Goal: Task Accomplishment & Management: Use online tool/utility

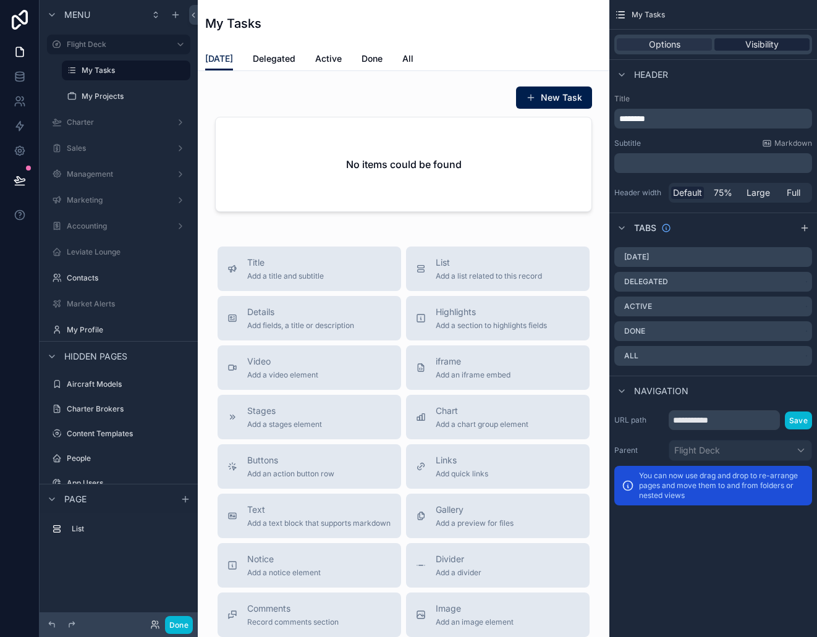
click at [810, 41] on div "Visibility" at bounding box center [761, 44] width 95 height 12
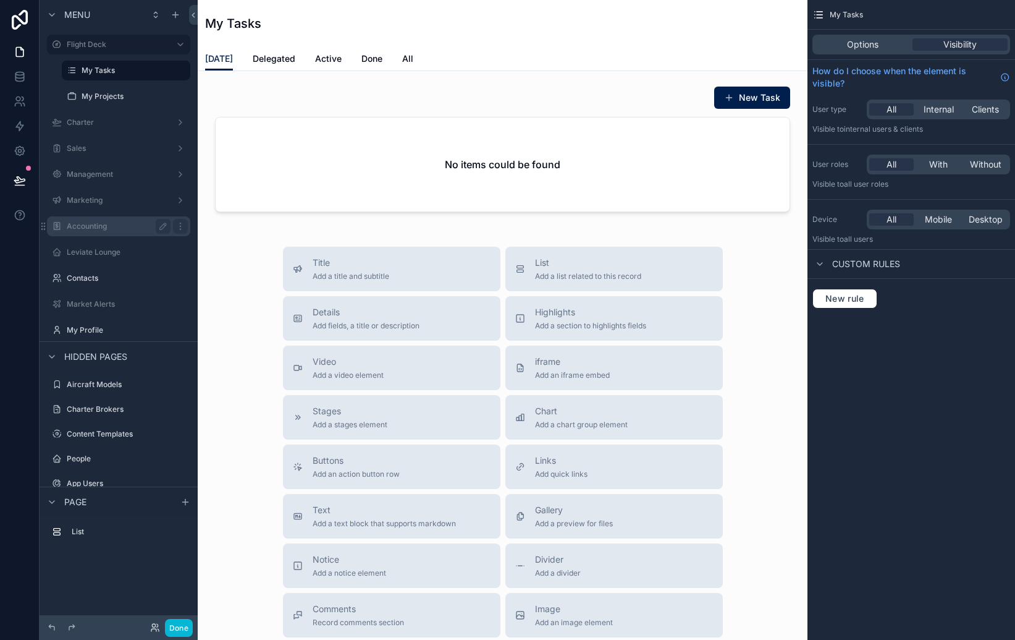
scroll to position [7, 0]
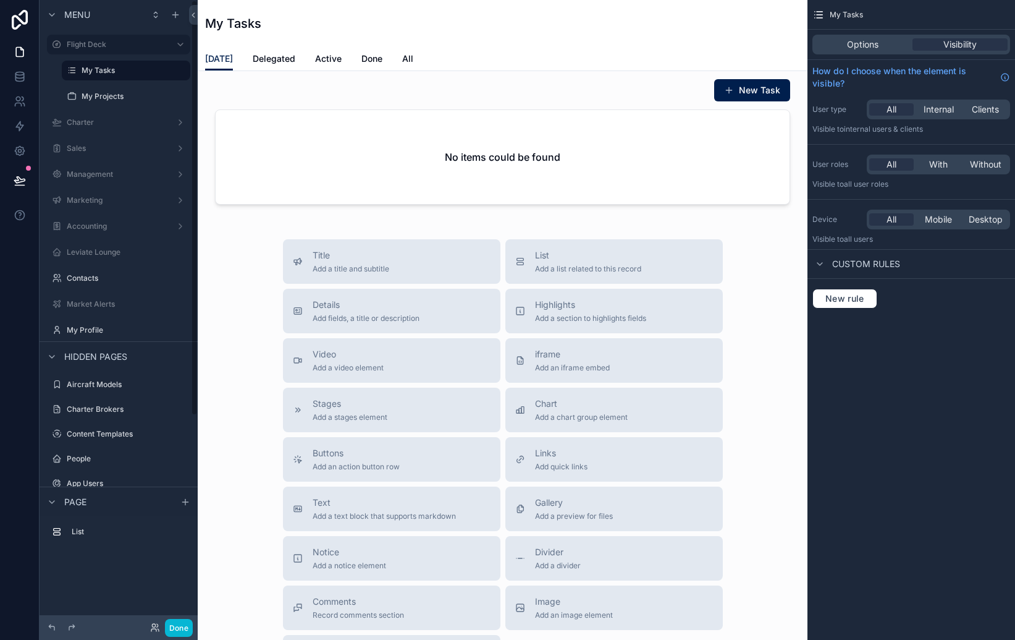
click at [154, 620] on div "Done" at bounding box center [167, 628] width 49 height 18
click at [152, 624] on icon at bounding box center [153, 625] width 3 height 3
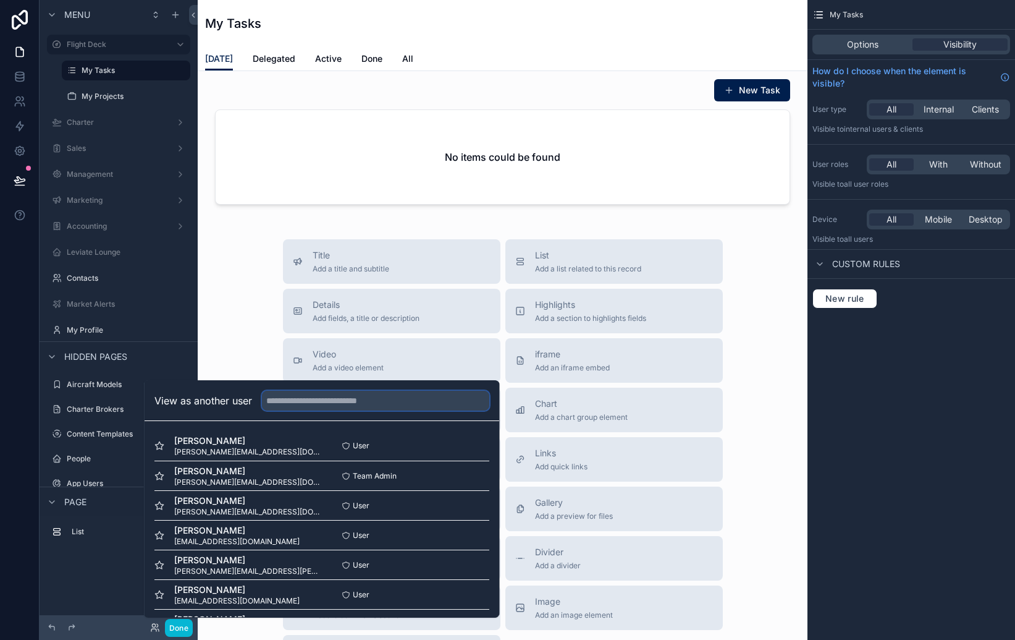
click at [307, 394] on input "text" at bounding box center [375, 401] width 227 height 20
type input "****"
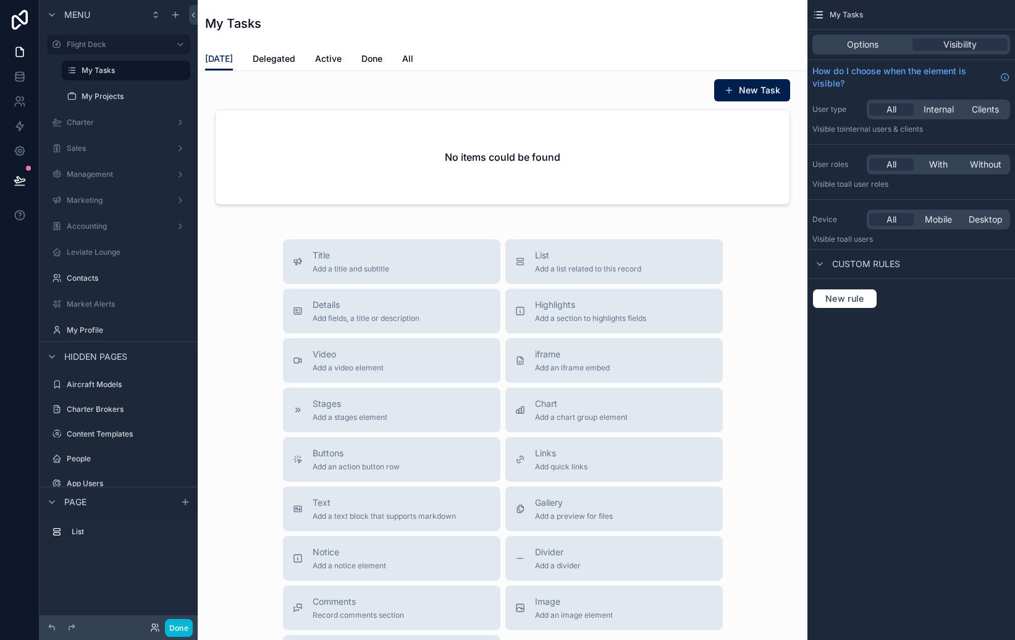
click at [739, 421] on div "Title Add a title and subtitle List Add a list related to this record Details A…" at bounding box center [503, 459] width 590 height 440
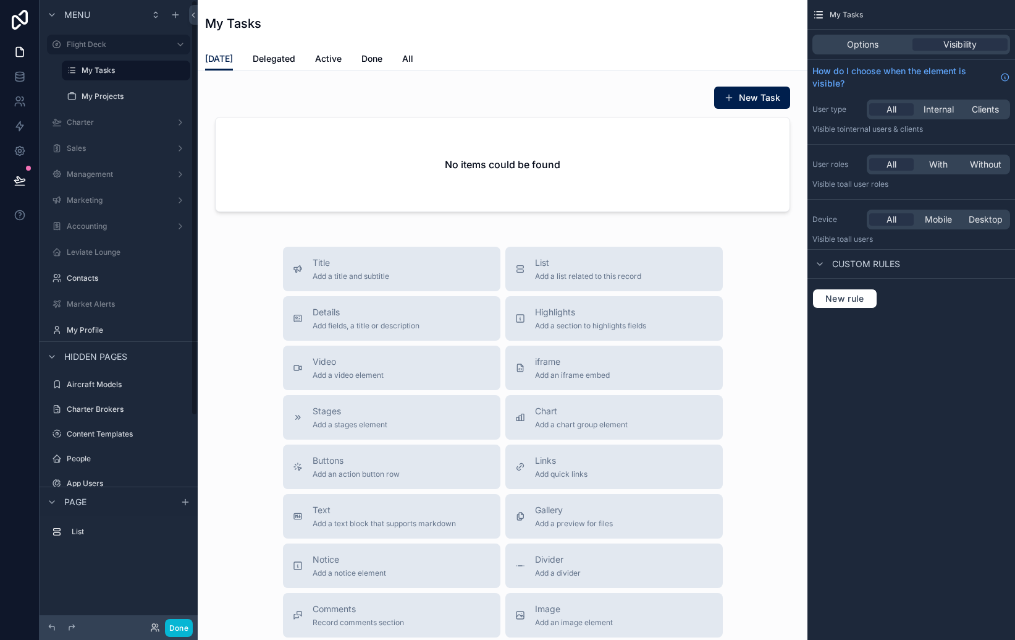
click at [240, 305] on div "Title Add a title and subtitle List Add a list related to this record Details A…" at bounding box center [503, 467] width 590 height 440
click at [23, 54] on icon at bounding box center [19, 52] width 7 height 9
click at [158, 624] on icon at bounding box center [155, 627] width 10 height 10
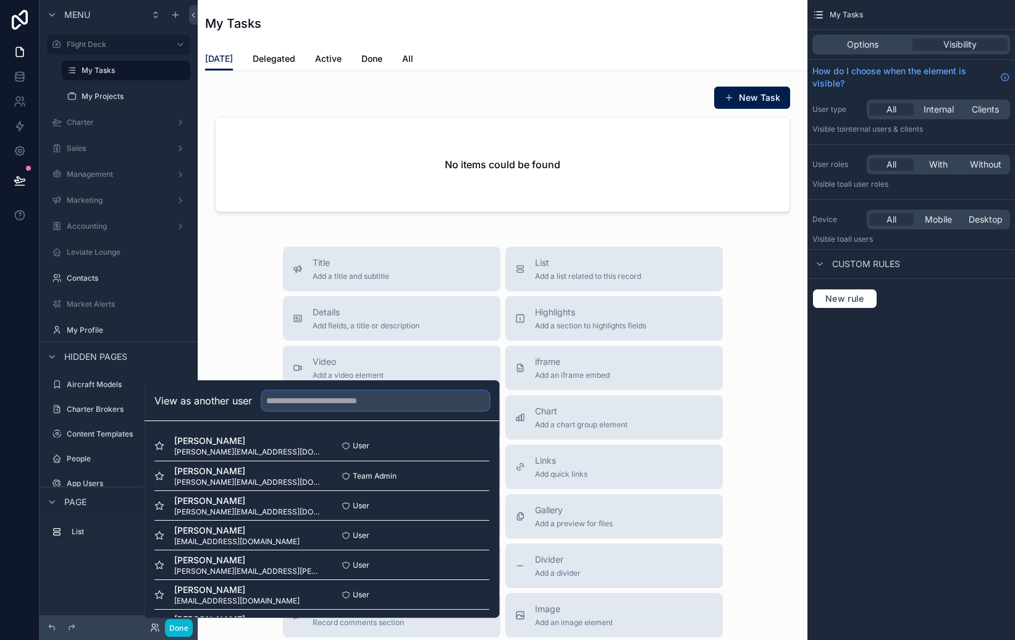
click at [326, 404] on input "text" at bounding box center [375, 401] width 227 height 20
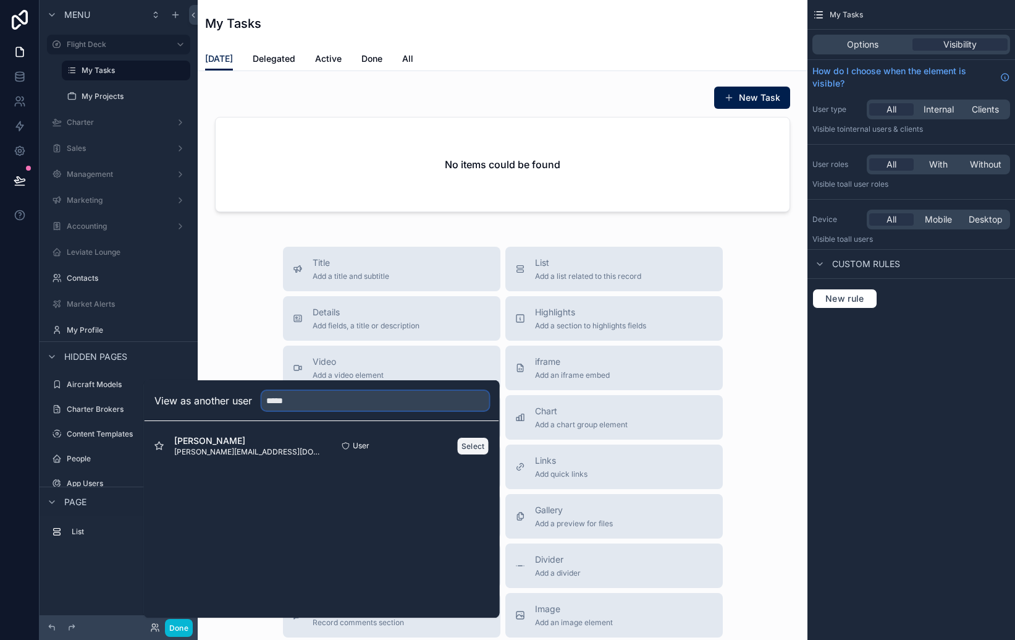
type input "*****"
click at [465, 446] on button "Select" at bounding box center [473, 446] width 32 height 18
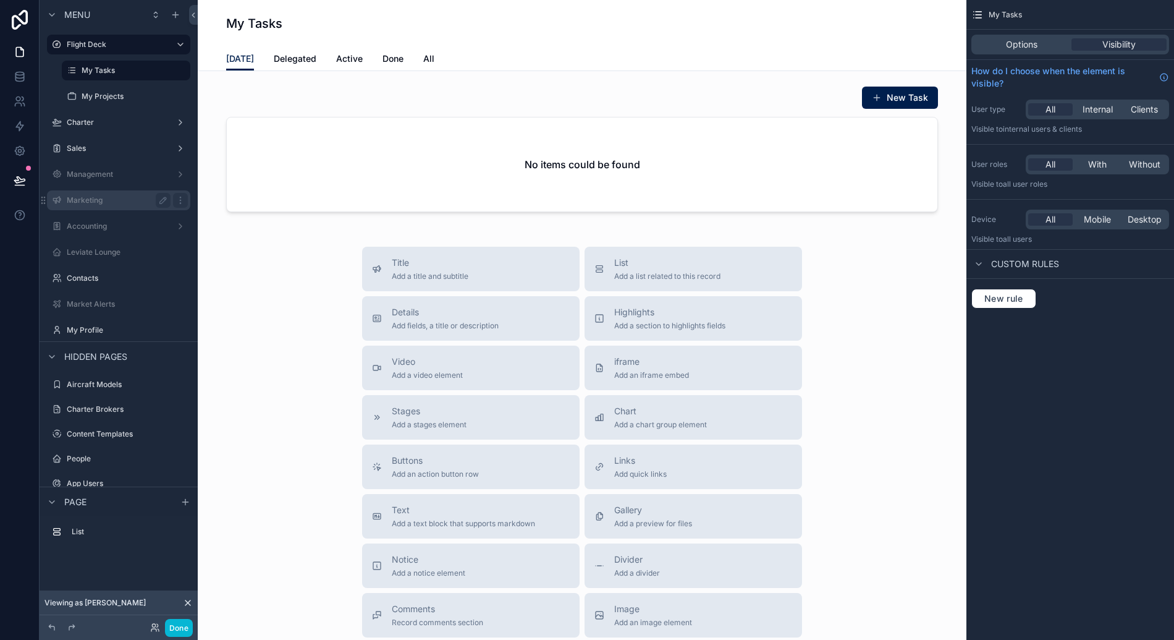
click at [120, 206] on div "Marketing" at bounding box center [119, 200] width 104 height 15
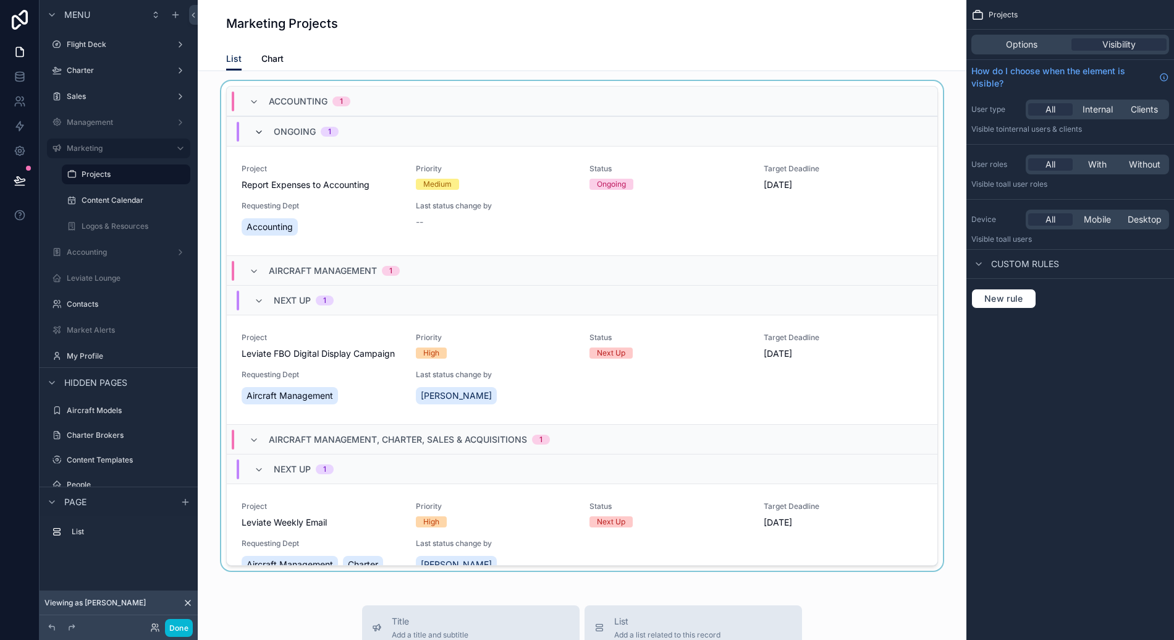
click at [256, 132] on icon "scrollable content" at bounding box center [259, 132] width 10 height 10
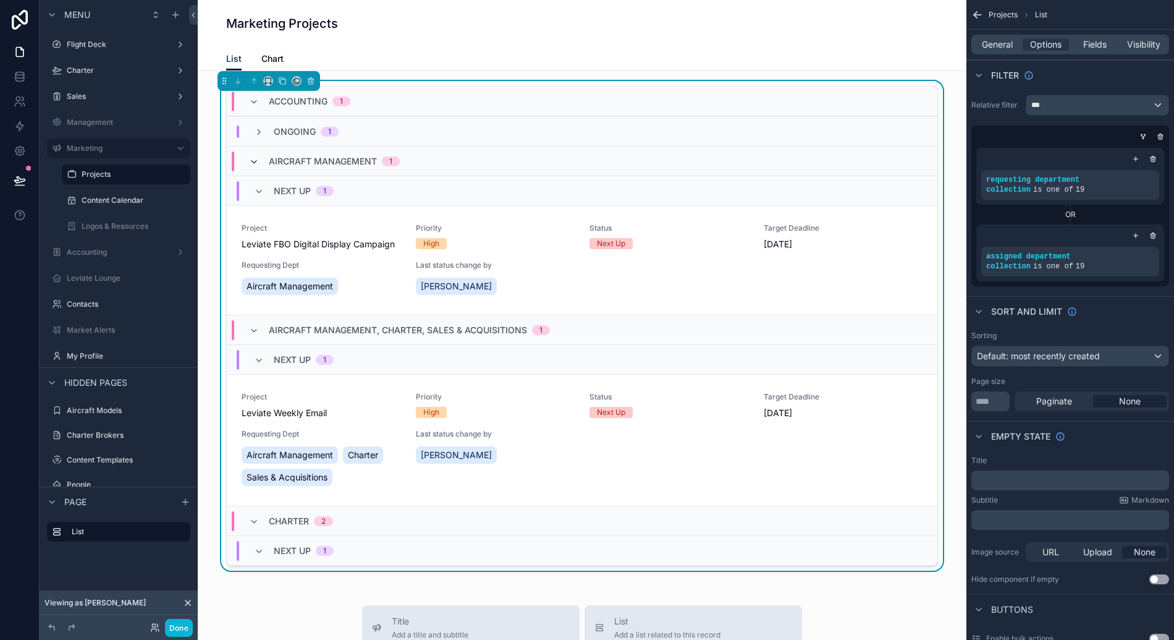
click at [252, 157] on icon "scrollable content" at bounding box center [254, 162] width 10 height 10
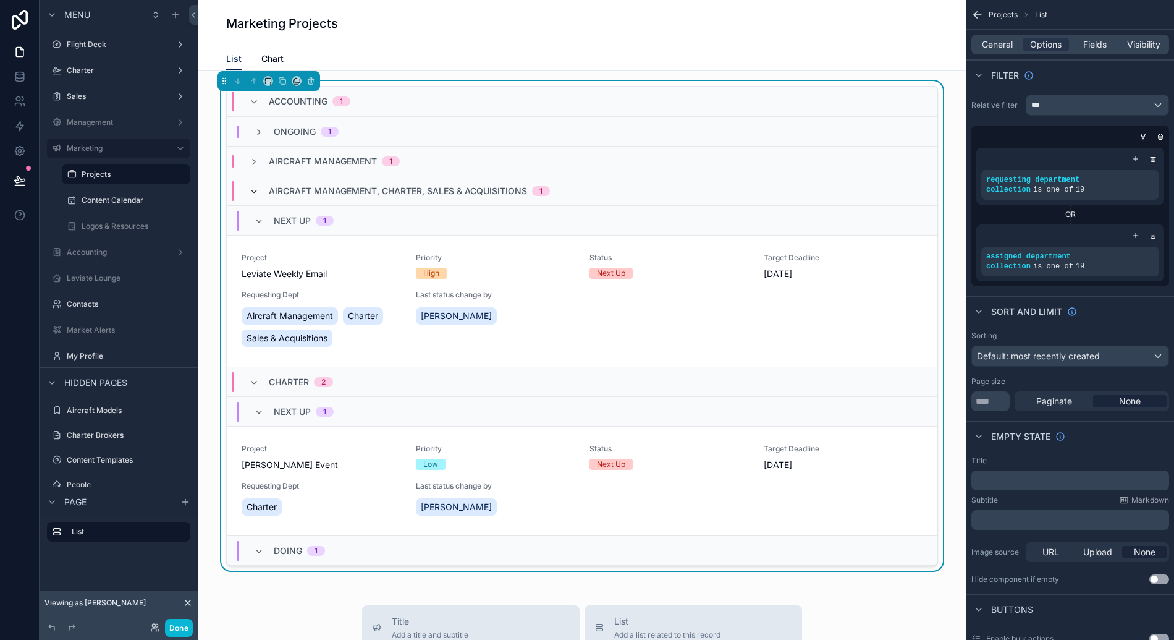
click at [252, 188] on icon "scrollable content" at bounding box center [254, 192] width 10 height 10
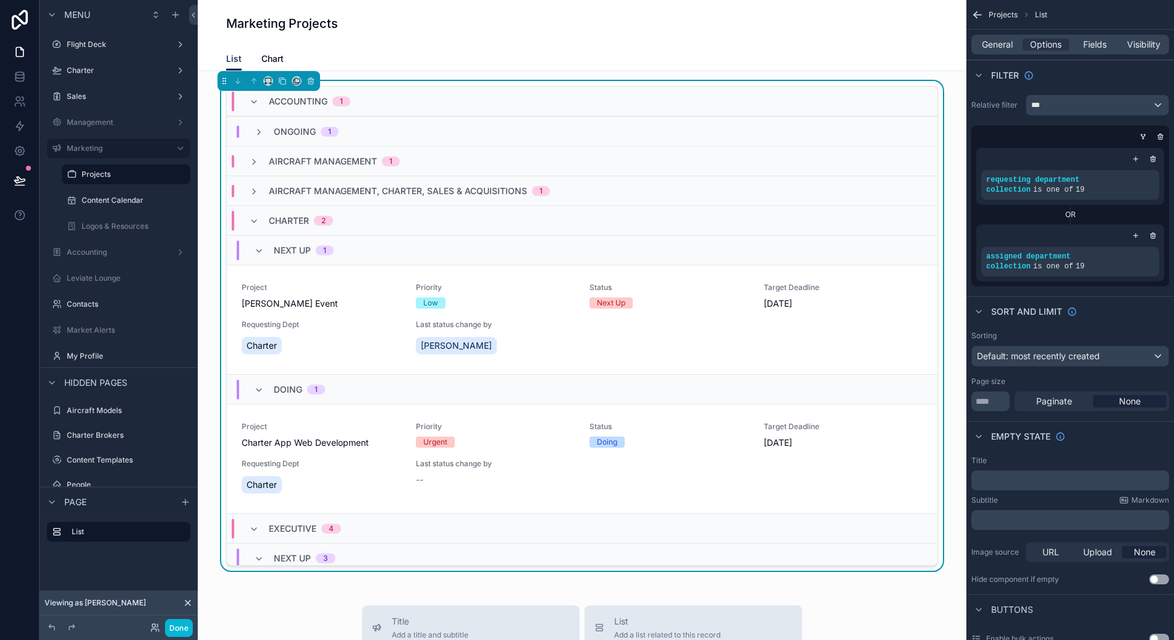
click at [255, 218] on div "Charter 2" at bounding box center [291, 221] width 84 height 20
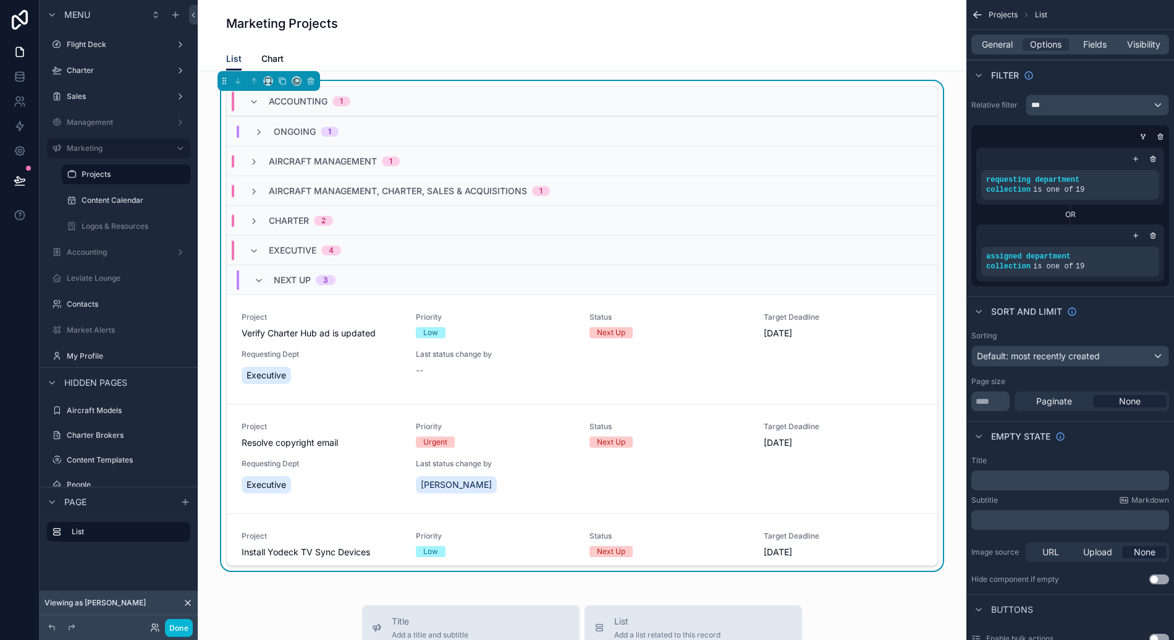
click at [252, 260] on div "Executive 4" at bounding box center [295, 250] width 92 height 20
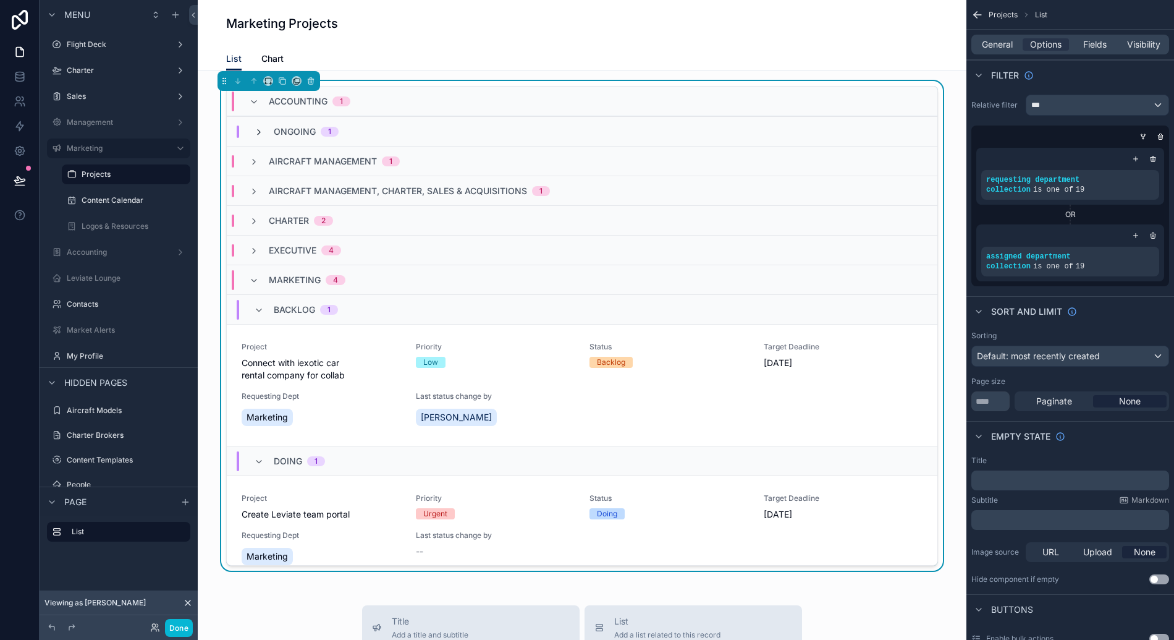
click at [254, 135] on icon "scrollable content" at bounding box center [259, 132] width 10 height 10
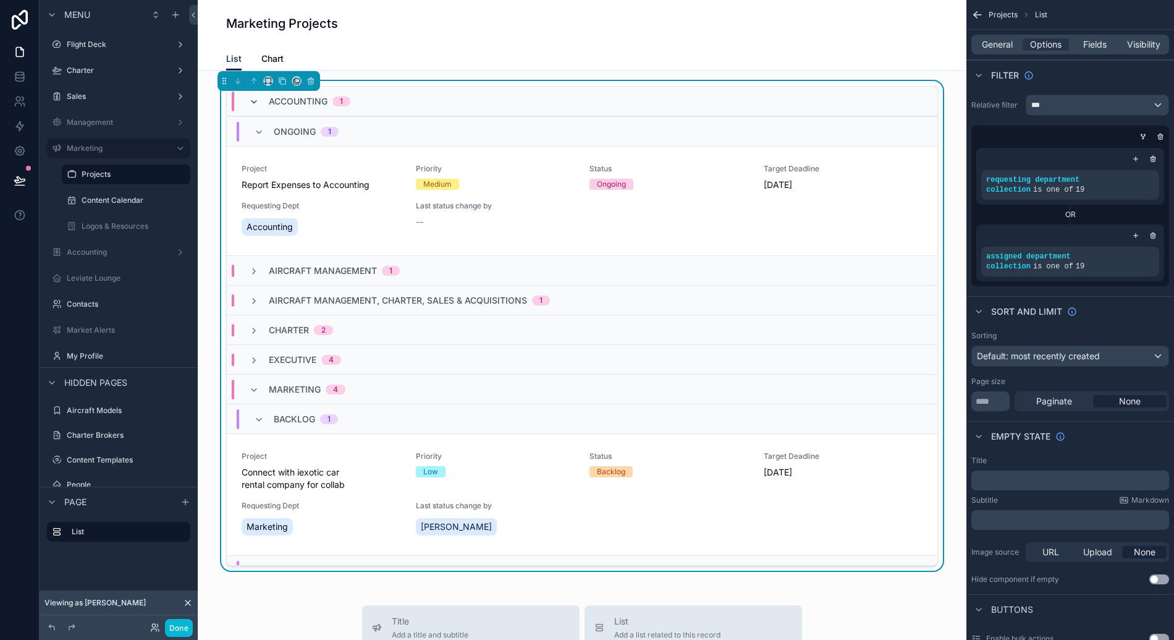
click at [254, 98] on icon "scrollable content" at bounding box center [254, 102] width 10 height 10
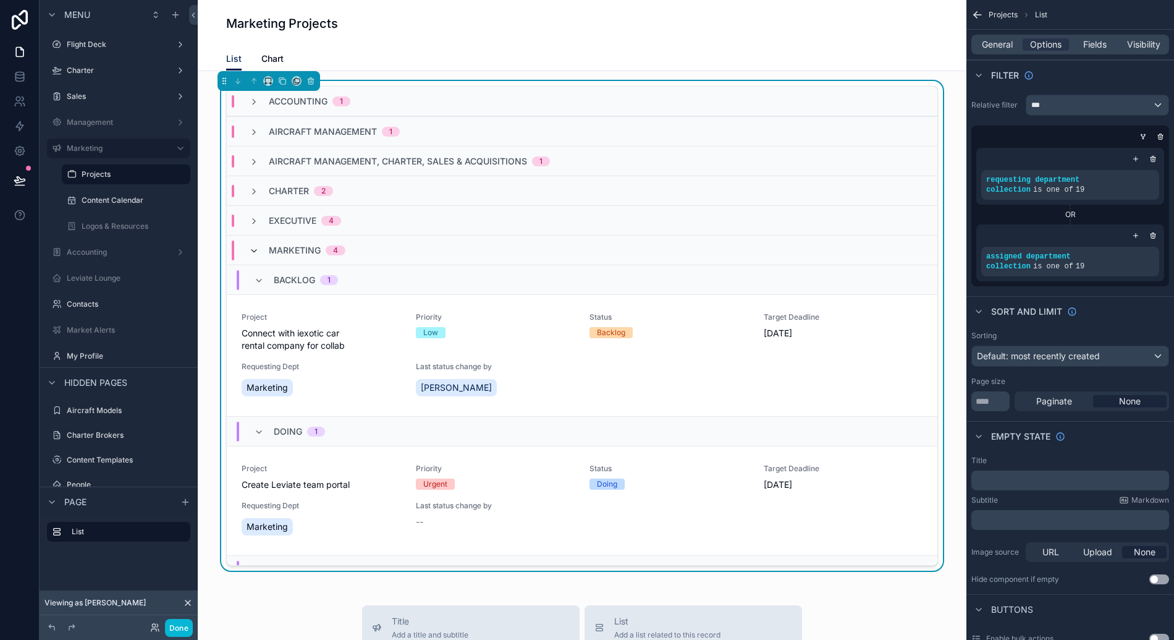
click at [249, 254] on icon "scrollable content" at bounding box center [254, 251] width 10 height 10
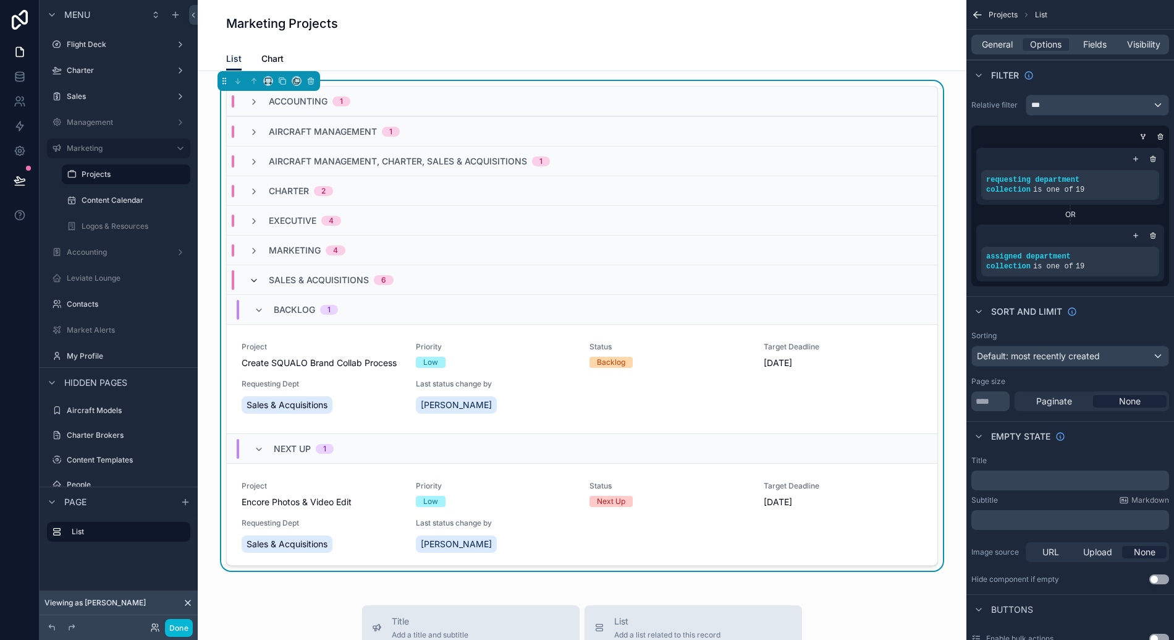
click at [249, 276] on icon "scrollable content" at bounding box center [254, 281] width 10 height 10
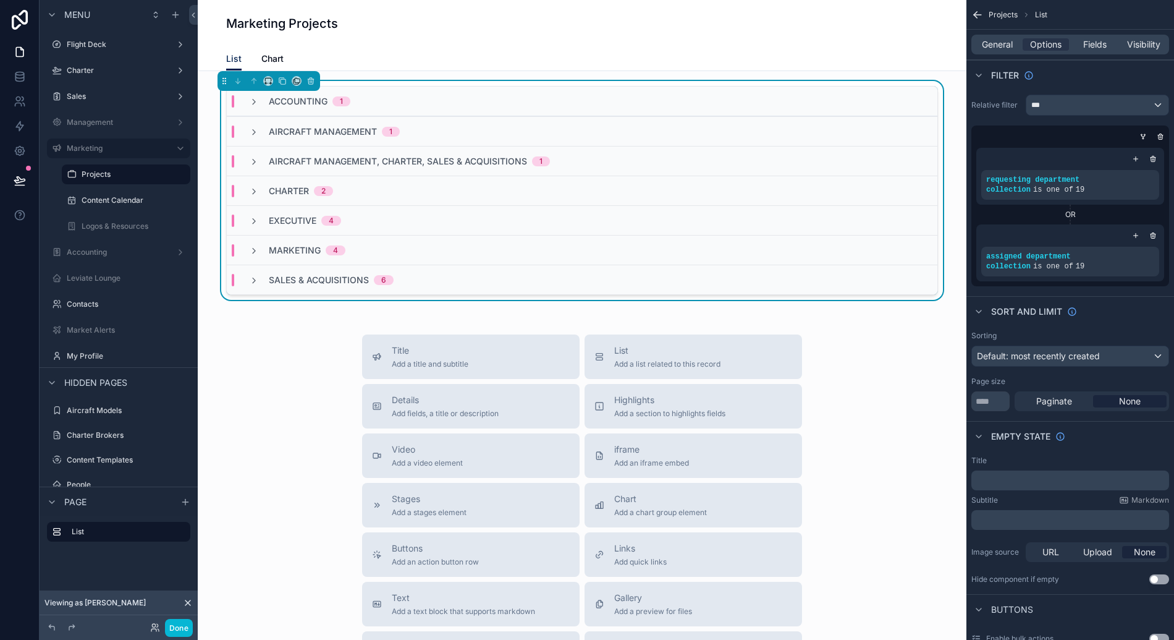
click at [363, 39] on div "Marketing Projects" at bounding box center [582, 23] width 712 height 47
click at [352, 25] on div "Marketing Projects" at bounding box center [582, 23] width 712 height 17
click at [137, 198] on label "Content Calendar" at bounding box center [124, 200] width 84 height 10
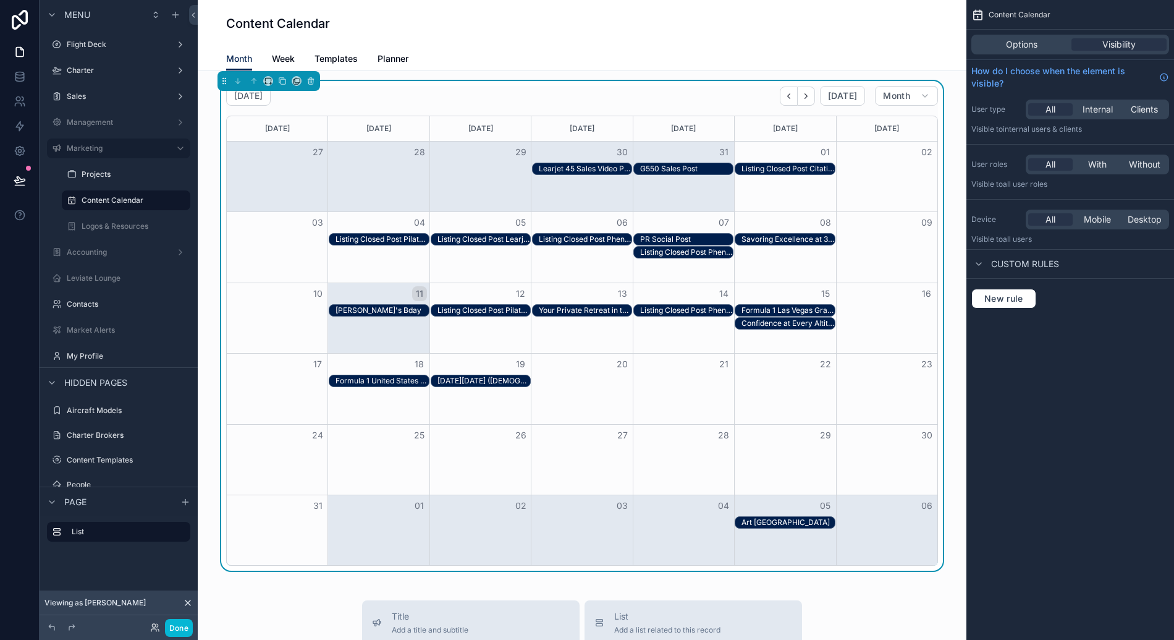
click at [565, 242] on div "Listing Closed Post Phenom 300_154_N145MB" at bounding box center [585, 239] width 93 height 10
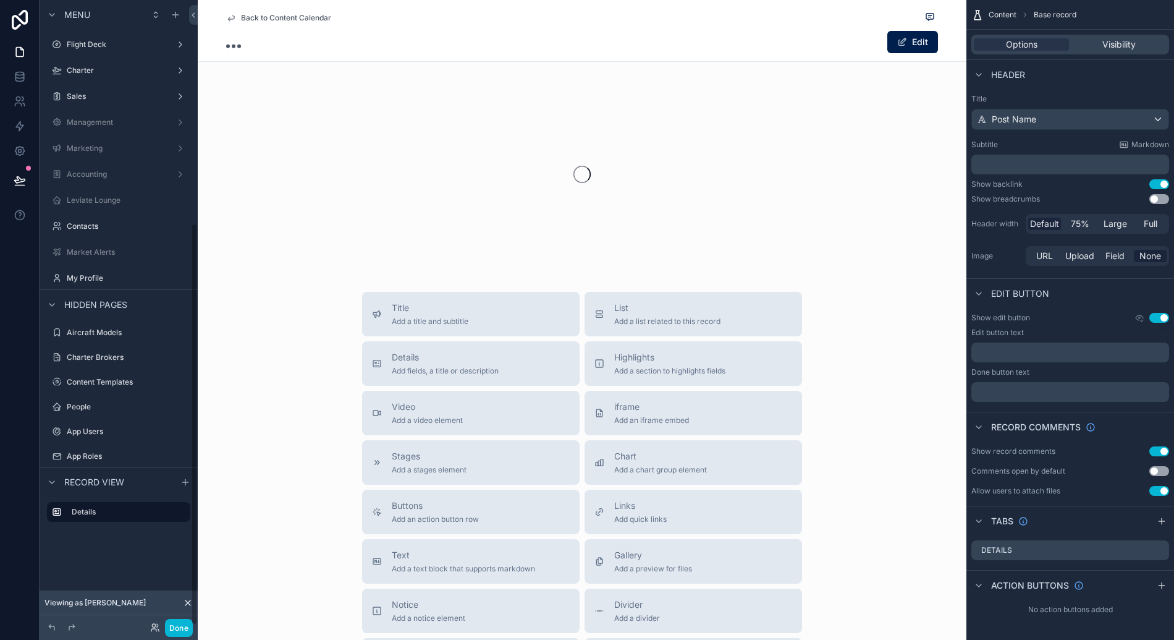
scroll to position [347, 0]
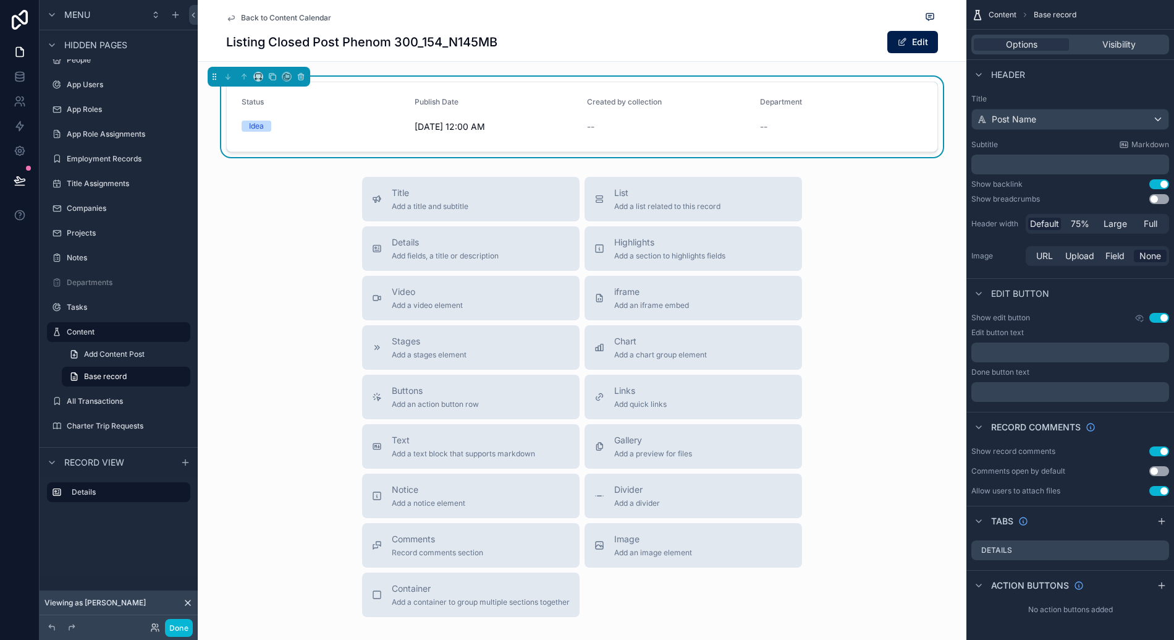
click at [268, 20] on span "Back to Content Calendar" at bounding box center [286, 18] width 90 height 10
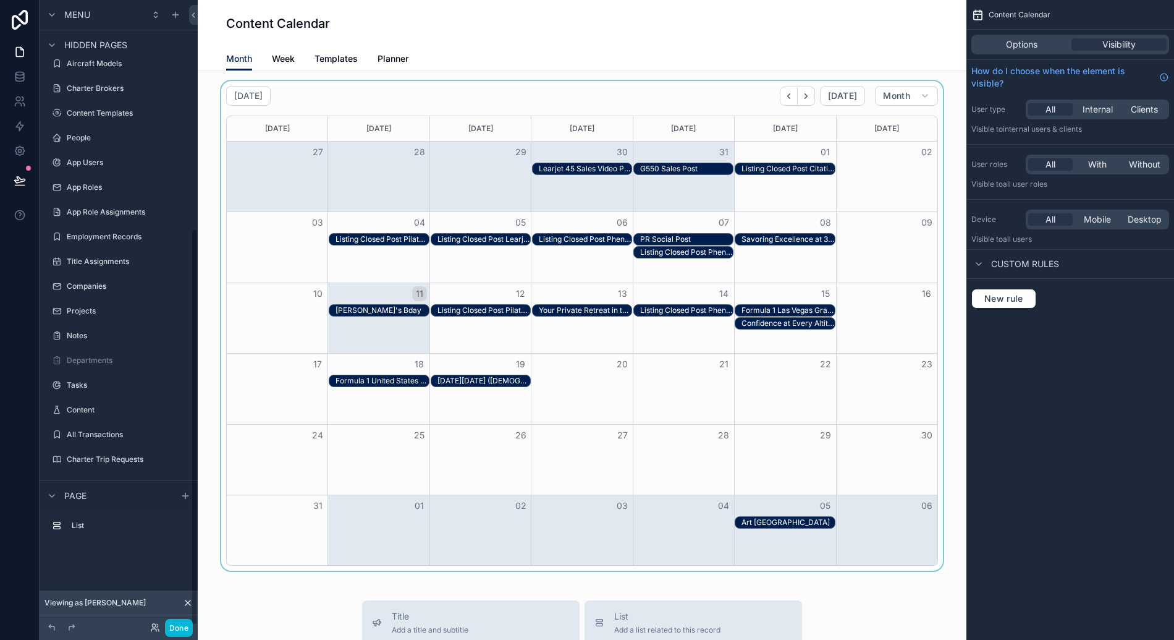
scroll to position [360, 0]
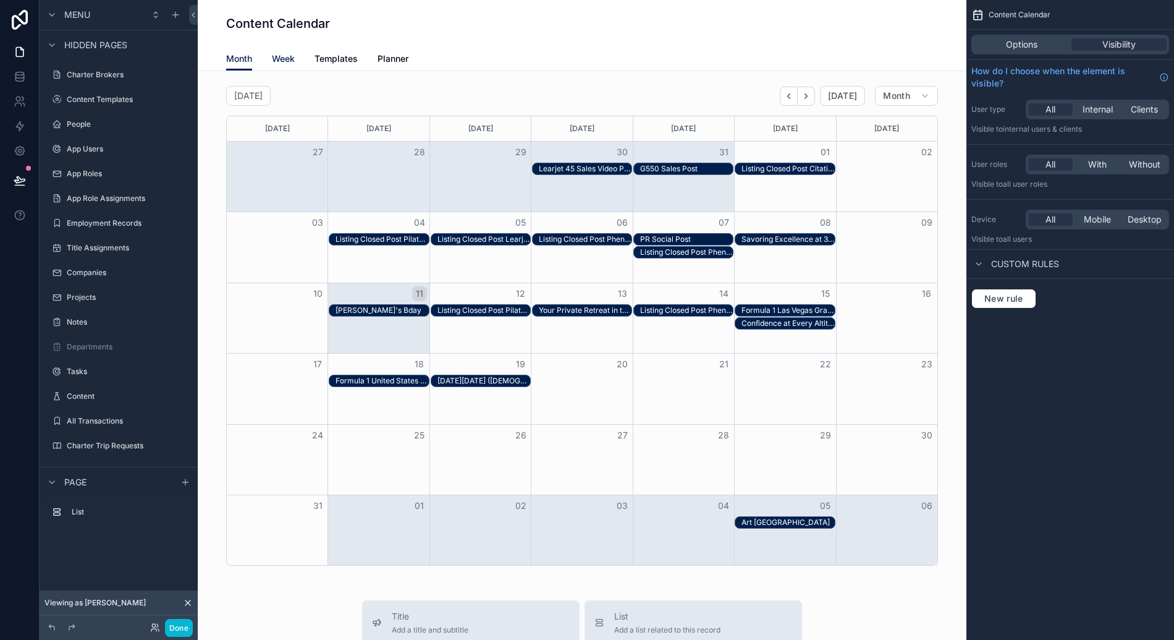
click at [281, 58] on span "Week" at bounding box center [283, 59] width 23 height 12
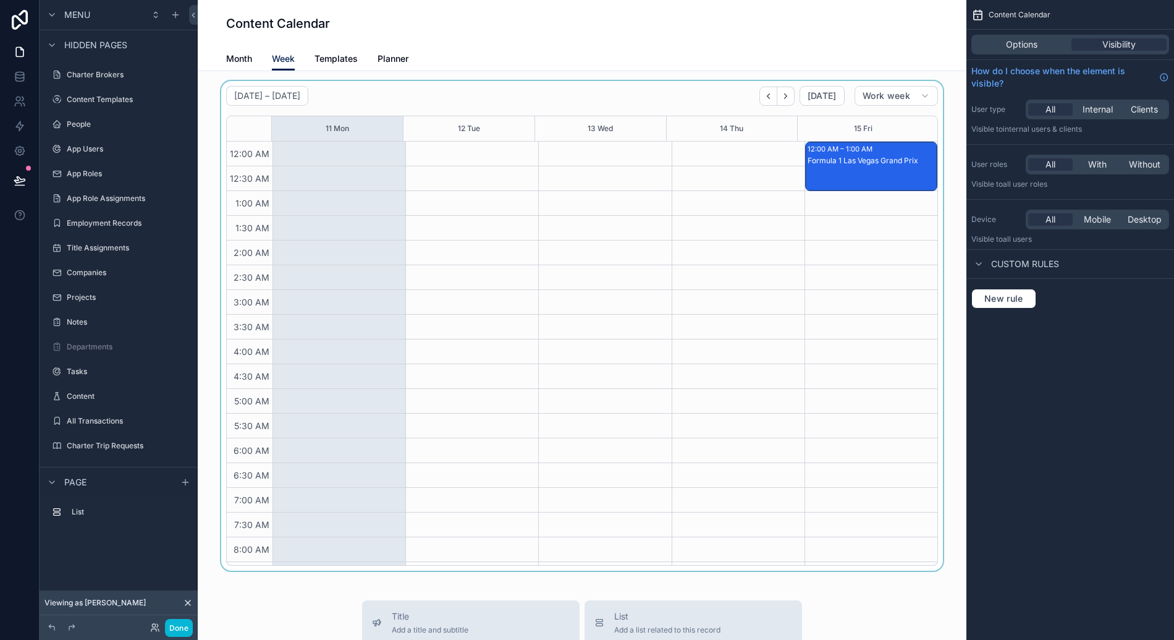
click at [821, 95] on div "scrollable content" at bounding box center [582, 325] width 749 height 489
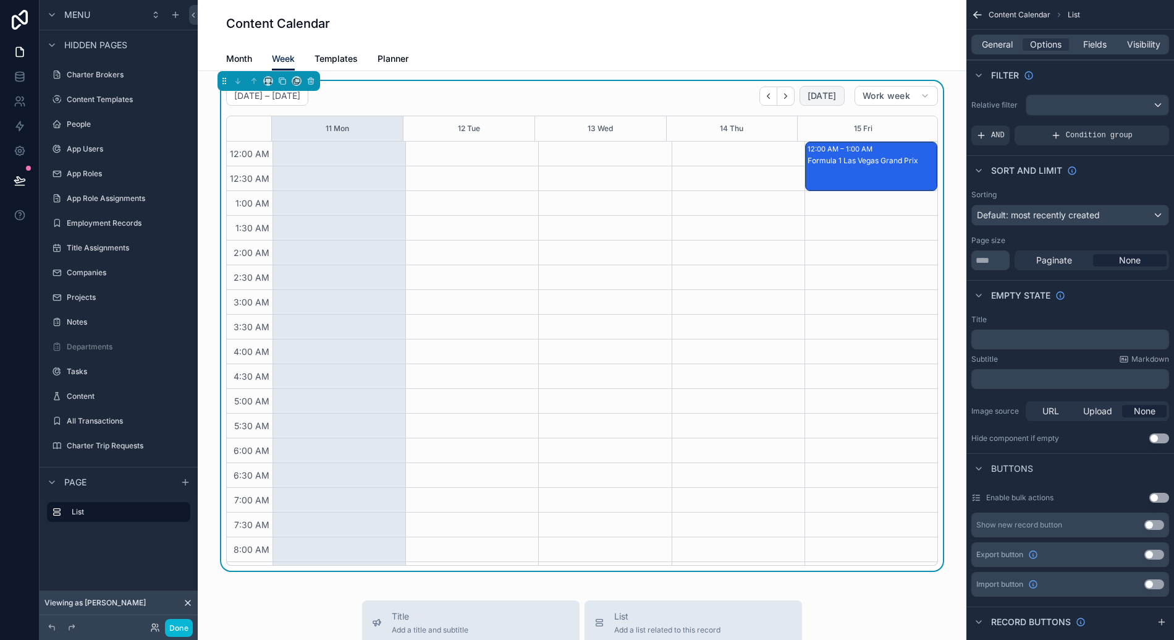
click at [821, 95] on span "[DATE]" at bounding box center [822, 95] width 29 height 11
click at [630, 101] on div "August 11 – 15 Today Work week" at bounding box center [582, 96] width 712 height 20
click at [1002, 42] on span "General" at bounding box center [997, 44] width 31 height 12
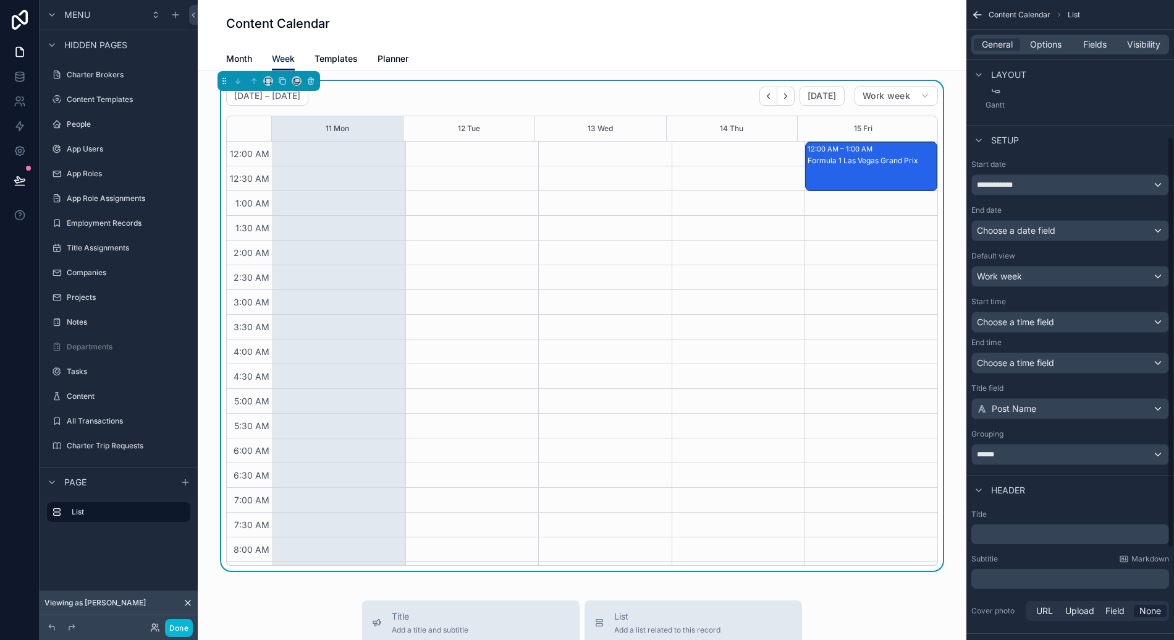
scroll to position [220, 0]
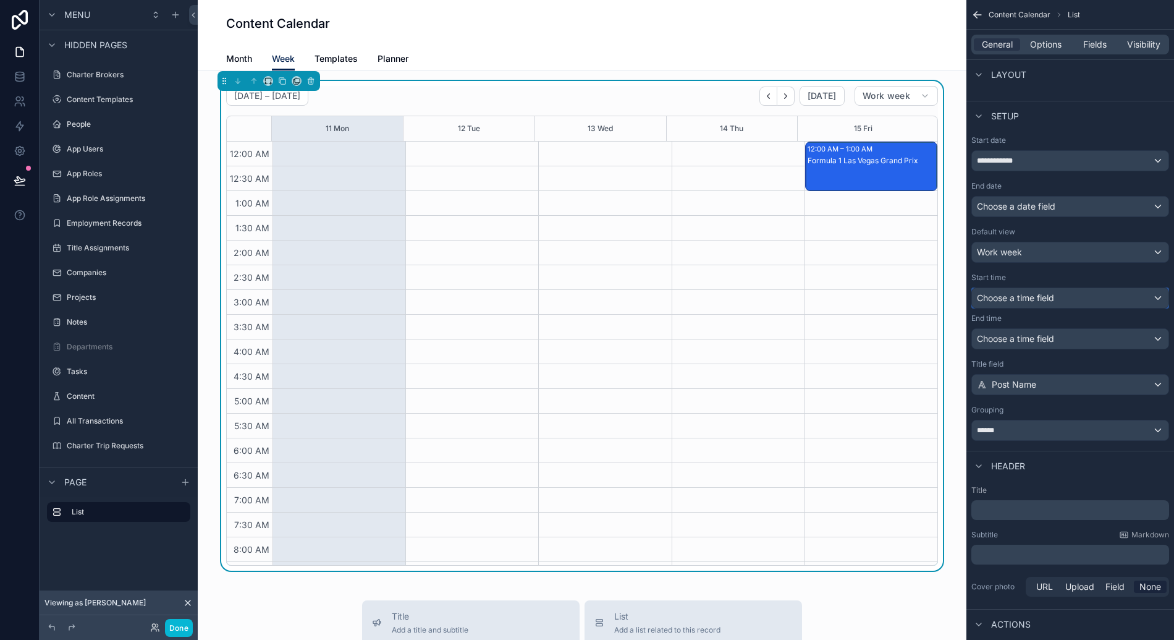
click at [1067, 301] on div "Choose a time field" at bounding box center [1070, 298] width 197 height 20
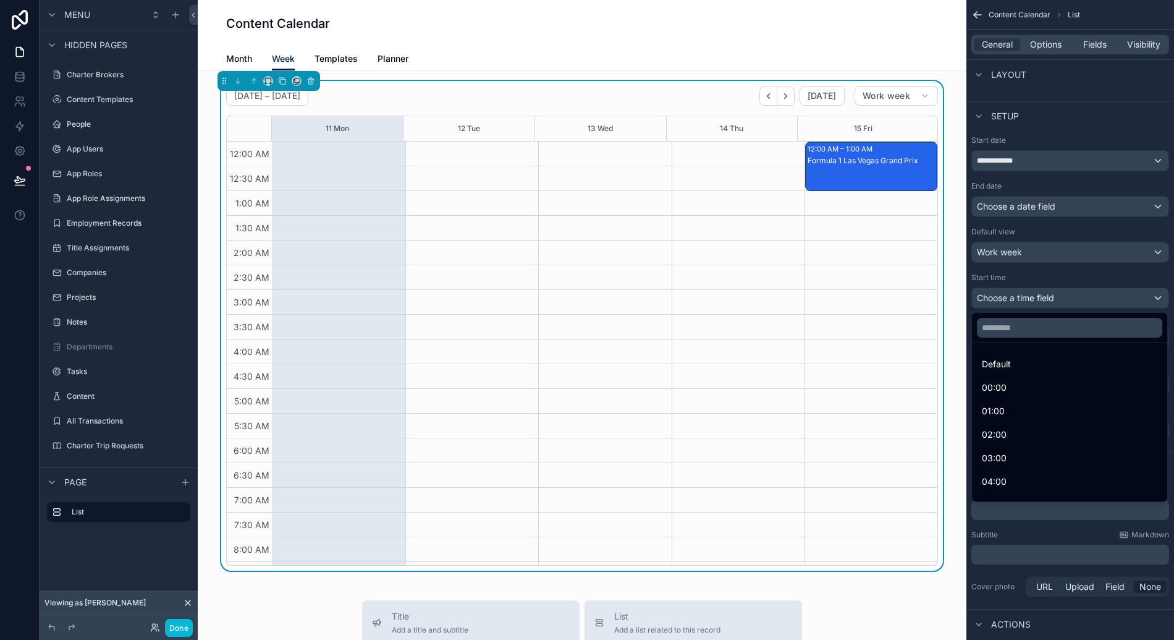
click at [1067, 301] on div "scrollable content" at bounding box center [587, 320] width 1174 height 640
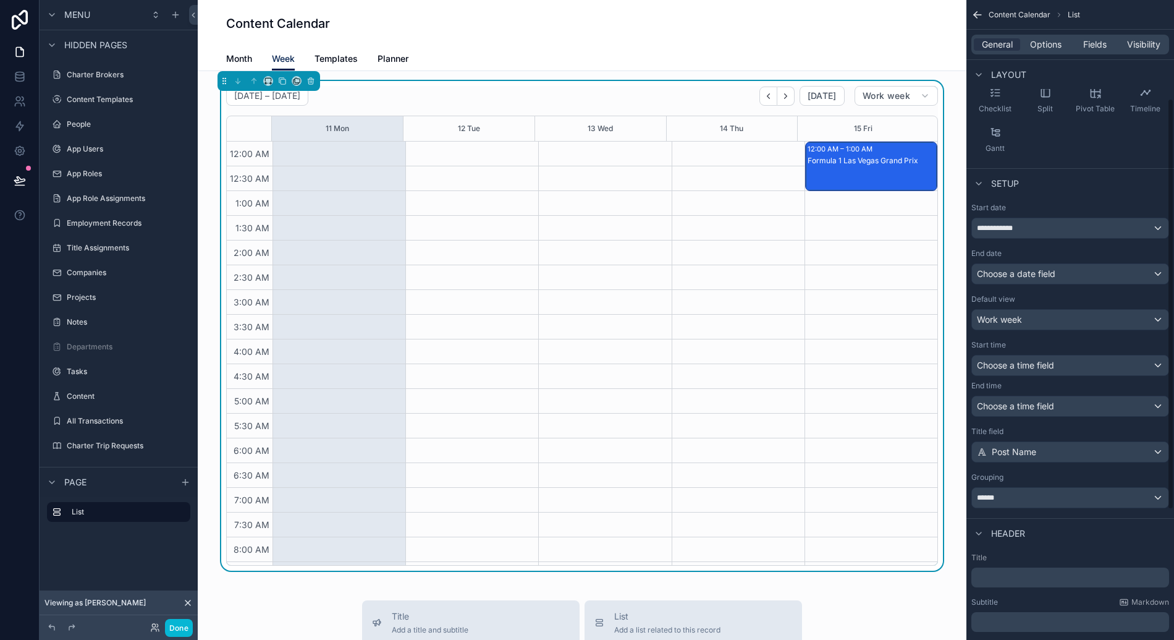
scroll to position [161, 0]
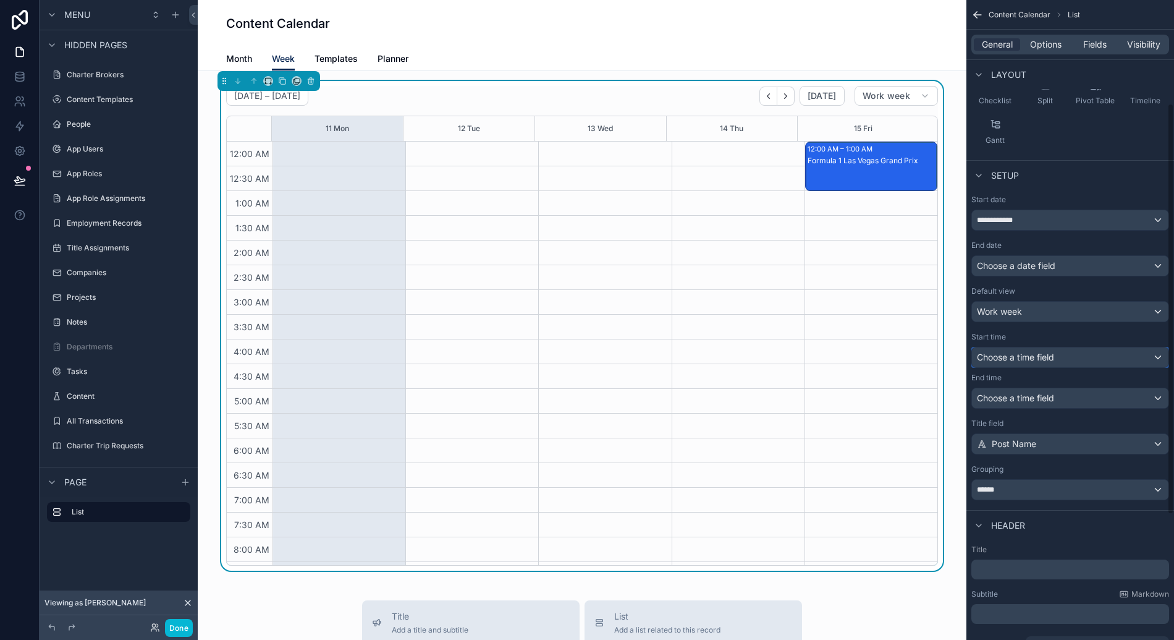
click at [1041, 356] on span "Choose a time field" at bounding box center [1015, 357] width 77 height 11
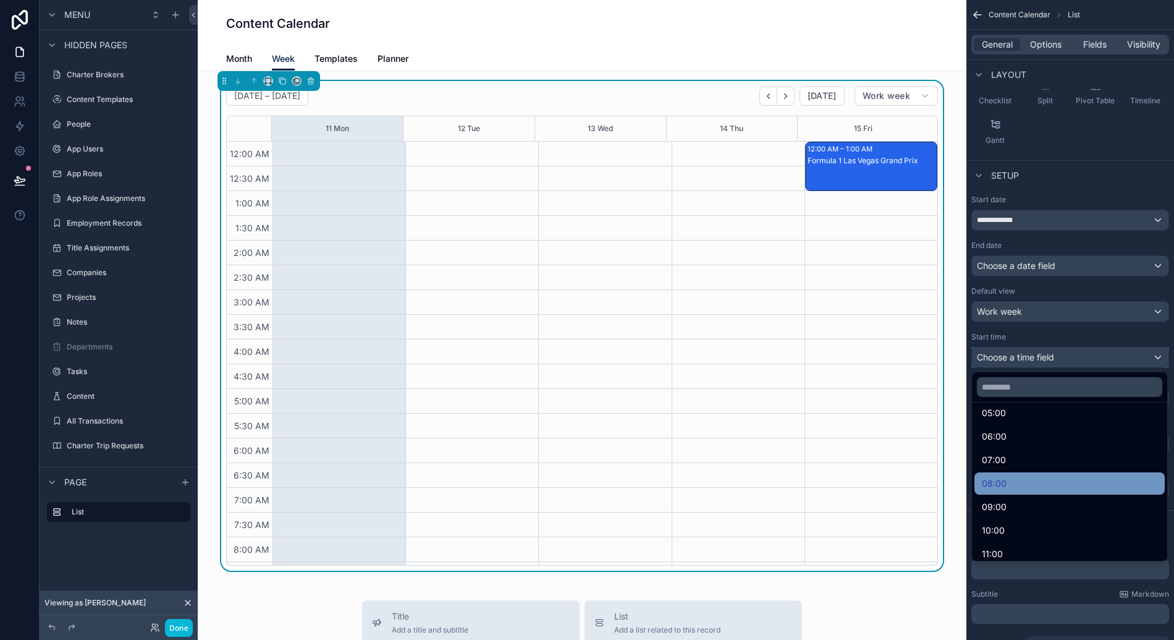
scroll to position [159, 0]
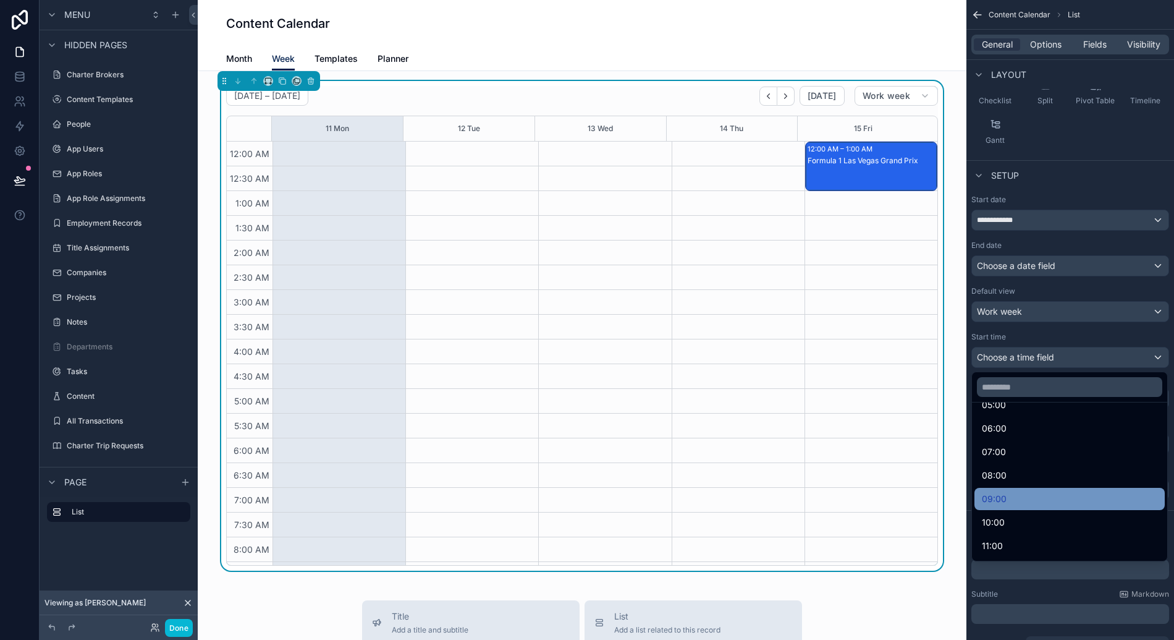
click at [1025, 496] on div "09:00" at bounding box center [1070, 498] width 176 height 15
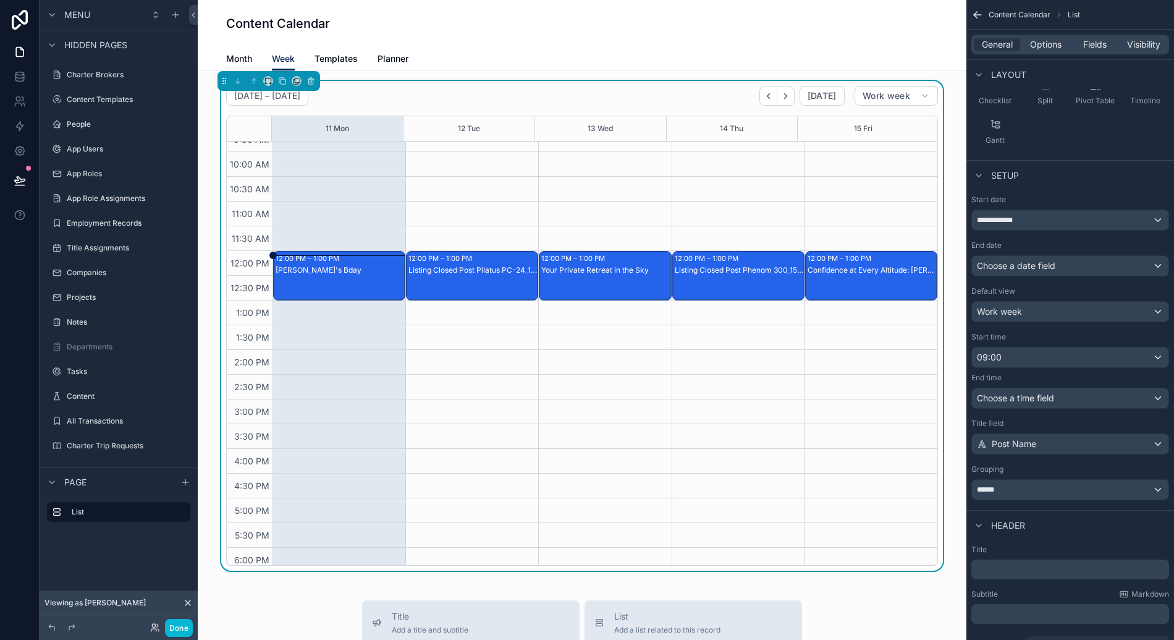
scroll to position [0, 0]
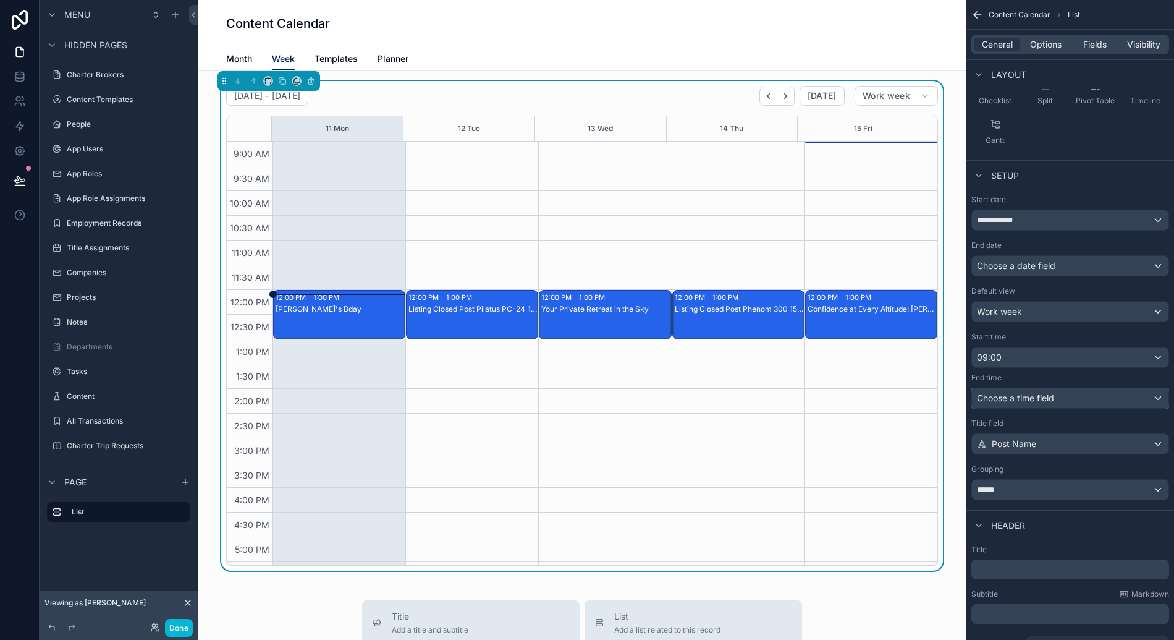
click at [1051, 398] on span "Choose a time field" at bounding box center [1015, 397] width 77 height 11
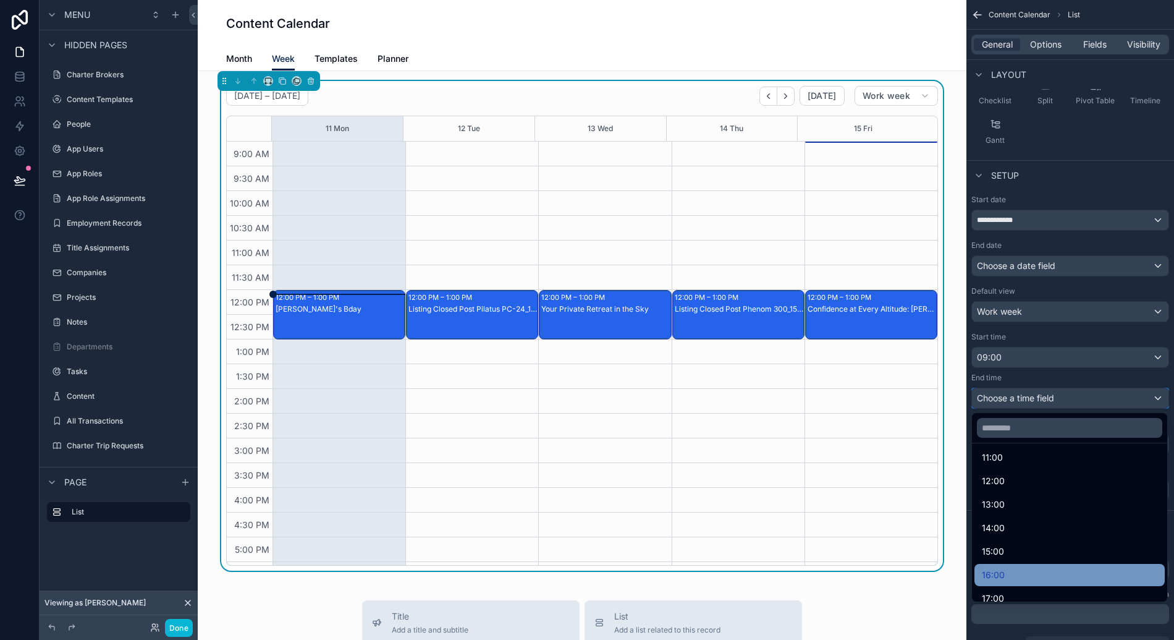
scroll to position [282, 0]
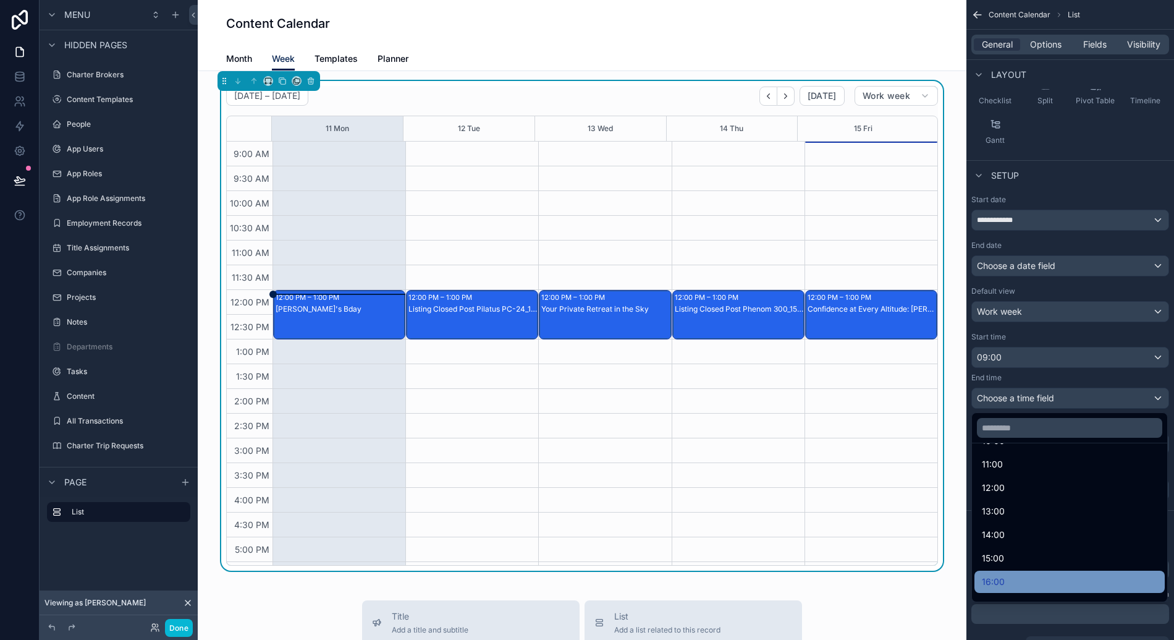
click at [1030, 573] on div "16:00" at bounding box center [1070, 581] width 190 height 22
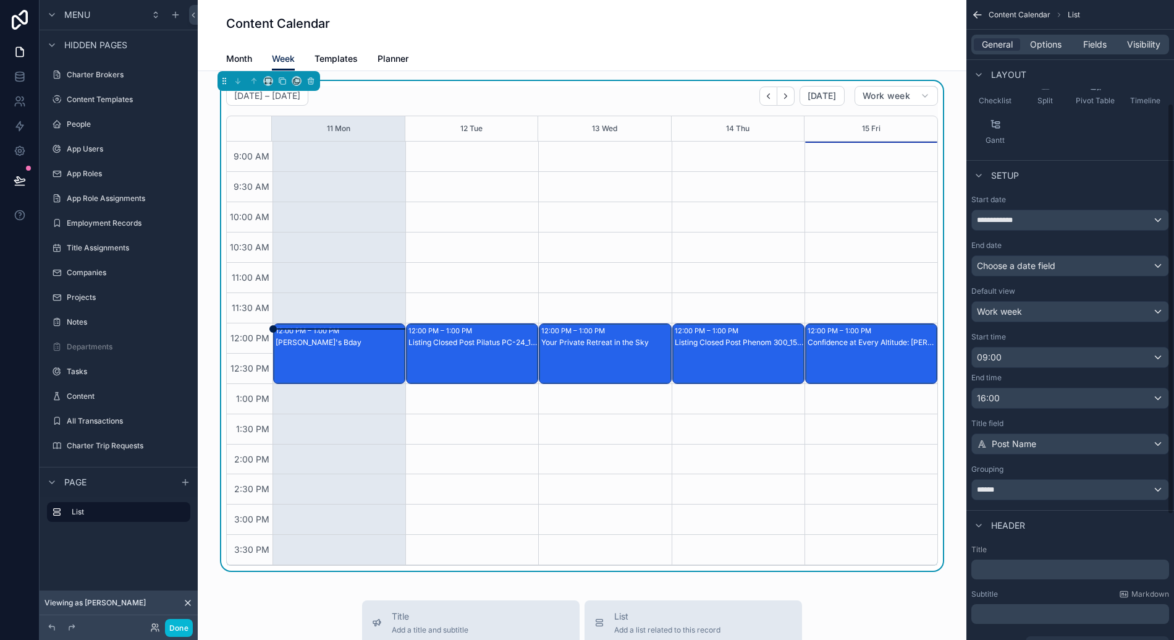
scroll to position [27, 0]
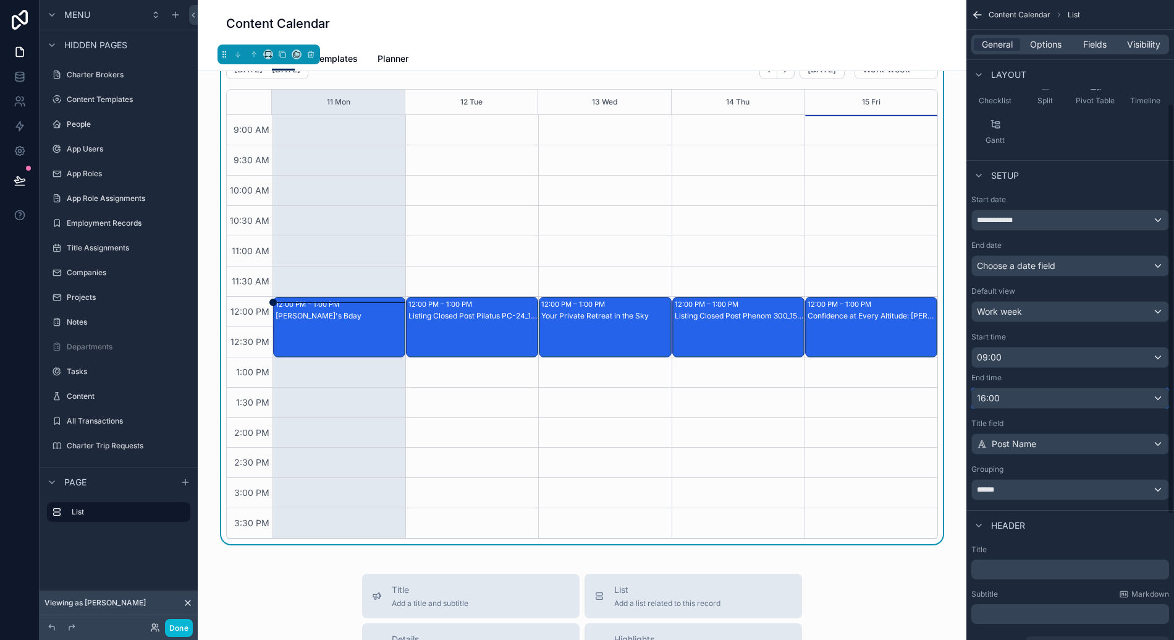
click at [1038, 393] on div "16:00" at bounding box center [1070, 398] width 197 height 20
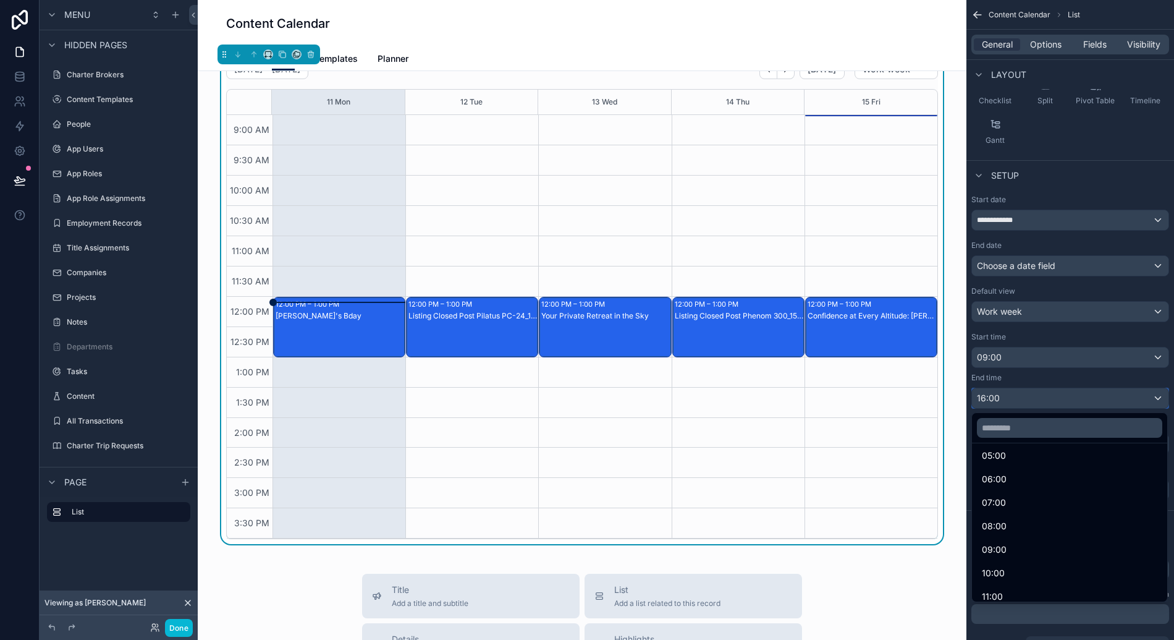
scroll to position [340, 0]
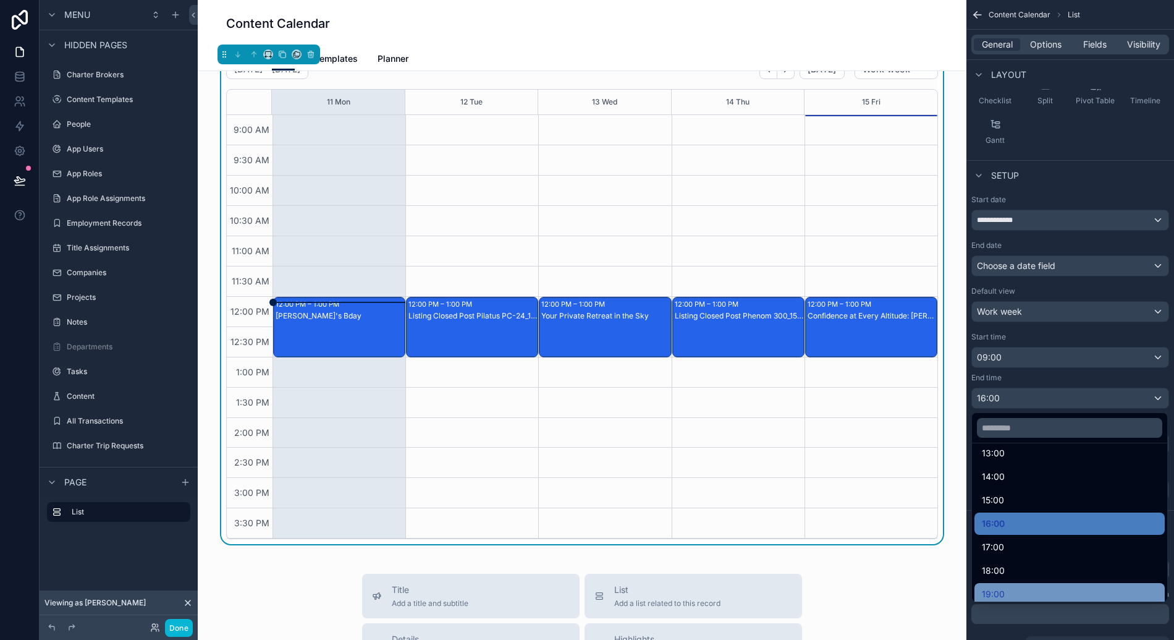
click at [1039, 585] on div "19:00" at bounding box center [1070, 594] width 190 height 22
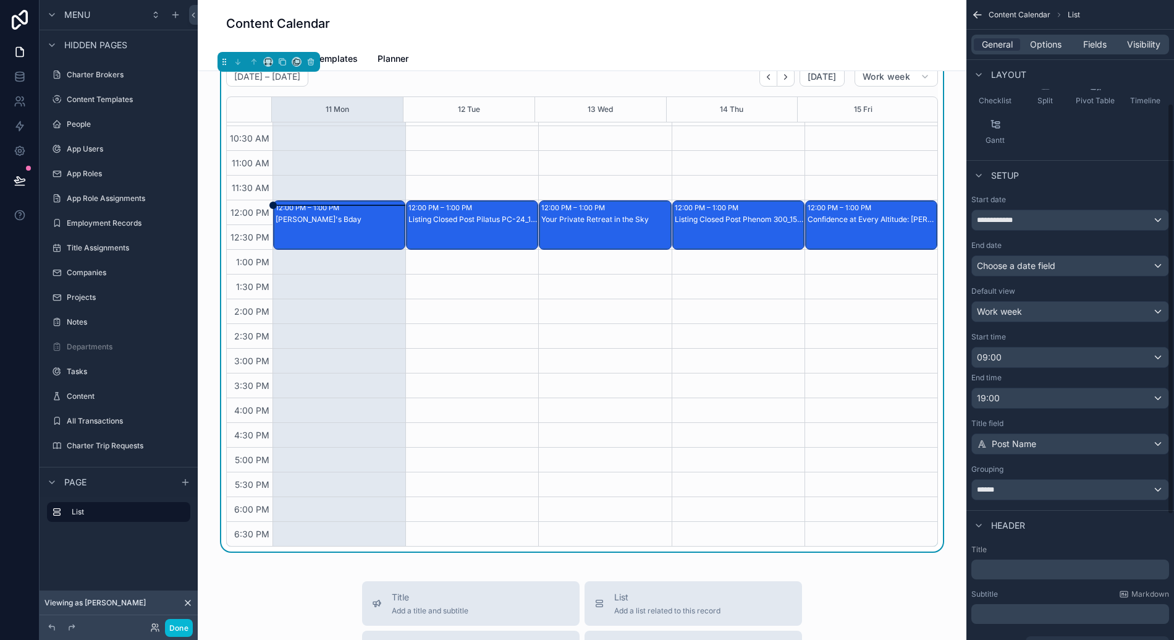
scroll to position [169, 0]
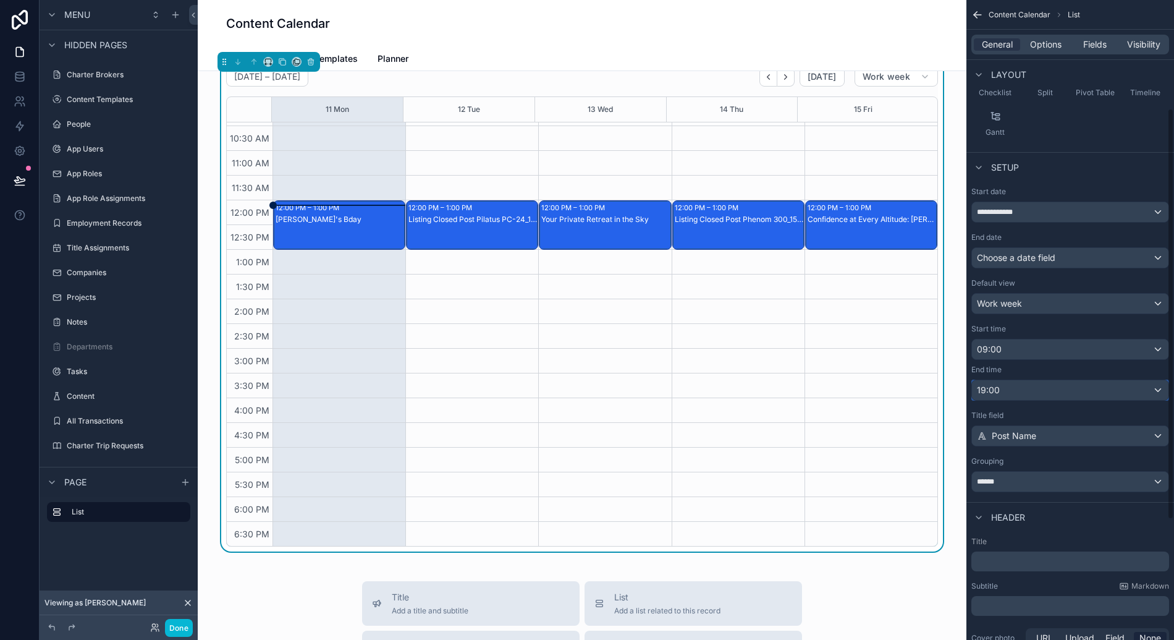
click at [1041, 390] on div "19:00" at bounding box center [1070, 390] width 197 height 20
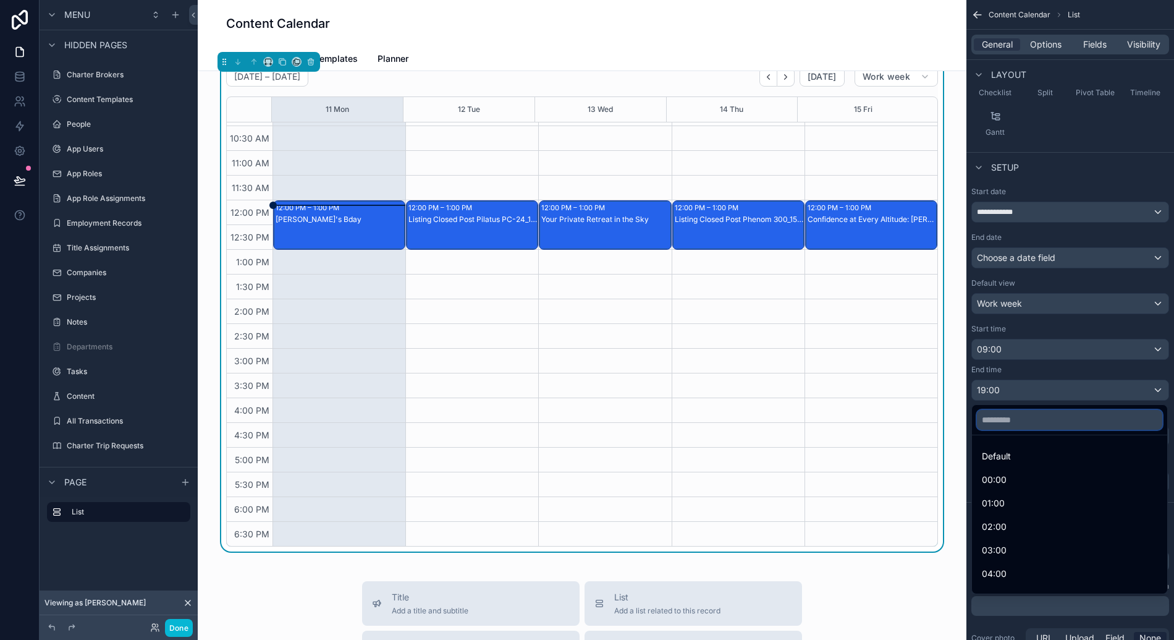
click at [1049, 428] on input "text" at bounding box center [1069, 420] width 185 height 20
type input "**"
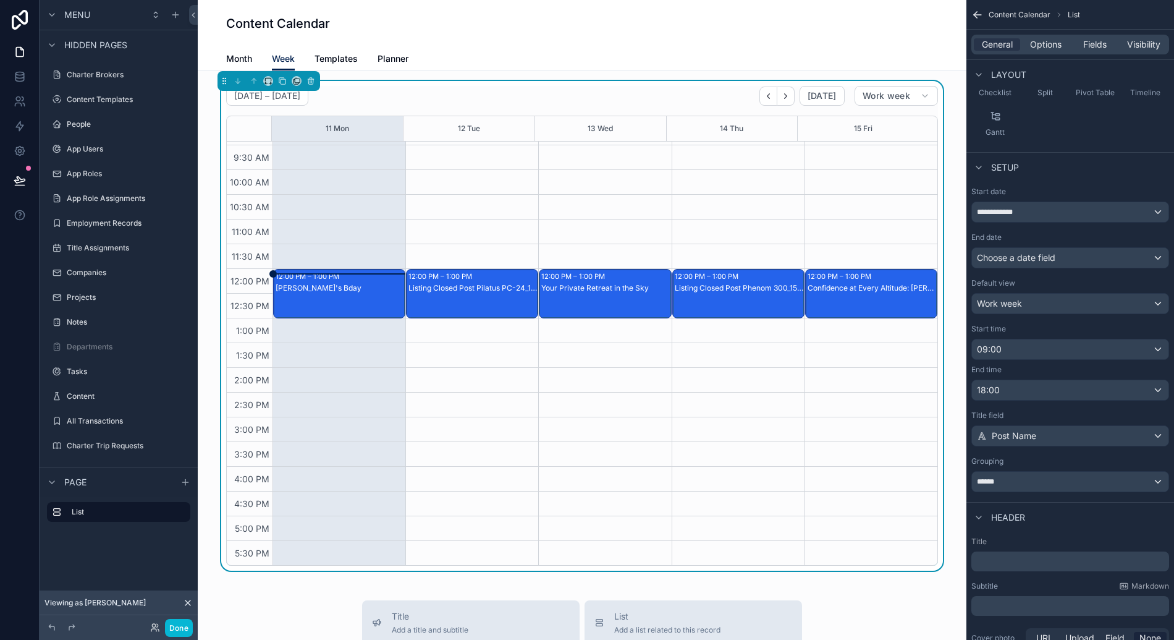
scroll to position [0, 0]
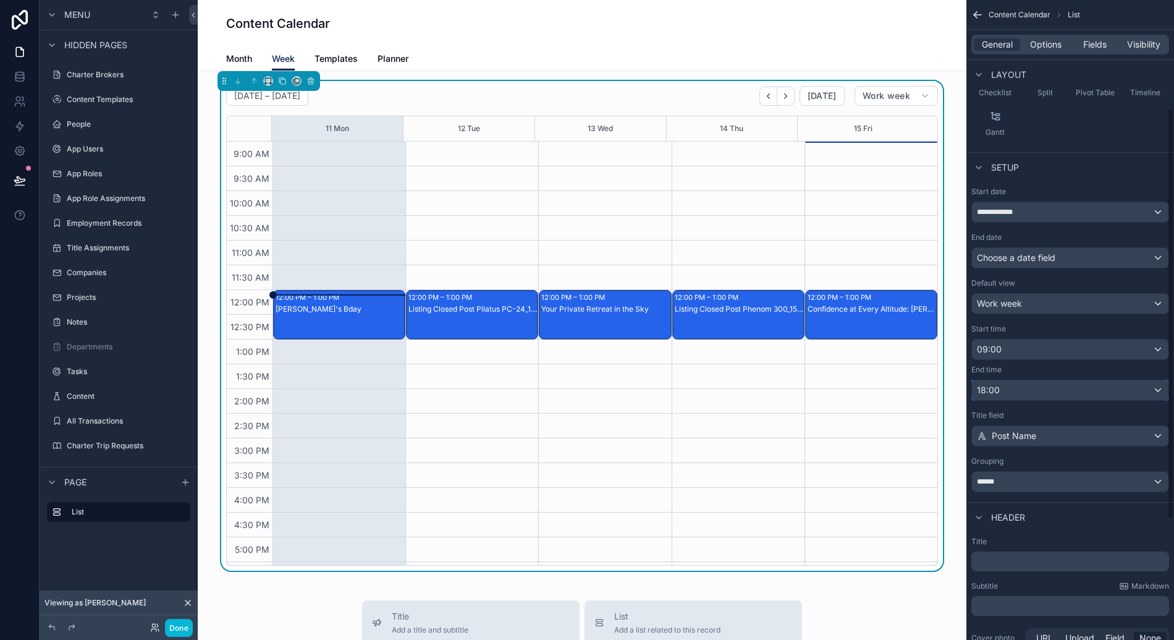
click at [1017, 388] on div "18:00" at bounding box center [1070, 390] width 197 height 20
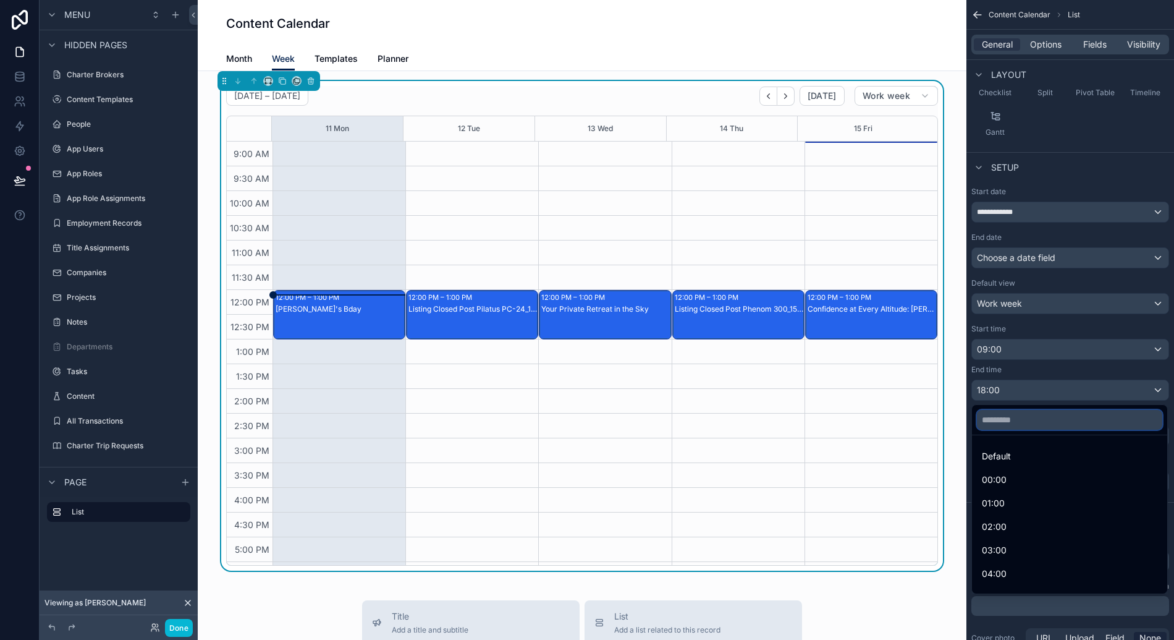
click at [1019, 418] on input "text" at bounding box center [1069, 420] width 185 height 20
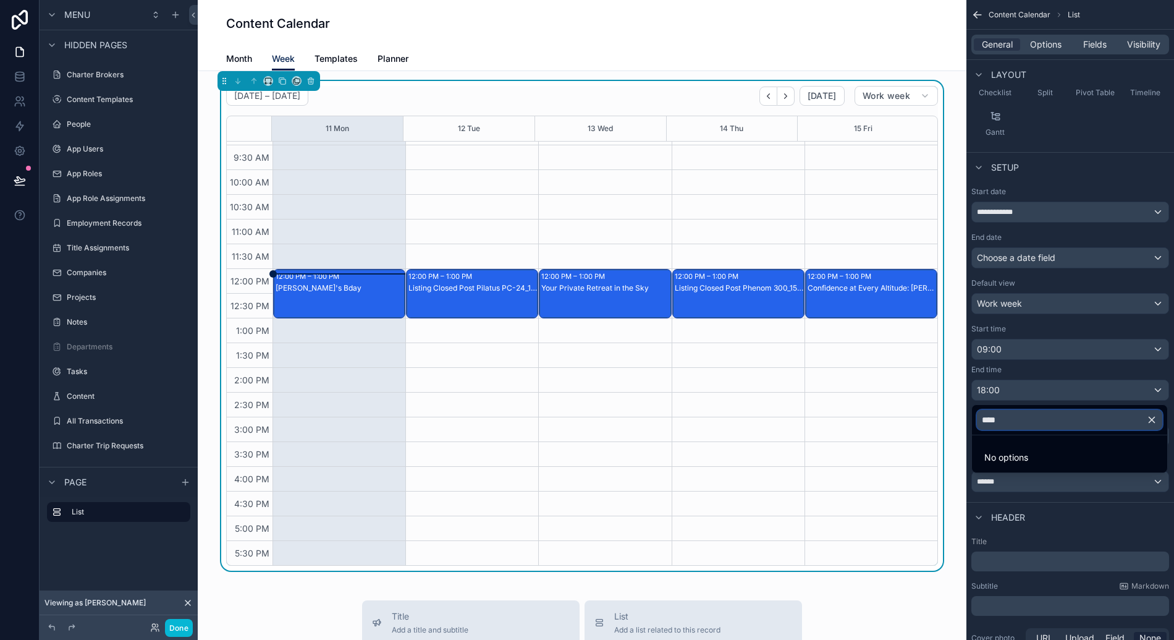
click at [1039, 417] on input "****" at bounding box center [1069, 420] width 185 height 20
type input "****"
click at [1061, 368] on div "scrollable content" at bounding box center [587, 320] width 1174 height 640
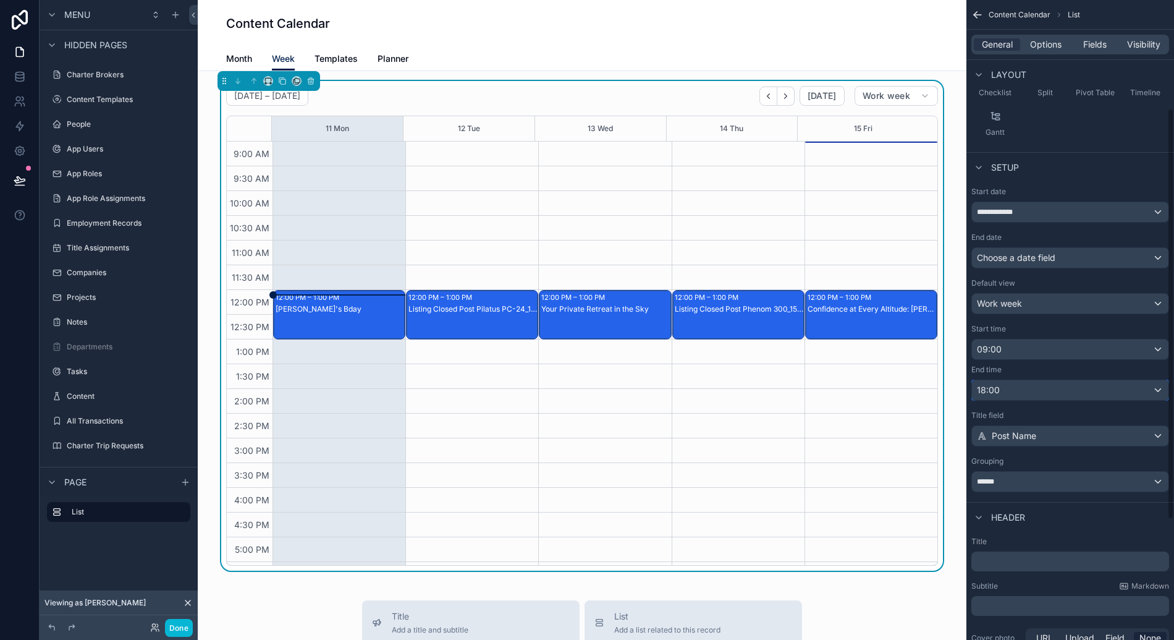
click at [1044, 386] on div "18:00" at bounding box center [1070, 390] width 197 height 20
click at [1043, 388] on div "18:00" at bounding box center [1070, 390] width 197 height 20
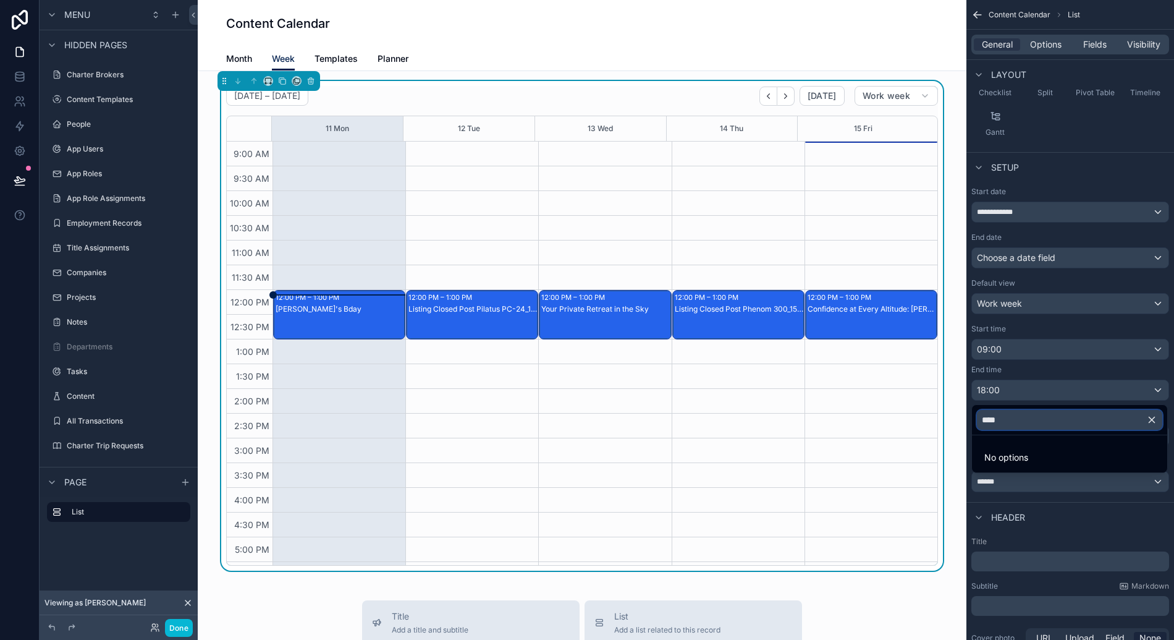
click at [1034, 416] on input "****" at bounding box center [1069, 420] width 185 height 20
type input "****"
click at [1069, 358] on div "scrollable content" at bounding box center [587, 320] width 1174 height 640
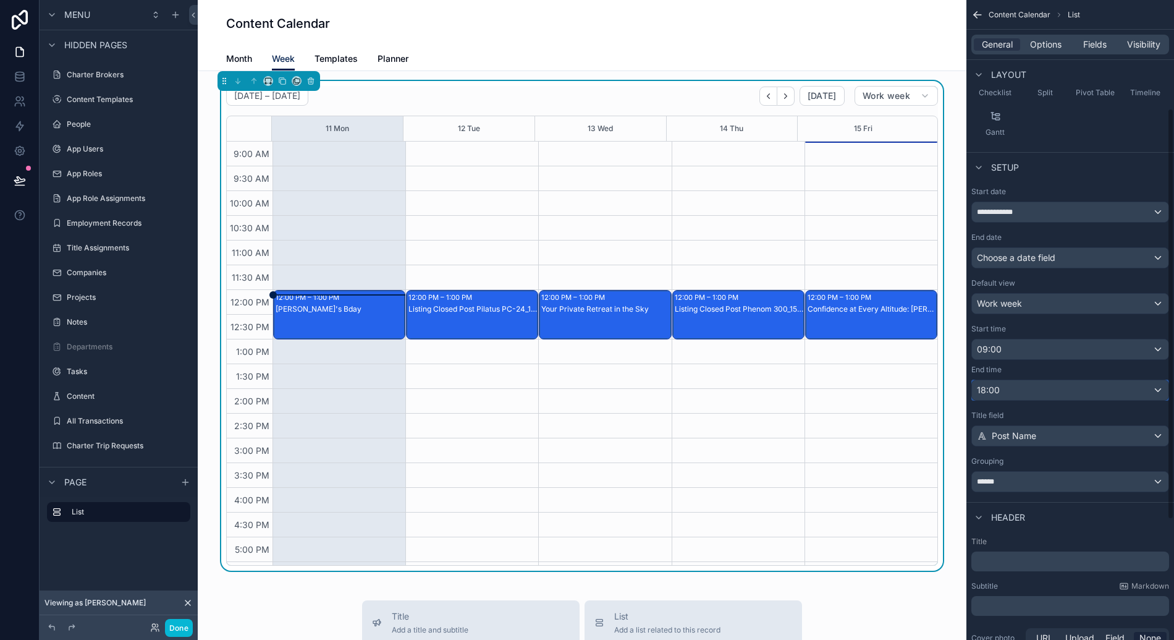
click at [996, 391] on span "18:00" at bounding box center [988, 390] width 23 height 12
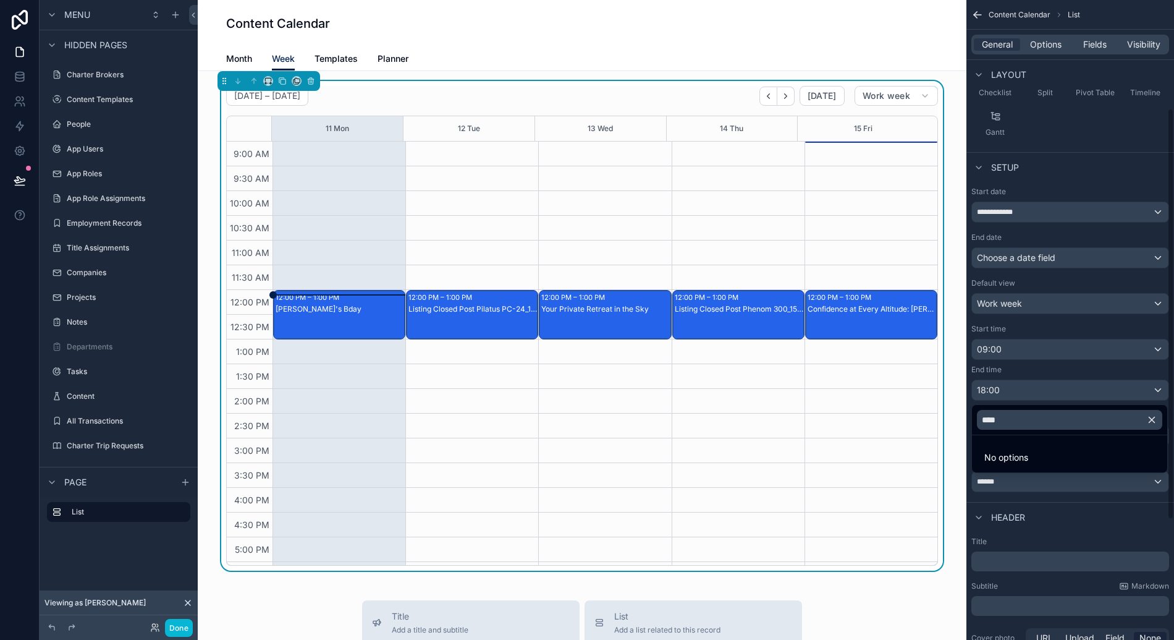
click at [994, 392] on div "scrollable content" at bounding box center [587, 320] width 1174 height 640
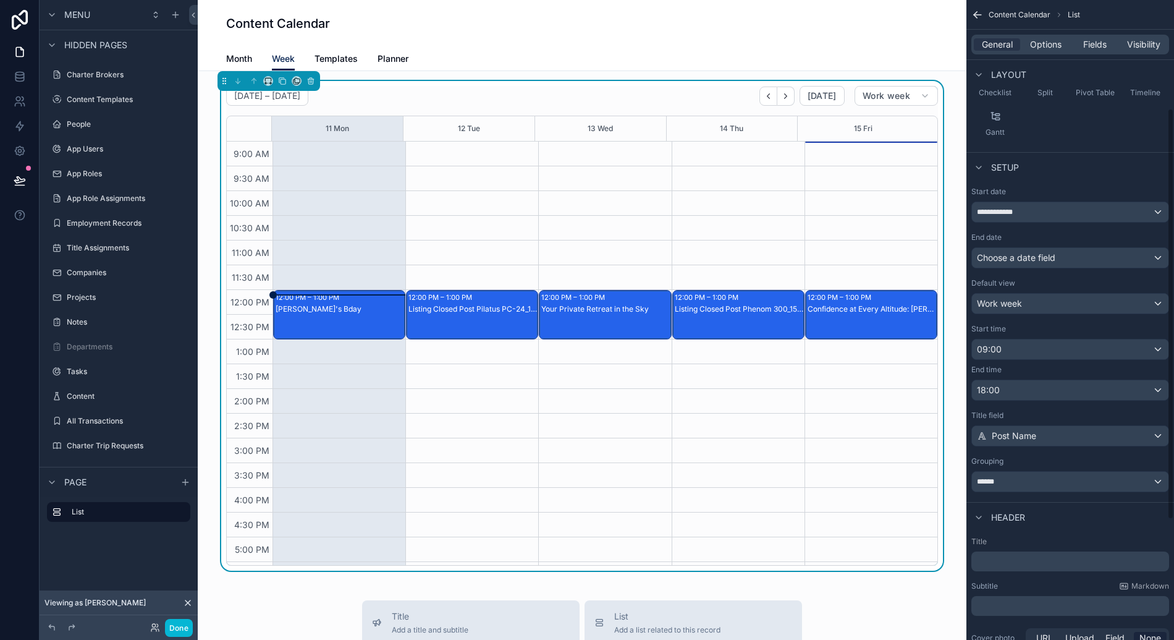
click at [1005, 375] on div "End time 18:00" at bounding box center [1070, 383] width 198 height 36
click at [1007, 392] on div "18:00" at bounding box center [1070, 390] width 197 height 20
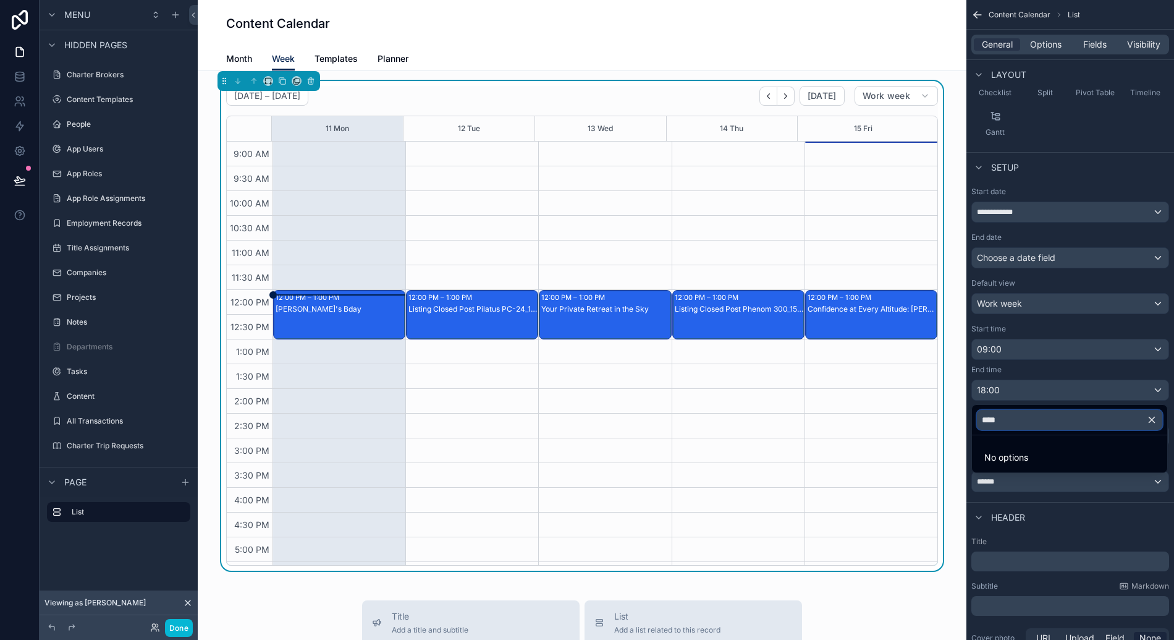
drag, startPoint x: 1028, startPoint y: 414, endPoint x: 975, endPoint y: 421, distance: 53.7
click at [975, 421] on div "****" at bounding box center [1069, 420] width 195 height 30
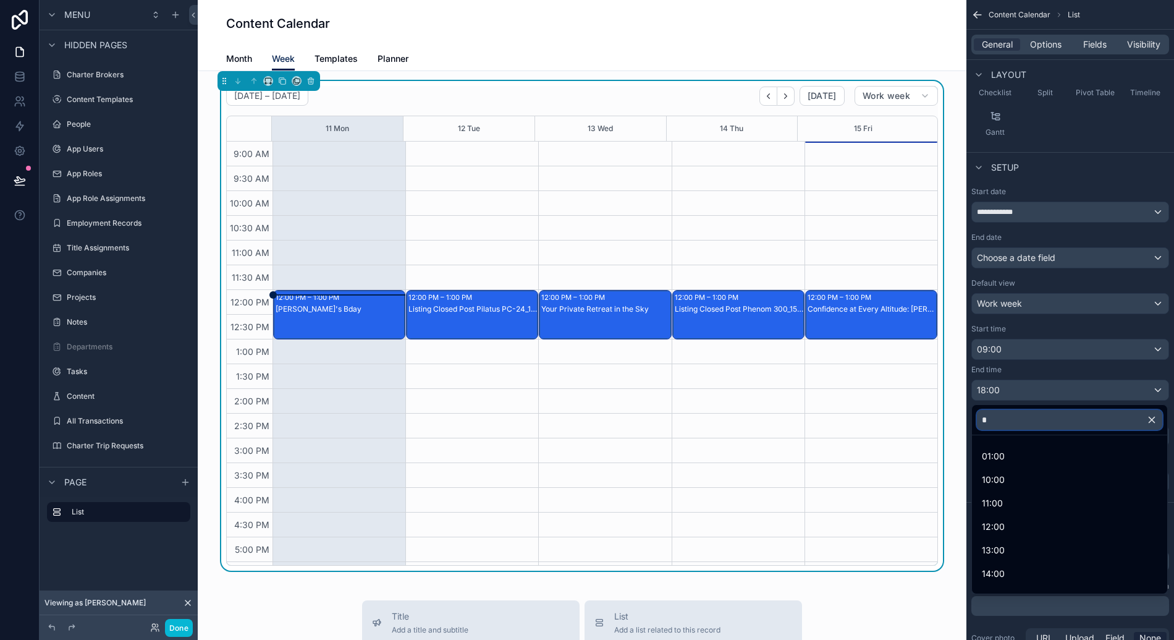
type input "**"
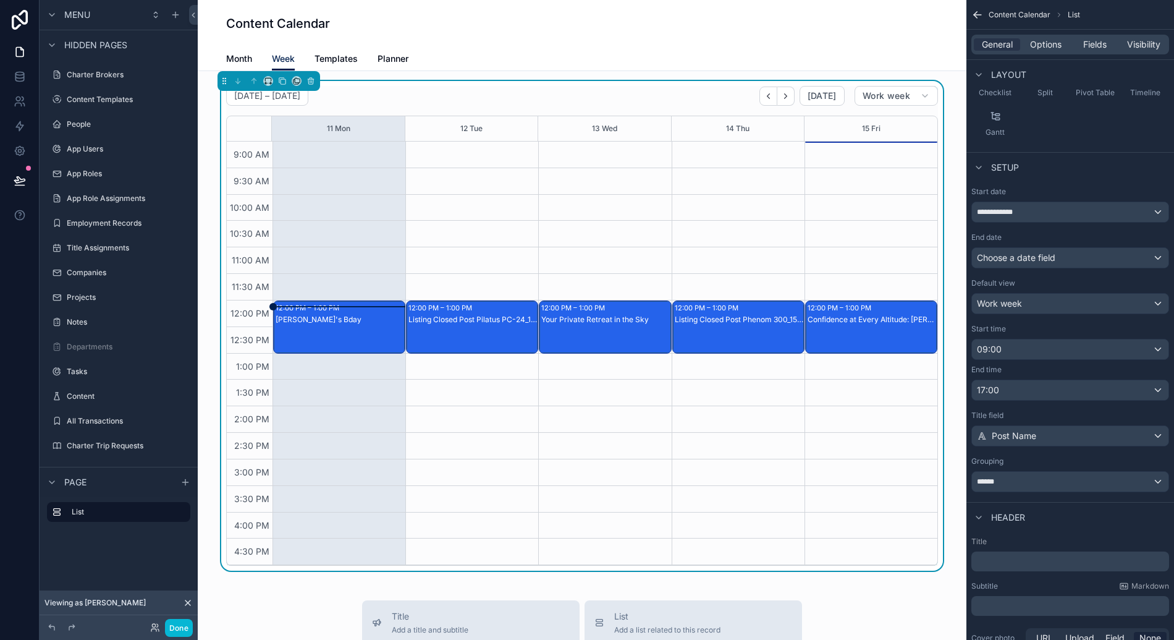
drag, startPoint x: 334, startPoint y: 335, endPoint x: 346, endPoint y: 396, distance: 62.4
click at [346, 396] on div "12:00 PM – 1:00 PM Rob's Bday" at bounding box center [339, 353] width 133 height 423
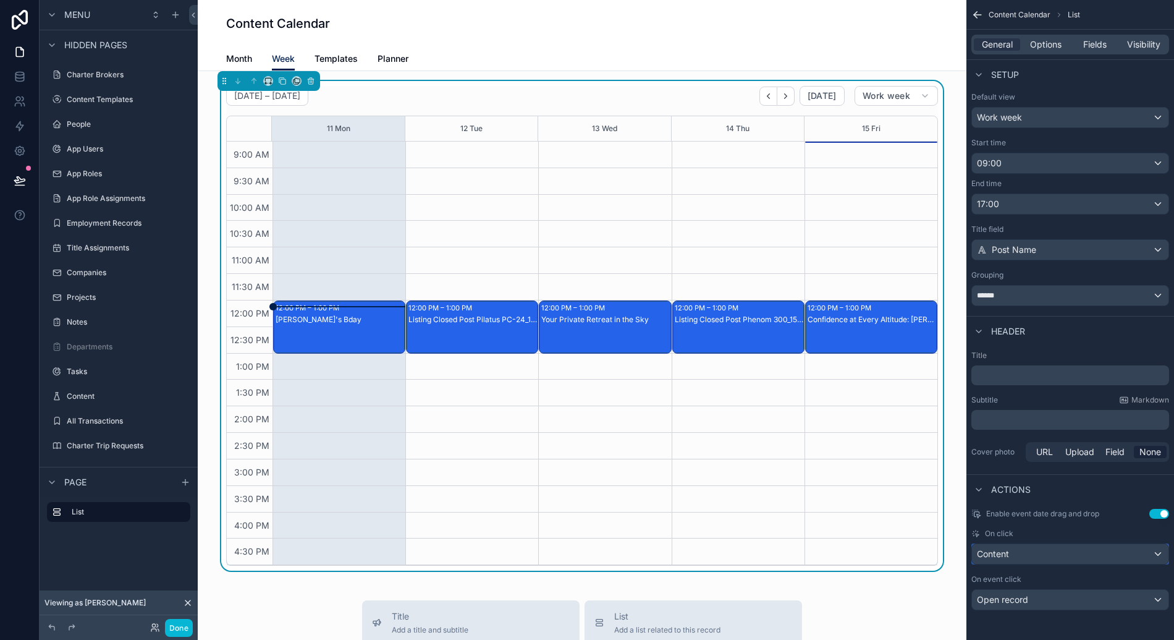
click at [1065, 551] on div "Content" at bounding box center [1070, 554] width 197 height 20
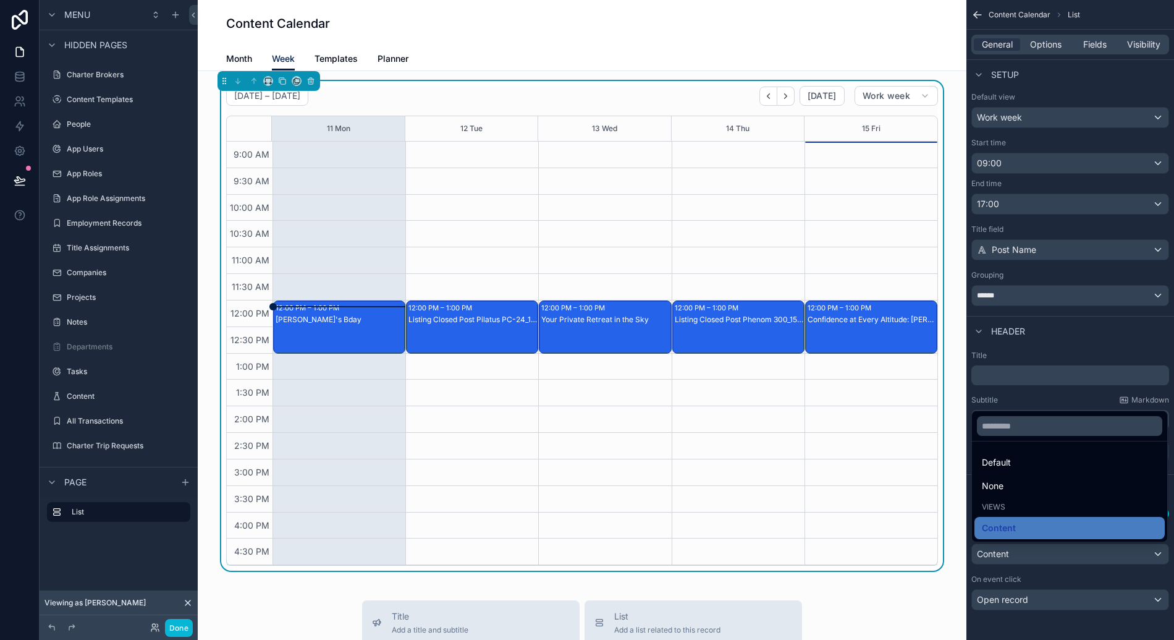
click at [1065, 551] on div "scrollable content" at bounding box center [587, 320] width 1174 height 640
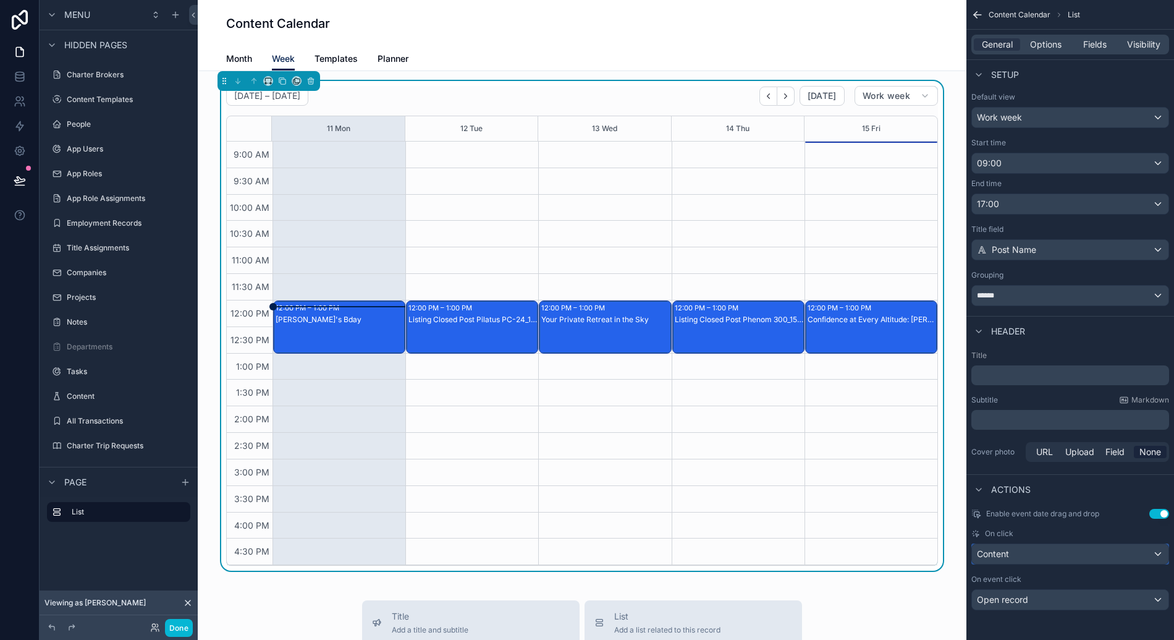
click at [1049, 548] on div "Content" at bounding box center [1070, 554] width 197 height 20
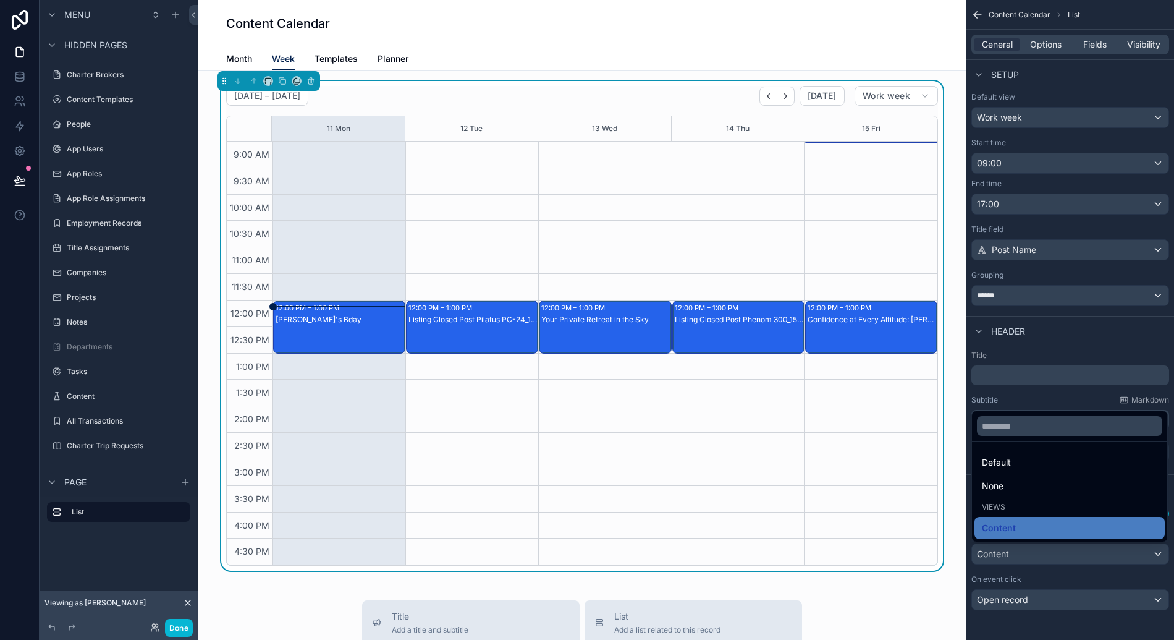
click at [1049, 548] on div "scrollable content" at bounding box center [587, 320] width 1174 height 640
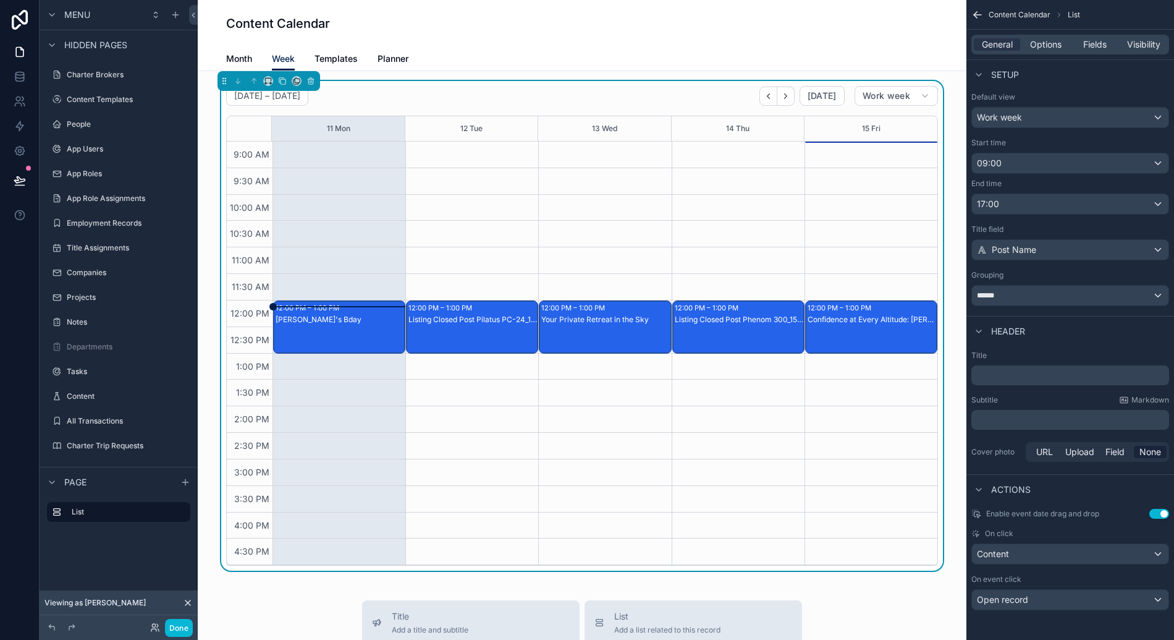
drag, startPoint x: 382, startPoint y: 321, endPoint x: 379, endPoint y: 384, distance: 63.1
click at [379, 384] on div "12:00 PM – 1:00 PM Rob's Bday" at bounding box center [339, 353] width 133 height 423
drag, startPoint x: 366, startPoint y: 326, endPoint x: 368, endPoint y: 258, distance: 68.0
click at [367, 247] on div "12:00 PM – 1:00 PM Rob's Bday" at bounding box center [339, 353] width 133 height 423
drag, startPoint x: 465, startPoint y: 318, endPoint x: 466, endPoint y: 293, distance: 24.7
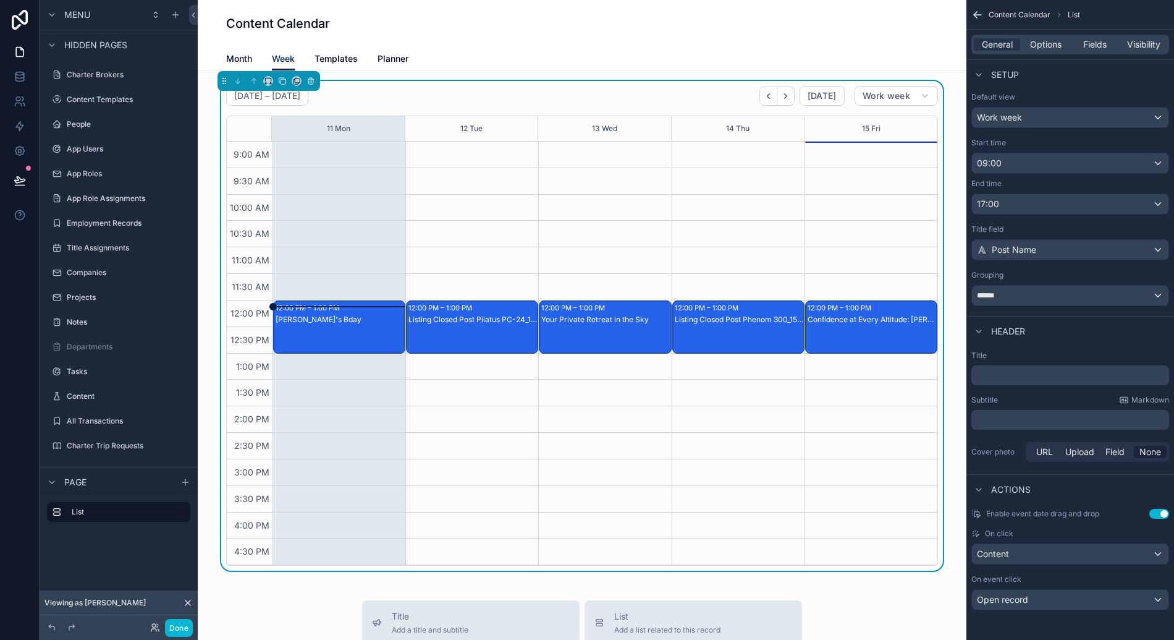
click at [471, 273] on div "12:00 PM – 1:00 PM Listing Closed Post Pilatus PC-24_109_N176MC" at bounding box center [471, 353] width 133 height 423
click at [183, 621] on button "Done" at bounding box center [179, 628] width 28 height 18
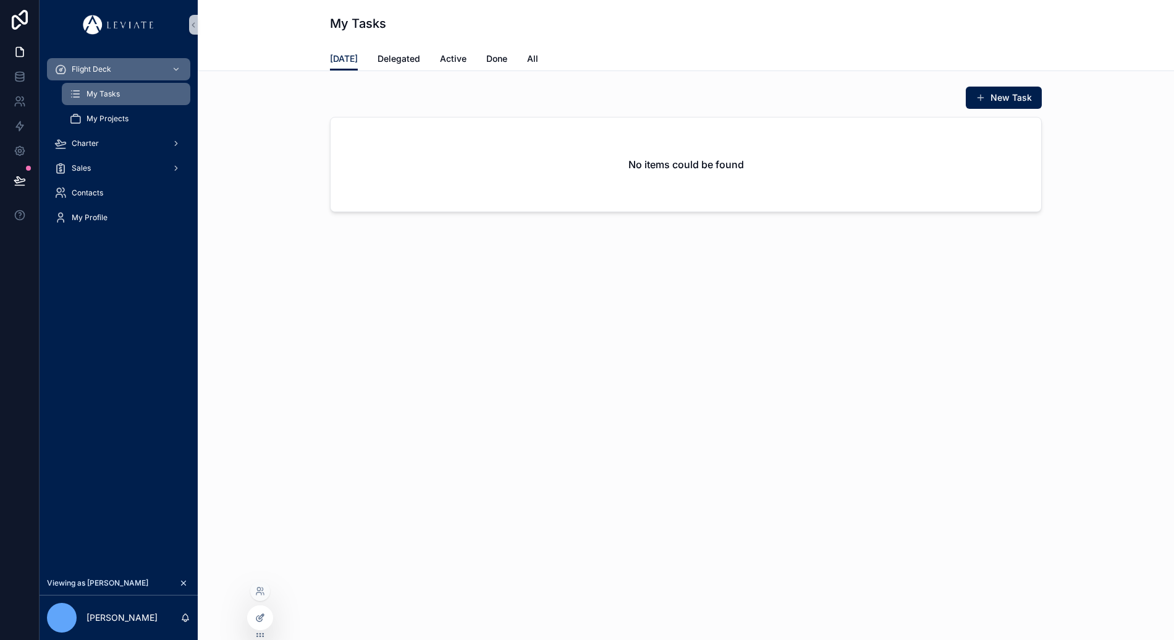
click at [254, 616] on div at bounding box center [260, 617] width 25 height 23
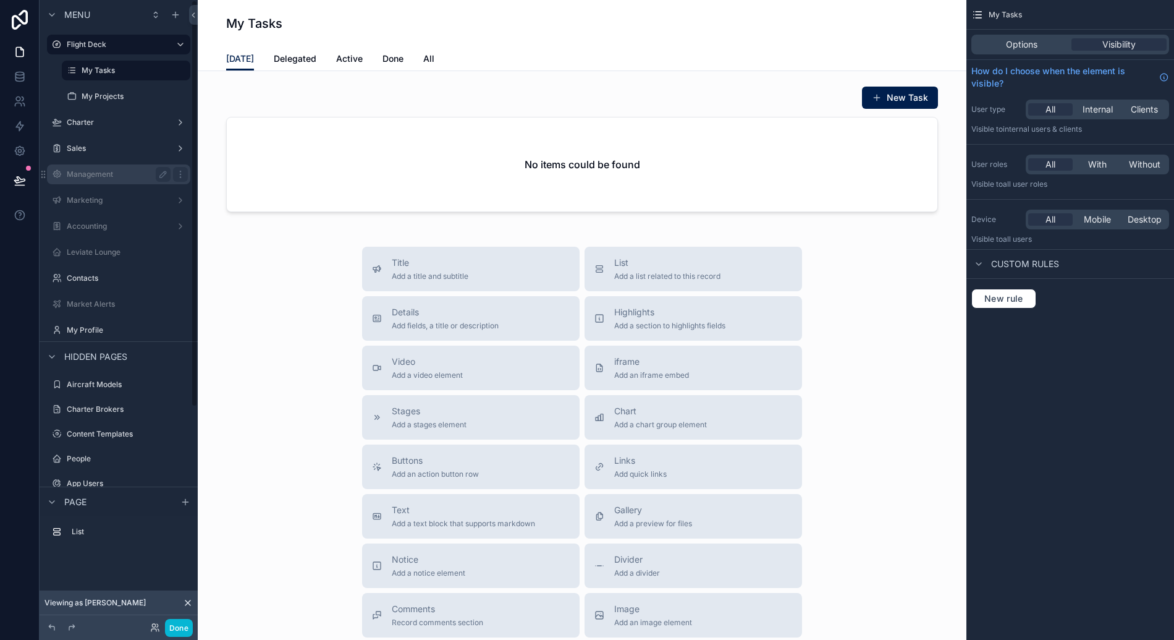
click at [119, 181] on div "Management" at bounding box center [119, 174] width 104 height 15
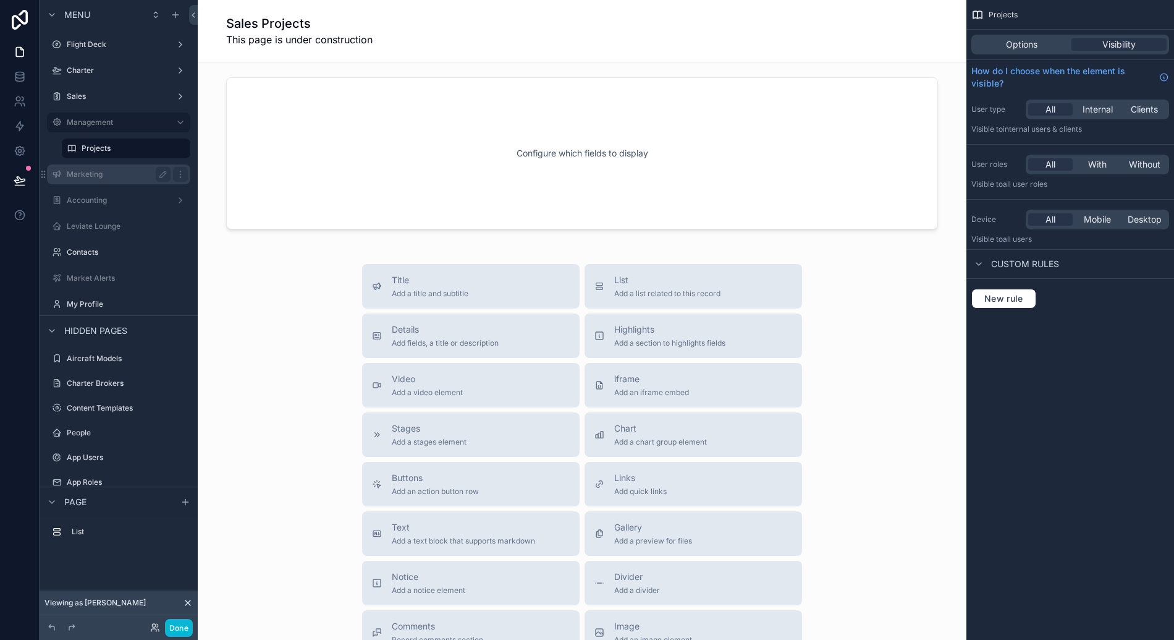
click at [113, 172] on label "Marketing" at bounding box center [116, 174] width 99 height 10
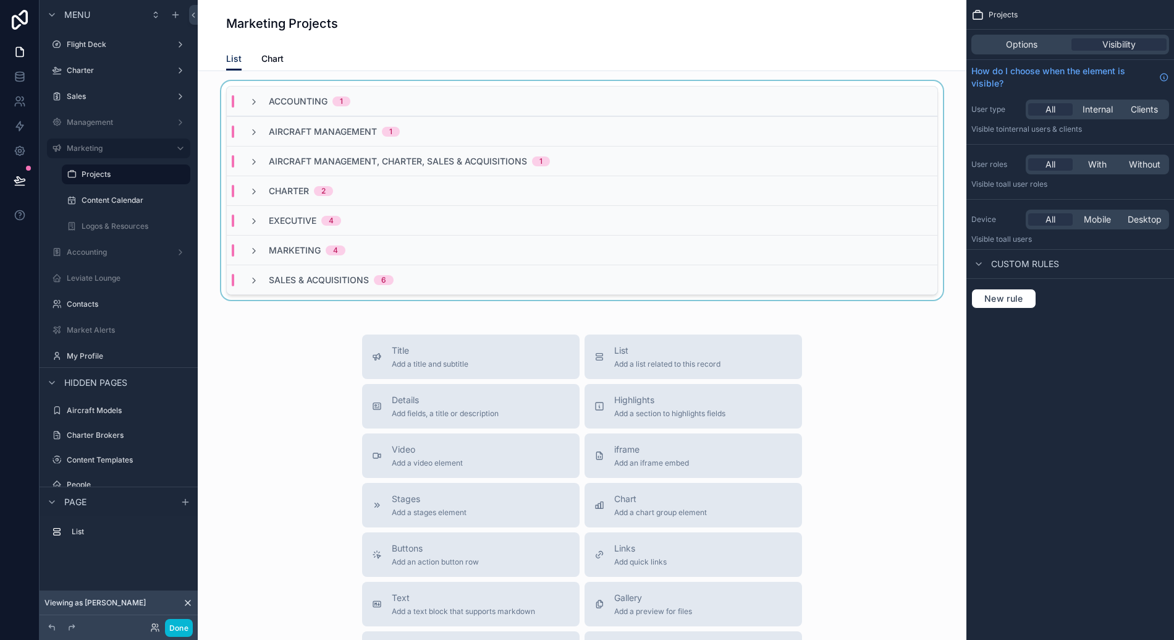
click at [274, 85] on div "scrollable content" at bounding box center [582, 193] width 749 height 224
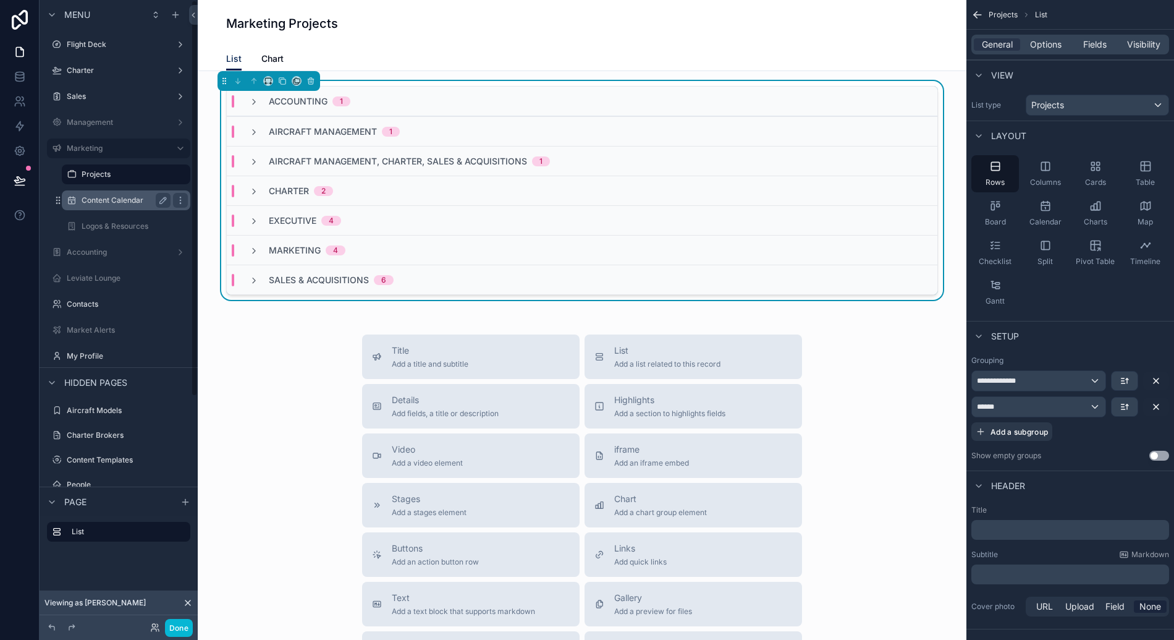
click at [104, 197] on label "Content Calendar" at bounding box center [124, 200] width 84 height 10
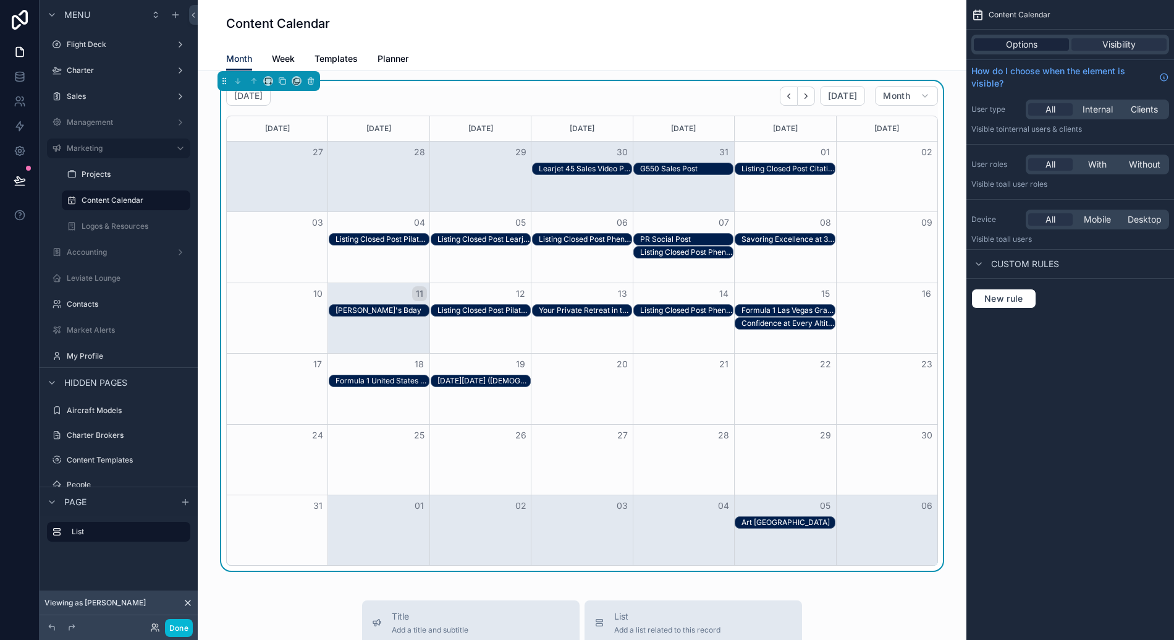
click at [1051, 48] on div "Options" at bounding box center [1021, 44] width 95 height 12
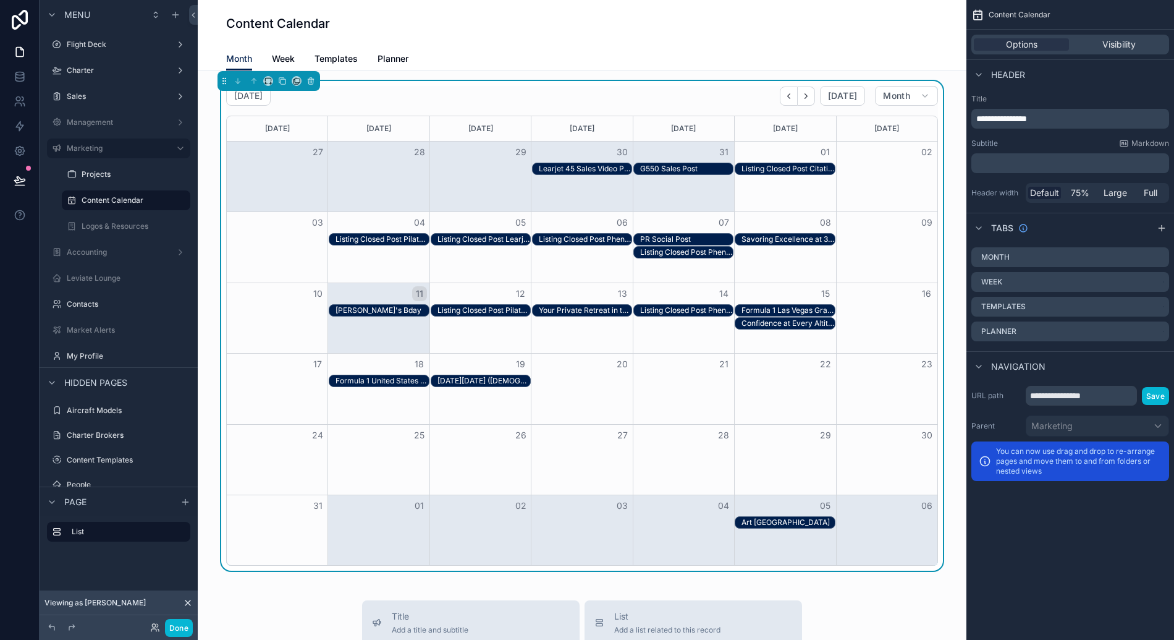
click at [671, 87] on div "August 2025 Today Month" at bounding box center [582, 96] width 712 height 20
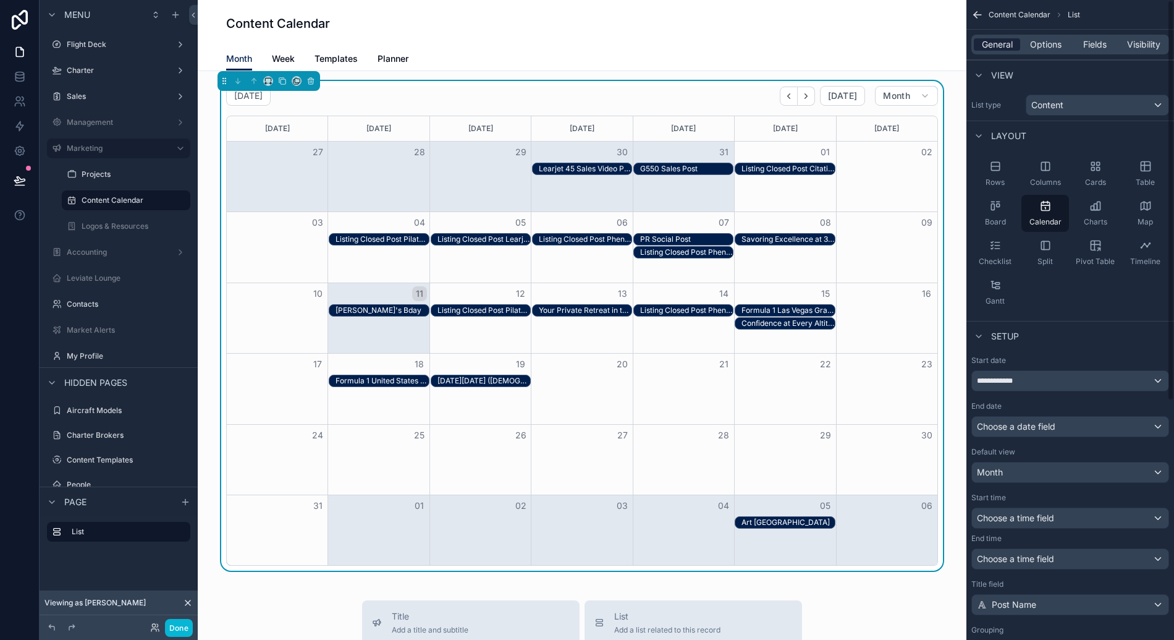
click at [998, 46] on span "General" at bounding box center [997, 44] width 31 height 12
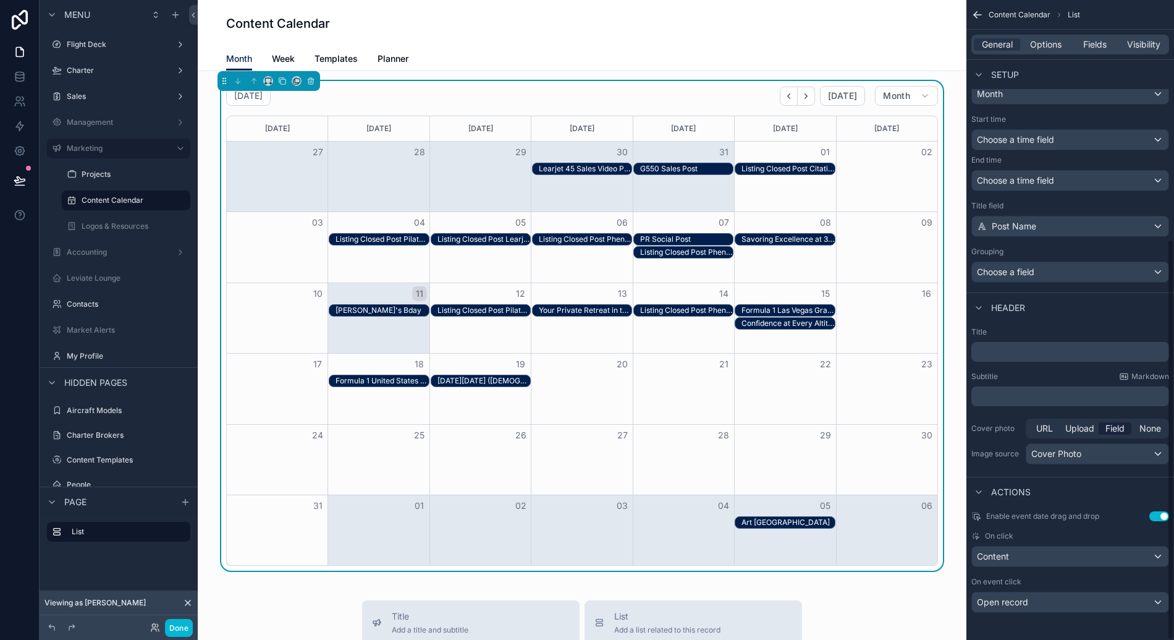
scroll to position [381, 0]
click at [1042, 568] on div "Enable event date drag and drop Use setting On click Content On event click Ope…" at bounding box center [1071, 559] width 208 height 111
click at [1043, 550] on div "Content" at bounding box center [1070, 554] width 197 height 20
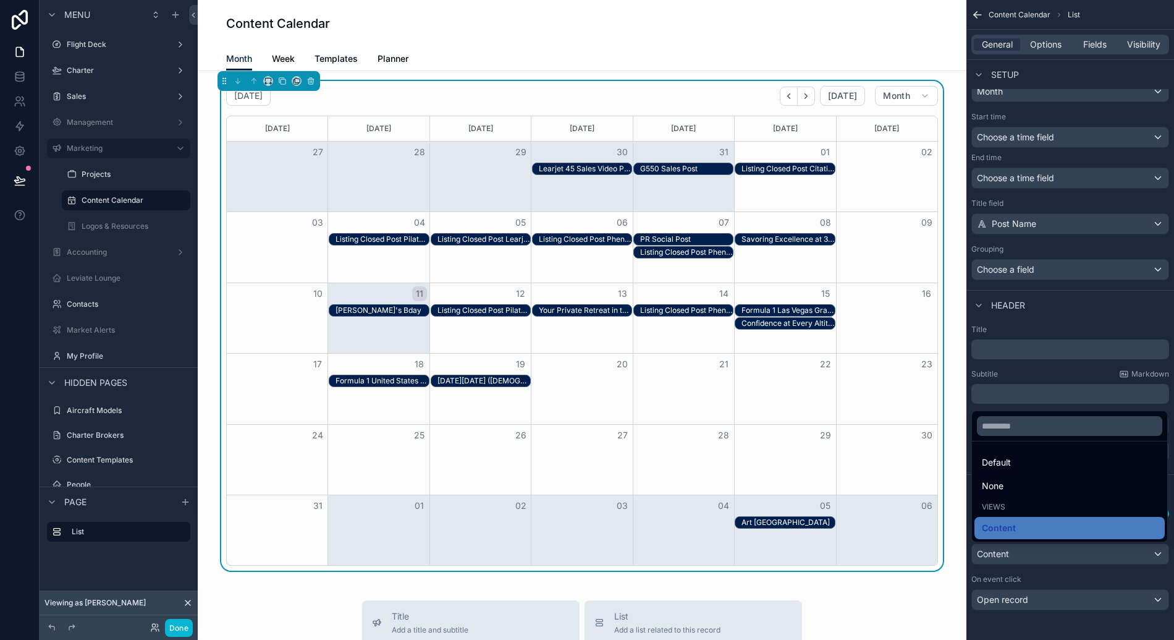
click at [1043, 550] on div "scrollable content" at bounding box center [587, 320] width 1174 height 640
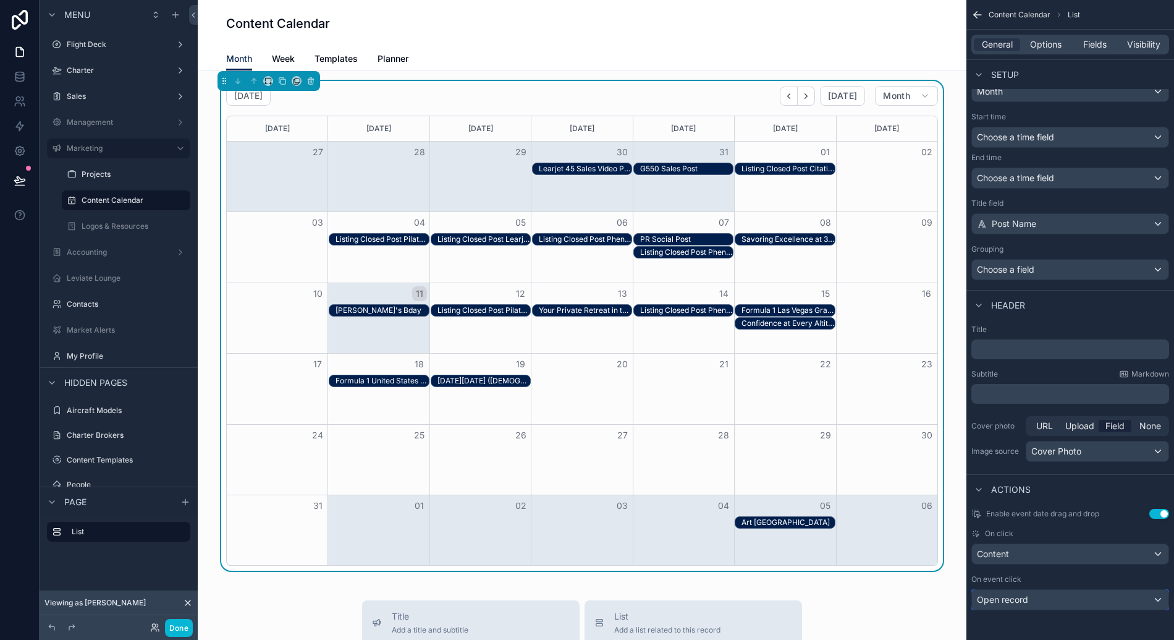
click at [1046, 599] on div "Open record" at bounding box center [1070, 600] width 197 height 20
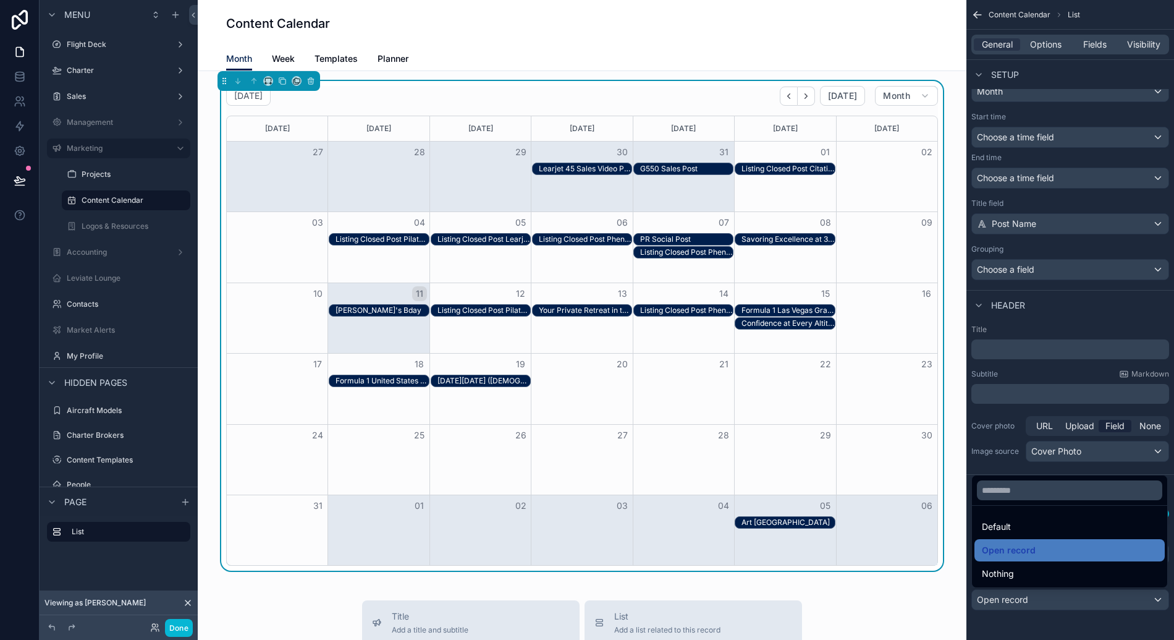
click at [1046, 599] on div "scrollable content" at bounding box center [587, 320] width 1174 height 640
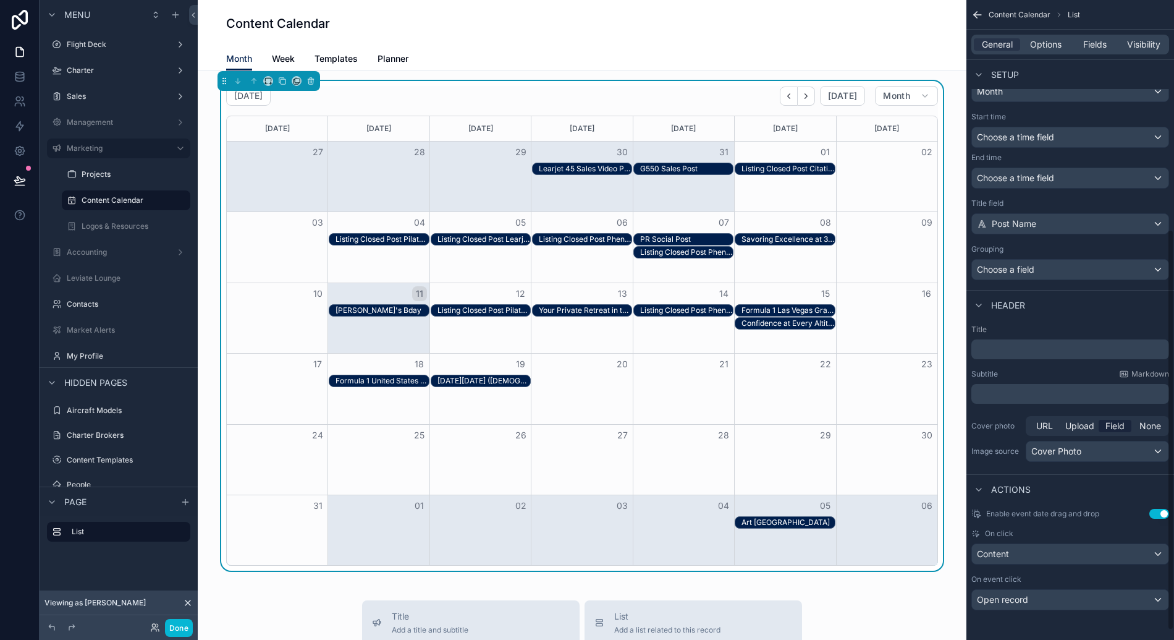
scroll to position [365, 0]
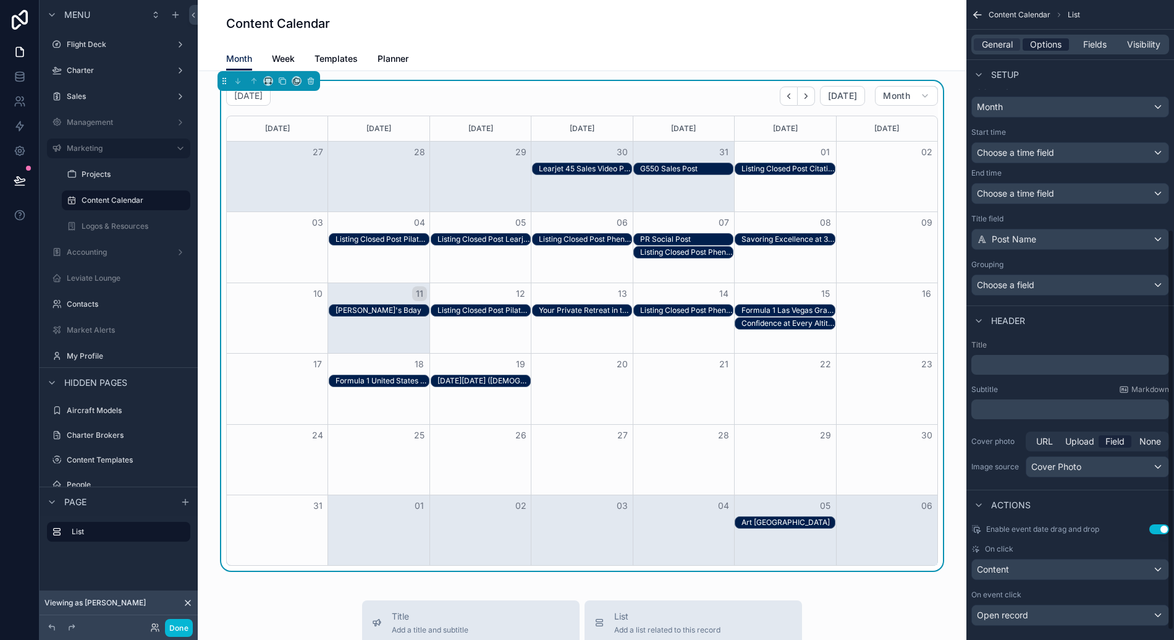
click at [1067, 48] on div "Options" at bounding box center [1046, 44] width 46 height 12
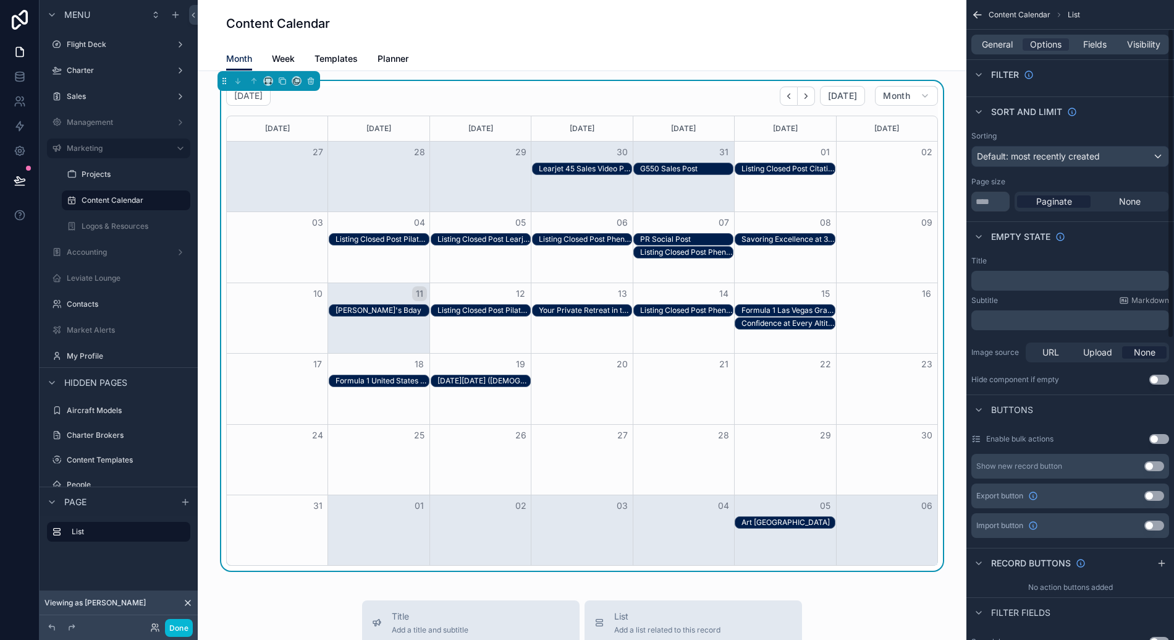
scroll to position [0, 0]
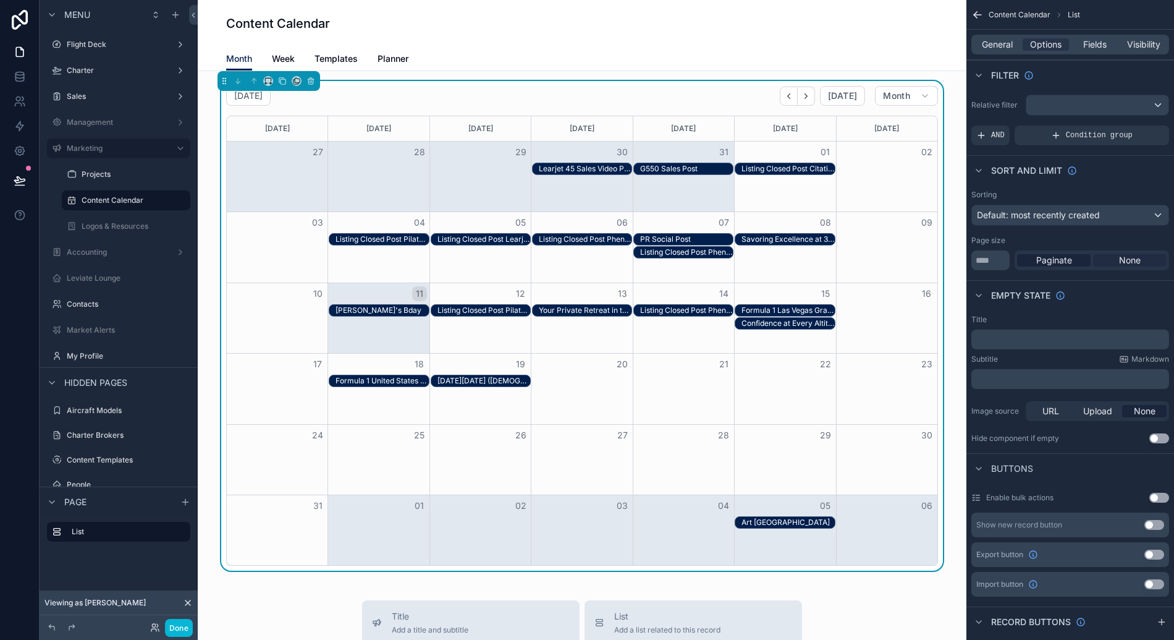
click at [1124, 260] on span "None" at bounding box center [1130, 260] width 22 height 12
click at [1083, 46] on span "Fields" at bounding box center [1094, 44] width 23 height 12
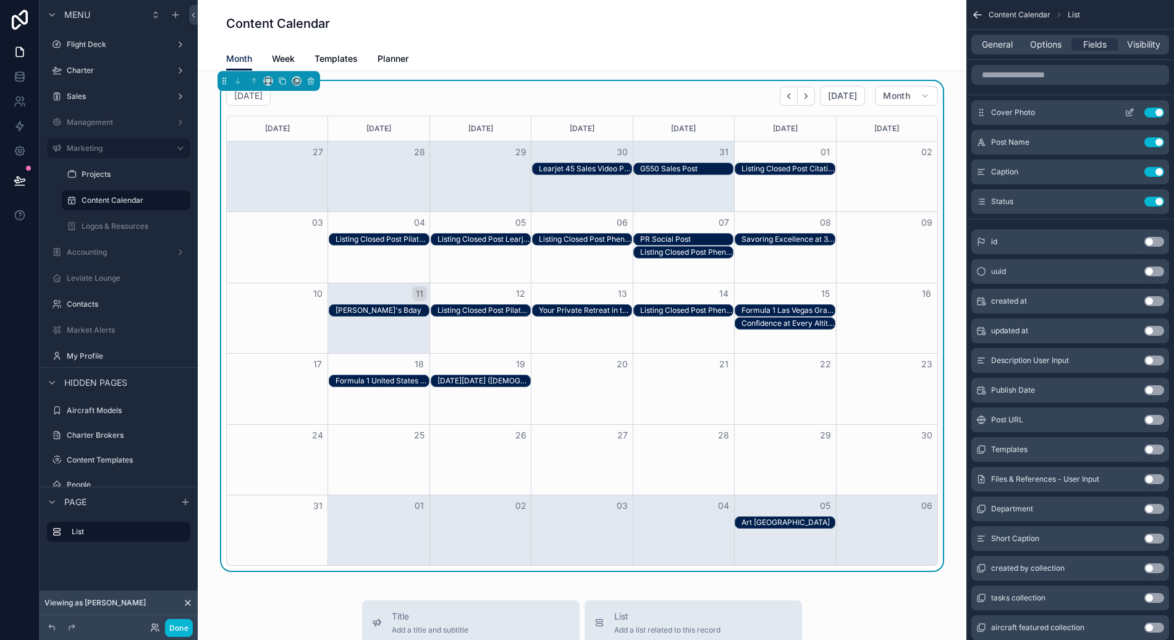
click at [1156, 117] on button "Use setting" at bounding box center [1154, 113] width 20 height 10
click at [1159, 141] on button "Use setting" at bounding box center [1154, 142] width 20 height 10
click at [1158, 143] on button "Use setting" at bounding box center [1154, 142] width 20 height 10
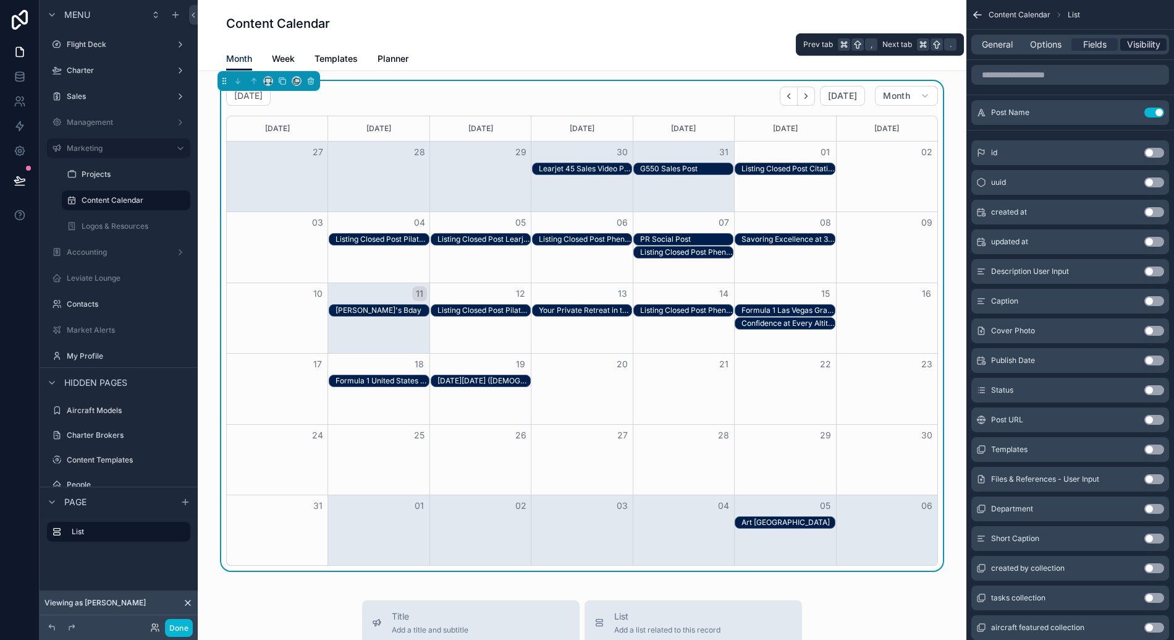
click at [1156, 46] on span "Visibility" at bounding box center [1143, 44] width 33 height 12
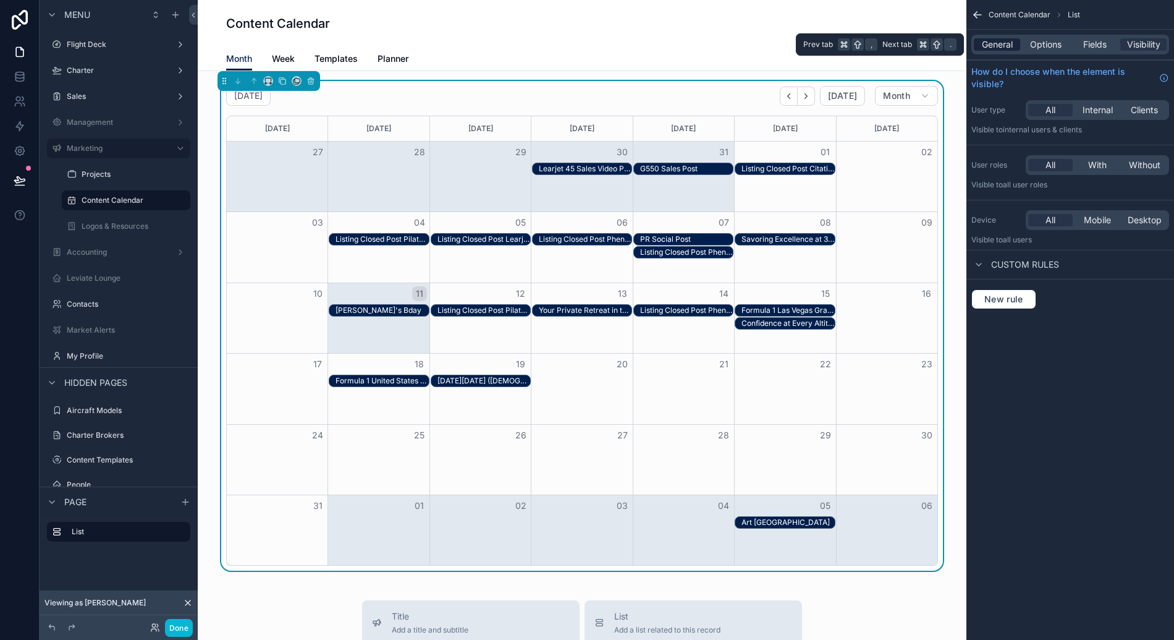
click at [1010, 48] on span "General" at bounding box center [997, 44] width 31 height 12
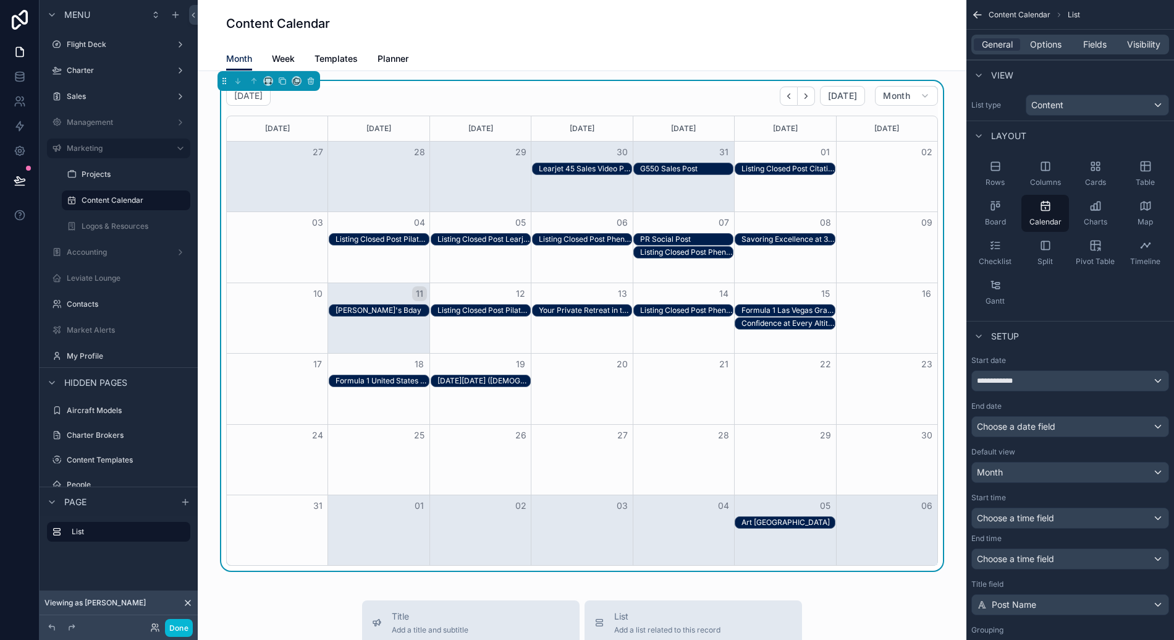
click at [614, 85] on div "August 2025 Today Month Sunday Monday Tuesday Wednesday Thursday Friday Saturda…" at bounding box center [582, 325] width 749 height 489
click at [802, 97] on icon "Next" at bounding box center [806, 95] width 9 height 9
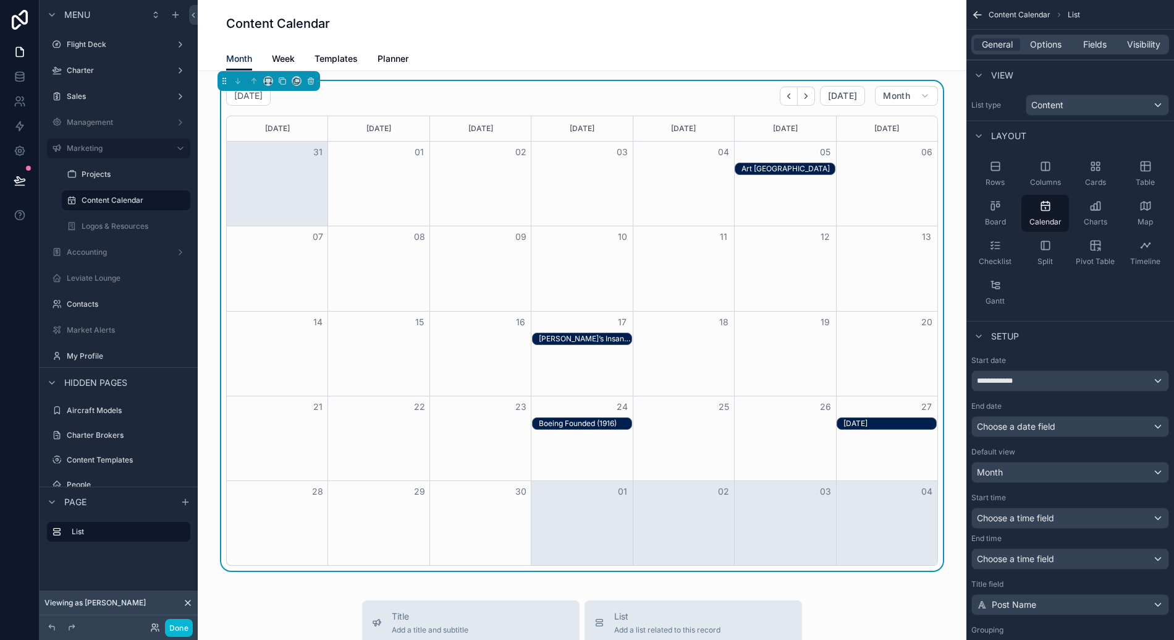
click at [584, 337] on div "Ricardo’s Insane Airtable Set Up Post" at bounding box center [585, 339] width 93 height 10
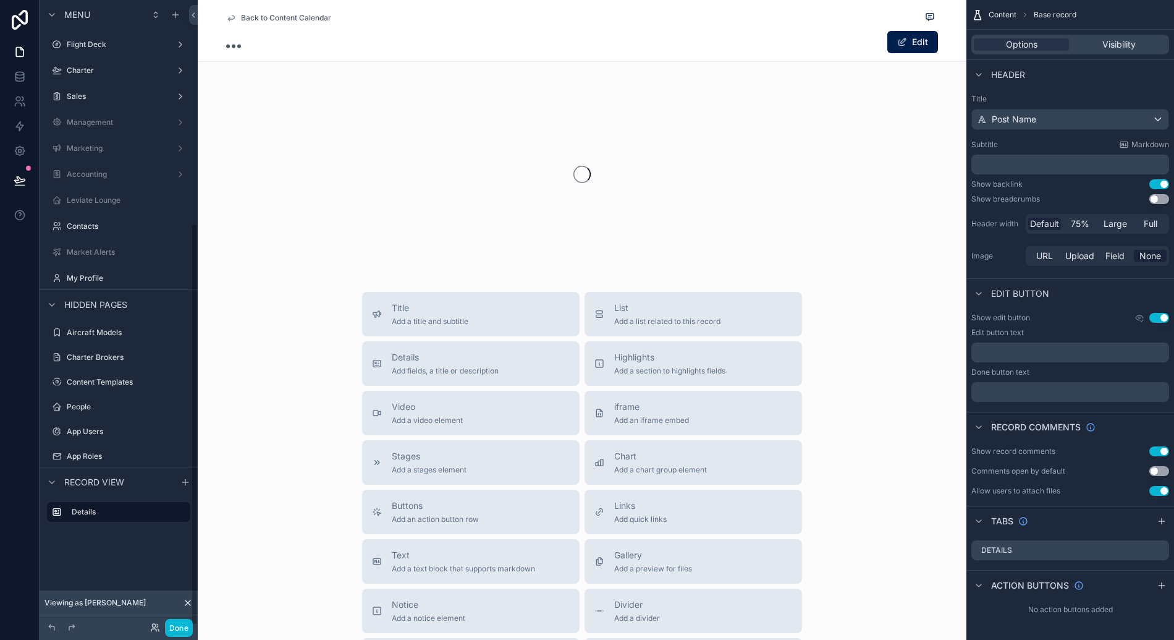
scroll to position [347, 0]
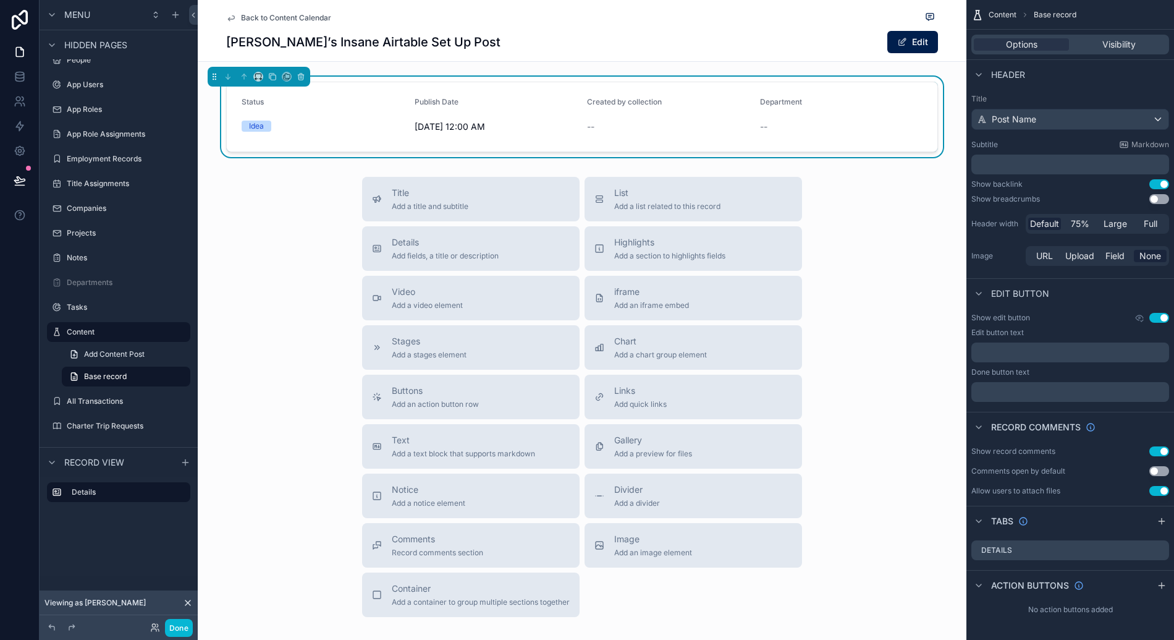
click at [302, 15] on span "Back to Content Calendar" at bounding box center [286, 18] width 90 height 10
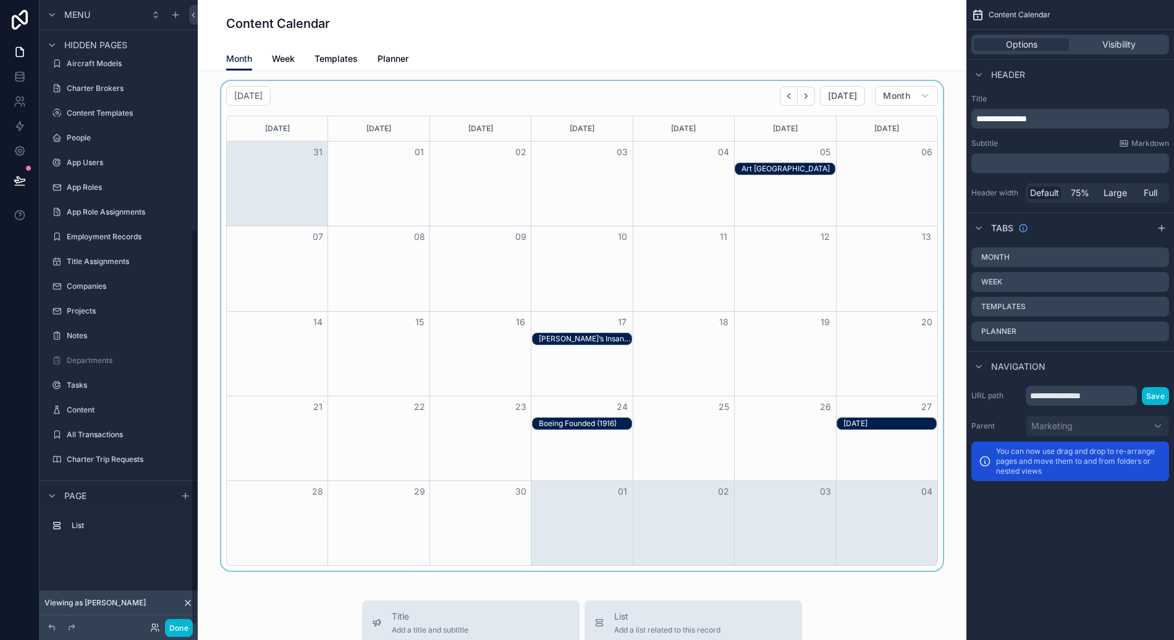
scroll to position [360, 0]
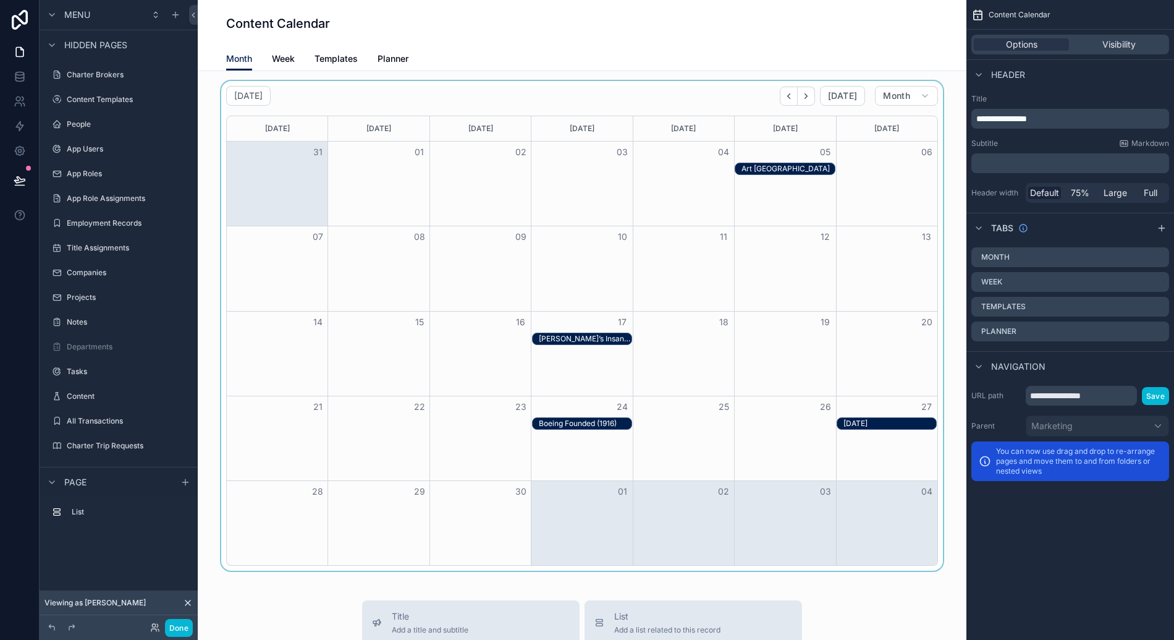
click at [609, 336] on div "Ricardo’s Insane Airtable Set Up Post" at bounding box center [585, 339] width 93 height 10
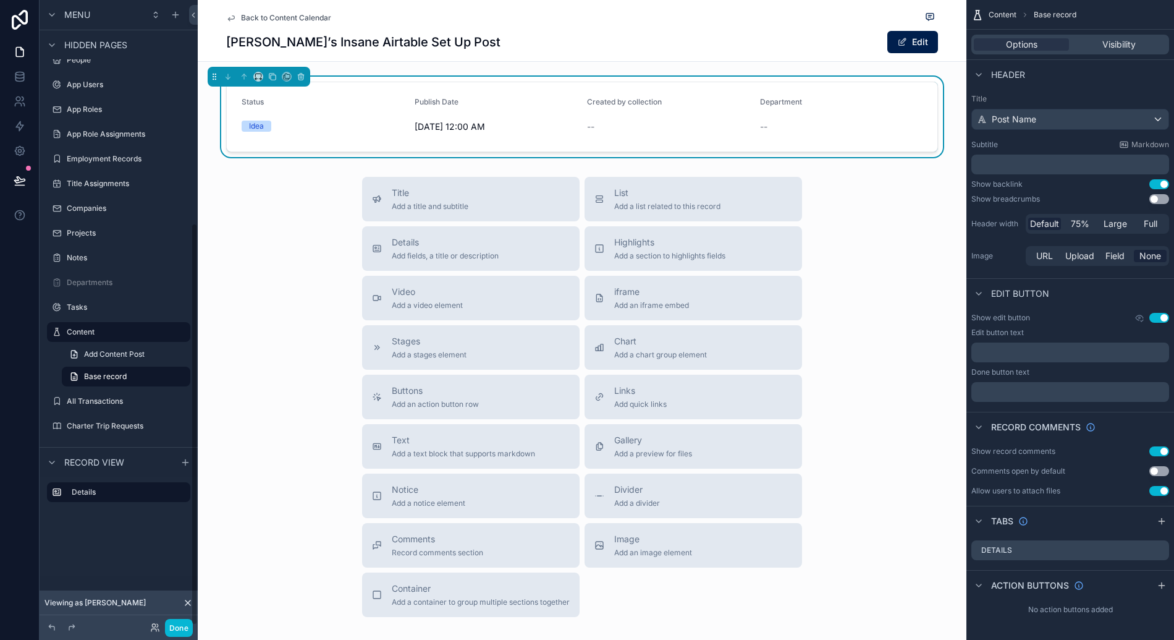
scroll to position [347, 0]
click at [258, 15] on span "Back to Content Calendar" at bounding box center [286, 18] width 90 height 10
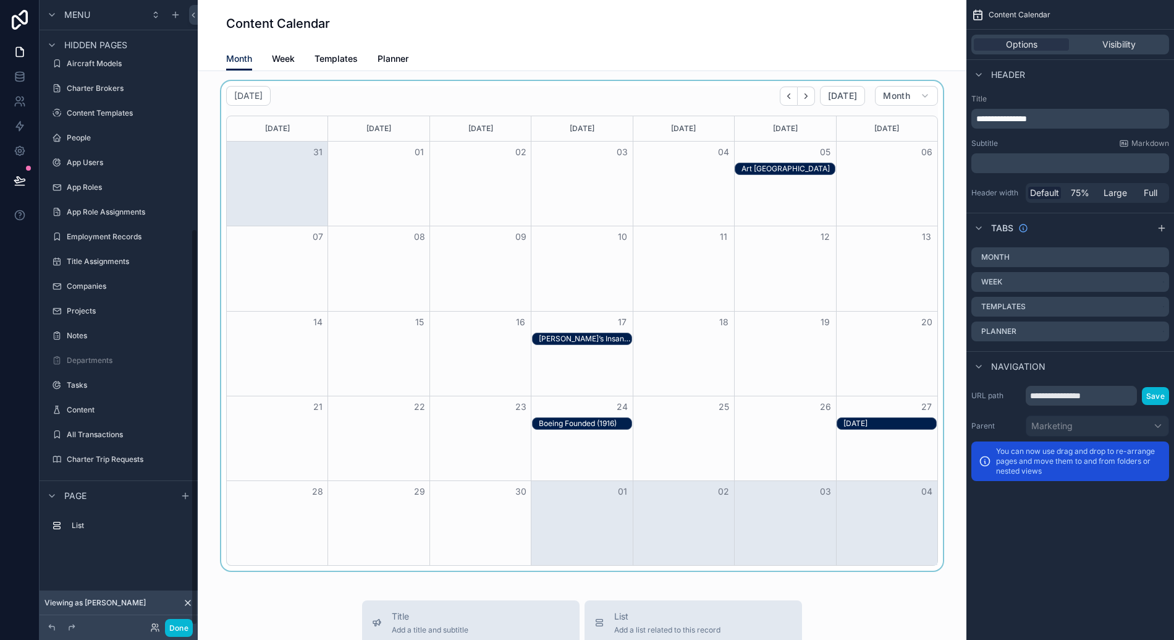
scroll to position [360, 0]
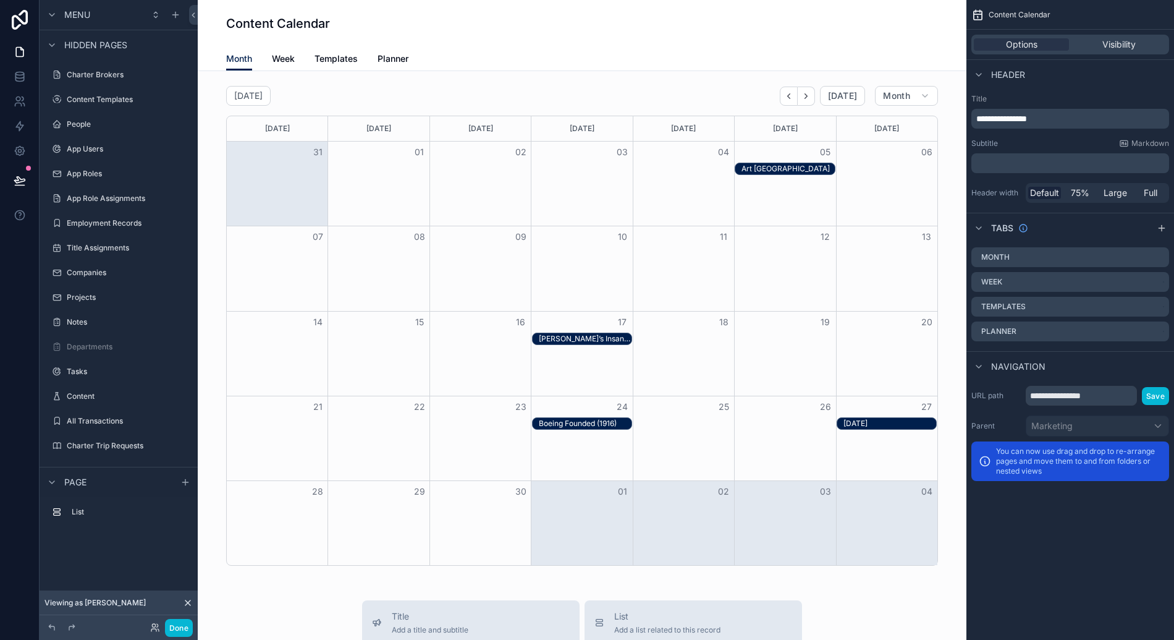
click at [291, 54] on div "Month Week Templates Planner" at bounding box center [582, 58] width 712 height 23
click at [284, 60] on span "Week" at bounding box center [283, 59] width 23 height 12
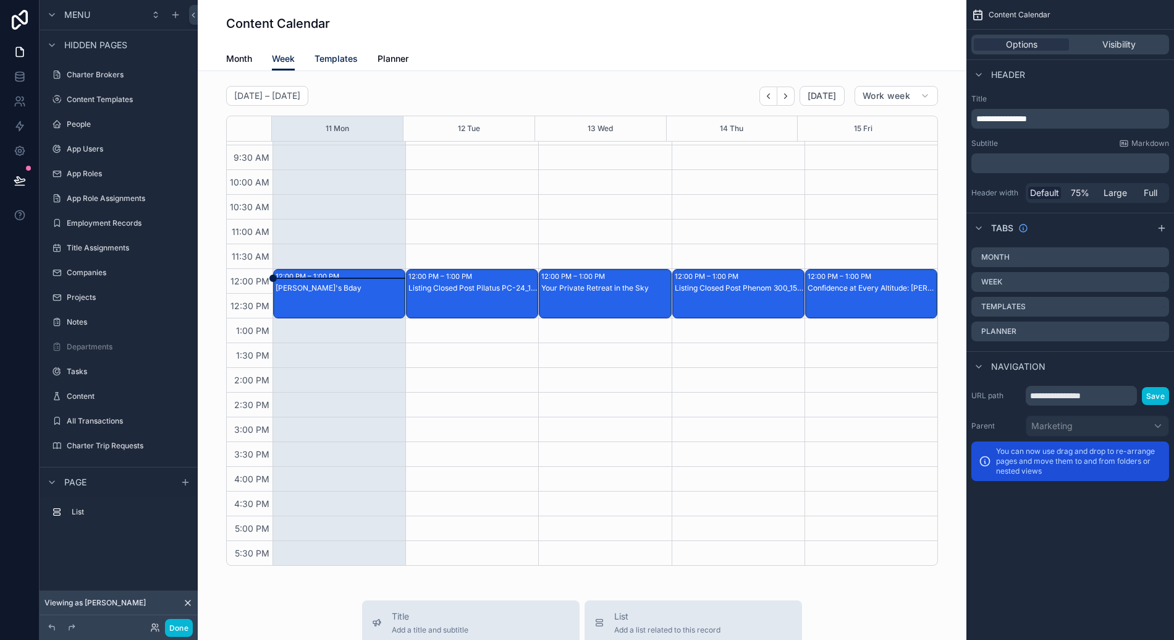
click at [324, 57] on span "Templates" at bounding box center [336, 59] width 43 height 12
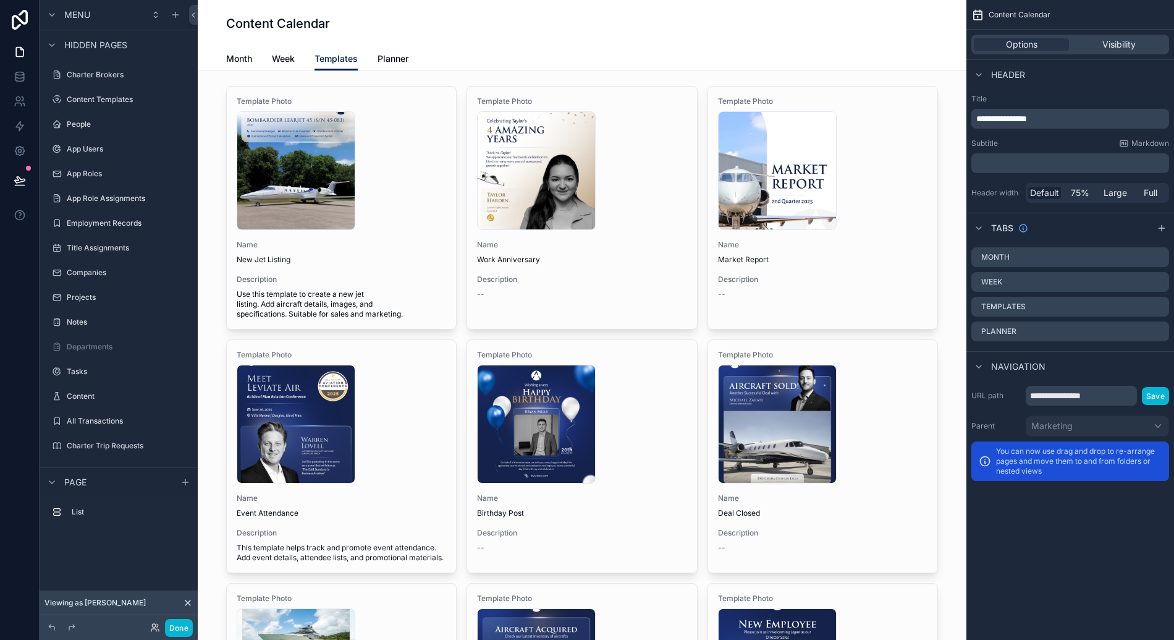
click at [350, 62] on span "Templates" at bounding box center [336, 59] width 43 height 12
click at [415, 115] on div "scrollable content" at bounding box center [582, 592] width 749 height 1023
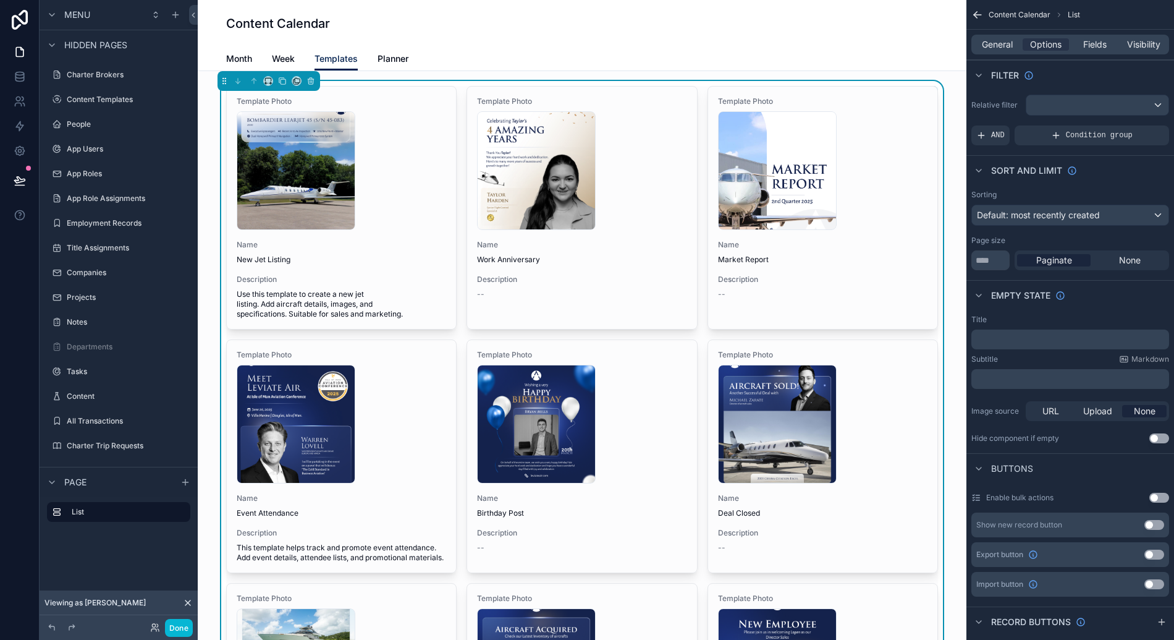
click at [328, 64] on span "Templates" at bounding box center [336, 59] width 43 height 12
click at [400, 62] on span "Planner" at bounding box center [393, 59] width 31 height 12
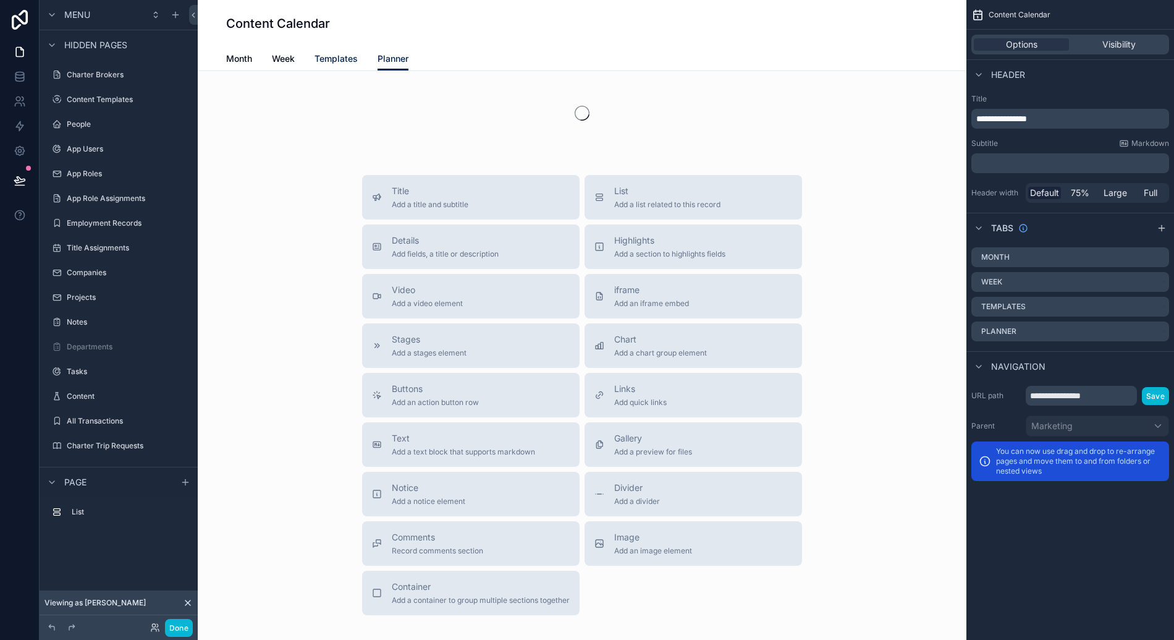
click at [329, 56] on span "Templates" at bounding box center [336, 59] width 43 height 12
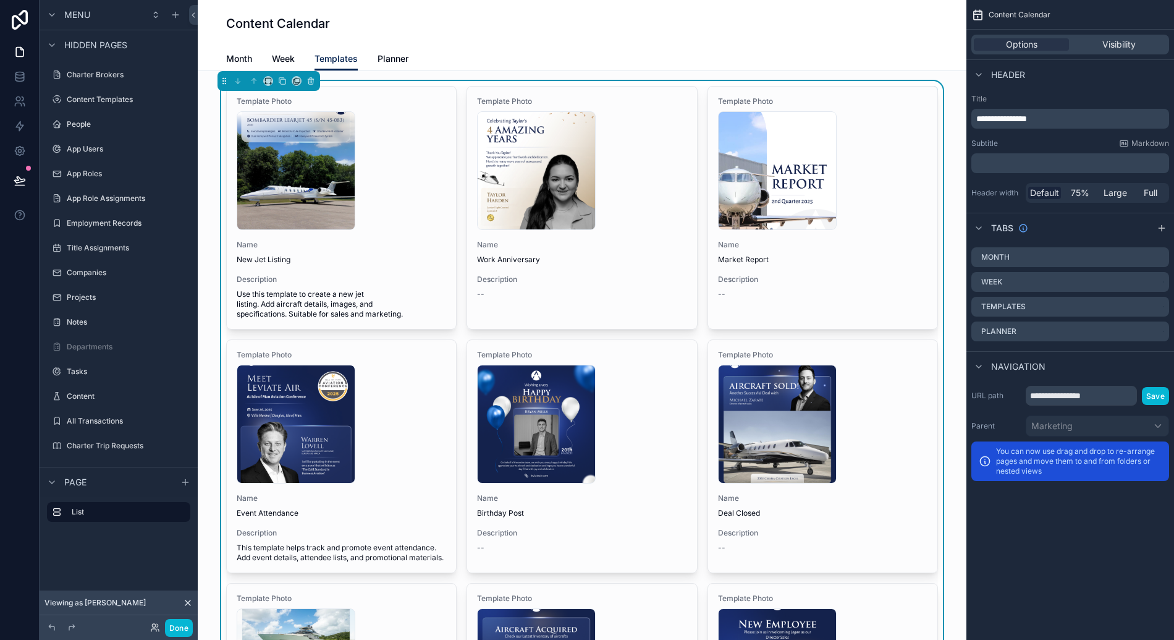
click at [209, 283] on div "Template Photo newjetlisting5 .jpg Name New Jet Listing Description Use this te…" at bounding box center [582, 592] width 749 height 1023
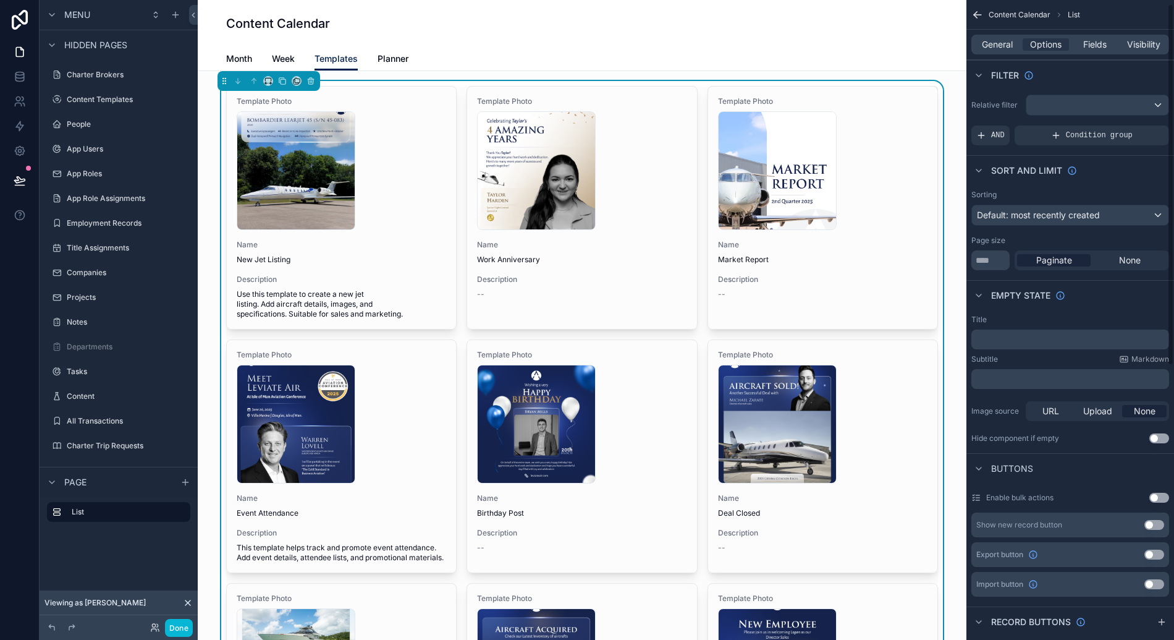
scroll to position [7, 0]
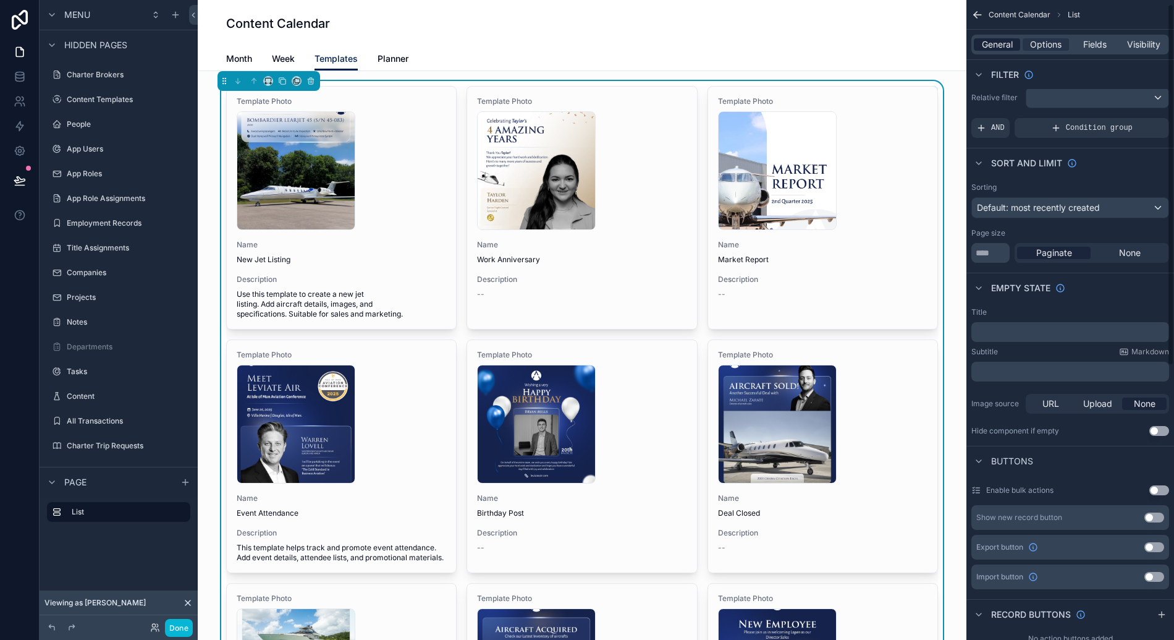
click at [1007, 49] on span "General" at bounding box center [997, 44] width 31 height 12
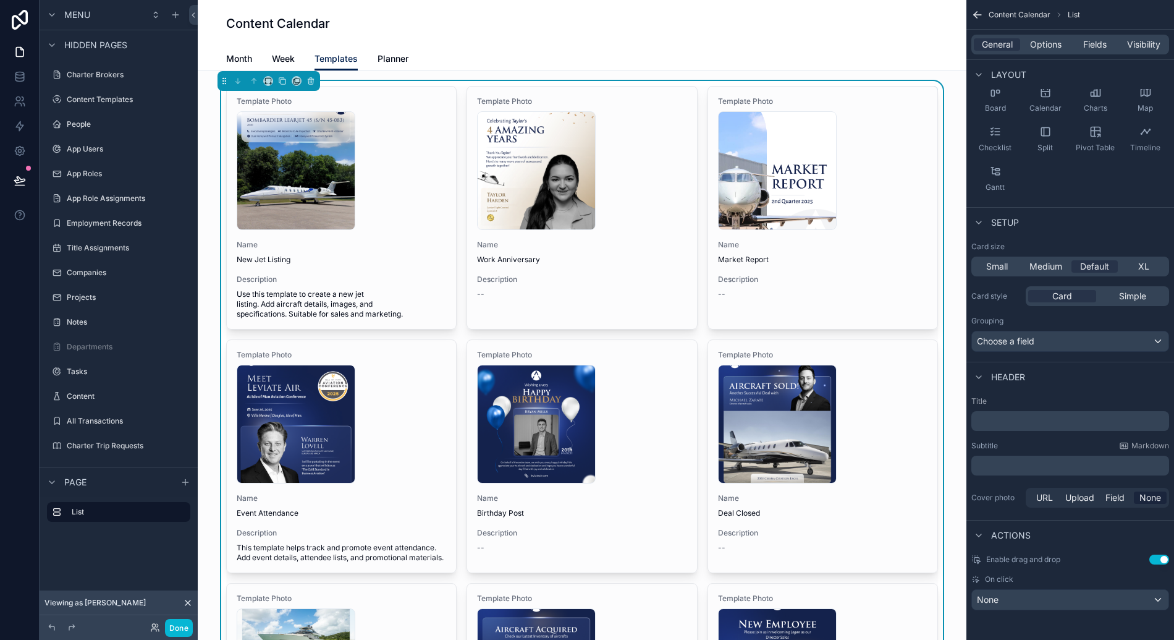
scroll to position [0, 0]
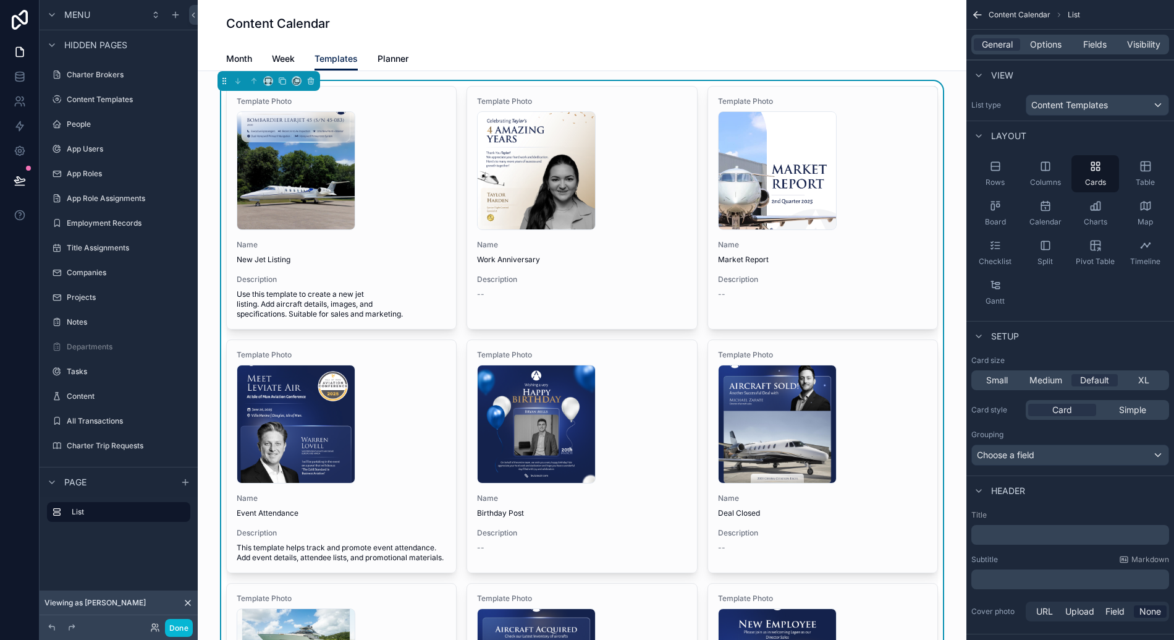
click at [389, 62] on span "Planner" at bounding box center [393, 59] width 31 height 12
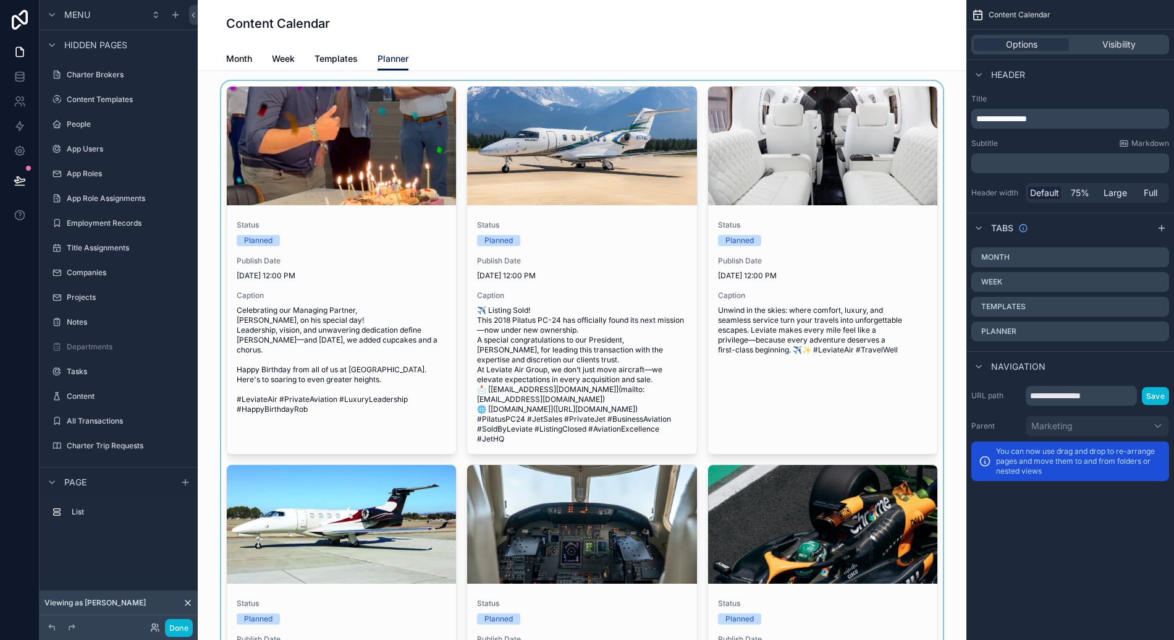
click at [392, 264] on div "scrollable content" at bounding box center [582, 643] width 749 height 1124
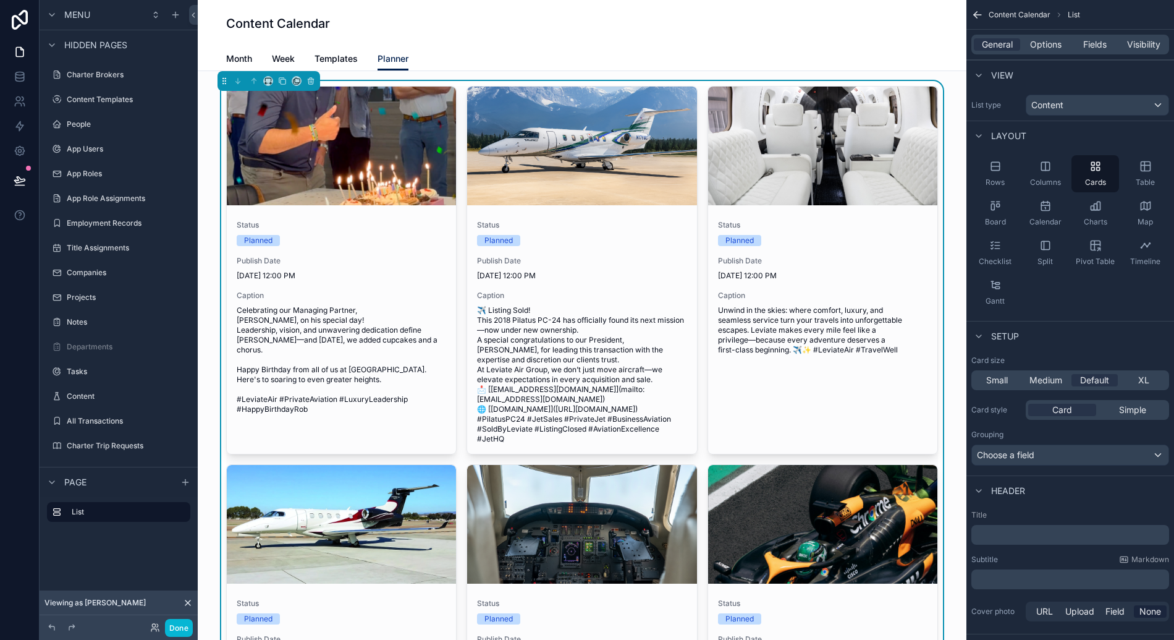
click at [457, 311] on div "Status Planned Publish Date 8/11/2025 12:00 PM Caption Celebrating our Managing…" at bounding box center [582, 643] width 712 height 1114
click at [221, 250] on div "Status Planned Publish Date 8/11/2025 12:00 PM Caption Celebrating our Managing…" at bounding box center [582, 643] width 749 height 1124
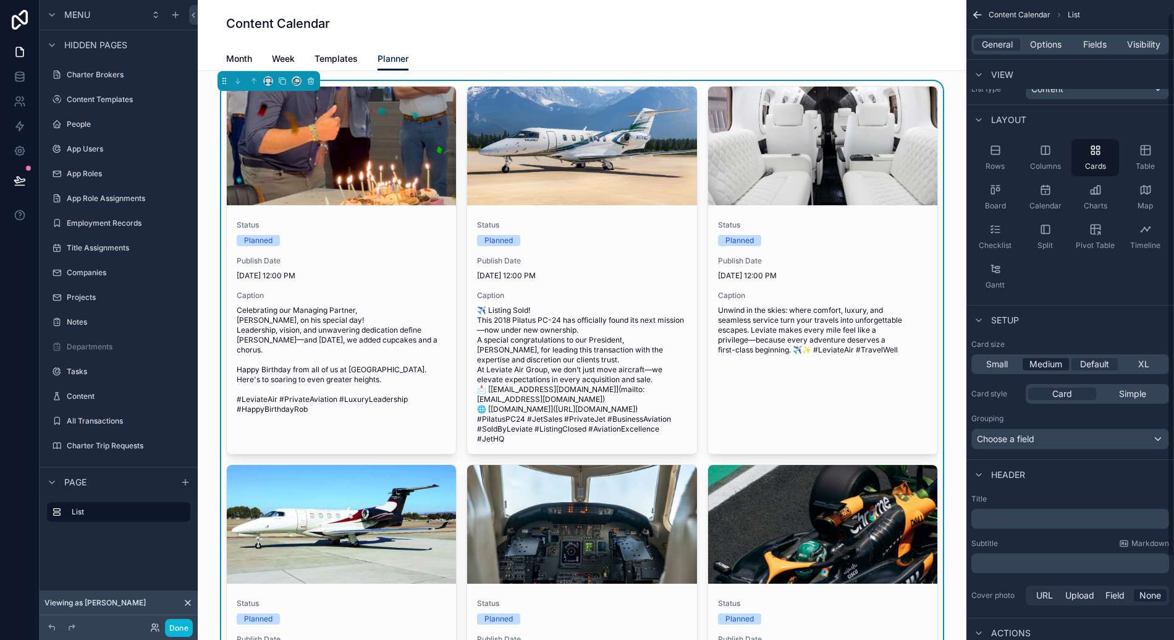
click at [1052, 362] on span "Medium" at bounding box center [1046, 364] width 33 height 12
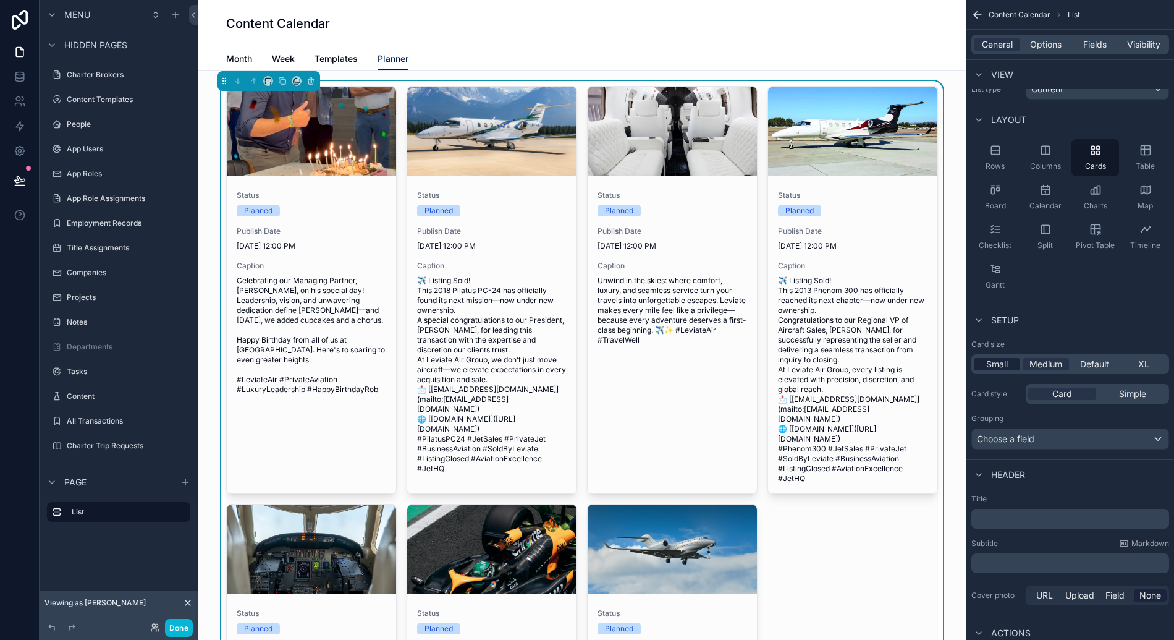
click at [998, 364] on span "Small" at bounding box center [997, 364] width 22 height 12
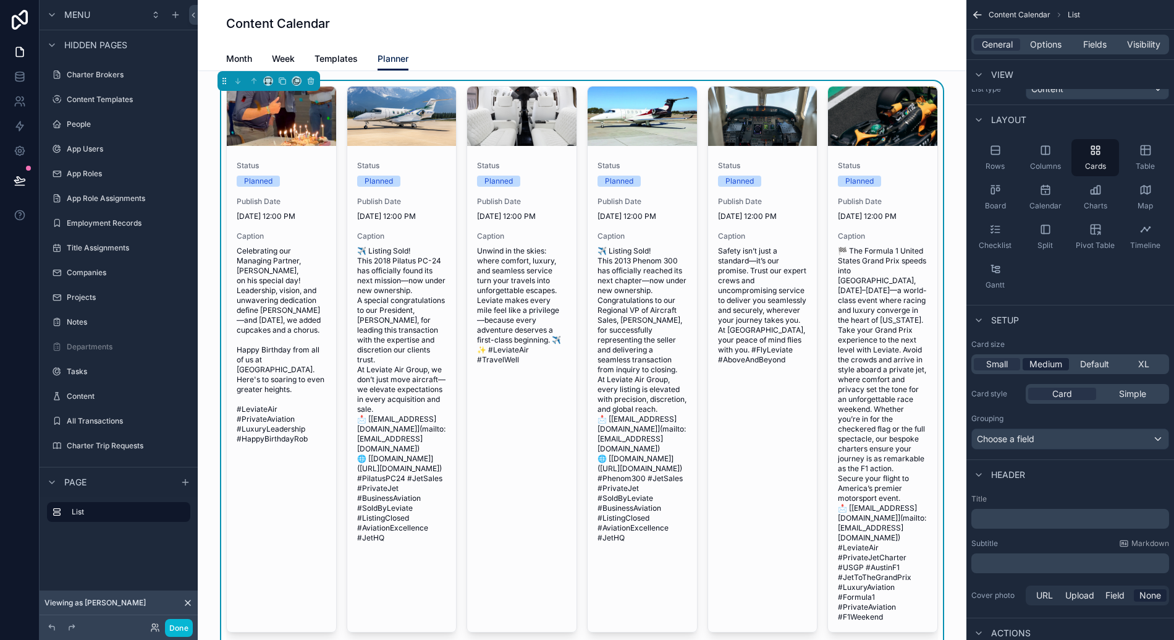
click at [1044, 367] on span "Medium" at bounding box center [1046, 364] width 33 height 12
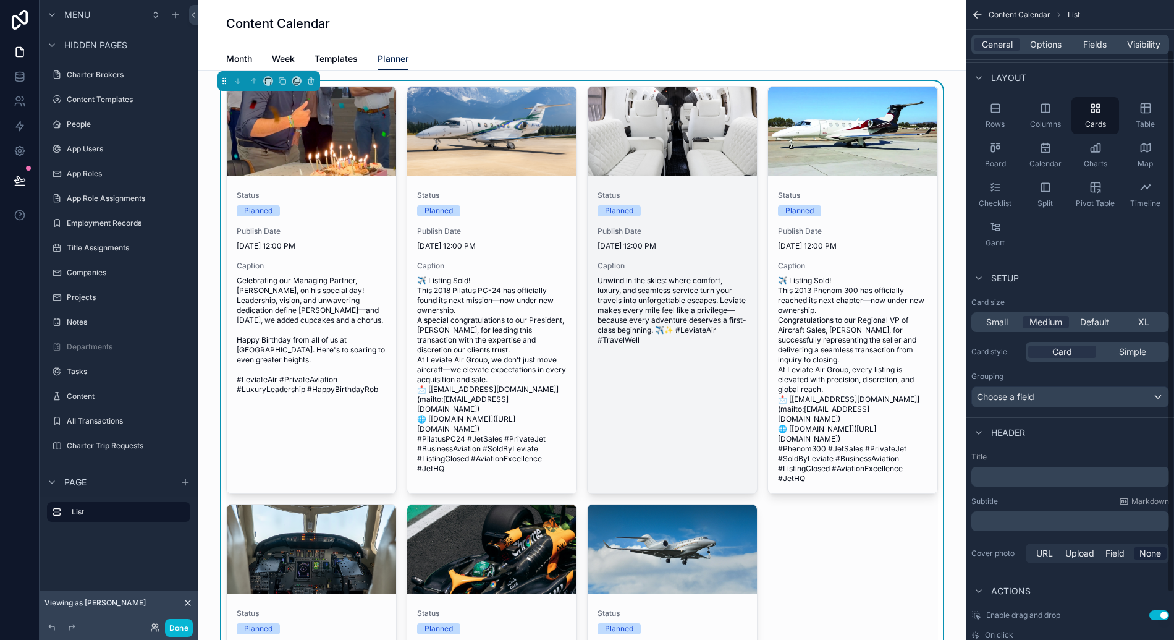
scroll to position [0, 0]
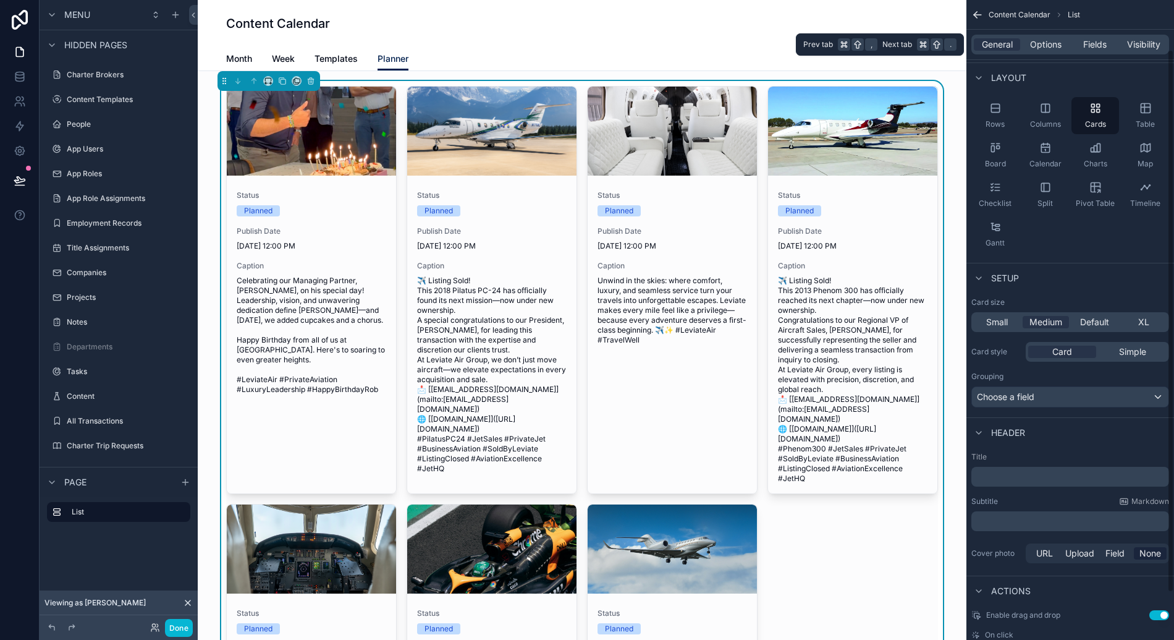
click at [1089, 51] on div "General Options Fields Visibility" at bounding box center [1070, 45] width 198 height 20
click at [1094, 41] on span "Fields" at bounding box center [1094, 44] width 23 height 12
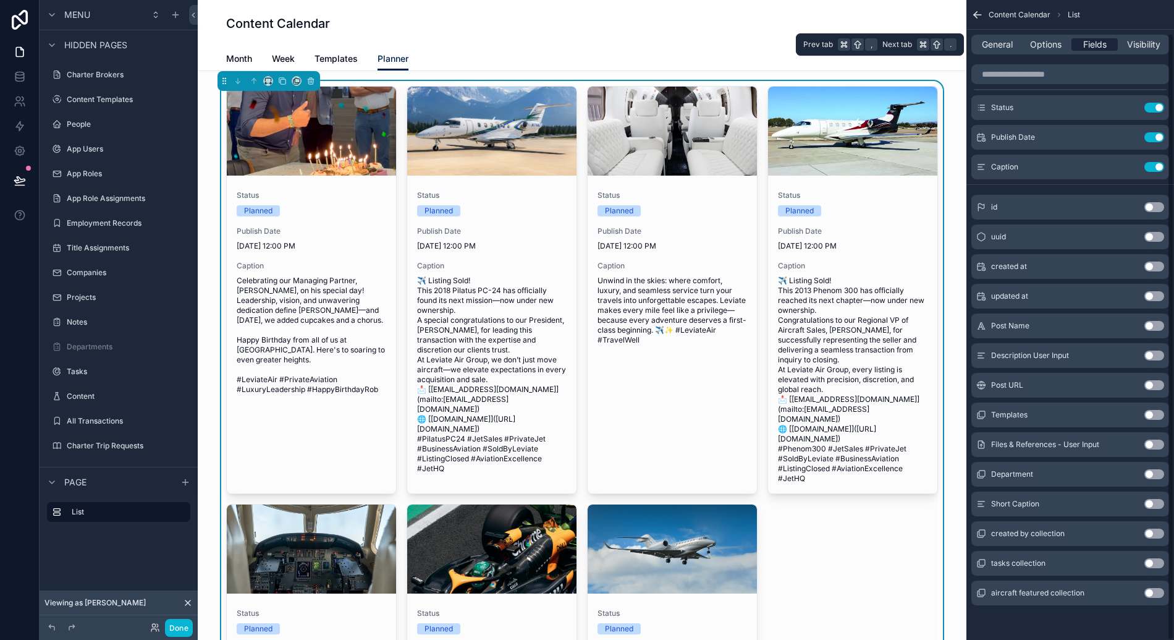
scroll to position [35, 0]
click at [1154, 328] on button "Use setting" at bounding box center [1154, 326] width 20 height 10
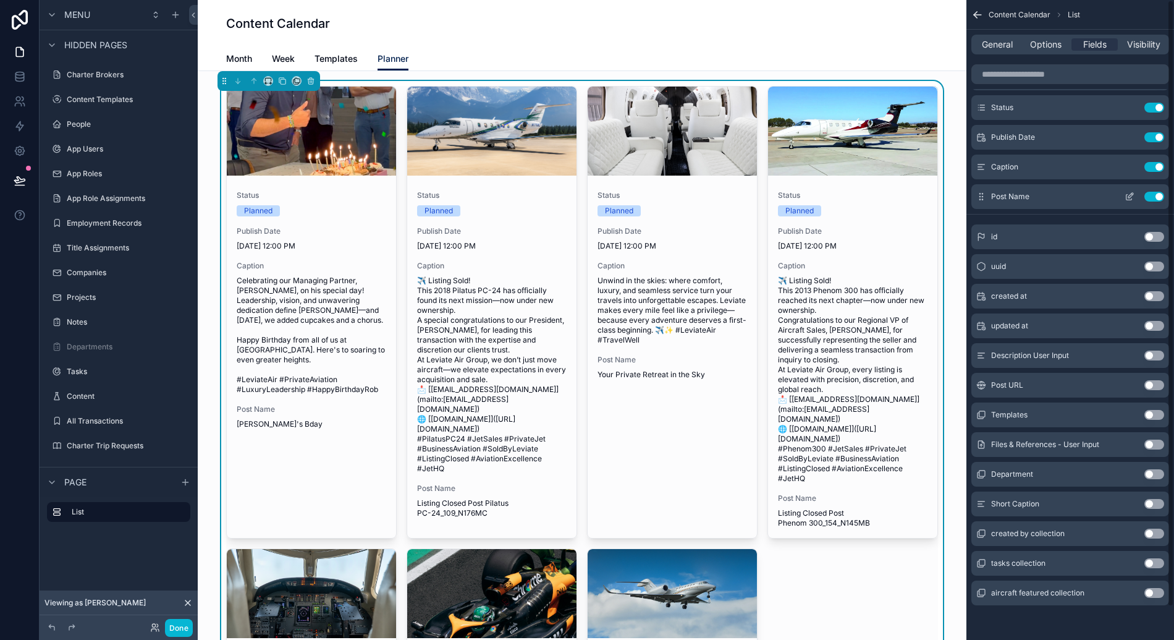
scroll to position [0, 0]
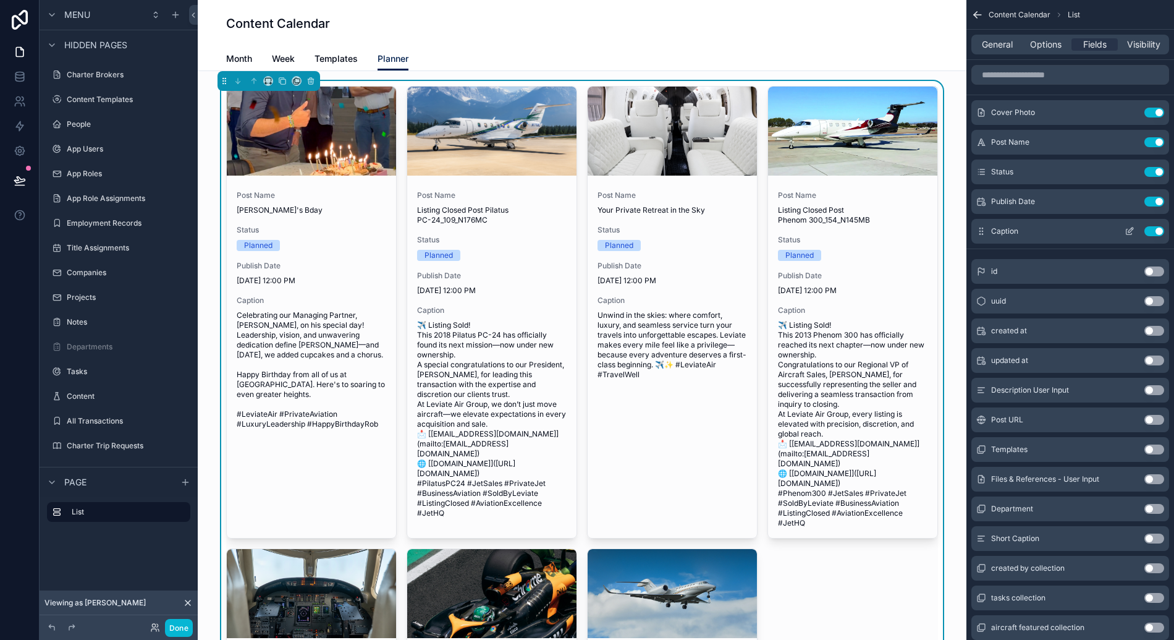
click at [1156, 230] on button "Use setting" at bounding box center [1154, 231] width 20 height 10
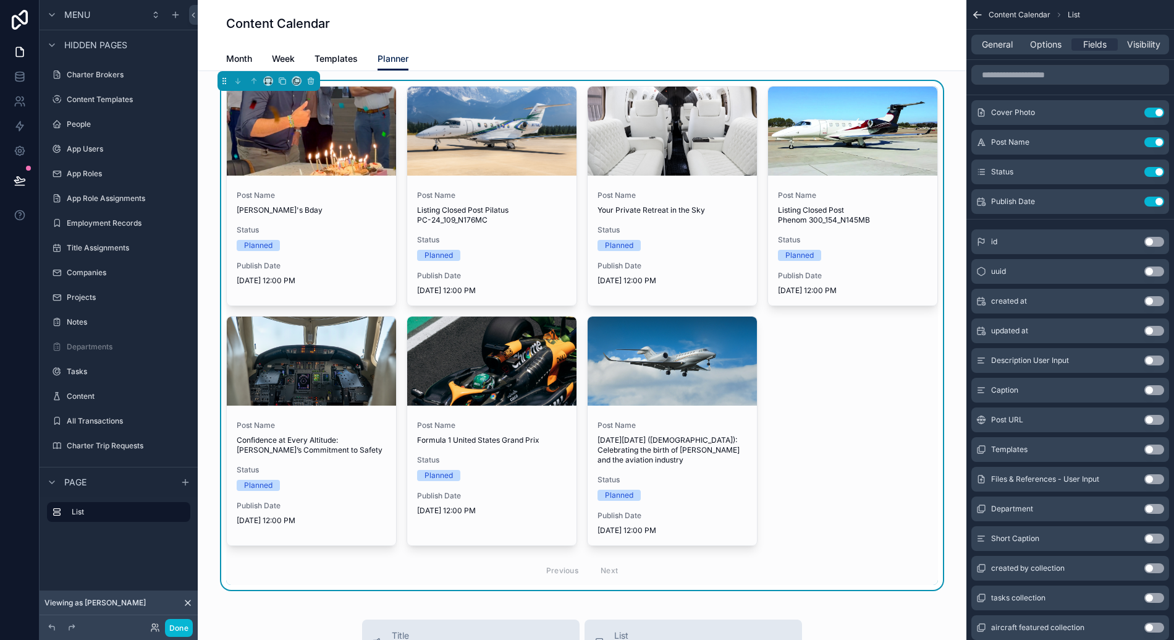
click at [1157, 509] on button "Use setting" at bounding box center [1154, 509] width 20 height 10
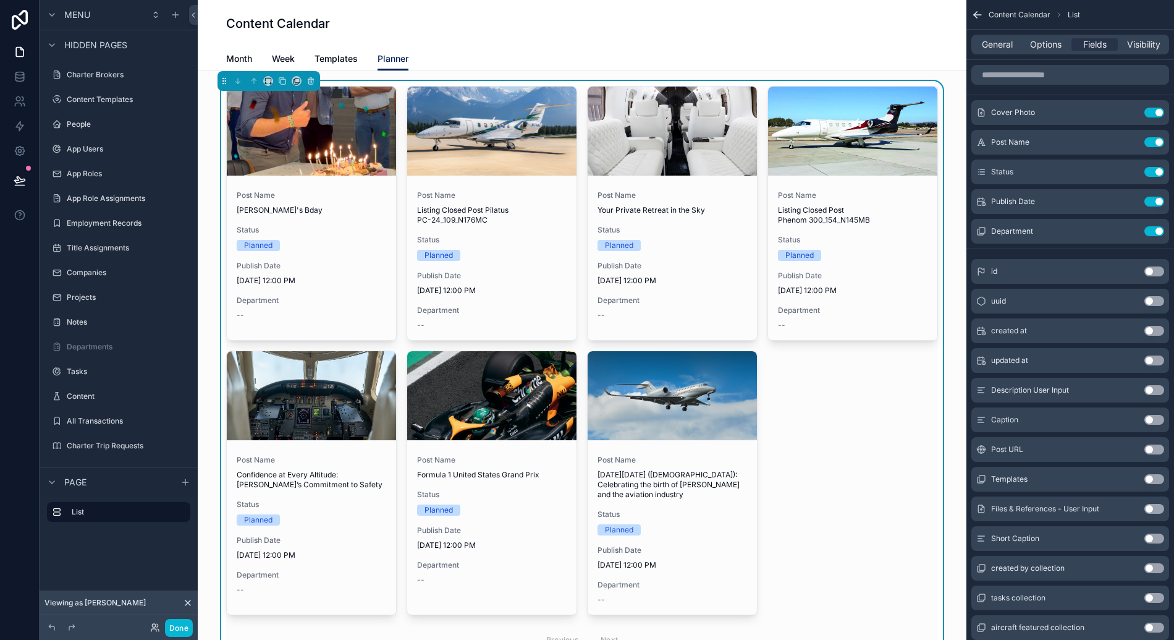
click at [868, 458] on div "Post Name Rob's Bday Status Planned Publish Date 8/11/2025 12:00 PM Department …" at bounding box center [582, 370] width 712 height 568
click at [879, 400] on div "Post Name Rob's Bday Status Planned Publish Date 8/11/2025 12:00 PM Department …" at bounding box center [582, 370] width 712 height 568
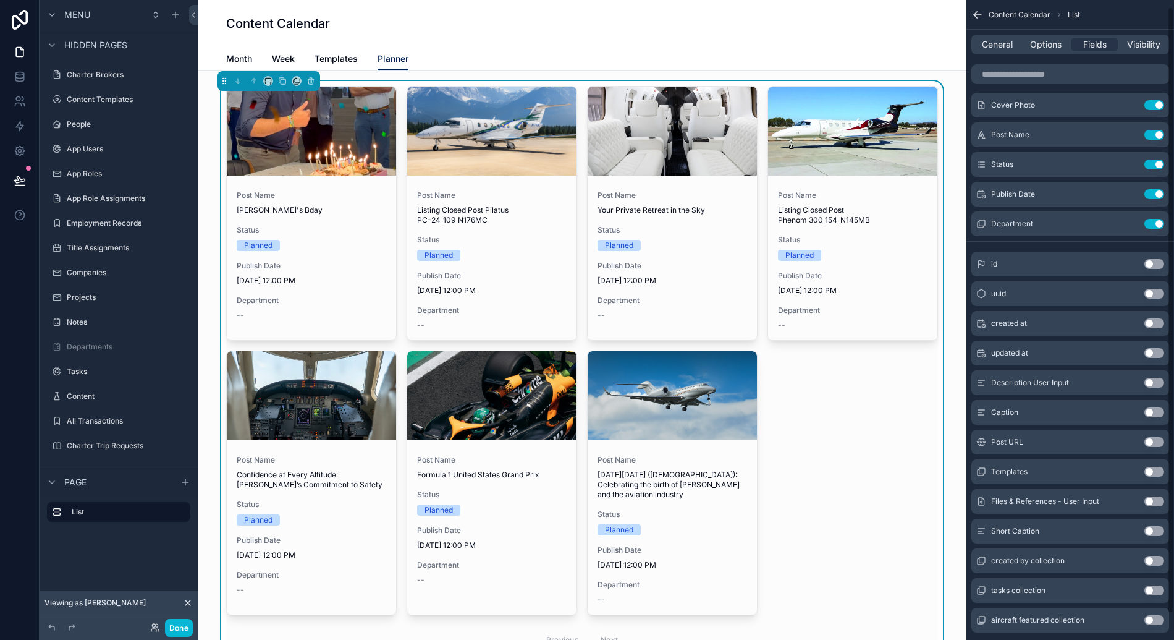
scroll to position [23, 0]
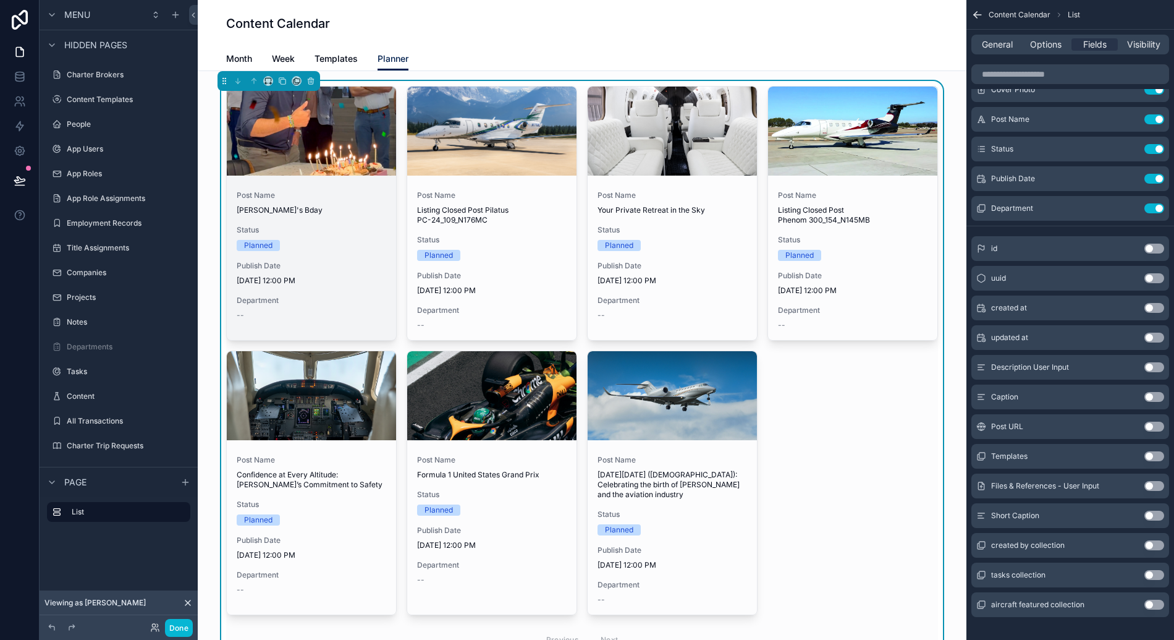
click at [331, 289] on div "Post Name [PERSON_NAME]'s Bday Status Planned Publish Date [DATE] 12:00 PM Depa…" at bounding box center [311, 255] width 169 height 150
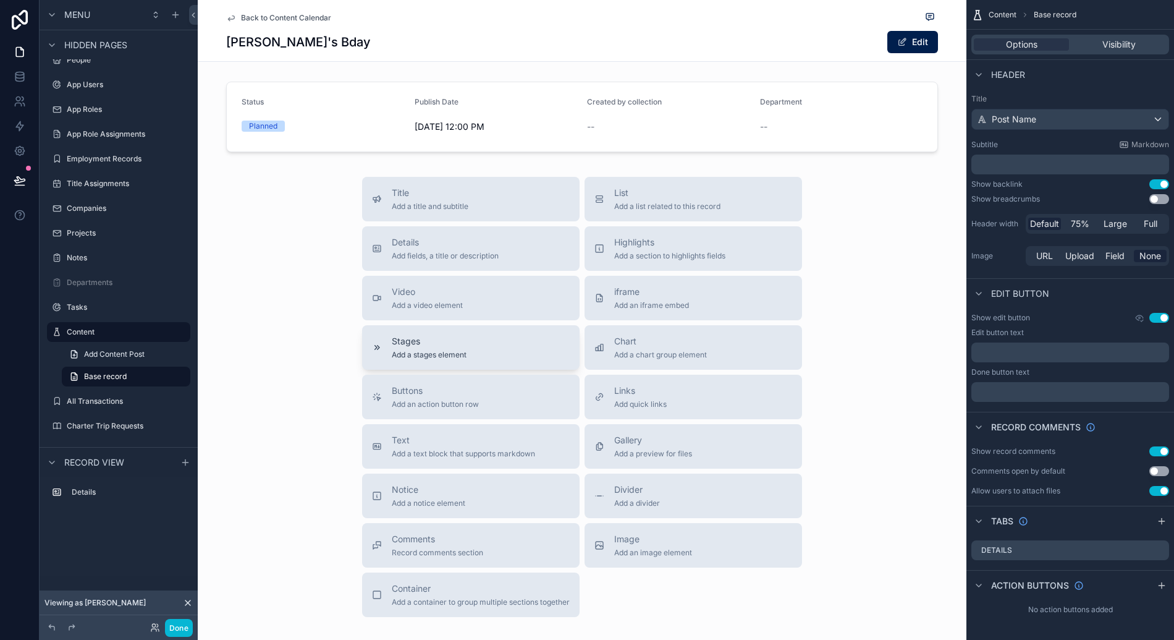
click at [476, 350] on div "Stages Add a stages element" at bounding box center [471, 347] width 198 height 25
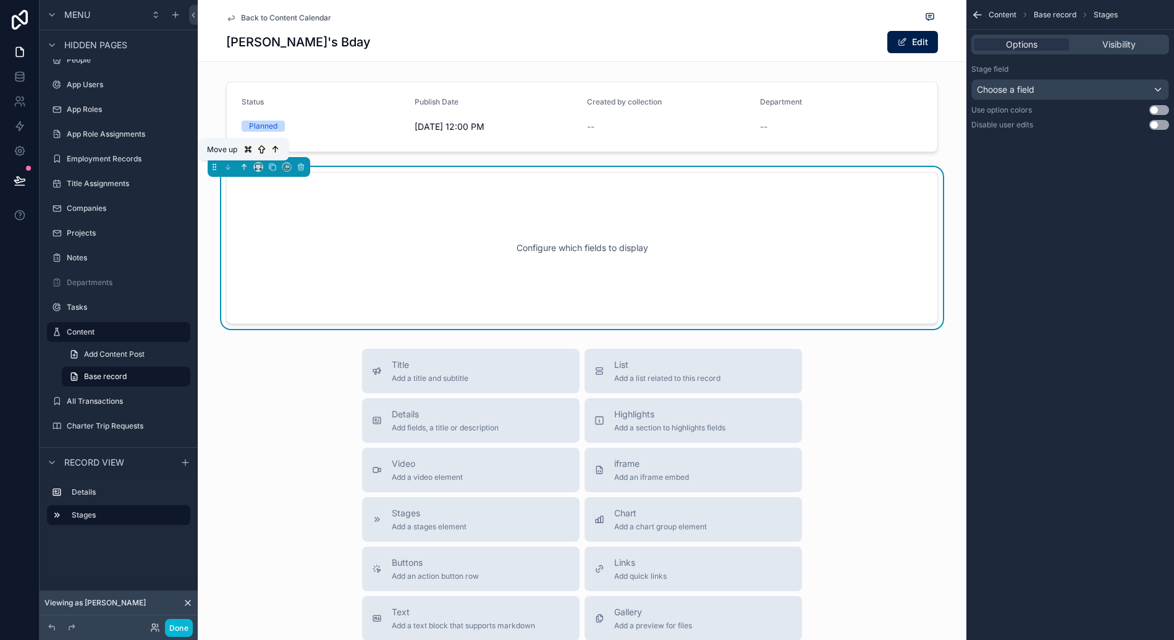
click at [240, 164] on icon "scrollable content" at bounding box center [244, 167] width 9 height 9
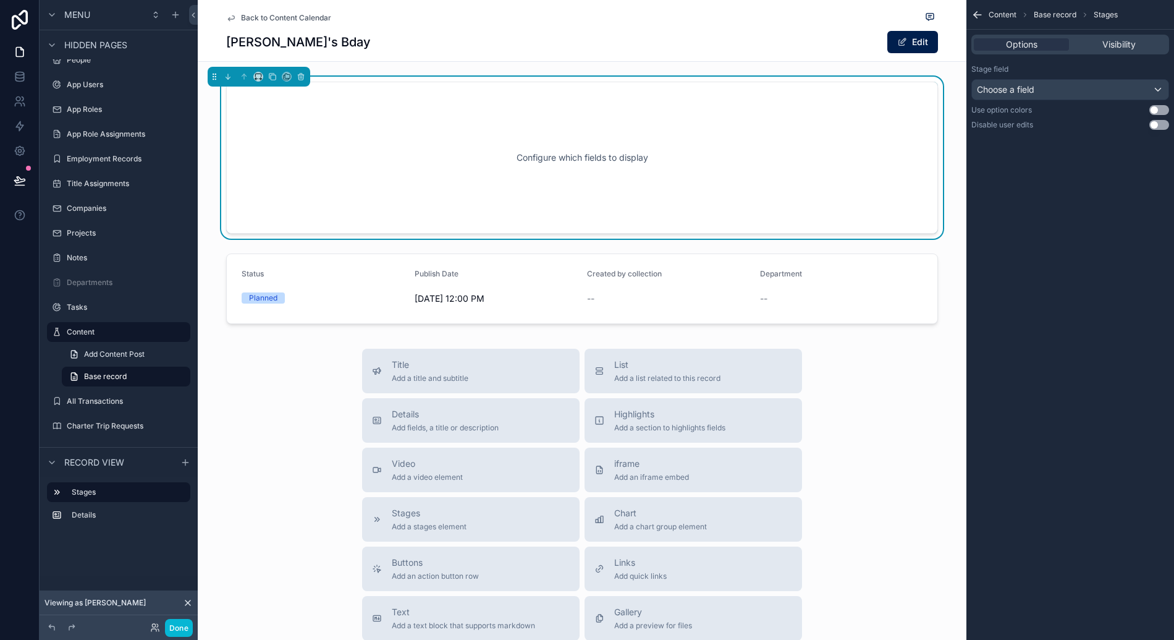
click at [418, 101] on div "Configure which fields to display" at bounding box center [582, 158] width 712 height 152
click at [1105, 92] on div "Choose a field" at bounding box center [1070, 90] width 197 height 20
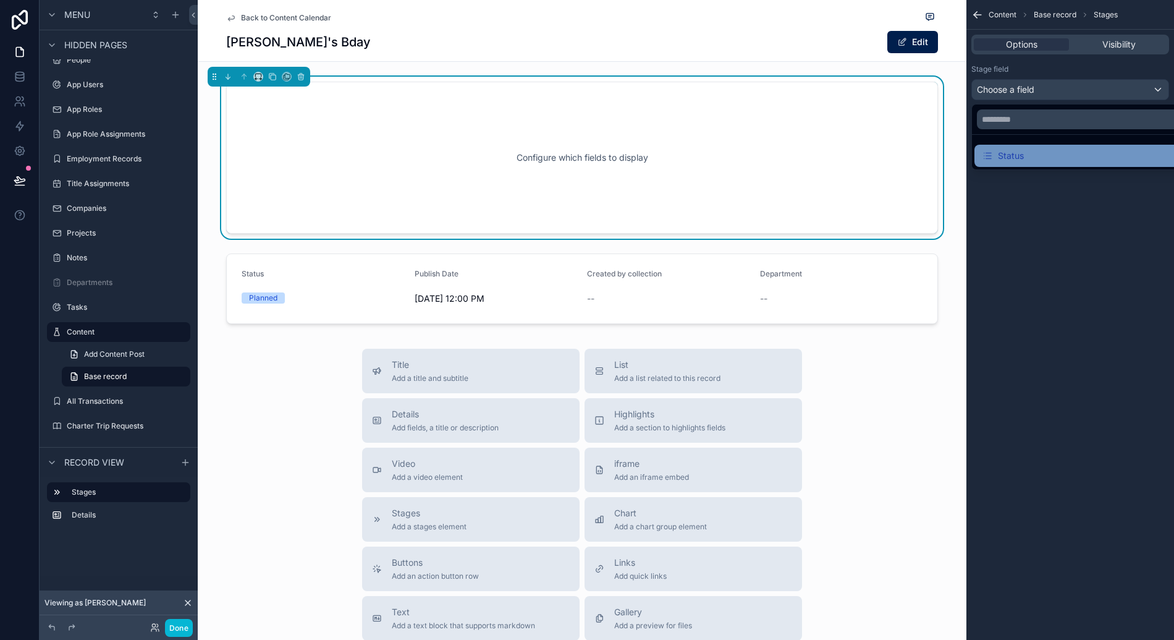
click at [1046, 158] on div "Status" at bounding box center [1084, 155] width 205 height 15
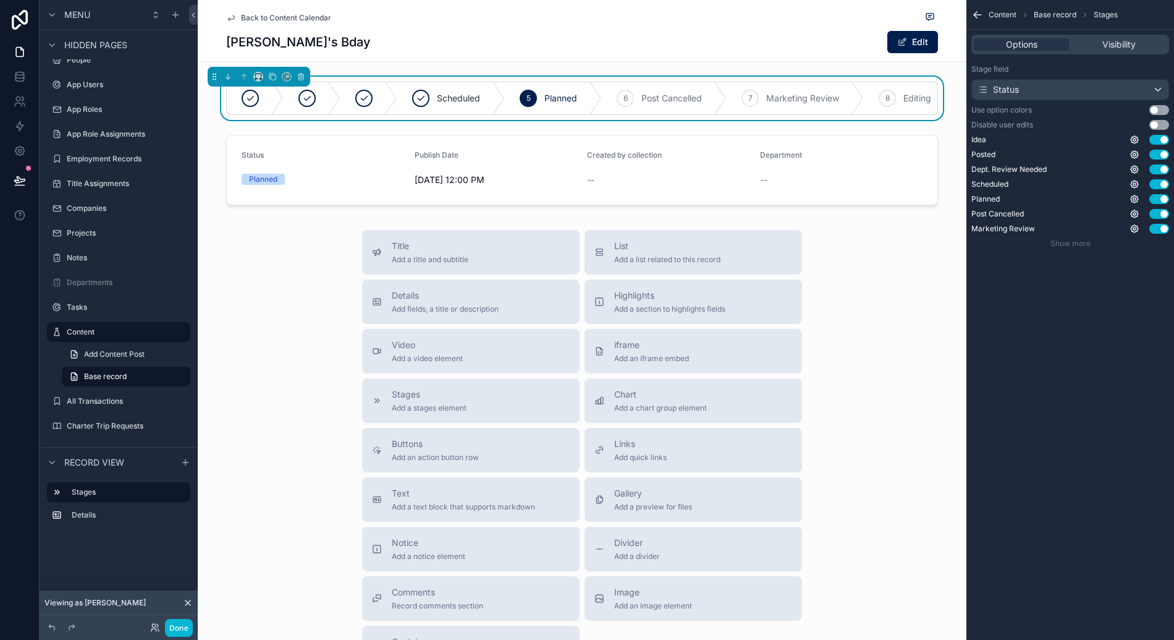
click at [1155, 111] on button "Use setting" at bounding box center [1159, 110] width 20 height 10
click at [1138, 142] on div "Use setting" at bounding box center [1150, 140] width 40 height 10
click at [1070, 242] on span "Show more" at bounding box center [1071, 243] width 40 height 9
click at [1110, 410] on div "Content Base record Stages Options Visibility Stage field Status Use option col…" at bounding box center [1071, 320] width 208 height 640
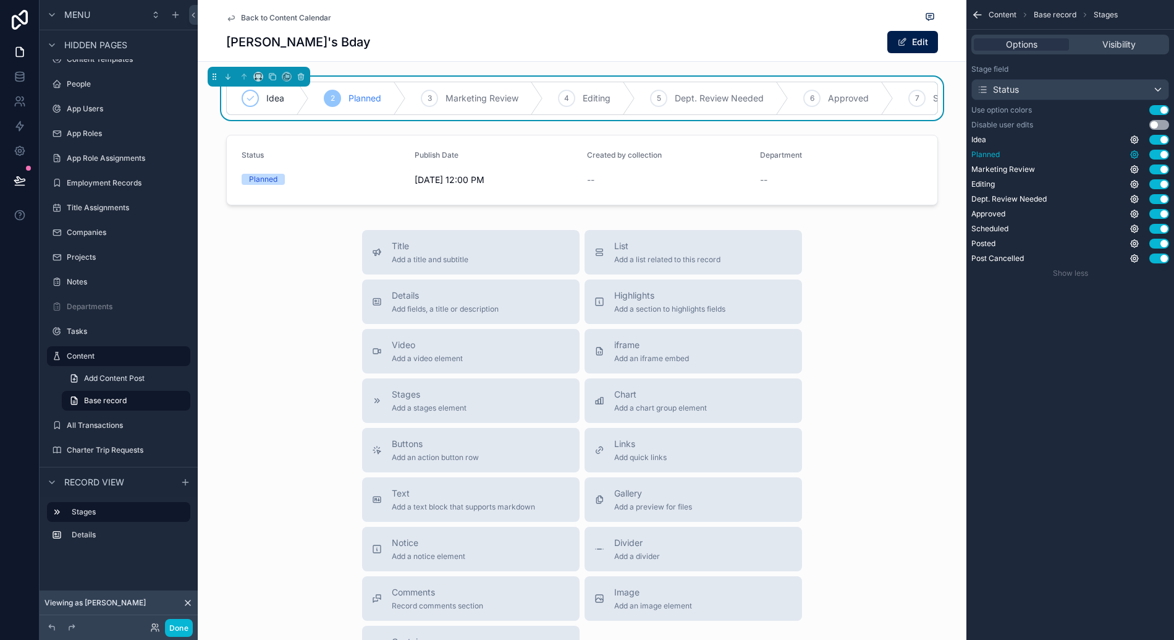
click at [1134, 156] on icon "scrollable content" at bounding box center [1135, 155] width 10 height 10
click at [1093, 366] on div "Content Base record Stages Options Visibility Stage field Status Use option col…" at bounding box center [1071, 320] width 208 height 640
click at [316, 274] on div "Title Add a title and subtitle List Add a list related to this record Details A…" at bounding box center [582, 450] width 769 height 440
click at [512, 77] on div "Manager Review 3 Planned 4 Editing 5 Dept. Review 6 Approved 7 Scheduled 8 Post…" at bounding box center [582, 98] width 769 height 43
click at [1136, 156] on icon "scrollable content" at bounding box center [1135, 155] width 10 height 10
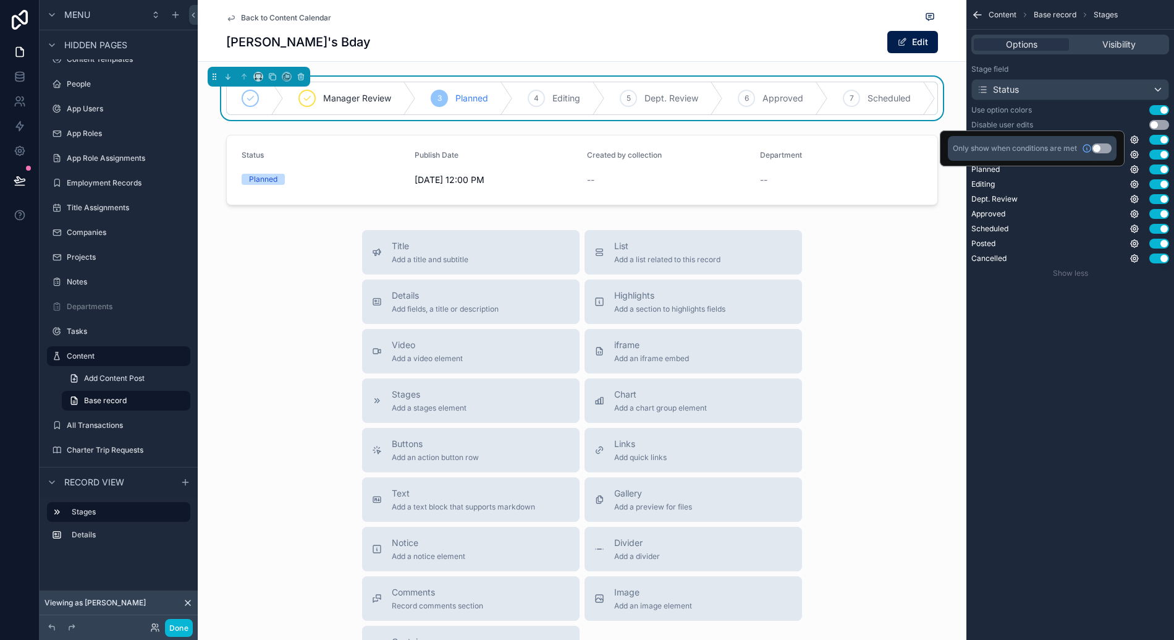
click at [1089, 386] on div "Content Base record Stages Options Visibility Stage field Status Use option col…" at bounding box center [1071, 320] width 208 height 640
click at [1118, 48] on span "Visibility" at bounding box center [1118, 44] width 33 height 12
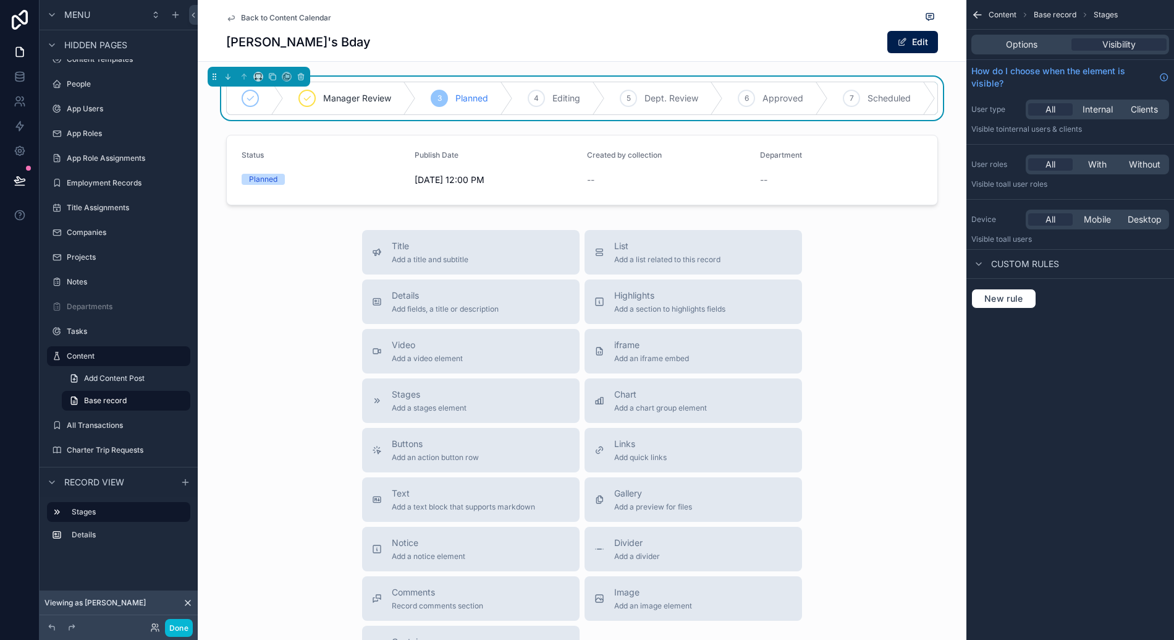
click at [991, 15] on span "Content" at bounding box center [1003, 15] width 28 height 10
click at [845, 190] on div "scrollable content" at bounding box center [582, 170] width 769 height 80
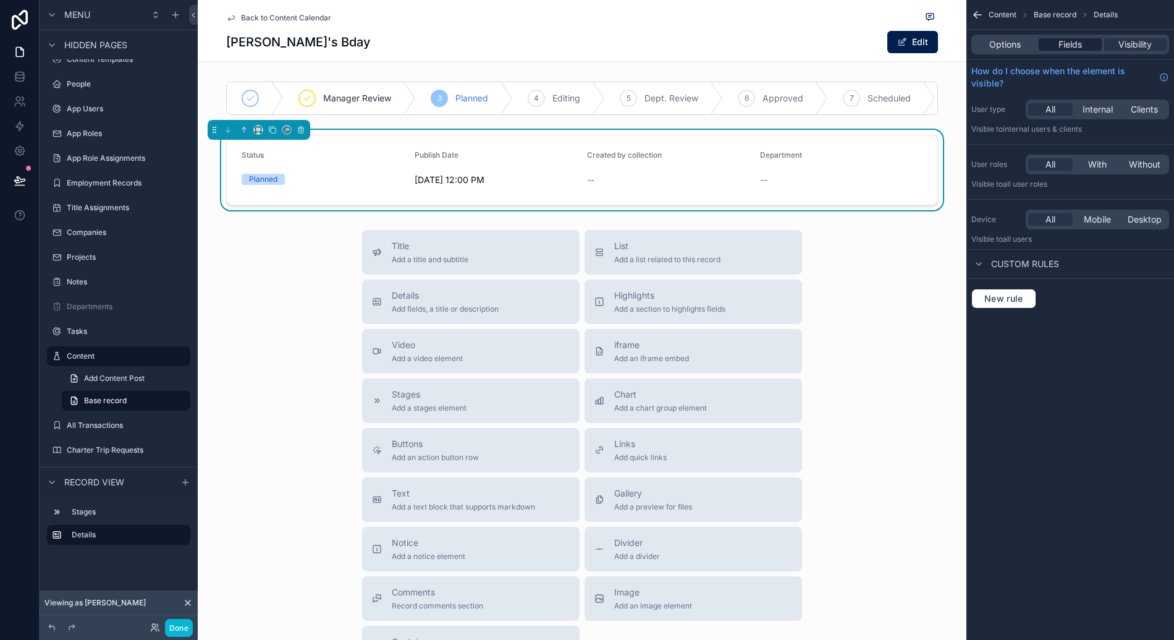
click at [1076, 44] on span "Fields" at bounding box center [1070, 44] width 23 height 12
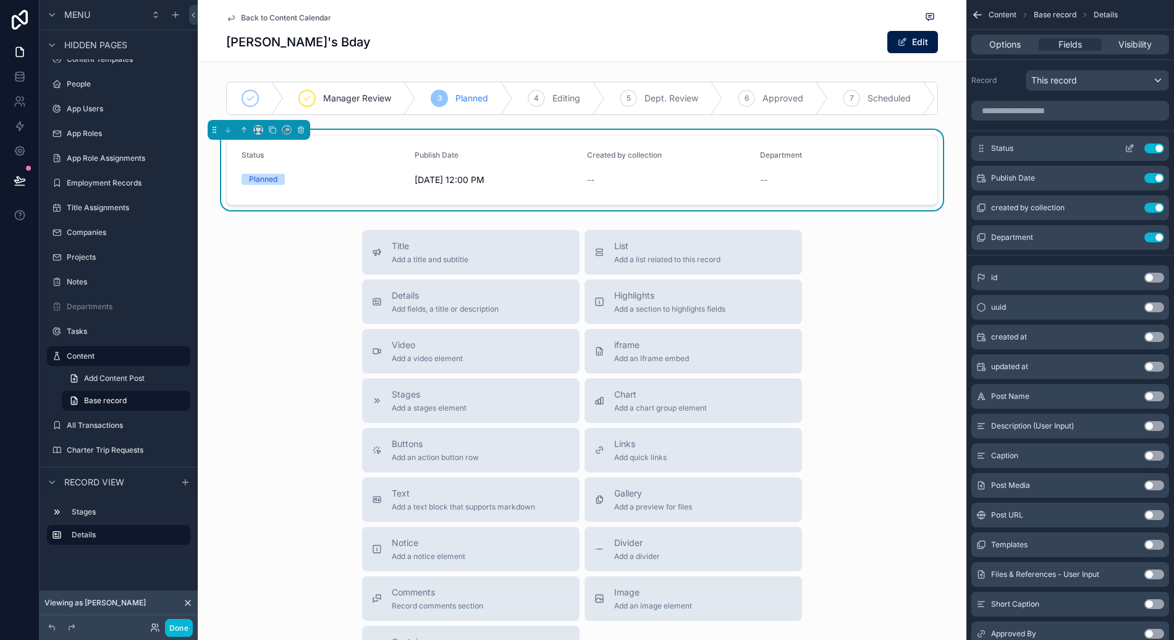
click at [1161, 142] on div "Status Use setting" at bounding box center [1070, 148] width 198 height 25
click at [1158, 151] on button "Use setting" at bounding box center [1154, 148] width 20 height 10
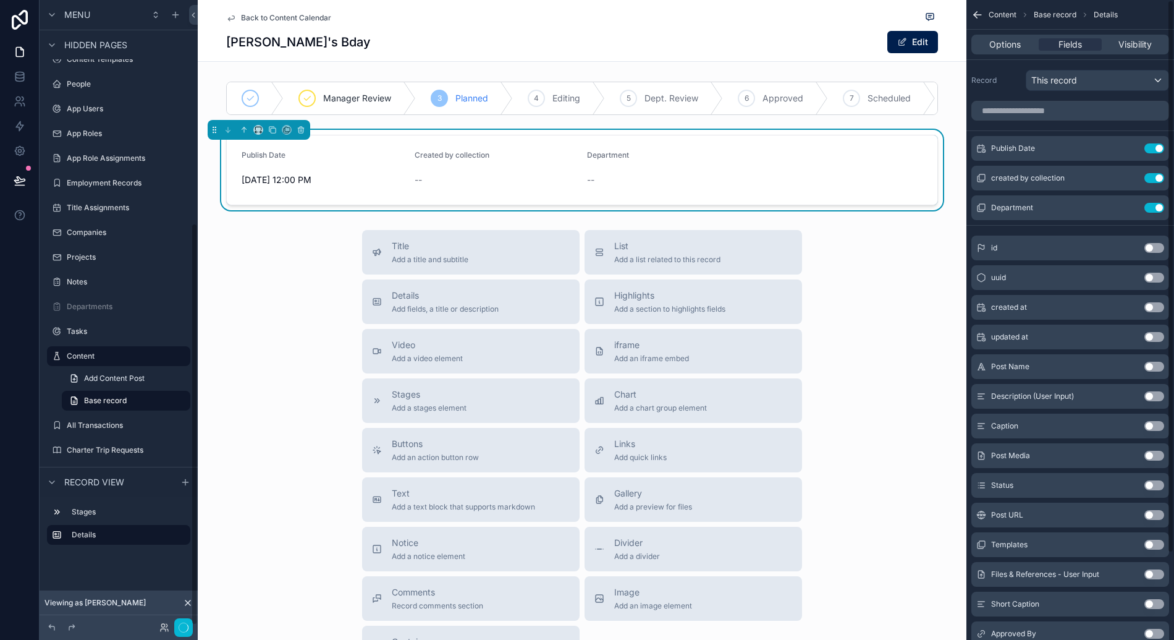
scroll to position [347, 0]
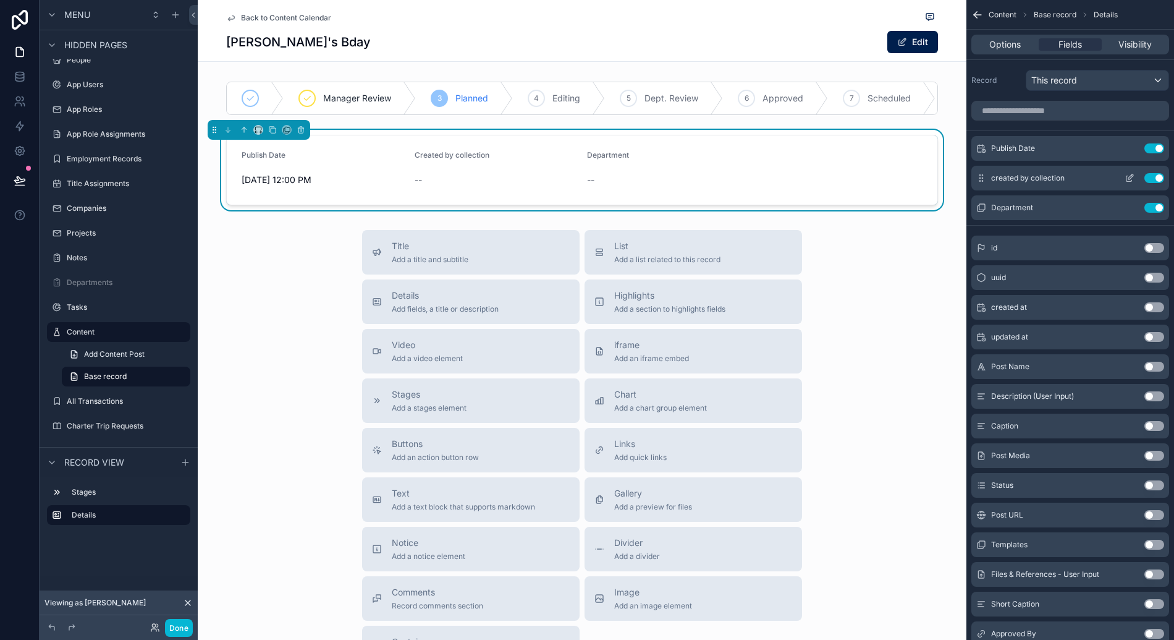
click at [1130, 178] on icon "scrollable content" at bounding box center [1130, 176] width 5 height 5
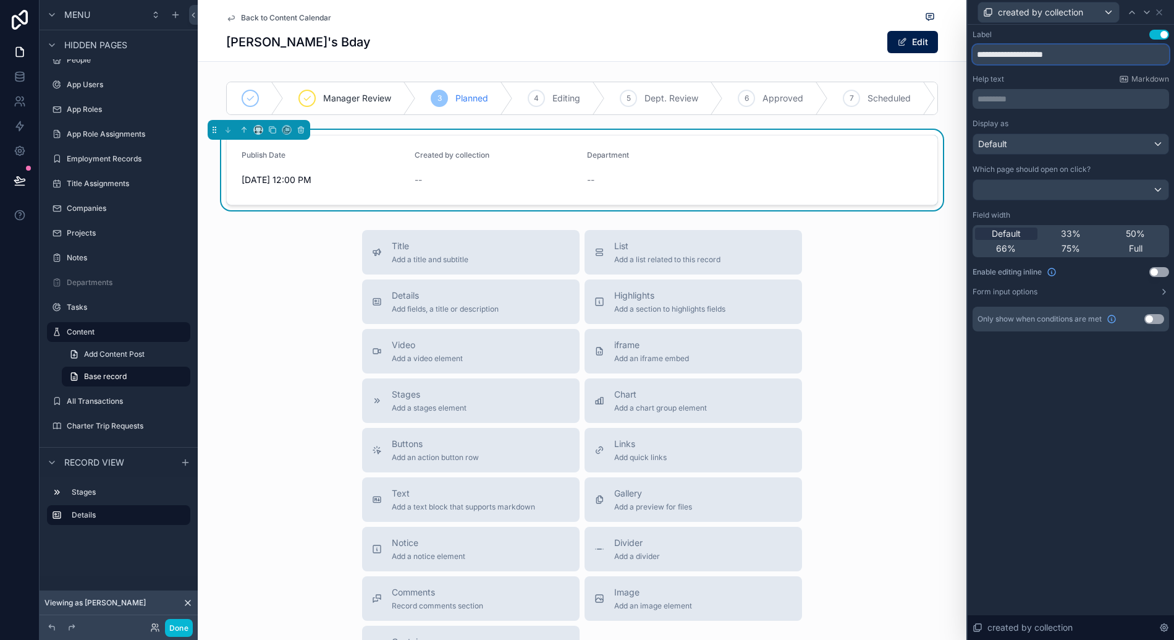
drag, startPoint x: 1023, startPoint y: 56, endPoint x: 1084, endPoint y: 56, distance: 61.2
click at [1084, 56] on input "**********" at bounding box center [1071, 54] width 197 height 20
drag, startPoint x: 1077, startPoint y: 55, endPoint x: 1023, endPoint y: 54, distance: 53.8
click at [1023, 54] on input "**********" at bounding box center [1071, 54] width 197 height 20
type input "**********"
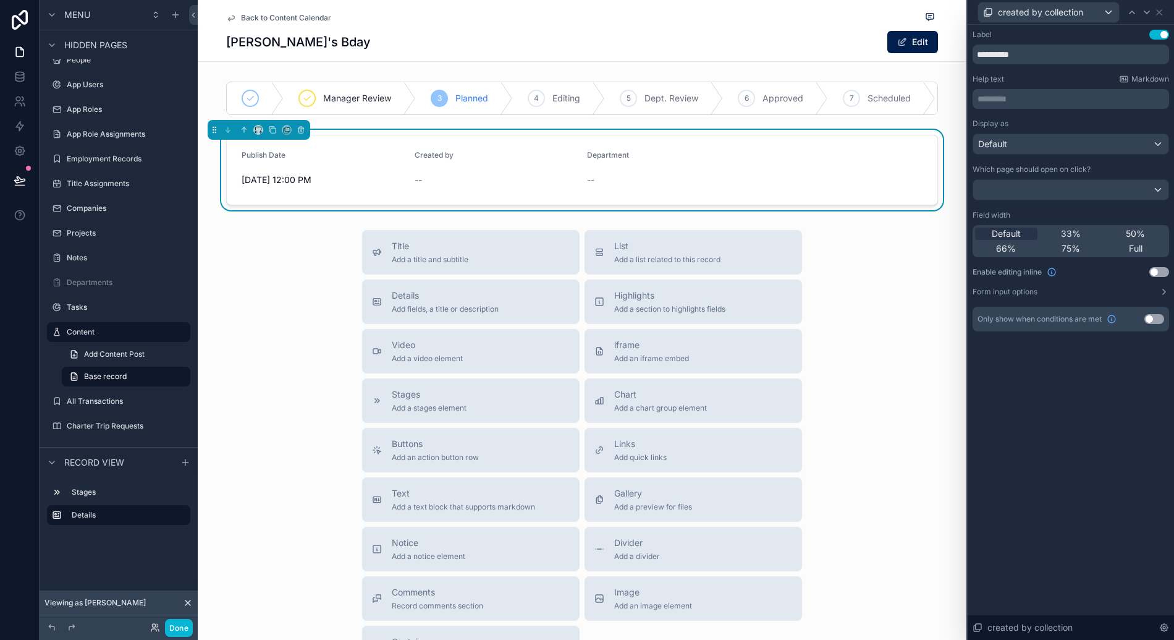
click at [1084, 378] on div "**********" at bounding box center [1071, 332] width 206 height 615
click at [1150, 11] on icon at bounding box center [1147, 12] width 10 height 10
click at [1162, 11] on icon at bounding box center [1159, 12] width 10 height 10
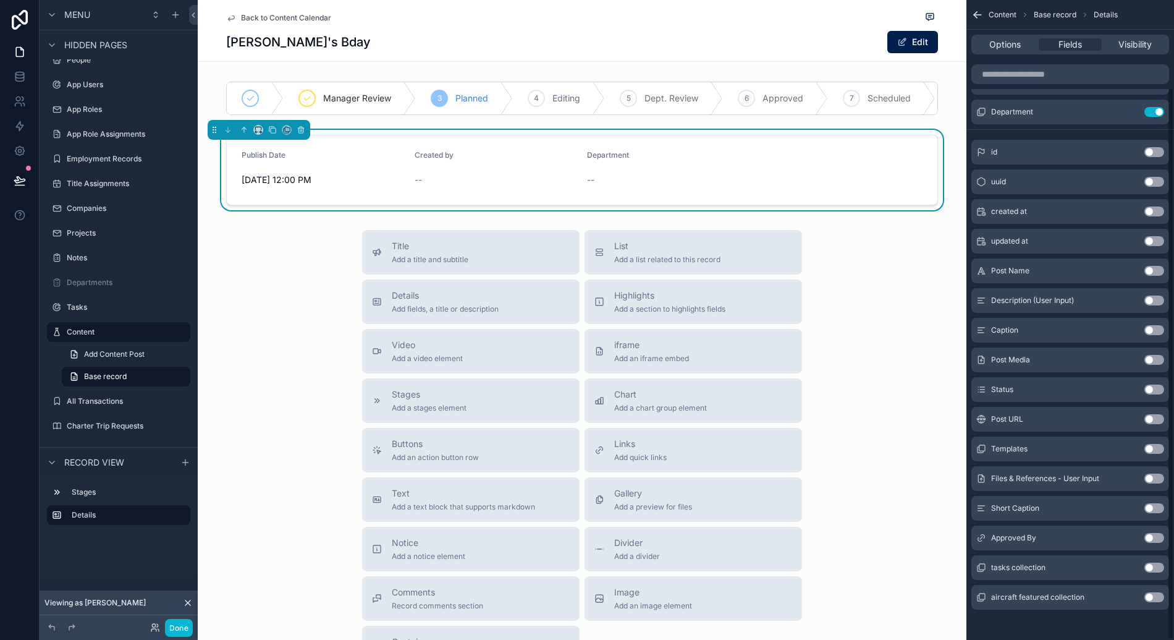
scroll to position [100, 0]
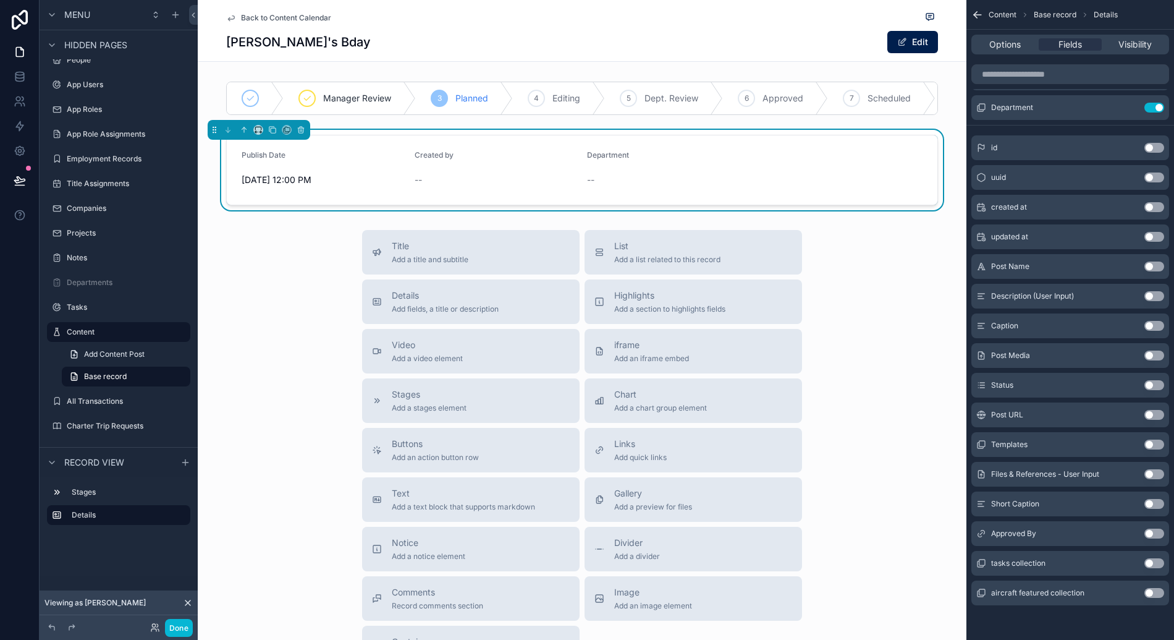
click at [1062, 389] on div "Status Use setting" at bounding box center [1070, 385] width 198 height 25
click at [1159, 472] on button "Use setting" at bounding box center [1154, 474] width 20 height 10
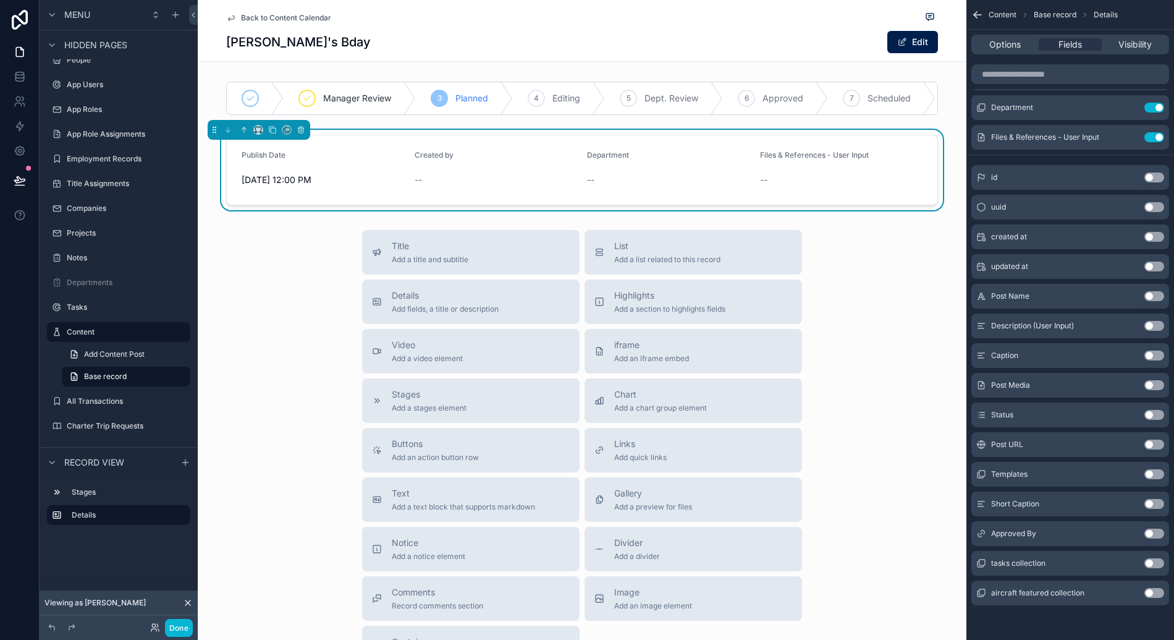
click at [1156, 536] on button "Use setting" at bounding box center [1154, 533] width 20 height 10
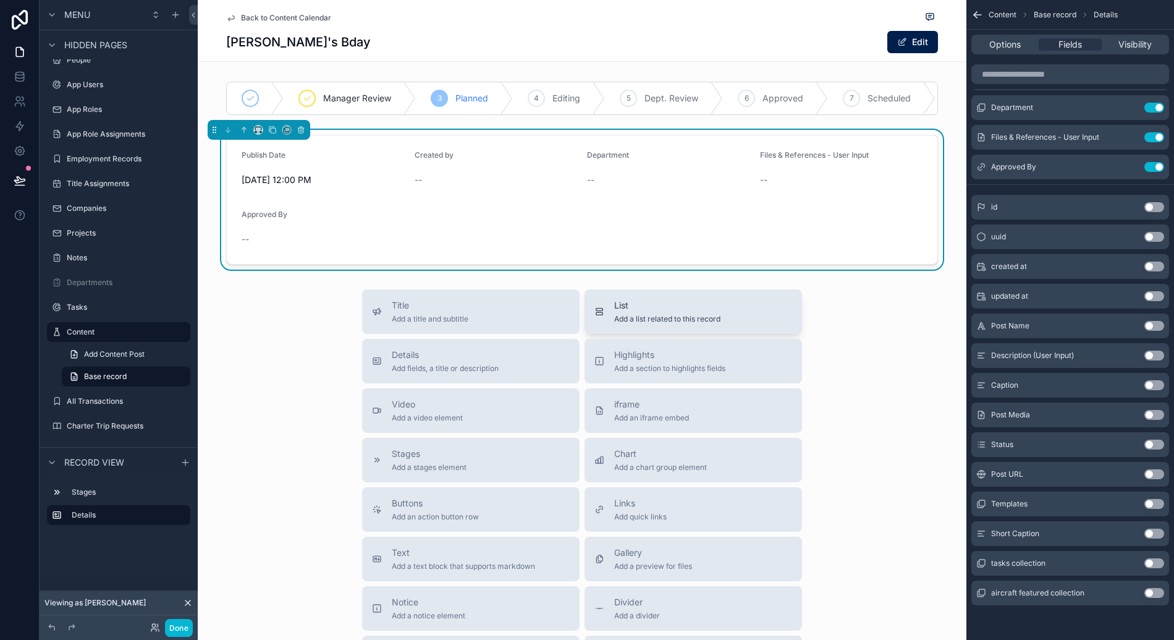
click at [636, 324] on span "Add a list related to this record" at bounding box center [667, 319] width 106 height 10
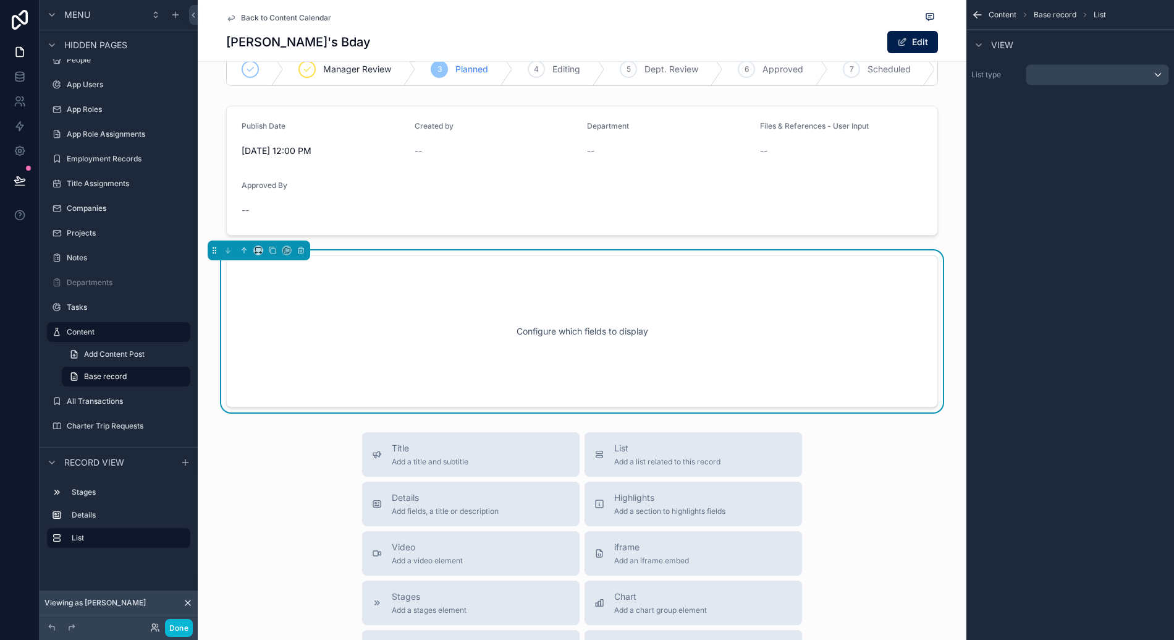
scroll to position [50, 0]
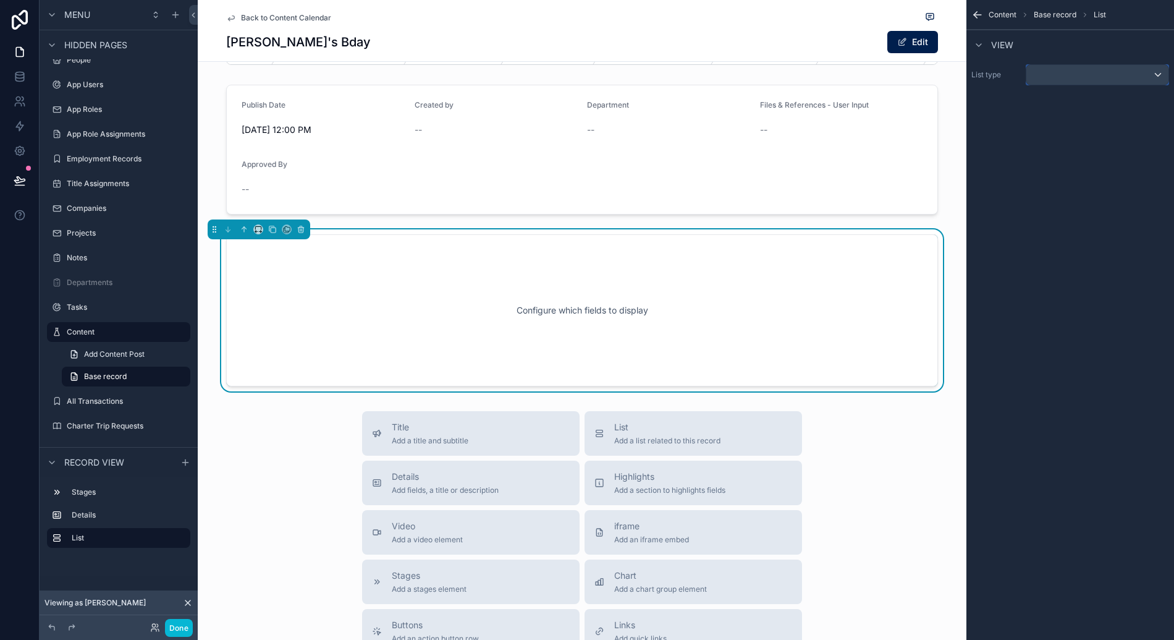
click at [1034, 78] on div "scrollable content" at bounding box center [1097, 75] width 142 height 20
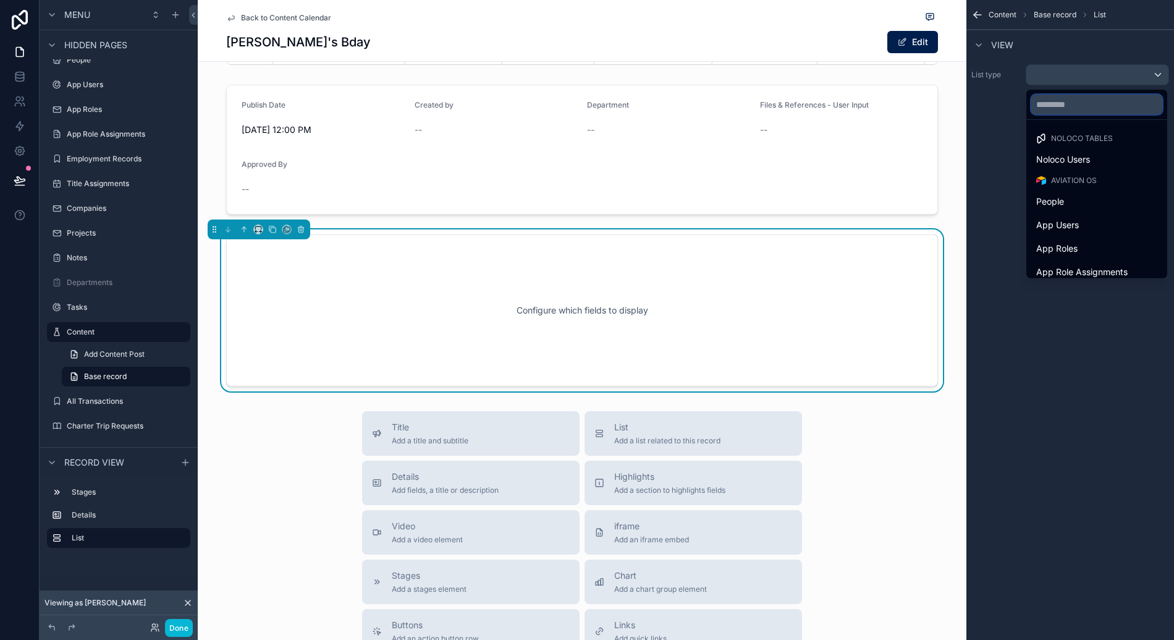
click at [1064, 101] on input "text" at bounding box center [1096, 105] width 131 height 20
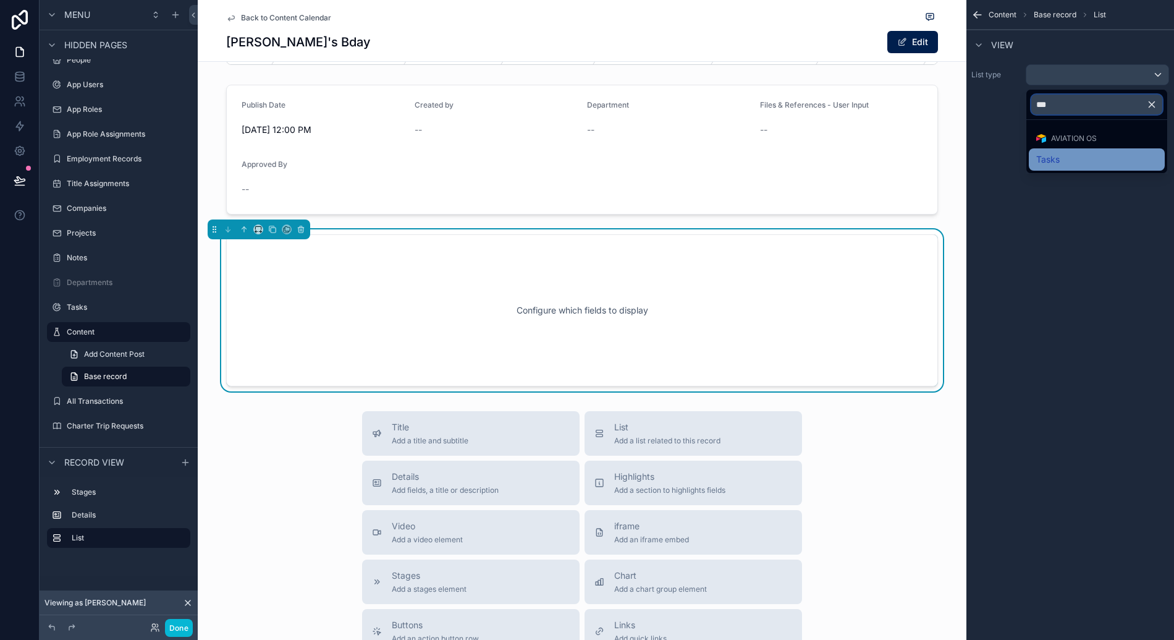
type input "***"
click at [1091, 154] on div "Tasks" at bounding box center [1096, 159] width 121 height 15
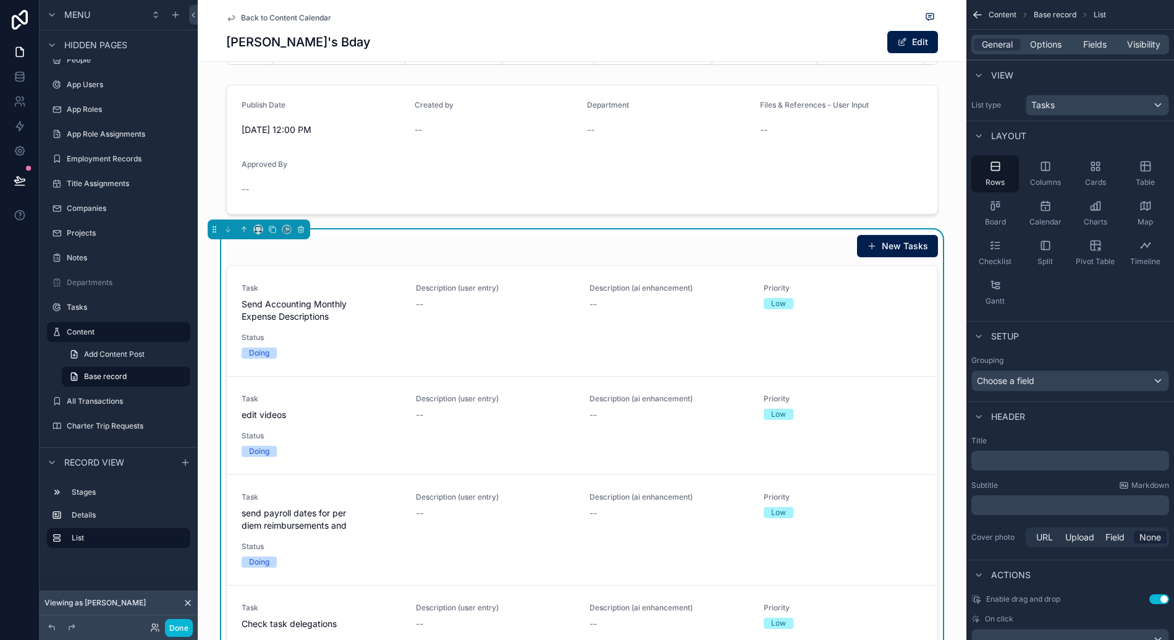
click at [763, 256] on div "New Tasks" at bounding box center [582, 245] width 712 height 23
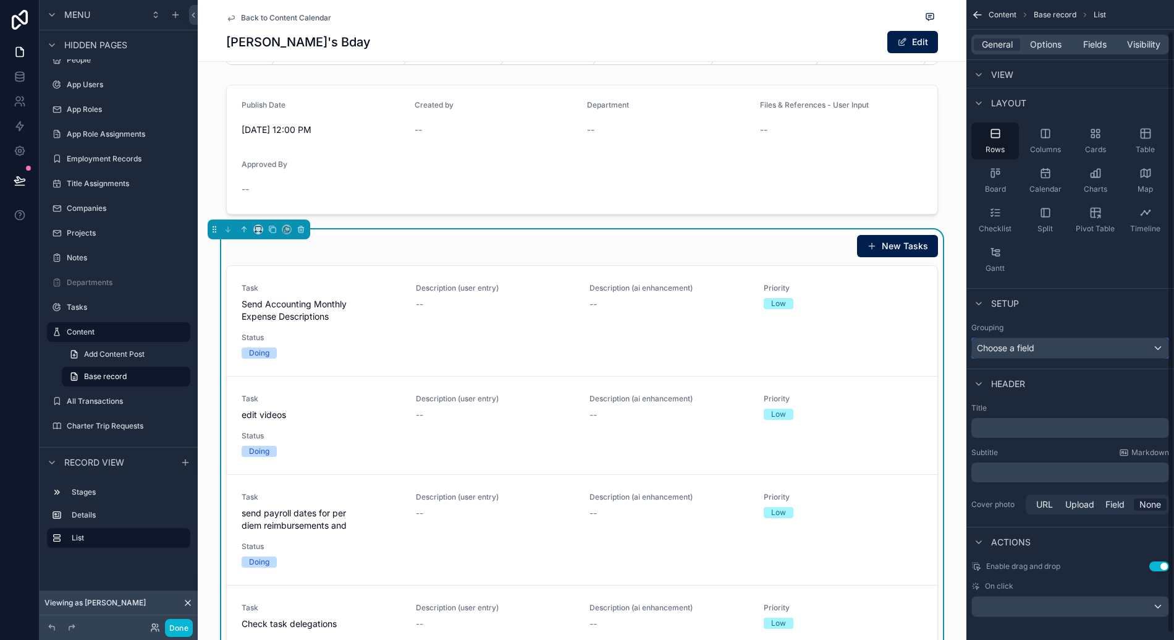
click at [1034, 352] on span "Choose a field" at bounding box center [1005, 347] width 57 height 11
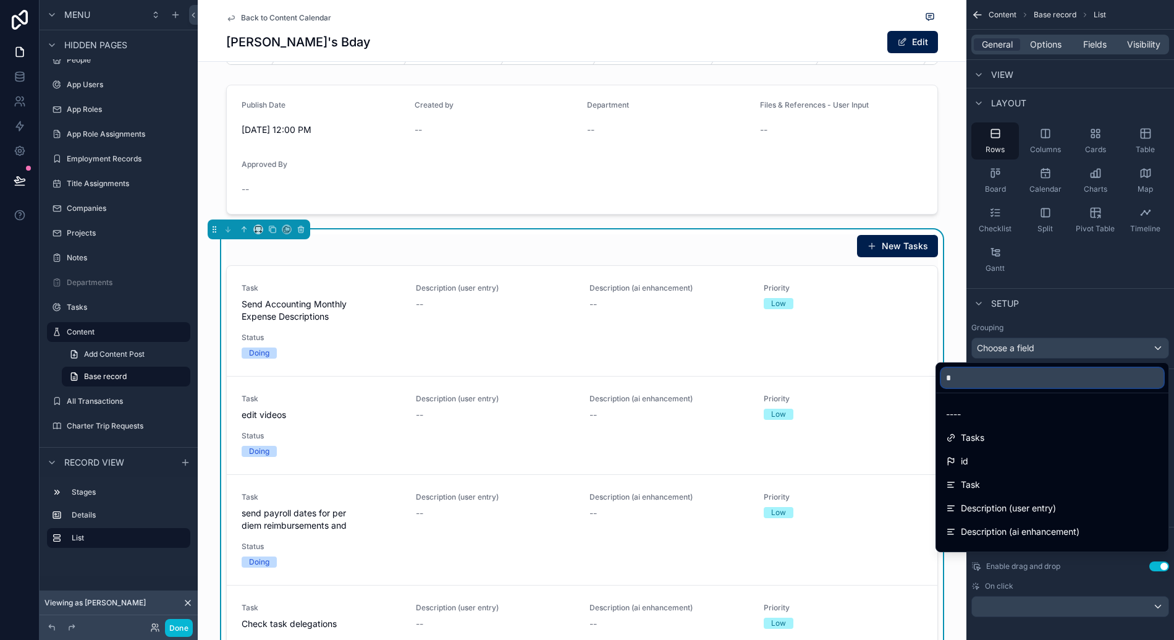
click at [1025, 381] on input "*" at bounding box center [1052, 378] width 222 height 20
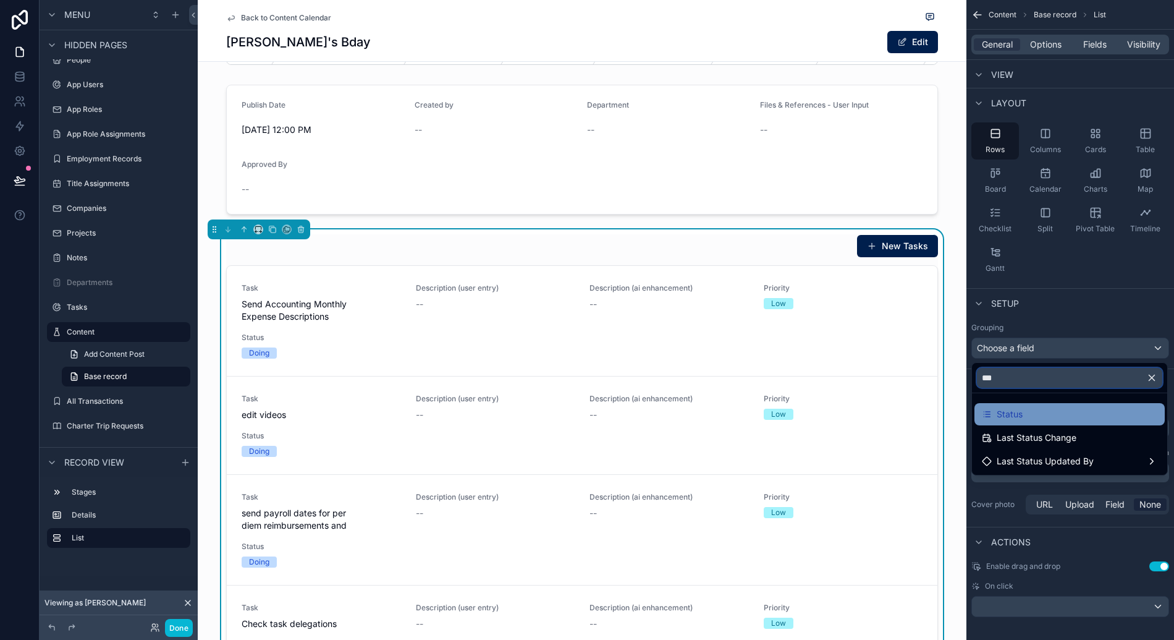
type input "***"
click at [1025, 408] on div "Status" at bounding box center [1070, 414] width 176 height 15
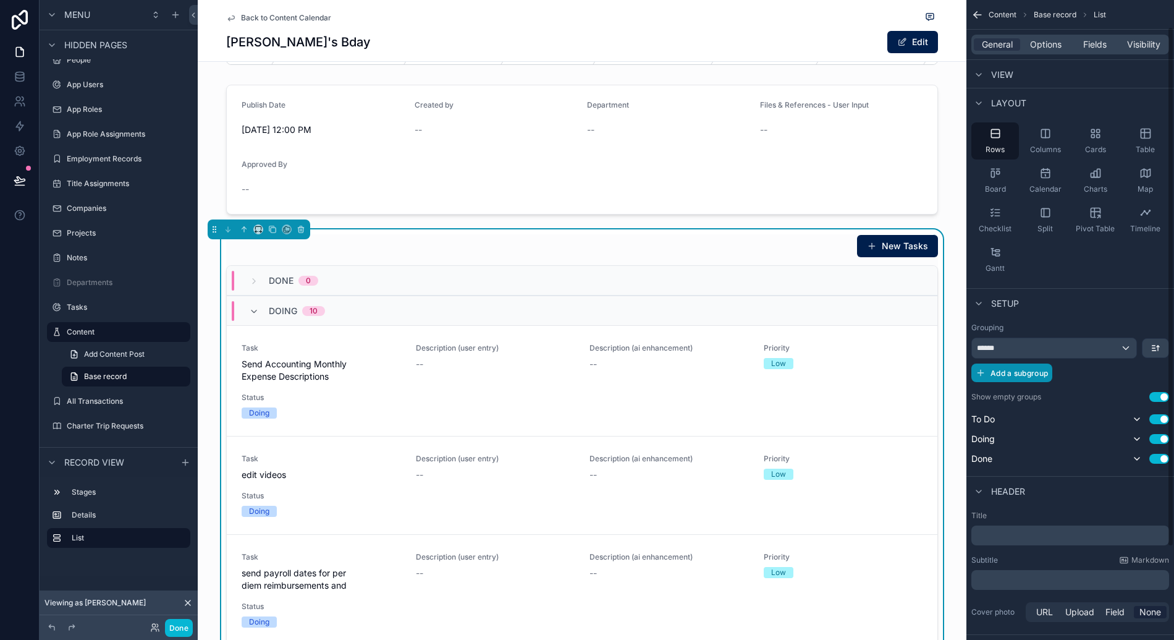
click at [1038, 377] on span "Add a subgroup" at bounding box center [1019, 372] width 57 height 9
click at [1044, 366] on div "Choose a field" at bounding box center [1055, 374] width 166 height 20
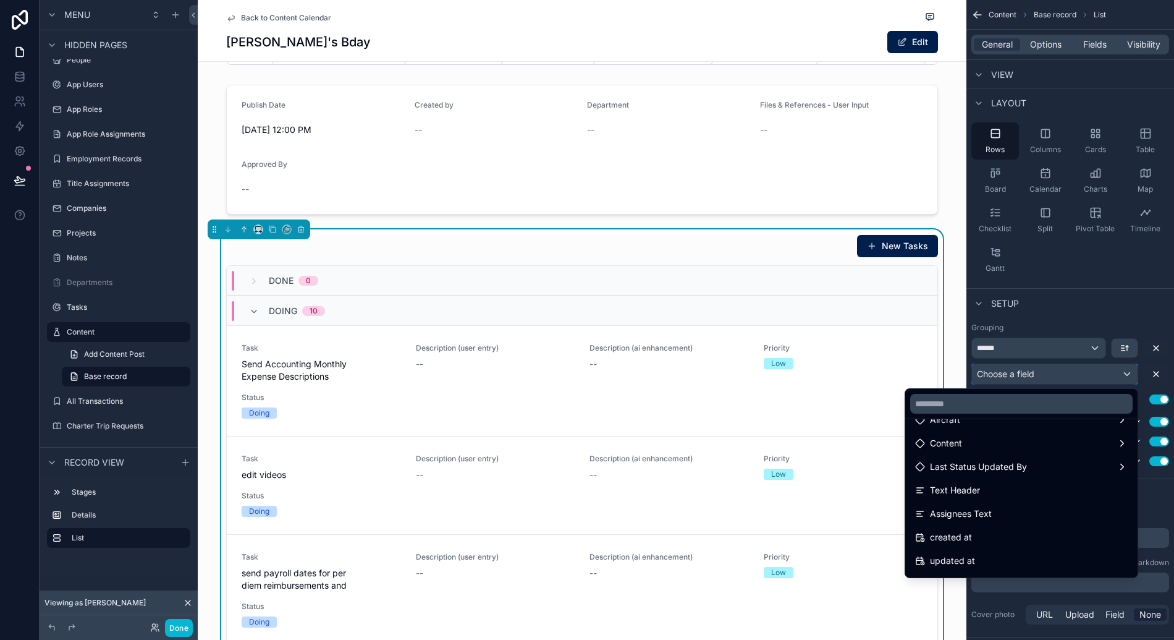
scroll to position [475, 0]
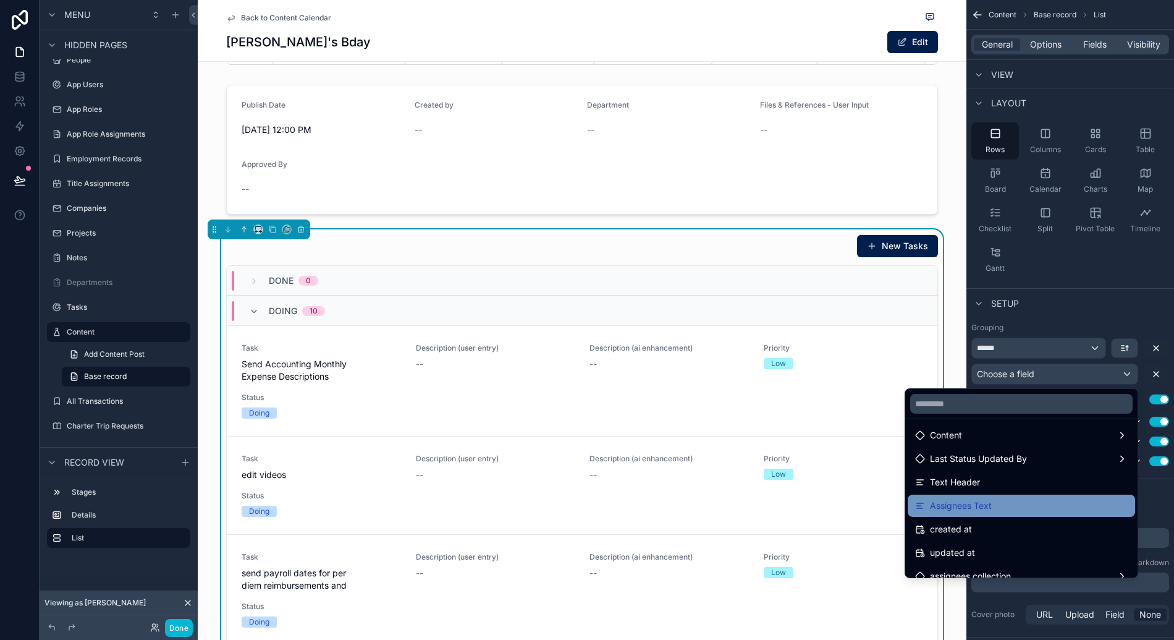
click at [980, 507] on div "Assignees Text" at bounding box center [1021, 505] width 213 height 15
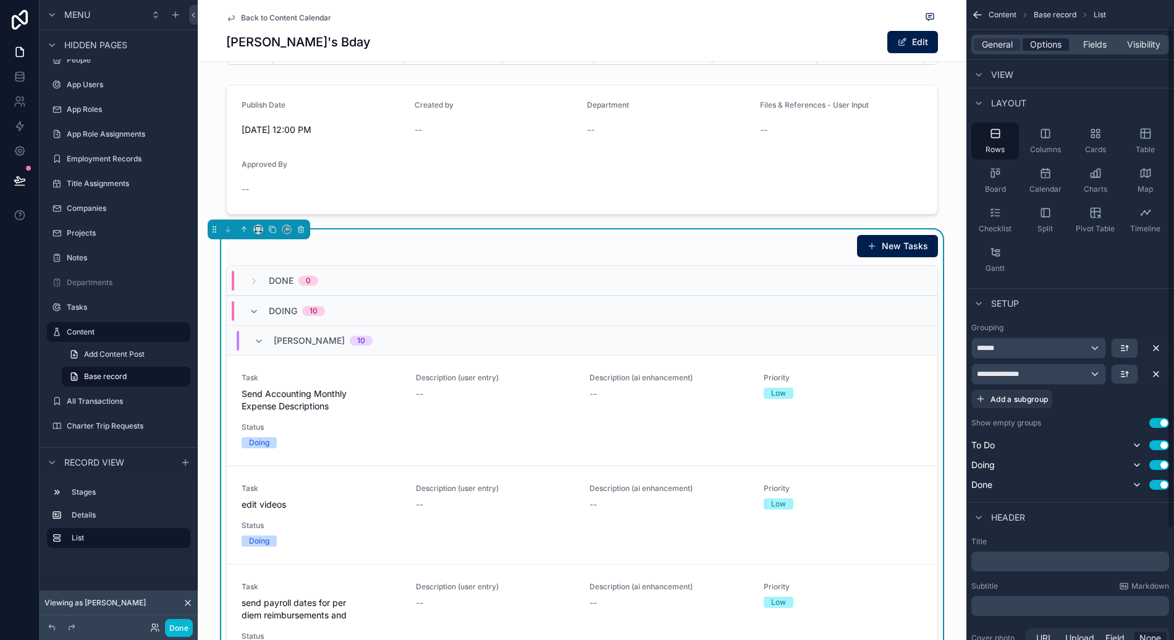
click at [1043, 42] on span "Options" at bounding box center [1046, 44] width 32 height 12
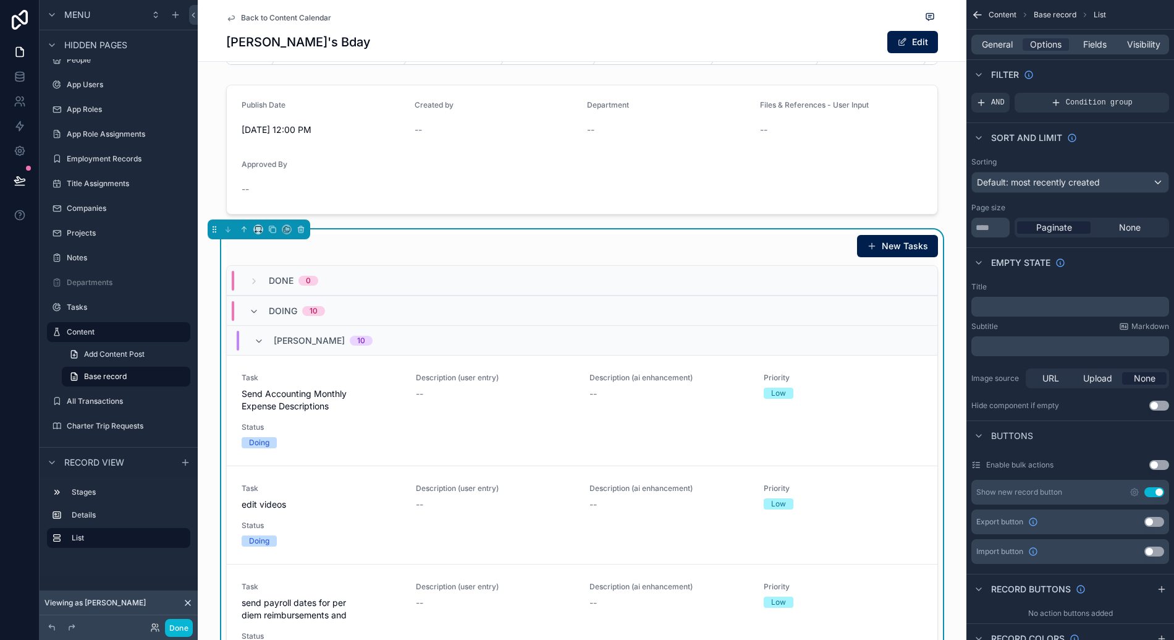
scroll to position [0, 0]
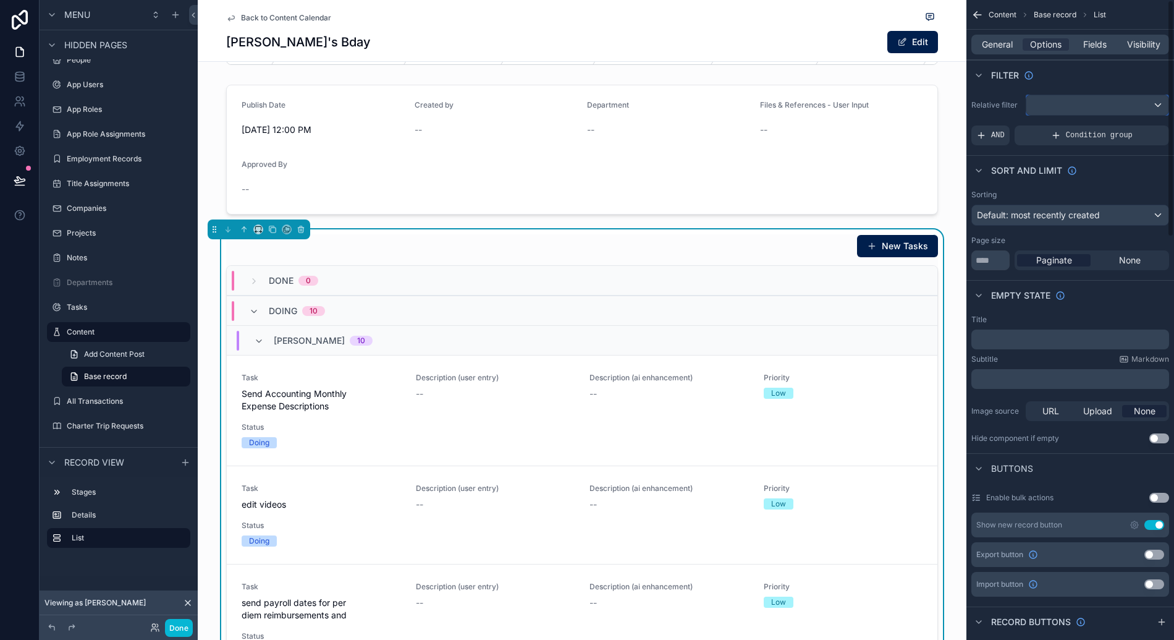
click at [1057, 101] on div "scrollable content" at bounding box center [1097, 105] width 142 height 20
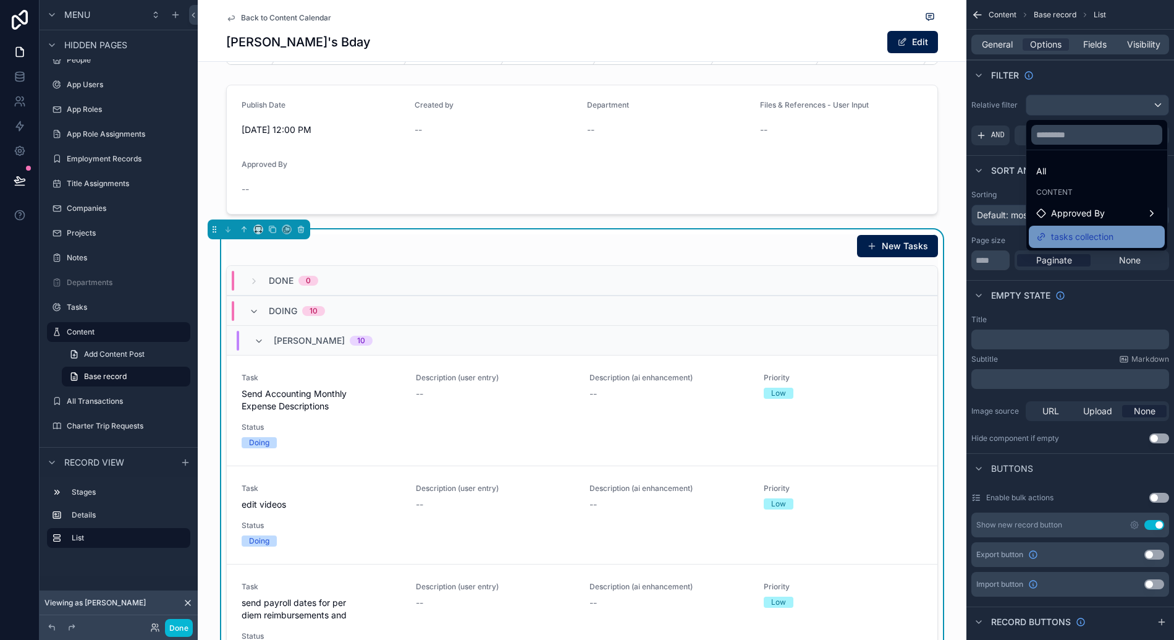
click at [1073, 238] on span "tasks collection" at bounding box center [1082, 236] width 62 height 15
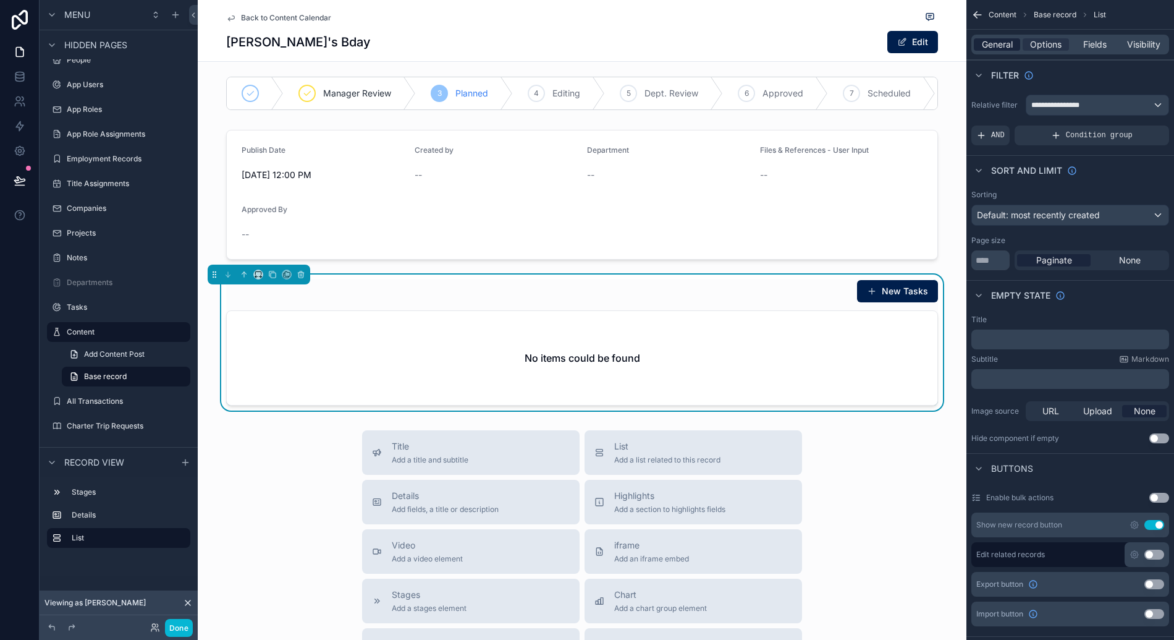
click at [999, 45] on span "General" at bounding box center [997, 44] width 31 height 12
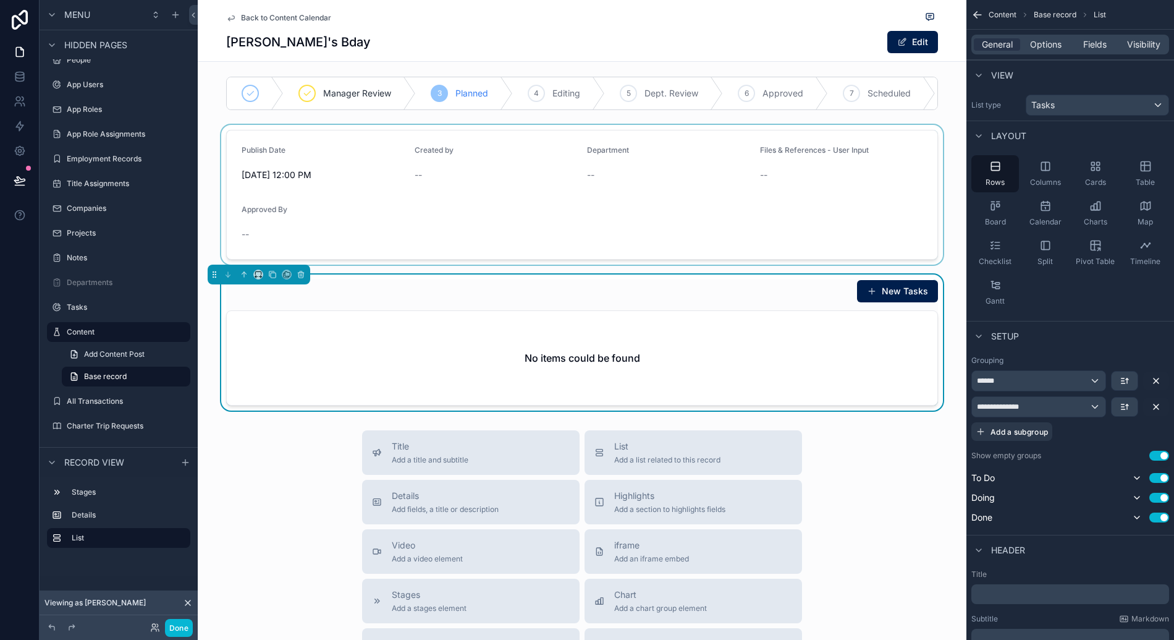
click at [645, 225] on div "scrollable content" at bounding box center [582, 195] width 769 height 140
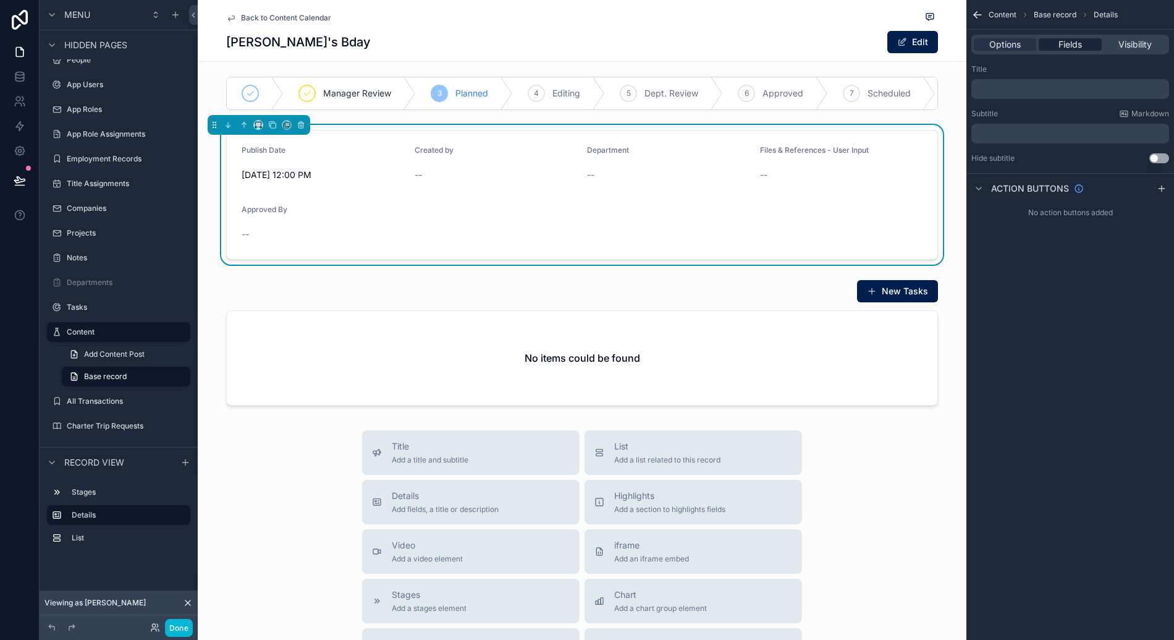
click at [1068, 46] on span "Fields" at bounding box center [1070, 44] width 23 height 12
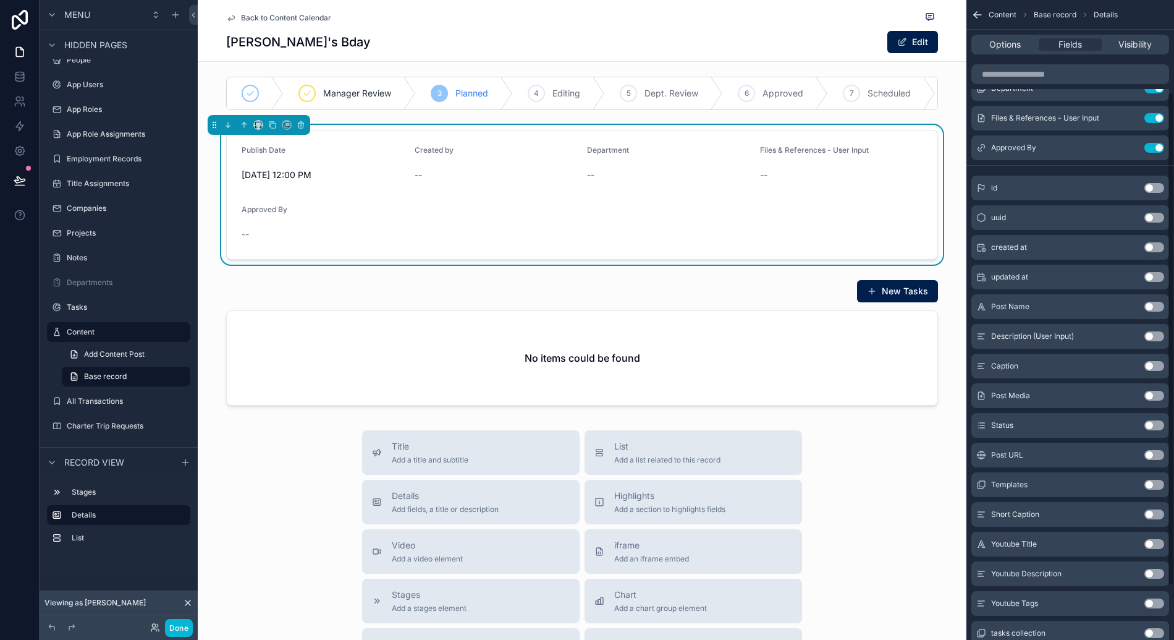
scroll to position [189, 0]
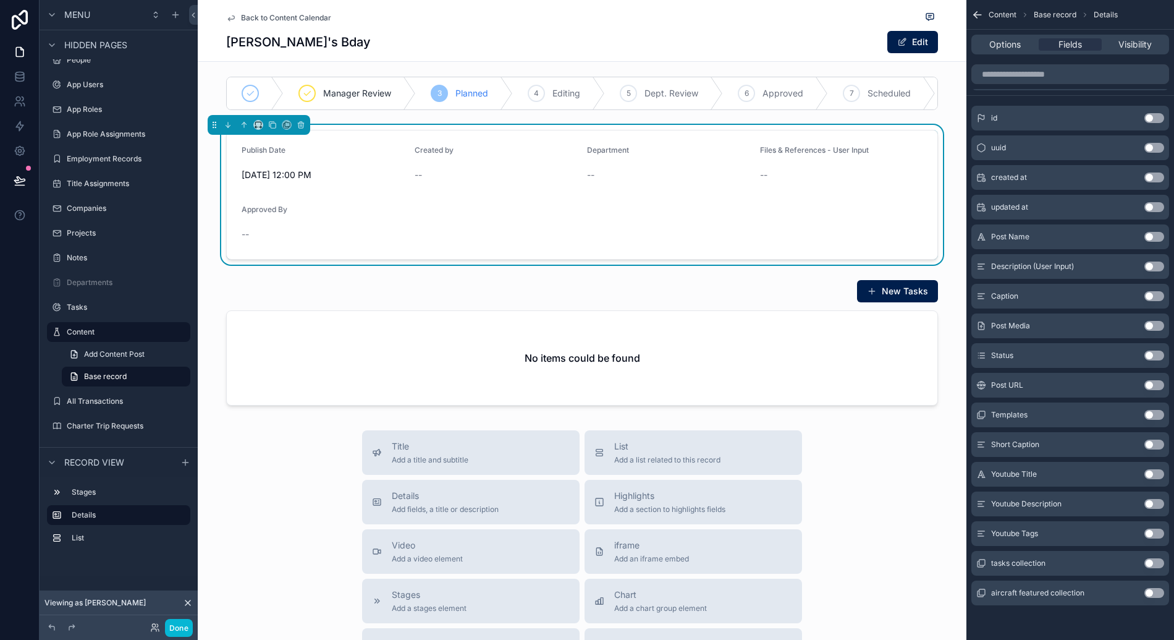
click at [1073, 612] on div "Publish Date Use setting created by collection Use setting Department Use setti…" at bounding box center [1071, 263] width 208 height 713
click at [1151, 592] on button "Use setting" at bounding box center [1154, 593] width 20 height 10
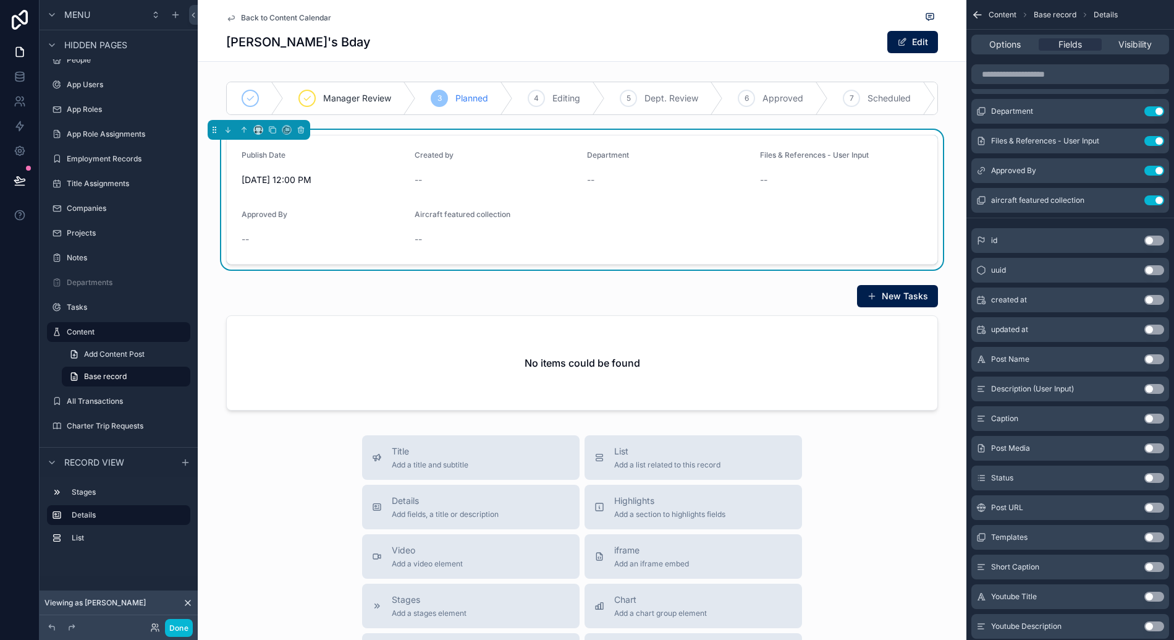
scroll to position [152, 0]
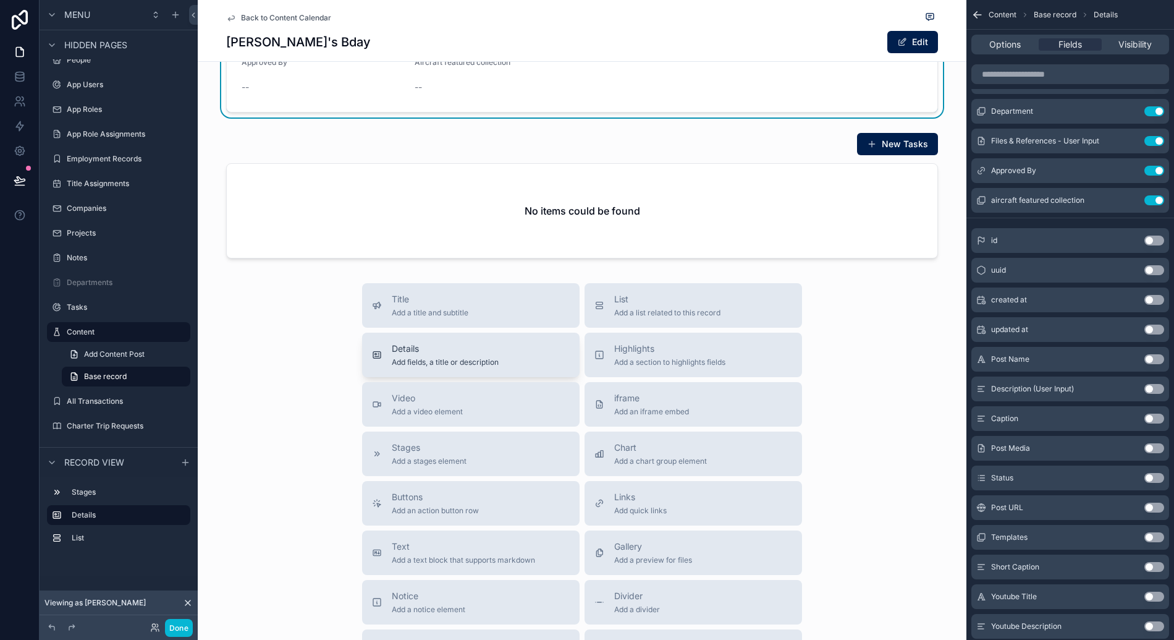
click at [472, 365] on div "Details Add fields, a title or description" at bounding box center [445, 354] width 107 height 25
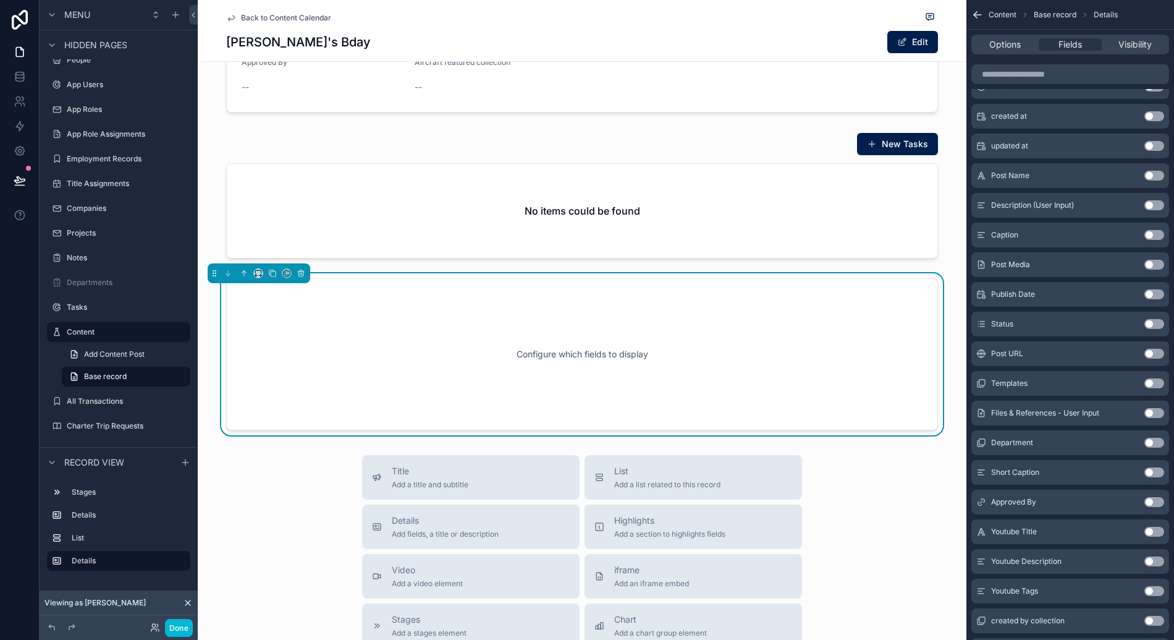
scroll to position [196, 0]
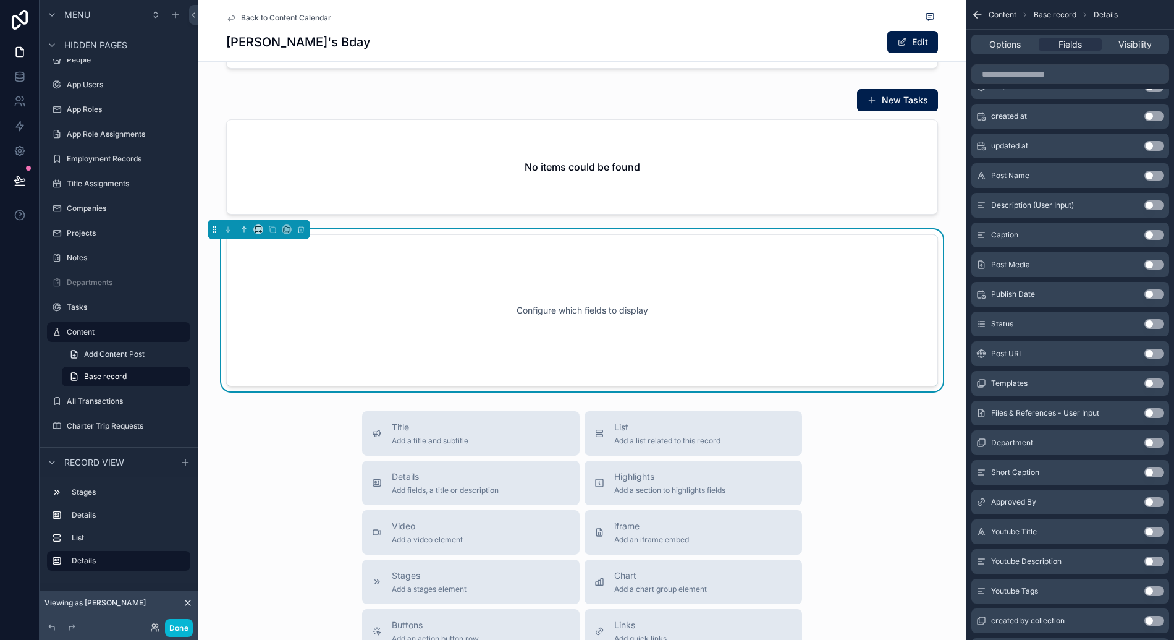
click at [419, 326] on div "Configure which fields to display" at bounding box center [582, 310] width 671 height 111
click at [1158, 232] on button "Use setting" at bounding box center [1154, 235] width 20 height 10
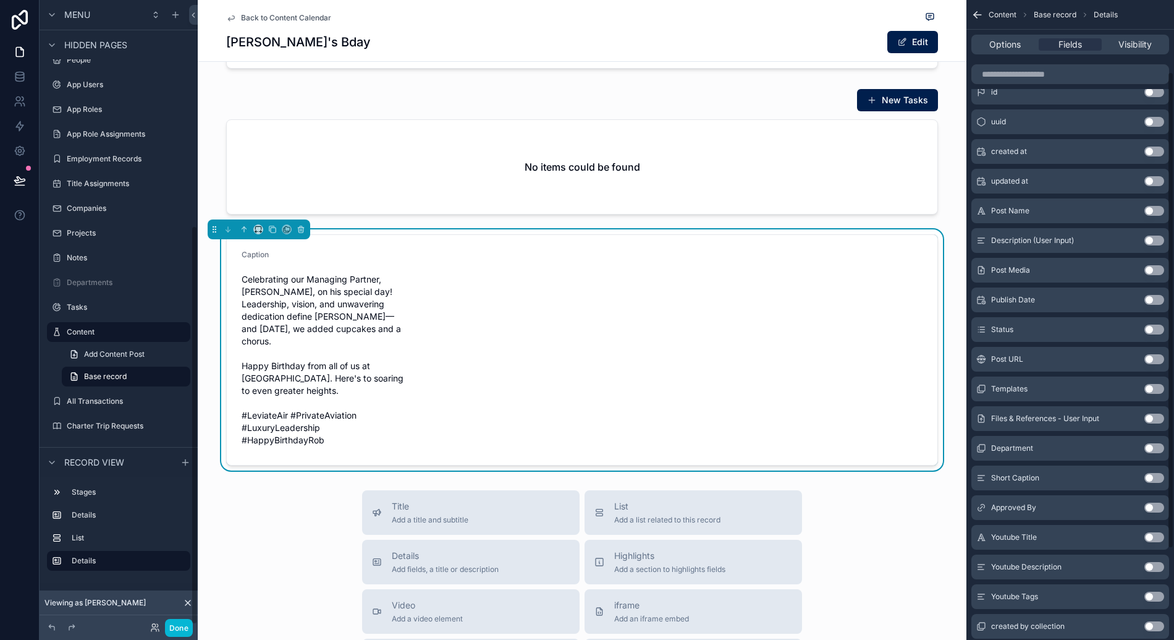
scroll to position [353, 0]
click at [1156, 272] on button "Use setting" at bounding box center [1154, 270] width 20 height 10
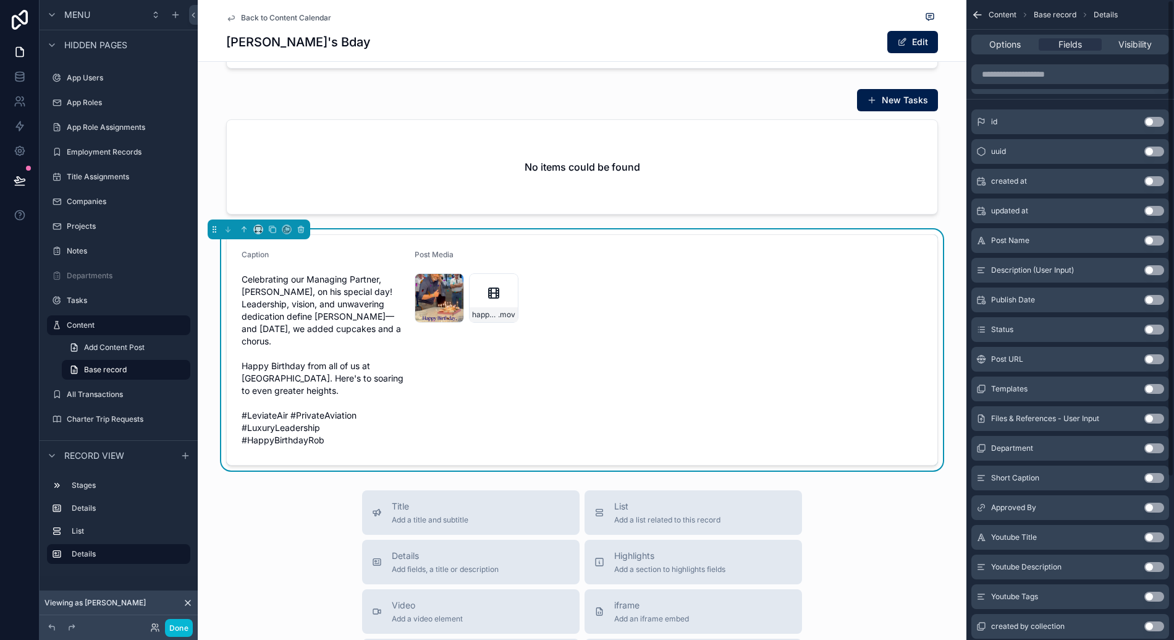
scroll to position [0, 0]
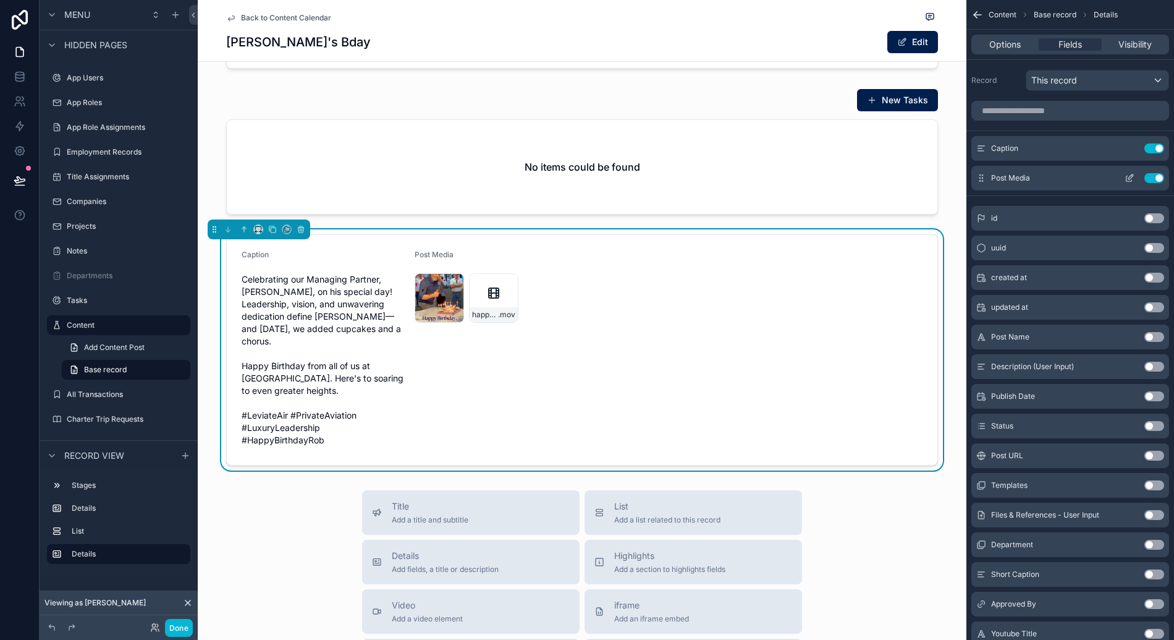
click at [1127, 180] on icon "scrollable content" at bounding box center [1130, 179] width 6 height 6
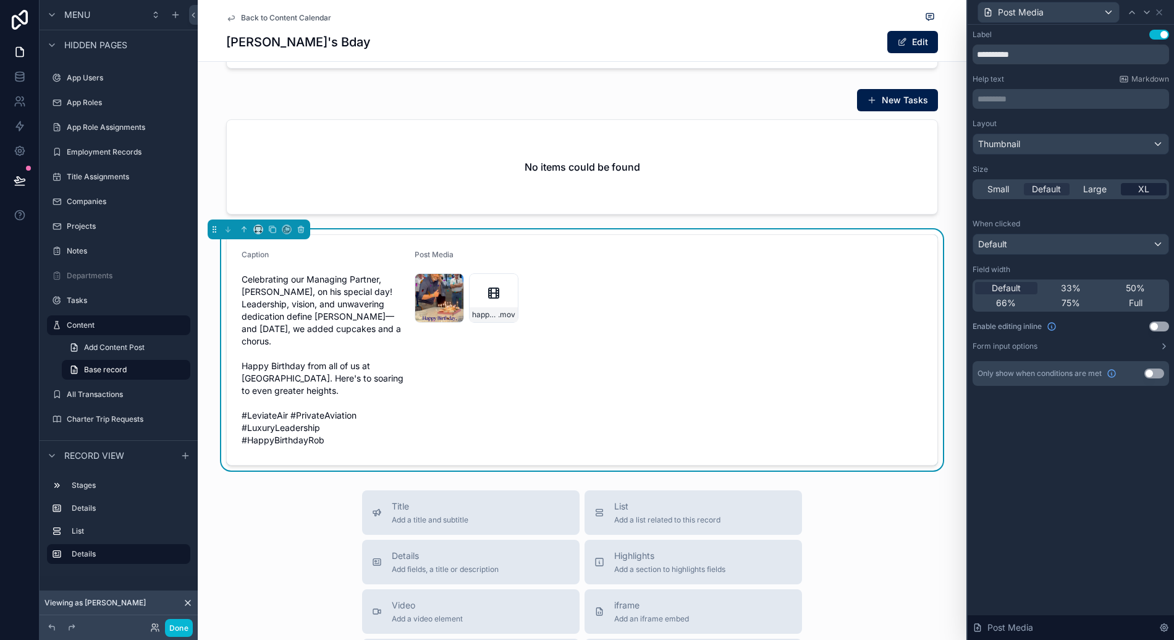
click at [1130, 190] on div "XL" at bounding box center [1144, 189] width 46 height 12
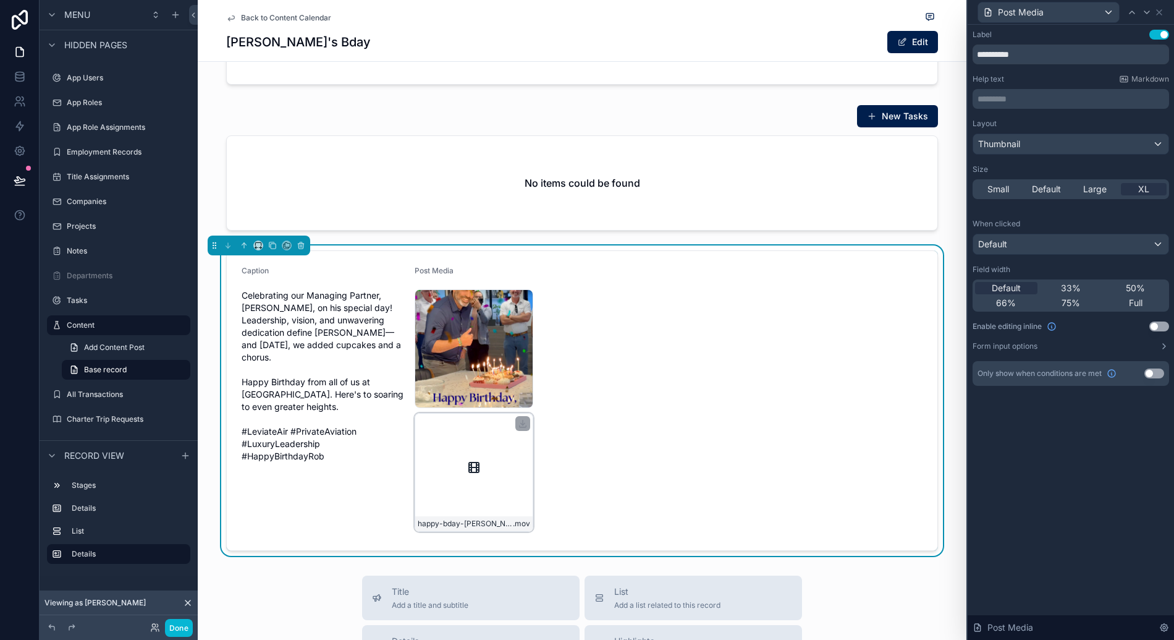
scroll to position [172, 0]
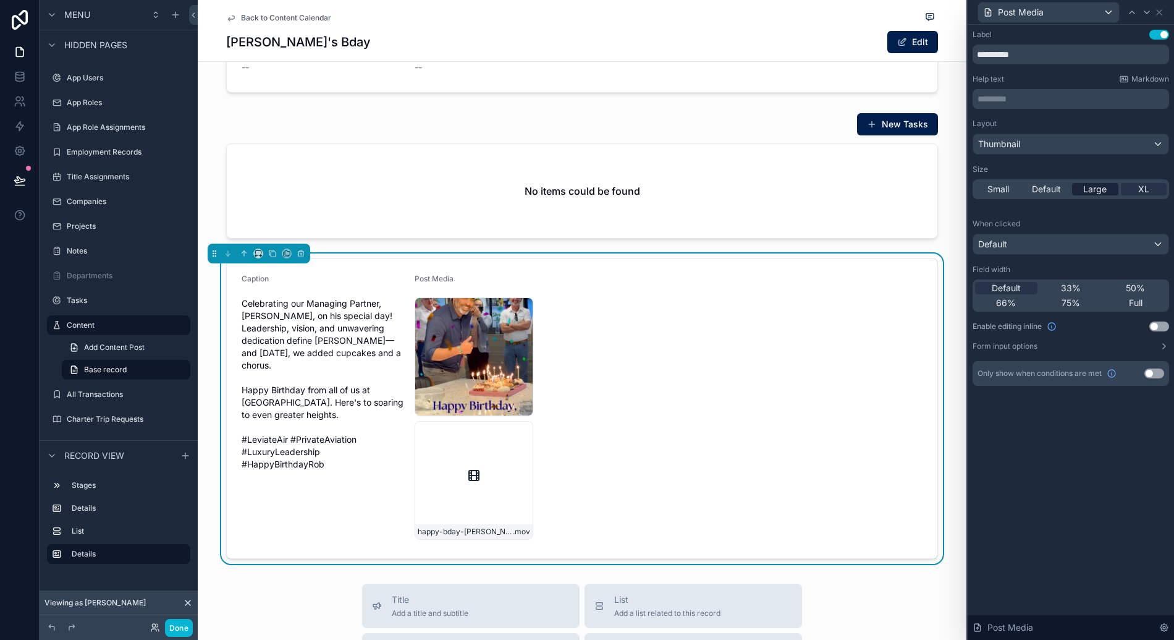
click at [1086, 192] on span "Large" at bounding box center [1094, 189] width 23 height 12
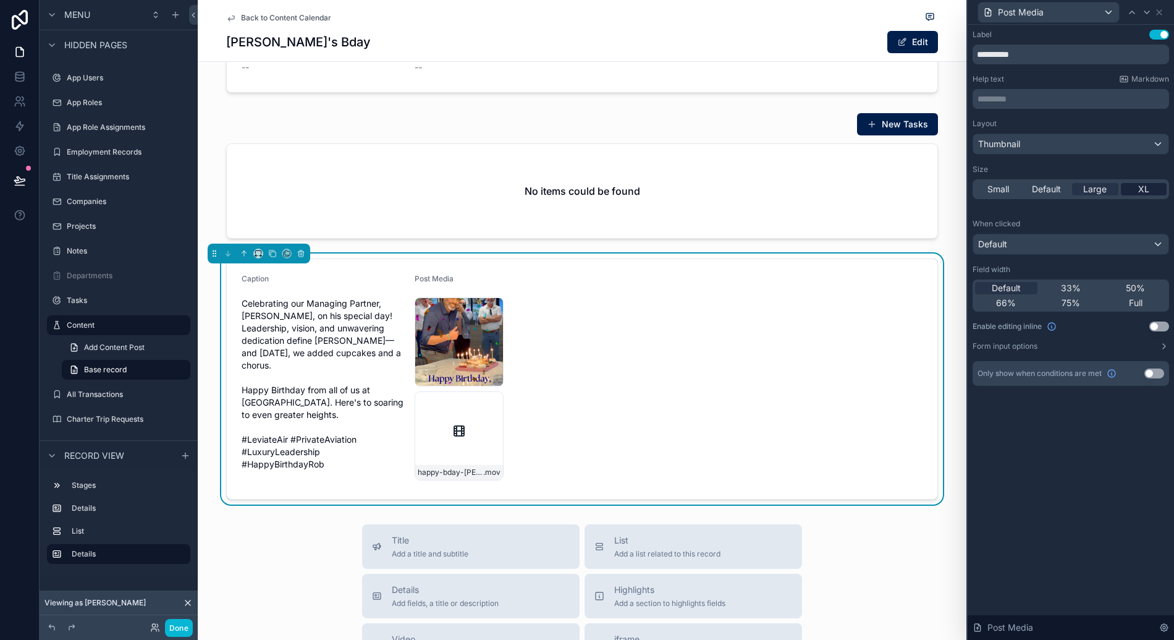
click at [1133, 185] on div "XL" at bounding box center [1144, 189] width 46 height 12
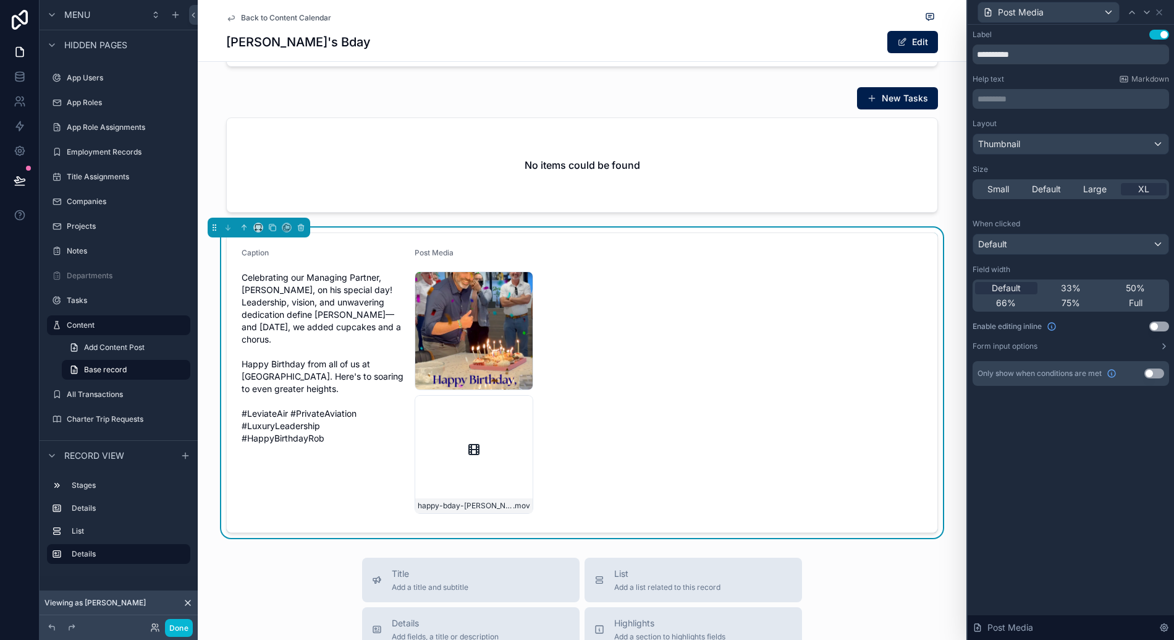
scroll to position [70, 0]
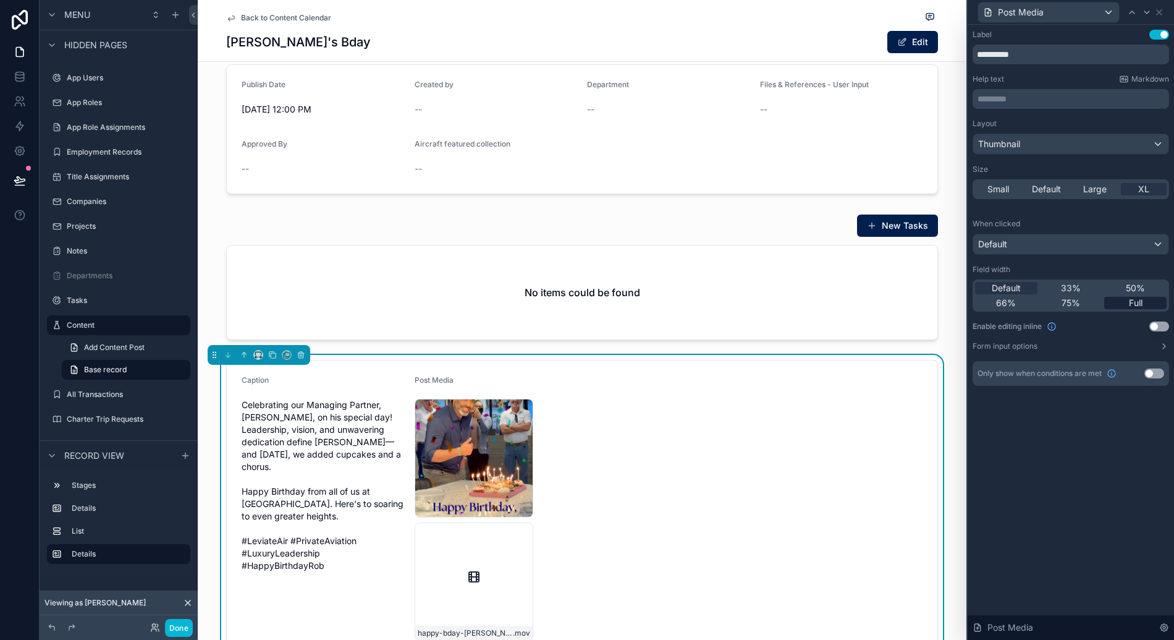
click at [1125, 303] on div "Full" at bounding box center [1135, 303] width 62 height 12
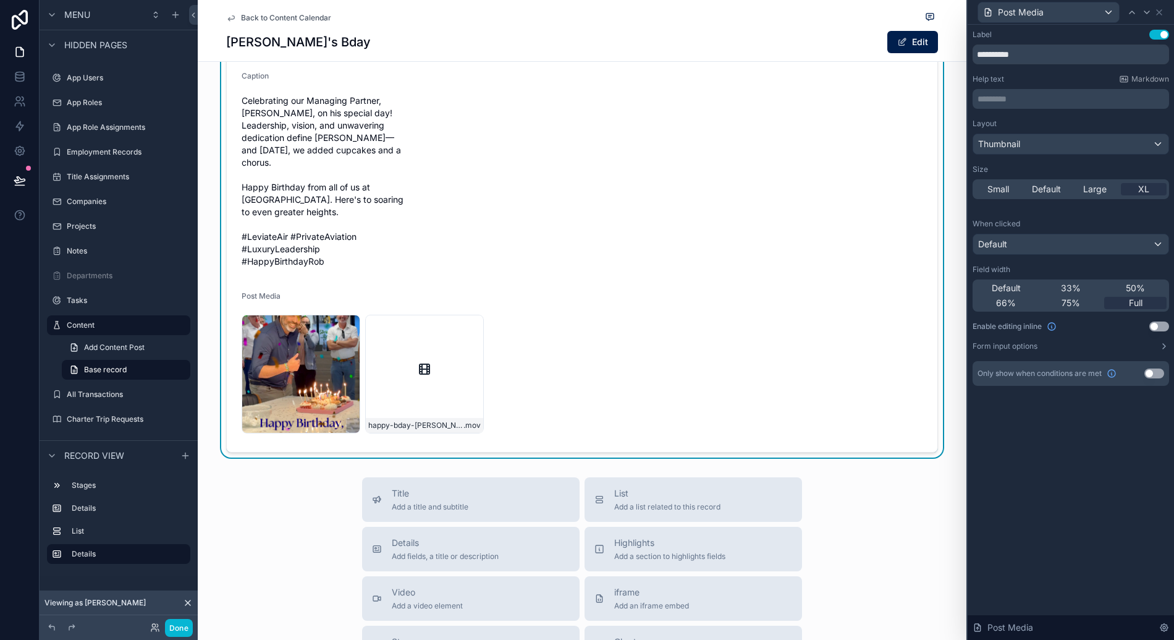
scroll to position [334, 0]
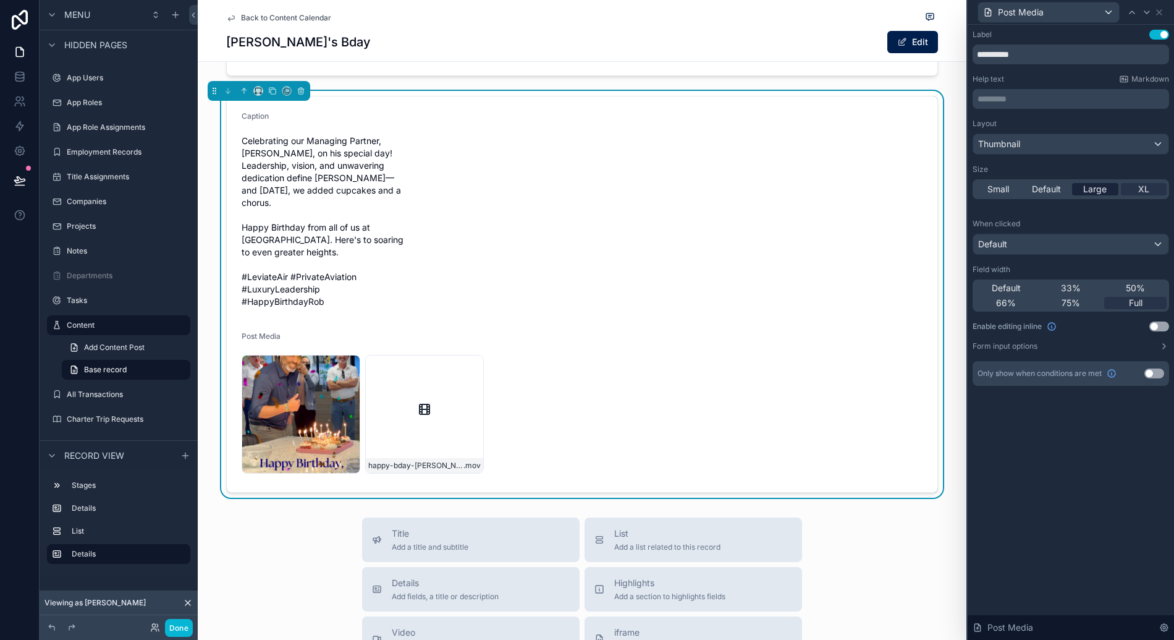
click at [1104, 195] on span "Large" at bounding box center [1094, 189] width 23 height 12
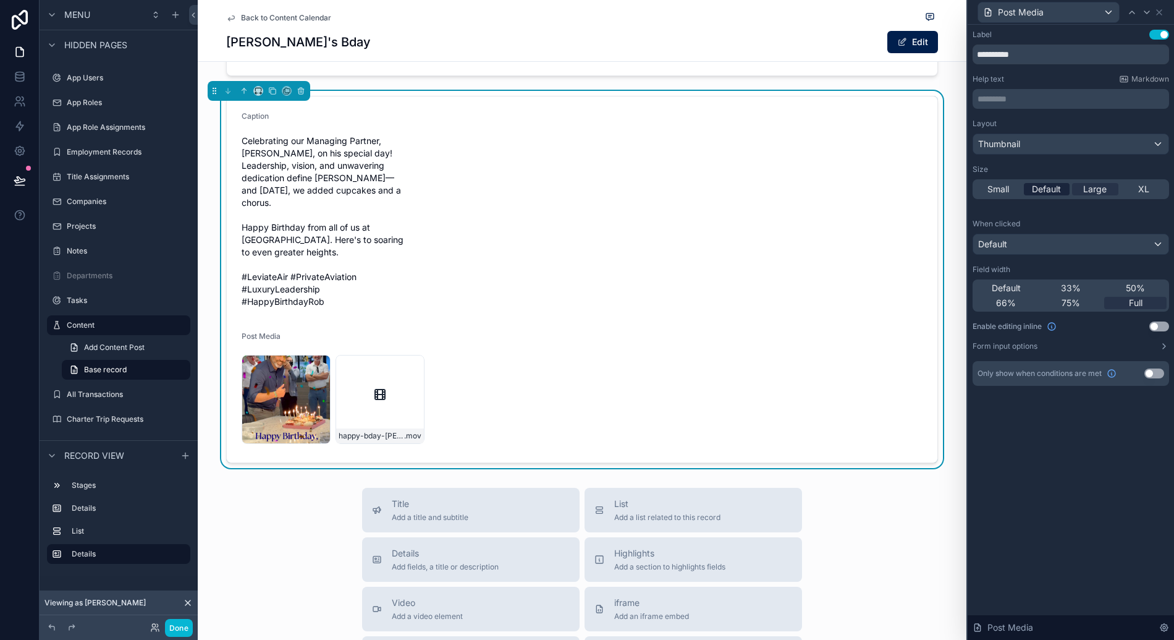
click at [1059, 192] on span "Default" at bounding box center [1046, 189] width 29 height 12
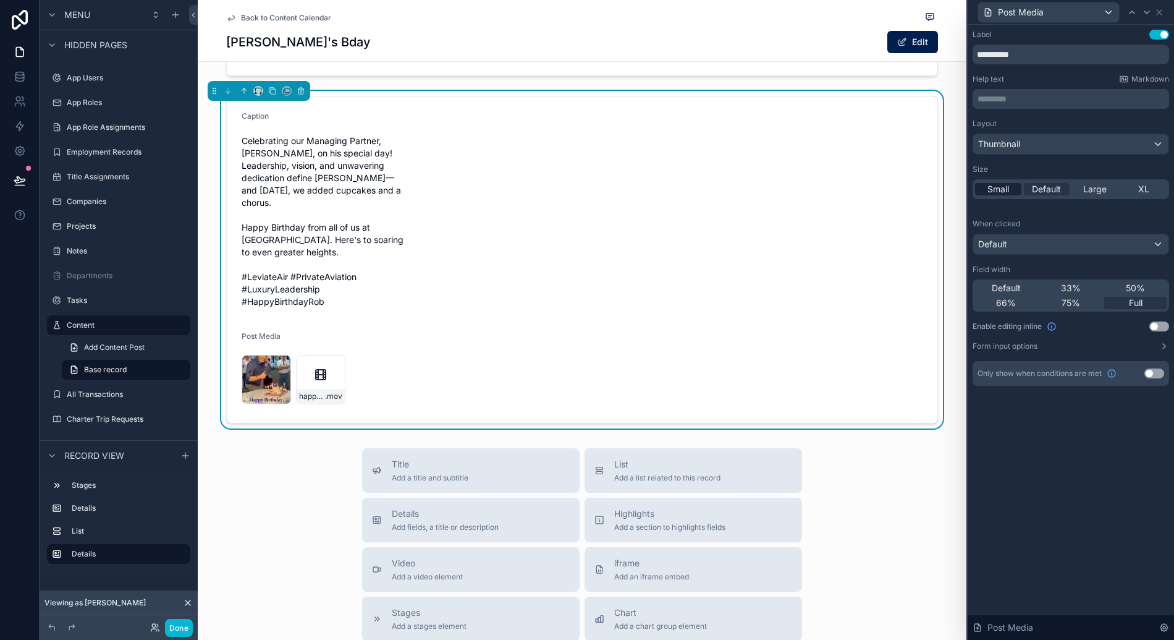
click at [992, 195] on span "Small" at bounding box center [999, 189] width 22 height 12
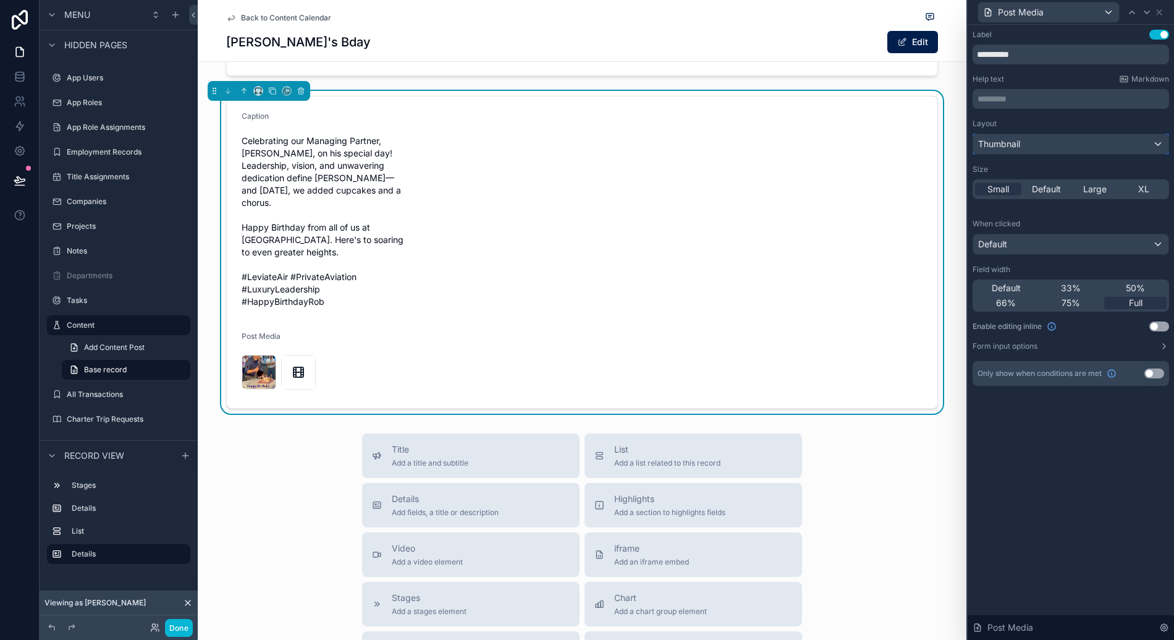
click at [1045, 137] on div "Thumbnail" at bounding box center [1070, 144] width 195 height 20
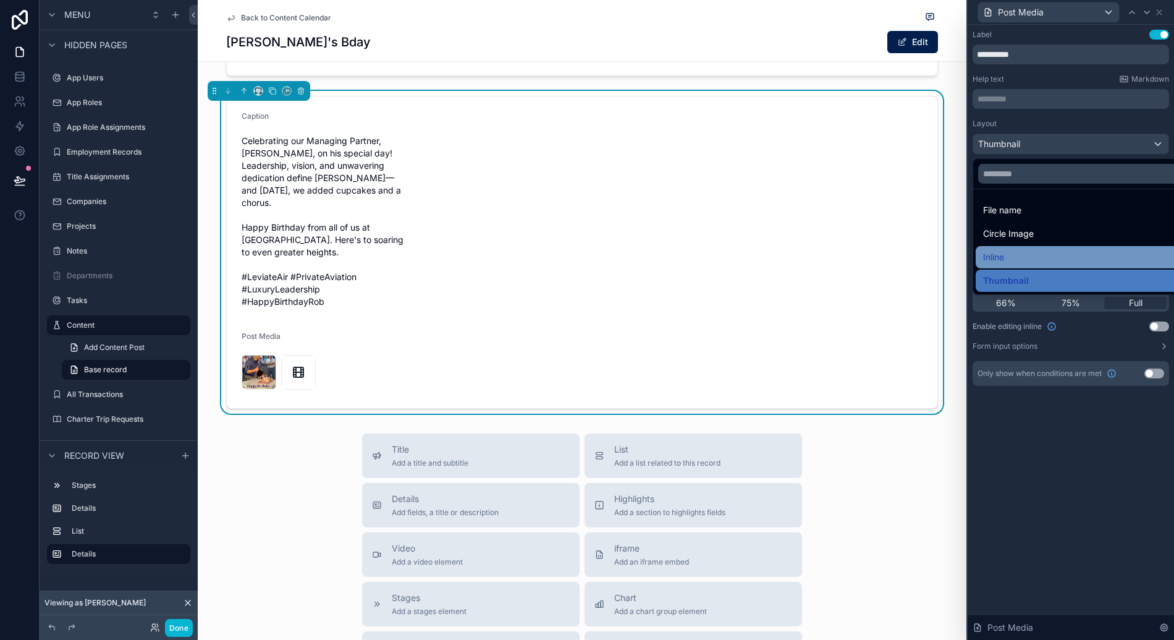
click at [1028, 251] on div "Inline" at bounding box center [1085, 257] width 204 height 15
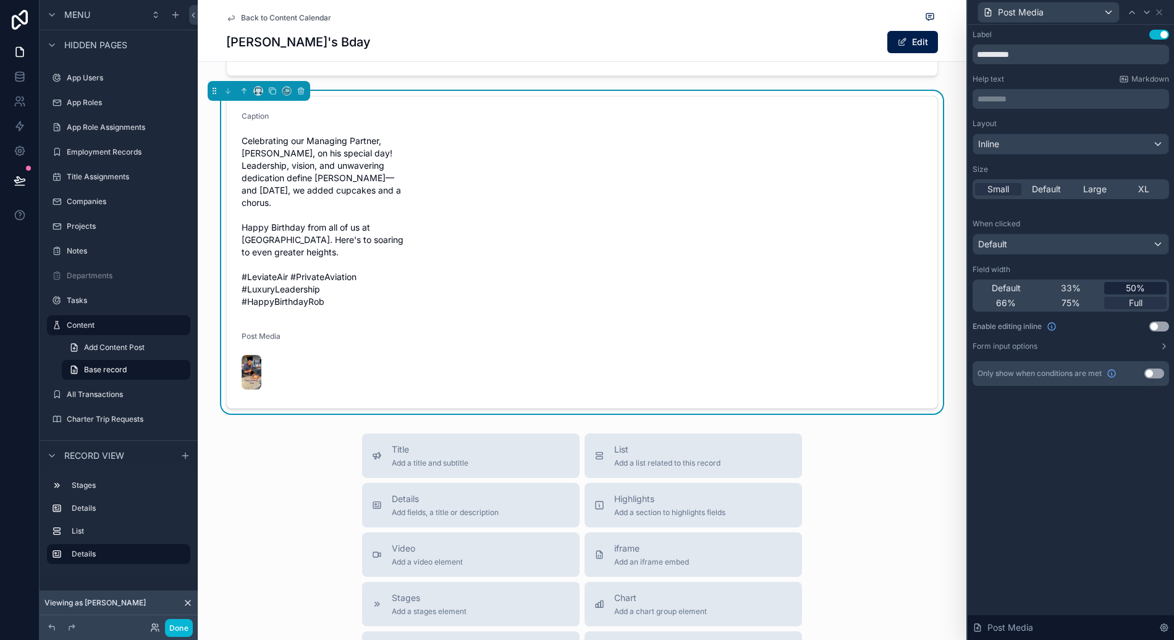
click at [1110, 289] on div "50%" at bounding box center [1135, 288] width 62 height 12
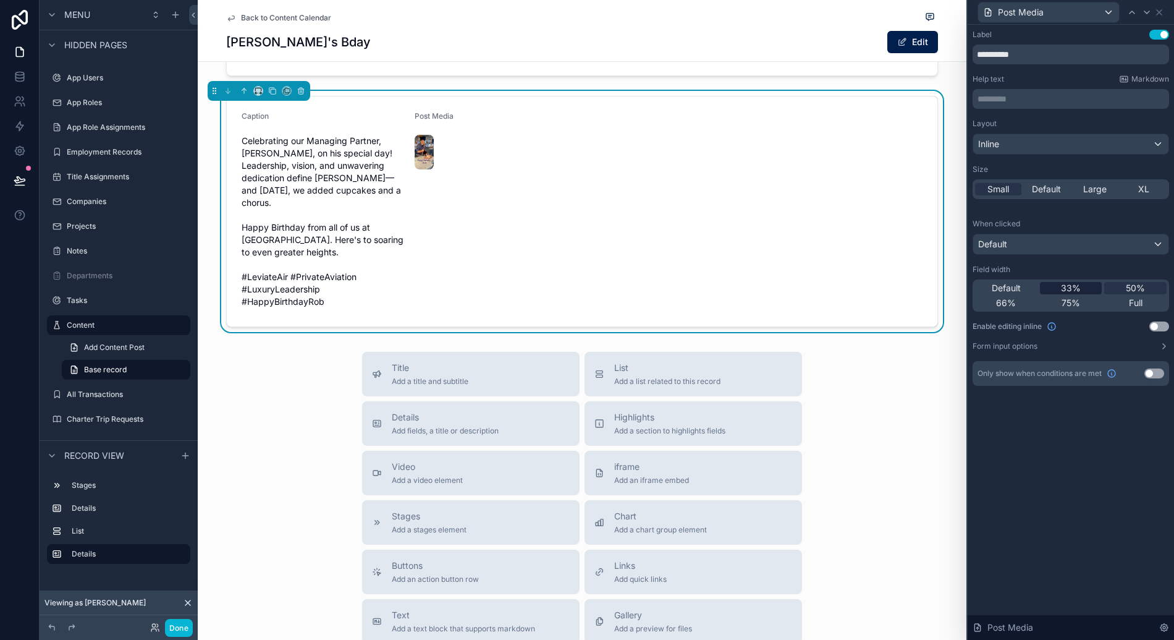
click at [1061, 286] on span "33%" at bounding box center [1071, 288] width 20 height 12
click at [1152, 194] on div "XL" at bounding box center [1144, 189] width 46 height 12
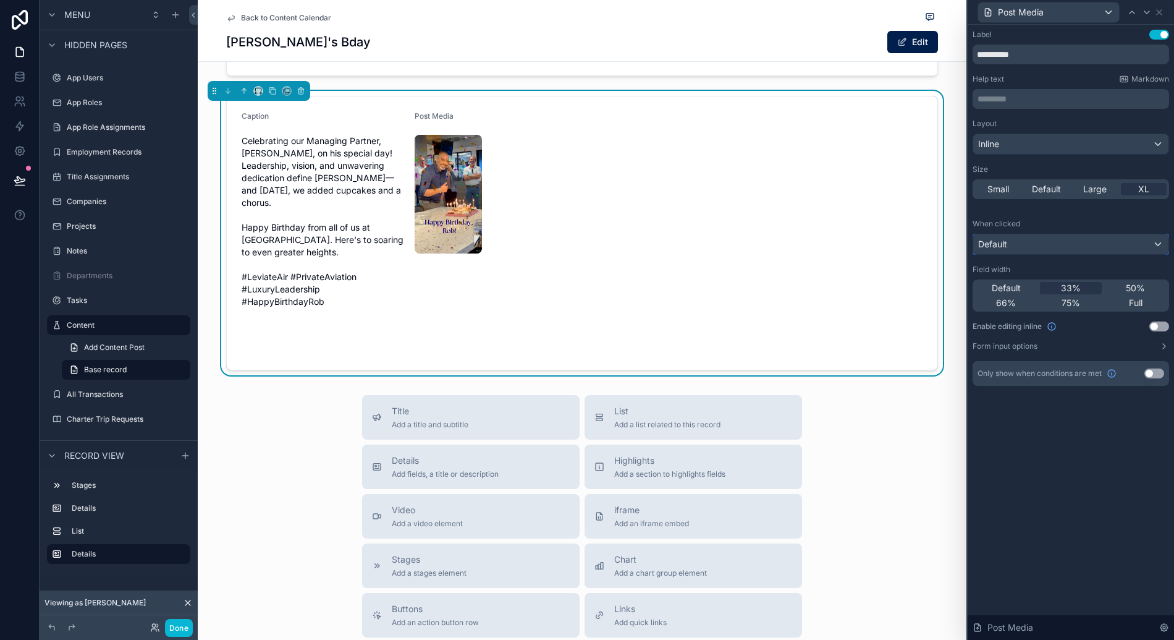
click at [1022, 237] on div "Default" at bounding box center [1070, 244] width 195 height 20
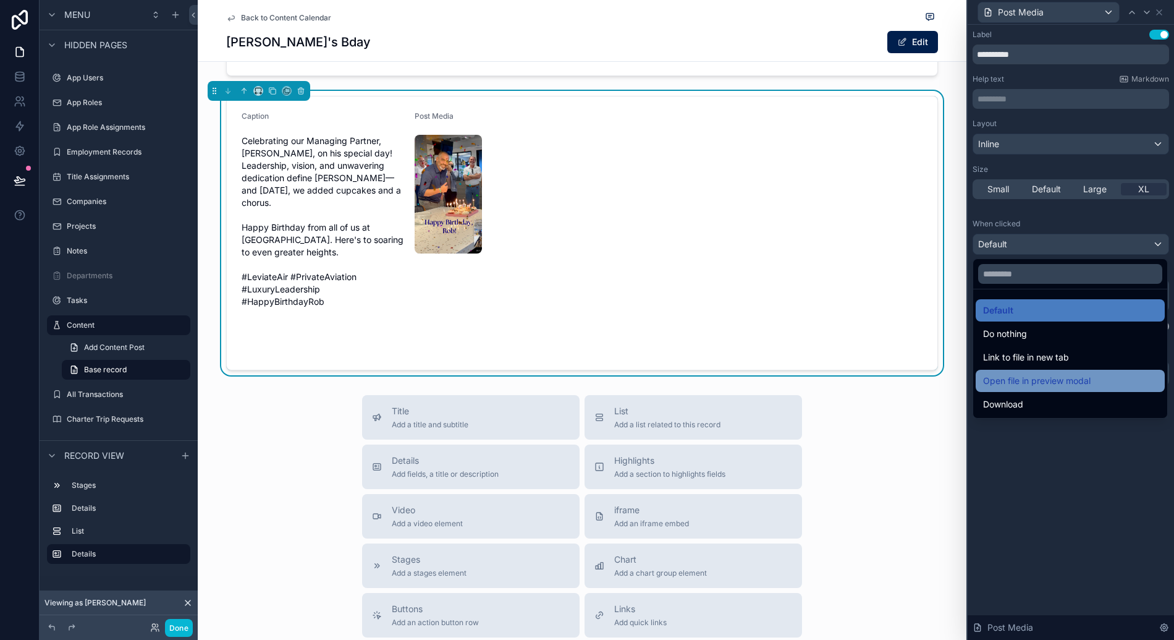
click at [1073, 371] on div "Open file in preview modal" at bounding box center [1070, 381] width 189 height 22
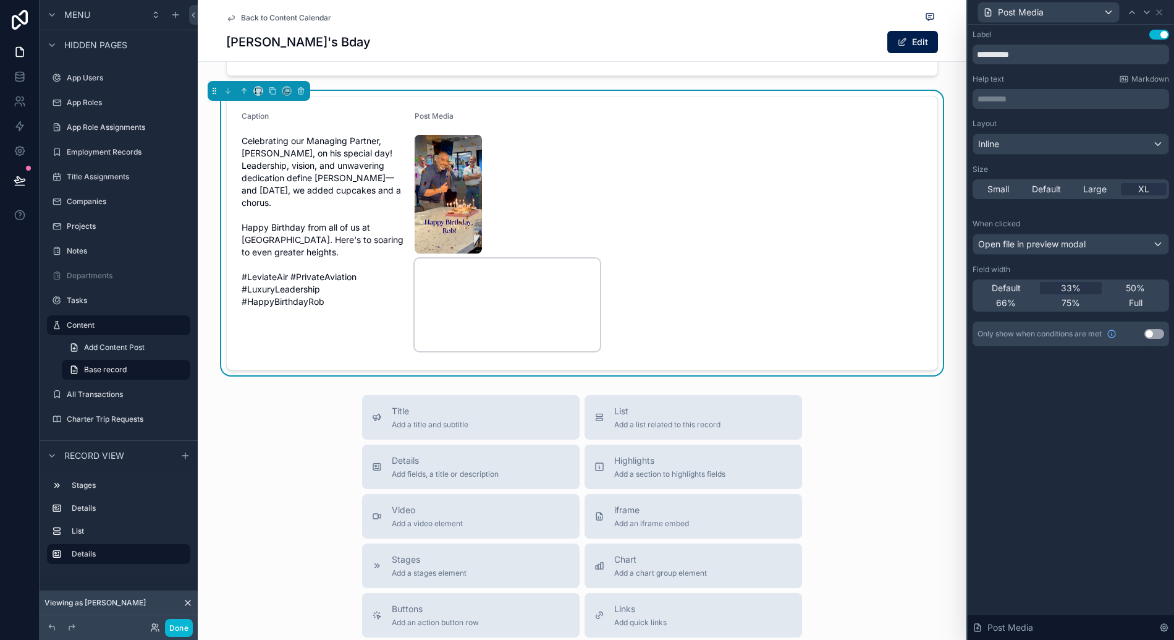
click at [508, 258] on video "scrollable content" at bounding box center [507, 304] width 185 height 93
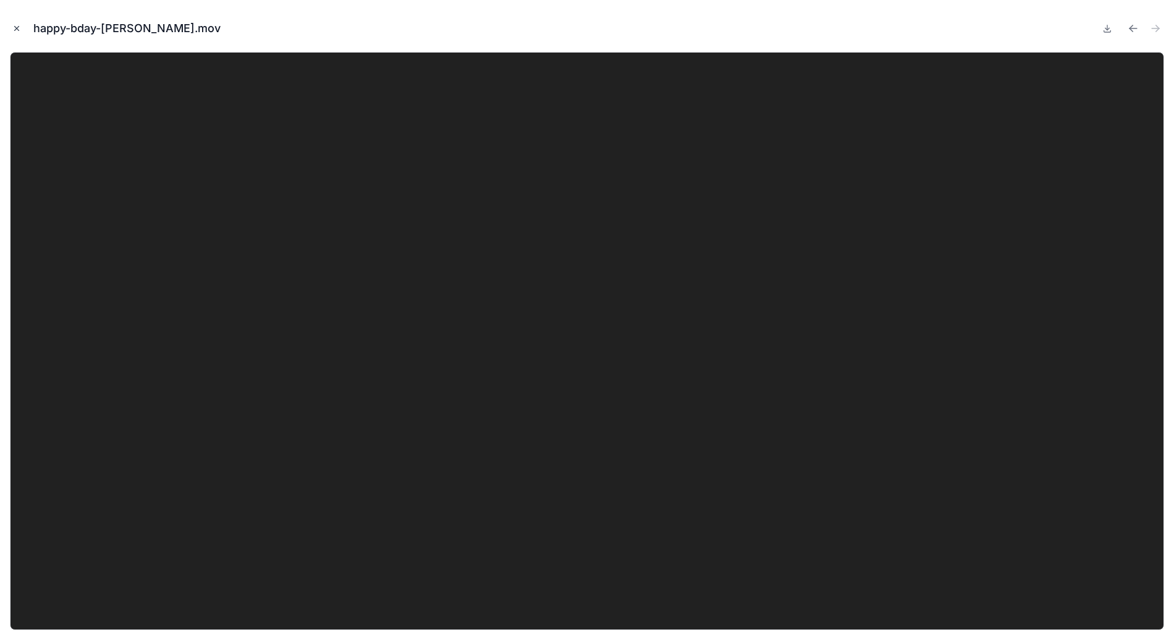
click at [17, 27] on icon "Close modal" at bounding box center [16, 28] width 9 height 9
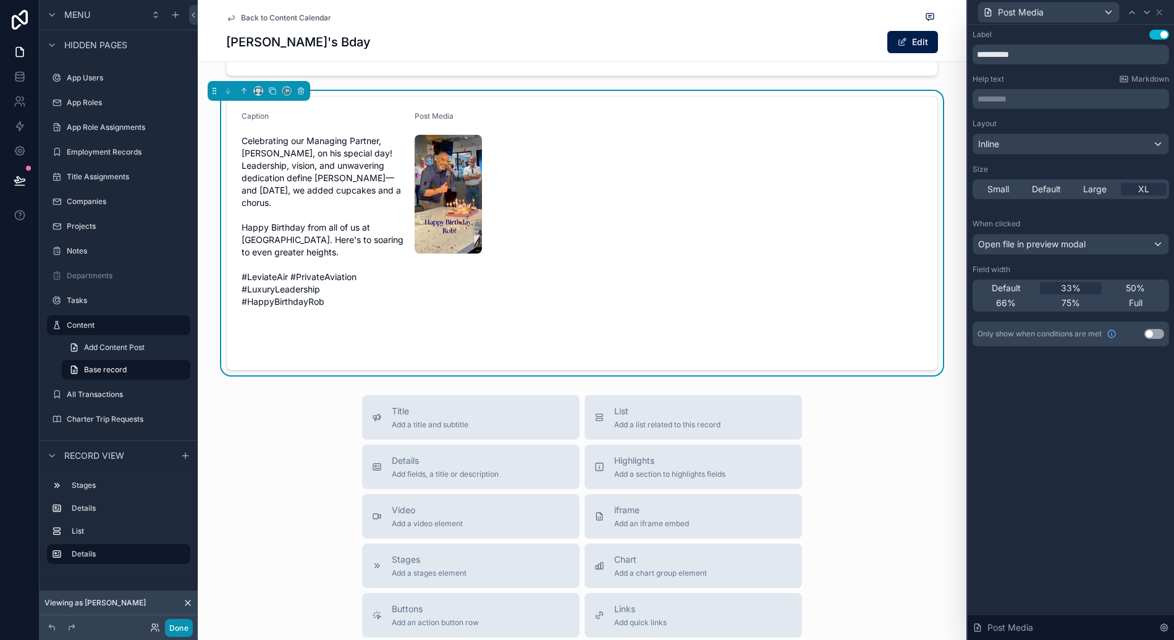
click at [175, 630] on button "Done" at bounding box center [179, 628] width 28 height 18
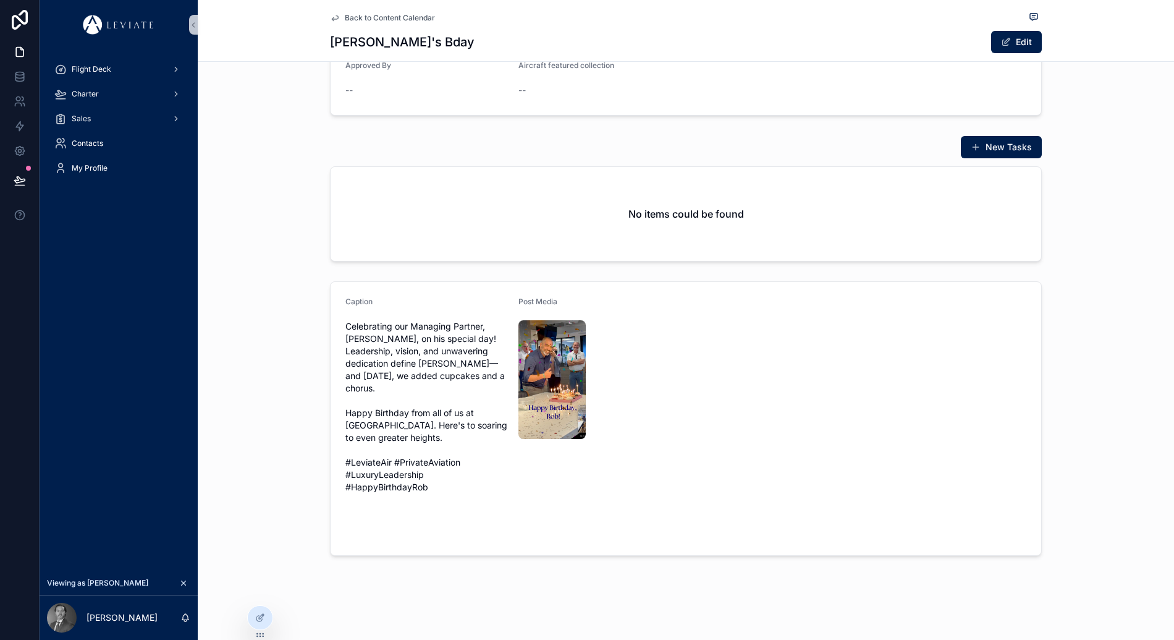
scroll to position [103, 0]
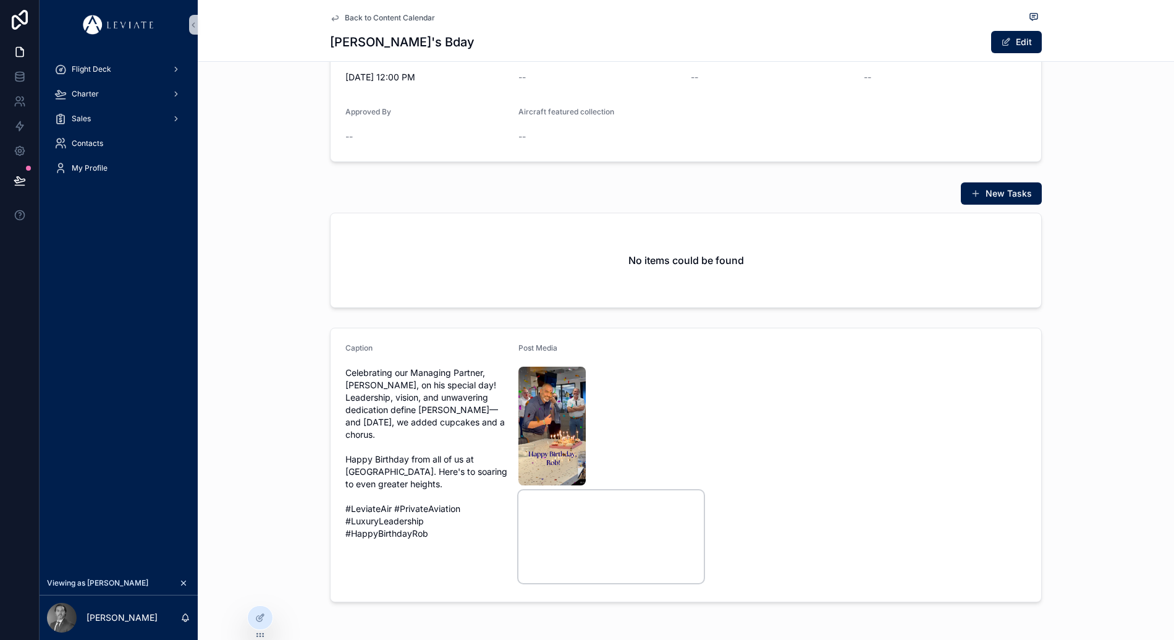
click at [616, 490] on video "scrollable content" at bounding box center [610, 536] width 185 height 93
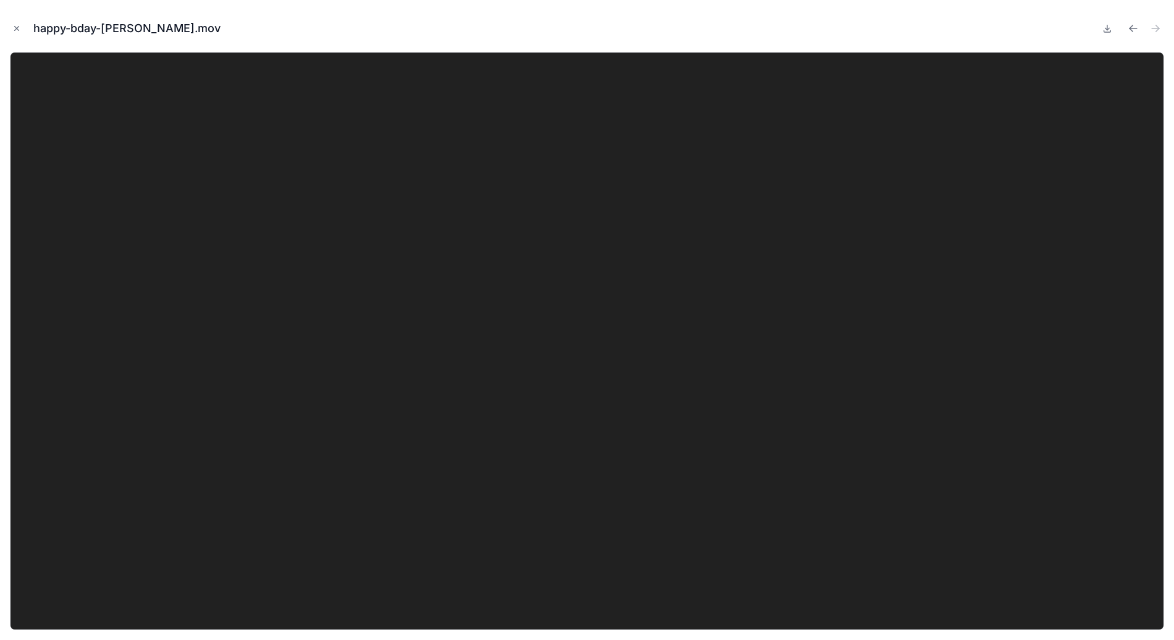
scroll to position [103, 0]
click at [22, 30] on button "Close modal" at bounding box center [17, 29] width 14 height 14
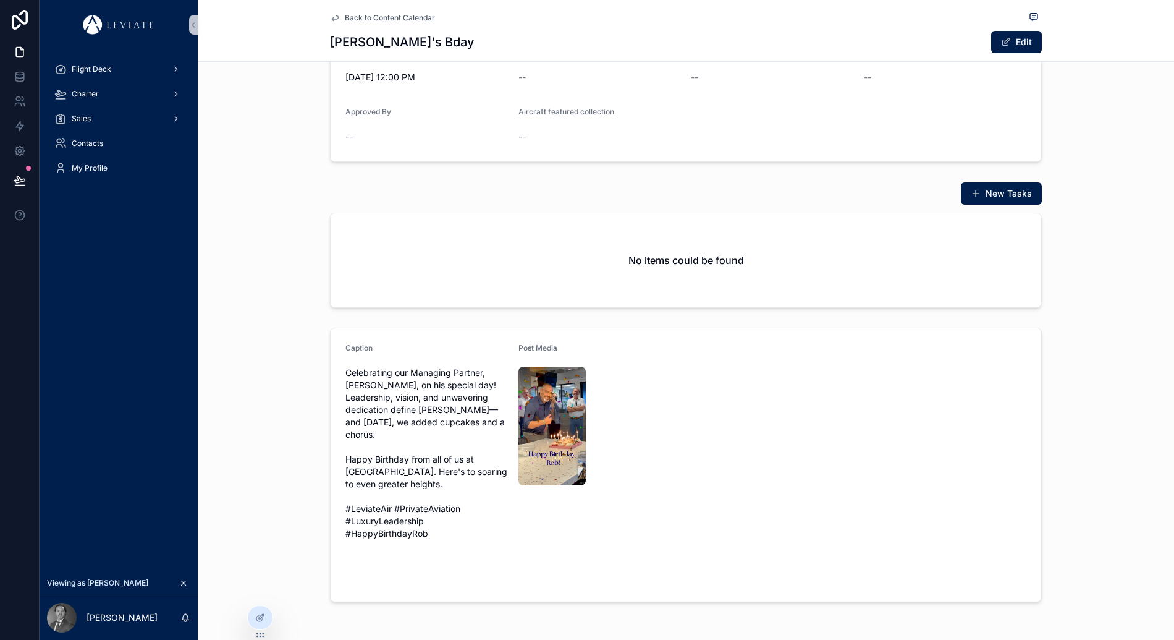
scroll to position [103, 0]
click at [553, 434] on img "scrollable content" at bounding box center [551, 425] width 67 height 119
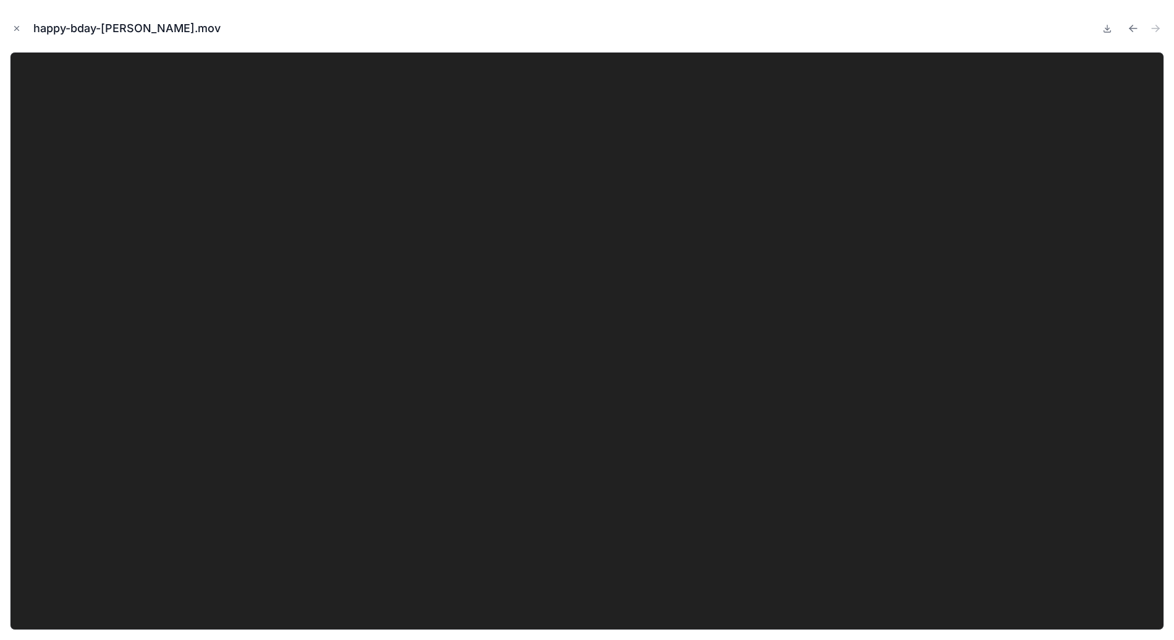
scroll to position [103, 0]
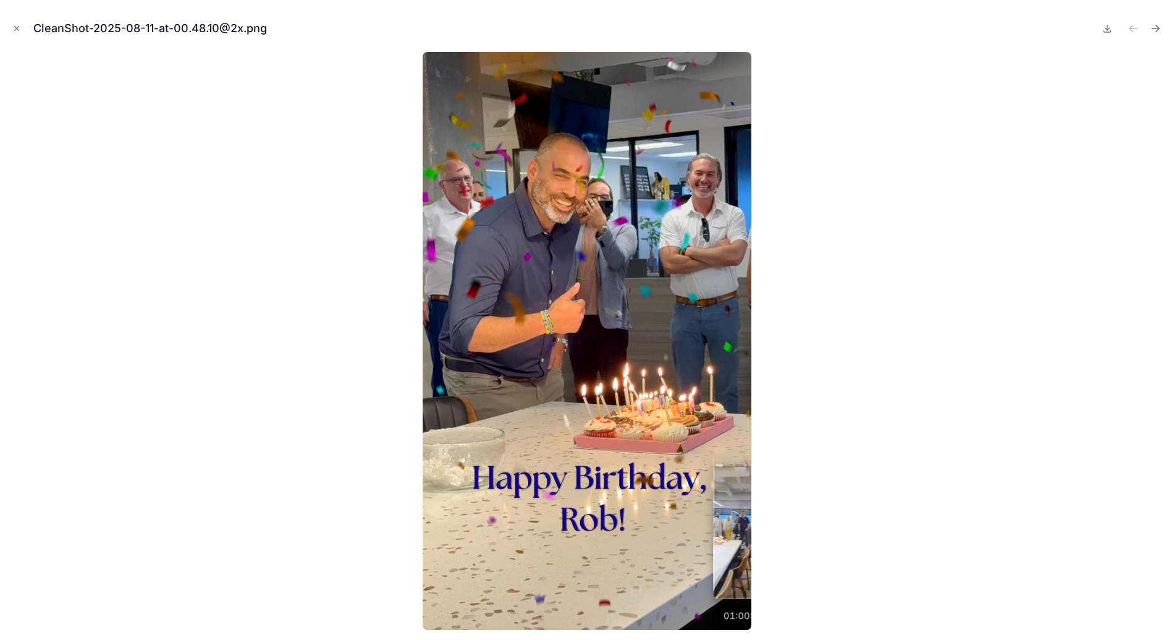
scroll to position [103, 0]
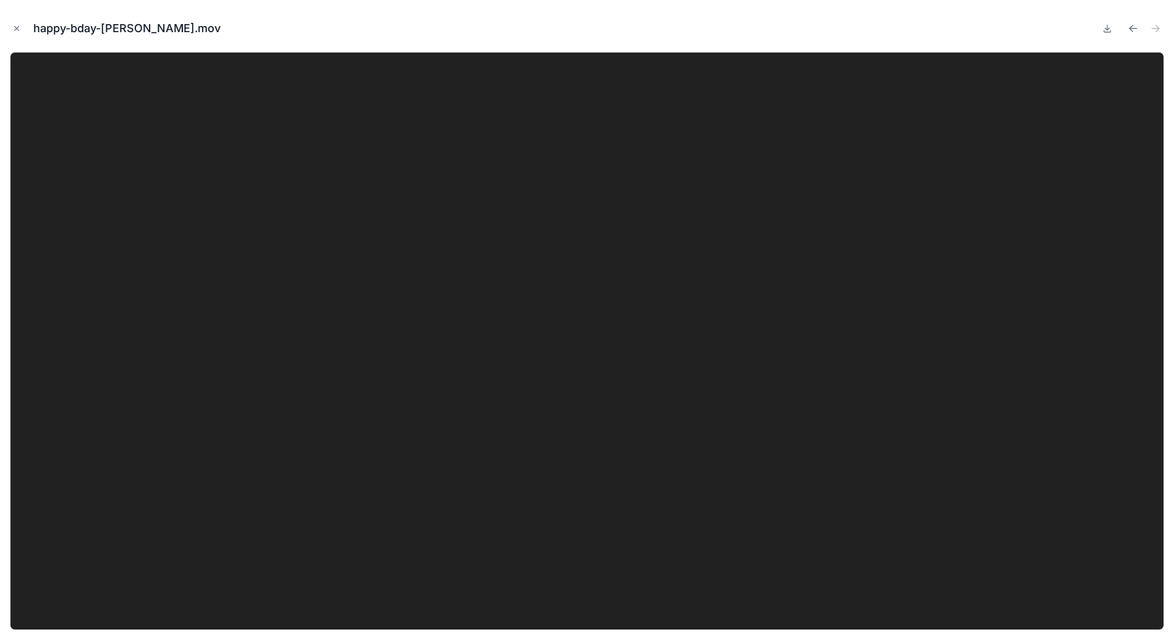
scroll to position [103, 0]
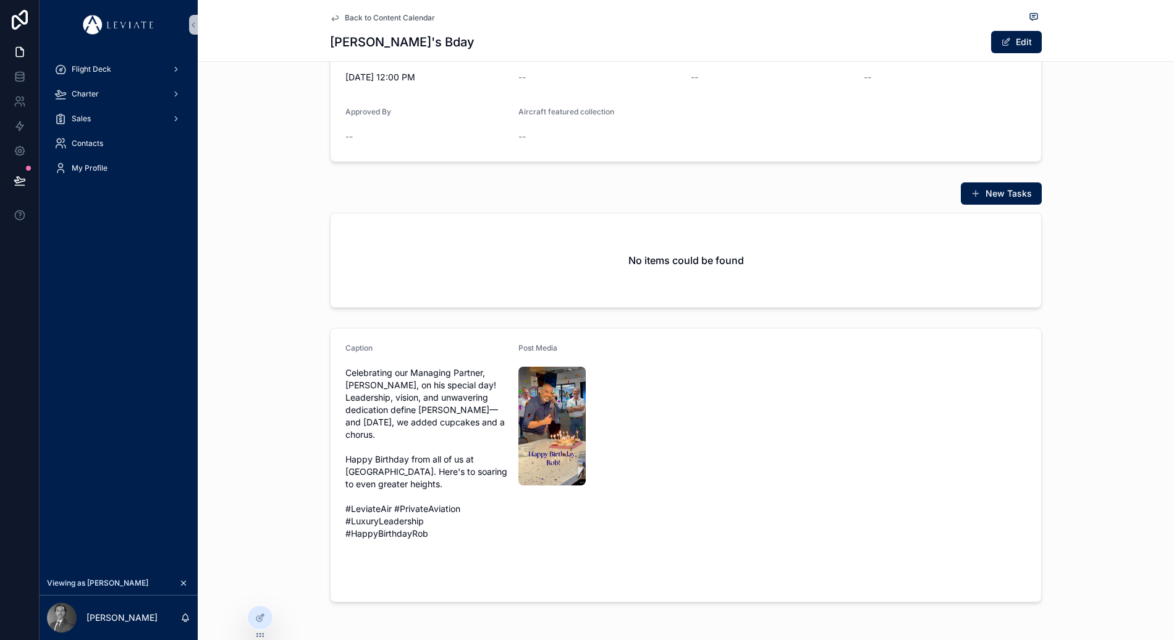
scroll to position [103, 0]
click at [533, 467] on img "scrollable content" at bounding box center [551, 425] width 67 height 119
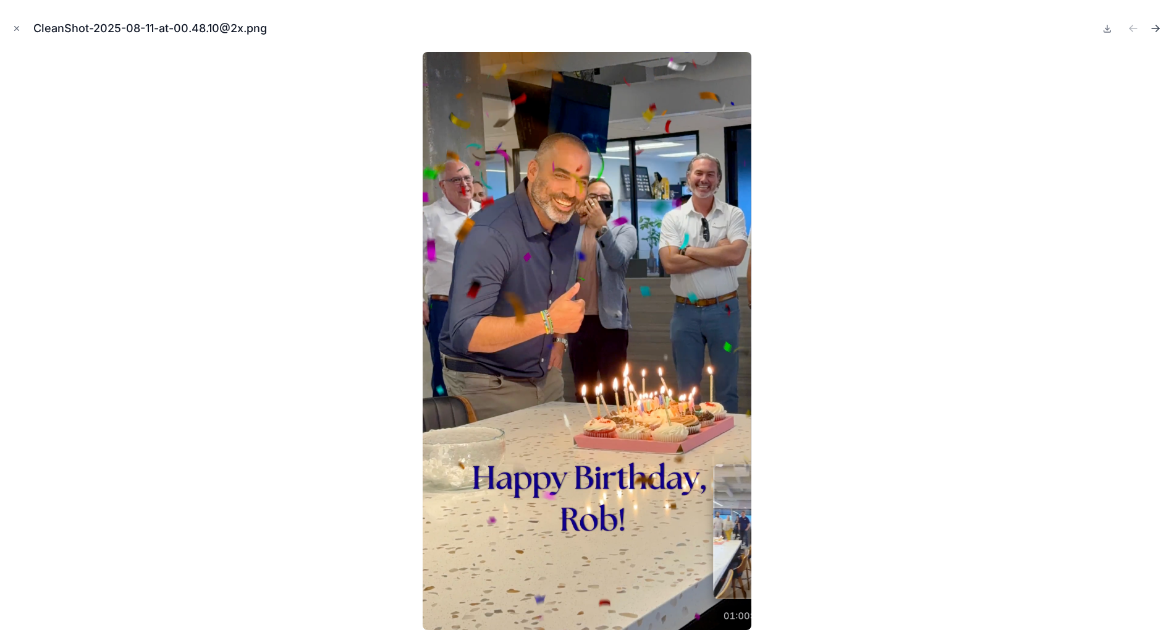
click at [1157, 31] on icon "Next file" at bounding box center [1155, 28] width 12 height 12
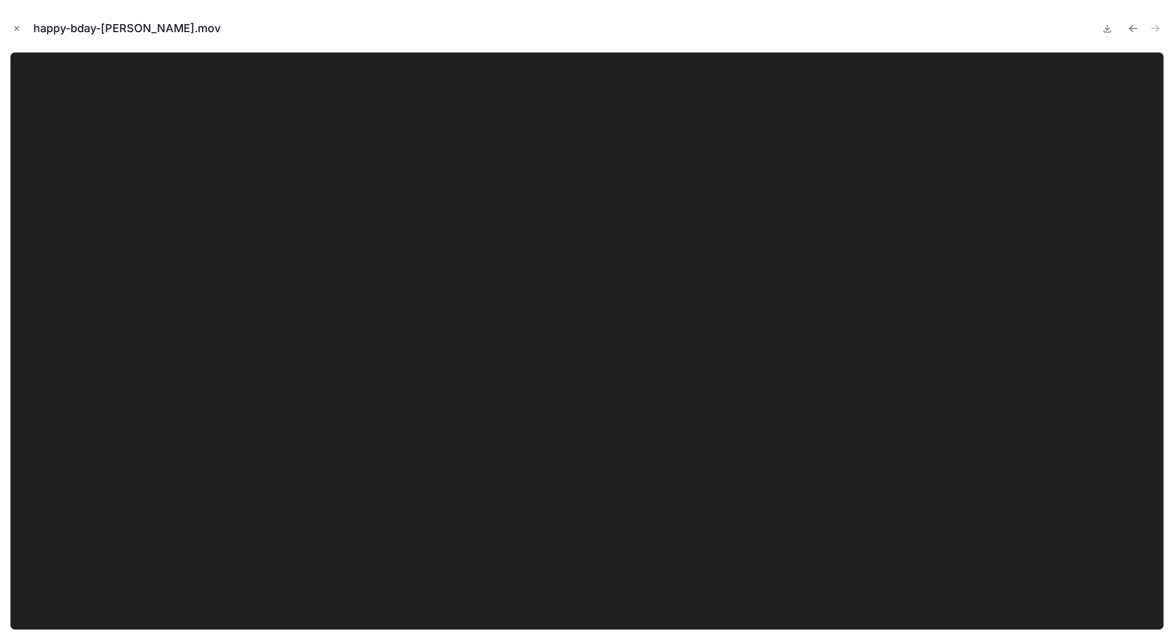
scroll to position [103, 0]
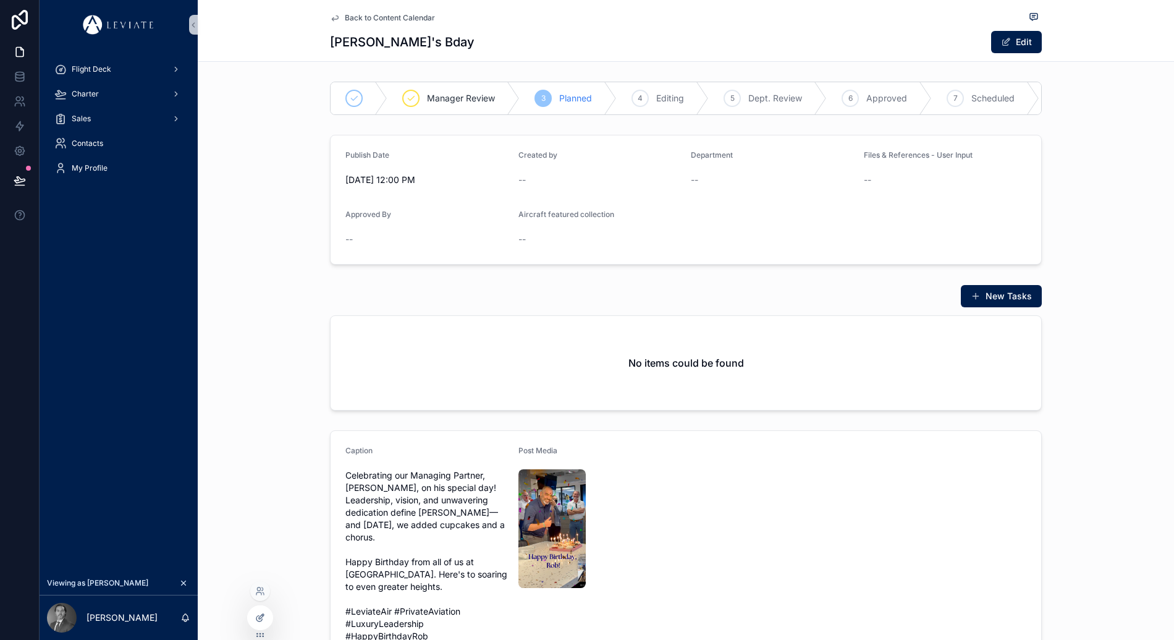
click at [255, 618] on div at bounding box center [260, 617] width 25 height 23
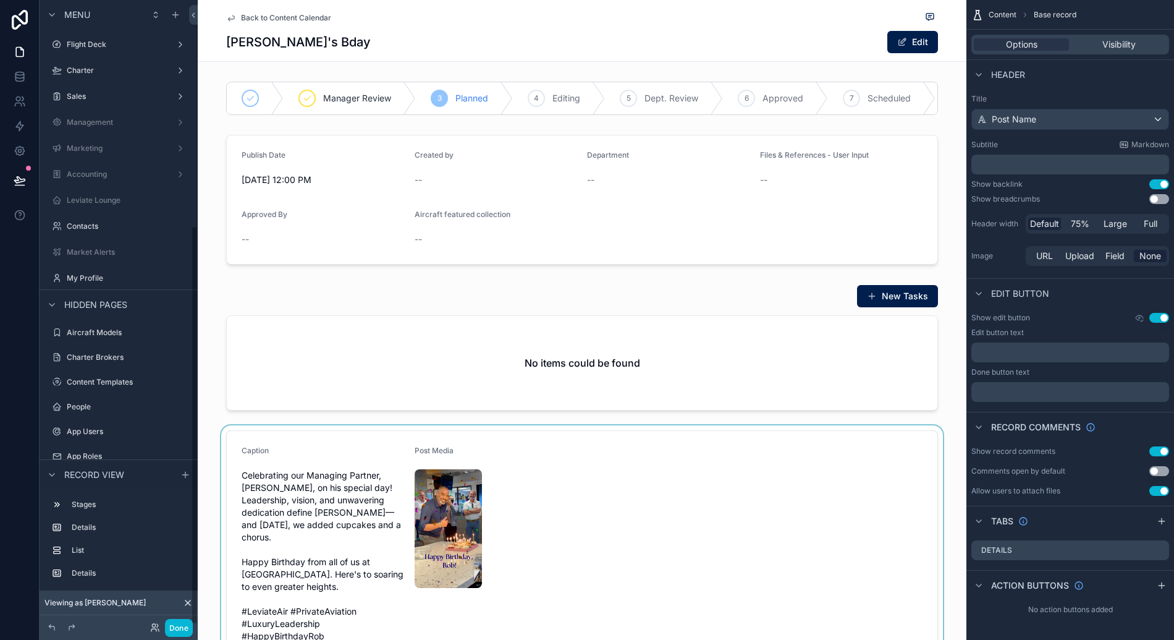
scroll to position [353, 0]
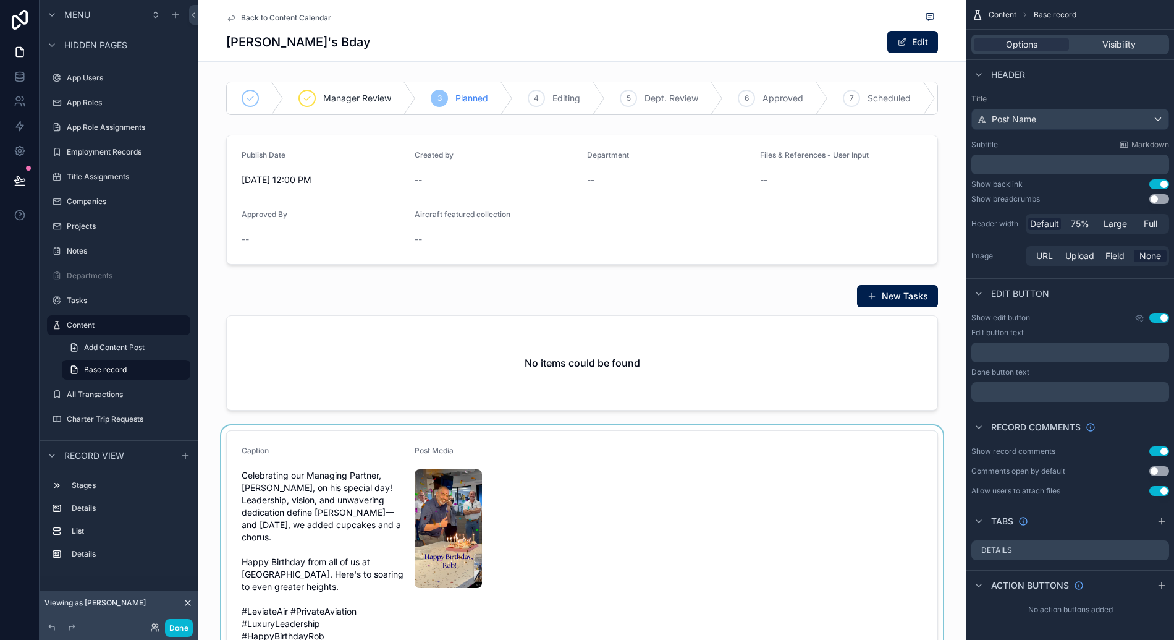
click at [425, 440] on div "scrollable content" at bounding box center [582, 567] width 769 height 284
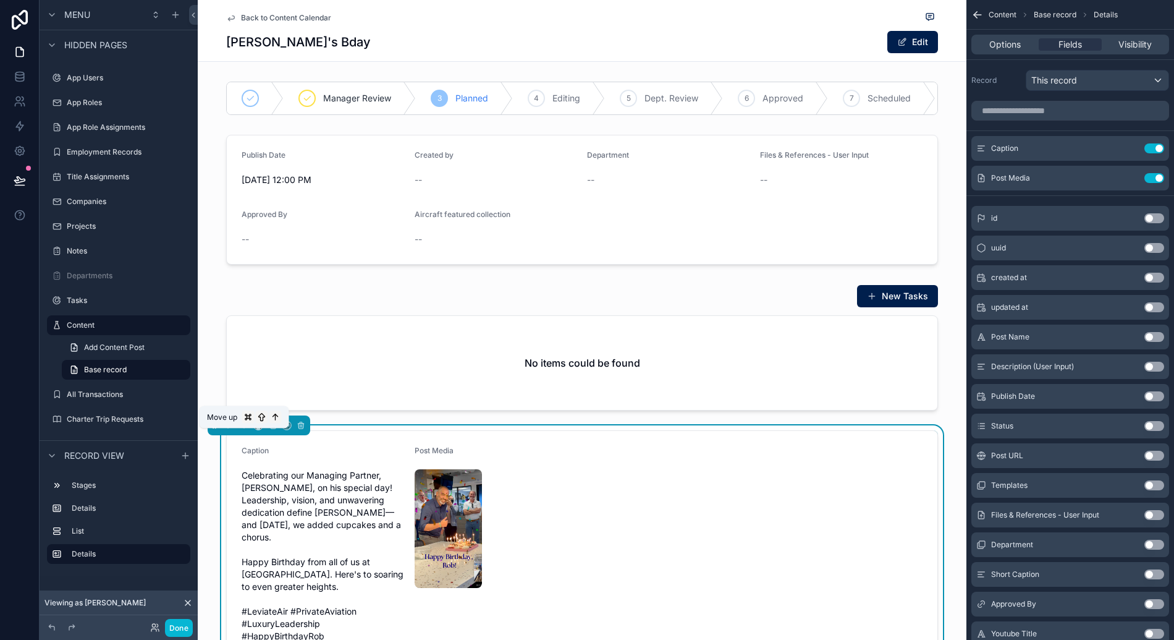
click at [243, 432] on button "scrollable content" at bounding box center [244, 425] width 14 height 14
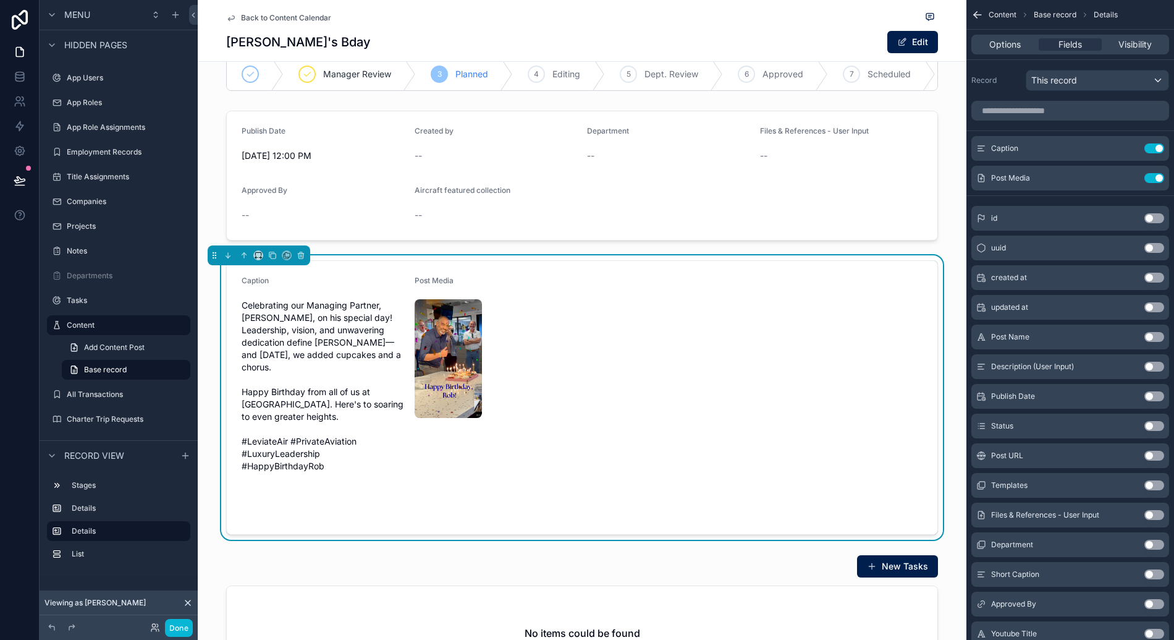
scroll to position [132, 0]
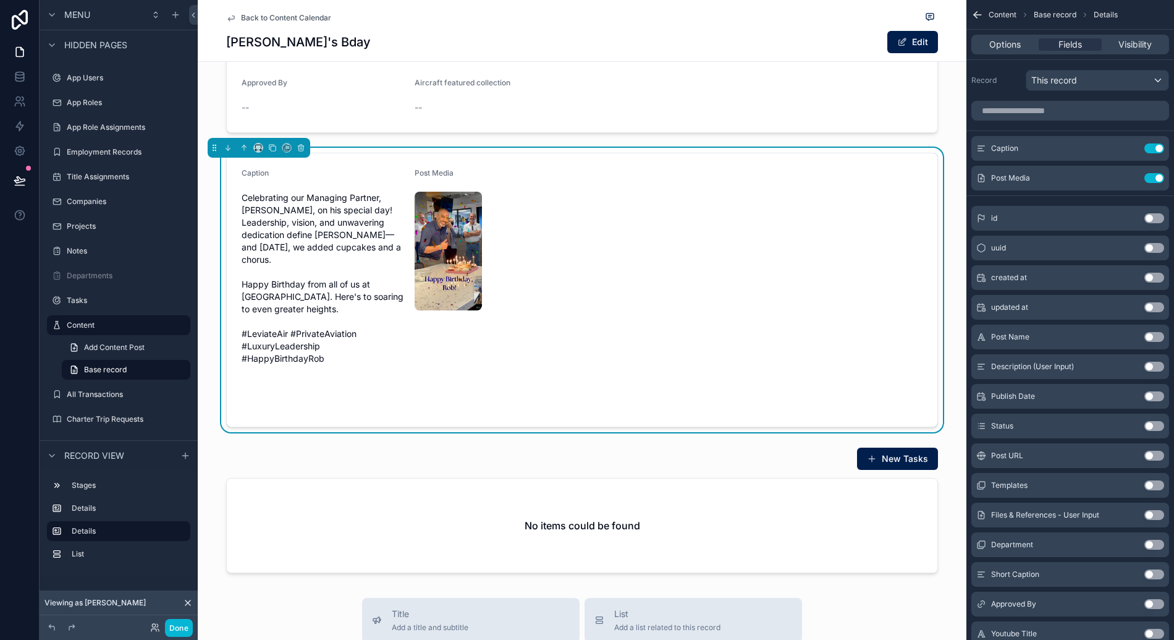
click at [632, 248] on form "Caption Celebrating our Managing Partner, Rob Rosenberg, on his special day! Le…" at bounding box center [582, 289] width 711 height 273
click at [182, 627] on button "Done" at bounding box center [179, 628] width 28 height 18
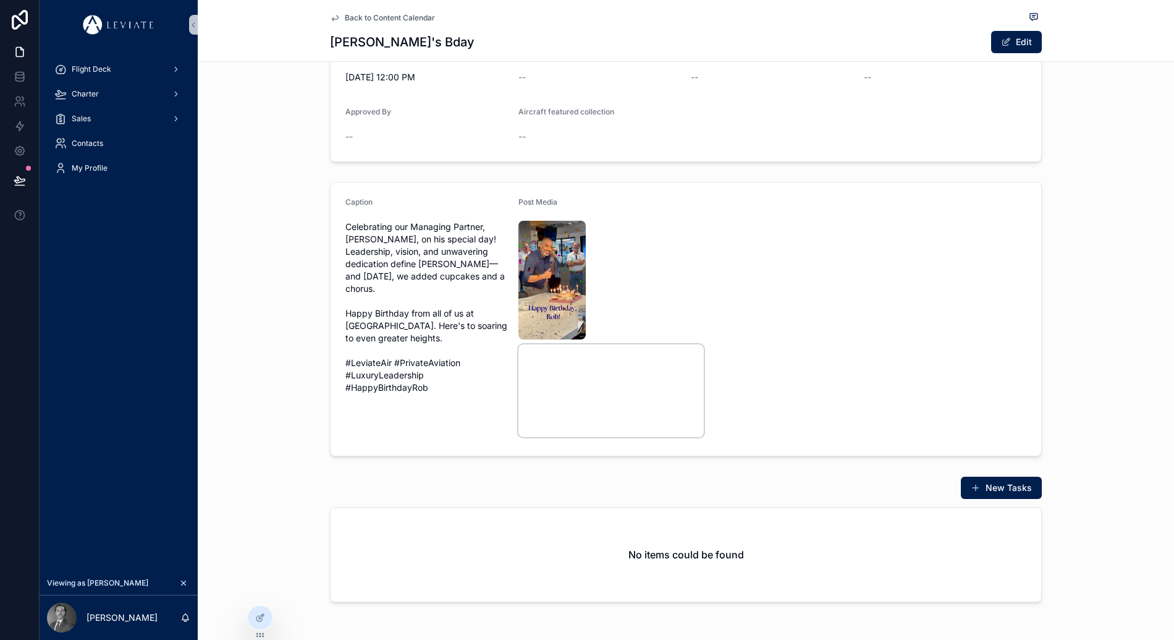
click at [609, 344] on video "scrollable content" at bounding box center [610, 390] width 185 height 93
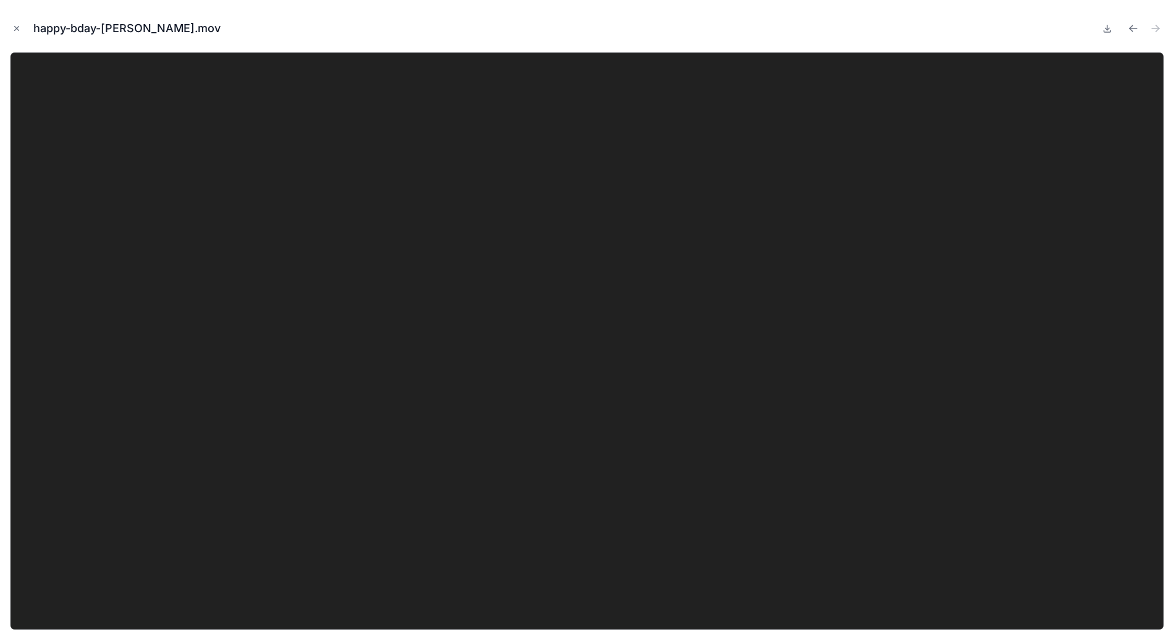
scroll to position [103, 0]
click at [17, 32] on icon "Close modal" at bounding box center [16, 28] width 9 height 9
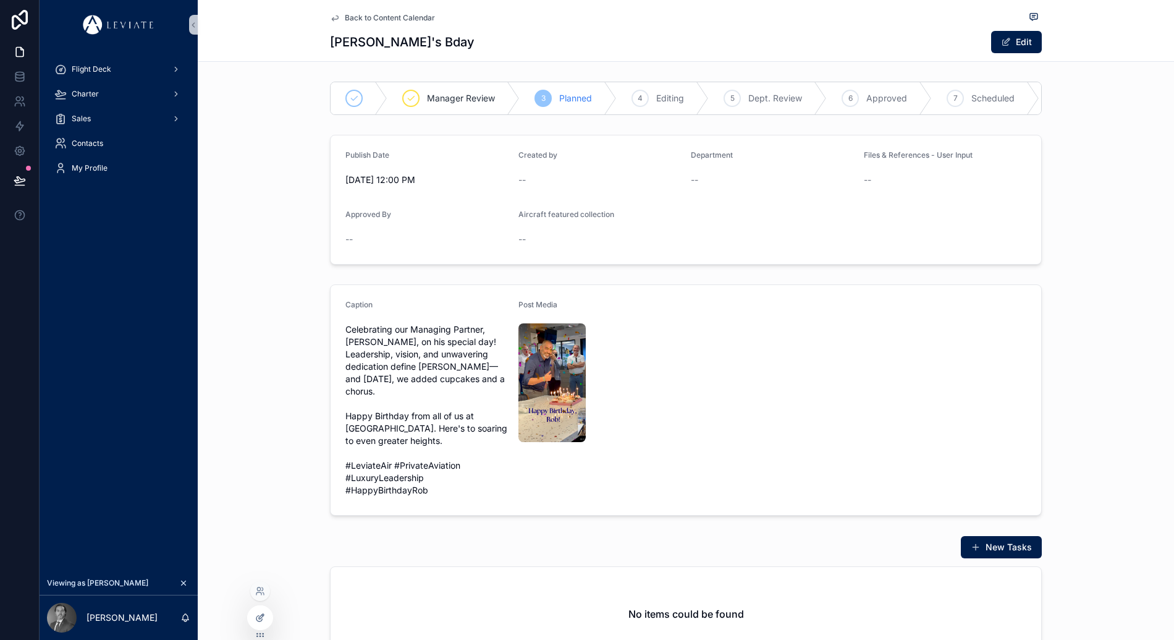
click at [263, 617] on icon at bounding box center [260, 617] width 10 height 10
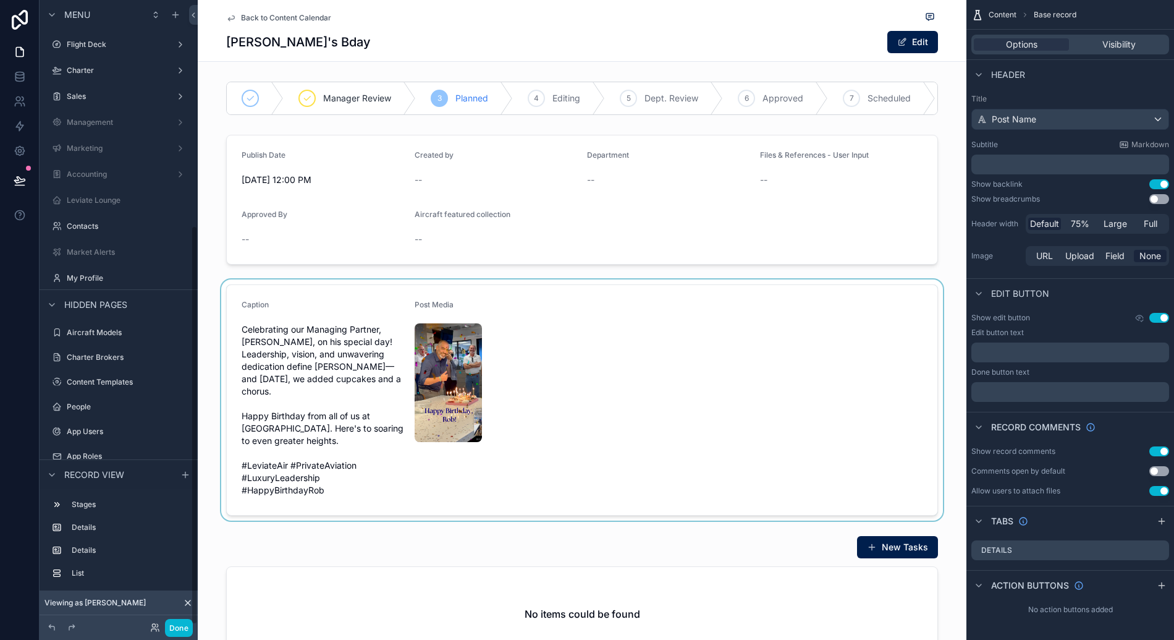
scroll to position [353, 0]
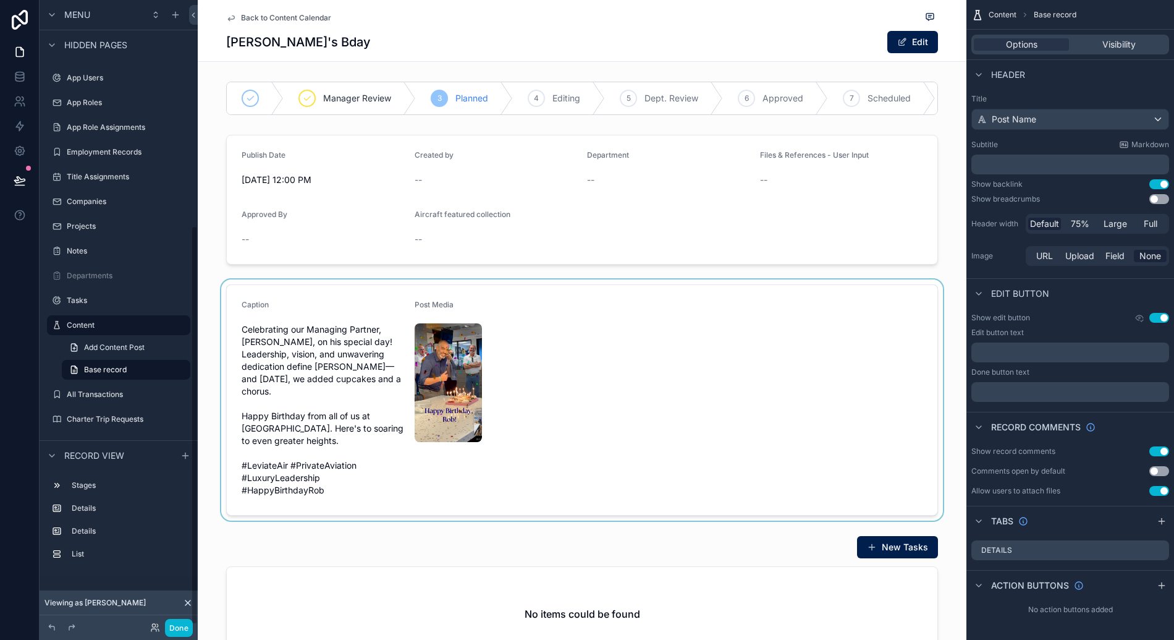
click at [627, 386] on div "scrollable content" at bounding box center [582, 399] width 769 height 241
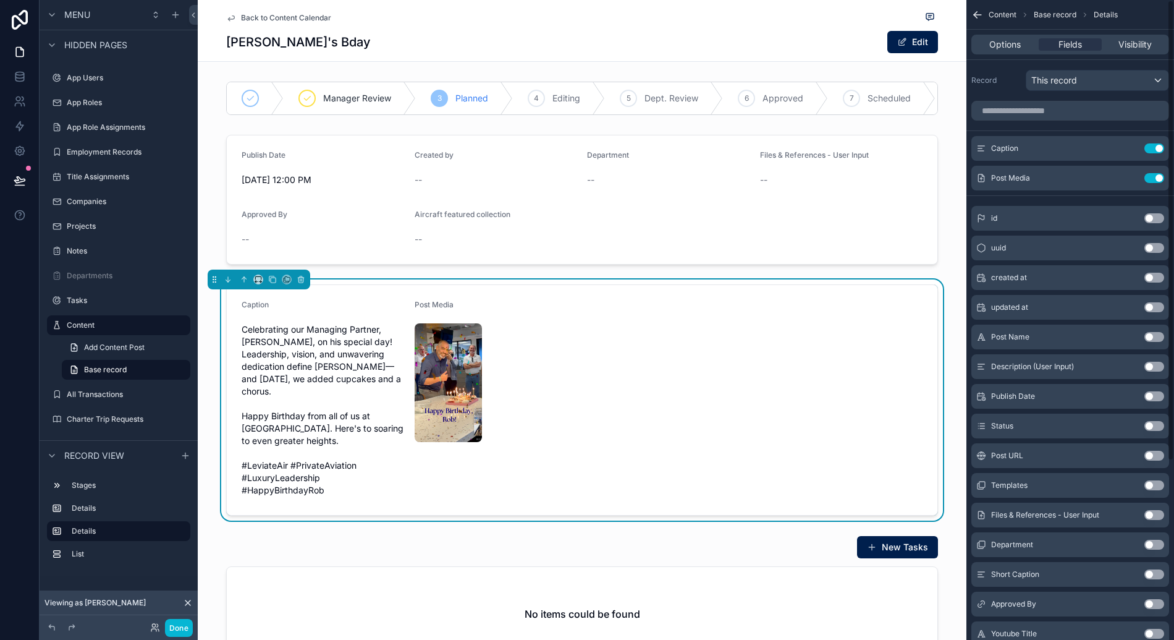
click at [676, 363] on form "Caption Celebrating our Managing Partner, Rob Rosenberg, on his special day! Le…" at bounding box center [582, 400] width 711 height 230
click at [1161, 180] on button "Use setting" at bounding box center [1154, 178] width 20 height 10
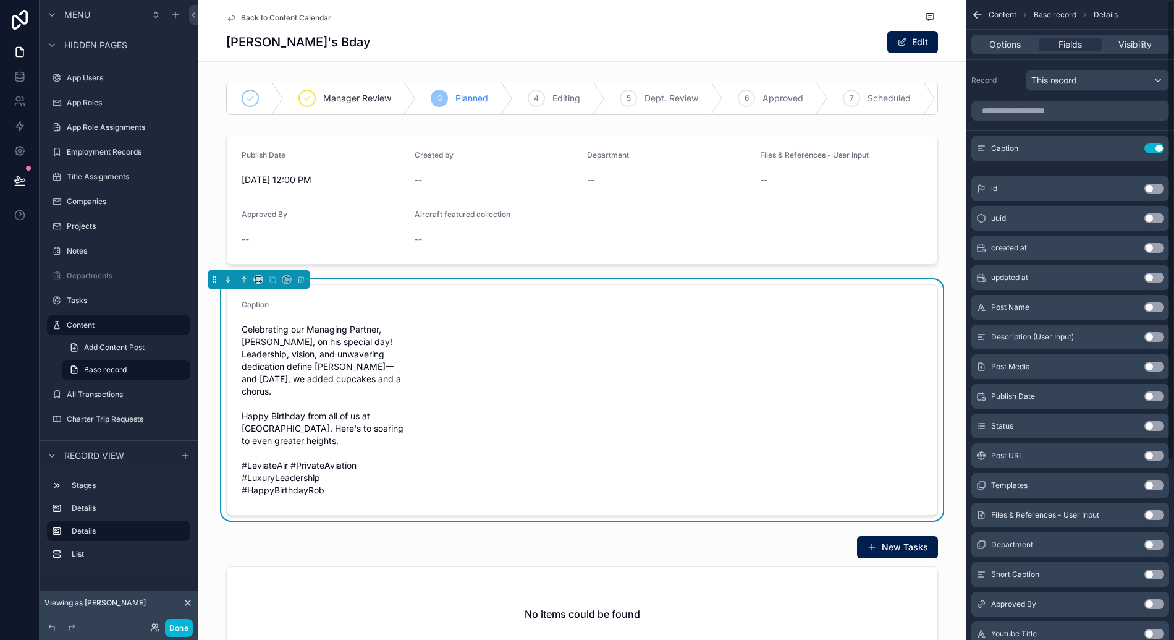
click at [518, 379] on form "Caption Celebrating our Managing Partner, [PERSON_NAME], on his special day! Le…" at bounding box center [582, 400] width 711 height 230
click at [1022, 48] on div "Options" at bounding box center [1005, 44] width 62 height 12
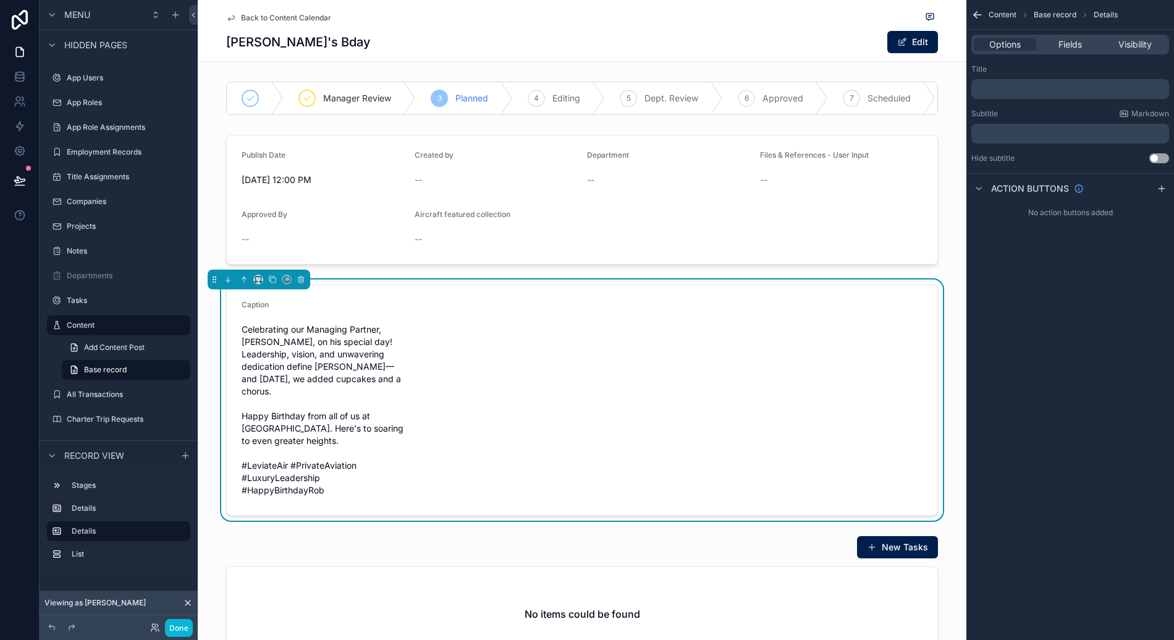
click at [1048, 88] on p "﻿" at bounding box center [1071, 89] width 190 height 10
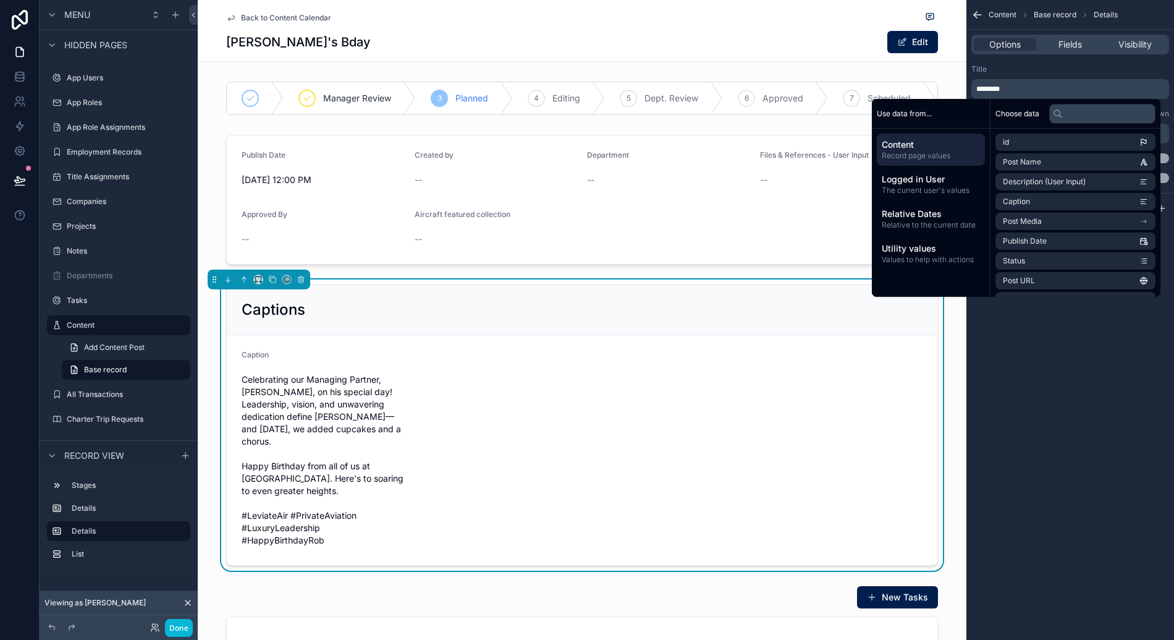
click at [1073, 61] on div "Title ******** Subtitle Markdown ﻿ Hide subtitle Use setting Allow this section…" at bounding box center [1071, 123] width 208 height 129
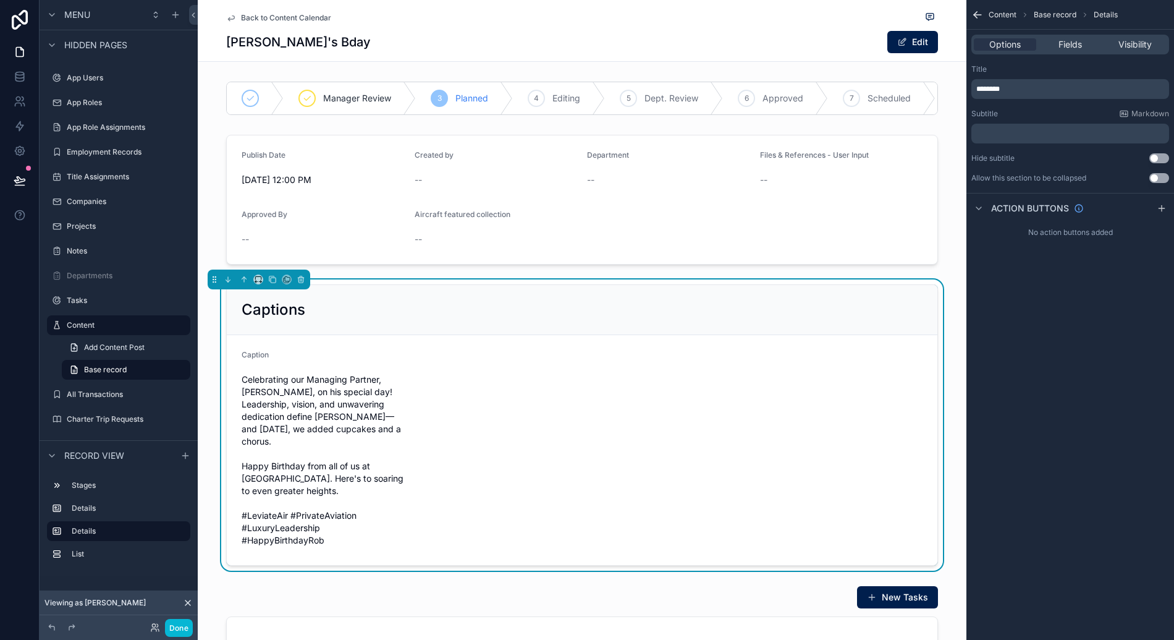
click at [1157, 179] on button "Use setting" at bounding box center [1159, 178] width 20 height 10
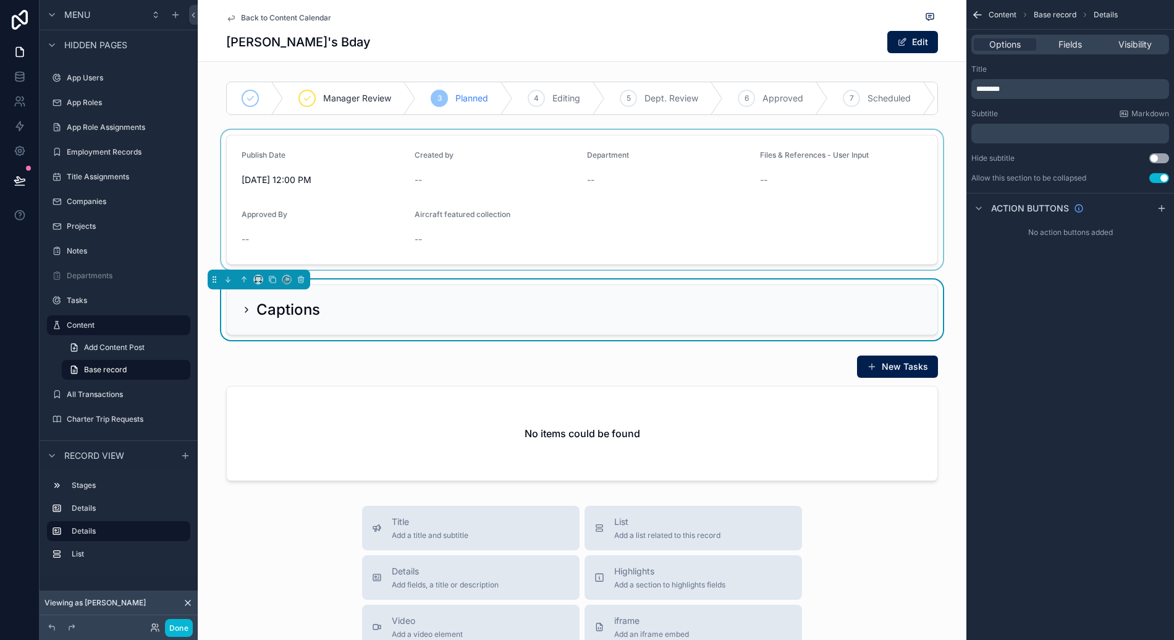
click at [375, 156] on div "scrollable content" at bounding box center [582, 200] width 769 height 140
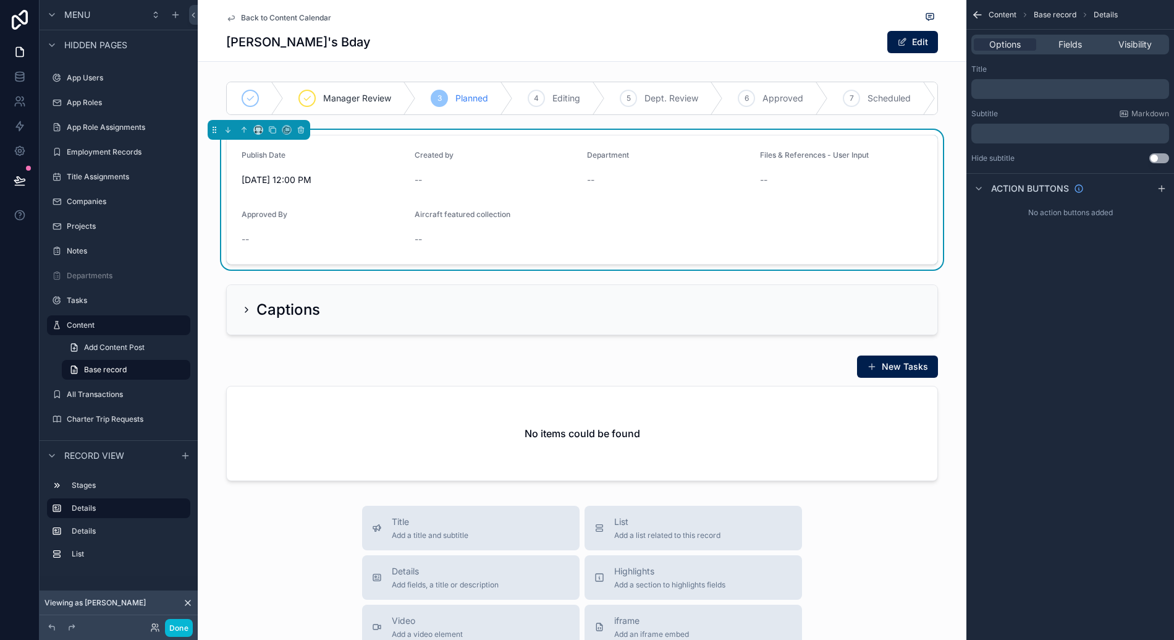
click at [1047, 90] on p "﻿" at bounding box center [1071, 89] width 190 height 10
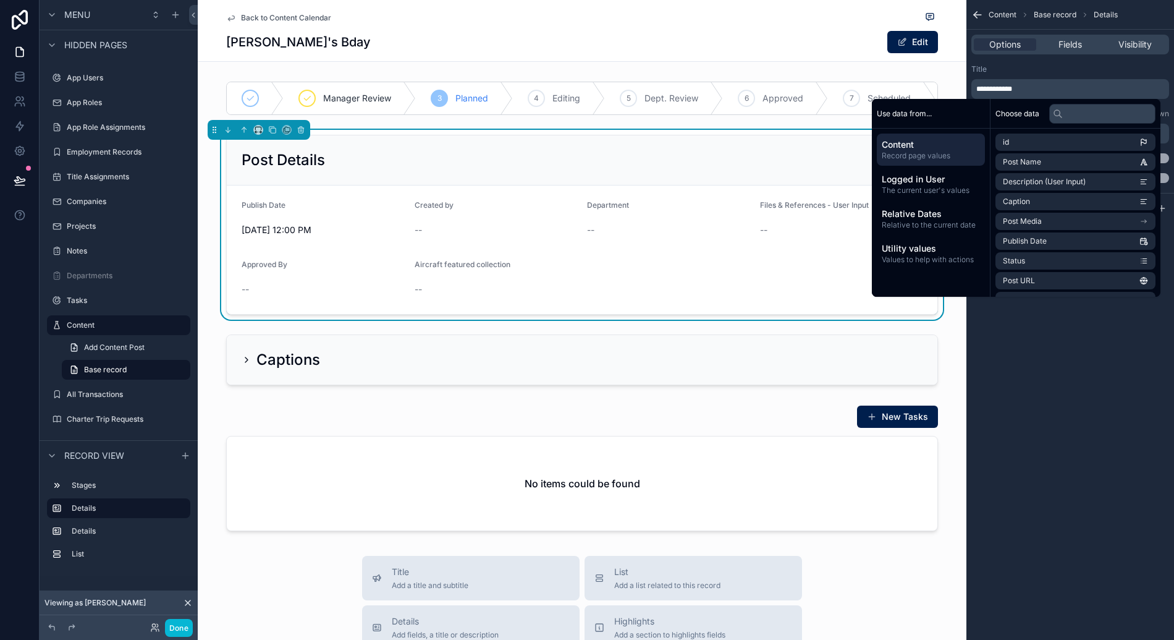
click at [1064, 70] on div "Title" at bounding box center [1070, 69] width 198 height 10
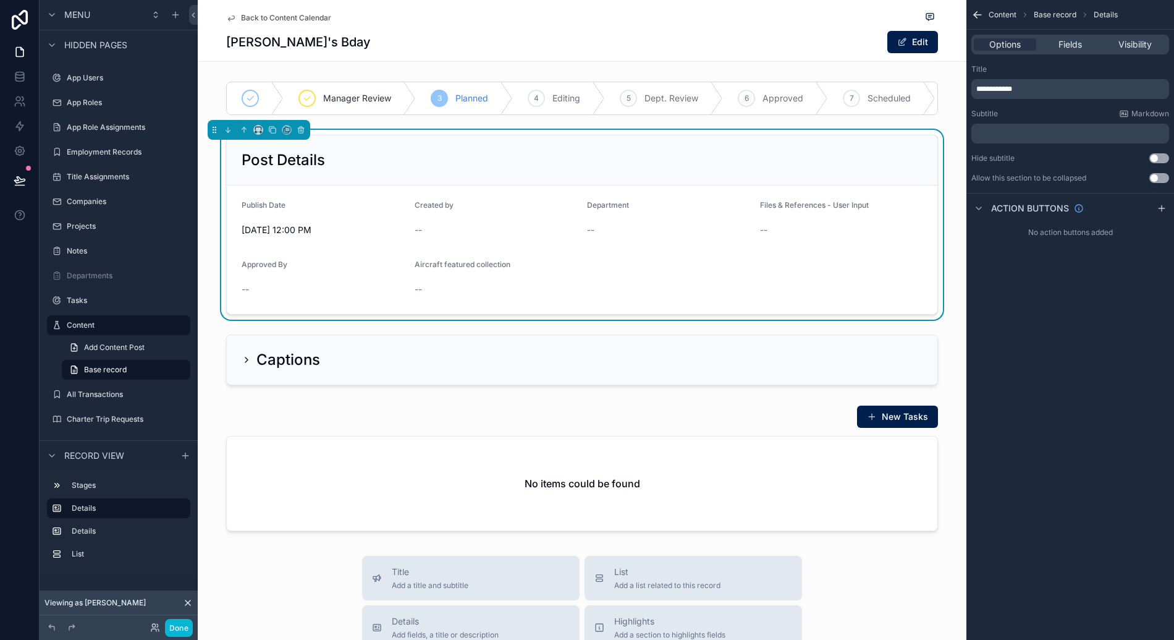
click at [1157, 180] on button "Use setting" at bounding box center [1159, 178] width 20 height 10
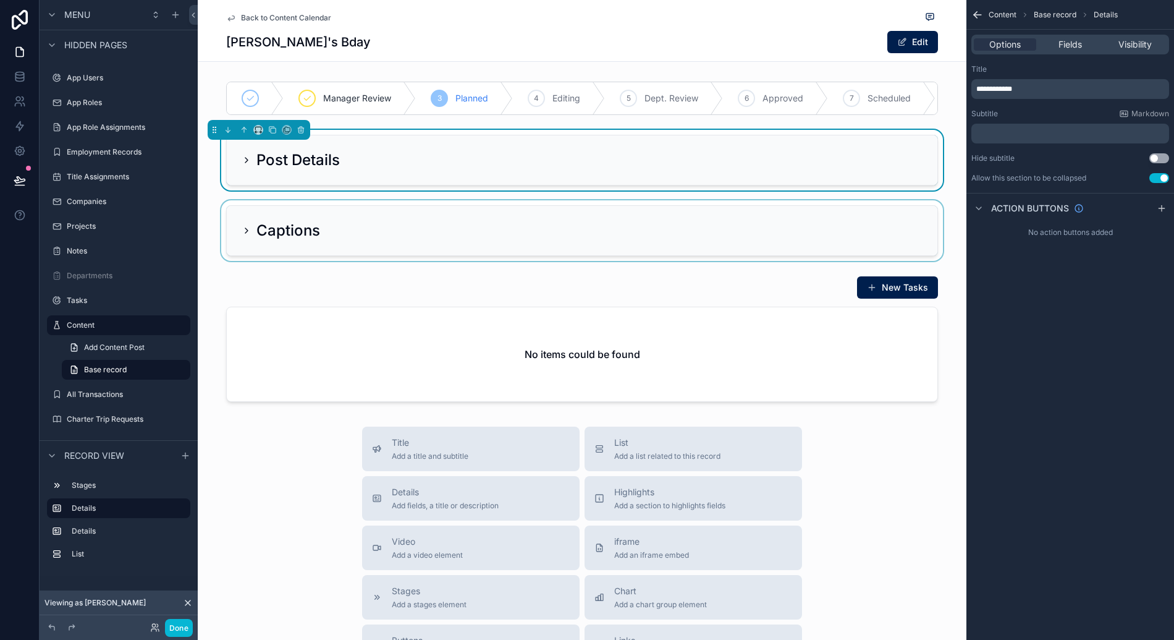
click at [248, 243] on div "scrollable content" at bounding box center [582, 230] width 769 height 61
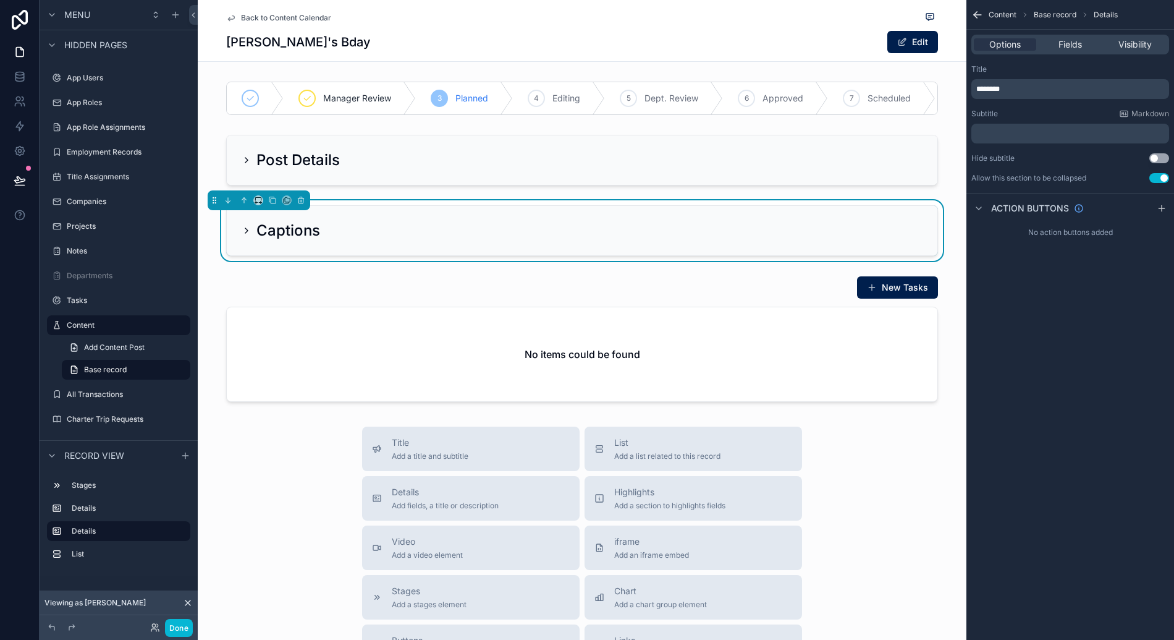
click at [256, 240] on h2 "Captions" at bounding box center [288, 231] width 64 height 20
click at [271, 205] on icon "scrollable content" at bounding box center [272, 200] width 9 height 9
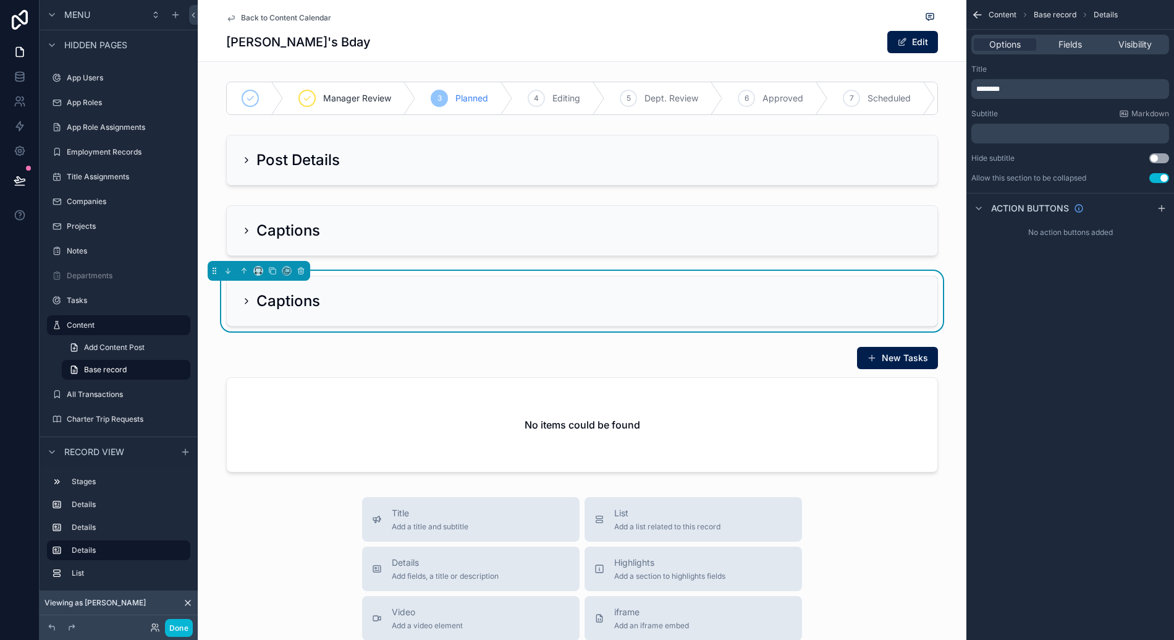
click at [311, 297] on div "Captions" at bounding box center [582, 300] width 711 height 49
click at [1060, 93] on p "********" at bounding box center [1071, 89] width 190 height 10
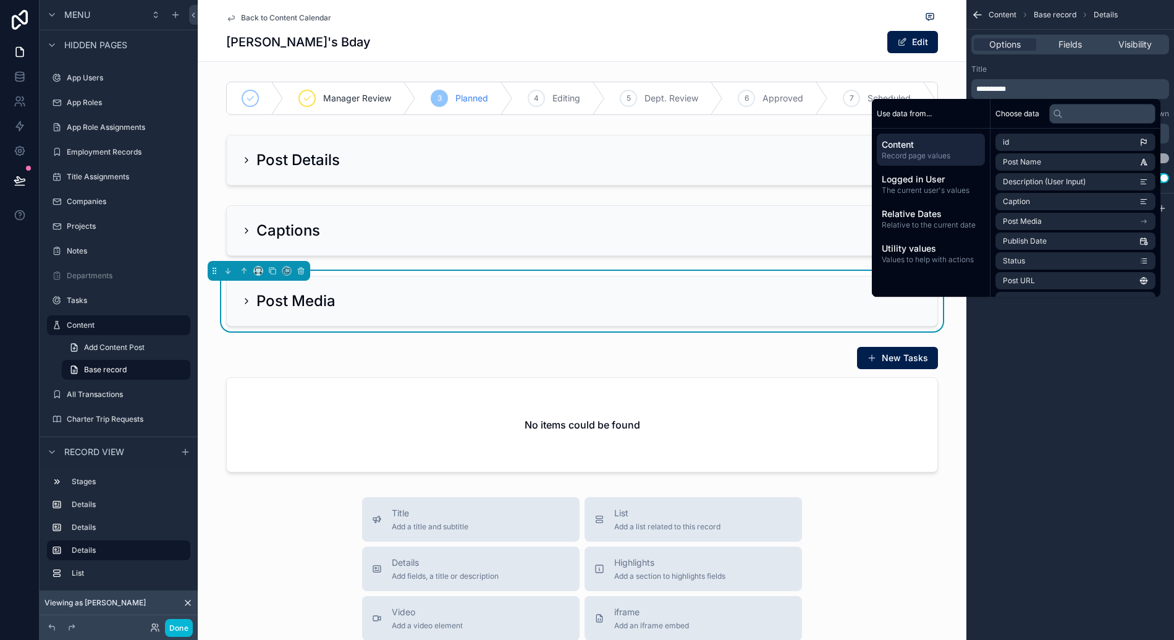
click at [1059, 356] on div "**********" at bounding box center [1071, 320] width 208 height 640
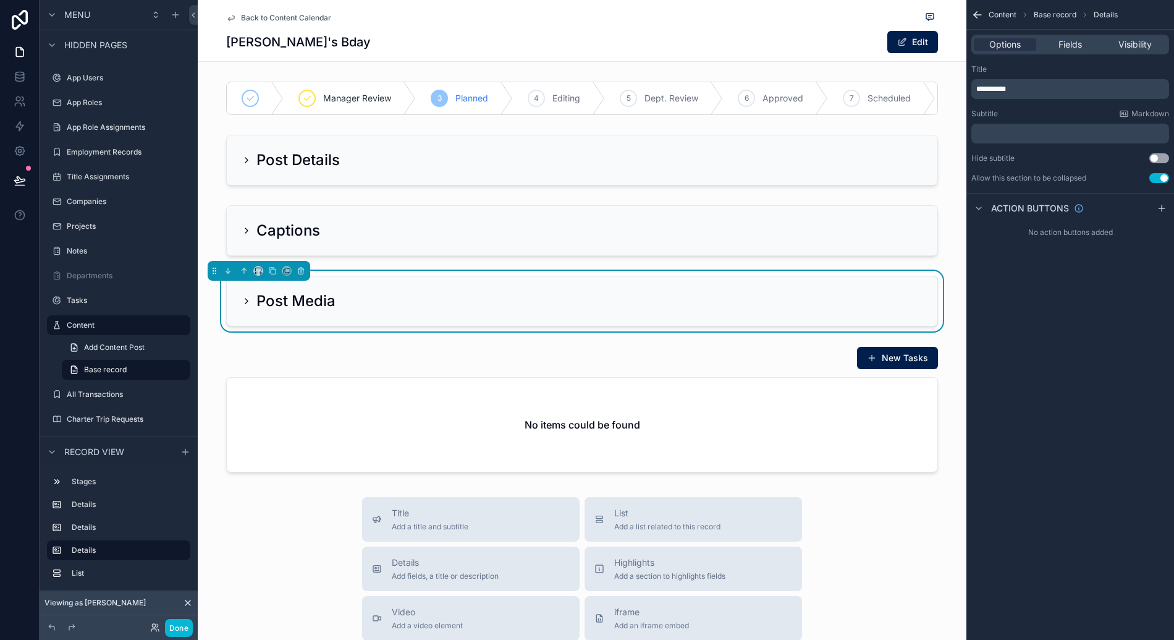
click at [250, 310] on div "Post Media" at bounding box center [289, 301] width 94 height 20
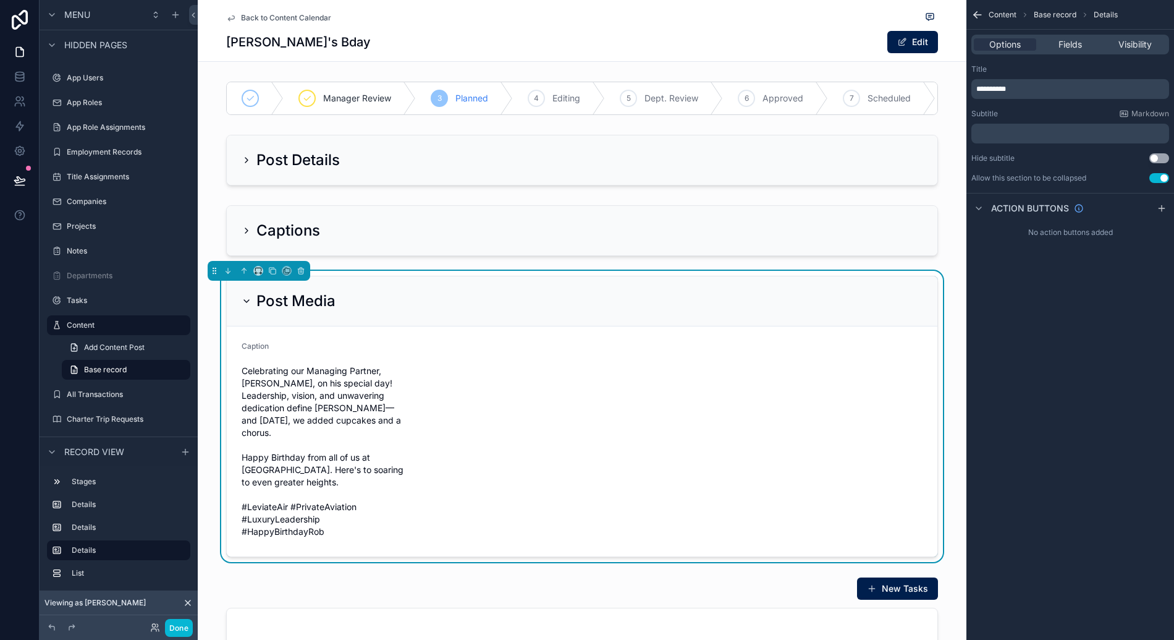
click at [1085, 37] on div "Options Fields Visibility" at bounding box center [1070, 45] width 198 height 20
click at [1083, 44] on div "Fields" at bounding box center [1070, 44] width 62 height 12
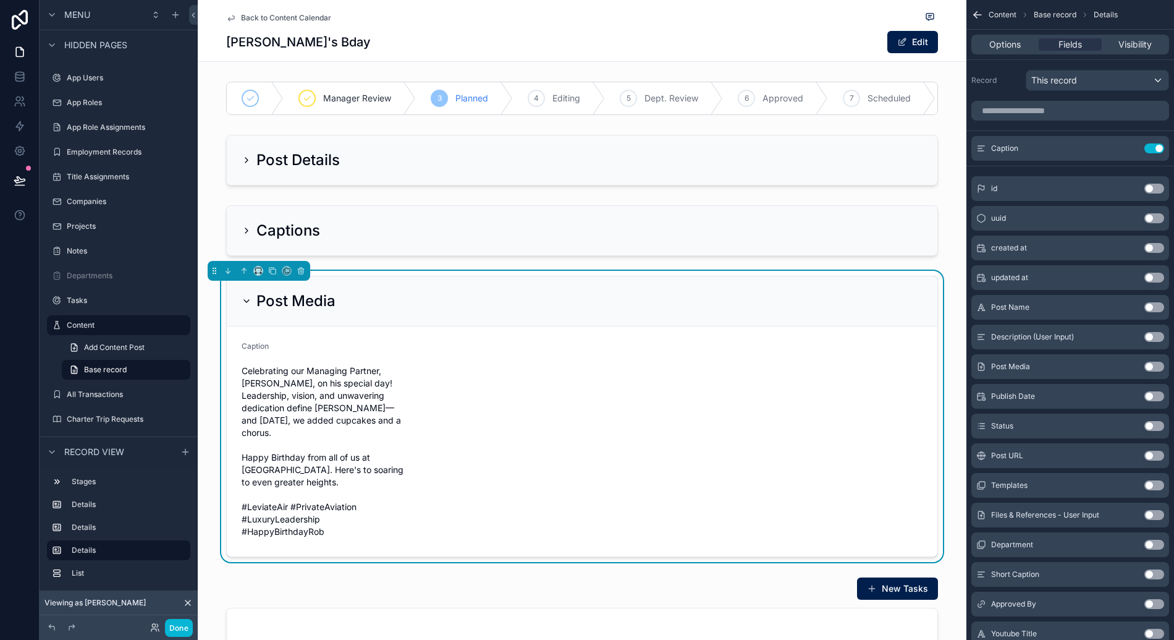
drag, startPoint x: 1152, startPoint y: 148, endPoint x: 1122, endPoint y: 195, distance: 55.4
click at [1152, 148] on button "Use setting" at bounding box center [1154, 148] width 20 height 10
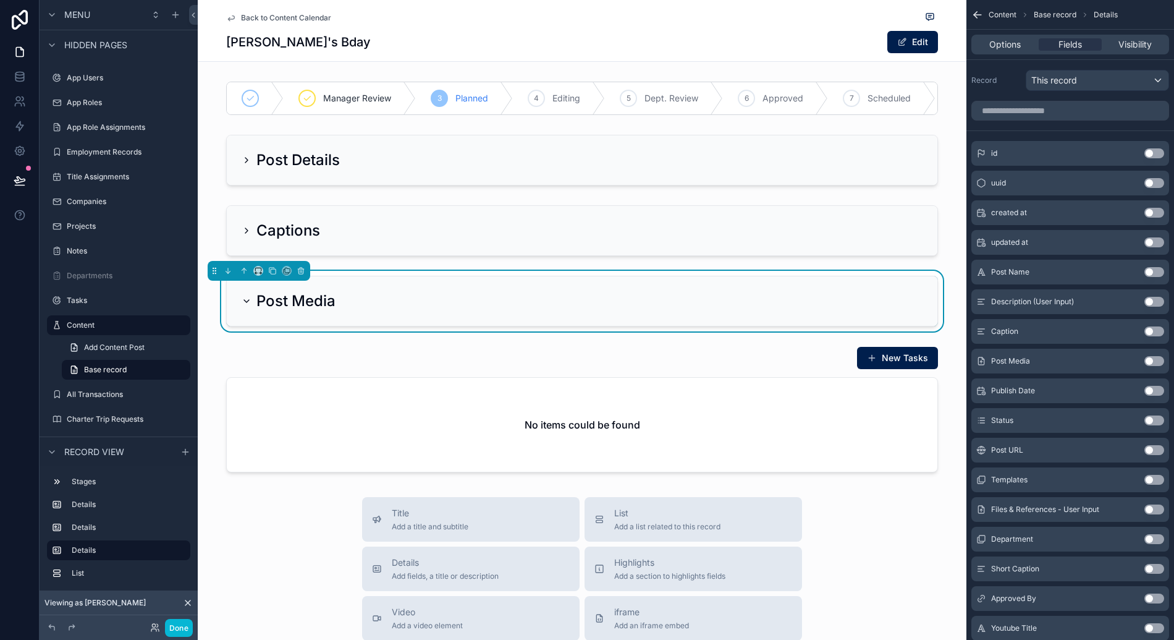
click at [1163, 358] on button "Use setting" at bounding box center [1154, 361] width 20 height 10
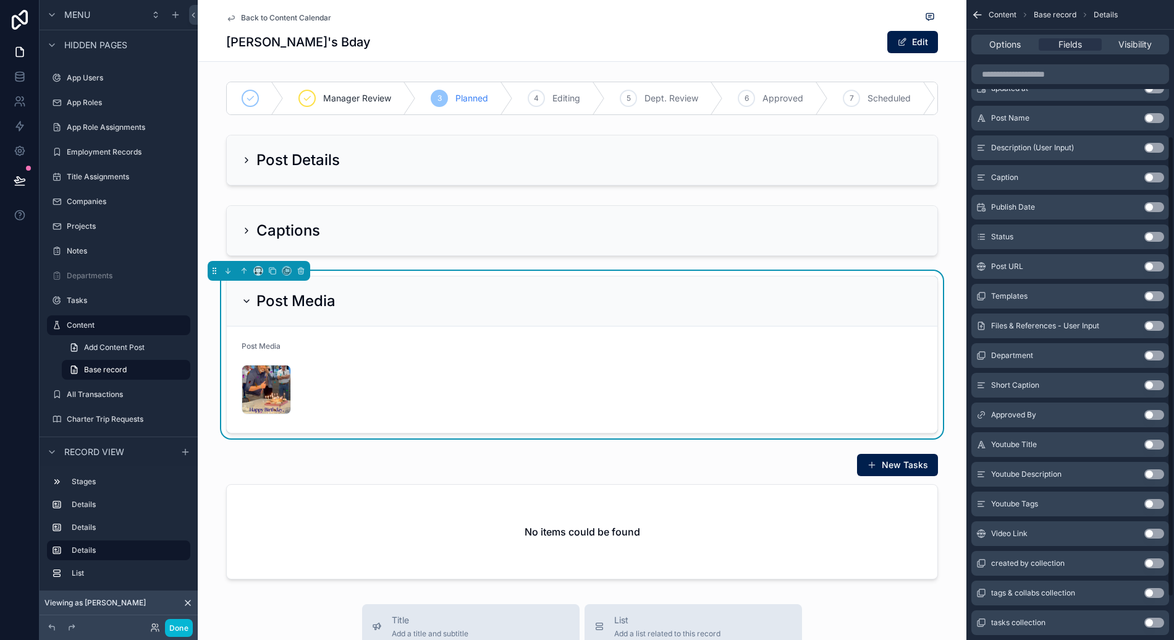
scroll to position [205, 0]
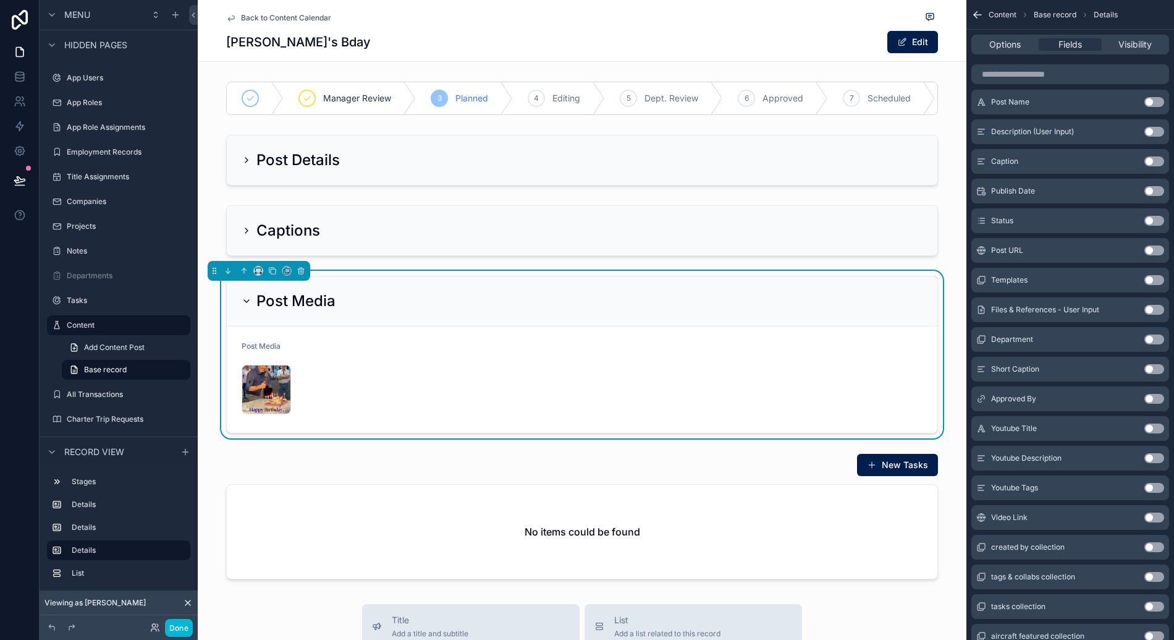
click at [1160, 517] on button "Use setting" at bounding box center [1154, 517] width 20 height 10
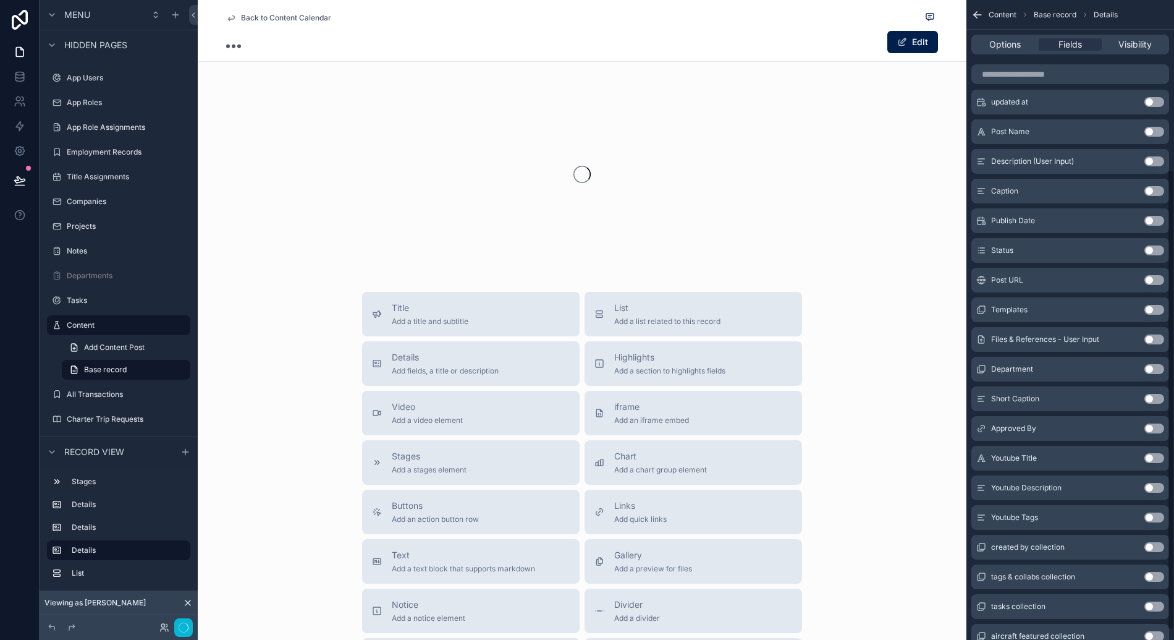
scroll to position [235, 0]
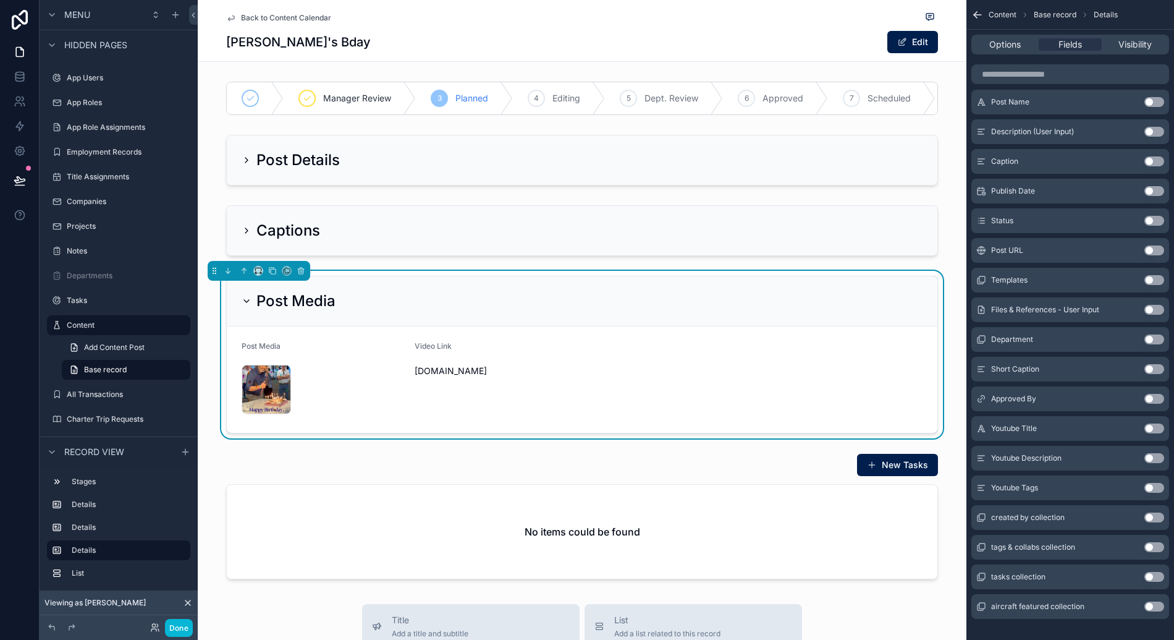
click at [603, 355] on form "Post Media CleanShot-2025-08-11-at-00.48.10@2x .png Video Link www.youtube.com" at bounding box center [582, 379] width 711 height 106
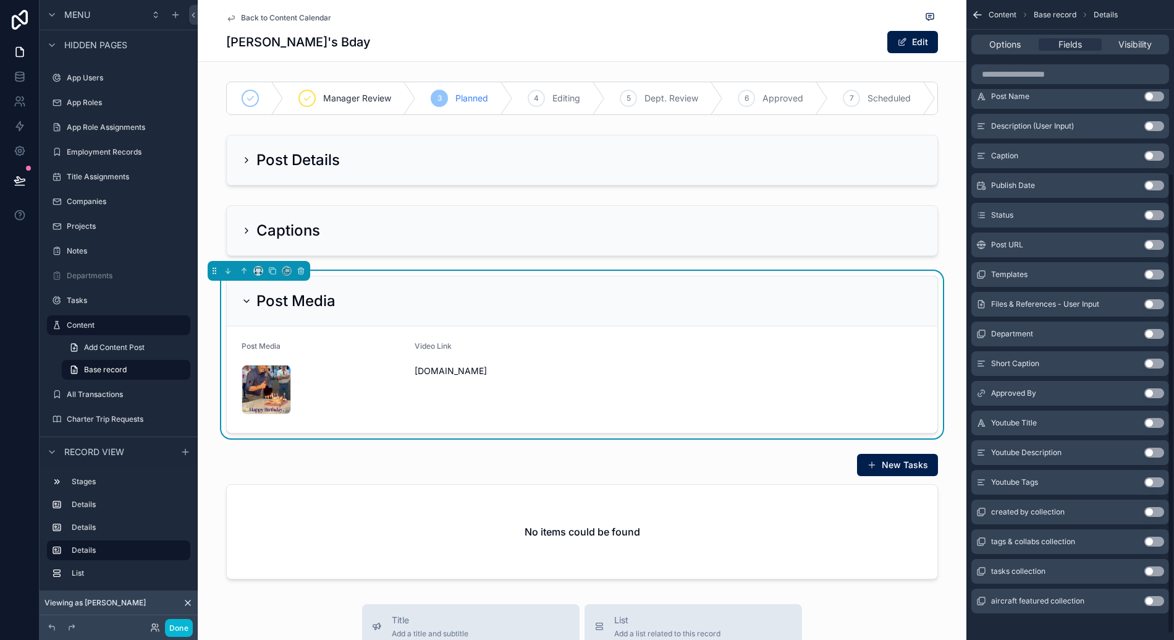
scroll to position [248, 0]
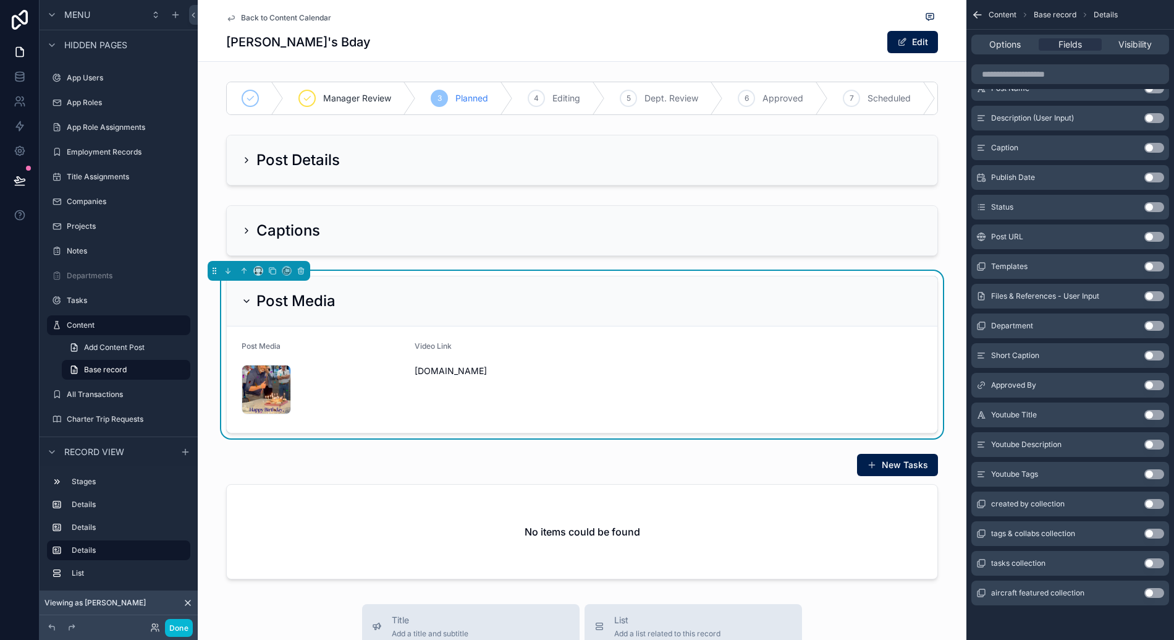
click at [784, 401] on form "Post Media CleanShot-2025-08-11-at-00.48.10@2x .png Video Link www.youtube.com" at bounding box center [582, 379] width 711 height 106
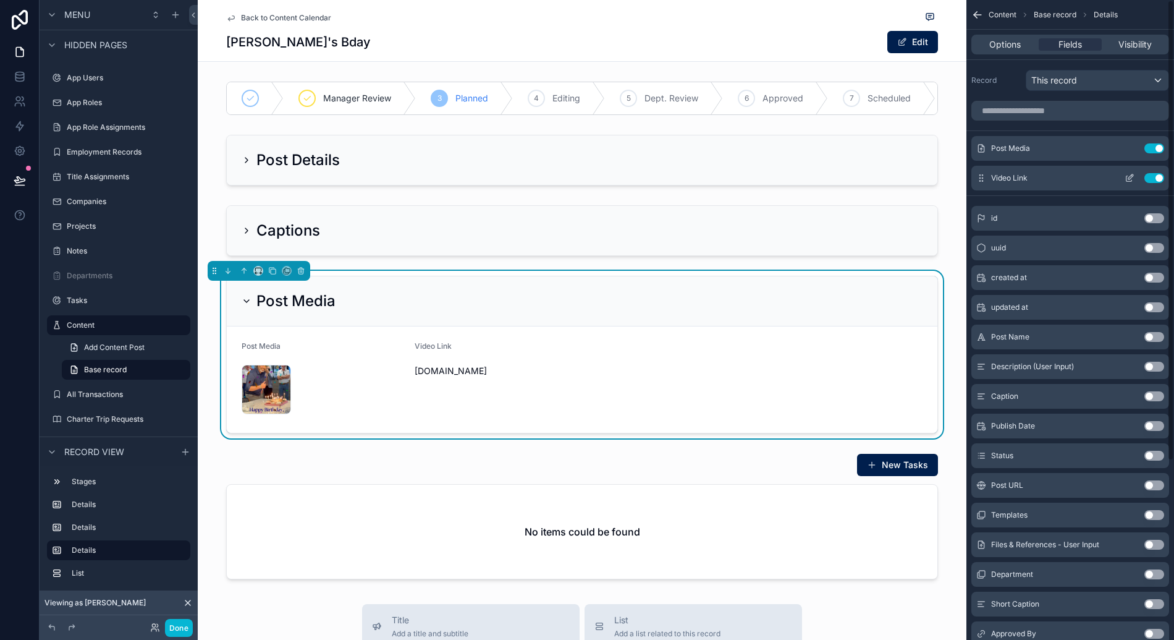
click at [1127, 178] on icon "scrollable content" at bounding box center [1130, 178] width 10 height 10
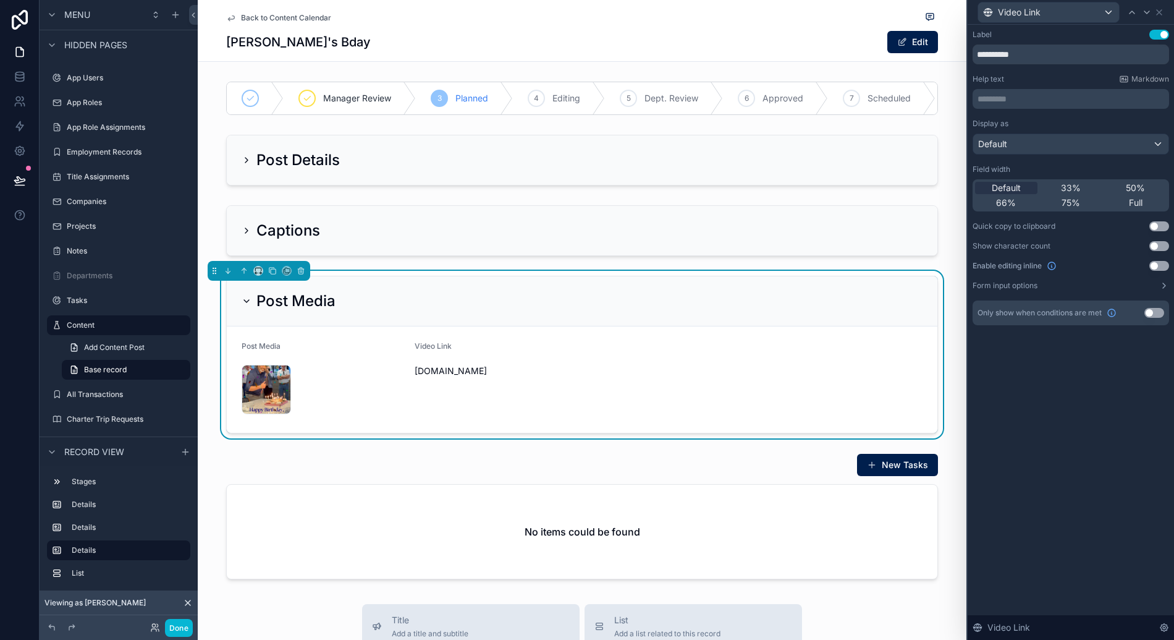
click at [1061, 167] on div "Field width" at bounding box center [1071, 169] width 197 height 10
click at [1062, 154] on div "Display as Default Field width Default 33% 50% 66% 75% Full Quick copy to clipb…" at bounding box center [1071, 205] width 197 height 172
click at [1062, 150] on div "Default" at bounding box center [1070, 144] width 195 height 20
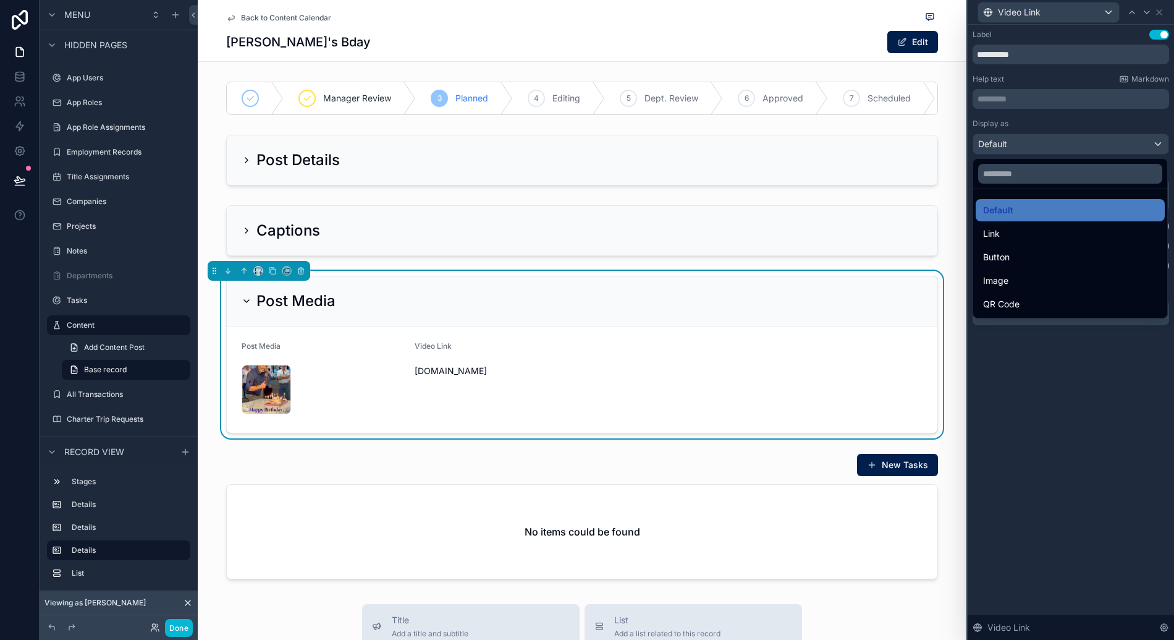
click at [1039, 370] on div at bounding box center [1071, 320] width 206 height 640
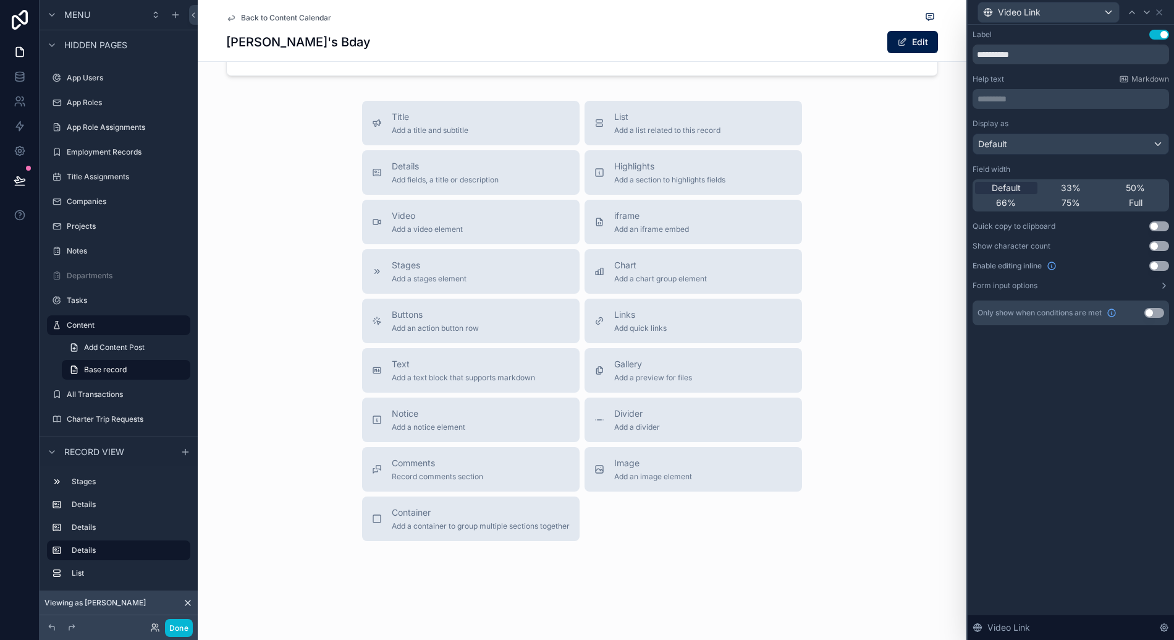
scroll to position [489, 0]
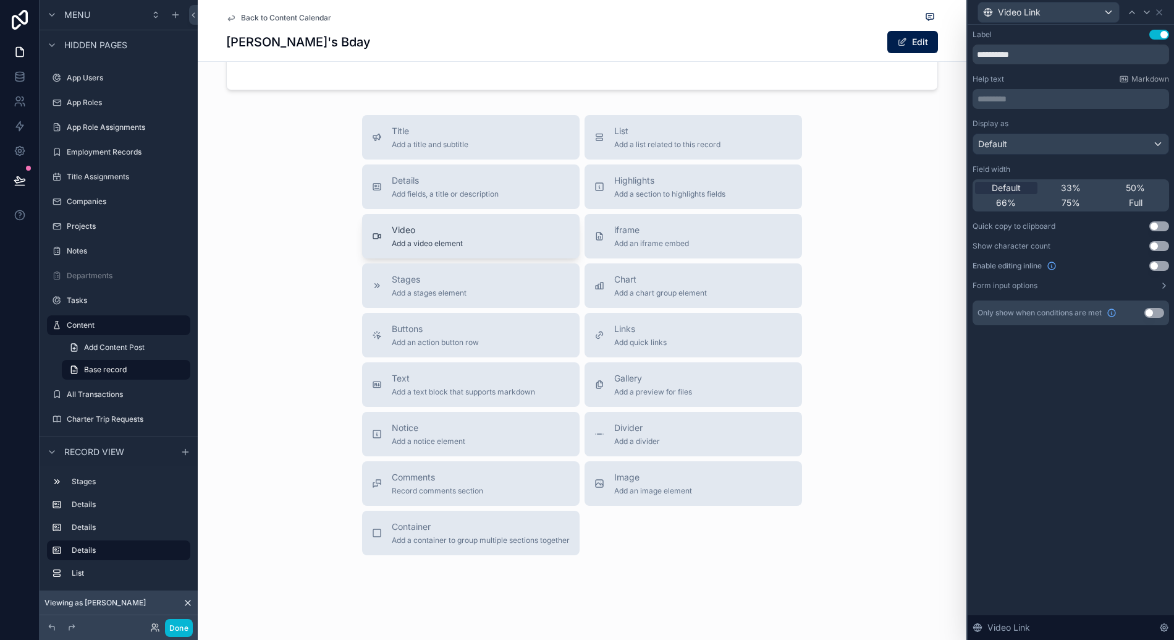
click at [392, 234] on span "Video" at bounding box center [427, 230] width 71 height 12
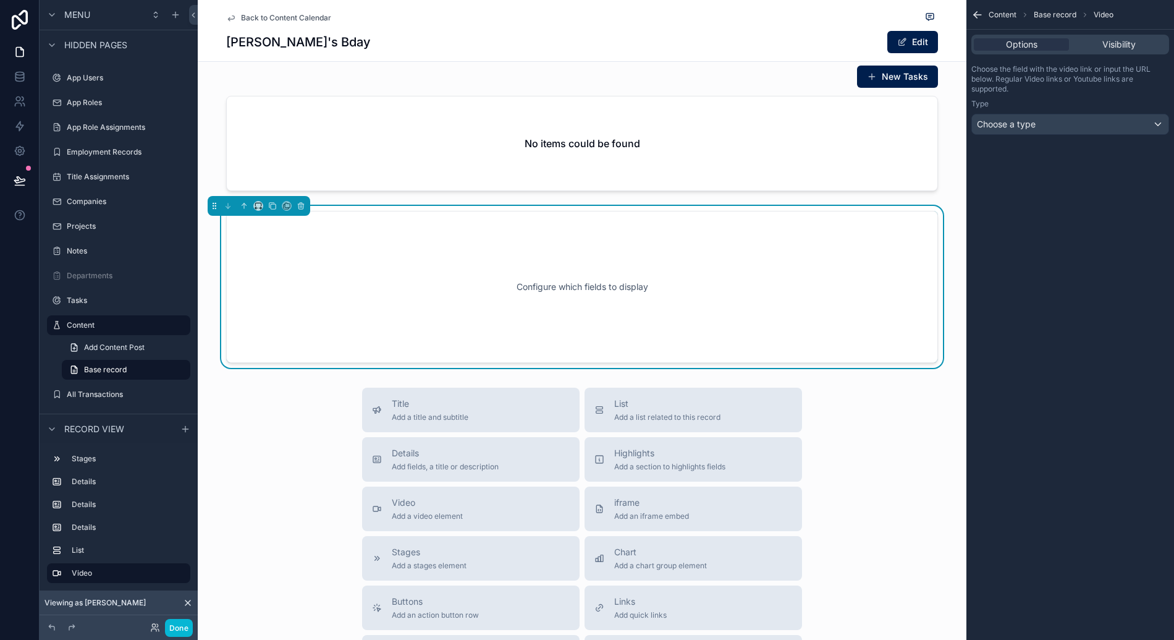
scroll to position [365, 0]
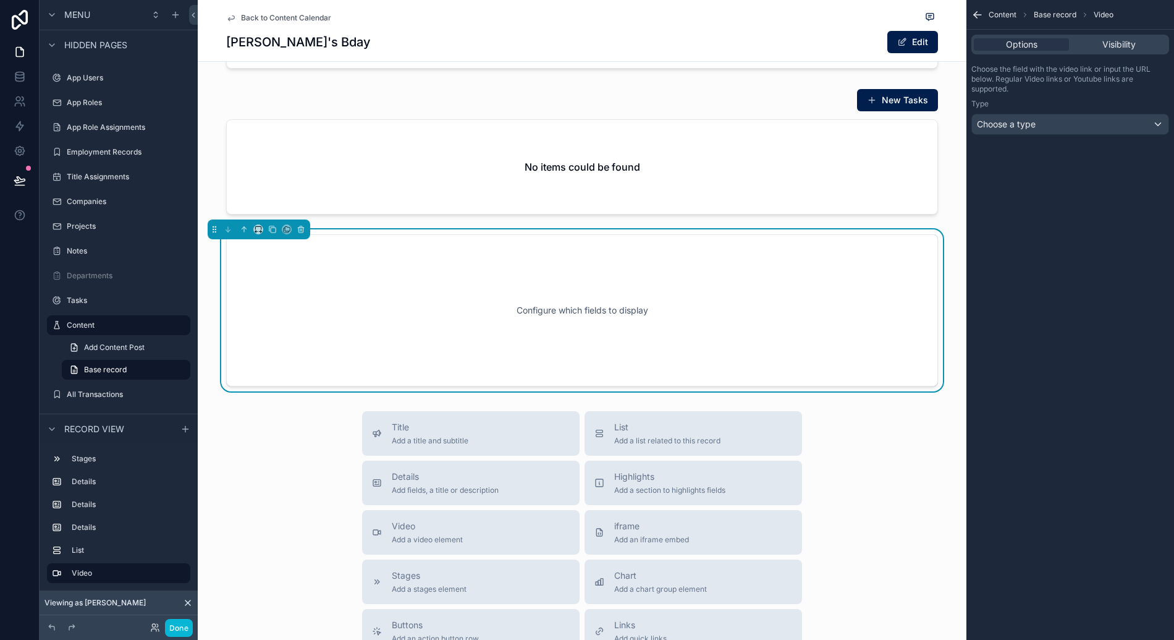
click at [668, 293] on div "Configure which fields to display" at bounding box center [582, 310] width 671 height 111
click at [1010, 117] on div "Choose a type" at bounding box center [1070, 124] width 197 height 20
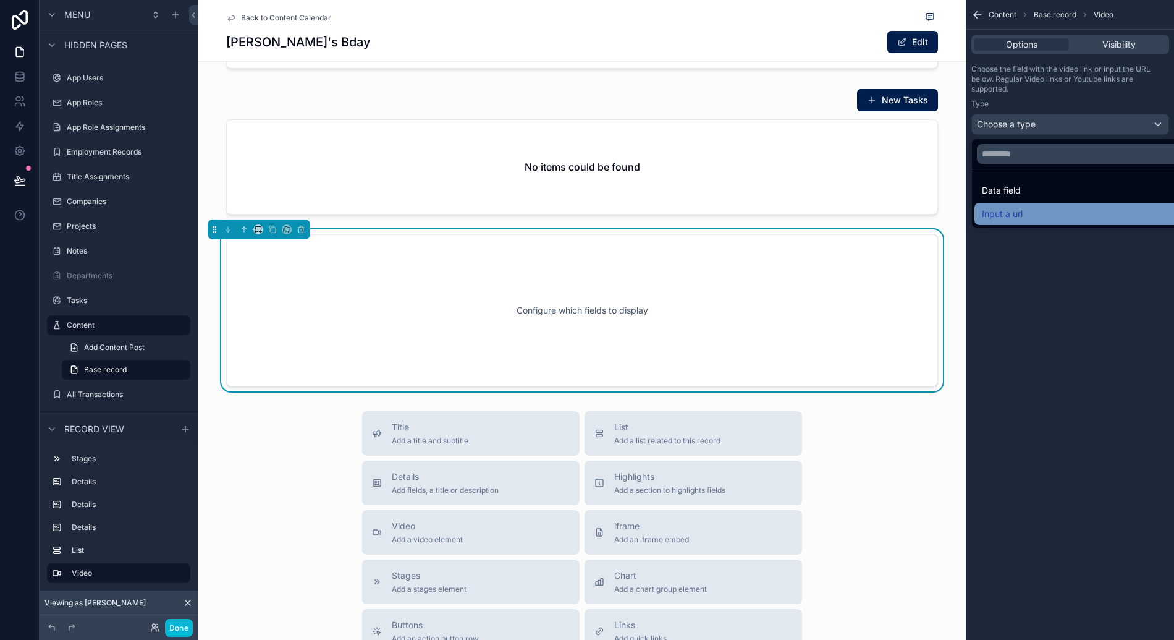
click at [1028, 215] on div "Input a url" at bounding box center [1084, 213] width 205 height 15
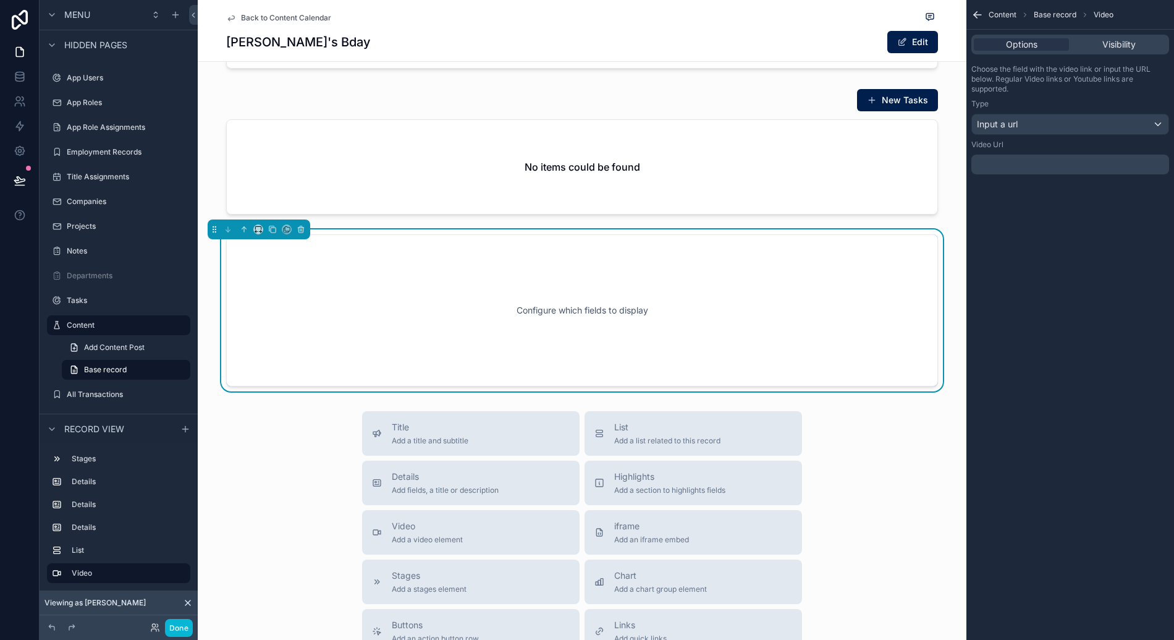
click at [1026, 158] on div "﻿" at bounding box center [1070, 164] width 198 height 20
click at [1035, 117] on div "Input a url" at bounding box center [1070, 124] width 197 height 20
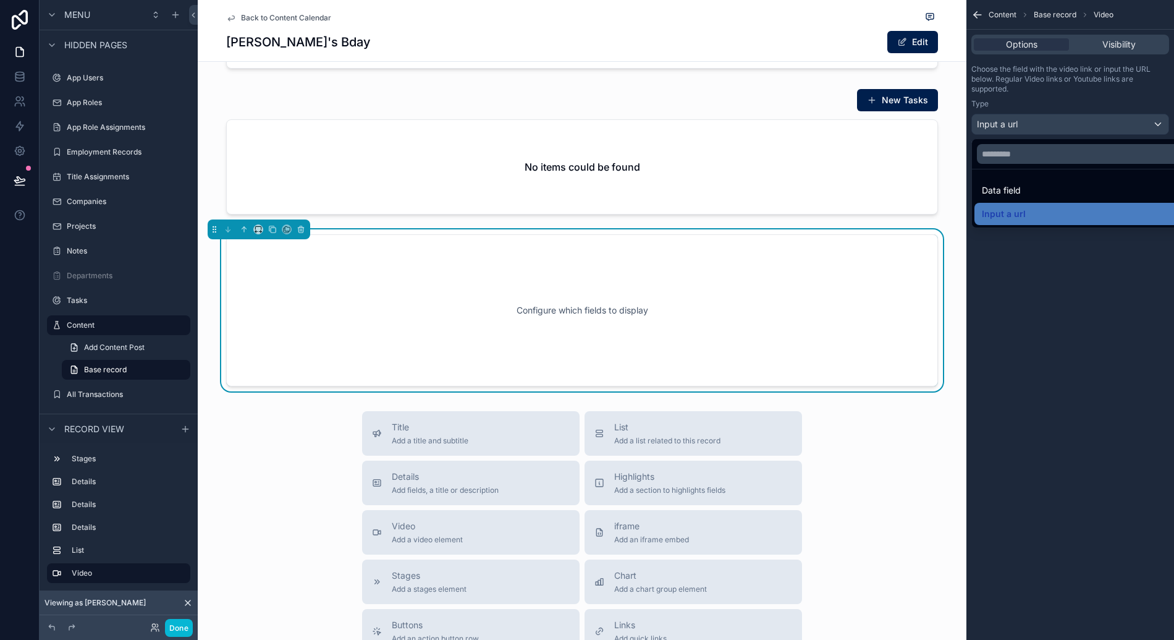
click at [1031, 187] on div "Data field" at bounding box center [1084, 190] width 205 height 15
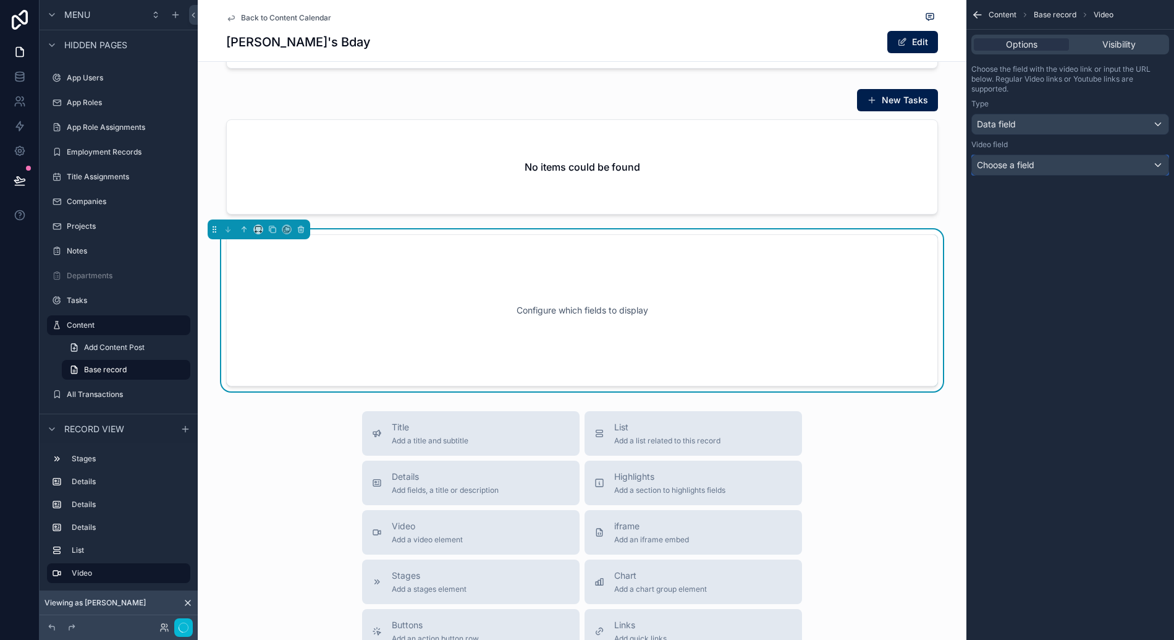
click at [1034, 164] on span "Choose a field" at bounding box center [1005, 164] width 57 height 11
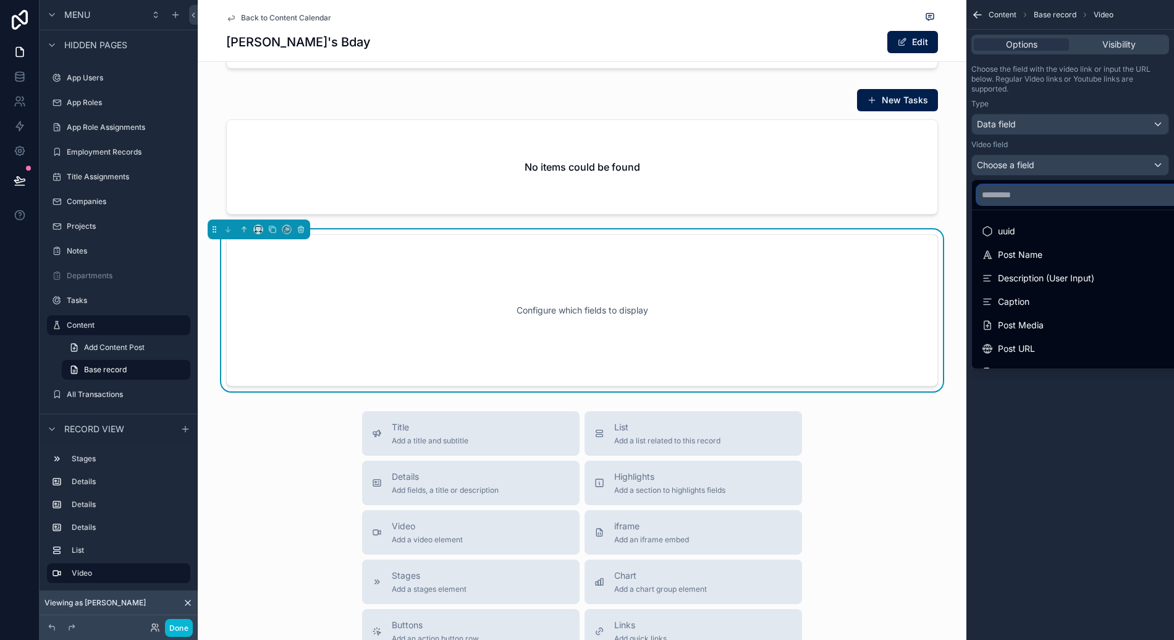
click at [1049, 196] on input "text" at bounding box center [1084, 195] width 215 height 20
type input "*"
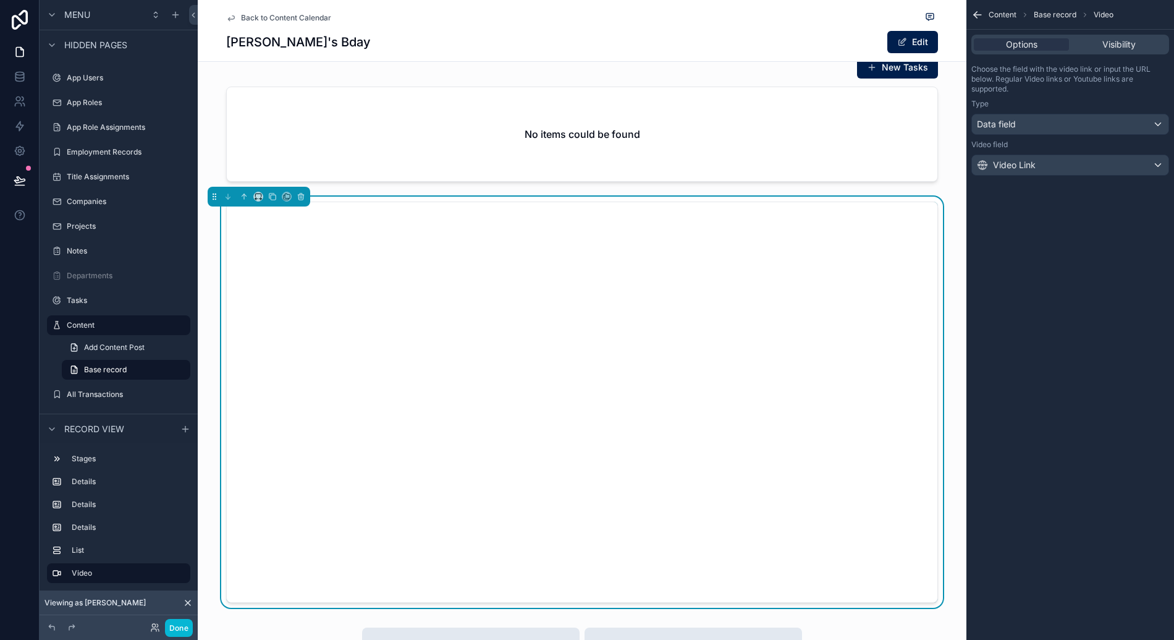
scroll to position [502, 0]
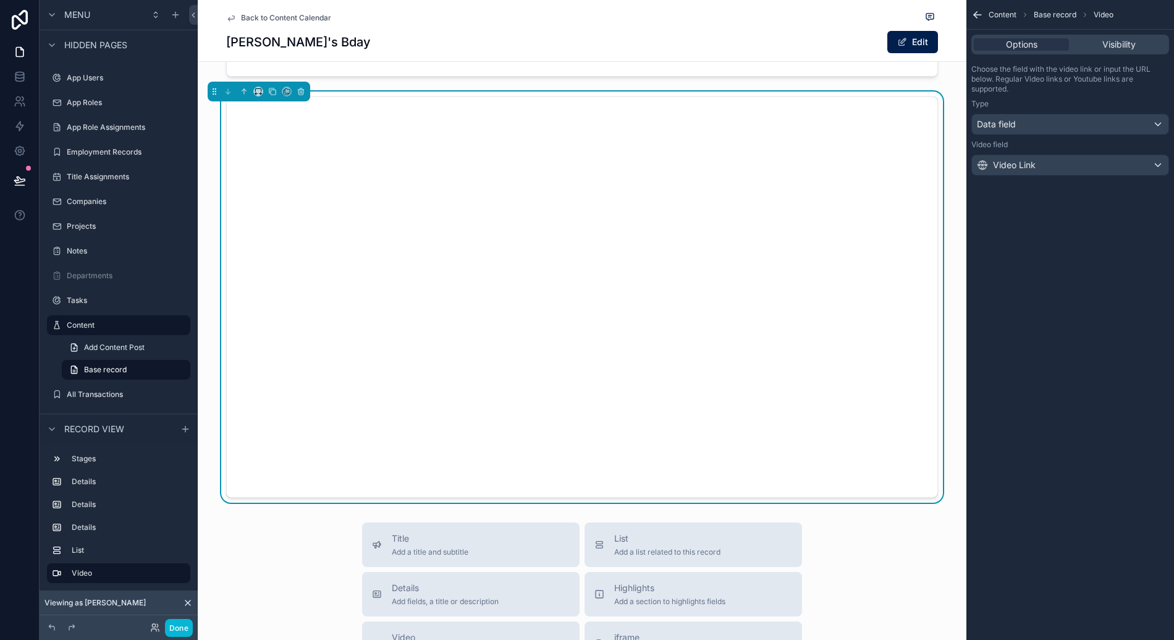
click at [1007, 265] on div "Content Base record Video Options Visibility Choose the field with the video li…" at bounding box center [1071, 320] width 208 height 640
click at [1102, 49] on span "Visibility" at bounding box center [1118, 44] width 33 height 12
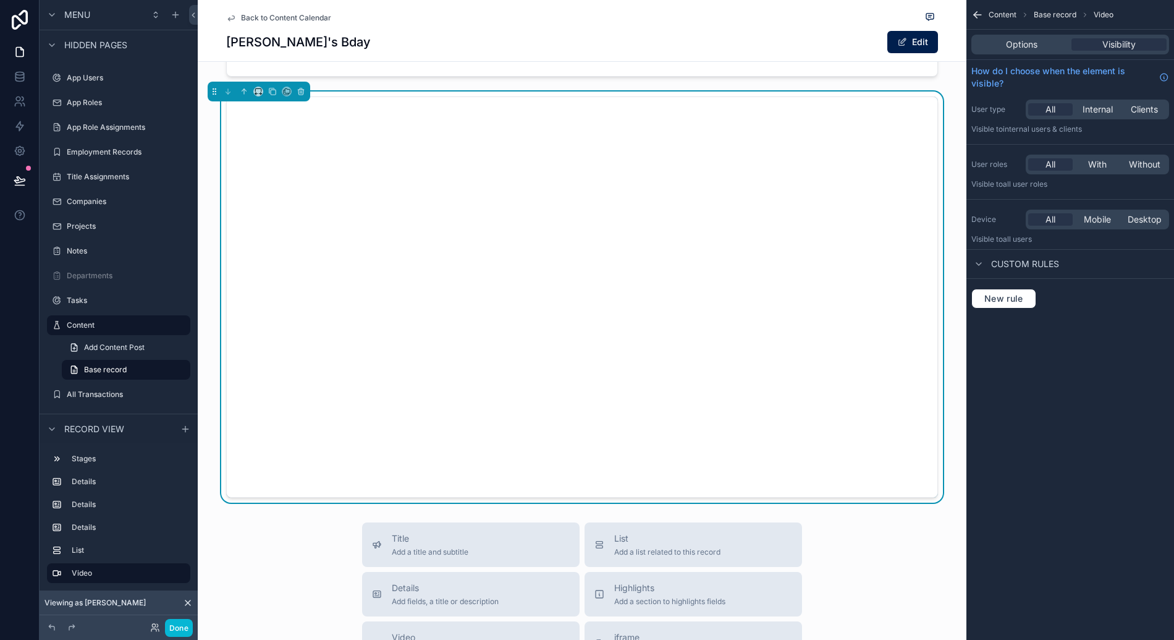
click at [1038, 266] on span "Custom rules" at bounding box center [1025, 264] width 68 height 12
click at [1018, 263] on span "Custom rules" at bounding box center [1025, 264] width 68 height 12
click at [1009, 302] on span "New rule" at bounding box center [1003, 298] width 49 height 11
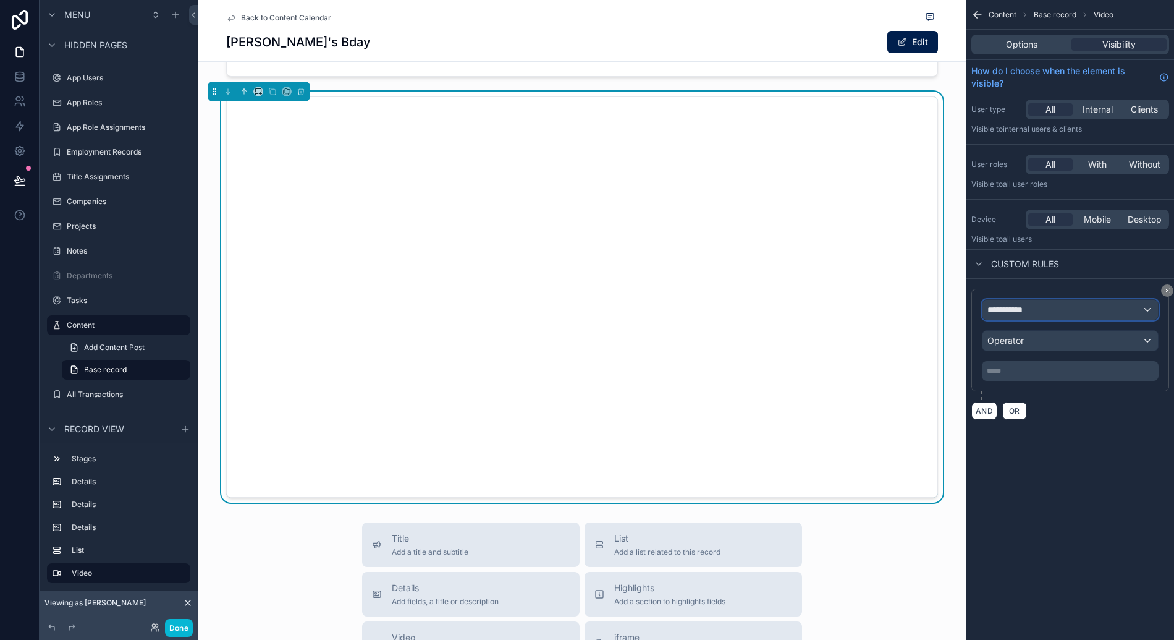
click at [1027, 315] on span "**********" at bounding box center [1011, 309] width 46 height 12
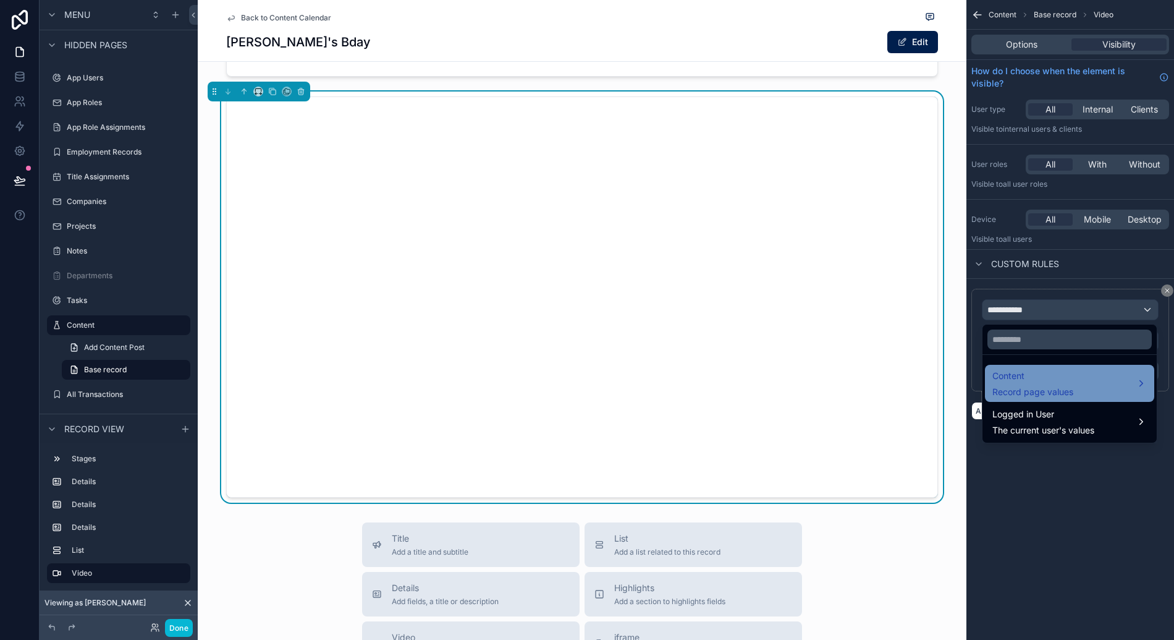
click at [1036, 378] on span "Content" at bounding box center [1032, 375] width 81 height 15
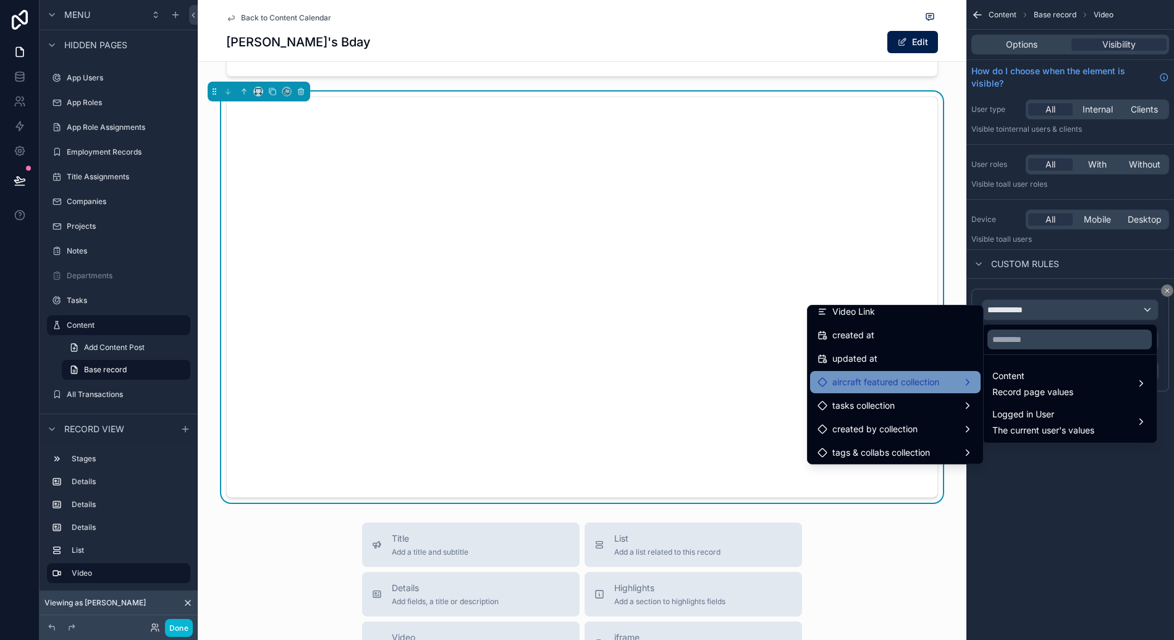
scroll to position [367, 0]
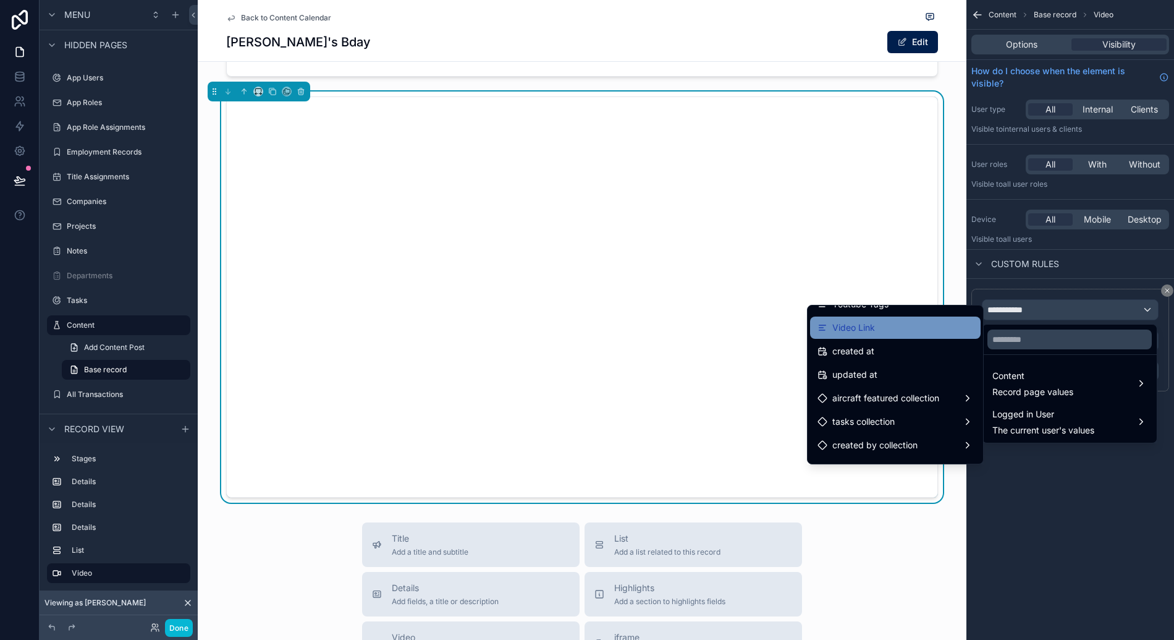
click at [891, 332] on div "Video Link" at bounding box center [896, 327] width 156 height 15
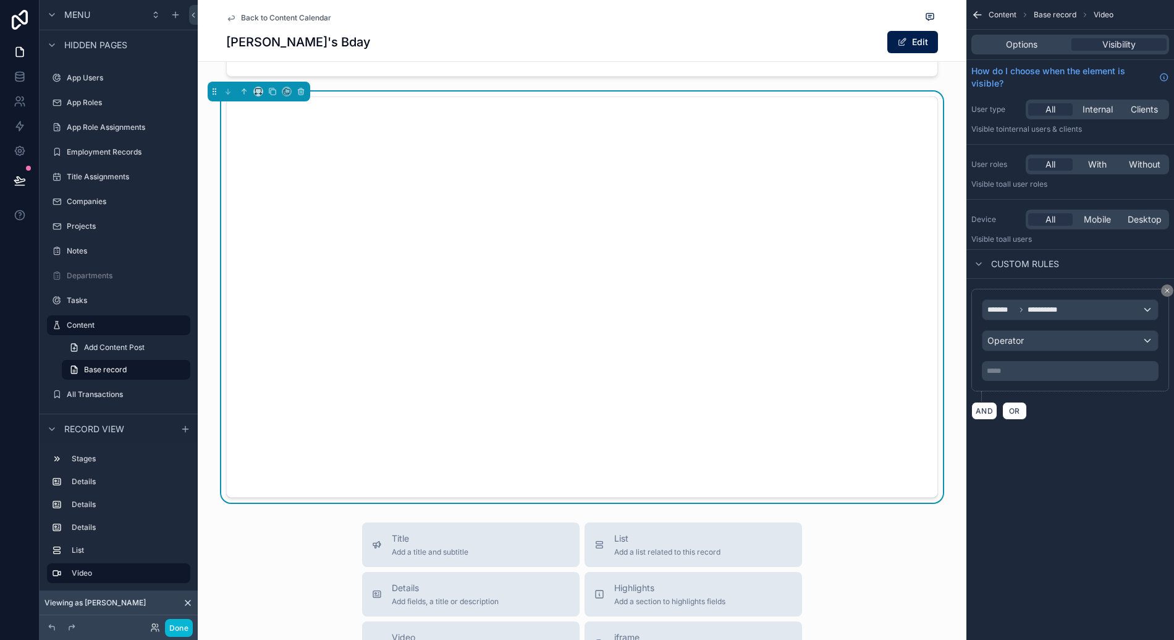
click at [1062, 376] on div "***** ﻿" at bounding box center [1070, 371] width 177 height 20
click at [1039, 377] on div "***** ﻿" at bounding box center [1070, 371] width 177 height 20
click at [1006, 372] on p "***** ﻿" at bounding box center [1071, 371] width 169 height 10
click at [1018, 374] on p "***** ﻿" at bounding box center [1071, 371] width 169 height 10
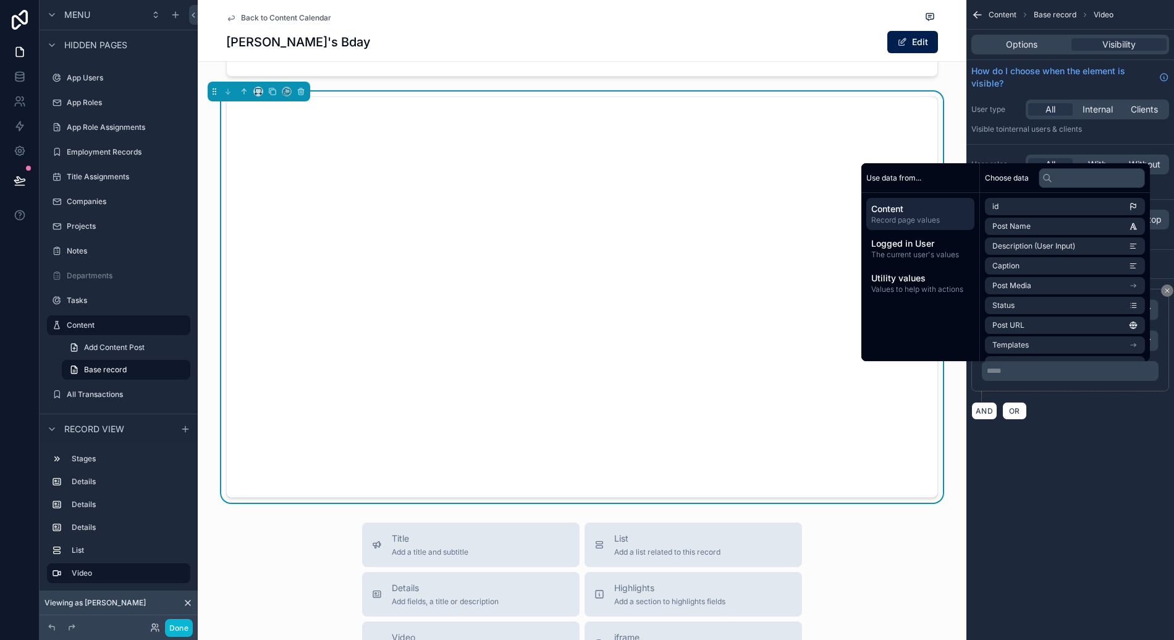
drag, startPoint x: 1110, startPoint y: 418, endPoint x: 1117, endPoint y: 348, distance: 70.8
click at [1110, 418] on div "AND OR" at bounding box center [1070, 410] width 198 height 19
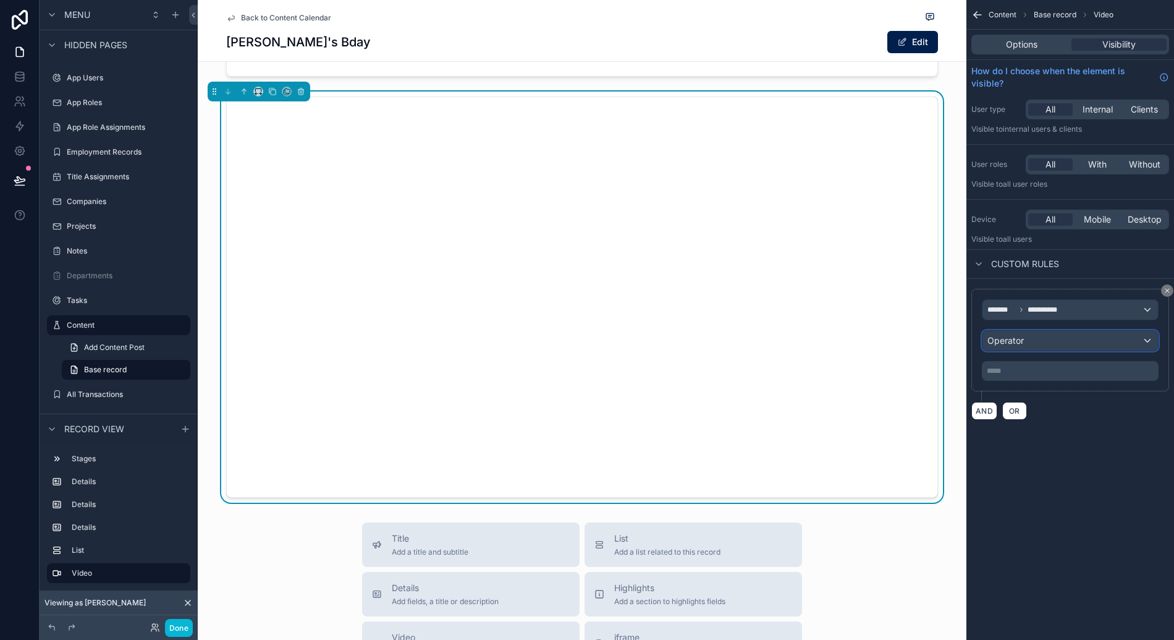
click at [1115, 341] on div "Operator" at bounding box center [1071, 341] width 176 height 20
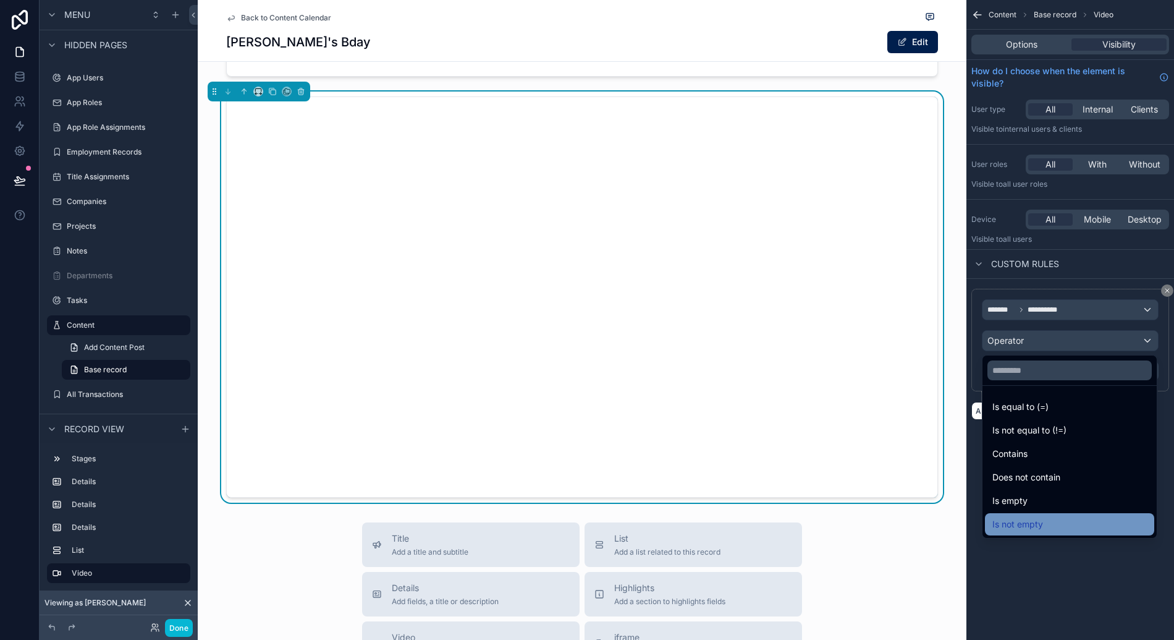
click at [1043, 525] on div "Is not empty" at bounding box center [1069, 524] width 154 height 15
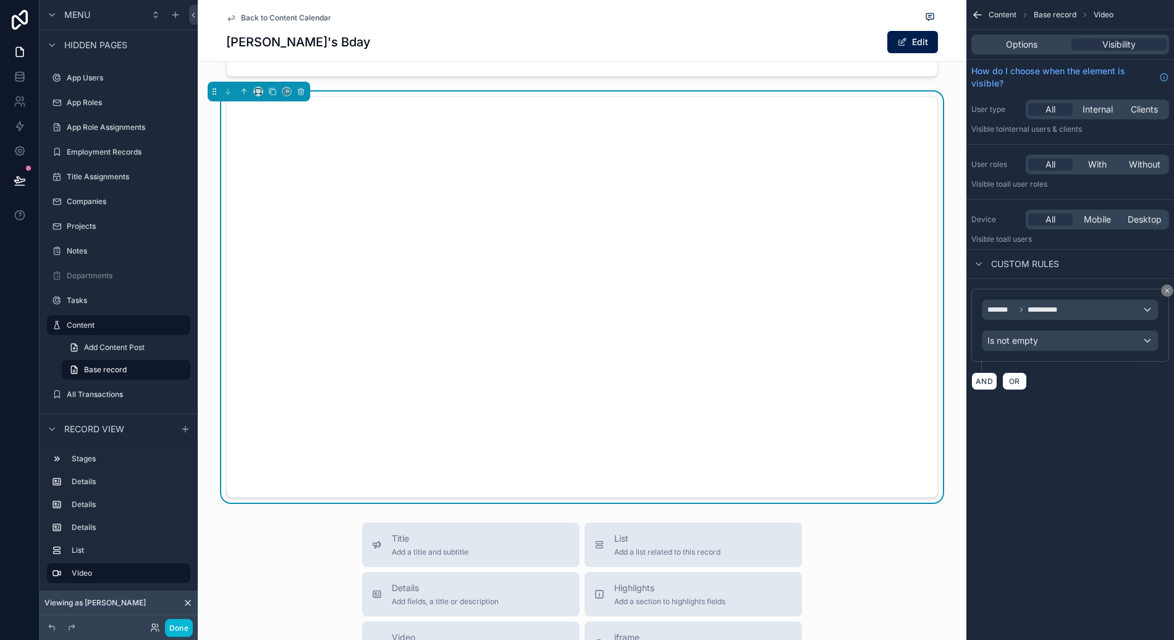
click at [1076, 420] on div "**********" at bounding box center [1071, 320] width 208 height 640
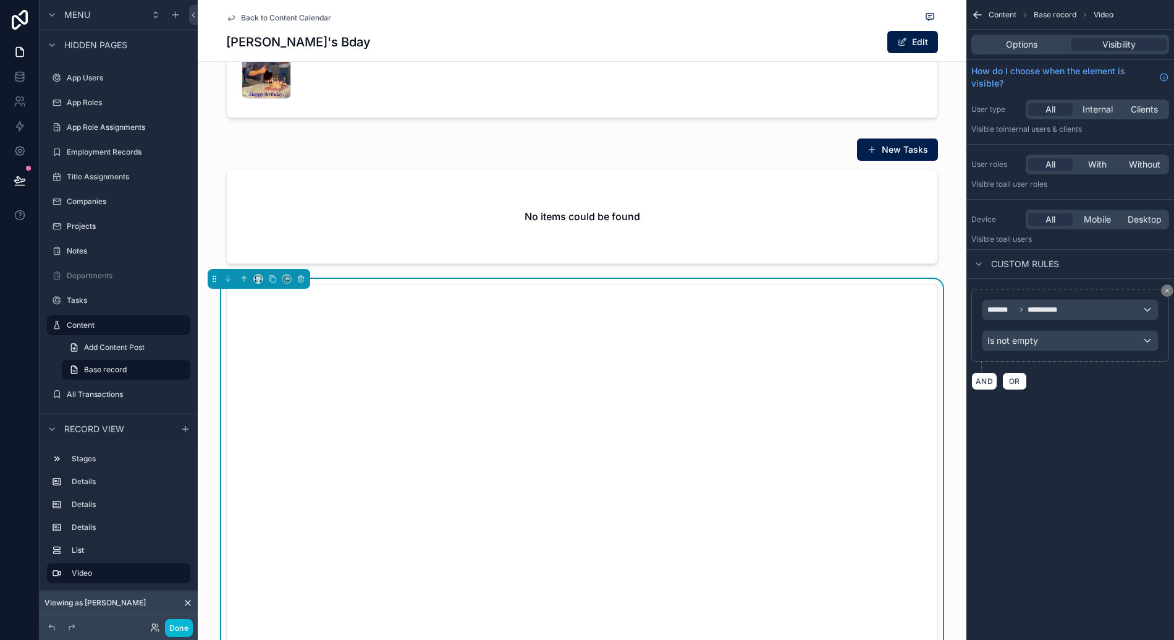
scroll to position [53, 0]
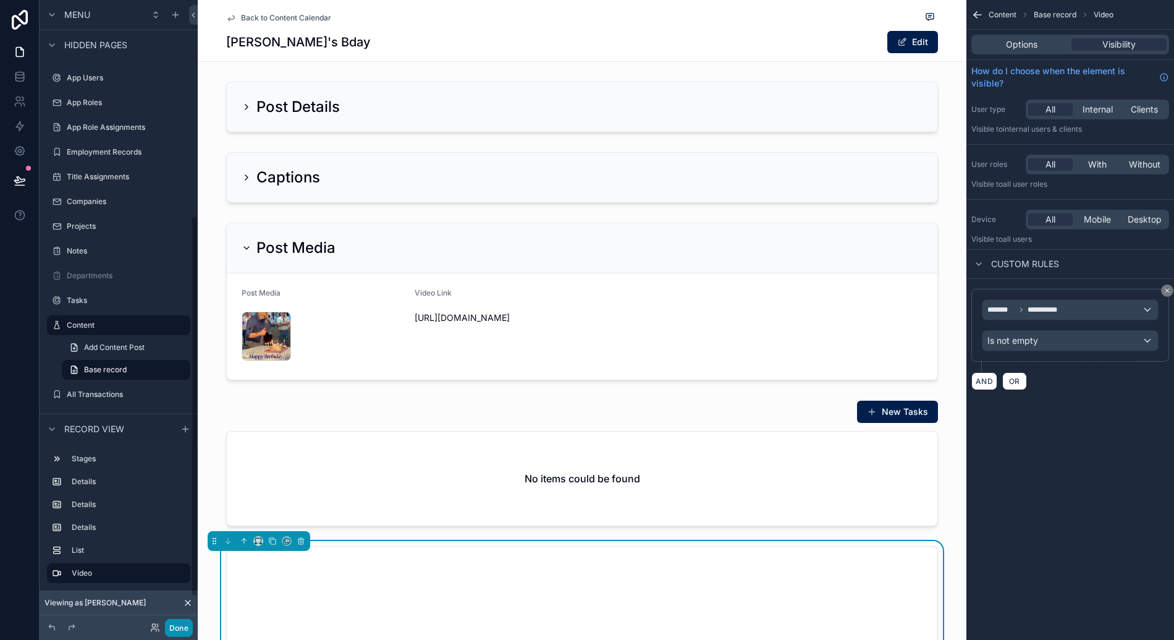
click at [177, 627] on button "Done" at bounding box center [179, 628] width 28 height 18
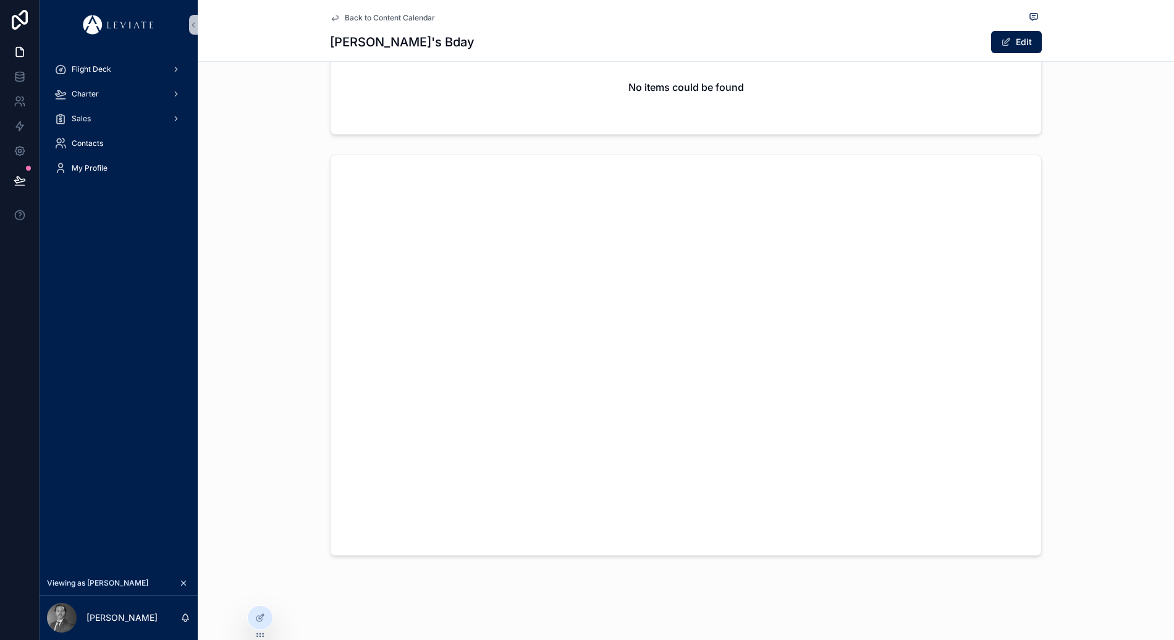
scroll to position [454, 0]
click at [255, 369] on div "scrollable content" at bounding box center [686, 355] width 976 height 411
click at [262, 620] on icon at bounding box center [260, 617] width 10 height 10
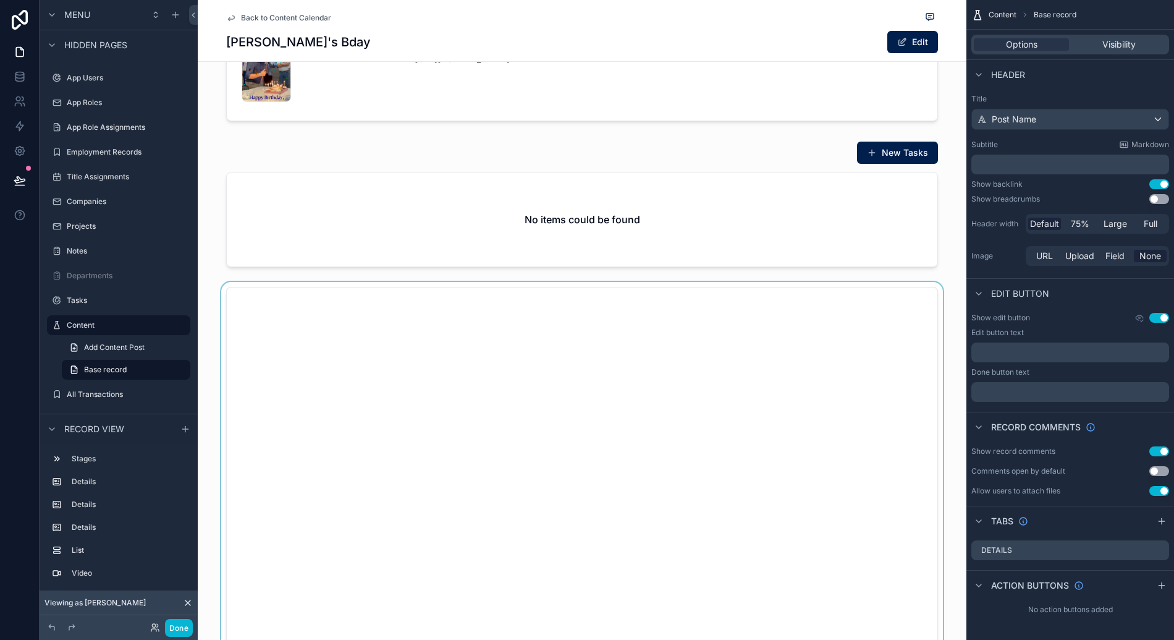
scroll to position [455, 0]
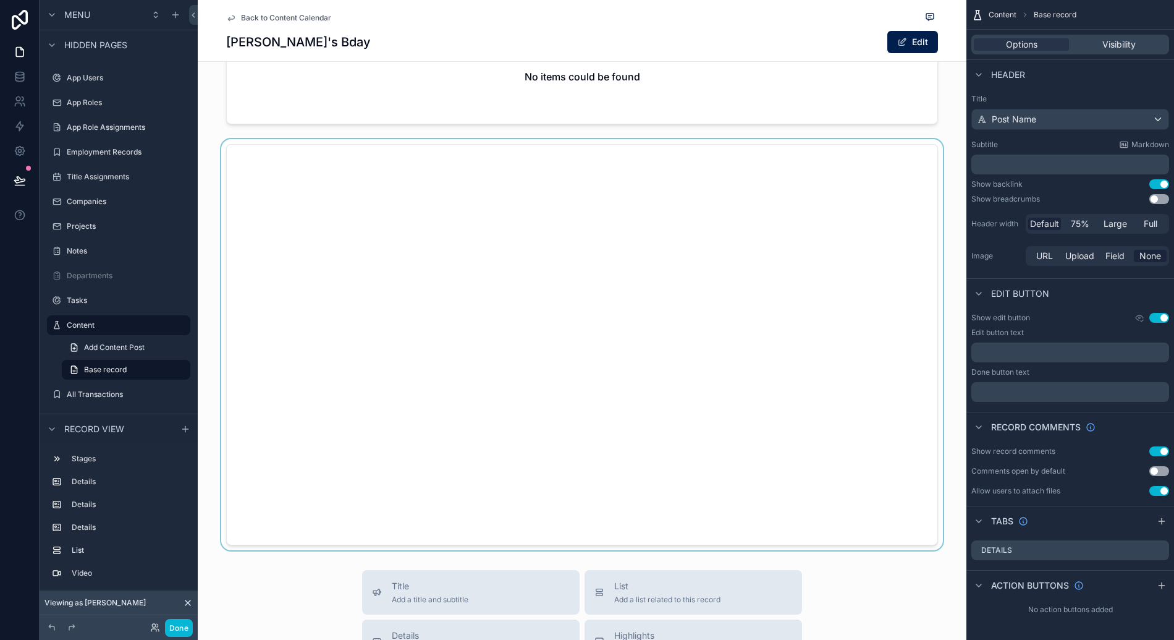
click at [937, 176] on div "scrollable content" at bounding box center [582, 344] width 769 height 411
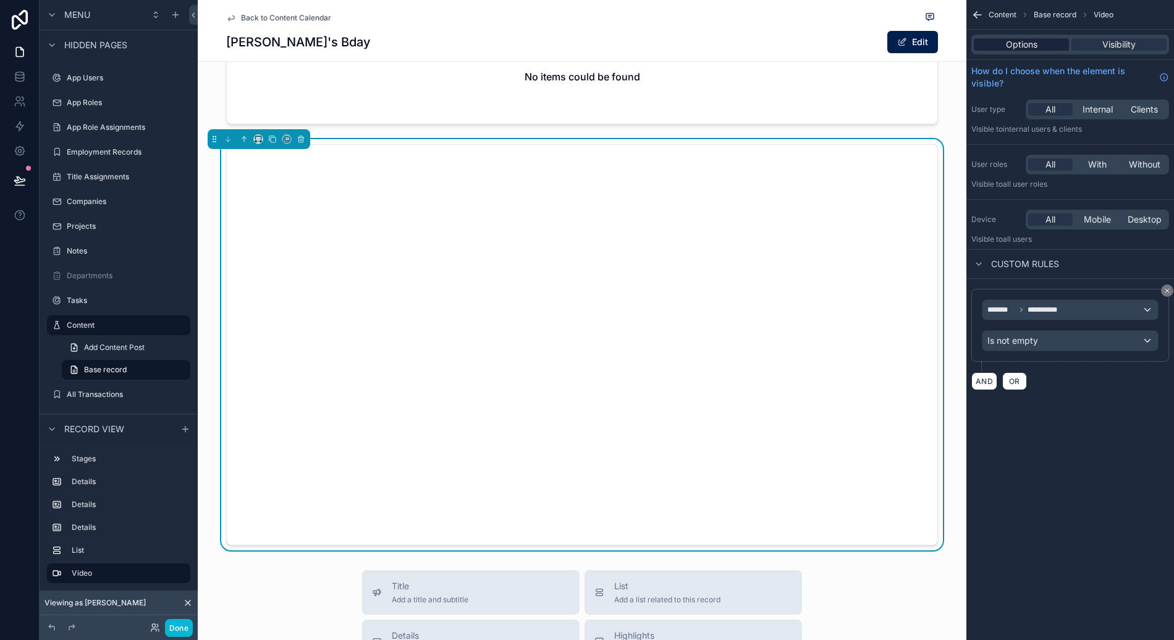
click at [1030, 44] on span "Options" at bounding box center [1022, 44] width 32 height 12
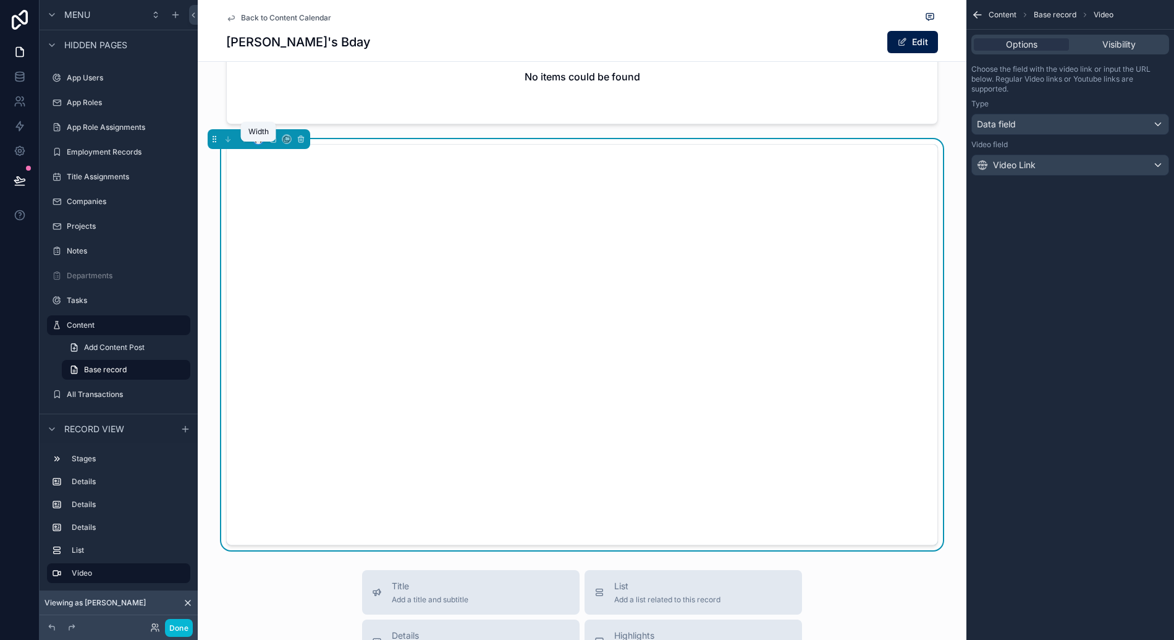
click at [261, 139] on icon "scrollable content" at bounding box center [258, 137] width 6 height 3
click at [292, 225] on div "33%" at bounding box center [283, 218] width 38 height 15
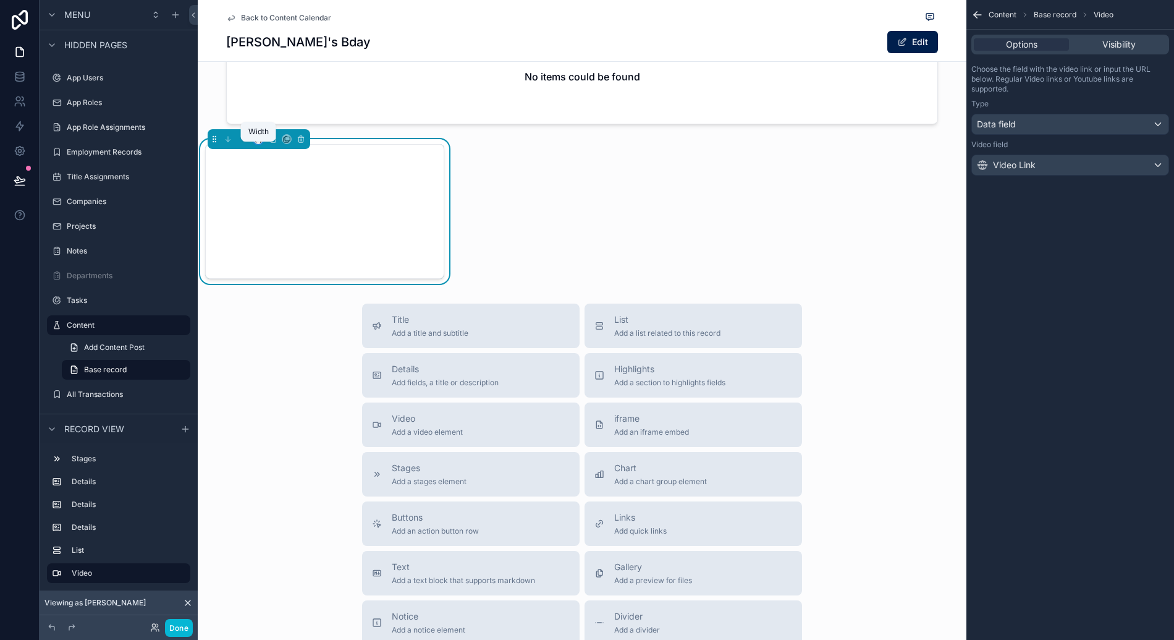
click at [260, 143] on icon "scrollable content" at bounding box center [258, 139] width 9 height 9
click at [285, 243] on div "50%" at bounding box center [283, 241] width 38 height 15
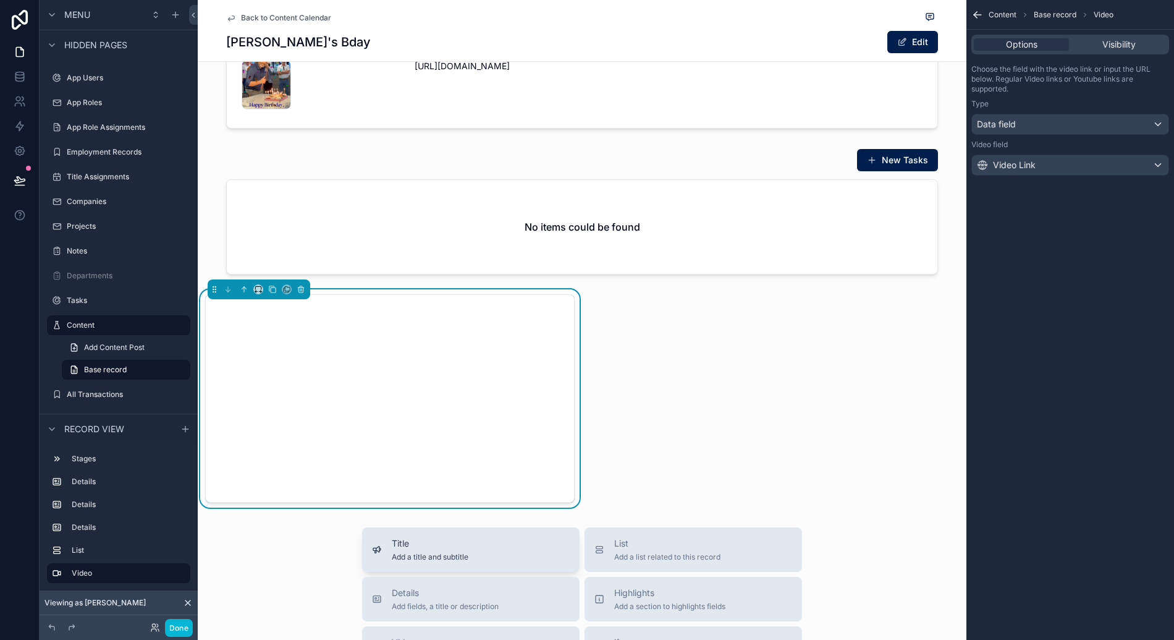
scroll to position [277, 0]
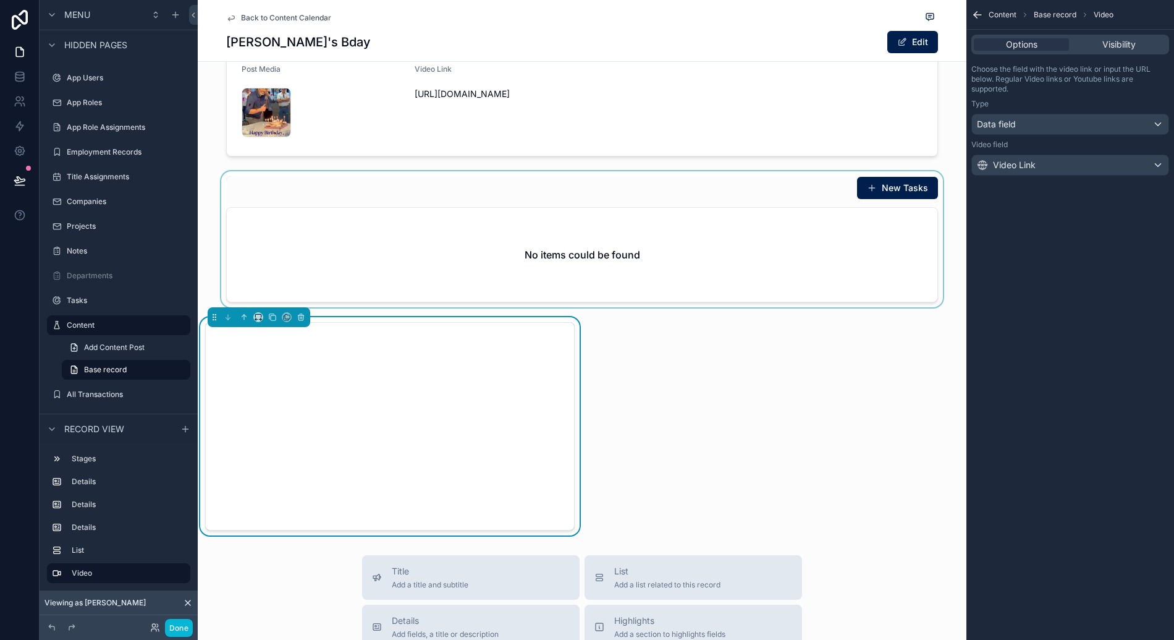
click at [602, 192] on div "scrollable content" at bounding box center [582, 239] width 769 height 136
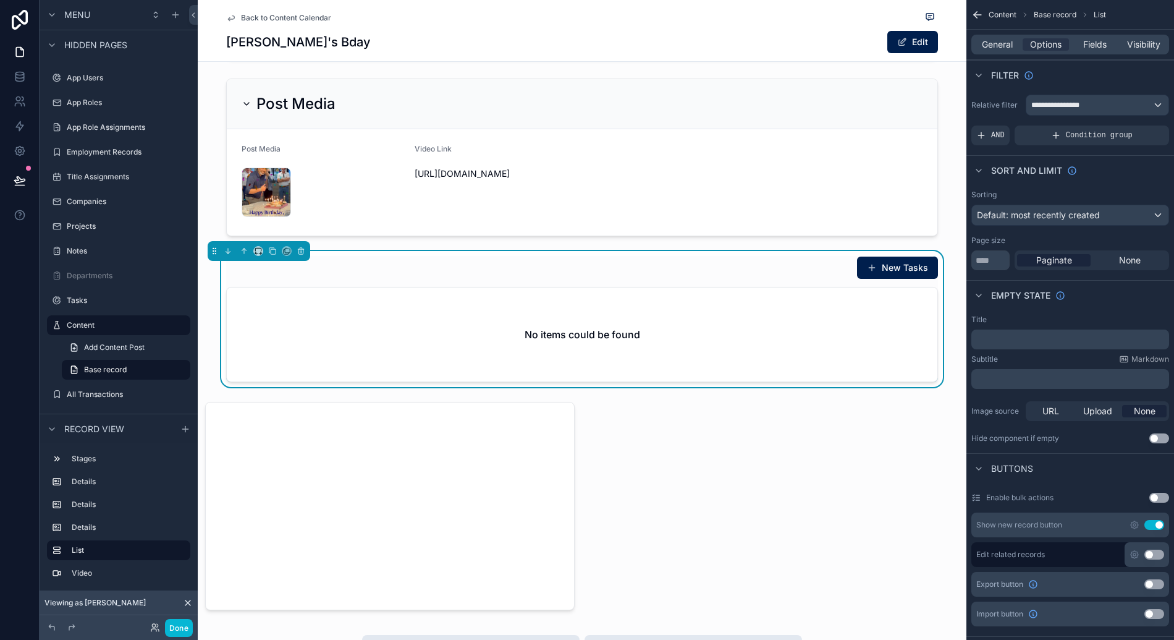
scroll to position [174, 0]
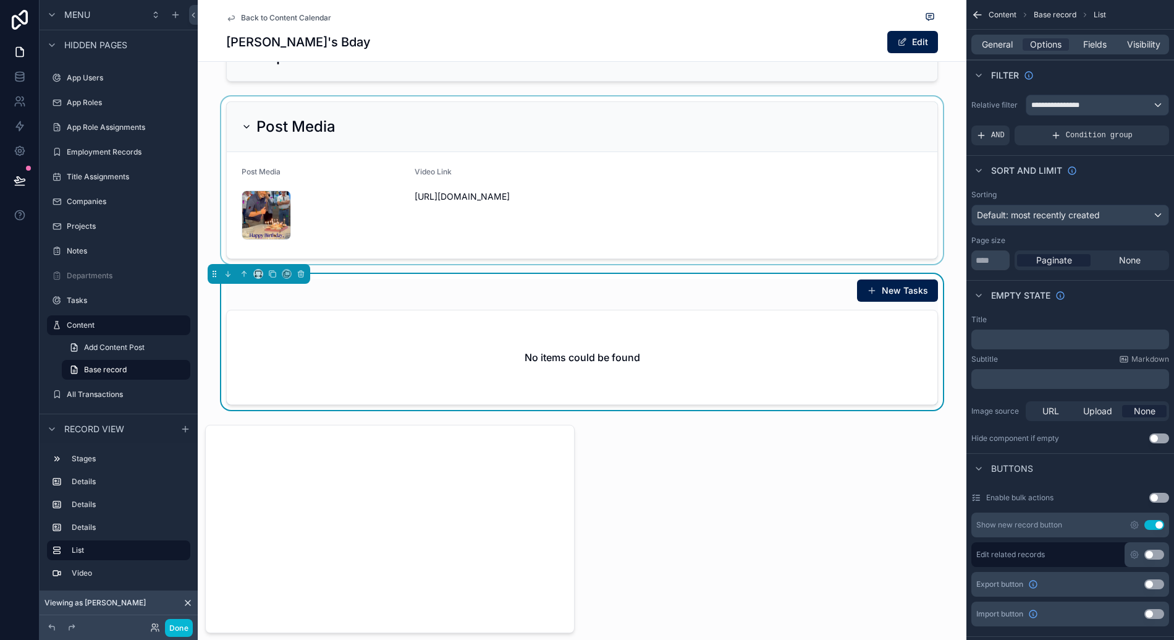
click at [516, 141] on div "scrollable content" at bounding box center [582, 179] width 769 height 167
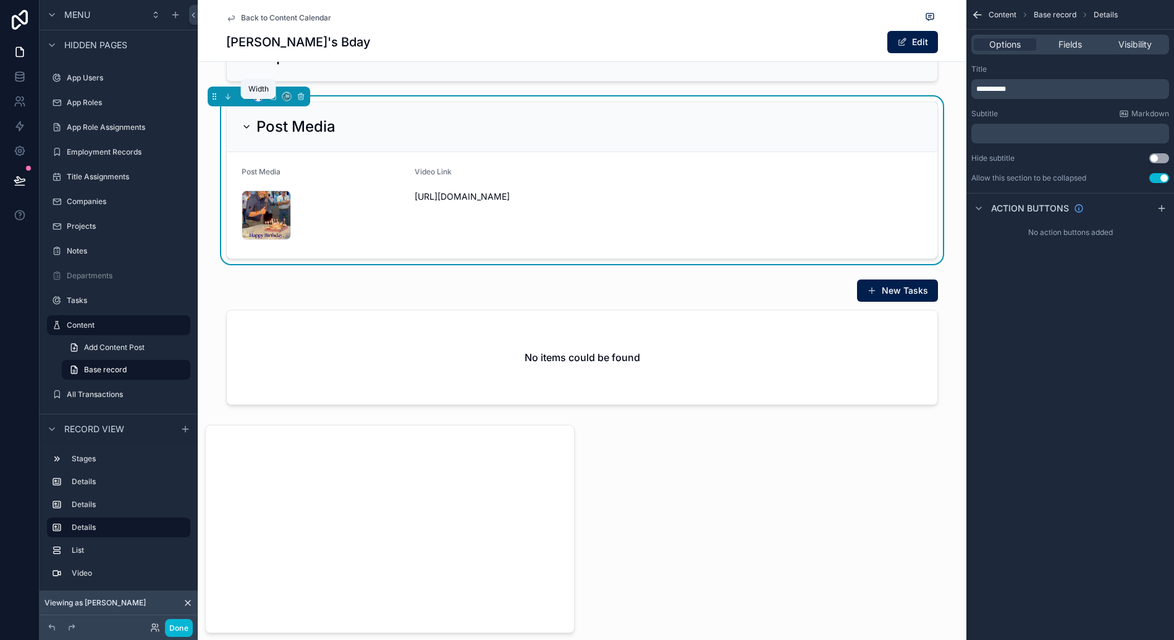
click at [257, 101] on icon "scrollable content" at bounding box center [258, 96] width 9 height 9
click at [283, 200] on div "50%" at bounding box center [283, 199] width 38 height 15
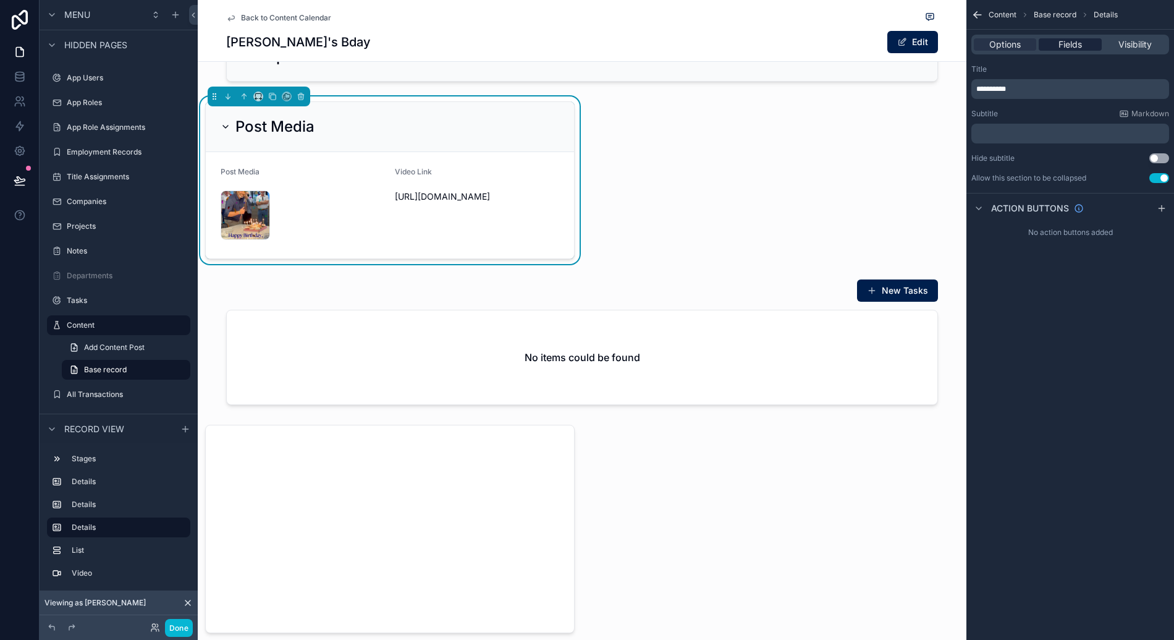
click at [1070, 41] on span "Fields" at bounding box center [1070, 44] width 23 height 12
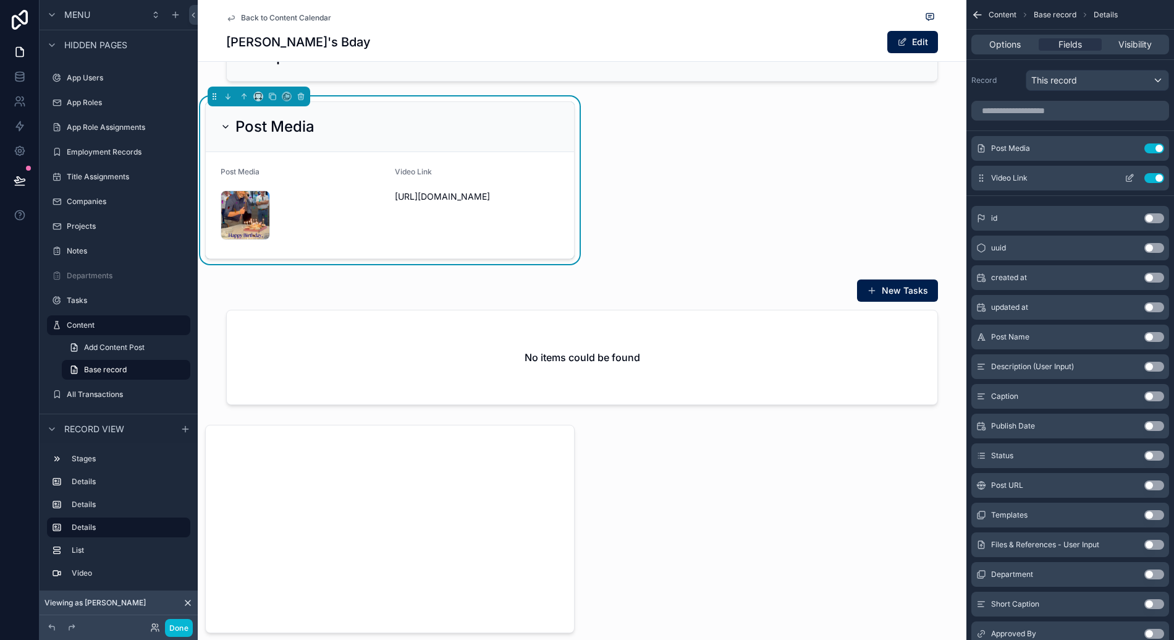
click at [1153, 179] on button "Use setting" at bounding box center [1154, 178] width 20 height 10
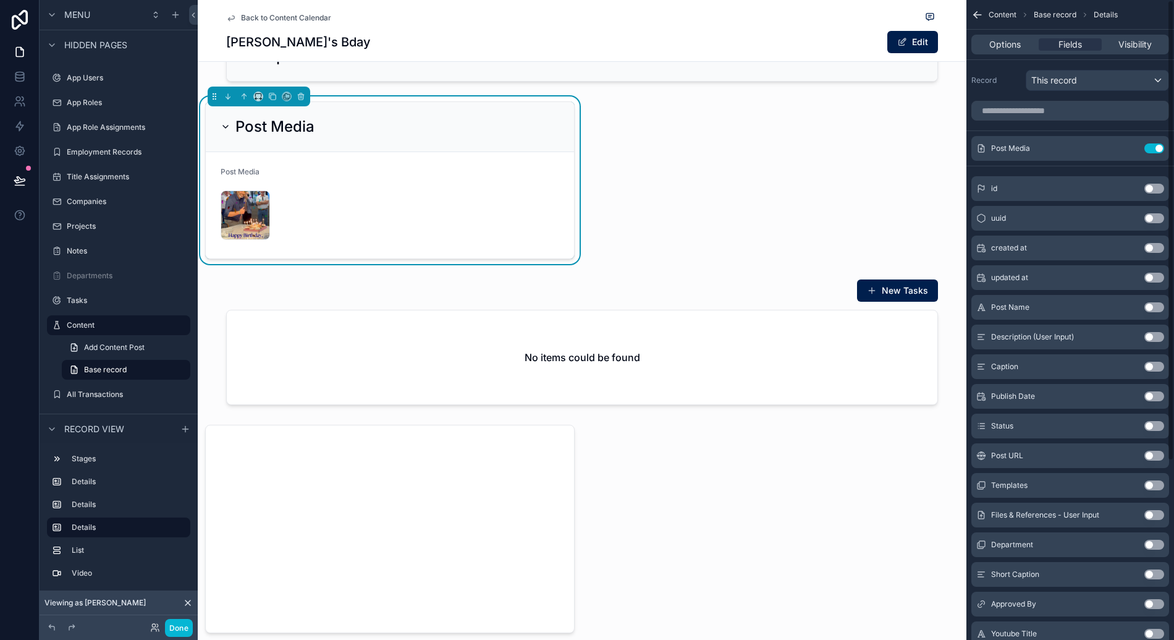
click at [462, 148] on div "Post Media" at bounding box center [390, 127] width 368 height 50
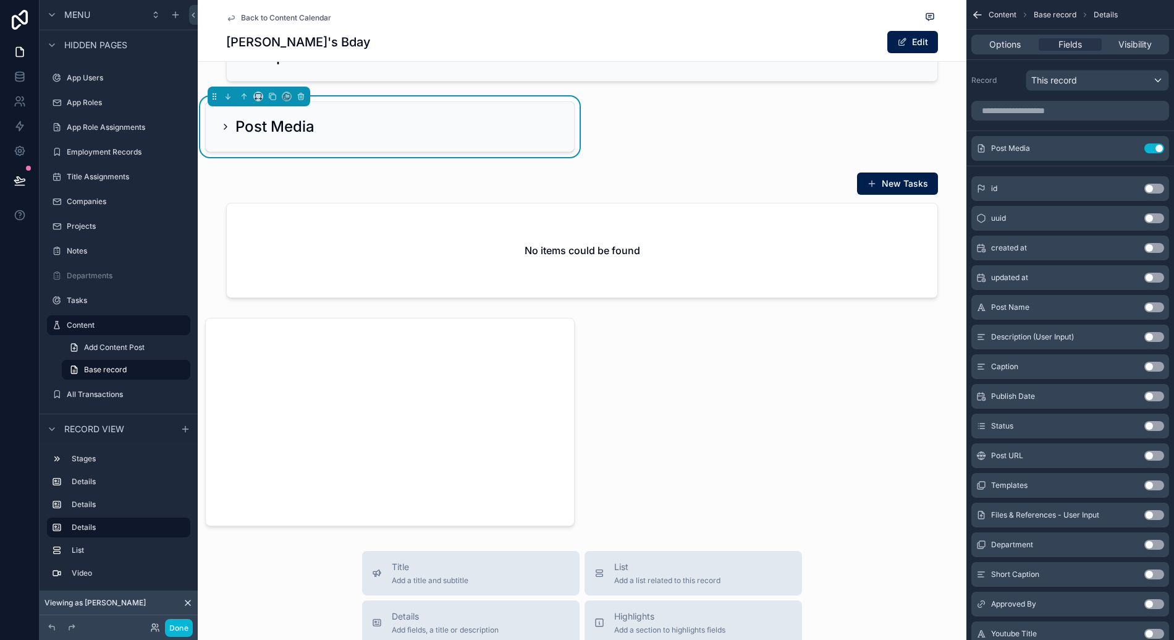
click at [463, 137] on div "Post Media" at bounding box center [390, 127] width 339 height 20
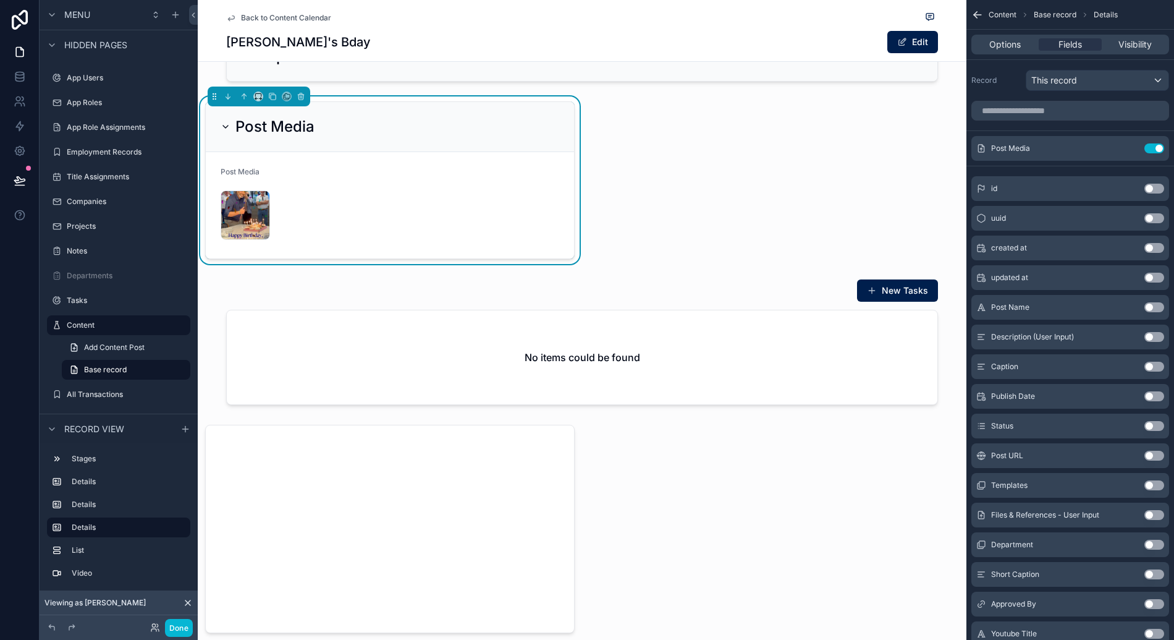
click at [387, 239] on form "Post Media CleanShot-2025-08-11-at-00.48.10@2x .png" at bounding box center [390, 205] width 368 height 106
click at [1141, 150] on div "Use setting" at bounding box center [1142, 148] width 44 height 10
click at [1131, 149] on icon "scrollable content" at bounding box center [1130, 148] width 10 height 10
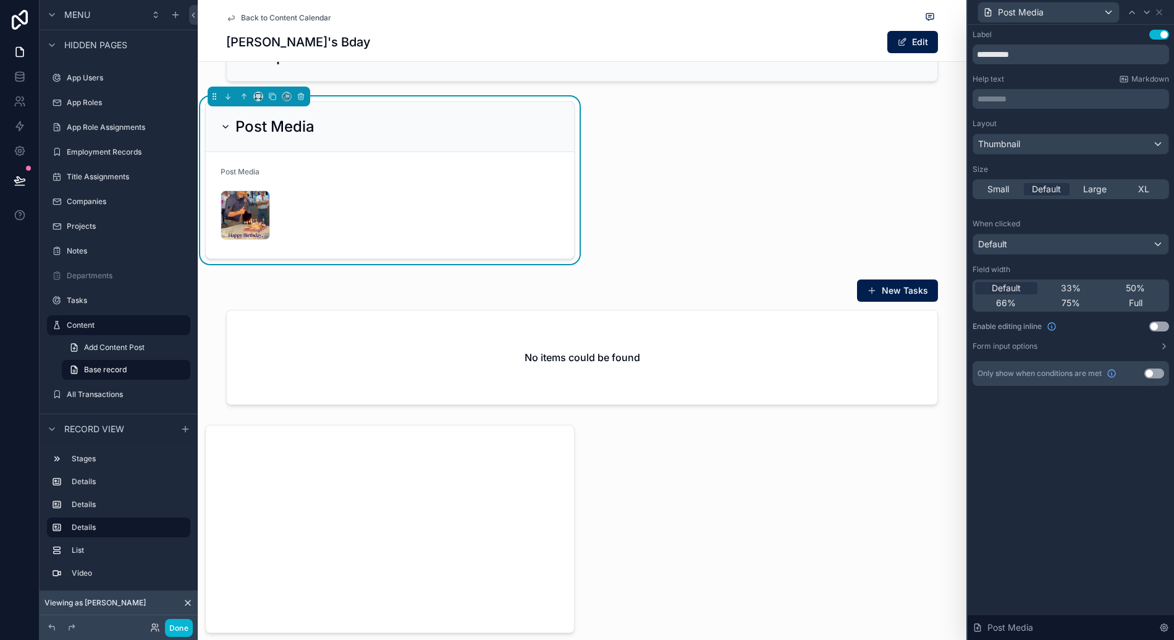
click at [1162, 33] on button "Use setting" at bounding box center [1159, 35] width 20 height 10
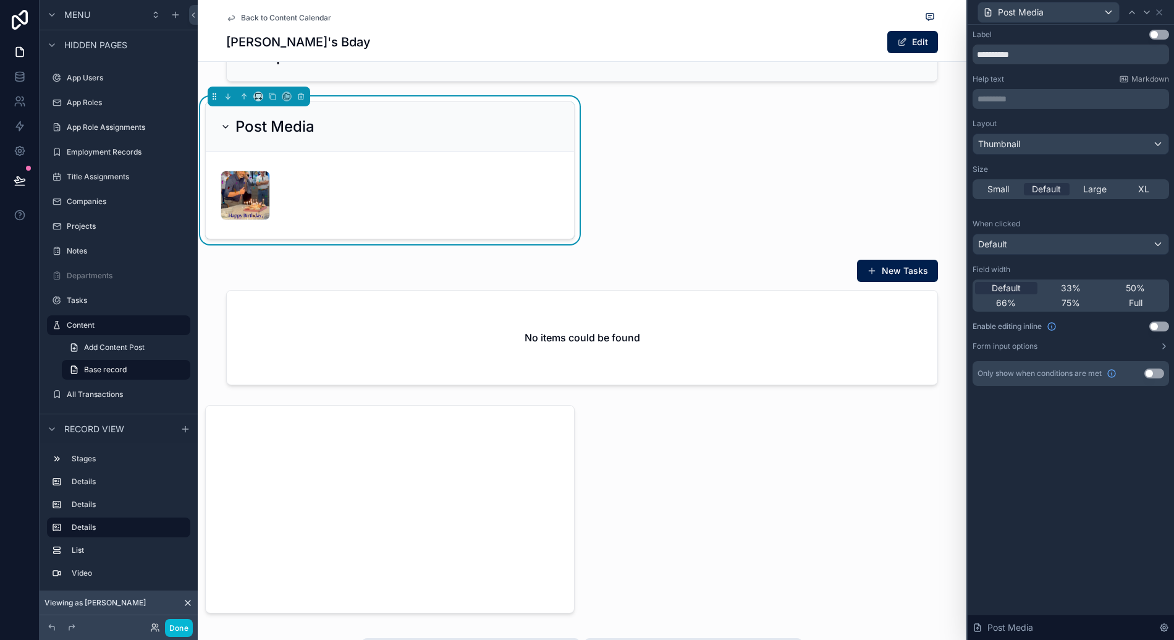
click at [1102, 198] on div "Small Default Large XL" at bounding box center [1071, 189] width 197 height 20
click at [1152, 183] on div "XL" at bounding box center [1144, 189] width 46 height 12
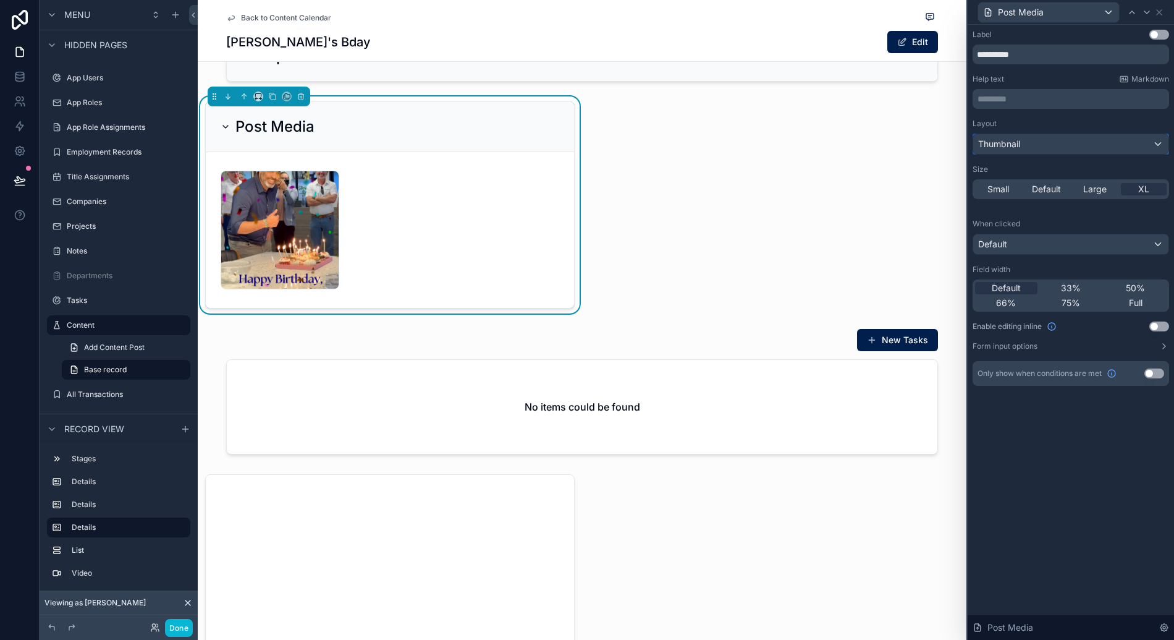
click at [1098, 150] on div "Thumbnail" at bounding box center [1070, 144] width 195 height 20
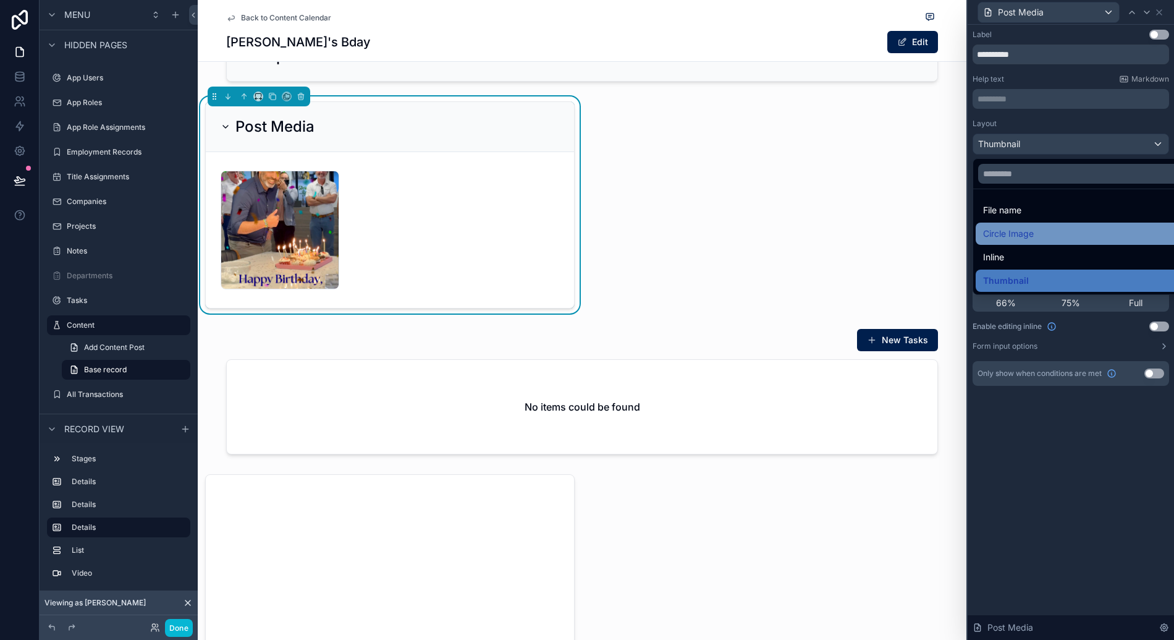
click at [1087, 228] on div "Circle Image" at bounding box center [1085, 233] width 204 height 15
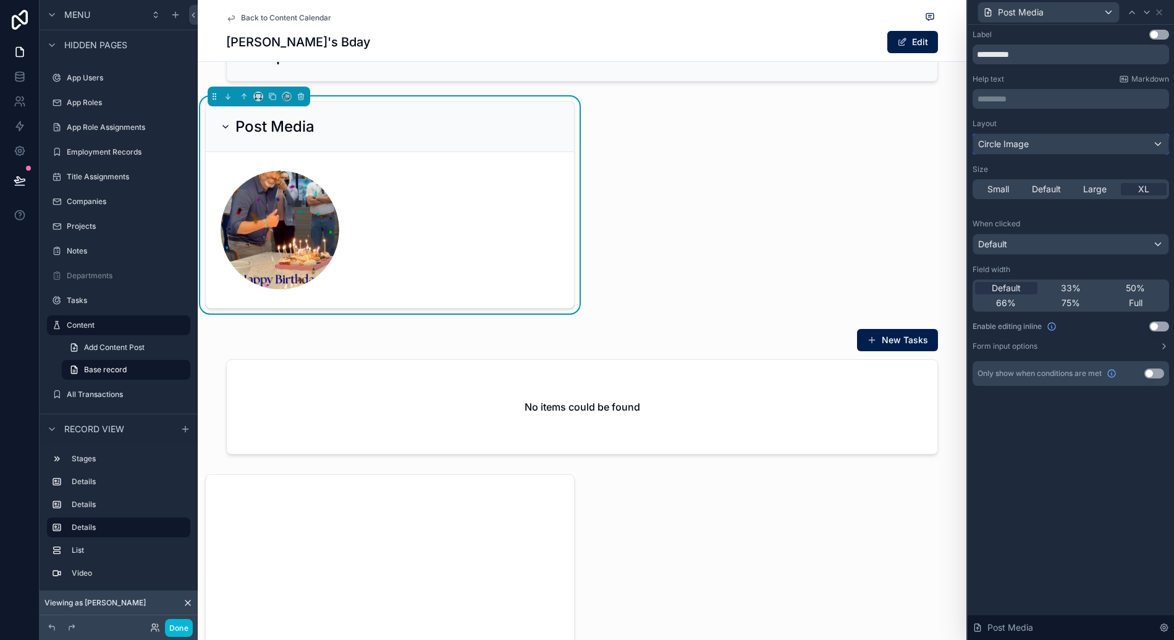
click at [1098, 146] on div "Circle Image" at bounding box center [1070, 144] width 195 height 20
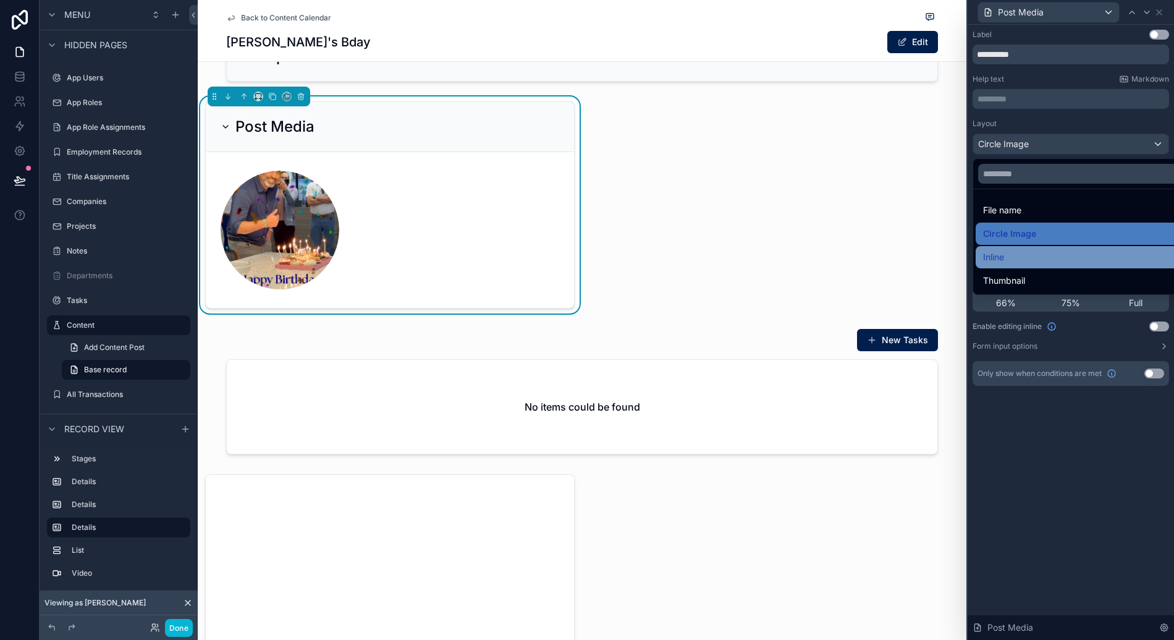
click at [1075, 250] on div "Inline" at bounding box center [1085, 257] width 204 height 15
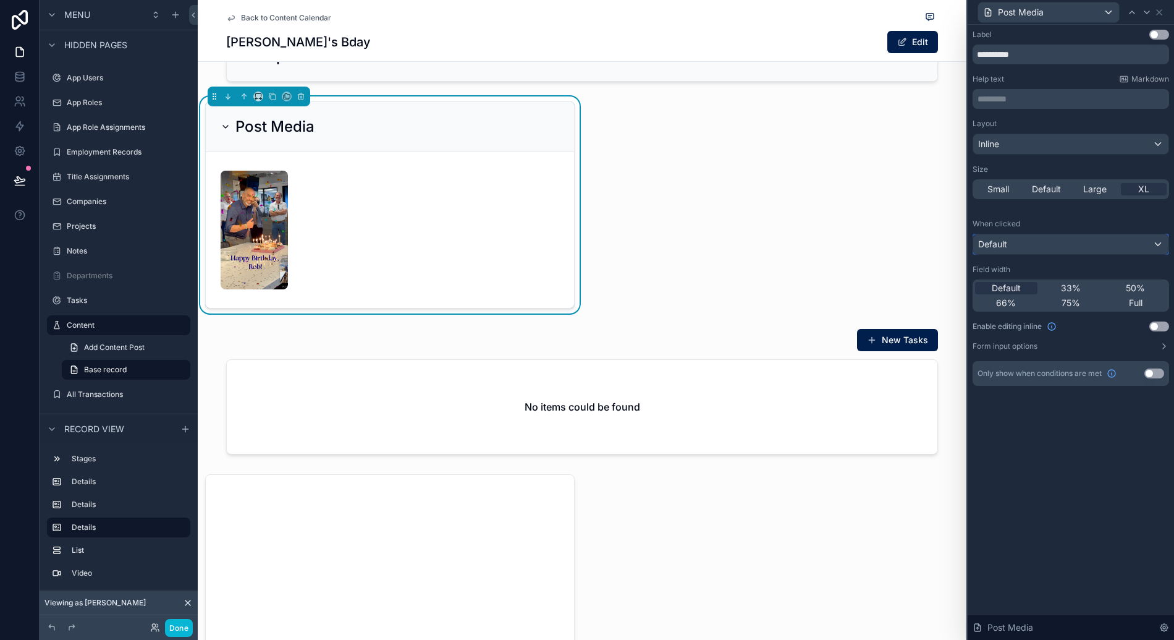
click at [1067, 250] on div "Default" at bounding box center [1070, 244] width 195 height 20
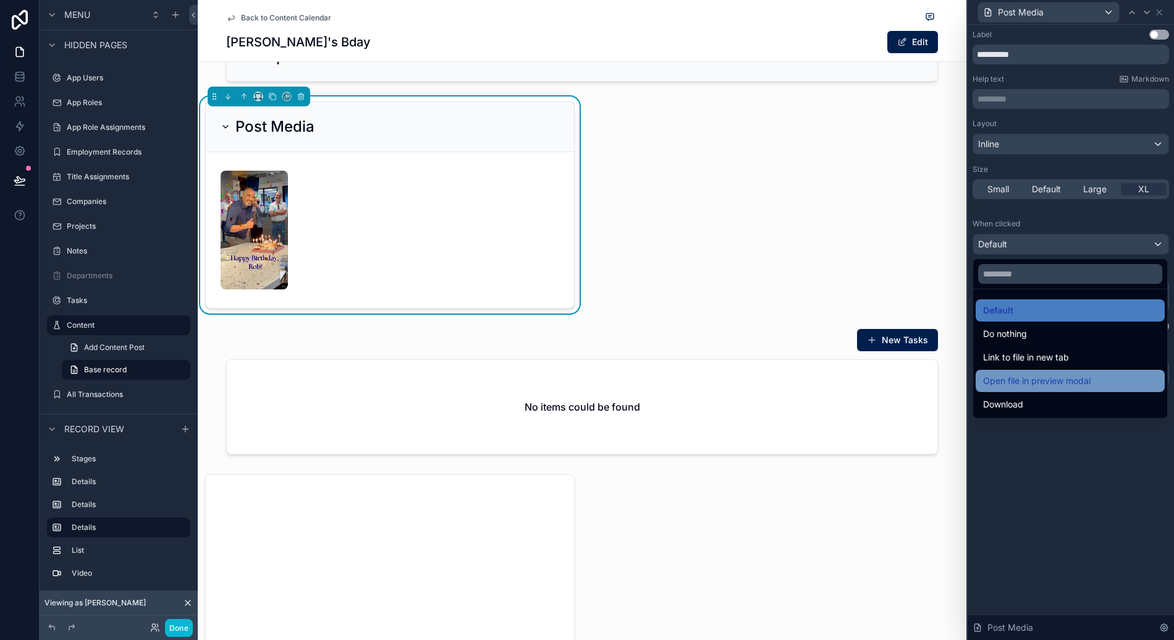
click at [1073, 376] on span "Open file in preview modal" at bounding box center [1037, 380] width 108 height 15
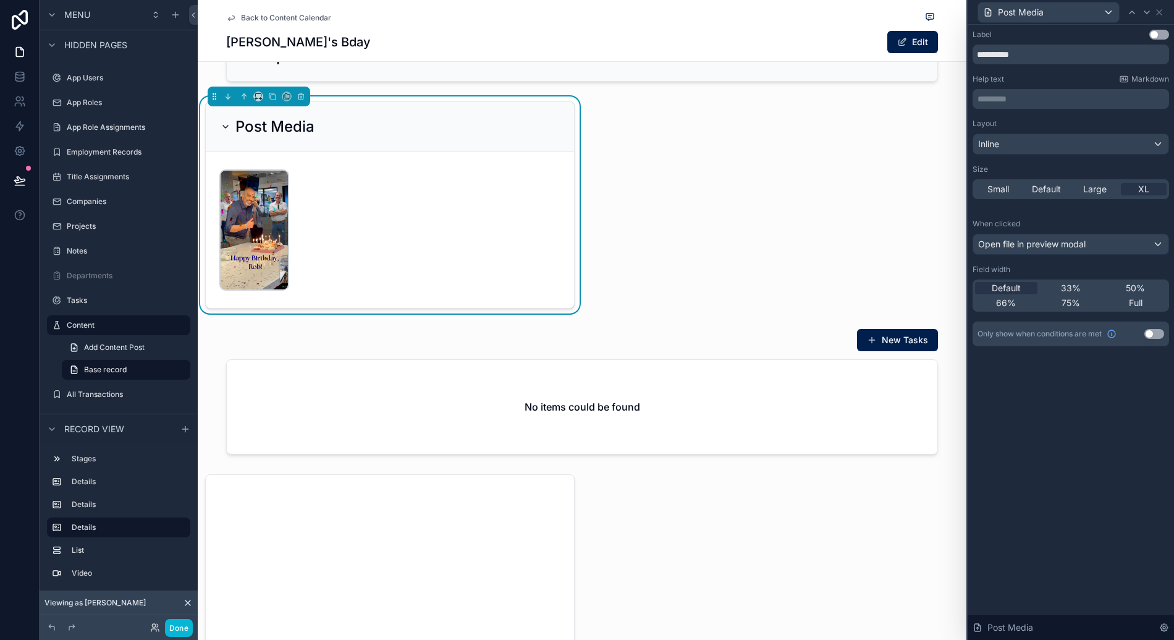
click at [281, 261] on img "scrollable content" at bounding box center [254, 230] width 67 height 119
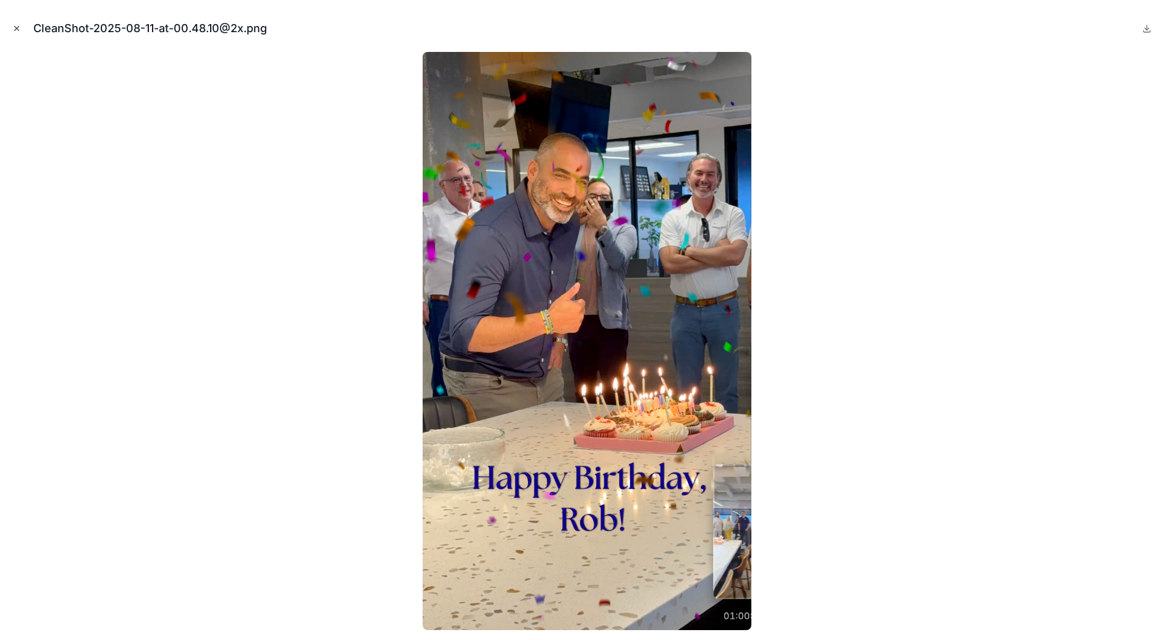
click at [15, 30] on icon "Close modal" at bounding box center [16, 28] width 9 height 9
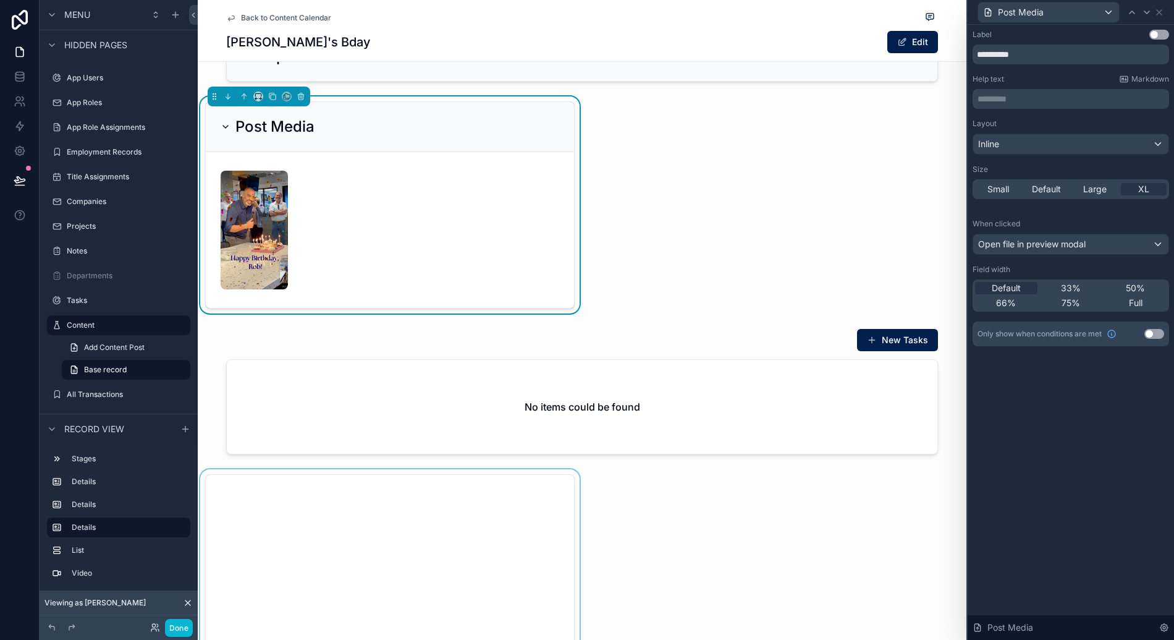
click at [573, 541] on div "scrollable content" at bounding box center [390, 578] width 384 height 218
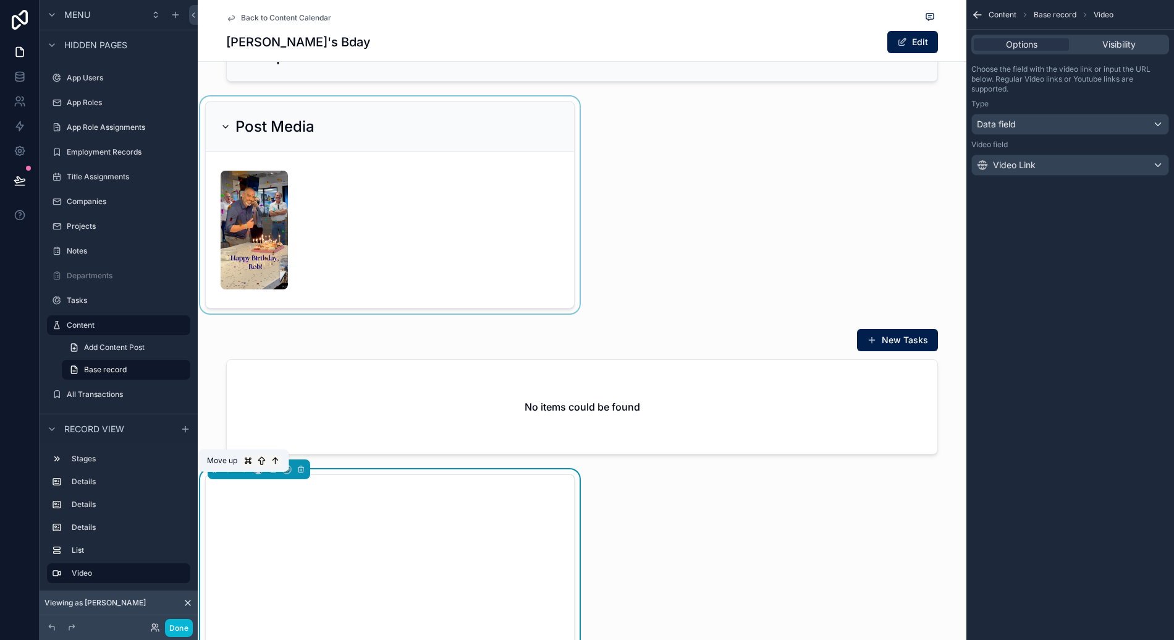
click at [248, 473] on icon "scrollable content" at bounding box center [244, 469] width 9 height 9
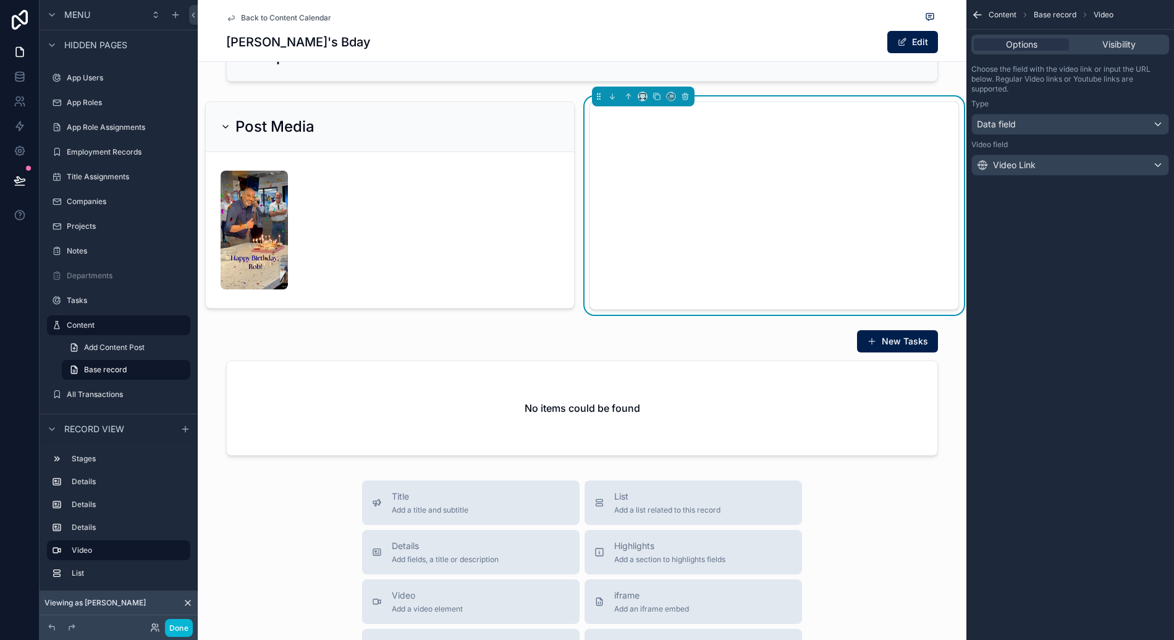
scroll to position [125, 0]
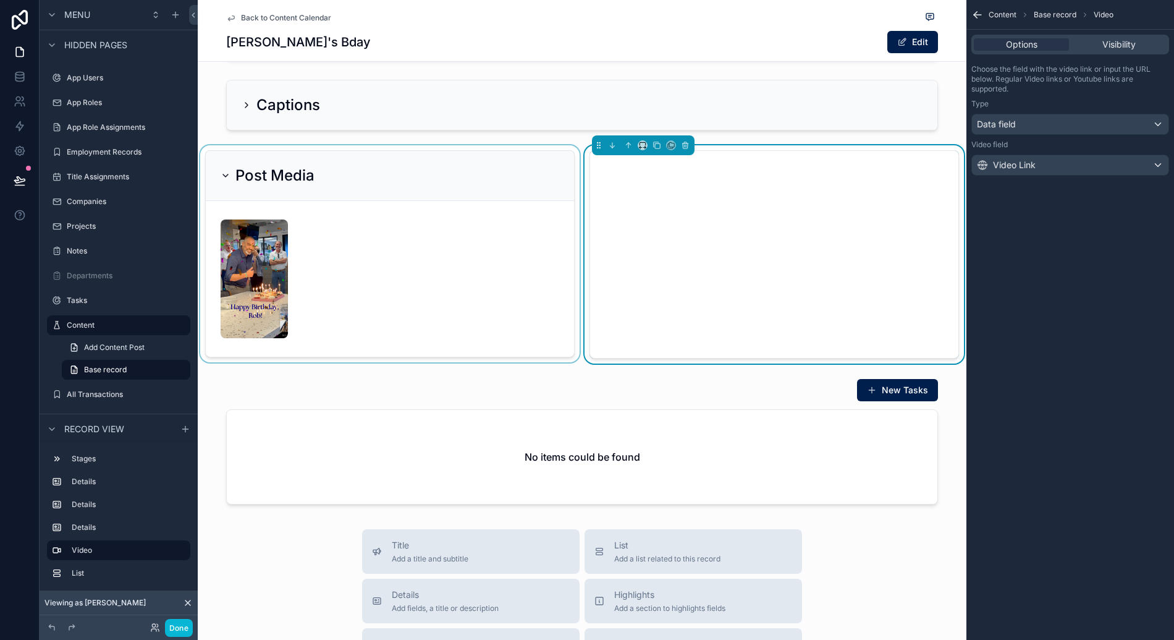
click at [506, 269] on div "scrollable content" at bounding box center [390, 254] width 384 height 218
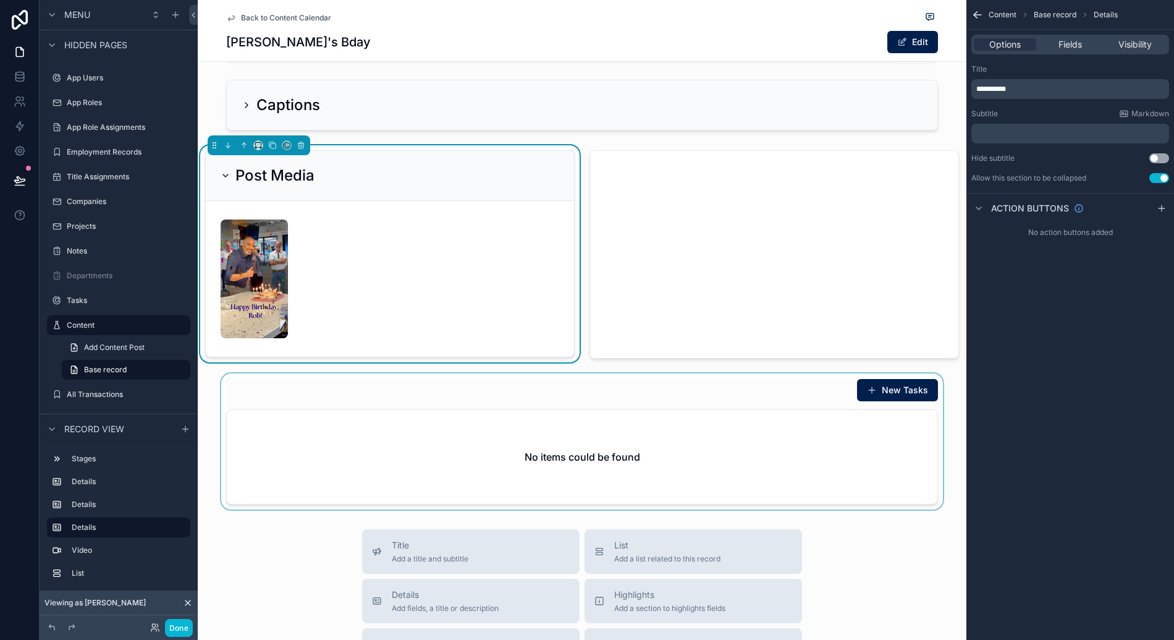
click at [562, 418] on div "scrollable content" at bounding box center [582, 441] width 769 height 136
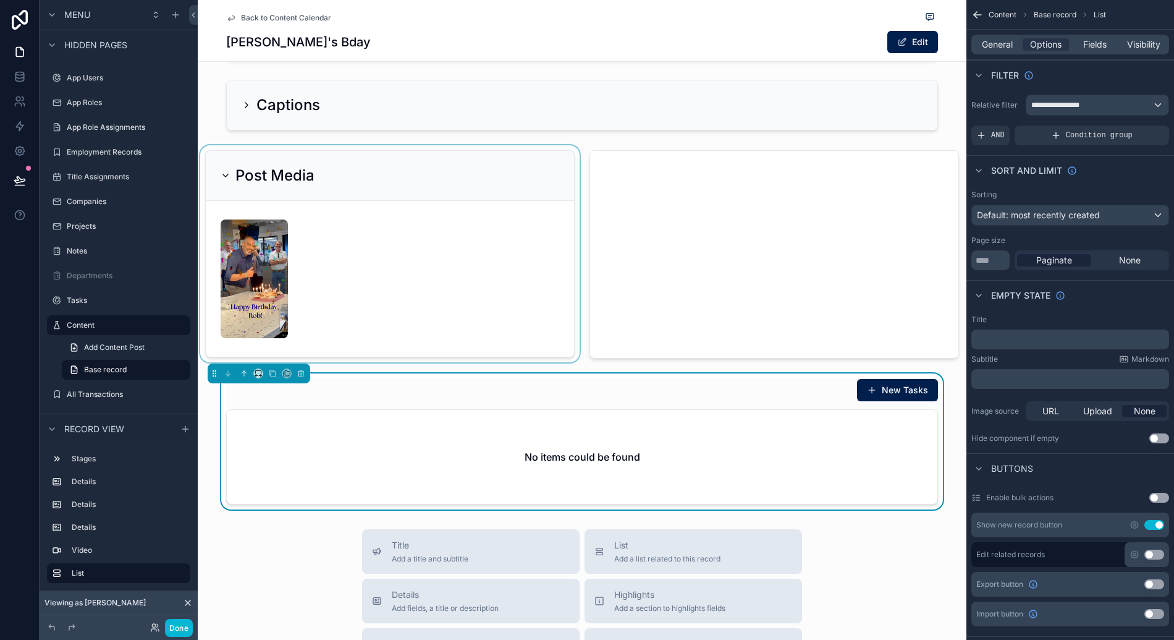
scroll to position [0, 0]
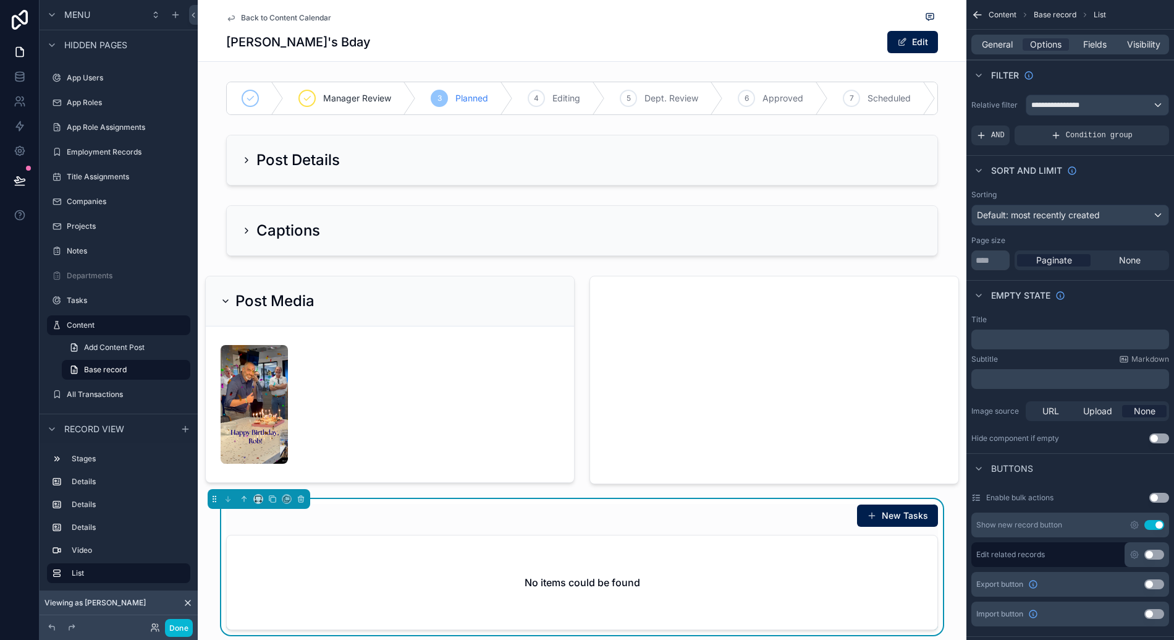
click at [234, 62] on div "Back to Content Calendar Rob's Bday Edit" at bounding box center [582, 31] width 769 height 62
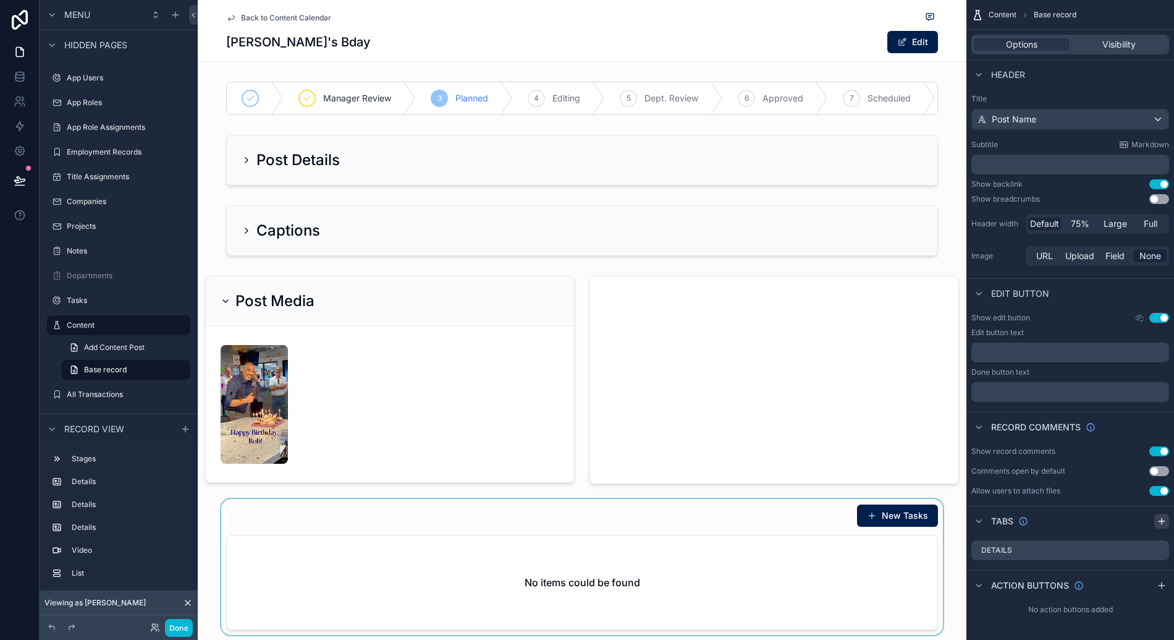
click at [1162, 518] on icon "scrollable content" at bounding box center [1162, 521] width 10 height 10
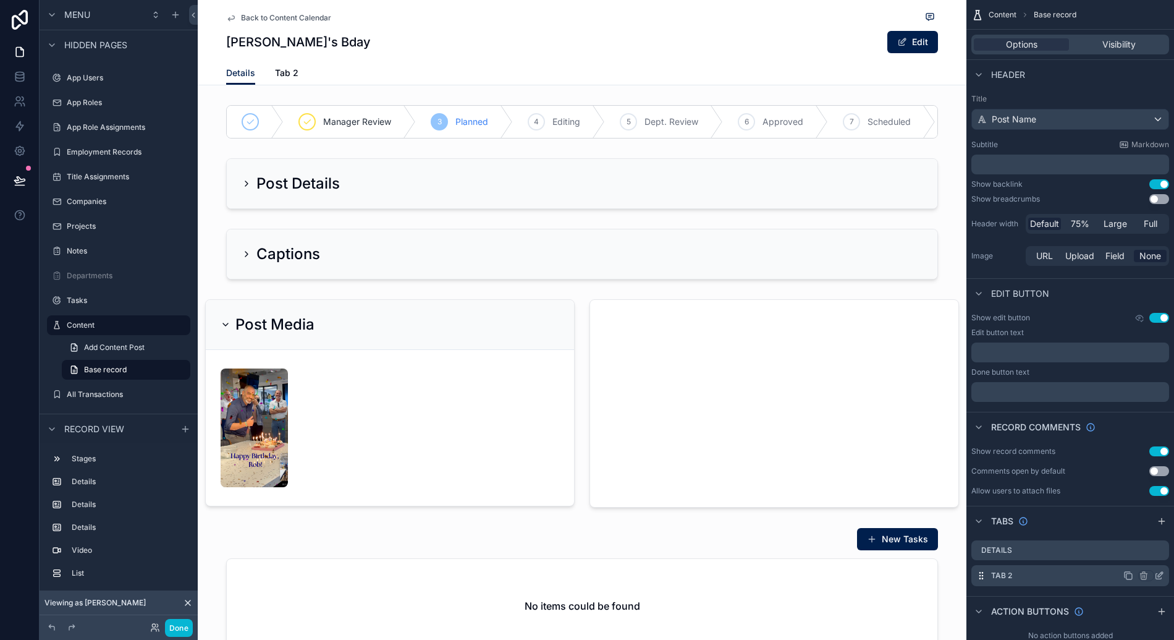
click at [1161, 575] on icon "scrollable content" at bounding box center [1160, 574] width 5 height 5
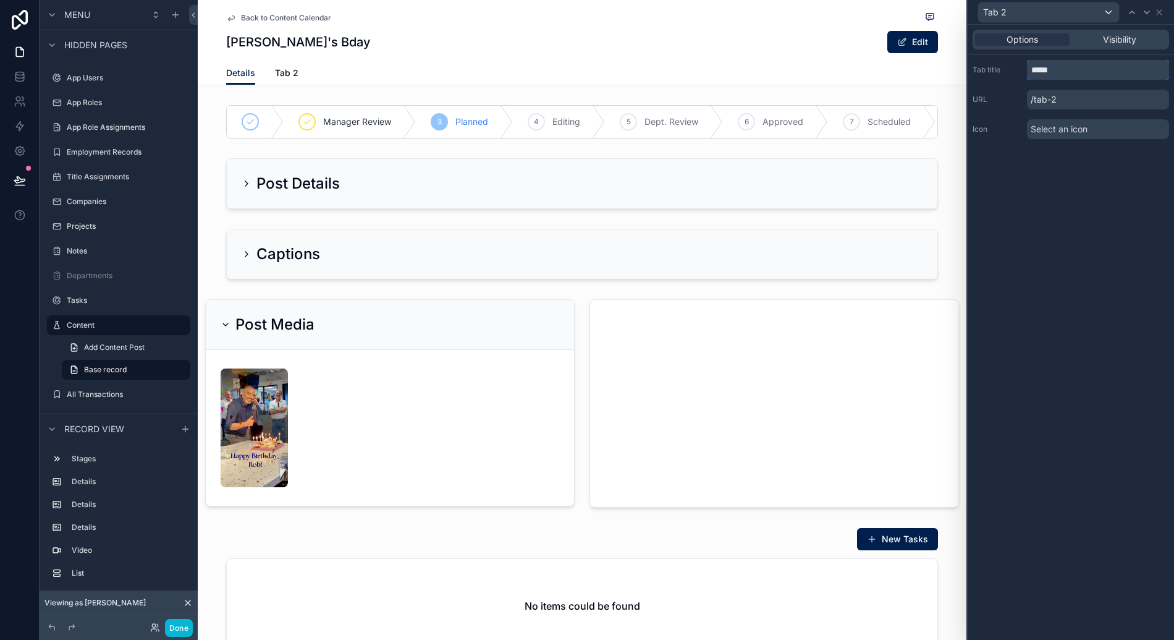
click at [1085, 67] on input "*****" at bounding box center [1098, 70] width 142 height 20
type input "*****"
click at [1142, 197] on div "Options Visibility Tab title ***** URL /tasks Icon Select an icon" at bounding box center [1071, 332] width 206 height 615
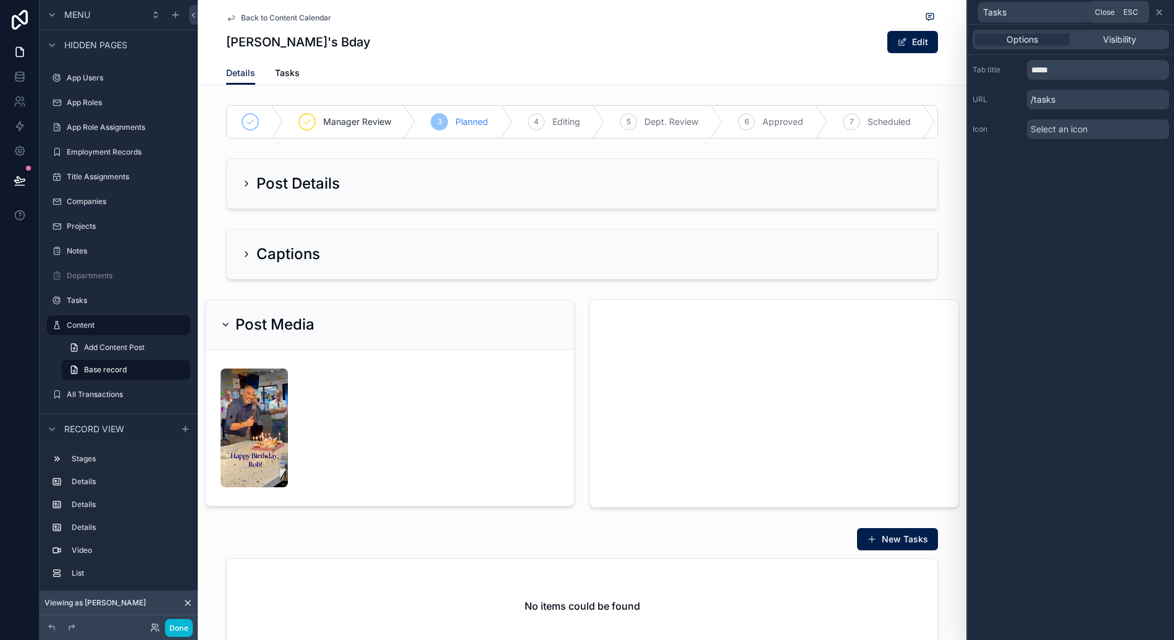
click at [1162, 14] on icon at bounding box center [1159, 12] width 10 height 10
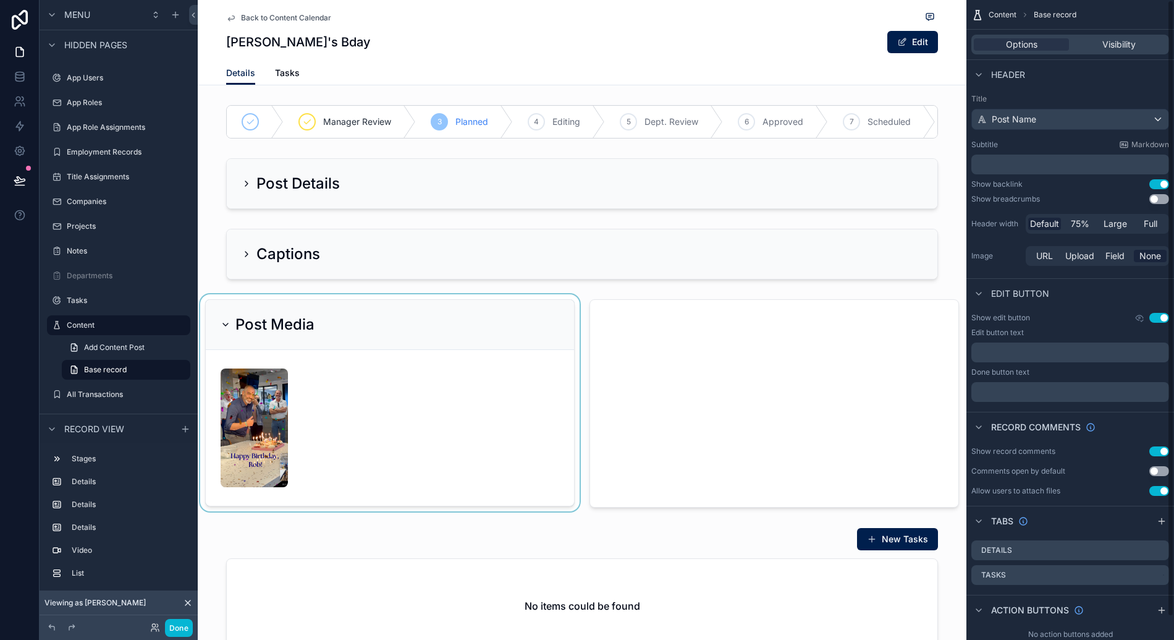
scroll to position [239, 0]
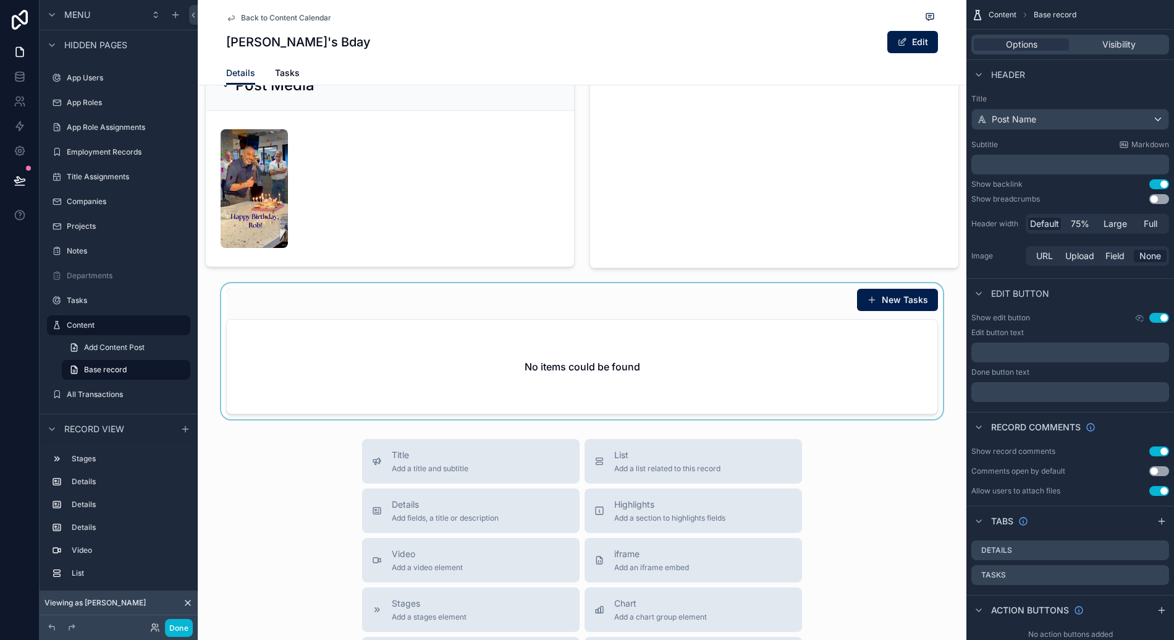
click at [460, 308] on div "scrollable content" at bounding box center [582, 351] width 769 height 136
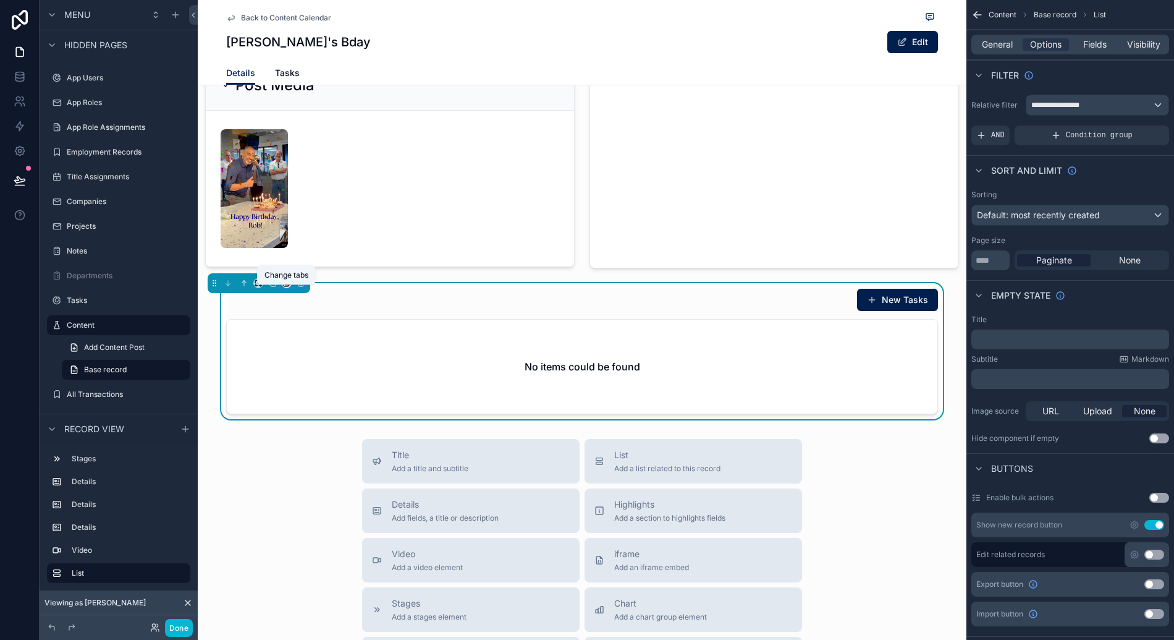
click at [288, 287] on icon "scrollable content" at bounding box center [286, 283] width 9 height 9
click at [300, 344] on div "Tasks" at bounding box center [313, 356] width 57 height 35
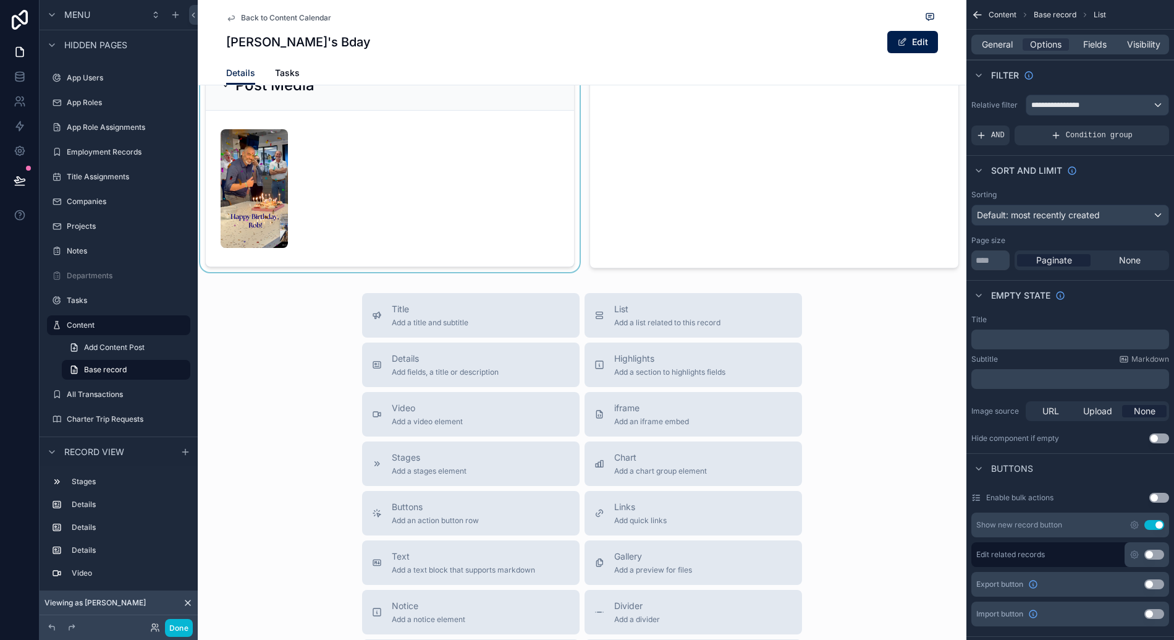
scroll to position [0, 0]
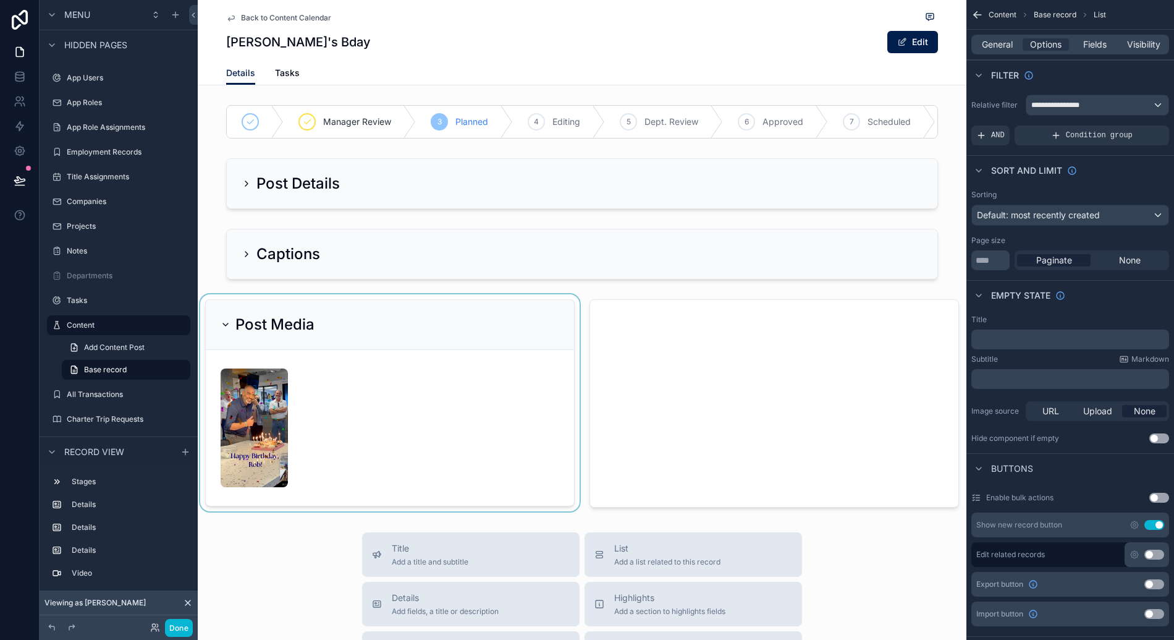
click at [391, 405] on div "scrollable content" at bounding box center [390, 403] width 384 height 218
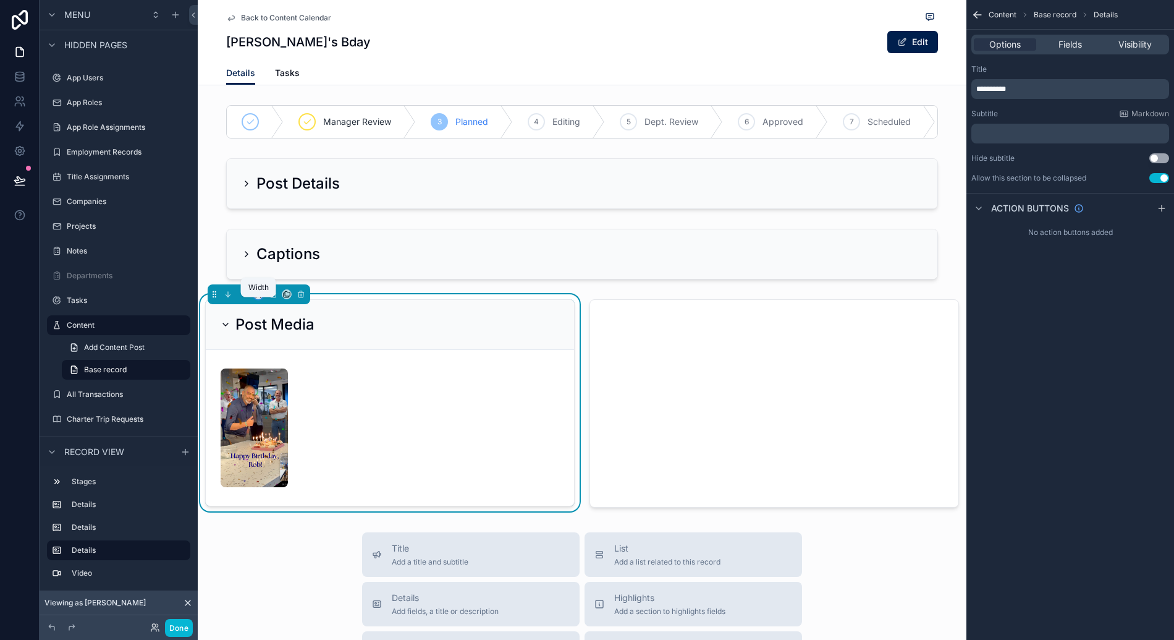
click at [261, 298] on icon "scrollable content" at bounding box center [258, 294] width 9 height 9
click at [273, 328] on span "Default" at bounding box center [278, 326] width 29 height 15
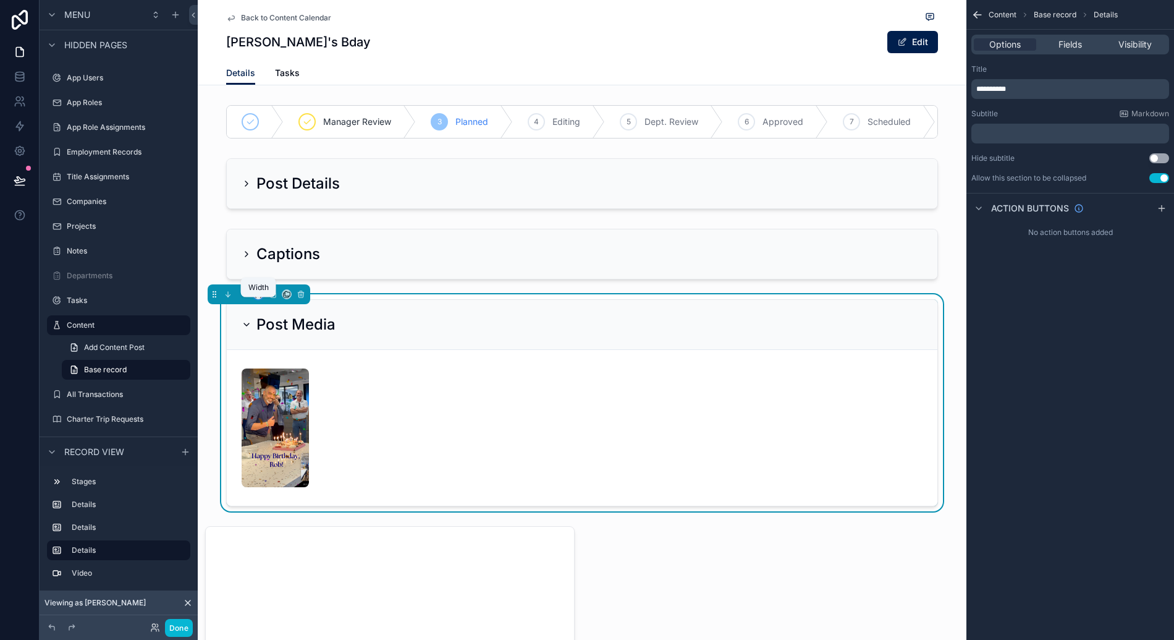
click at [260, 298] on icon "scrollable content" at bounding box center [258, 294] width 9 height 9
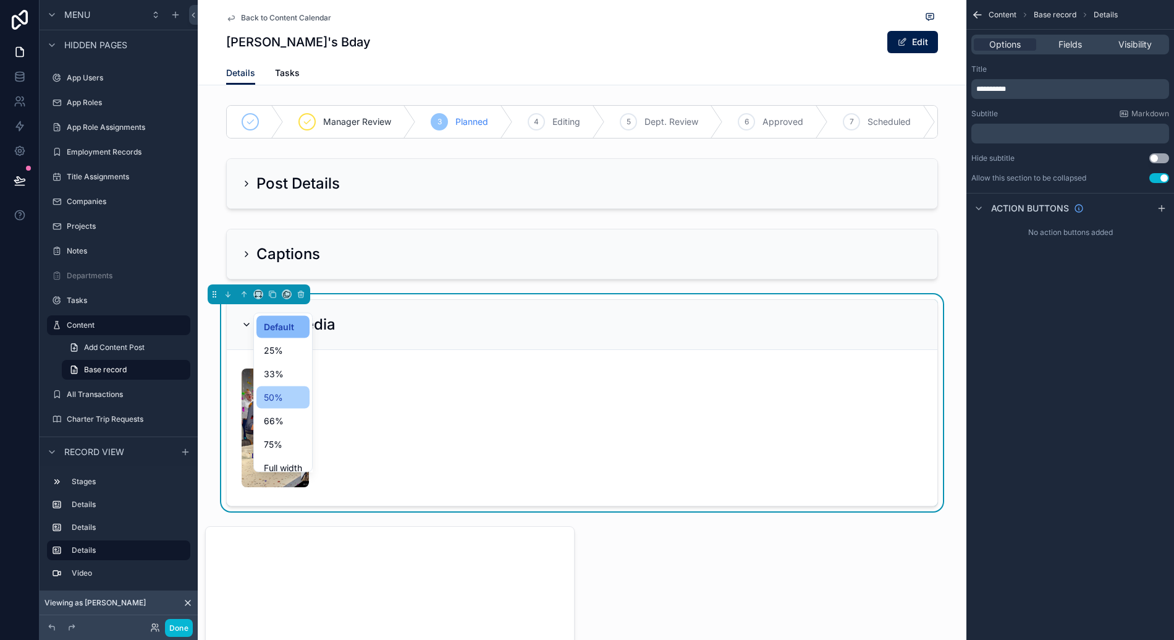
click at [286, 391] on div "50%" at bounding box center [283, 397] width 38 height 15
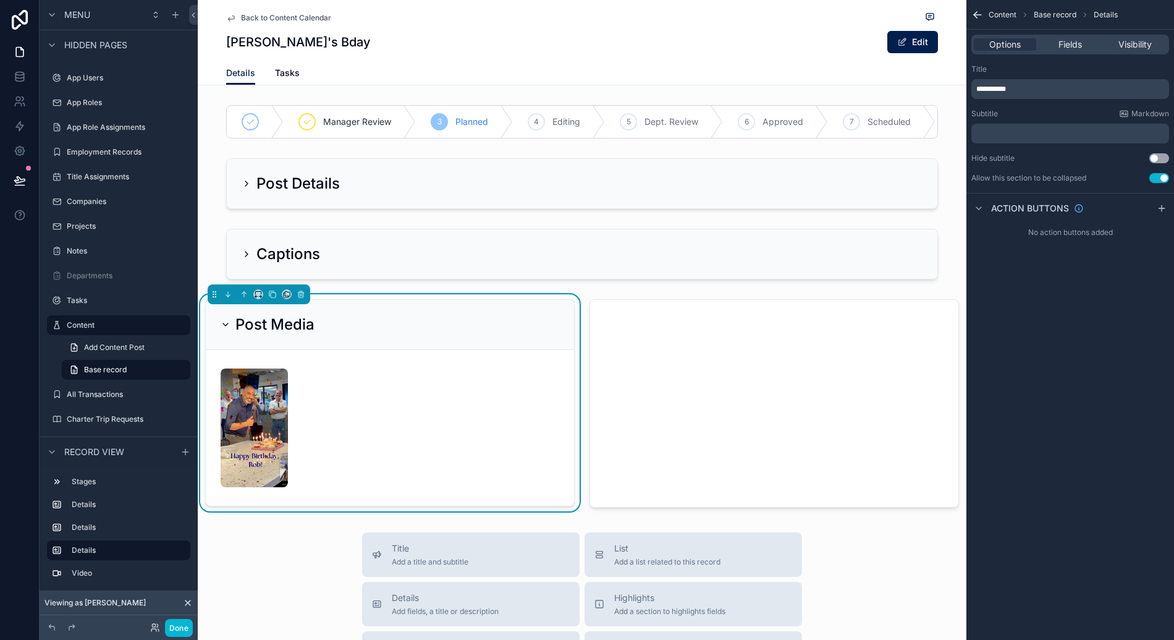
click at [579, 298] on div "Manager Review 3 Planned 4 Editing 5 Dept. Review 6 Approved 7 Scheduled 8 Post…" at bounding box center [582, 306] width 769 height 412
click at [1023, 302] on div "**********" at bounding box center [1071, 320] width 208 height 640
click at [1066, 47] on span "Fields" at bounding box center [1070, 44] width 23 height 12
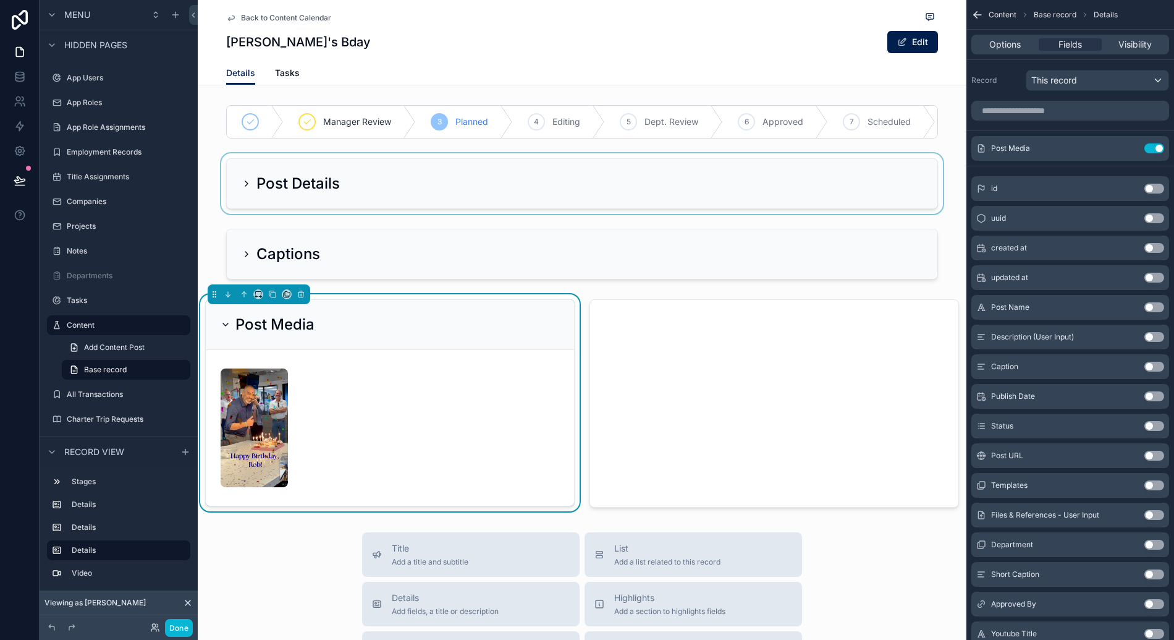
click at [254, 214] on div "scrollable content" at bounding box center [582, 183] width 769 height 61
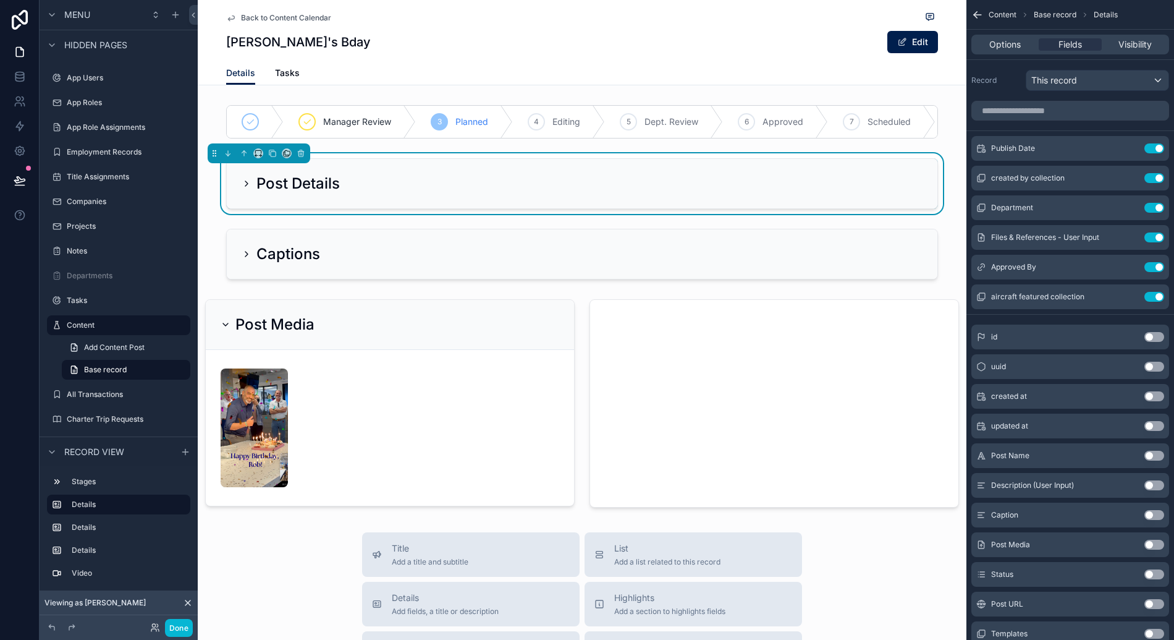
click at [242, 188] on icon "scrollable content" at bounding box center [247, 184] width 10 height 10
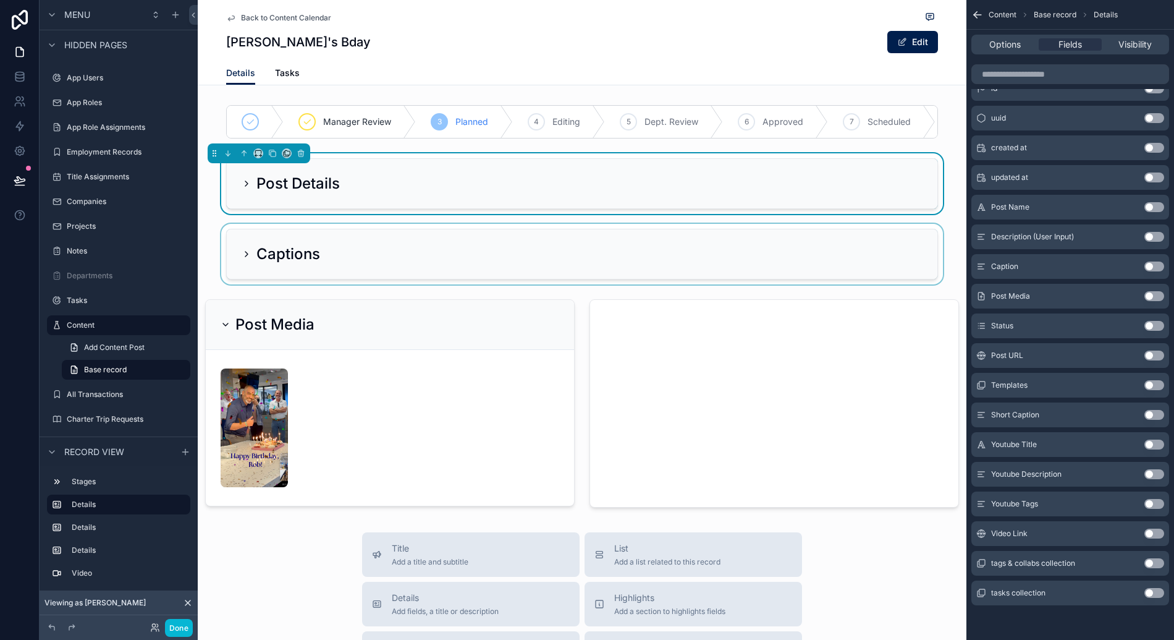
click at [294, 243] on div "scrollable content" at bounding box center [582, 254] width 769 height 61
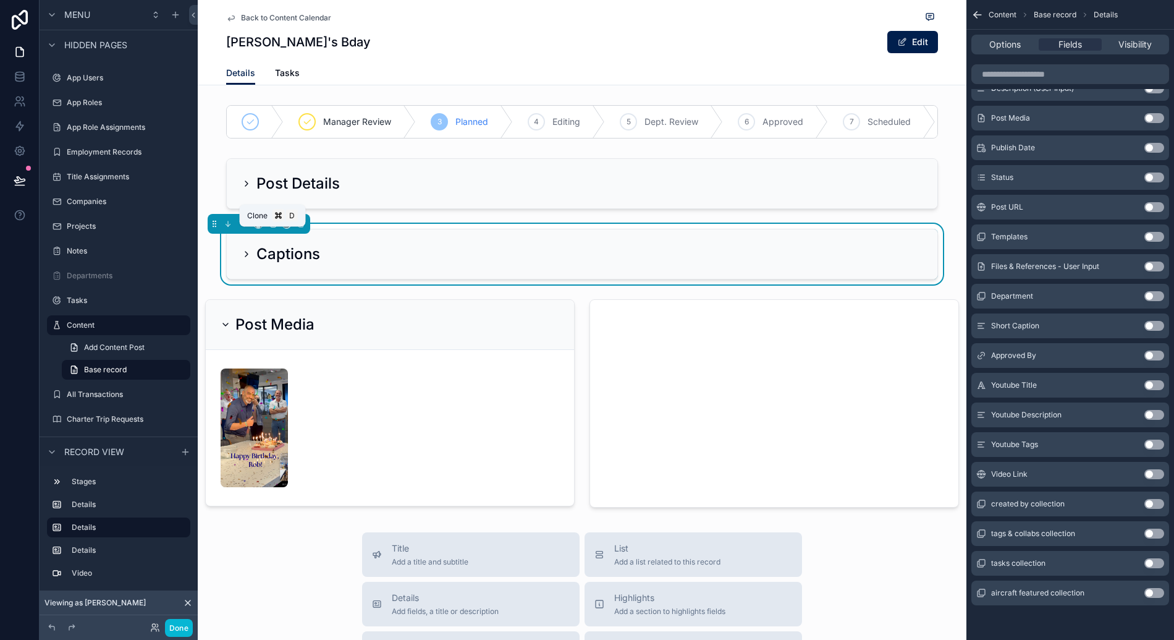
click at [274, 228] on icon "scrollable content" at bounding box center [272, 223] width 9 height 9
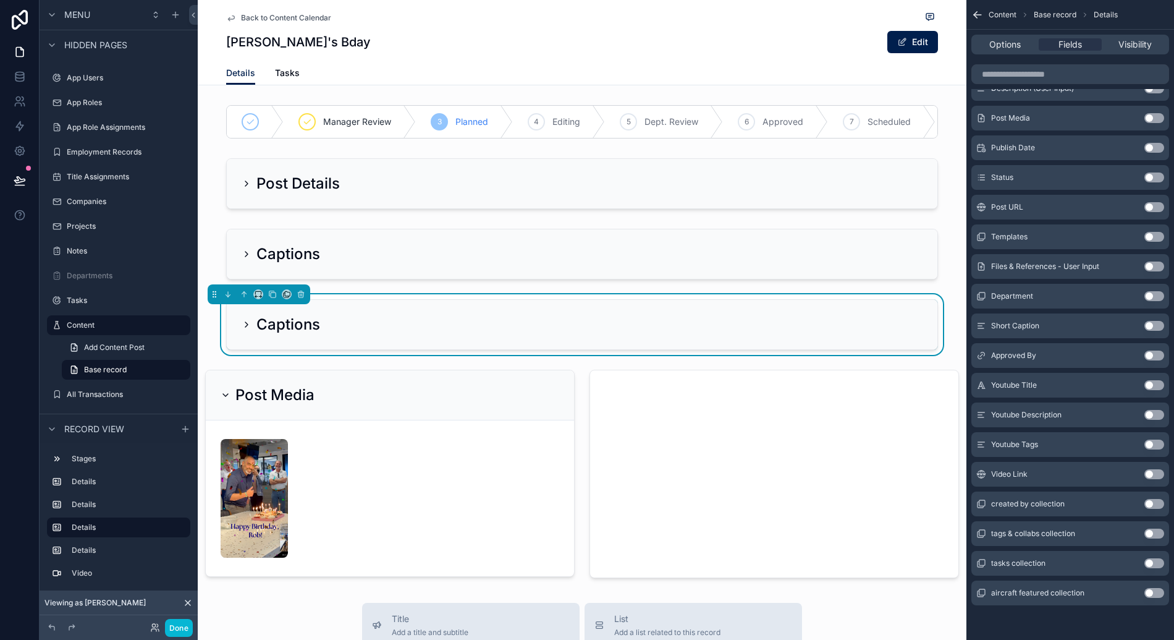
click at [334, 321] on div "Captions" at bounding box center [582, 324] width 711 height 49
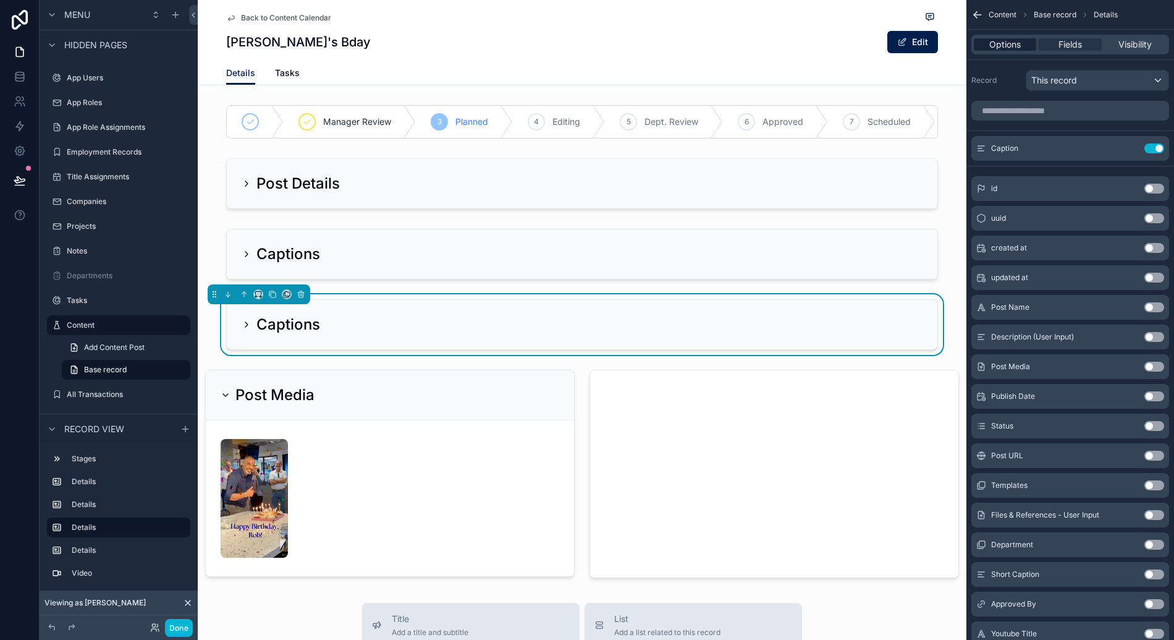
click at [1019, 46] on span "Options" at bounding box center [1005, 44] width 32 height 12
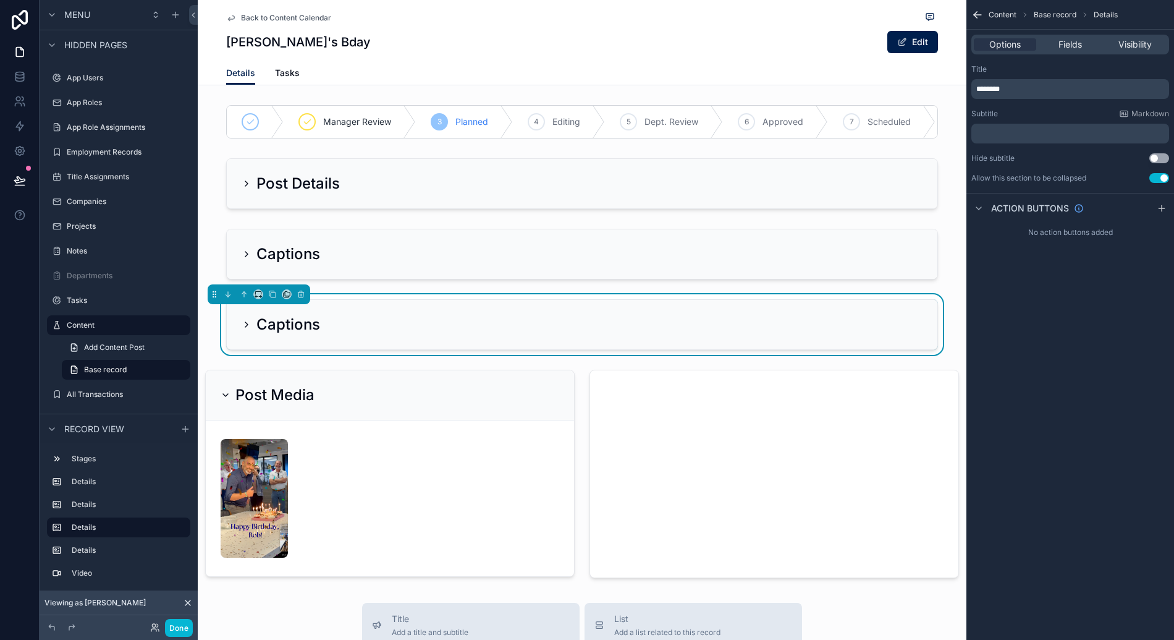
click at [1031, 81] on div "********" at bounding box center [1070, 89] width 198 height 20
click at [1031, 85] on p "********" at bounding box center [1071, 89] width 190 height 10
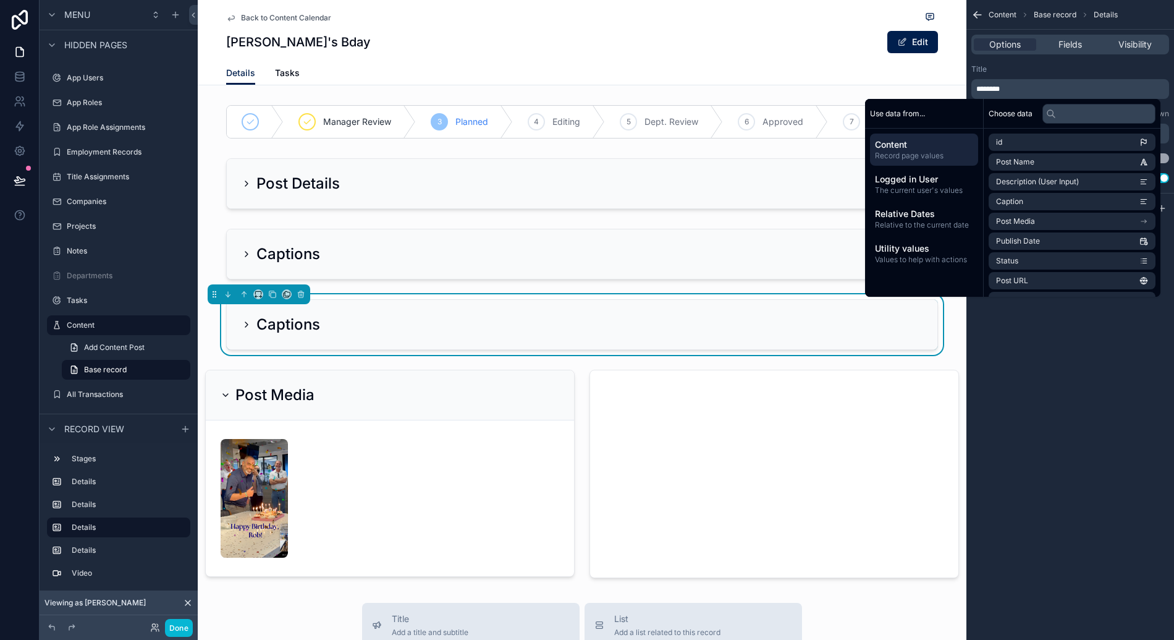
click at [1031, 85] on p "********" at bounding box center [1071, 89] width 190 height 10
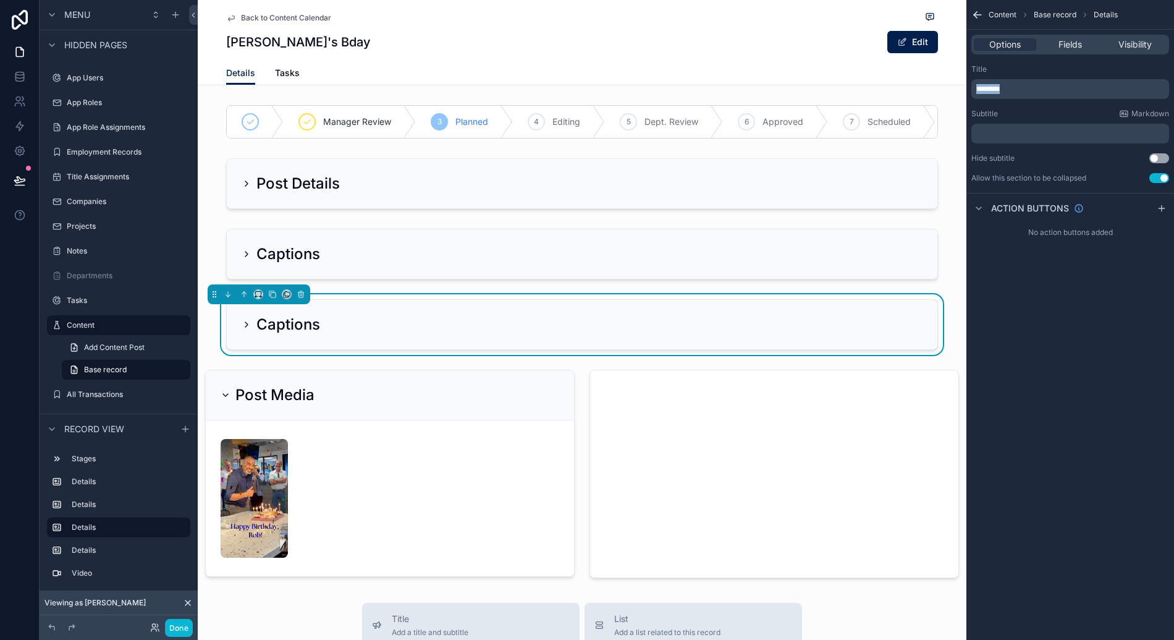
click at [1031, 85] on p "********" at bounding box center [1071, 89] width 190 height 10
click at [1124, 368] on div "**********" at bounding box center [1071, 320] width 208 height 640
click at [1068, 46] on span "Fields" at bounding box center [1070, 44] width 23 height 12
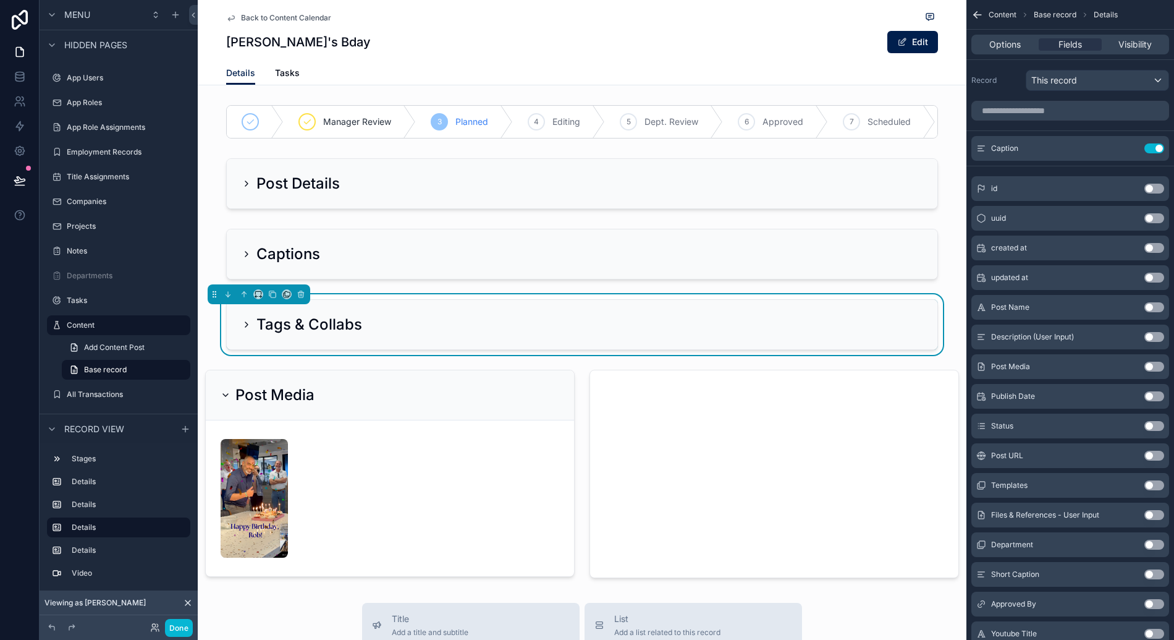
drag, startPoint x: 1157, startPoint y: 150, endPoint x: 1115, endPoint y: 259, distance: 116.8
click at [1157, 150] on button "Use setting" at bounding box center [1154, 148] width 20 height 10
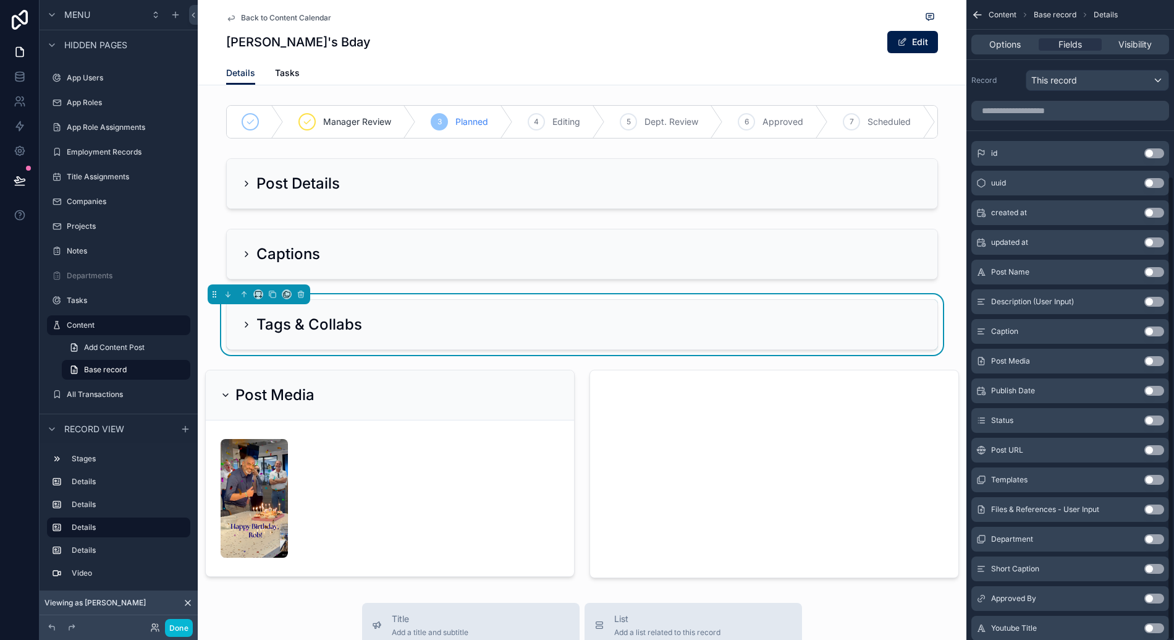
scroll to position [243, 0]
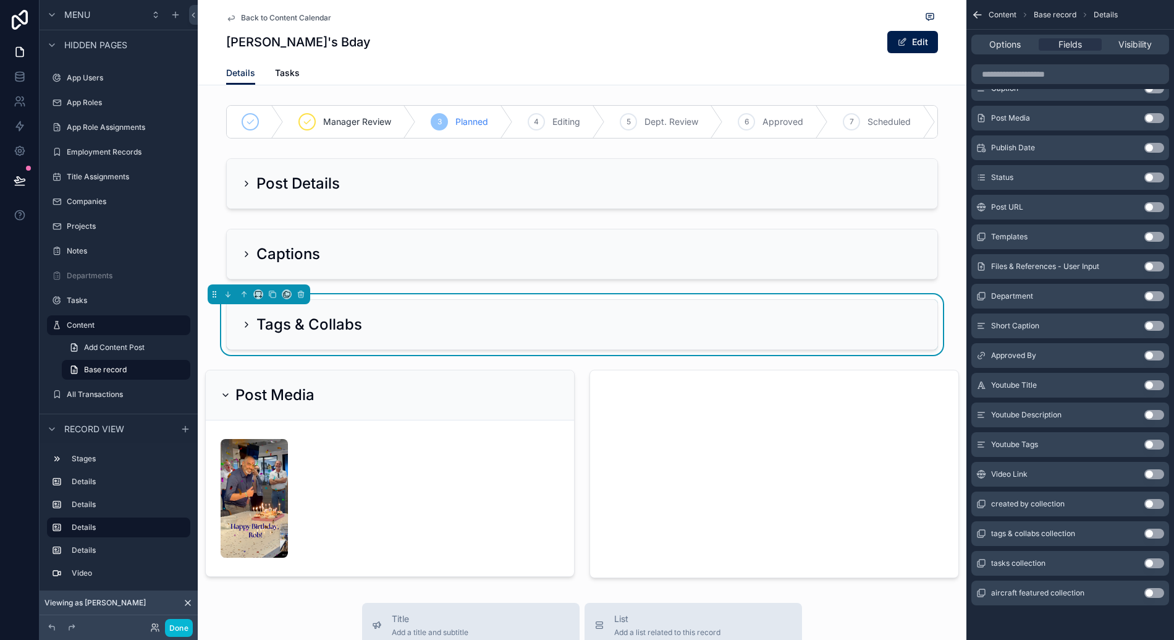
click at [1154, 530] on button "Use setting" at bounding box center [1154, 533] width 20 height 10
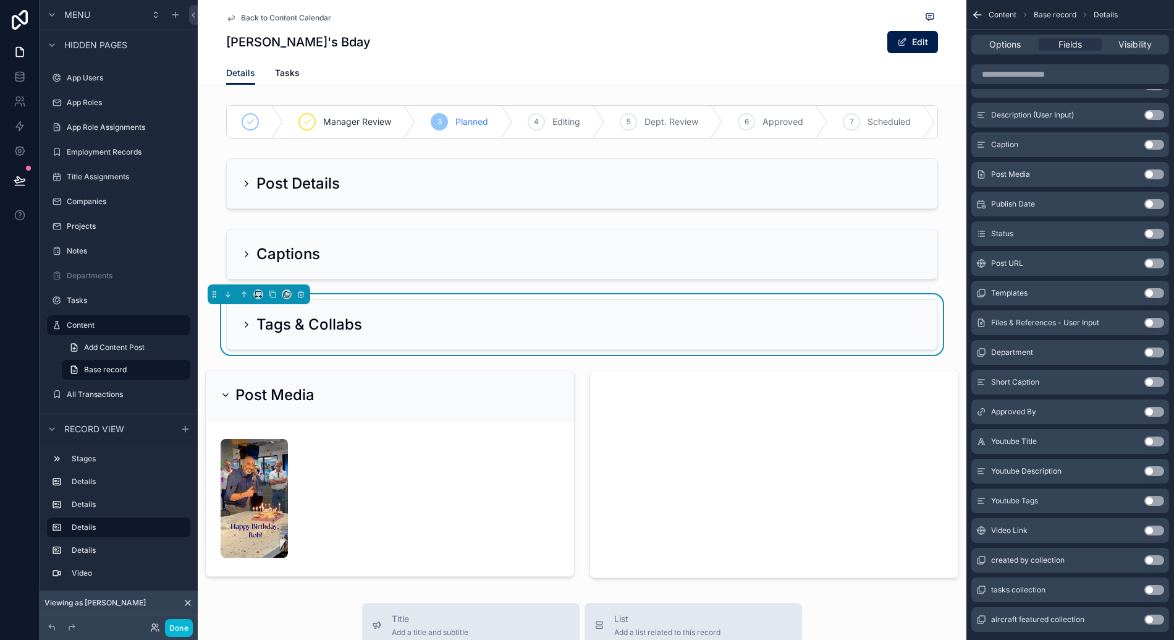
click at [366, 307] on div "Tags & Collabs" at bounding box center [582, 324] width 769 height 61
click at [242, 329] on icon "scrollable content" at bounding box center [247, 324] width 10 height 10
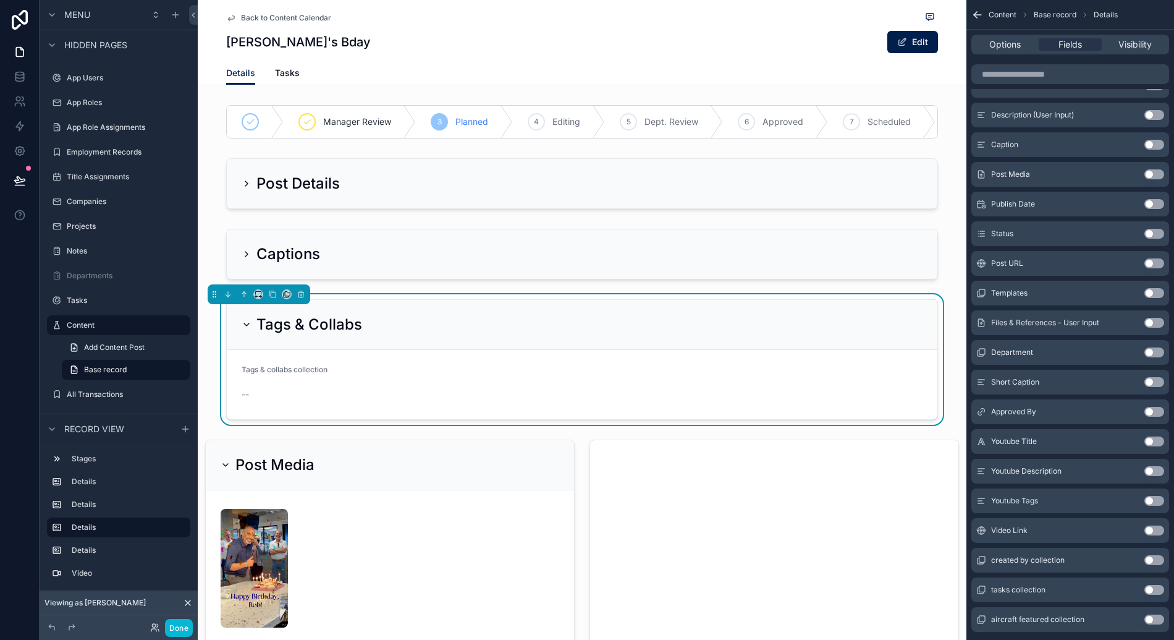
click at [412, 389] on form "Tags & collabs collection --" at bounding box center [582, 384] width 711 height 69
click at [242, 329] on icon "scrollable content" at bounding box center [247, 324] width 10 height 10
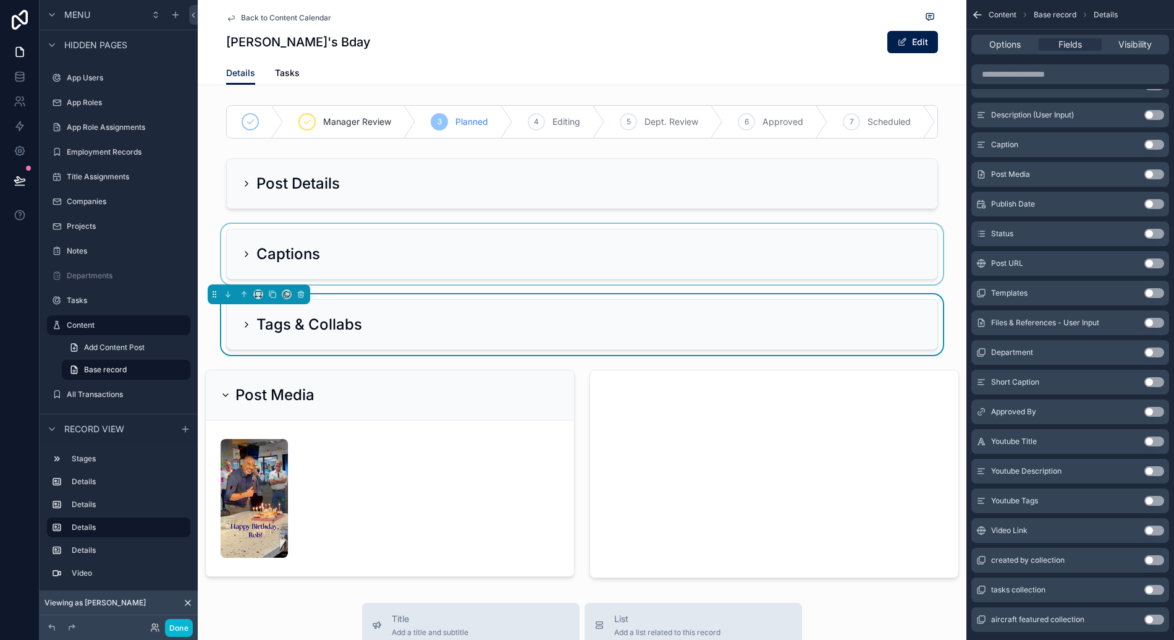
click at [403, 238] on div "scrollable content" at bounding box center [582, 254] width 769 height 61
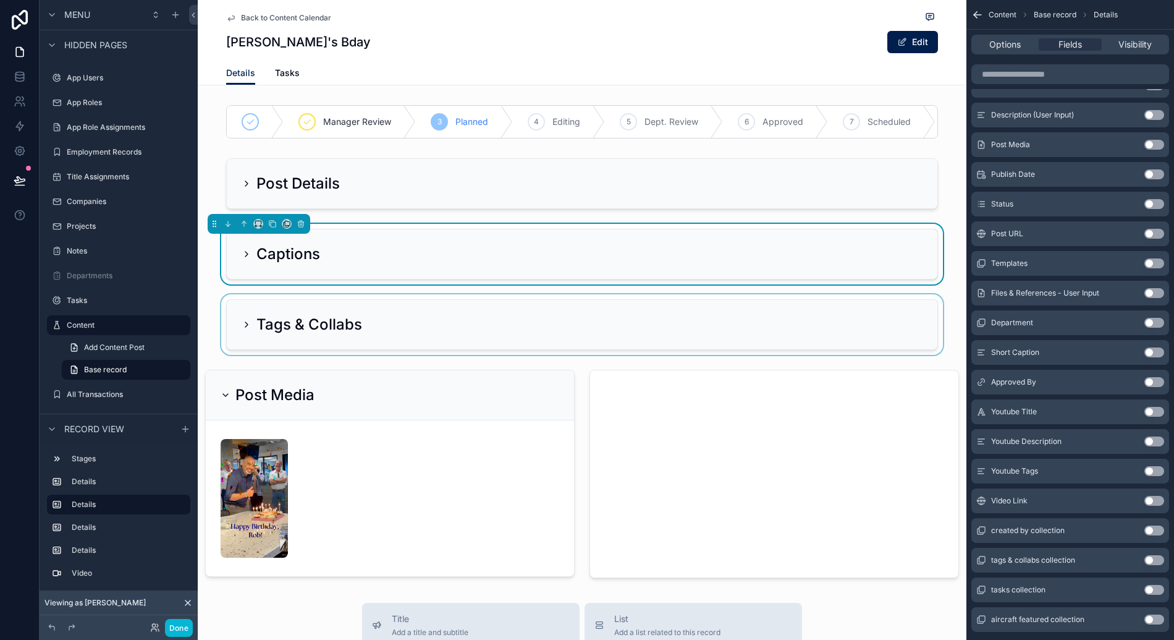
click at [369, 309] on div "scrollable content" at bounding box center [582, 324] width 769 height 61
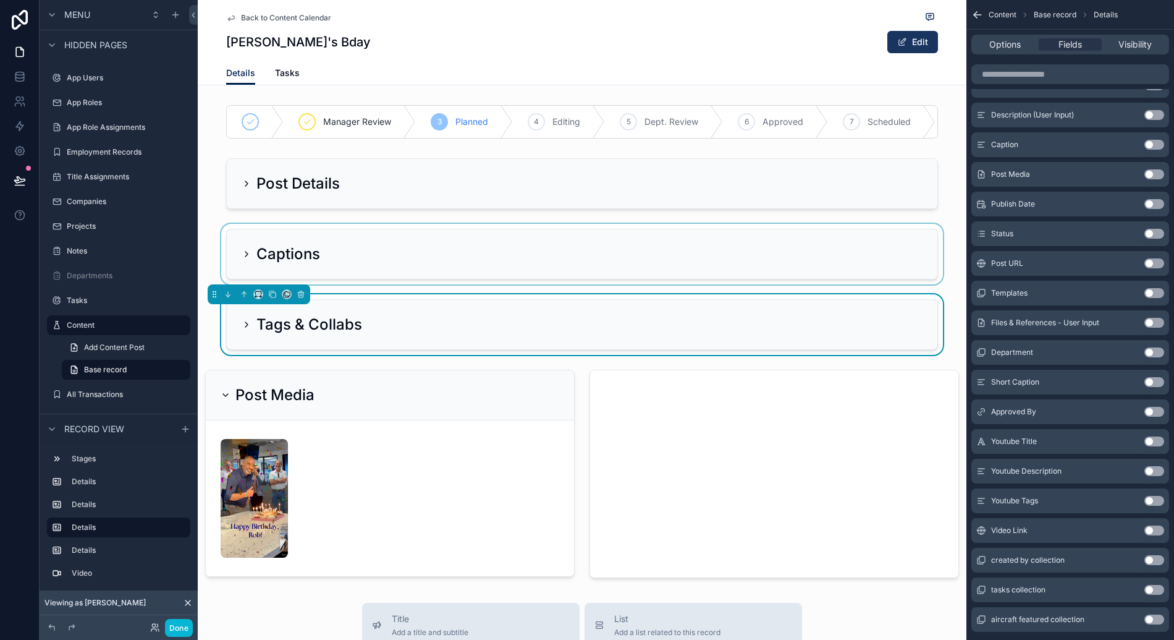
click at [912, 38] on button "Edit" at bounding box center [912, 42] width 51 height 22
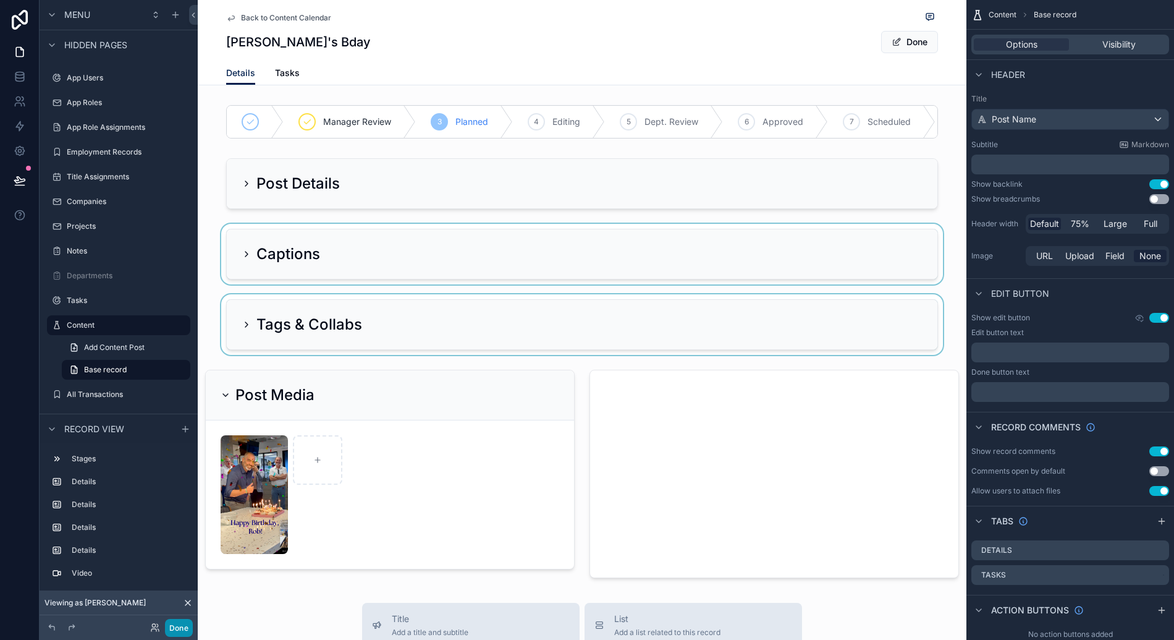
click at [185, 623] on button "Done" at bounding box center [179, 628] width 28 height 18
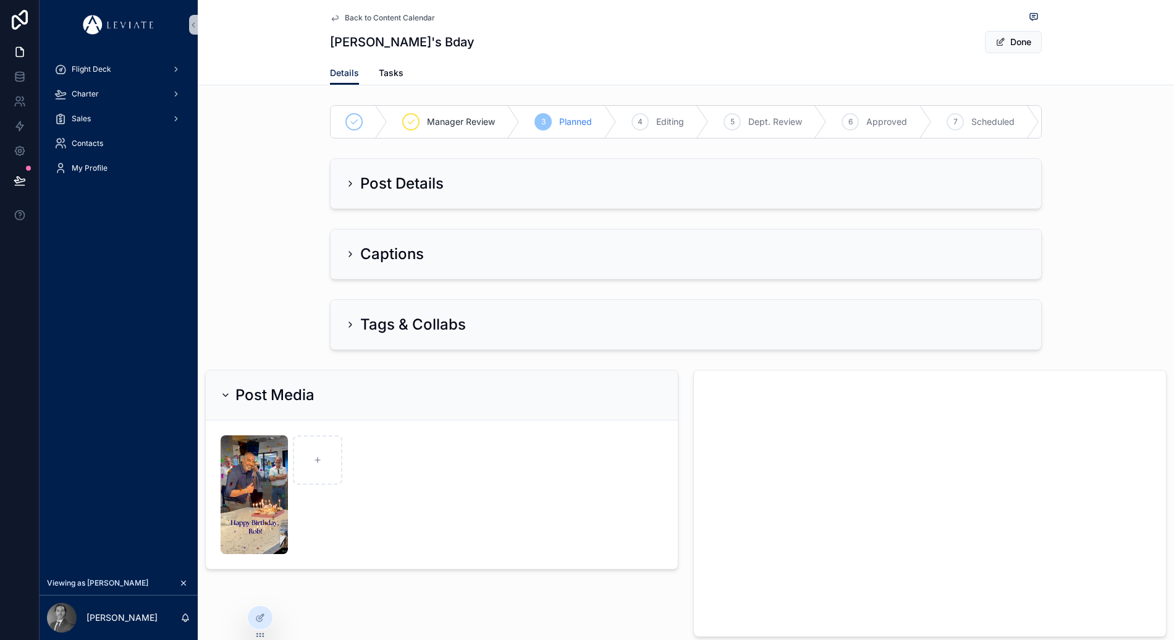
click at [519, 405] on div "Post Media" at bounding box center [442, 395] width 442 height 20
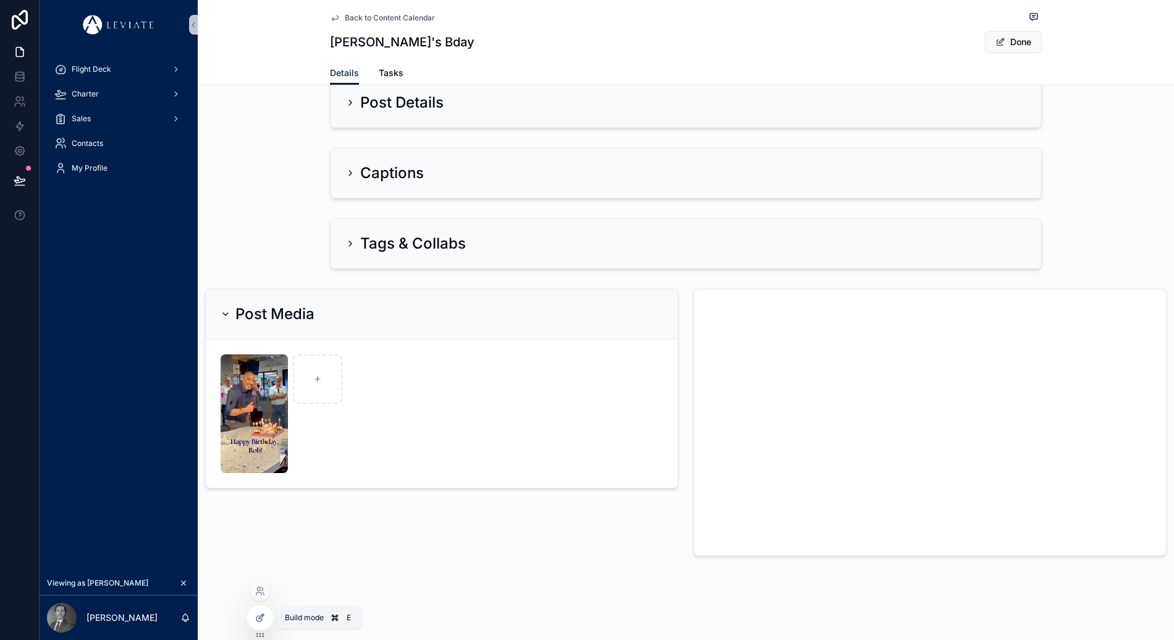
click at [259, 614] on icon at bounding box center [260, 617] width 10 height 10
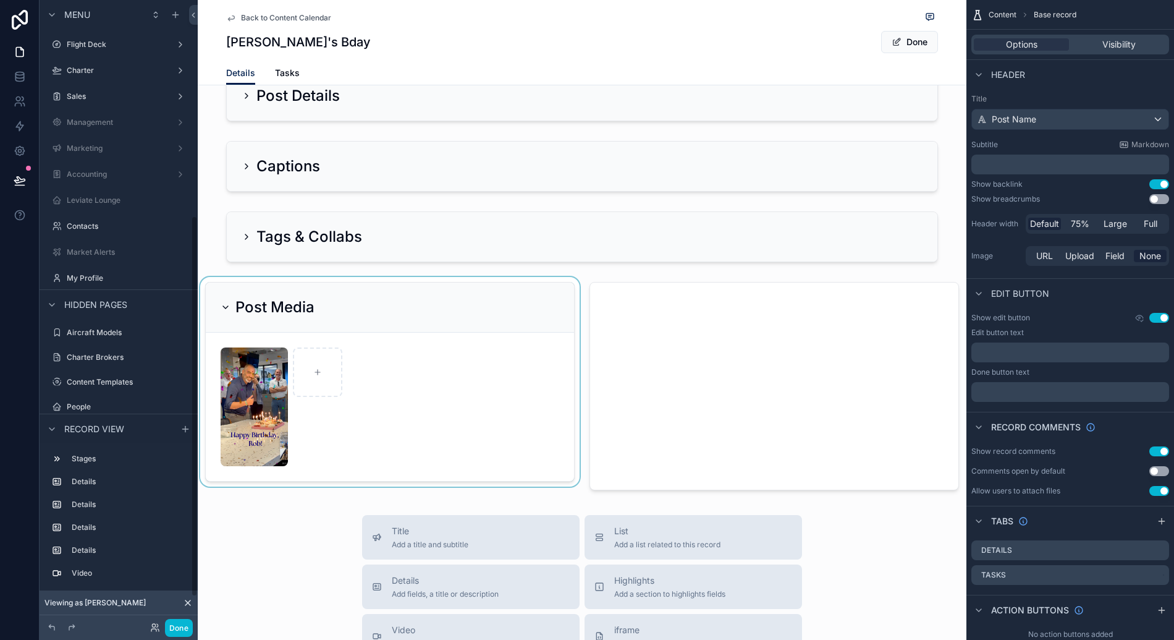
scroll to position [353, 0]
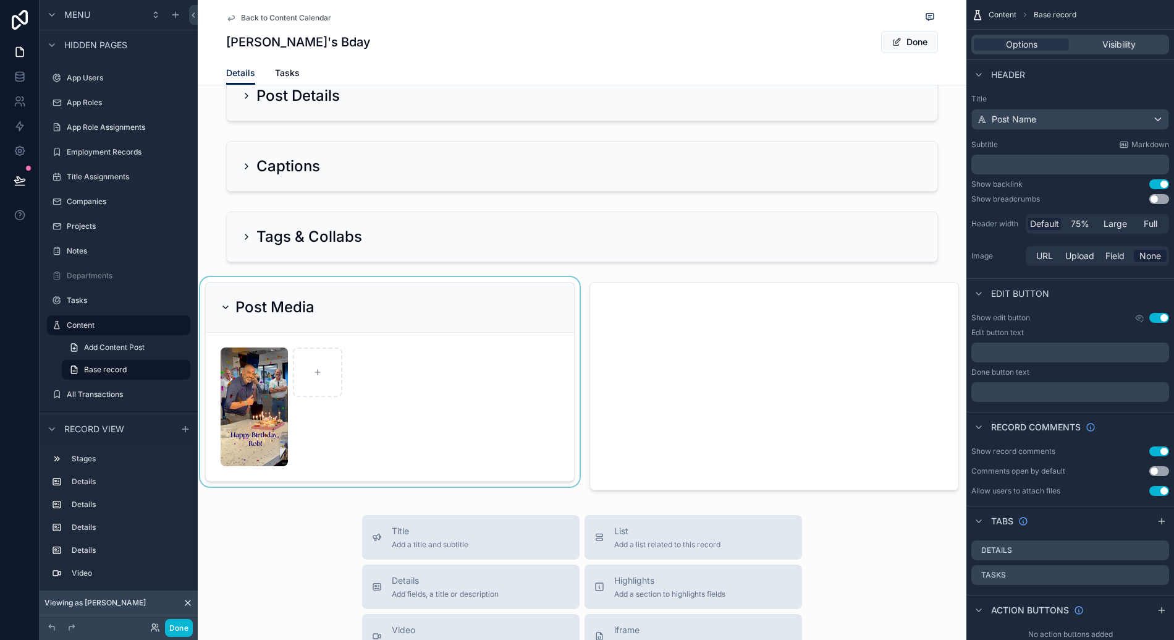
click at [545, 431] on div "scrollable content" at bounding box center [390, 386] width 384 height 218
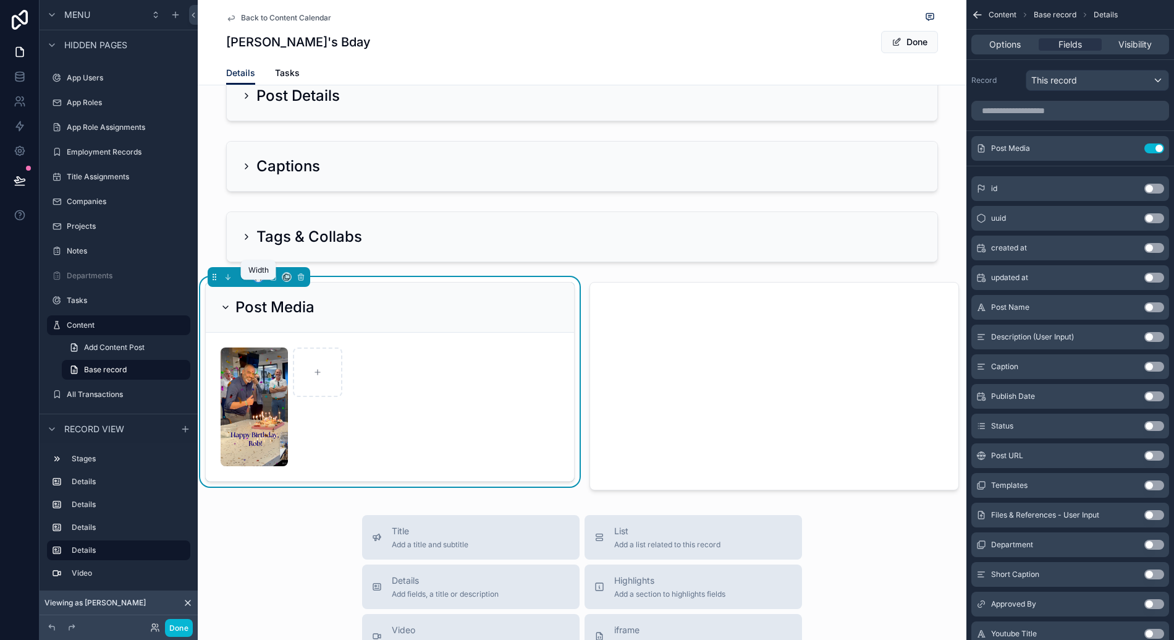
click at [260, 281] on icon "scrollable content" at bounding box center [258, 277] width 9 height 9
click at [270, 355] on span "33%" at bounding box center [274, 356] width 20 height 15
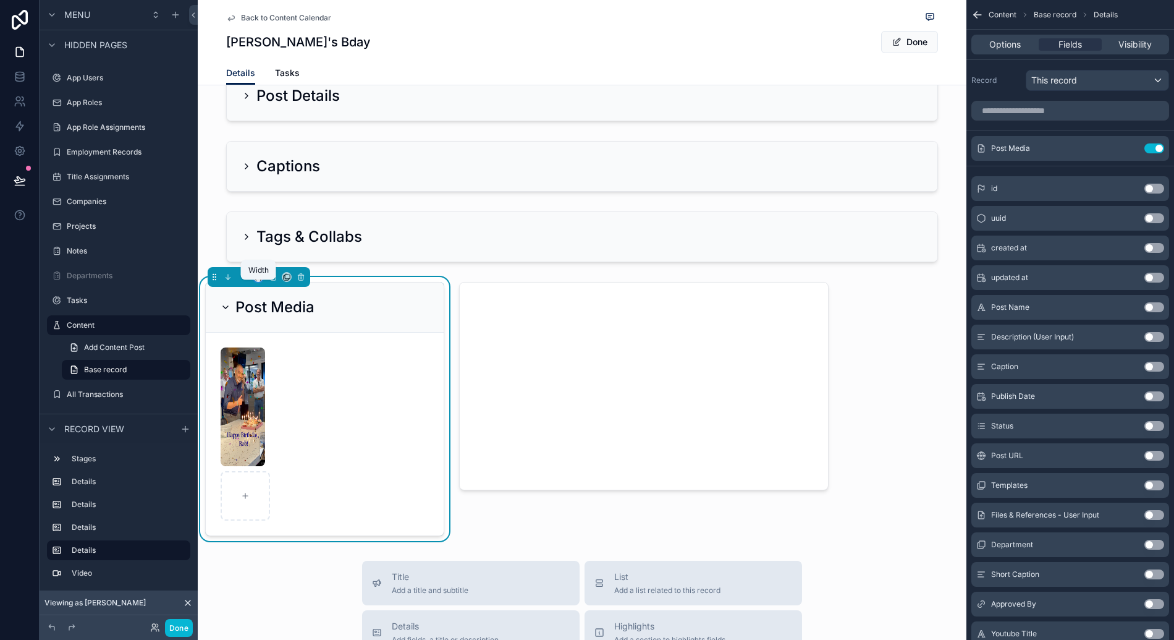
click at [261, 281] on icon "scrollable content" at bounding box center [261, 279] width 1 height 2
click at [287, 311] on span "Default" at bounding box center [278, 309] width 29 height 15
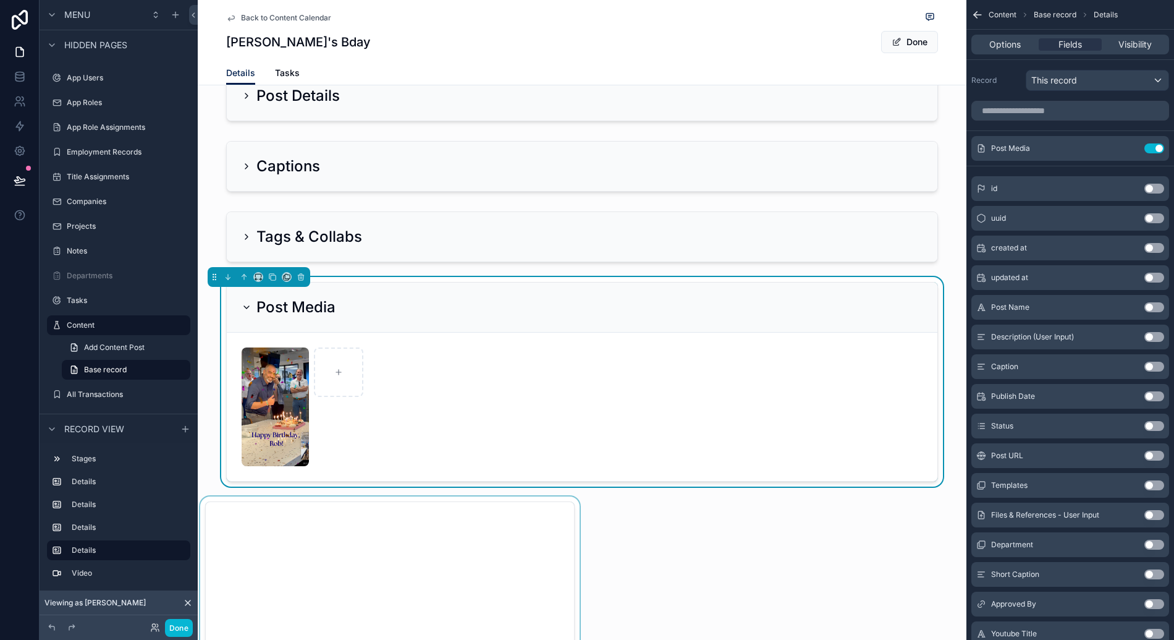
scroll to position [232, 0]
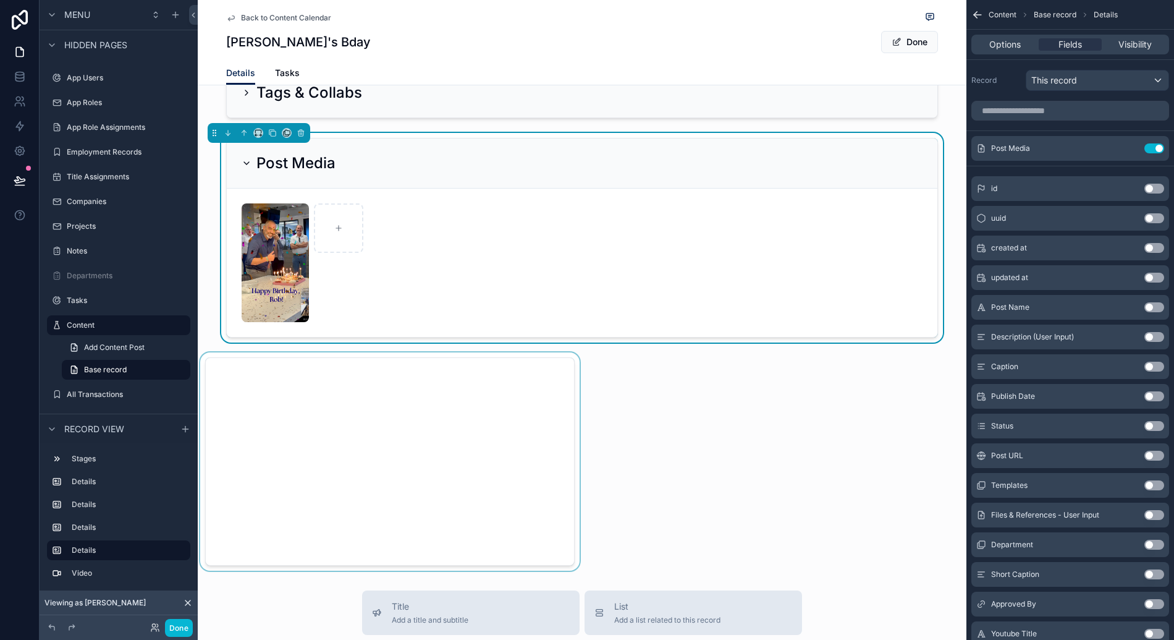
click at [497, 364] on div "scrollable content" at bounding box center [390, 461] width 384 height 218
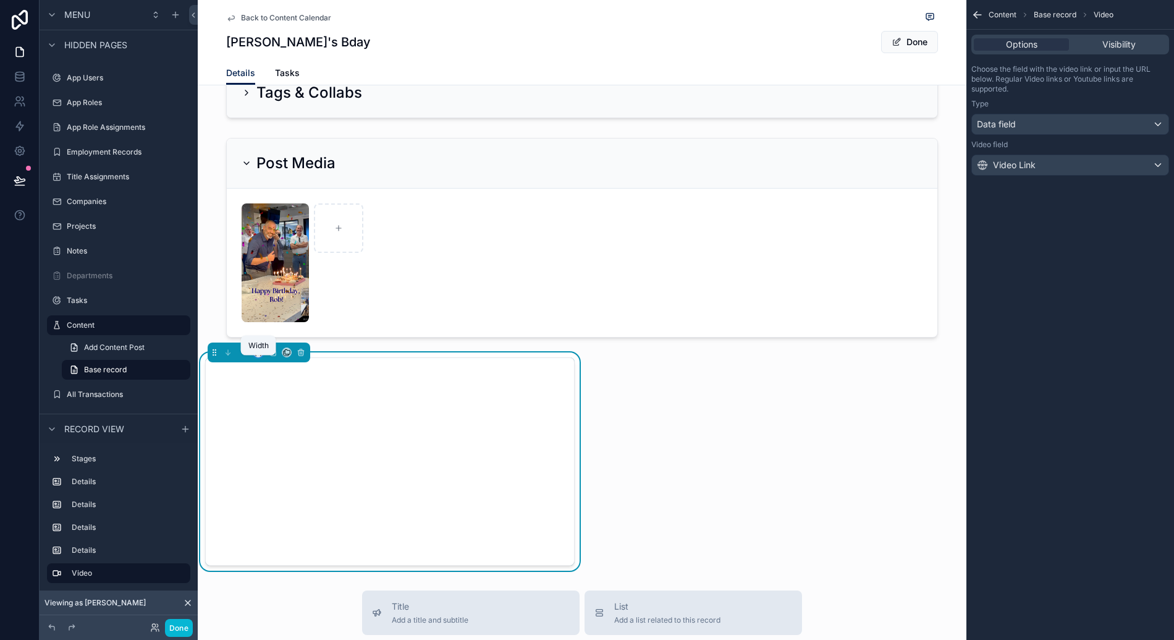
click at [255, 357] on icon "scrollable content" at bounding box center [258, 352] width 9 height 9
click at [282, 390] on span "Default" at bounding box center [278, 385] width 29 height 15
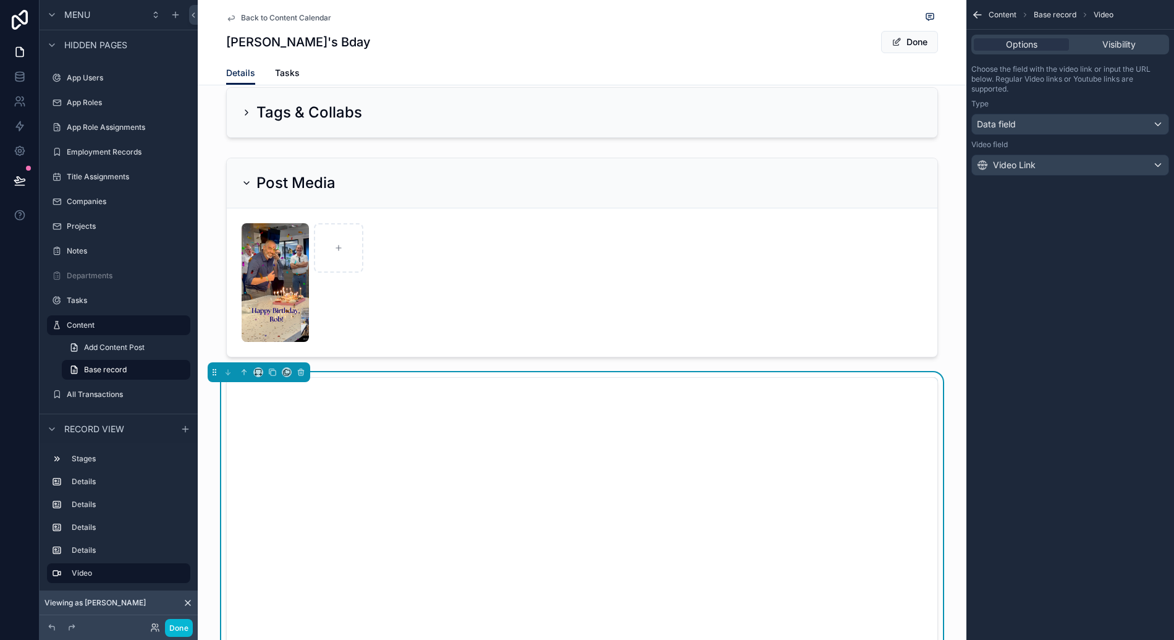
scroll to position [287, 0]
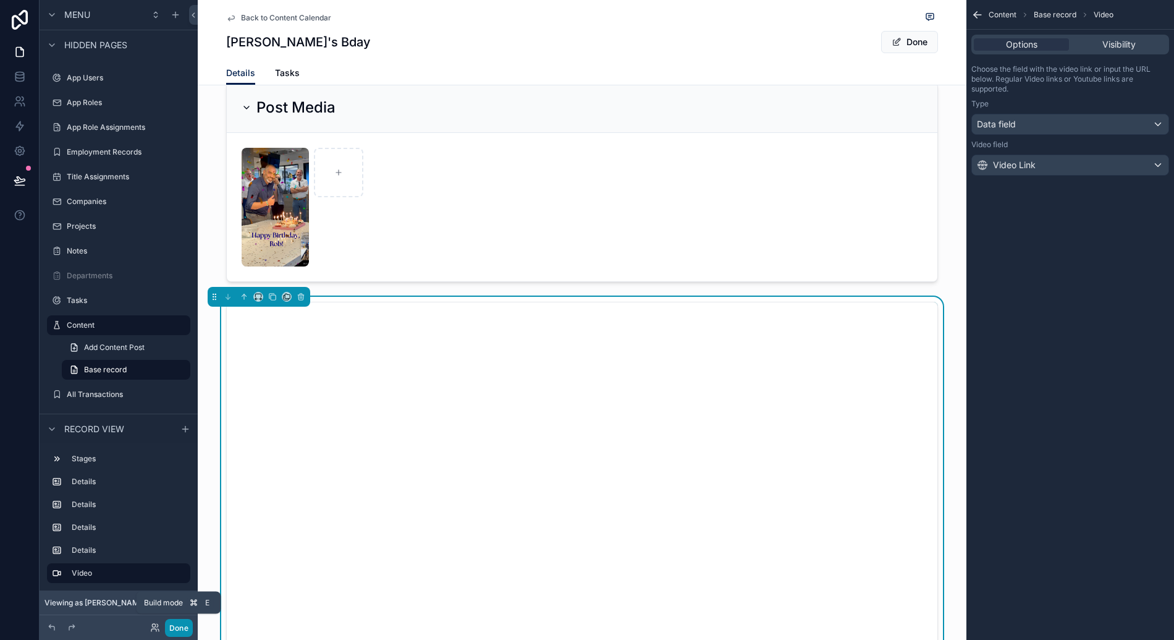
click at [174, 625] on button "Done" at bounding box center [179, 628] width 28 height 18
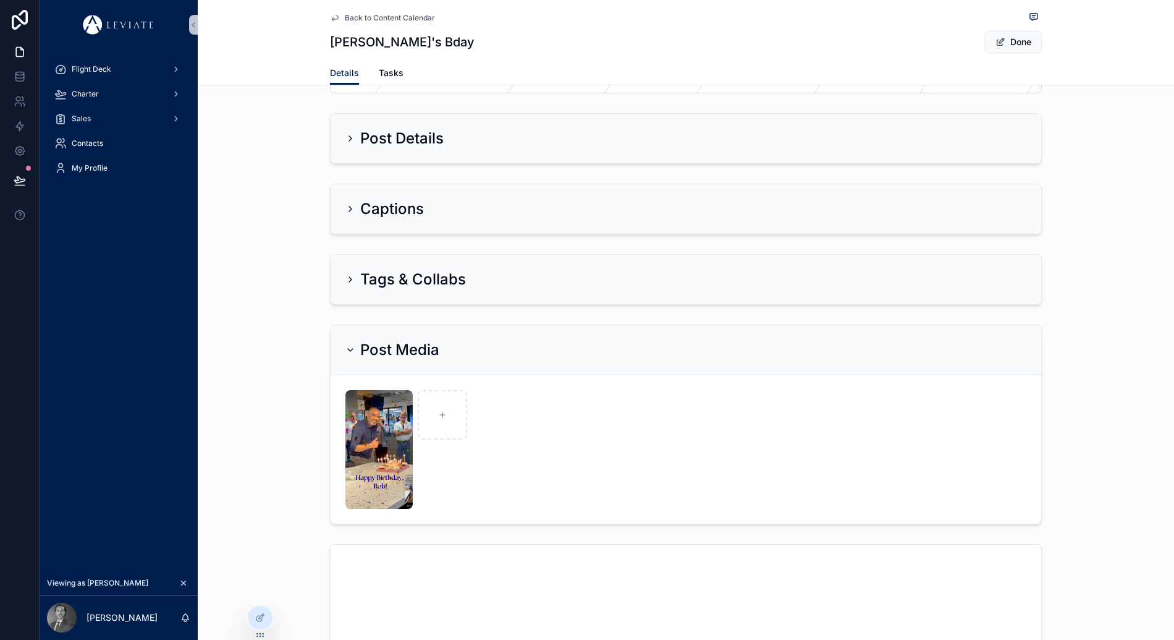
scroll to position [0, 0]
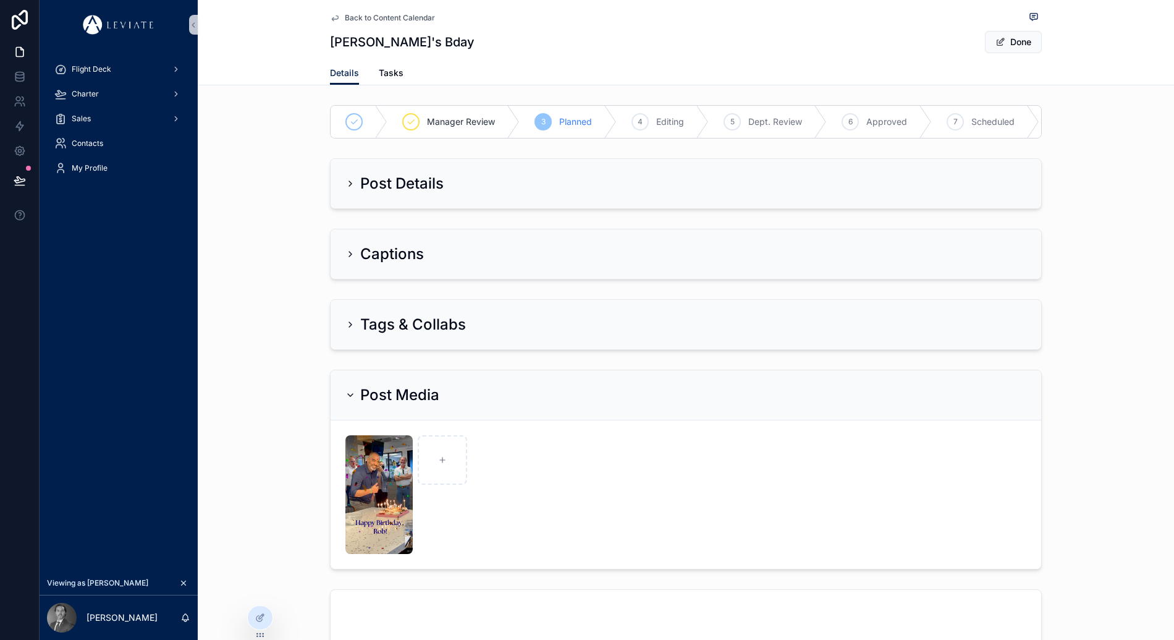
click at [519, 396] on div "Post Media" at bounding box center [685, 395] width 681 height 20
click at [257, 627] on div at bounding box center [260, 617] width 25 height 23
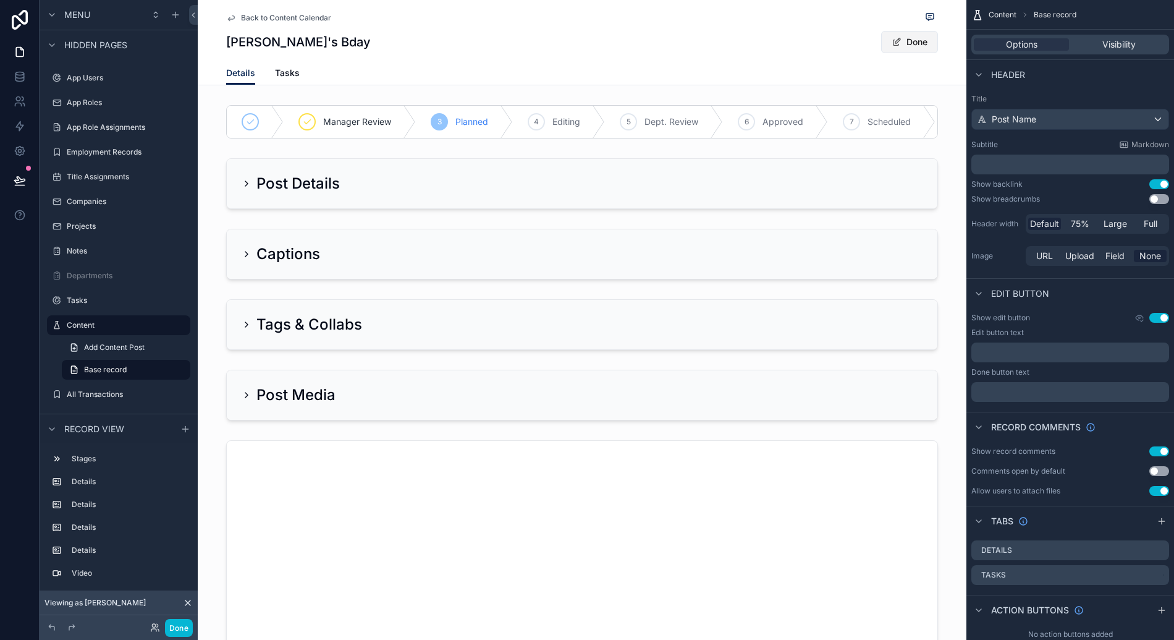
click at [897, 40] on button "Done" at bounding box center [909, 42] width 57 height 22
click at [20, 122] on icon at bounding box center [19, 126] width 7 height 9
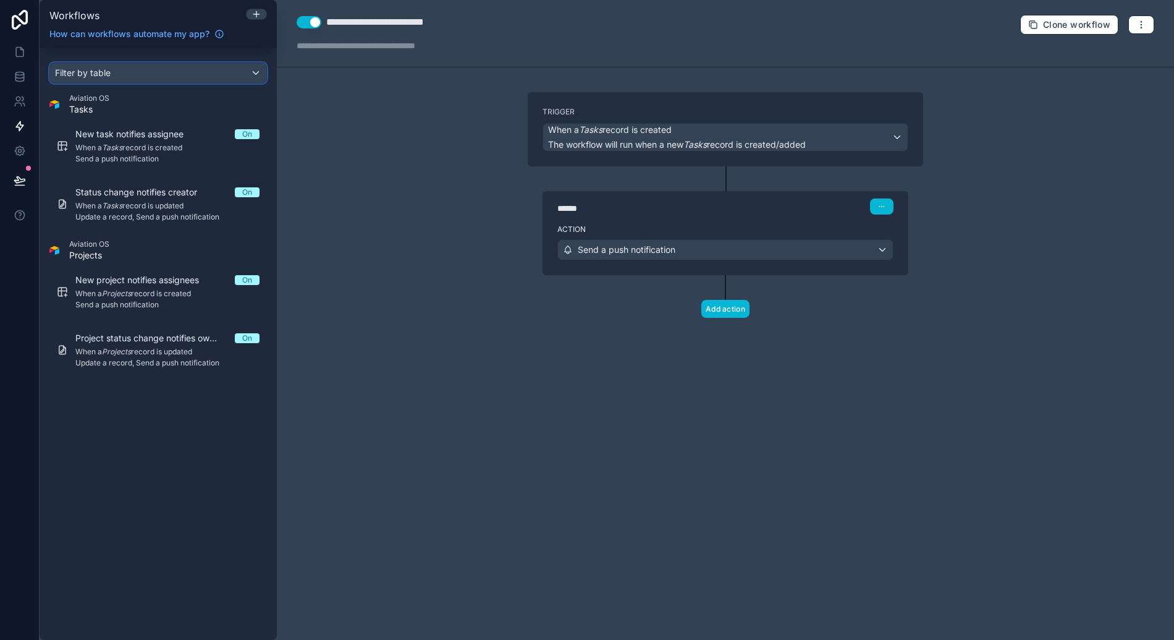
click at [136, 74] on div "Filter by table" at bounding box center [158, 73] width 216 height 20
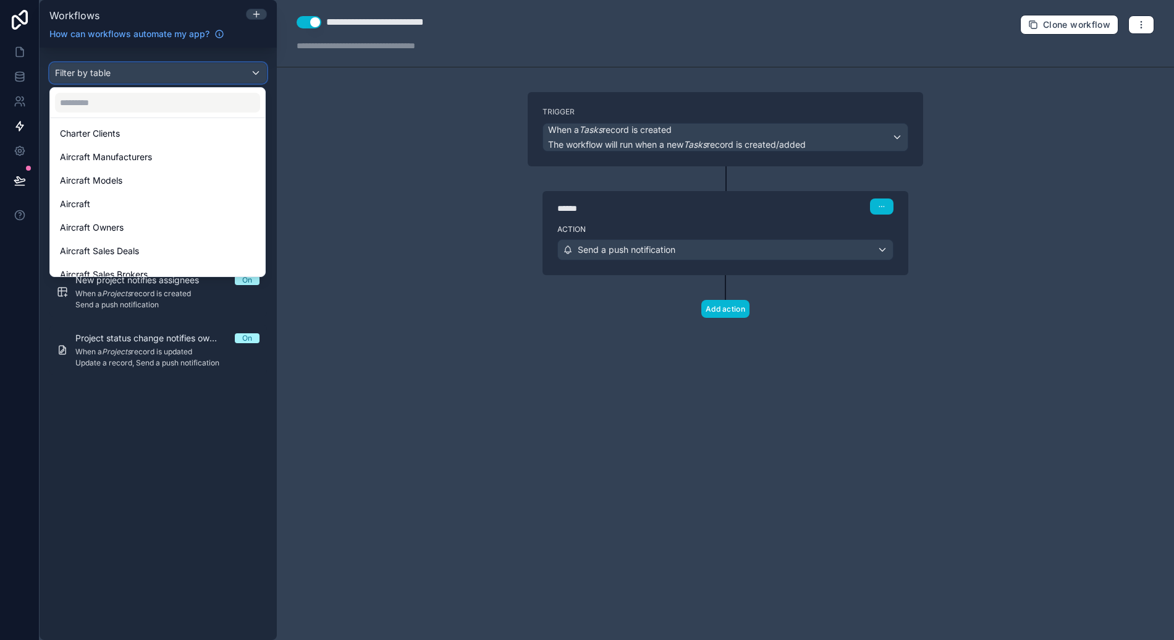
scroll to position [364, 0]
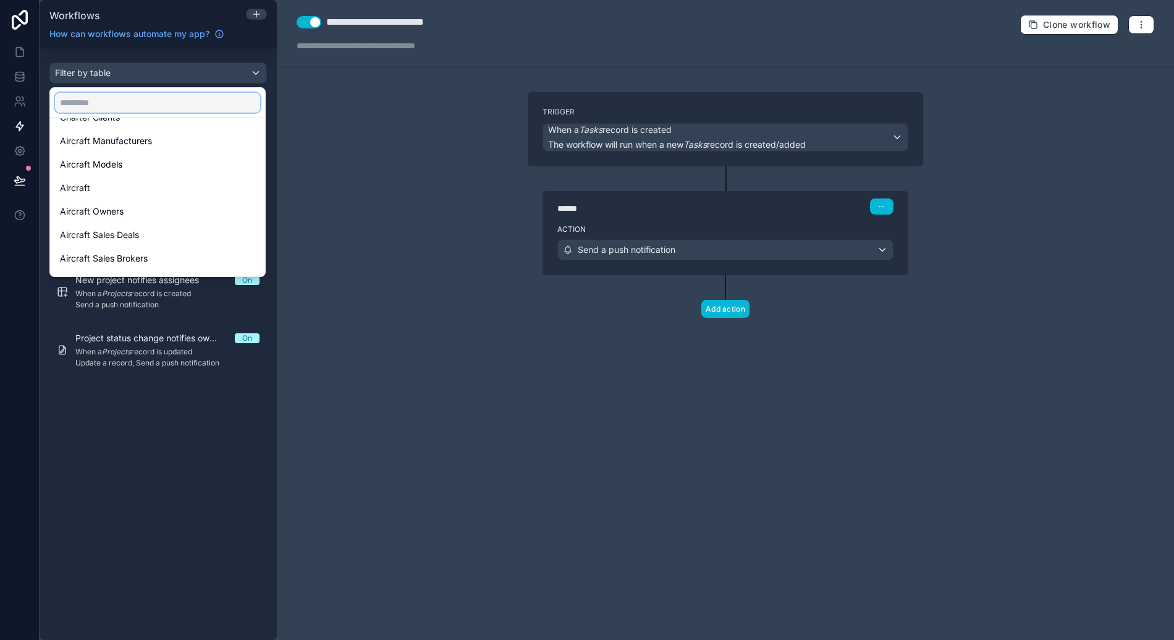
click at [145, 106] on input "text" at bounding box center [157, 103] width 205 height 20
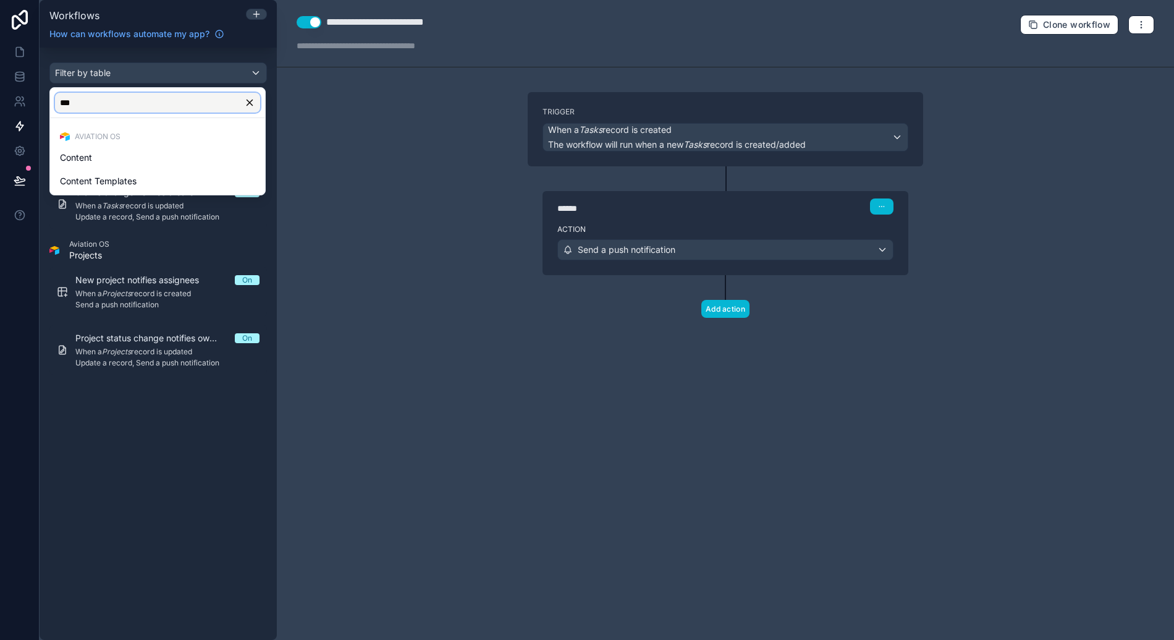
scroll to position [0, 0]
type input "****"
click at [158, 153] on div "Content" at bounding box center [157, 157] width 195 height 15
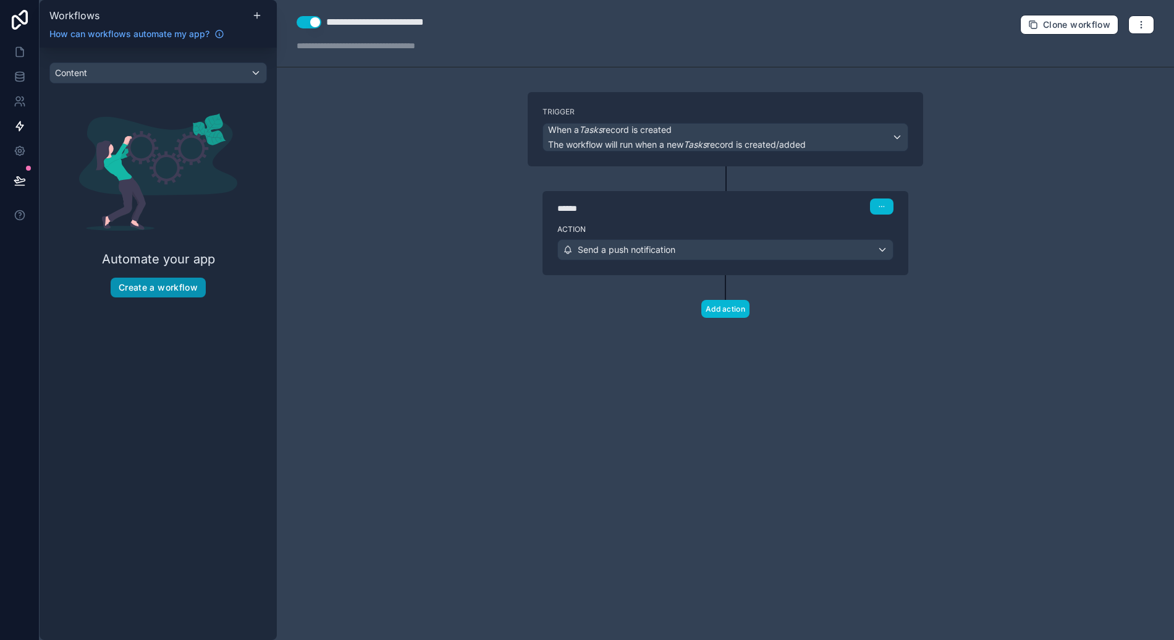
click at [158, 289] on button "Create a workflow" at bounding box center [158, 287] width 95 height 20
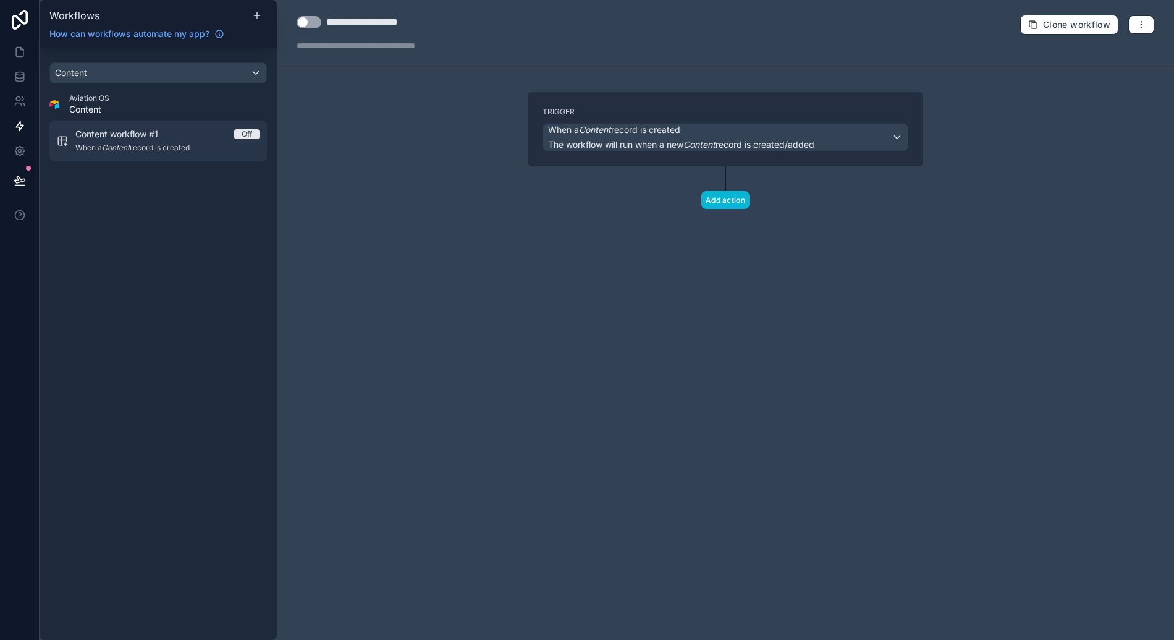
click at [142, 144] on span "When a Content record is created" at bounding box center [167, 148] width 184 height 10
click at [397, 25] on div "**********" at bounding box center [379, 22] width 106 height 15
type div "**********"
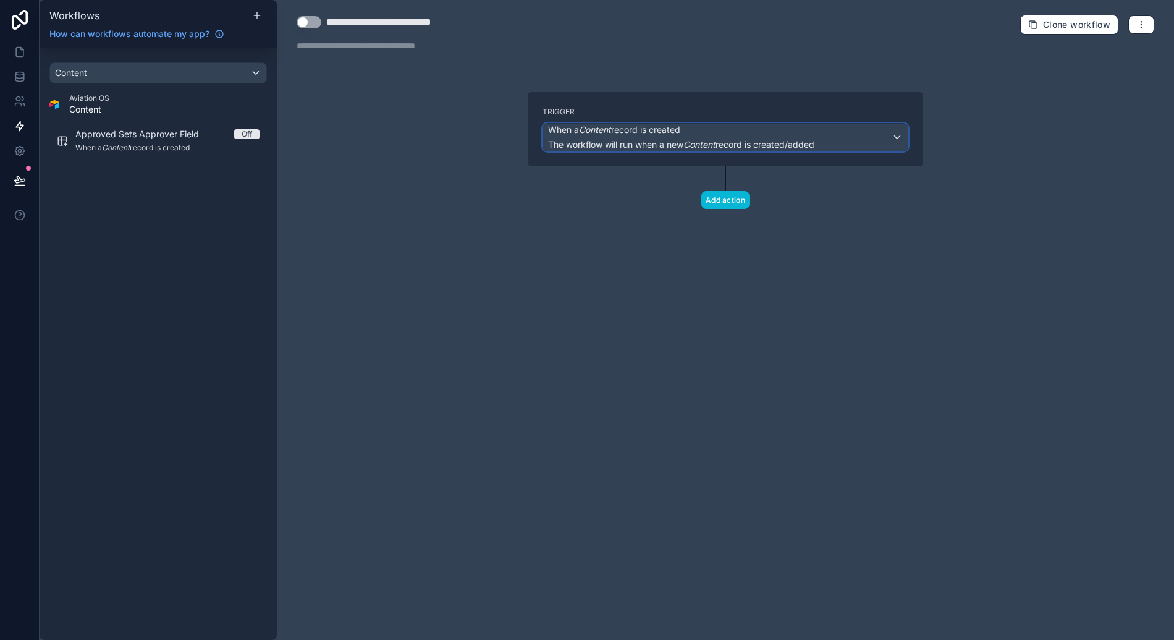
click at [599, 139] on span "The workflow will run when a new Content record is created/added" at bounding box center [681, 144] width 266 height 11
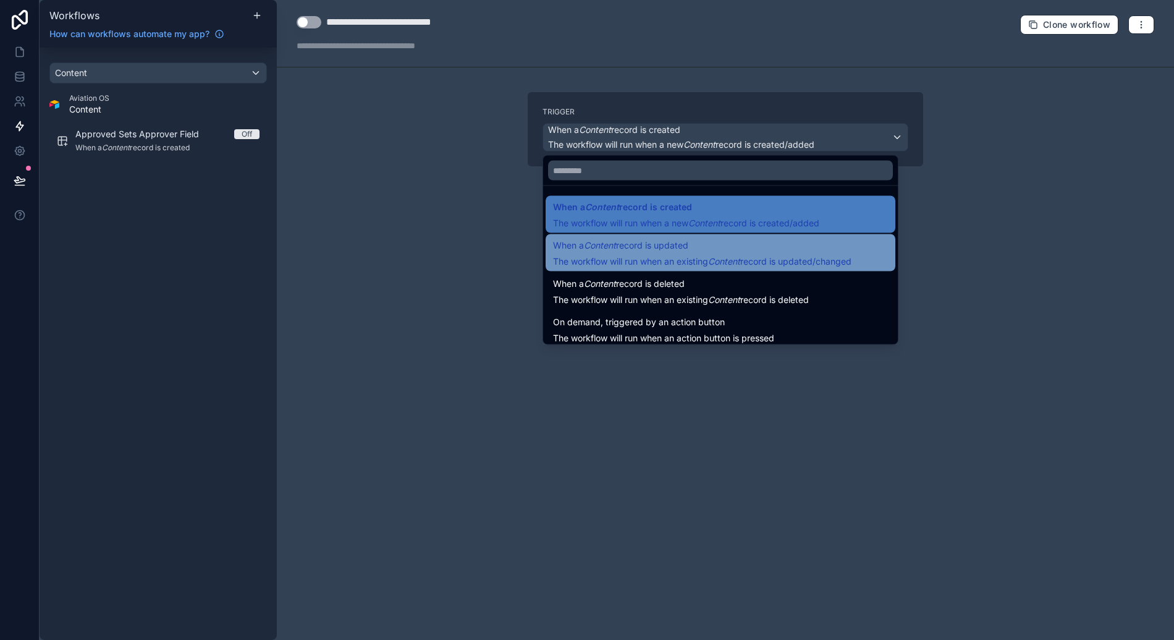
click at [659, 256] on span "The workflow will run when an existing Content record is updated/changed" at bounding box center [702, 261] width 298 height 11
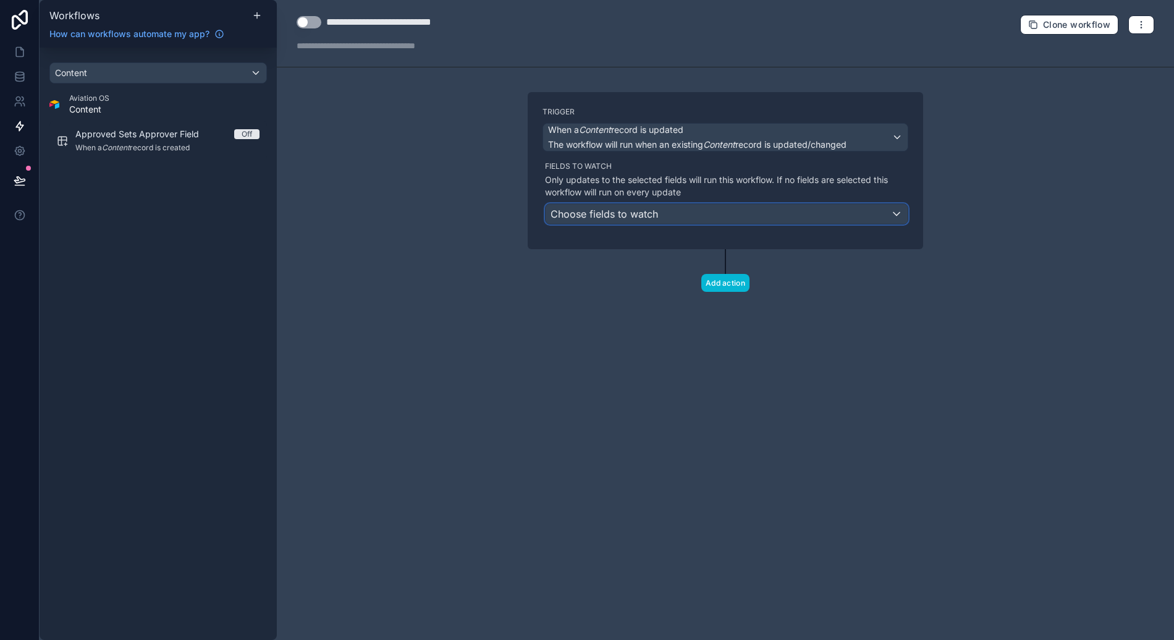
click at [660, 208] on div "Choose fields to watch" at bounding box center [727, 214] width 362 height 20
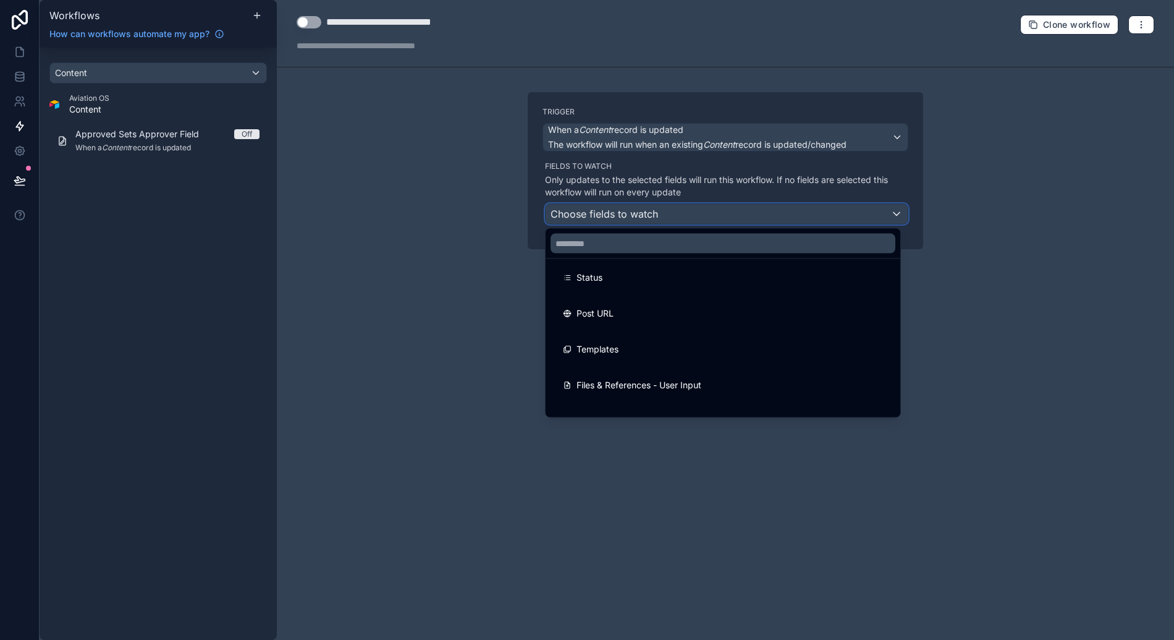
scroll to position [337, 0]
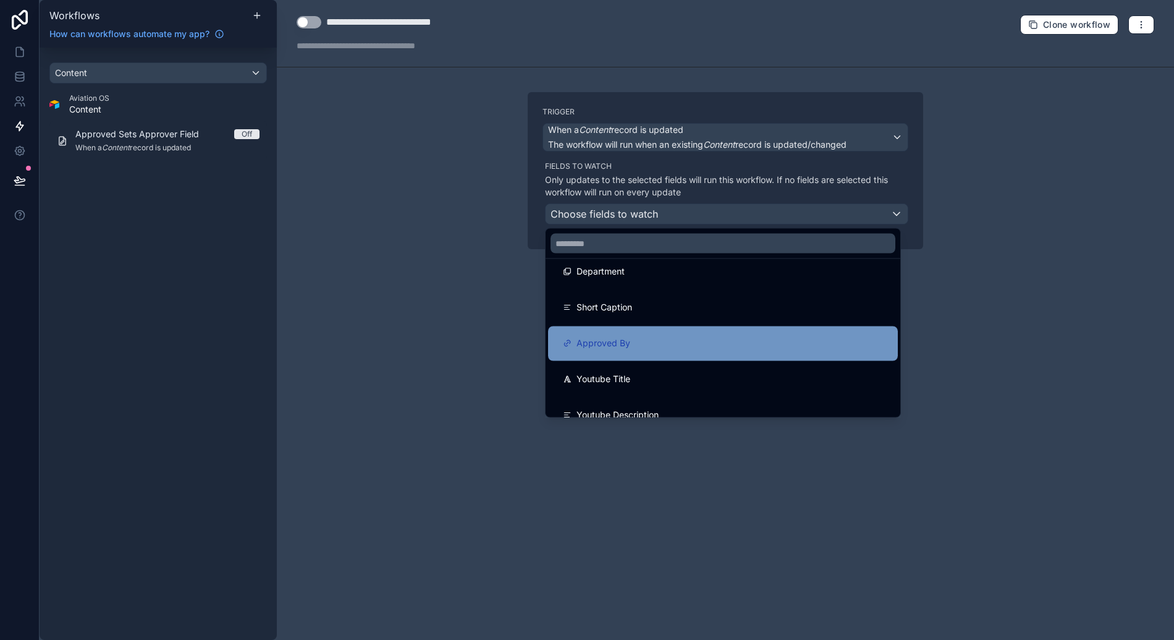
click at [683, 342] on div "Approved By" at bounding box center [723, 343] width 320 height 15
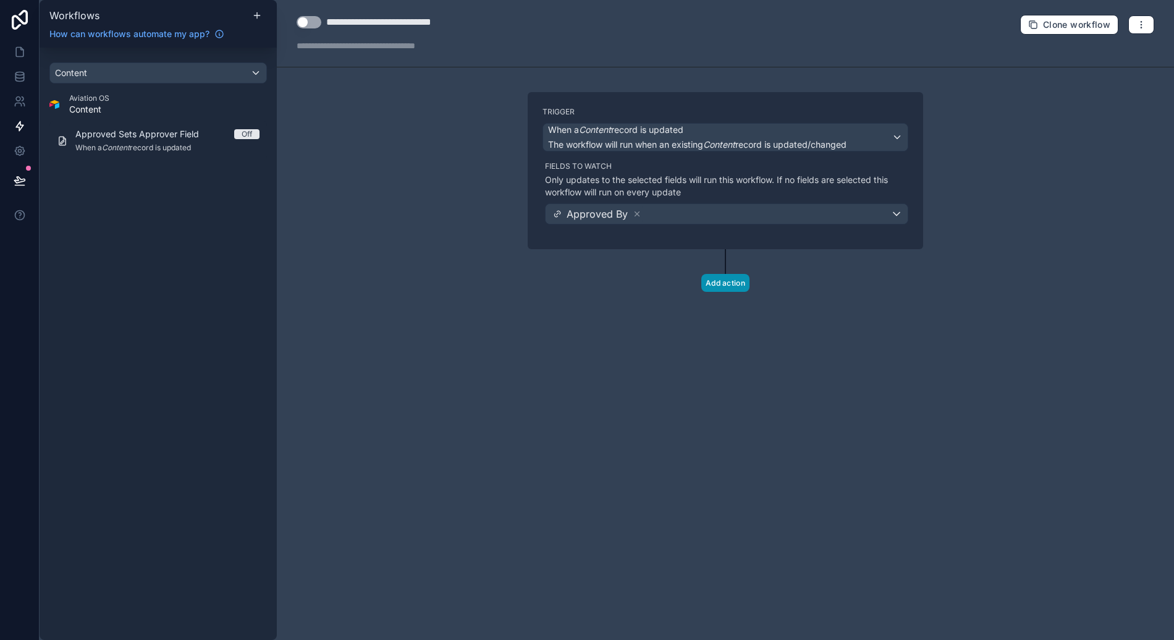
click at [714, 287] on button "Add action" at bounding box center [725, 283] width 48 height 18
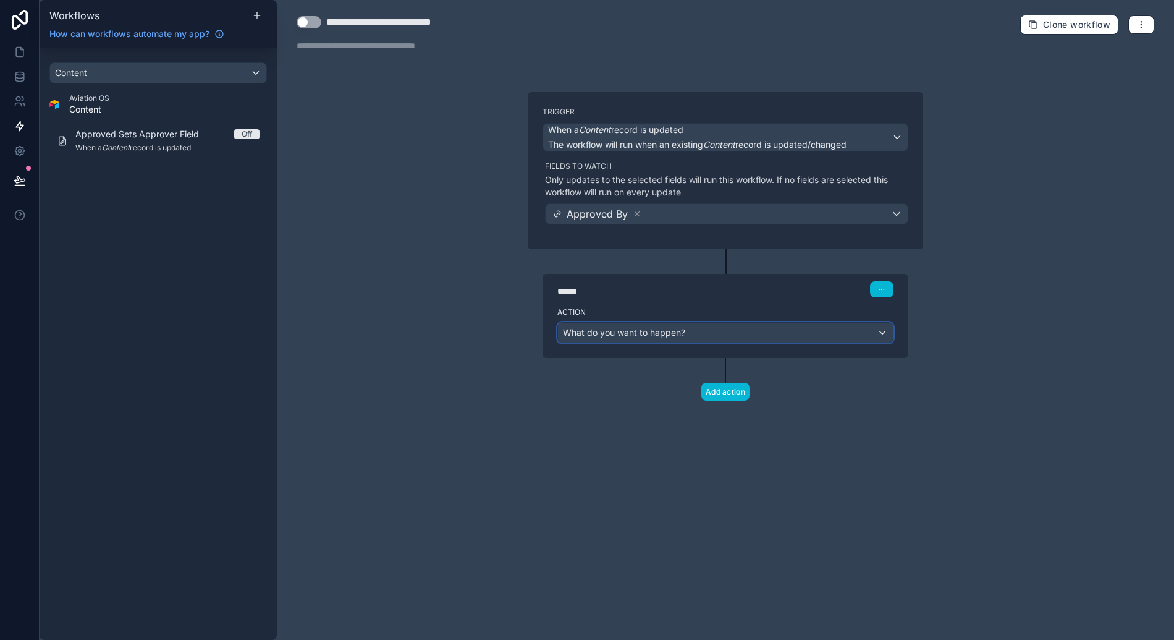
click at [672, 331] on span "What do you want to happen?" at bounding box center [624, 332] width 122 height 11
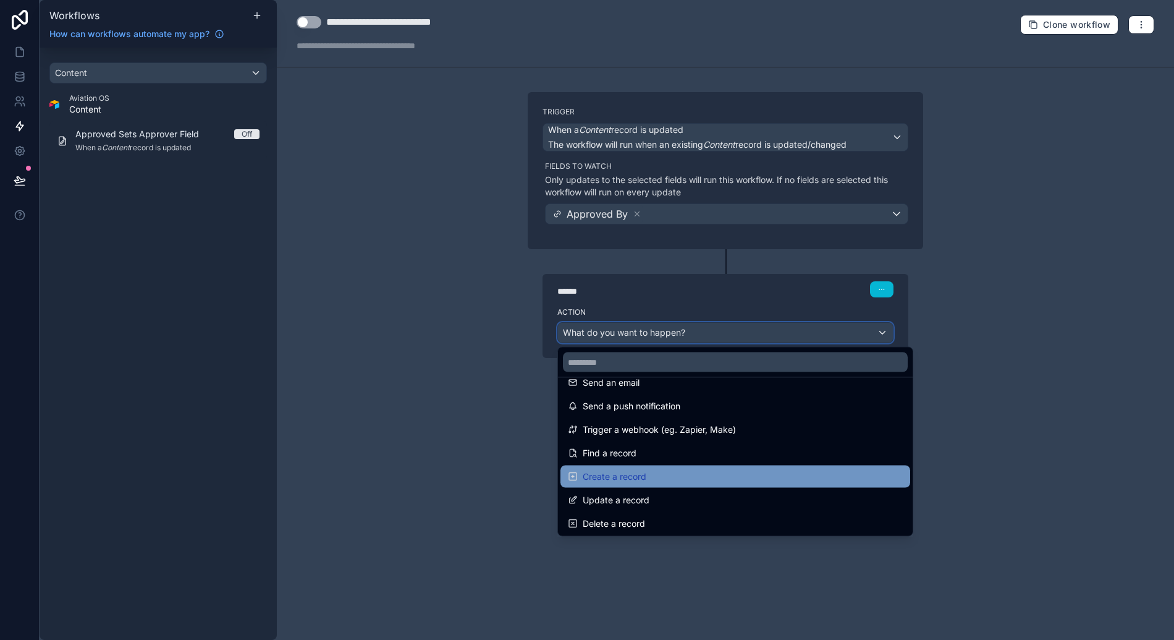
scroll to position [32, 0]
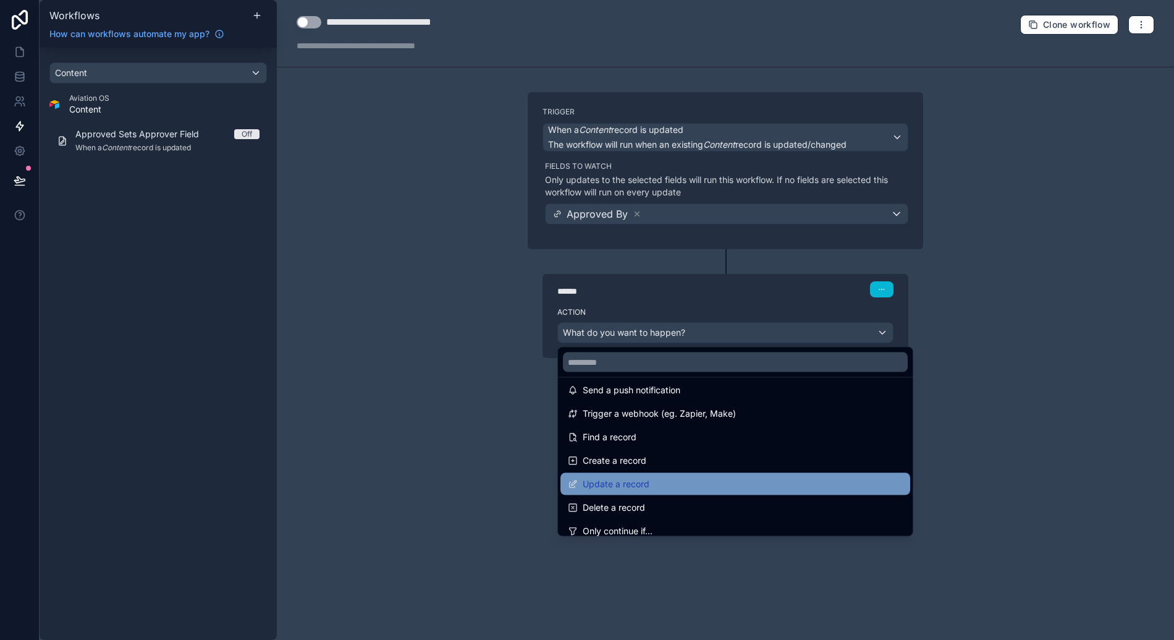
click at [693, 480] on div "Update a record" at bounding box center [735, 483] width 335 height 15
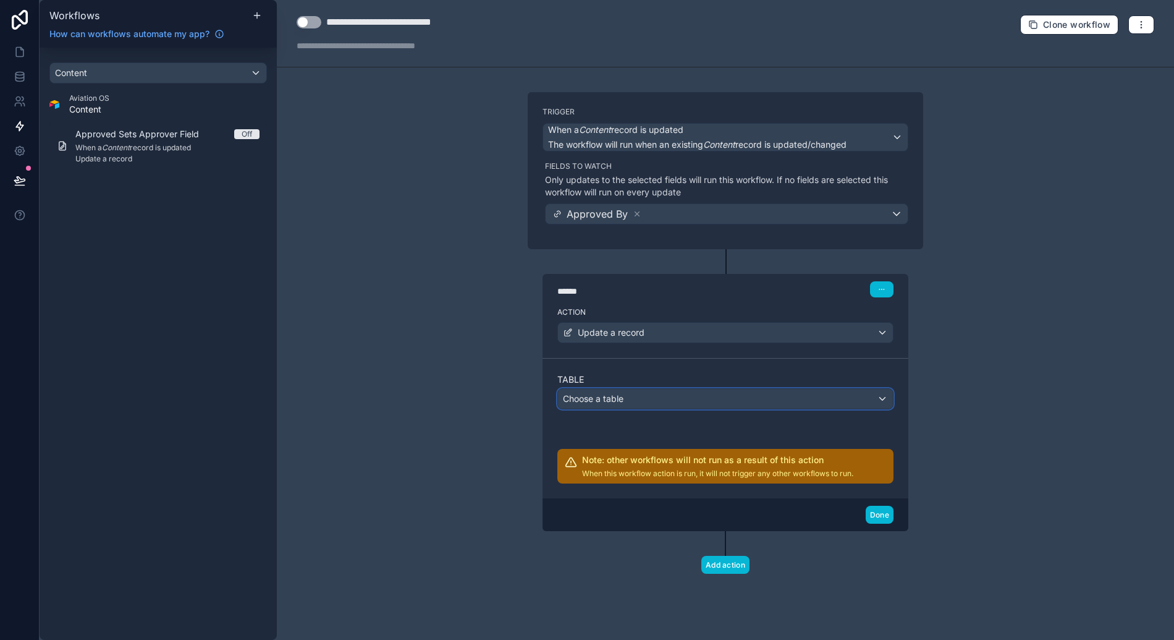
click at [660, 400] on div "Choose a table" at bounding box center [725, 399] width 335 height 20
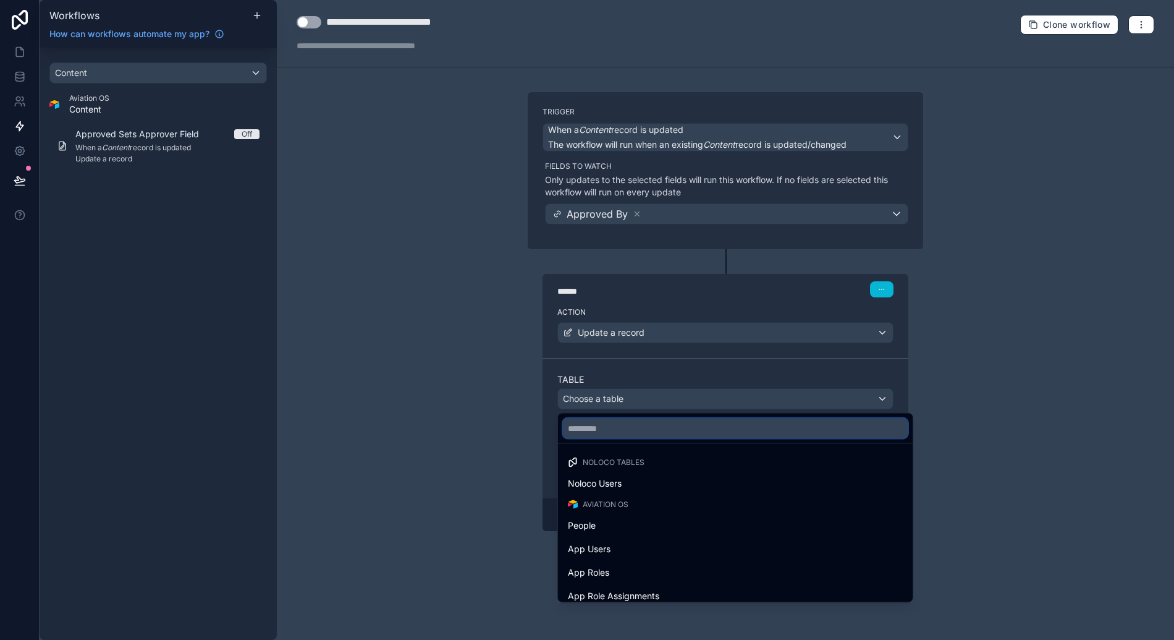
click at [651, 433] on input "text" at bounding box center [735, 428] width 345 height 20
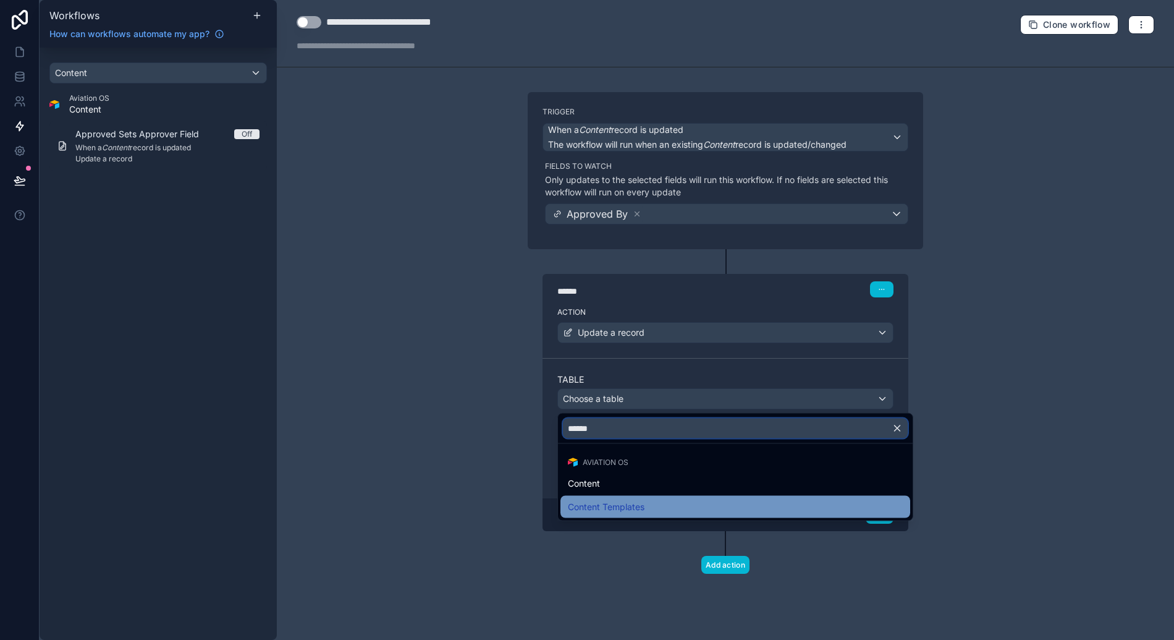
type input "******"
click at [650, 514] on div "Content Templates" at bounding box center [735, 506] width 335 height 15
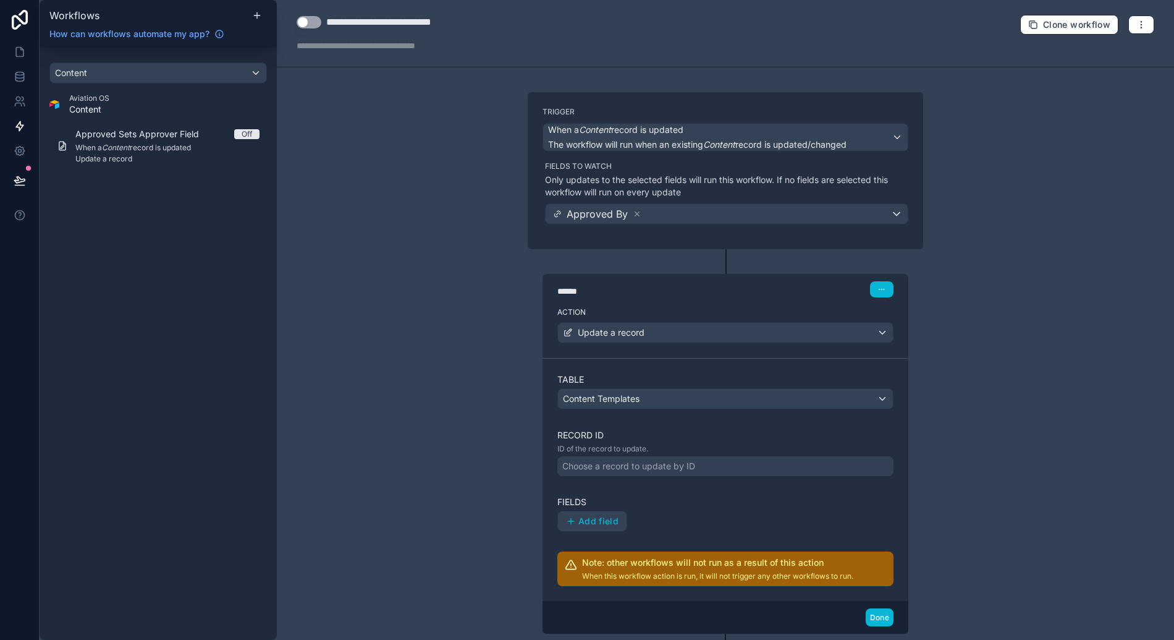
scroll to position [70, 0]
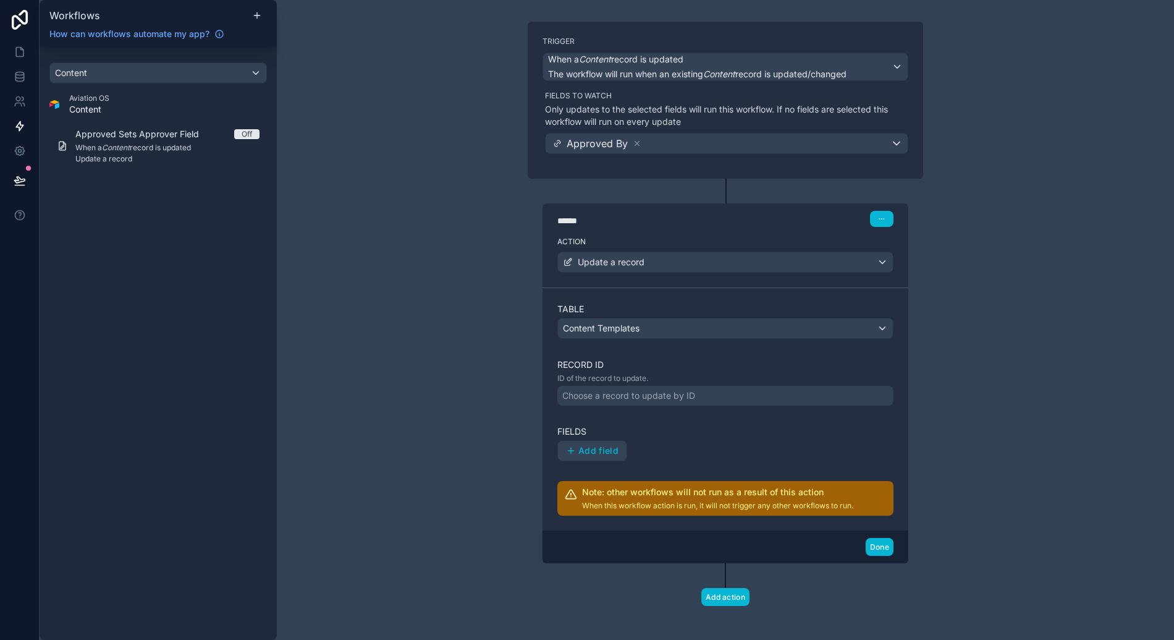
click at [601, 400] on div "Choose a record to update by ID" at bounding box center [628, 395] width 133 height 12
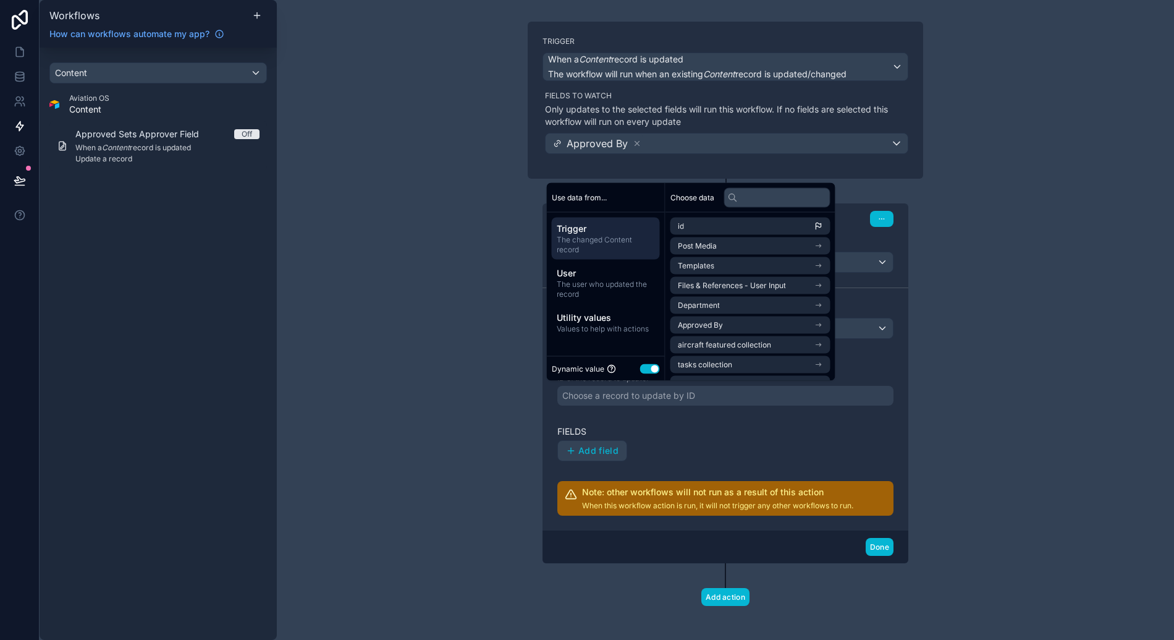
click at [622, 243] on span "The changed Content record" at bounding box center [606, 245] width 98 height 20
click at [724, 231] on li "id" at bounding box center [751, 226] width 160 height 17
click at [612, 448] on span "Add field" at bounding box center [598, 450] width 40 height 11
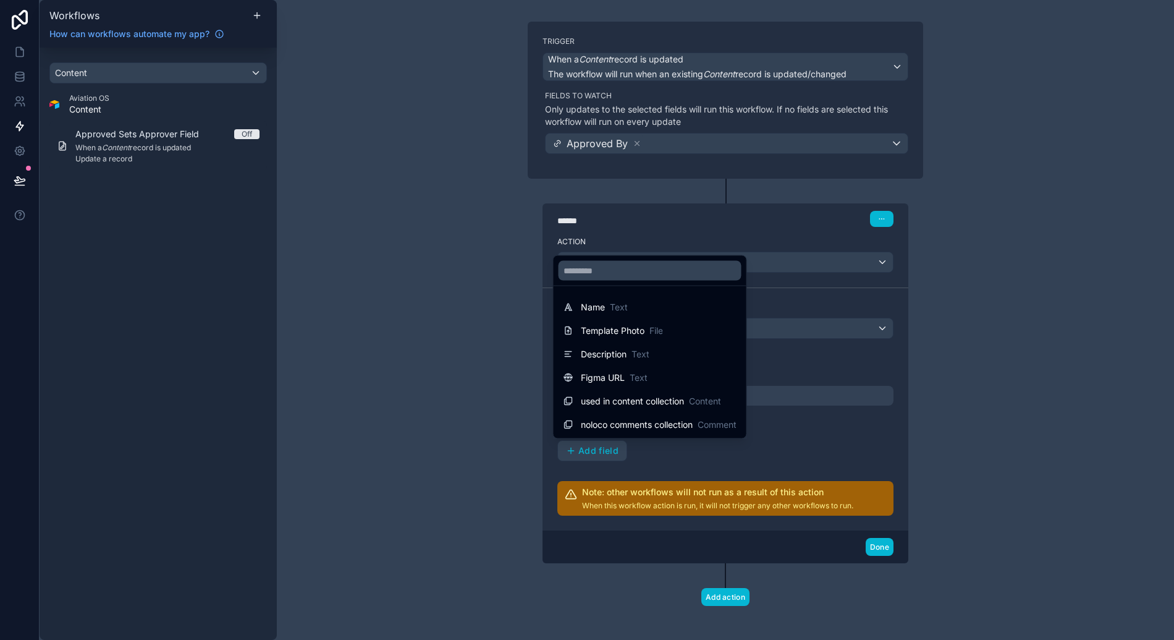
click at [671, 457] on div at bounding box center [587, 320] width 1174 height 640
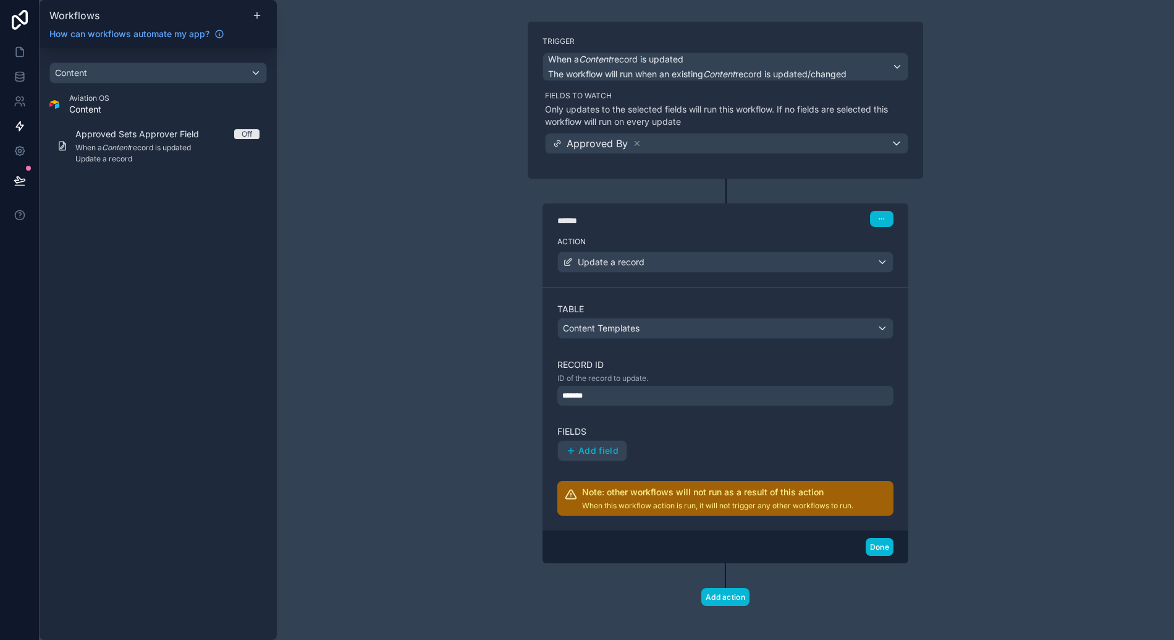
click at [610, 401] on div "*******" at bounding box center [725, 396] width 336 height 20
click at [709, 427] on label "Fields" at bounding box center [725, 431] width 336 height 12
click at [625, 327] on span "Content Templates" at bounding box center [601, 328] width 77 height 12
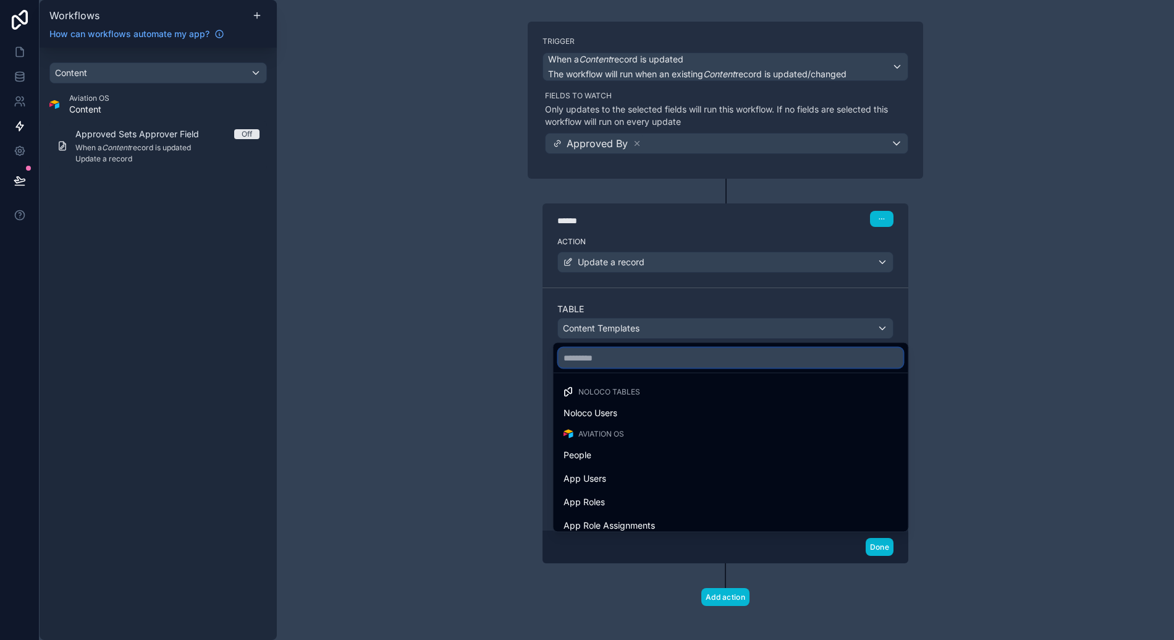
click at [625, 358] on input "text" at bounding box center [731, 358] width 345 height 20
click at [671, 358] on input "text" at bounding box center [731, 358] width 345 height 20
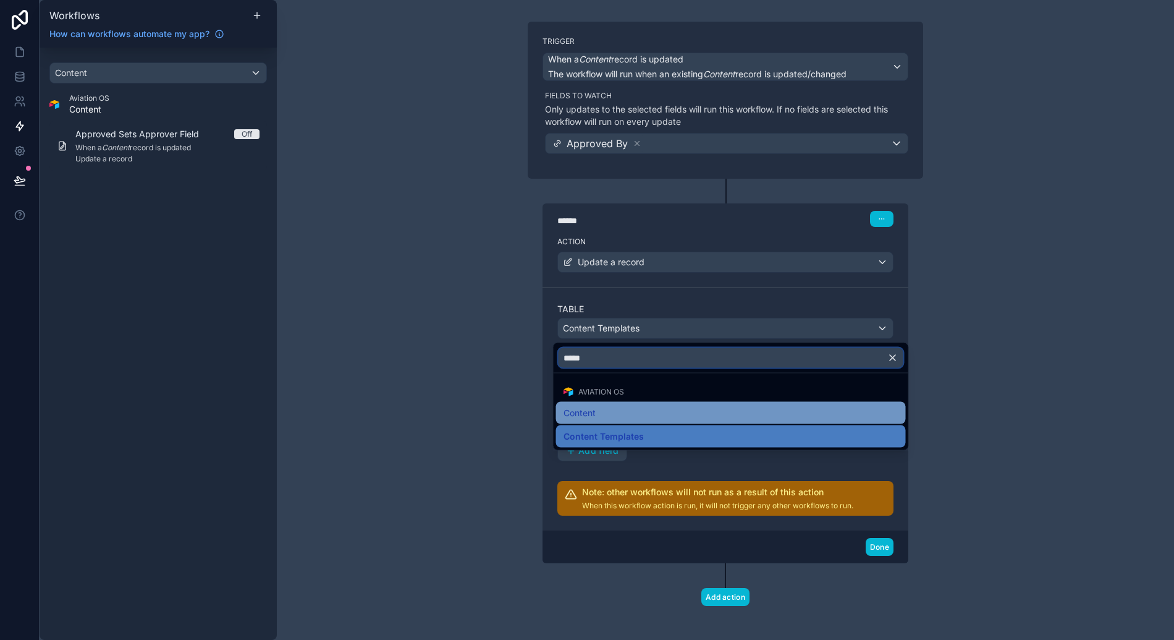
type input "*****"
click at [660, 411] on div "Content" at bounding box center [731, 412] width 335 height 15
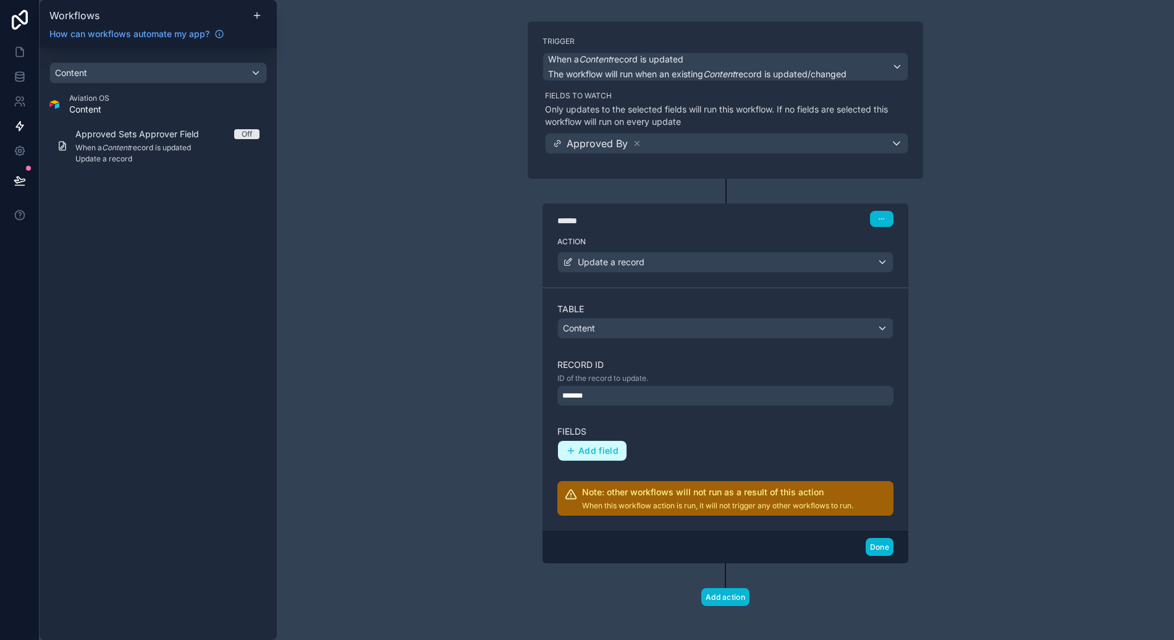
click at [582, 449] on span "Add field" at bounding box center [598, 450] width 40 height 11
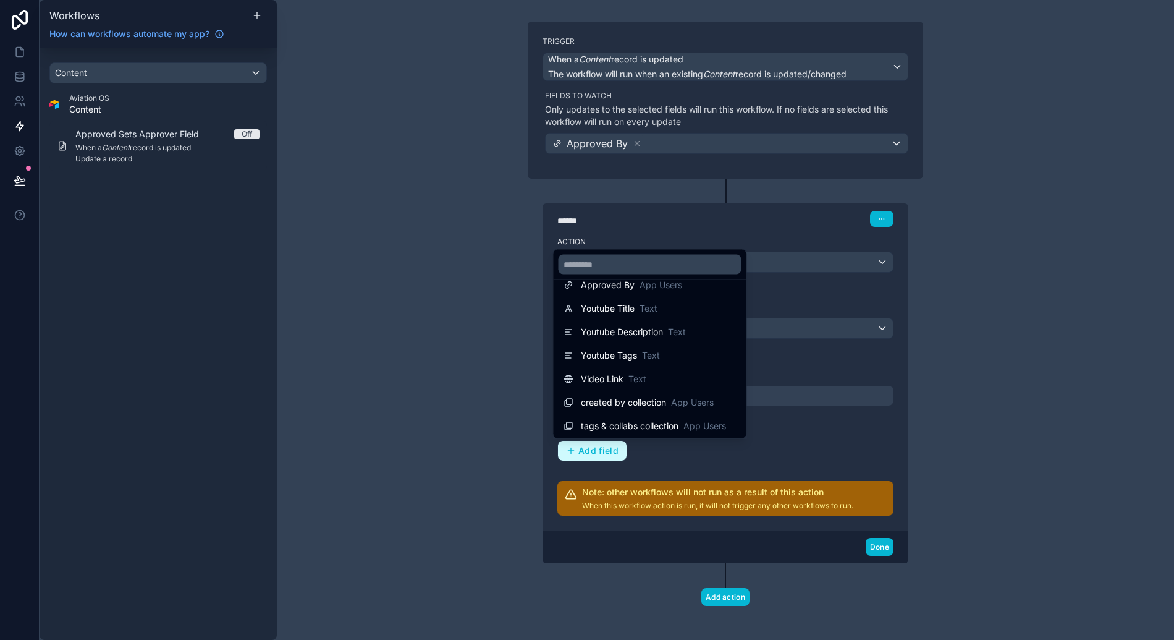
scroll to position [259, 0]
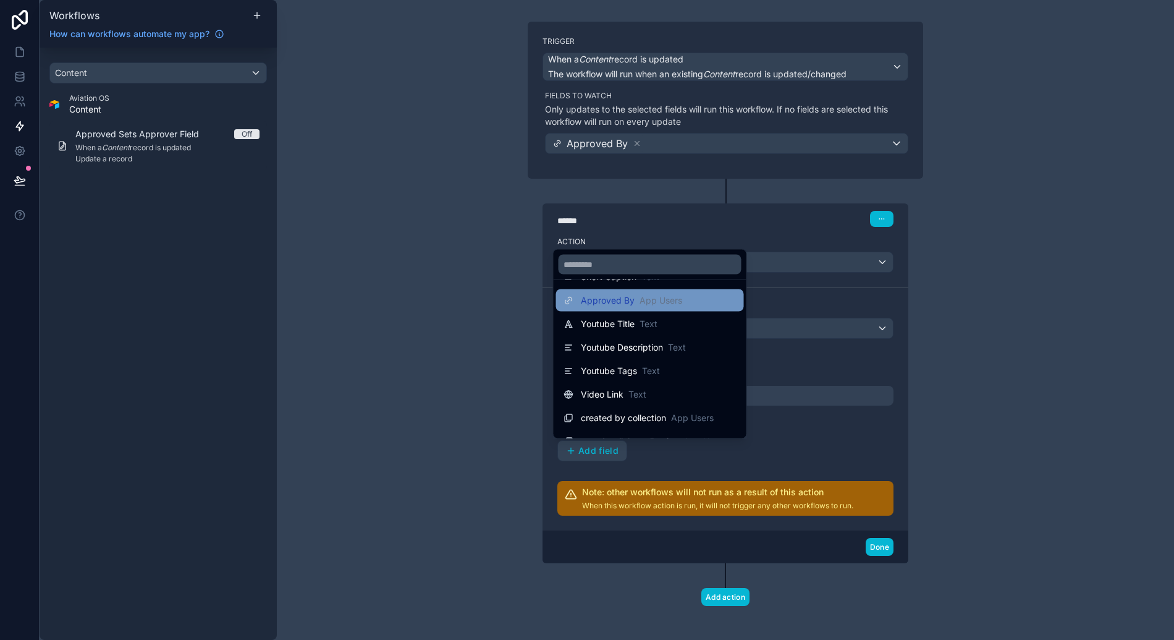
click at [680, 307] on div "Approved By App Users" at bounding box center [623, 300] width 119 height 15
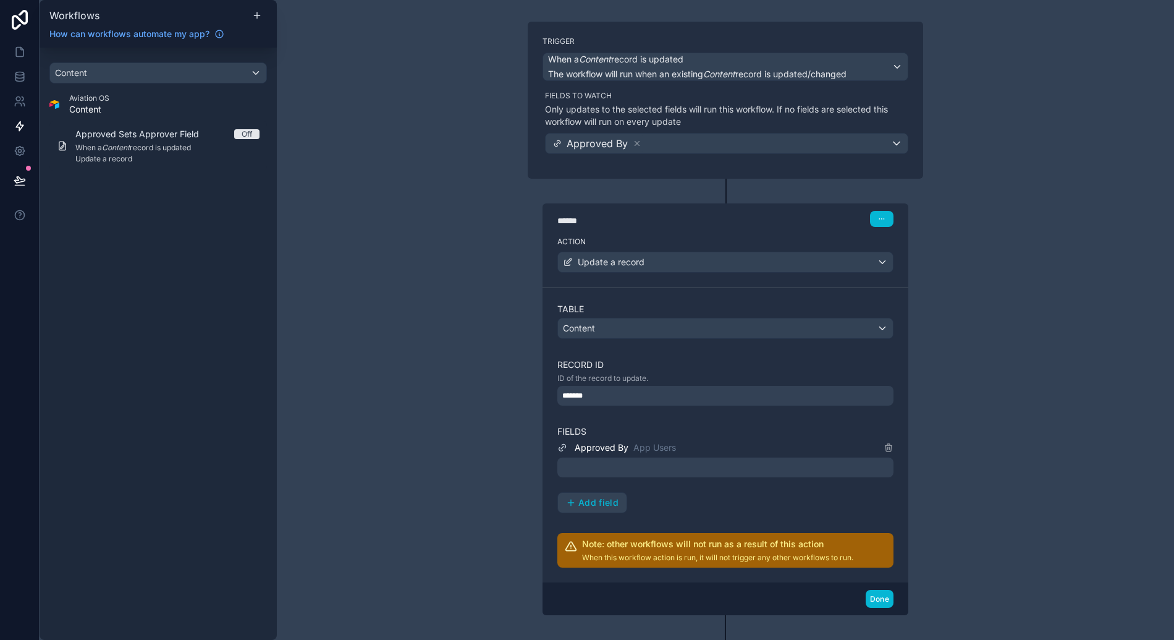
click at [596, 461] on div at bounding box center [725, 467] width 336 height 20
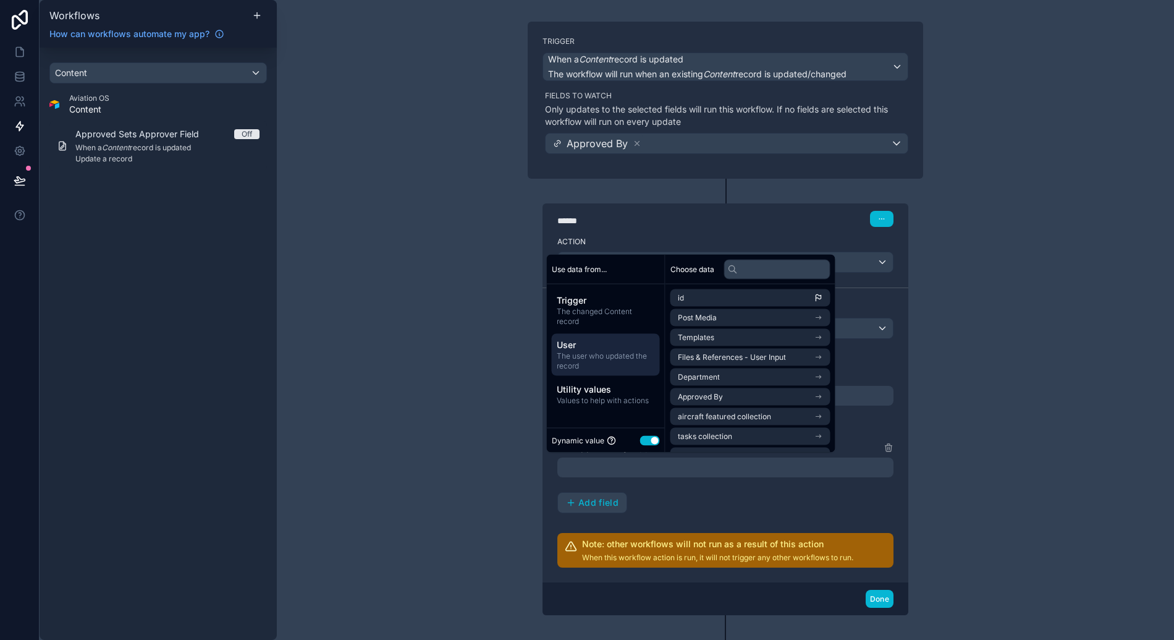
click at [640, 368] on span "The user who updated the record" at bounding box center [606, 361] width 98 height 20
click at [722, 299] on li "id" at bounding box center [751, 297] width 160 height 17
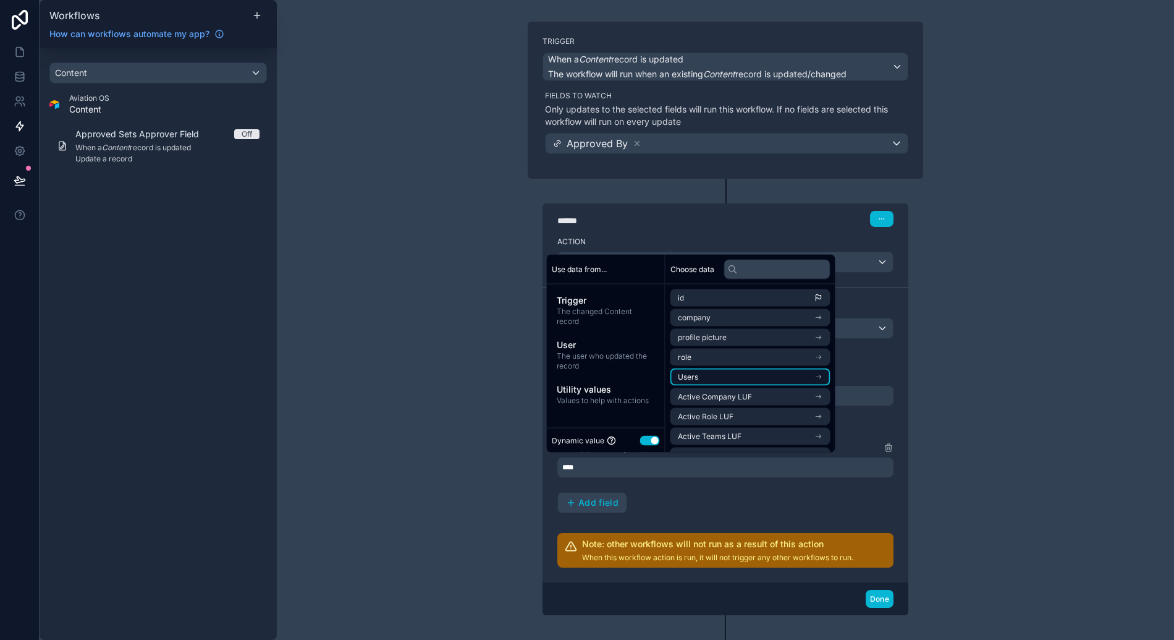
click at [743, 370] on li "Users" at bounding box center [751, 376] width 160 height 17
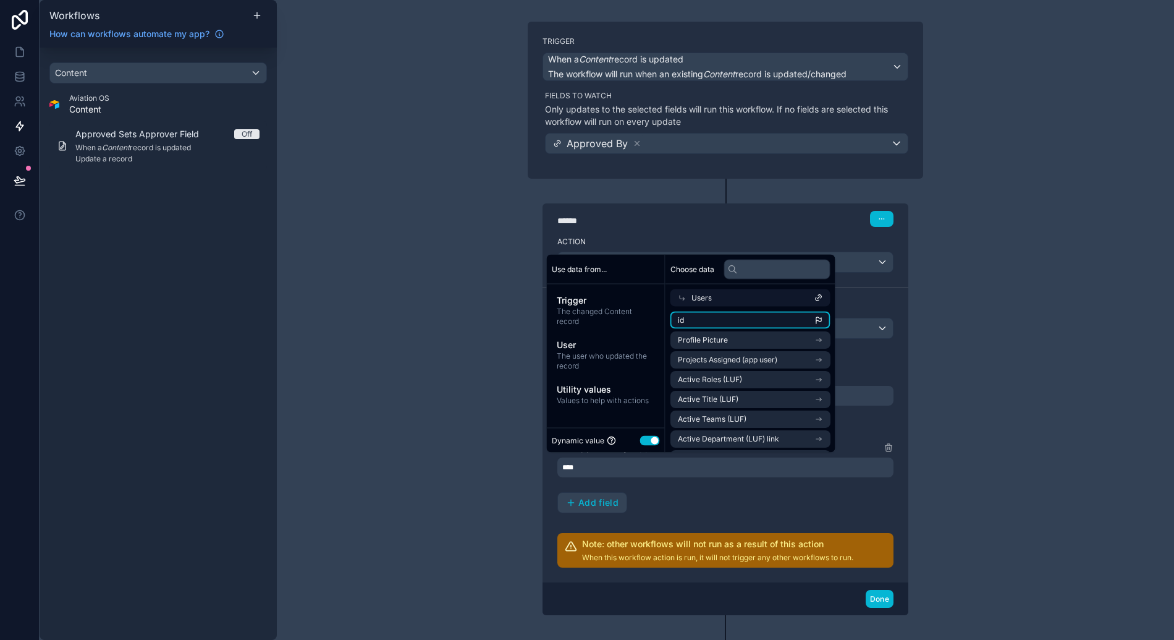
click at [755, 319] on li "id" at bounding box center [751, 319] width 160 height 17
click at [436, 428] on div "**********" at bounding box center [725, 320] width 897 height 640
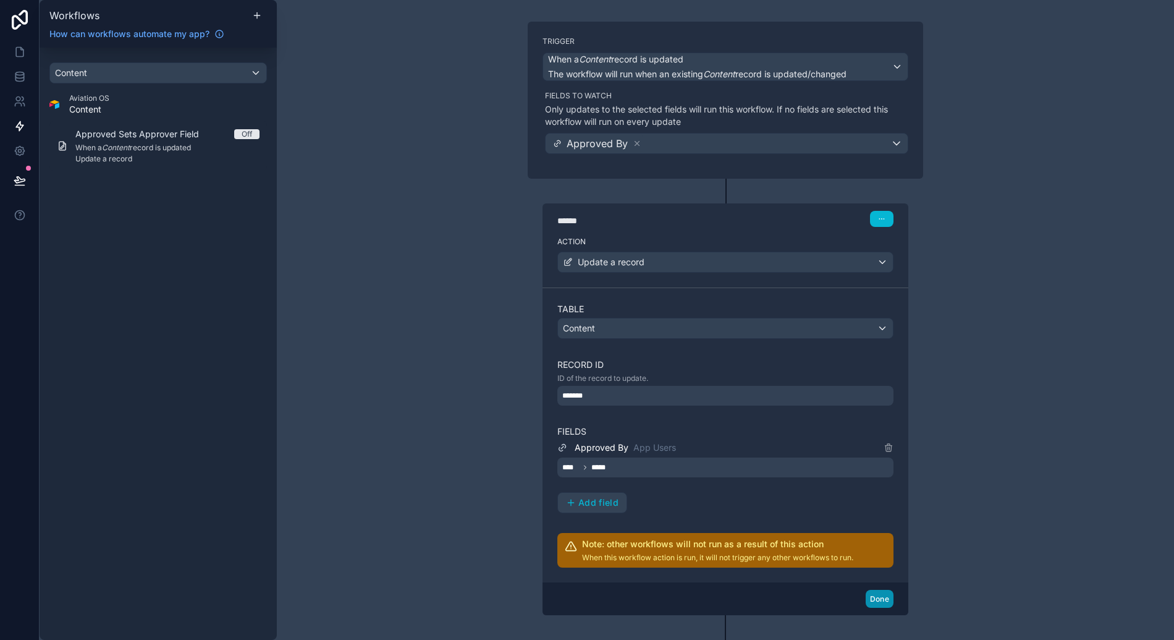
click at [881, 600] on button "Done" at bounding box center [880, 599] width 28 height 18
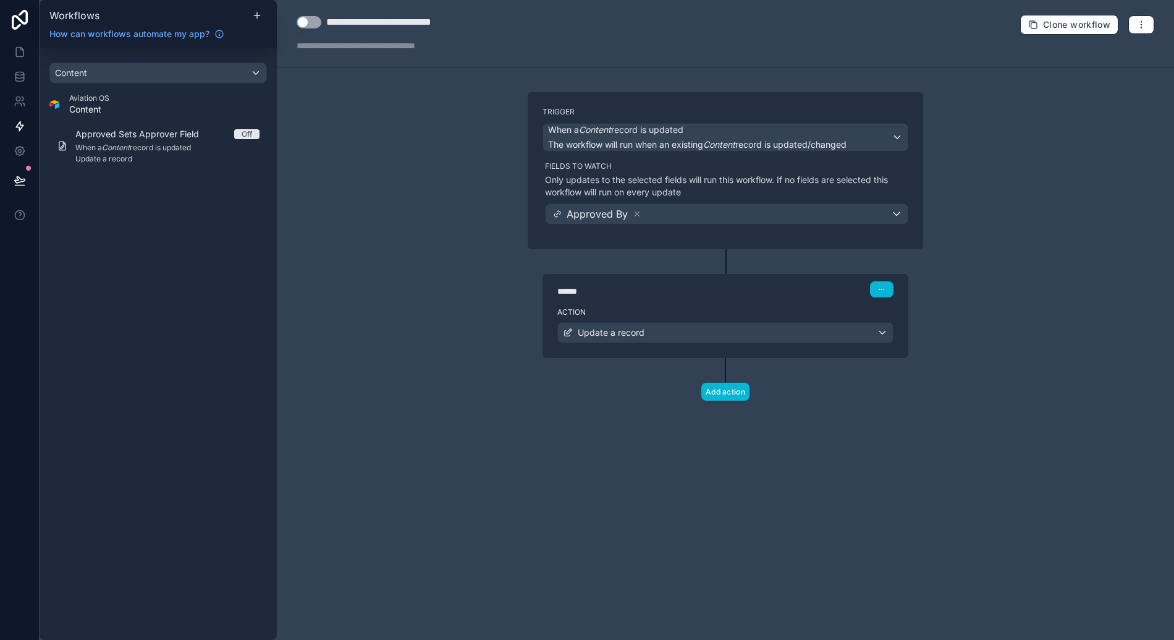
scroll to position [0, 0]
click at [297, 20] on button "Use setting" at bounding box center [309, 22] width 25 height 12
click at [340, 225] on div "**********" at bounding box center [725, 320] width 897 height 640
click at [740, 394] on button "Add action" at bounding box center [725, 392] width 48 height 18
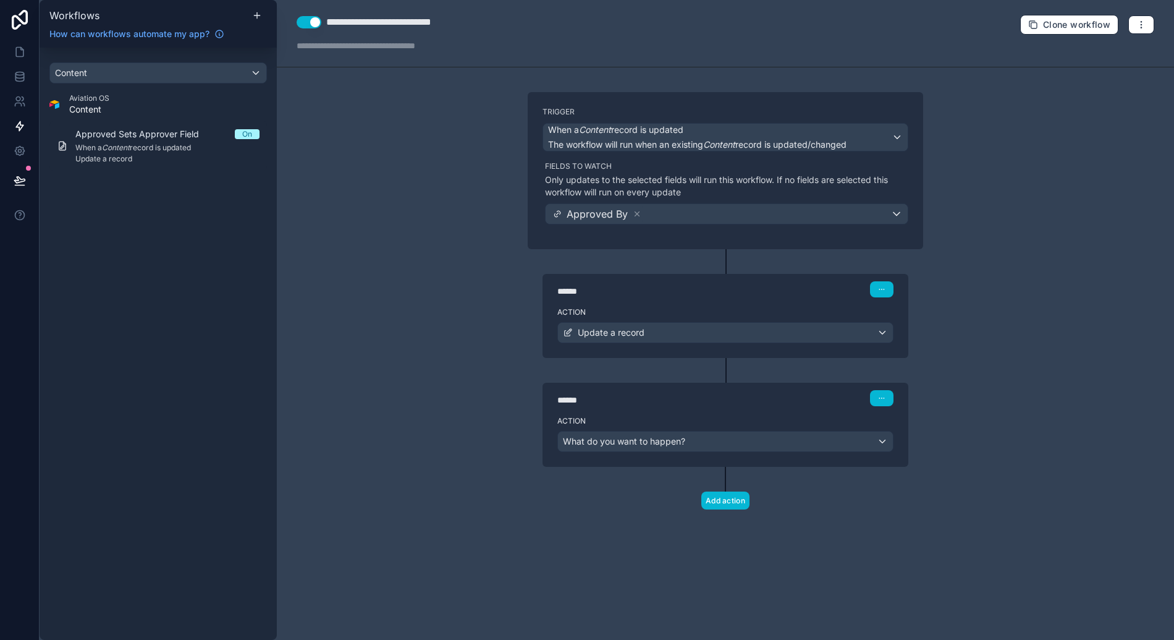
click at [813, 296] on div "****** Step 1" at bounding box center [725, 289] width 336 height 16
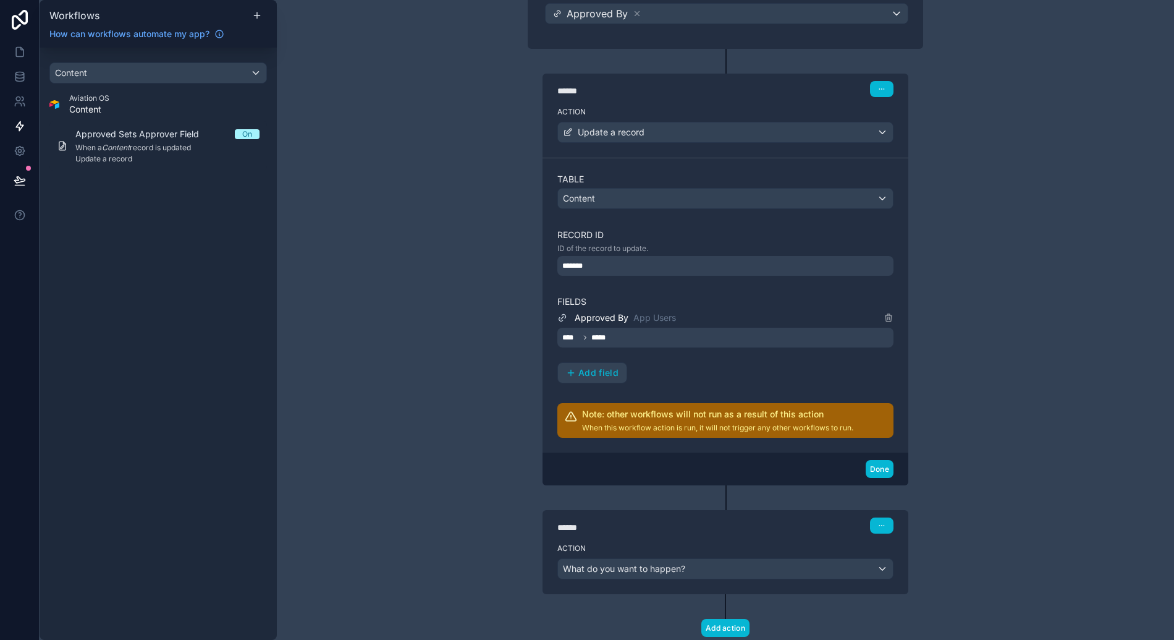
scroll to position [236, 0]
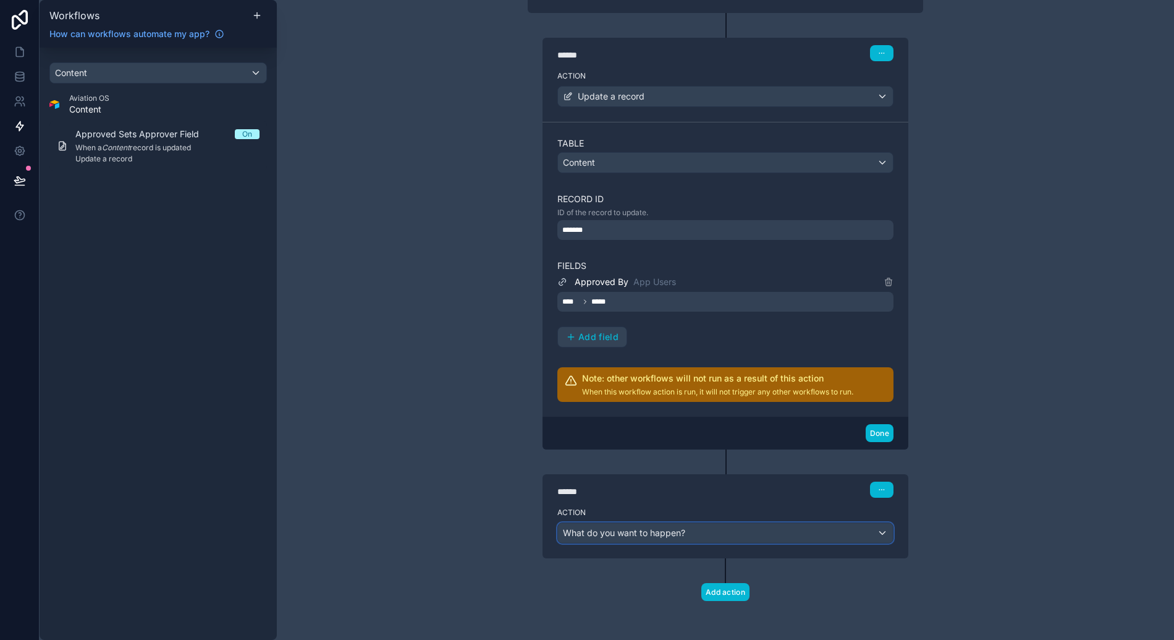
click at [740, 533] on div "What do you want to happen?" at bounding box center [725, 533] width 335 height 20
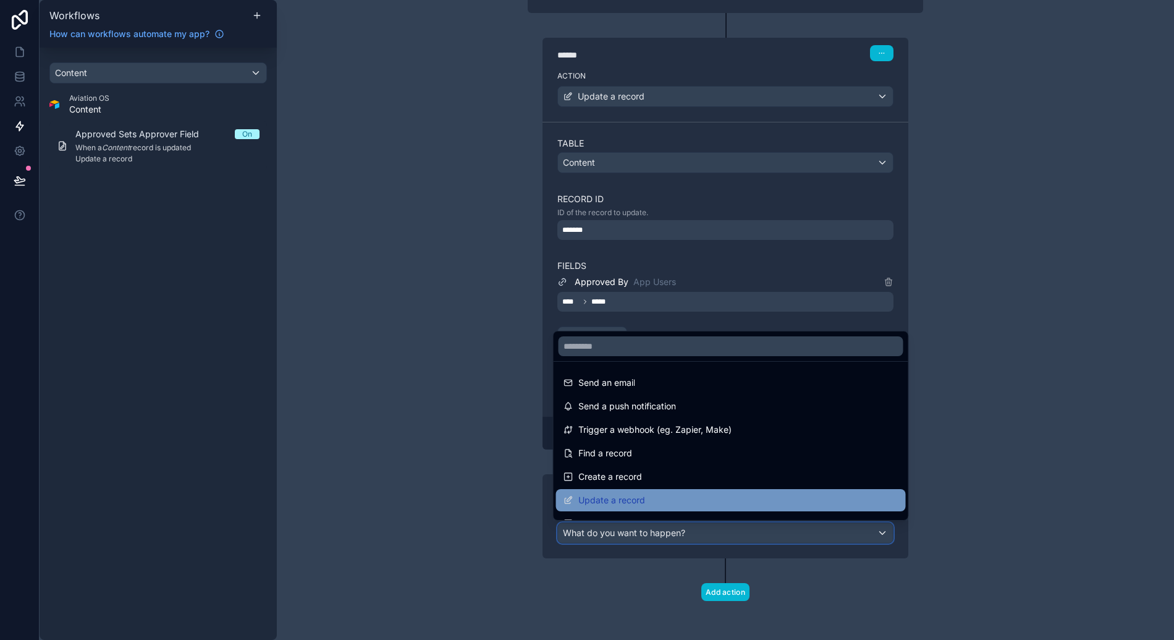
scroll to position [8, 0]
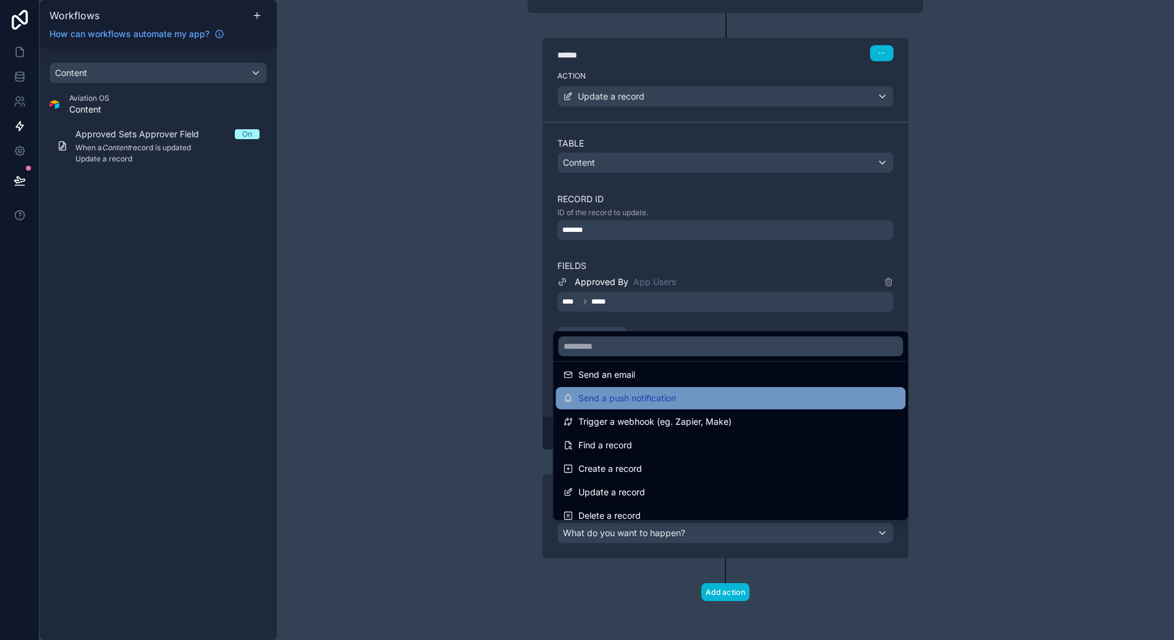
click at [695, 404] on div "Send a push notification" at bounding box center [731, 398] width 335 height 15
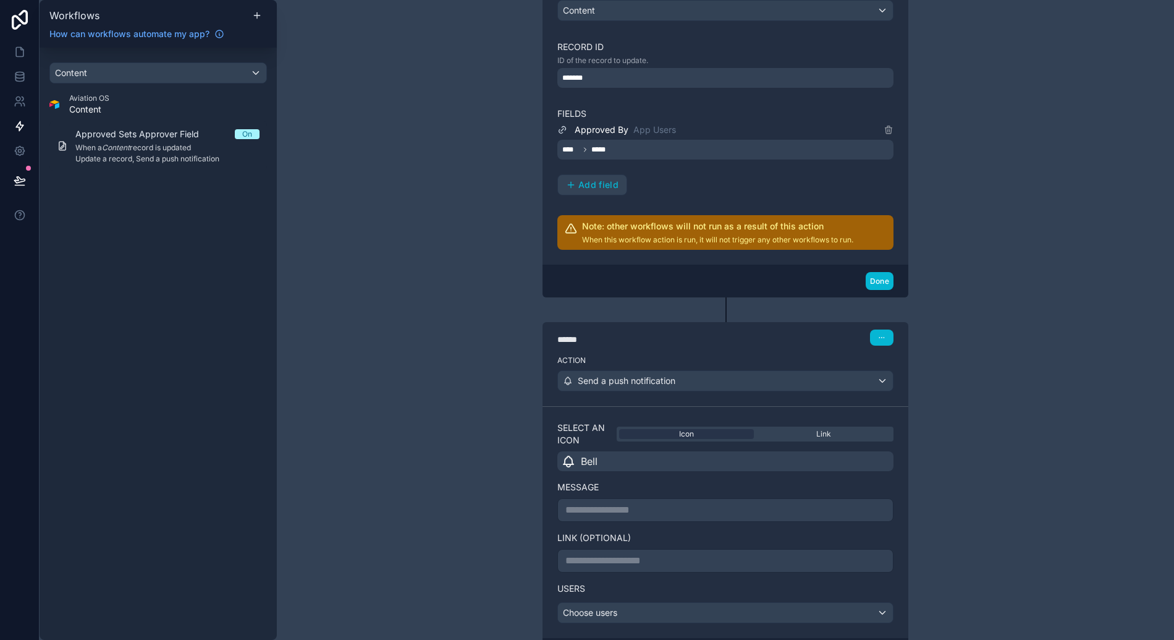
scroll to position [465, 0]
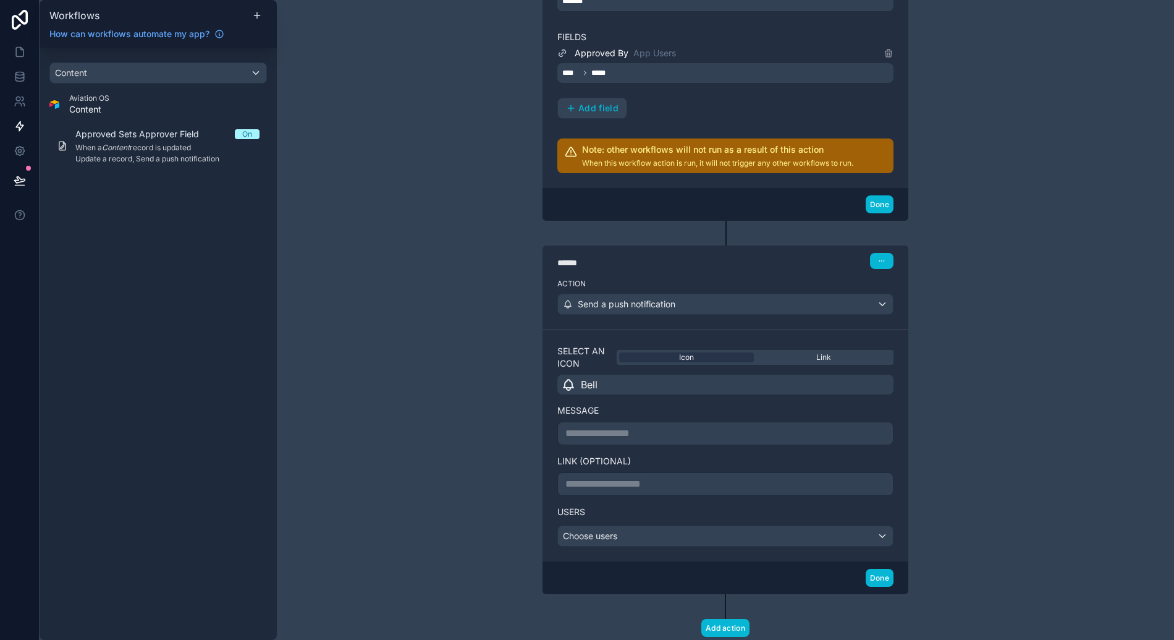
click at [661, 439] on p "**********" at bounding box center [725, 433] width 320 height 15
click at [619, 541] on div "Choose users" at bounding box center [725, 536] width 335 height 20
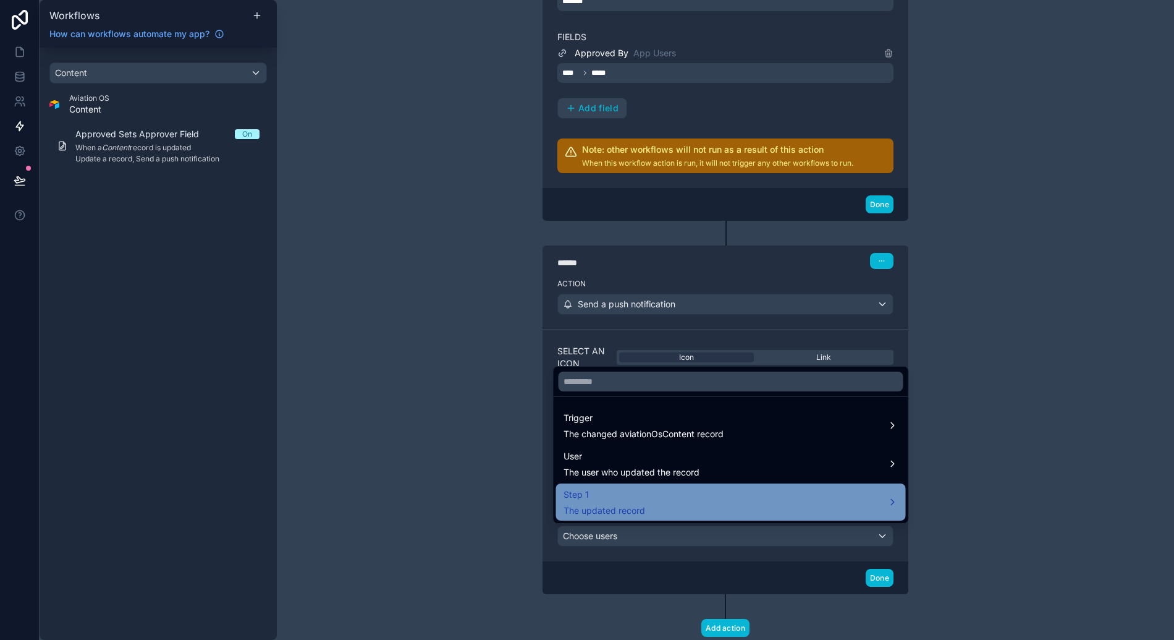
click at [656, 509] on div "Step 1 The updated record" at bounding box center [731, 502] width 335 height 30
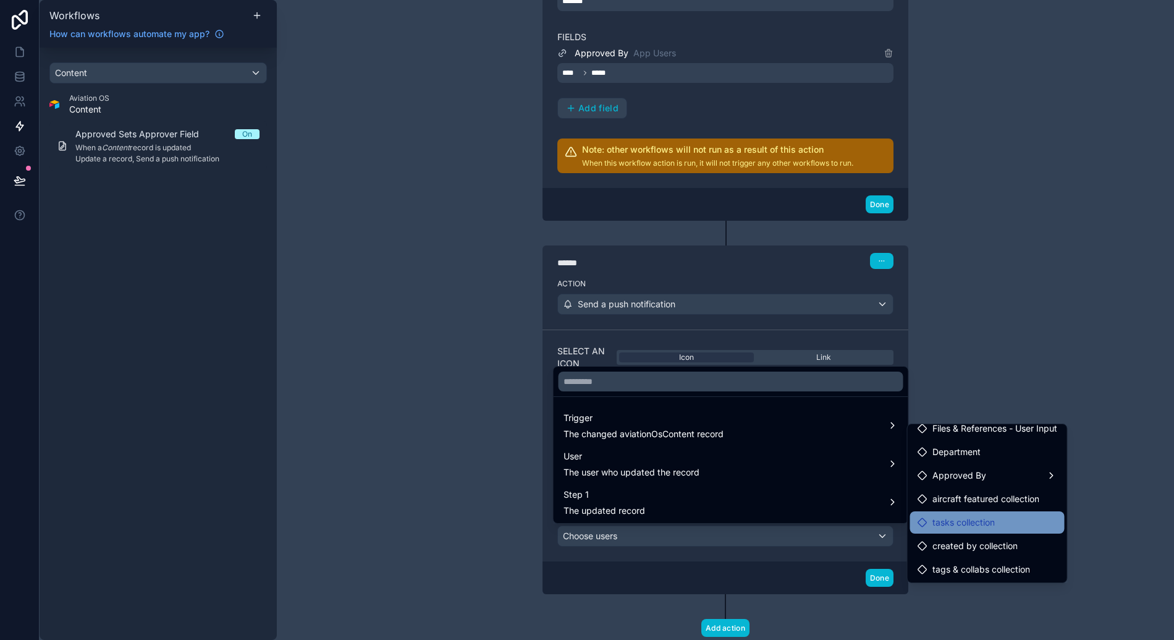
scroll to position [57, 0]
click at [954, 538] on span "created by collection" at bounding box center [975, 545] width 85 height 15
click at [682, 559] on div at bounding box center [587, 320] width 1174 height 640
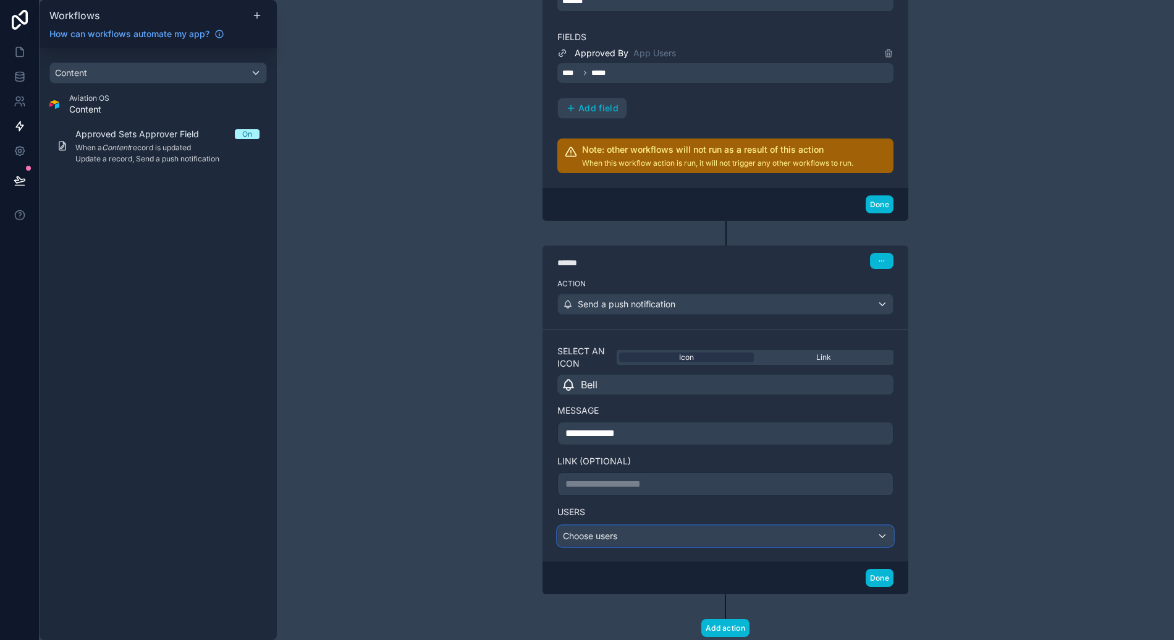
click at [690, 543] on div "Choose users" at bounding box center [725, 536] width 335 height 20
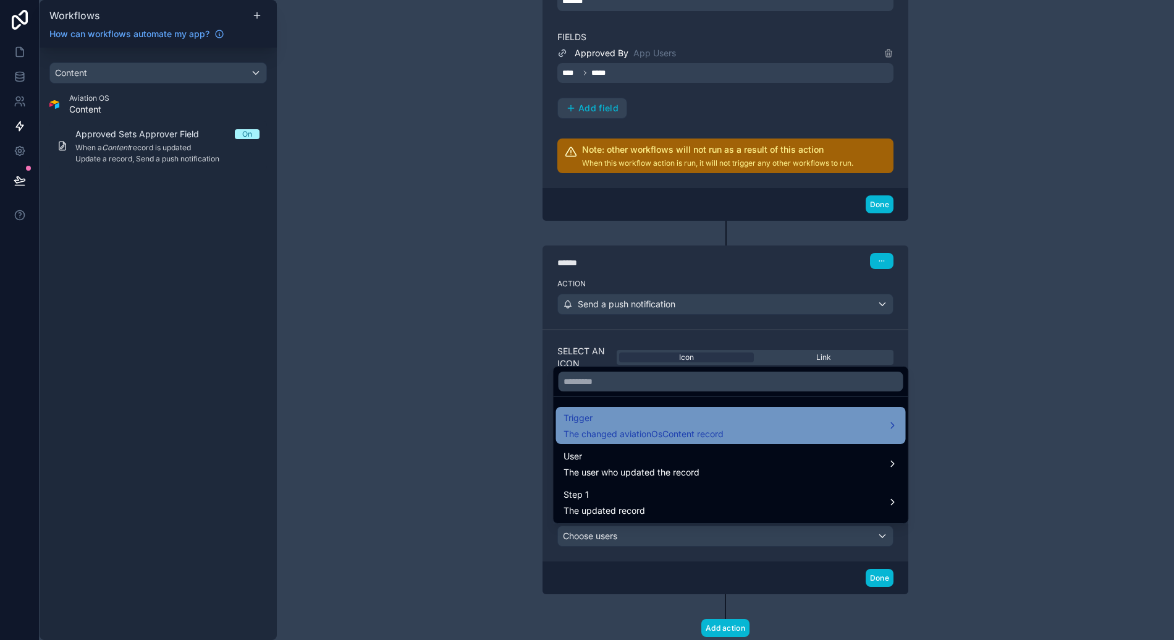
click at [723, 418] on span "Trigger" at bounding box center [644, 417] width 160 height 15
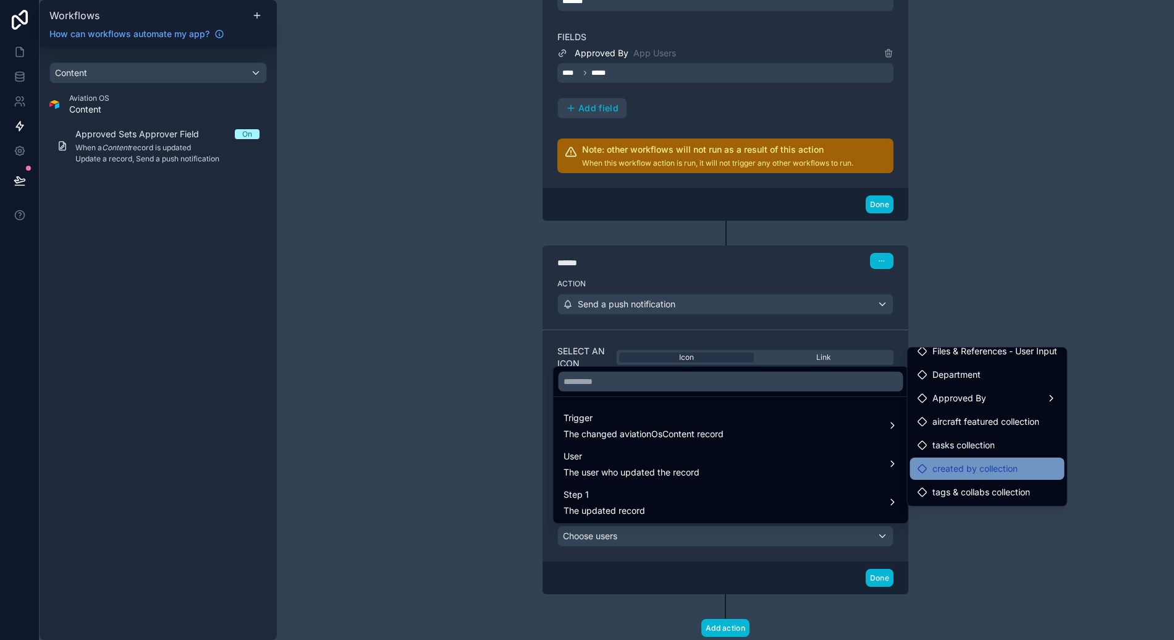
click at [991, 475] on span "created by collection" at bounding box center [975, 468] width 85 height 15
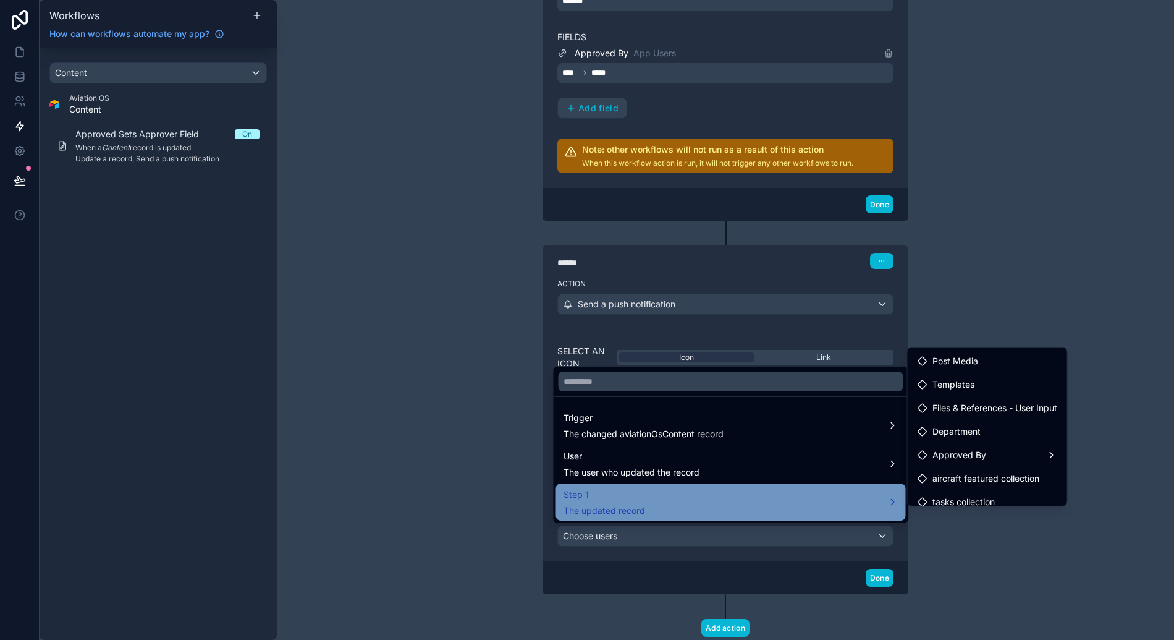
click at [619, 495] on span "Step 1" at bounding box center [605, 494] width 82 height 15
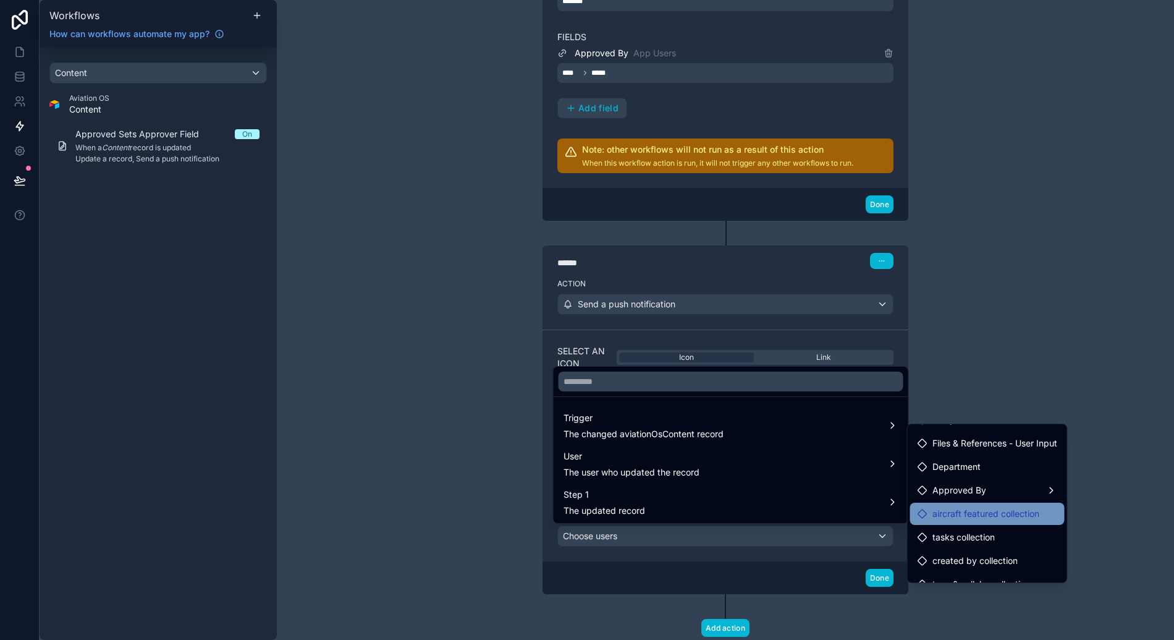
scroll to position [57, 0]
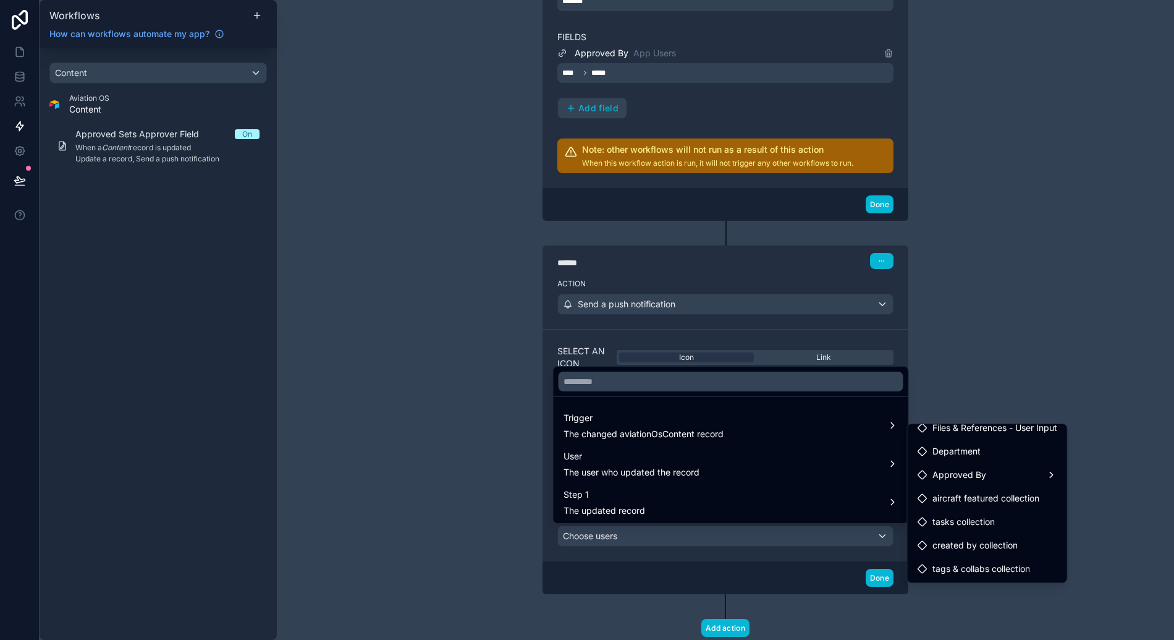
click at [461, 482] on div at bounding box center [587, 320] width 1174 height 640
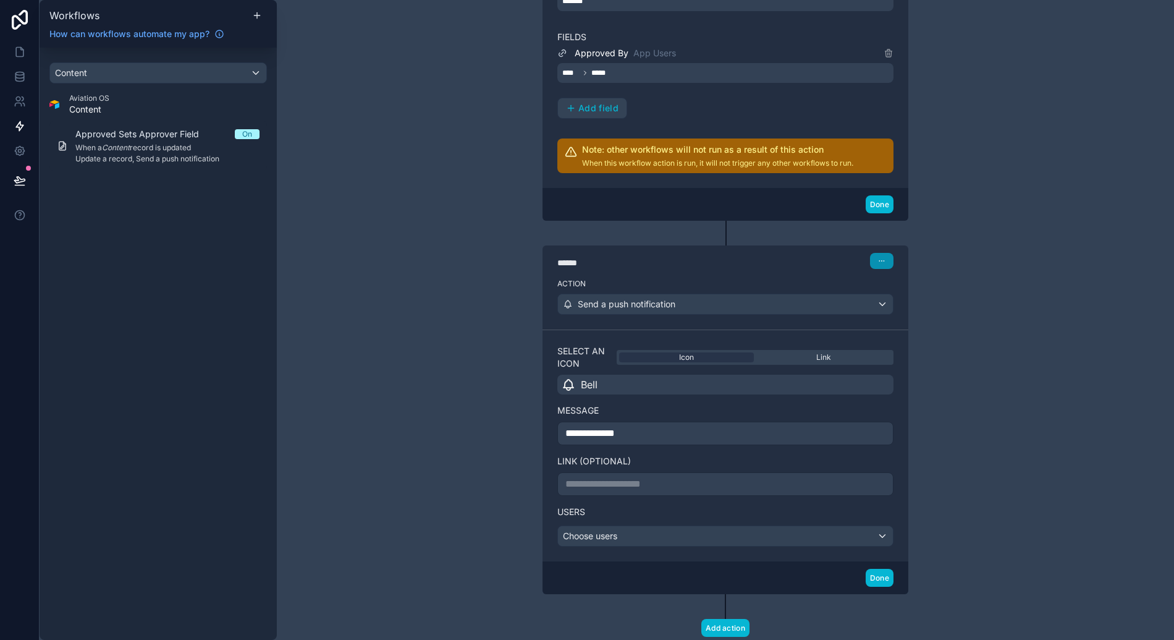
click at [878, 261] on icon "button" at bounding box center [881, 260] width 7 height 7
click at [884, 305] on button "Delete" at bounding box center [907, 308] width 85 height 20
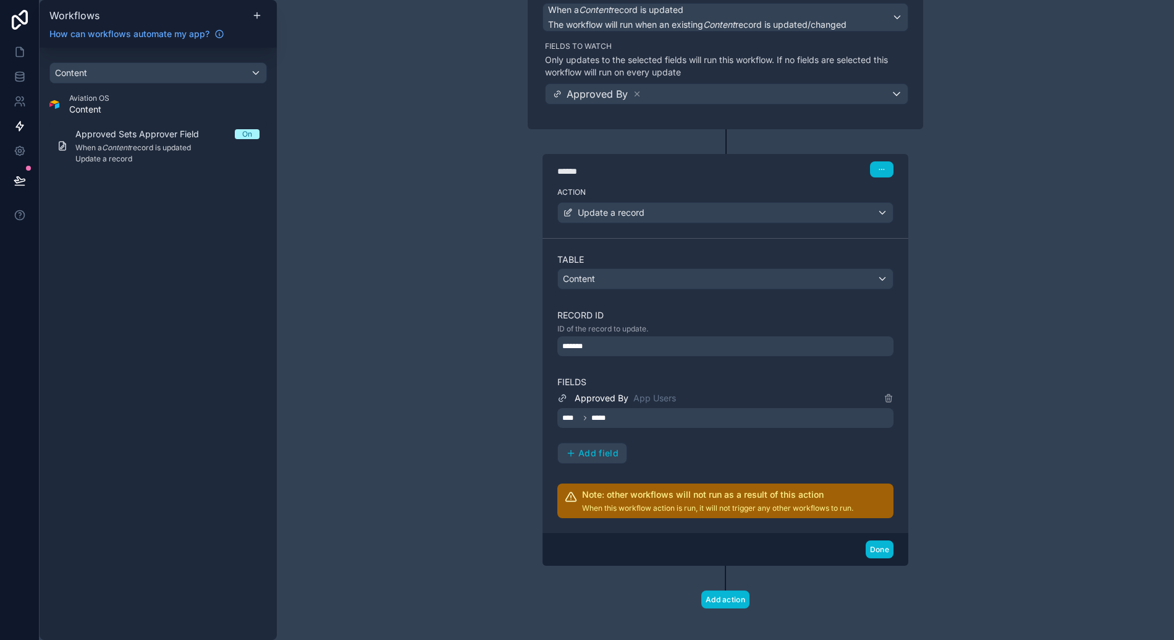
scroll to position [112, 0]
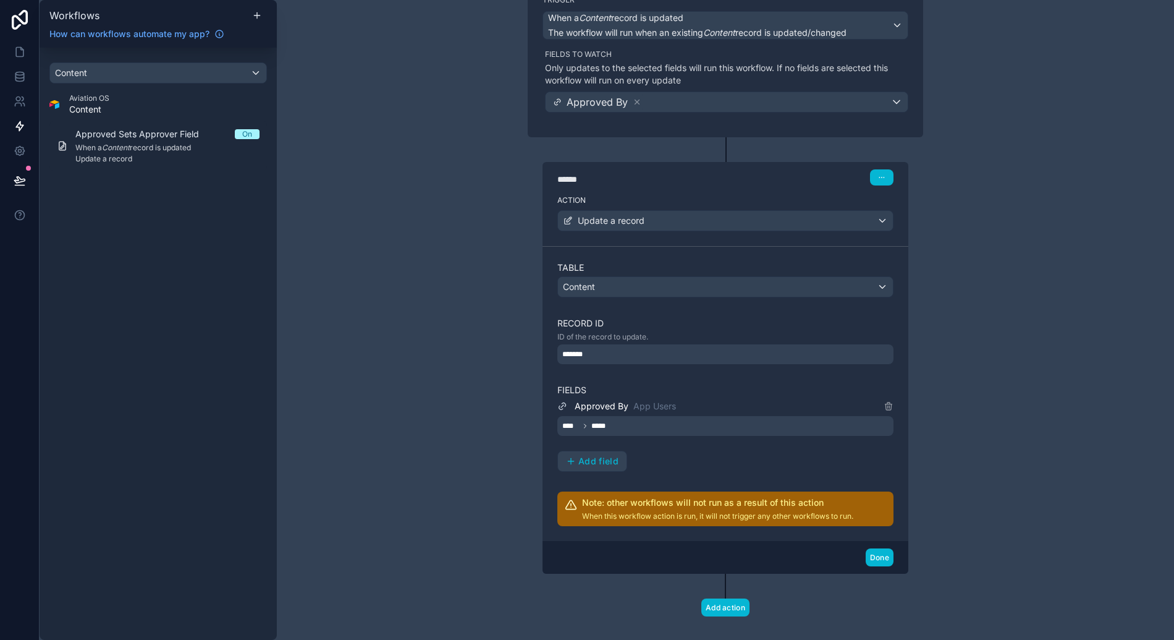
click at [895, 556] on div "Done" at bounding box center [726, 557] width 366 height 33
click at [882, 557] on button "Done" at bounding box center [880, 557] width 28 height 18
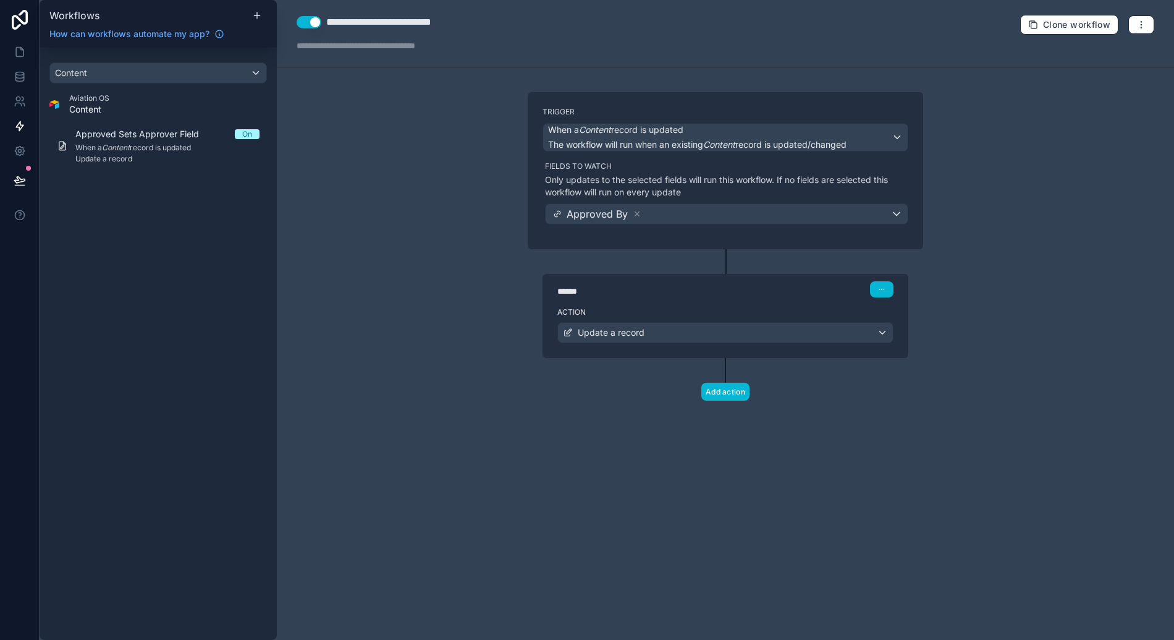
click at [426, 328] on div "**********" at bounding box center [725, 320] width 897 height 640
click at [23, 54] on icon at bounding box center [19, 52] width 7 height 9
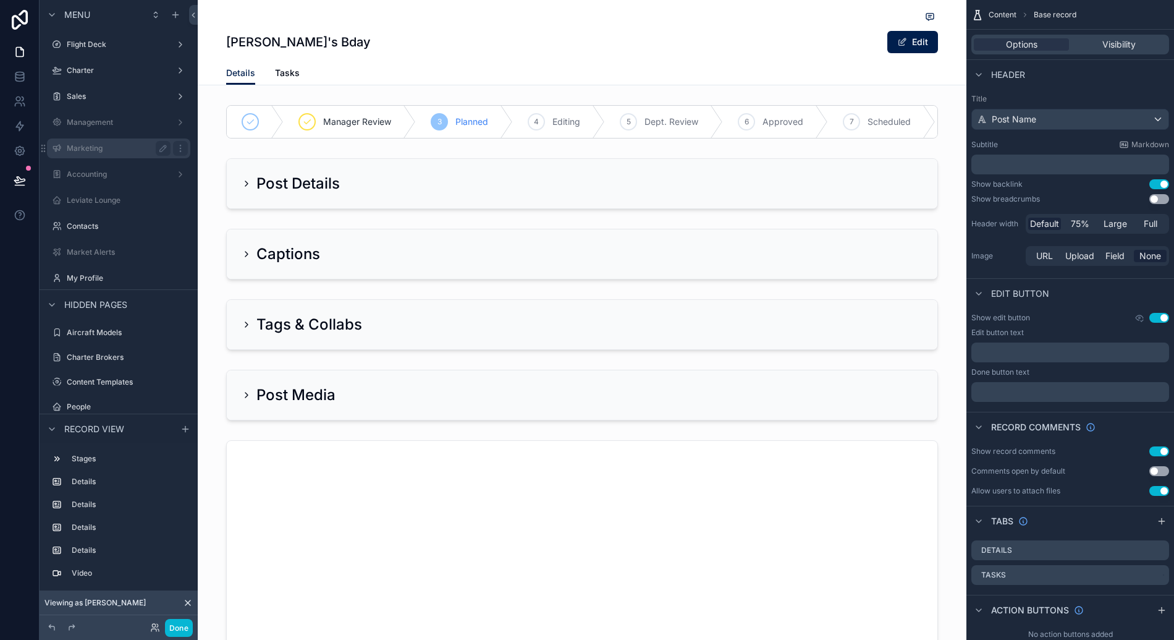
click at [137, 149] on label "Marketing" at bounding box center [116, 148] width 99 height 10
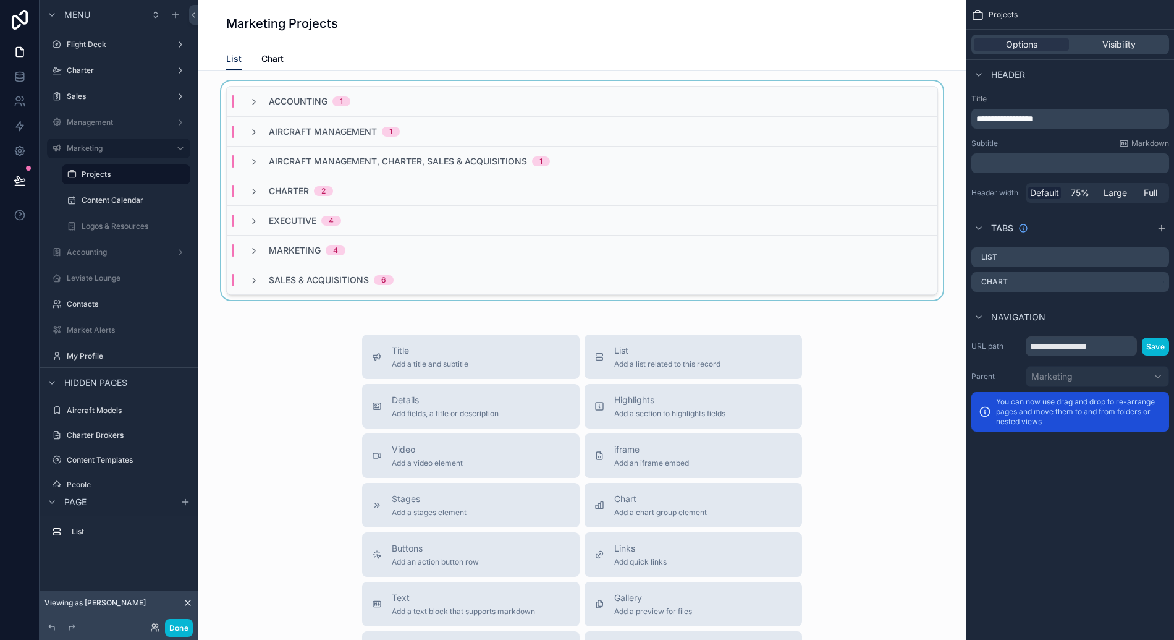
click at [305, 84] on div "scrollable content" at bounding box center [582, 193] width 749 height 224
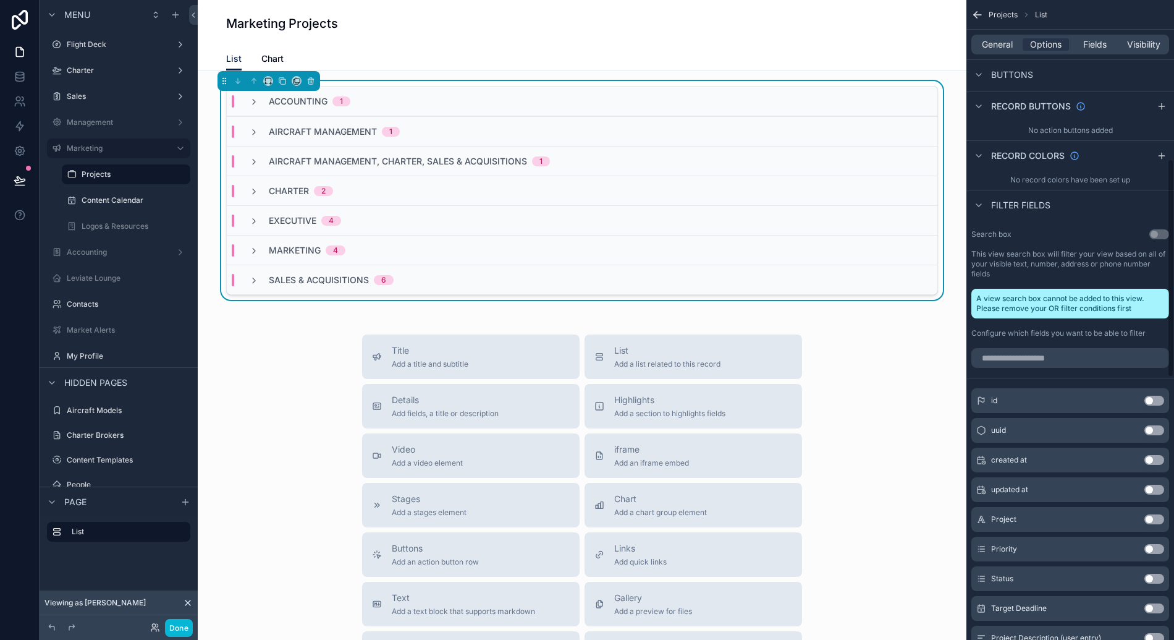
scroll to position [402, 0]
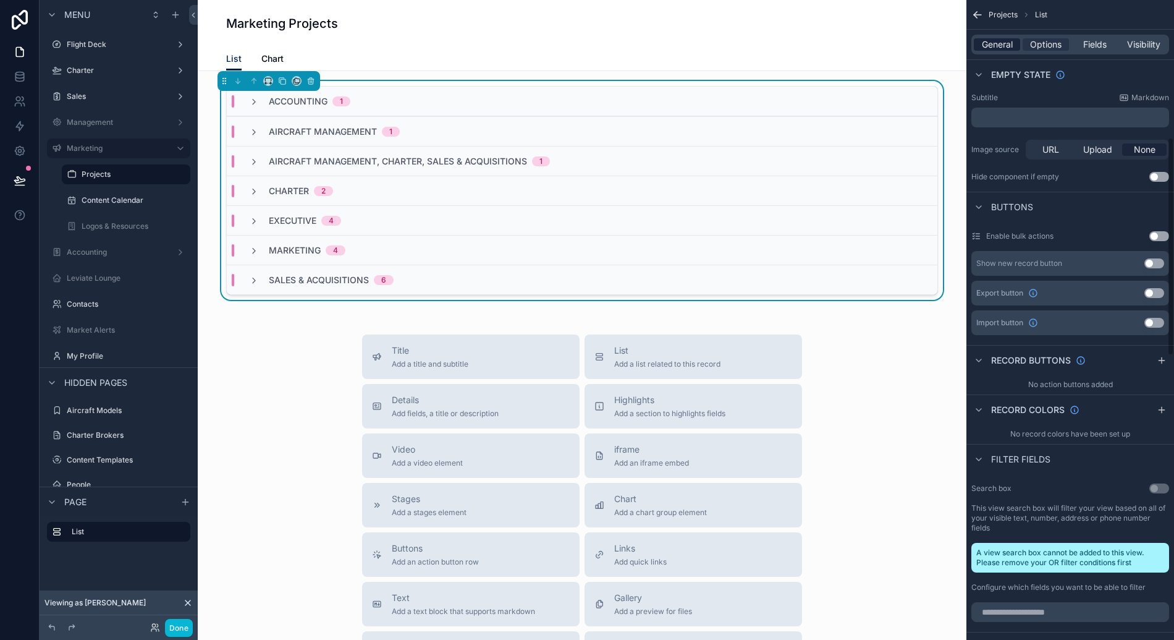
click at [1000, 50] on span "General" at bounding box center [997, 44] width 31 height 12
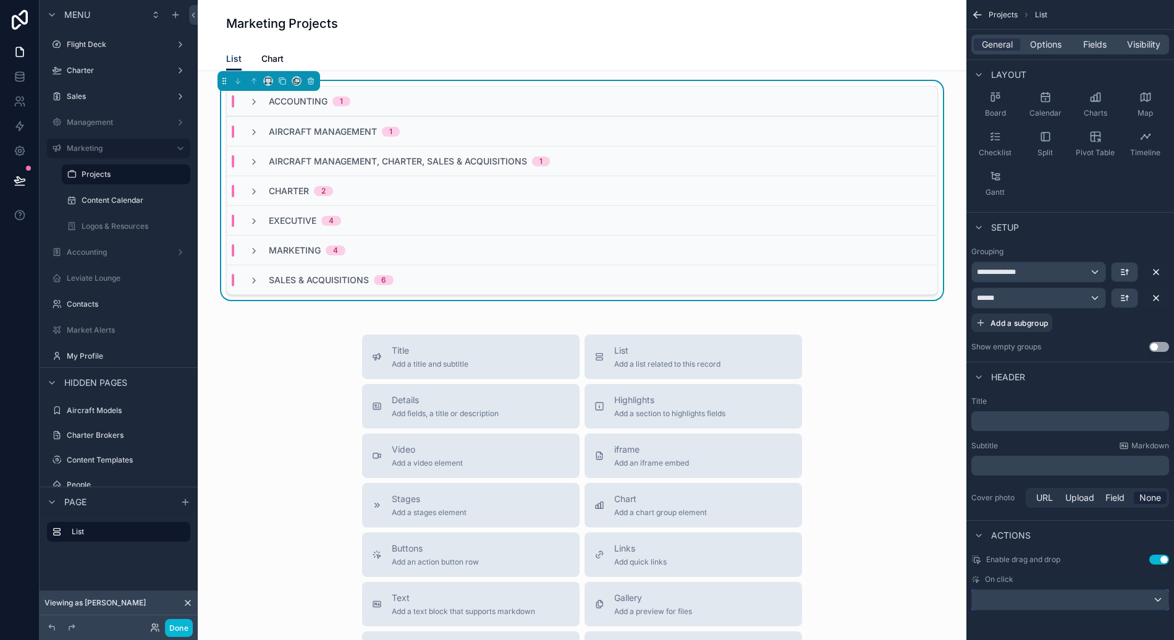
click at [1071, 601] on div "scrollable content" at bounding box center [1070, 600] width 197 height 20
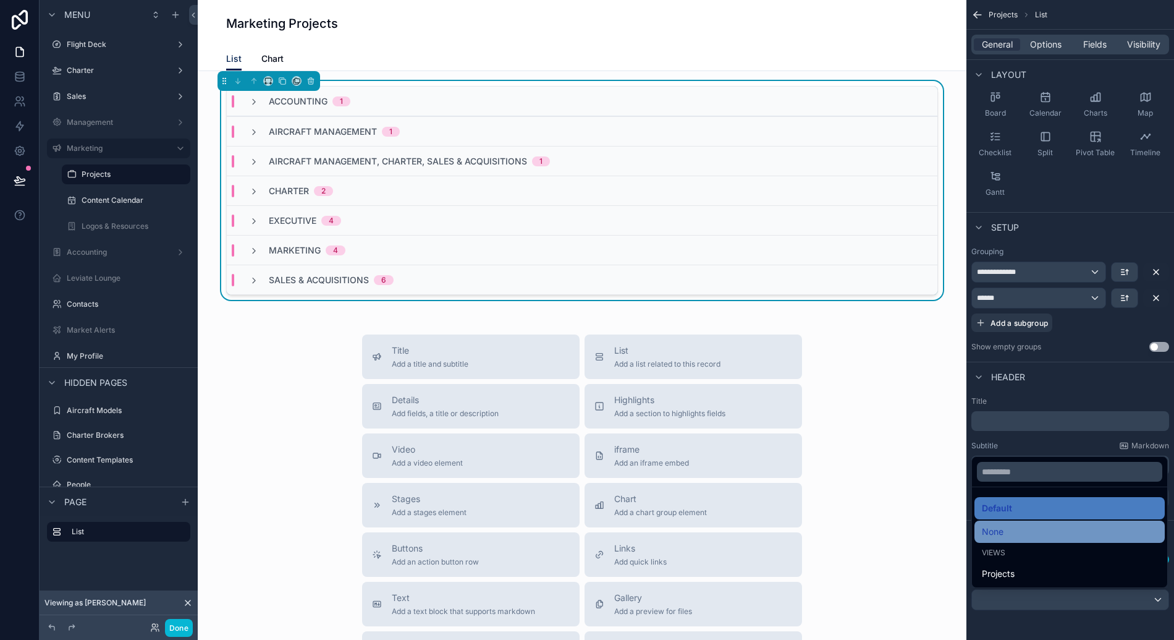
click at [1050, 534] on div "None" at bounding box center [1070, 531] width 176 height 15
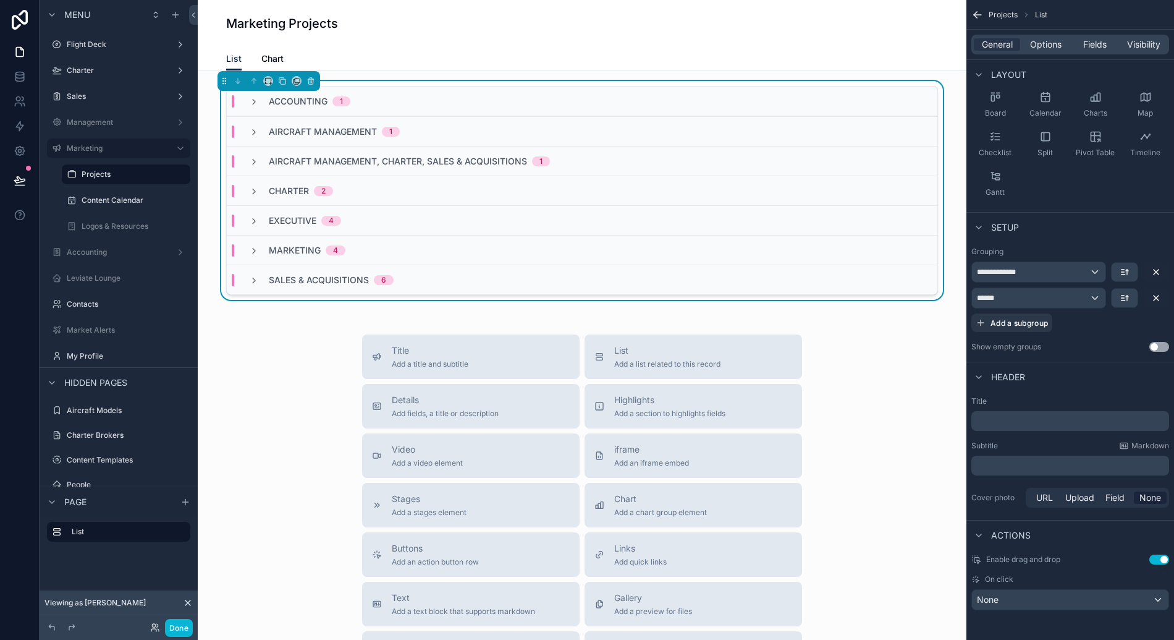
click at [382, 182] on div "Charter 2" at bounding box center [582, 191] width 711 height 30
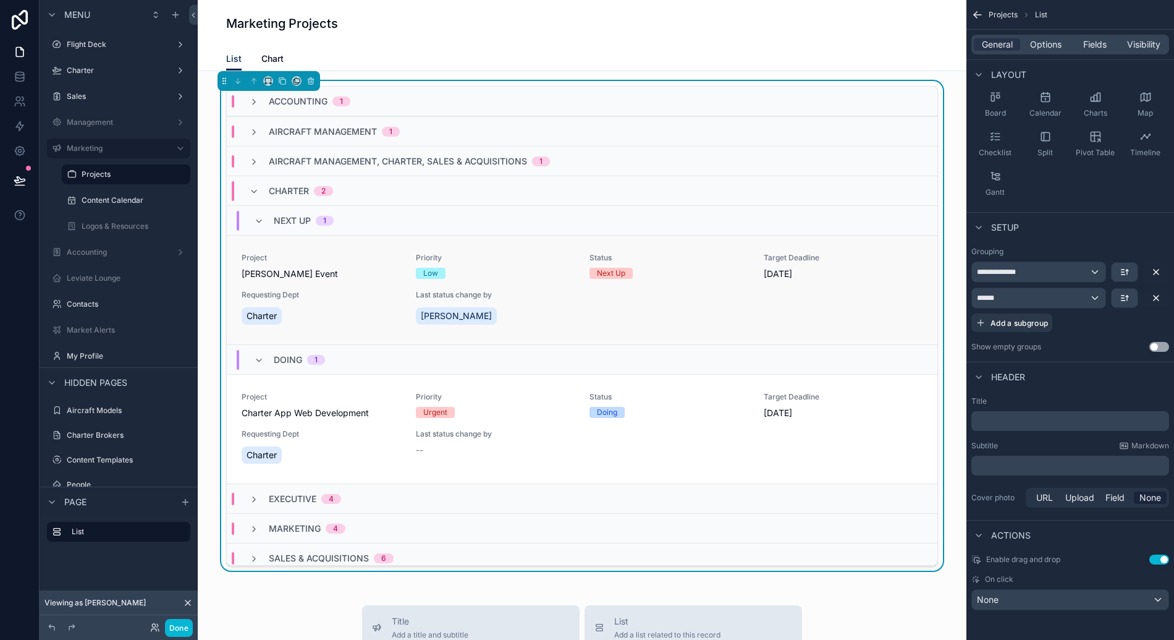
click at [325, 295] on span "Requesting Dept" at bounding box center [321, 295] width 159 height 10
click at [522, 307] on div "[PERSON_NAME]" at bounding box center [495, 316] width 159 height 22
click at [549, 293] on span "Last status change by" at bounding box center [495, 295] width 159 height 10
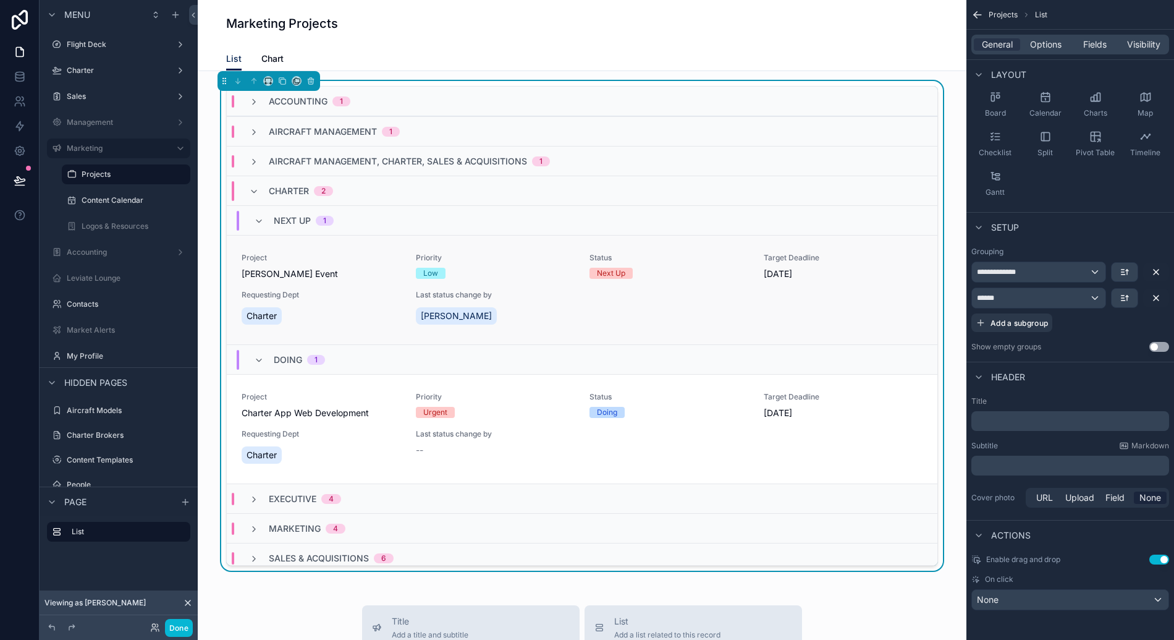
click at [559, 310] on div "[PERSON_NAME]" at bounding box center [495, 316] width 159 height 22
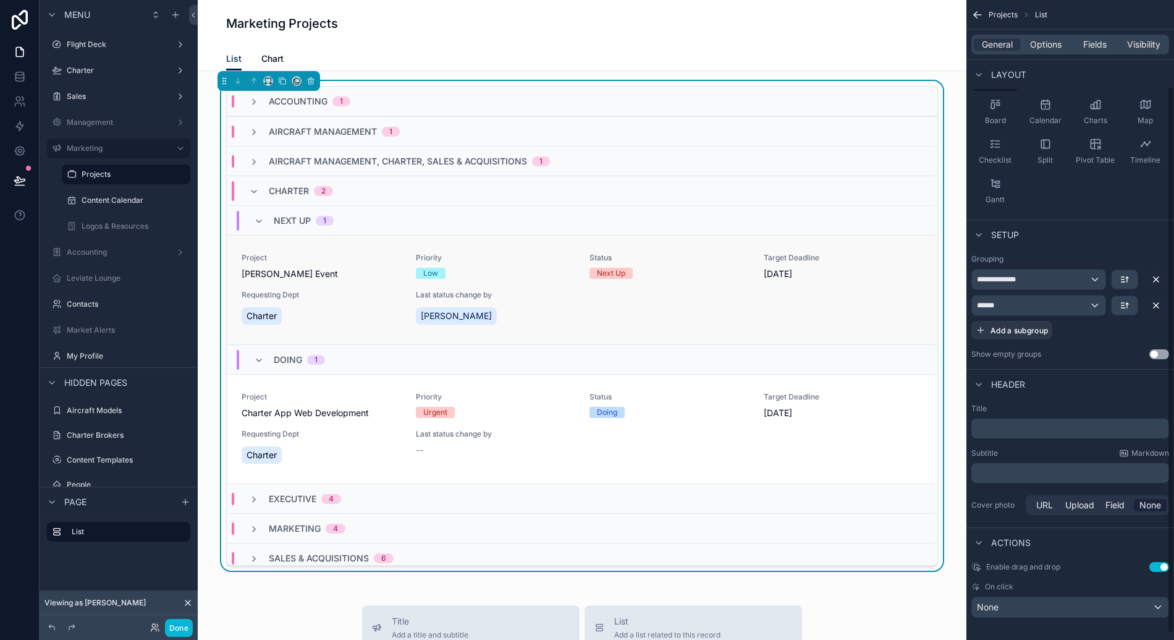
scroll to position [0, 0]
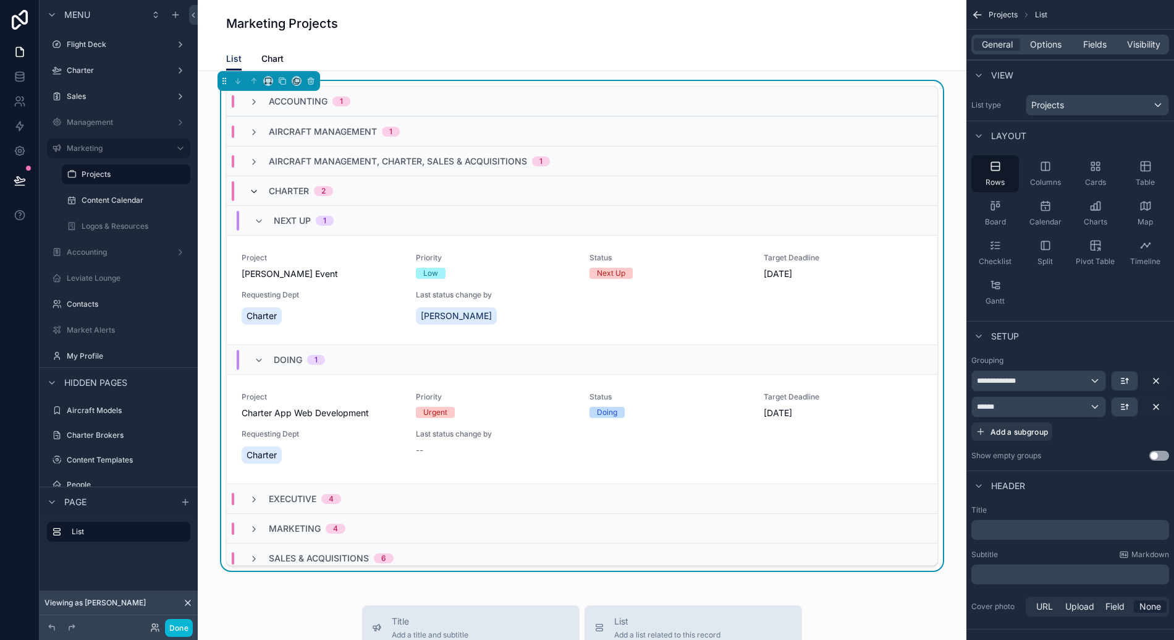
click at [251, 188] on icon "scrollable content" at bounding box center [254, 192] width 10 height 10
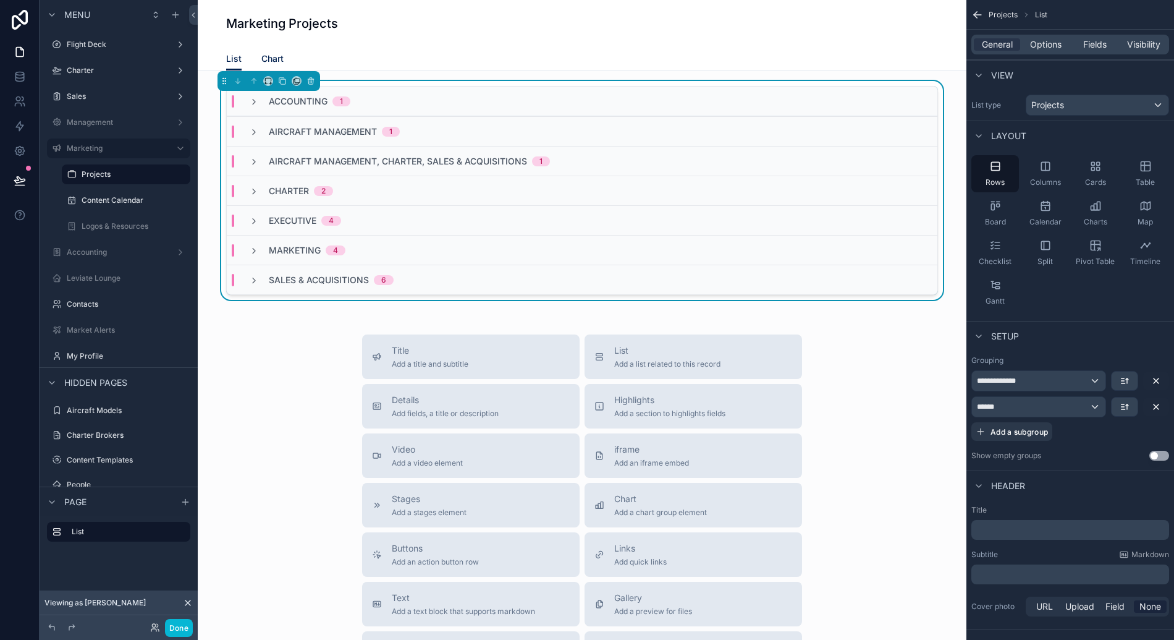
click at [274, 56] on span "Chart" at bounding box center [272, 59] width 22 height 12
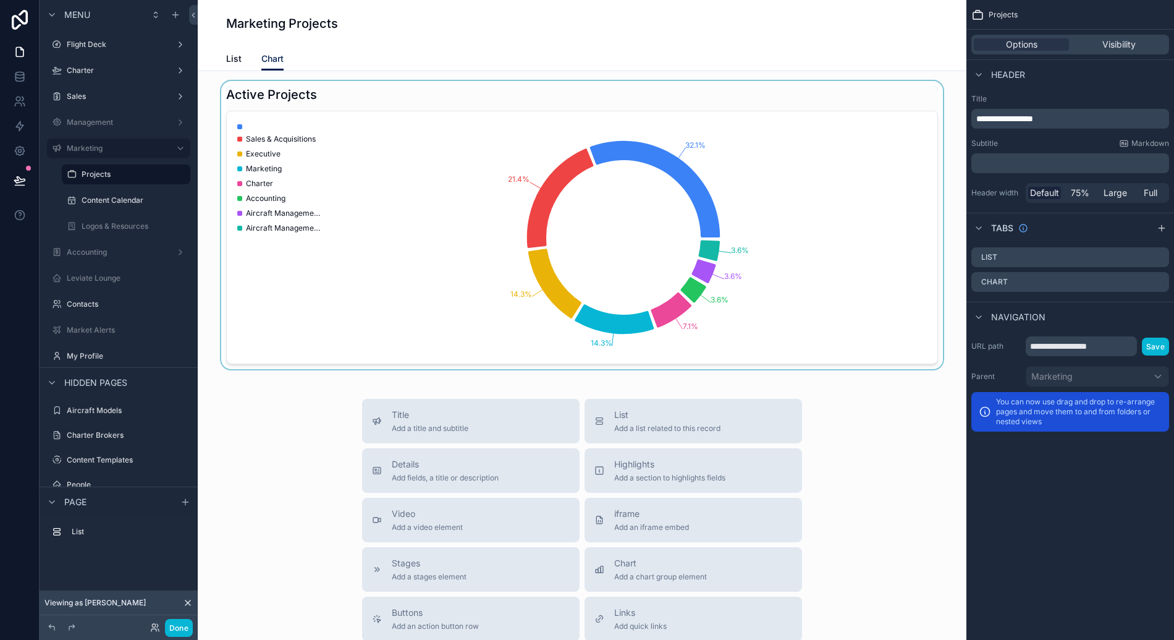
click at [391, 98] on div "scrollable content" at bounding box center [582, 225] width 749 height 288
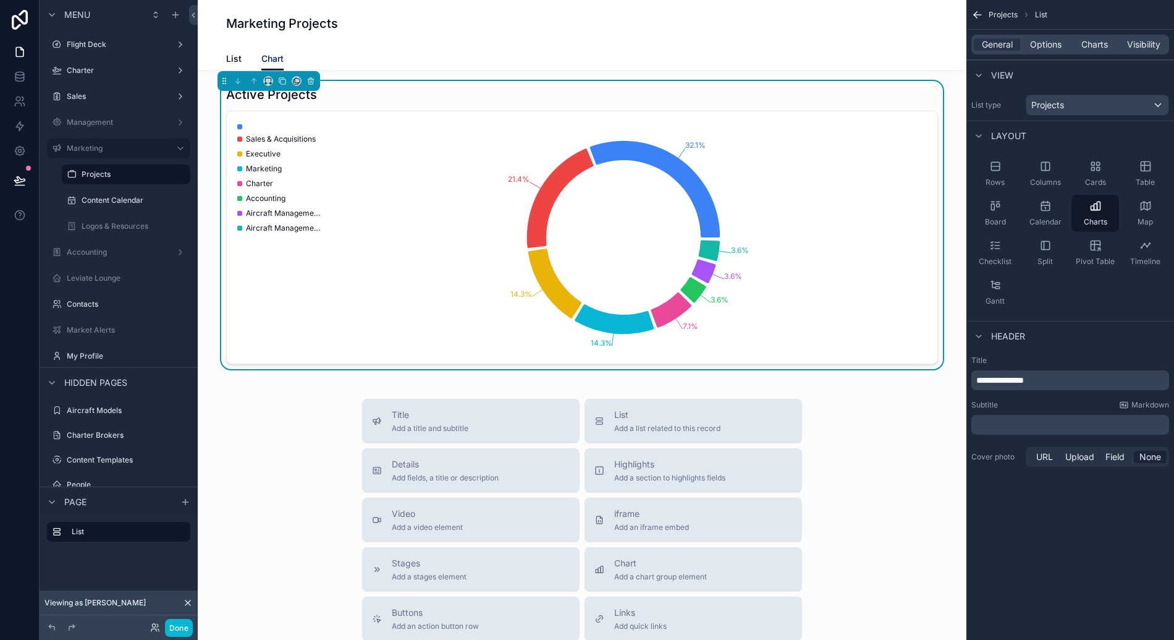
click at [272, 59] on span "Chart" at bounding box center [272, 59] width 22 height 12
click at [1132, 44] on span "Visibility" at bounding box center [1143, 44] width 33 height 12
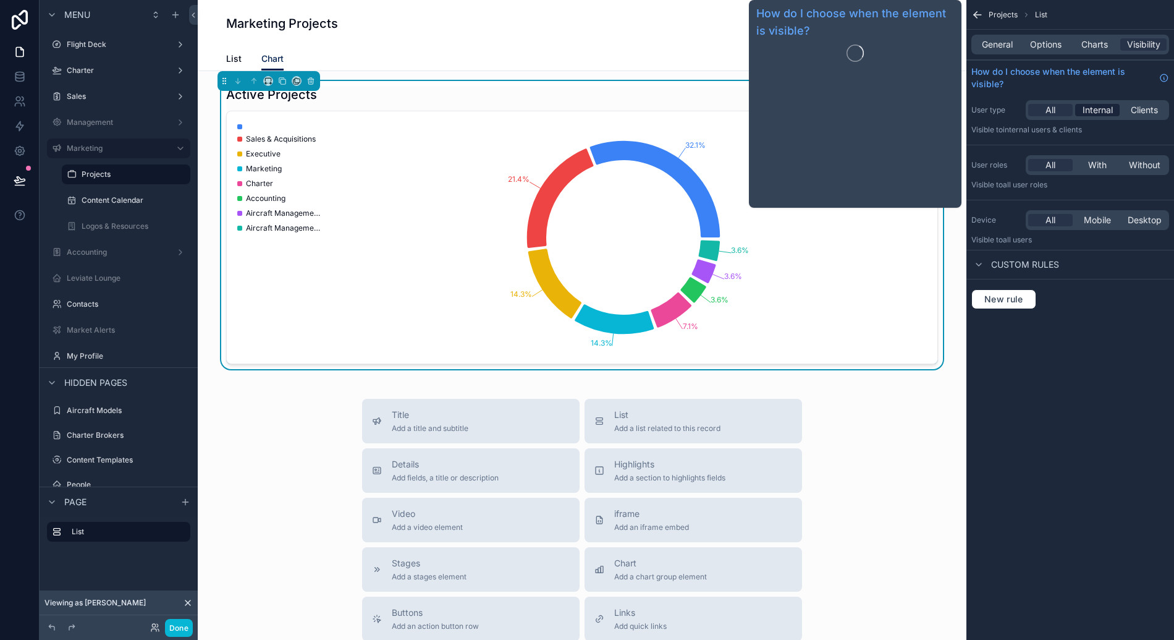
click at [1100, 107] on span "Internal" at bounding box center [1098, 110] width 30 height 12
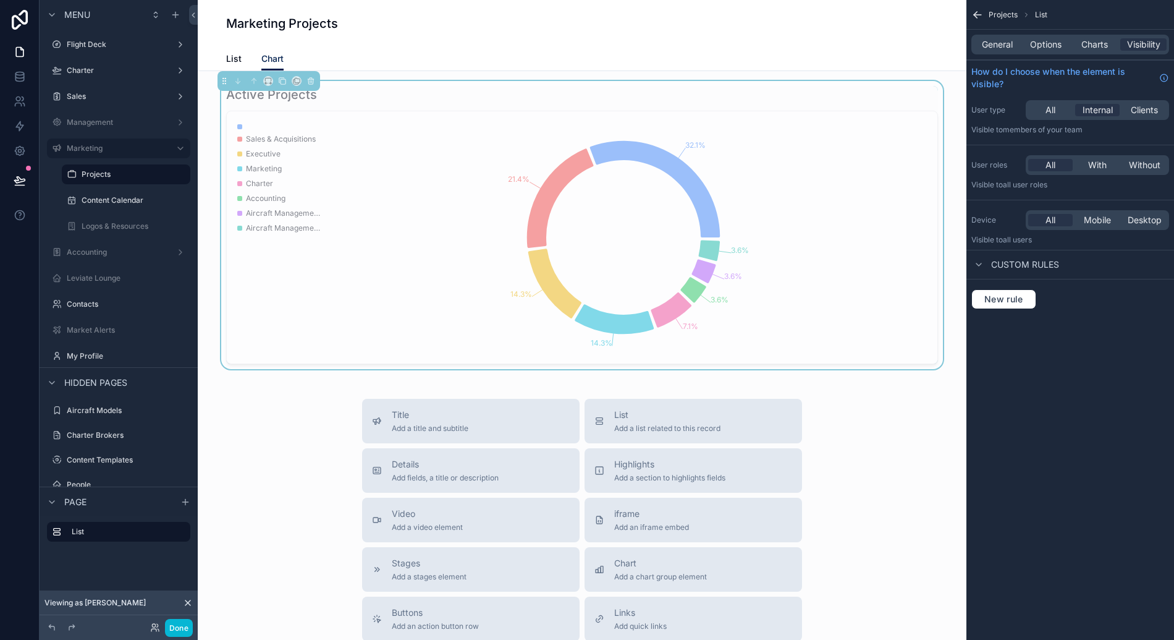
click at [267, 59] on span "Chart" at bounding box center [272, 59] width 22 height 12
drag, startPoint x: 1146, startPoint y: 112, endPoint x: 1094, endPoint y: 109, distance: 51.4
click at [1094, 109] on div "All Internal Clients" at bounding box center [1097, 110] width 143 height 20
click at [1094, 108] on span "Internal" at bounding box center [1098, 110] width 30 height 12
click at [231, 59] on span "List" at bounding box center [233, 59] width 15 height 12
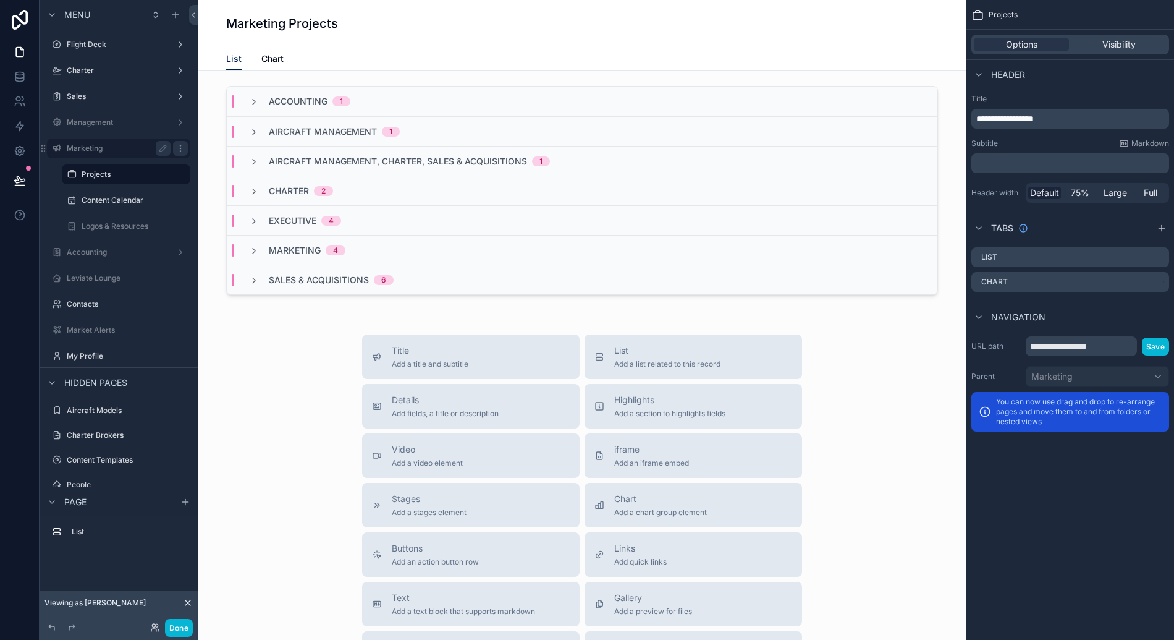
click at [180, 148] on icon "scrollable content" at bounding box center [180, 148] width 1 height 1
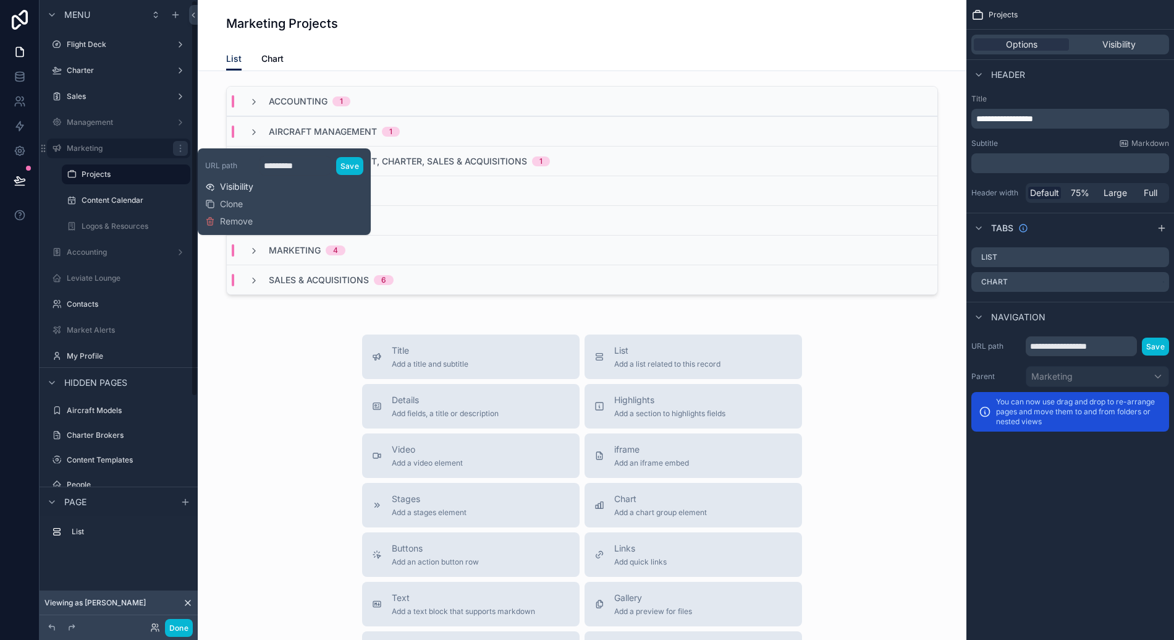
click at [252, 185] on span "Visibility" at bounding box center [236, 186] width 33 height 12
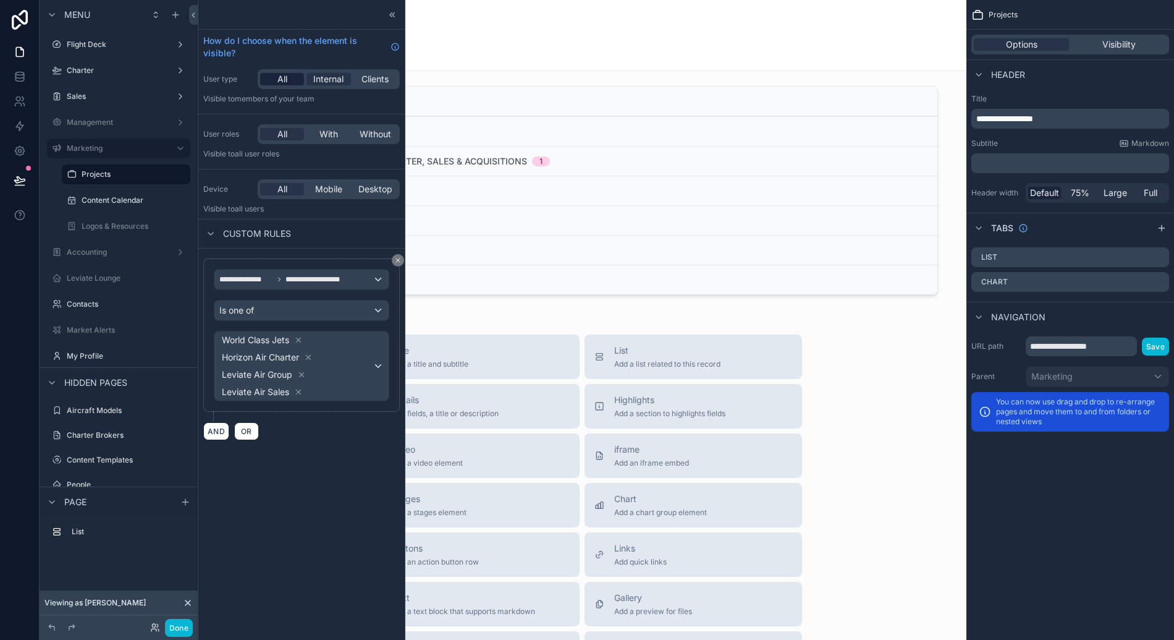
click at [291, 85] on div "All" at bounding box center [282, 79] width 44 height 12
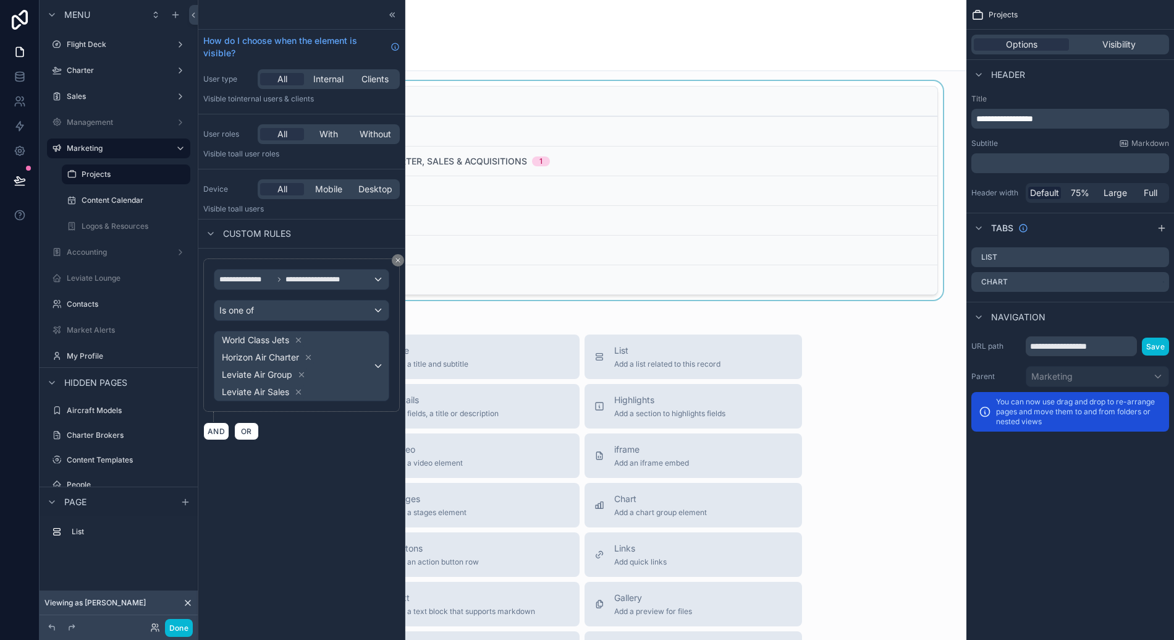
click at [457, 303] on div "scrollable content" at bounding box center [582, 193] width 749 height 224
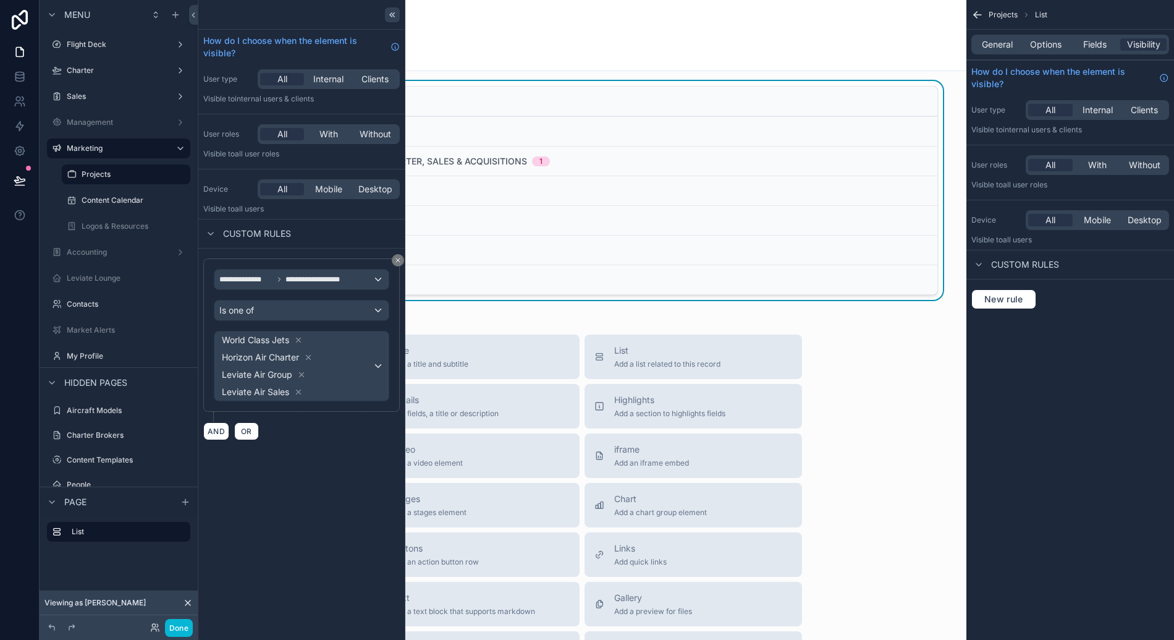
click at [396, 16] on icon at bounding box center [392, 15] width 10 height 10
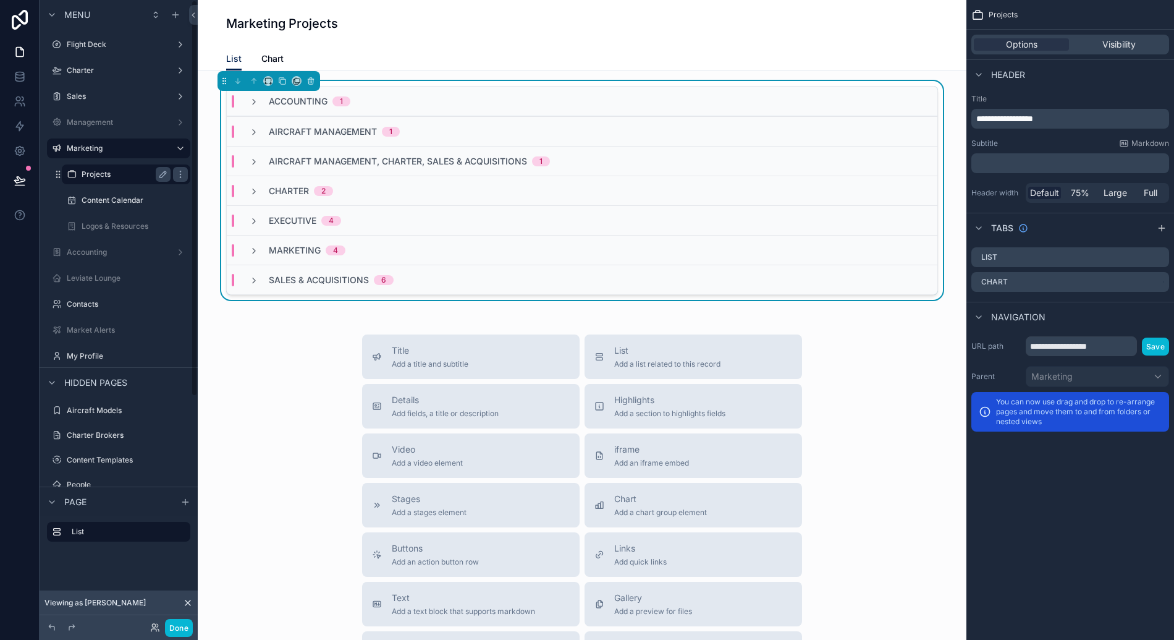
click at [120, 178] on label "Projects" at bounding box center [124, 174] width 84 height 10
click at [249, 104] on icon "scrollable content" at bounding box center [254, 102] width 10 height 10
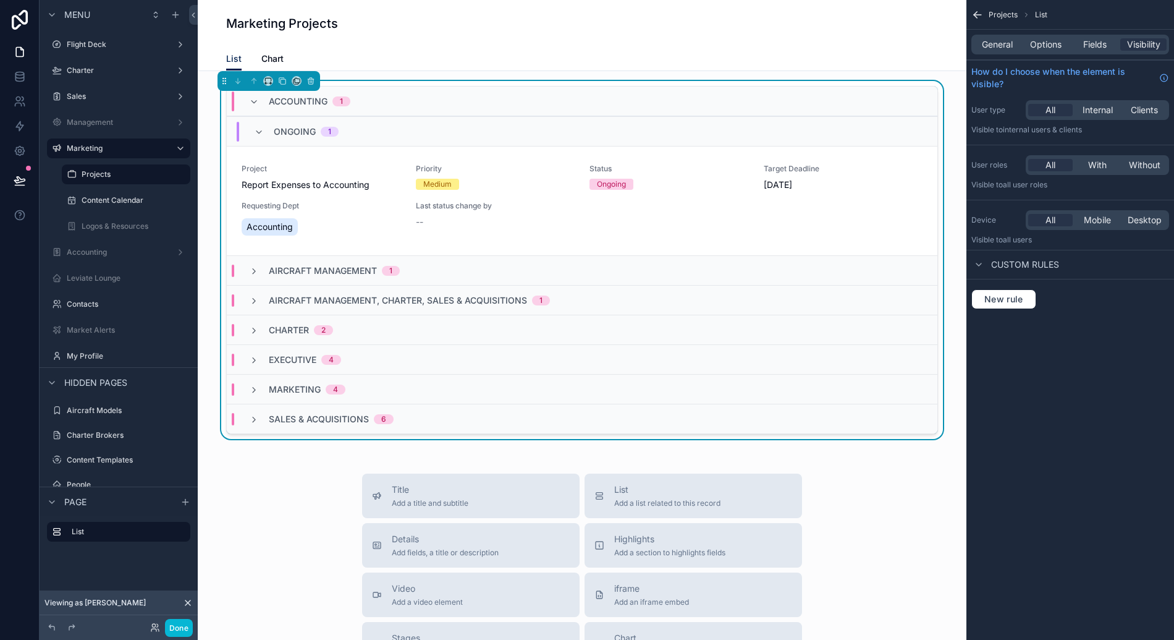
click at [249, 104] on icon "scrollable content" at bounding box center [254, 102] width 10 height 10
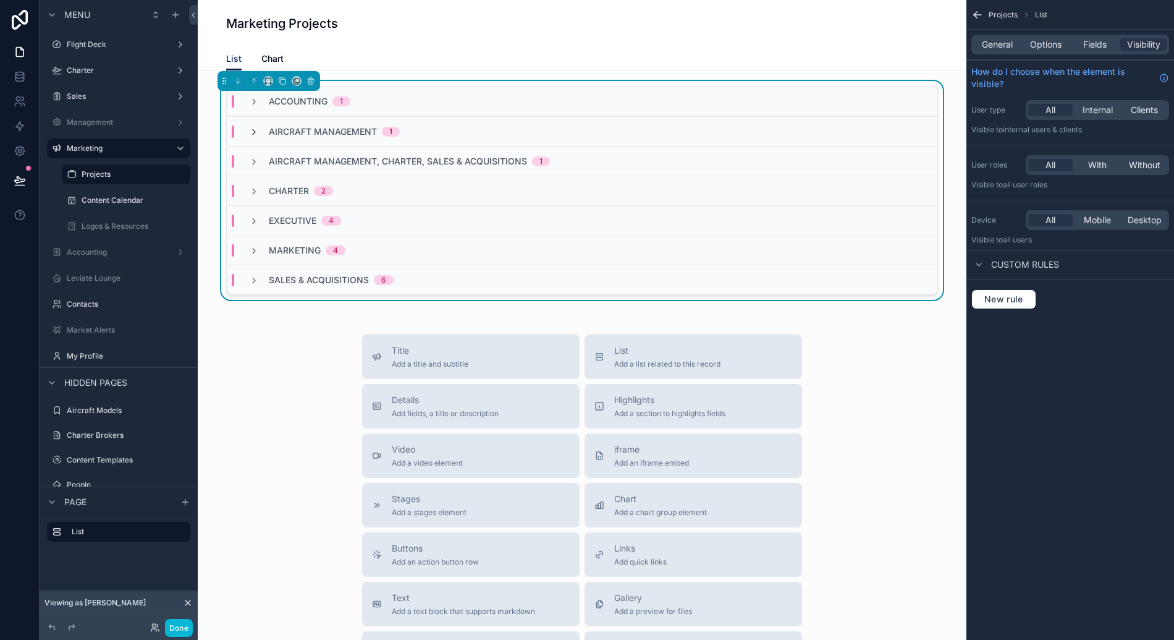
click at [249, 127] on icon "scrollable content" at bounding box center [254, 132] width 10 height 10
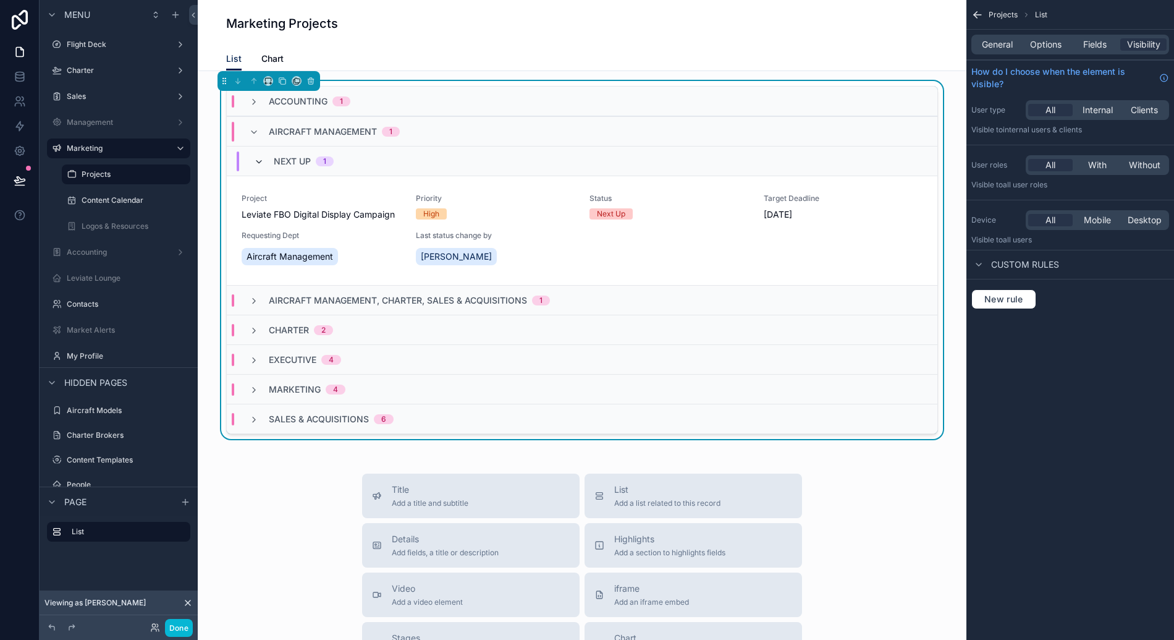
click at [254, 163] on icon "scrollable content" at bounding box center [259, 162] width 10 height 10
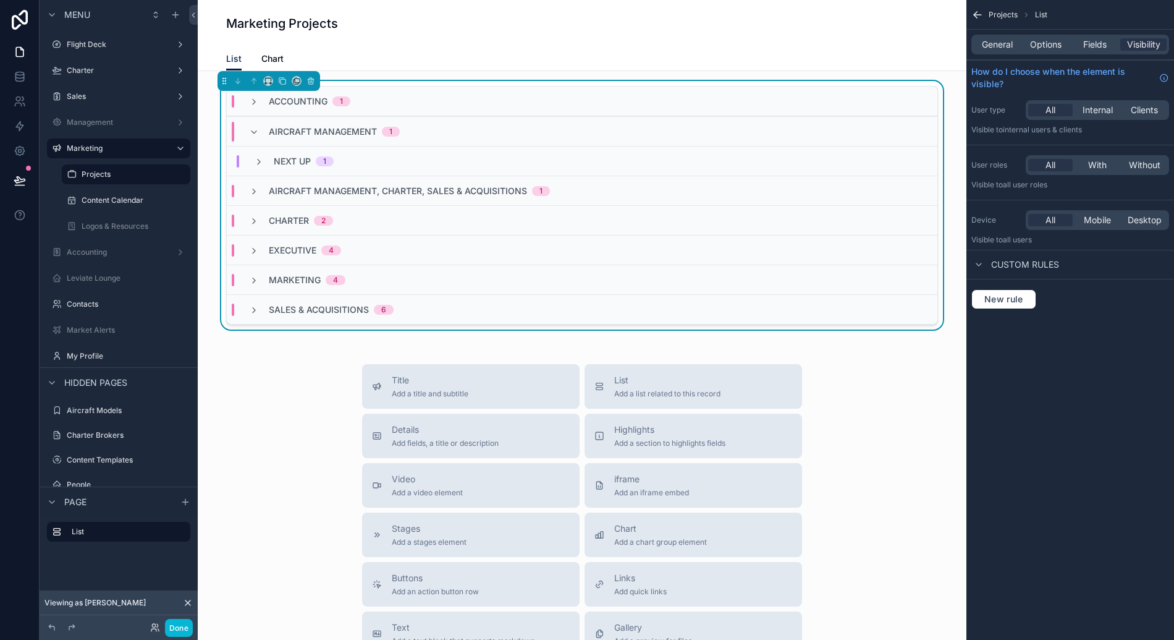
click at [254, 196] on div "Aircraft Management, Charter, Sales & Acquisitions 1" at bounding box center [399, 191] width 301 height 12
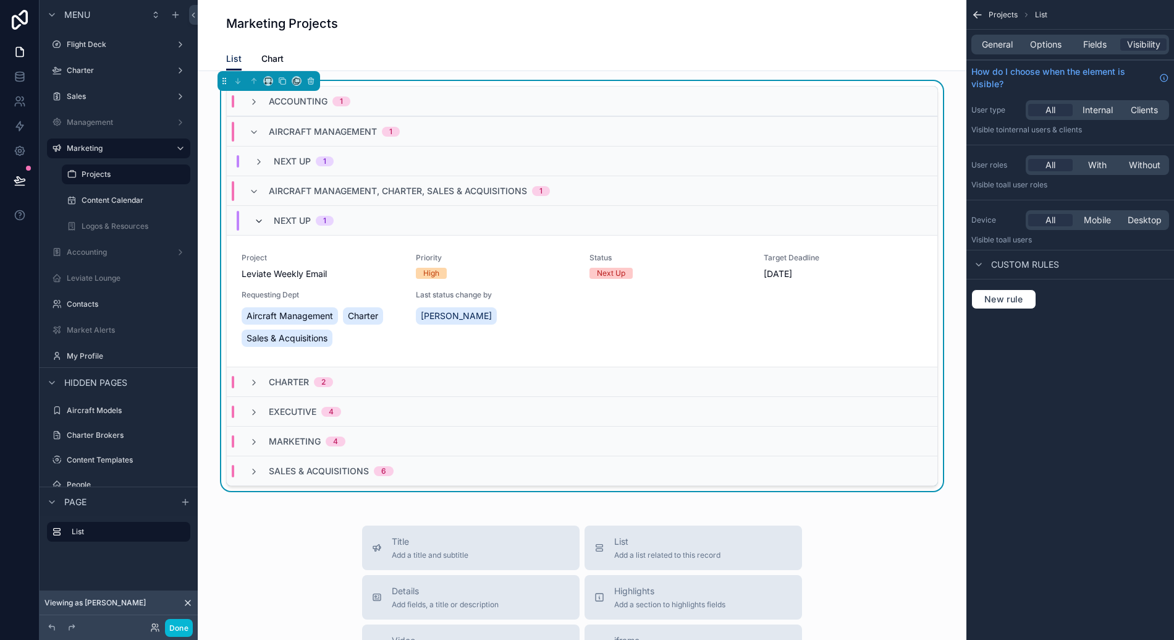
click at [256, 217] on icon "scrollable content" at bounding box center [259, 221] width 10 height 10
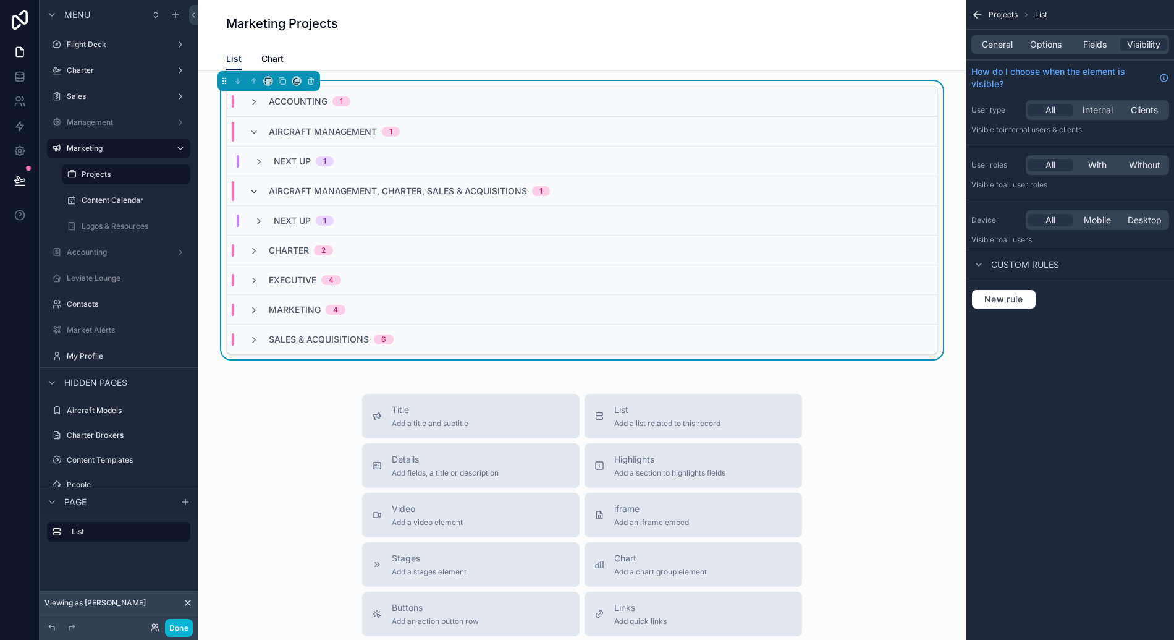
click at [251, 191] on icon "scrollable content" at bounding box center [254, 192] width 10 height 10
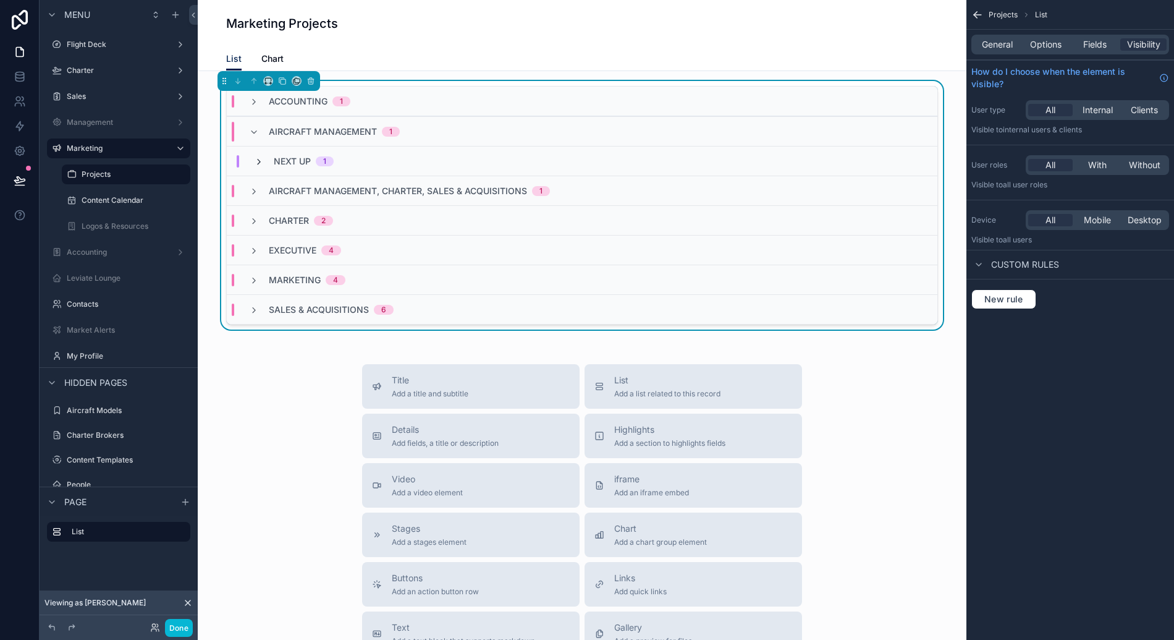
click at [254, 162] on icon "scrollable content" at bounding box center [259, 162] width 10 height 10
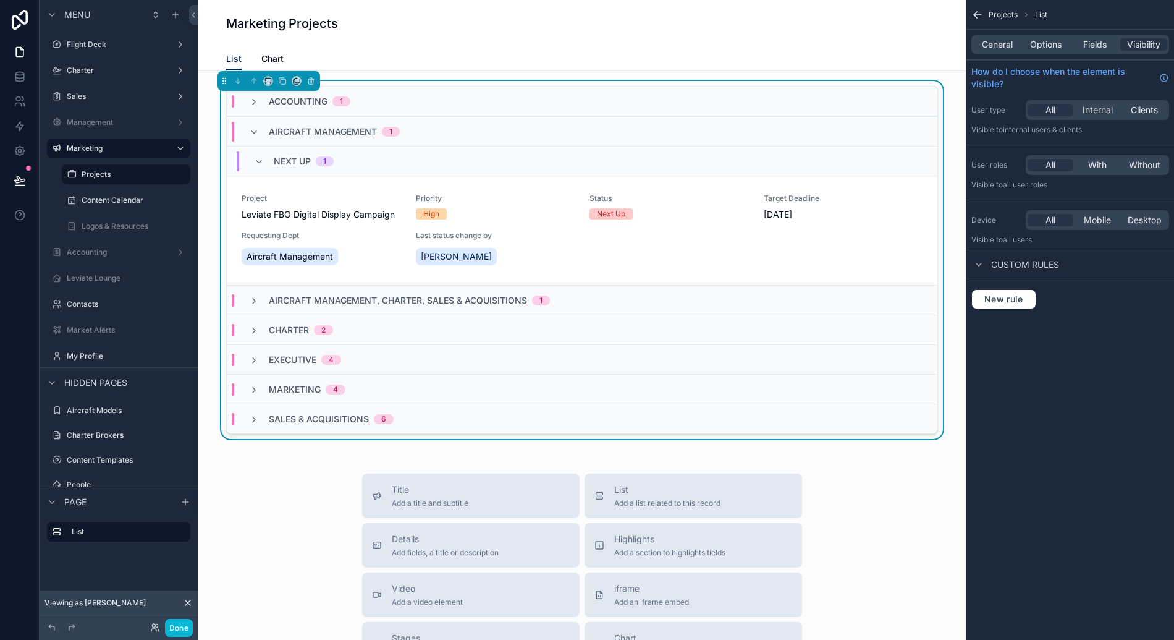
click at [252, 149] on div "Next Up 1" at bounding box center [582, 161] width 711 height 30
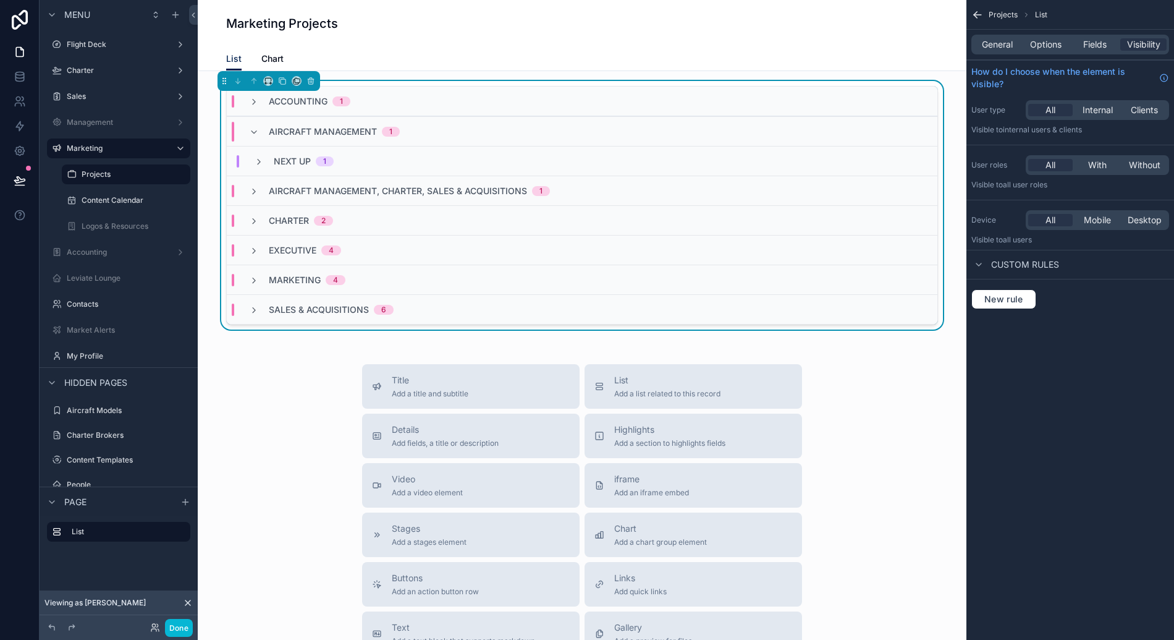
click at [258, 135] on div "Aircraft Management 1" at bounding box center [324, 132] width 151 height 20
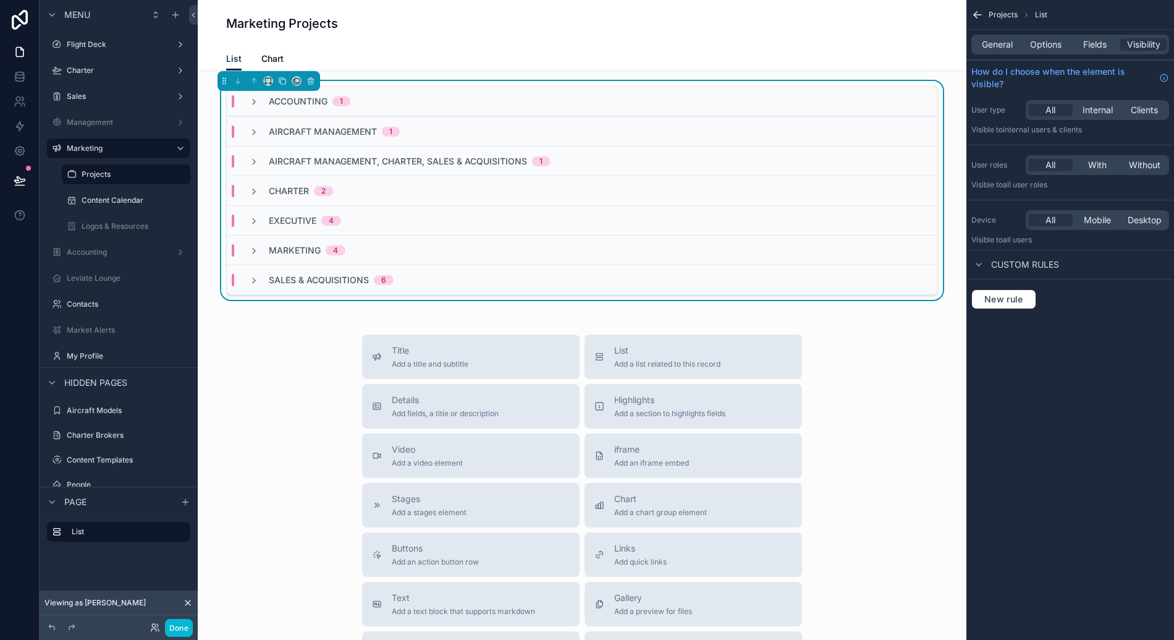
click at [256, 215] on div "Executive 4" at bounding box center [295, 220] width 92 height 12
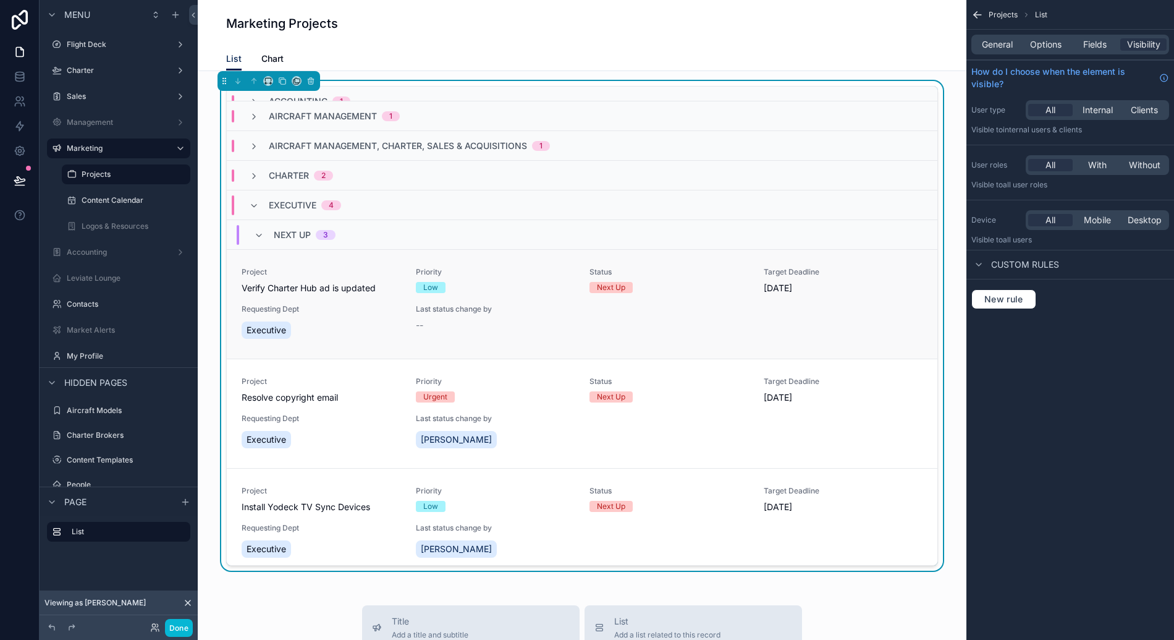
scroll to position [23, 0]
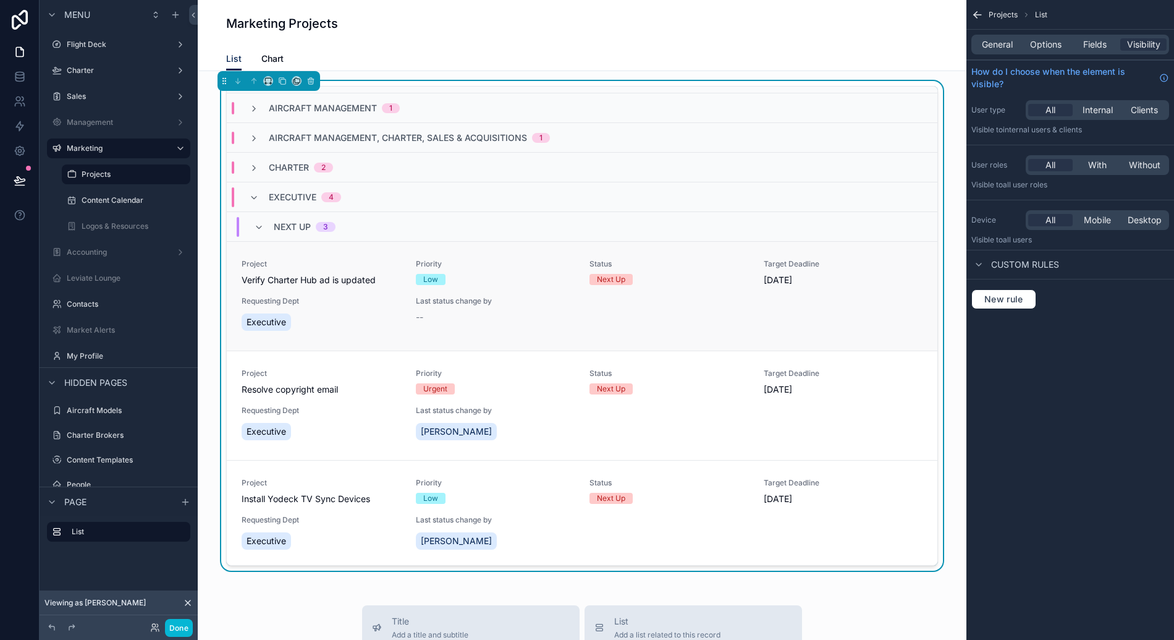
click at [267, 265] on span "Project" at bounding box center [321, 264] width 159 height 10
click at [417, 363] on div "Project Resolve copyright email Priority Urgent Status Next Up Target Deadline …" at bounding box center [582, 404] width 711 height 109
click at [254, 222] on icon "scrollable content" at bounding box center [259, 227] width 10 height 10
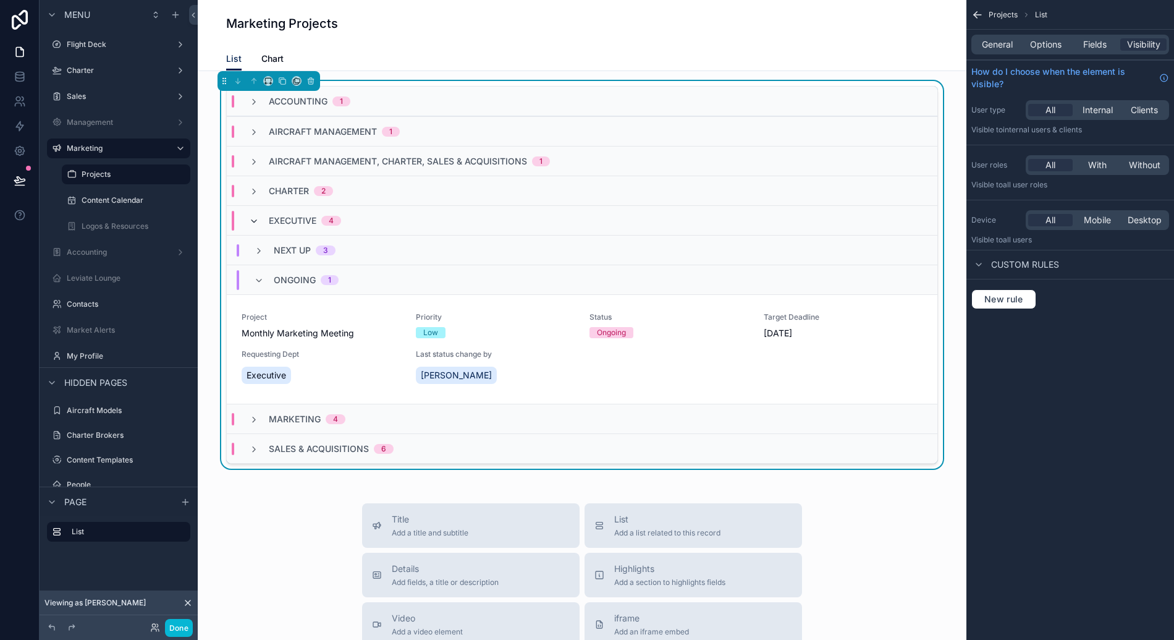
click at [249, 224] on icon "scrollable content" at bounding box center [254, 221] width 10 height 10
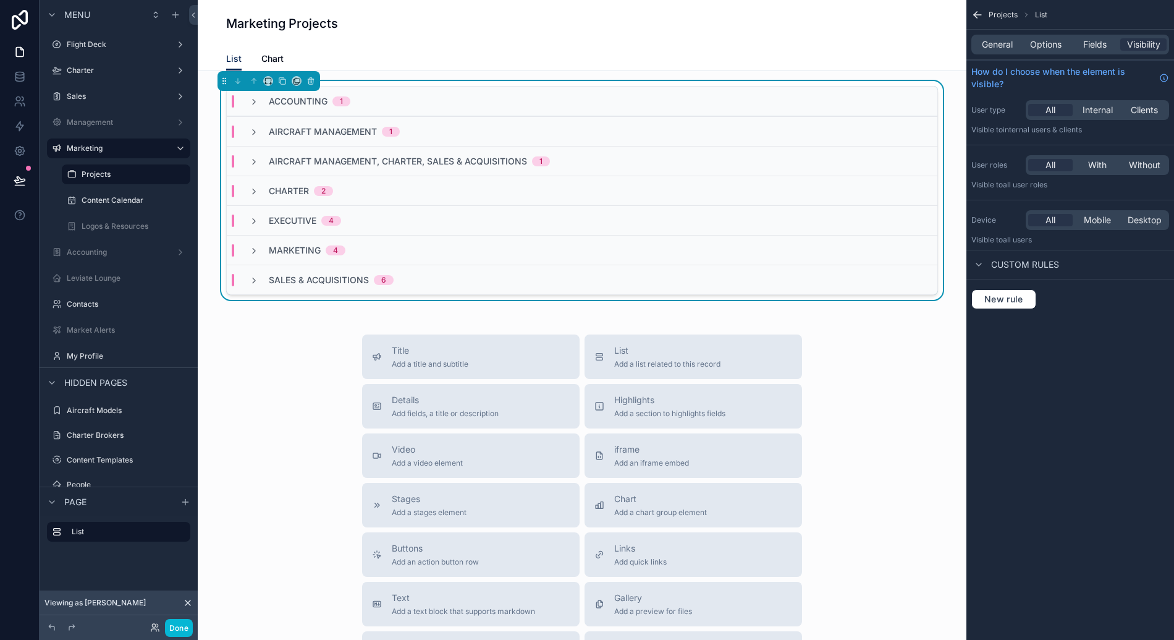
click at [259, 276] on div "Sales & Acquisitions 6" at bounding box center [321, 280] width 145 height 12
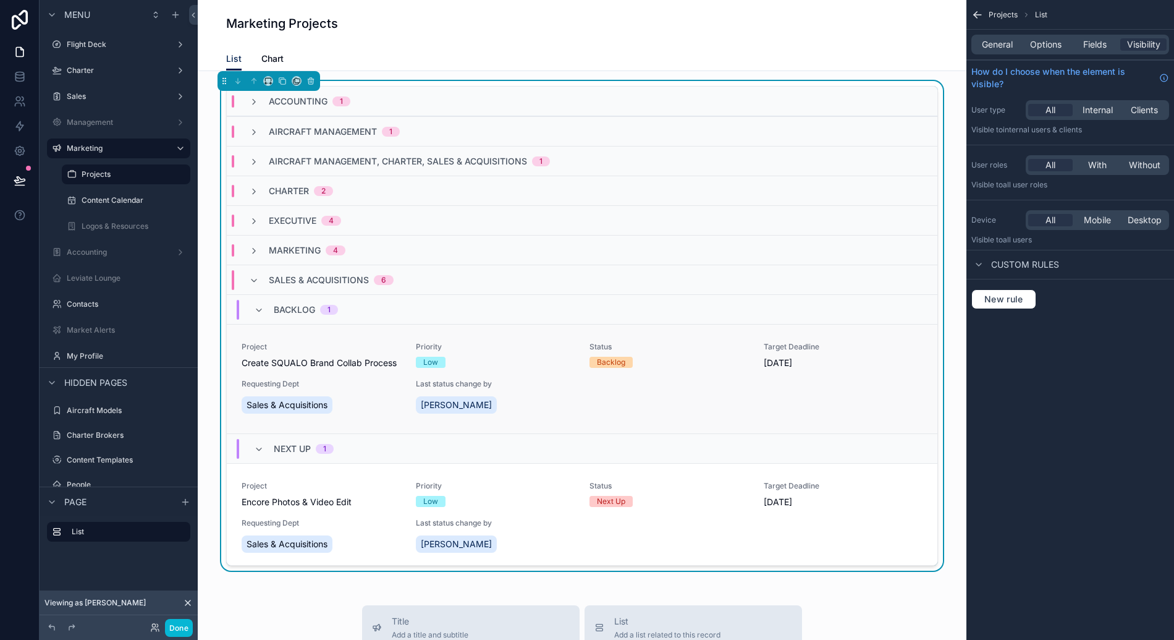
scroll to position [23, 0]
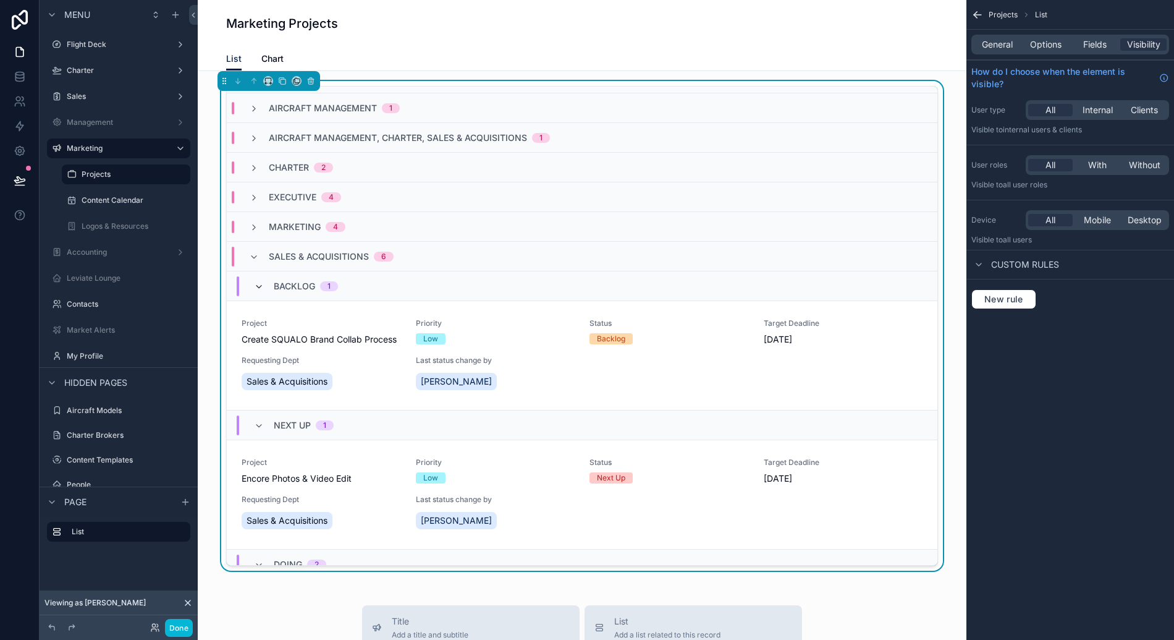
click at [257, 282] on icon "scrollable content" at bounding box center [259, 287] width 10 height 10
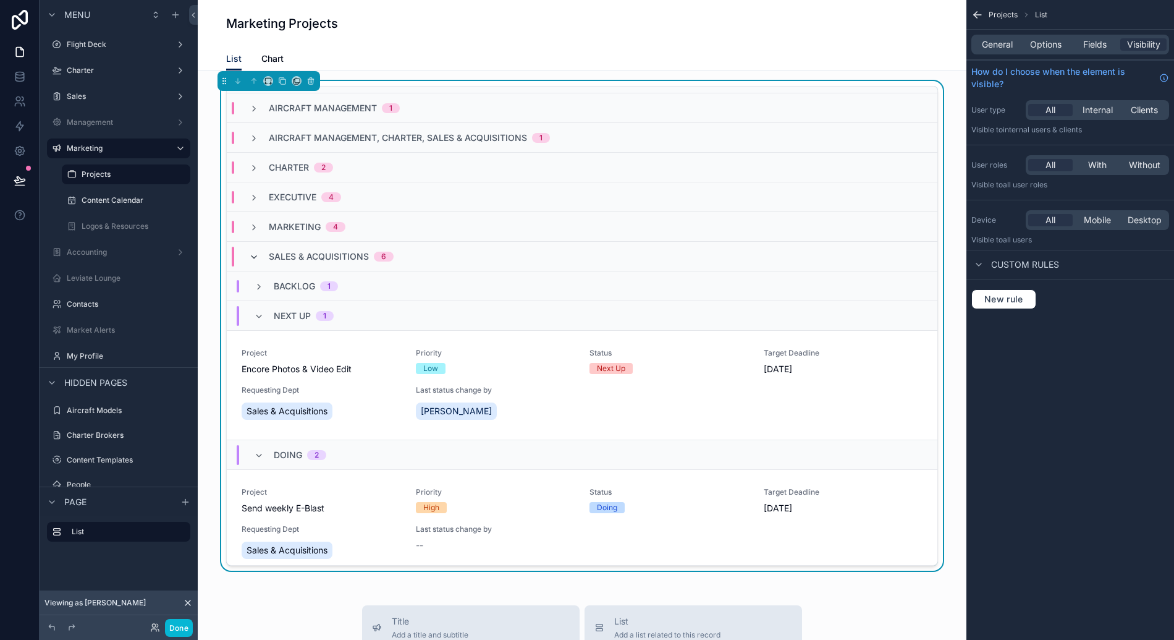
click at [249, 256] on icon "scrollable content" at bounding box center [254, 257] width 10 height 10
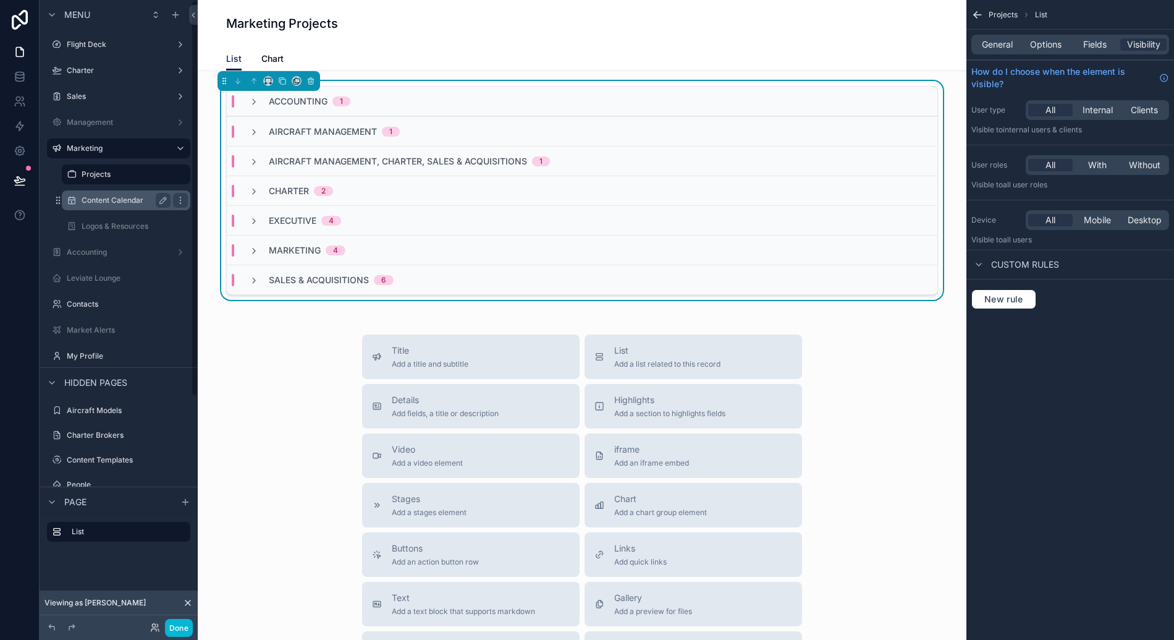
click at [107, 197] on label "Content Calendar" at bounding box center [124, 200] width 84 height 10
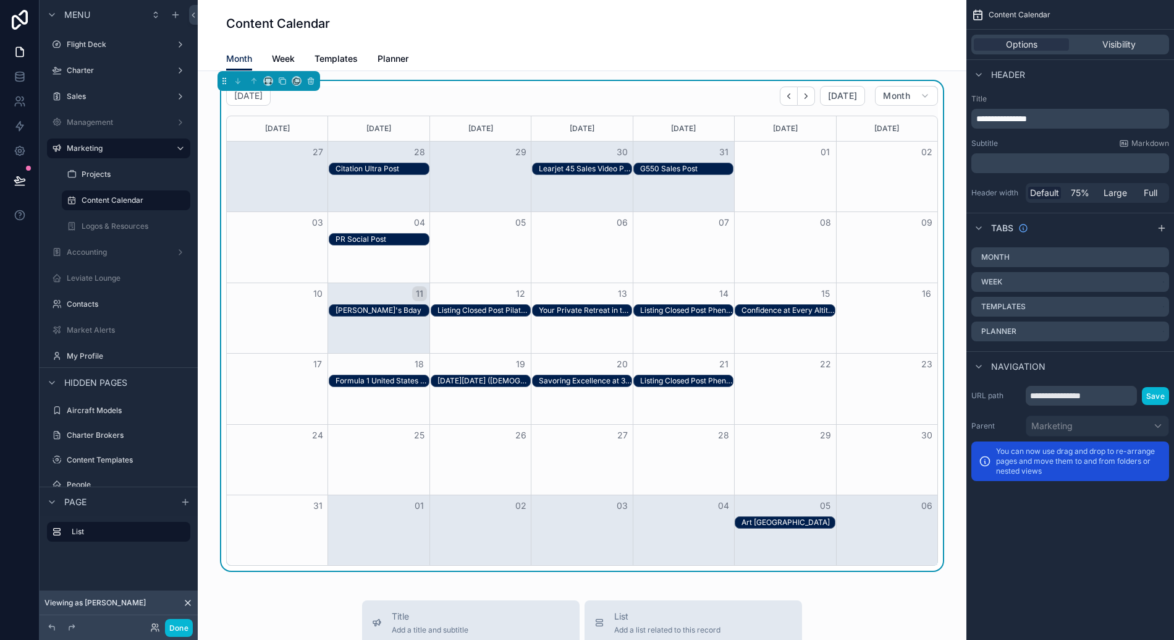
scroll to position [15, 0]
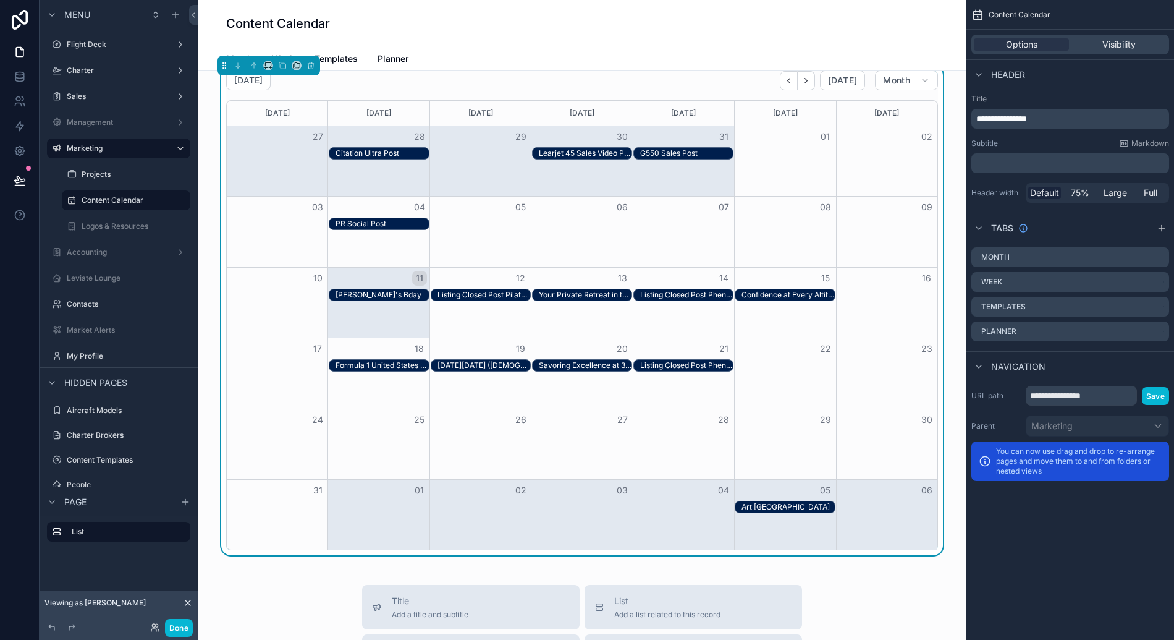
click at [399, 226] on div "PR Social Post" at bounding box center [382, 224] width 93 height 10
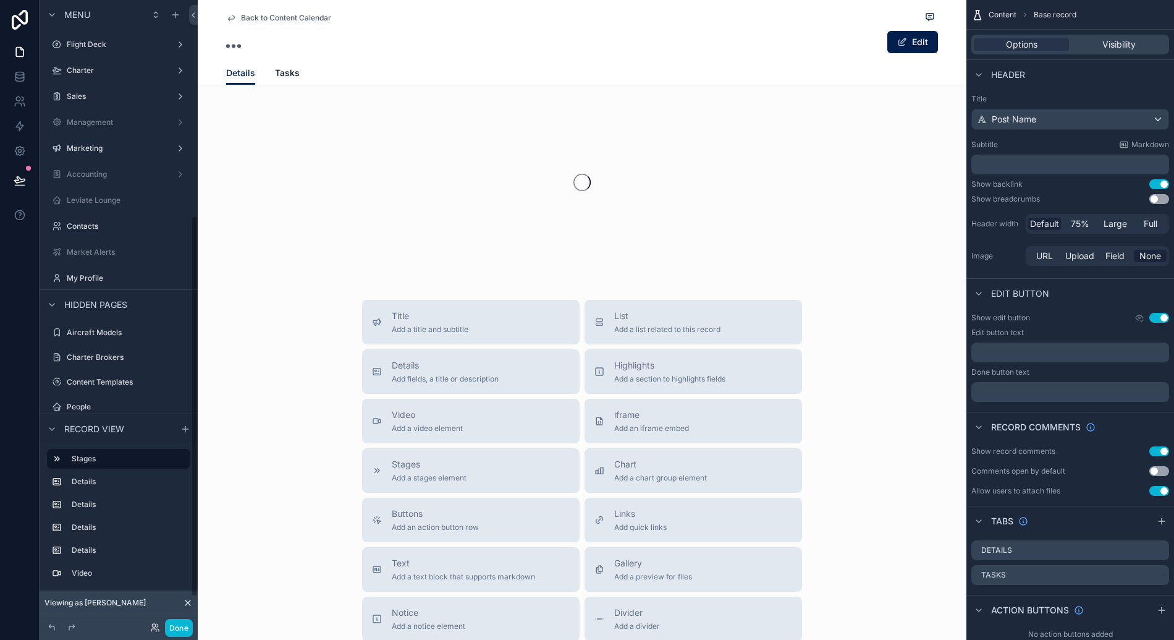
scroll to position [353, 0]
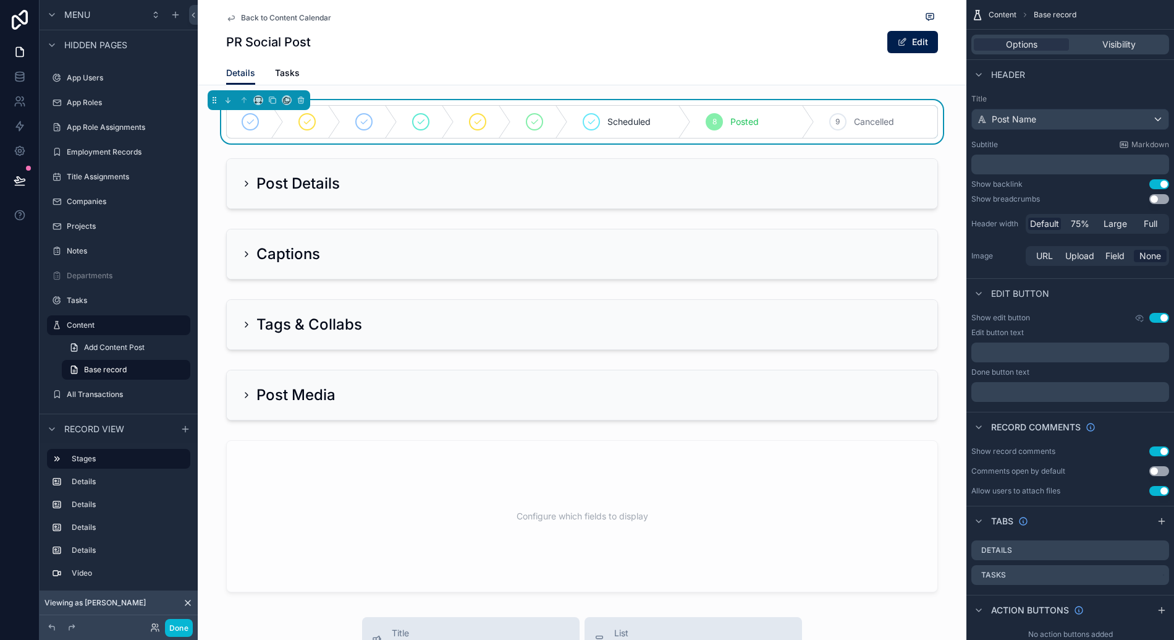
click at [433, 103] on div "Scheduled 8 Posted 9 Cancelled" at bounding box center [582, 121] width 769 height 43
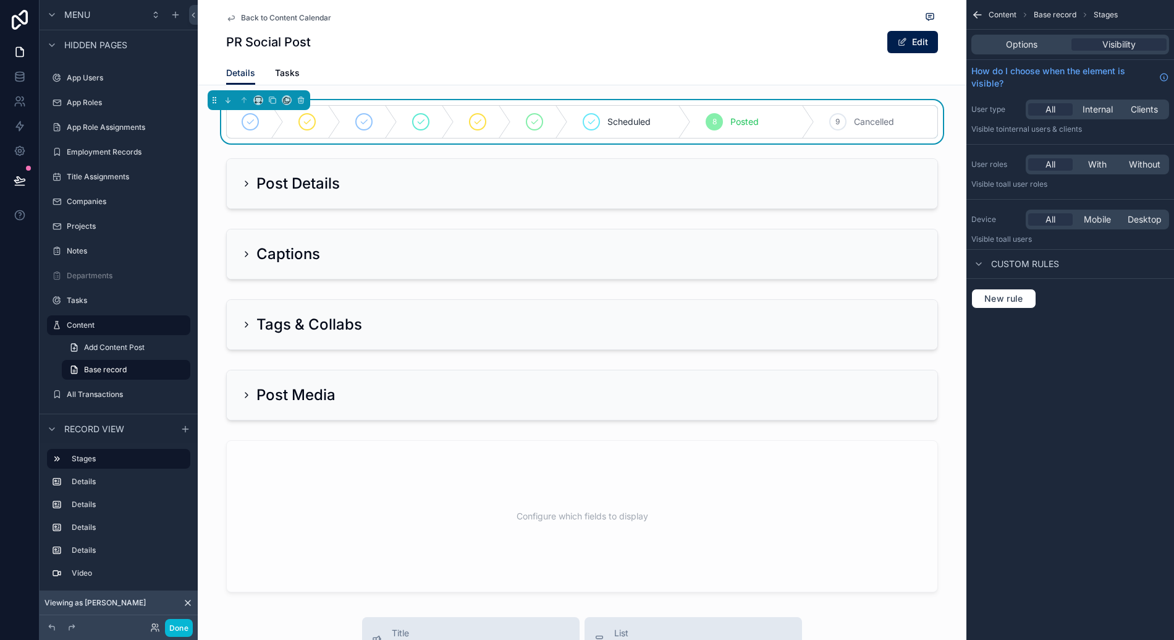
click at [244, 72] on span "Details" at bounding box center [240, 73] width 29 height 12
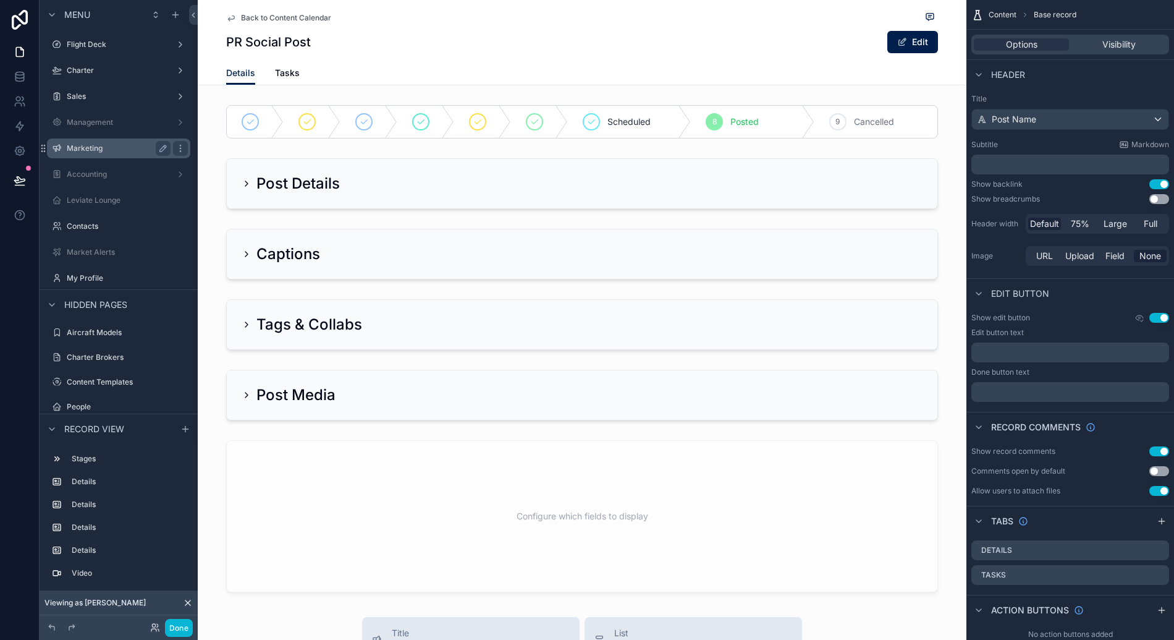
click at [104, 146] on label "Marketing" at bounding box center [116, 148] width 99 height 10
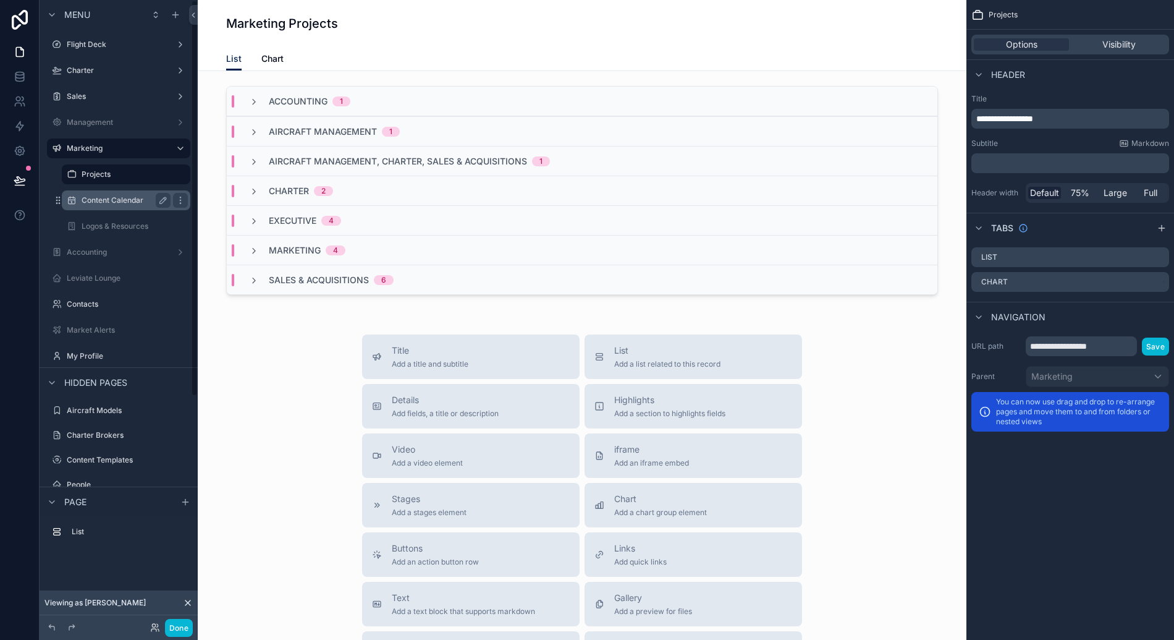
click at [135, 194] on div "Content Calendar" at bounding box center [126, 200] width 89 height 15
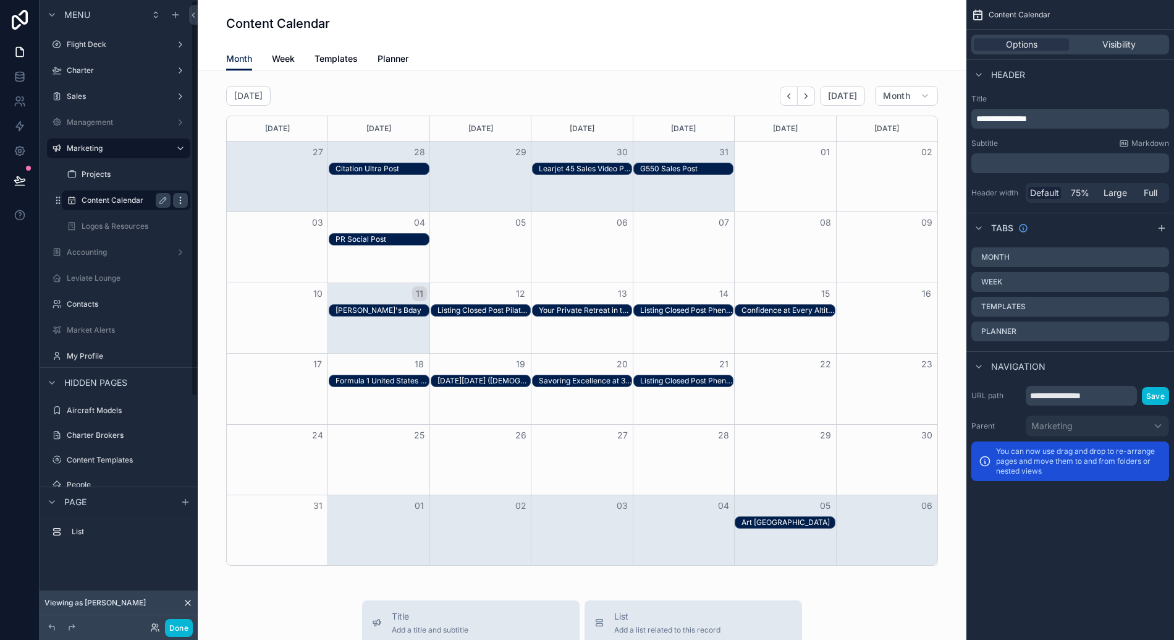
click at [182, 198] on icon "scrollable content" at bounding box center [181, 200] width 10 height 10
click at [1129, 46] on span "Visibility" at bounding box center [1118, 44] width 33 height 12
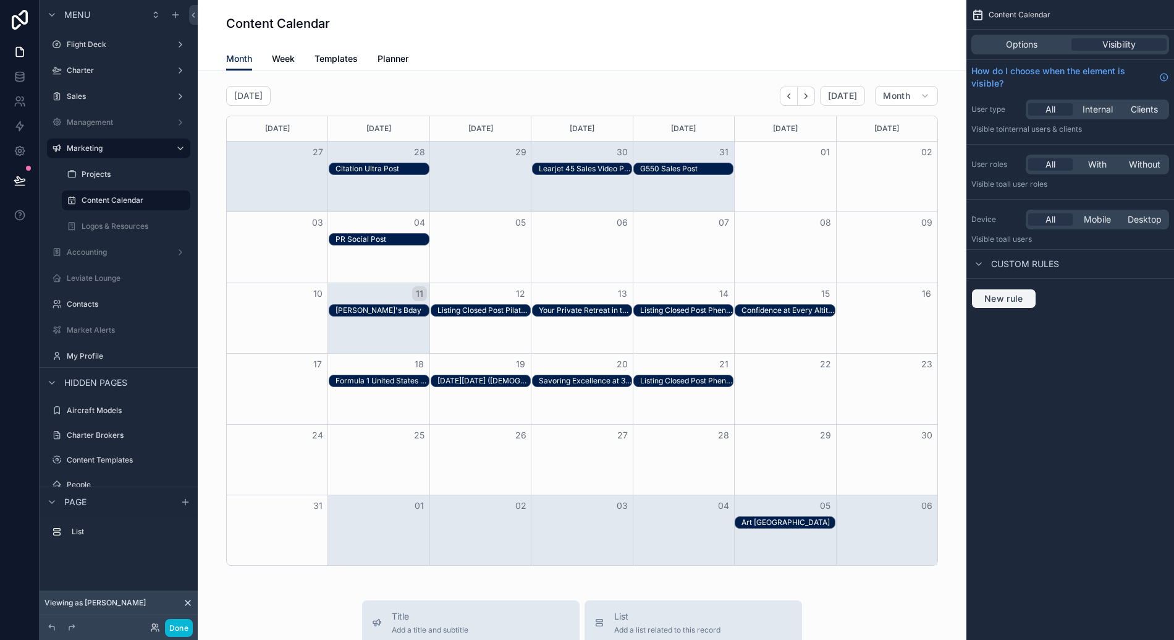
click at [1009, 298] on span "New rule" at bounding box center [1003, 298] width 49 height 11
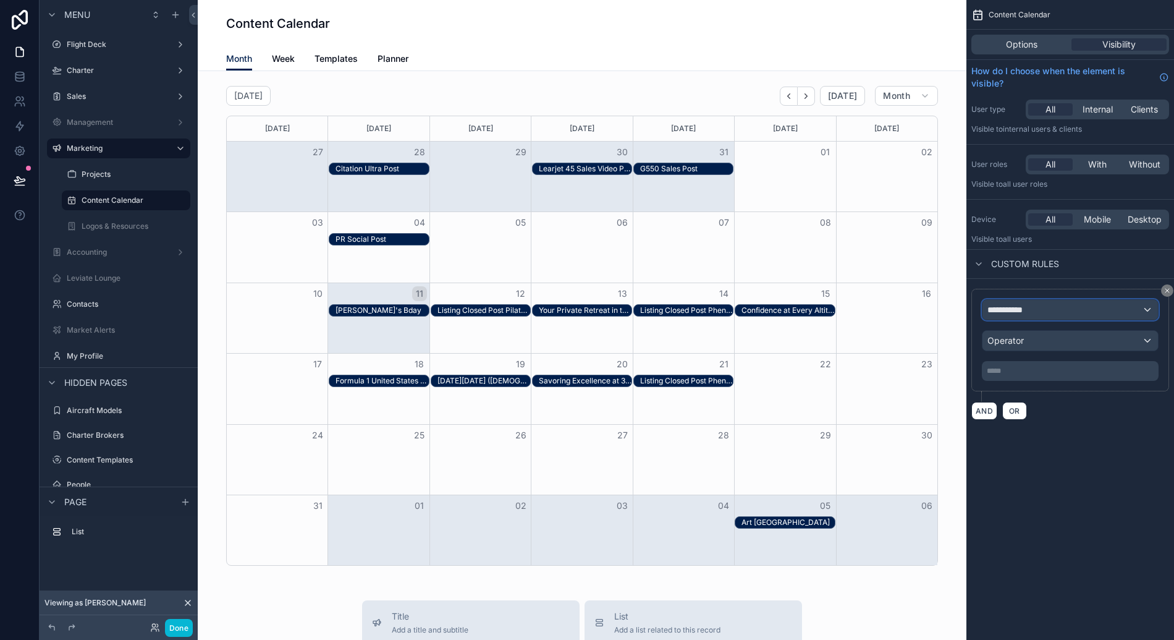
click at [1015, 310] on span "**********" at bounding box center [1011, 309] width 46 height 12
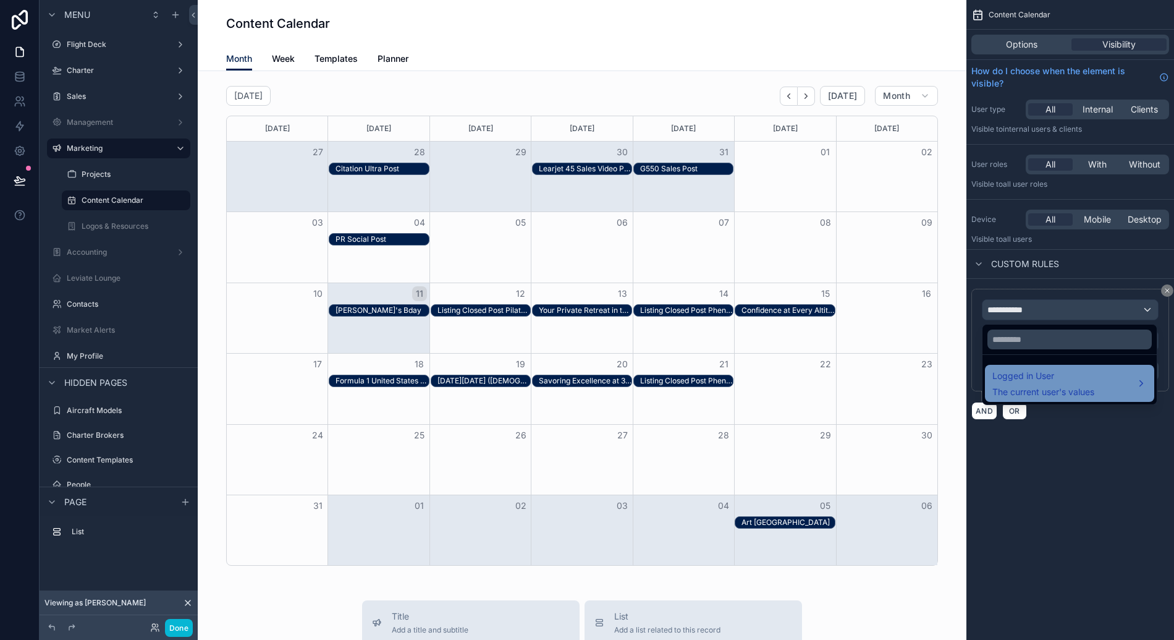
click at [1029, 376] on span "Logged in User" at bounding box center [1043, 375] width 102 height 15
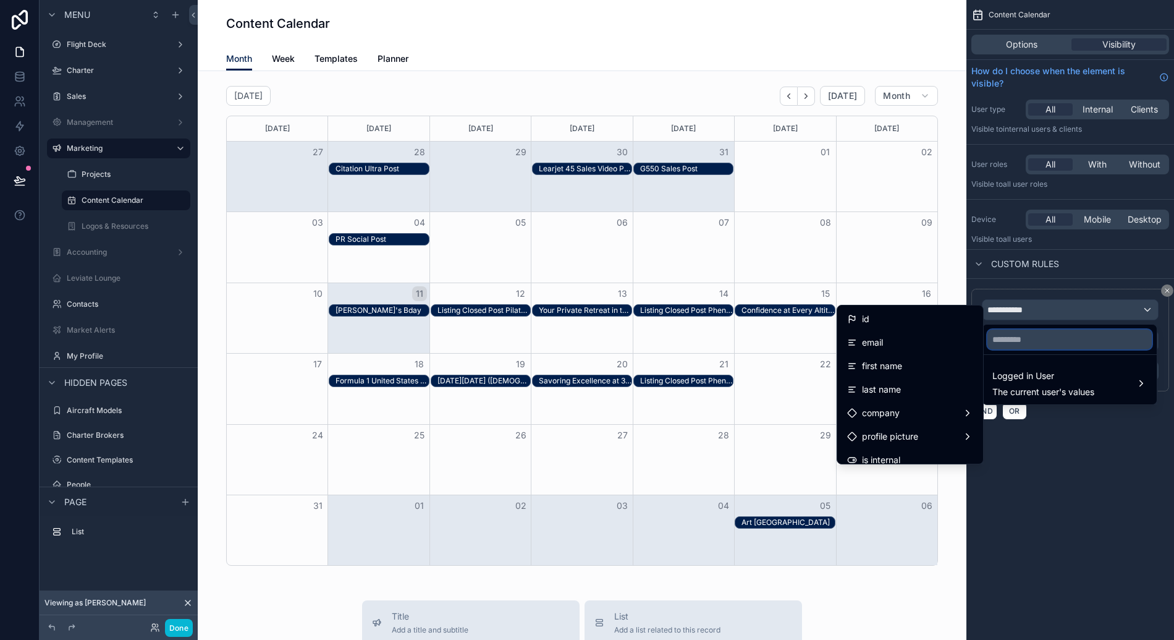
click at [1037, 337] on input "text" at bounding box center [1070, 339] width 164 height 20
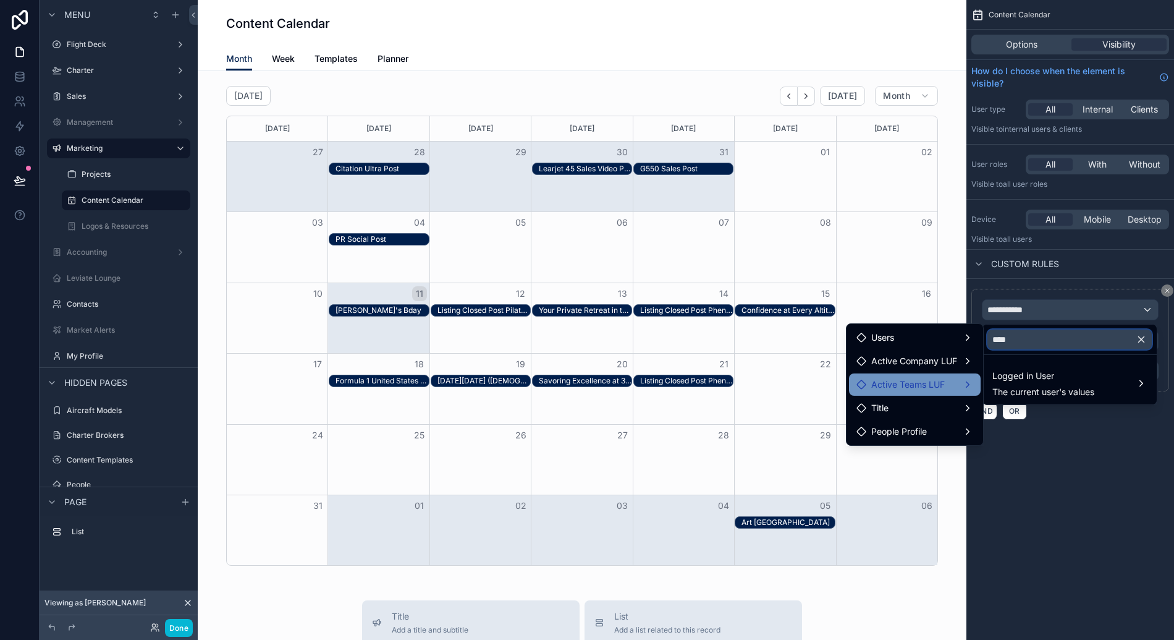
type input "****"
click at [975, 386] on div "Active Teams LUF" at bounding box center [915, 384] width 132 height 22
click at [1037, 387] on span "Team (list)" at bounding box center [1028, 385] width 42 height 15
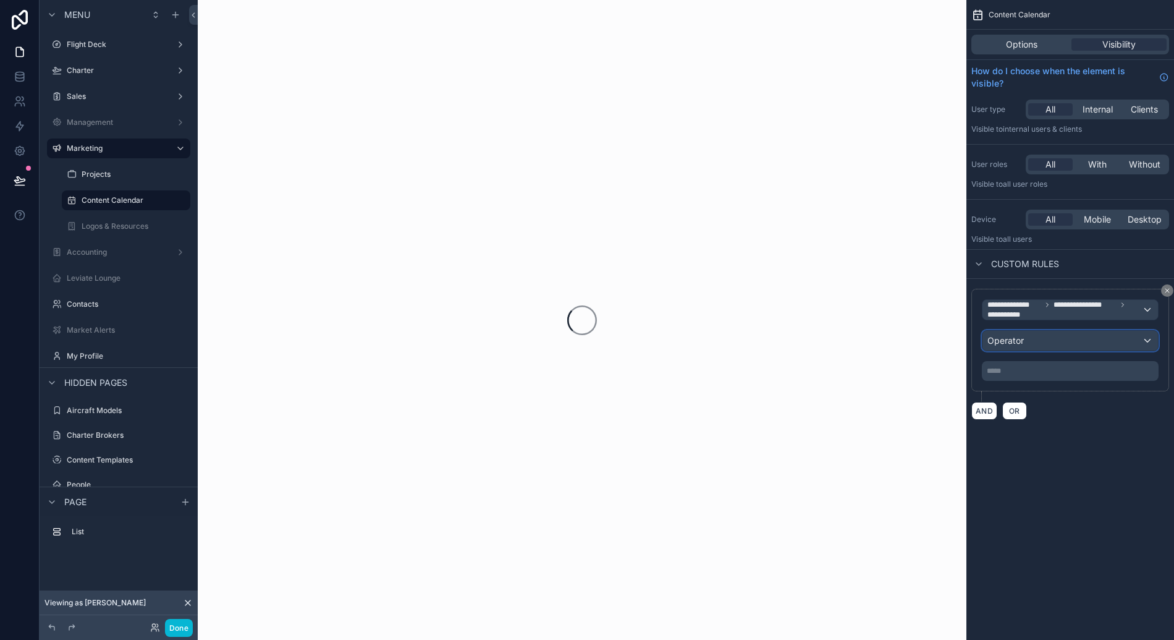
click at [1036, 339] on div "Operator" at bounding box center [1071, 341] width 176 height 20
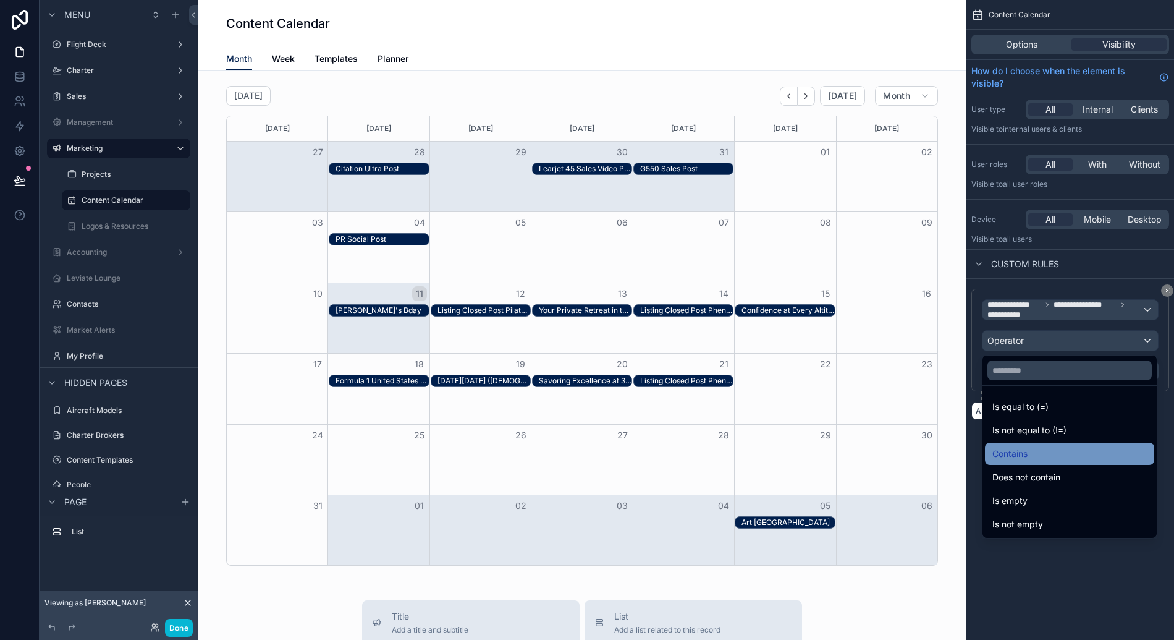
click at [1042, 457] on div "Contains" at bounding box center [1069, 453] width 154 height 15
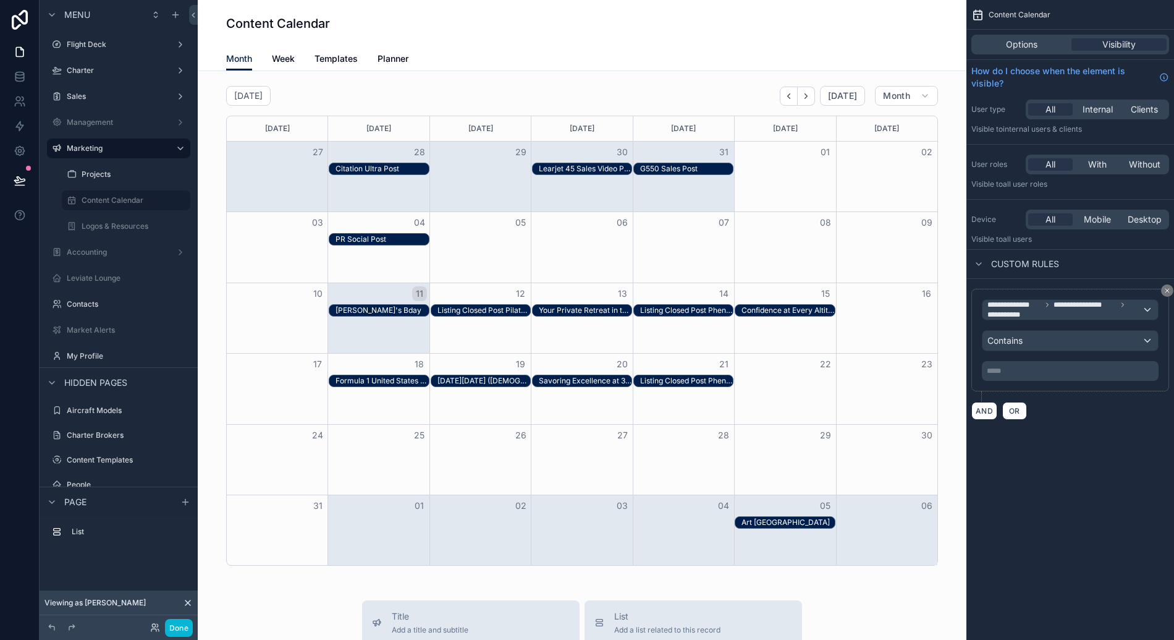
click at [1025, 371] on p "***** ﻿" at bounding box center [1071, 371] width 169 height 10
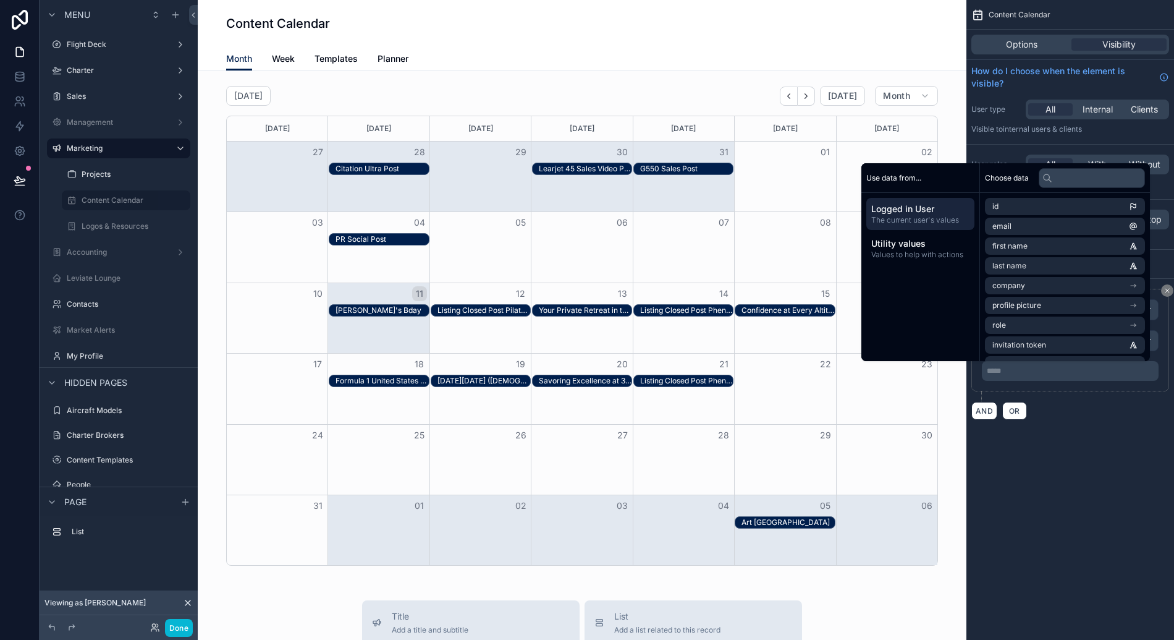
click at [1025, 371] on p "***** ﻿" at bounding box center [1071, 371] width 169 height 10
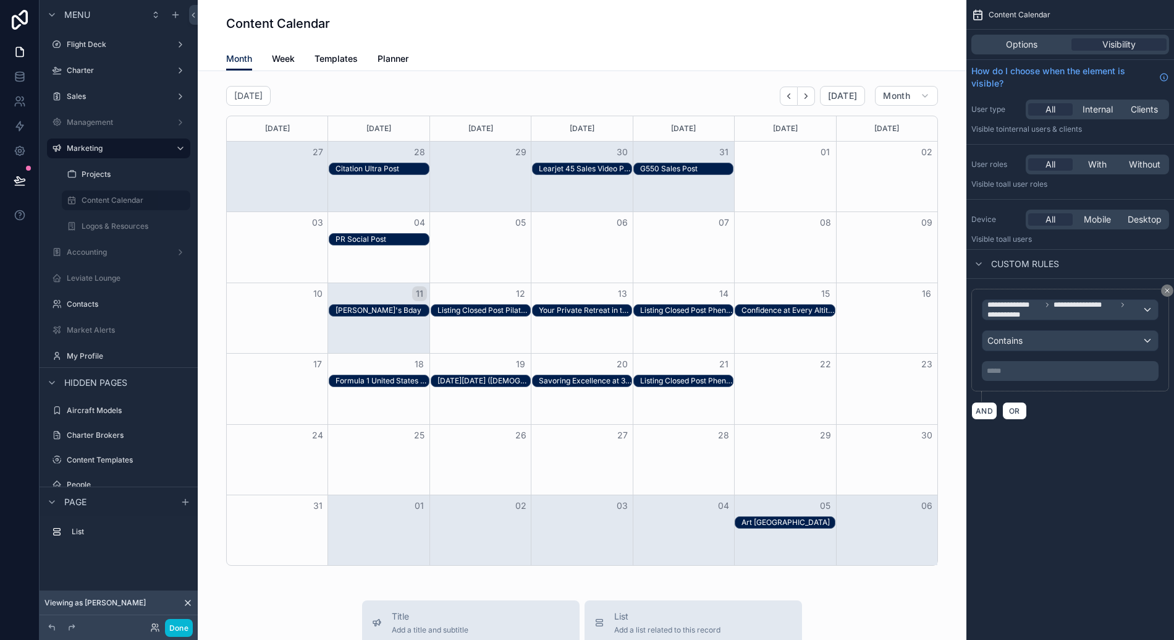
click at [1058, 451] on div "**********" at bounding box center [1071, 320] width 208 height 640
click at [1060, 352] on div "**********" at bounding box center [1070, 340] width 177 height 82
click at [1062, 336] on div "Contains" at bounding box center [1071, 341] width 176 height 20
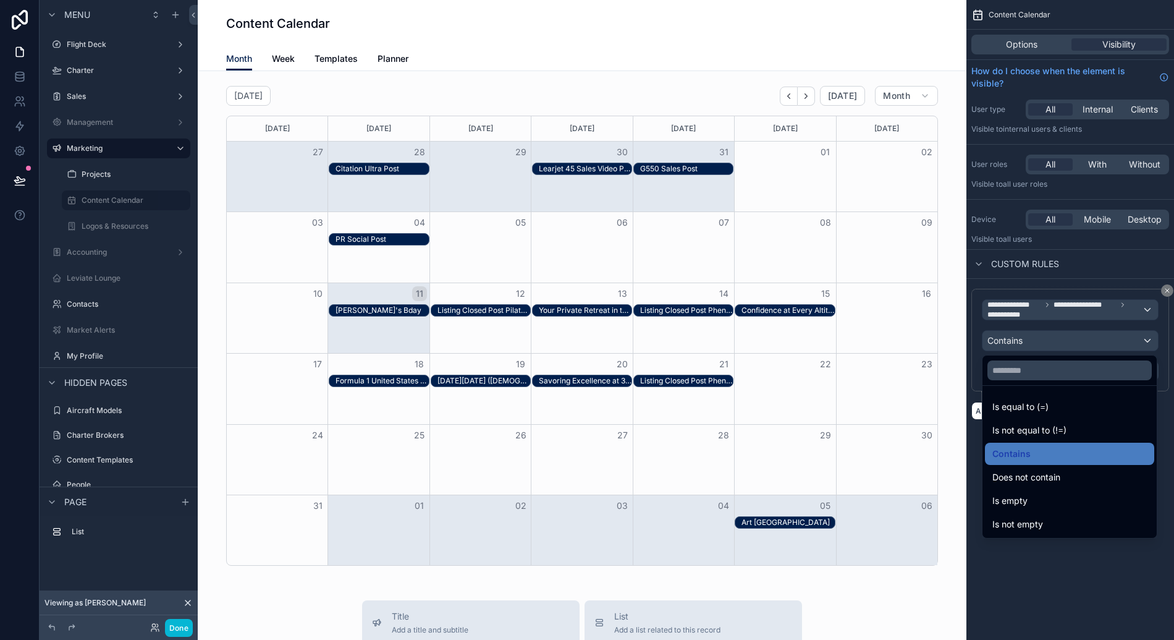
click at [1070, 292] on div "scrollable content" at bounding box center [587, 320] width 1174 height 640
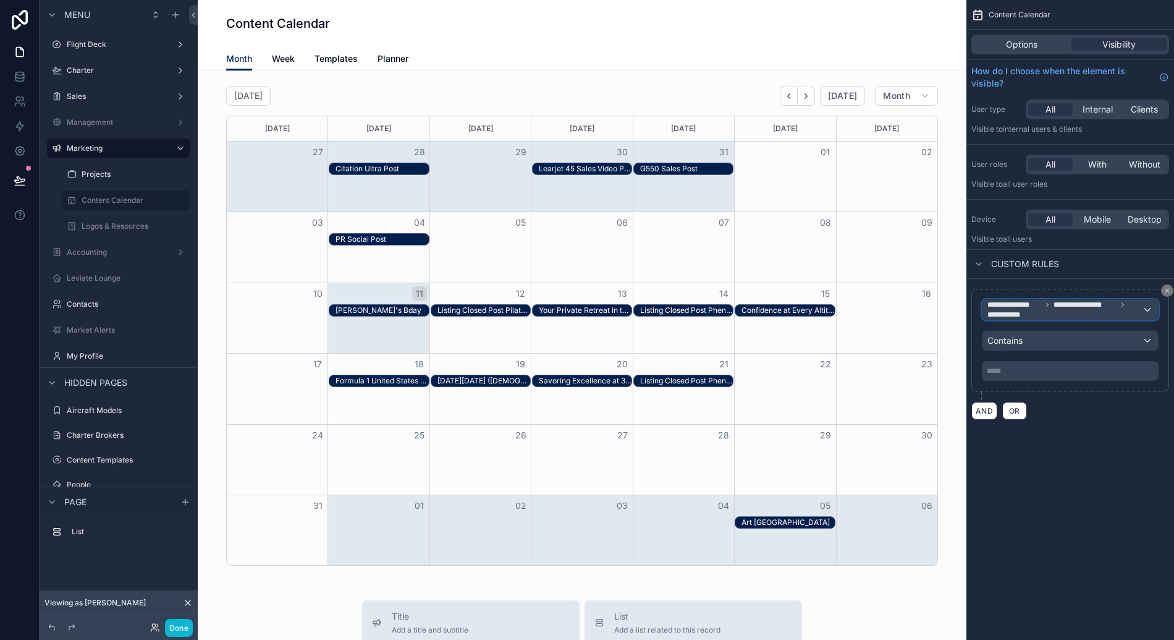
click at [1064, 302] on span "**********" at bounding box center [1086, 305] width 64 height 10
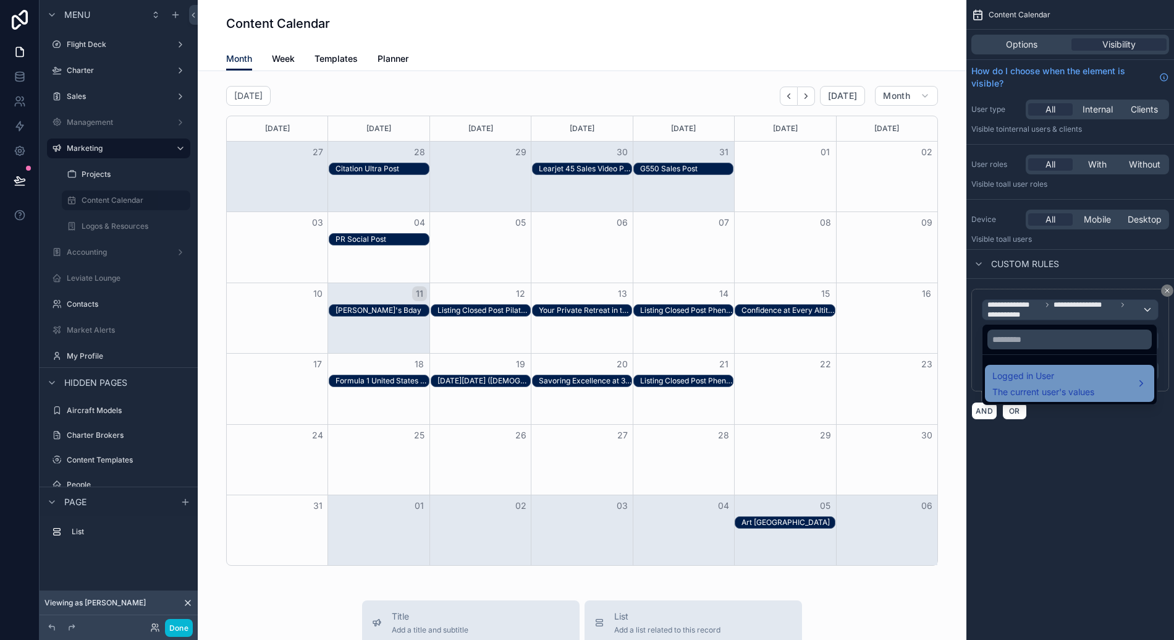
click at [1059, 387] on span "The current user's values" at bounding box center [1043, 392] width 102 height 12
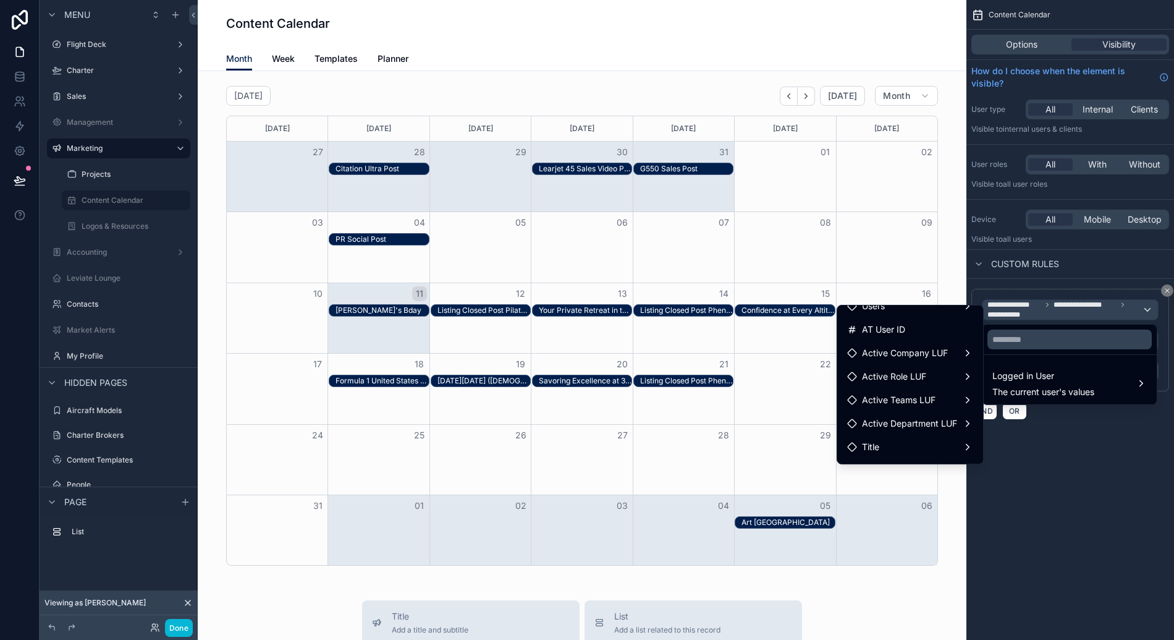
scroll to position [287, 0]
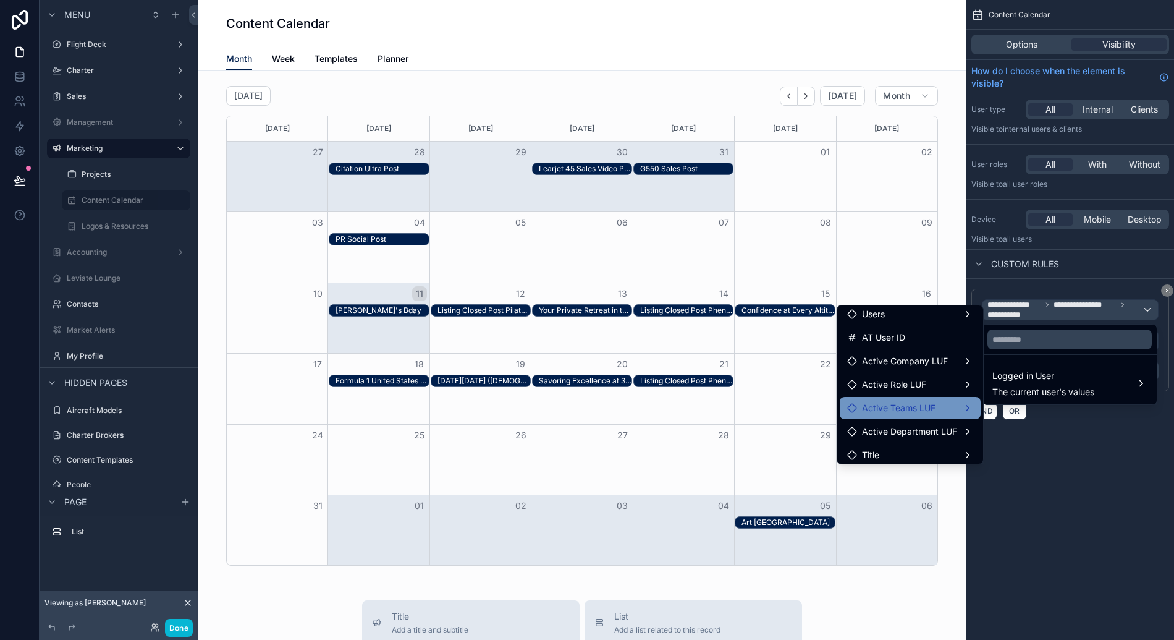
click at [887, 410] on span "Active Teams LUF" at bounding box center [899, 407] width 74 height 15
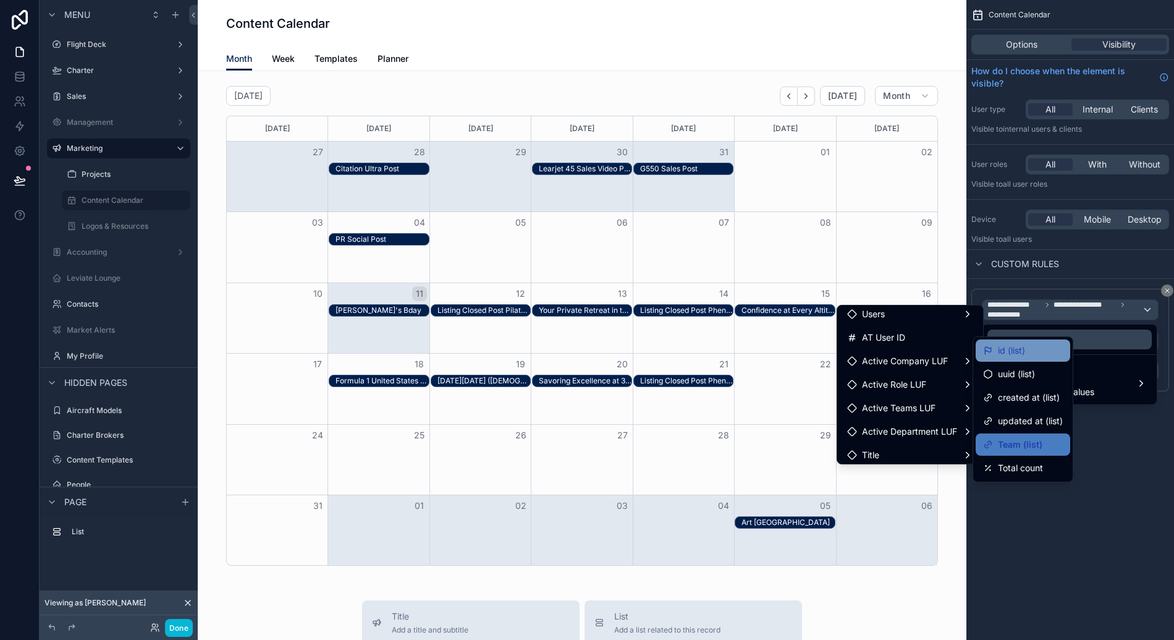
click at [1013, 353] on span "id (list)" at bounding box center [1011, 350] width 27 height 15
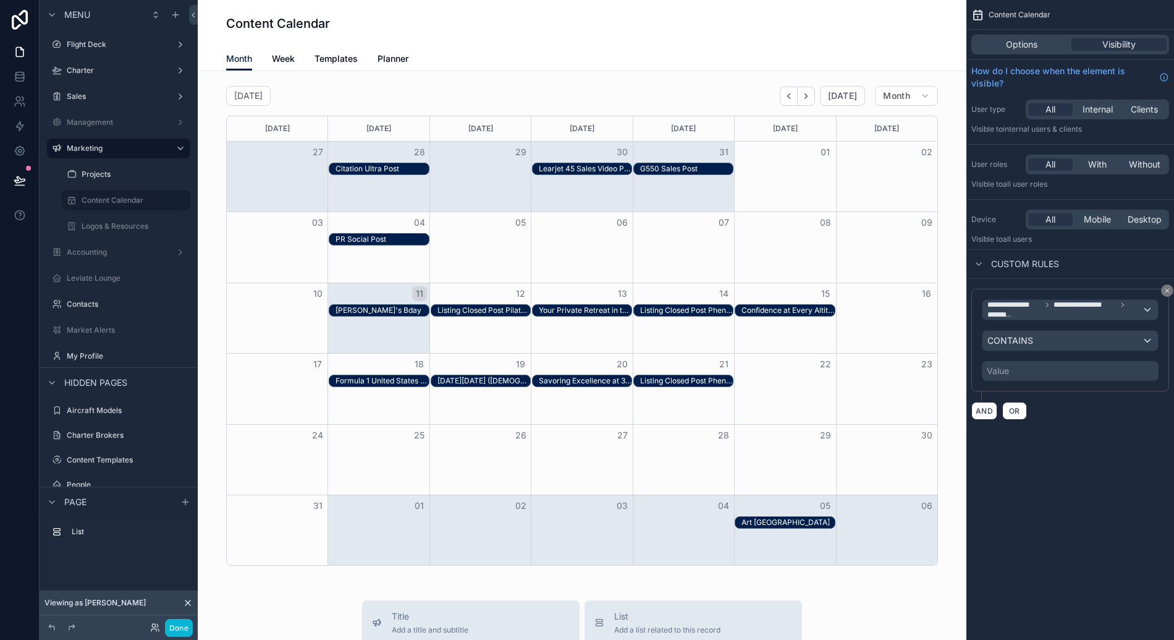
click at [1038, 373] on div "Value" at bounding box center [1070, 371] width 177 height 20
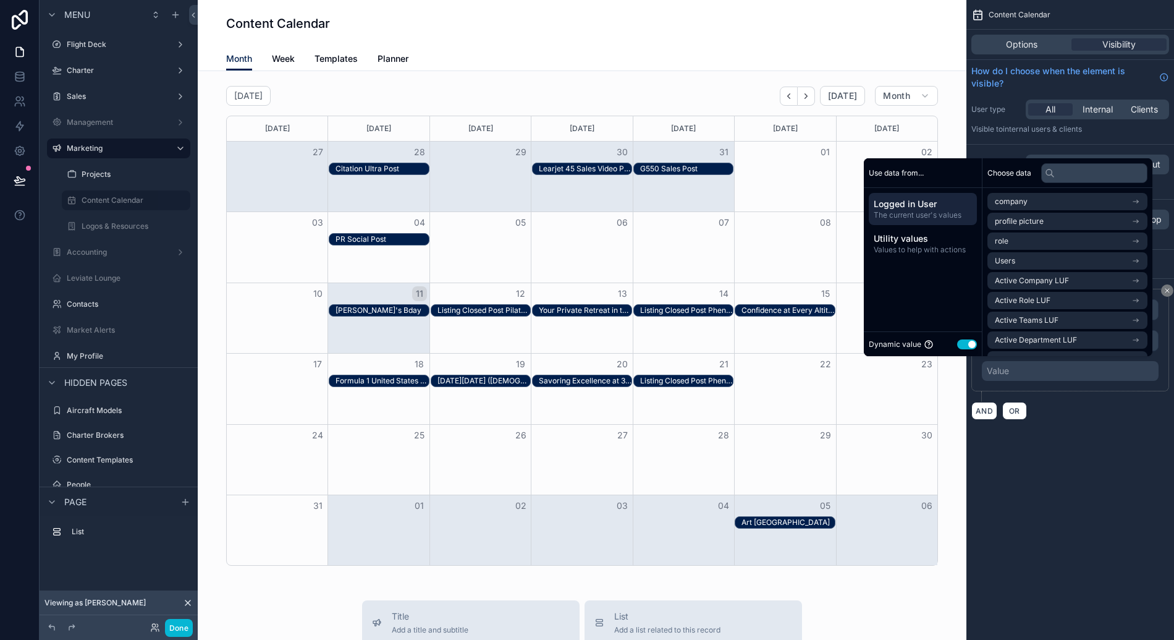
click at [958, 345] on button "Use setting" at bounding box center [967, 344] width 20 height 10
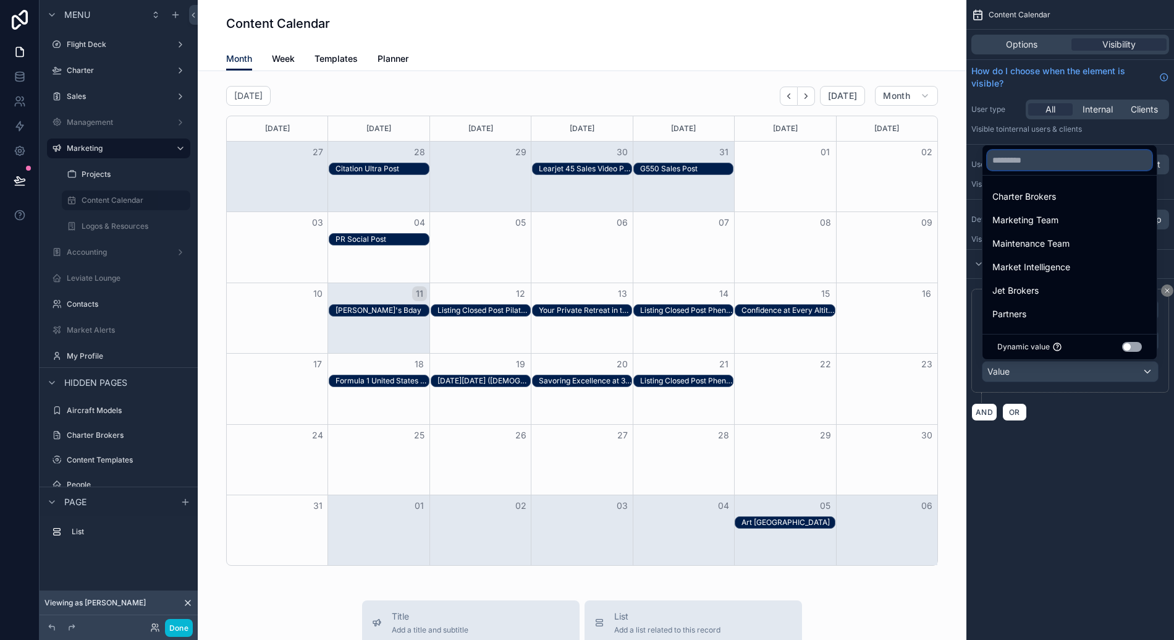
click at [1040, 161] on input "text" at bounding box center [1070, 160] width 164 height 20
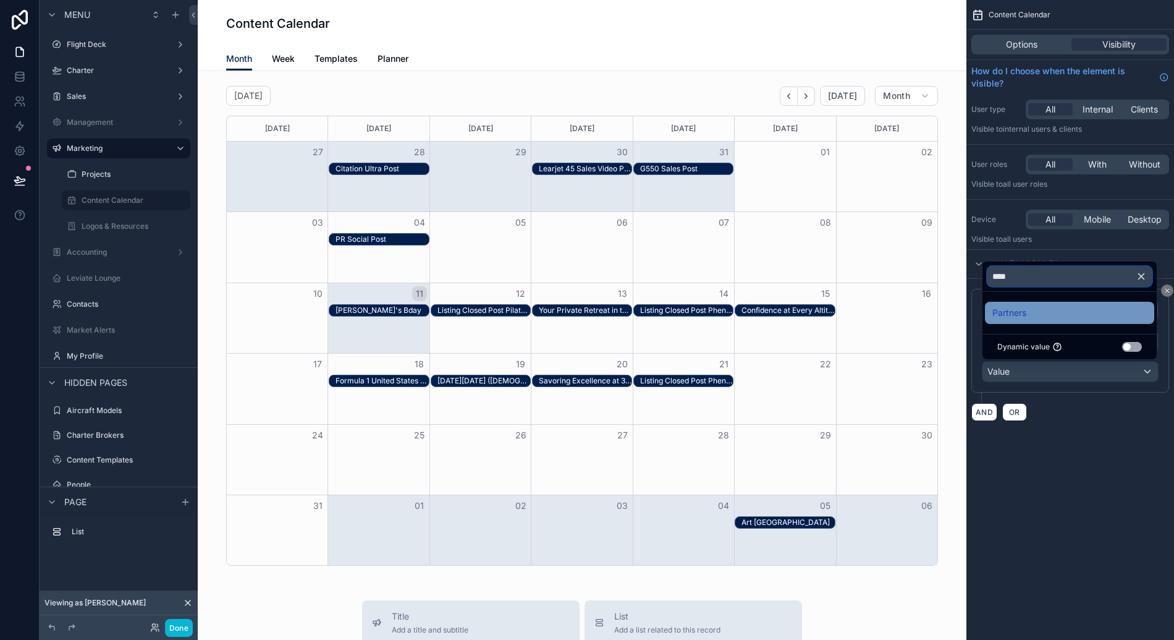
type input "****"
click at [1059, 318] on div "Partners" at bounding box center [1069, 312] width 154 height 15
click at [1065, 527] on div "**********" at bounding box center [1071, 320] width 208 height 640
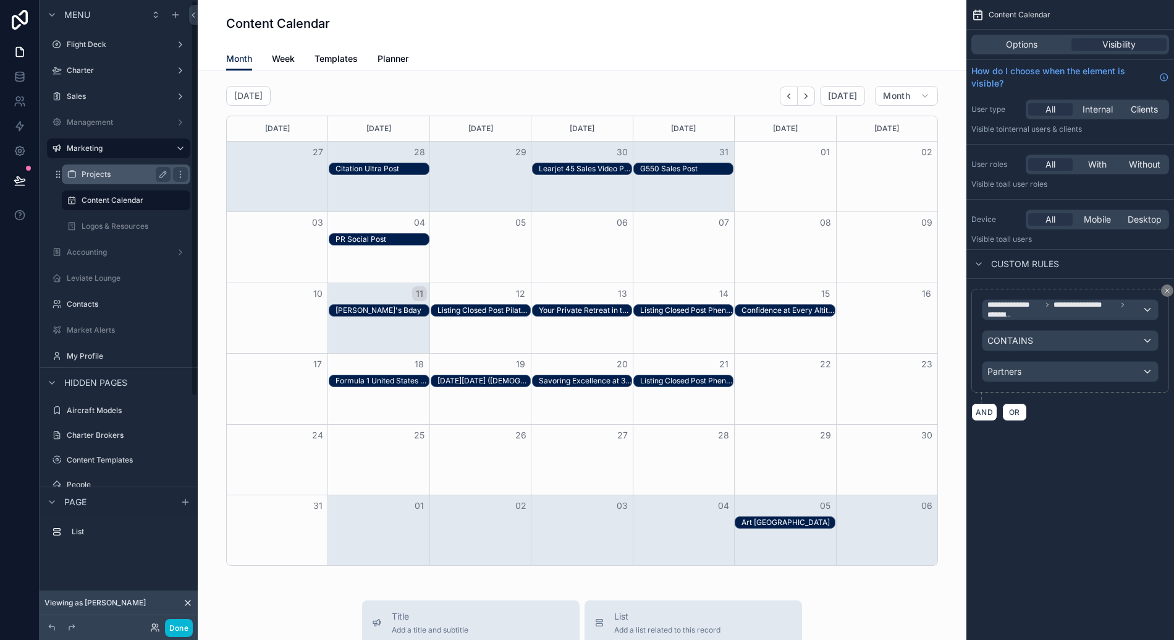
click at [109, 171] on label "Projects" at bounding box center [124, 174] width 84 height 10
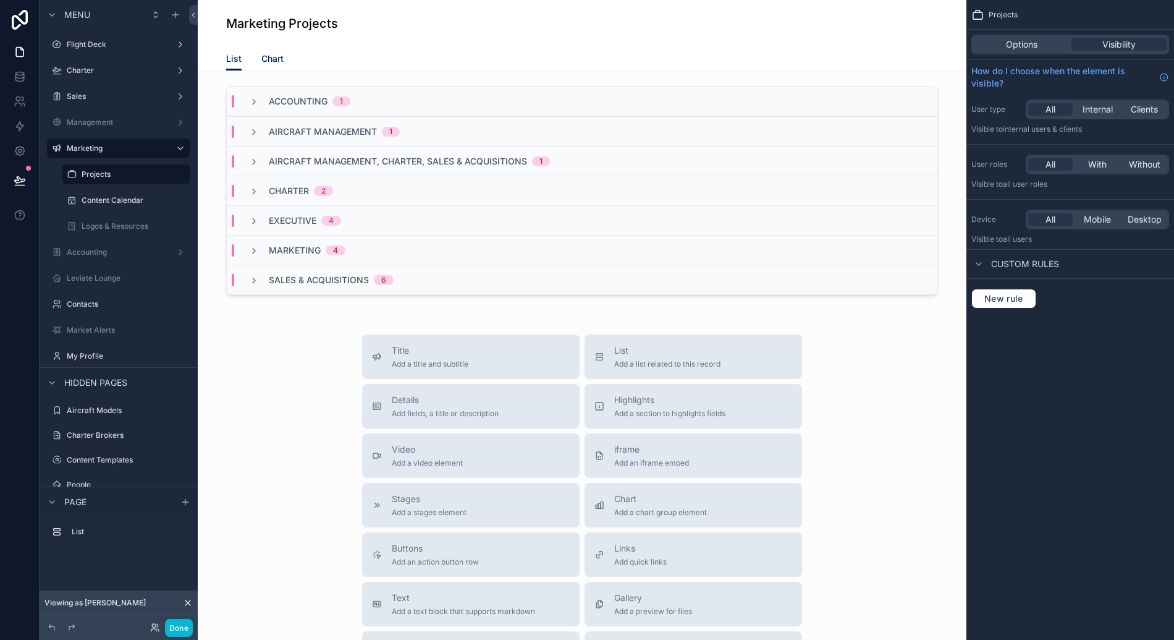
click at [273, 55] on span "Chart" at bounding box center [272, 59] width 22 height 12
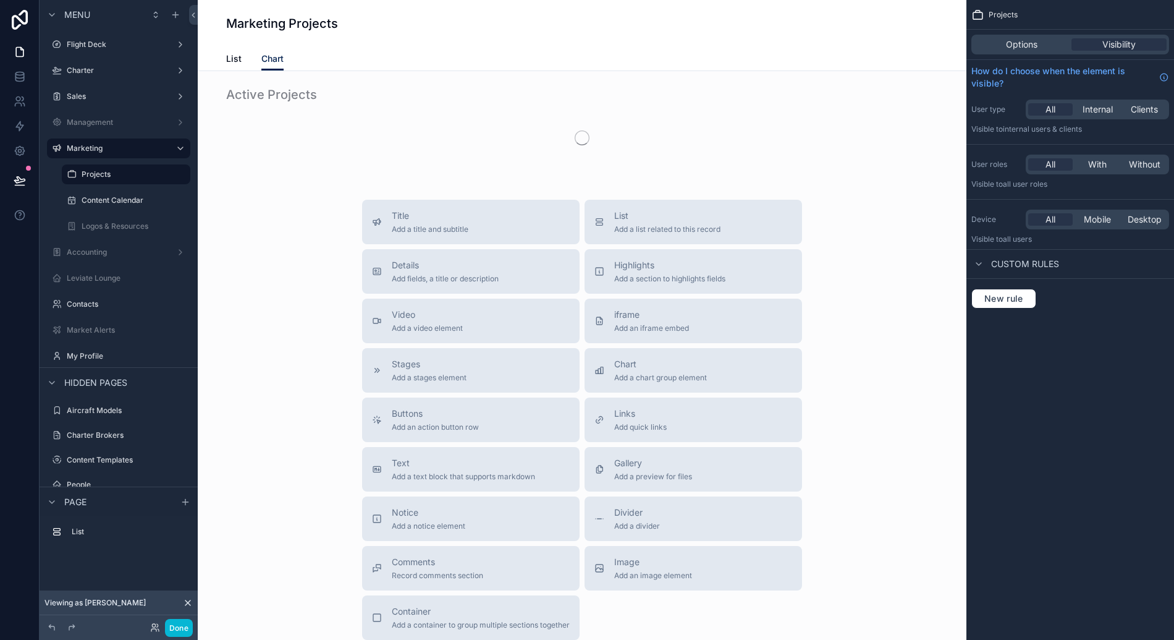
click at [248, 41] on div "Marketing Projects" at bounding box center [582, 23] width 712 height 47
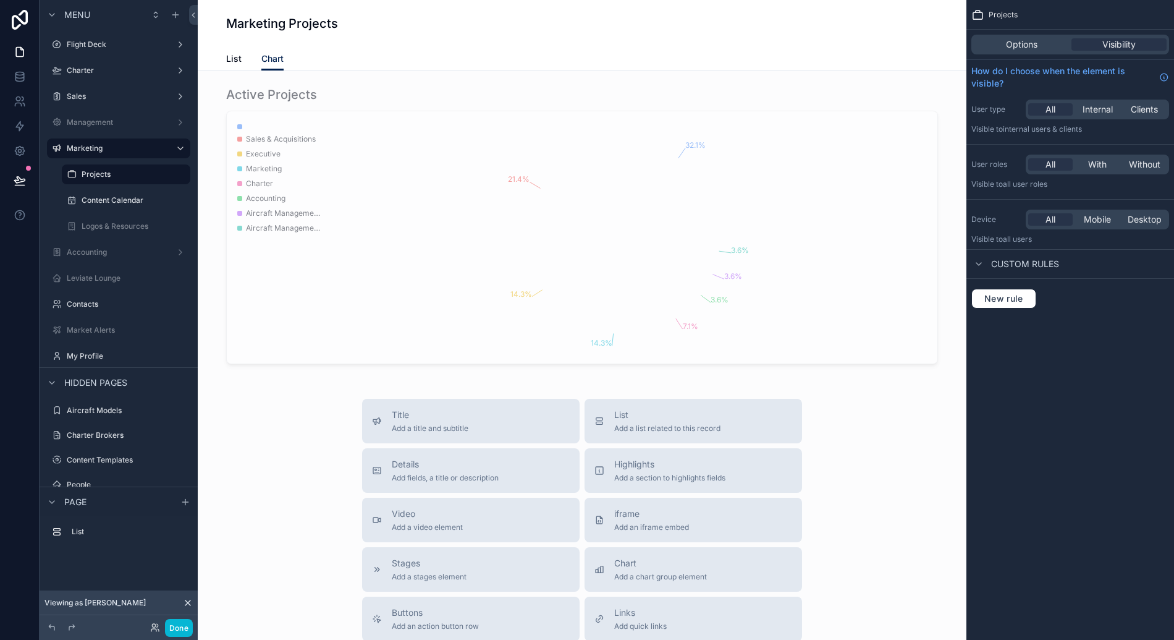
click at [252, 19] on h1 "Marketing Projects" at bounding box center [282, 23] width 112 height 17
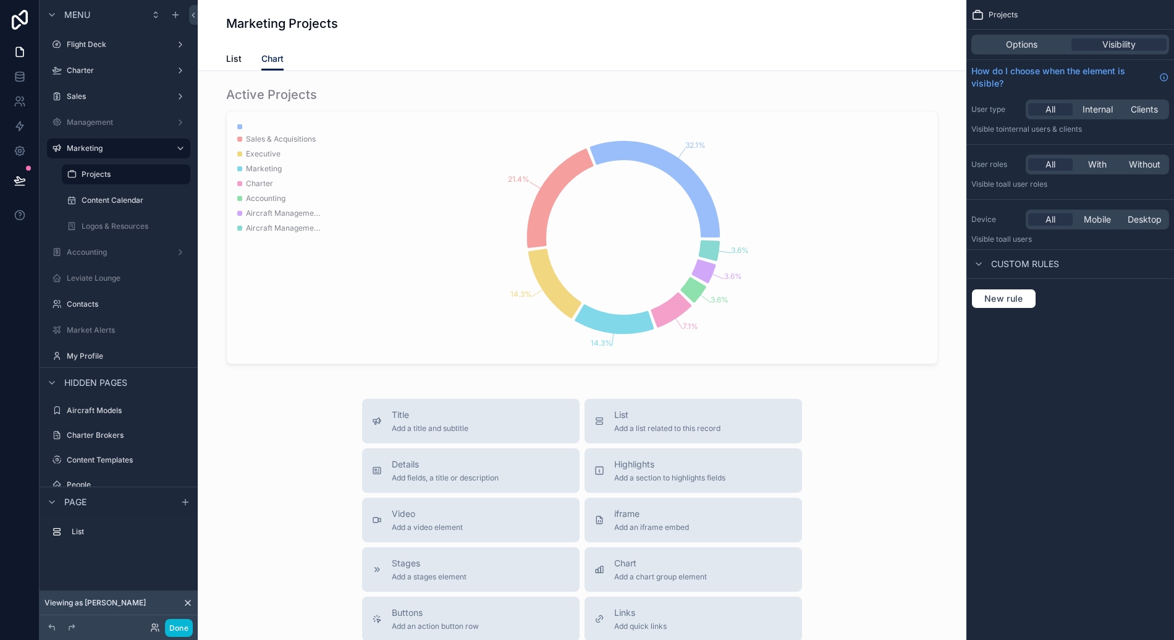
click at [992, 37] on div "Options Visibility" at bounding box center [1070, 45] width 198 height 20
click at [994, 38] on div "Options Visibility" at bounding box center [1070, 45] width 198 height 20
click at [1035, 44] on span "Options" at bounding box center [1022, 44] width 32 height 12
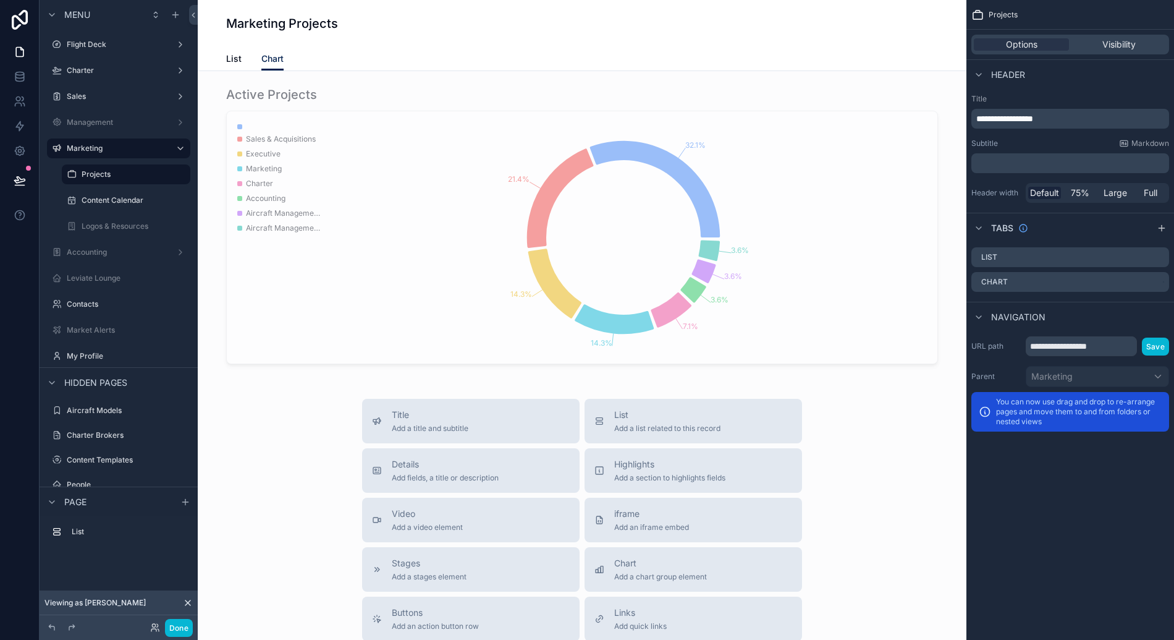
click at [1122, 63] on div "Header" at bounding box center [1071, 74] width 208 height 30
click at [1126, 47] on span "Visibility" at bounding box center [1118, 44] width 33 height 12
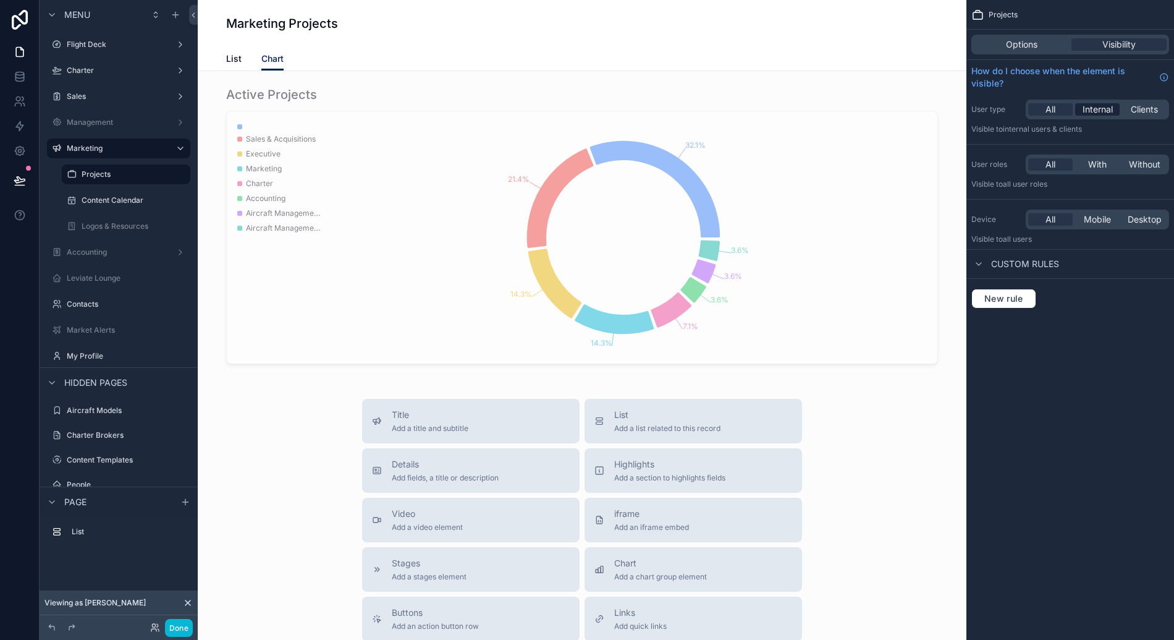
click at [1109, 109] on span "Internal" at bounding box center [1098, 109] width 30 height 12
click at [230, 57] on span "List" at bounding box center [233, 59] width 15 height 12
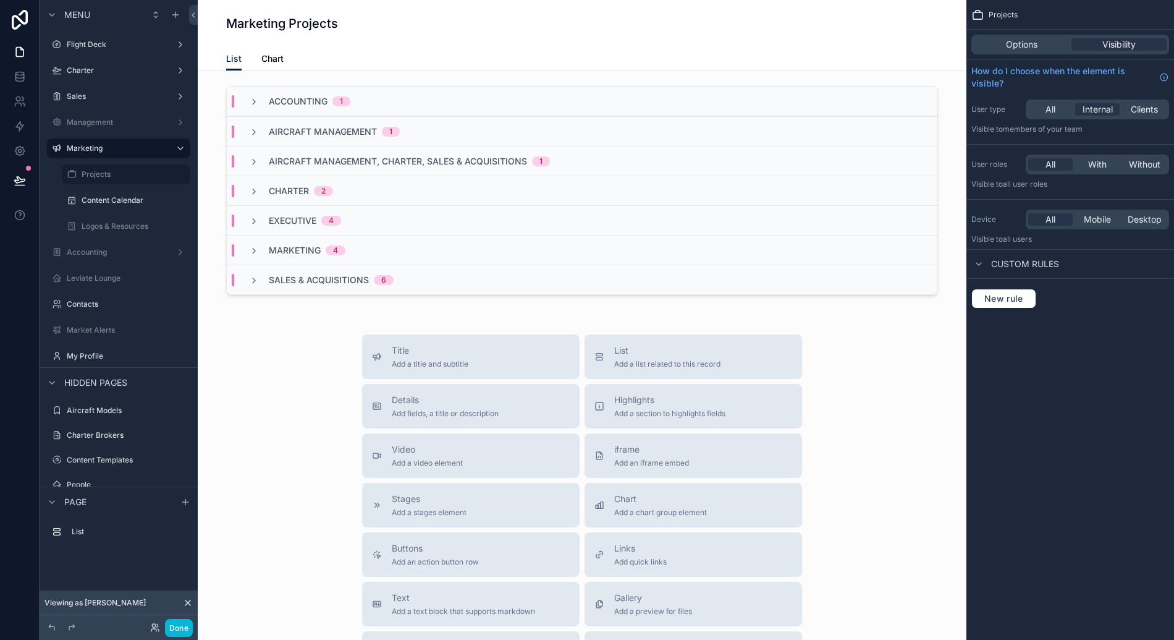
click at [242, 41] on div "Marketing Projects" at bounding box center [582, 23] width 712 height 47
click at [245, 36] on div "Marketing Projects" at bounding box center [582, 23] width 712 height 47
click at [142, 169] on label "Projects" at bounding box center [124, 174] width 84 height 10
click at [1052, 112] on span "All" at bounding box center [1051, 109] width 10 height 12
click at [1018, 43] on span "Options" at bounding box center [1022, 44] width 32 height 12
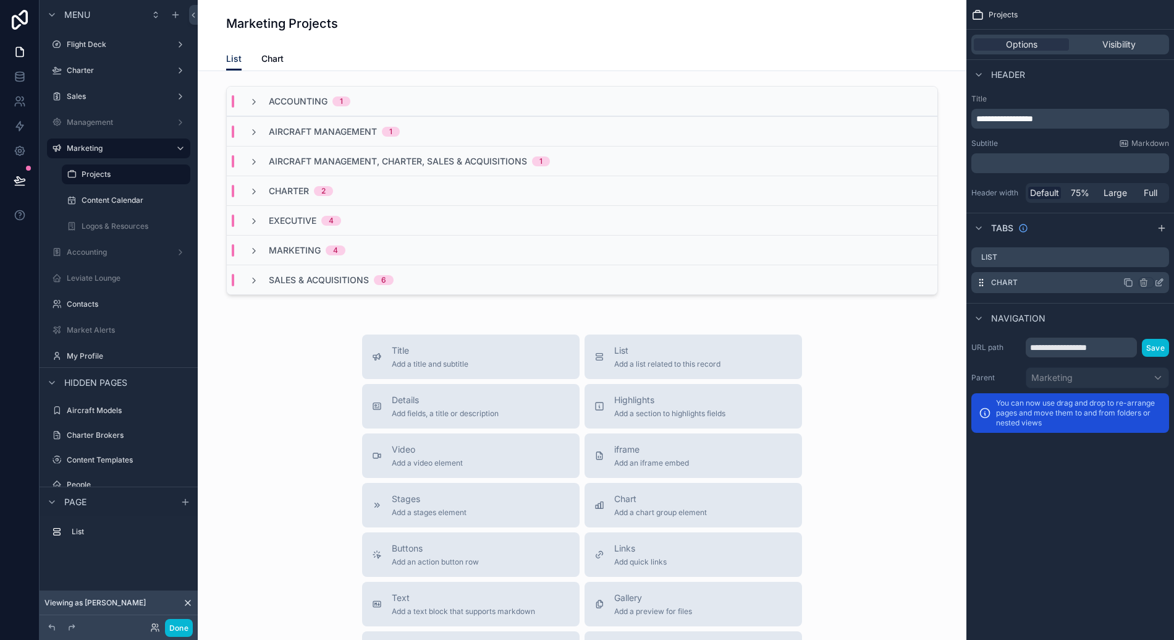
click at [1162, 282] on icon "scrollable content" at bounding box center [1159, 282] width 10 height 10
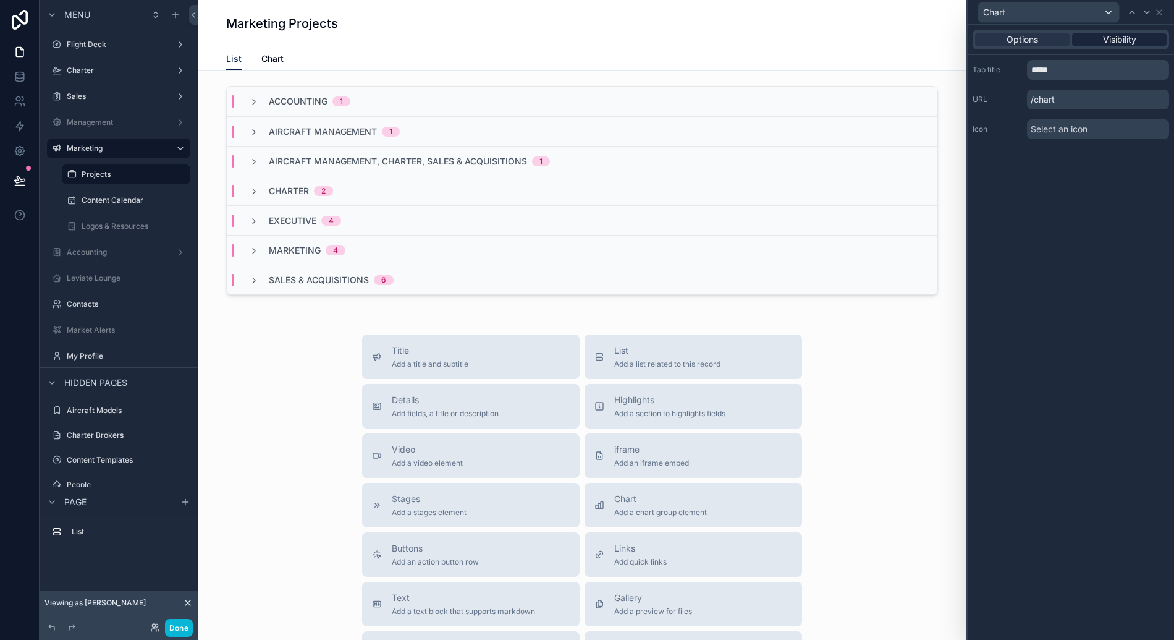
click at [1110, 41] on span "Visibility" at bounding box center [1119, 39] width 33 height 12
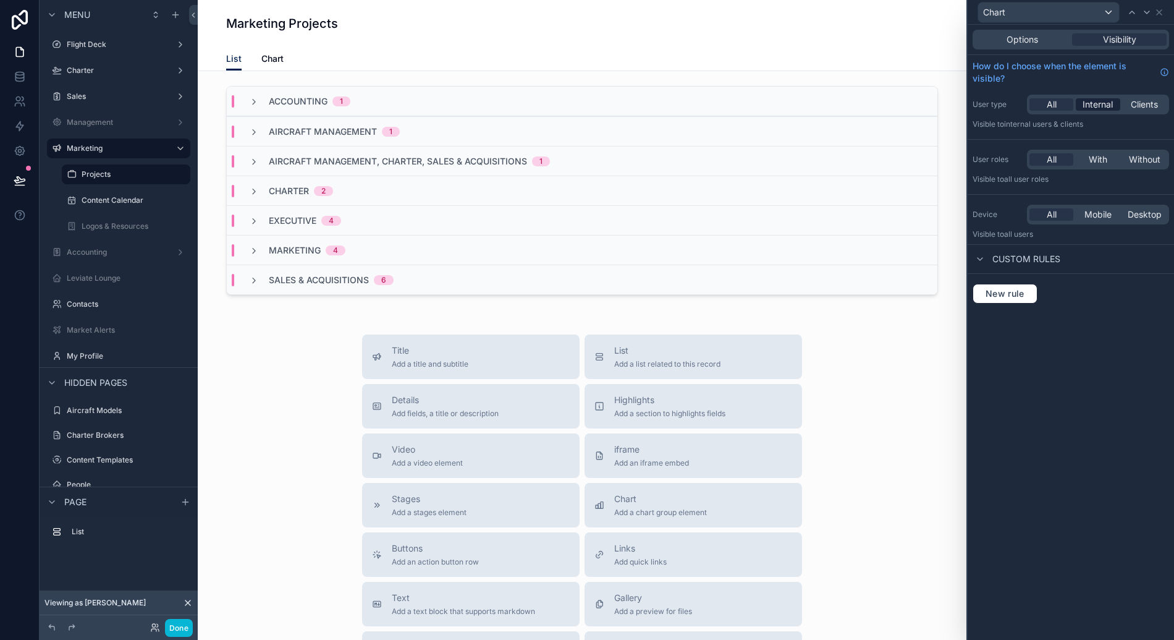
click at [1099, 100] on span "Internal" at bounding box center [1098, 104] width 30 height 12
click at [1099, 352] on div "Options Visibility How do I choose when the element is visible? User type All I…" at bounding box center [1071, 332] width 206 height 615
click at [1160, 11] on icon at bounding box center [1159, 12] width 5 height 5
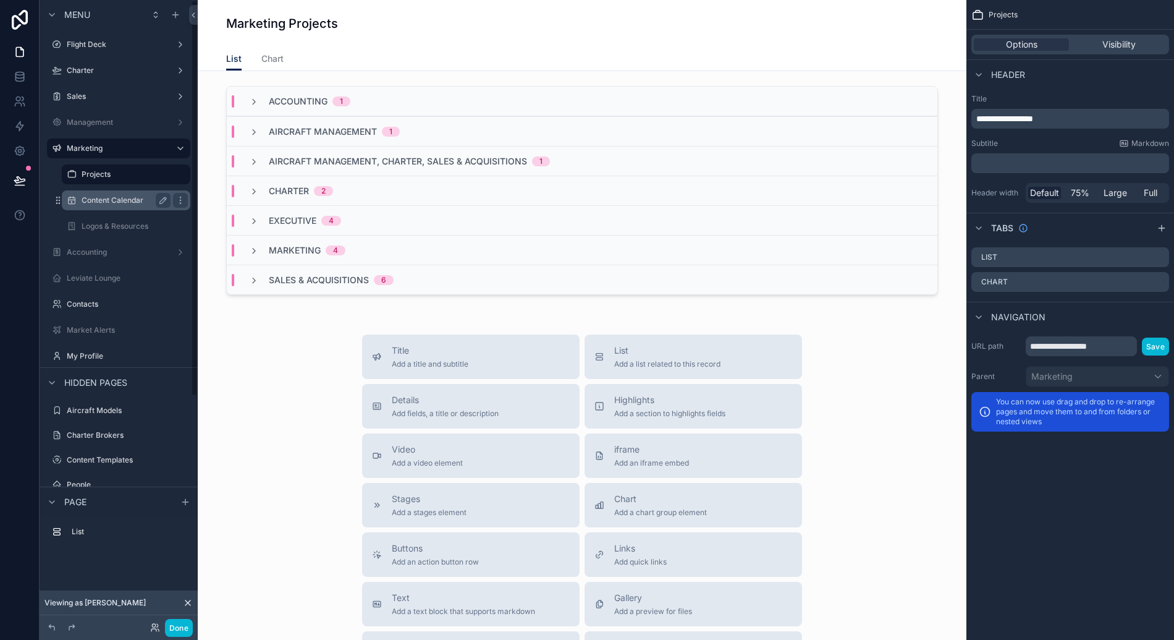
click at [124, 203] on label "Content Calendar" at bounding box center [124, 200] width 84 height 10
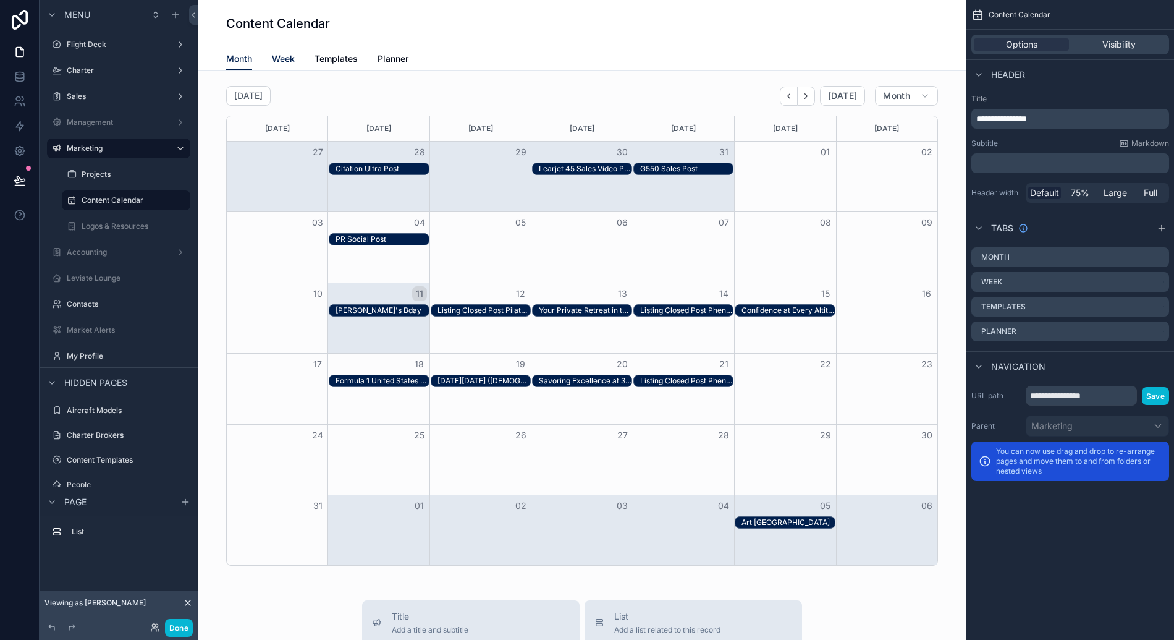
click at [286, 56] on span "Week" at bounding box center [283, 59] width 23 height 12
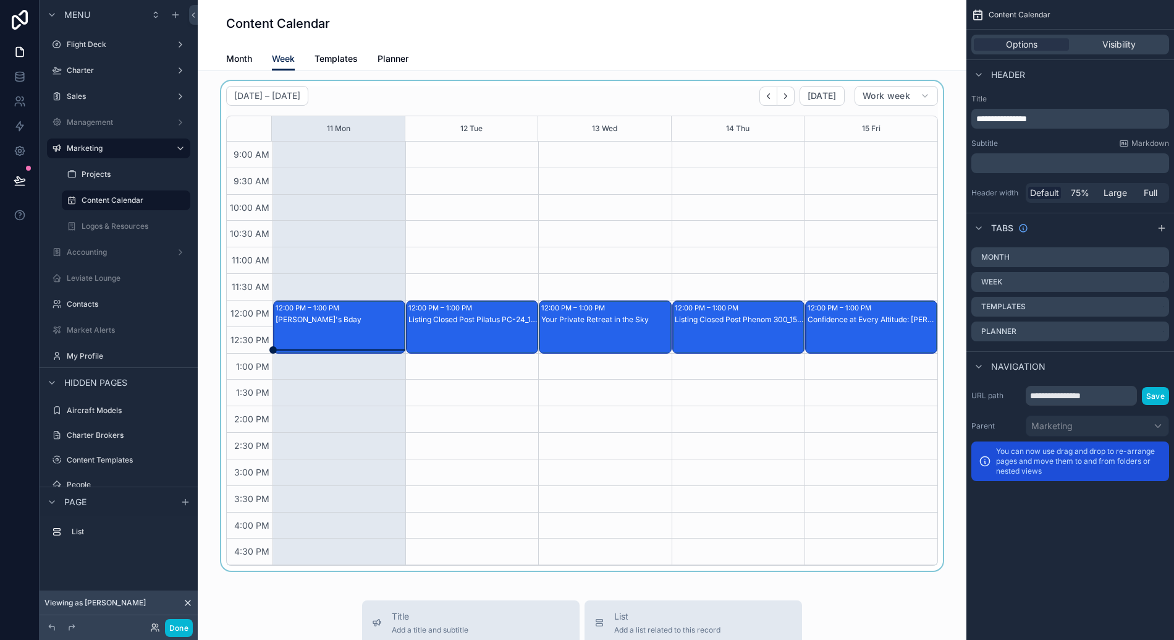
drag, startPoint x: 329, startPoint y: 363, endPoint x: 331, endPoint y: 384, distance: 21.8
click at [331, 384] on div "scrollable content" at bounding box center [582, 325] width 749 height 489
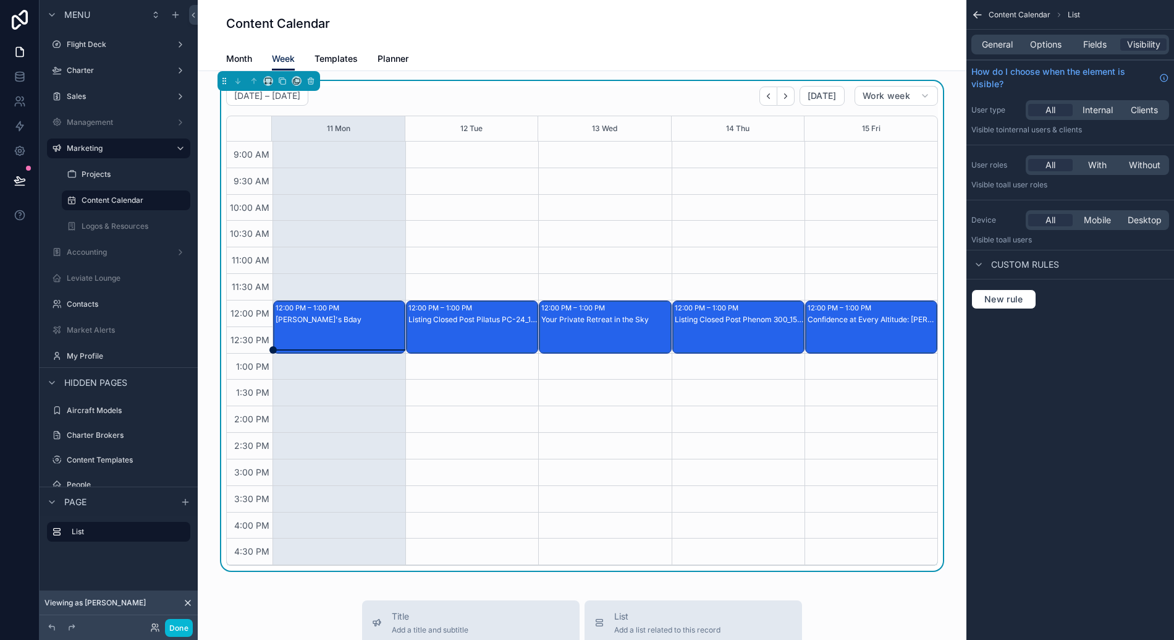
drag, startPoint x: 346, startPoint y: 366, endPoint x: 348, endPoint y: 341, distance: 26.0
click at [347, 373] on div "12:00 PM – 1:00 PM Rob's Bday" at bounding box center [339, 353] width 133 height 423
drag, startPoint x: 350, startPoint y: 320, endPoint x: 353, endPoint y: 379, distance: 59.4
click at [353, 379] on div "12:00 PM – 1:00 PM Rob's Bday" at bounding box center [339, 353] width 133 height 423
click at [337, 64] on span "Templates" at bounding box center [336, 59] width 43 height 12
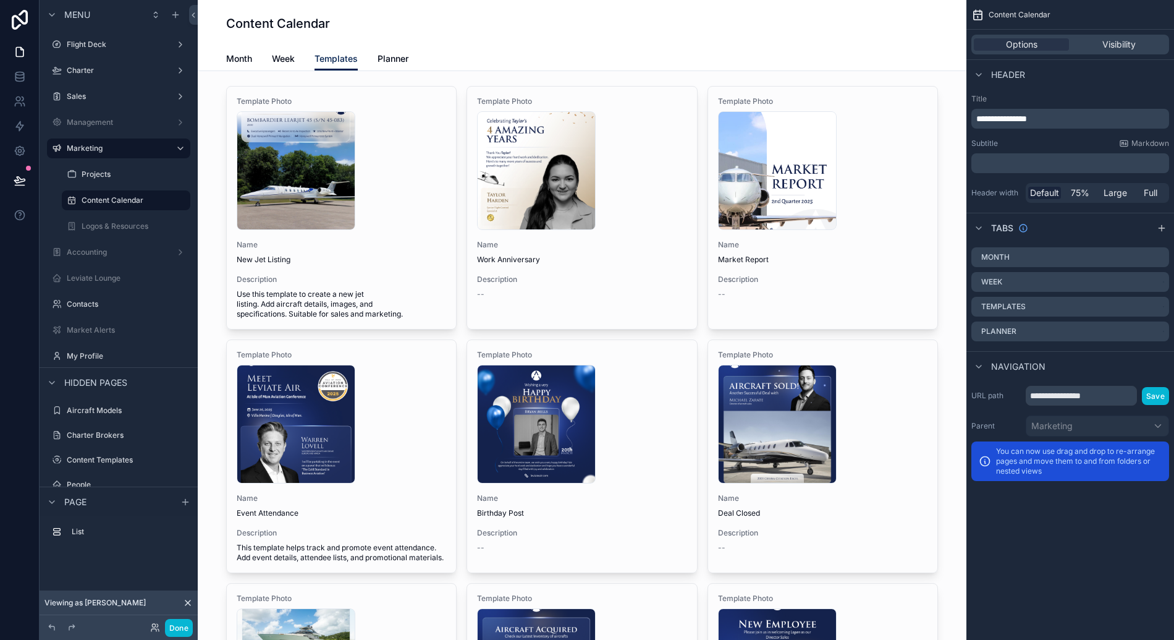
click at [1058, 233] on div "Tabs" at bounding box center [1071, 228] width 208 height 30
click at [944, 81] on div "scrollable content" at bounding box center [582, 592] width 749 height 1023
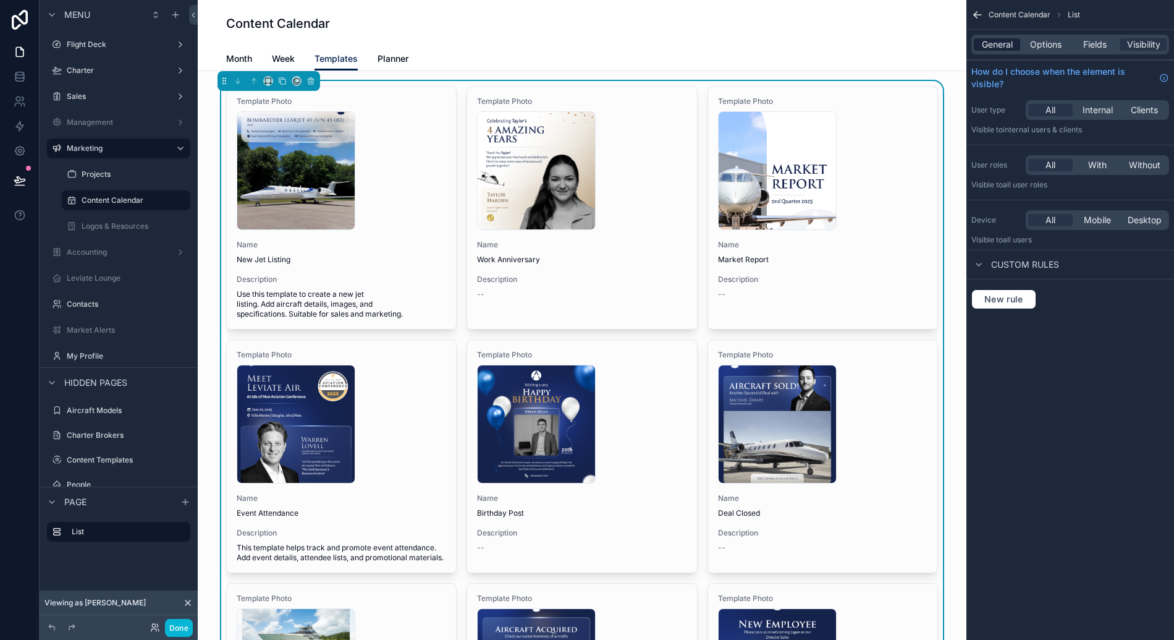
click at [1009, 40] on span "General" at bounding box center [997, 44] width 31 height 12
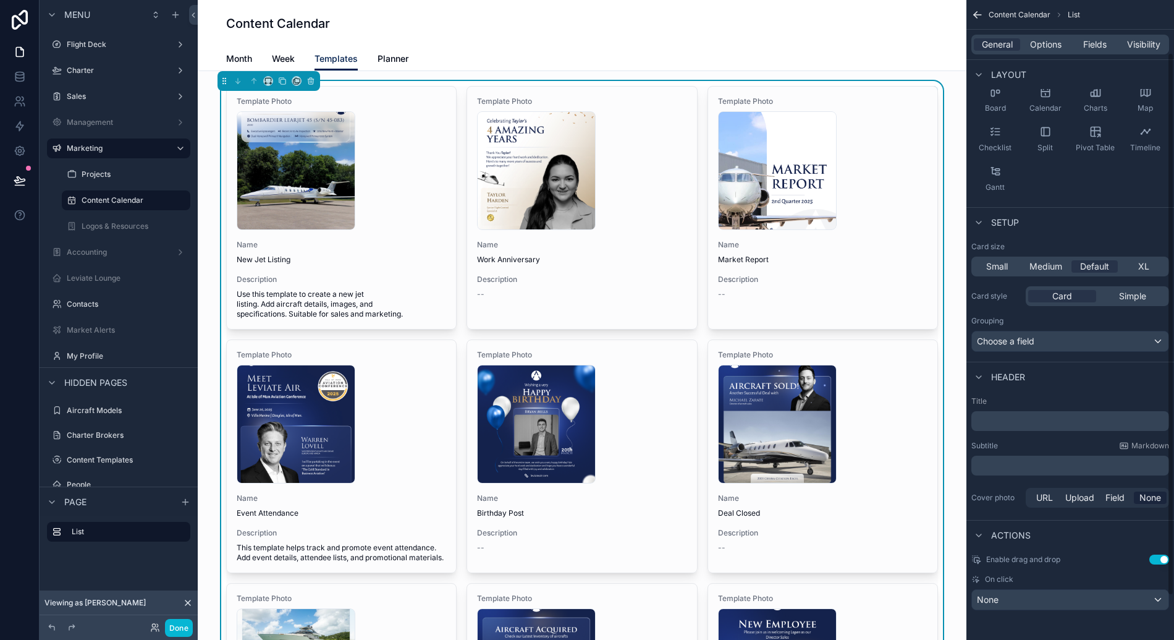
scroll to position [62, 0]
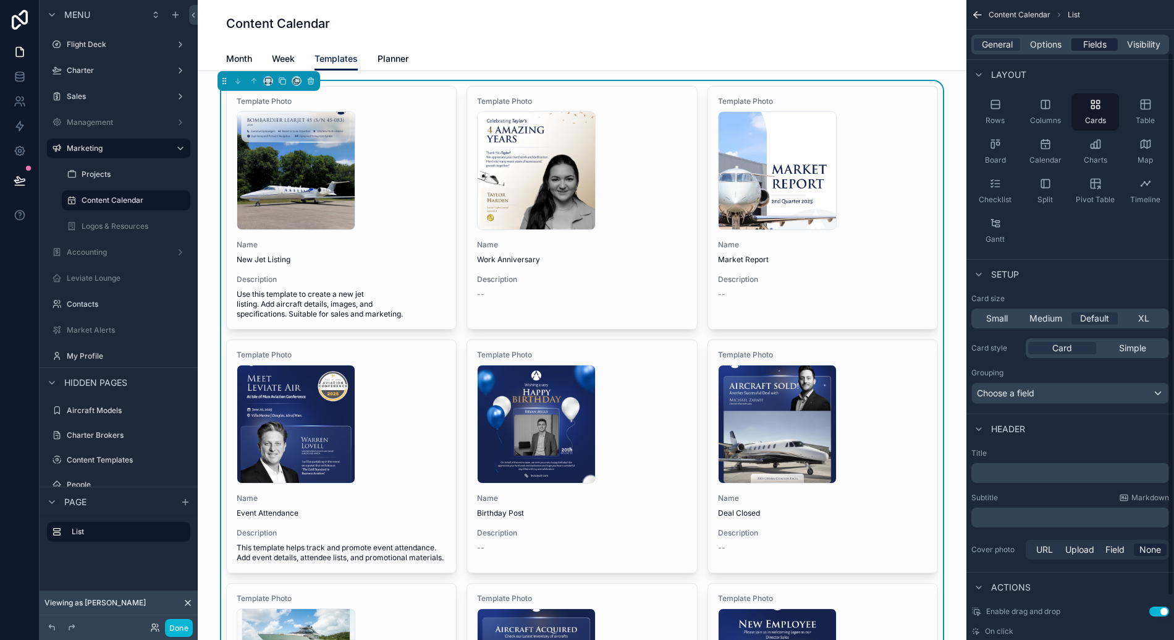
click at [1109, 44] on div "Fields" at bounding box center [1095, 44] width 46 height 12
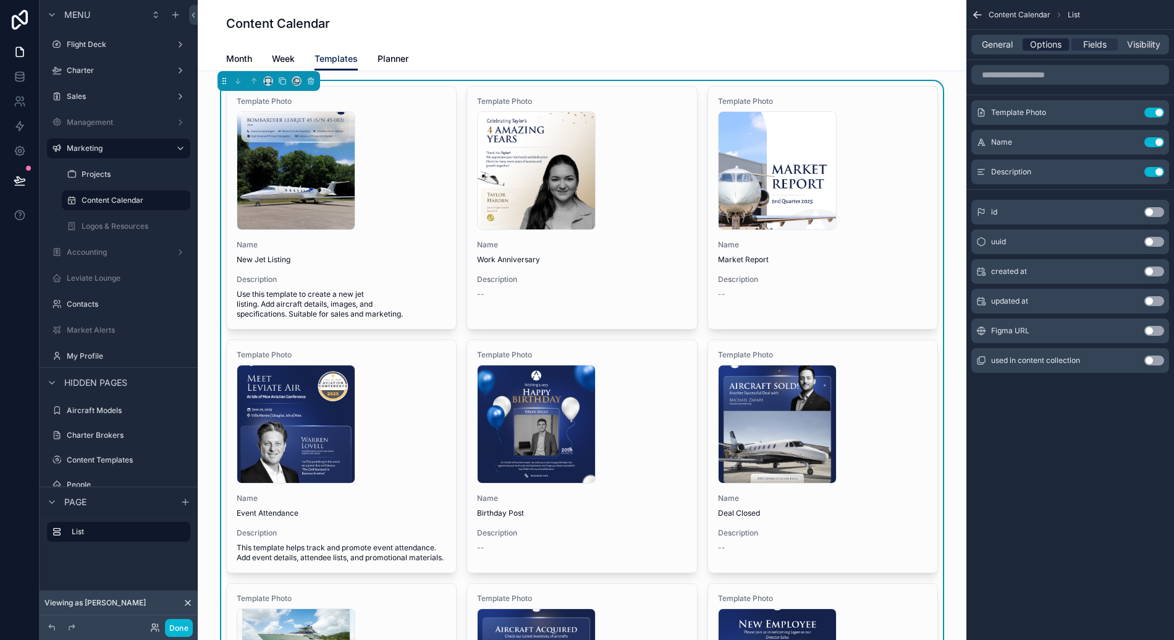
click at [1043, 48] on span "Options" at bounding box center [1046, 44] width 32 height 12
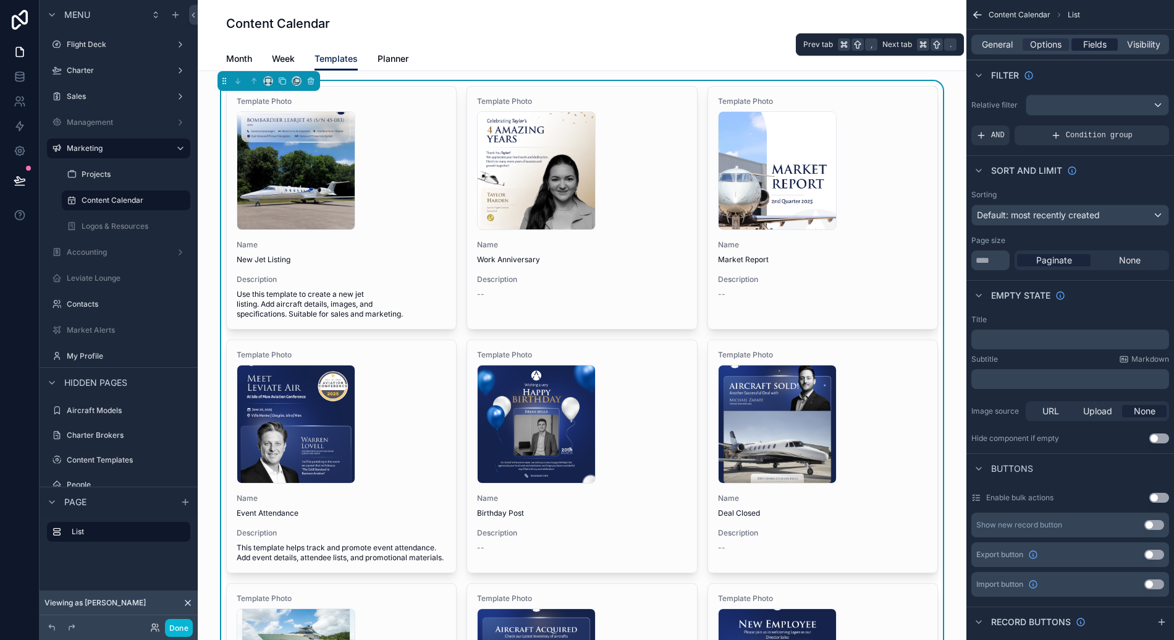
click at [1095, 45] on span "Fields" at bounding box center [1094, 44] width 23 height 12
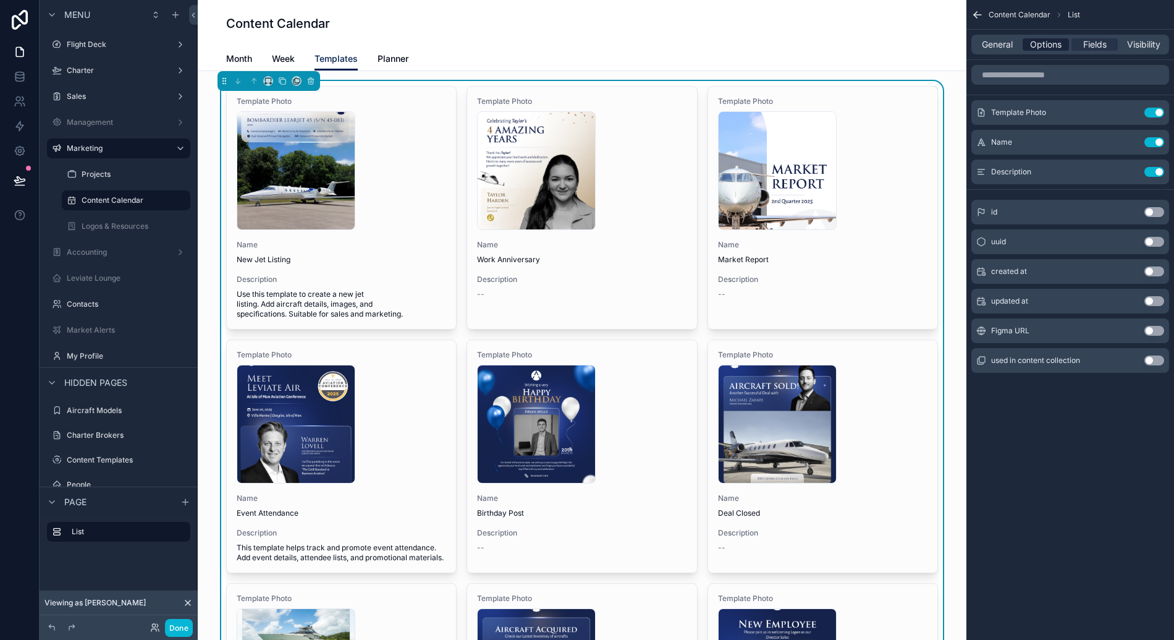
click at [1055, 44] on span "Options" at bounding box center [1046, 44] width 32 height 12
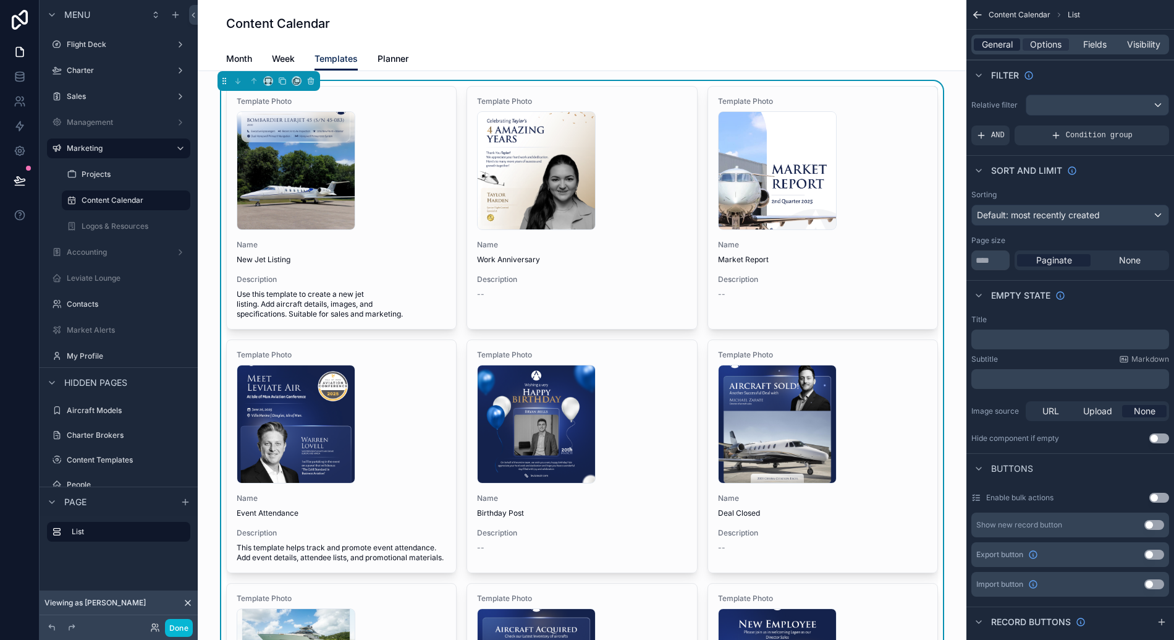
click at [1007, 49] on span "General" at bounding box center [997, 44] width 31 height 12
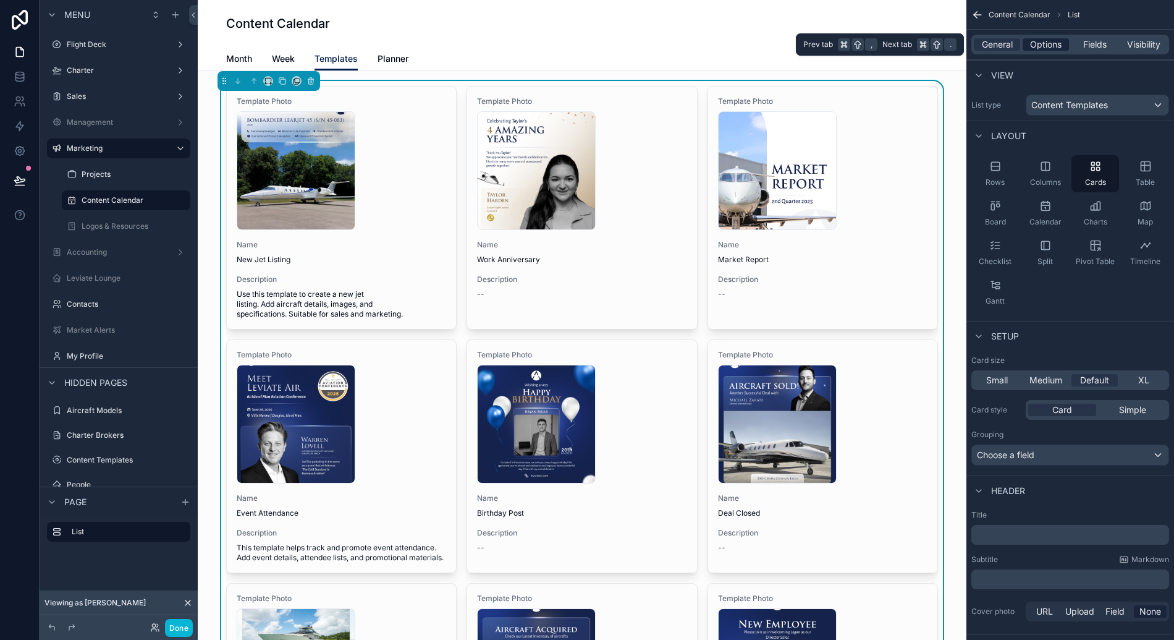
click at [1051, 43] on span "Options" at bounding box center [1046, 44] width 32 height 12
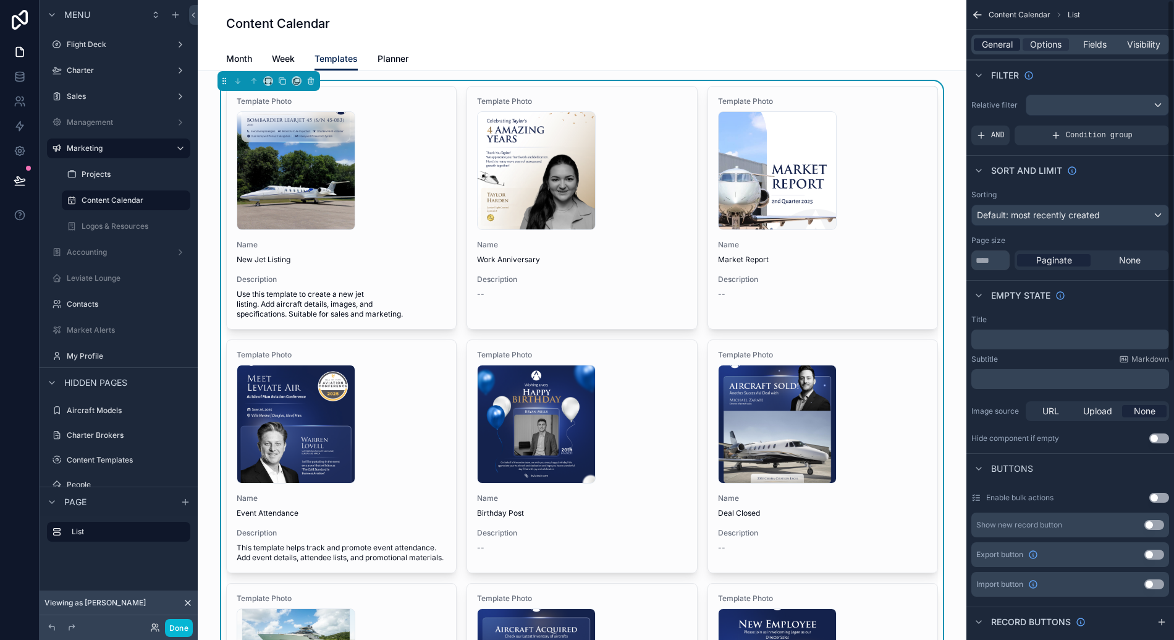
click at [1003, 45] on span "General" at bounding box center [997, 44] width 31 height 12
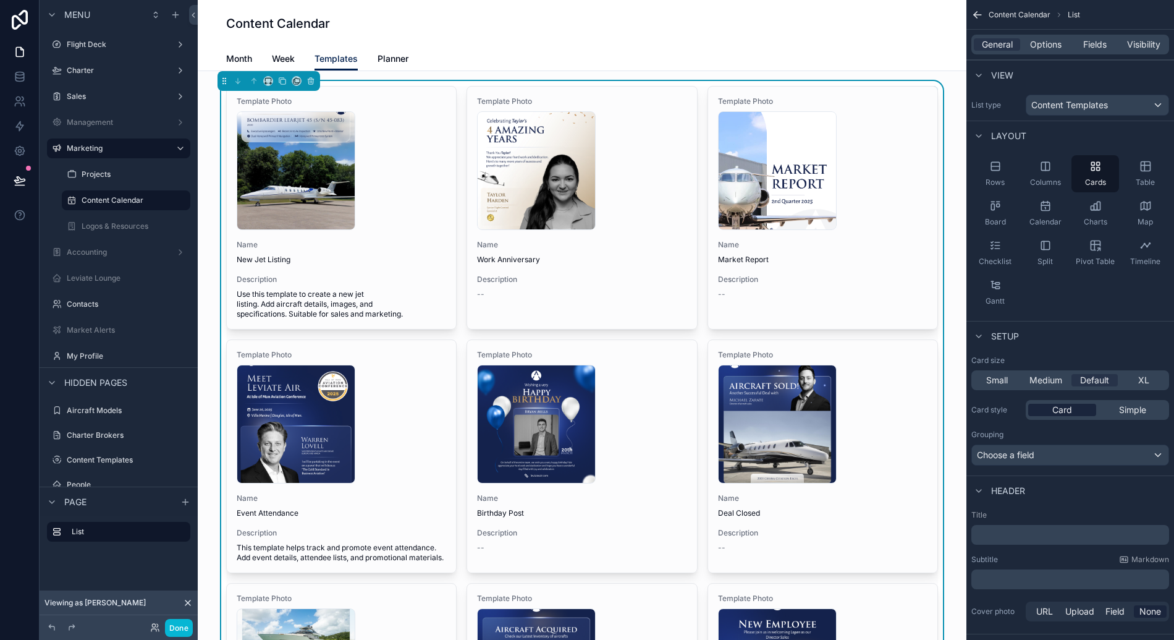
scroll to position [48, 0]
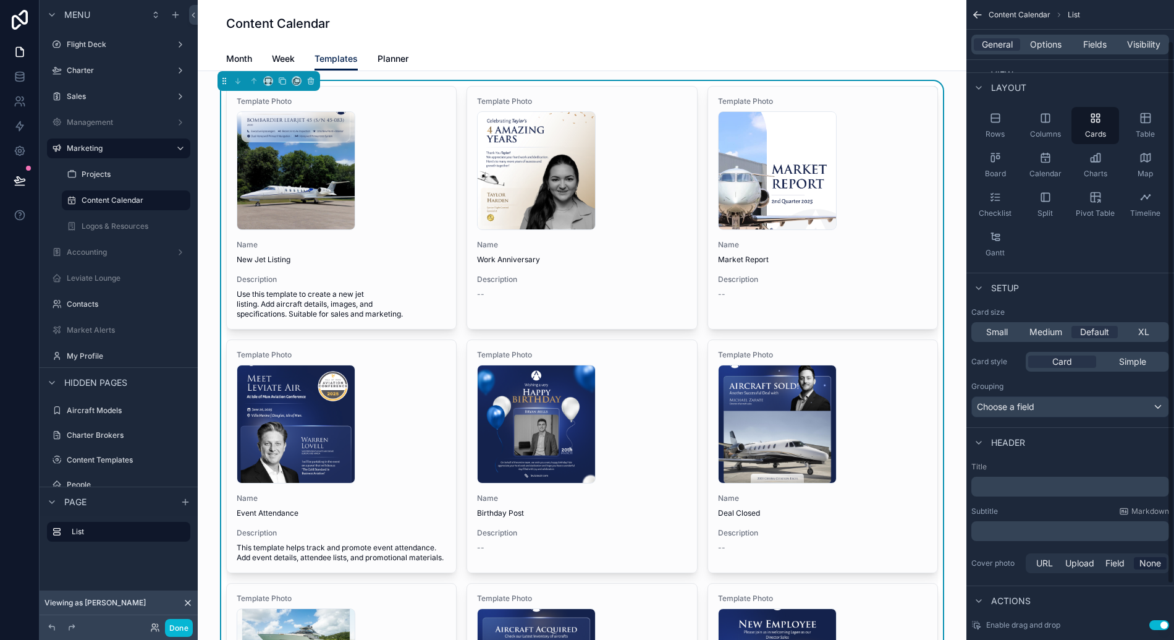
click at [1048, 421] on div "Card size Small Medium Default XL Card style Card Simple Grouping Choose a field" at bounding box center [1071, 362] width 208 height 120
click at [1049, 405] on div "Choose a field" at bounding box center [1070, 407] width 197 height 20
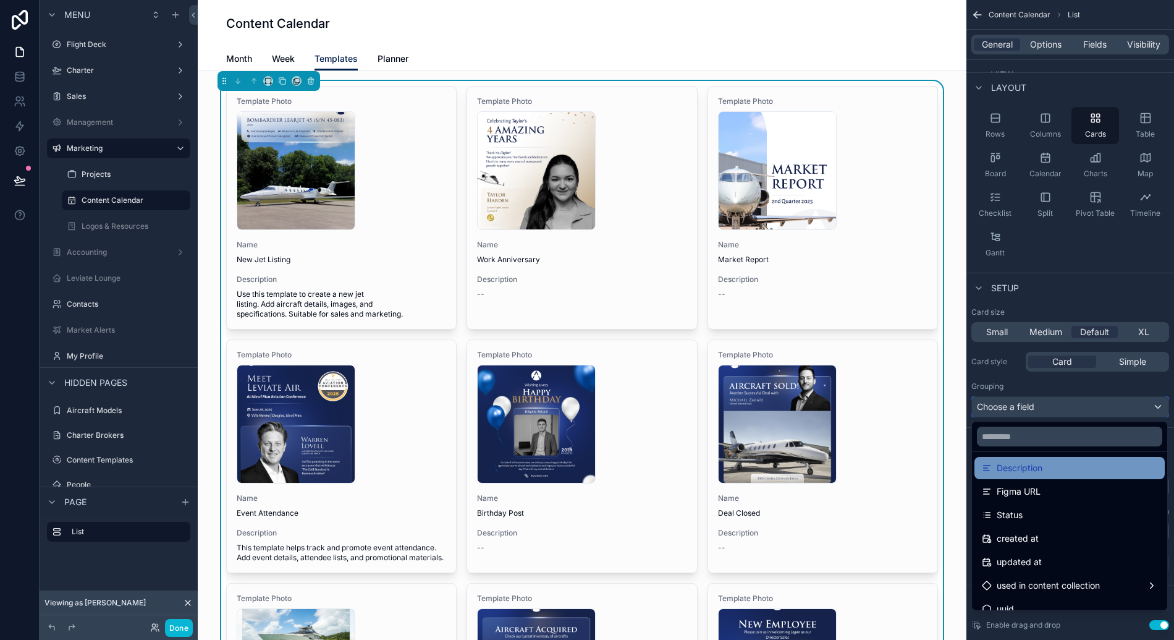
scroll to position [135, 0]
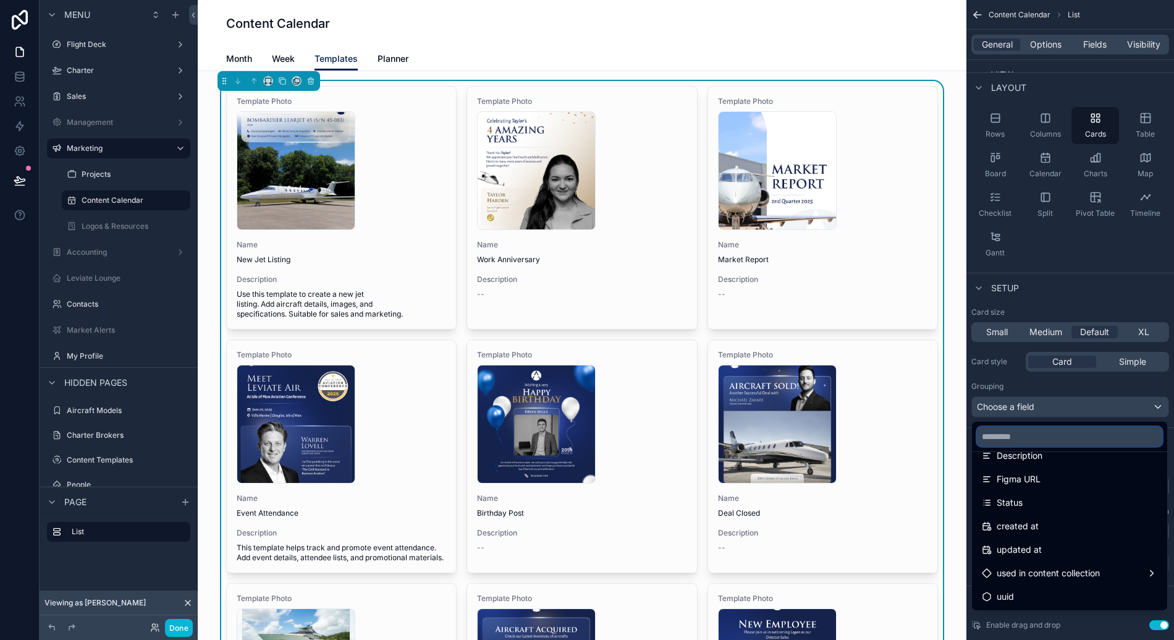
click at [1032, 434] on input "text" at bounding box center [1069, 436] width 185 height 20
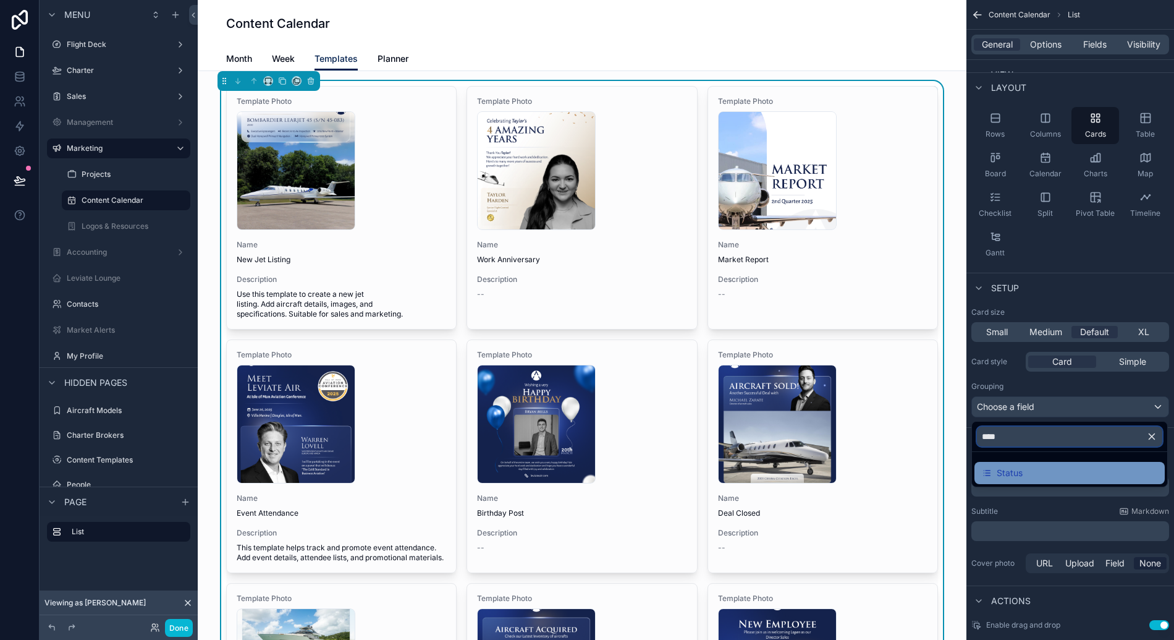
type input "****"
click at [1049, 470] on div "Status" at bounding box center [1070, 472] width 176 height 15
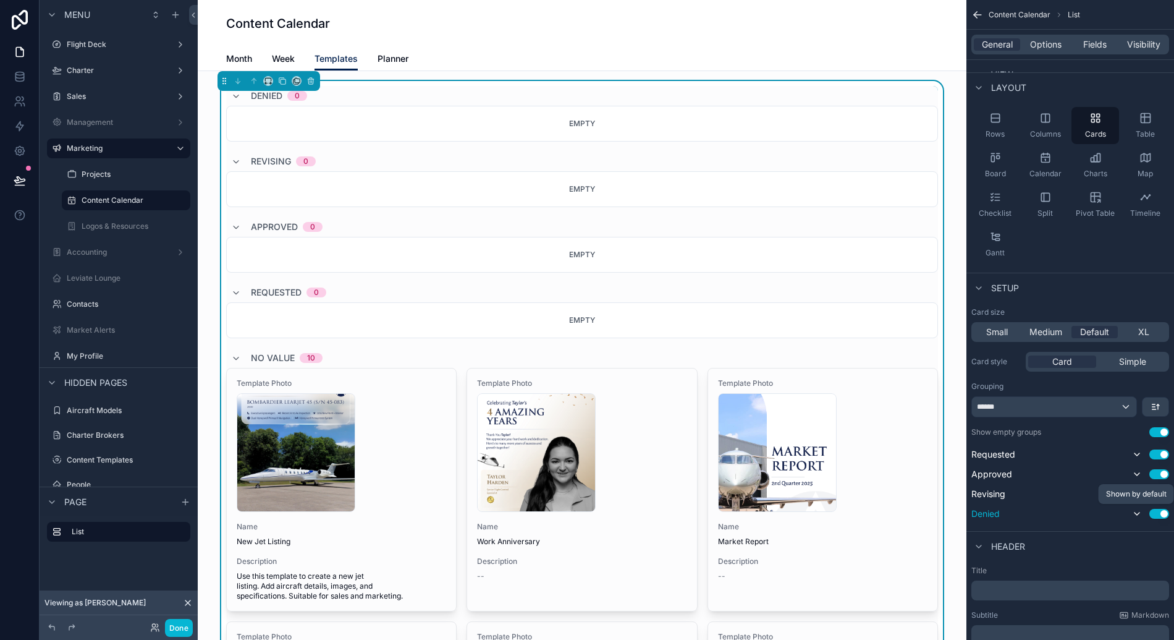
click at [1140, 510] on icon "scrollable content" at bounding box center [1137, 514] width 10 height 10
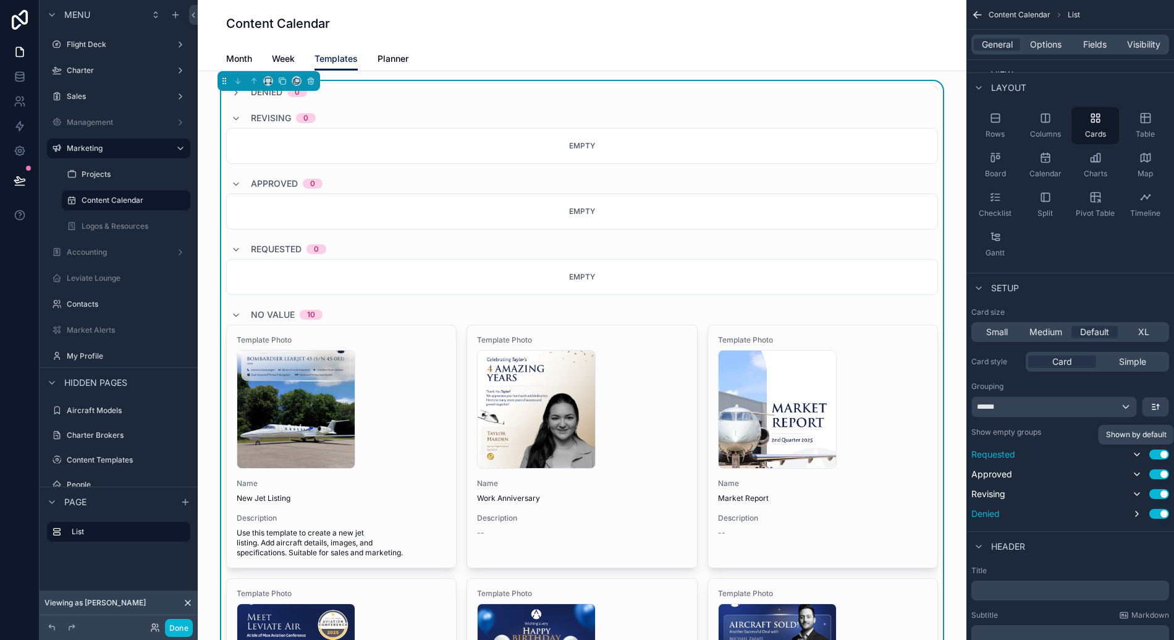
click at [1138, 453] on icon "scrollable content" at bounding box center [1137, 454] width 10 height 10
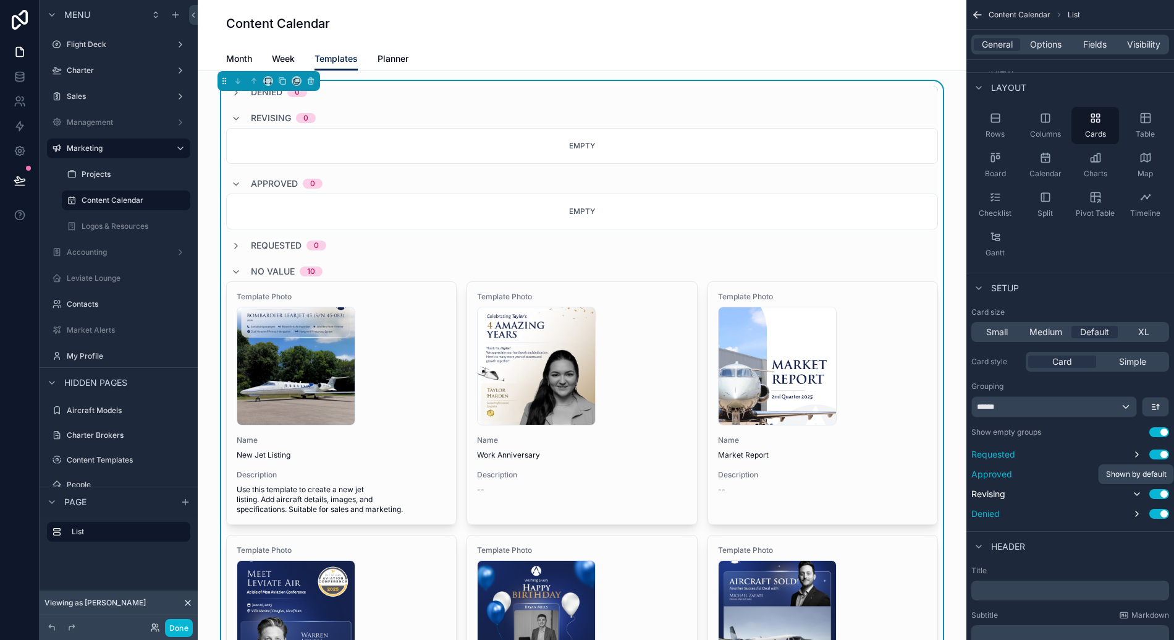
click at [1138, 492] on icon "scrollable content" at bounding box center [1137, 494] width 10 height 10
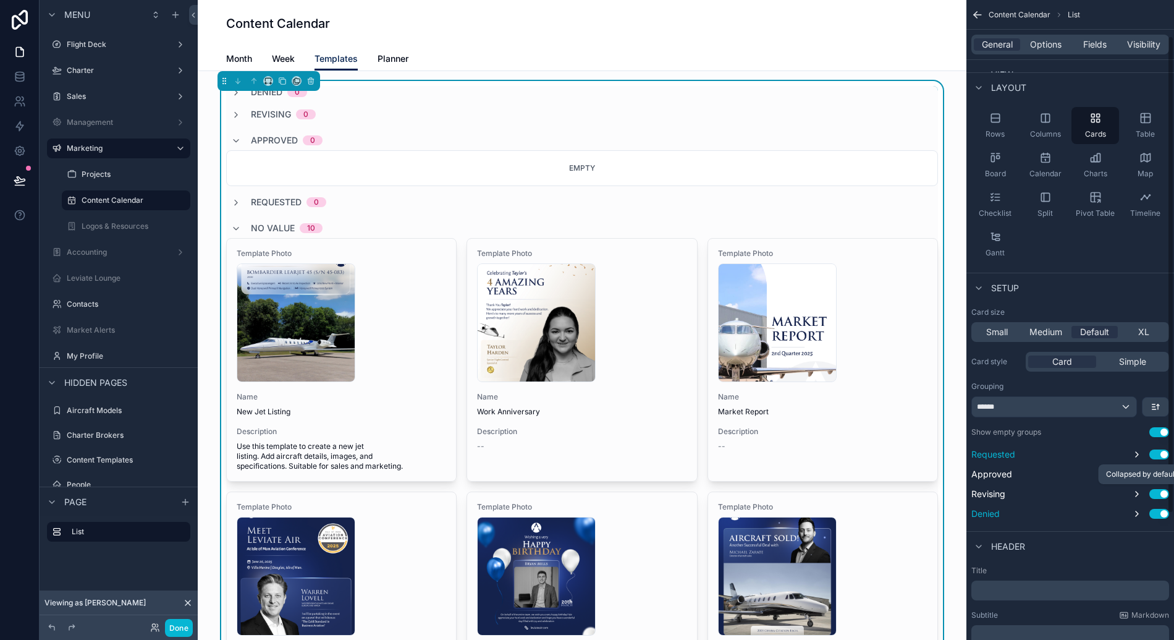
click at [1162, 433] on button "Use setting" at bounding box center [1159, 432] width 20 height 10
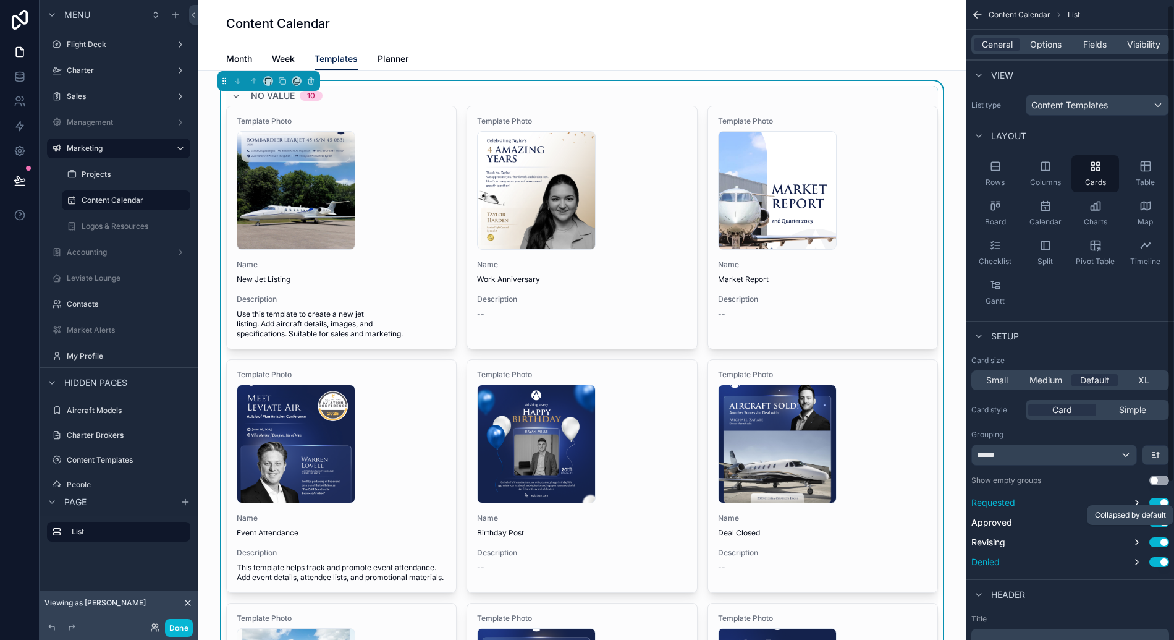
scroll to position [213, 0]
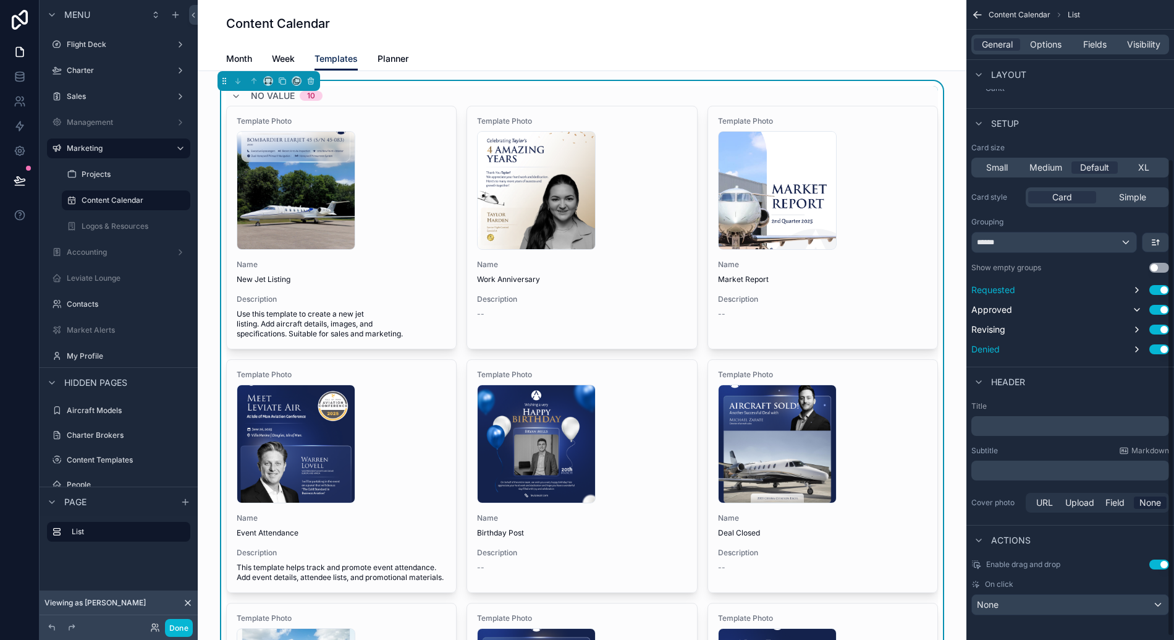
click at [1164, 268] on button "Use setting" at bounding box center [1159, 268] width 20 height 10
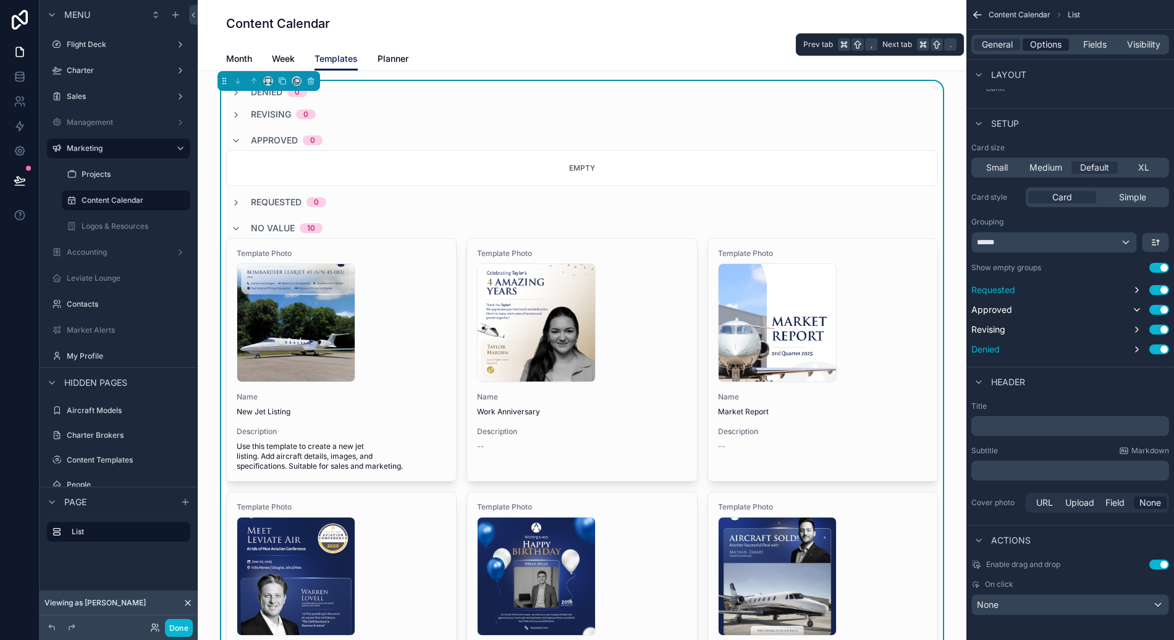
click at [1055, 48] on span "Options" at bounding box center [1046, 44] width 32 height 12
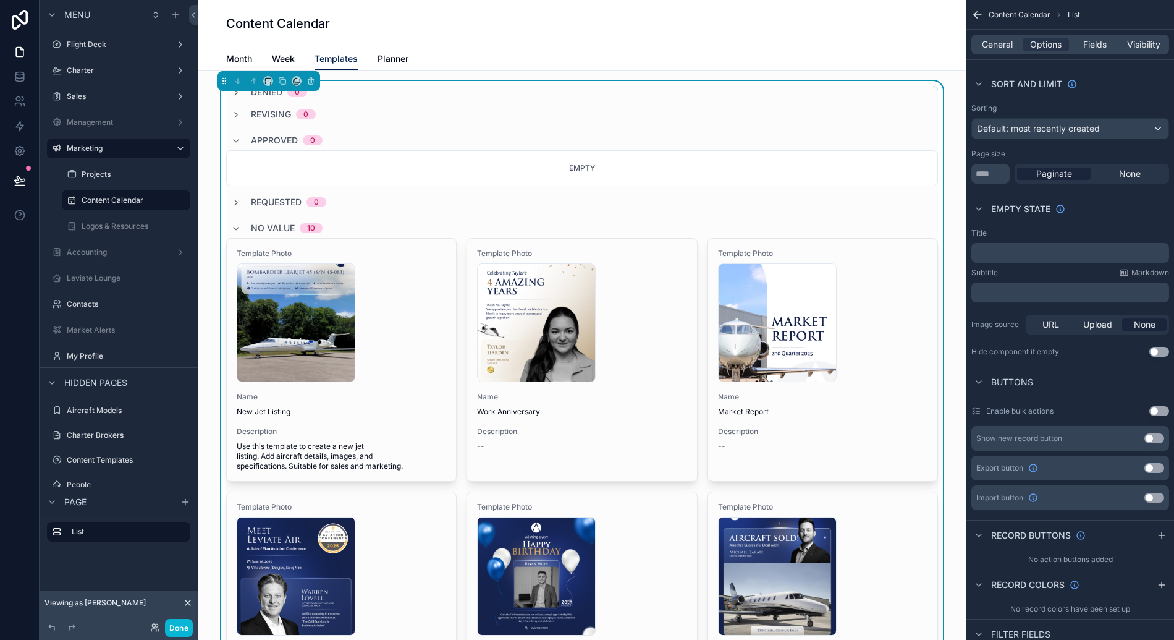
scroll to position [0, 0]
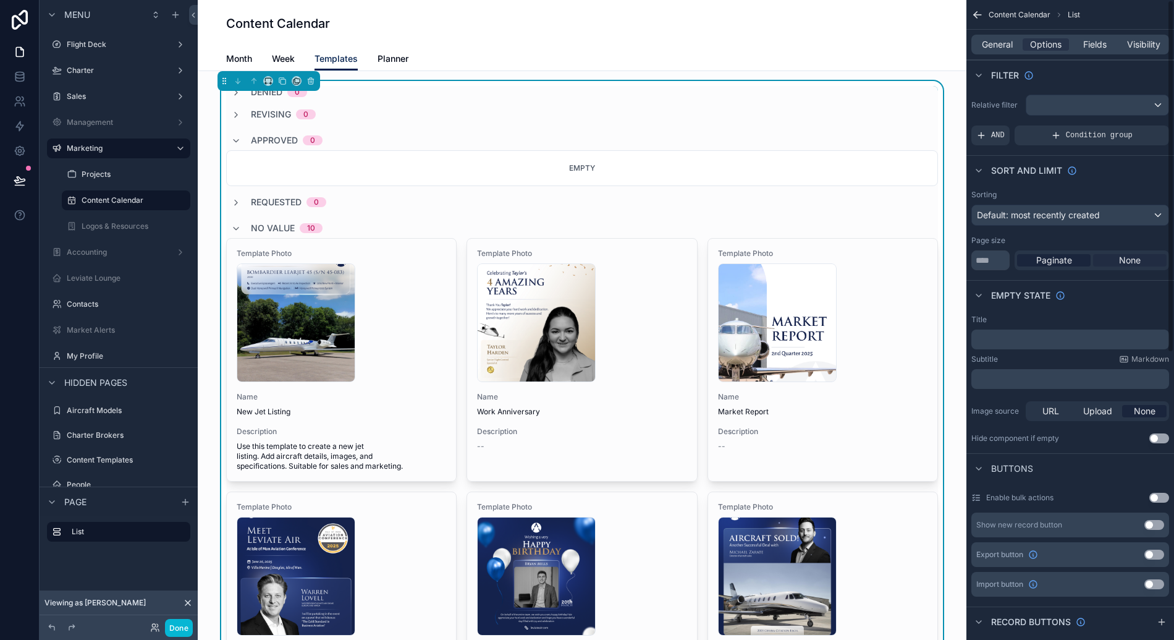
click at [1122, 256] on span "None" at bounding box center [1130, 260] width 22 height 12
click at [1005, 45] on span "General" at bounding box center [997, 44] width 31 height 12
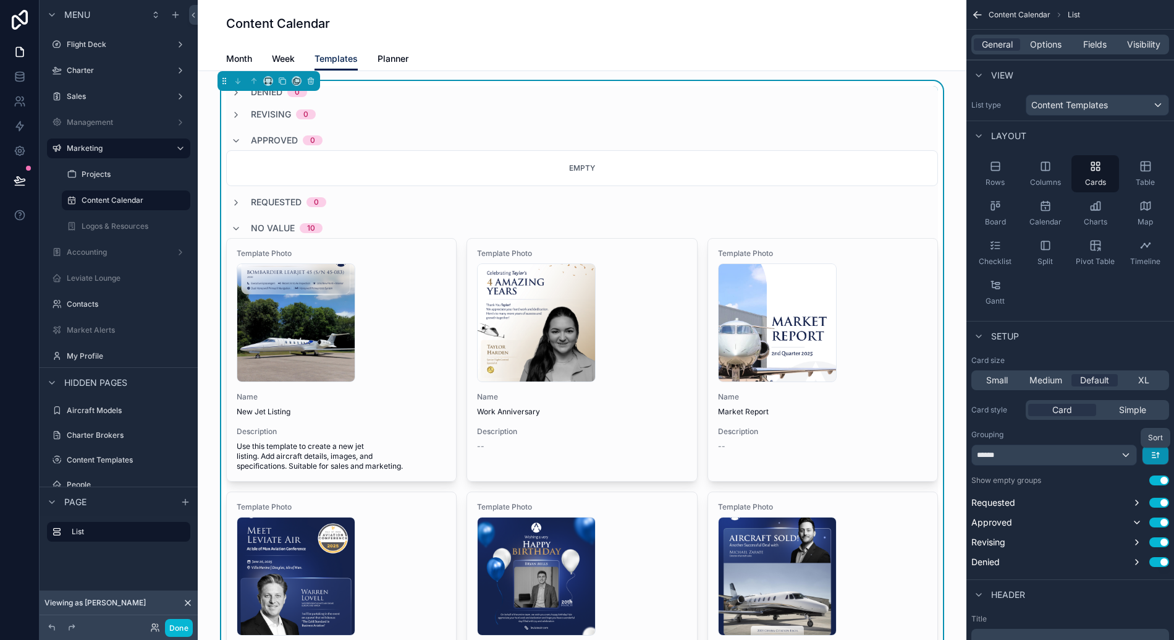
click at [1151, 457] on icon "scrollable content" at bounding box center [1156, 455] width 10 height 10
click at [1151, 497] on div "Last -> First" at bounding box center [1133, 506] width 65 height 22
click at [1159, 451] on icon "scrollable content" at bounding box center [1156, 455] width 10 height 10
click at [1146, 488] on span "First -> Last" at bounding box center [1133, 482] width 48 height 15
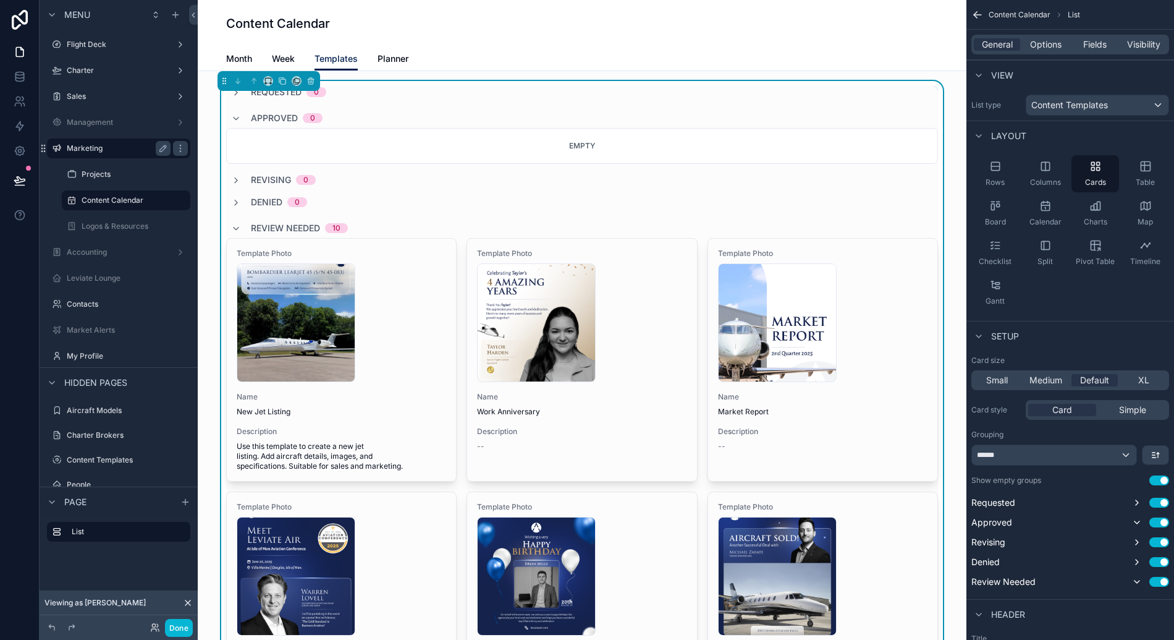
click at [137, 145] on label "Marketing" at bounding box center [116, 148] width 99 height 10
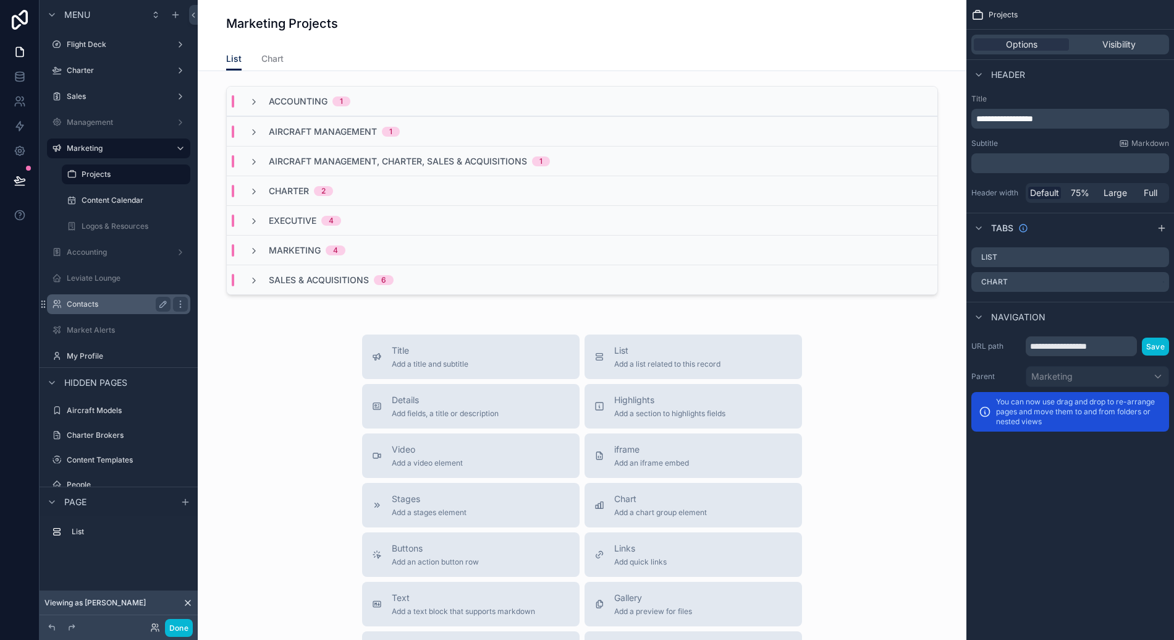
click at [107, 308] on label "Contacts" at bounding box center [116, 304] width 99 height 10
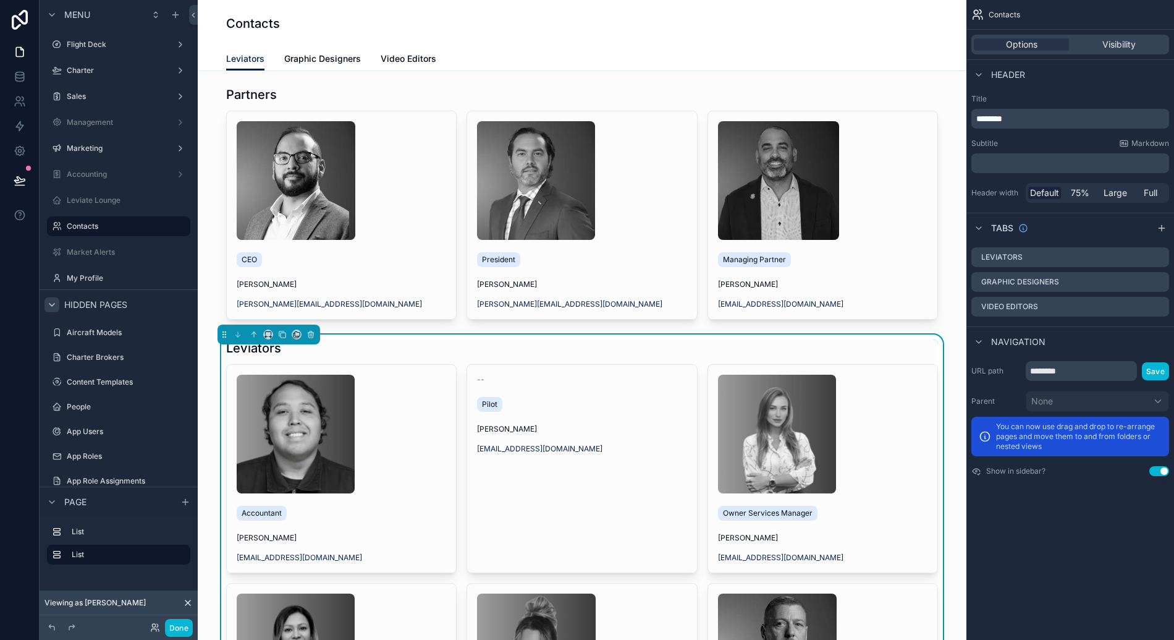
click at [48, 305] on icon "scrollable content" at bounding box center [52, 305] width 10 height 10
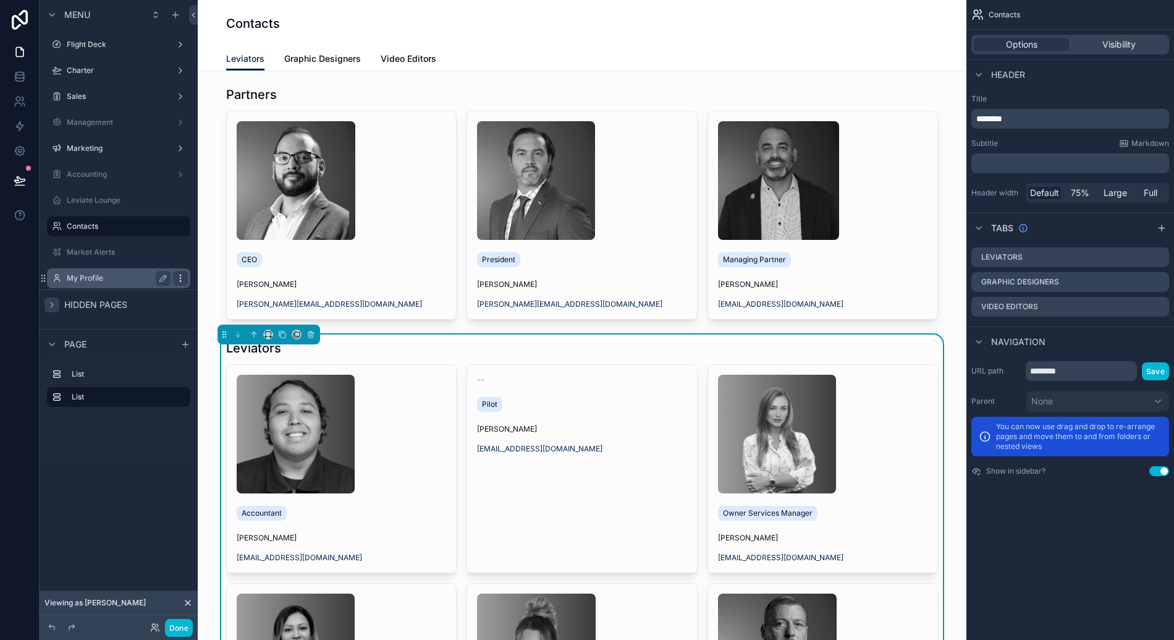
click at [180, 280] on icon "scrollable content" at bounding box center [181, 278] width 10 height 10
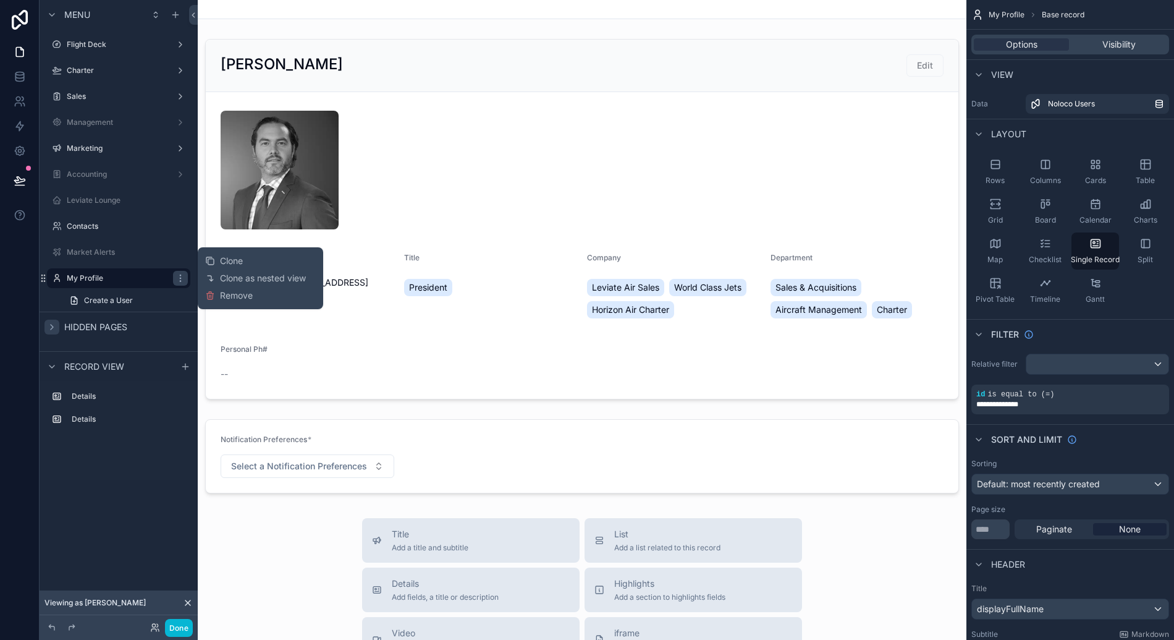
click at [200, 232] on div "scrollable content" at bounding box center [582, 528] width 769 height 1057
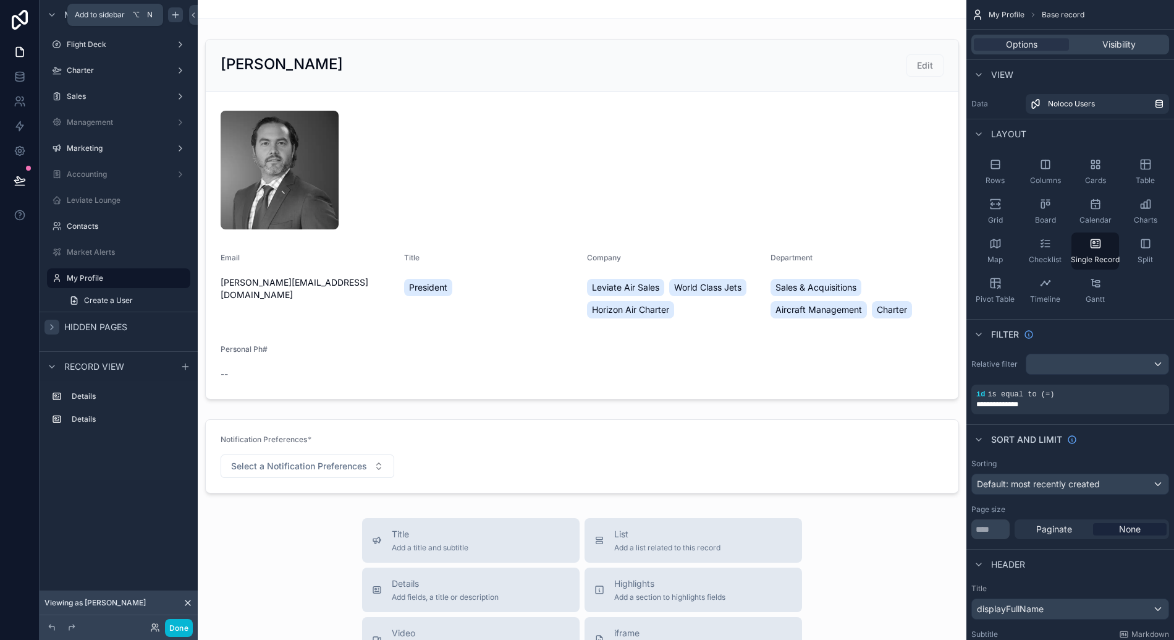
click at [176, 15] on icon "scrollable content" at bounding box center [176, 15] width 0 height 6
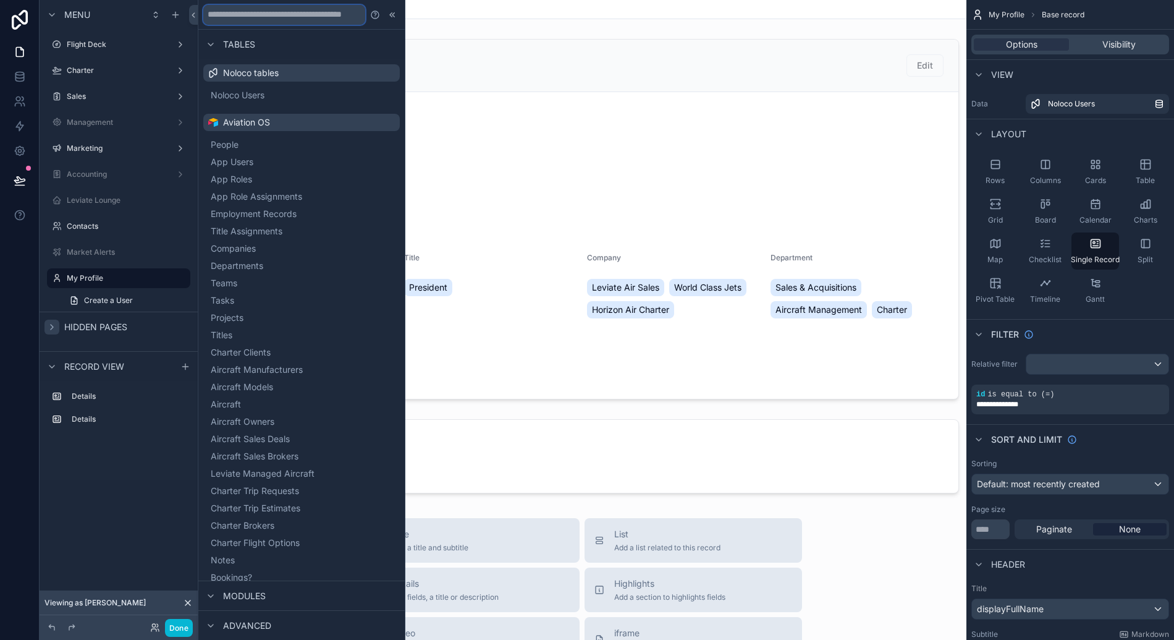
click at [301, 14] on input "text" at bounding box center [284, 15] width 162 height 20
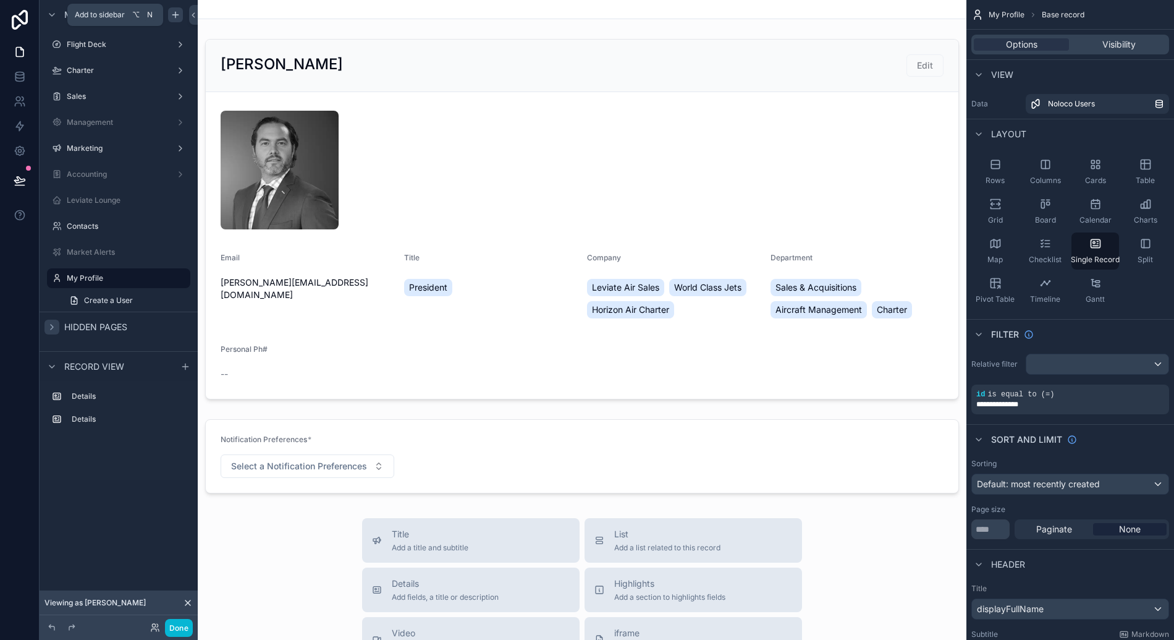
click at [169, 15] on div "scrollable content" at bounding box center [175, 14] width 15 height 15
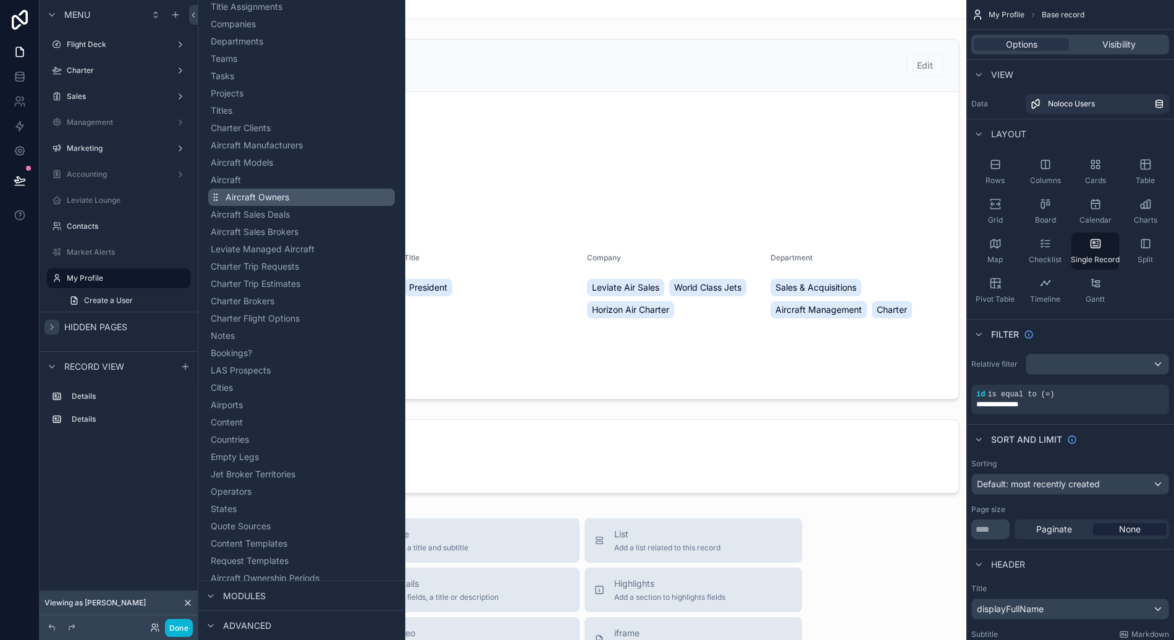
scroll to position [418, 0]
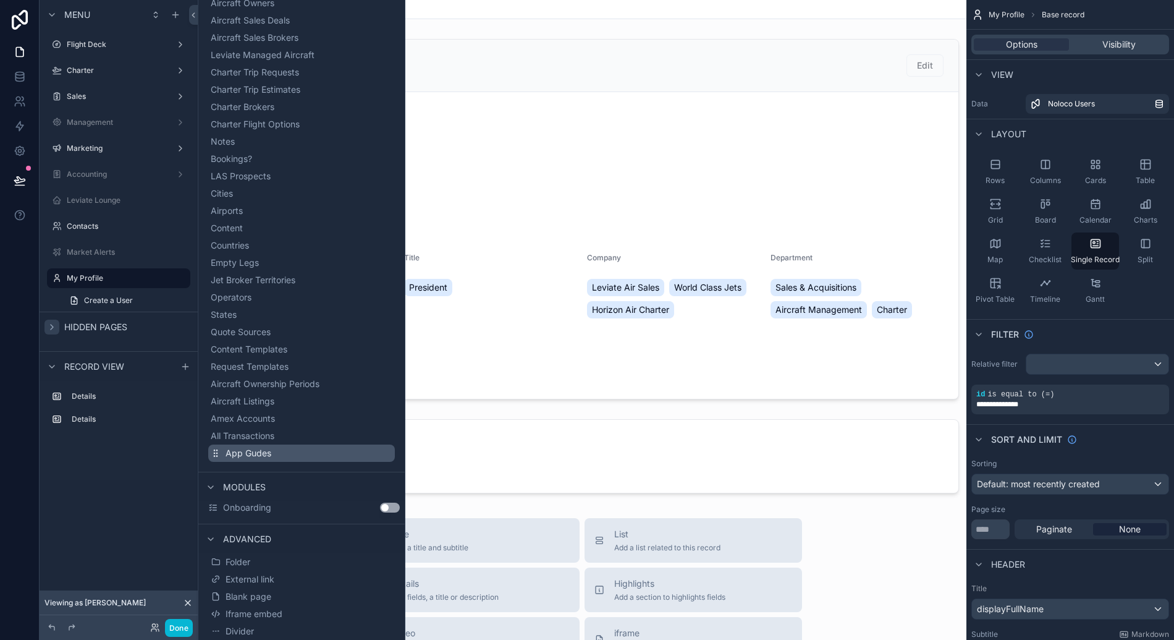
click at [268, 450] on span "App Gudes" at bounding box center [249, 453] width 46 height 12
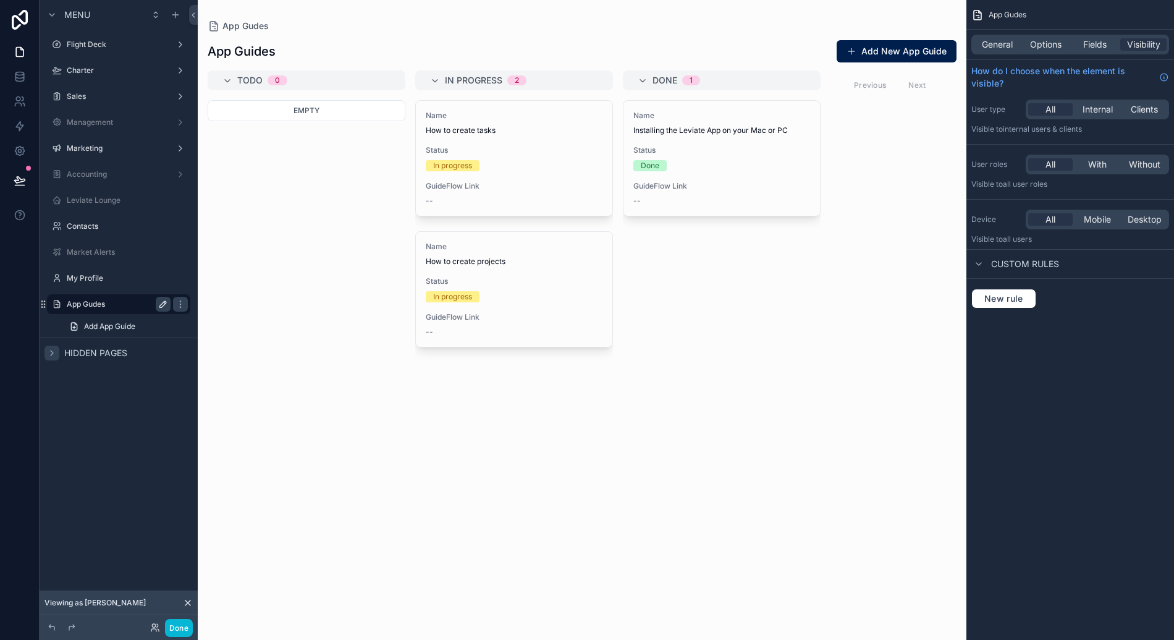
click at [163, 302] on icon "scrollable content" at bounding box center [163, 304] width 10 height 10
click at [135, 306] on input "*********" at bounding box center [109, 304] width 84 height 15
type input "*"
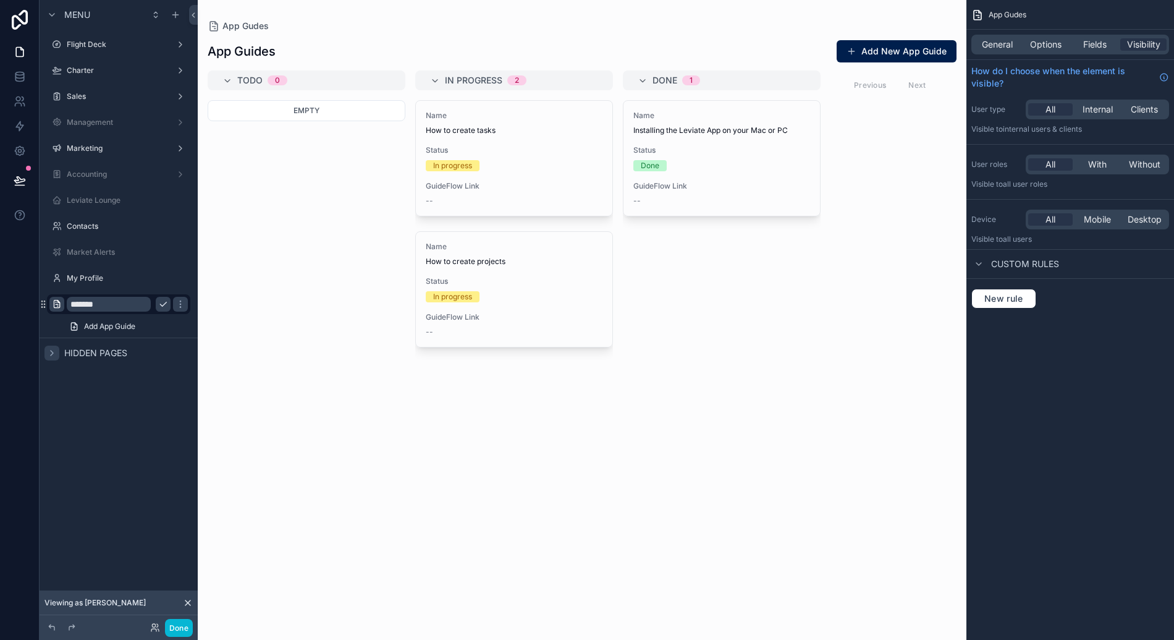
type input "*******"
click at [59, 307] on icon "scrollable content" at bounding box center [57, 304] width 10 height 10
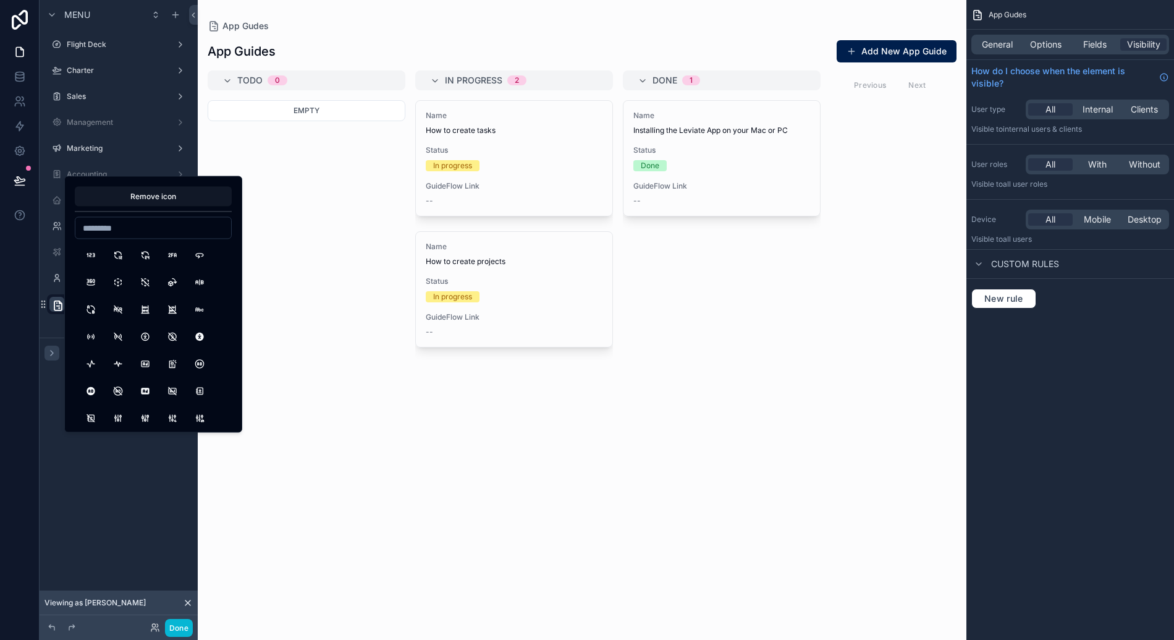
click at [139, 229] on input at bounding box center [153, 227] width 156 height 17
click at [117, 223] on input "*******" at bounding box center [153, 227] width 156 height 17
type input "*"
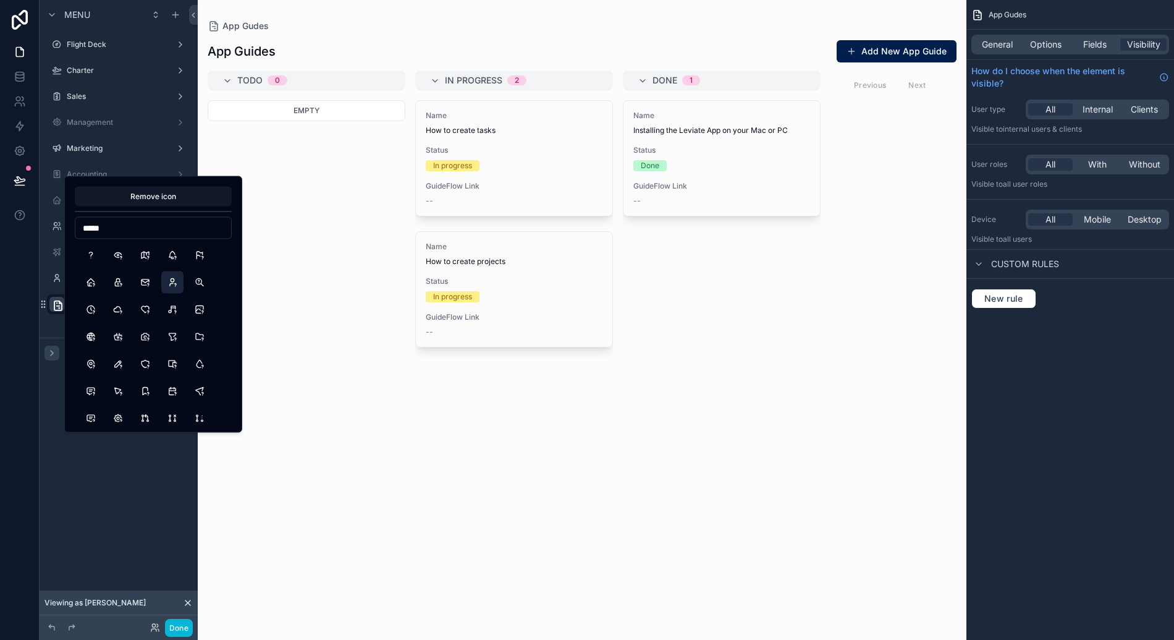
type input "*****"
click at [175, 284] on button "UserQuestion" at bounding box center [172, 282] width 22 height 22
click at [90, 256] on button "QuestionMark" at bounding box center [91, 255] width 22 height 22
click at [299, 491] on div "scrollable content" at bounding box center [582, 320] width 769 height 640
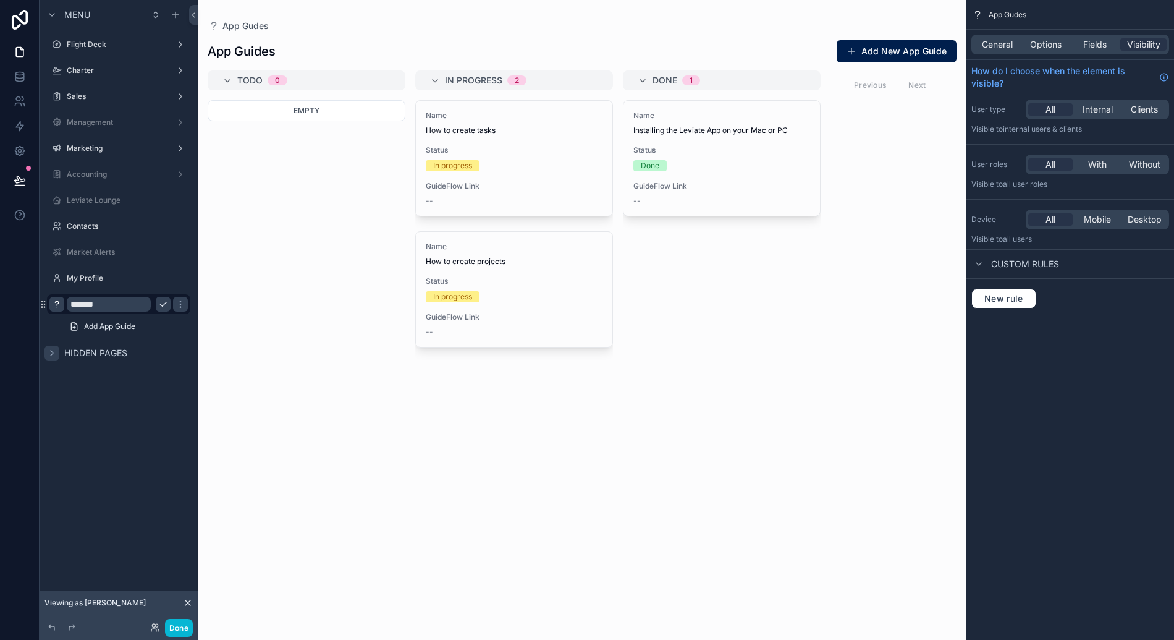
click at [138, 307] on input "*******" at bounding box center [109, 304] width 84 height 15
click at [139, 307] on input "*******" at bounding box center [109, 304] width 84 height 15
type input "****"
click at [1000, 49] on span "General" at bounding box center [997, 44] width 31 height 12
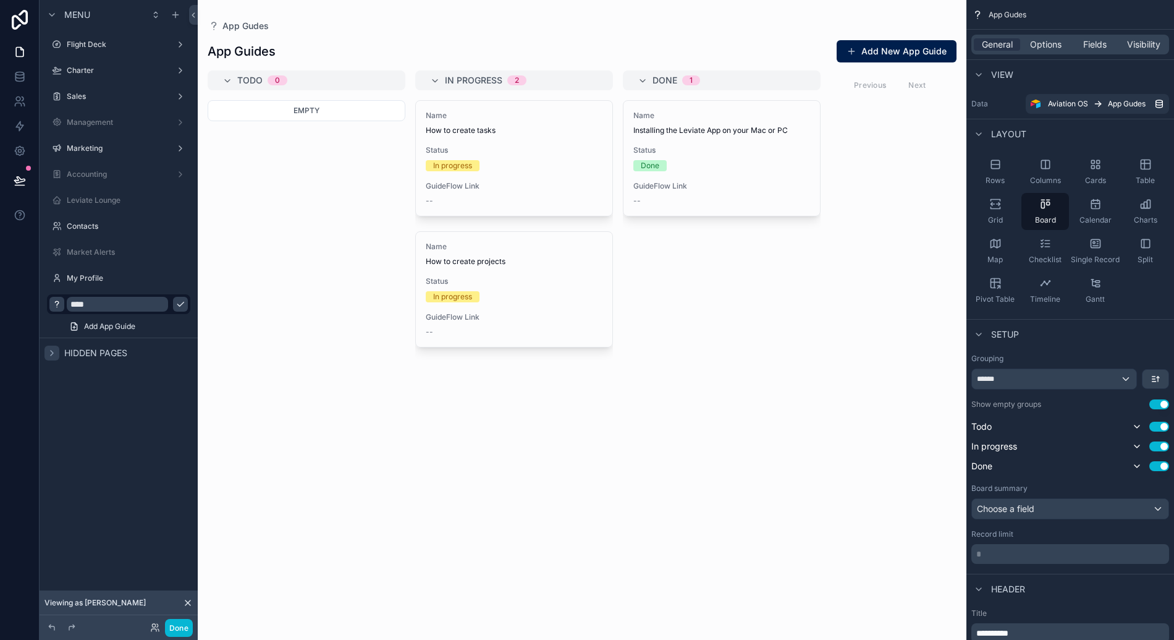
click at [176, 306] on icon "scrollable content" at bounding box center [181, 304] width 10 height 10
click at [0, 0] on icon "scrollable content" at bounding box center [0, 0] width 0 height 0
click at [145, 303] on input "****" at bounding box center [109, 304] width 84 height 15
type input "**********"
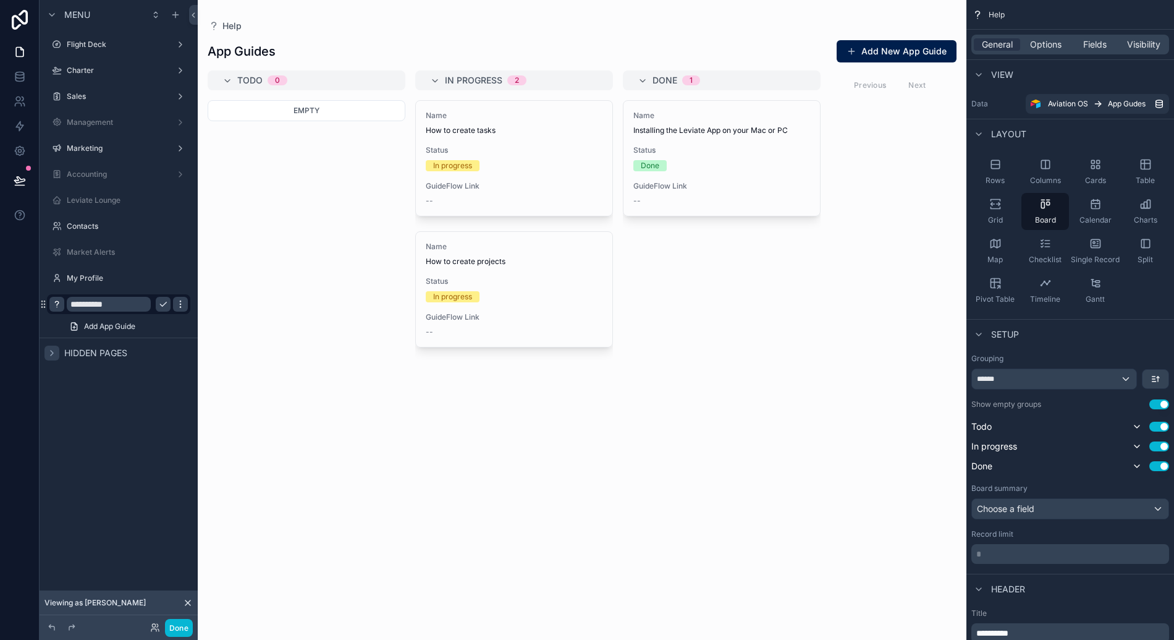
click at [182, 305] on icon "scrollable content" at bounding box center [181, 304] width 10 height 10
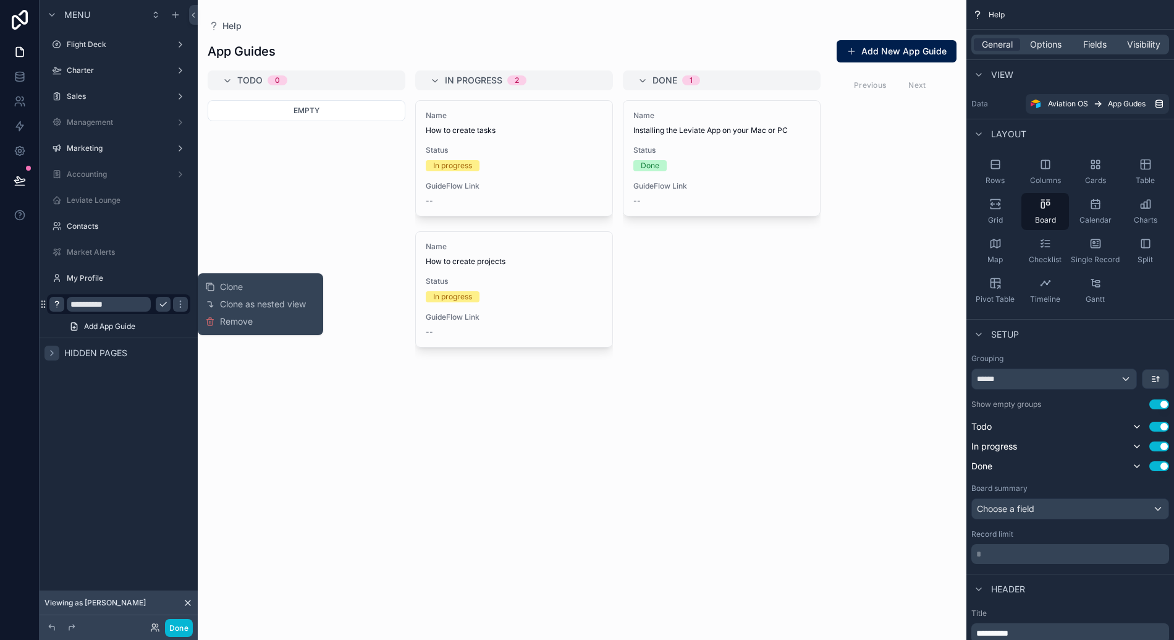
click at [129, 307] on input "**********" at bounding box center [109, 304] width 84 height 15
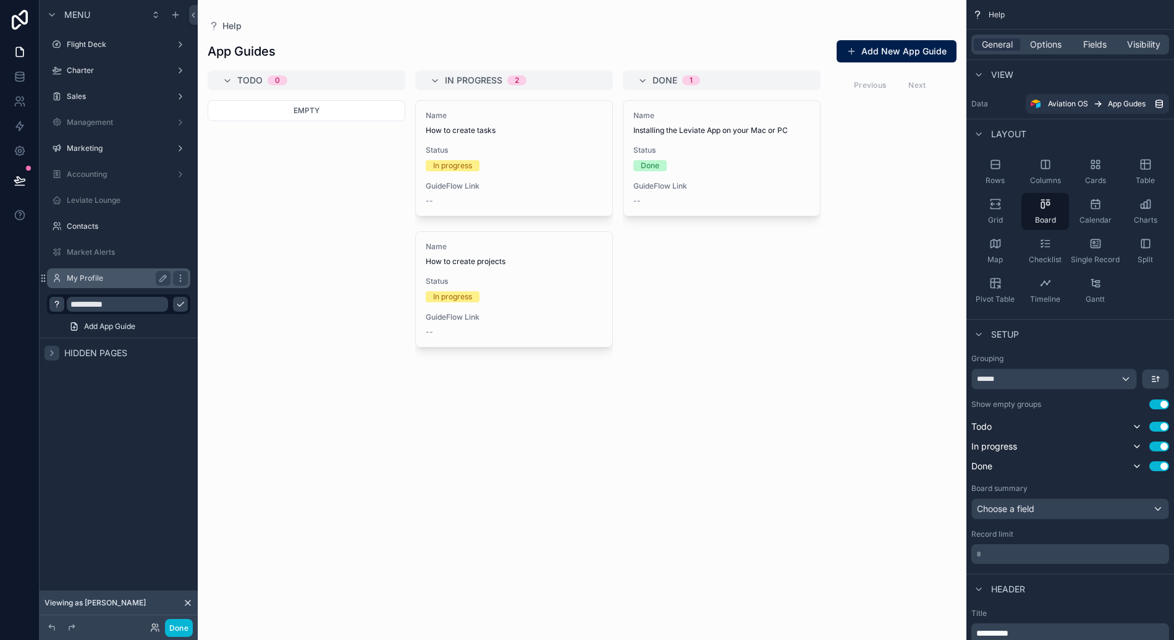
click at [150, 276] on label "My Profile" at bounding box center [116, 278] width 99 height 10
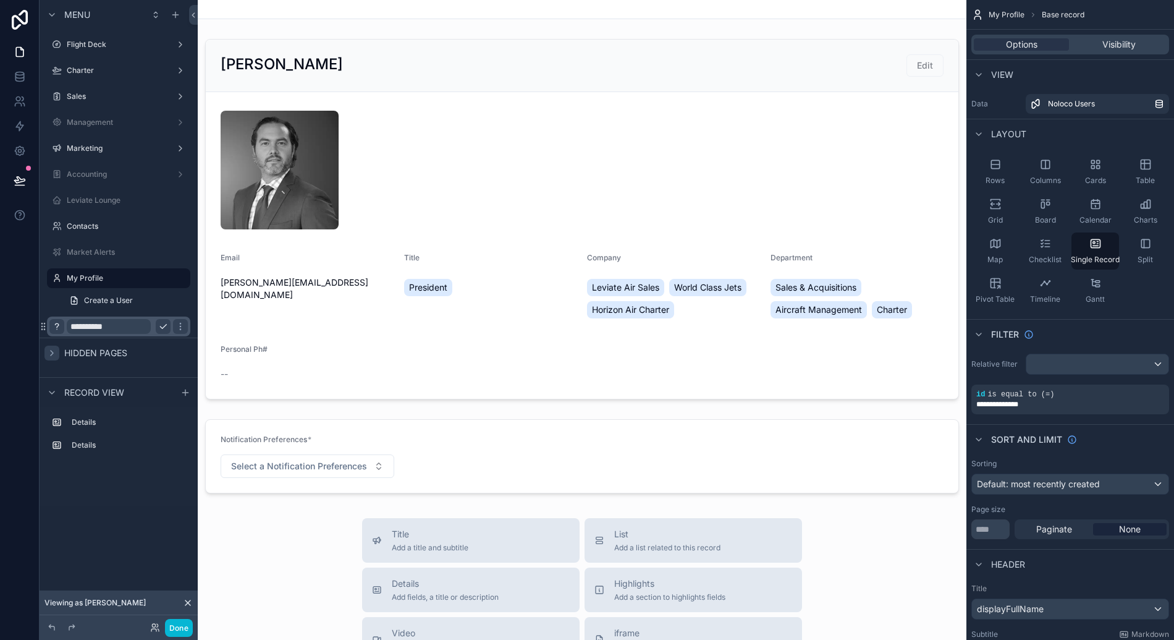
click at [129, 321] on input "**********" at bounding box center [109, 326] width 84 height 15
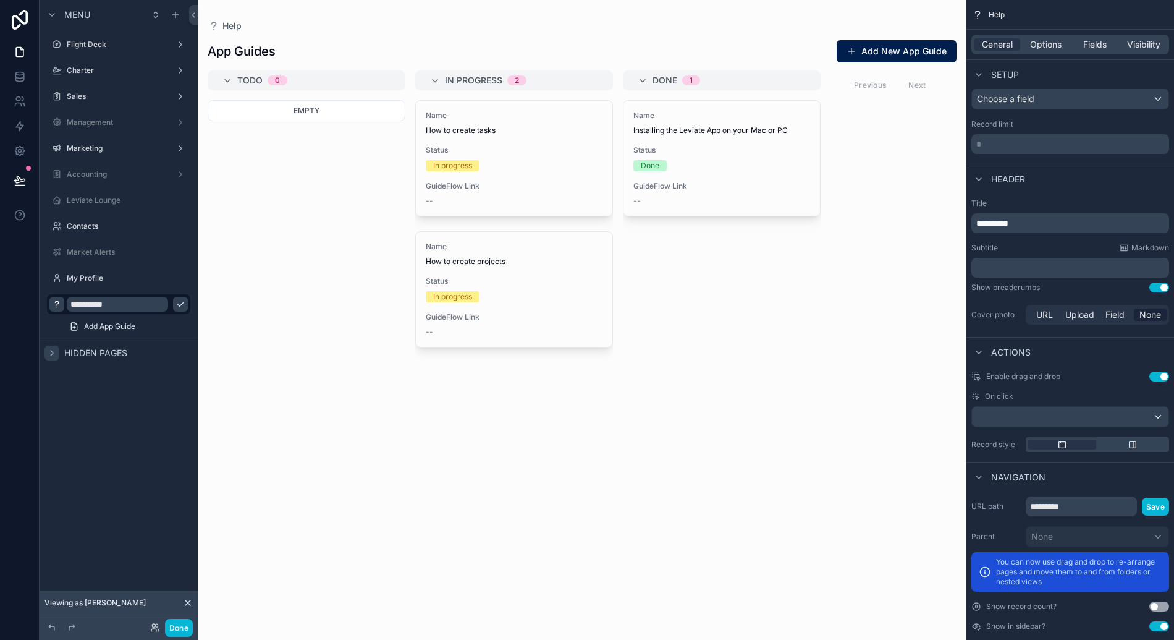
scroll to position [426, 0]
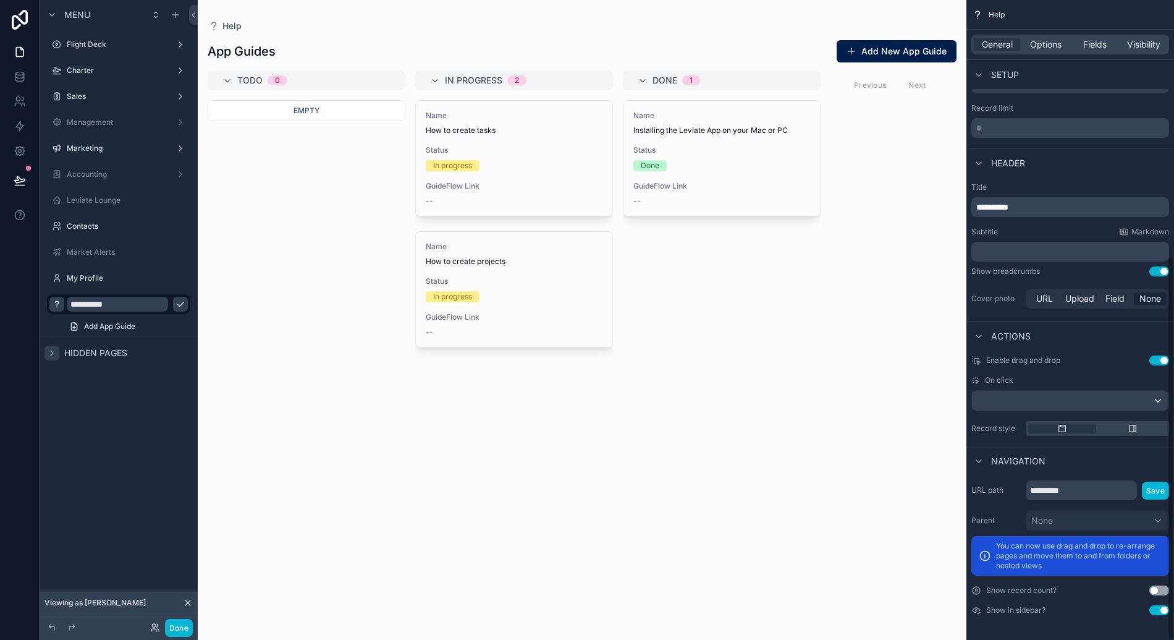
click at [1165, 611] on button "Use setting" at bounding box center [1159, 610] width 20 height 10
click at [58, 302] on div "scrollable content" at bounding box center [51, 304] width 15 height 15
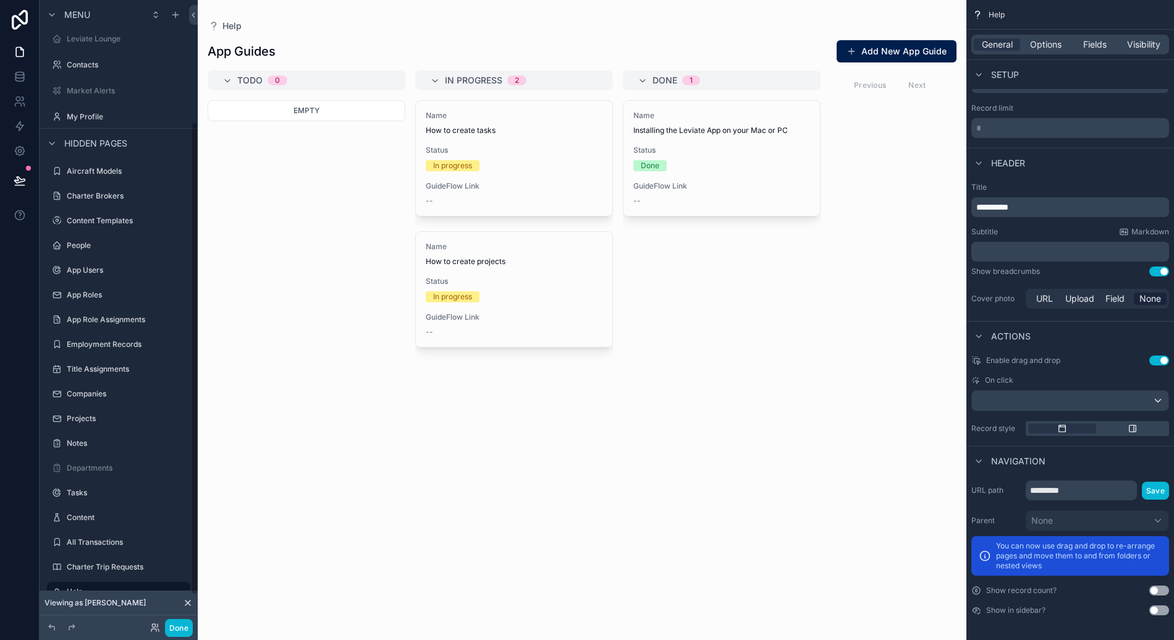
scroll to position [0, 0]
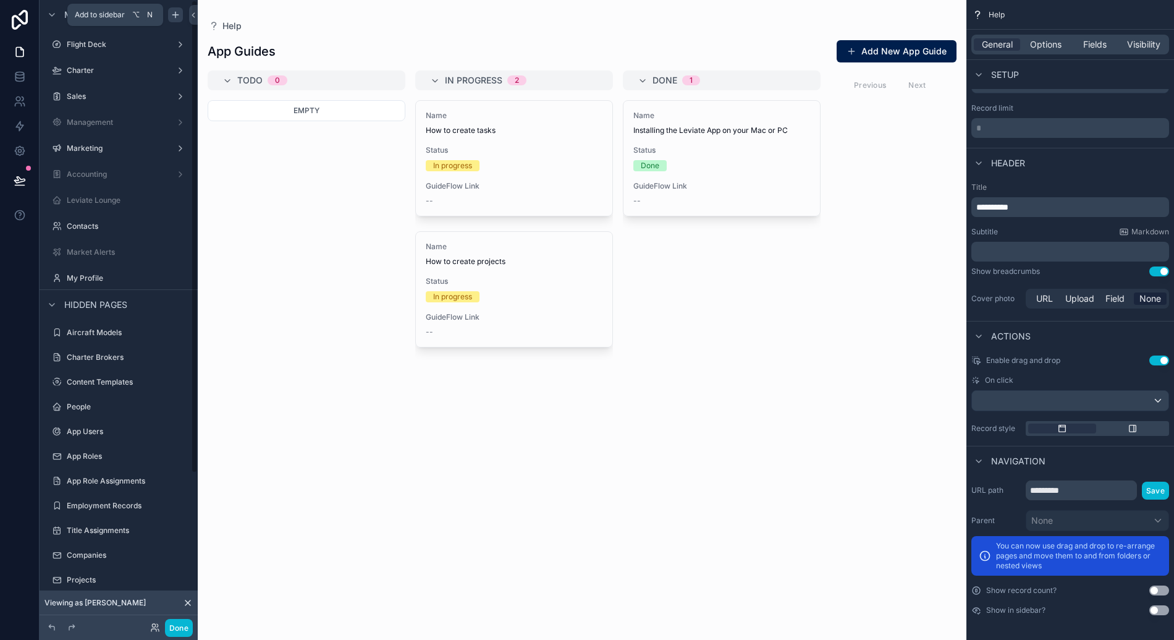
click at [180, 17] on div "scrollable content" at bounding box center [175, 14] width 15 height 15
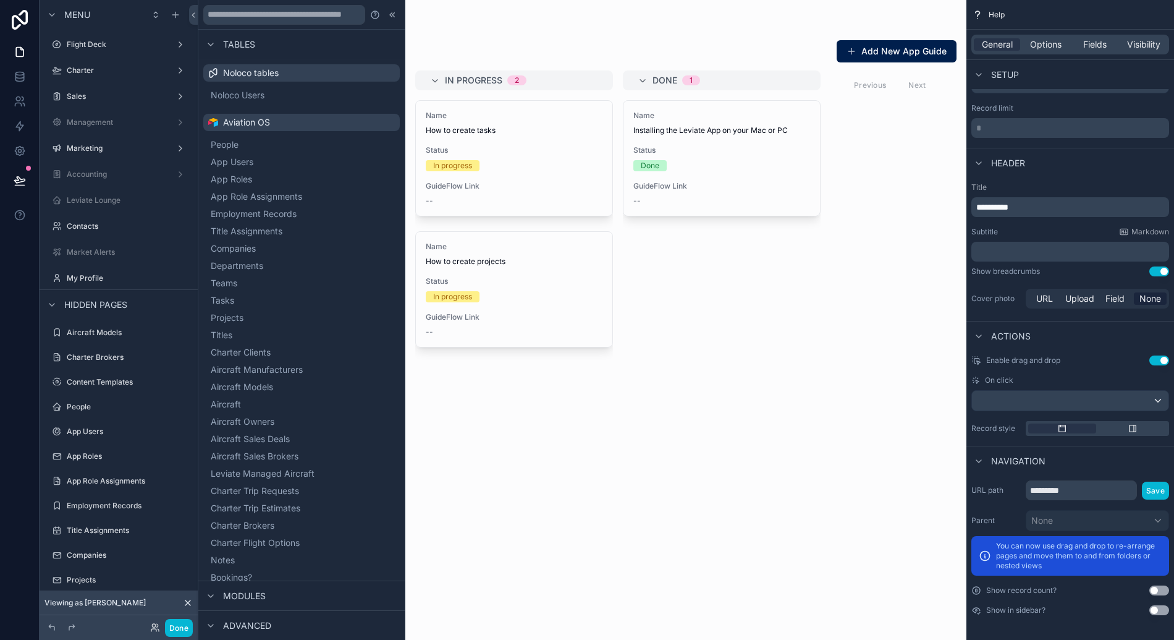
scroll to position [418, 0]
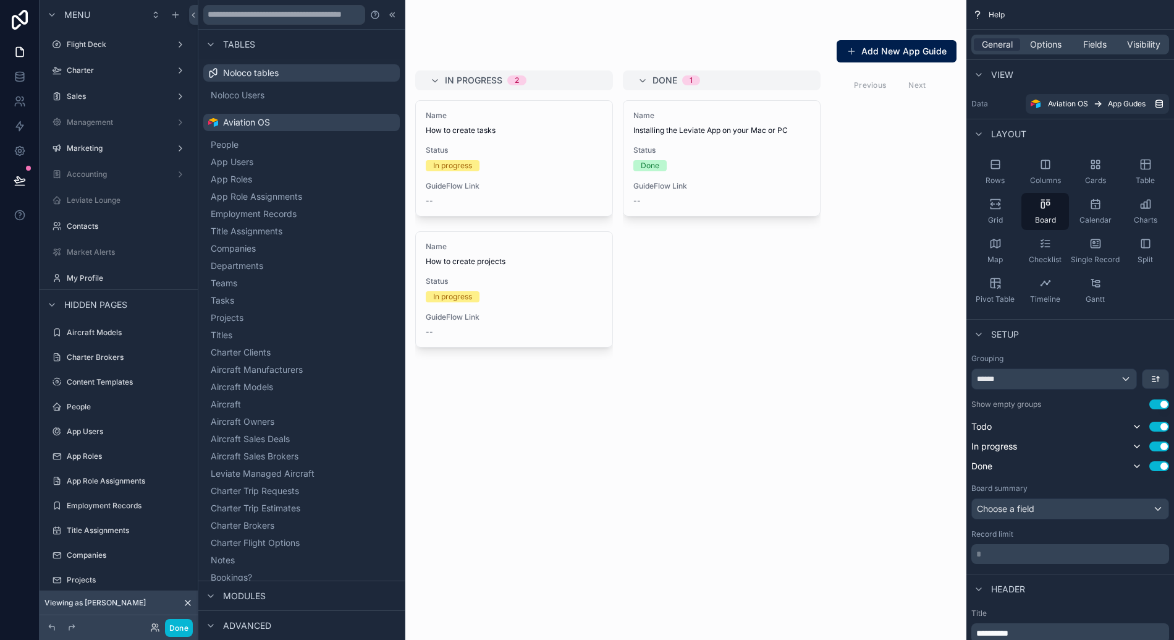
scroll to position [426, 0]
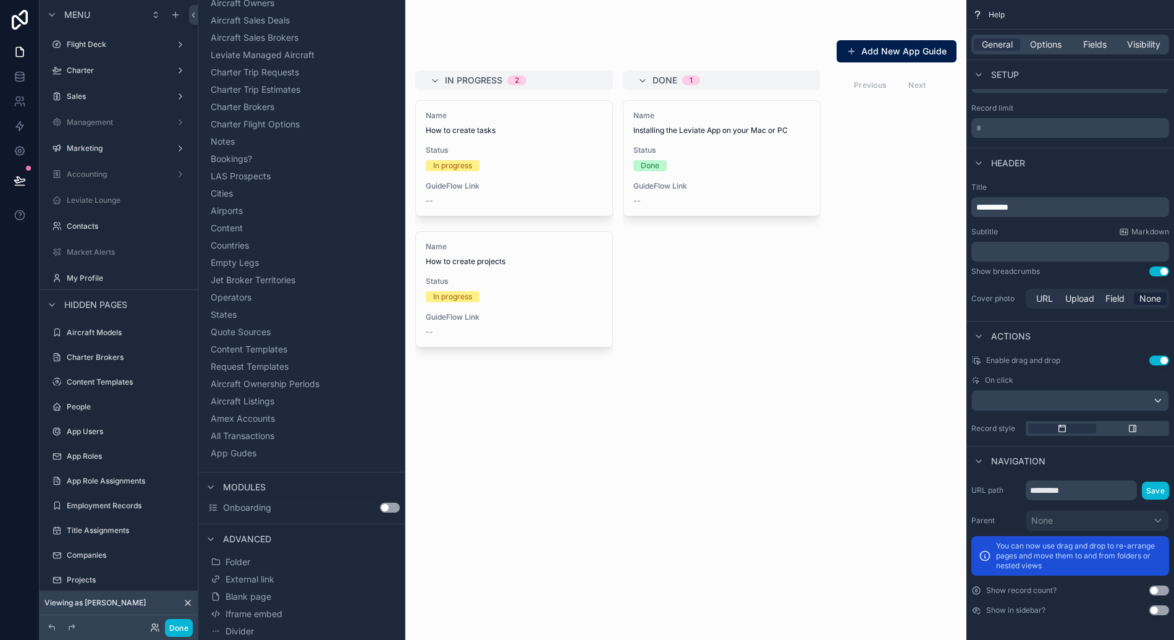
click at [380, 507] on button "Use setting" at bounding box center [390, 507] width 20 height 10
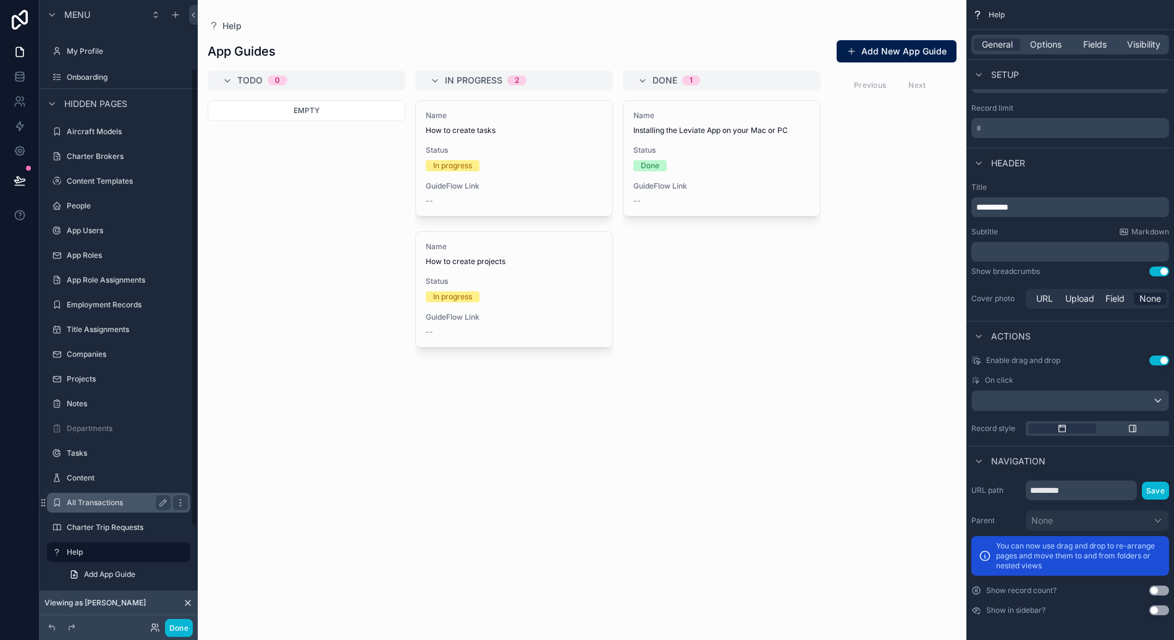
scroll to position [0, 0]
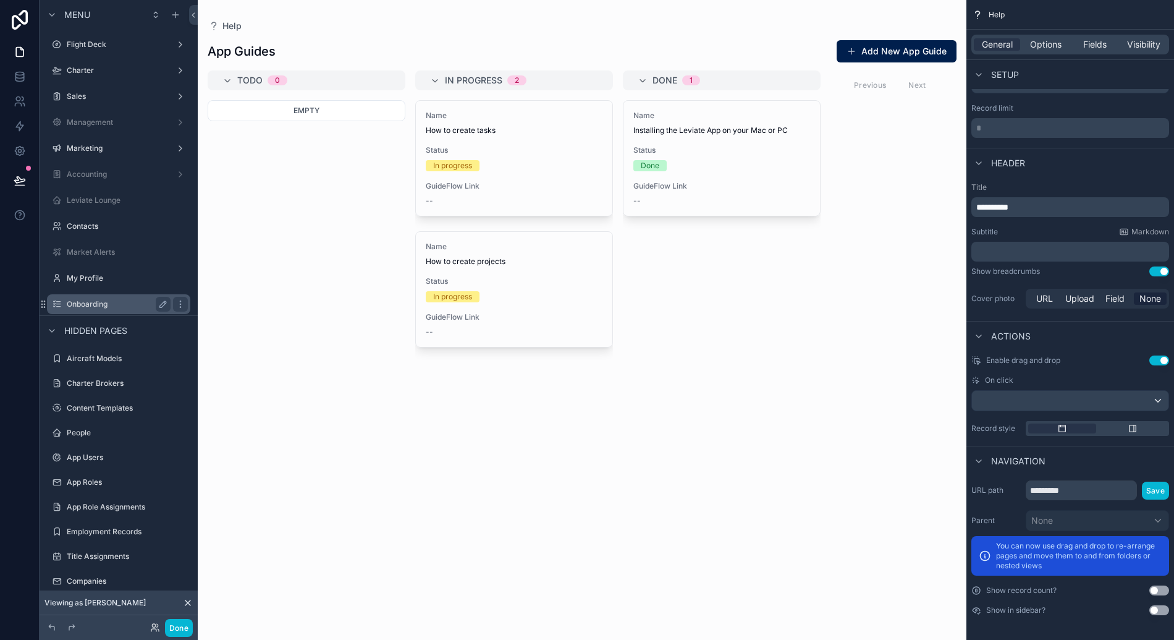
click at [104, 299] on label "Onboarding" at bounding box center [116, 304] width 99 height 10
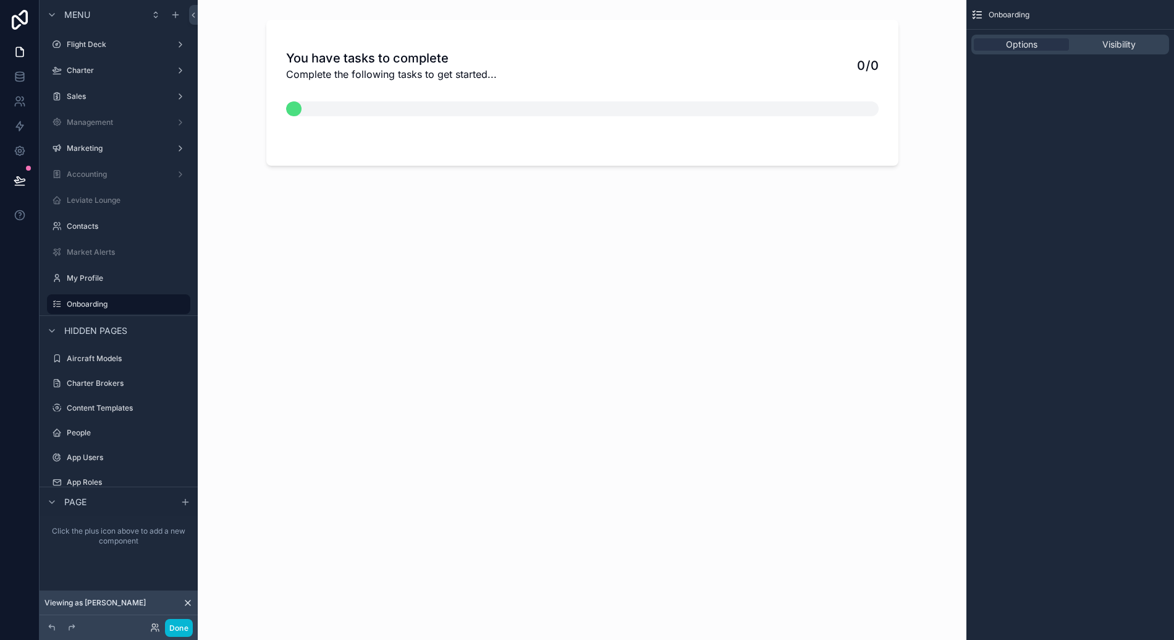
click at [767, 147] on div "You have tasks to complete Complete the following tasks to get started... 0 / 0" at bounding box center [582, 93] width 632 height 146
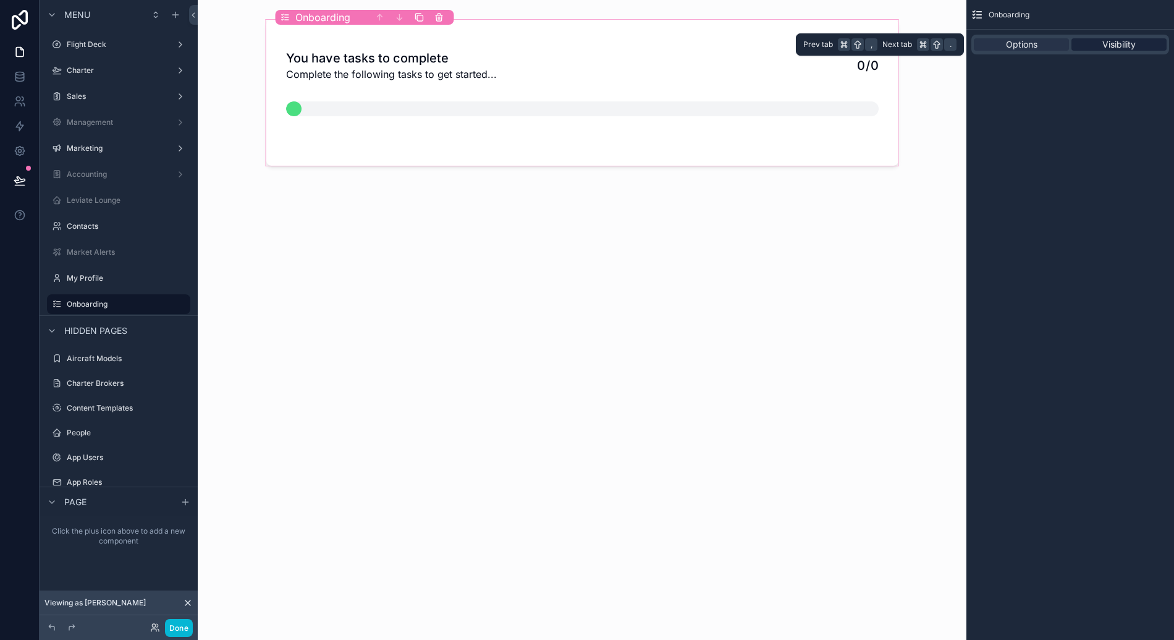
click at [1102, 41] on span "Visibility" at bounding box center [1118, 44] width 33 height 12
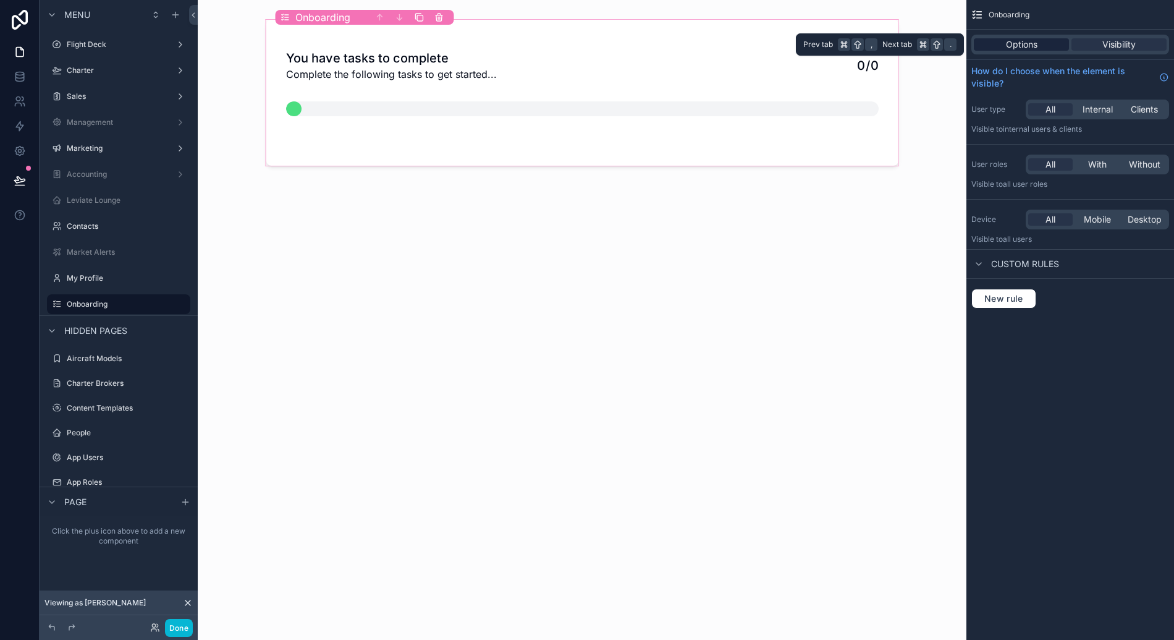
click at [1060, 44] on div "Options" at bounding box center [1021, 44] width 95 height 12
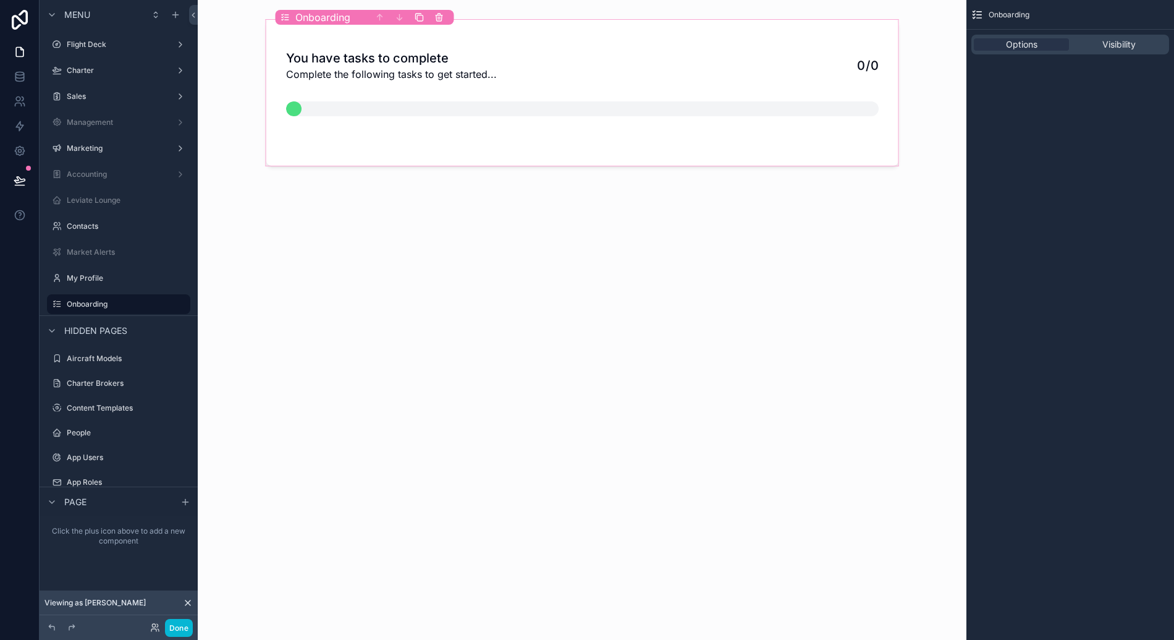
click at [371, 214] on div "You have tasks to complete Complete the following tasks to get started... 0 / 0" at bounding box center [582, 320] width 769 height 640
click at [330, 110] on div "scrollable content" at bounding box center [582, 108] width 593 height 15
click at [851, 72] on div "0 / 0" at bounding box center [832, 65] width 93 height 19
click at [657, 227] on div "You have tasks to complete Complete the following tasks to get started... 0 / 0" at bounding box center [582, 320] width 769 height 640
click at [128, 303] on label "Onboarding" at bounding box center [116, 304] width 99 height 10
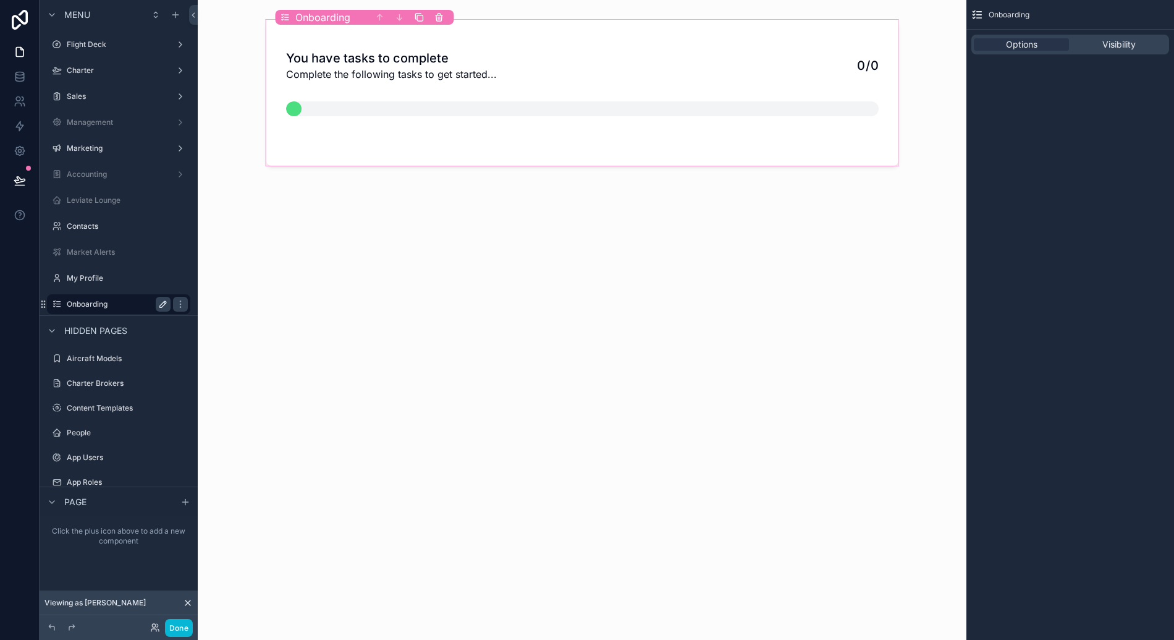
click at [163, 305] on icon "scrollable content" at bounding box center [163, 304] width 6 height 6
click at [180, 303] on icon "scrollable content" at bounding box center [180, 303] width 1 height 1
click at [373, 394] on div "You have tasks to complete Complete the following tasks to get started... 0 / 0" at bounding box center [582, 320] width 769 height 640
click at [407, 413] on div "You have tasks to complete Complete the following tasks to get started... 0 / 0" at bounding box center [582, 320] width 769 height 640
click at [423, 19] on icon "scrollable content" at bounding box center [420, 17] width 10 height 15
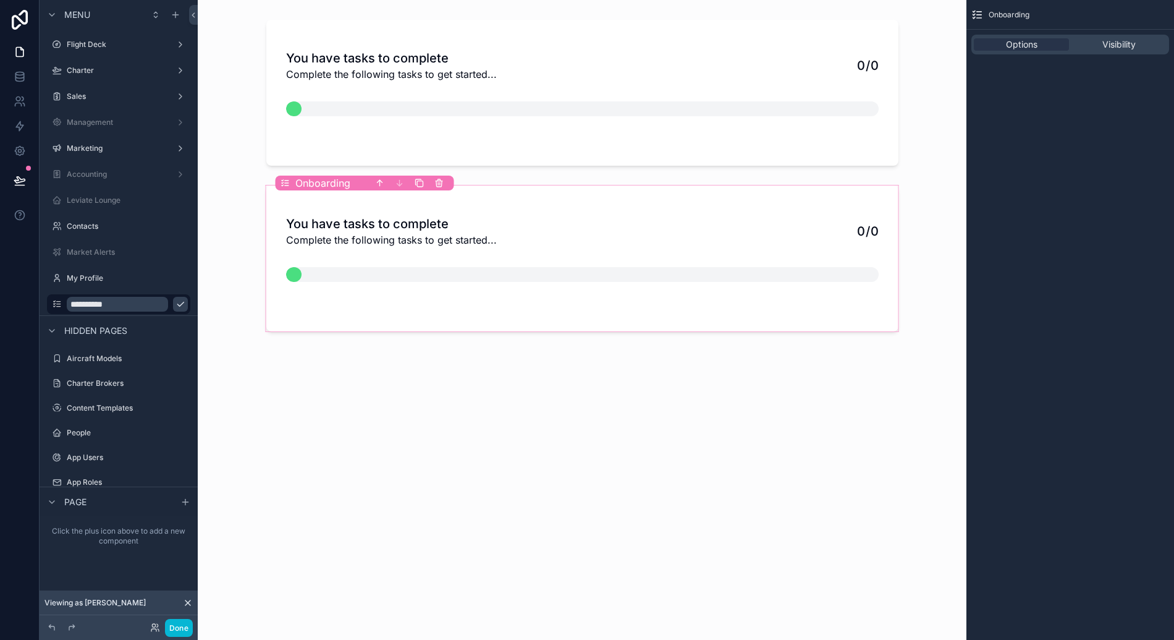
click at [407, 268] on div "scrollable content" at bounding box center [582, 274] width 593 height 15
click at [874, 226] on span "0" at bounding box center [875, 231] width 8 height 15
click at [460, 109] on div "scrollable content" at bounding box center [582, 108] width 593 height 15
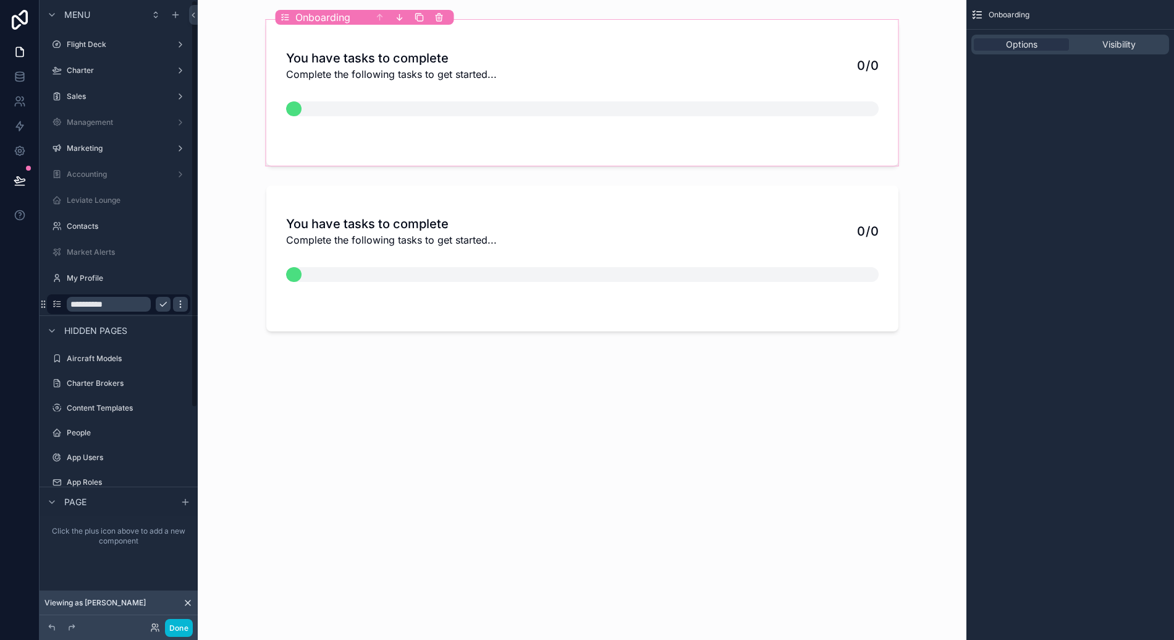
click at [176, 306] on icon "scrollable content" at bounding box center [181, 304] width 10 height 10
click at [209, 314] on icon at bounding box center [209, 313] width 0 height 2
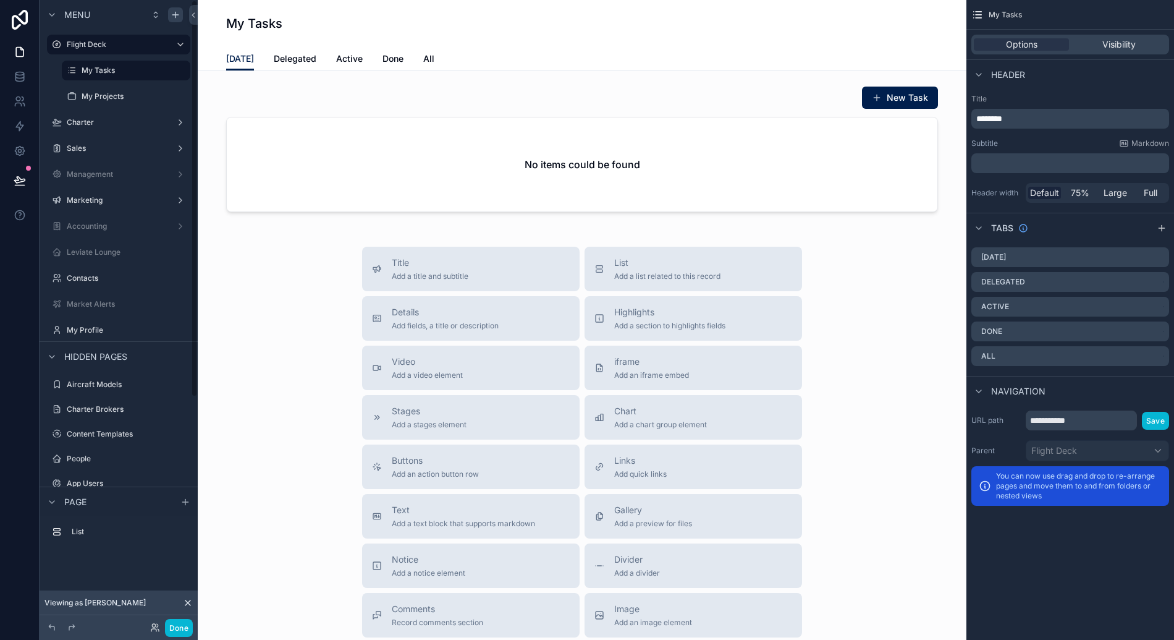
click at [175, 10] on icon "scrollable content" at bounding box center [176, 15] width 10 height 10
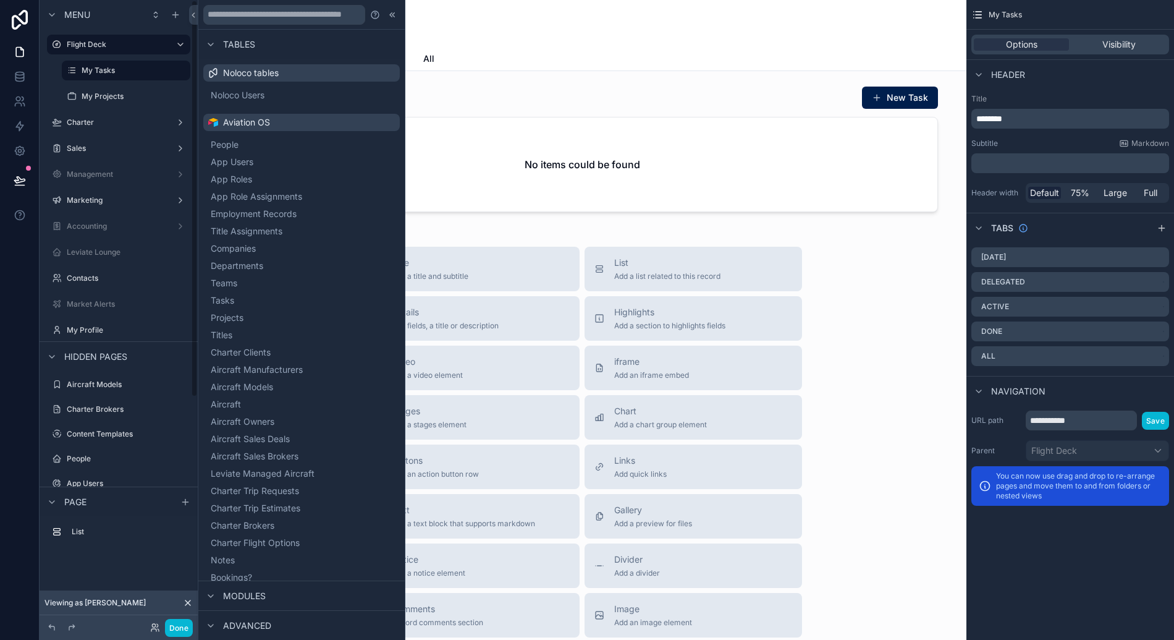
scroll to position [418, 0]
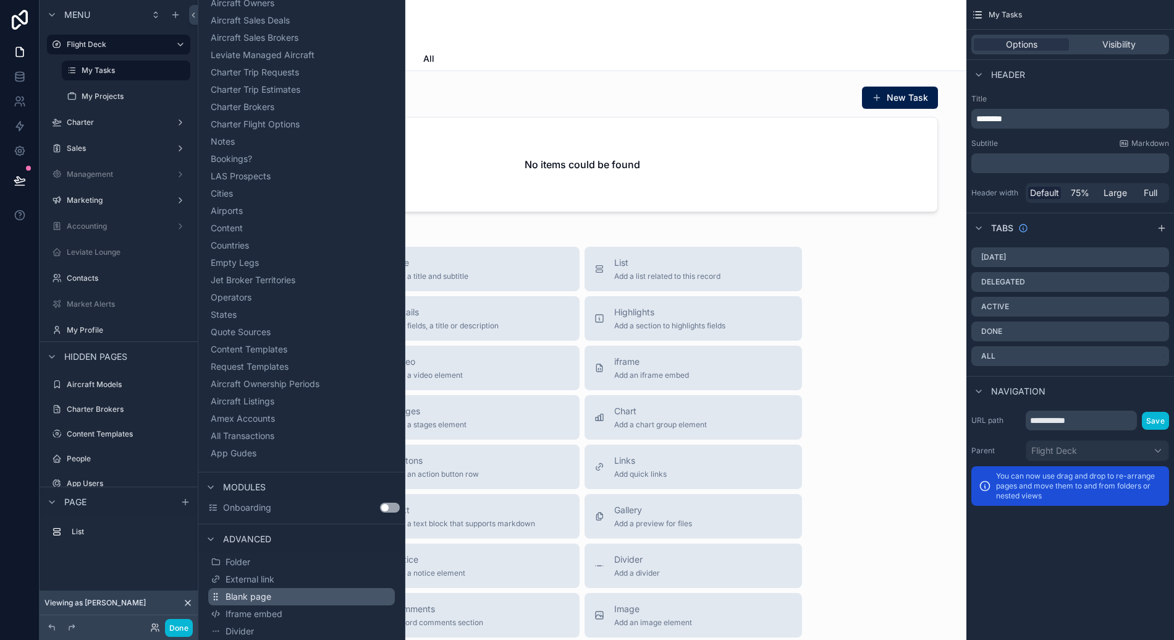
click at [279, 597] on button "Blank page" at bounding box center [301, 596] width 187 height 17
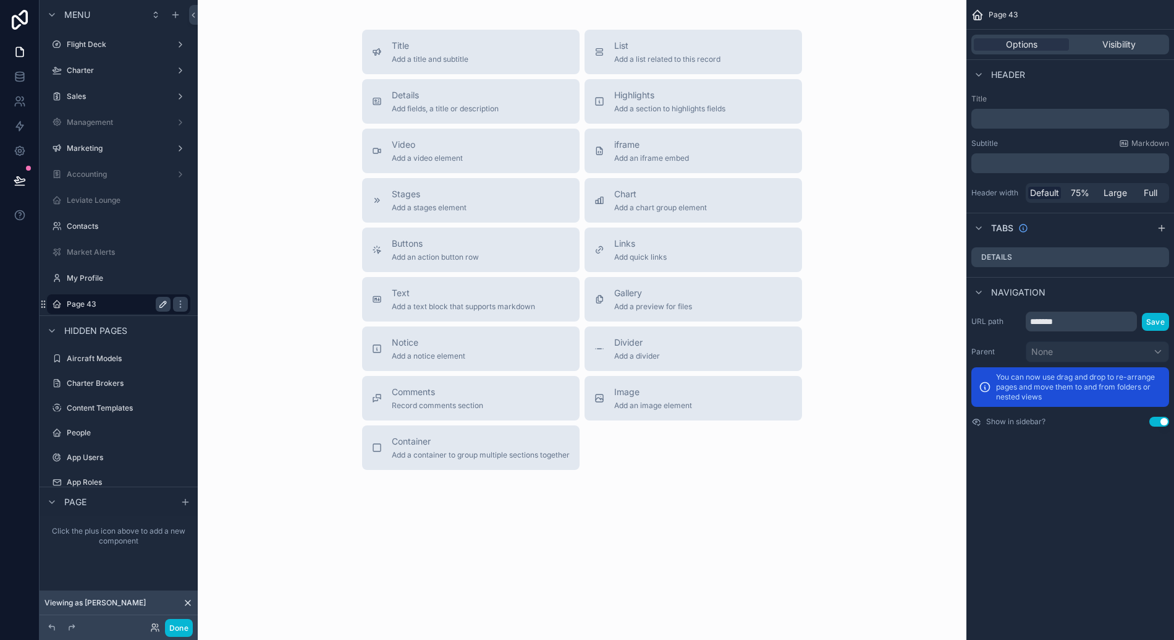
click at [161, 306] on icon "scrollable content" at bounding box center [163, 304] width 10 height 10
click at [145, 304] on input "*******" at bounding box center [109, 304] width 84 height 15
type input "*"
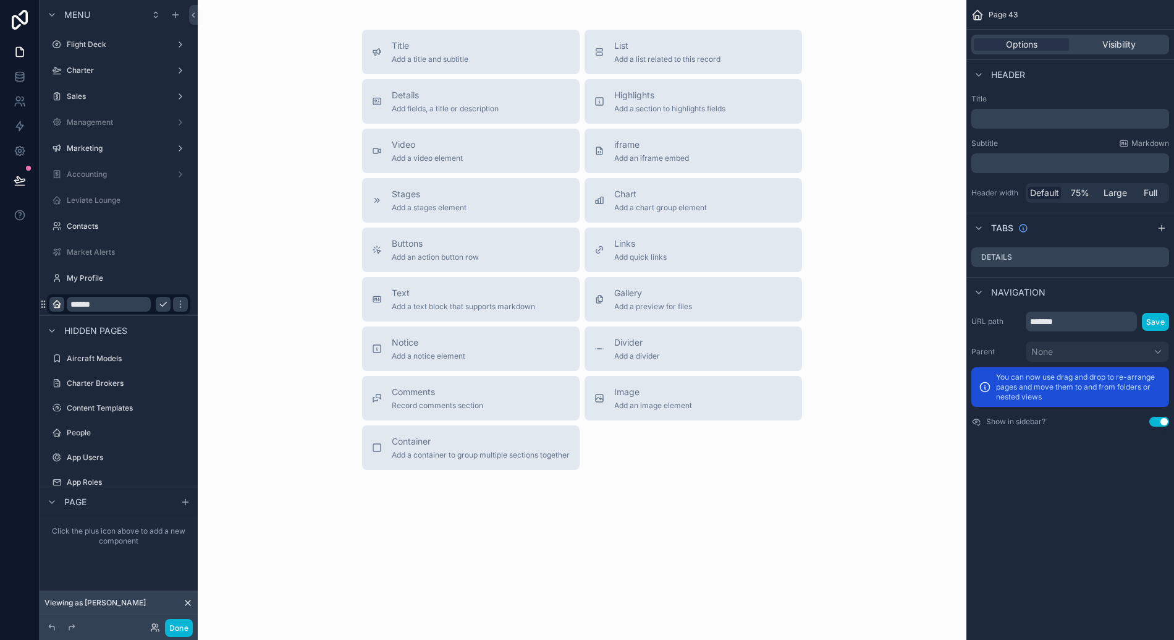
type input "******"
click at [61, 305] on icon "scrollable content" at bounding box center [57, 304] width 10 height 10
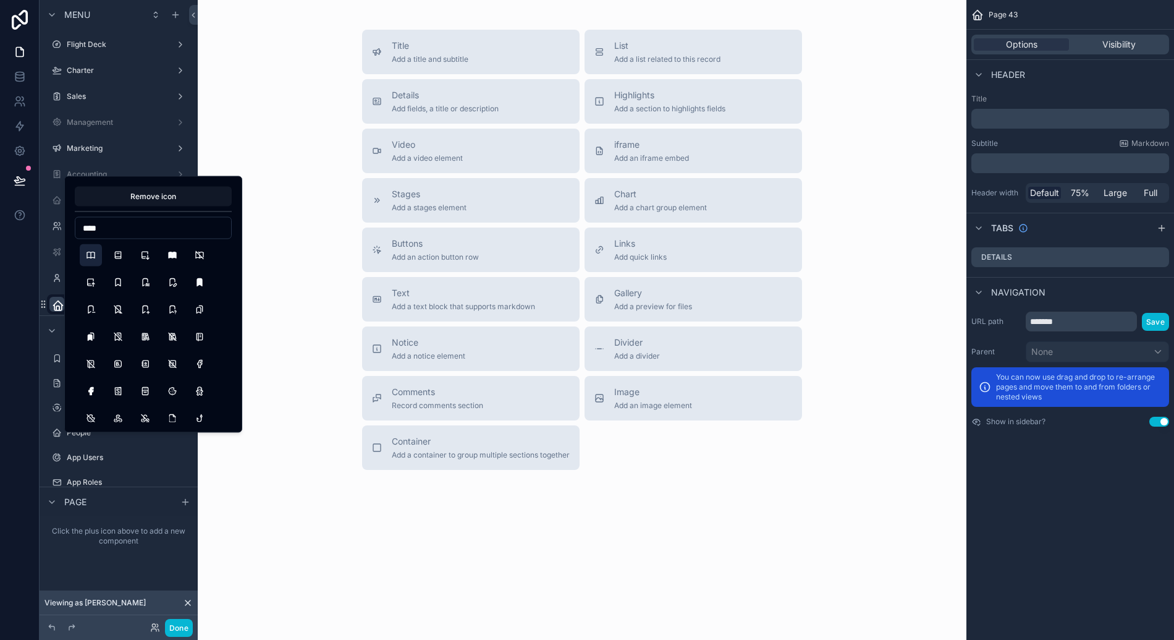
type input "****"
click at [94, 253] on button "Book" at bounding box center [91, 255] width 22 height 22
click at [283, 342] on div "Title Add a title and subtitle List Add a list related to this record Details A…" at bounding box center [582, 250] width 749 height 440
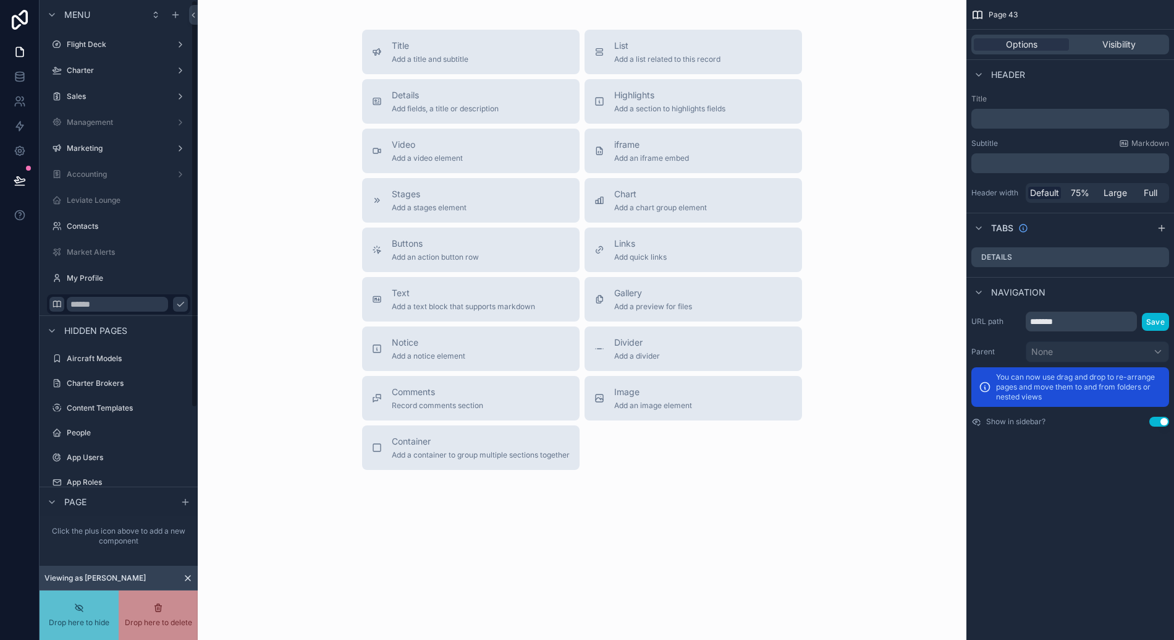
click at [173, 303] on button "scrollable content" at bounding box center [180, 304] width 15 height 15
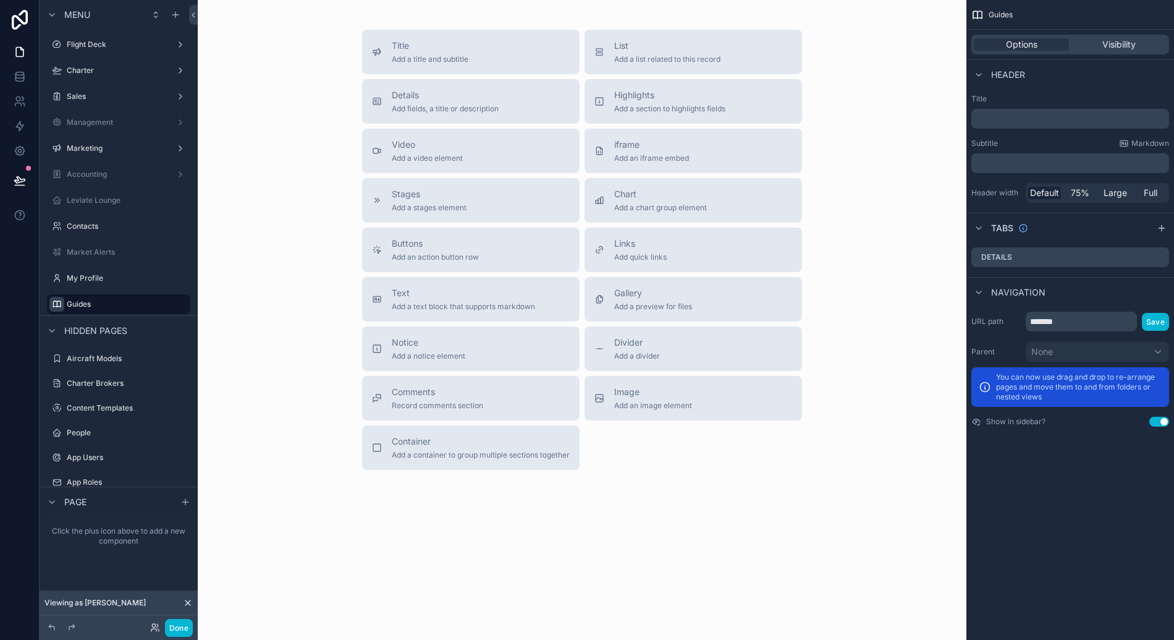
click at [232, 292] on div "Title Add a title and subtitle List Add a list related to this record Details A…" at bounding box center [582, 250] width 749 height 440
click at [128, 309] on div "Guides" at bounding box center [119, 304] width 104 height 15
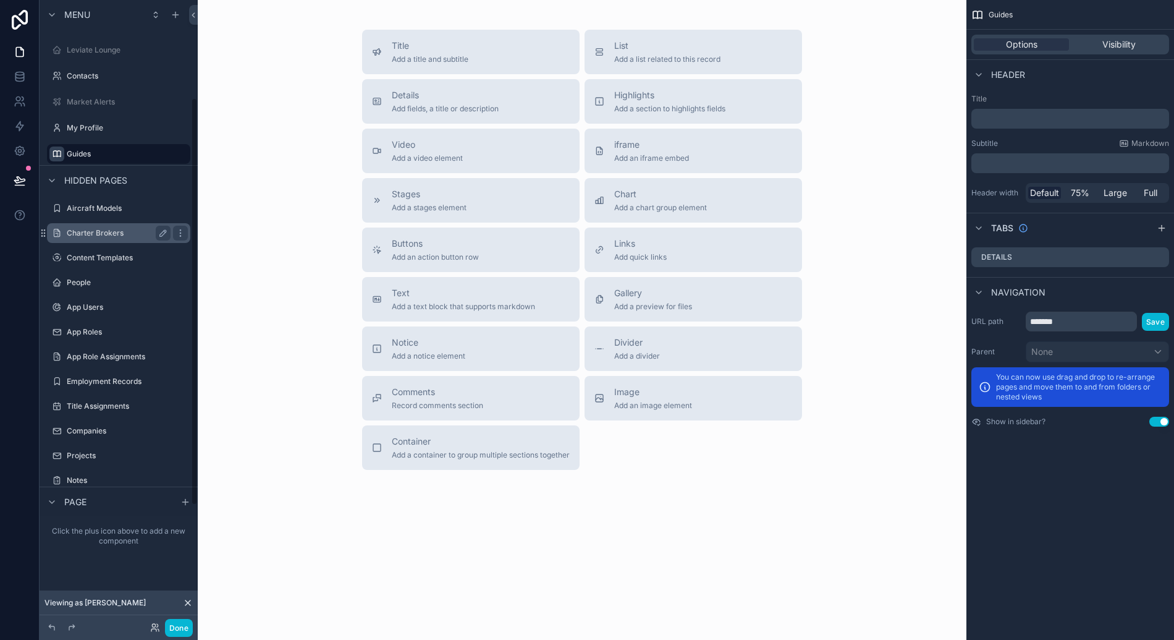
scroll to position [83, 0]
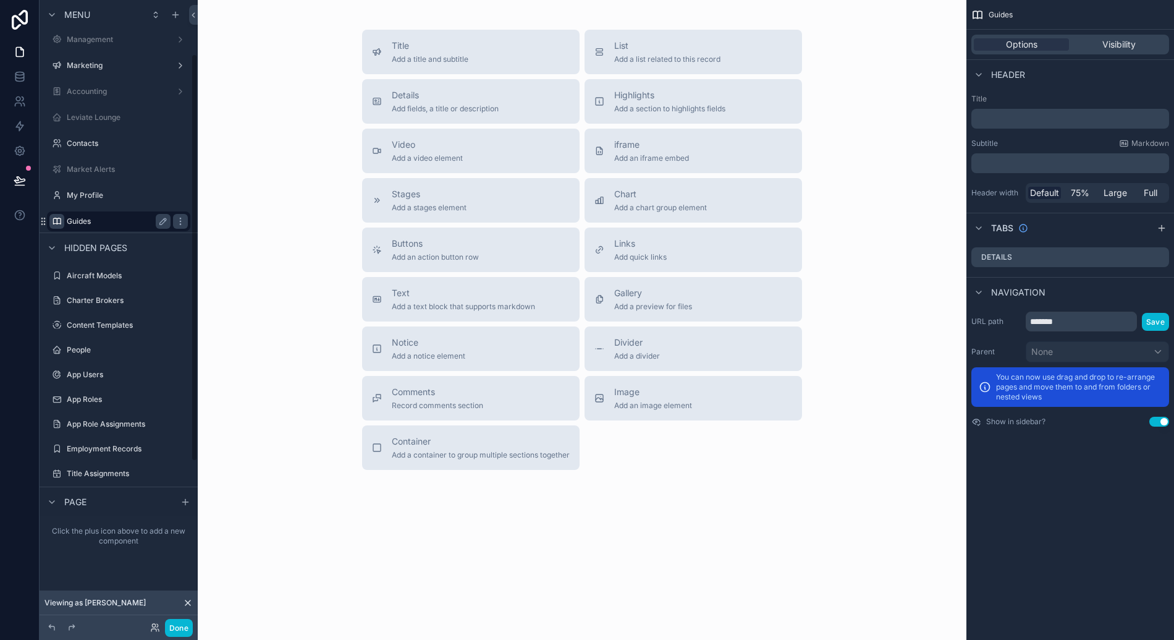
click at [133, 220] on label "Guides" at bounding box center [116, 221] width 99 height 10
click at [647, 56] on span "Add a list related to this record" at bounding box center [667, 59] width 106 height 10
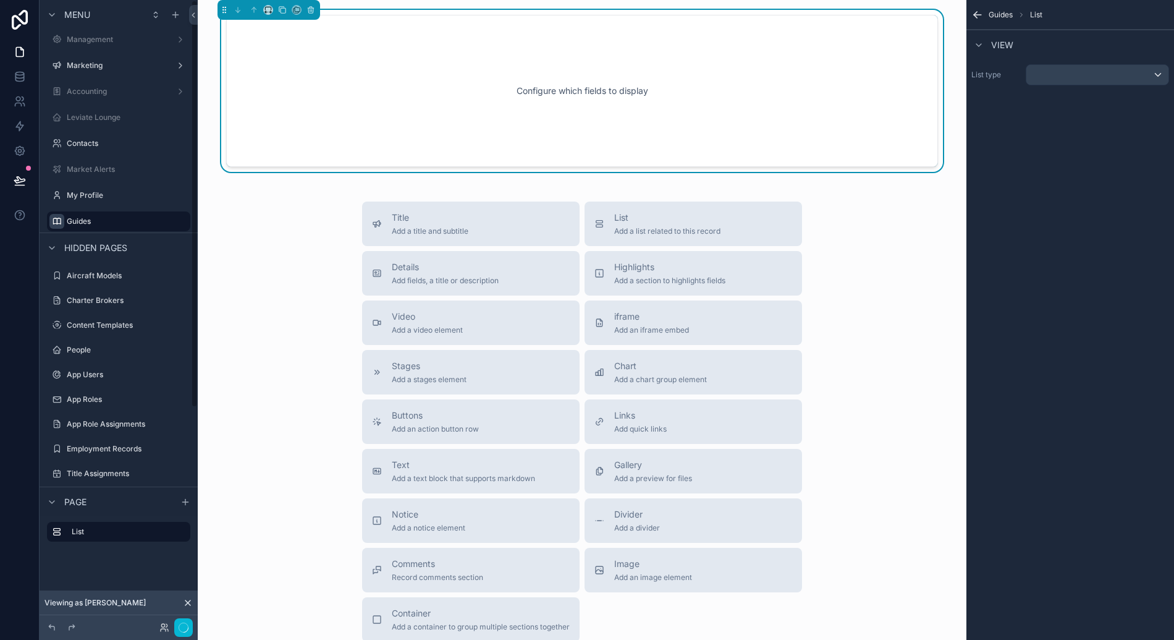
scroll to position [0, 0]
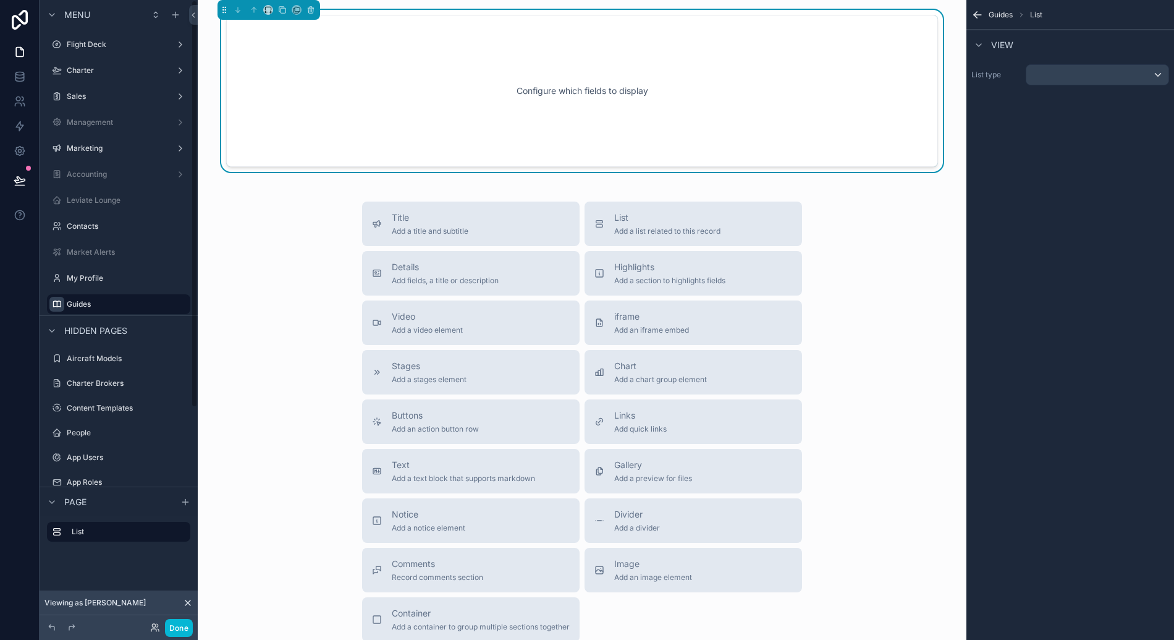
click at [534, 127] on div "Configure which fields to display" at bounding box center [582, 90] width 671 height 111
click at [1051, 73] on div "scrollable content" at bounding box center [1097, 75] width 142 height 20
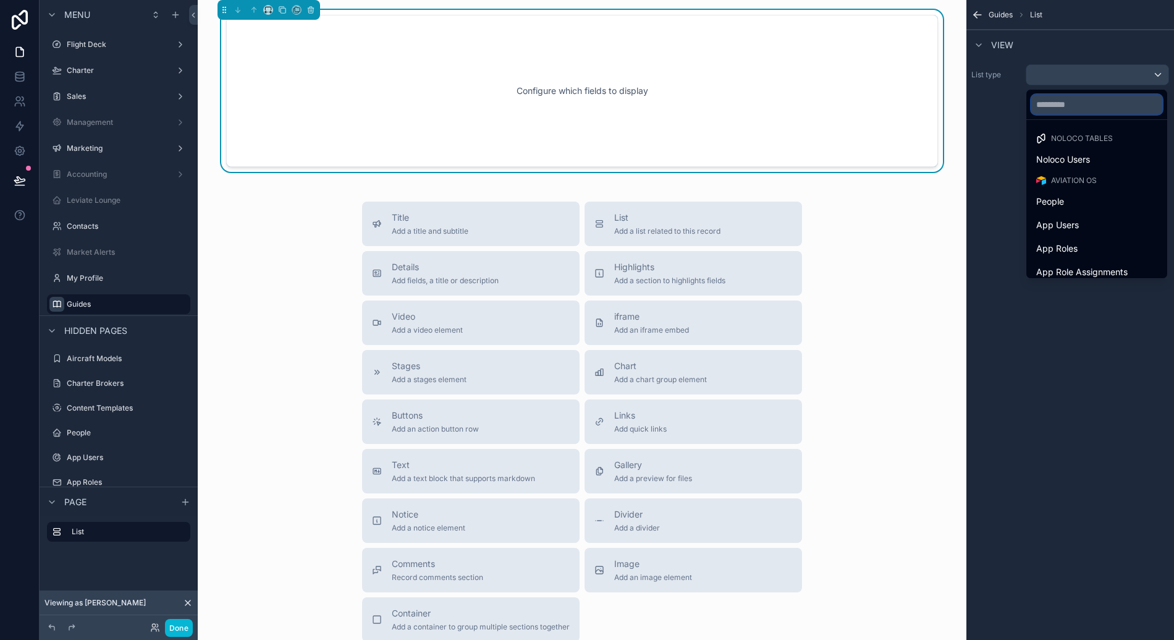
click at [1054, 109] on input "text" at bounding box center [1096, 105] width 131 height 20
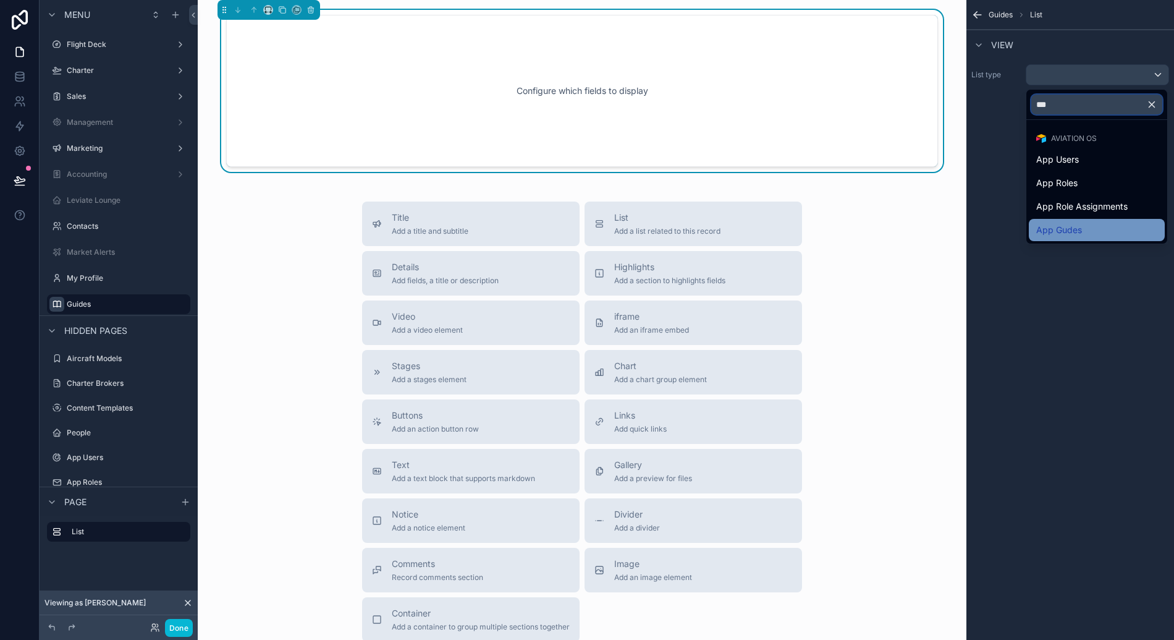
type input "***"
click at [1073, 235] on span "App Gudes" at bounding box center [1059, 229] width 46 height 15
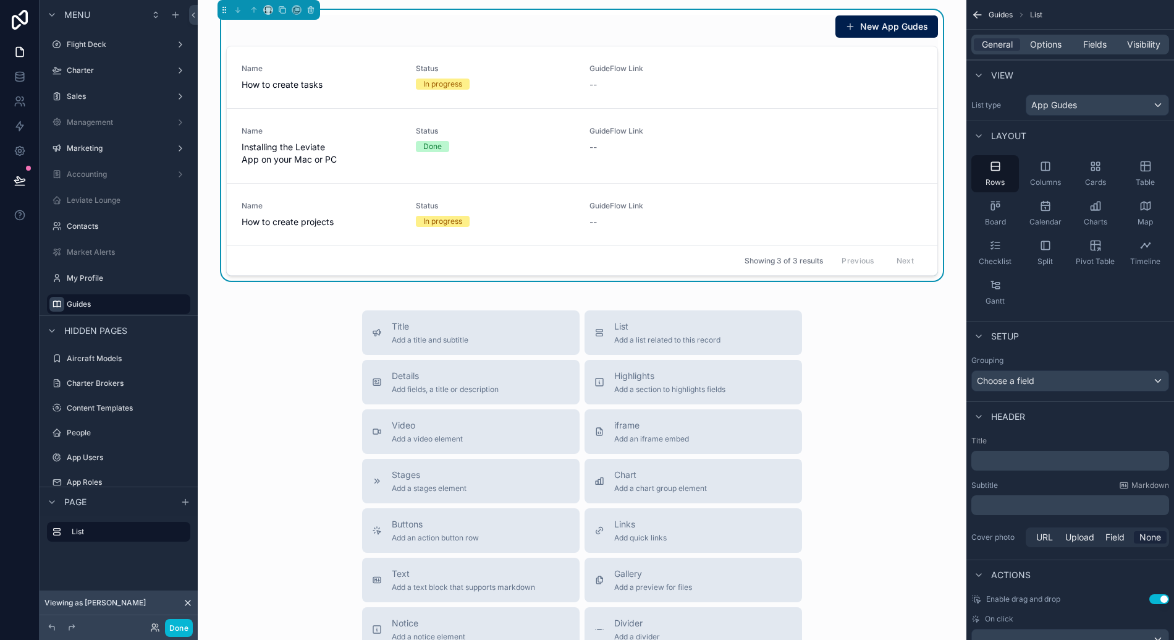
click at [509, 20] on div "New App Gudes" at bounding box center [582, 26] width 712 height 23
click at [1033, 387] on div "Choose a field" at bounding box center [1070, 381] width 197 height 20
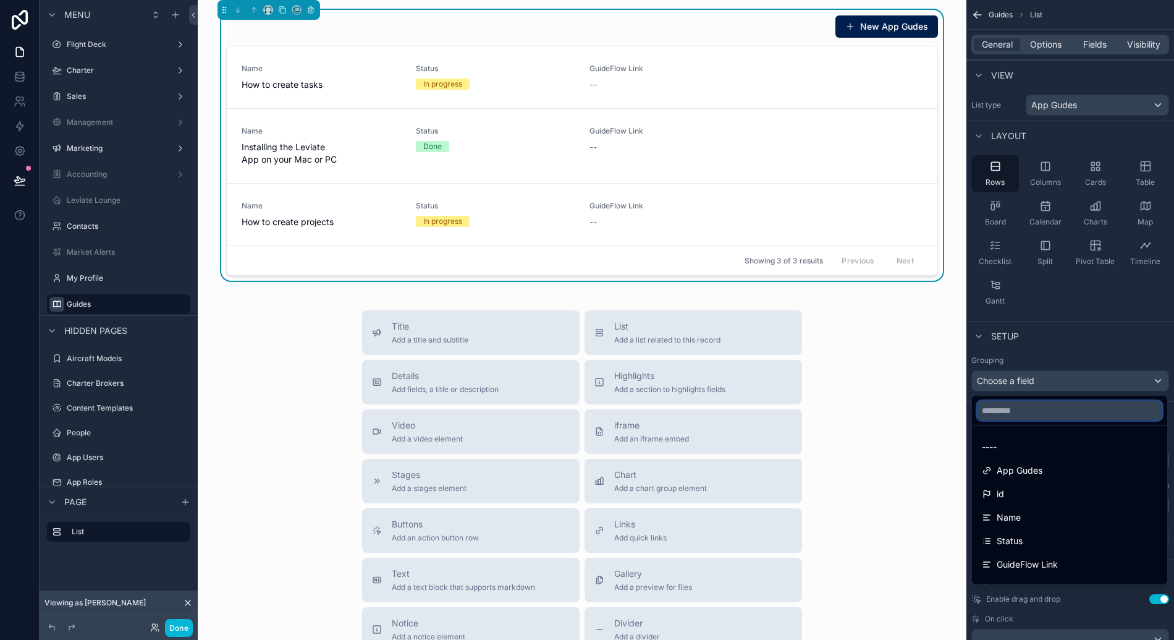
click at [1033, 417] on input "text" at bounding box center [1069, 410] width 185 height 20
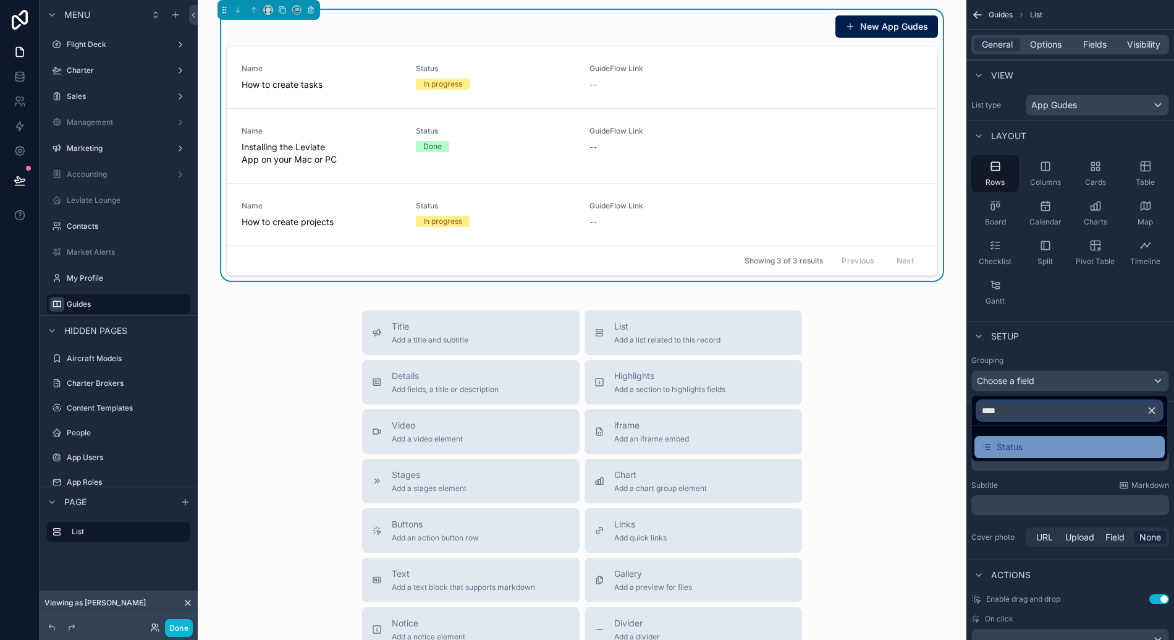
type input "****"
click at [1037, 457] on div "Status" at bounding box center [1070, 447] width 190 height 22
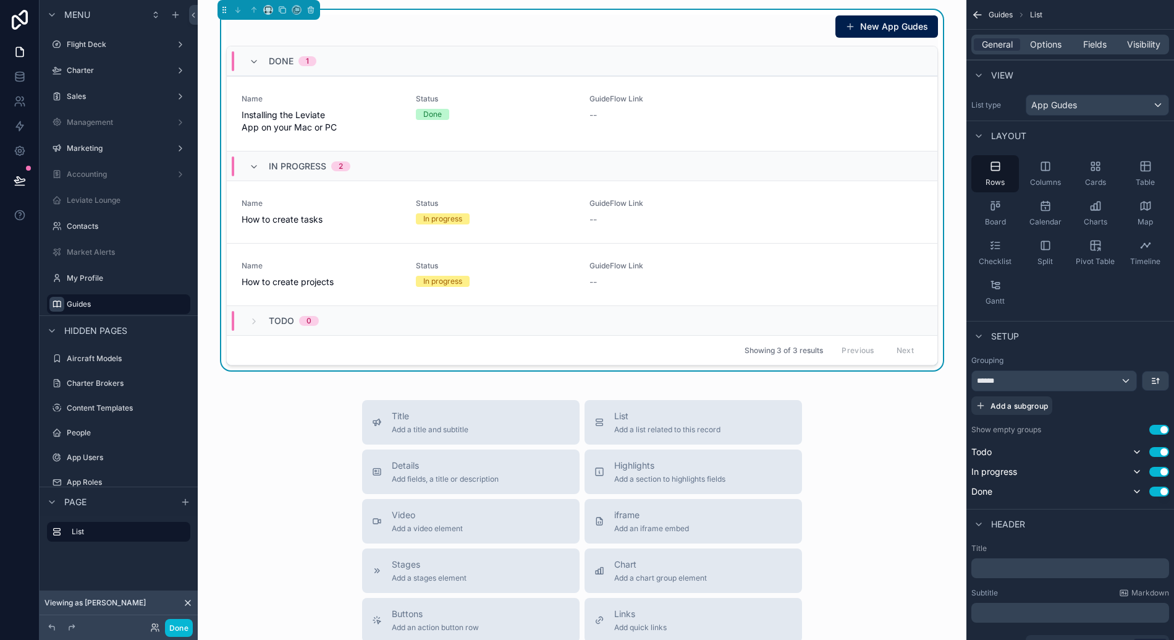
scroll to position [15, 0]
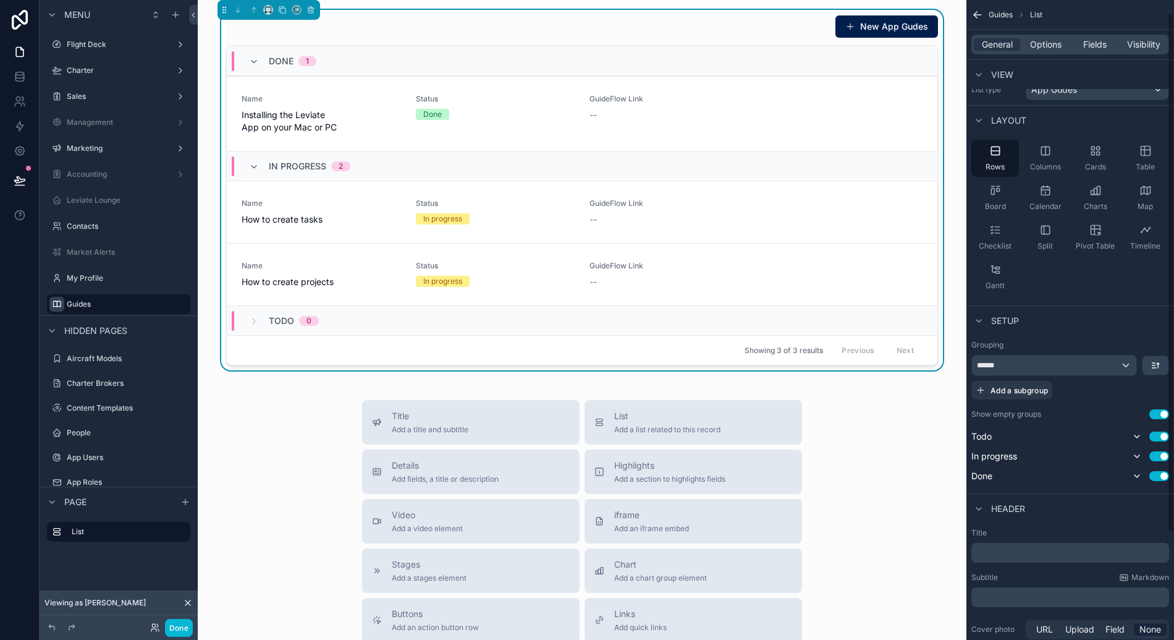
click at [1156, 414] on button "Use setting" at bounding box center [1159, 414] width 20 height 10
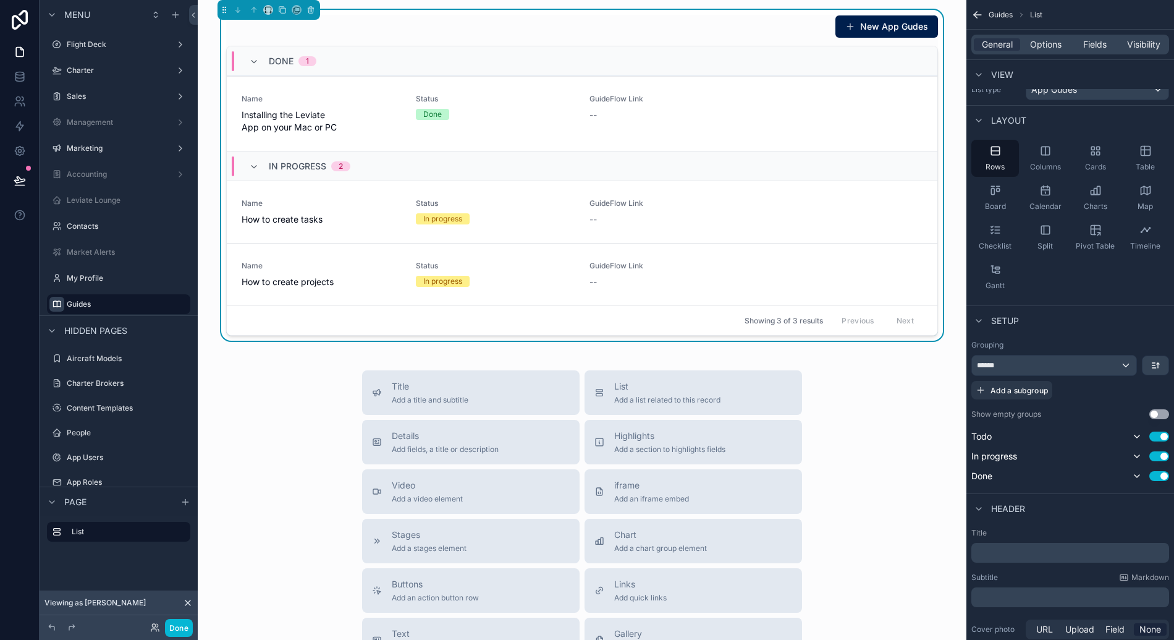
click at [1108, 311] on div "Setup" at bounding box center [1071, 320] width 208 height 30
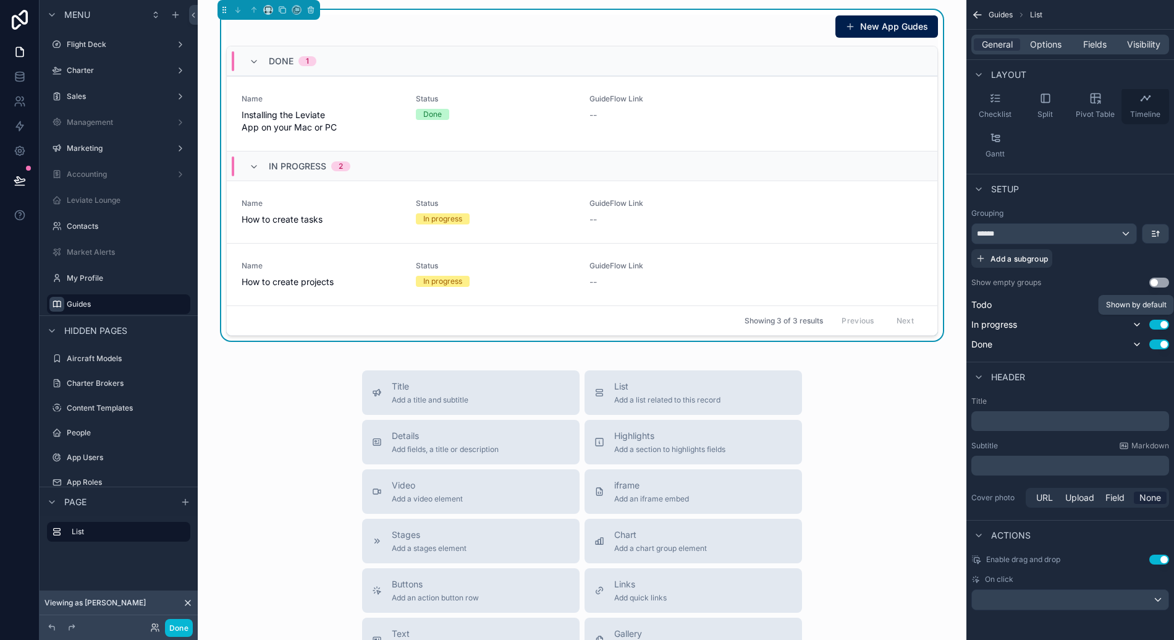
scroll to position [30, 0]
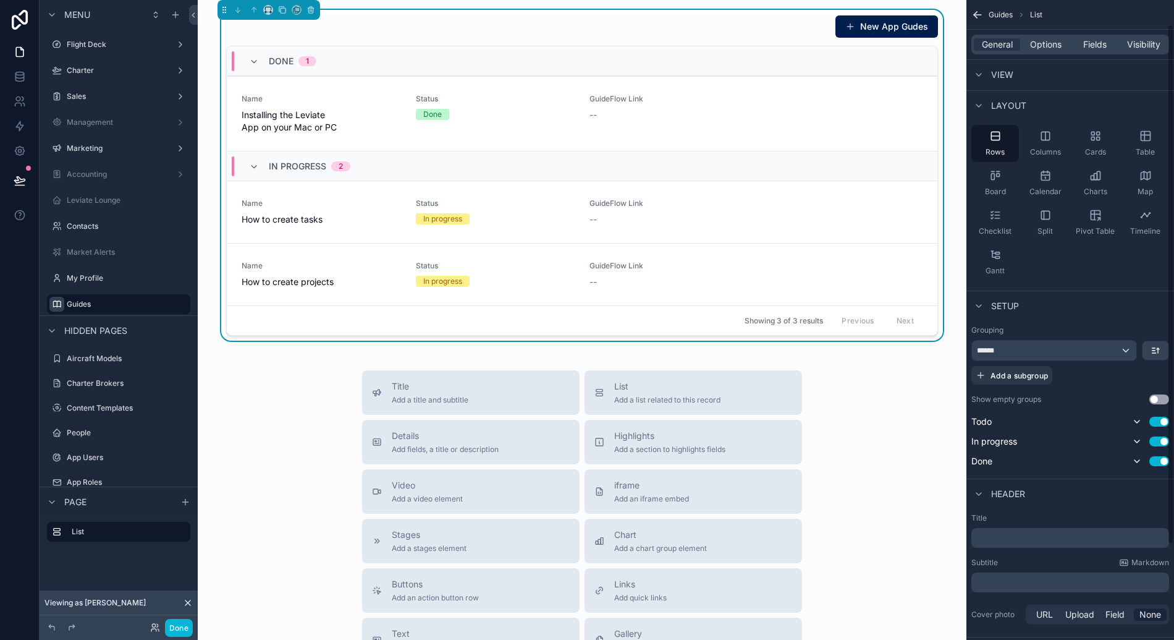
click at [1057, 51] on div "General Options Fields Visibility" at bounding box center [1070, 45] width 198 height 20
click at [1057, 49] on span "Options" at bounding box center [1046, 44] width 32 height 12
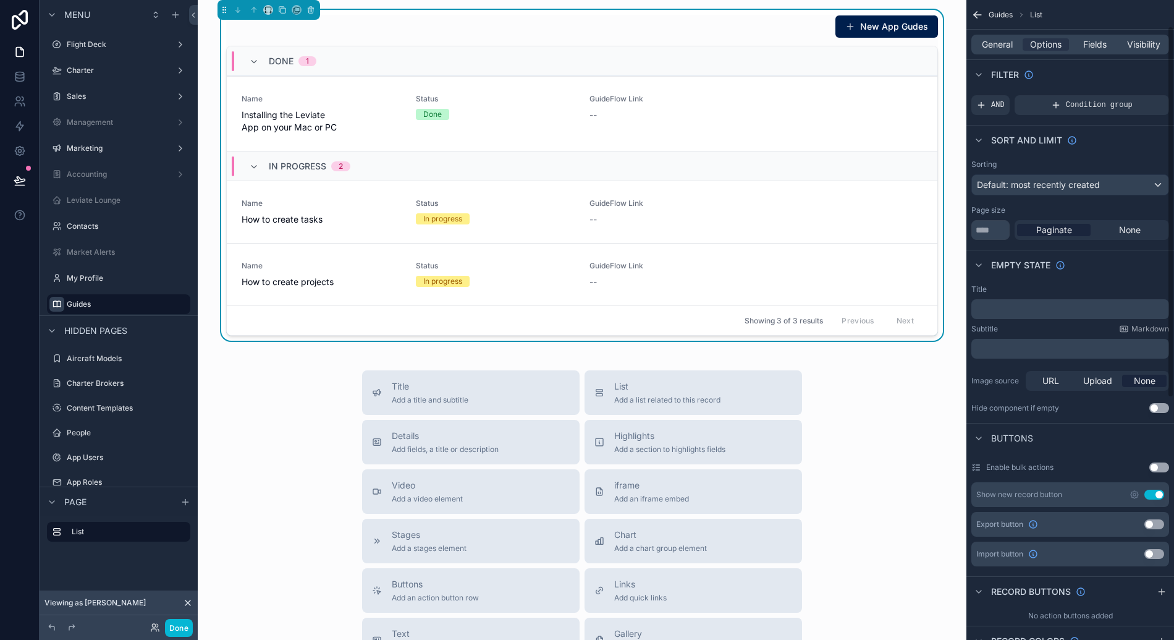
scroll to position [81, 0]
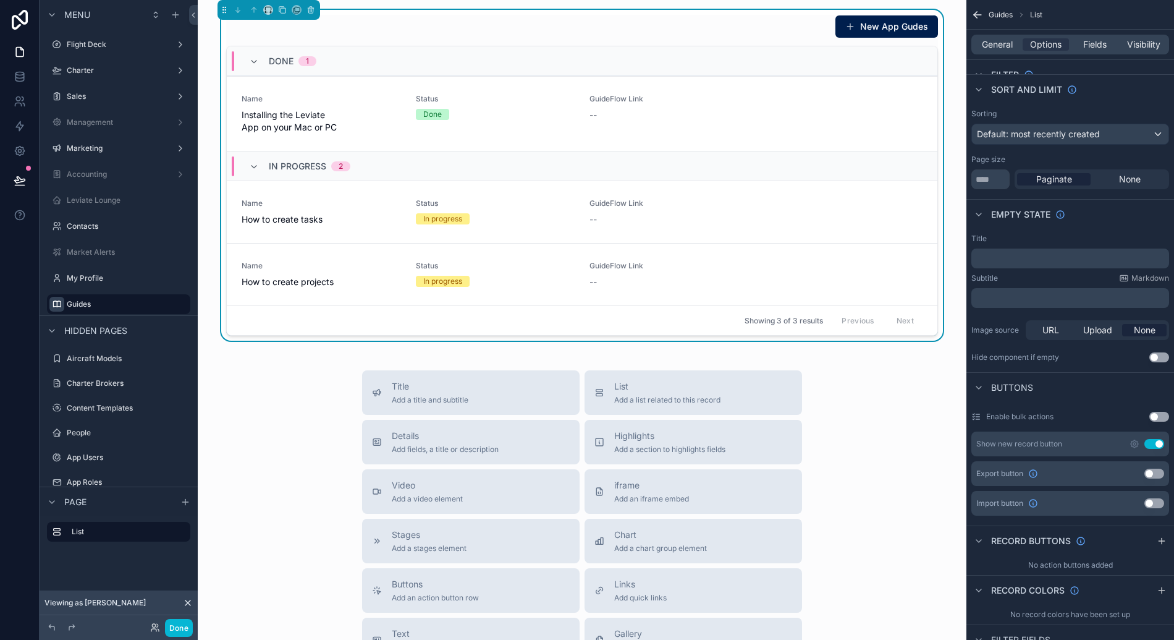
click at [1158, 442] on button "Use setting" at bounding box center [1154, 444] width 20 height 10
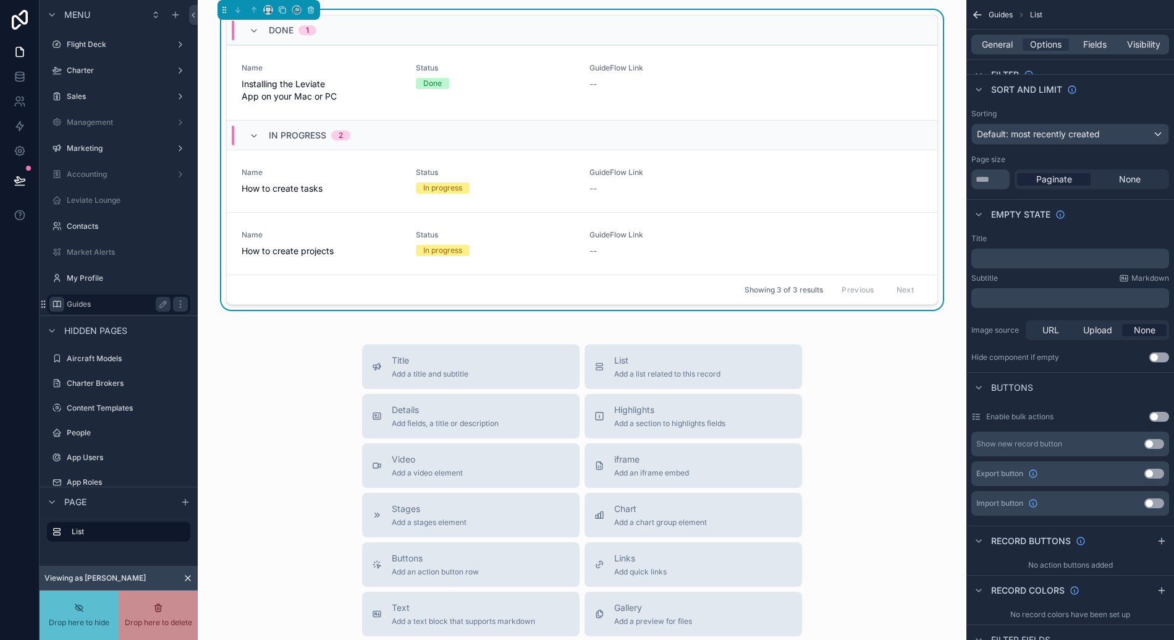
click at [46, 270] on div "My Profile" at bounding box center [119, 278] width 158 height 22
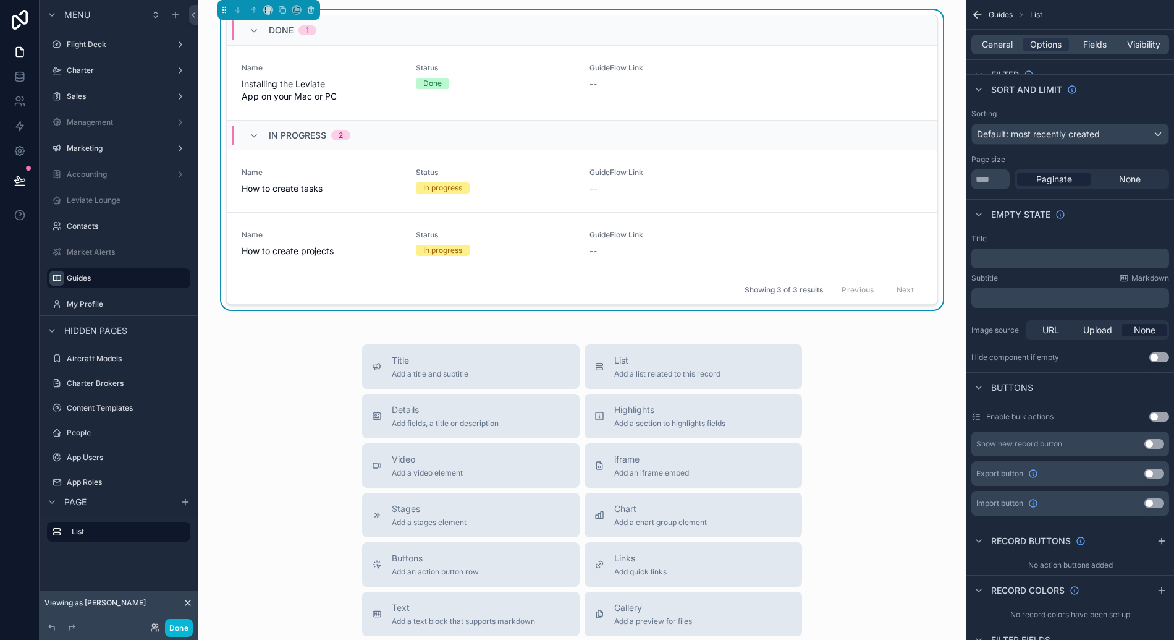
click at [277, 352] on div "Title Add a title and subtitle List Add a list related to this record Details A…" at bounding box center [582, 564] width 749 height 440
click at [187, 625] on button "Done" at bounding box center [179, 628] width 28 height 18
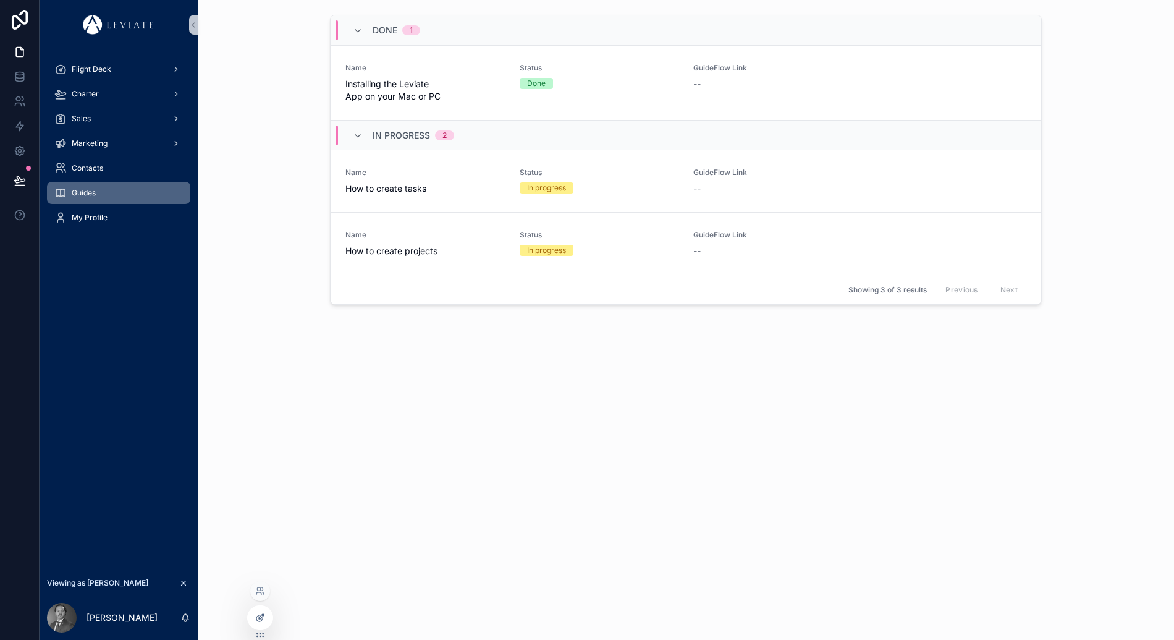
click at [265, 620] on div at bounding box center [260, 617] width 25 height 23
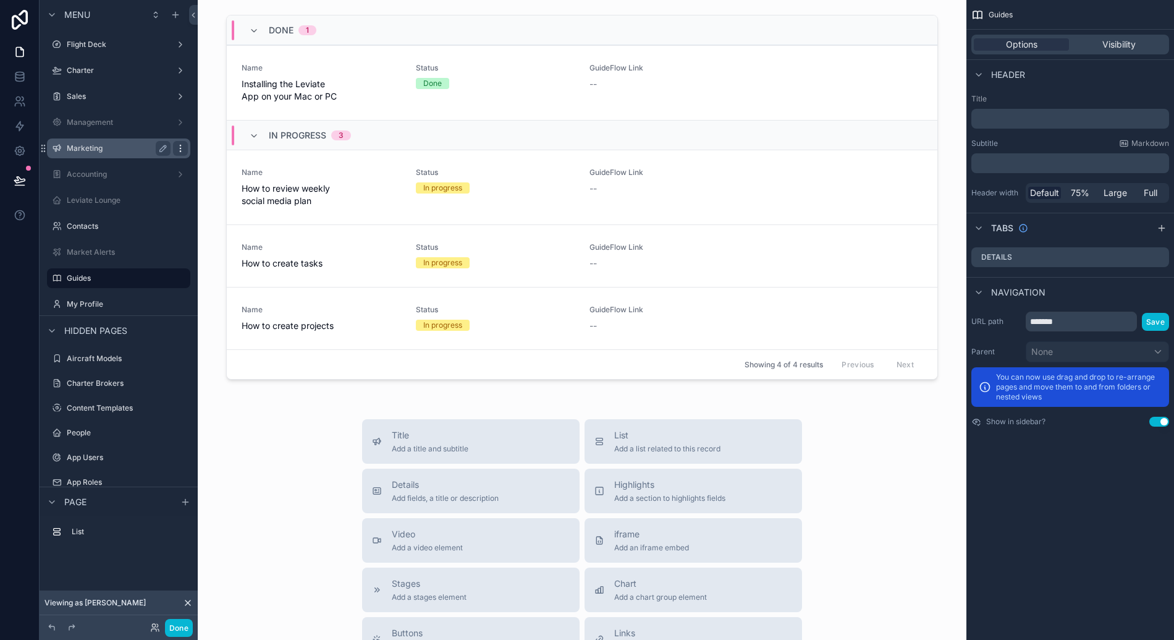
click at [184, 146] on icon "scrollable content" at bounding box center [181, 148] width 10 height 10
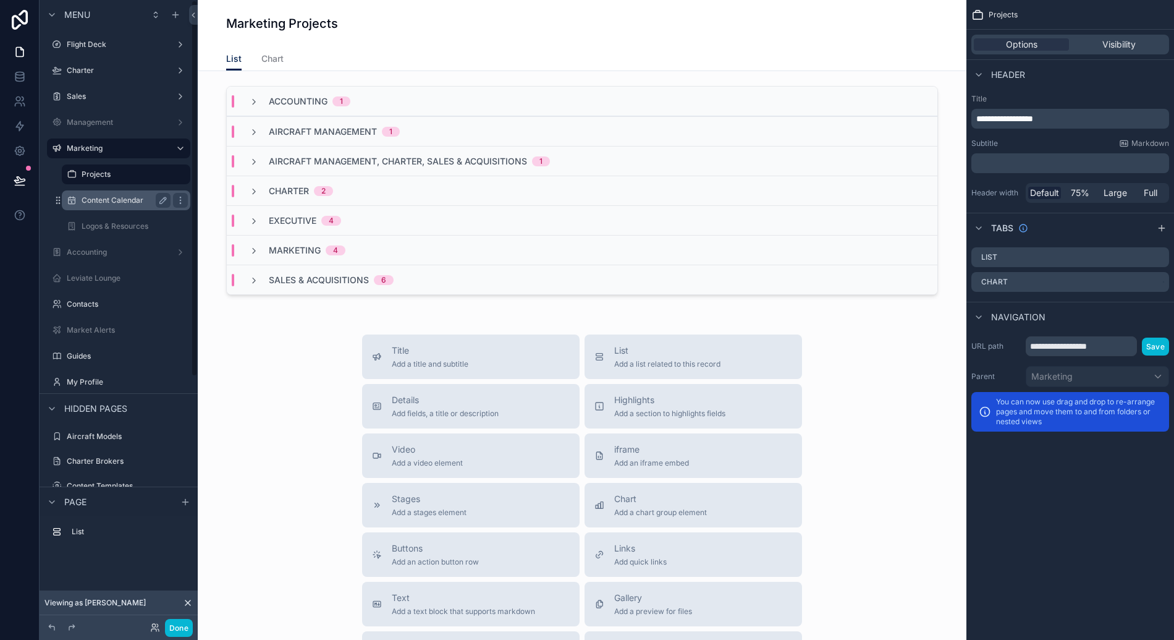
click at [141, 198] on label "Content Calendar" at bounding box center [124, 200] width 84 height 10
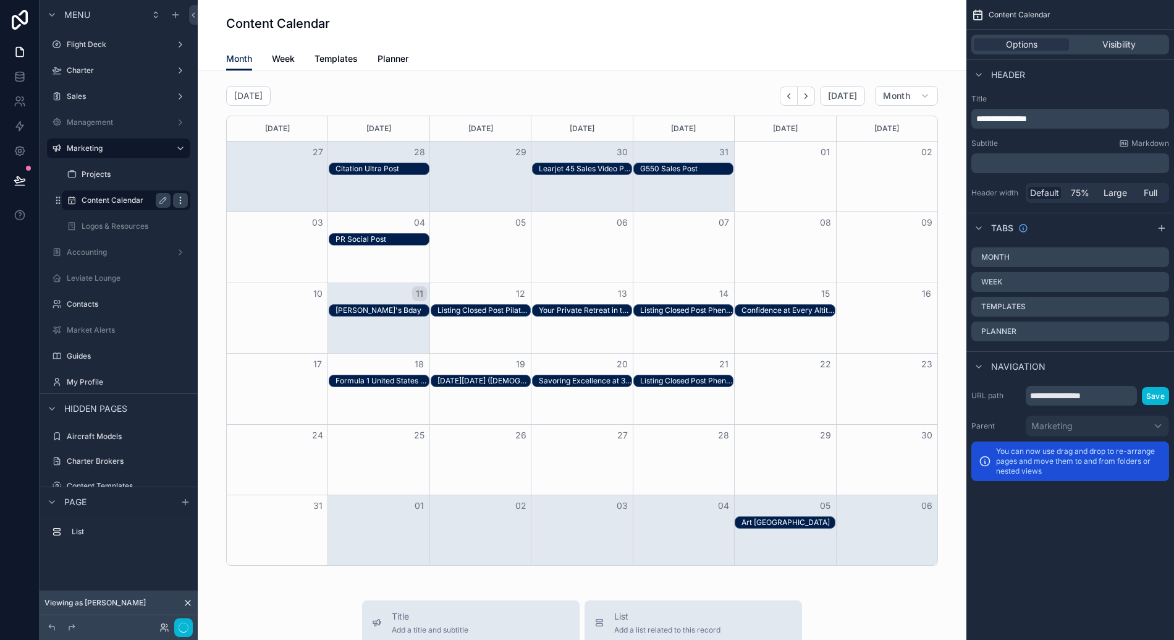
click at [179, 199] on icon "scrollable content" at bounding box center [181, 200] width 10 height 10
click at [1151, 54] on div "Options Visibility" at bounding box center [1071, 45] width 208 height 30
click at [1144, 50] on div "Visibility" at bounding box center [1119, 44] width 95 height 12
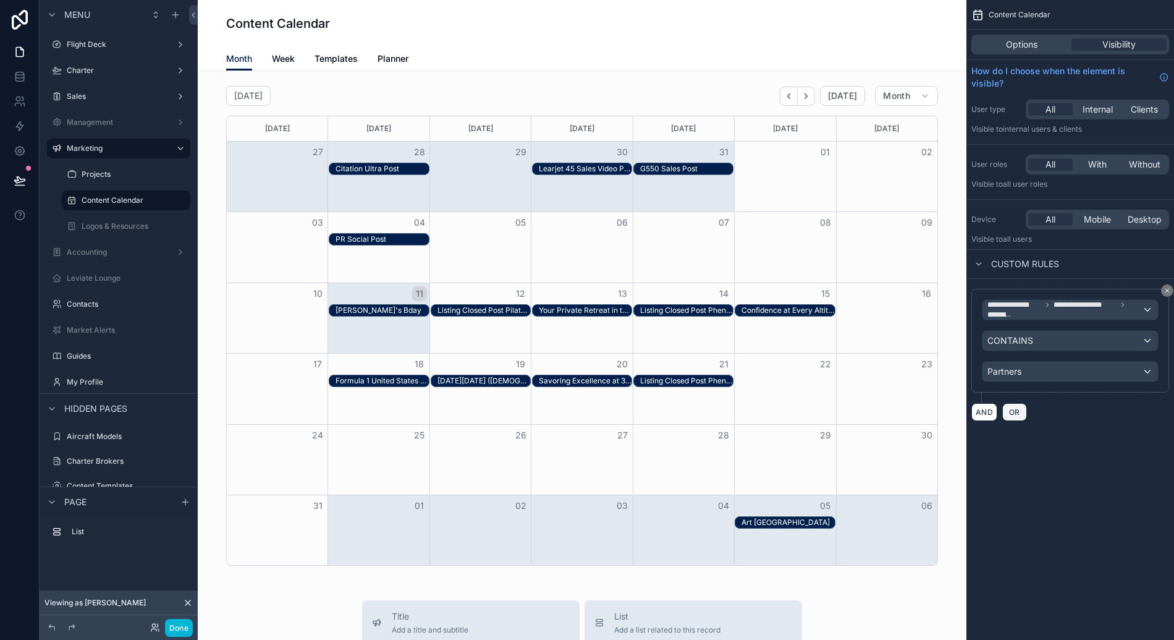
click at [1009, 415] on span "OR" at bounding box center [1015, 411] width 16 height 9
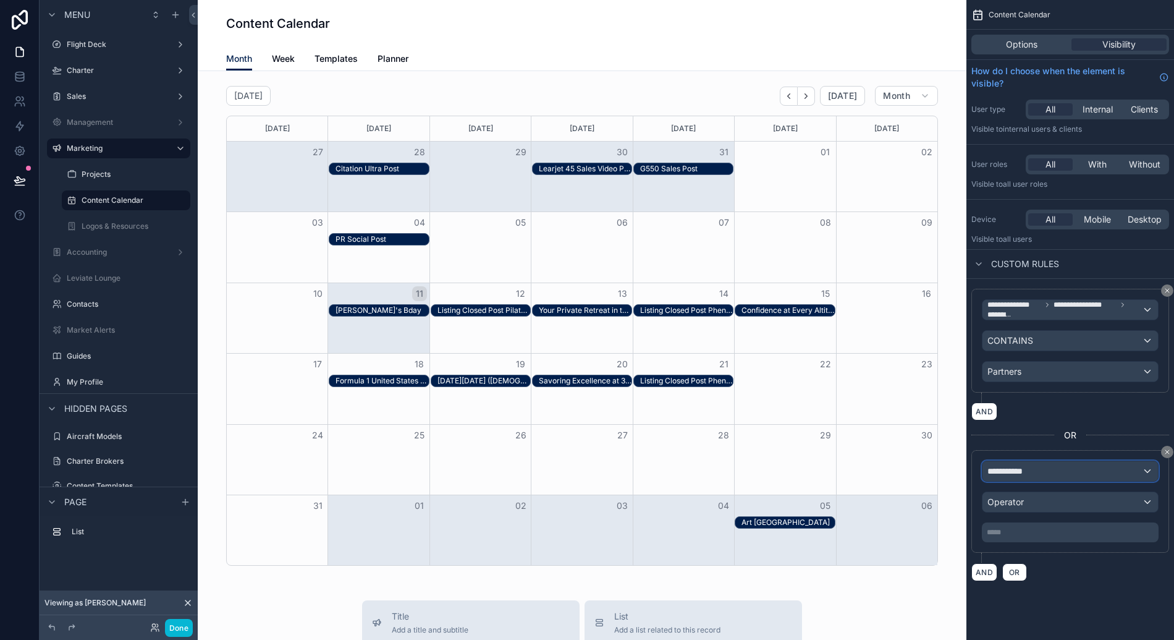
click at [1016, 466] on span "**********" at bounding box center [1011, 471] width 46 height 12
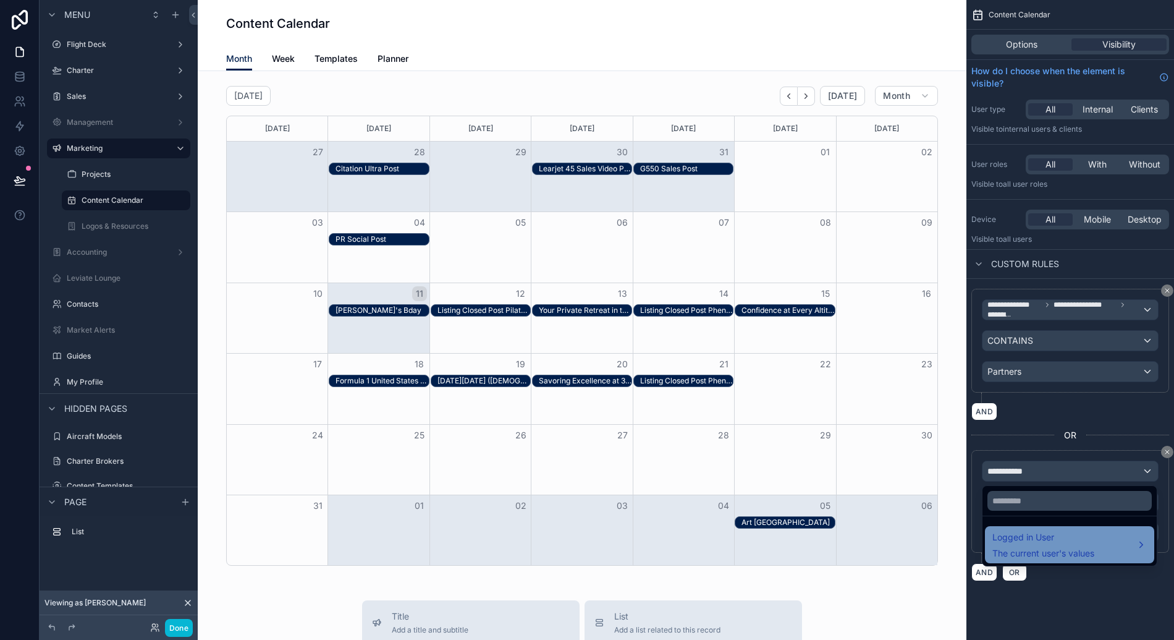
click at [1033, 537] on span "Logged in User" at bounding box center [1043, 537] width 102 height 15
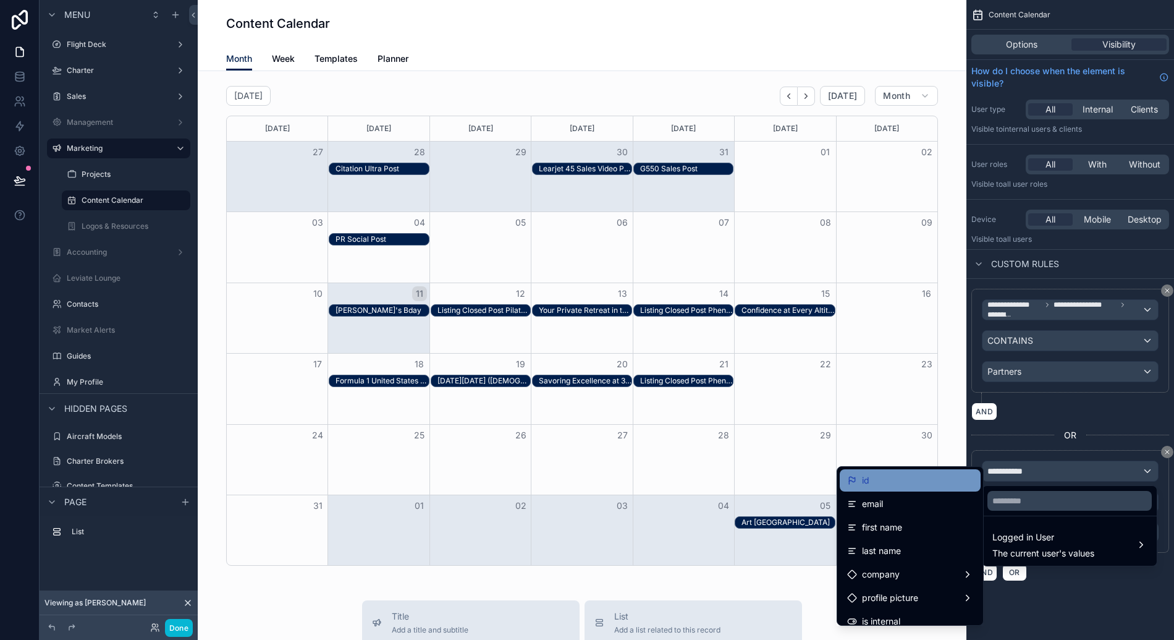
click at [899, 485] on div "id" at bounding box center [910, 480] width 126 height 15
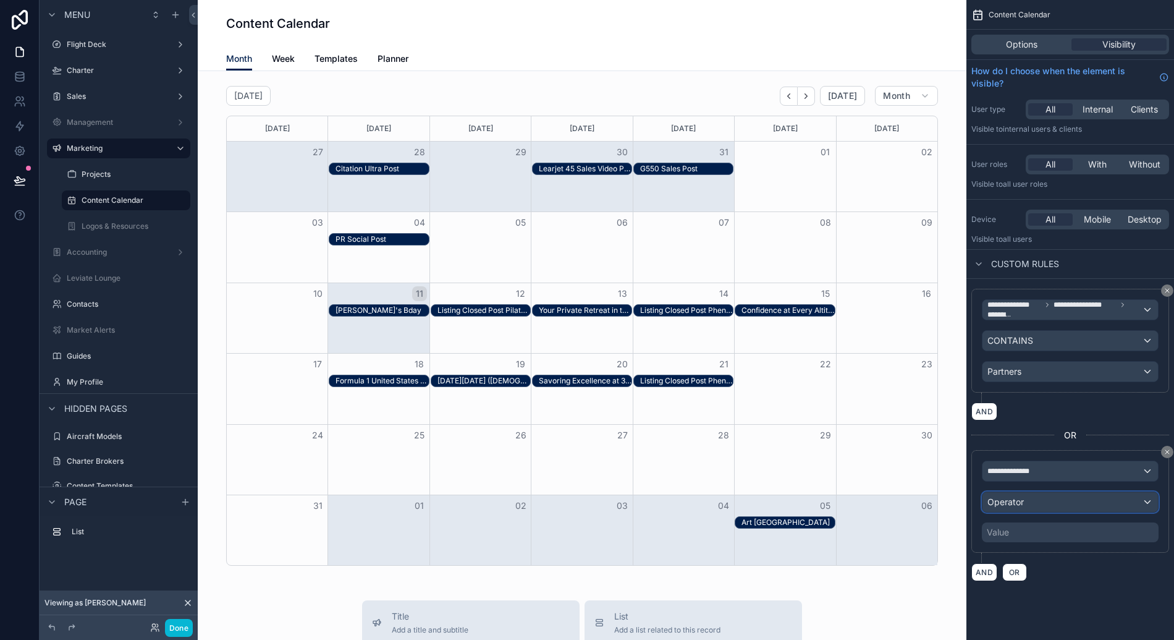
click at [1032, 507] on div "Operator" at bounding box center [1071, 502] width 176 height 20
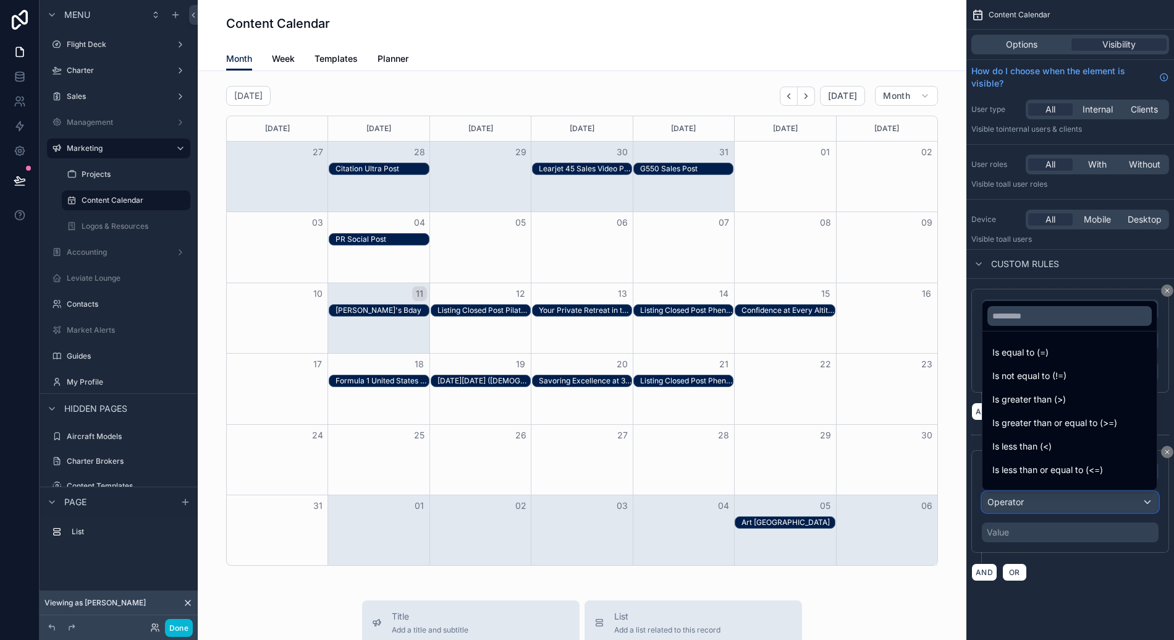
scroll to position [88, 0]
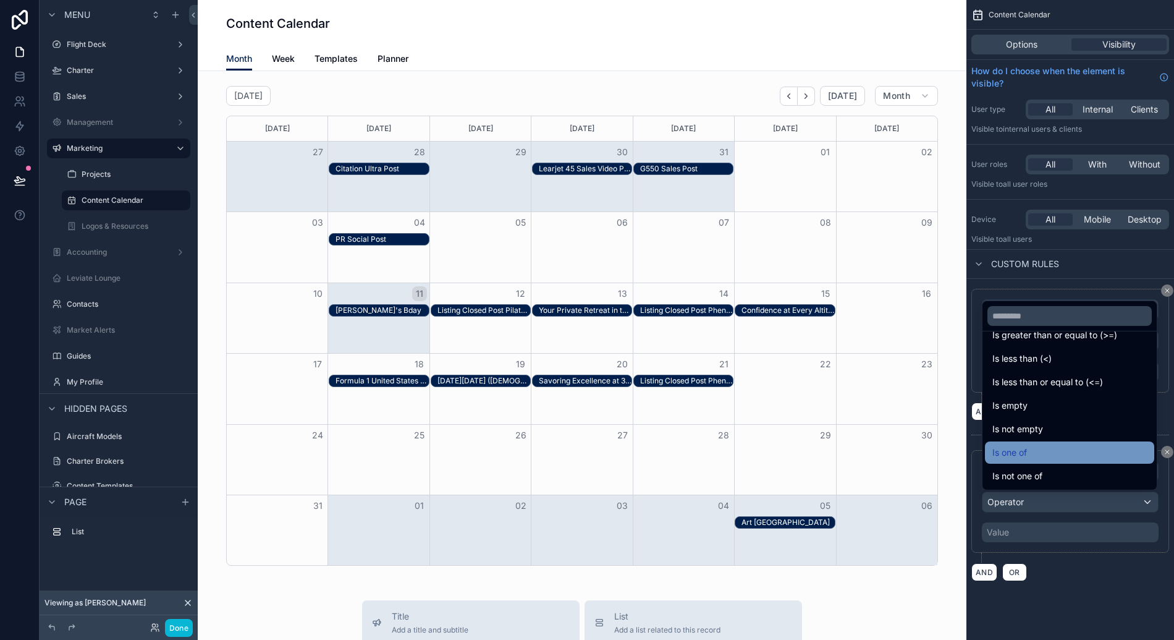
click at [1030, 454] on div "Is one of" at bounding box center [1069, 452] width 154 height 15
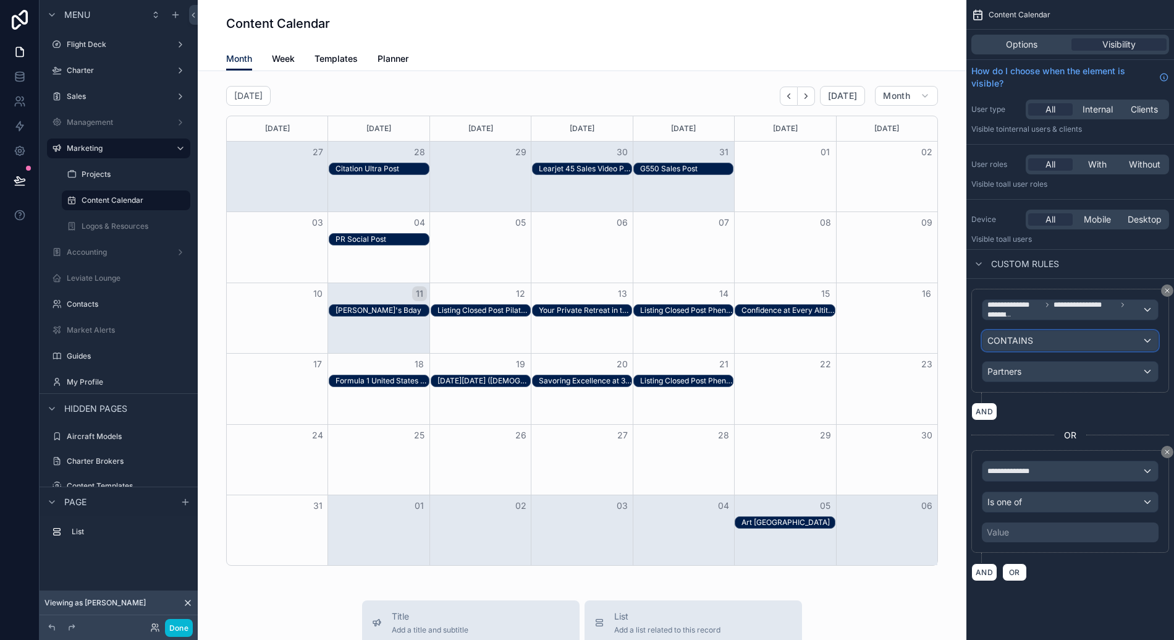
click at [1057, 345] on div "CONTAINS" at bounding box center [1071, 341] width 176 height 20
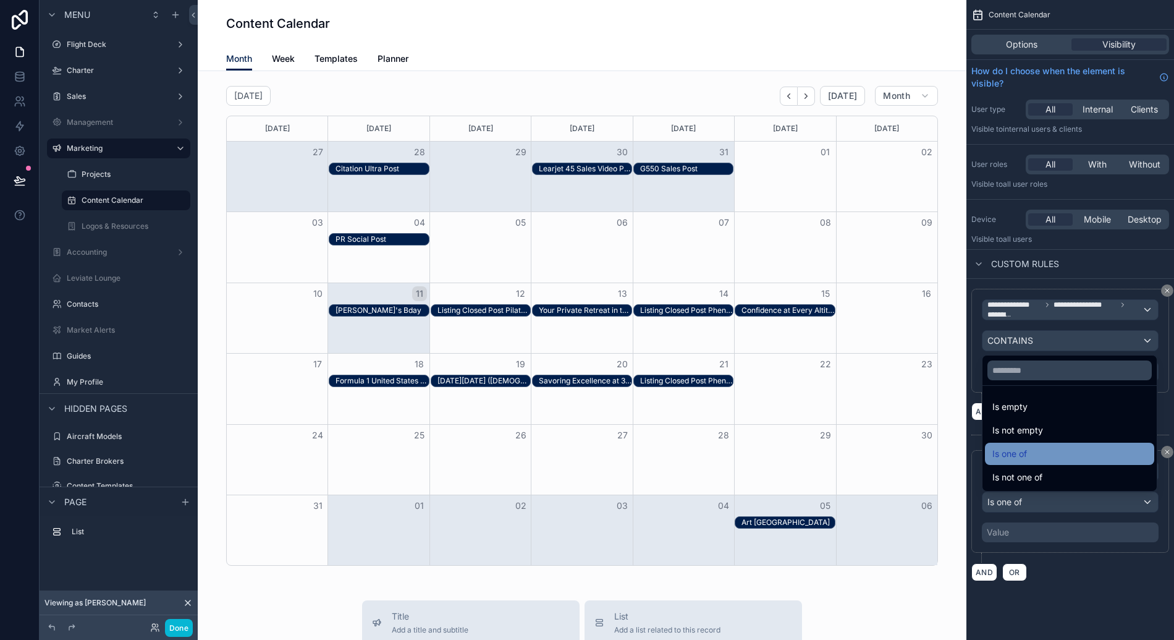
click at [1041, 463] on div "Is one of" at bounding box center [1069, 453] width 169 height 22
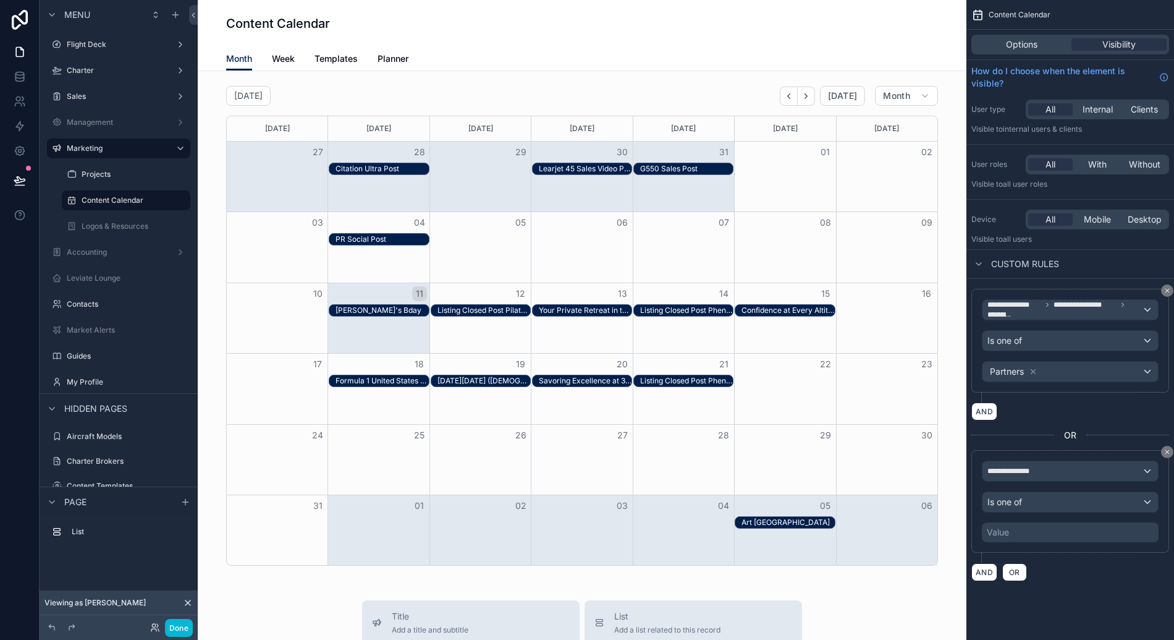
click at [1031, 533] on div "Value" at bounding box center [1070, 532] width 177 height 20
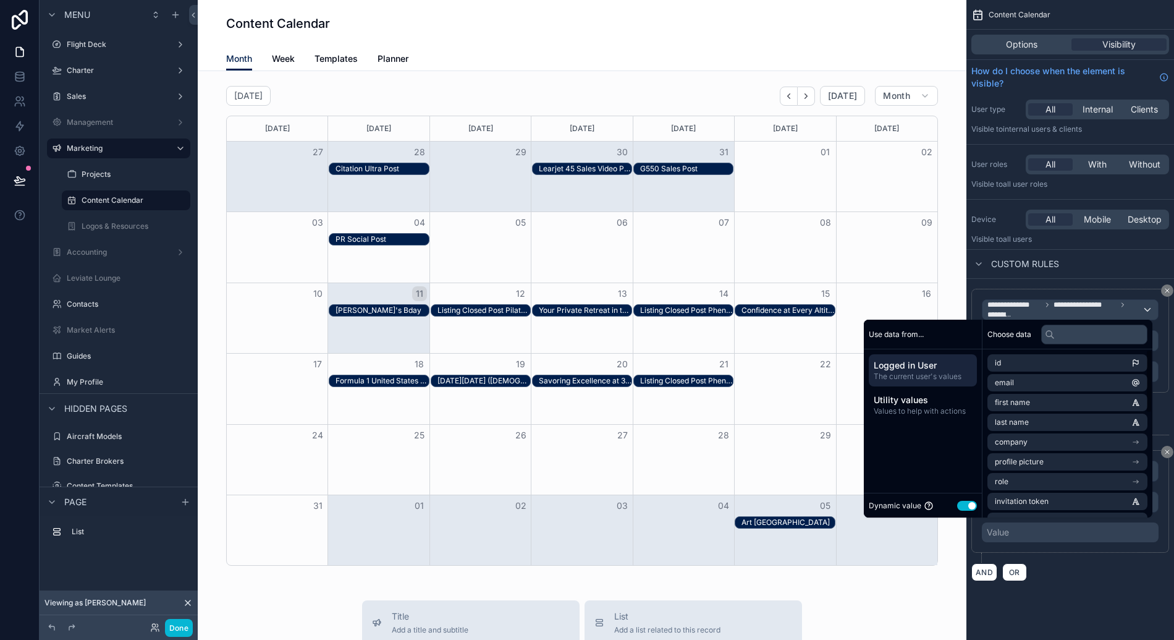
click at [965, 502] on button "Use setting" at bounding box center [967, 506] width 20 height 10
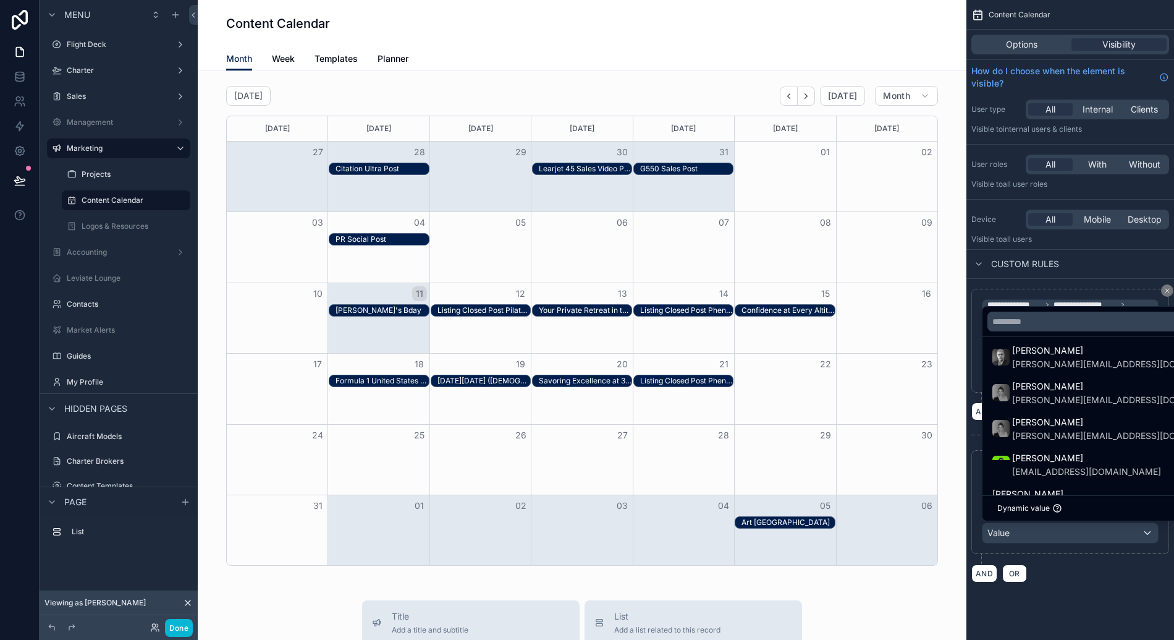
scroll to position [96, 0]
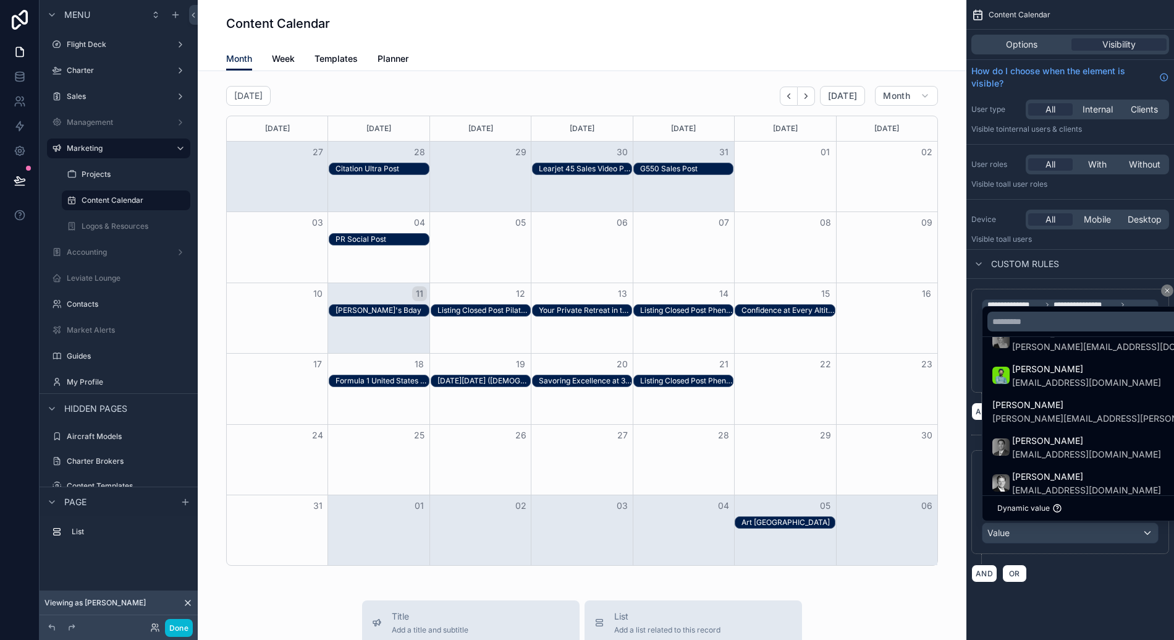
click at [1107, 624] on div "scrollable content" at bounding box center [587, 320] width 1174 height 640
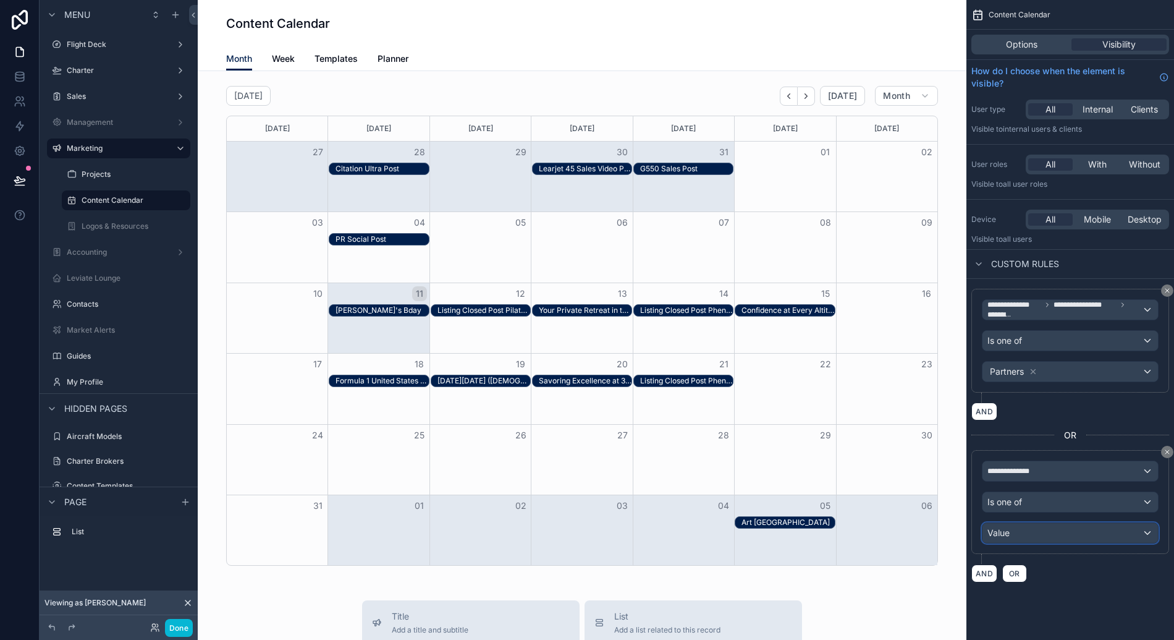
click at [1034, 533] on div "Value" at bounding box center [1071, 533] width 176 height 20
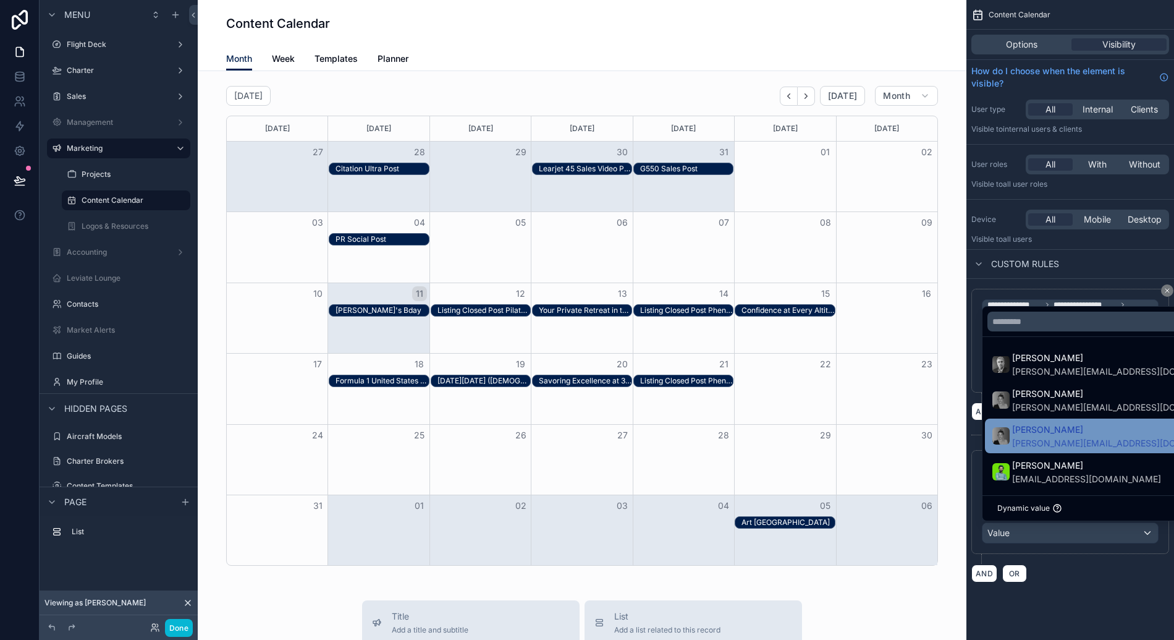
click at [1040, 428] on span "[PERSON_NAME]" at bounding box center [1111, 429] width 198 height 15
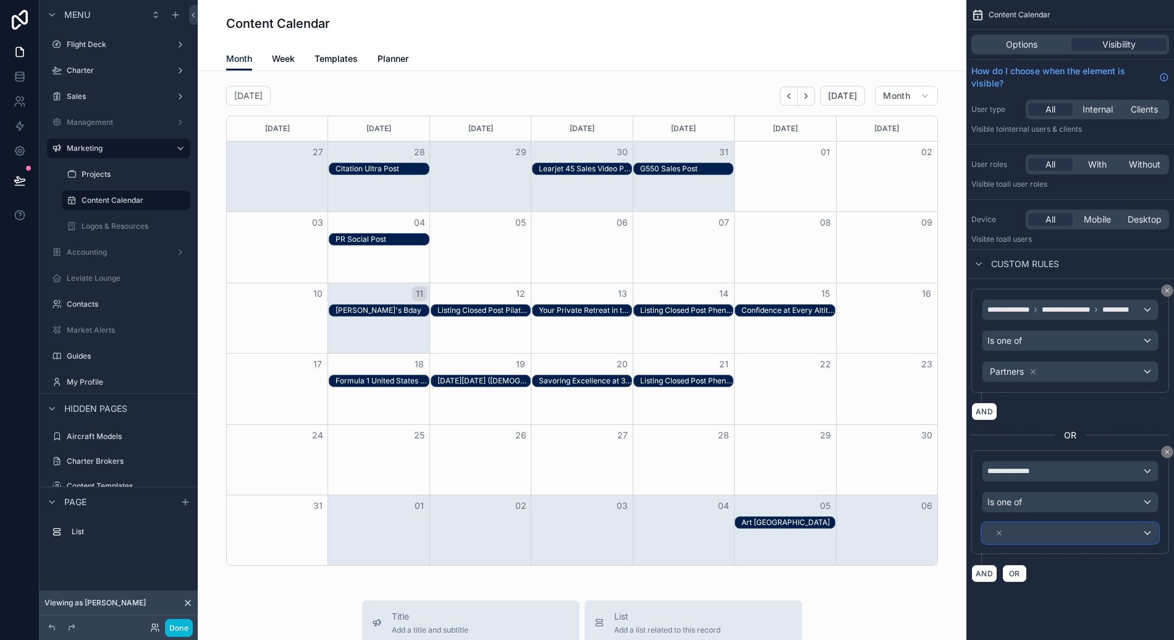
click at [1033, 531] on div "scrollable content" at bounding box center [1071, 533] width 176 height 20
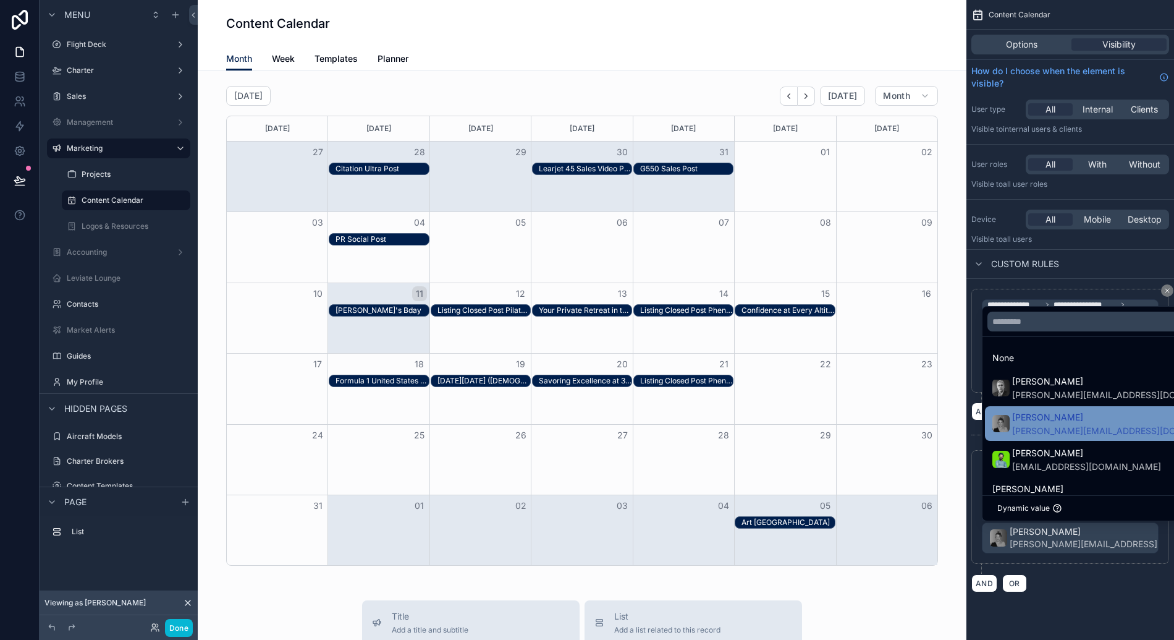
click at [1038, 413] on span "[PERSON_NAME]" at bounding box center [1111, 417] width 198 height 15
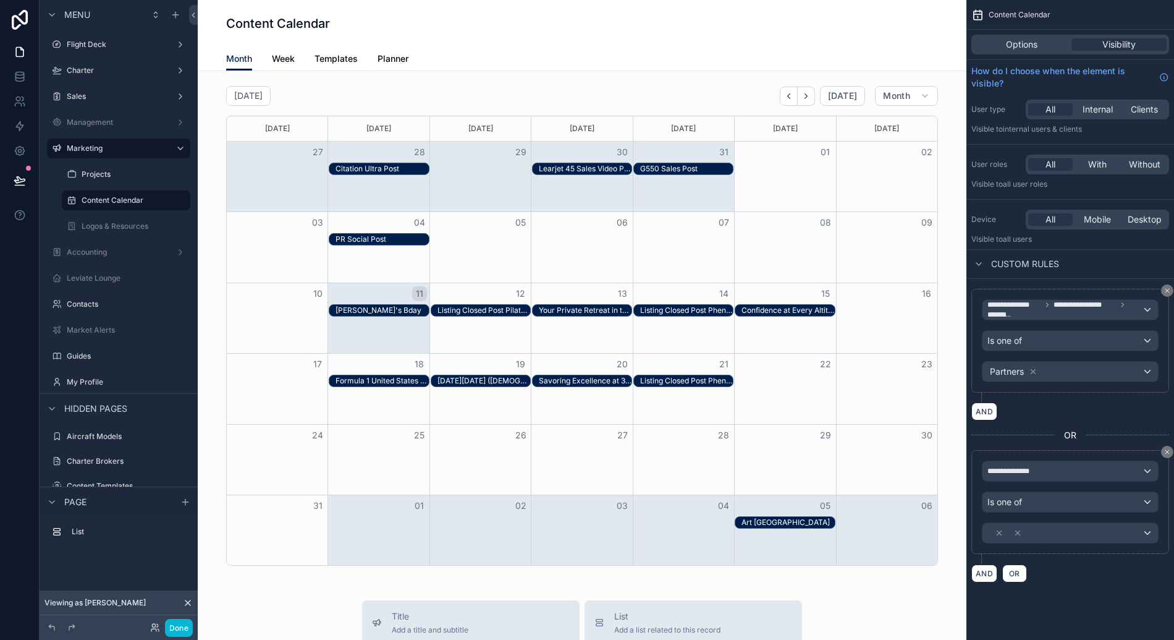
click at [996, 603] on div "**********" at bounding box center [1071, 306] width 208 height 612
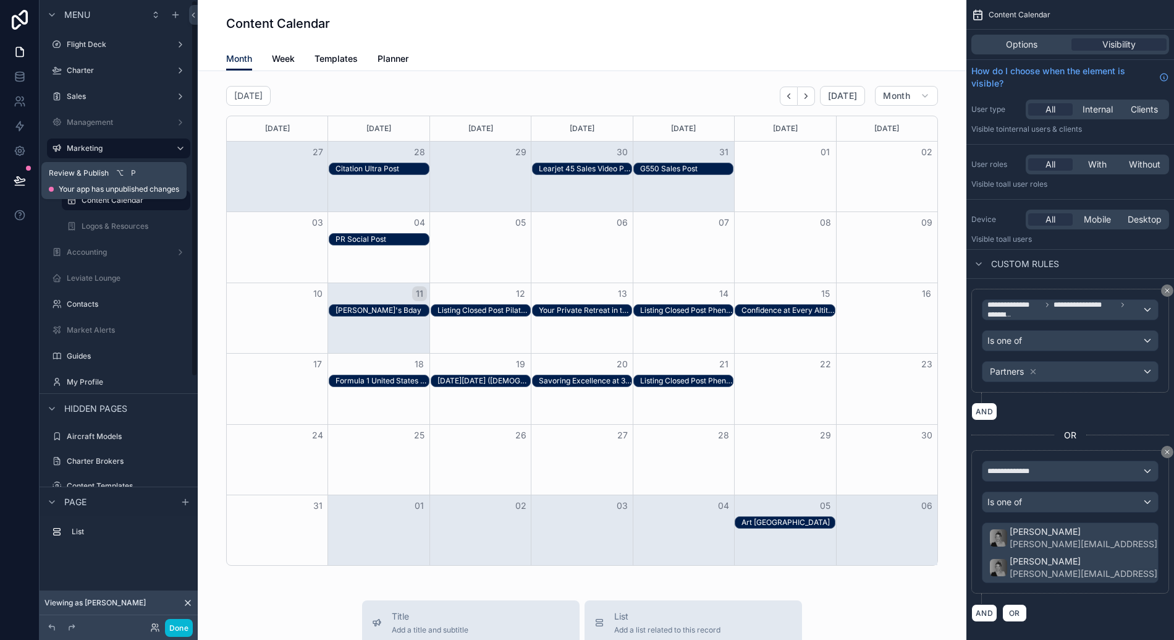
click at [17, 182] on icon at bounding box center [19, 180] width 11 height 6
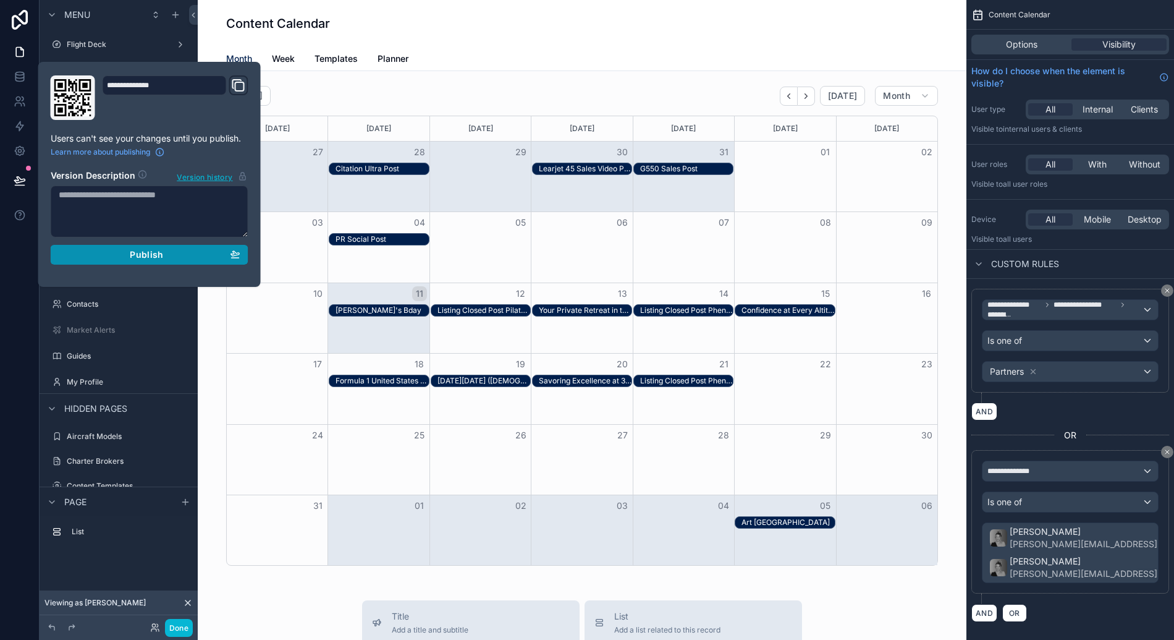
click at [109, 254] on div "Publish" at bounding box center [150, 254] width 182 height 11
click at [767, 33] on div "Content Calendar" at bounding box center [582, 23] width 712 height 47
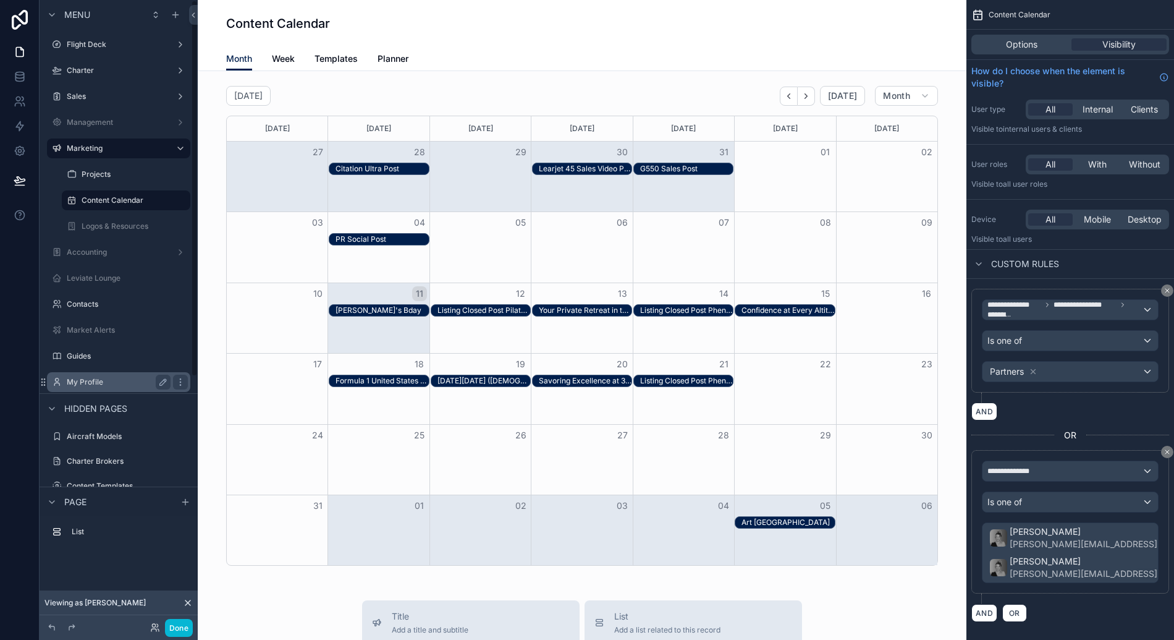
click at [135, 378] on label "My Profile" at bounding box center [116, 382] width 99 height 10
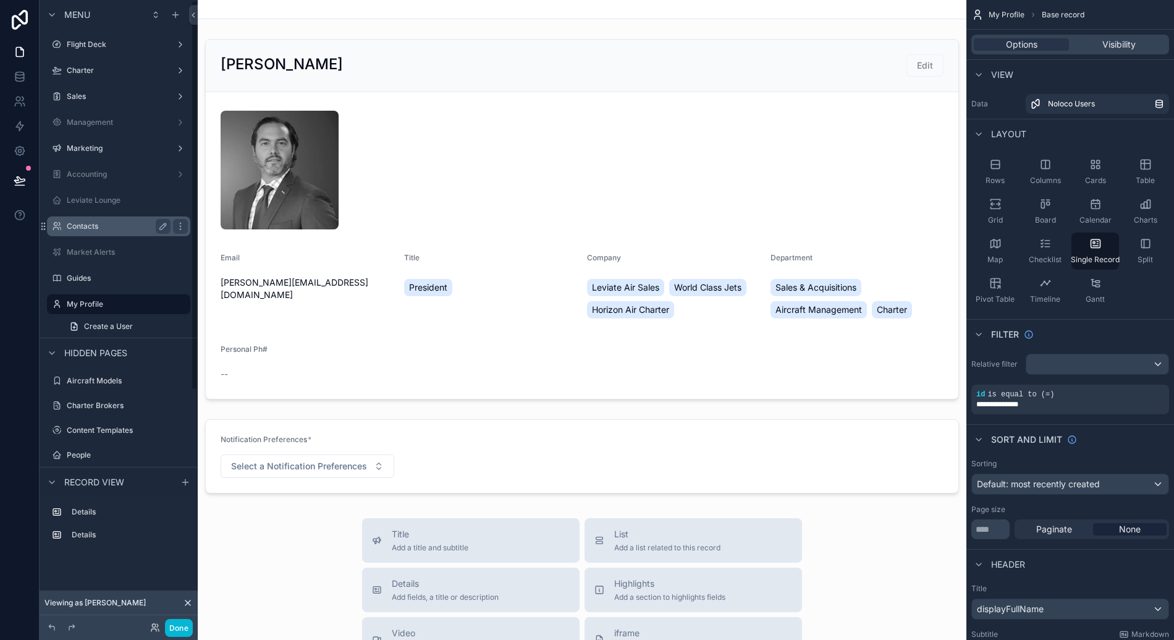
click at [94, 229] on label "Contacts" at bounding box center [116, 226] width 99 height 10
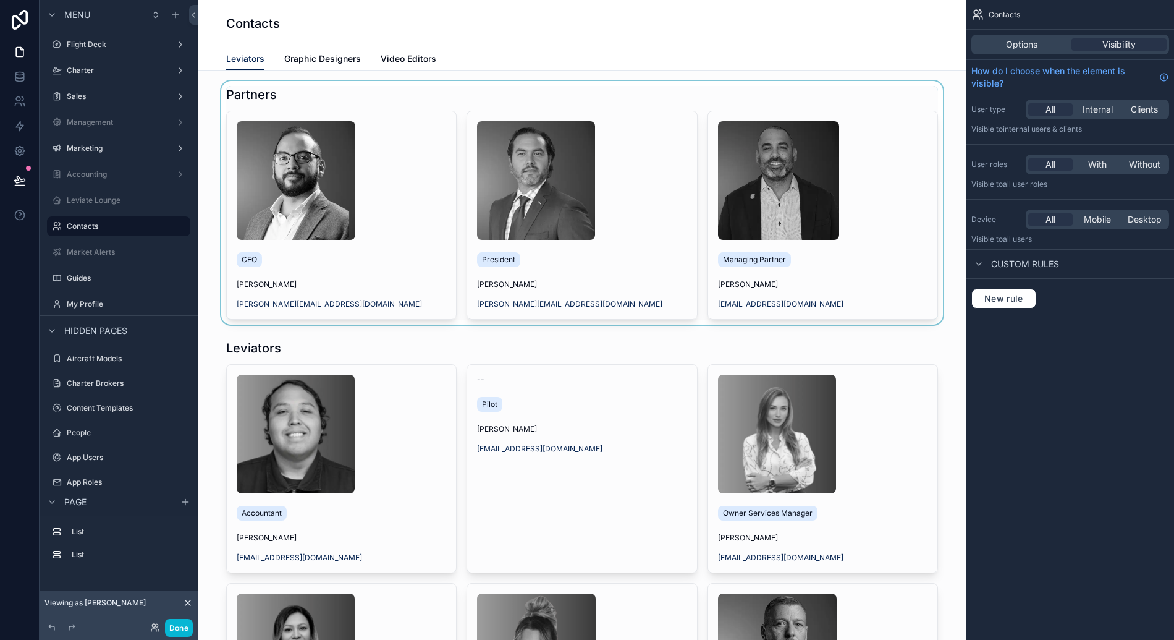
click at [407, 180] on div "scrollable content" at bounding box center [582, 202] width 749 height 243
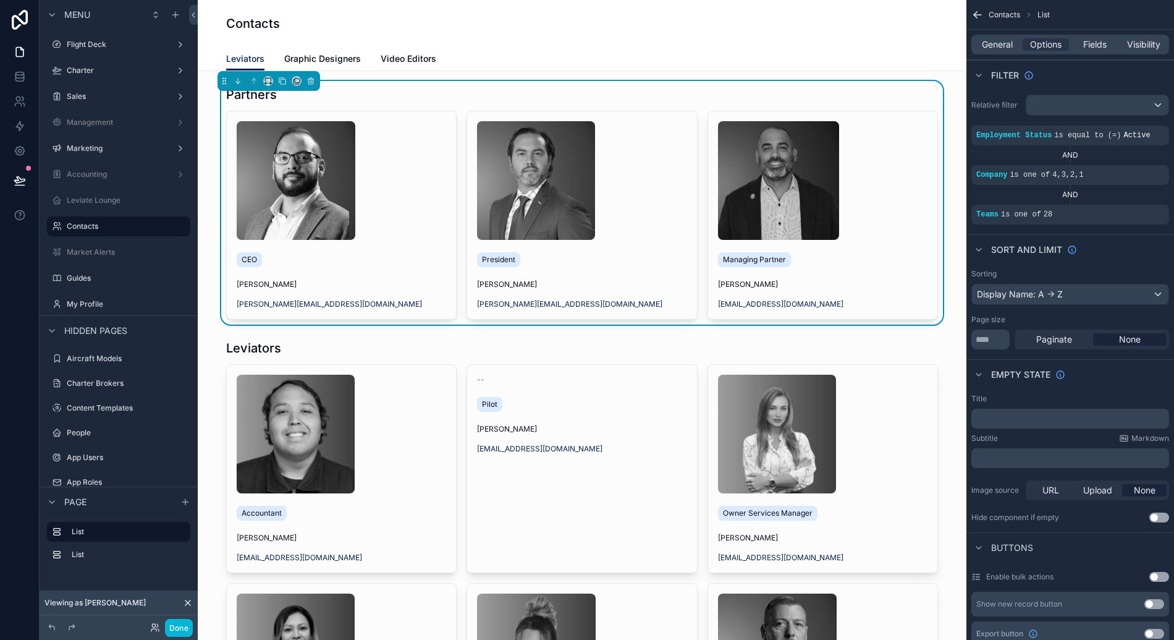
click at [402, 187] on div "scrollable content" at bounding box center [341, 180] width 209 height 119
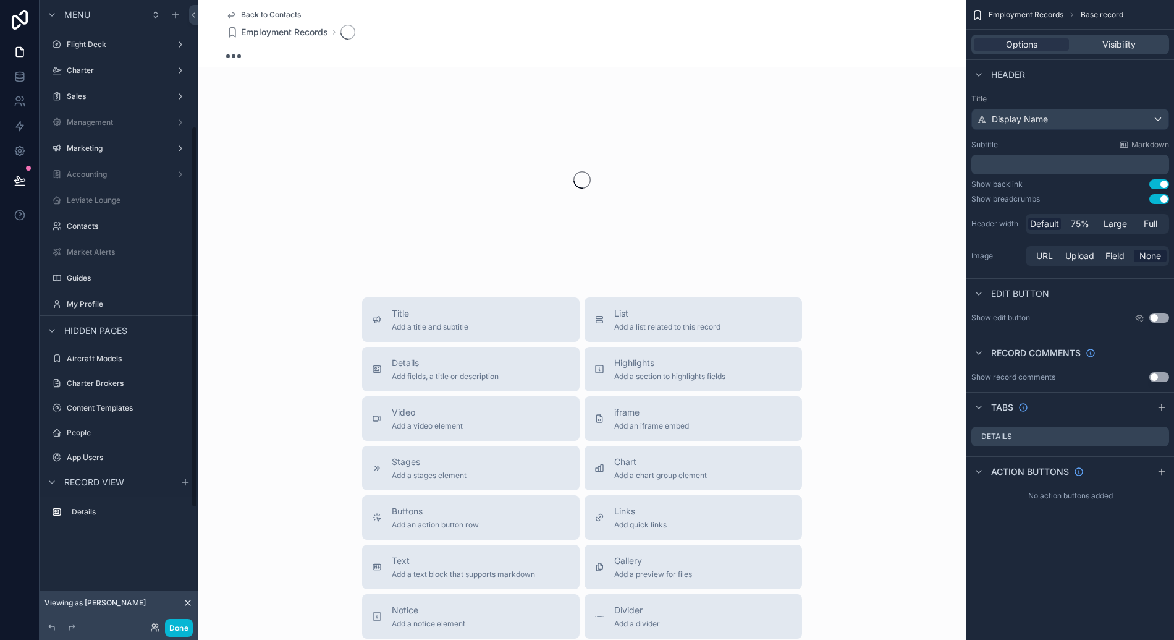
scroll to position [206, 0]
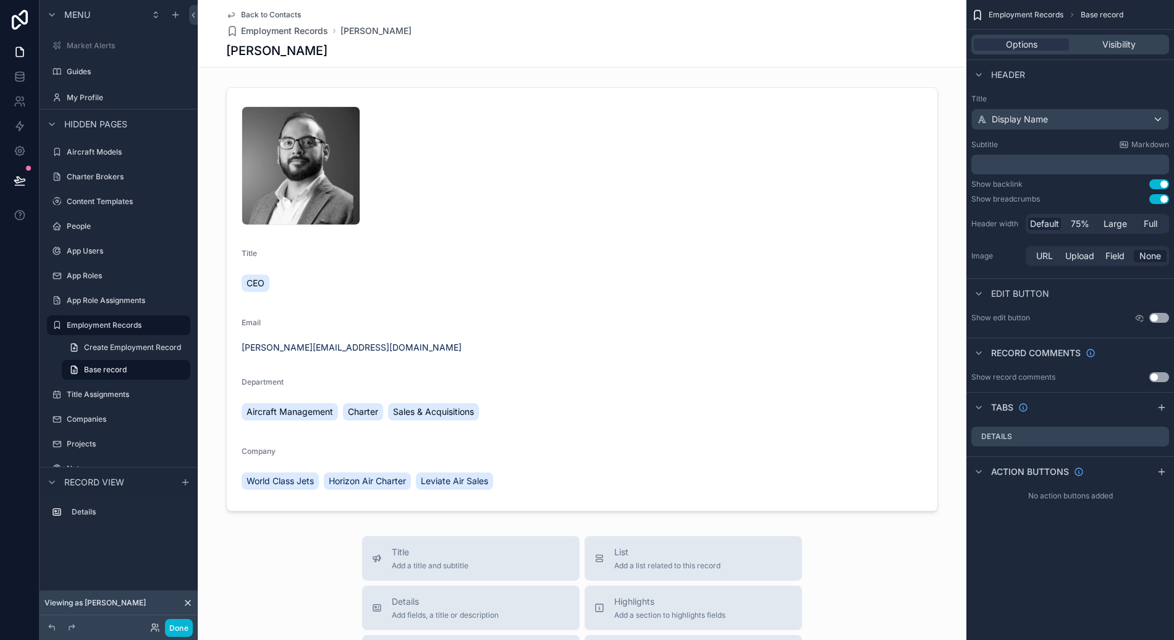
click at [1159, 200] on button "Use setting" at bounding box center [1159, 199] width 20 height 10
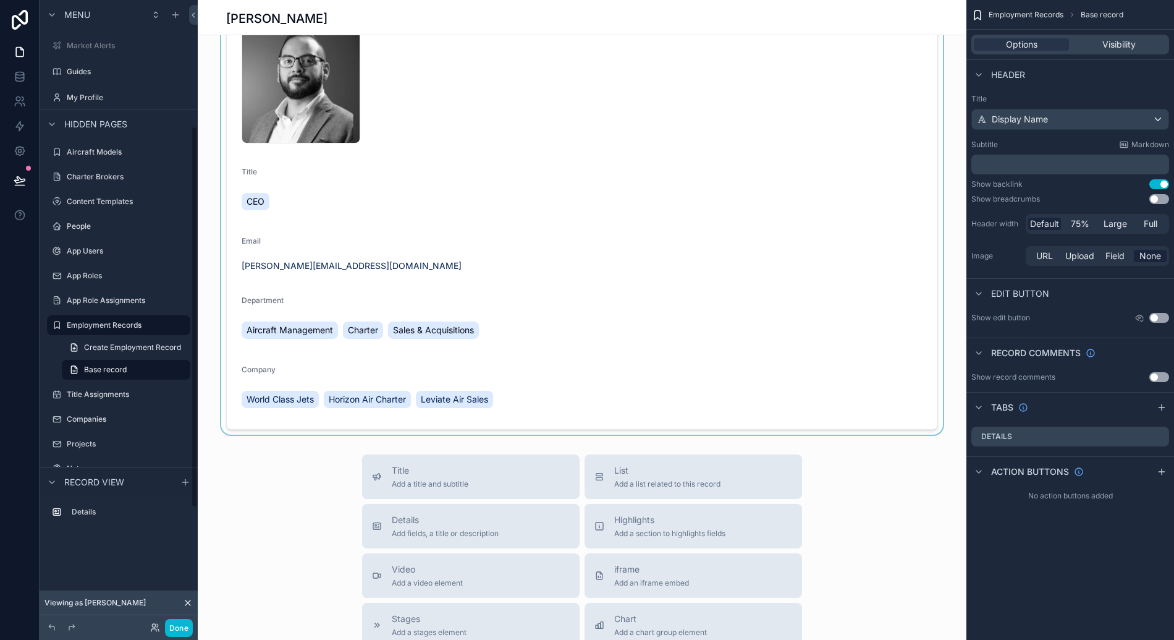
scroll to position [0, 0]
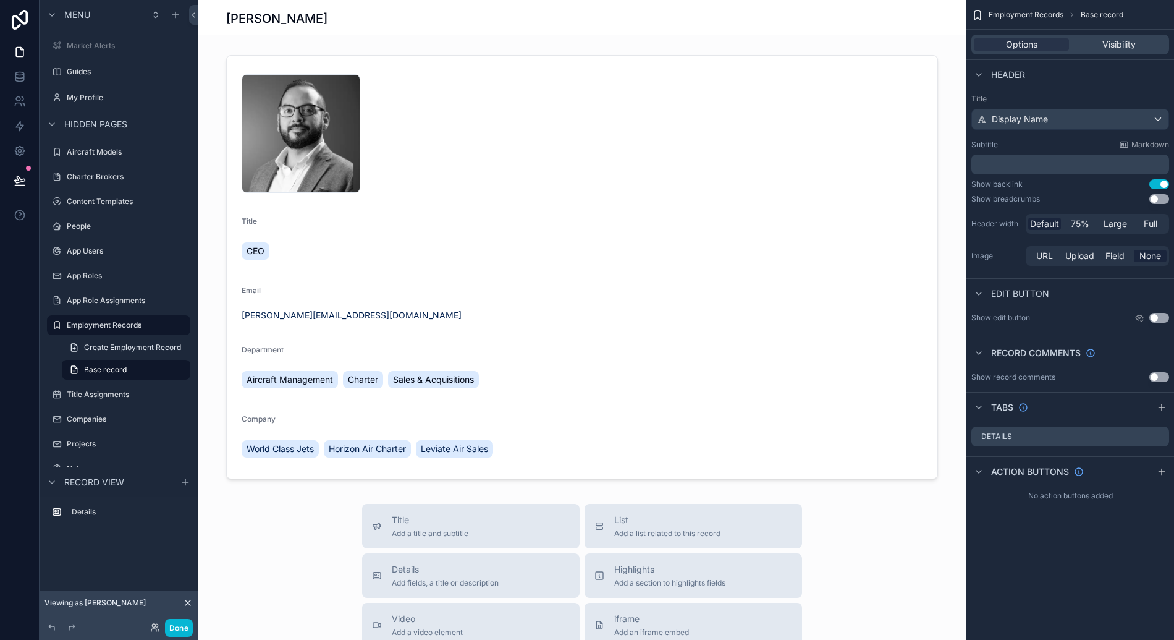
click at [1160, 197] on button "Use setting" at bounding box center [1159, 199] width 20 height 10
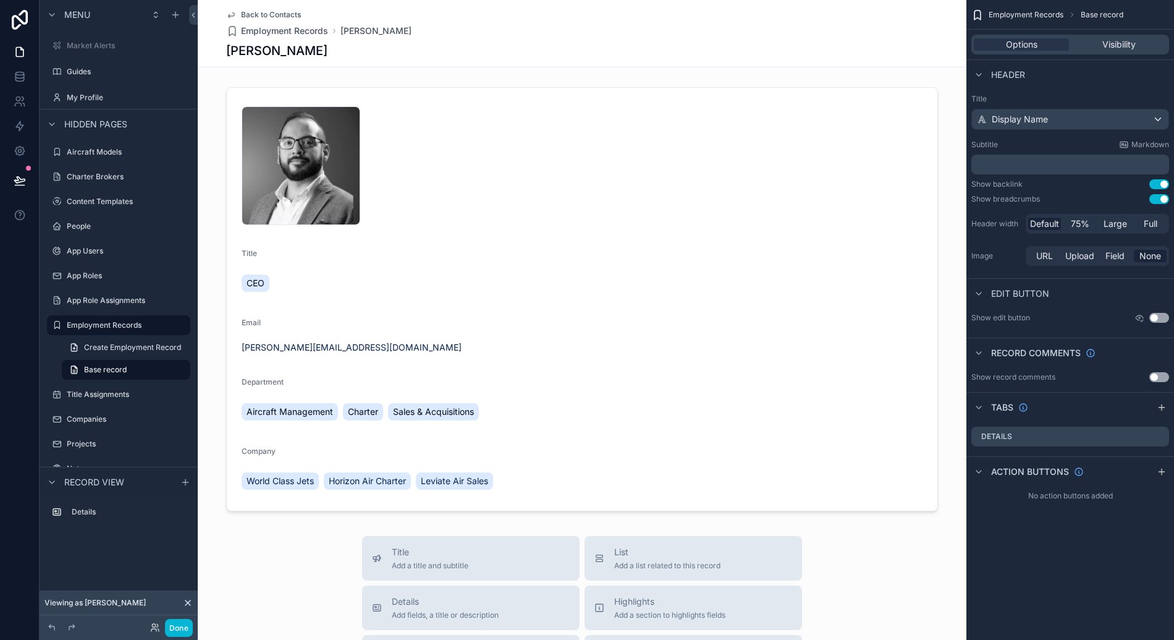
click at [1161, 182] on button "Use setting" at bounding box center [1159, 184] width 20 height 10
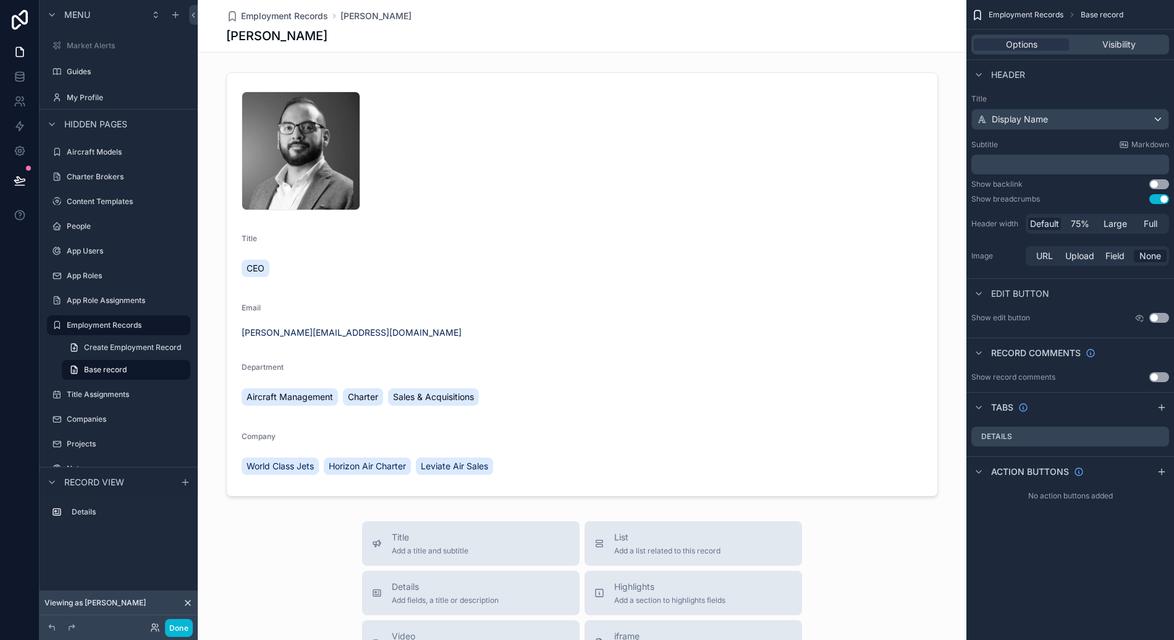
click at [1163, 198] on button "Use setting" at bounding box center [1159, 199] width 20 height 10
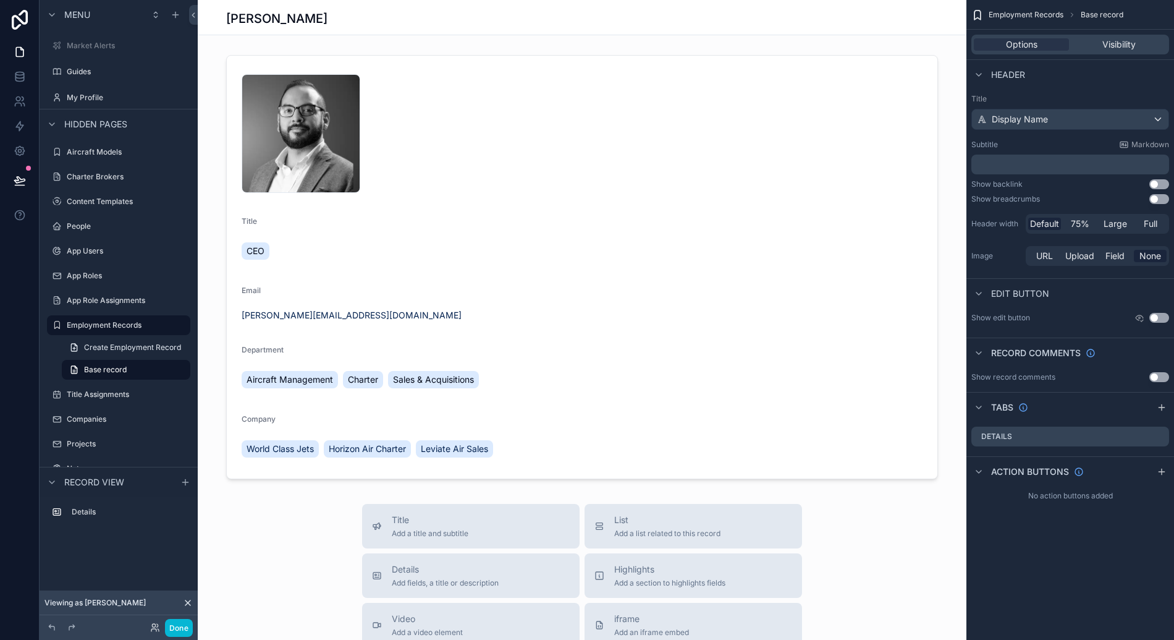
click at [1159, 182] on button "Use setting" at bounding box center [1159, 184] width 20 height 10
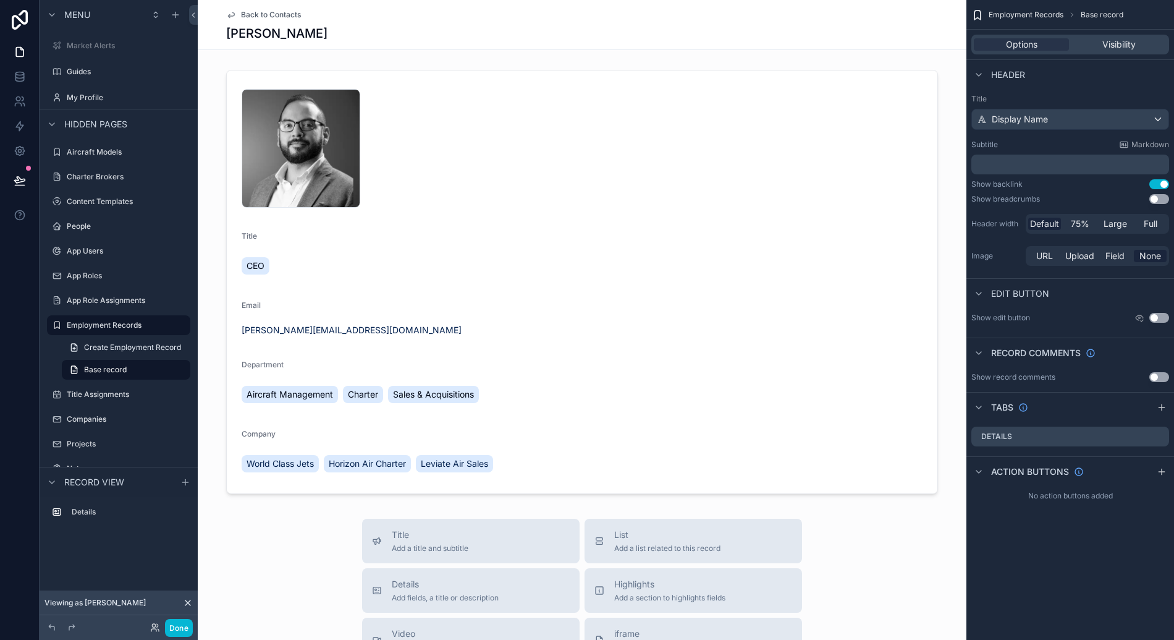
click at [292, 19] on span "Back to Contacts" at bounding box center [271, 15] width 60 height 10
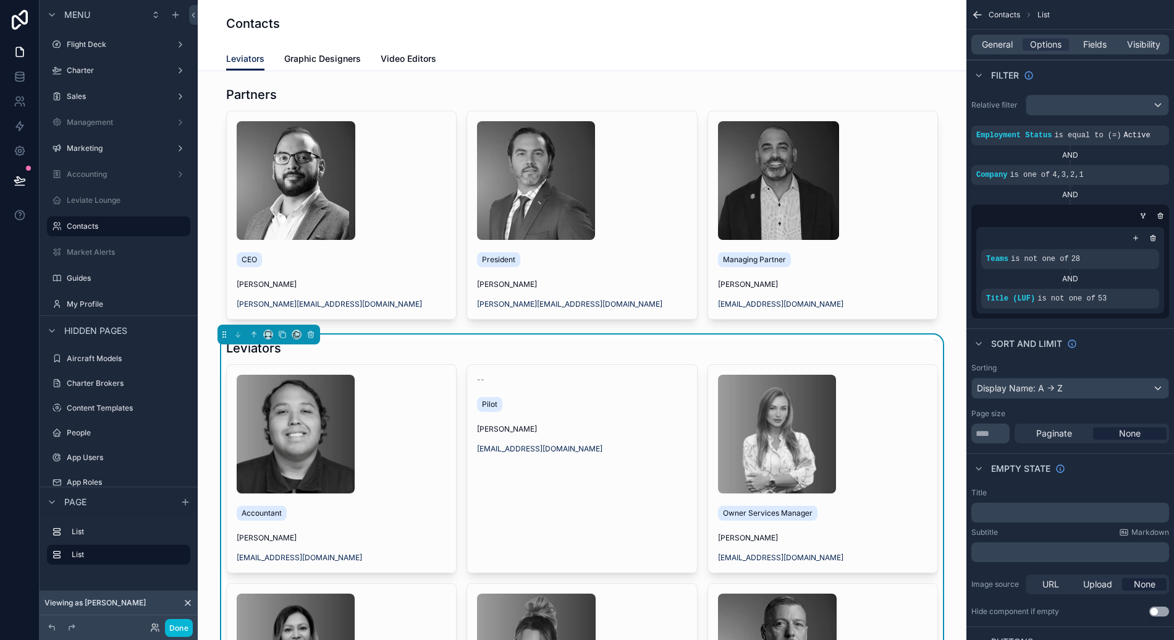
click at [354, 346] on div "Leviators" at bounding box center [582, 347] width 712 height 17
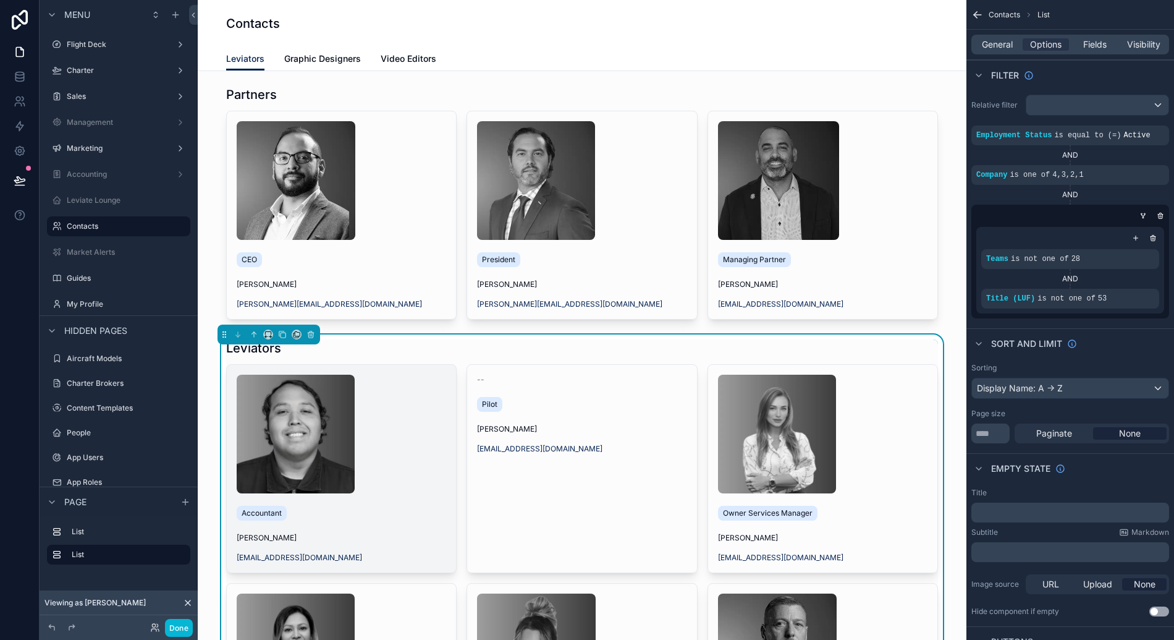
click at [381, 420] on div "scrollable content" at bounding box center [341, 433] width 209 height 119
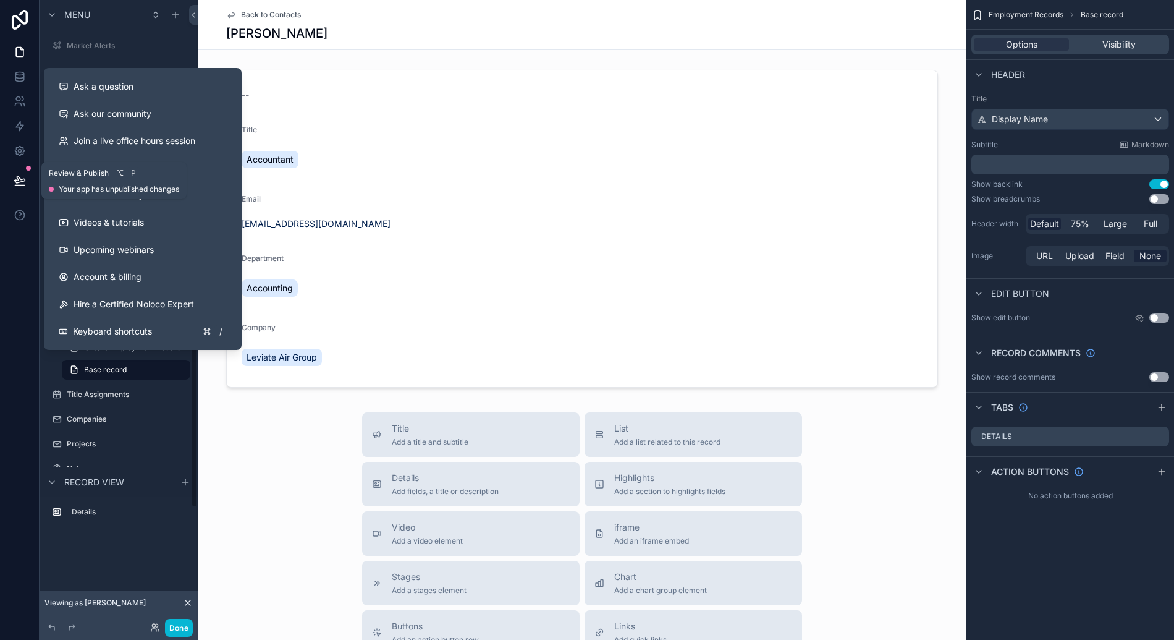
click at [19, 183] on icon at bounding box center [20, 180] width 12 height 12
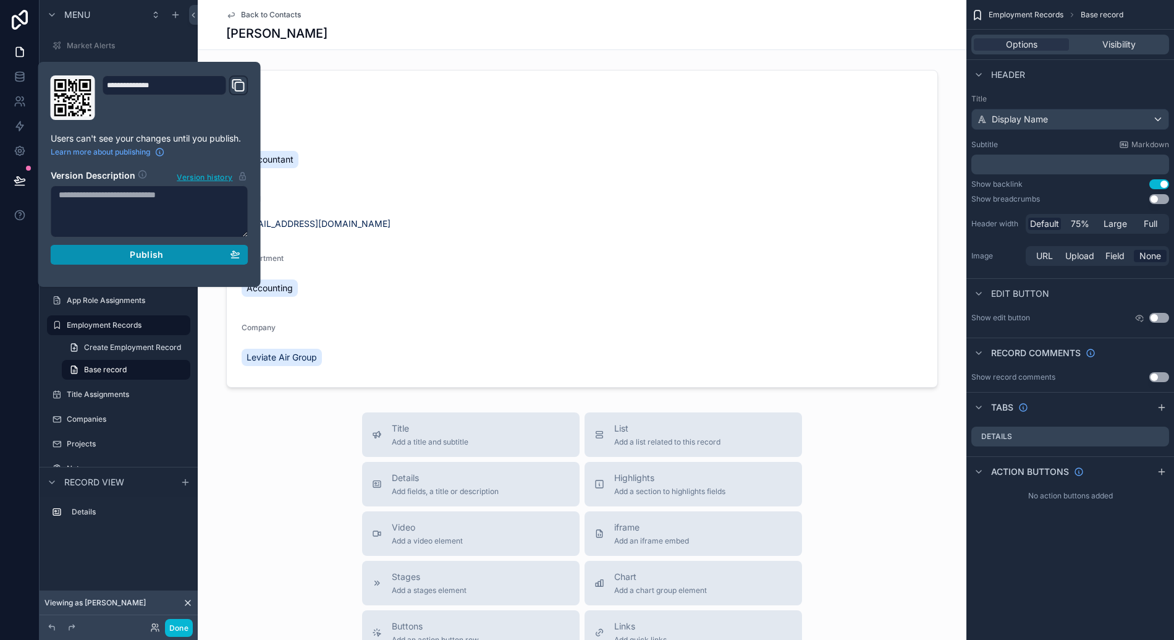
click at [107, 256] on div "Publish" at bounding box center [150, 254] width 182 height 11
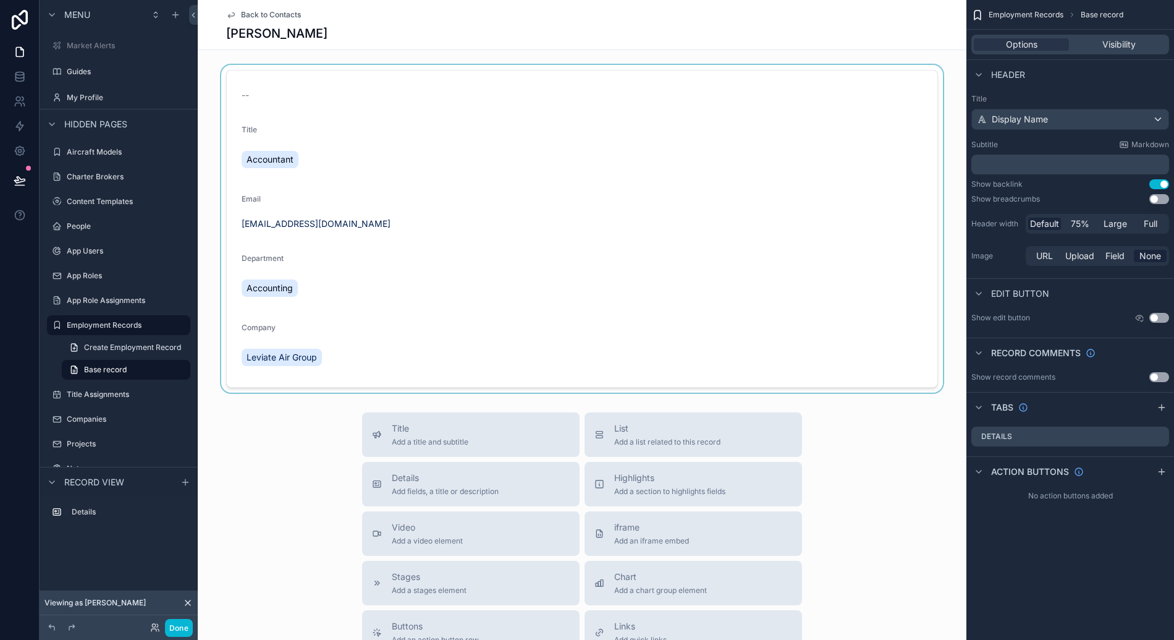
click at [426, 219] on div "scrollable content" at bounding box center [582, 229] width 769 height 328
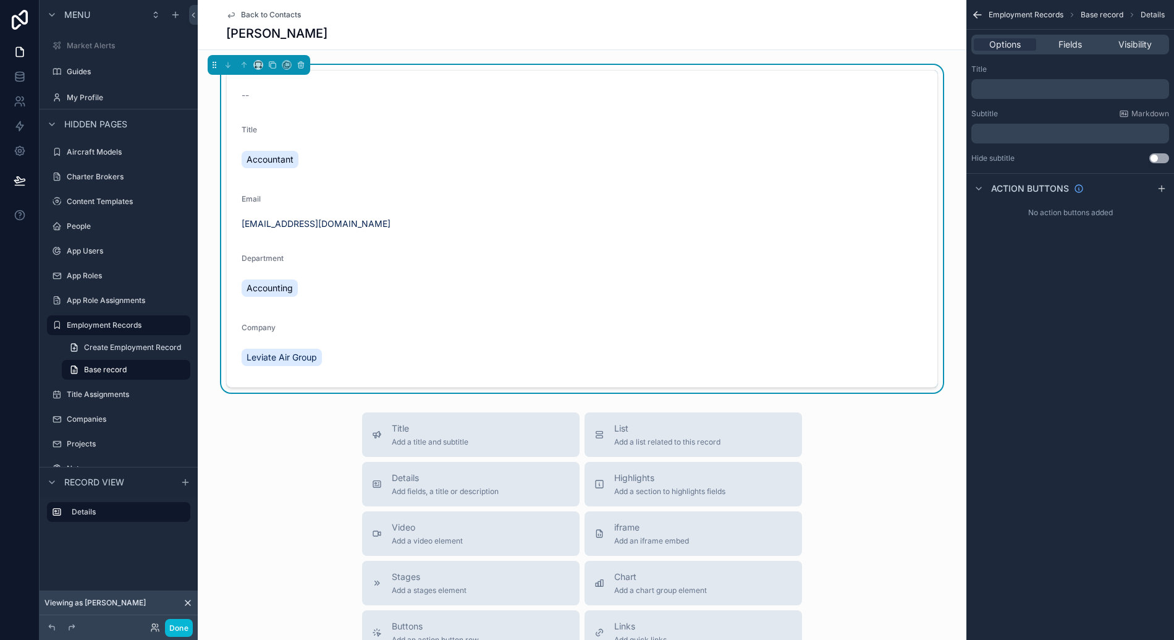
click at [274, 10] on span "Back to Contacts" at bounding box center [271, 15] width 60 height 10
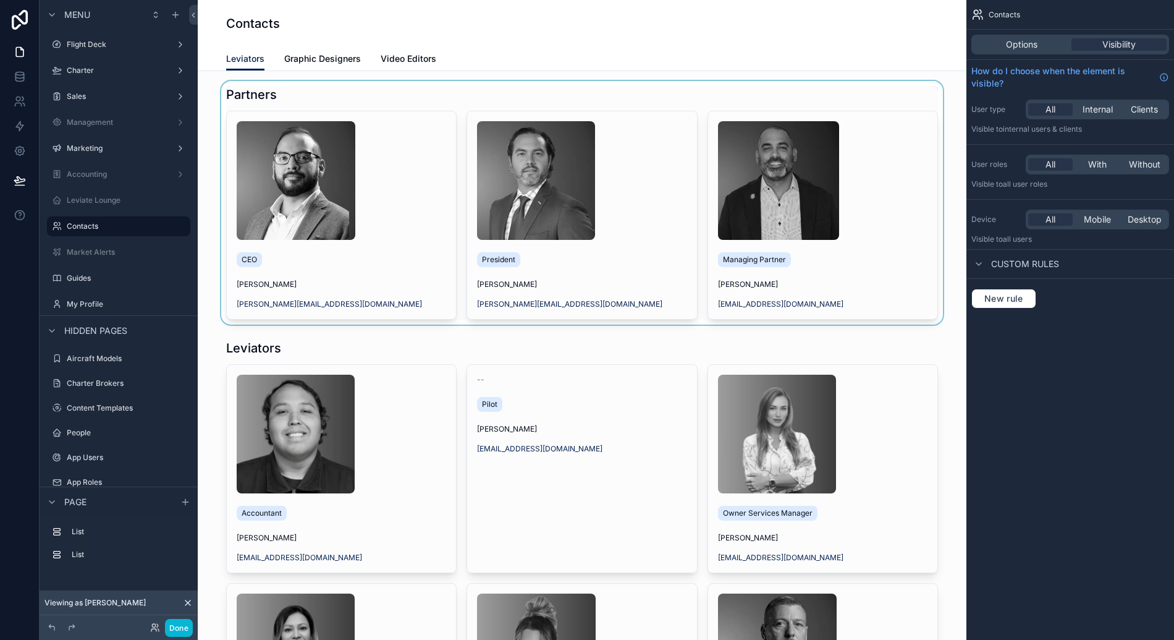
click at [396, 234] on div "scrollable content" at bounding box center [582, 202] width 749 height 243
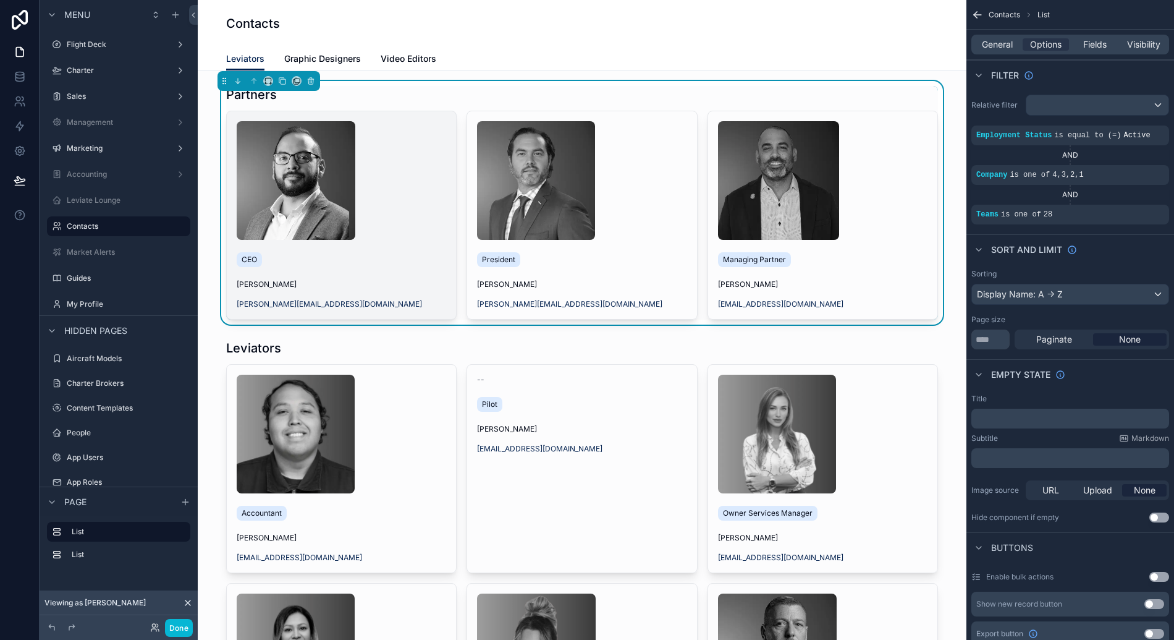
click at [396, 232] on div "scrollable content" at bounding box center [341, 180] width 209 height 119
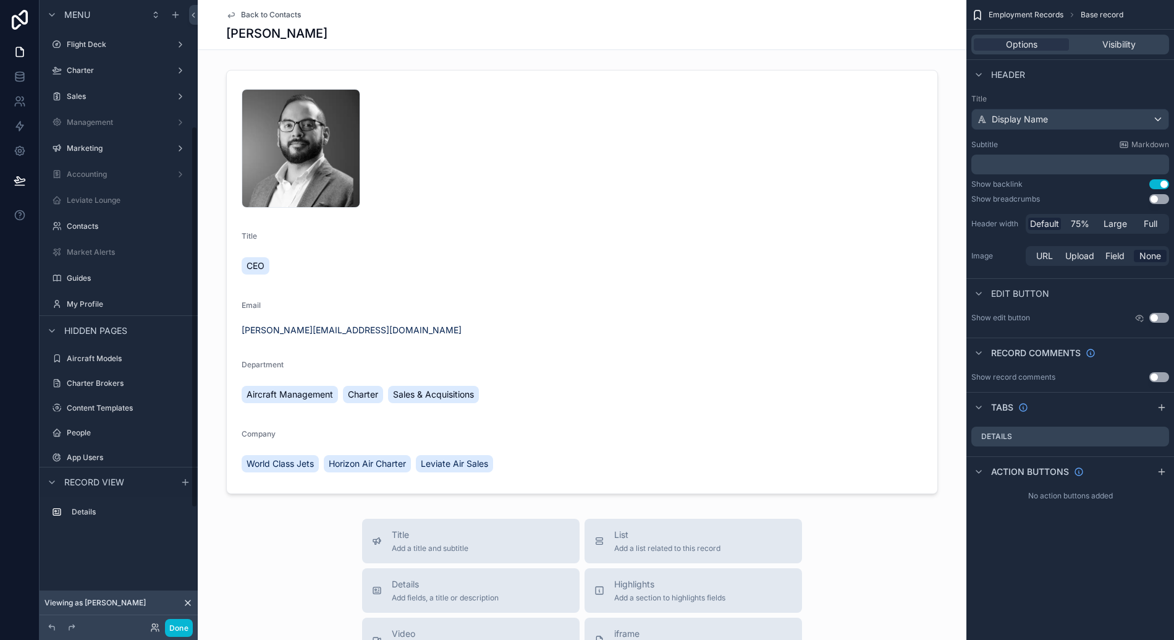
scroll to position [206, 0]
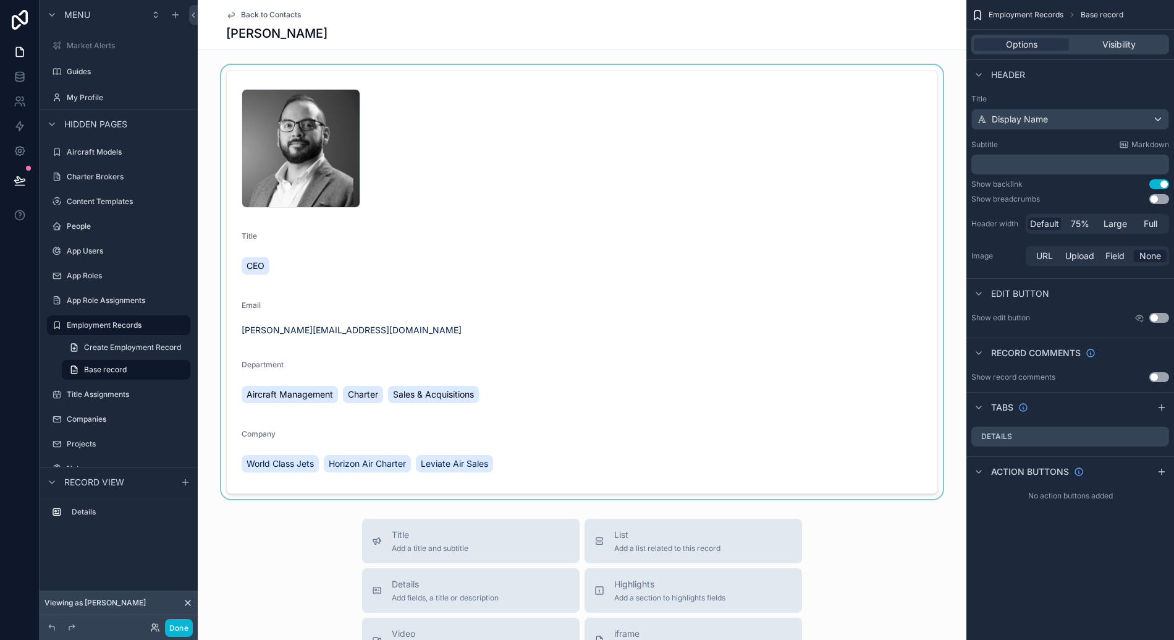
click at [376, 136] on div "scrollable content" at bounding box center [582, 282] width 769 height 434
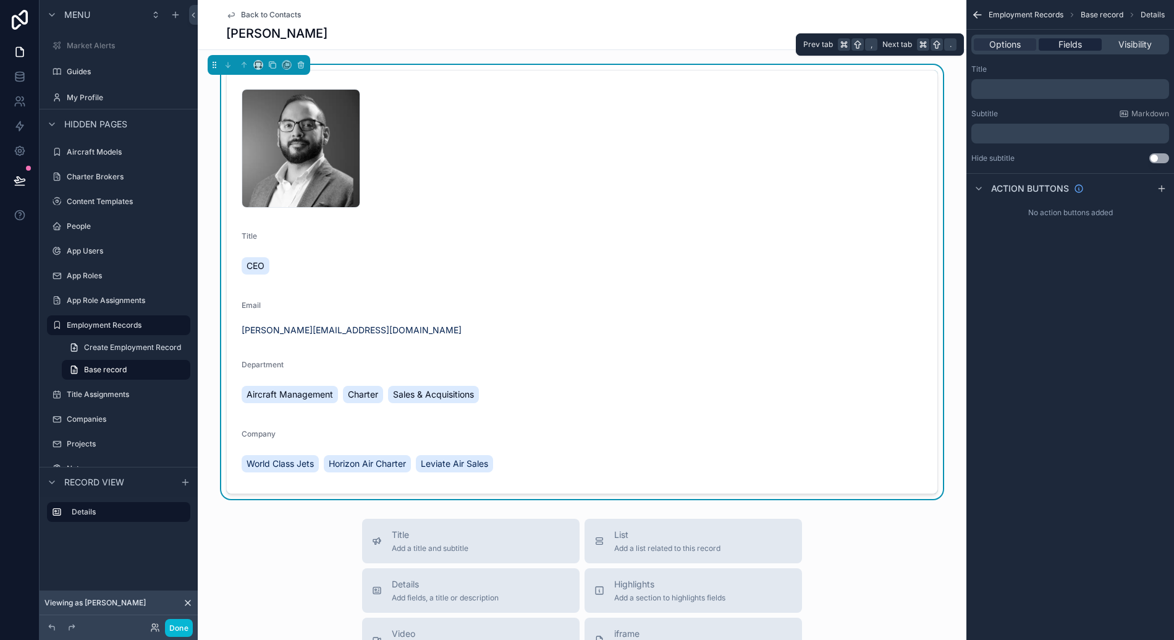
click at [1062, 44] on span "Fields" at bounding box center [1070, 44] width 23 height 12
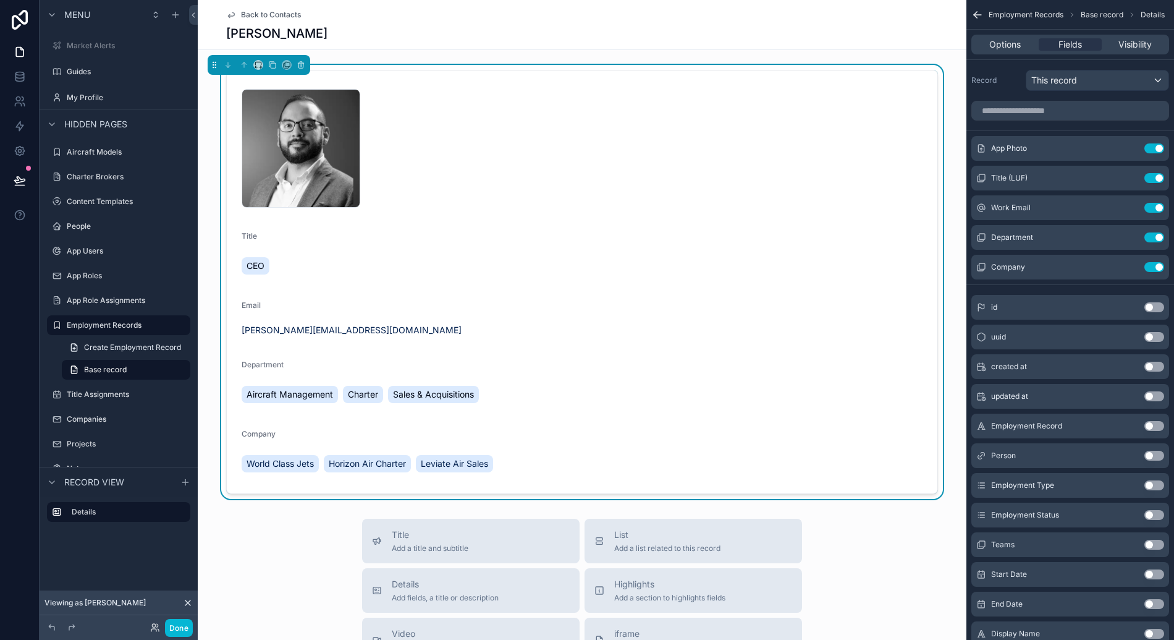
click at [263, 15] on span "Back to Contacts" at bounding box center [271, 15] width 60 height 10
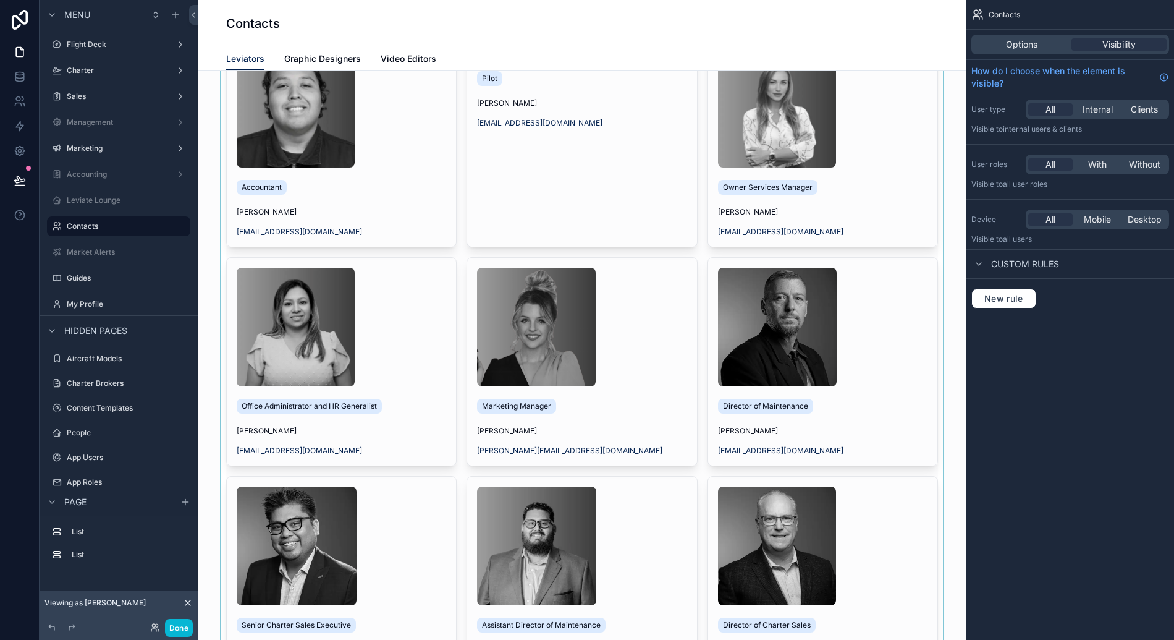
scroll to position [191, 0]
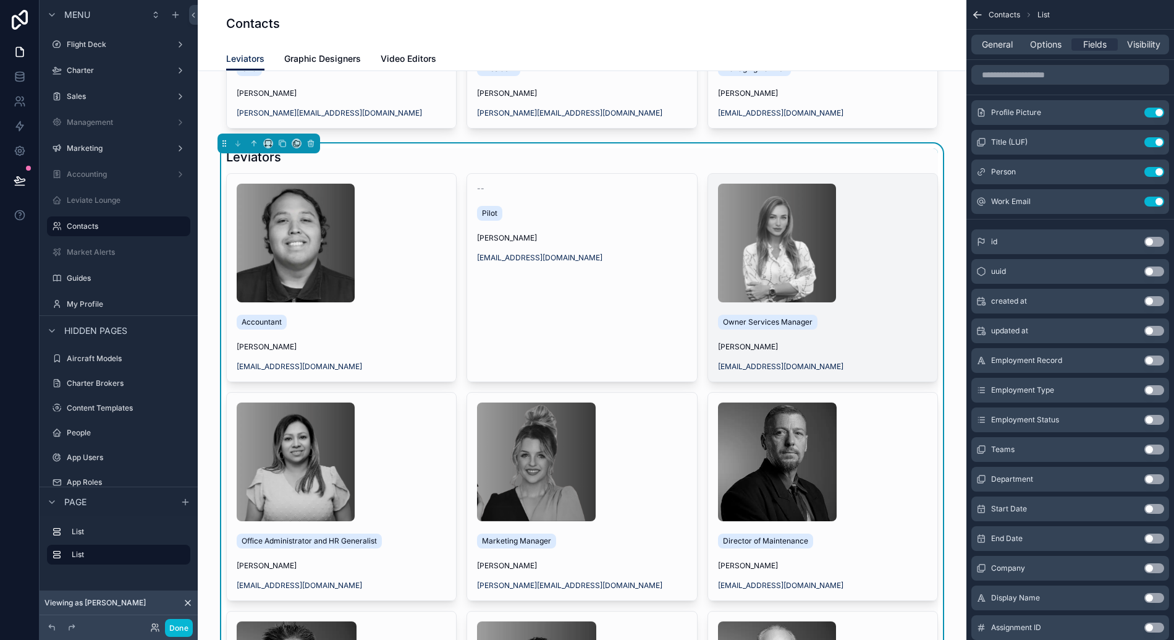
click at [857, 313] on div "Owner Services Manager" at bounding box center [822, 322] width 209 height 20
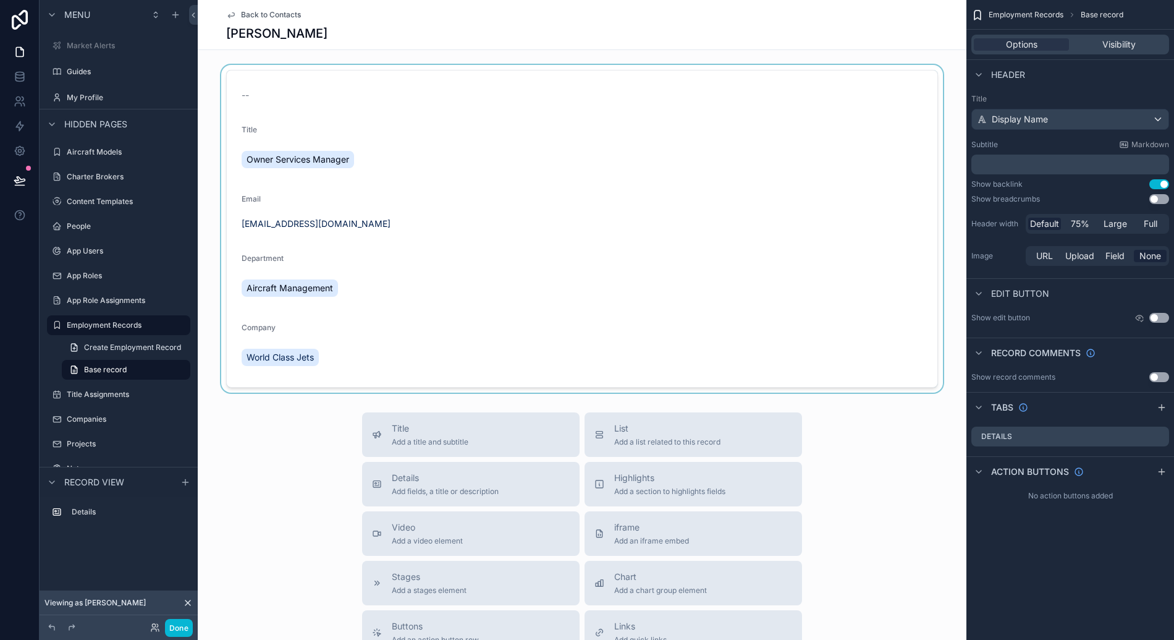
click at [834, 177] on div "scrollable content" at bounding box center [582, 229] width 769 height 328
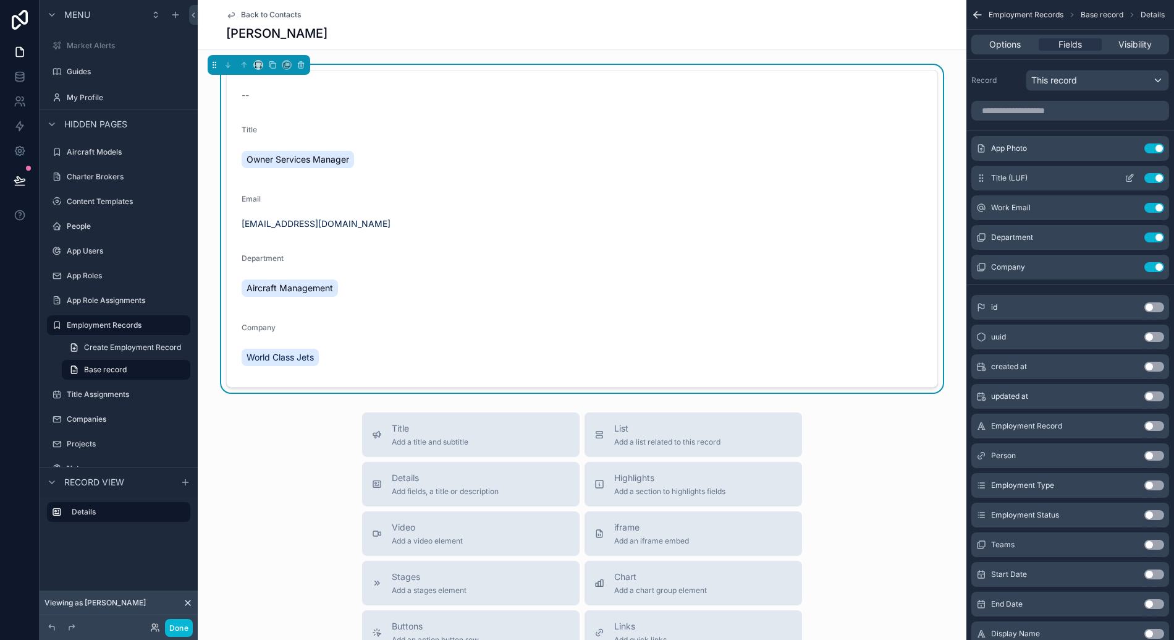
click at [1149, 146] on button "Use setting" at bounding box center [1154, 148] width 20 height 10
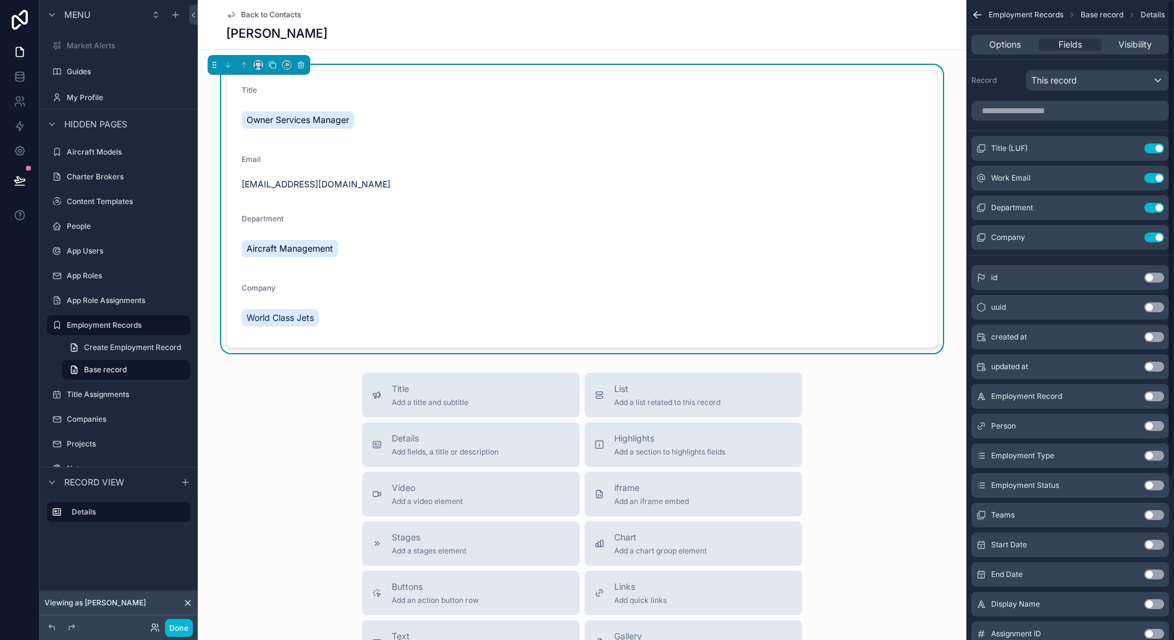
scroll to position [219, 0]
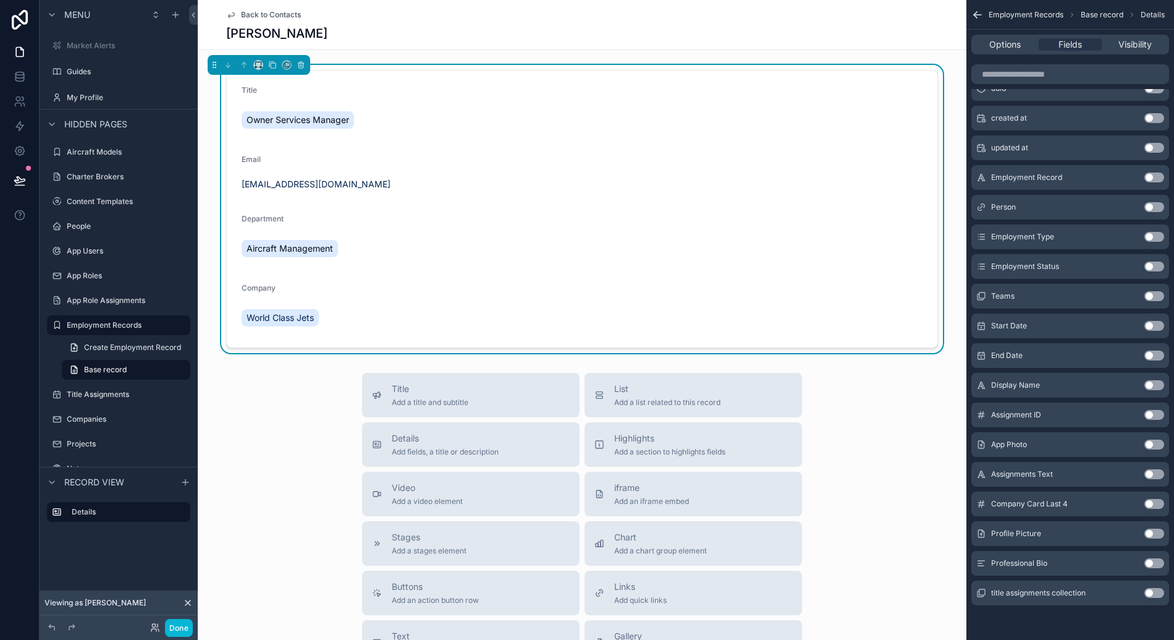
click at [1161, 535] on button "Use setting" at bounding box center [1154, 533] width 20 height 10
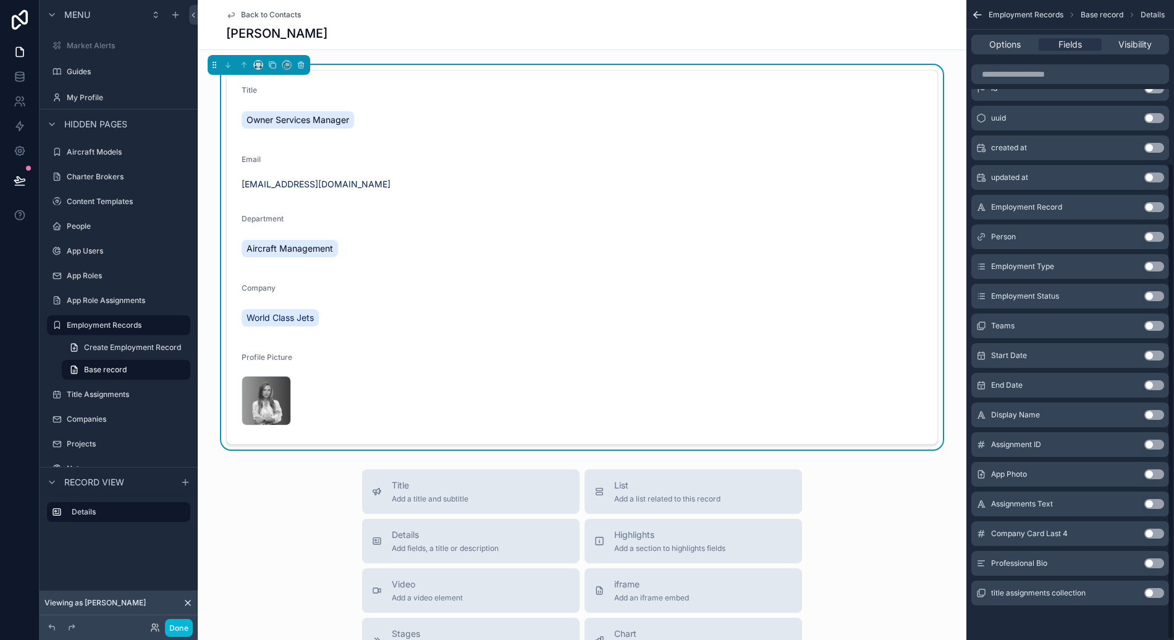
scroll to position [0, 0]
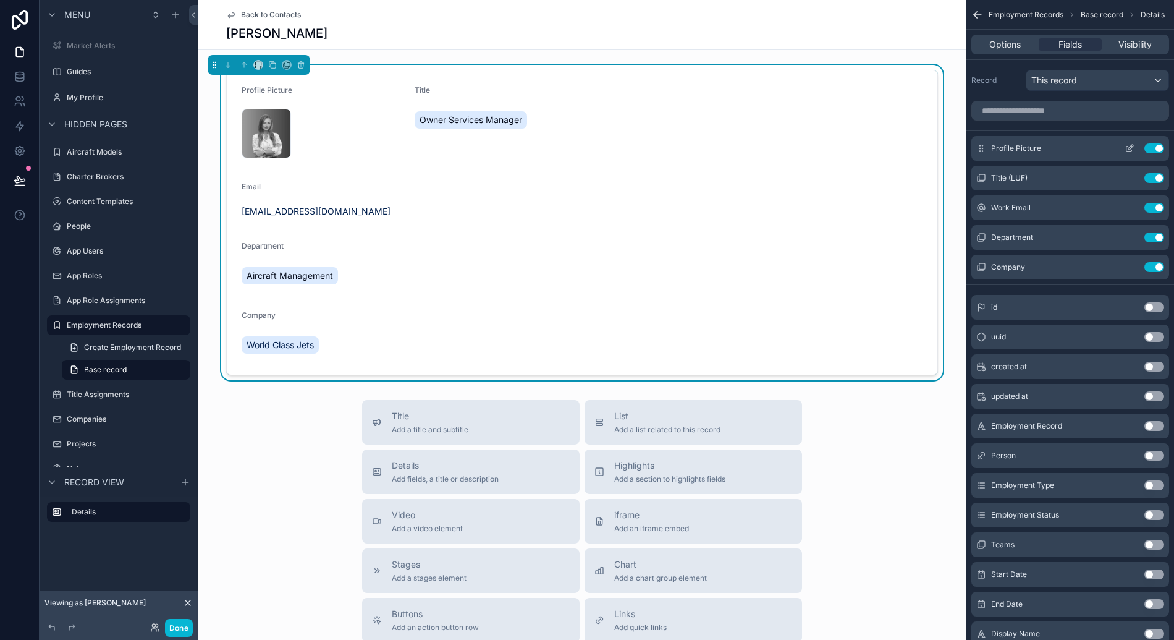
click at [1128, 146] on icon "scrollable content" at bounding box center [1130, 149] width 6 height 6
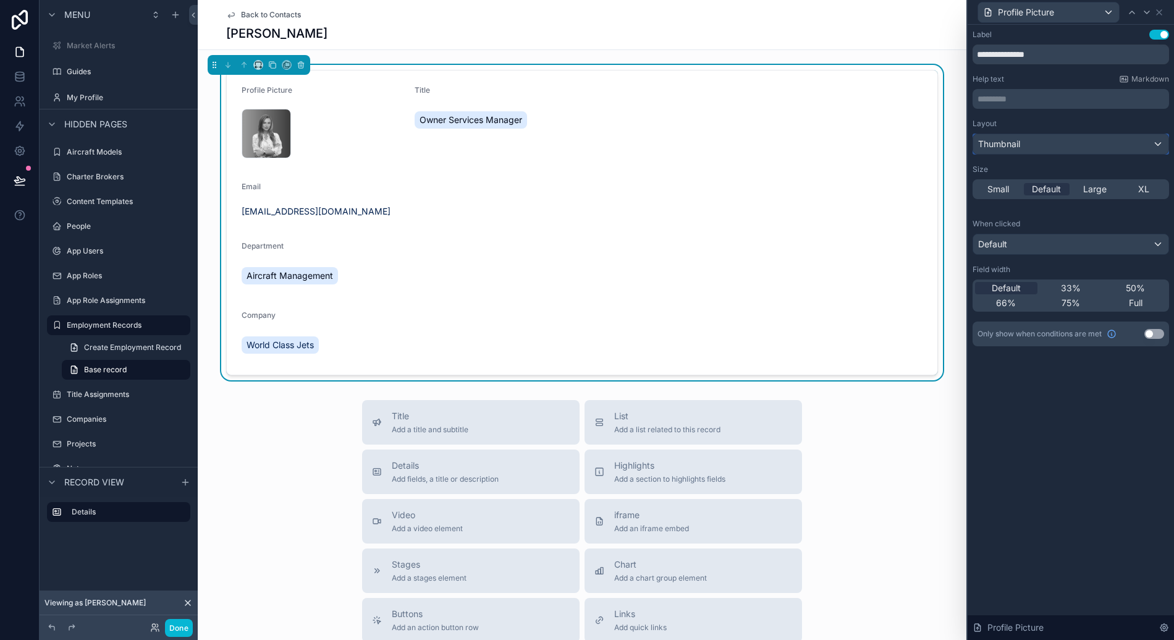
click at [1083, 143] on div "Thumbnail" at bounding box center [1070, 144] width 195 height 20
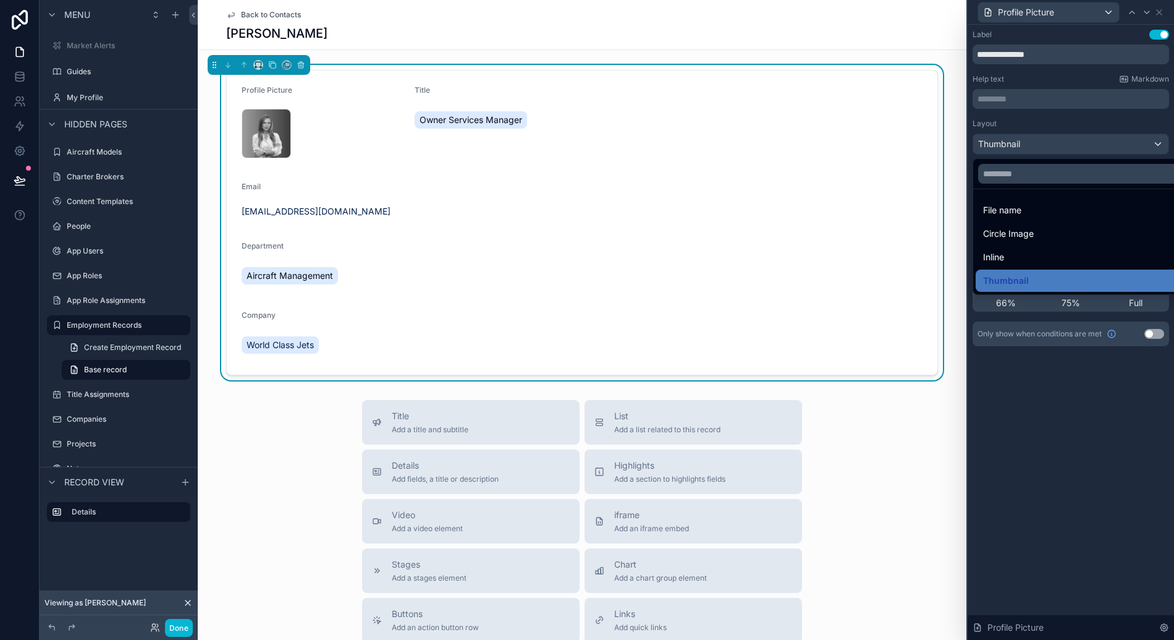
click at [1069, 114] on div at bounding box center [1071, 320] width 206 height 640
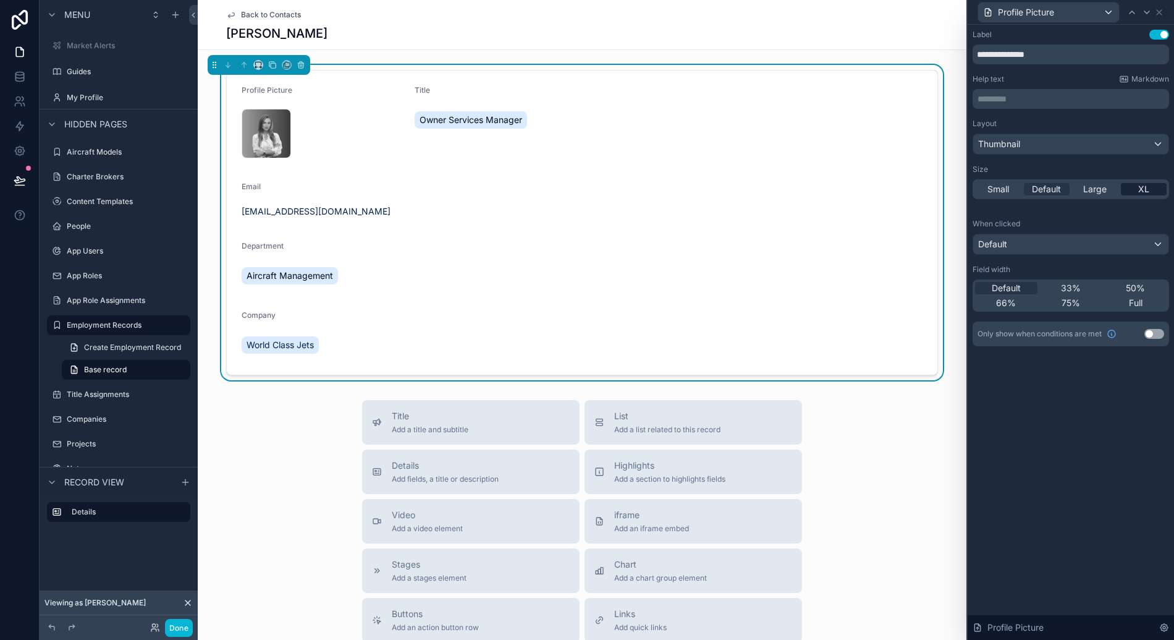
click at [1149, 190] on div "XL" at bounding box center [1144, 189] width 46 height 12
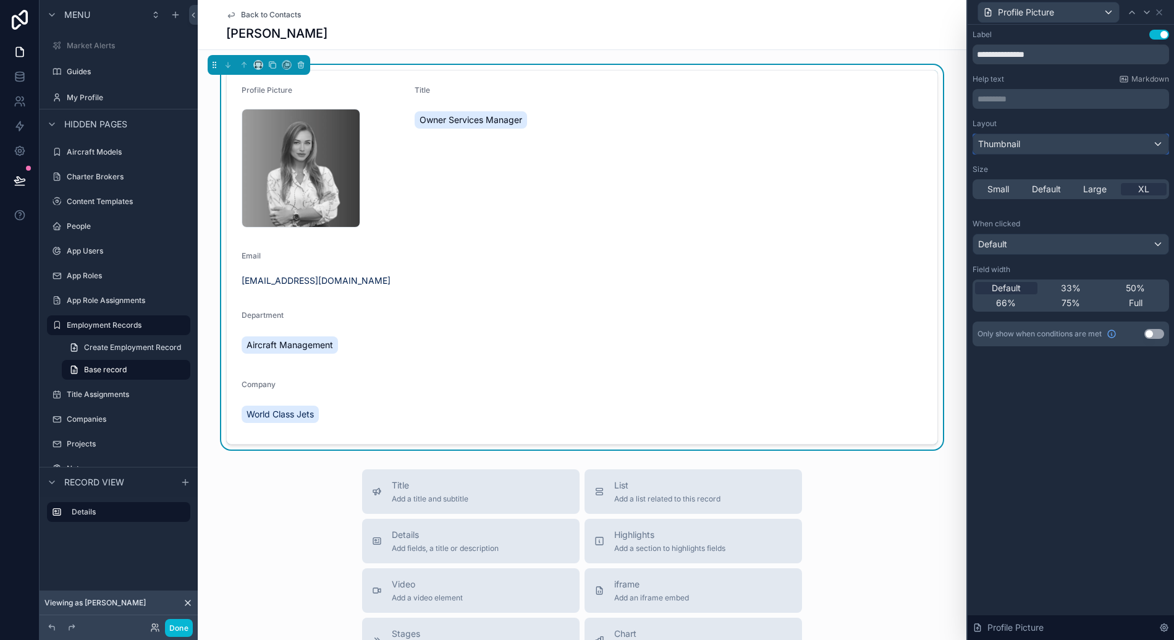
click at [1064, 151] on div "Thumbnail" at bounding box center [1070, 144] width 195 height 20
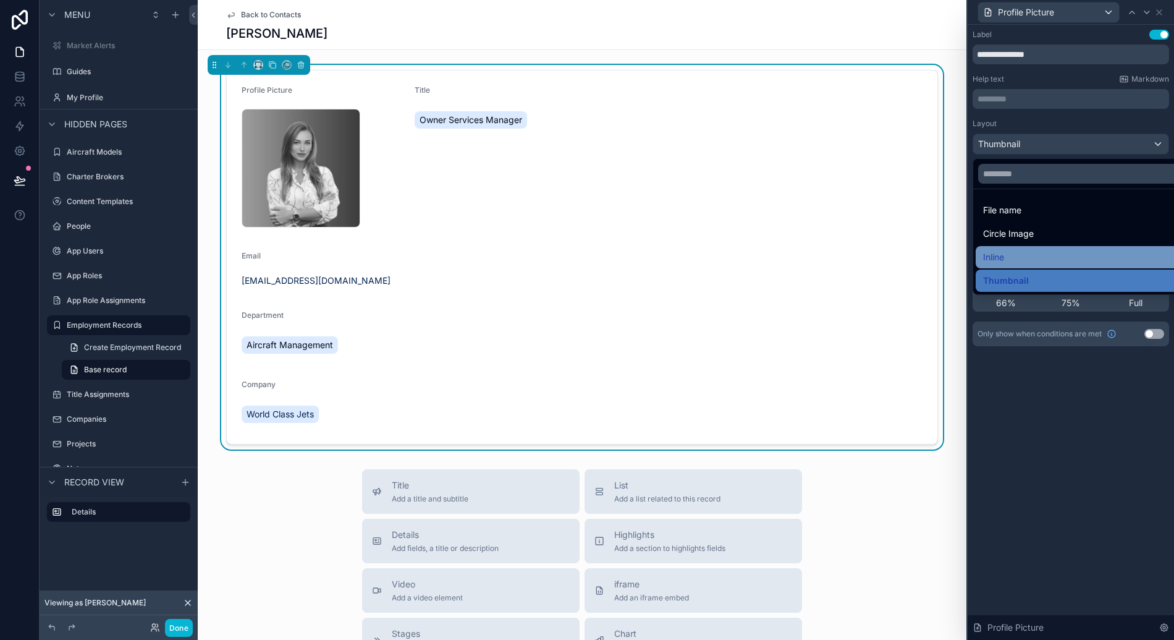
click at [1060, 248] on div "Inline" at bounding box center [1085, 257] width 219 height 22
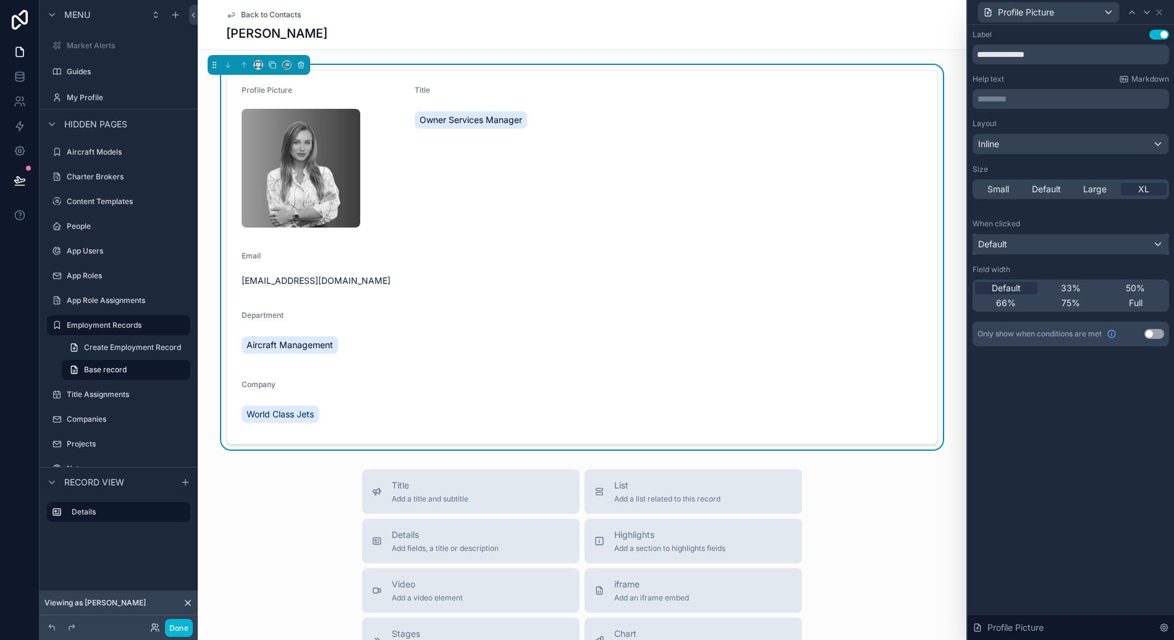
click at [1067, 241] on div "Default" at bounding box center [1070, 244] width 195 height 20
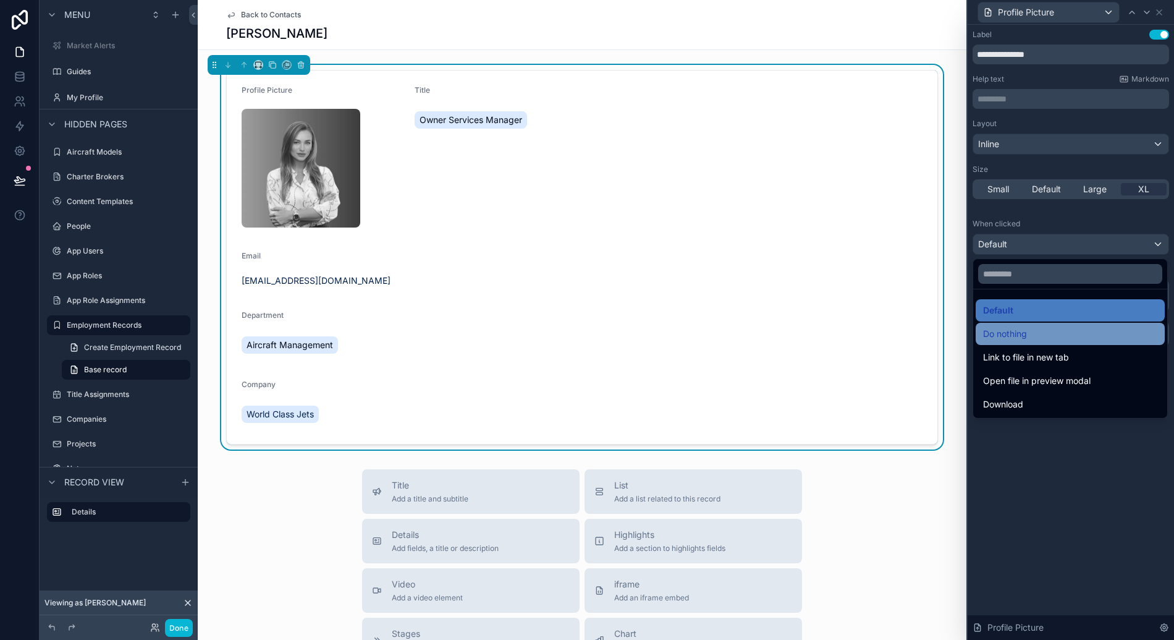
click at [1051, 336] on div "Do nothing" at bounding box center [1070, 333] width 174 height 15
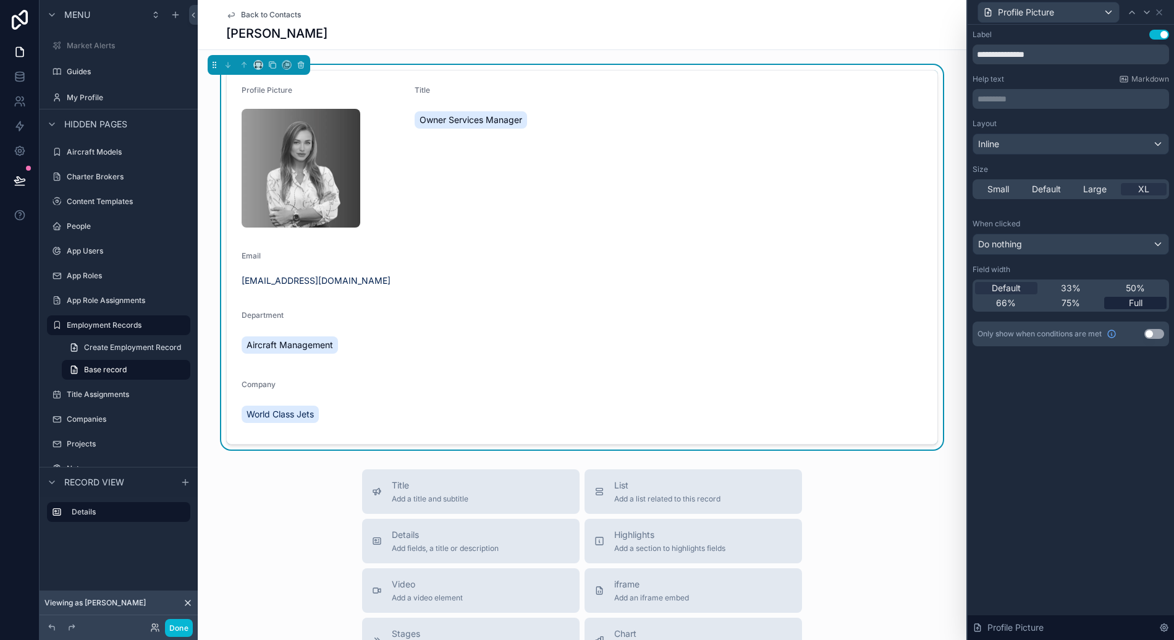
click at [1130, 303] on span "Full" at bounding box center [1136, 303] width 14 height 12
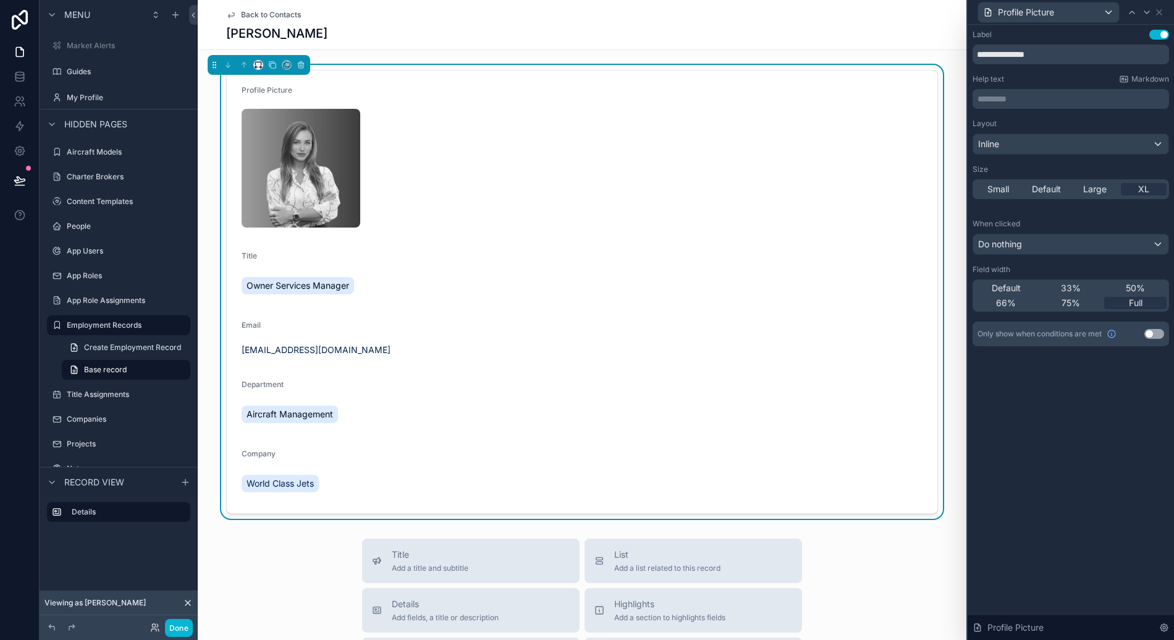
click at [260, 61] on button "scrollable content" at bounding box center [258, 65] width 10 height 10
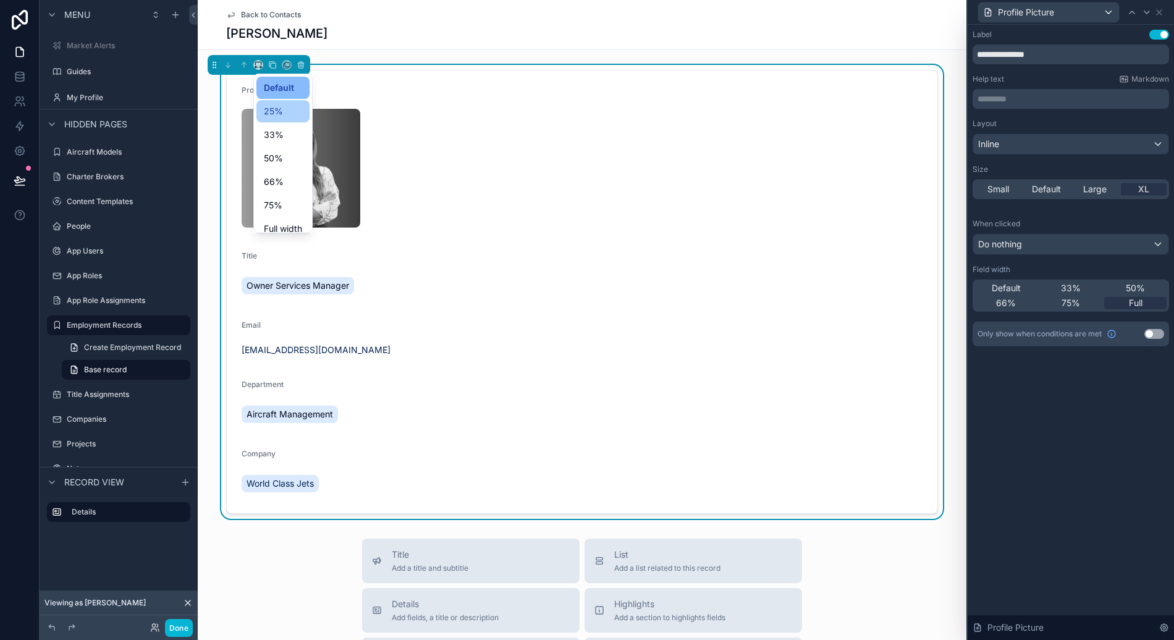
click at [274, 110] on span "25%" at bounding box center [273, 111] width 19 height 15
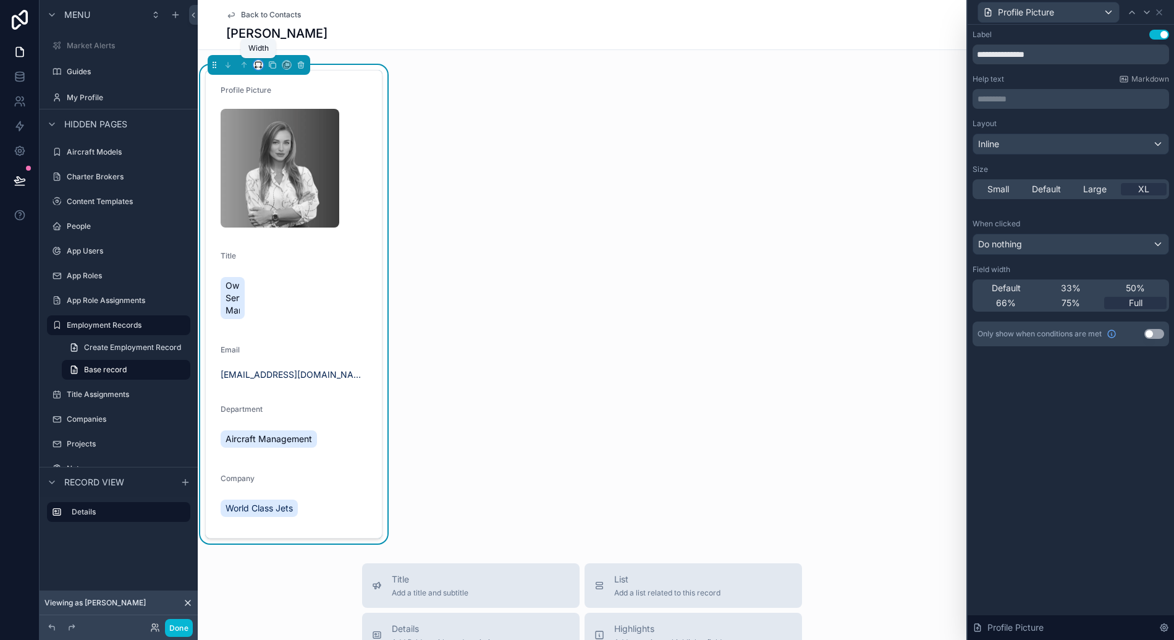
click at [255, 67] on icon "scrollable content" at bounding box center [256, 67] width 2 height 0
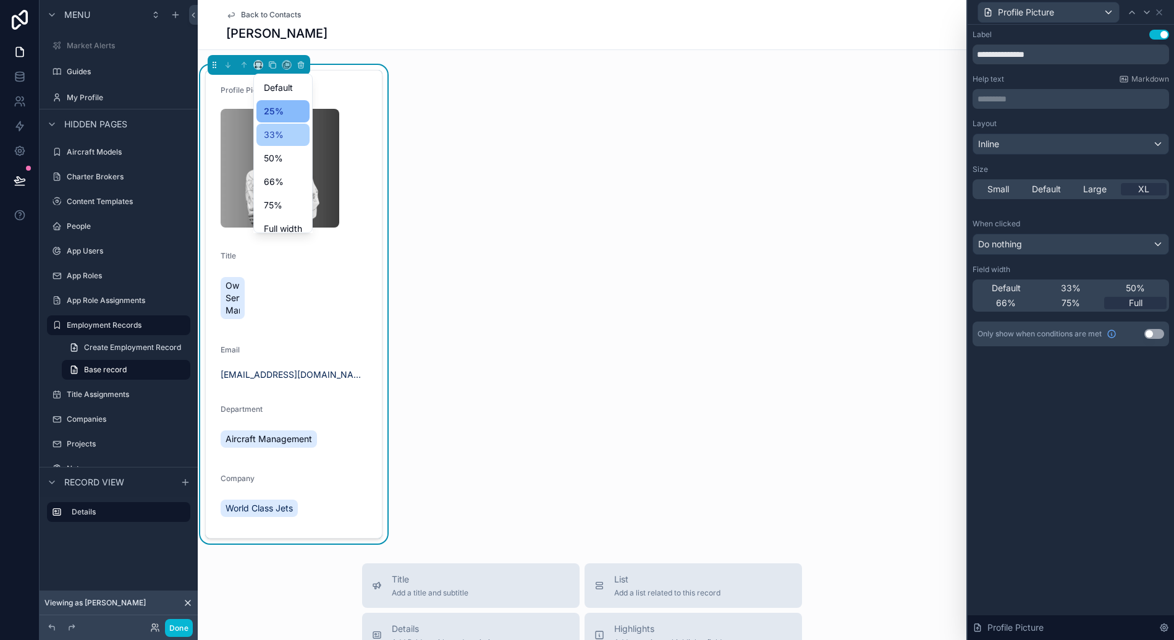
click at [268, 132] on span "33%" at bounding box center [274, 134] width 20 height 15
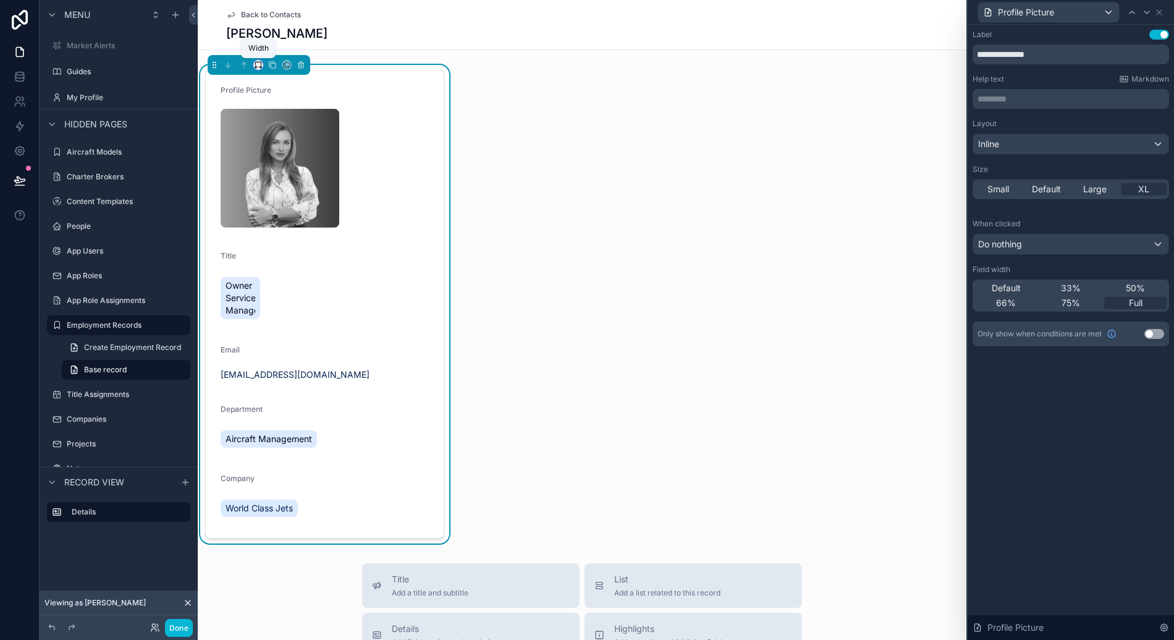
click at [258, 66] on icon "scrollable content" at bounding box center [258, 65] width 9 height 9
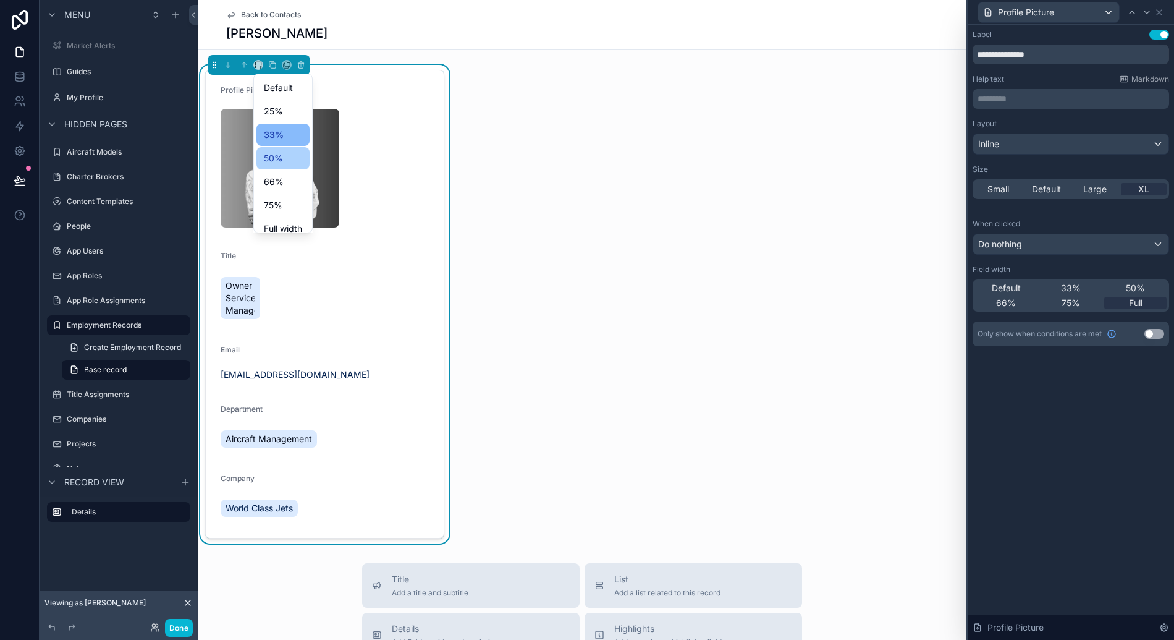
click at [269, 158] on span "50%" at bounding box center [273, 158] width 19 height 15
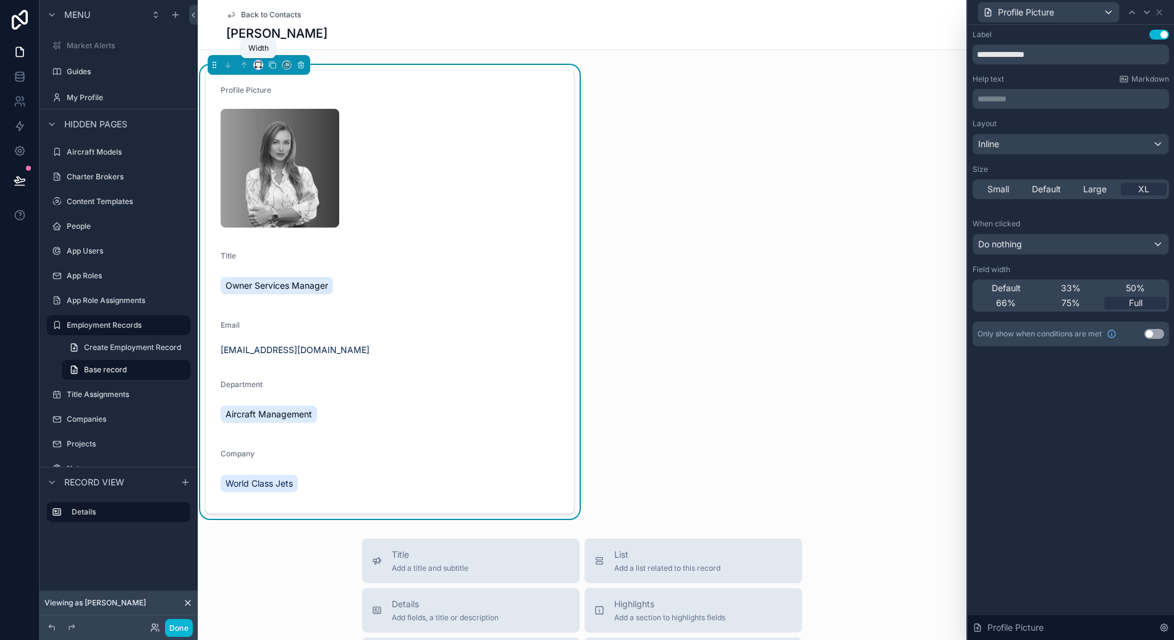
click at [261, 64] on icon "scrollable content" at bounding box center [258, 63] width 6 height 3
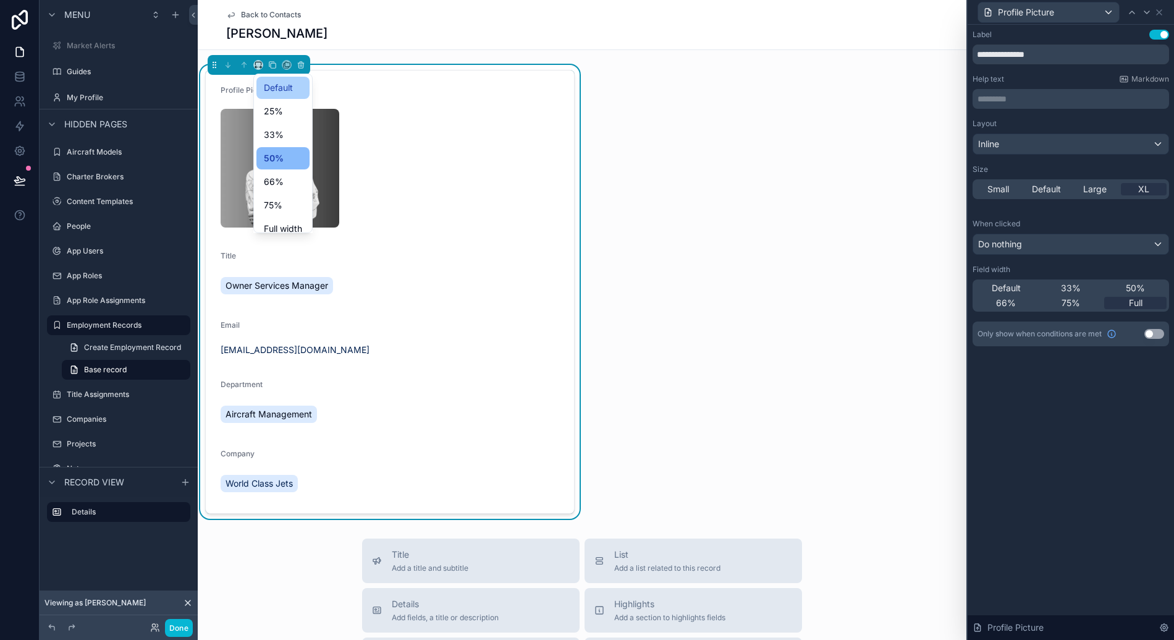
click at [282, 90] on span "Default" at bounding box center [278, 87] width 29 height 15
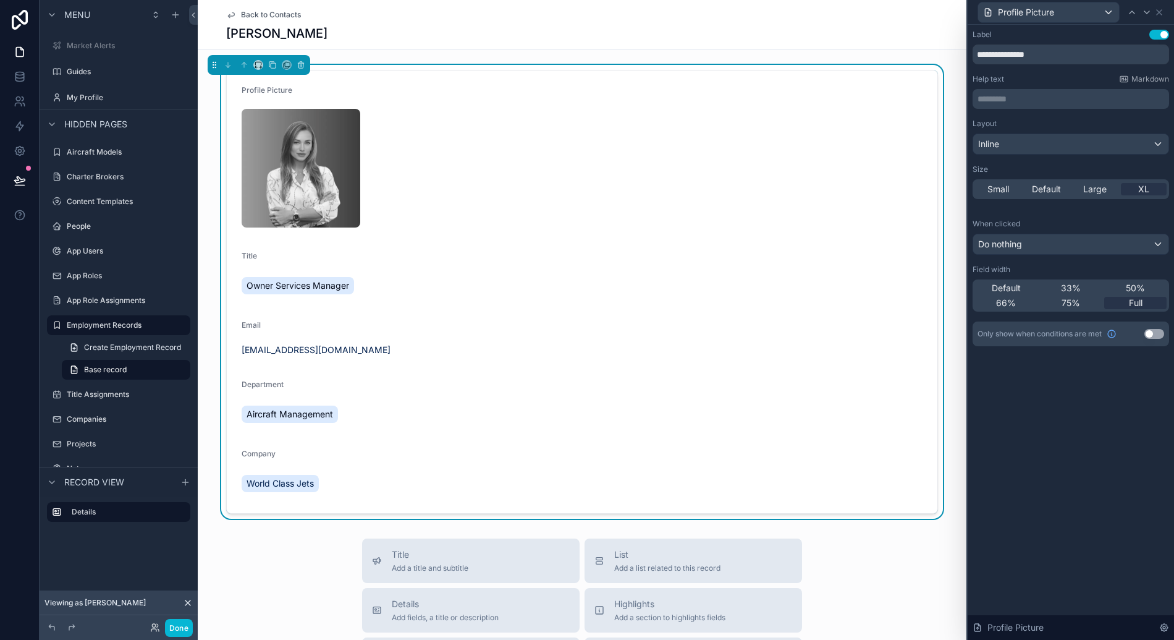
click at [522, 179] on div "scrollable content" at bounding box center [582, 168] width 681 height 119
click at [1159, 13] on icon at bounding box center [1159, 12] width 10 height 10
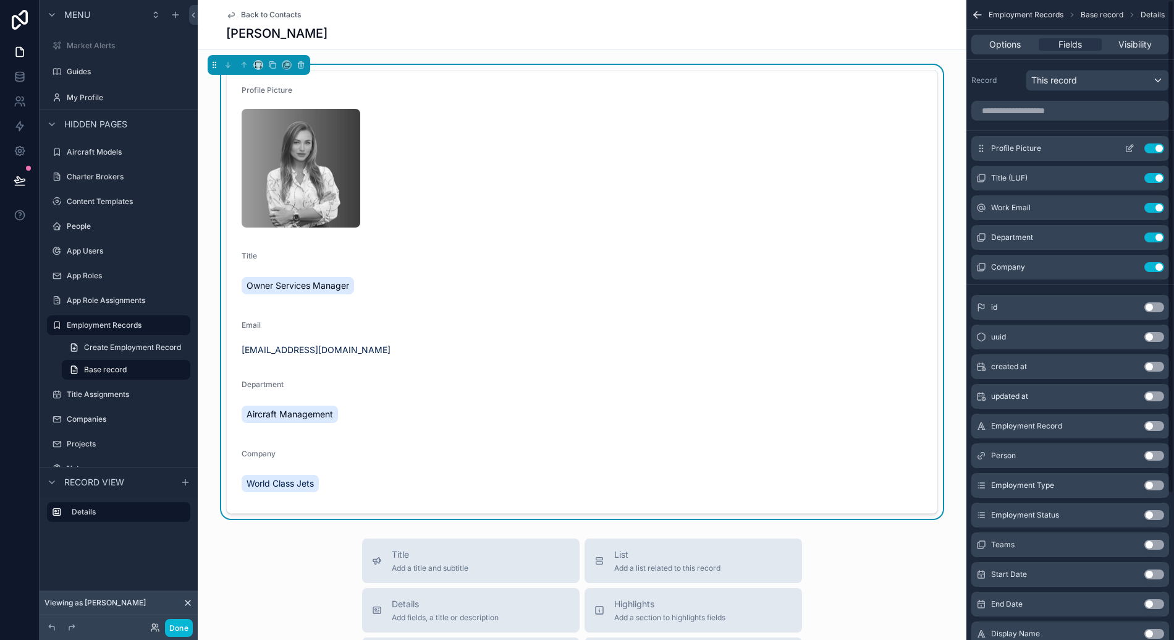
click at [1126, 146] on icon "scrollable content" at bounding box center [1130, 148] width 10 height 10
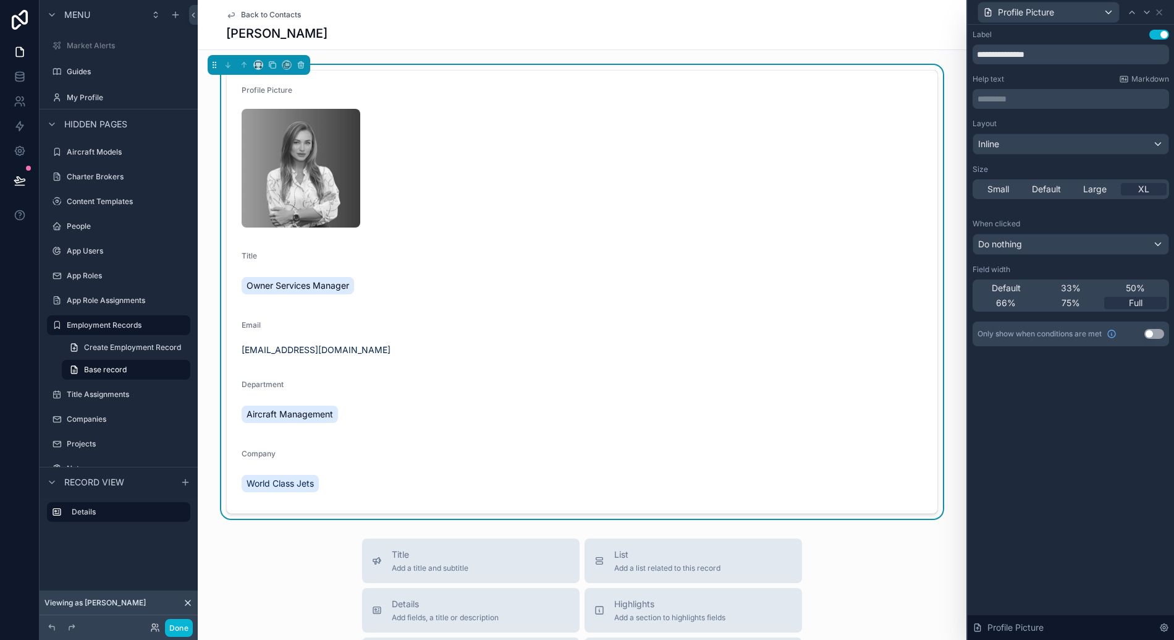
click at [1007, 296] on div "Default 33% 50% 66% 75% Full" at bounding box center [1071, 295] width 197 height 32
click at [1018, 283] on span "Default" at bounding box center [1006, 288] width 29 height 12
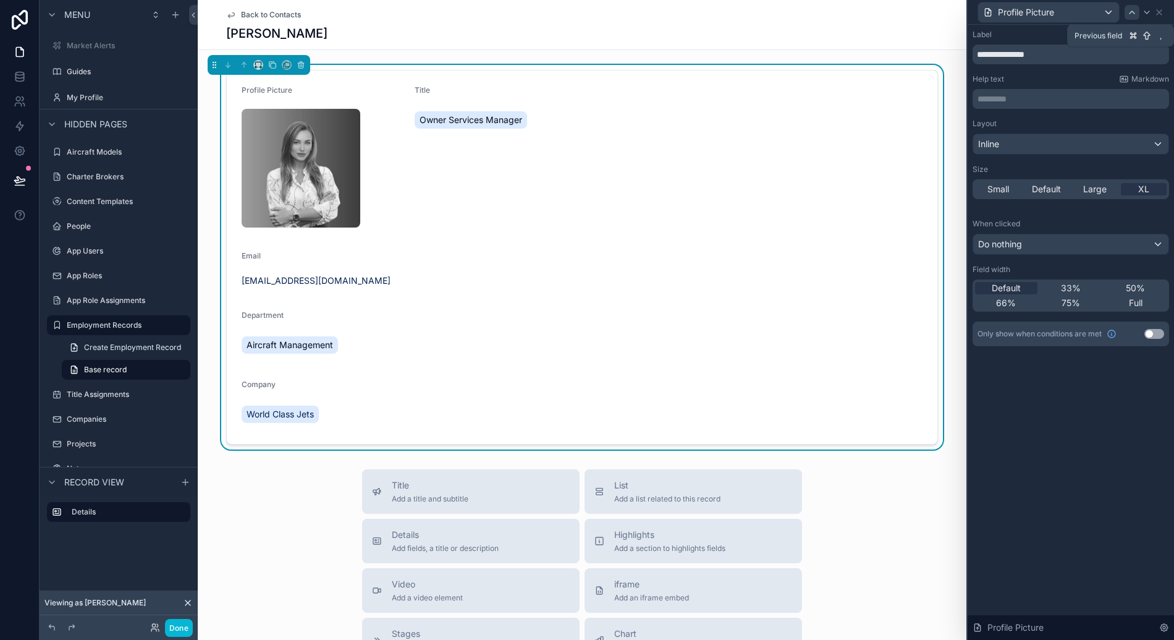
click at [1135, 11] on icon at bounding box center [1132, 12] width 10 height 10
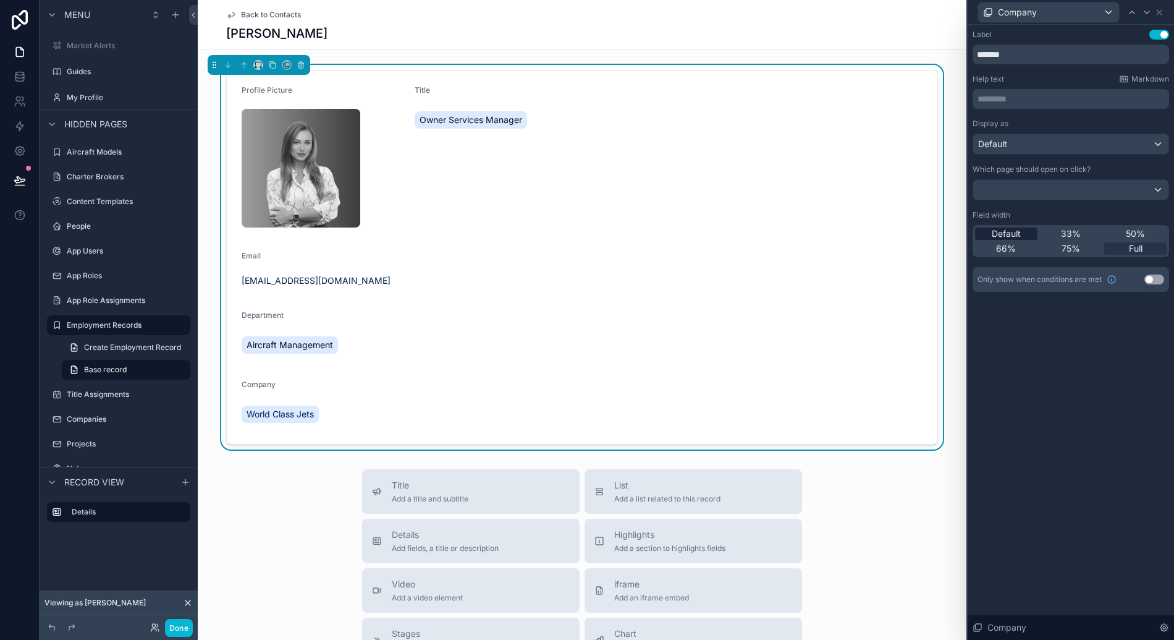
click at [1002, 232] on span "Default" at bounding box center [1006, 233] width 29 height 12
click at [1146, 9] on icon at bounding box center [1147, 12] width 10 height 10
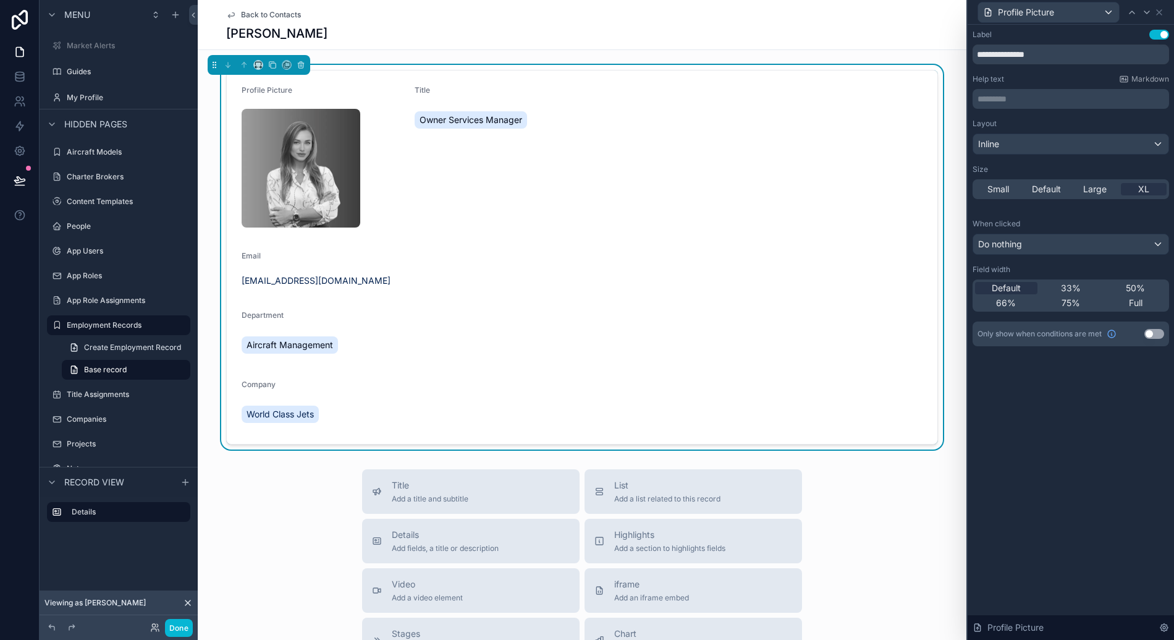
click at [1144, 295] on div "Default 33% 50% 66% 75% Full" at bounding box center [1071, 295] width 197 height 32
click at [1145, 297] on div "Full" at bounding box center [1135, 303] width 62 height 12
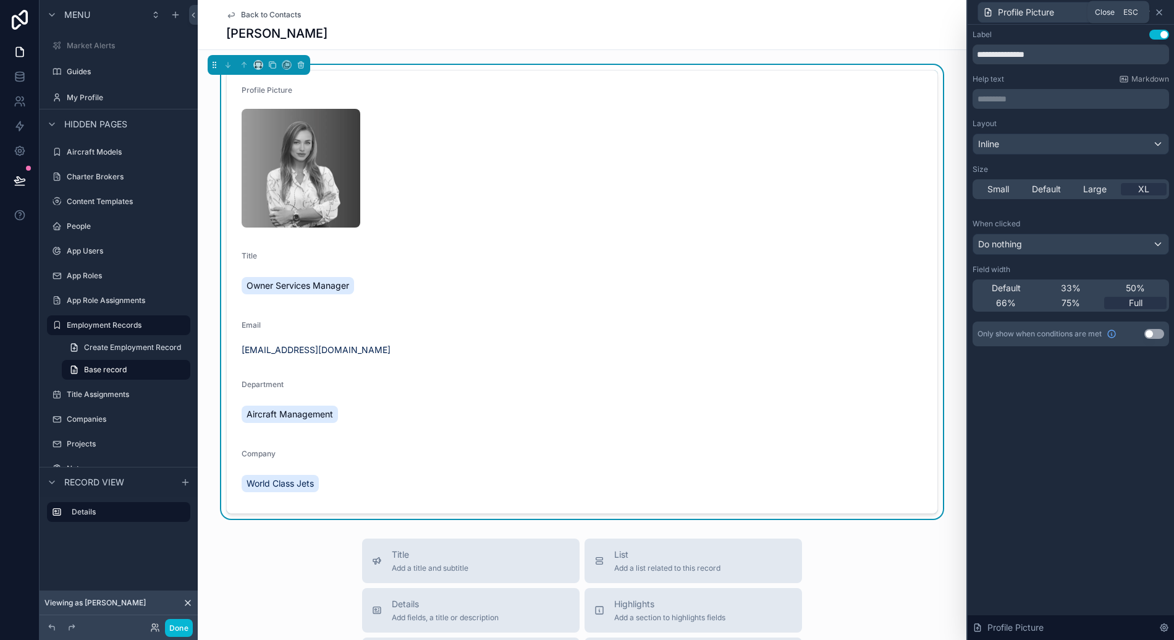
click at [1161, 8] on icon at bounding box center [1159, 12] width 10 height 10
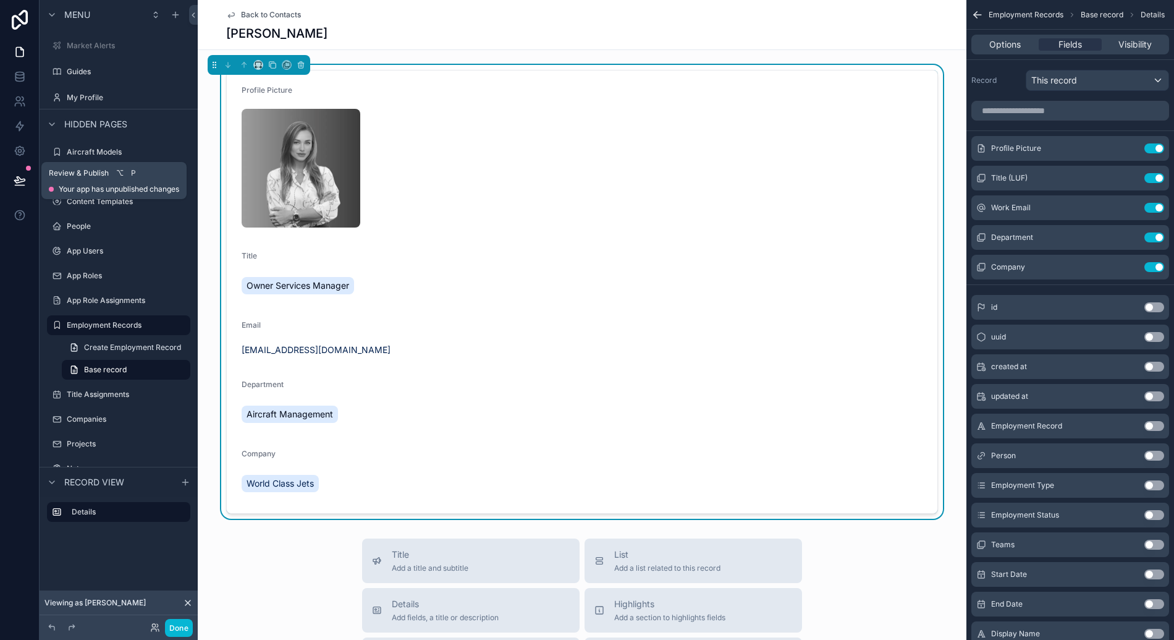
click at [25, 177] on icon at bounding box center [20, 180] width 12 height 12
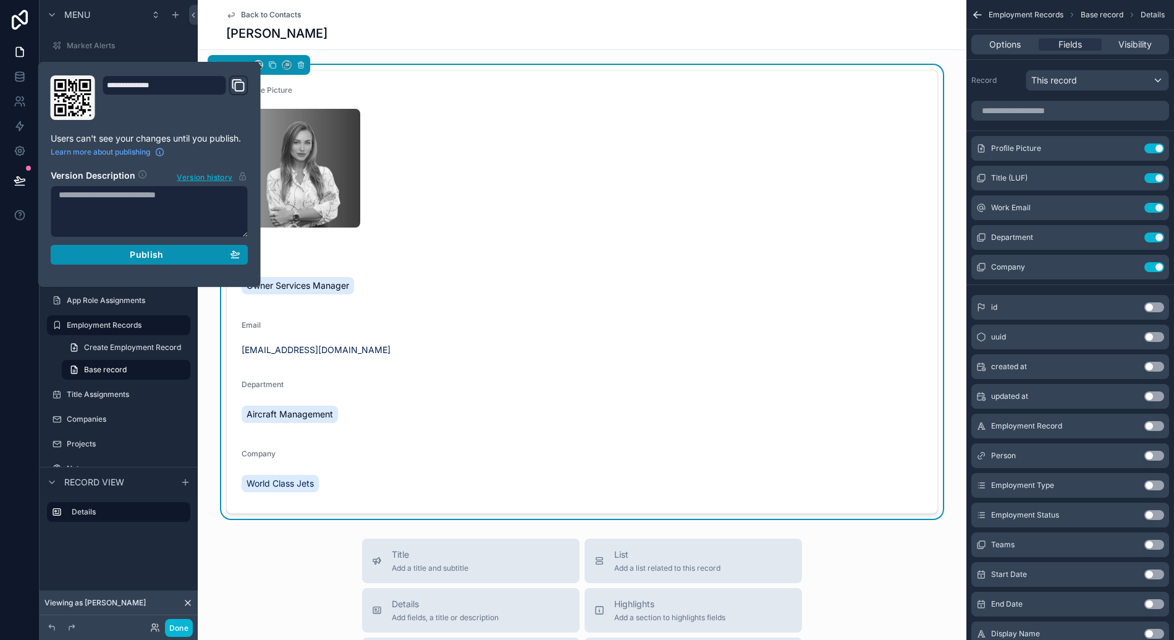
click at [145, 257] on span "Publish" at bounding box center [146, 254] width 33 height 11
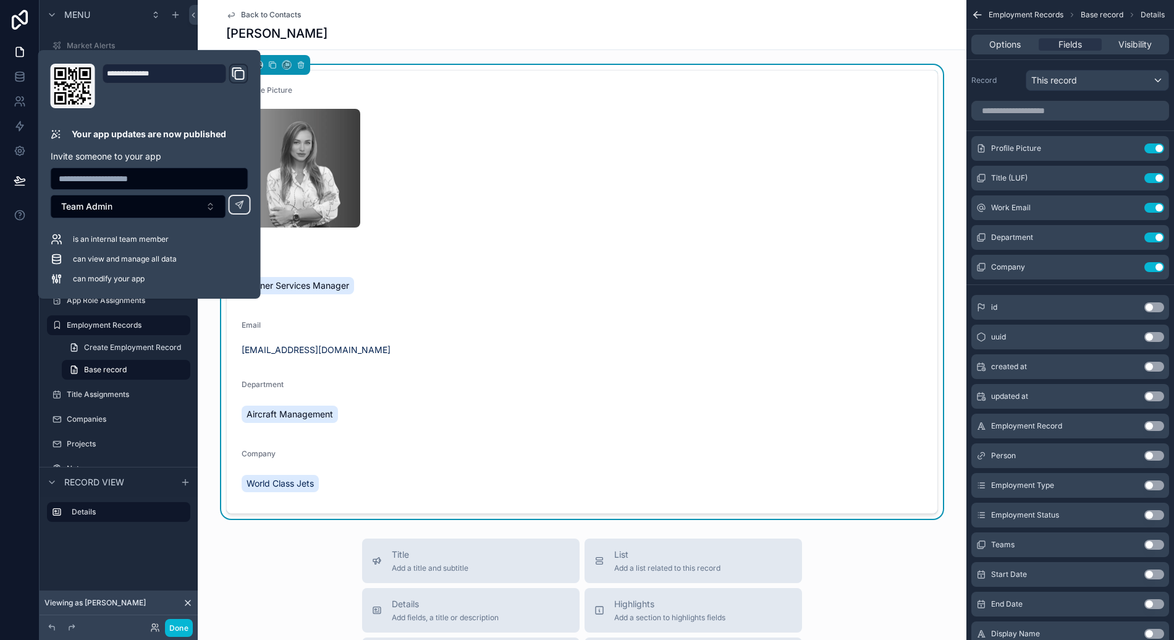
click at [429, 48] on div "Back to Contacts Amber Smith" at bounding box center [582, 24] width 712 height 49
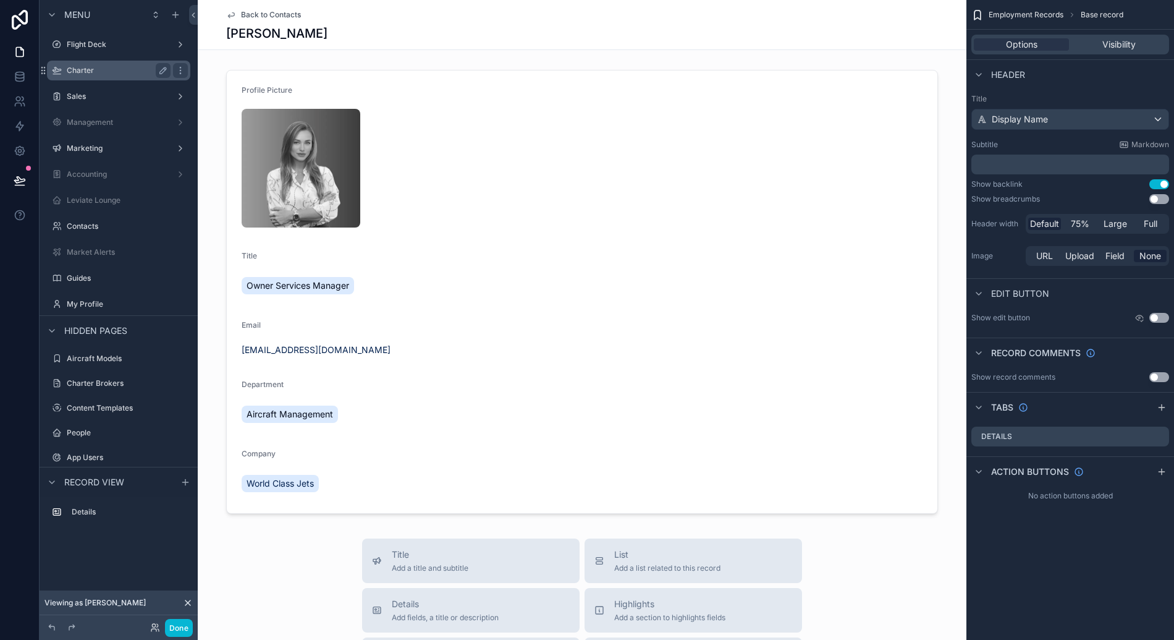
click at [98, 69] on label "Charter" at bounding box center [116, 71] width 99 height 10
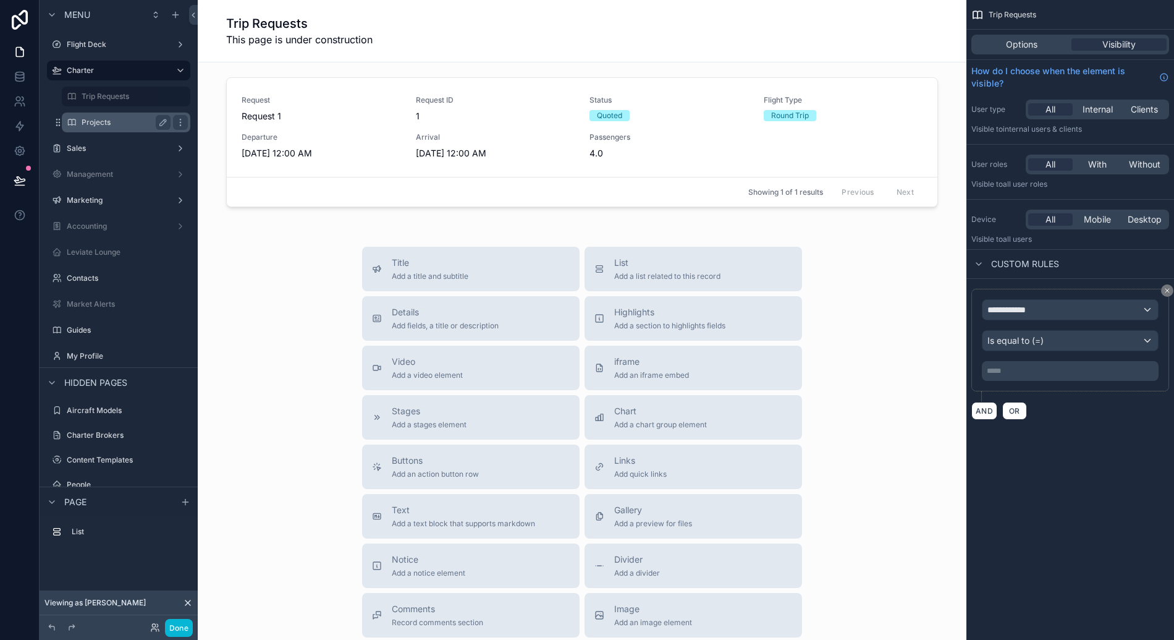
click at [102, 120] on label "Projects" at bounding box center [124, 122] width 84 height 10
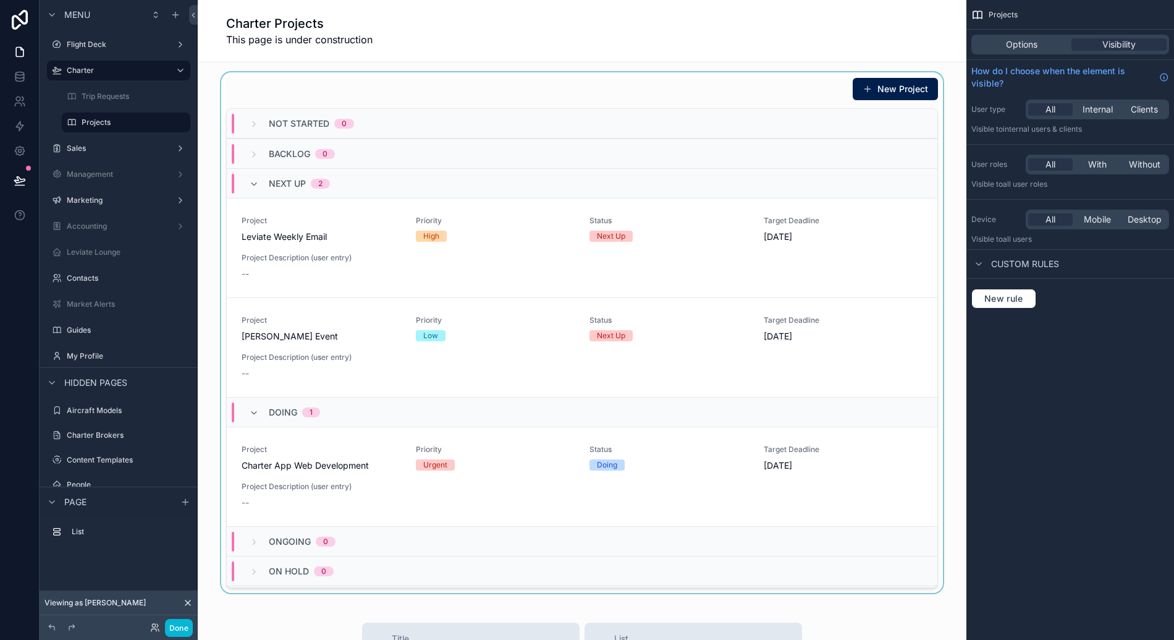
click at [378, 354] on div "scrollable content" at bounding box center [582, 332] width 749 height 520
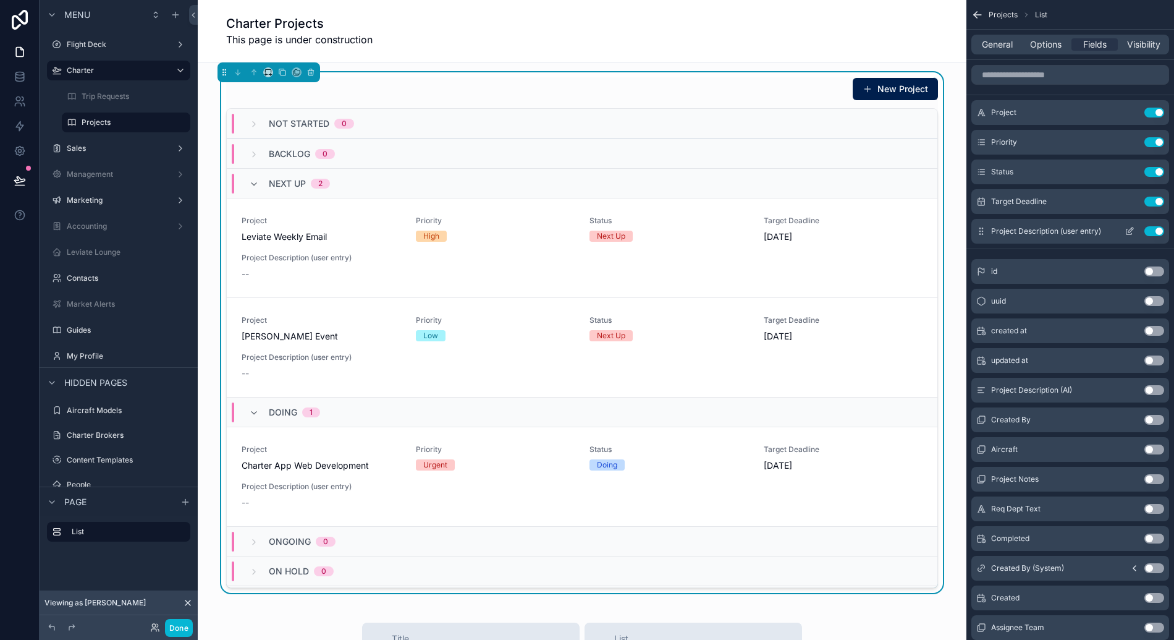
click at [1154, 229] on button "Use setting" at bounding box center [1154, 231] width 20 height 10
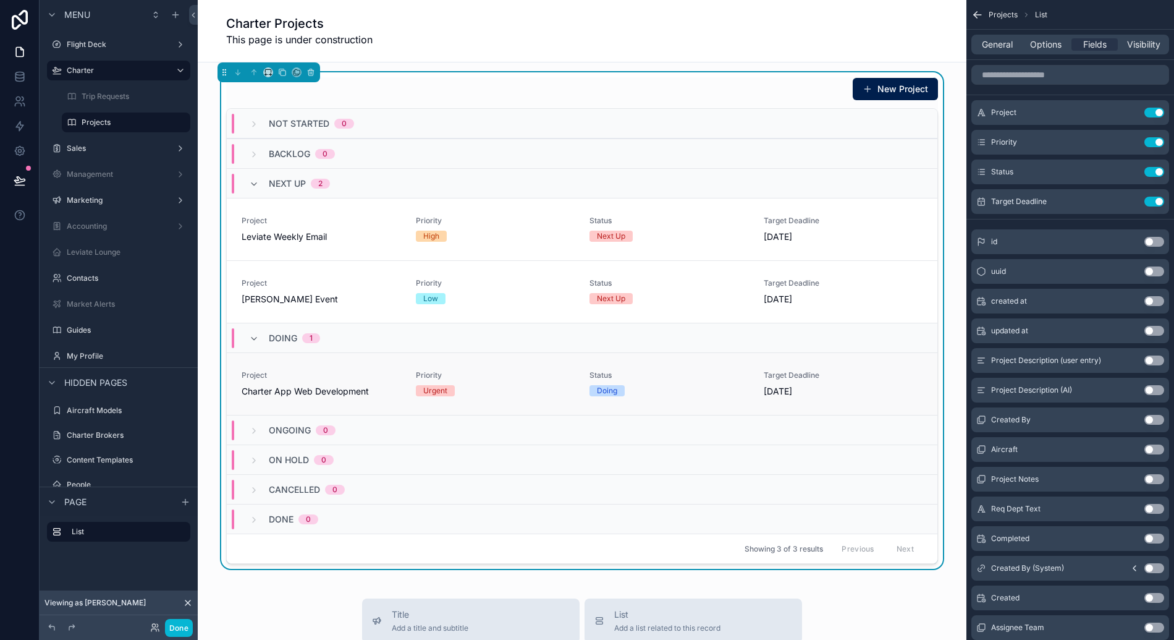
click at [675, 396] on div "Status Doing" at bounding box center [669, 383] width 159 height 27
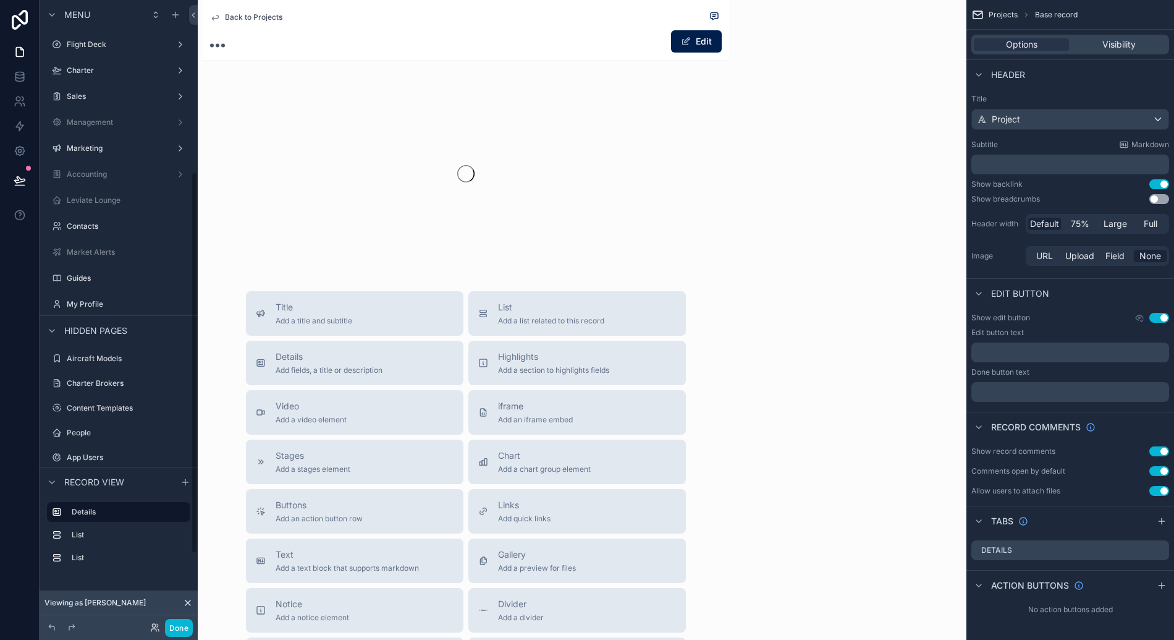
scroll to position [281, 0]
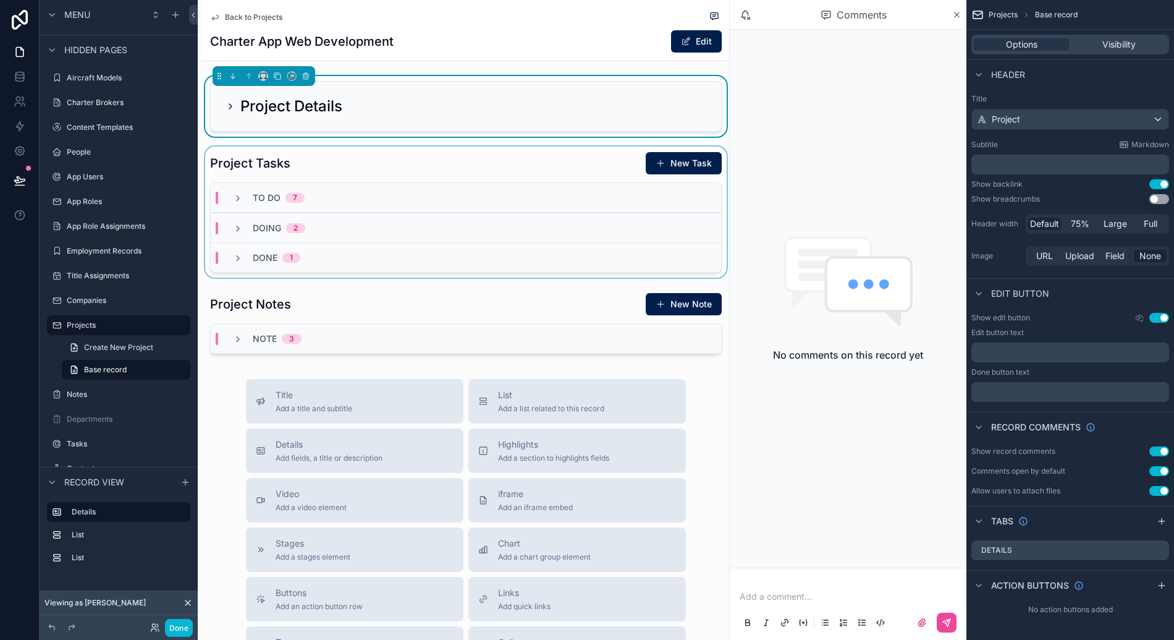
click at [243, 223] on div "Doing 2" at bounding box center [269, 228] width 72 height 12
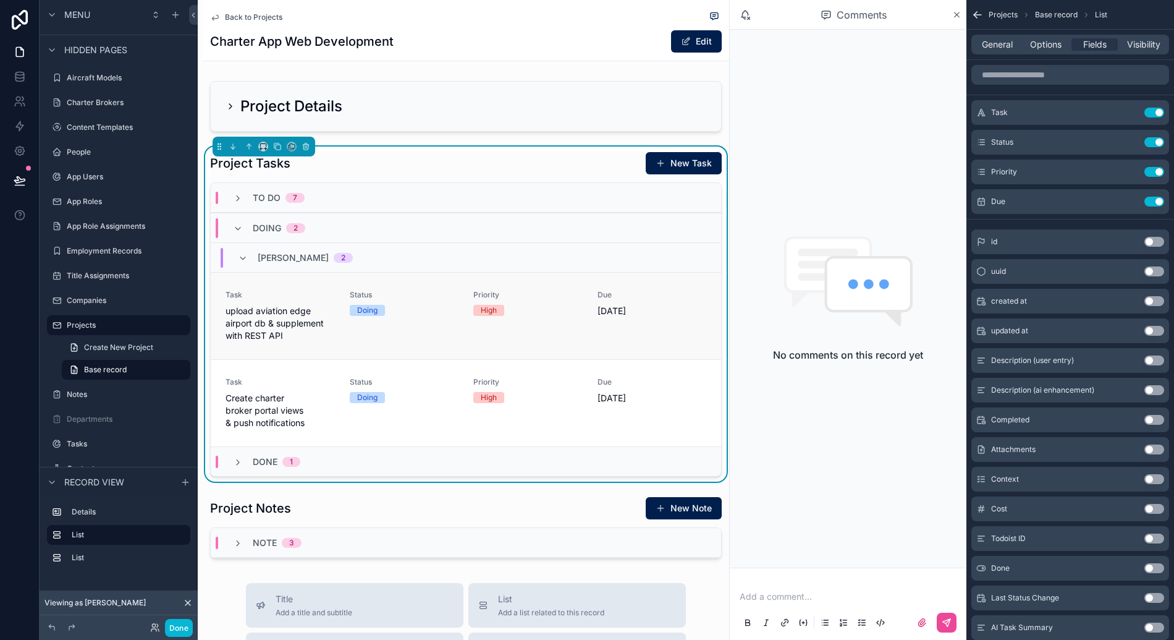
click at [321, 292] on span "Task" at bounding box center [280, 295] width 109 height 10
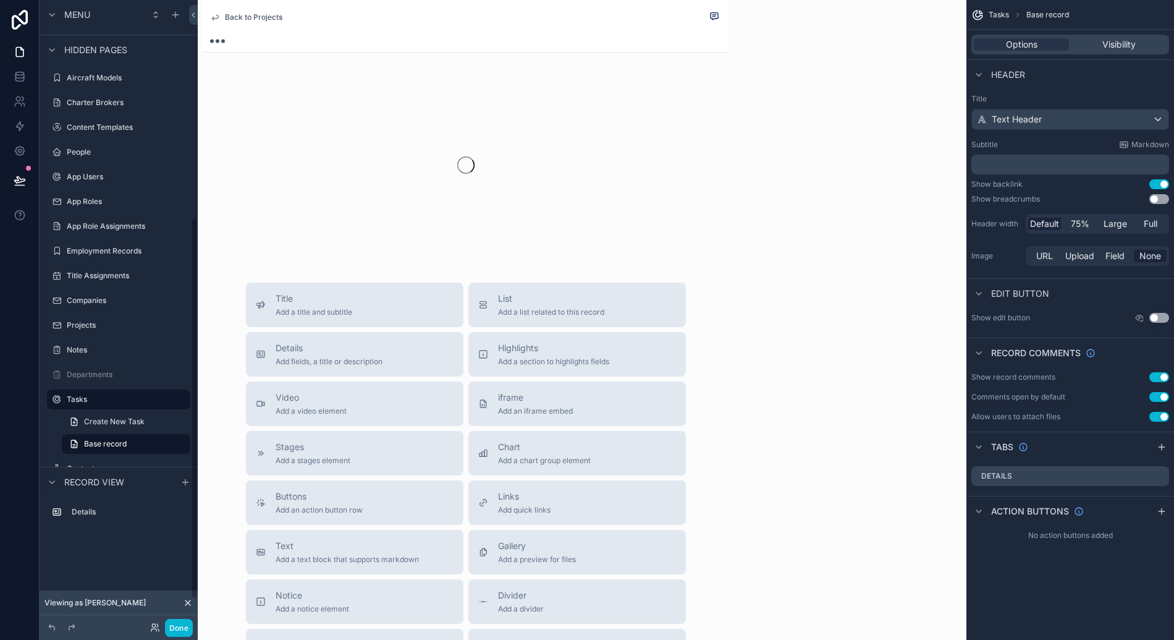
scroll to position [355, 0]
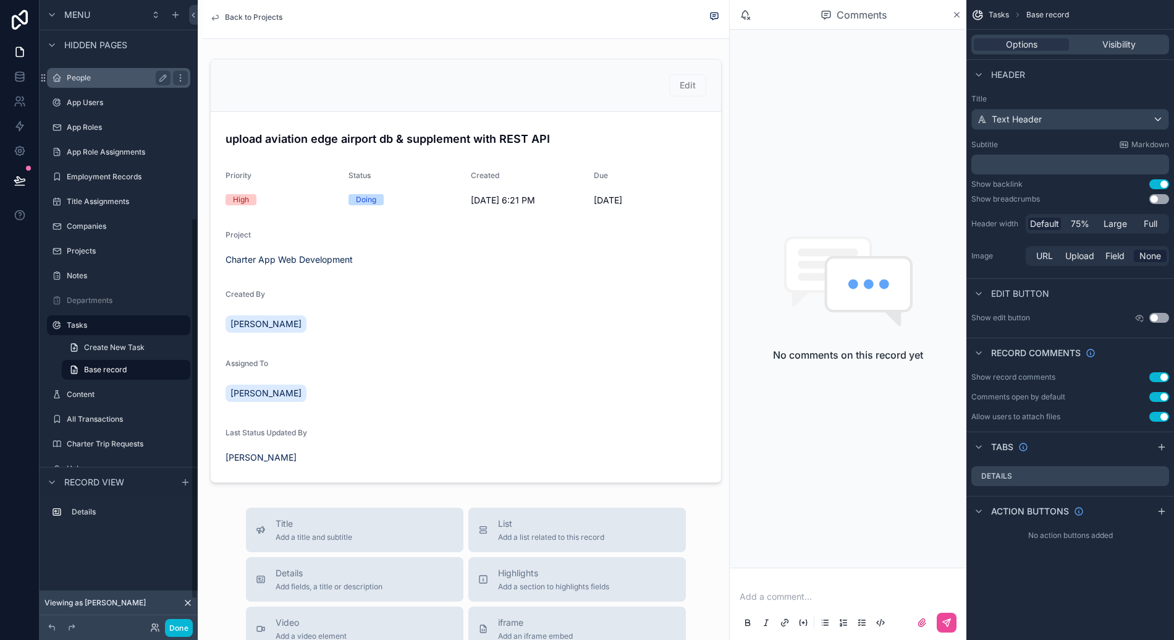
click at [117, 76] on label "People" at bounding box center [116, 78] width 99 height 10
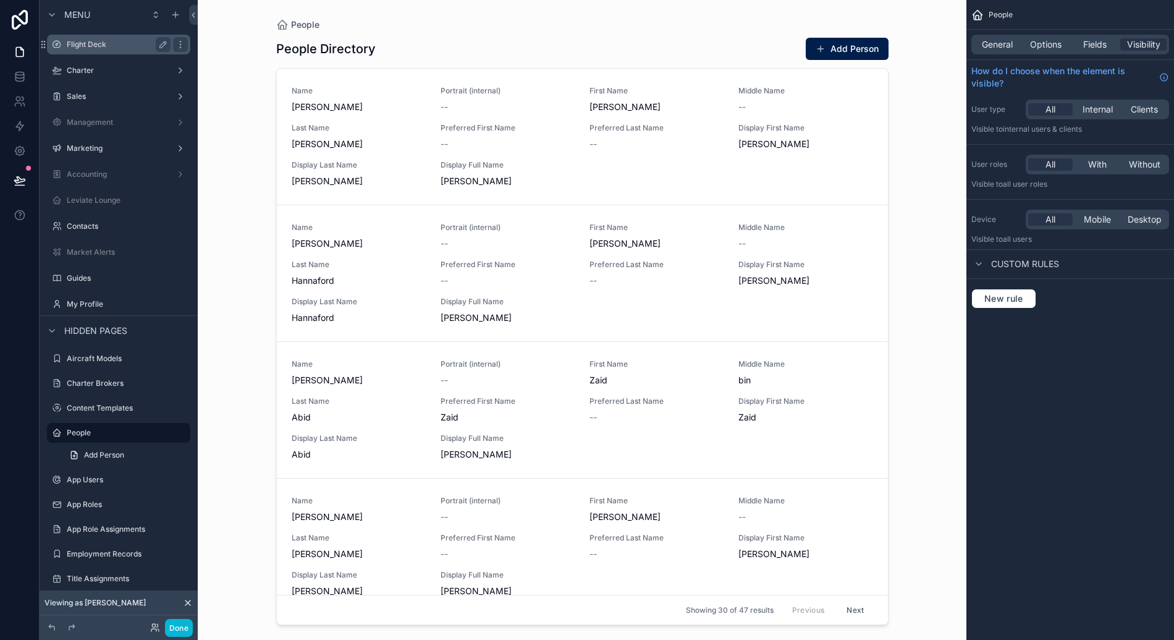
click at [104, 49] on label "Flight Deck" at bounding box center [116, 45] width 99 height 10
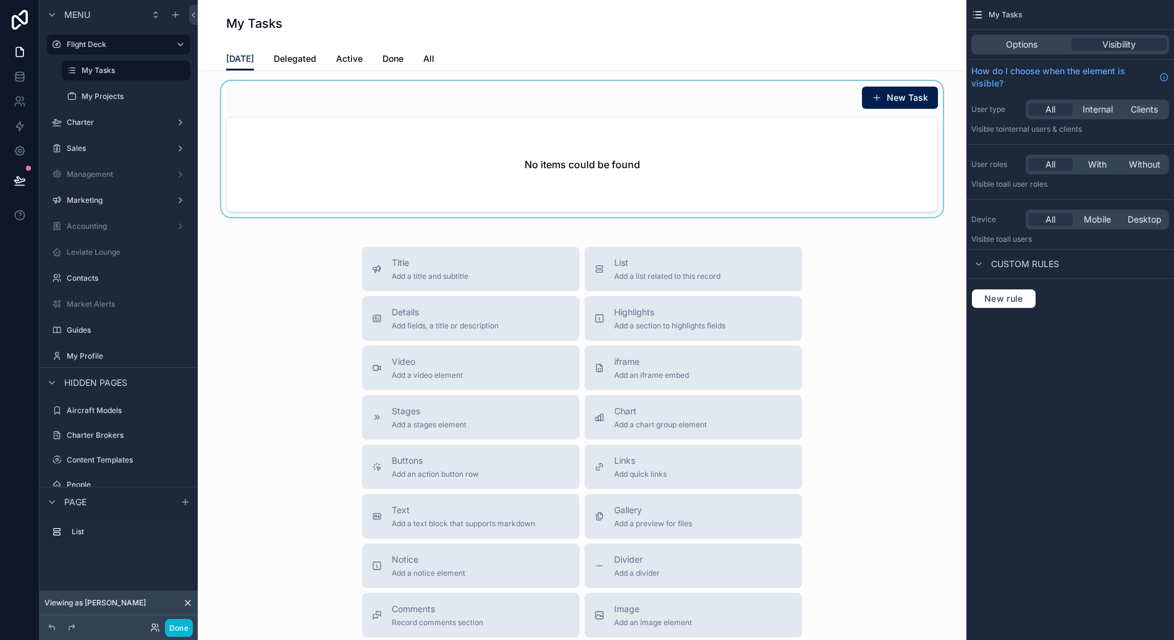
click at [389, 177] on div "scrollable content" at bounding box center [582, 149] width 749 height 136
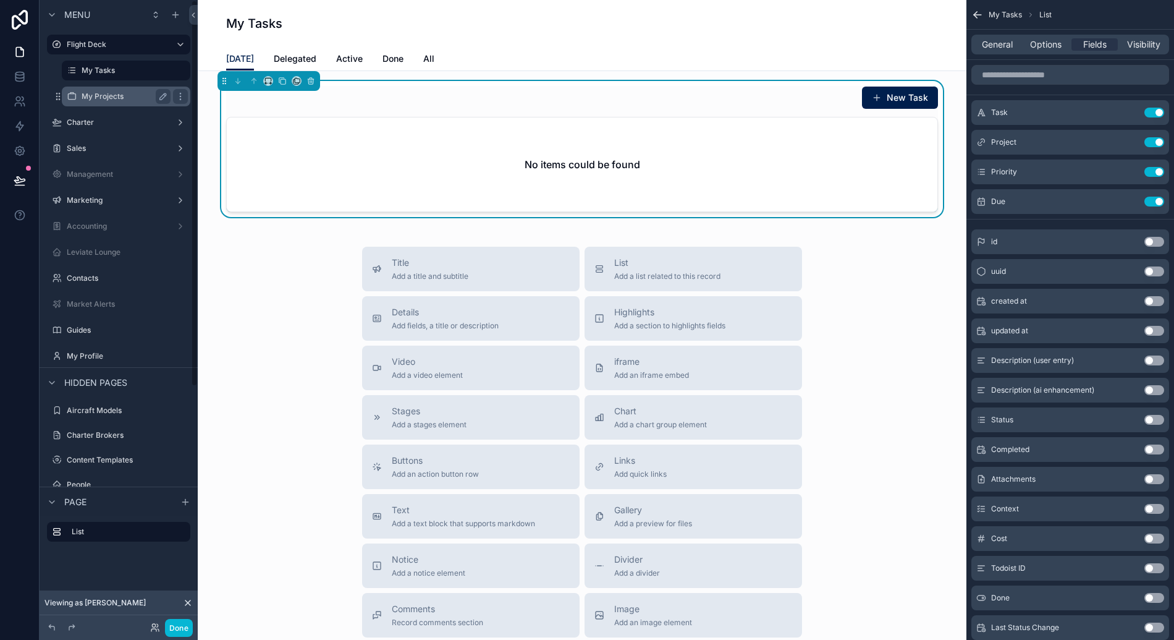
click at [117, 95] on label "My Projects" at bounding box center [124, 96] width 84 height 10
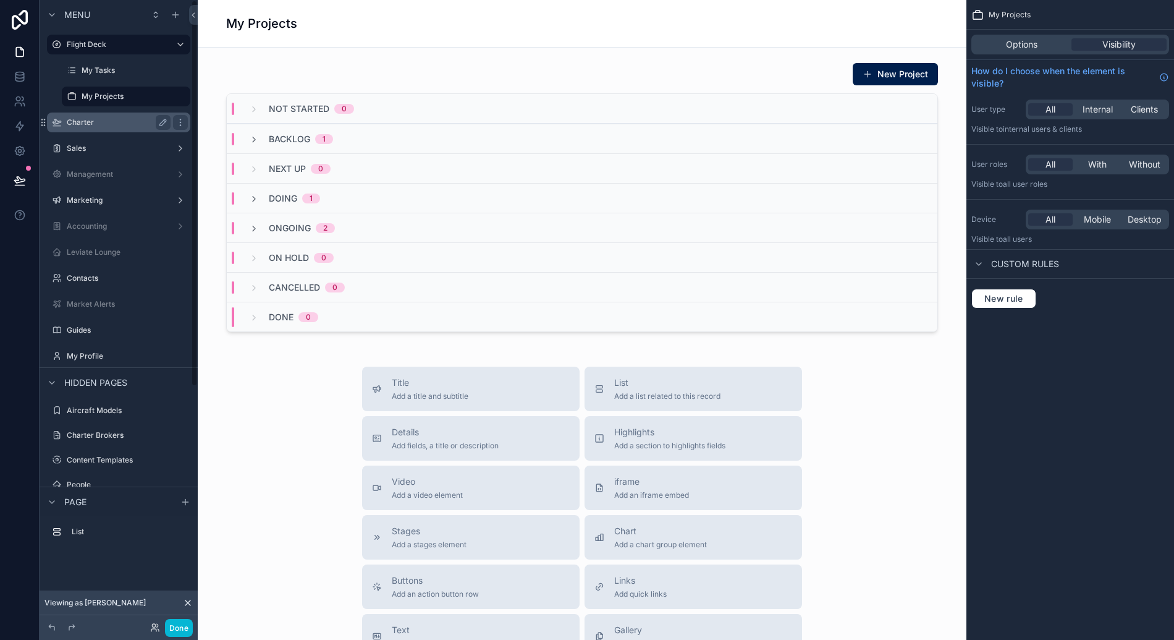
click at [138, 127] on div "Charter" at bounding box center [119, 122] width 104 height 15
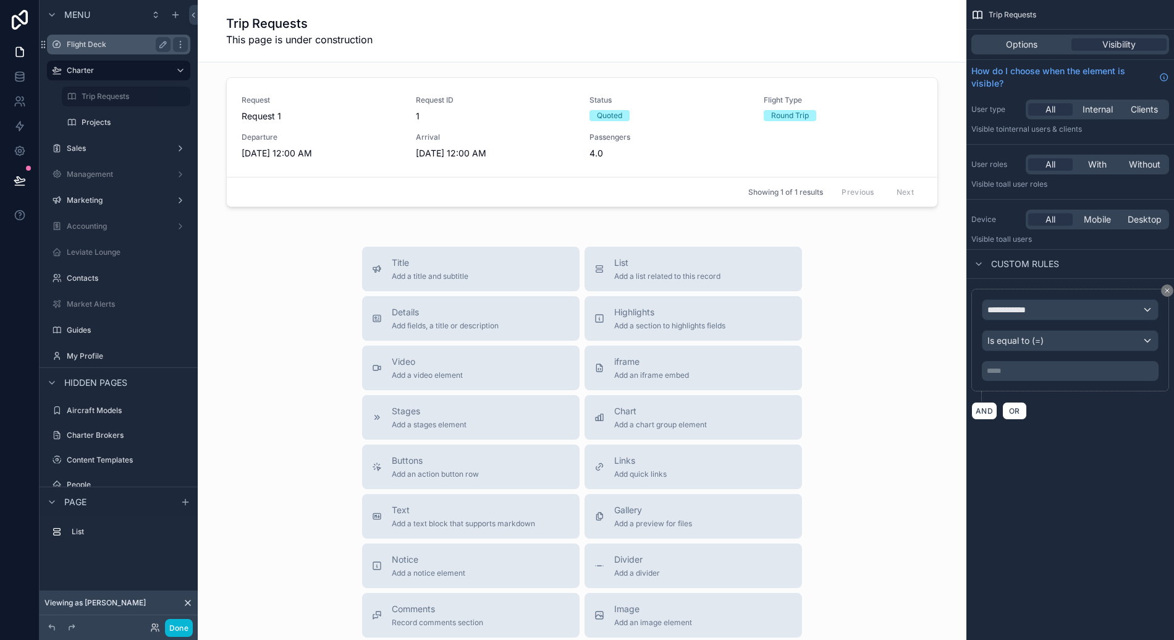
click at [114, 44] on label "Flight Deck" at bounding box center [116, 45] width 99 height 10
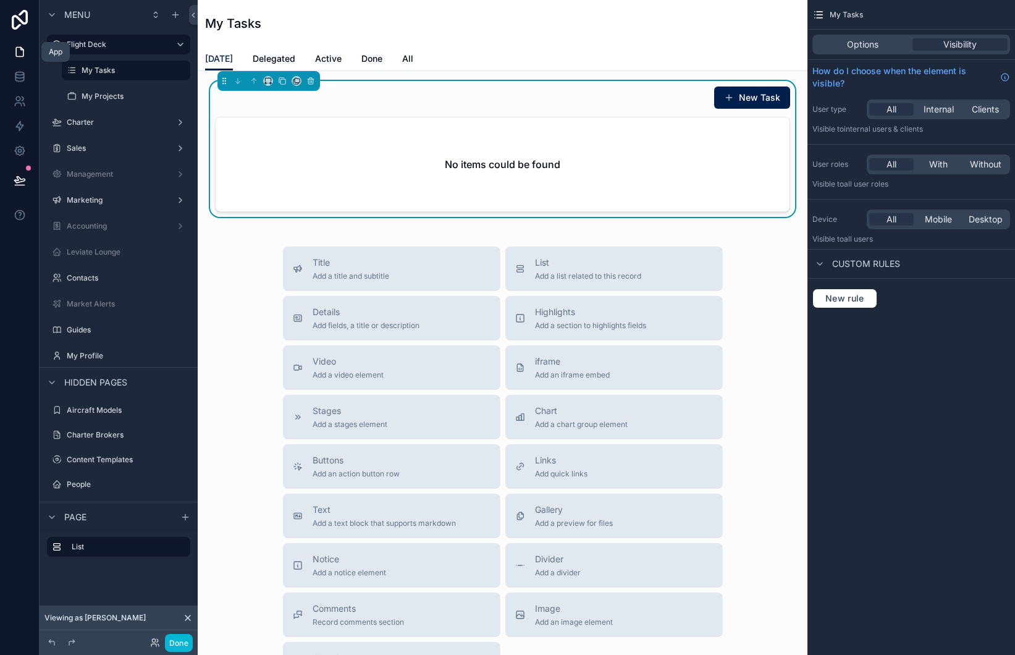
click at [17, 48] on icon at bounding box center [19, 52] width 7 height 9
click at [157, 639] on icon at bounding box center [156, 640] width 1 height 3
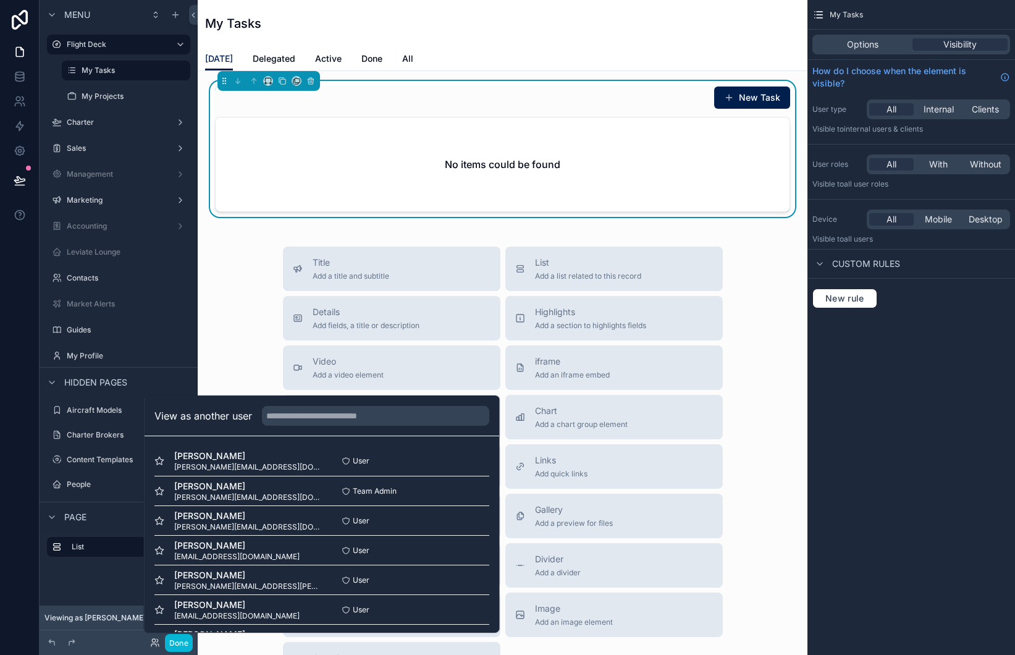
click at [311, 426] on div "View as another user" at bounding box center [322, 416] width 355 height 40
click at [312, 387] on button "Video Add a video element" at bounding box center [392, 367] width 218 height 44
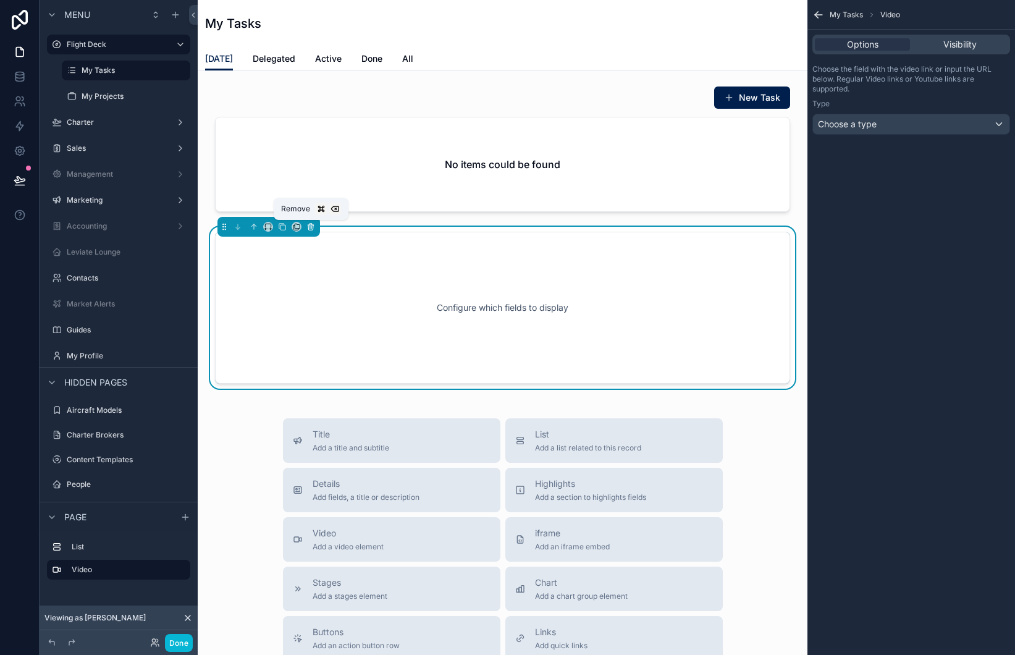
click at [311, 224] on icon "scrollable content" at bounding box center [311, 224] width 2 height 1
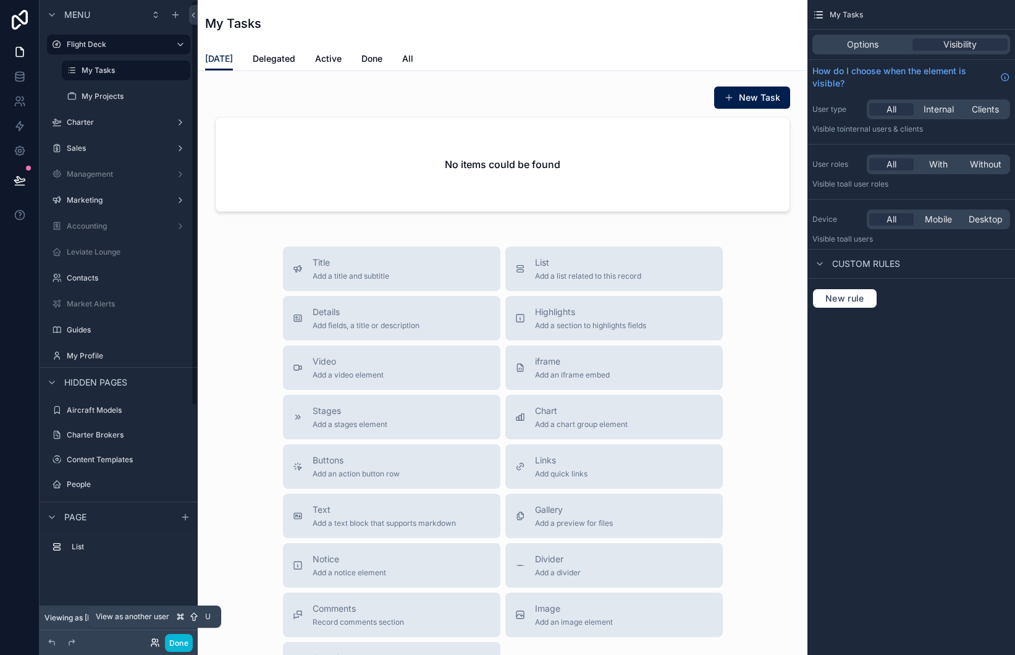
click at [156, 639] on icon at bounding box center [155, 643] width 10 height 10
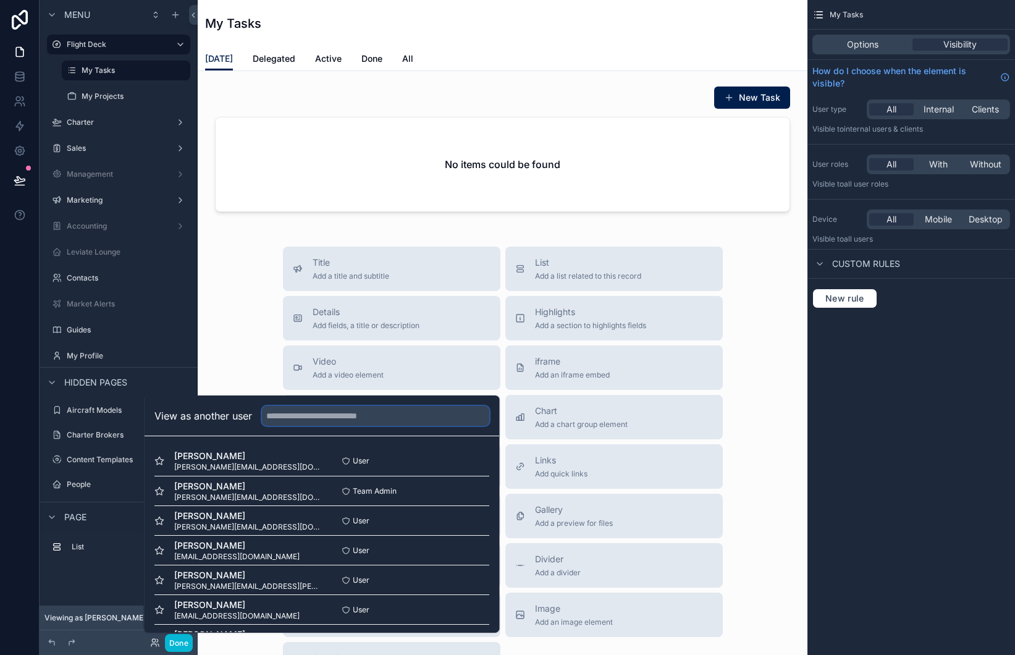
click at [274, 413] on input "text" at bounding box center [375, 416] width 227 height 20
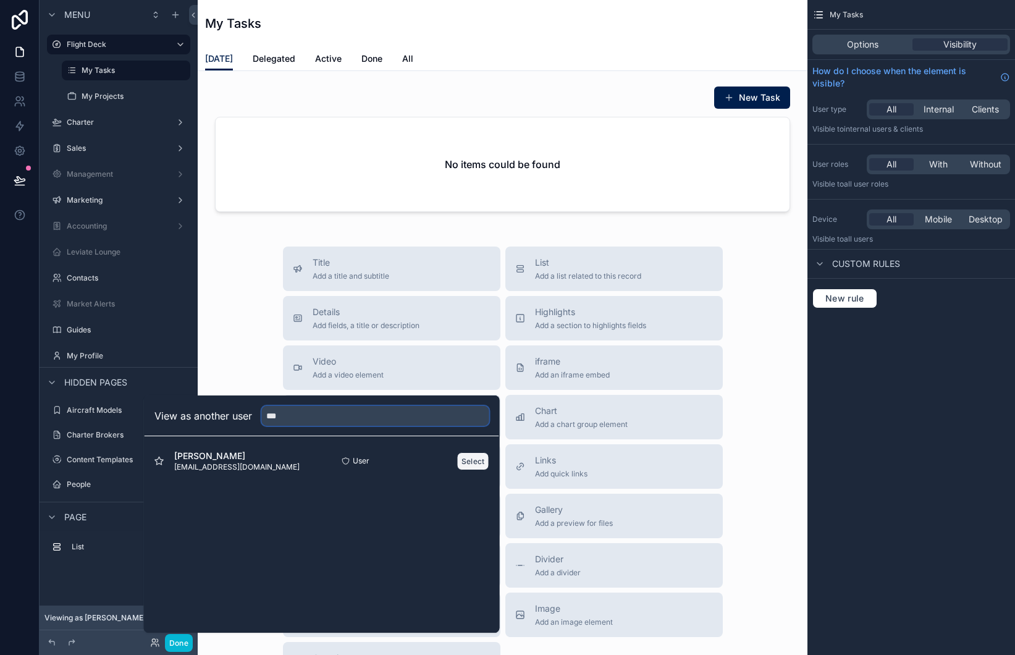
type input "***"
click at [463, 461] on button "Select" at bounding box center [473, 461] width 32 height 18
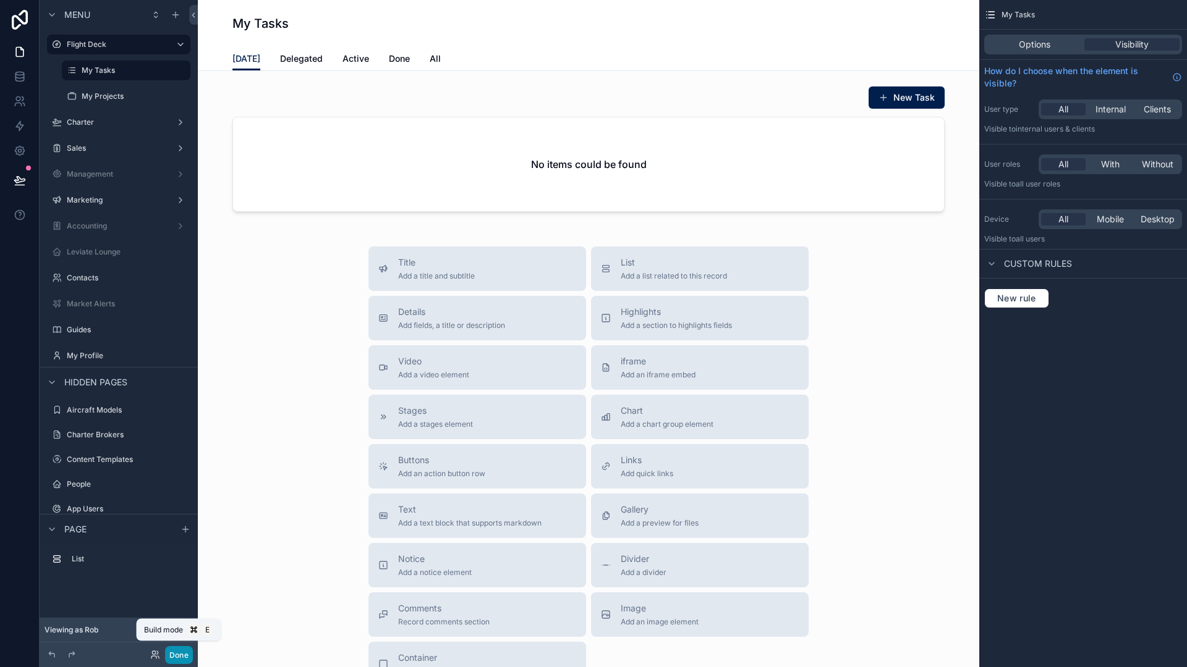
click at [185, 654] on button "Done" at bounding box center [179, 655] width 28 height 18
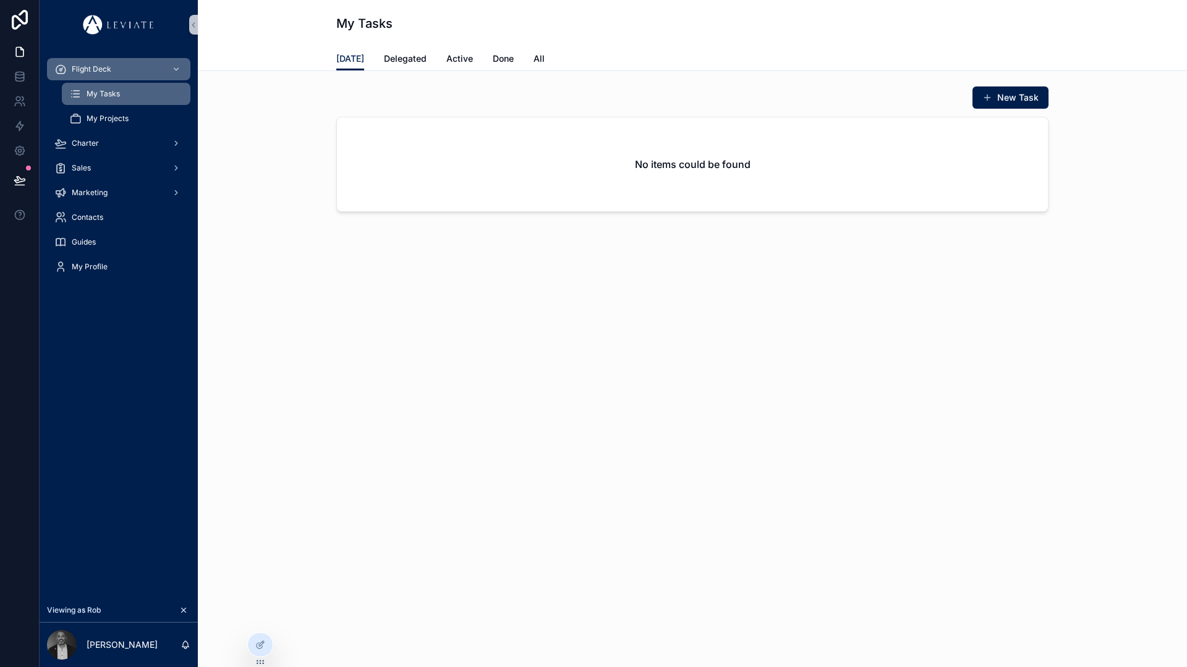
click at [545, 389] on div "My Tasks [DATE] [DATE] Delegated Active Done All New Task No items could be fou…" at bounding box center [692, 333] width 989 height 667
click at [98, 188] on span "Marketing" at bounding box center [90, 193] width 36 height 10
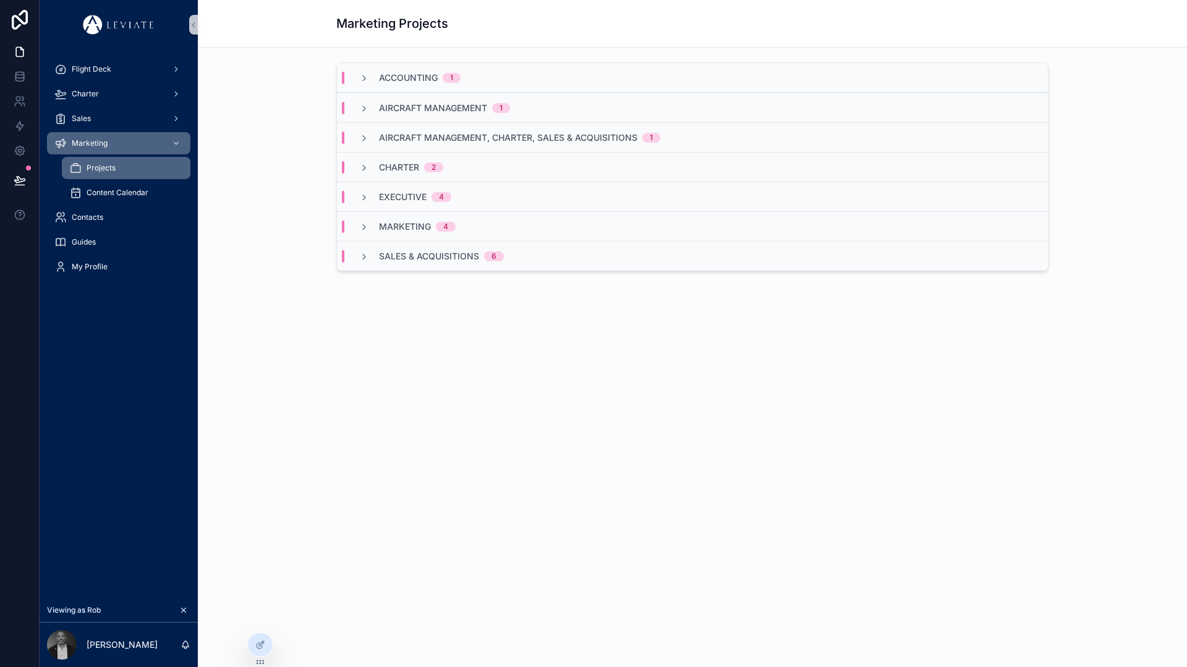
click at [163, 192] on div "Content Calendar" at bounding box center [126, 193] width 114 height 20
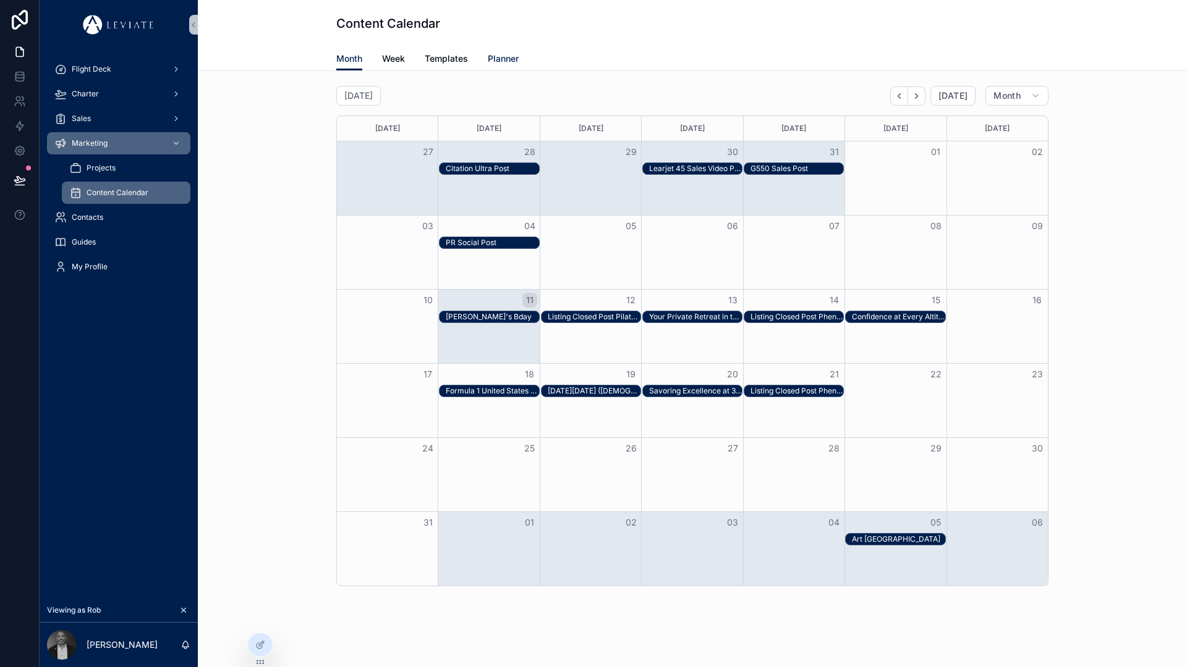
click at [495, 61] on span "Planner" at bounding box center [503, 59] width 31 height 12
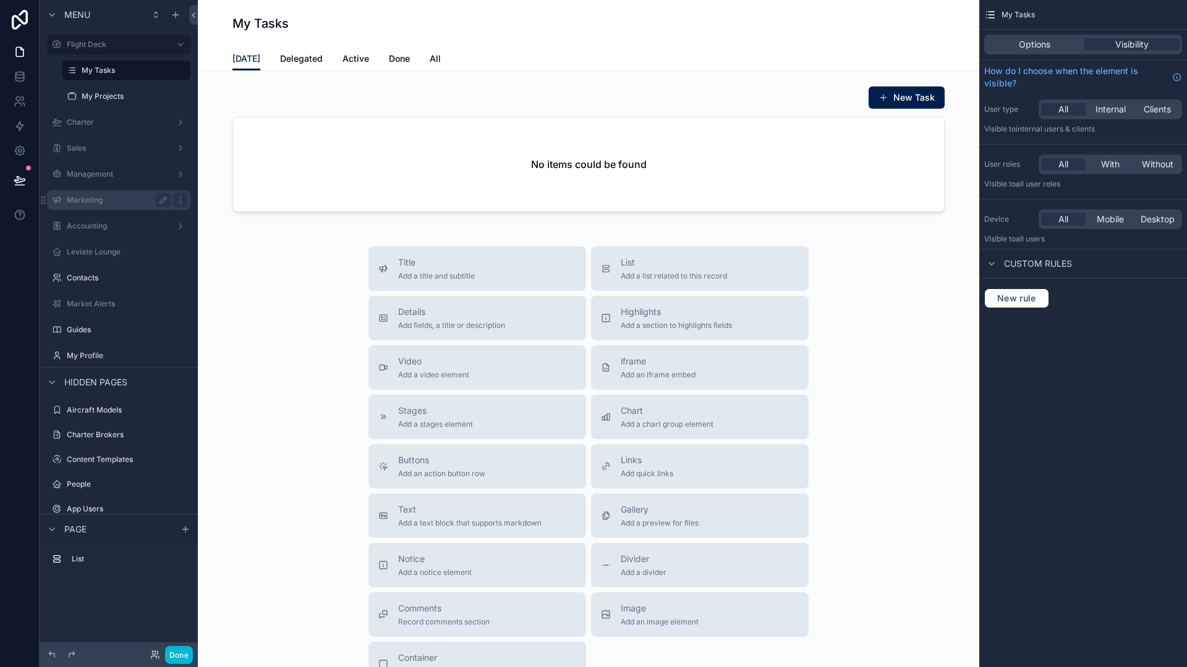
click at [106, 203] on label "Marketing" at bounding box center [116, 200] width 99 height 10
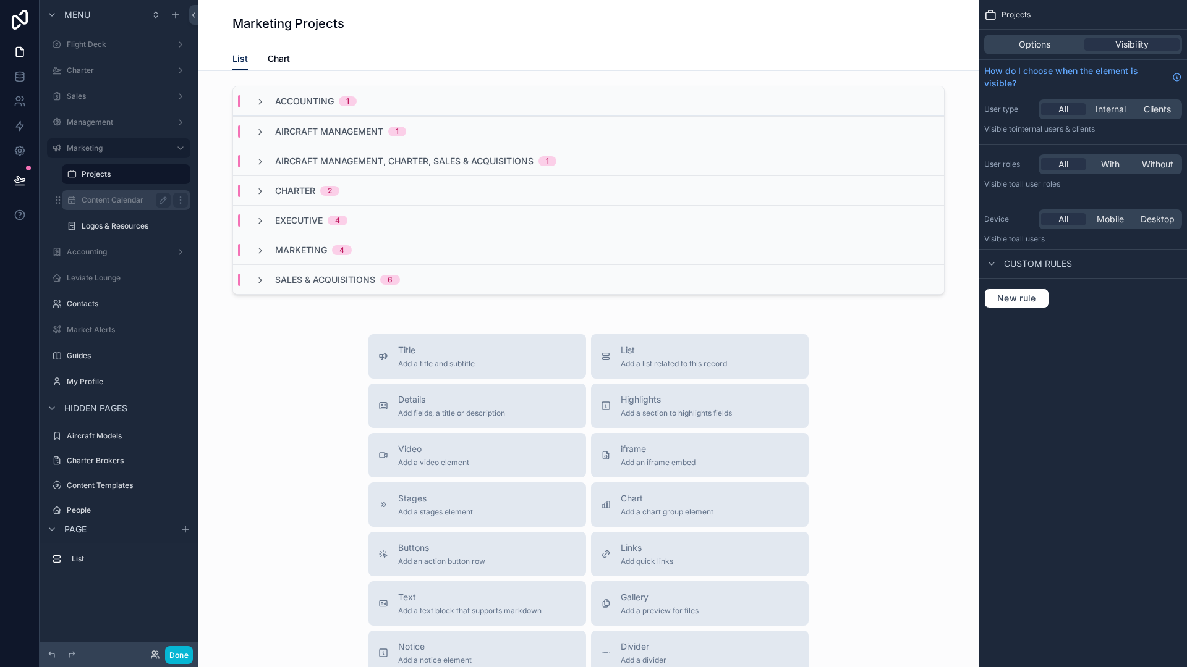
click at [108, 195] on label "Content Calendar" at bounding box center [124, 200] width 84 height 10
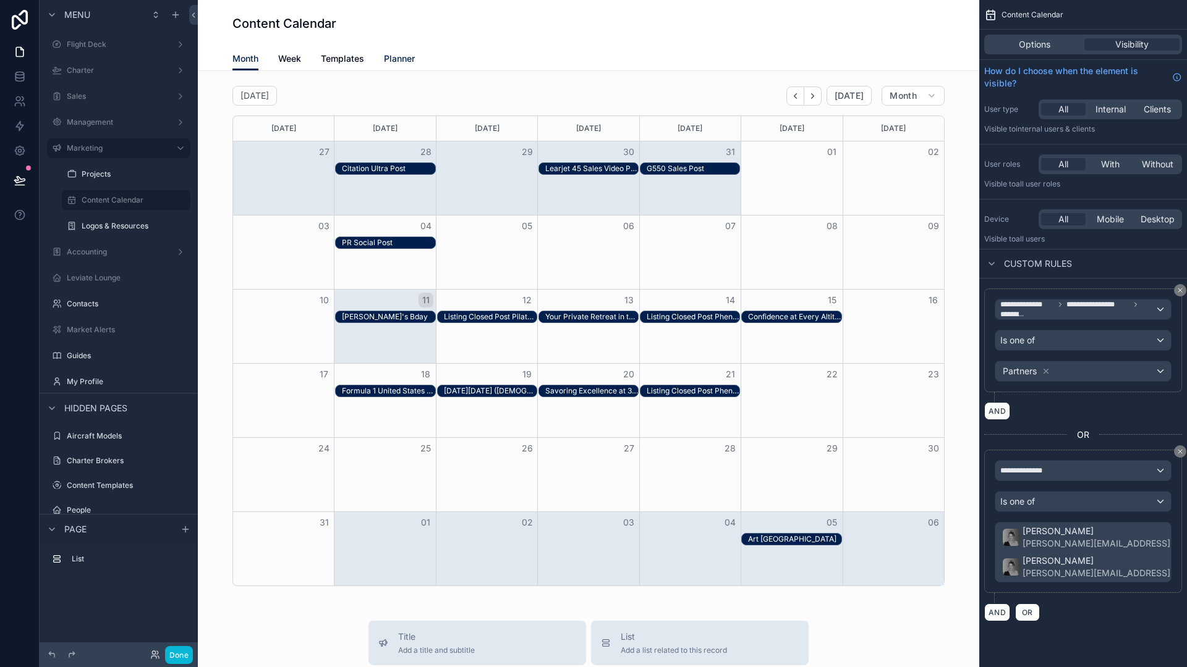
click at [387, 57] on span "Planner" at bounding box center [399, 59] width 31 height 12
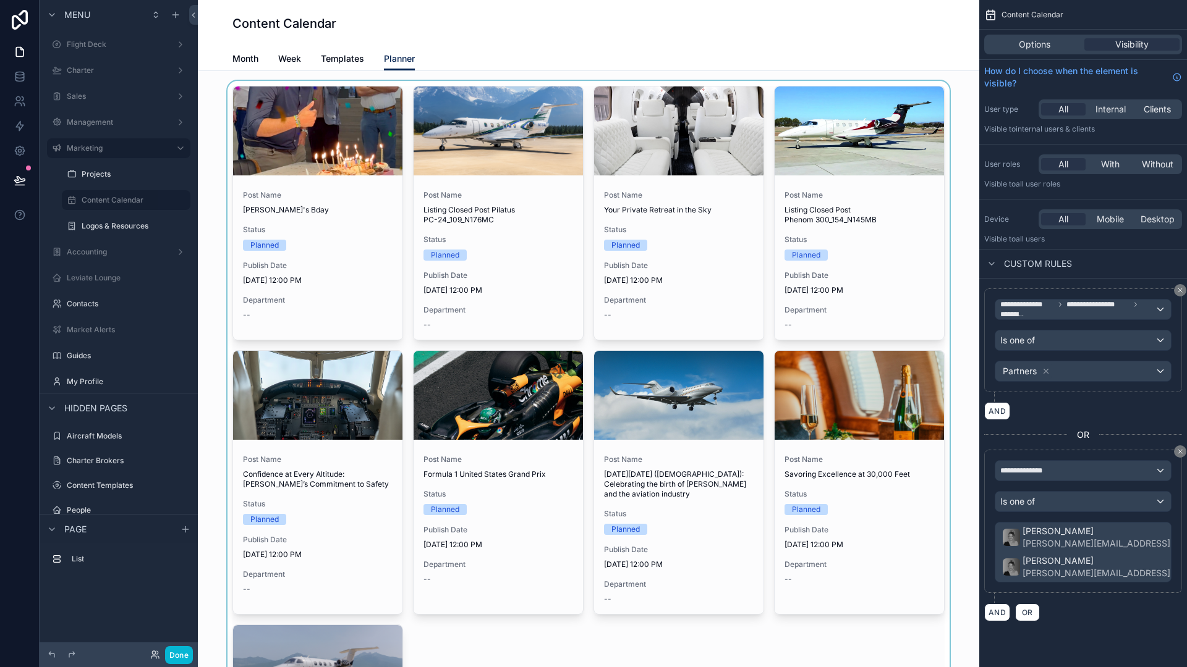
click at [406, 255] on div "scrollable content" at bounding box center [588, 507] width 761 height 852
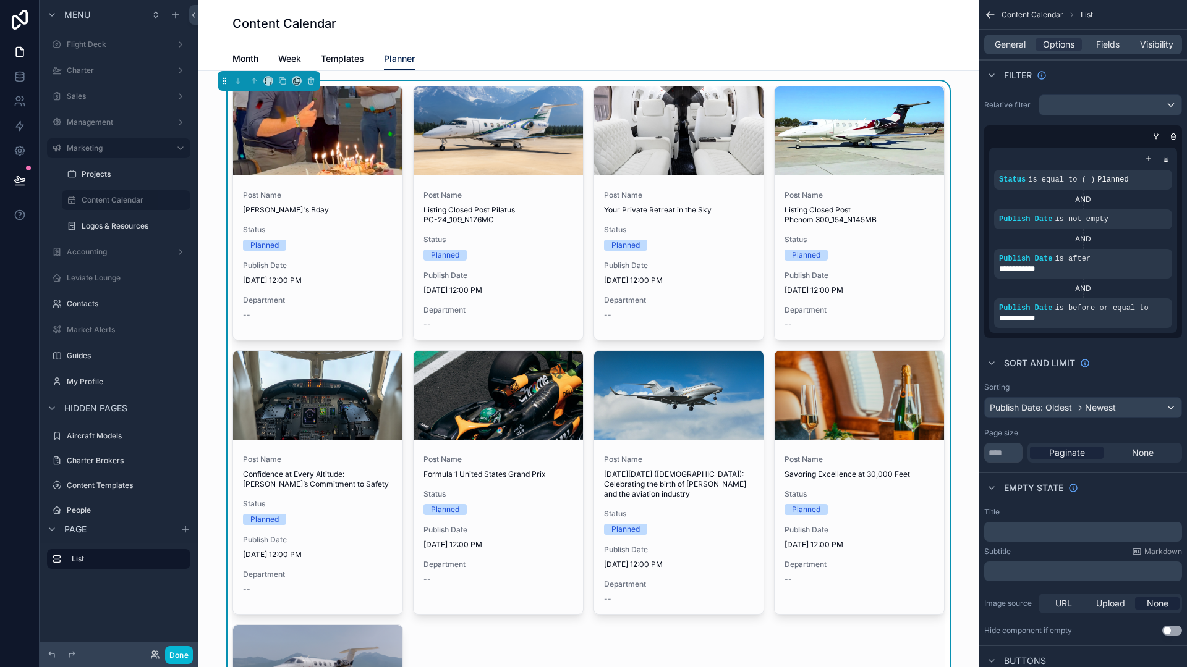
click at [405, 258] on div "Post Name Rob's Bday Status Planned Publish Date 8/11/2025 12:00 PM Department …" at bounding box center [588, 507] width 712 height 842
click at [949, 46] on span "General" at bounding box center [1009, 44] width 31 height 12
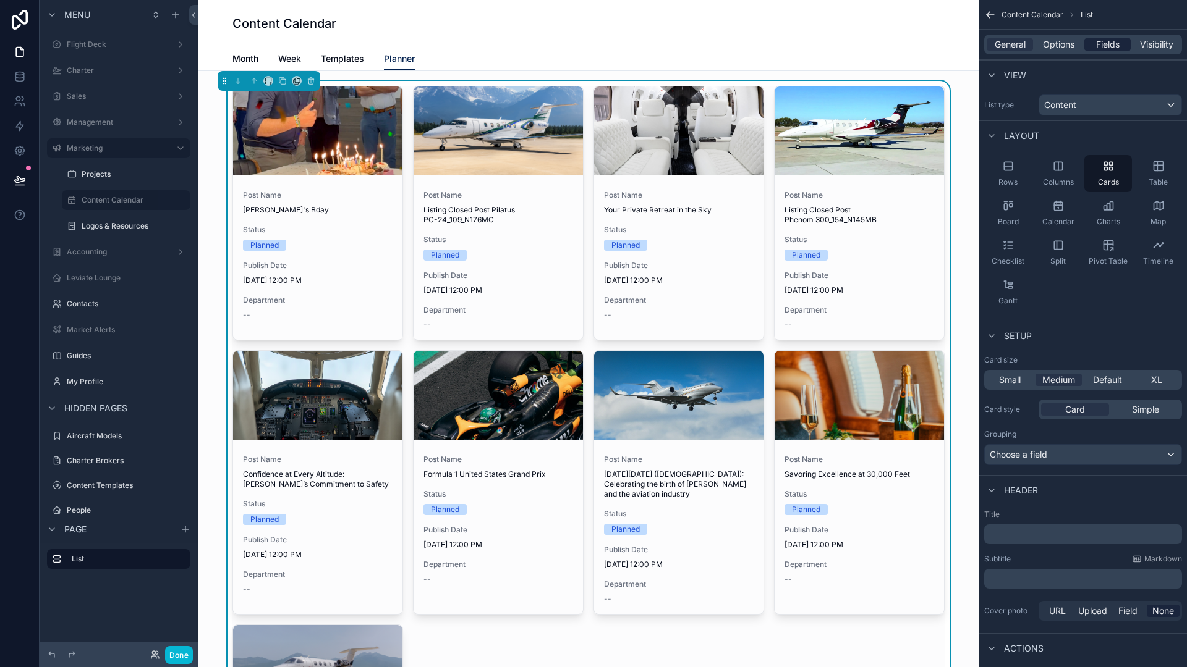
click at [949, 41] on span "Fields" at bounding box center [1107, 44] width 23 height 12
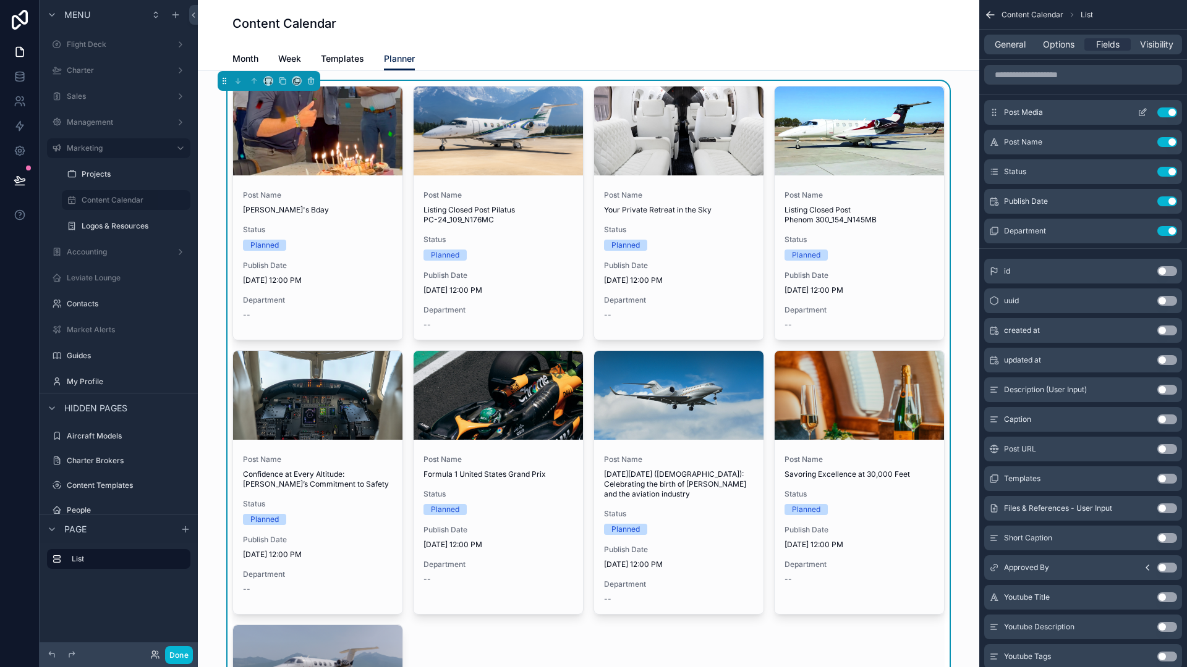
click at [949, 116] on icon "scrollable content" at bounding box center [1142, 114] width 6 height 6
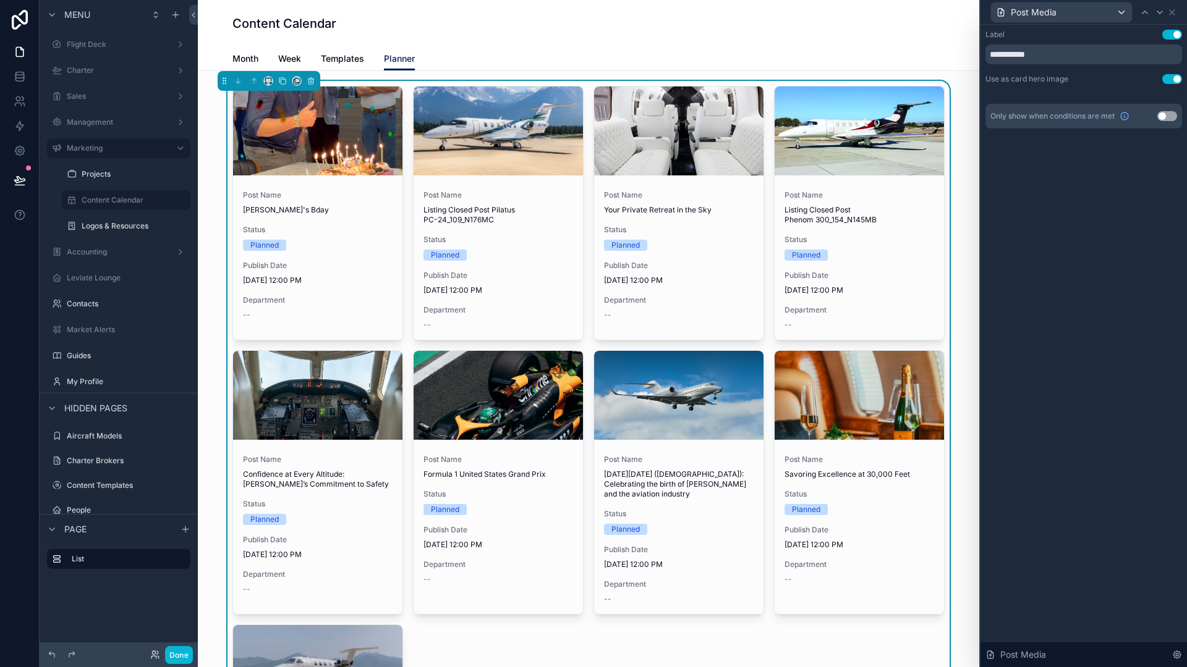
click at [949, 82] on button "Use setting" at bounding box center [1172, 79] width 20 height 10
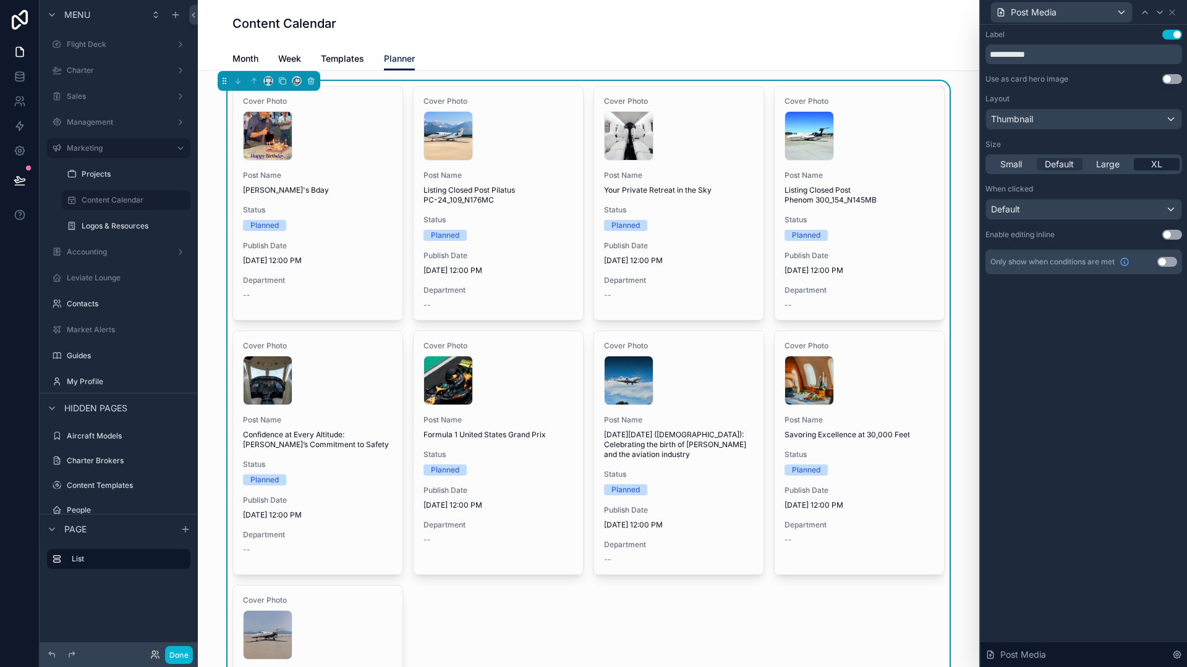
click at [949, 163] on div "XL" at bounding box center [1156, 164] width 46 height 12
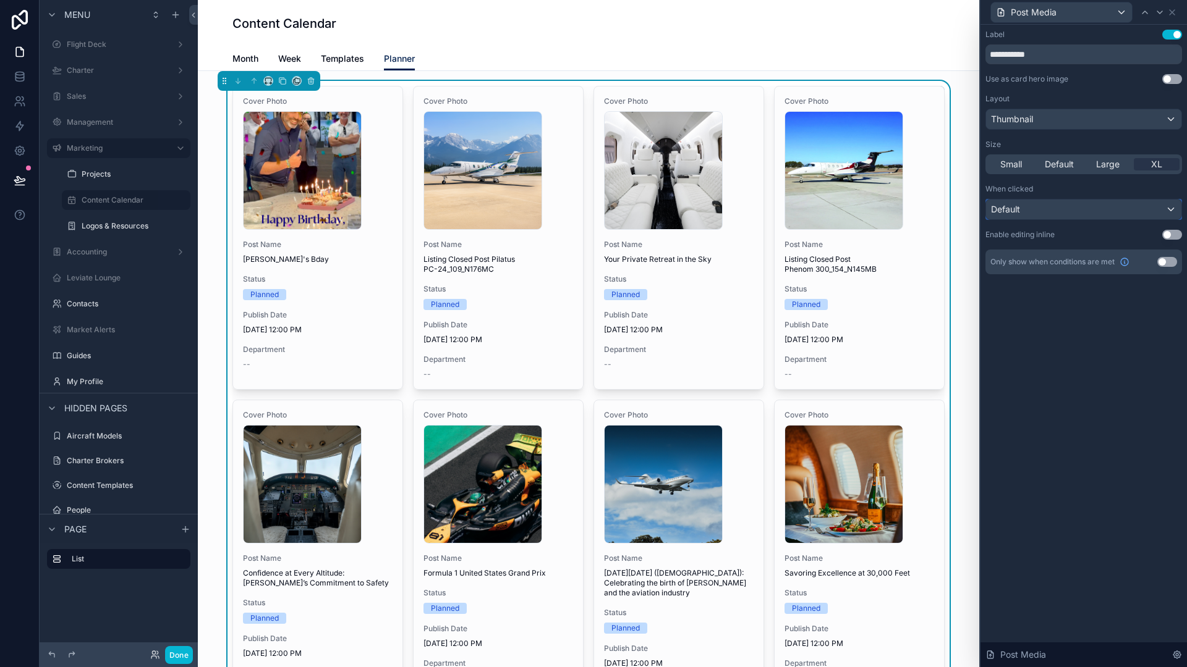
click at [949, 213] on div "Default" at bounding box center [1083, 210] width 195 height 20
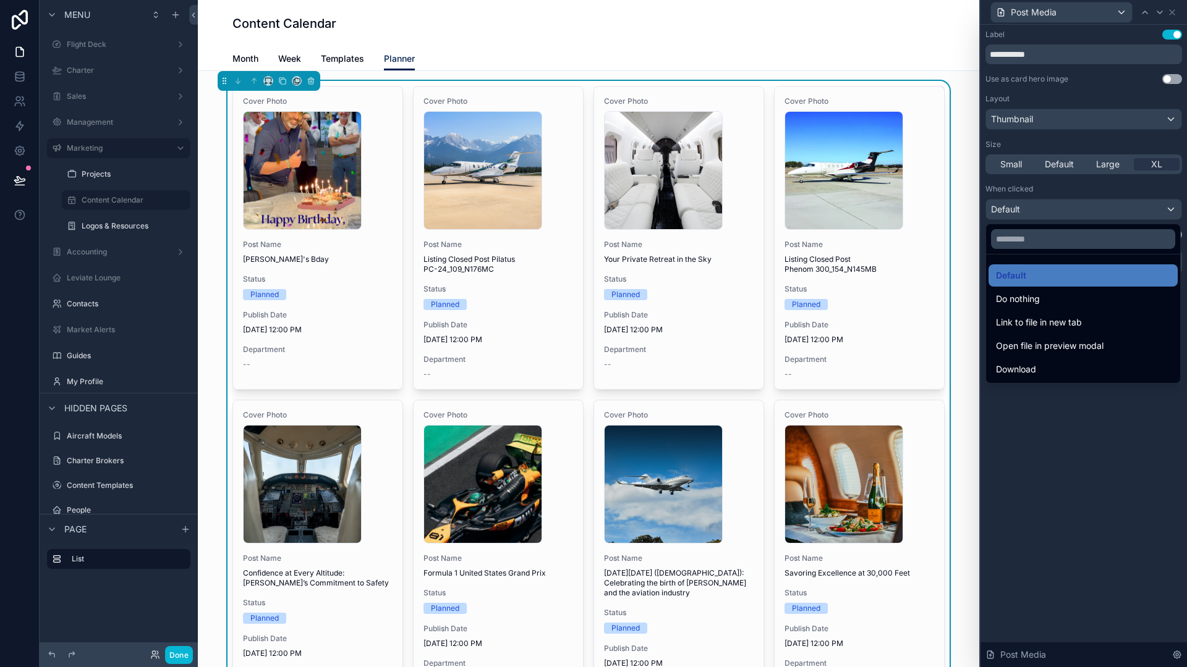
click at [949, 196] on div at bounding box center [1083, 333] width 206 height 667
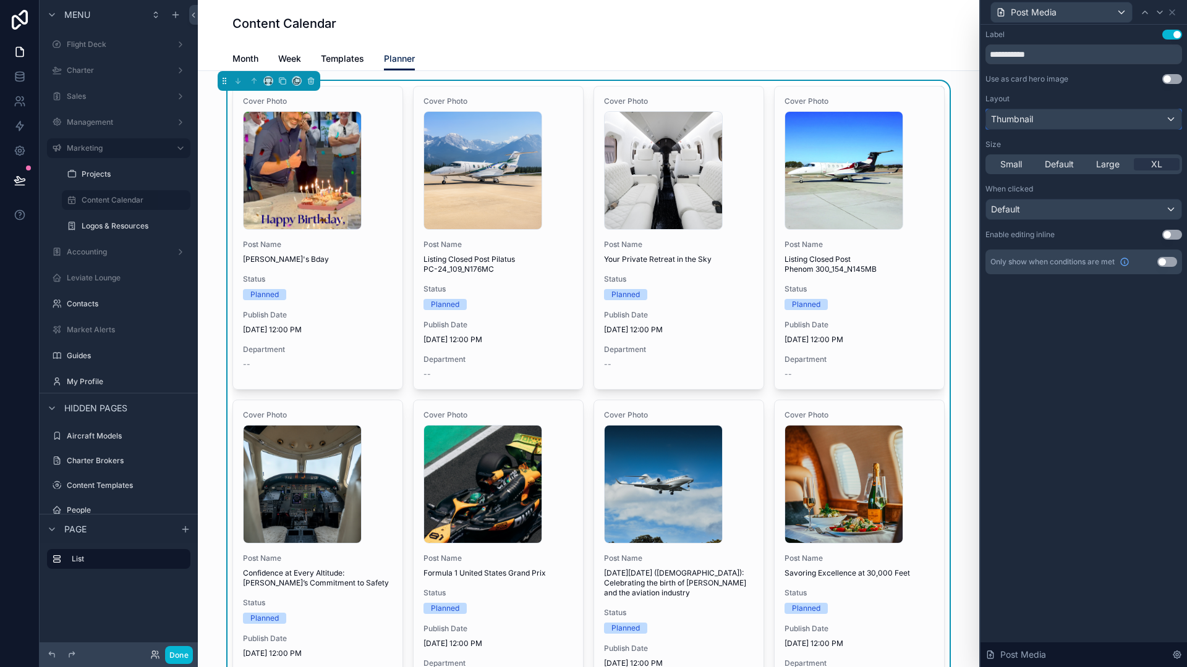
click at [949, 127] on div "Thumbnail" at bounding box center [1083, 119] width 195 height 20
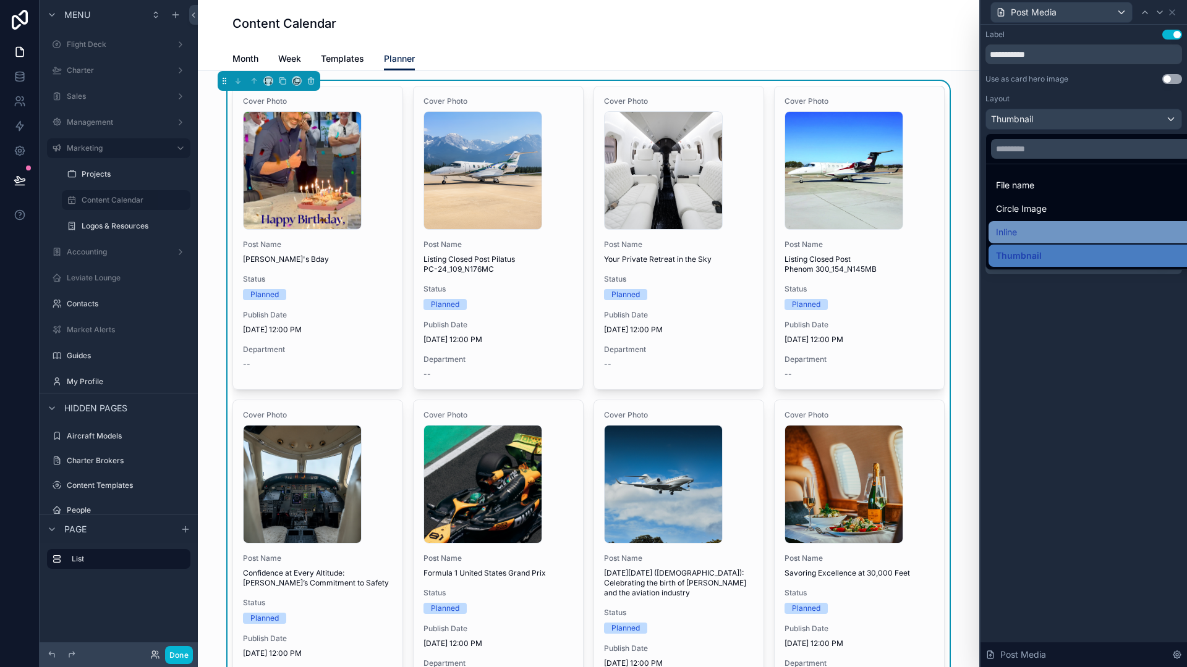
click at [949, 229] on div "Inline" at bounding box center [1098, 232] width 204 height 15
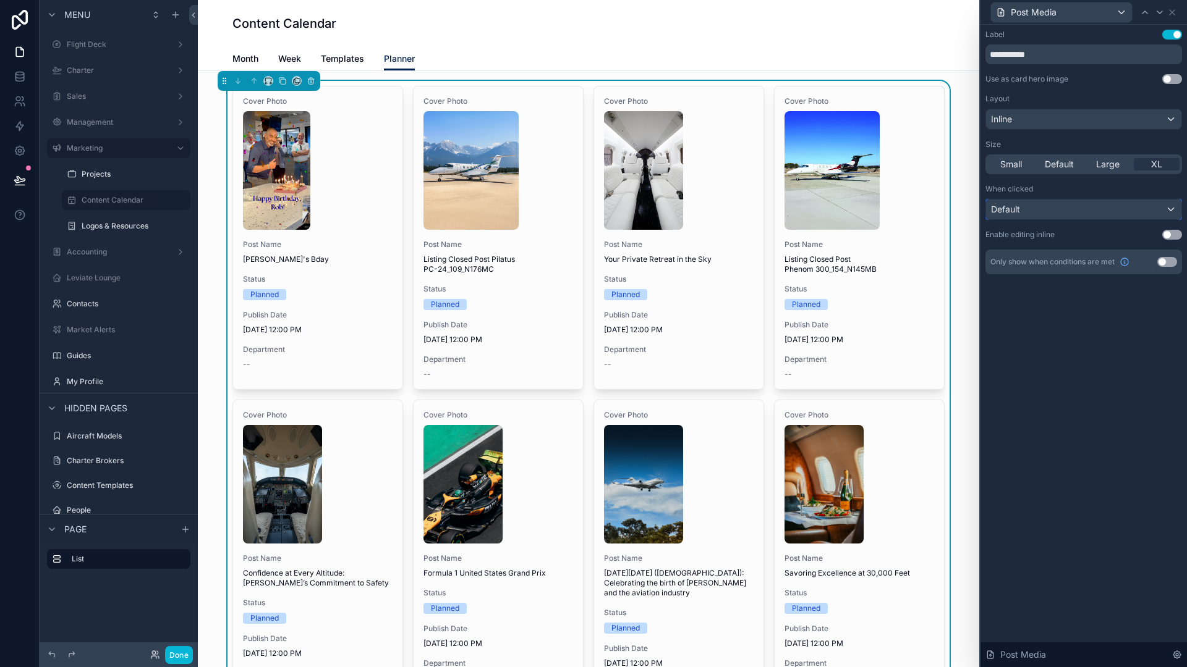
click at [949, 208] on div "Default" at bounding box center [1083, 210] width 195 height 20
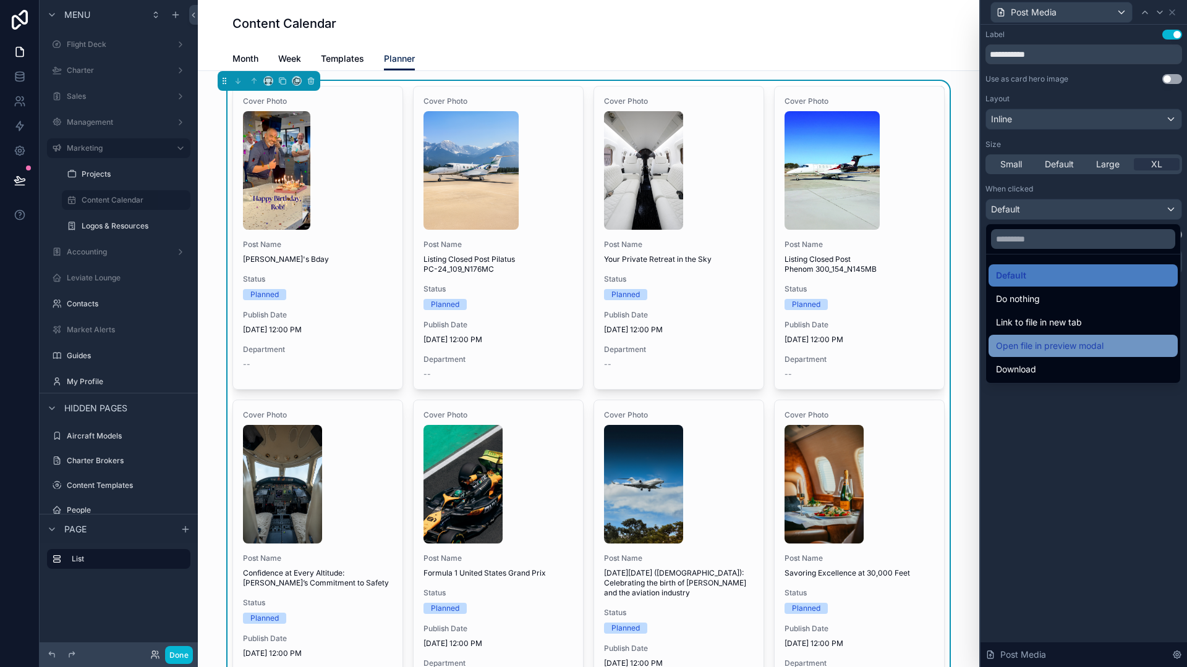
click at [949, 341] on span "Open file in preview modal" at bounding box center [1050, 346] width 108 height 15
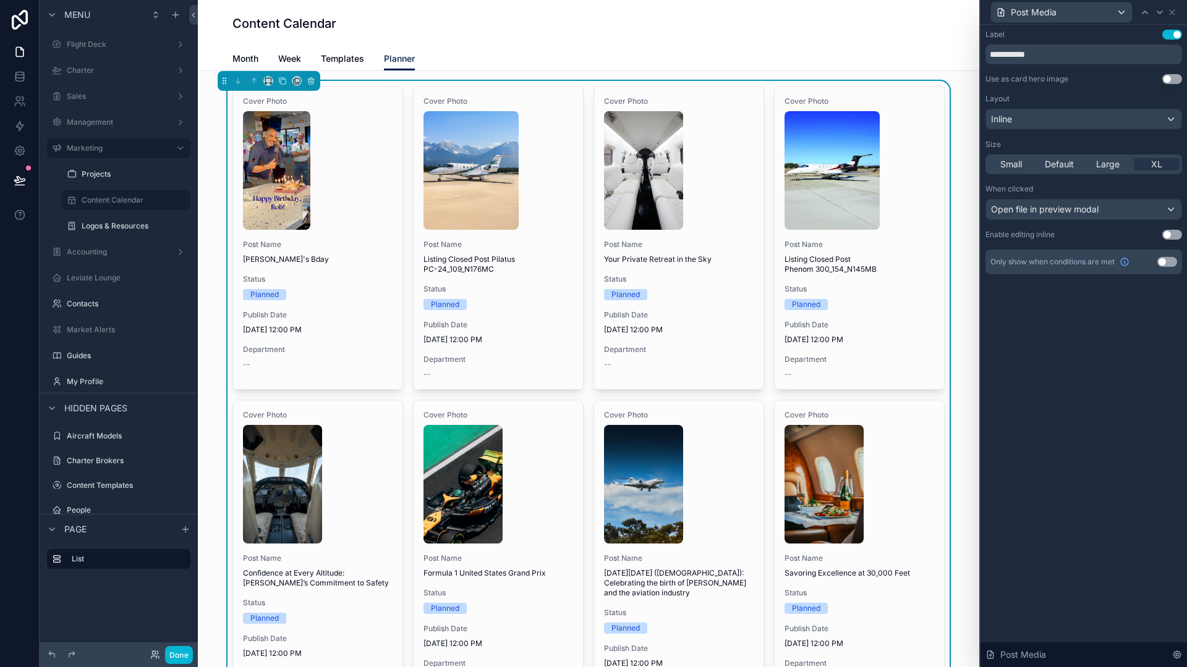
click at [949, 34] on button "Use setting" at bounding box center [1172, 35] width 20 height 10
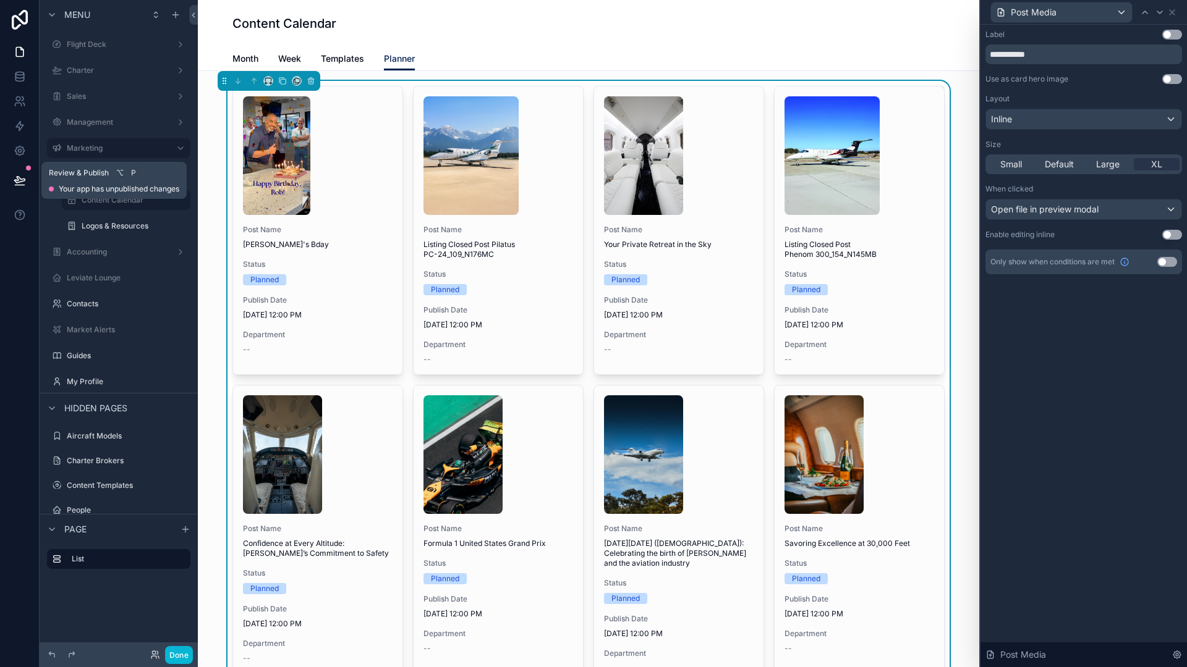
click at [14, 178] on icon at bounding box center [20, 180] width 12 height 12
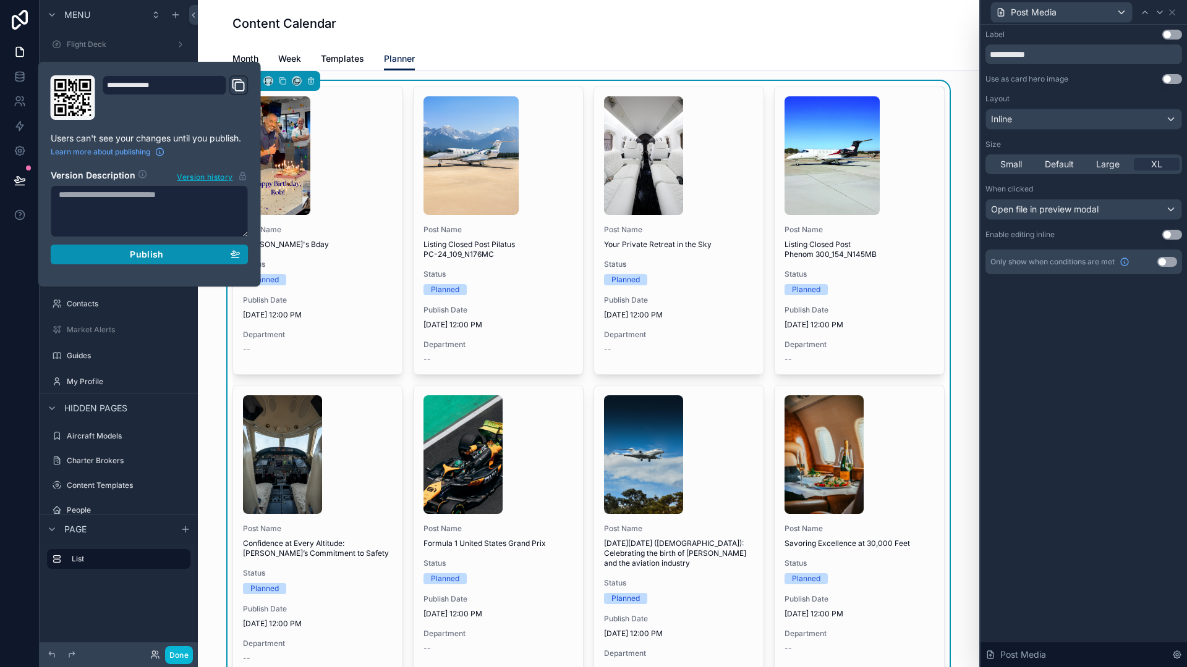
click at [97, 255] on div "Publish" at bounding box center [150, 254] width 182 height 11
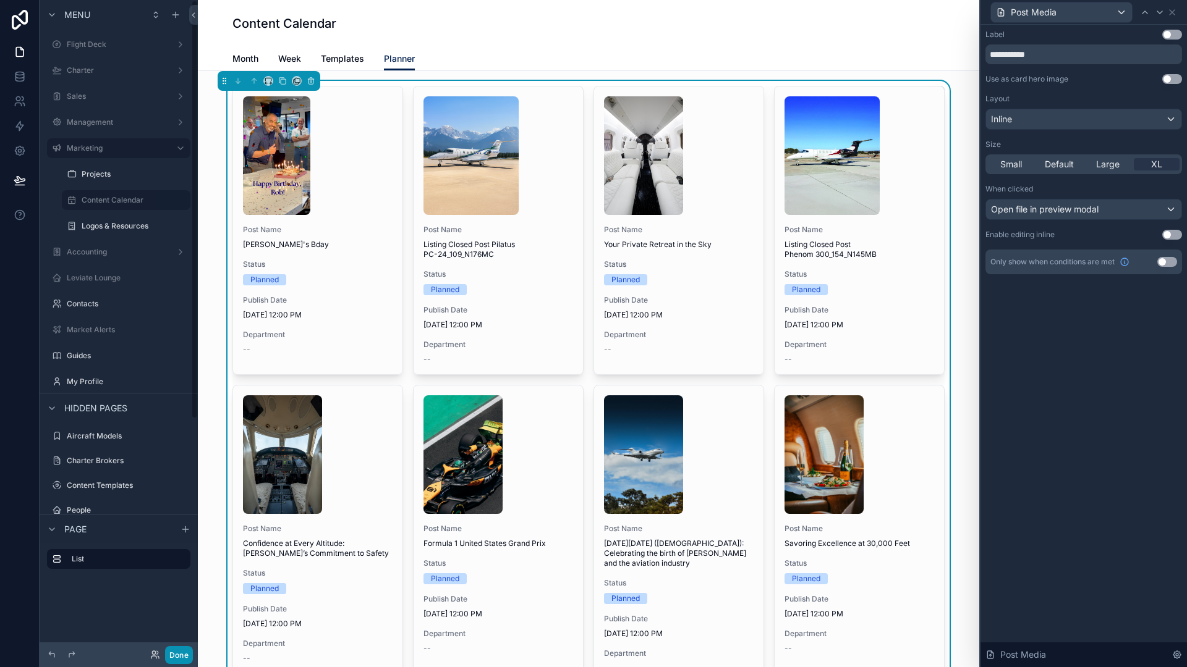
click at [171, 651] on button "Done" at bounding box center [179, 655] width 28 height 18
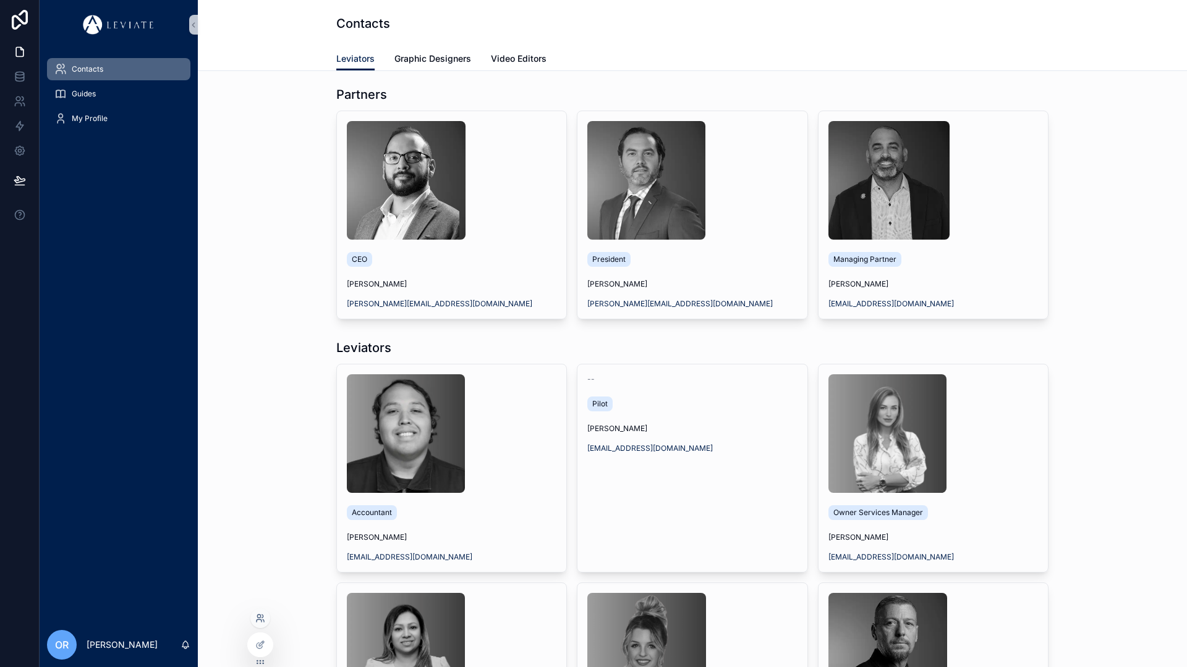
click at [262, 615] on icon at bounding box center [262, 616] width 1 height 3
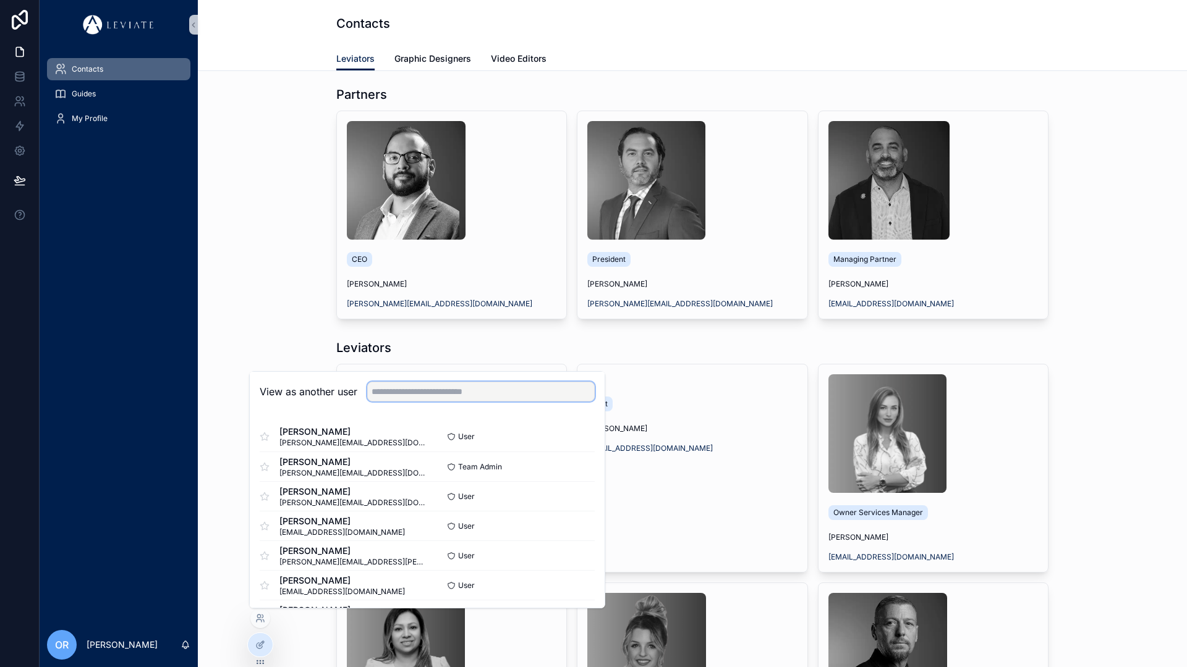
click at [397, 396] on input "text" at bounding box center [480, 392] width 227 height 20
click at [401, 391] on input "text" at bounding box center [480, 392] width 227 height 20
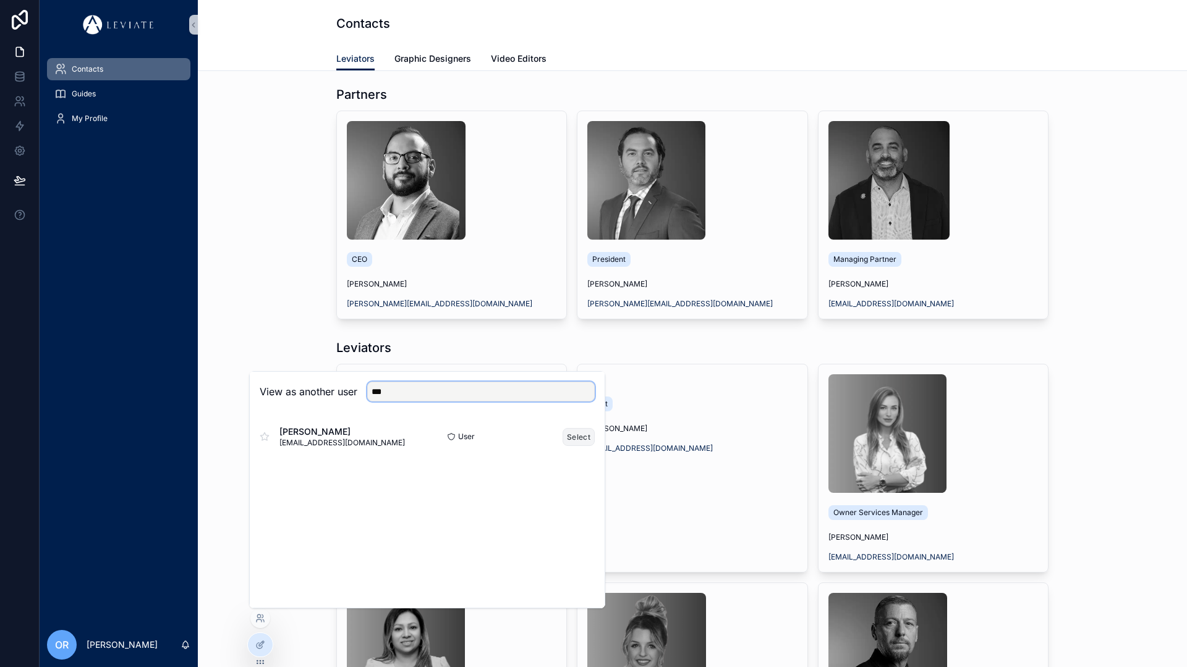
type input "***"
click at [577, 439] on button "Select" at bounding box center [578, 437] width 32 height 18
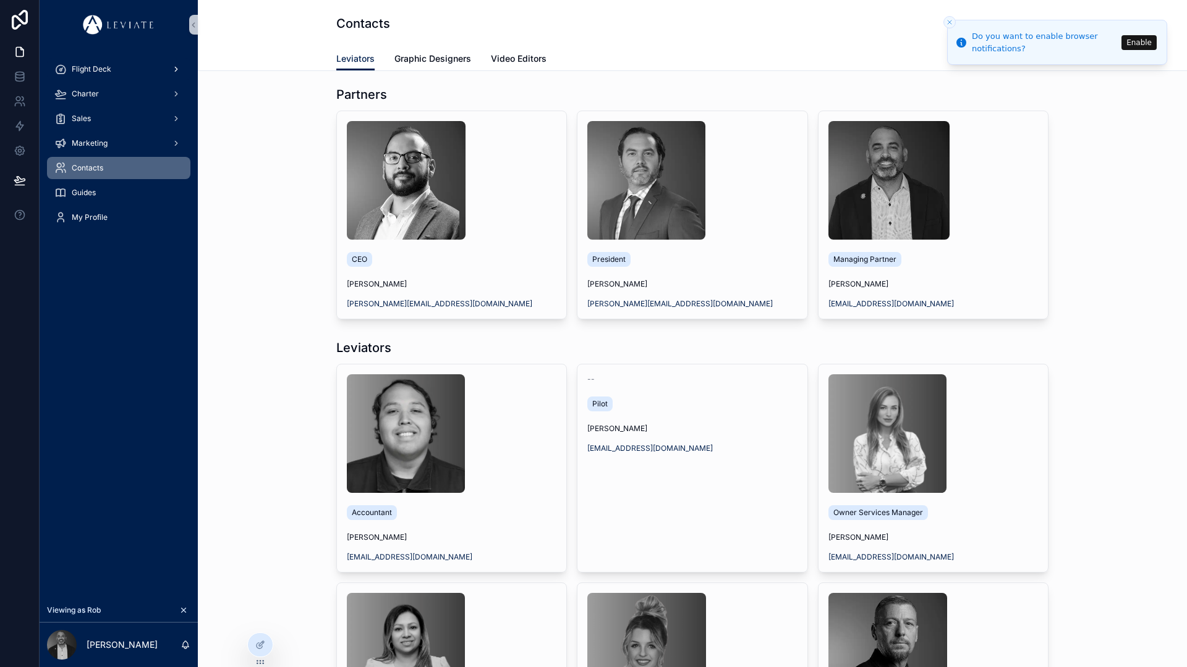
click at [143, 68] on div "Flight Deck" at bounding box center [118, 69] width 129 height 20
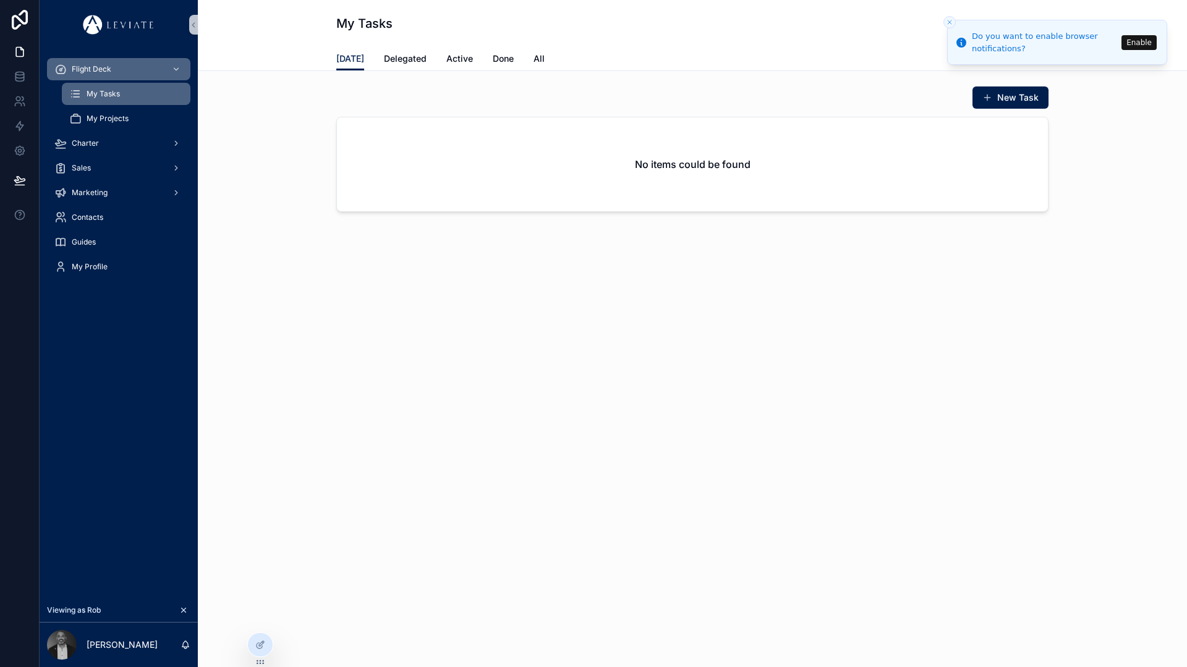
click at [1143, 46] on button "Enable" at bounding box center [1138, 42] width 35 height 15
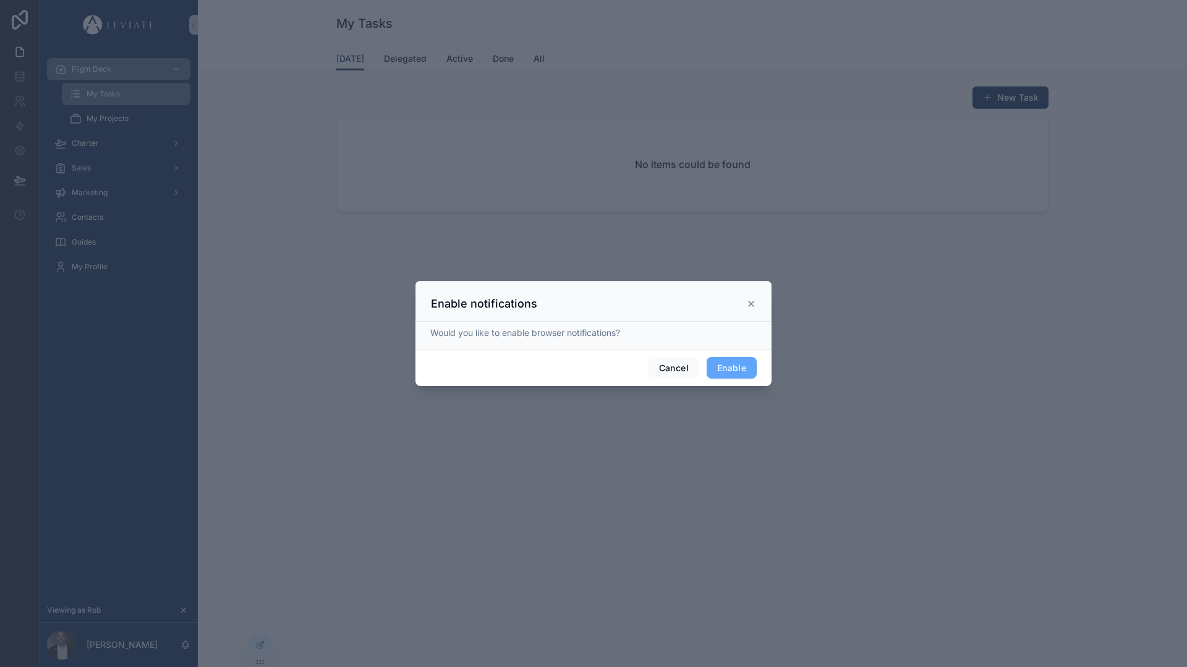
click at [756, 303] on div "Enable notifications" at bounding box center [593, 301] width 356 height 41
click at [750, 303] on icon at bounding box center [750, 304] width 5 height 5
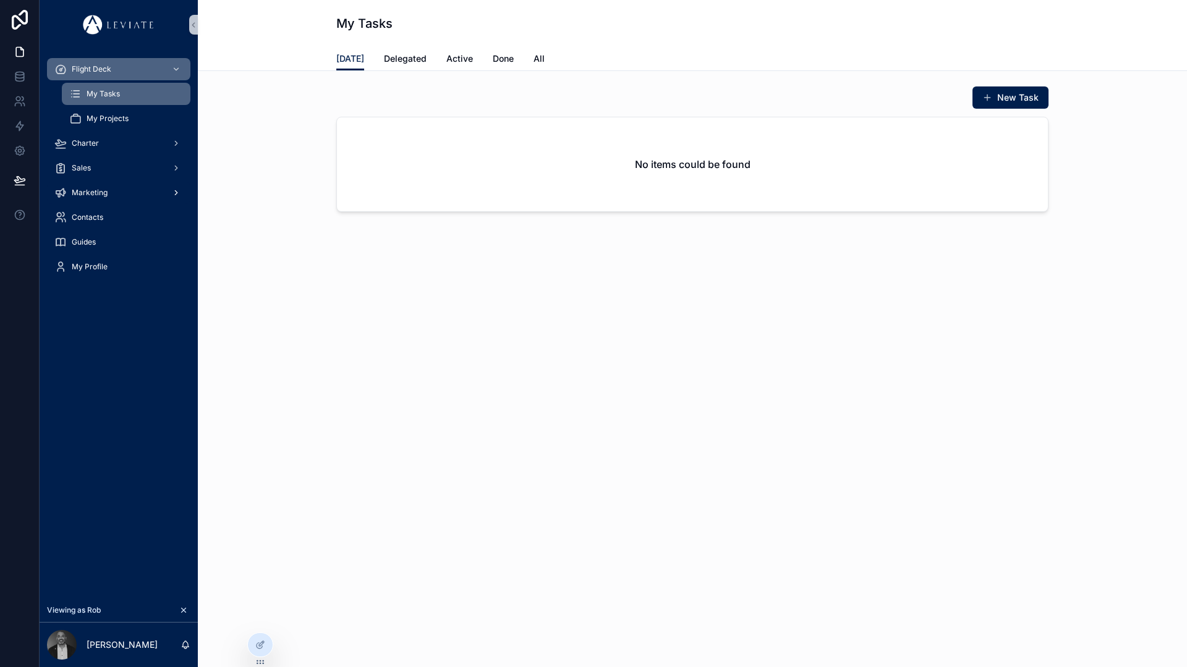
click at [172, 196] on icon "scrollable content" at bounding box center [176, 192] width 9 height 9
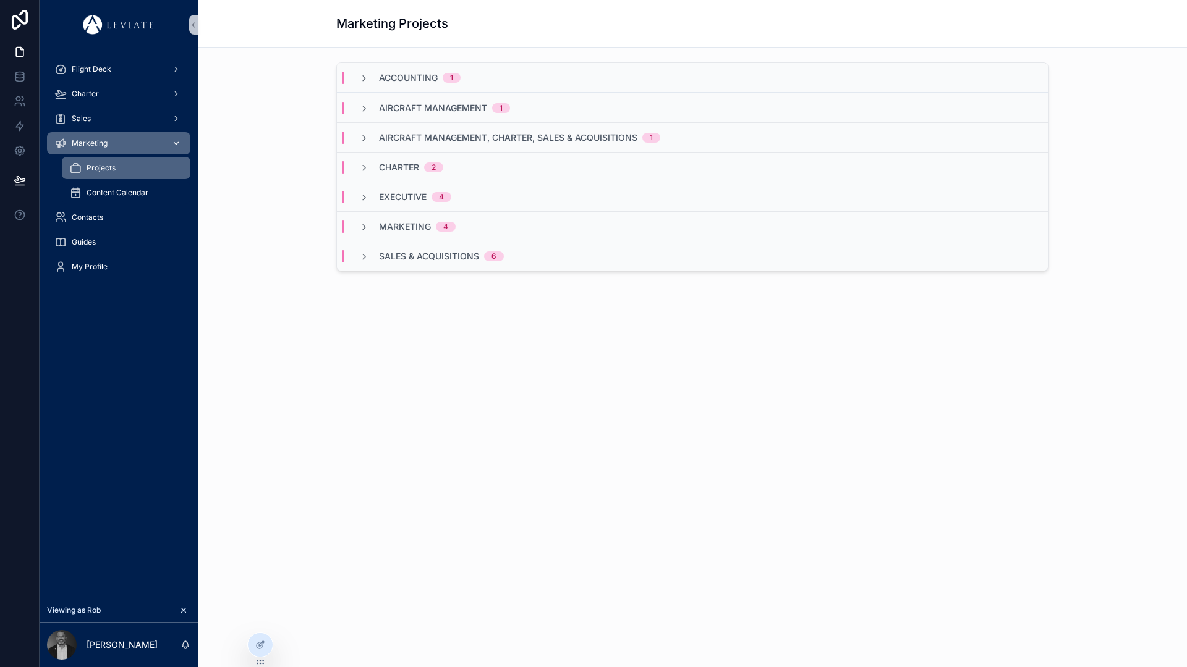
click at [159, 195] on div "Content Calendar" at bounding box center [126, 193] width 114 height 20
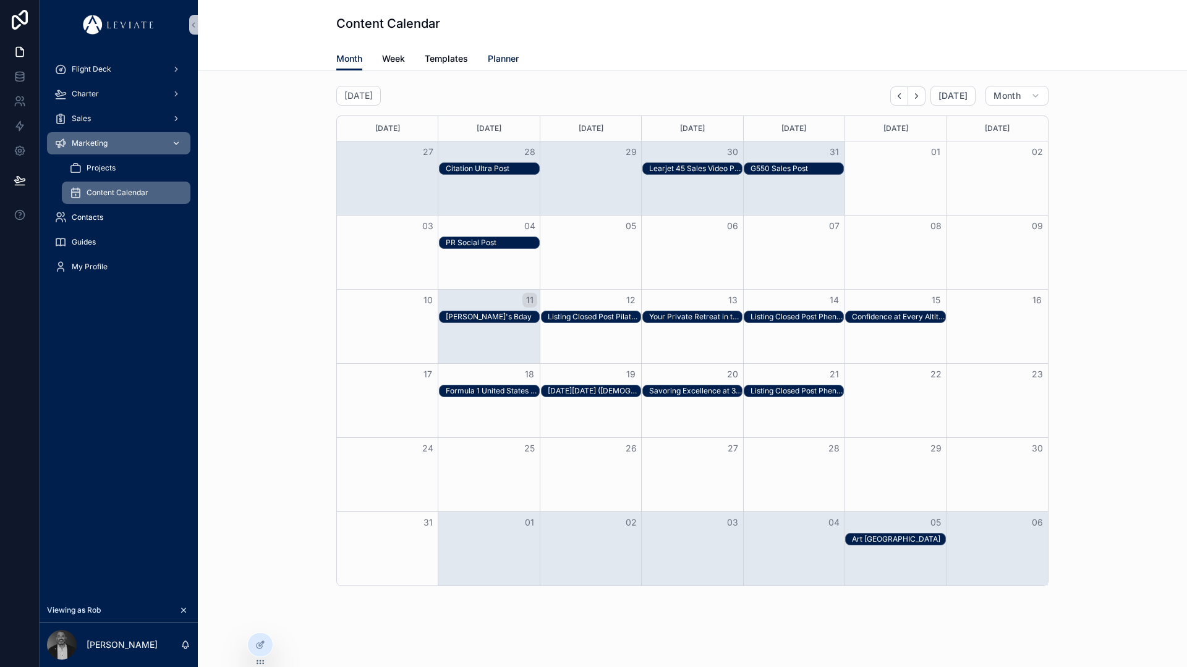
click at [507, 60] on span "Planner" at bounding box center [503, 59] width 31 height 12
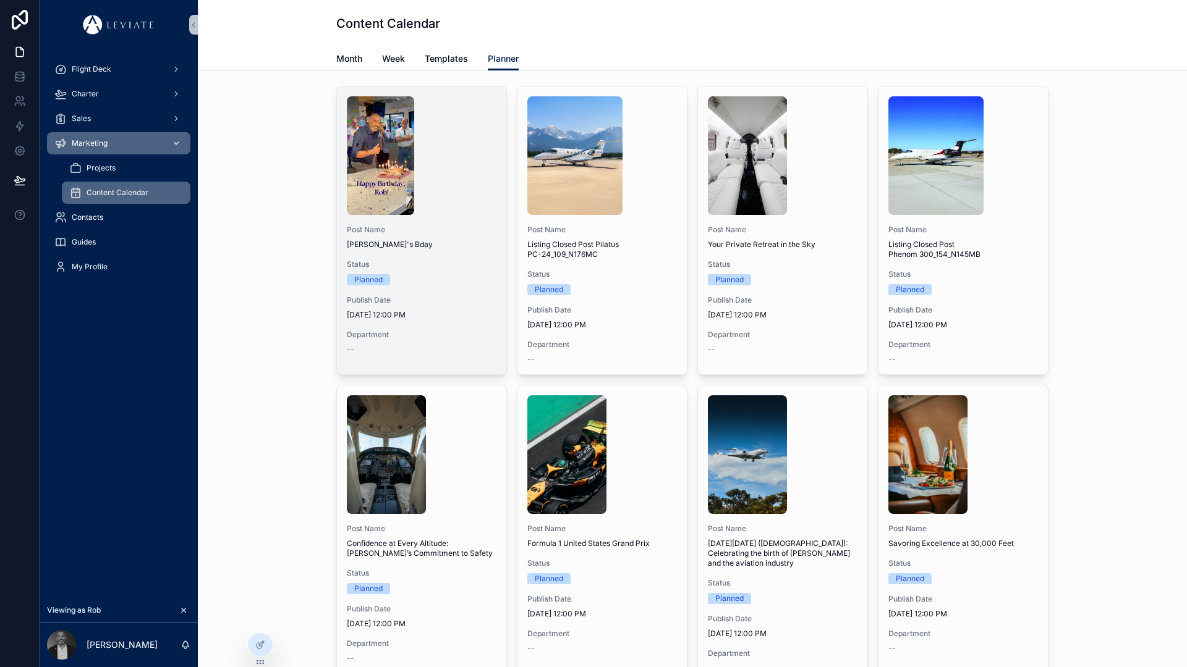
click at [426, 177] on div "scrollable content" at bounding box center [422, 155] width 150 height 119
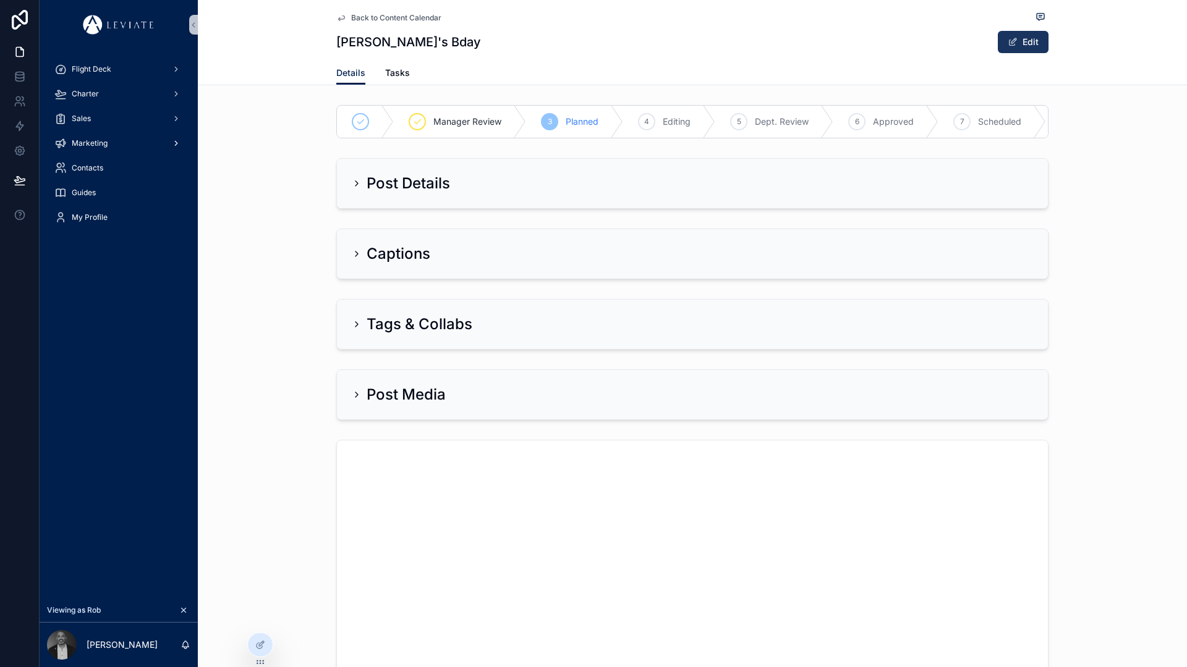
click at [1015, 48] on button "Edit" at bounding box center [1022, 42] width 51 height 22
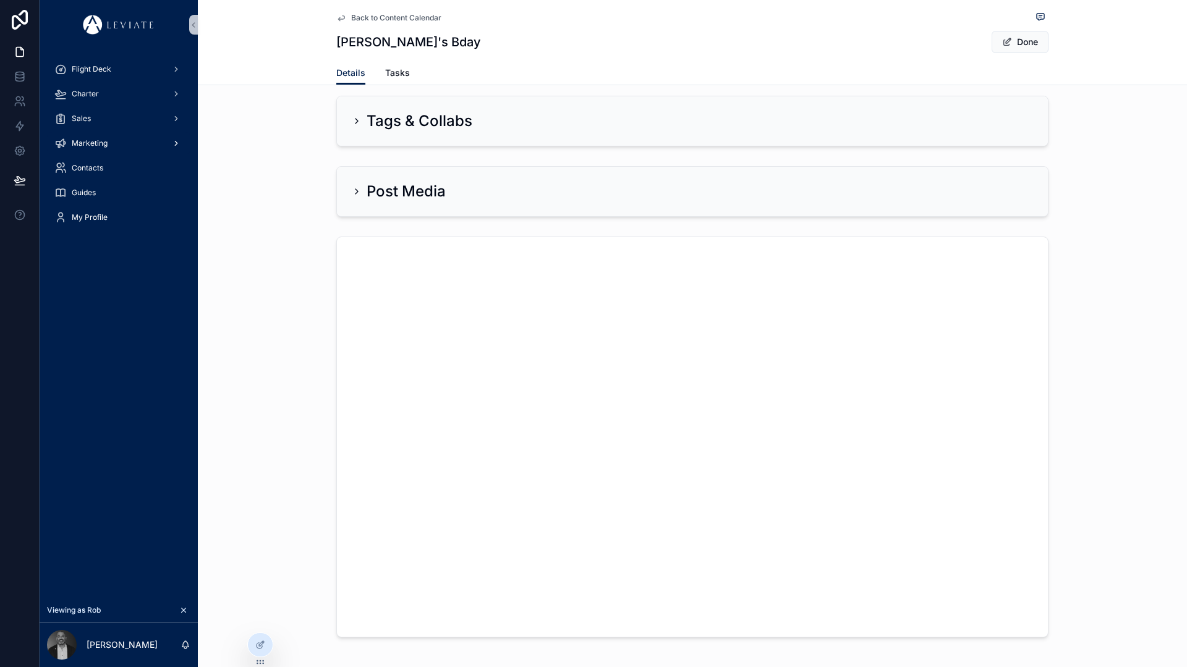
scroll to position [170, 0]
click at [1018, 45] on button "Done" at bounding box center [1019, 42] width 57 height 22
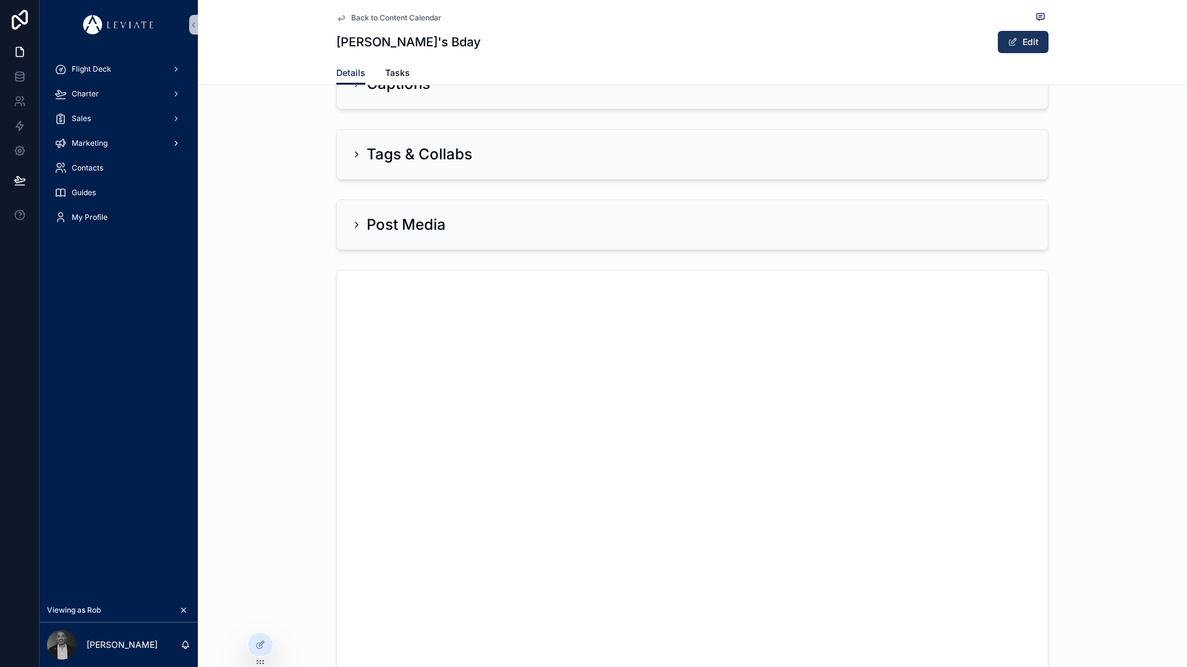
click at [1020, 43] on button "Edit" at bounding box center [1022, 42] width 51 height 22
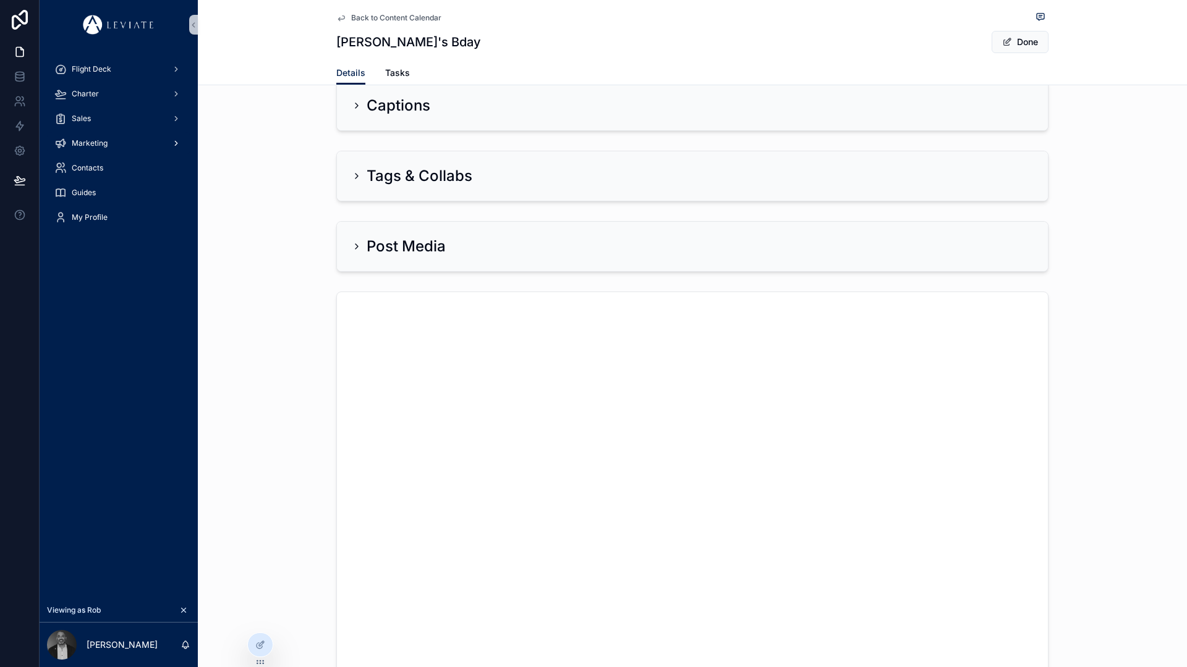
scroll to position [212, 0]
drag, startPoint x: 246, startPoint y: 348, endPoint x: 294, endPoint y: 342, distance: 48.6
click at [266, 344] on div "scrollable content" at bounding box center [692, 428] width 989 height 411
click at [463, 189] on div "Post Media" at bounding box center [692, 183] width 681 height 20
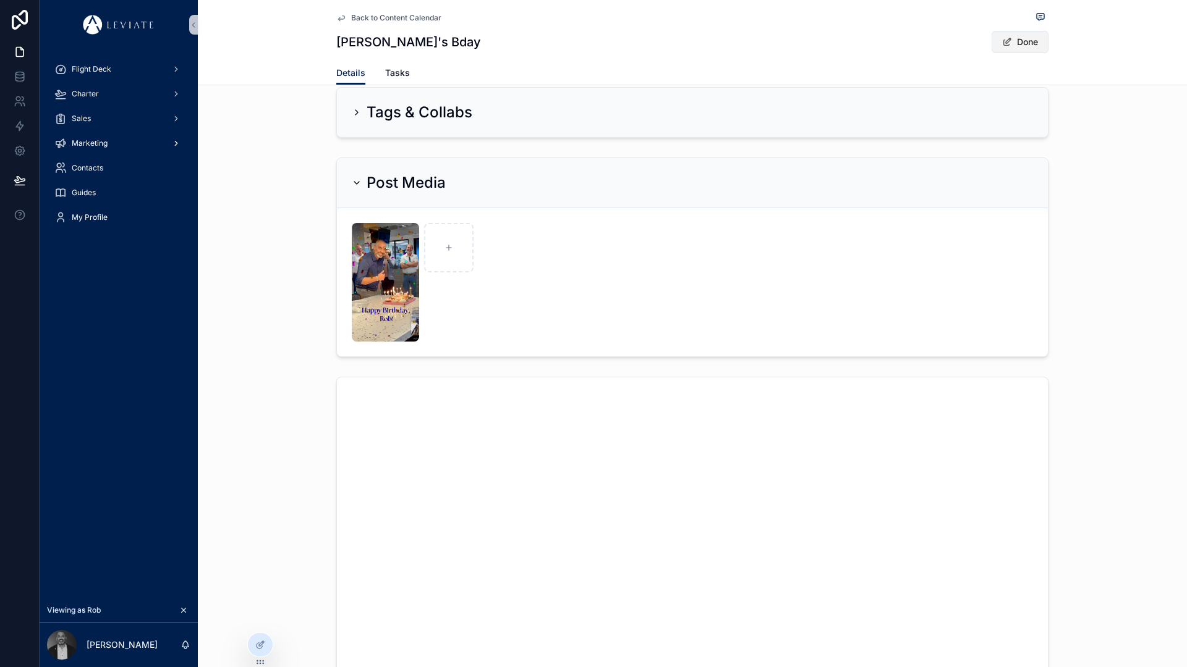
click at [1007, 46] on button "Done" at bounding box center [1019, 42] width 57 height 22
click at [1007, 46] on span "scrollable content" at bounding box center [1012, 42] width 10 height 10
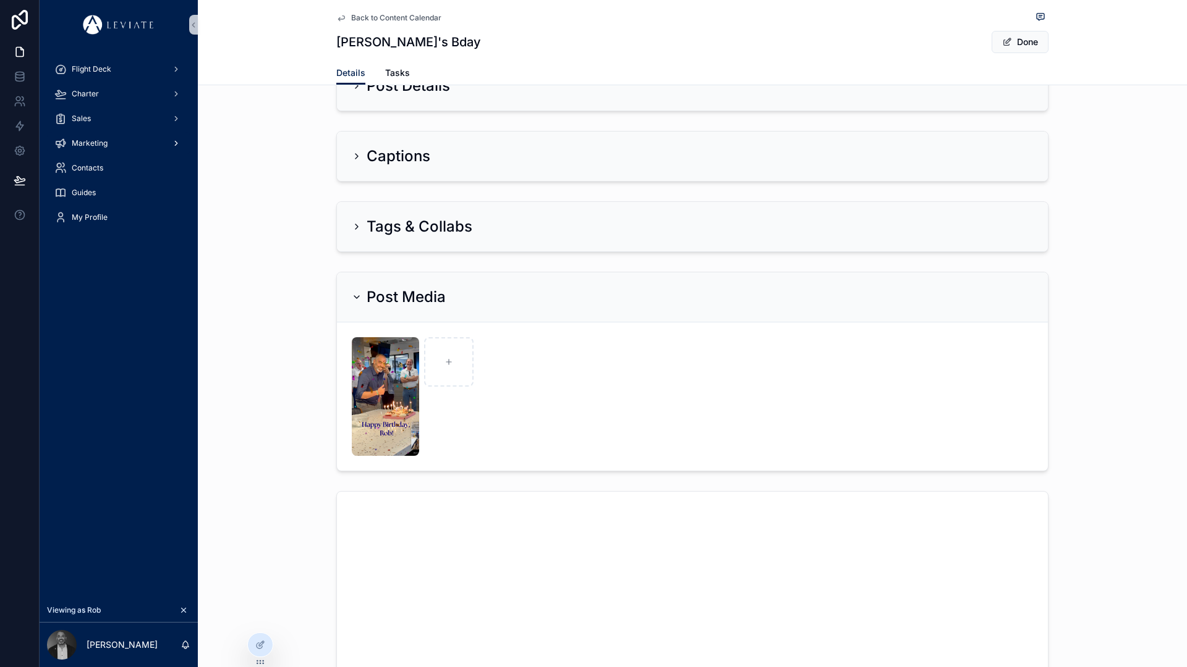
click at [709, 364] on form "scrollable content" at bounding box center [692, 397] width 711 height 148
click at [513, 234] on div "Tags & Collabs" at bounding box center [692, 227] width 681 height 20
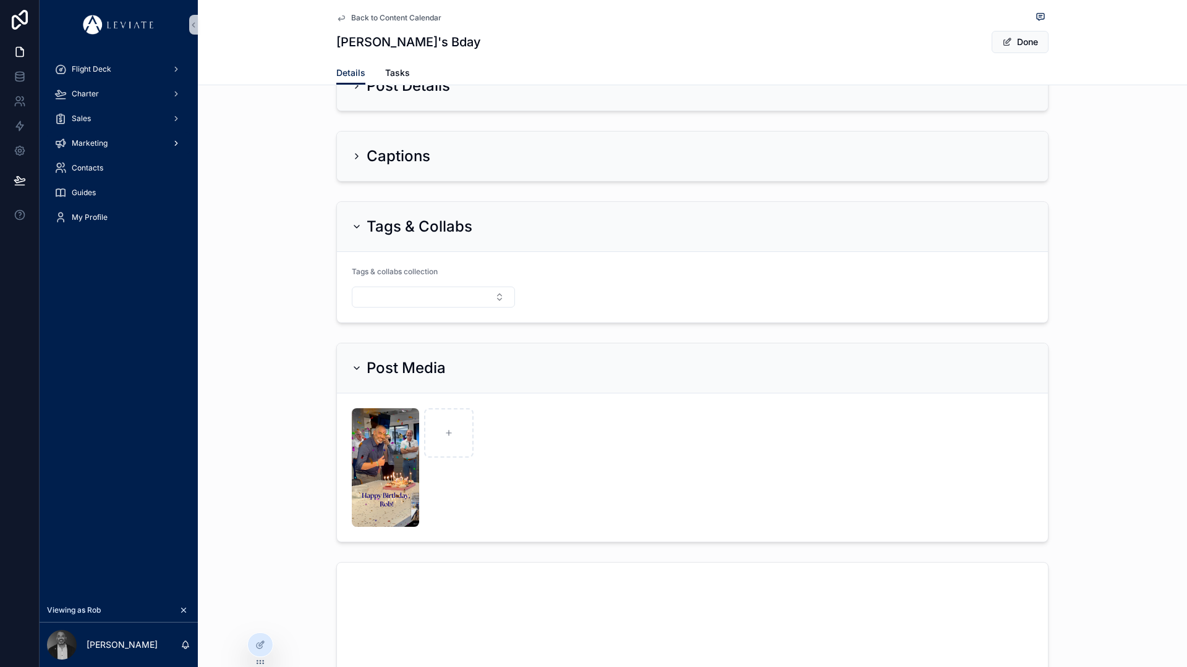
click at [462, 161] on div "Captions" at bounding box center [692, 156] width 681 height 20
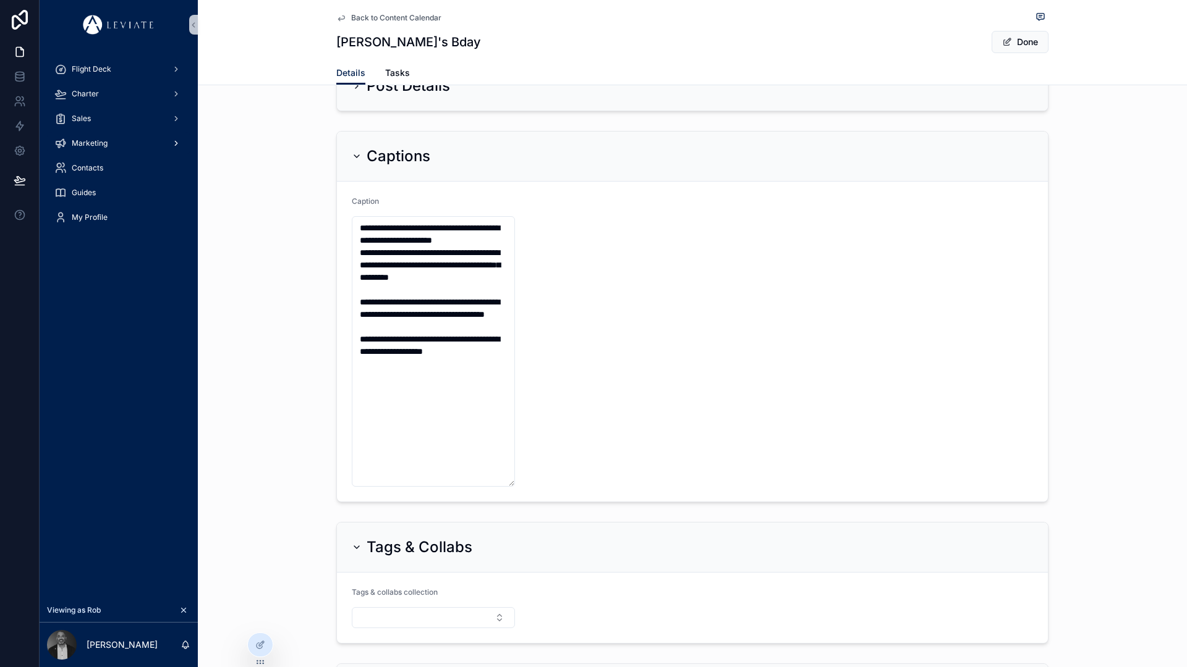
scroll to position [0, 0]
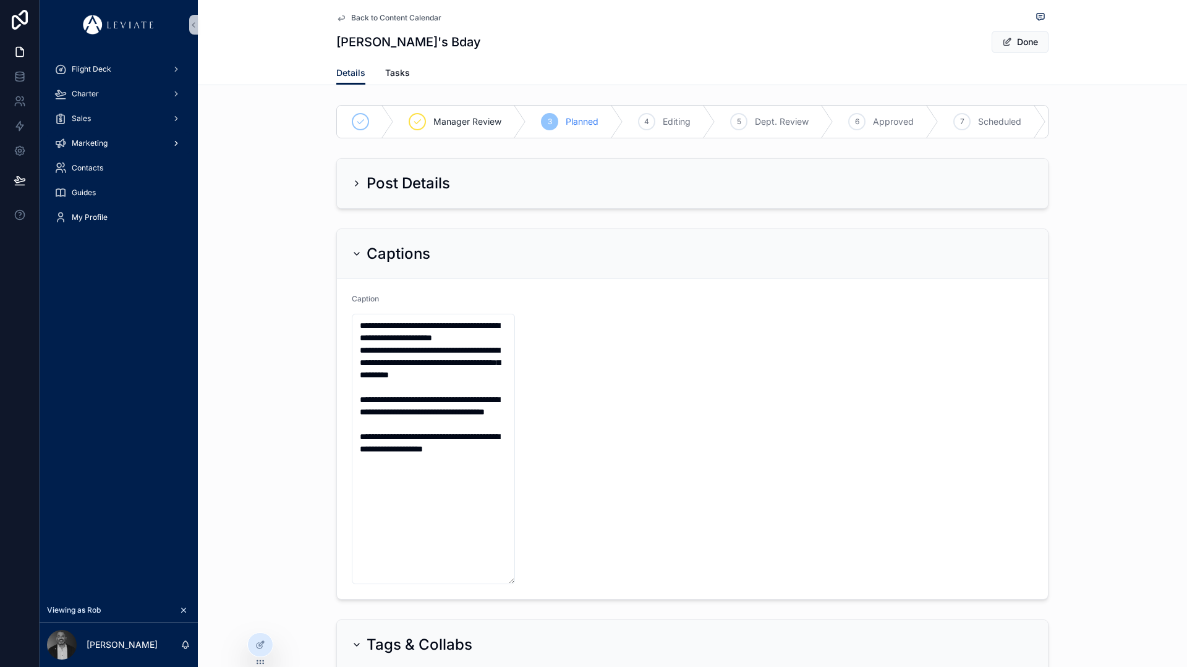
click at [408, 177] on div "Post Details" at bounding box center [692, 183] width 711 height 49
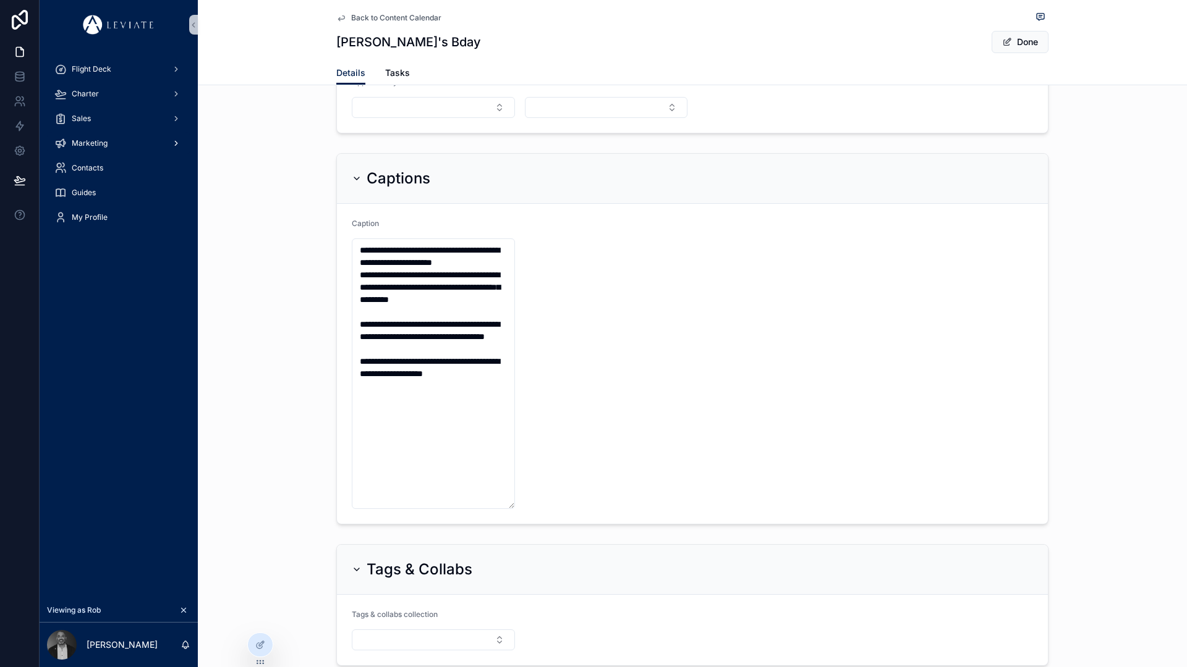
scroll to position [56, 0]
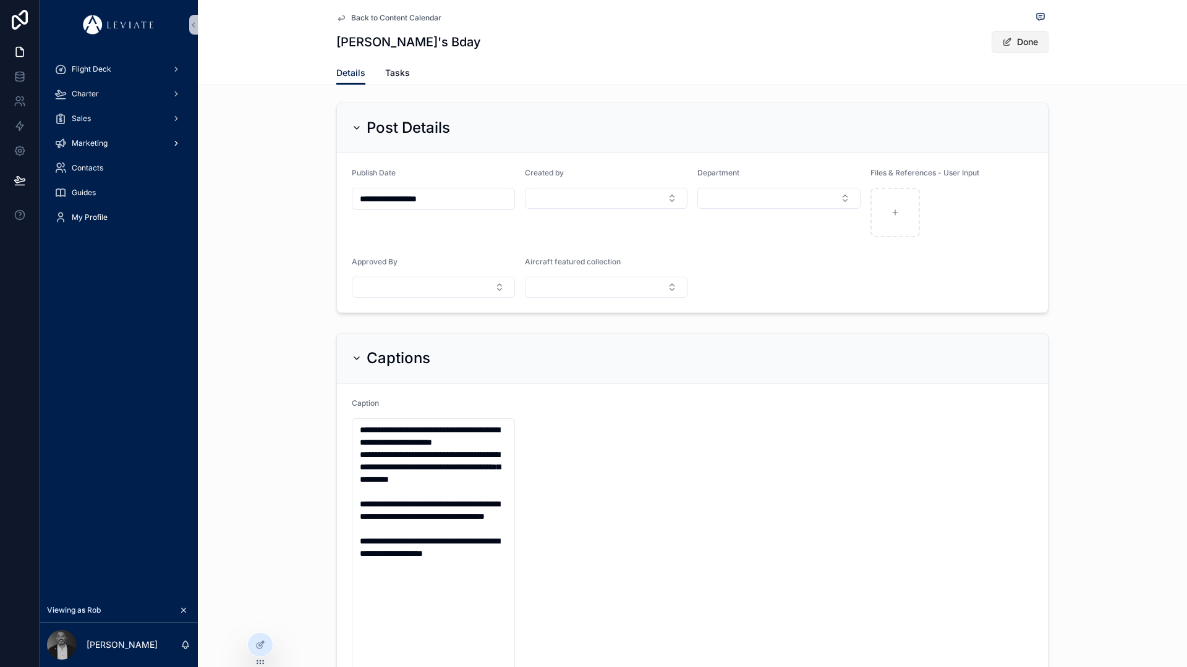
click at [1015, 39] on button "Done" at bounding box center [1019, 42] width 57 height 22
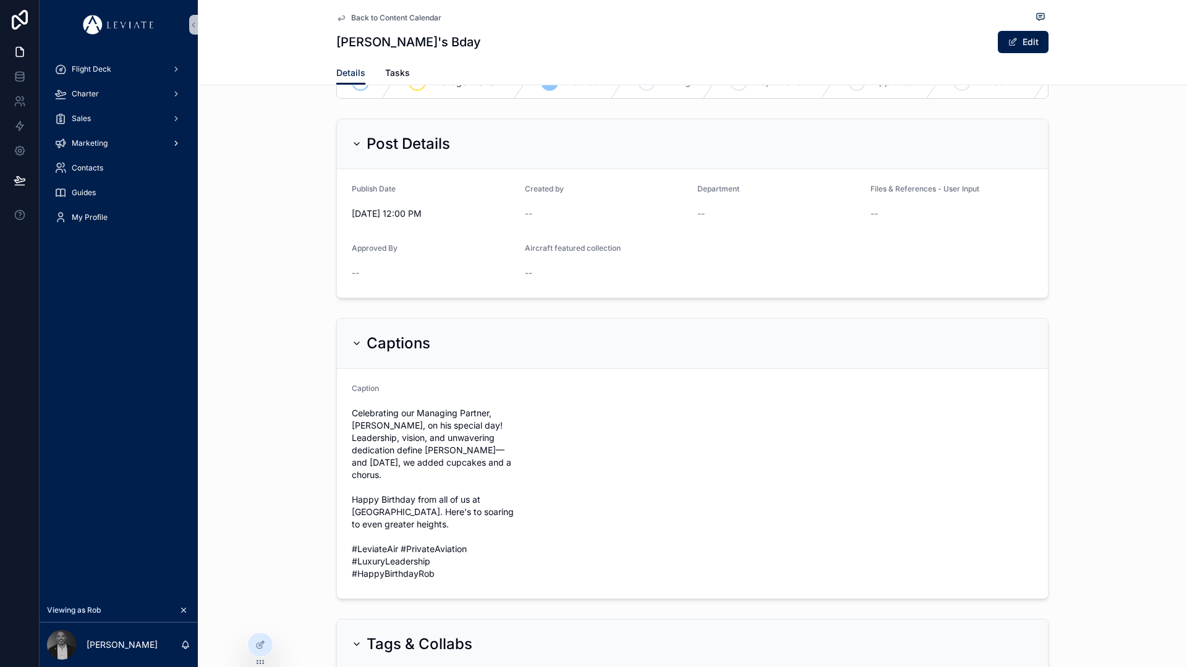
scroll to position [32, 0]
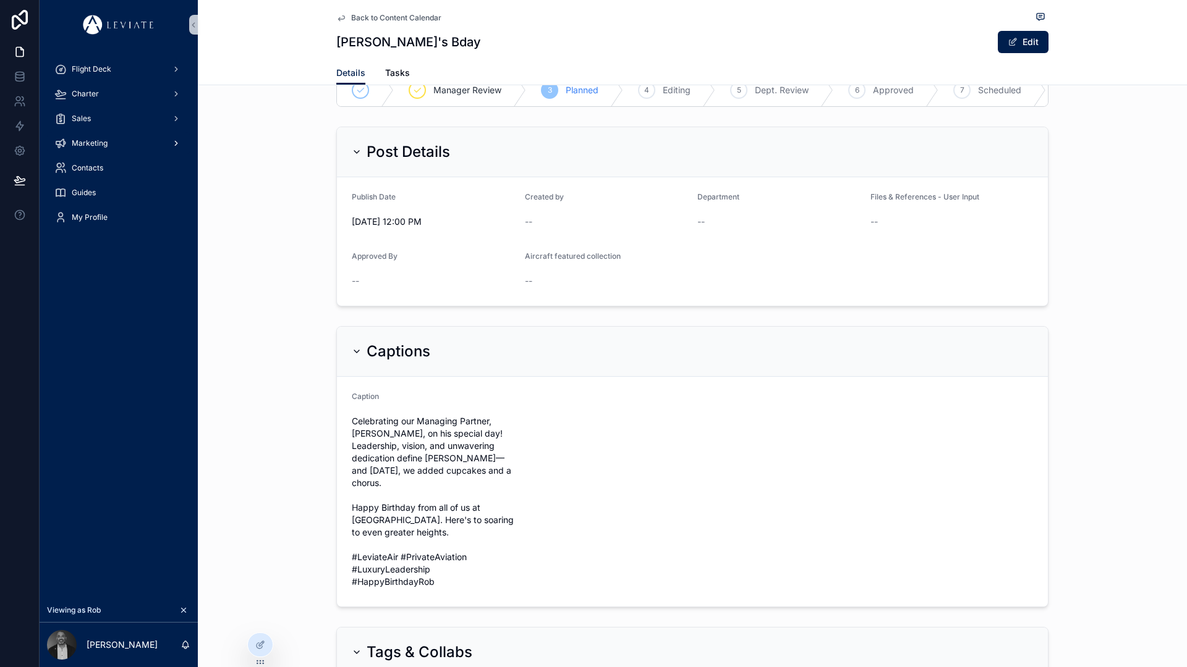
click at [609, 459] on form "Caption Celebrating our Managing Partner, [PERSON_NAME], on his special day! Le…" at bounding box center [692, 492] width 711 height 230
click at [591, 421] on form "Caption Celebrating our Managing Partner, [PERSON_NAME], on his special day! Le…" at bounding box center [692, 492] width 711 height 230
click at [252, 640] on div at bounding box center [260, 644] width 25 height 23
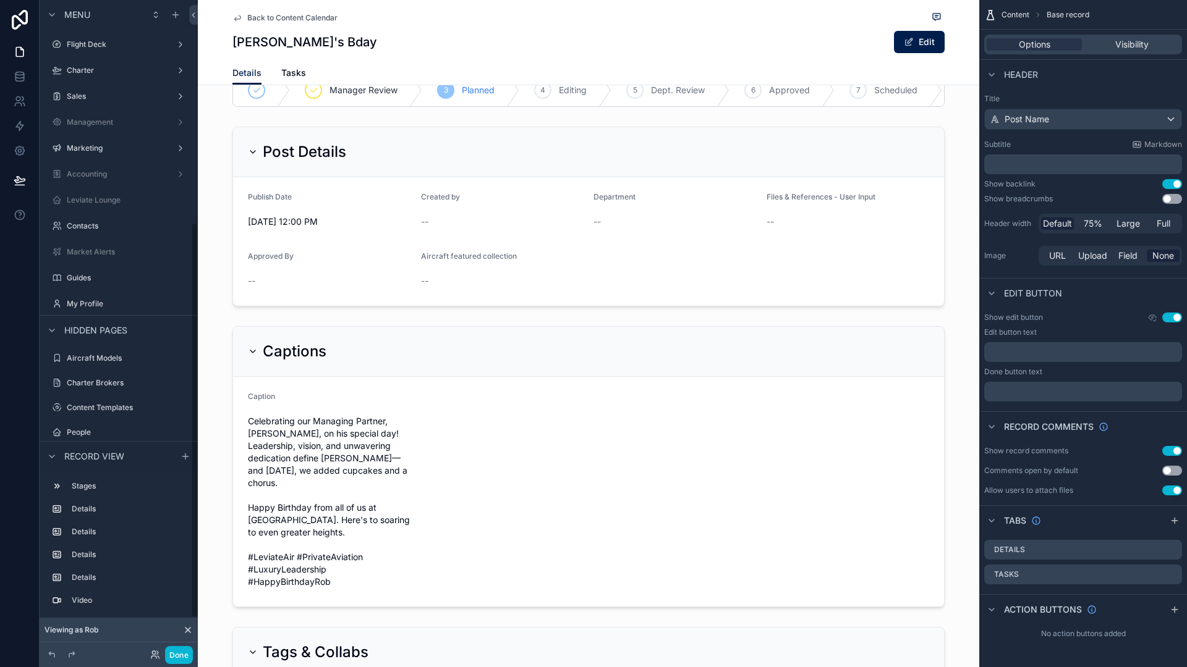
scroll to position [366, 0]
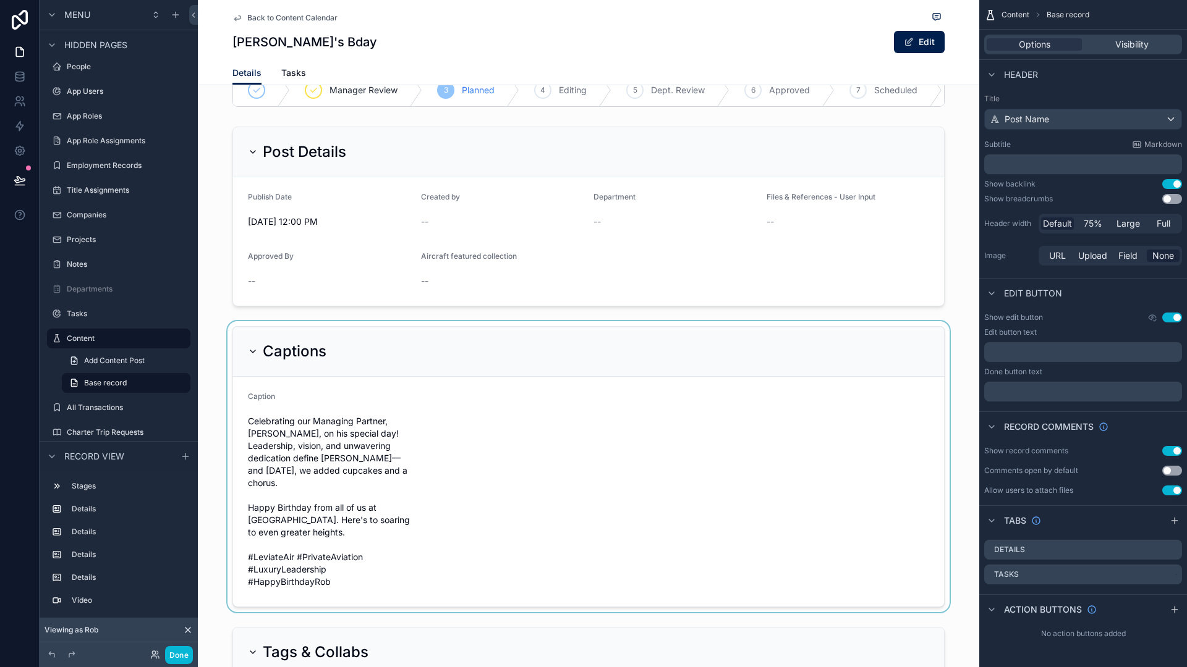
click at [601, 434] on div "scrollable content" at bounding box center [588, 466] width 781 height 291
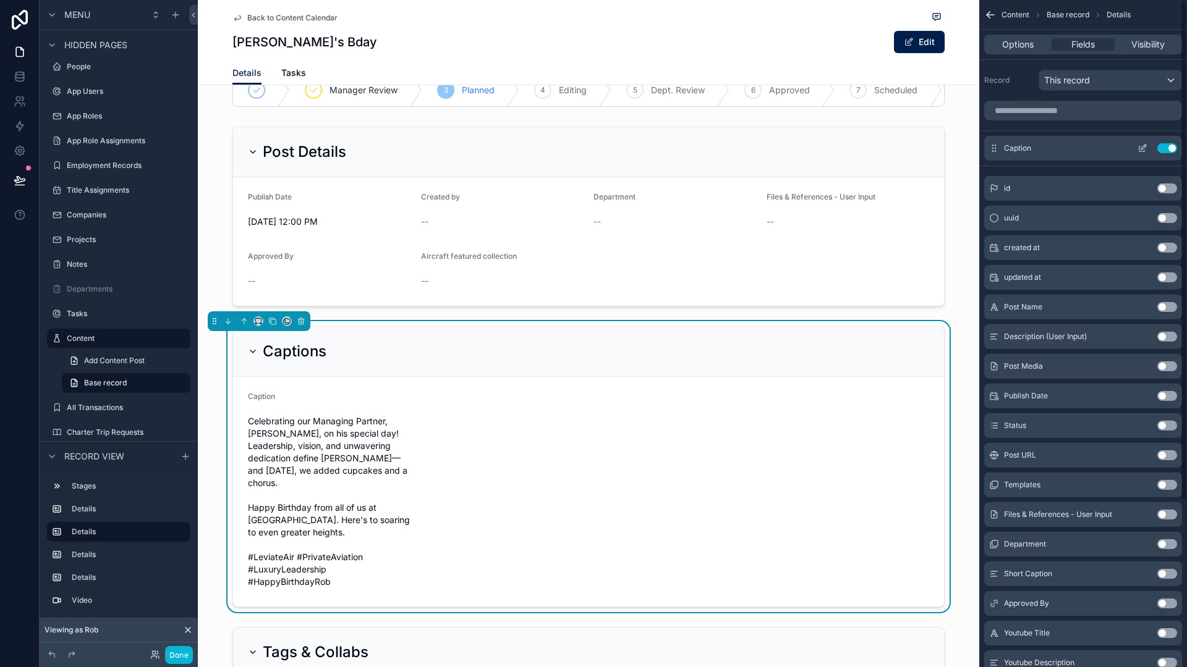
click at [1140, 149] on icon "scrollable content" at bounding box center [1142, 148] width 10 height 10
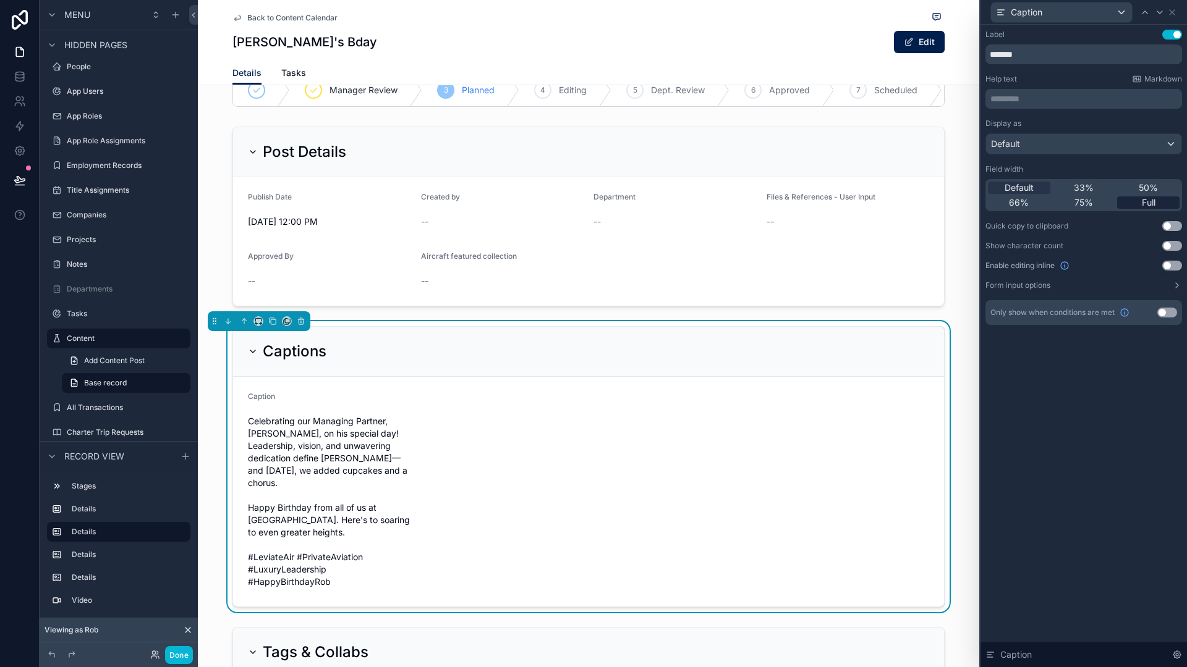
click at [1145, 198] on span "Full" at bounding box center [1148, 203] width 14 height 12
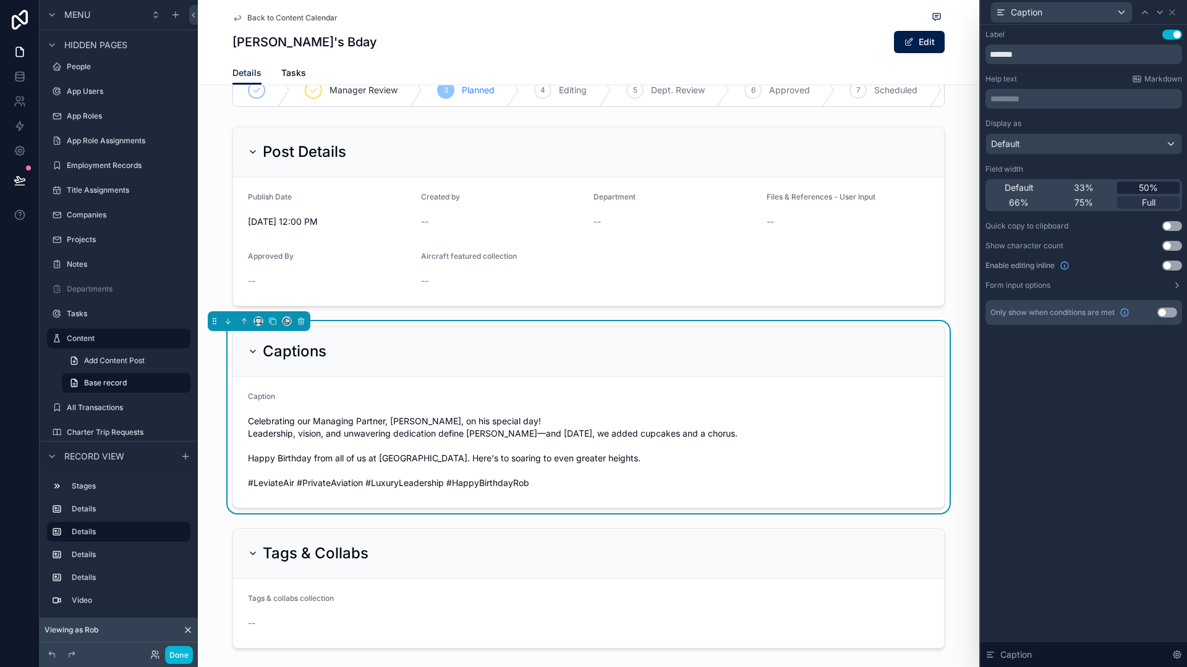
click at [1145, 185] on span "50%" at bounding box center [1147, 188] width 19 height 12
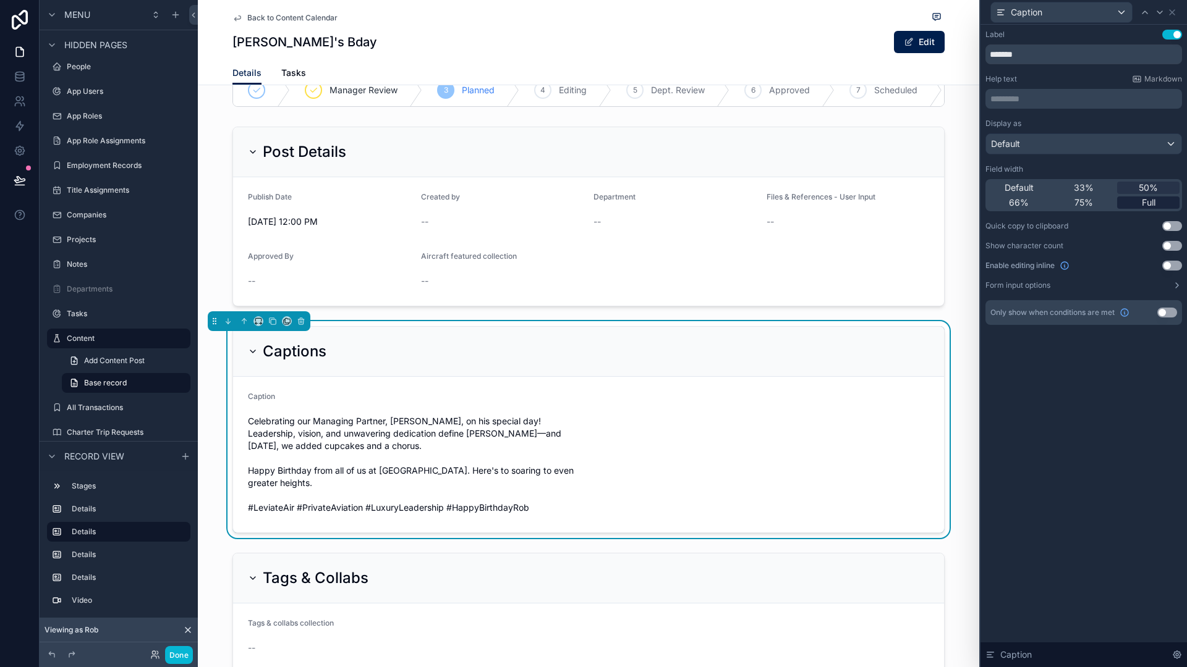
click at [1136, 203] on div "Full" at bounding box center [1148, 203] width 62 height 12
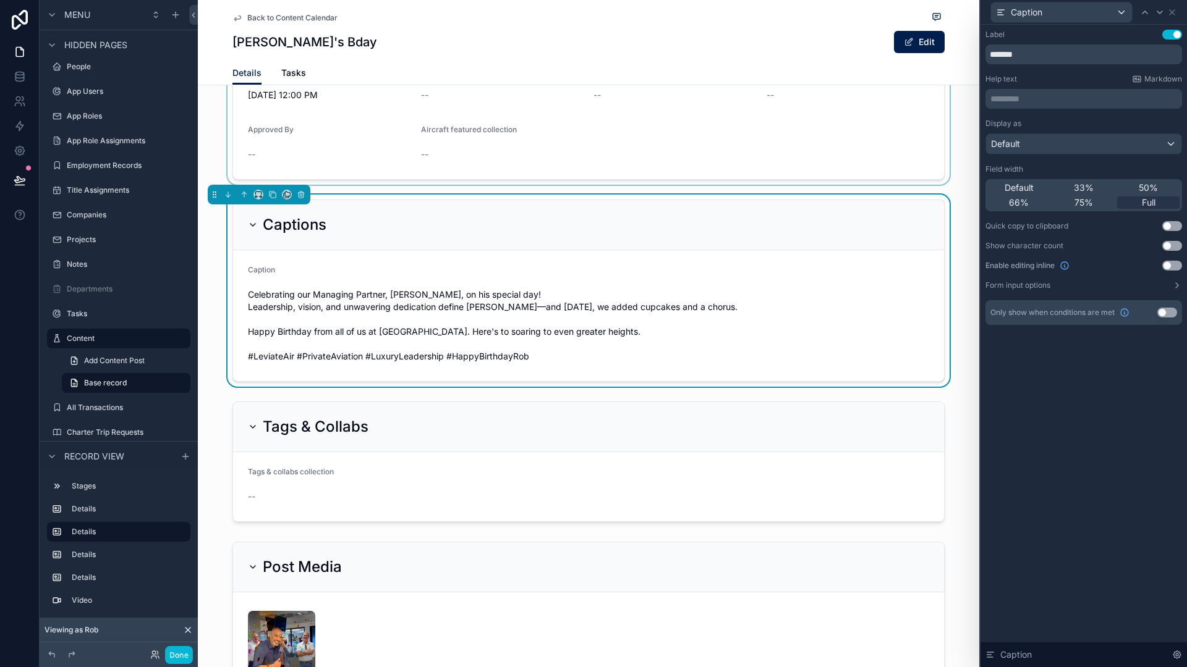
scroll to position [70, 0]
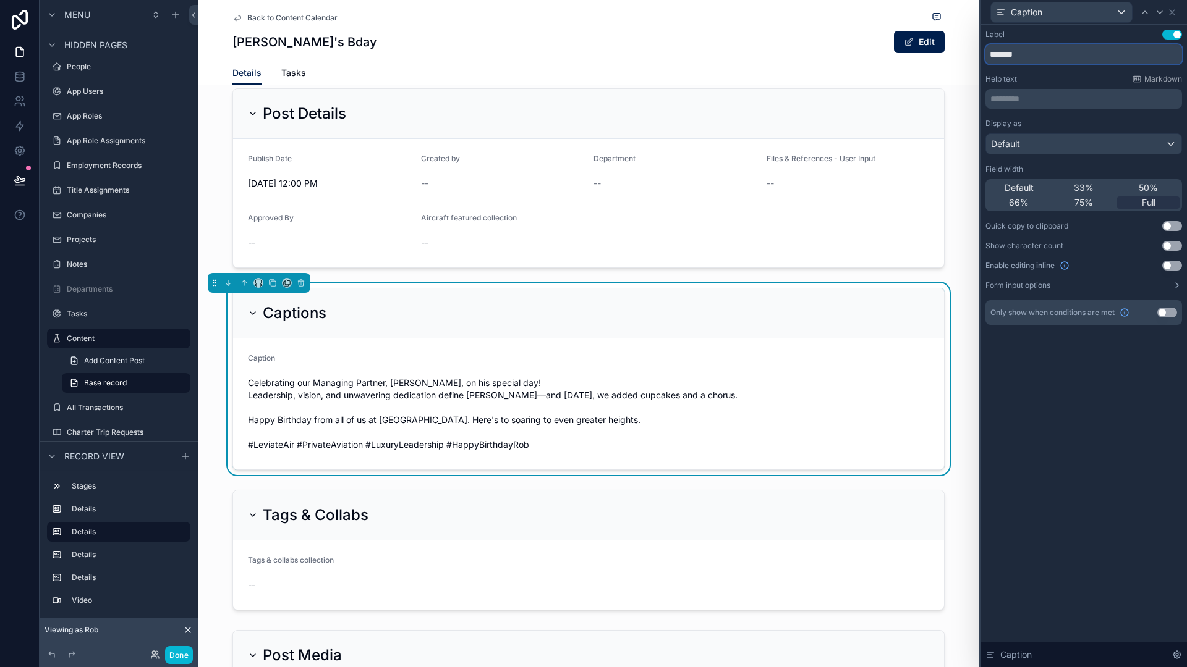
click at [1046, 55] on input "*******" at bounding box center [1083, 54] width 197 height 20
click at [1169, 34] on button "Use setting" at bounding box center [1172, 35] width 20 height 10
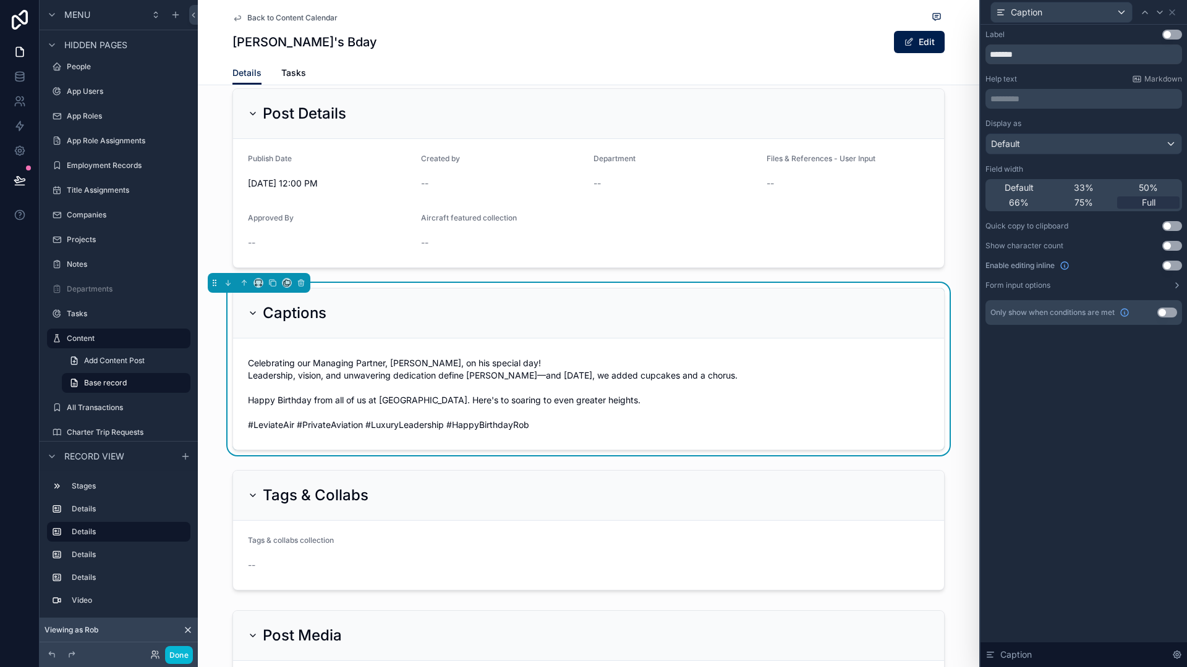
click at [693, 297] on div "Captions" at bounding box center [588, 314] width 711 height 50
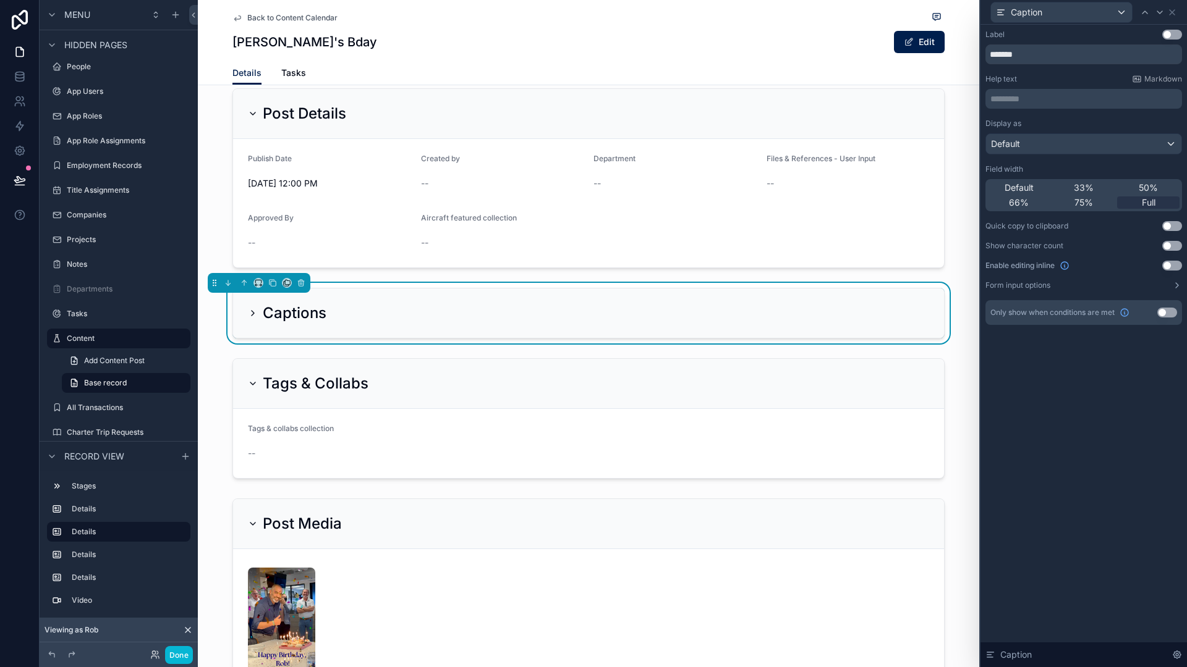
click at [690, 305] on div "Captions" at bounding box center [588, 313] width 711 height 49
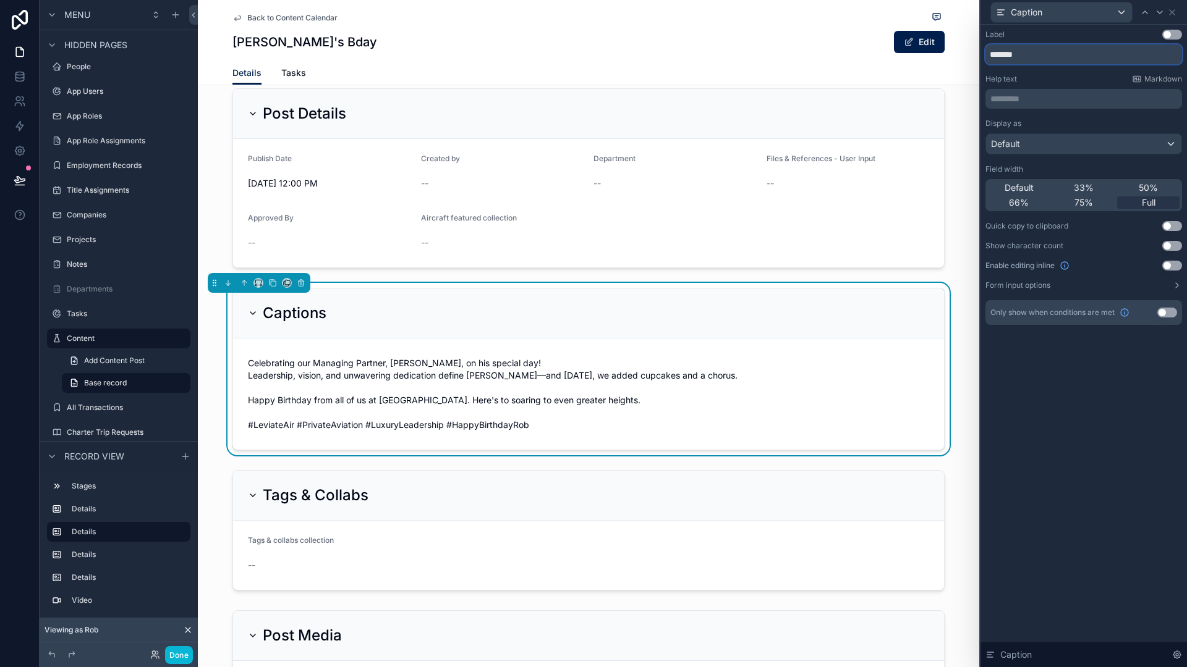
click at [1053, 56] on input "*******" at bounding box center [1083, 54] width 197 height 20
click at [1174, 33] on button "Use setting" at bounding box center [1172, 35] width 20 height 10
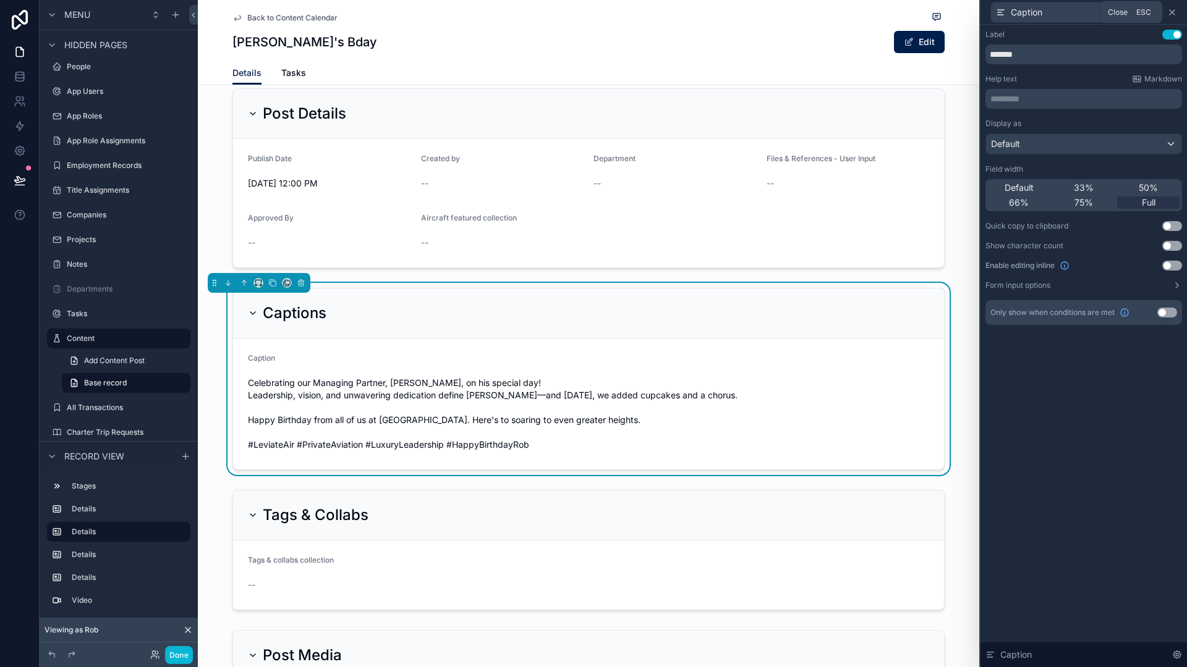
click at [1173, 12] on icon at bounding box center [1172, 12] width 10 height 10
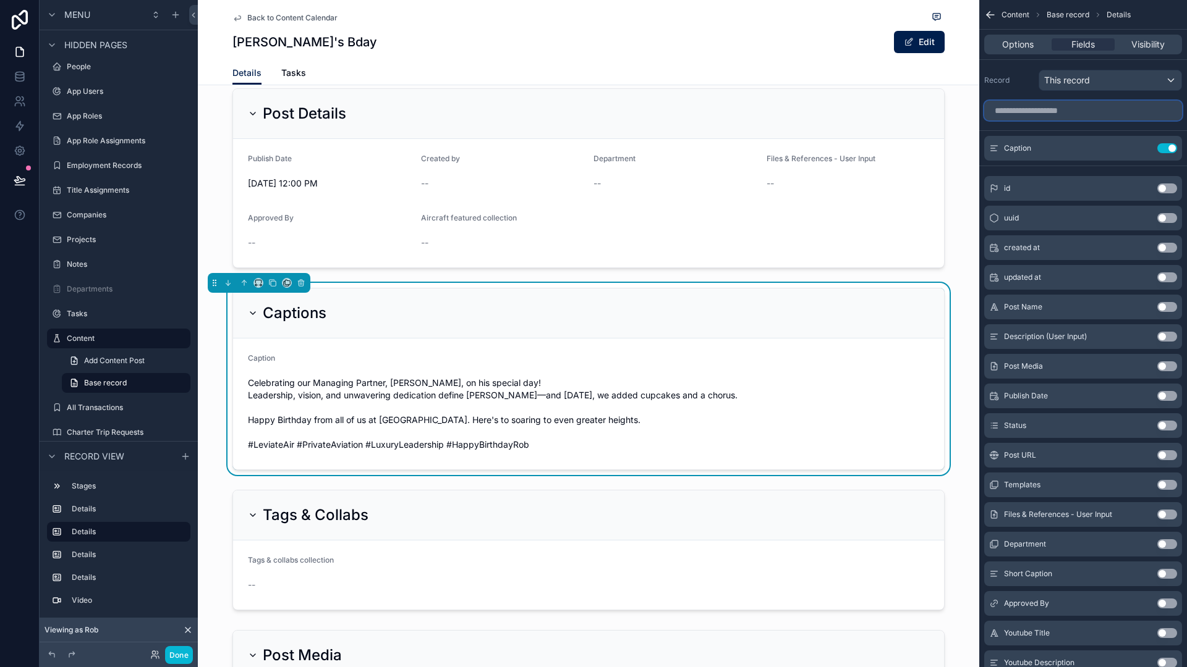
click at [1078, 116] on input "scrollable content" at bounding box center [1083, 111] width 198 height 20
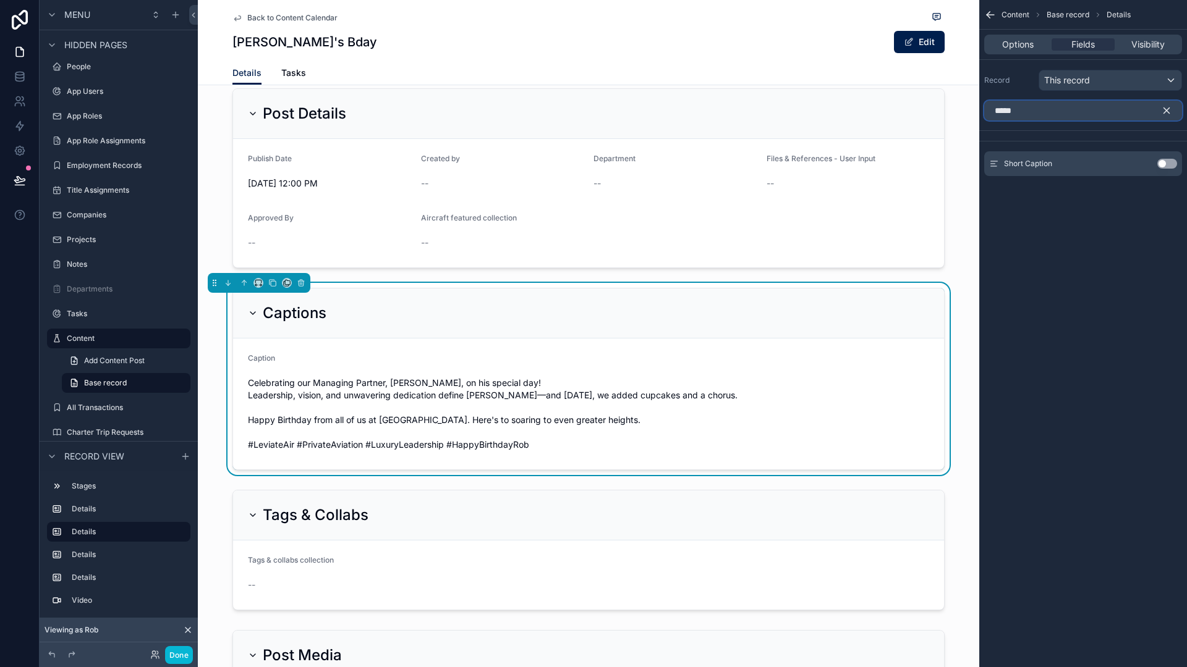
type input "*****"
click at [1161, 164] on button "Use setting" at bounding box center [1167, 164] width 20 height 10
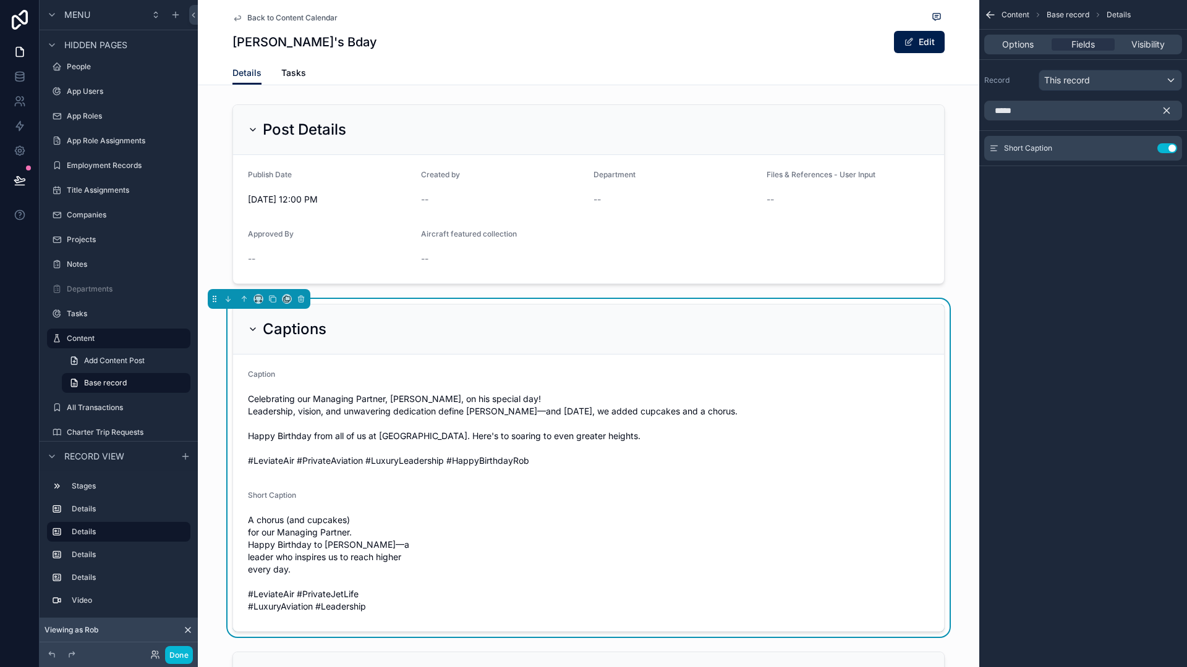
scroll to position [128, 0]
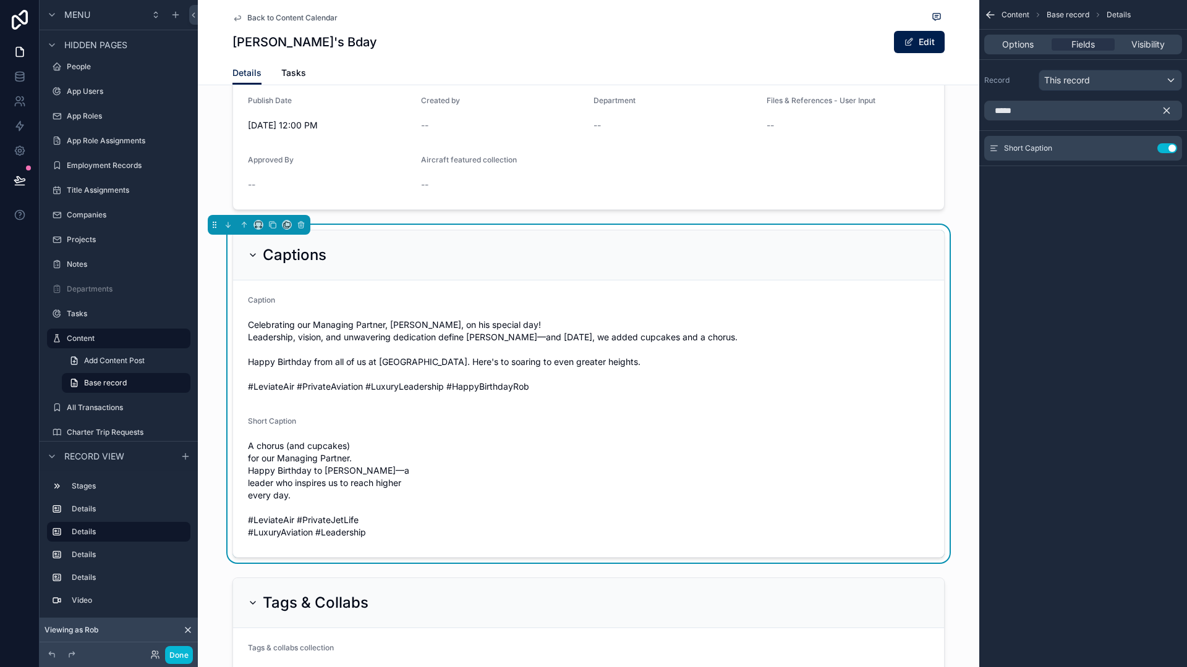
click at [662, 381] on span "Celebrating our Managing Partner, [PERSON_NAME], on his special day! Leadership…" at bounding box center [588, 356] width 681 height 74
click at [1017, 41] on span "Options" at bounding box center [1018, 44] width 32 height 12
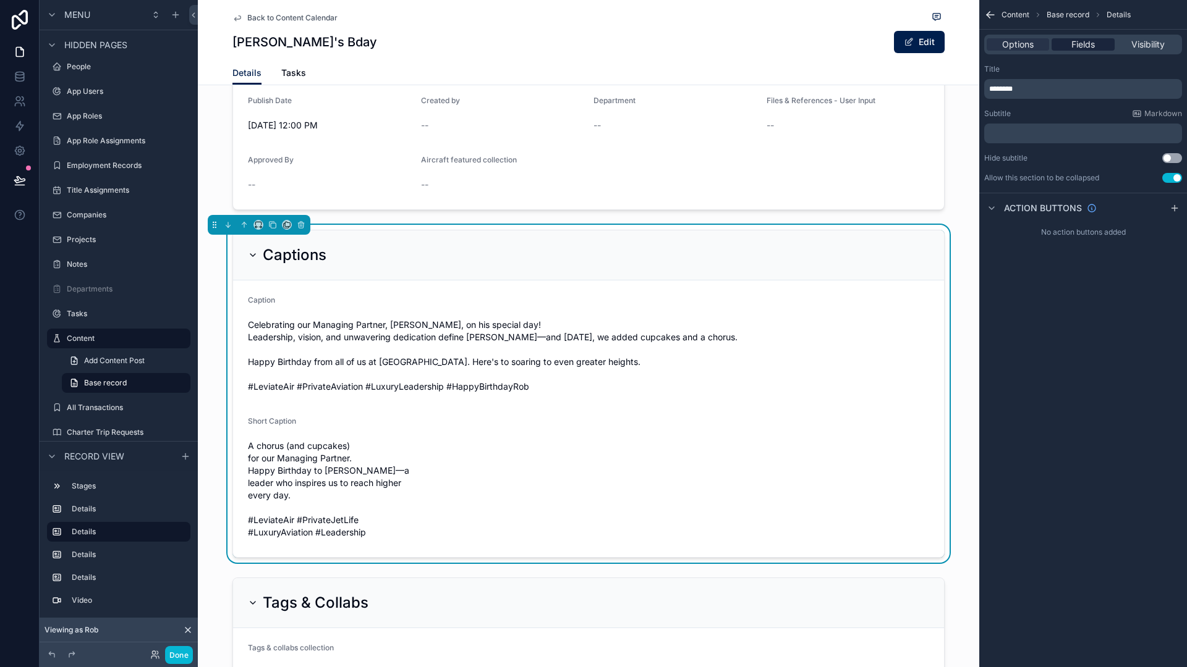
click at [1092, 48] on span "Fields" at bounding box center [1082, 44] width 23 height 12
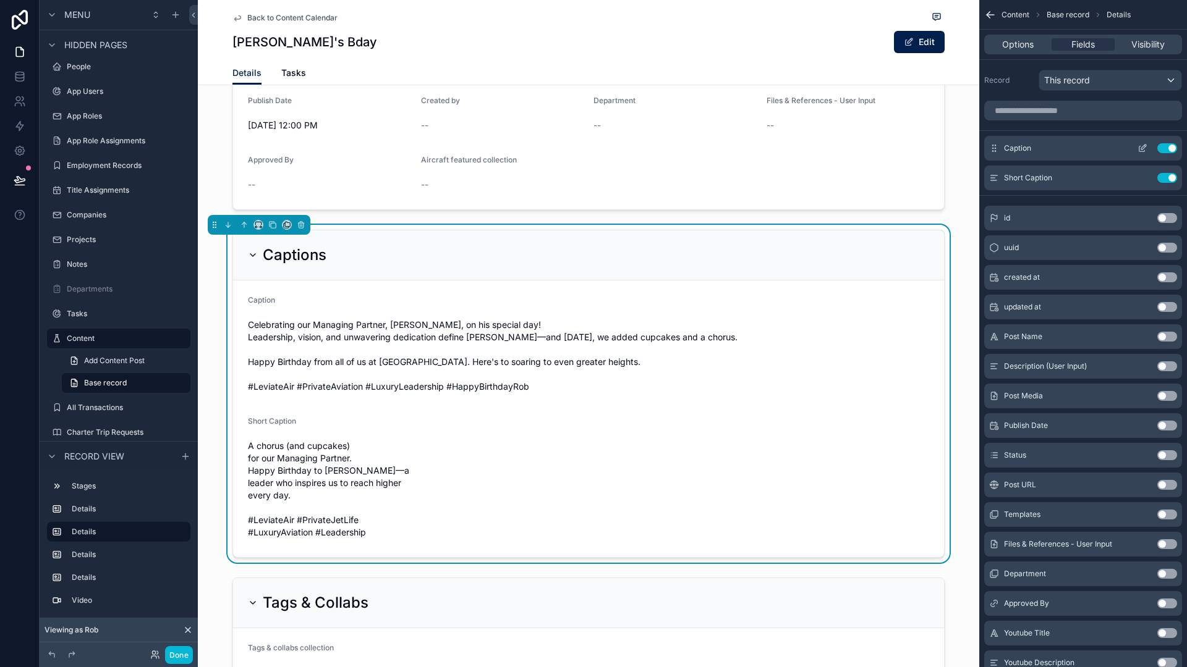
click at [1139, 148] on icon "scrollable content" at bounding box center [1142, 148] width 10 height 10
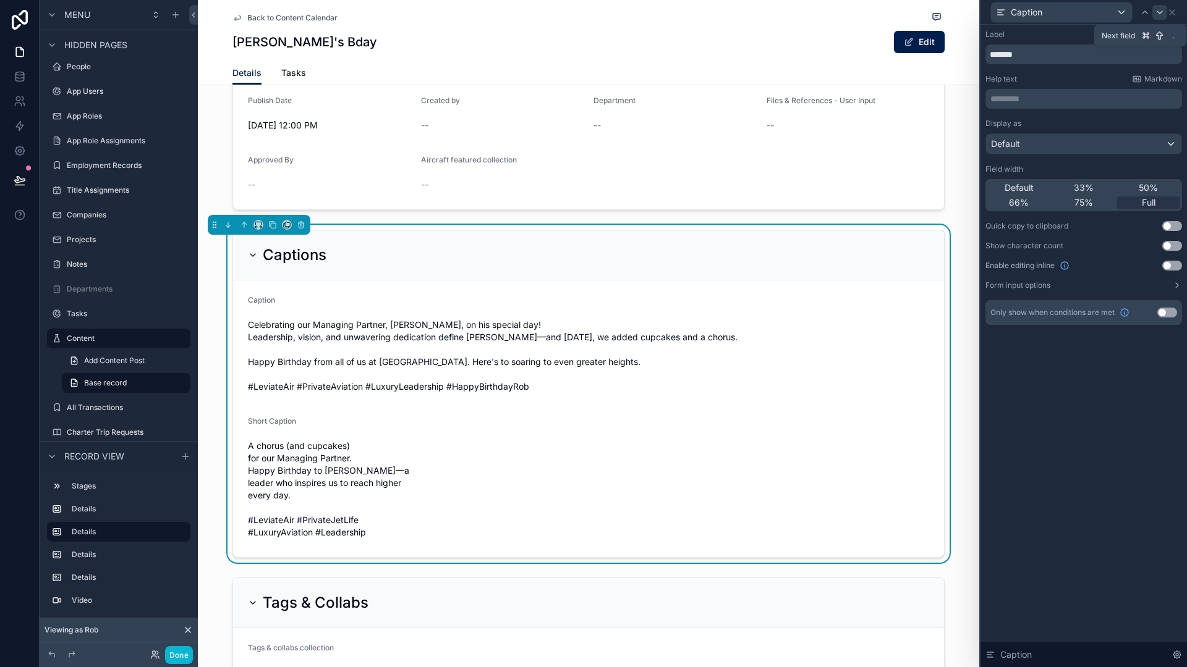
click at [1161, 11] on icon at bounding box center [1159, 12] width 10 height 10
click at [1163, 184] on div "50%" at bounding box center [1148, 188] width 62 height 12
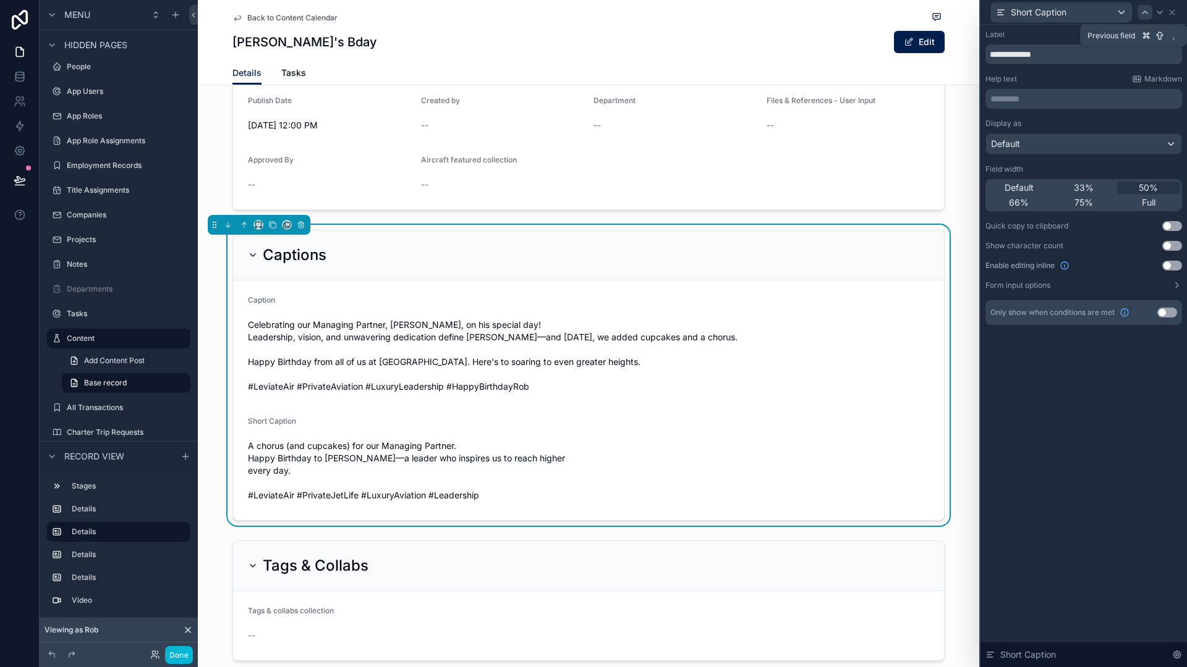
click at [1141, 11] on icon at bounding box center [1145, 12] width 10 height 10
click at [1134, 185] on div "50%" at bounding box center [1148, 188] width 62 height 12
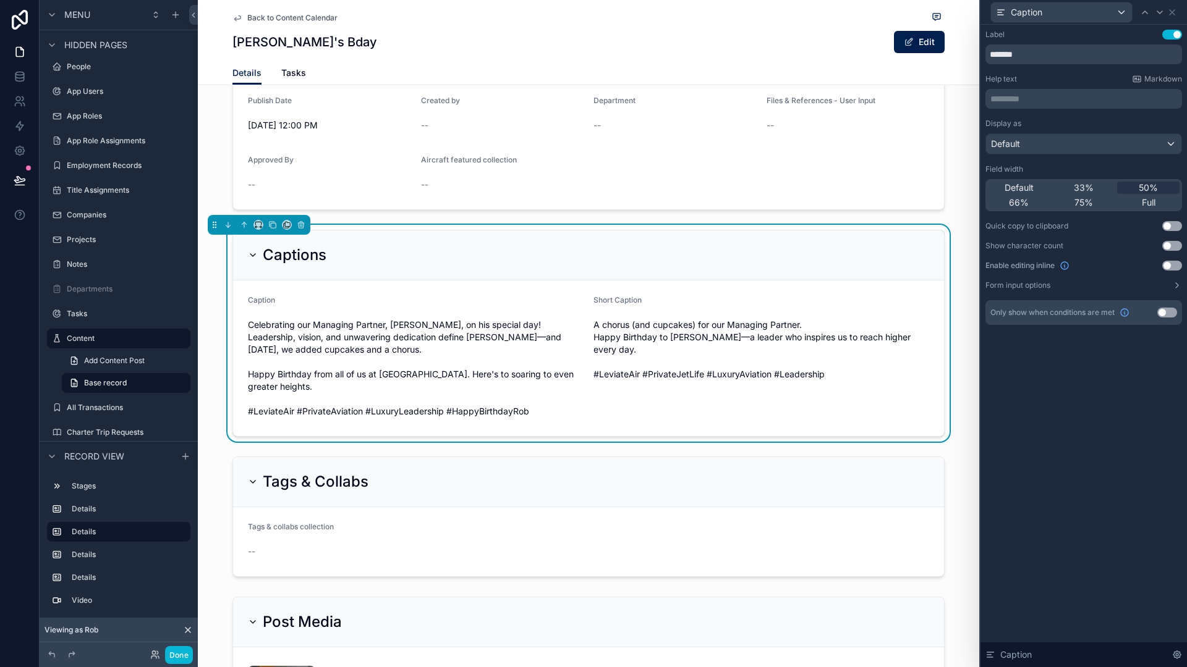
click at [1081, 409] on div "Label Use setting ******* Help text Markdown ********* ﻿ Display as Default Fie…" at bounding box center [1083, 346] width 206 height 643
click at [16, 179] on icon at bounding box center [20, 180] width 12 height 12
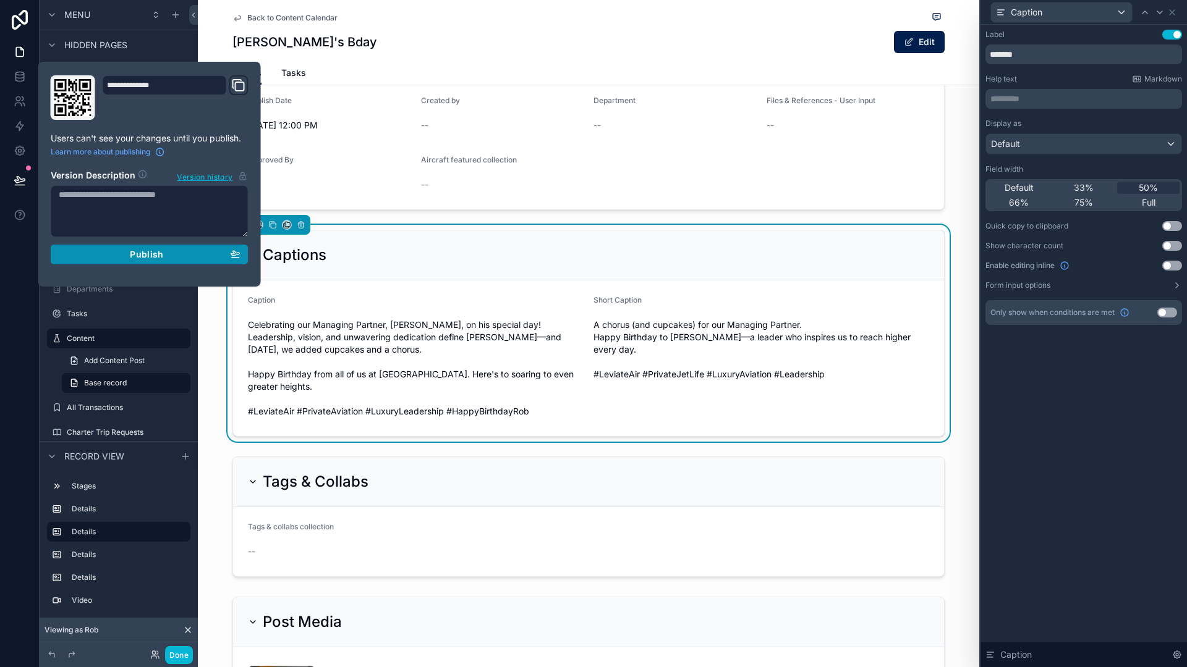
click at [96, 255] on div "Publish" at bounding box center [150, 254] width 182 height 11
click at [1177, 509] on div "Label Use setting ******* Help text Markdown ********* ﻿ Display as Default Fie…" at bounding box center [1083, 346] width 206 height 643
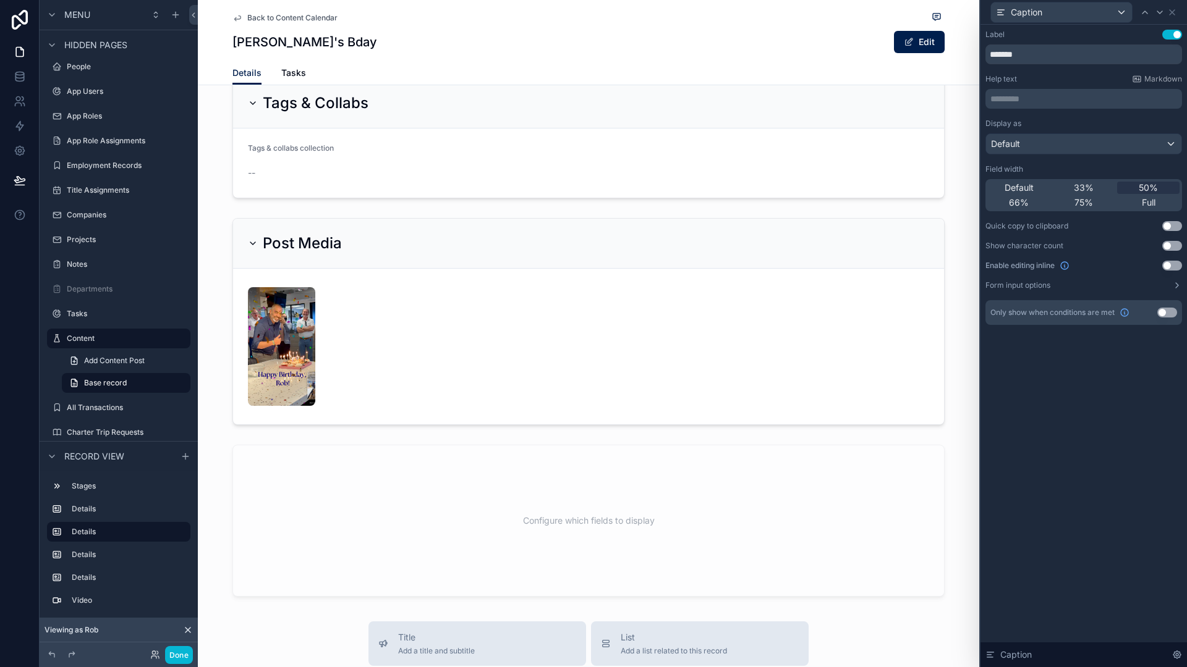
scroll to position [719, 0]
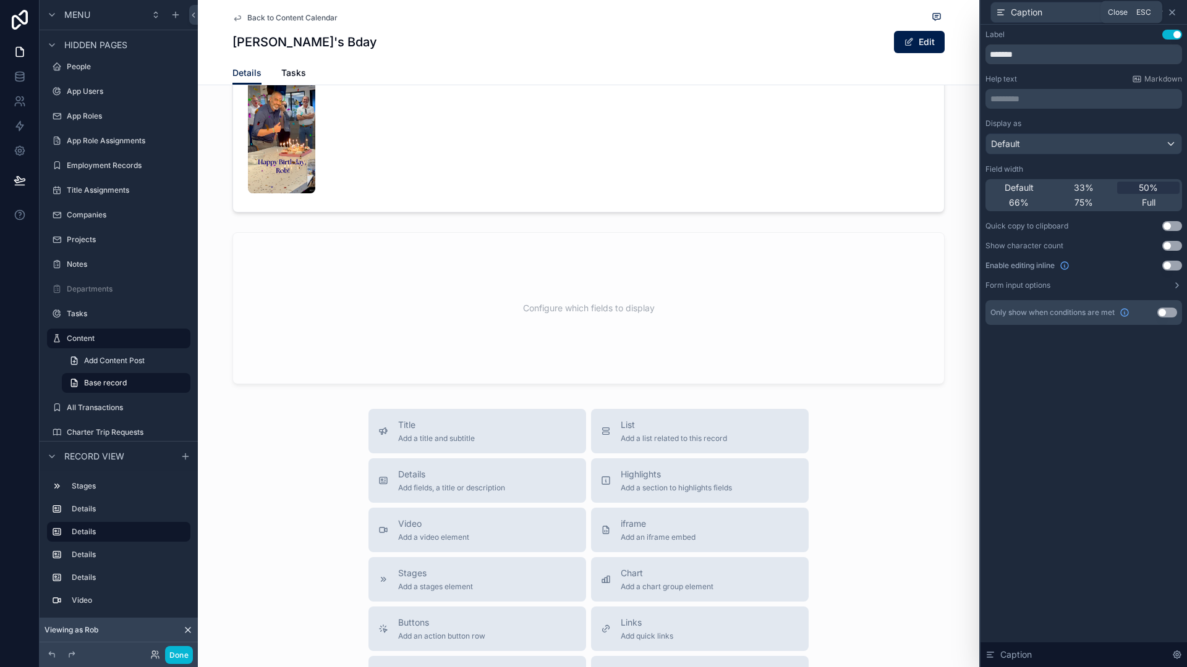
click at [1172, 14] on icon at bounding box center [1172, 12] width 10 height 10
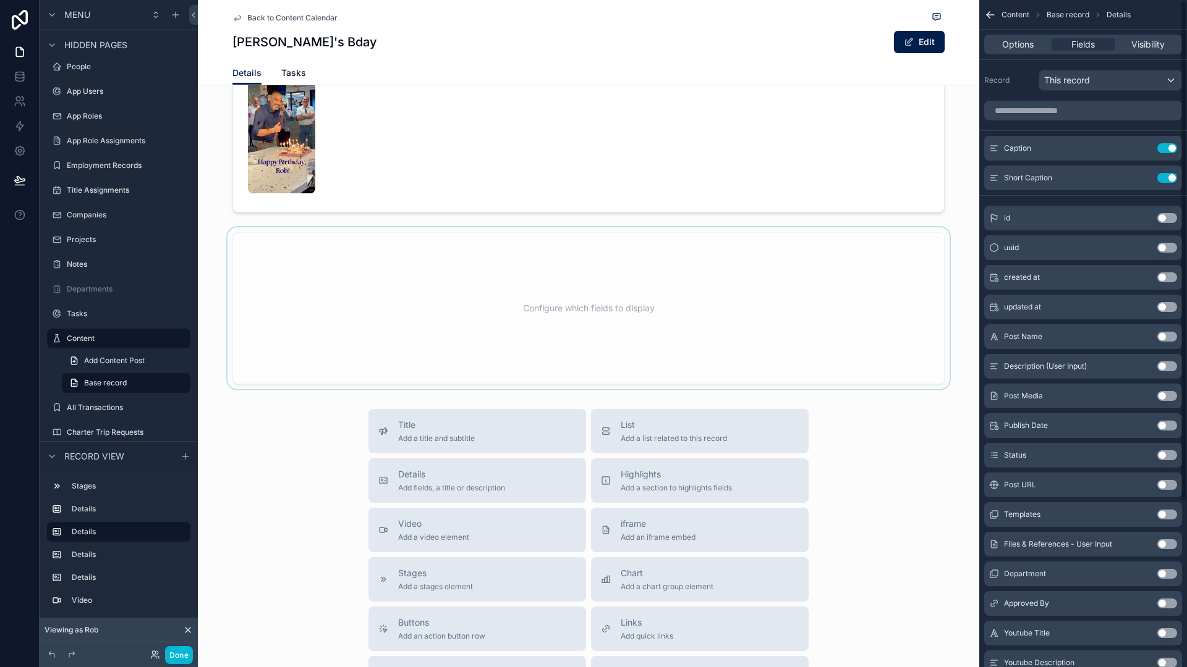
click at [752, 347] on div "scrollable content" at bounding box center [588, 308] width 781 height 162
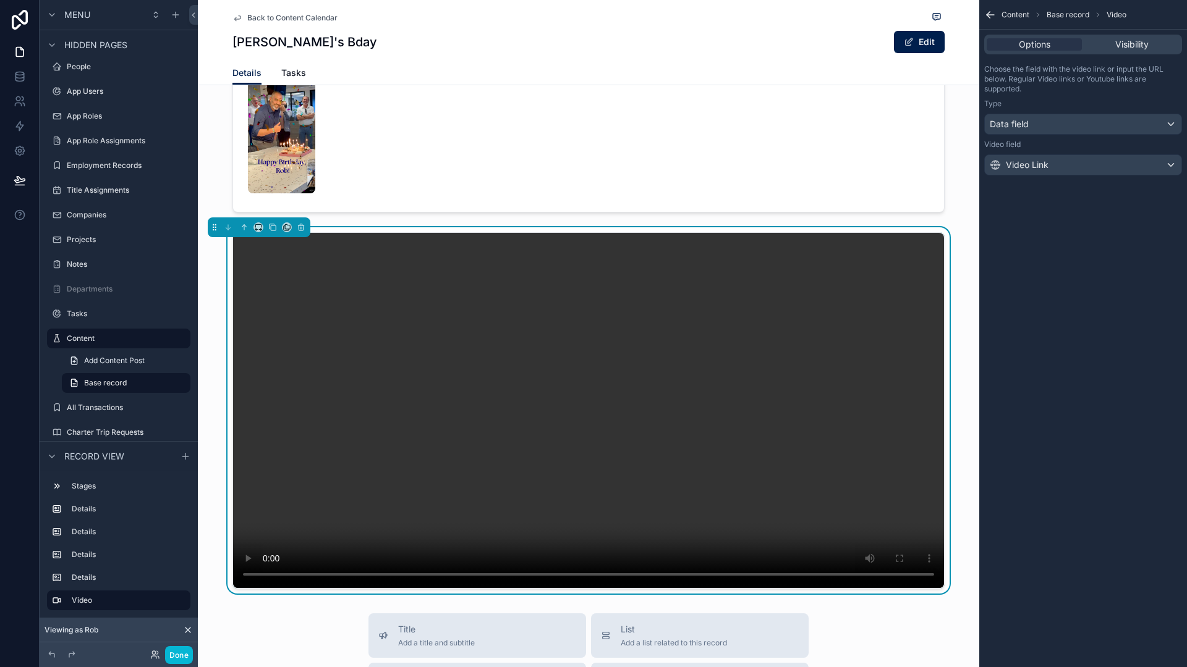
click at [941, 296] on div "scrollable content" at bounding box center [588, 410] width 781 height 366
click at [1088, 124] on div "Data field" at bounding box center [1082, 124] width 197 height 20
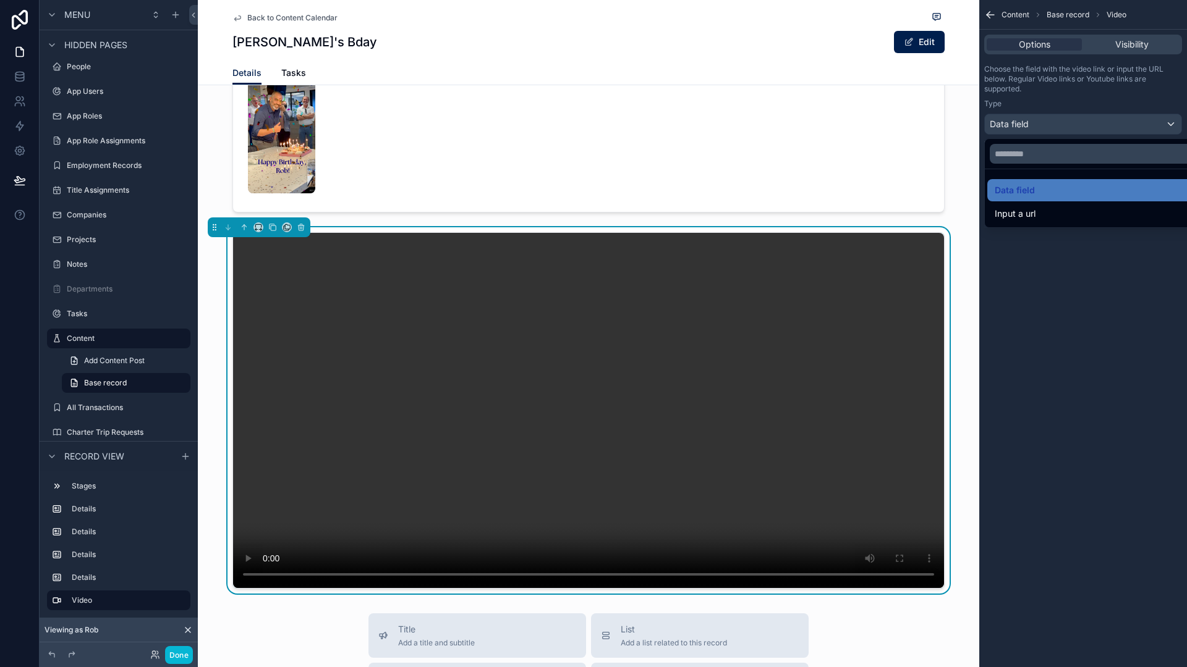
click at [1088, 124] on div "scrollable content" at bounding box center [593, 333] width 1187 height 667
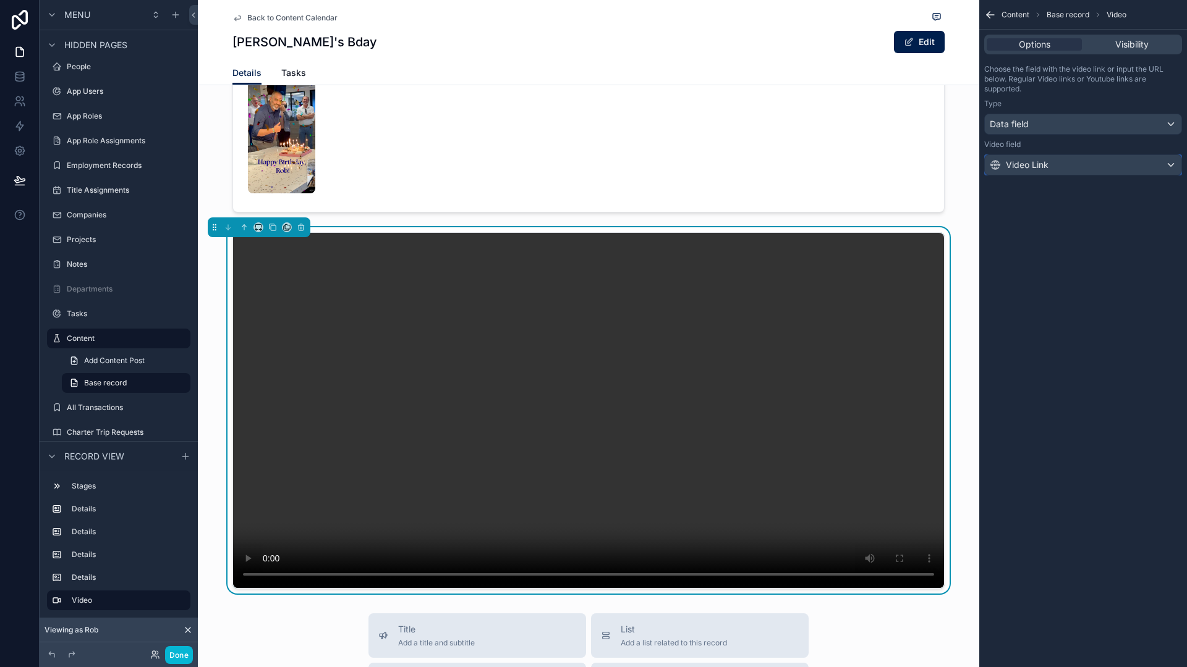
click at [1087, 167] on div "Video Link" at bounding box center [1082, 165] width 197 height 20
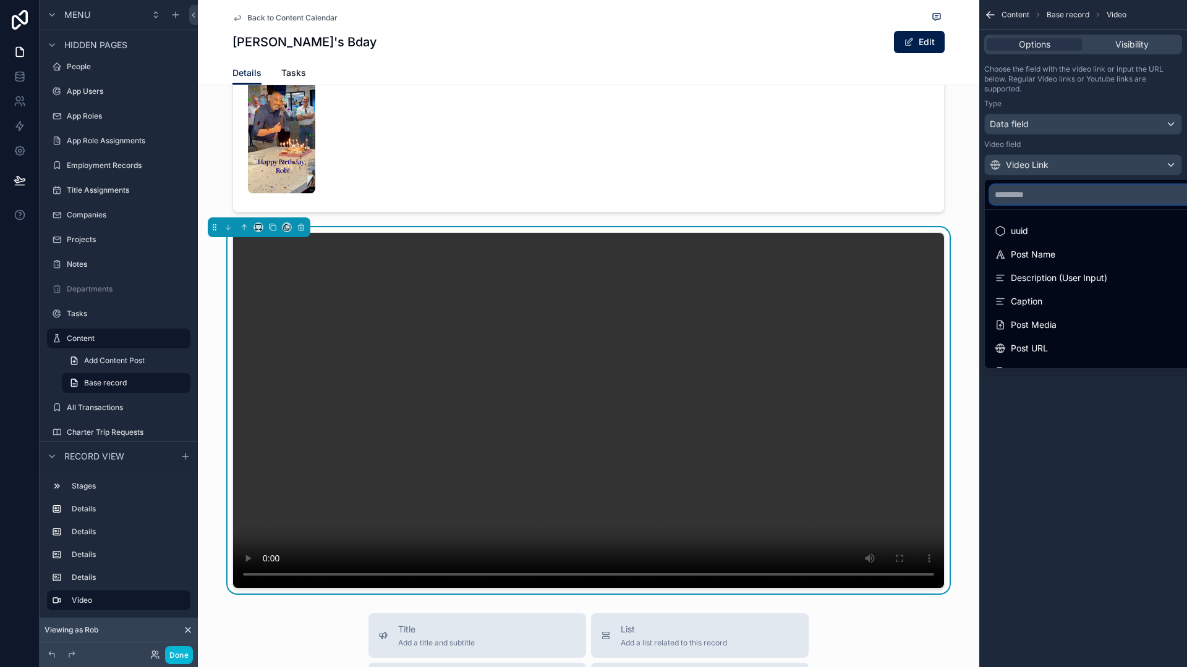
click at [1084, 195] on input "text" at bounding box center [1096, 195] width 215 height 20
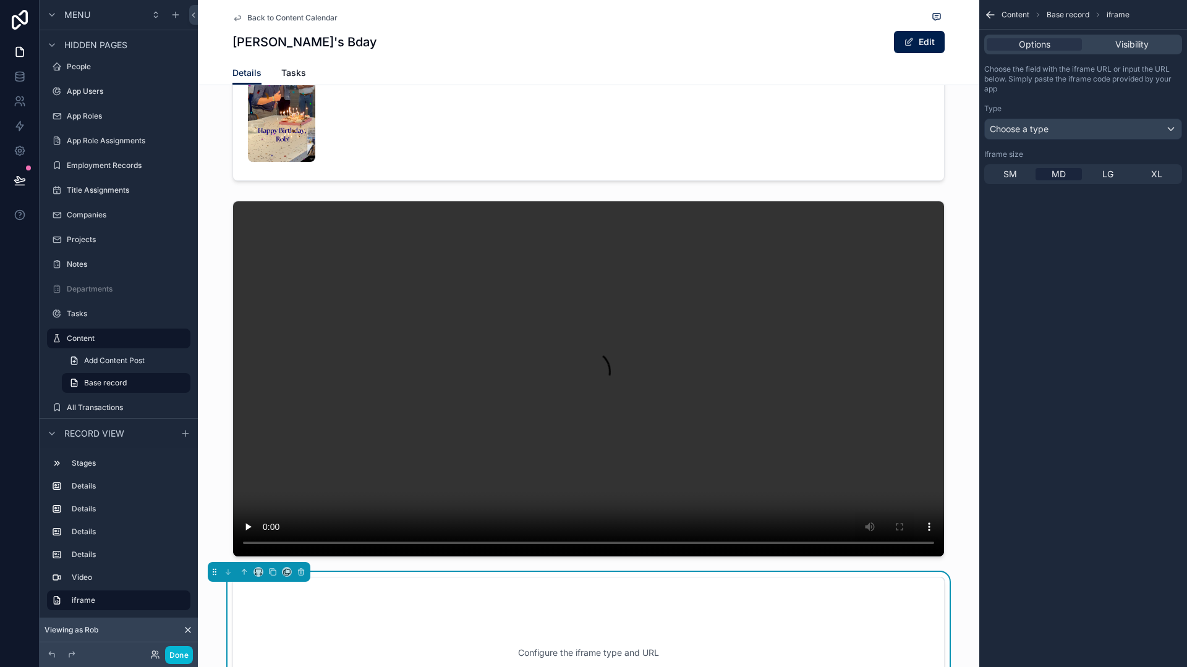
scroll to position [817, 0]
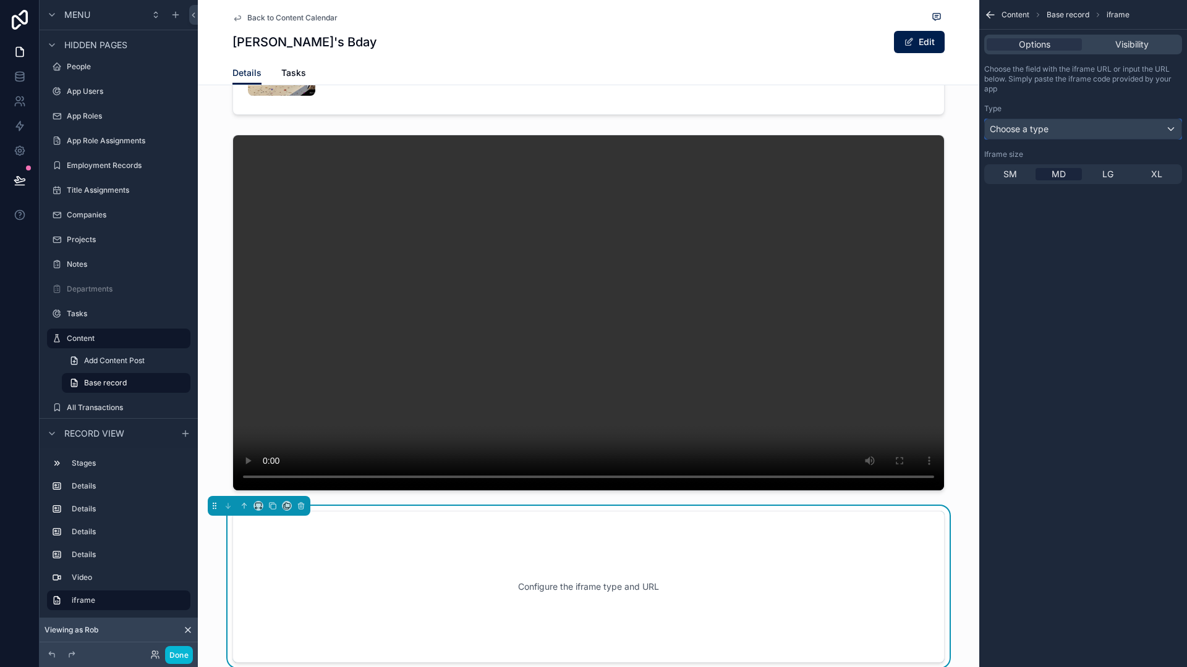
click at [1069, 126] on div "Choose a type" at bounding box center [1082, 129] width 197 height 20
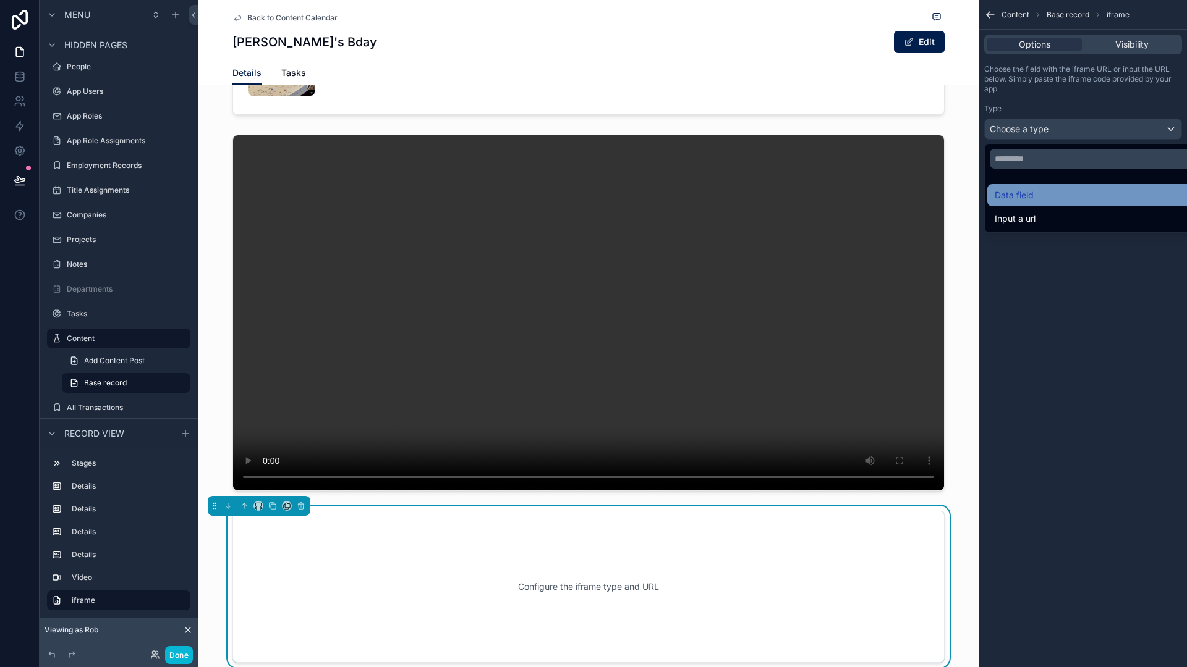
click at [1062, 198] on div "Data field" at bounding box center [1096, 195] width 205 height 15
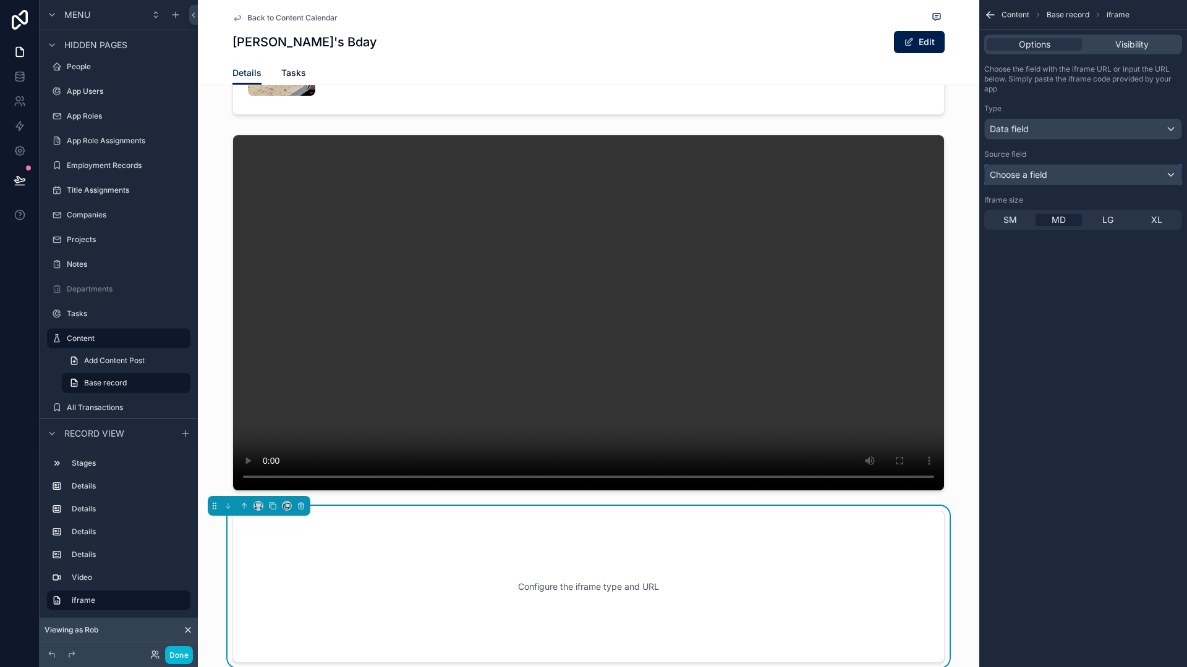
click at [1064, 172] on div "Choose a field" at bounding box center [1082, 175] width 197 height 20
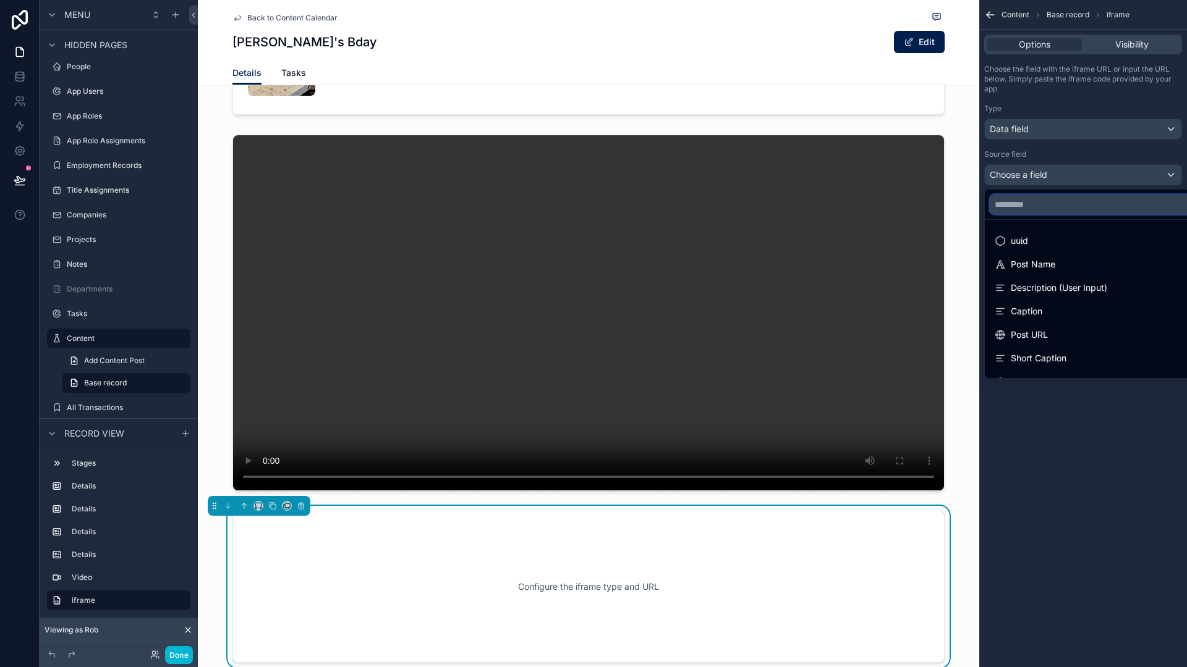
click at [1062, 200] on input "text" at bounding box center [1096, 205] width 215 height 20
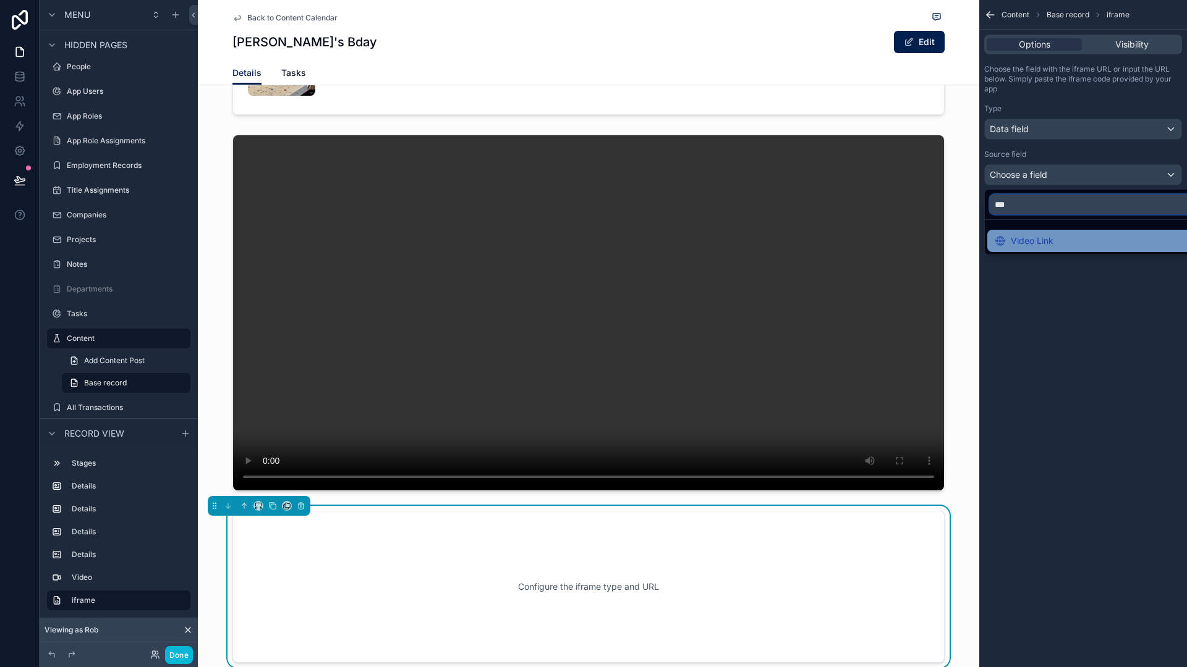
type input "***"
click at [1047, 238] on div "Video Link" at bounding box center [1023, 241] width 59 height 15
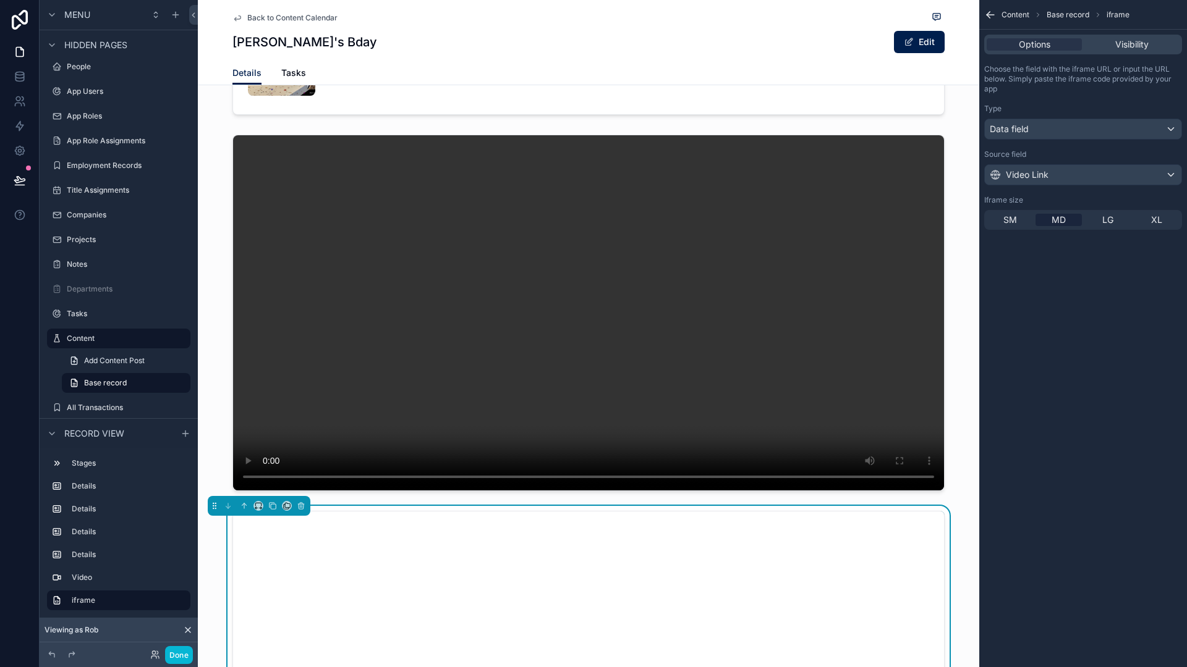
click at [1055, 437] on div "Content Base record iframe Options Visibility Choose the field with the iframe …" at bounding box center [1083, 333] width 208 height 667
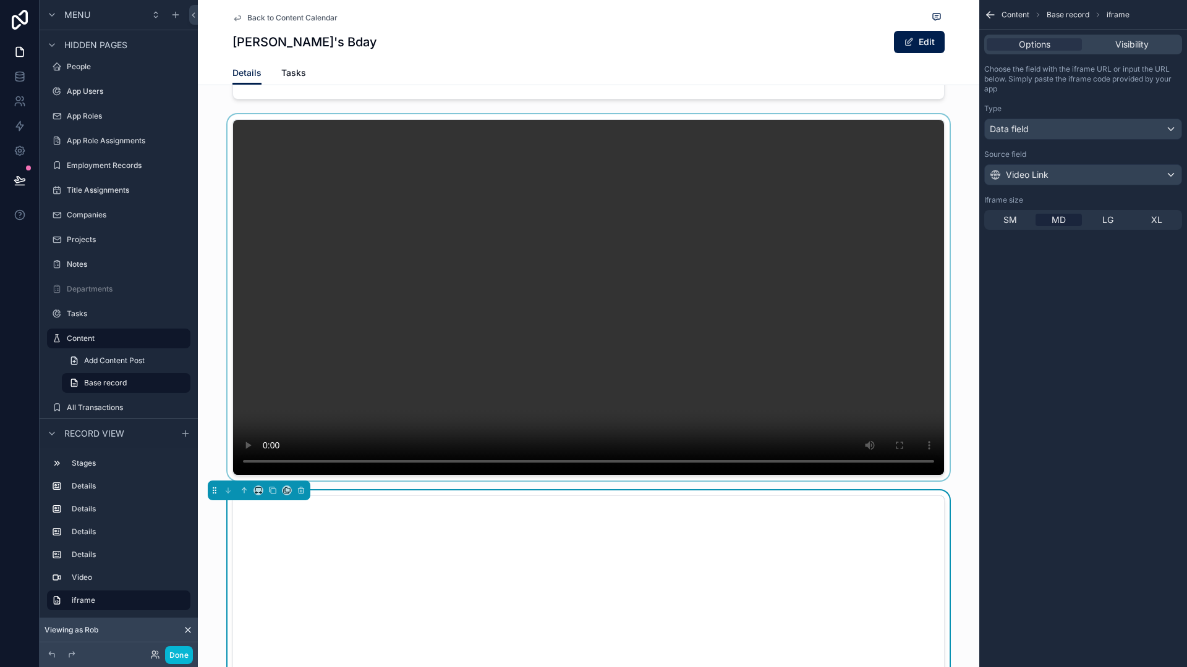
scroll to position [718, 0]
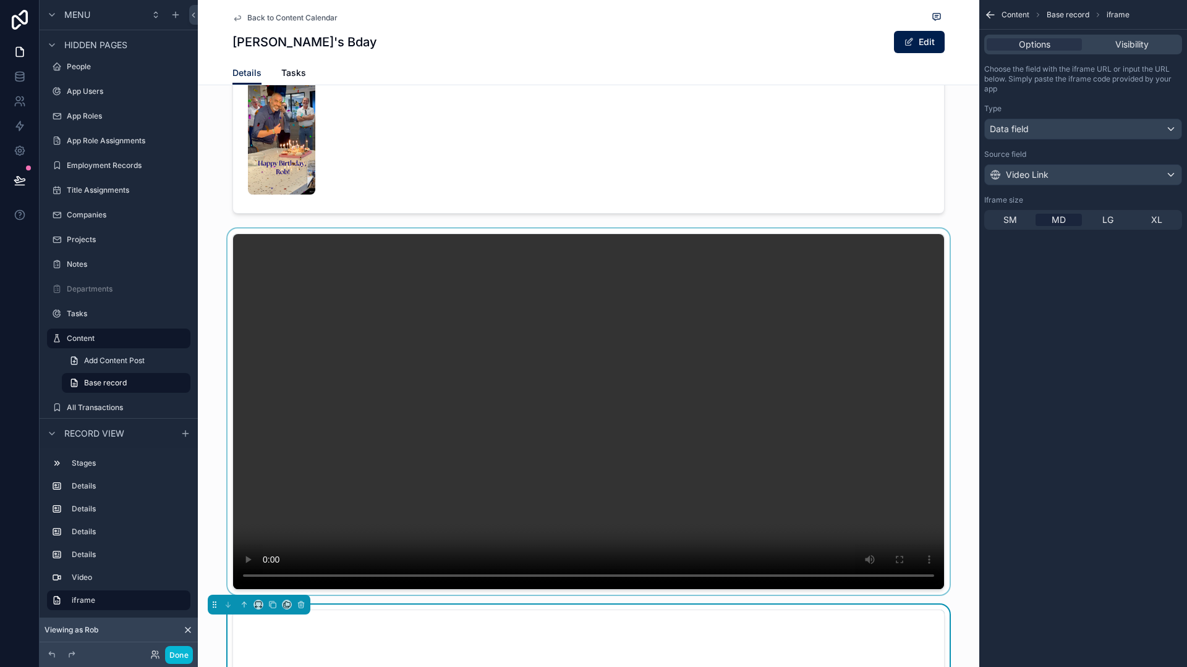
click at [941, 252] on div "scrollable content" at bounding box center [588, 412] width 781 height 366
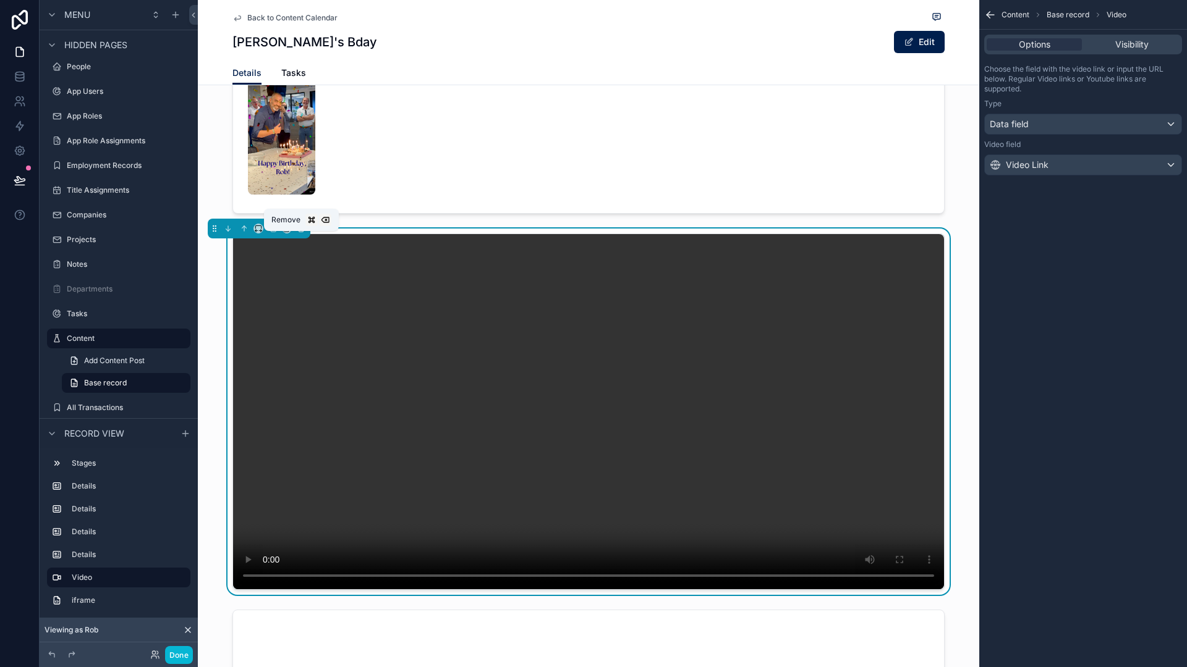
click at [300, 233] on icon "scrollable content" at bounding box center [301, 228] width 9 height 9
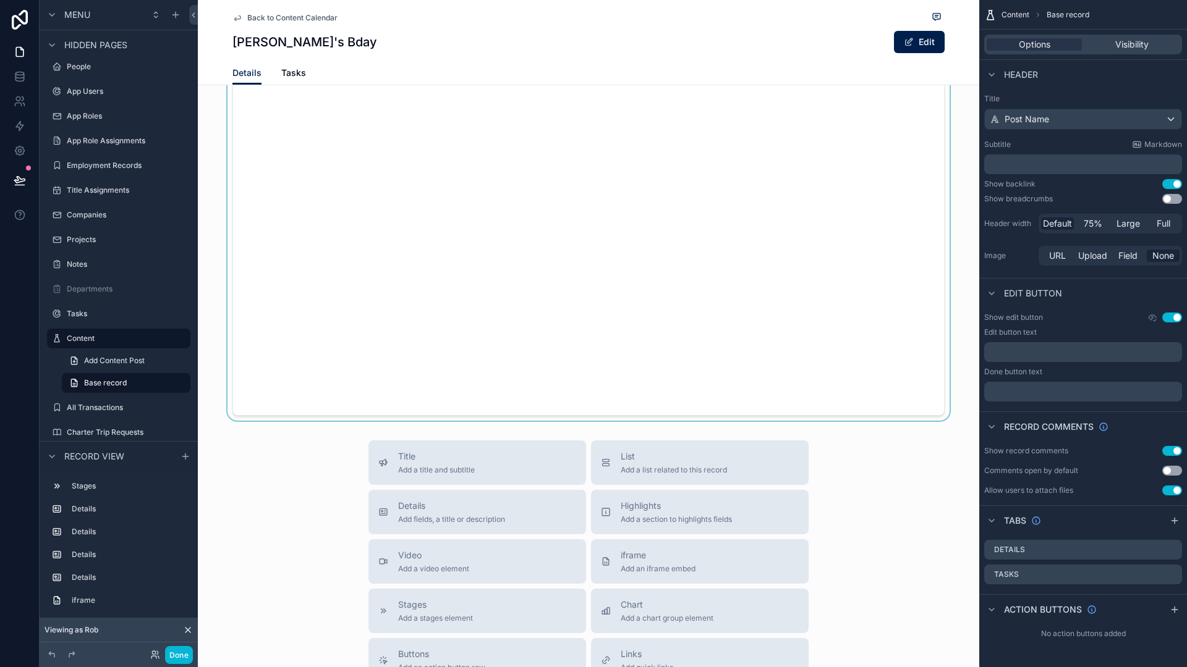
scroll to position [808, 0]
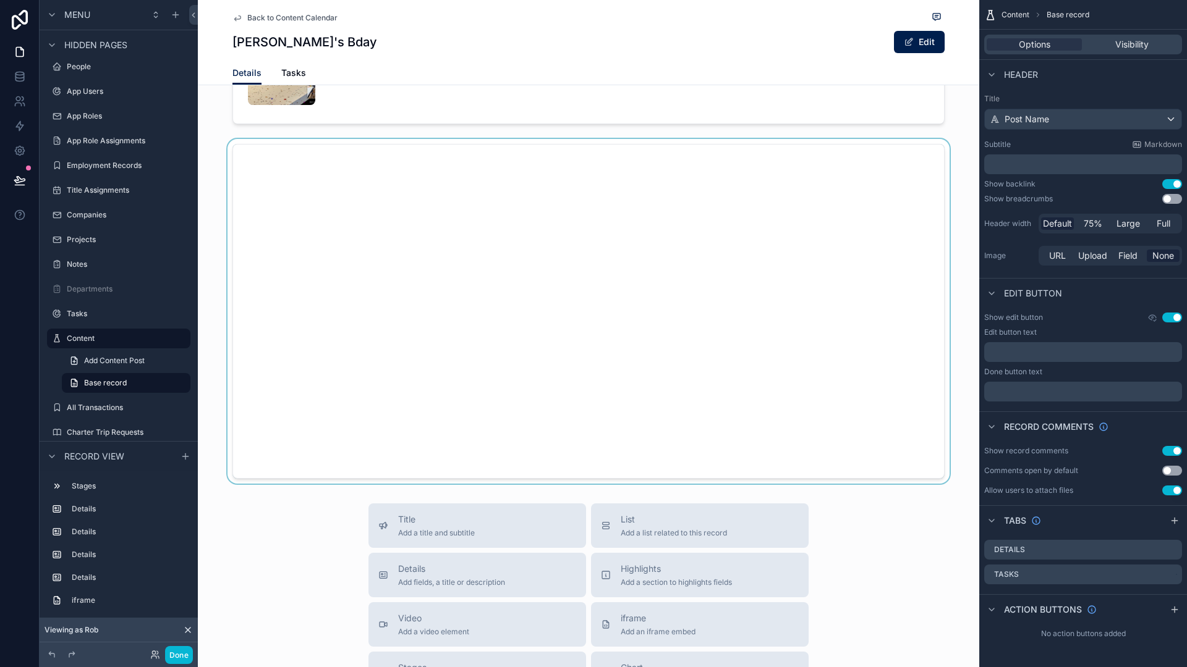
click at [942, 281] on div "scrollable content" at bounding box center [588, 311] width 781 height 345
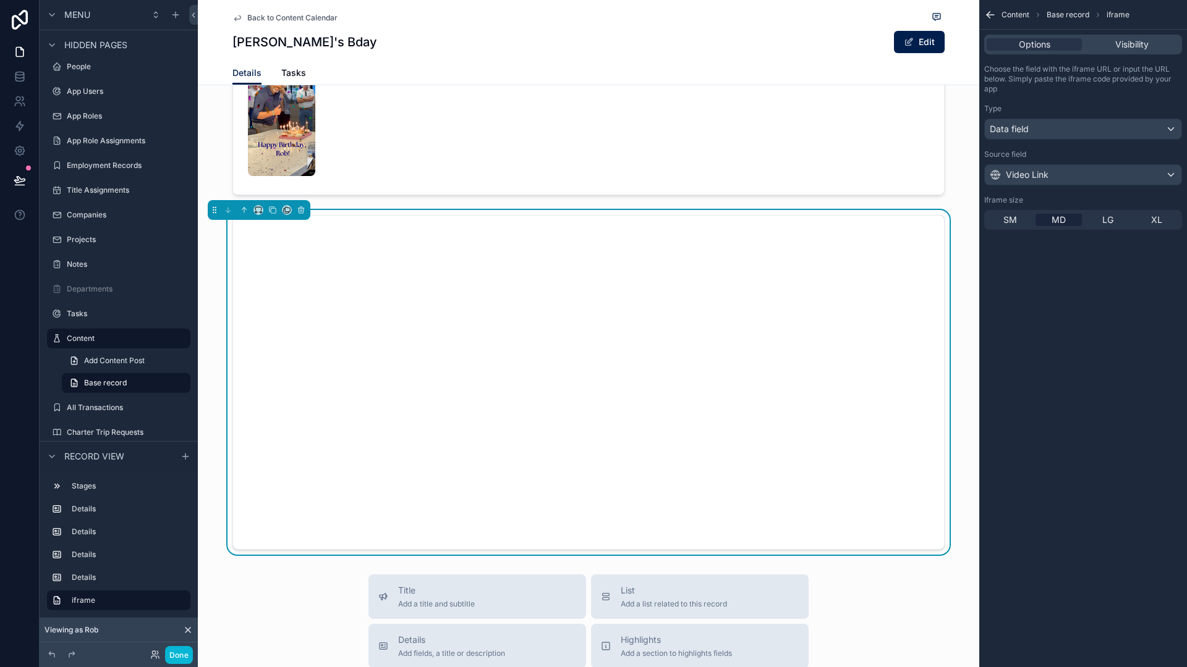
scroll to position [721, 0]
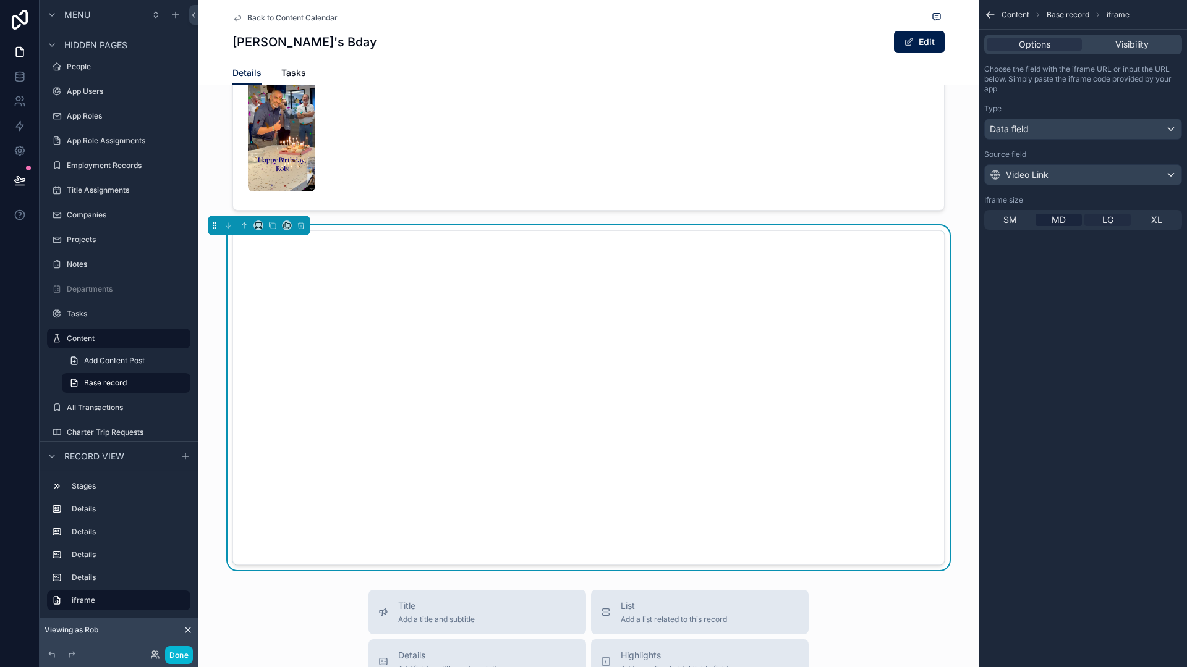
click at [1107, 219] on span "LG" at bounding box center [1107, 220] width 11 height 12
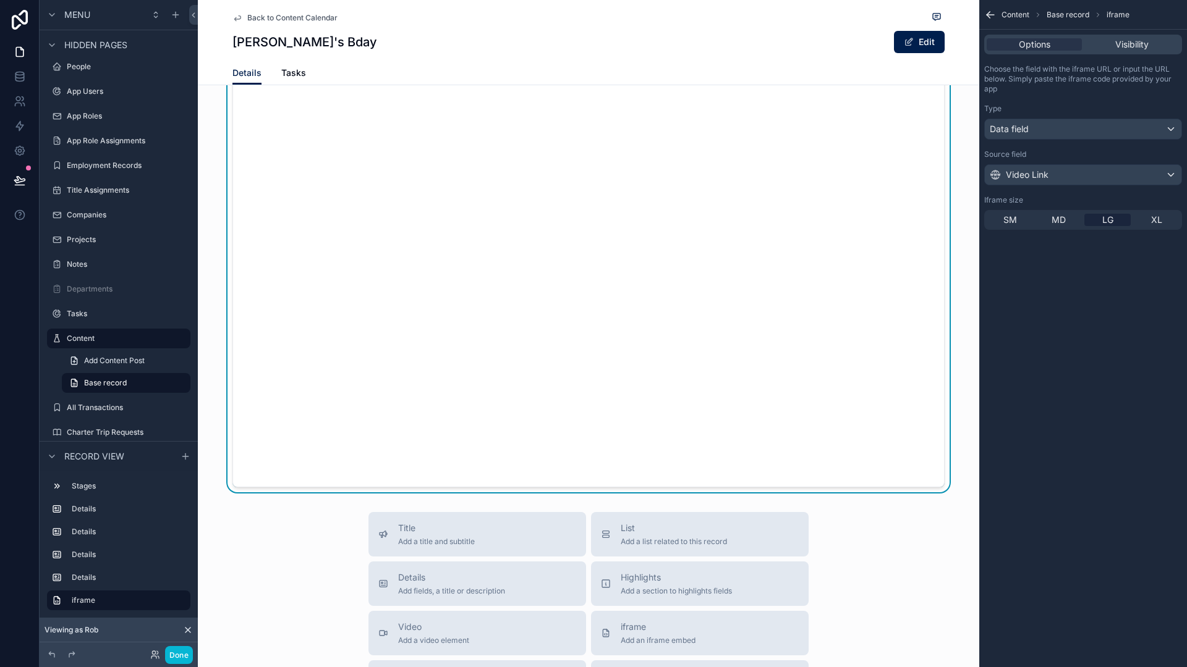
scroll to position [902, 0]
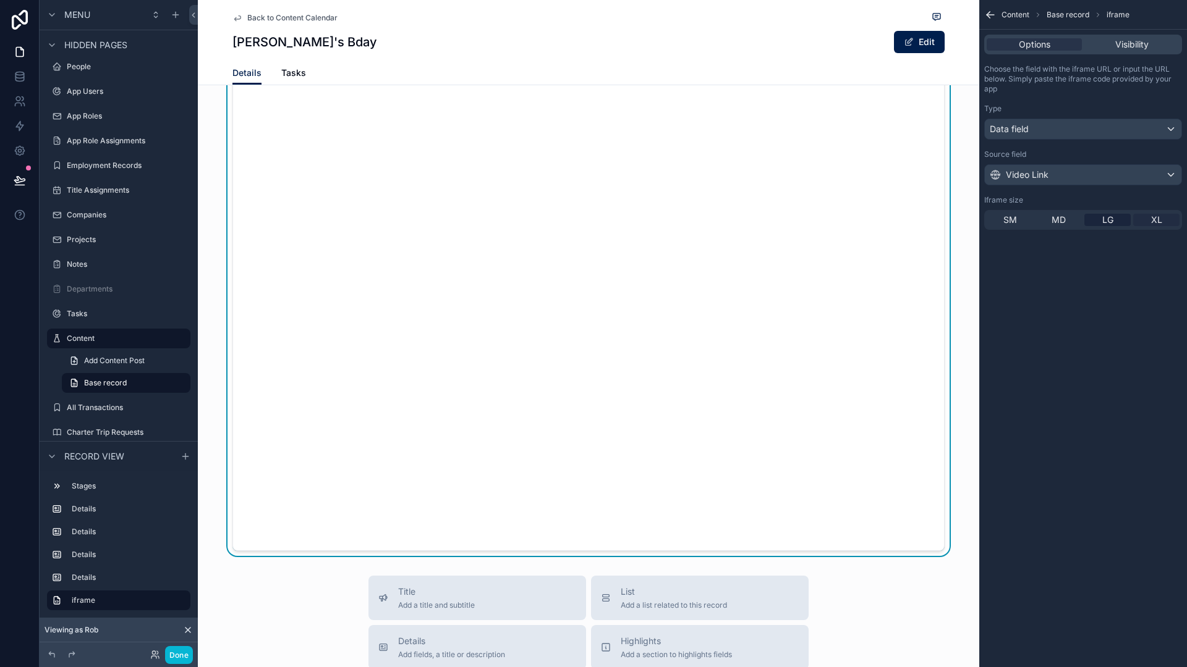
click at [1154, 219] on span "XL" at bounding box center [1156, 220] width 11 height 12
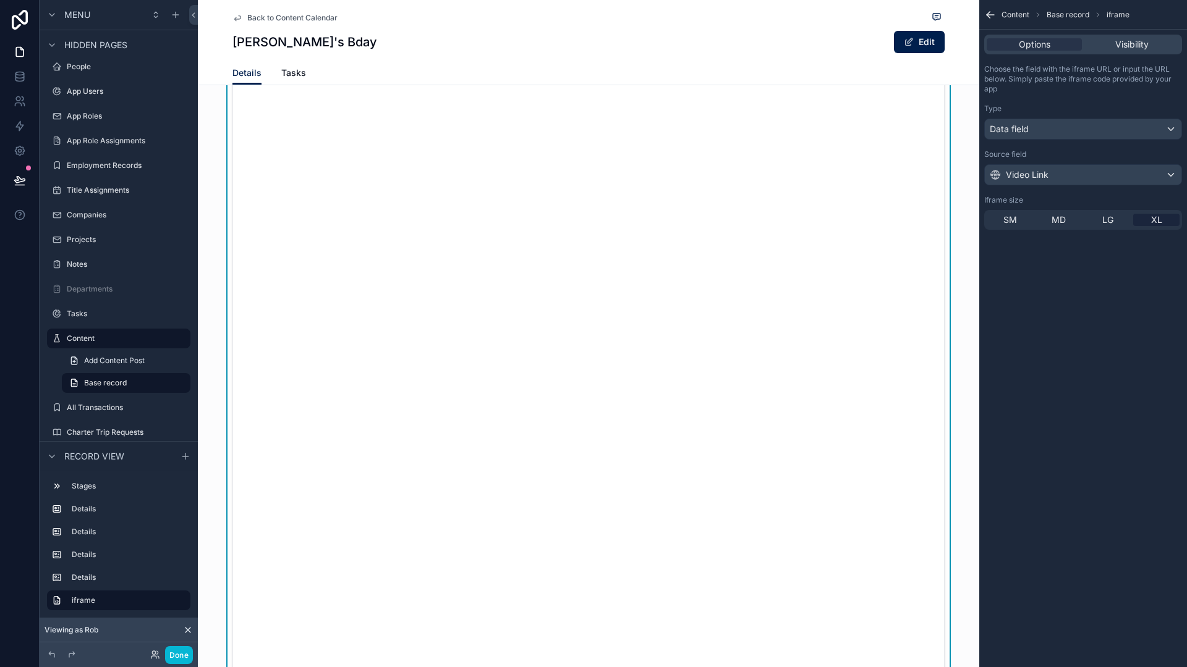
scroll to position [990, 0]
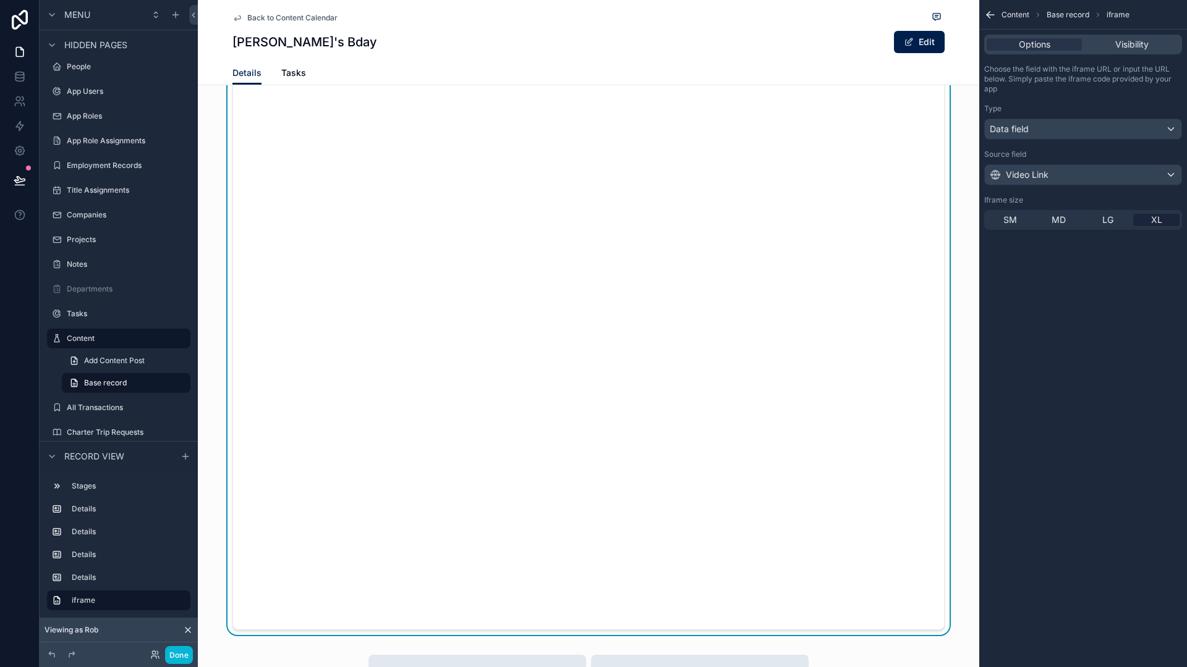
click at [1099, 208] on div "Iframe size SM MD LG XL" at bounding box center [1083, 212] width 198 height 35
click at [1102, 218] on span "LG" at bounding box center [1107, 220] width 11 height 12
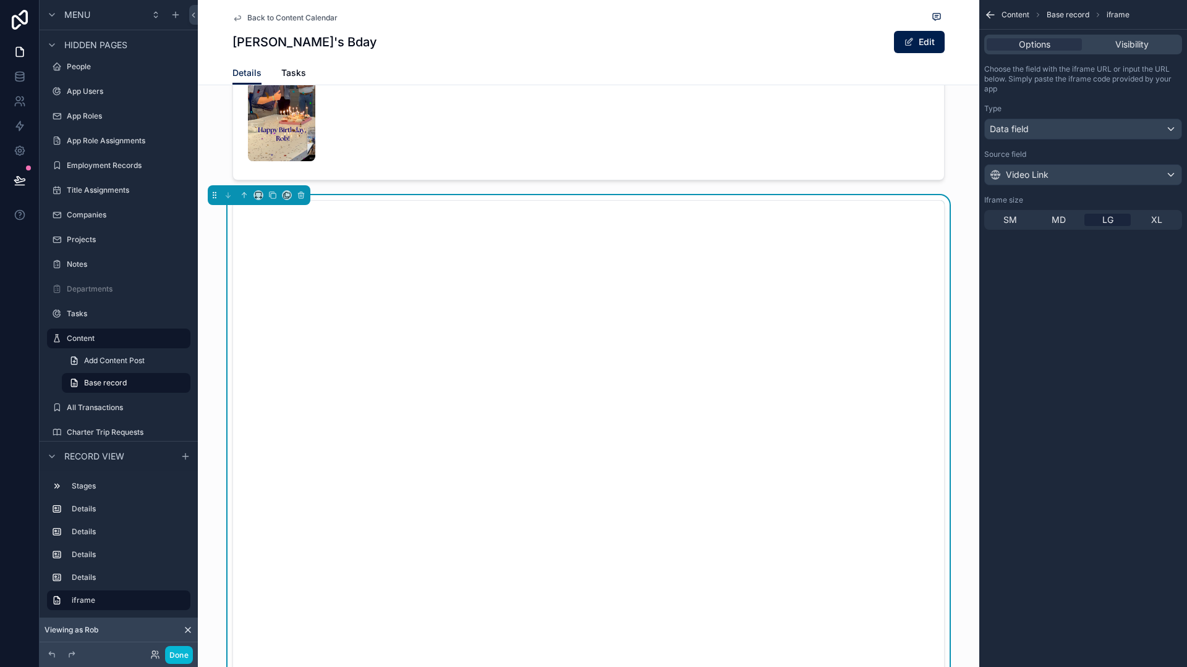
scroll to position [809, 0]
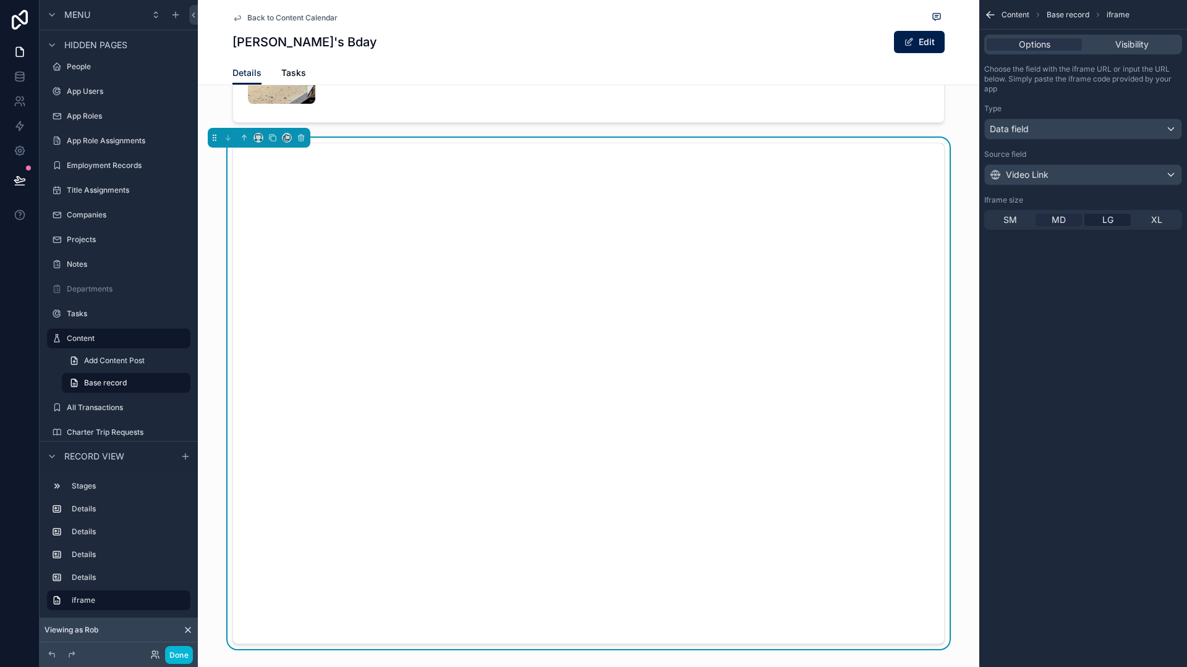
click at [1053, 219] on span "MD" at bounding box center [1058, 220] width 14 height 12
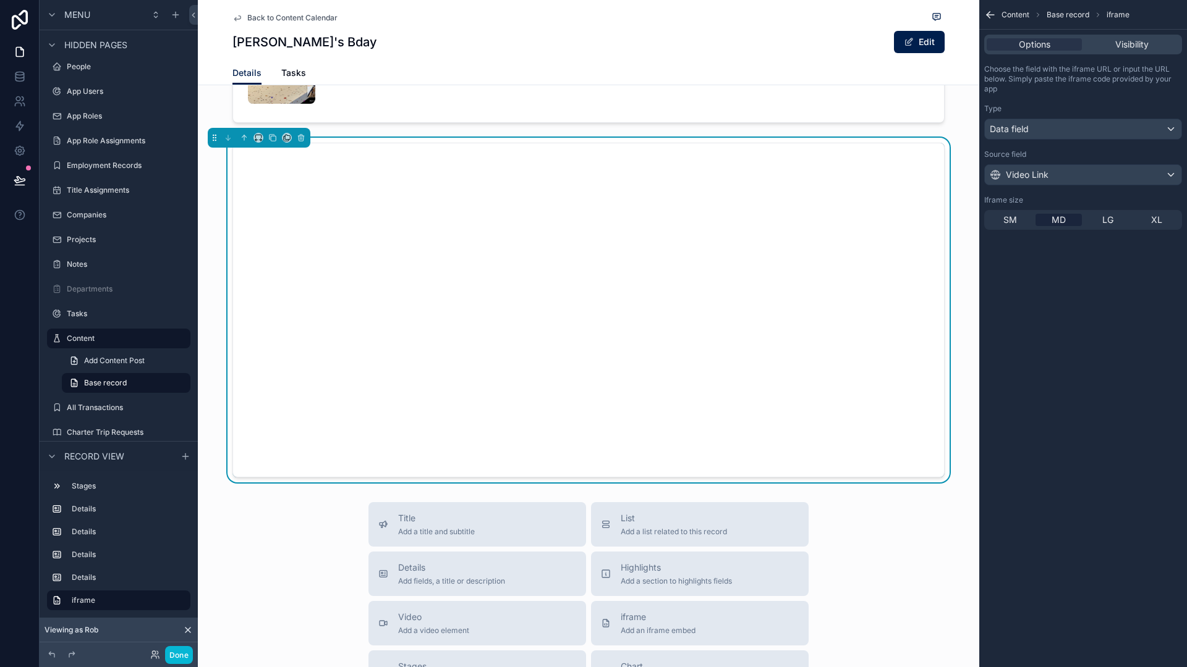
scroll to position [793, 0]
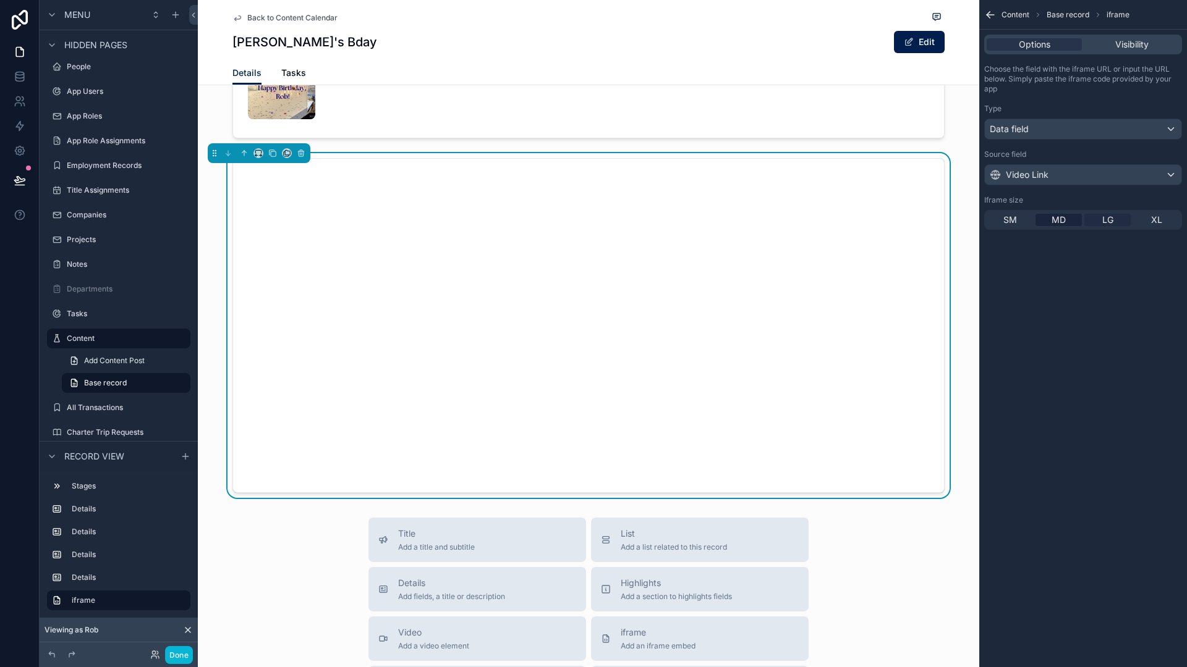
click at [1106, 219] on span "LG" at bounding box center [1107, 220] width 11 height 12
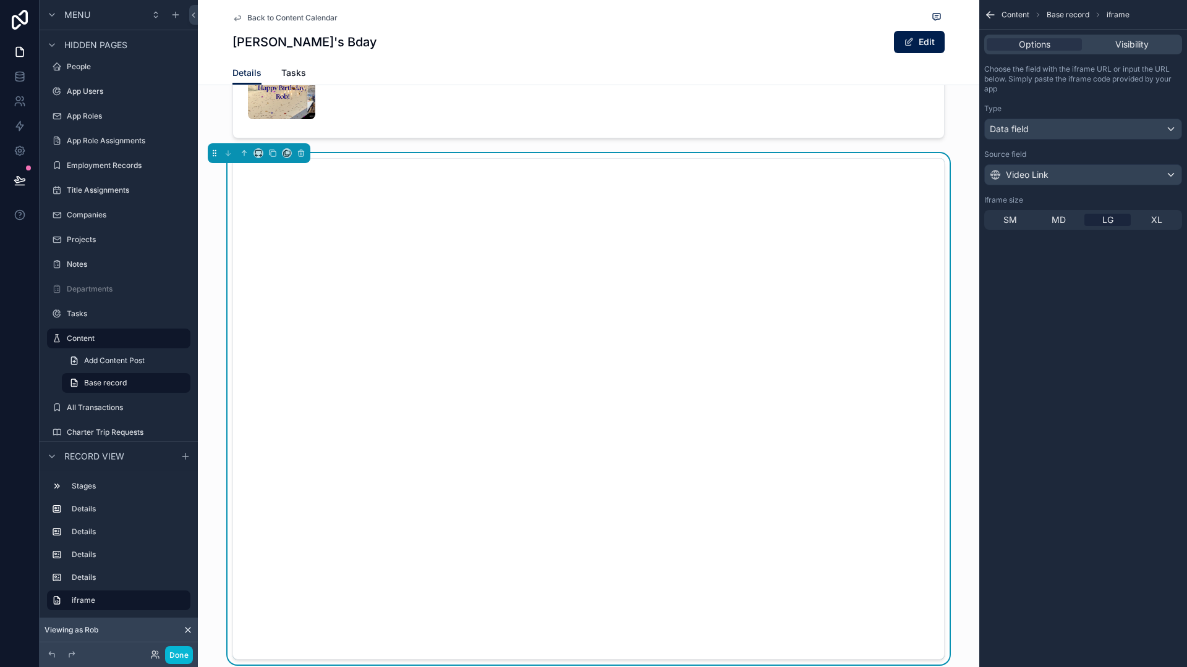
scroll to position [966, 0]
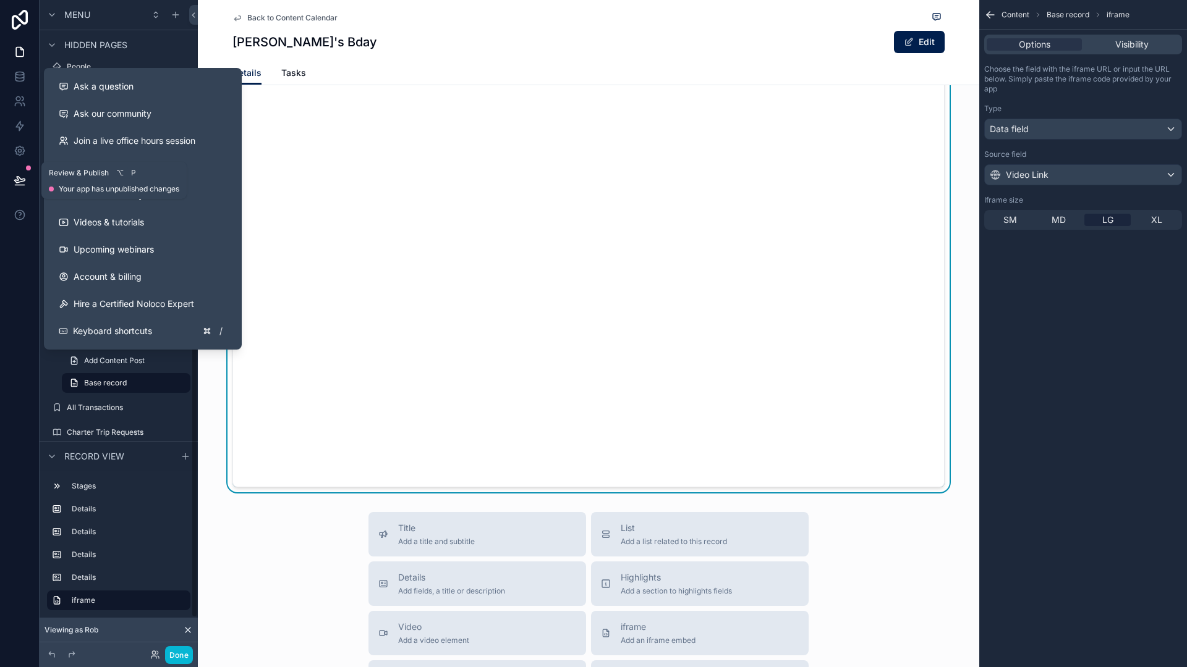
click at [22, 187] on button at bounding box center [19, 180] width 27 height 35
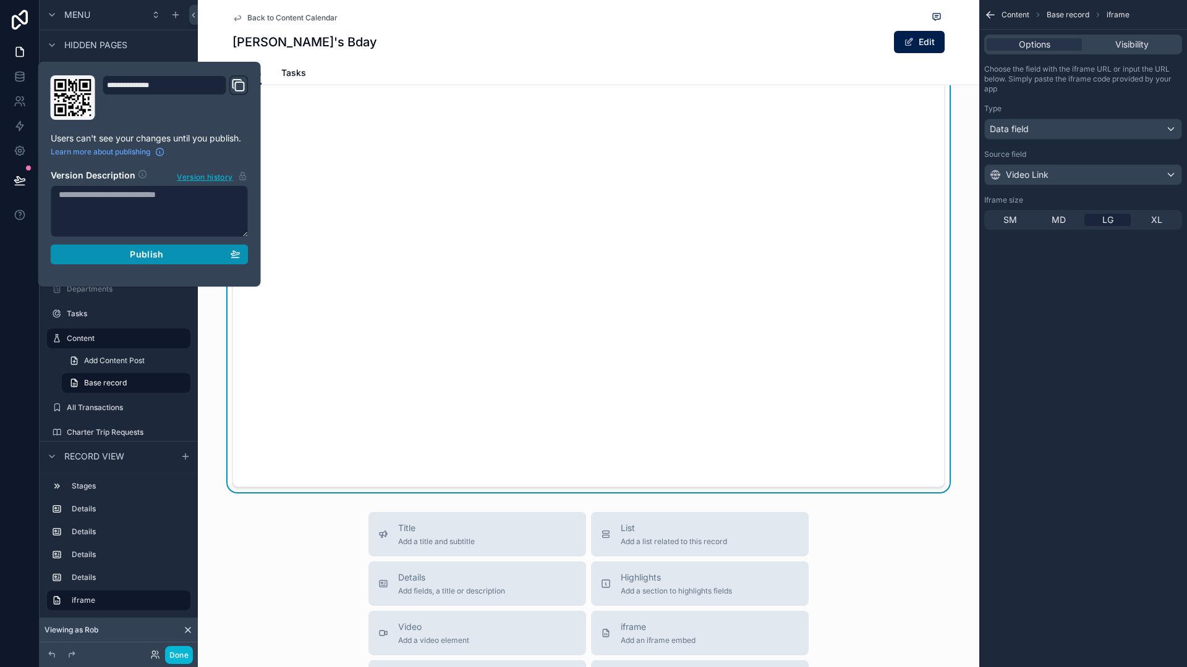
click at [125, 257] on div "Publish" at bounding box center [150, 254] width 182 height 11
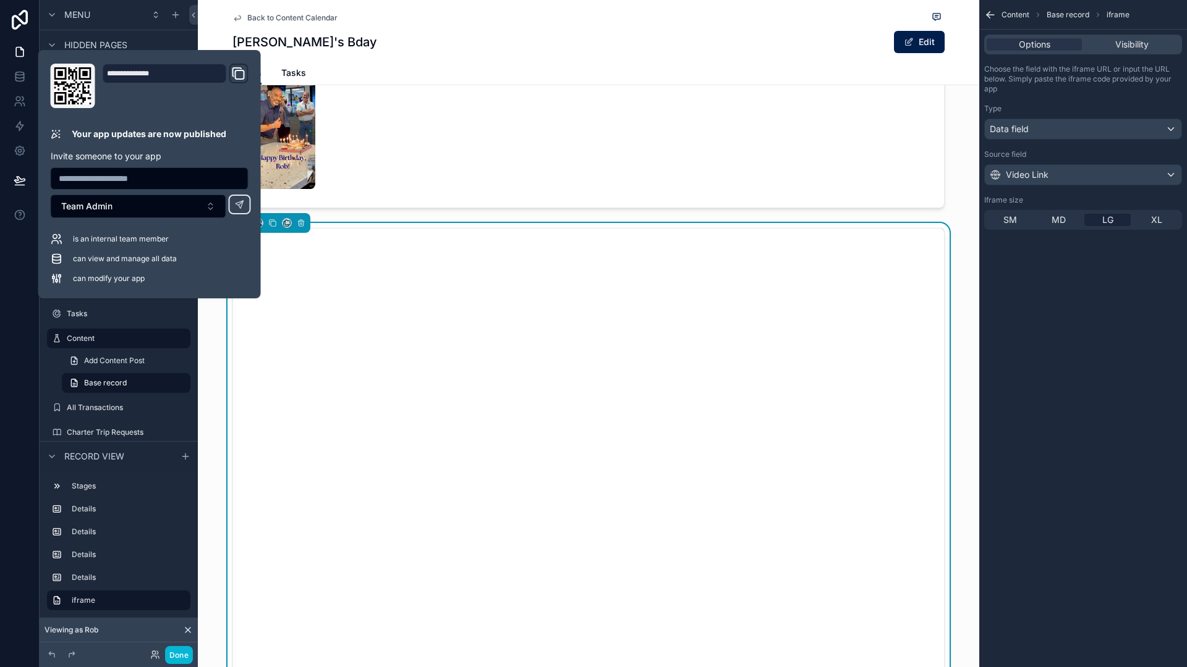
scroll to position [759, 0]
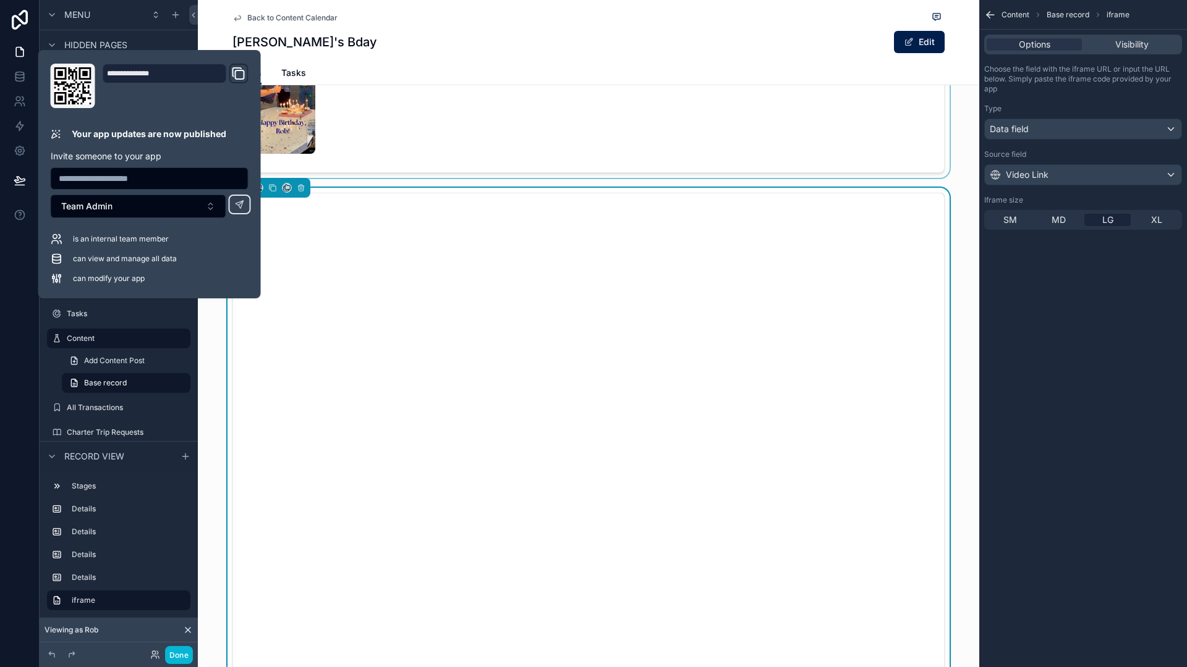
click at [429, 114] on div "scrollable content" at bounding box center [588, 69] width 781 height 217
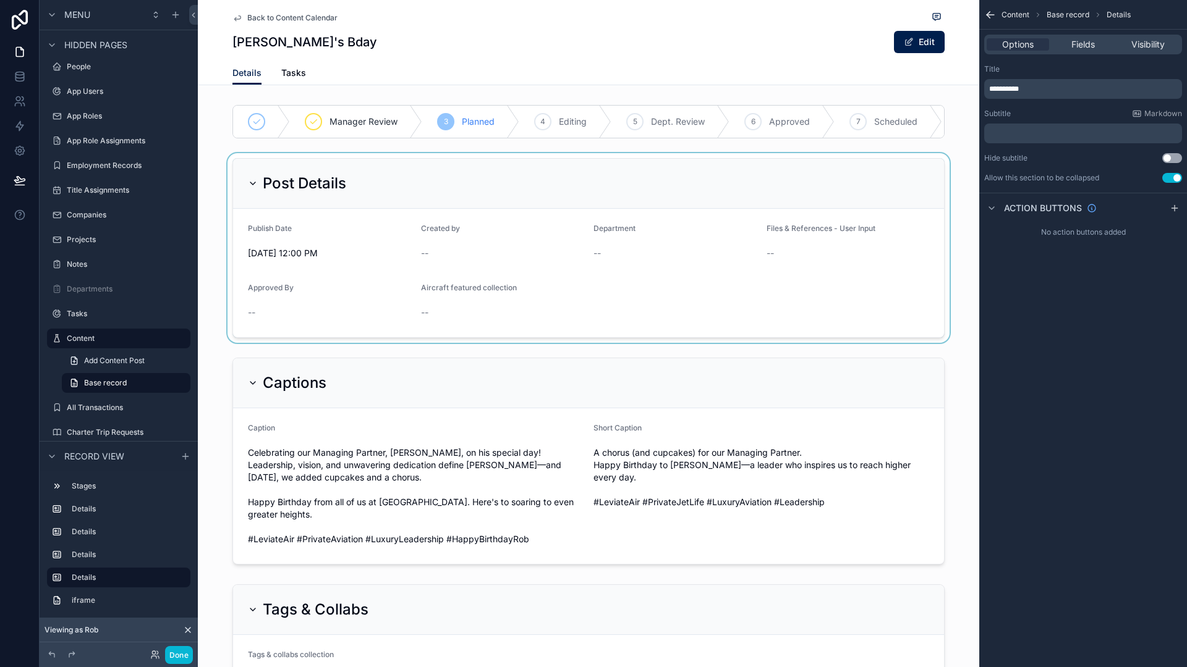
click at [541, 179] on div "scrollable content" at bounding box center [588, 248] width 781 height 190
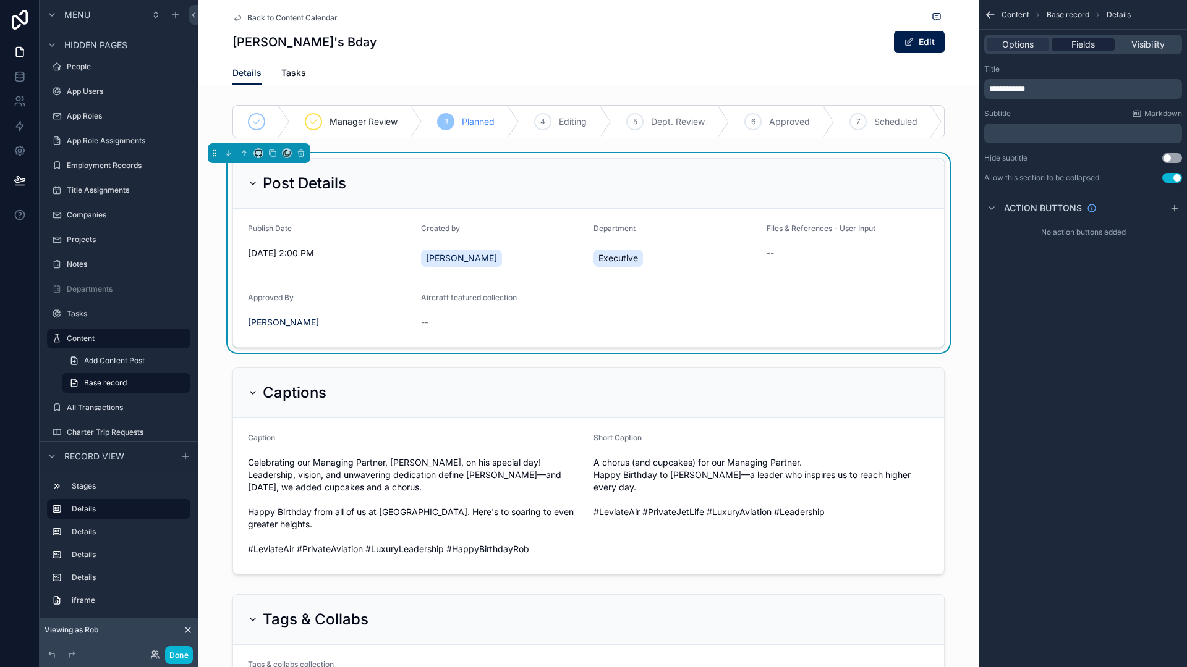
click at [1083, 40] on span "Fields" at bounding box center [1082, 44] width 23 height 12
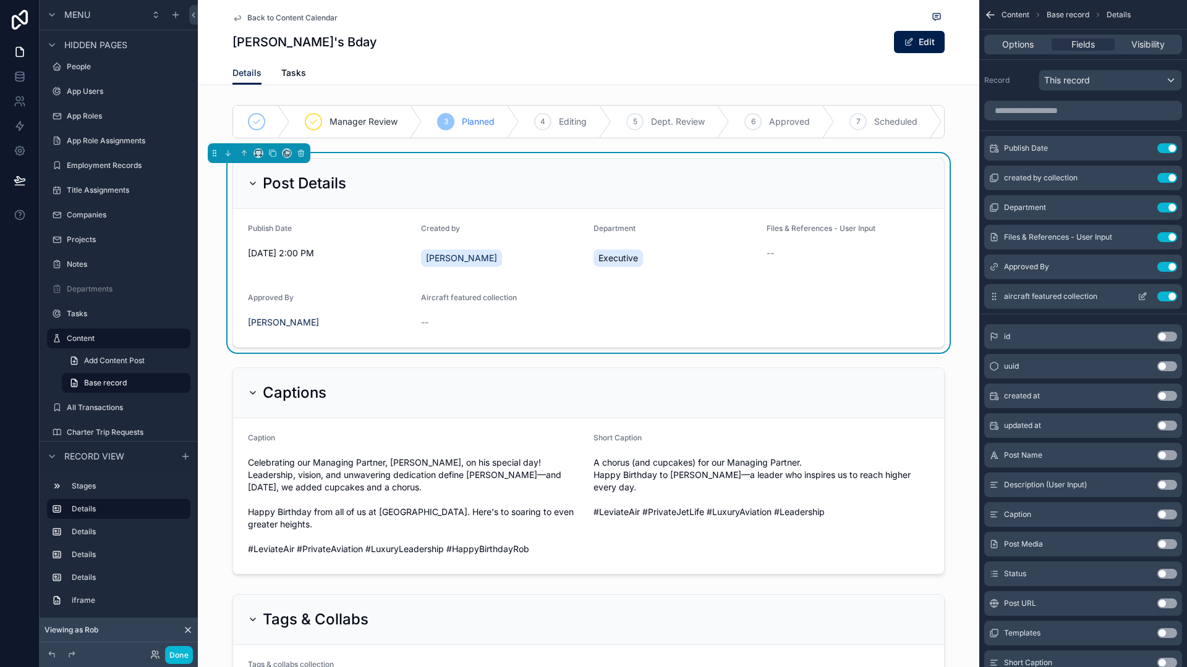
click at [1141, 298] on icon "scrollable content" at bounding box center [1142, 297] width 10 height 10
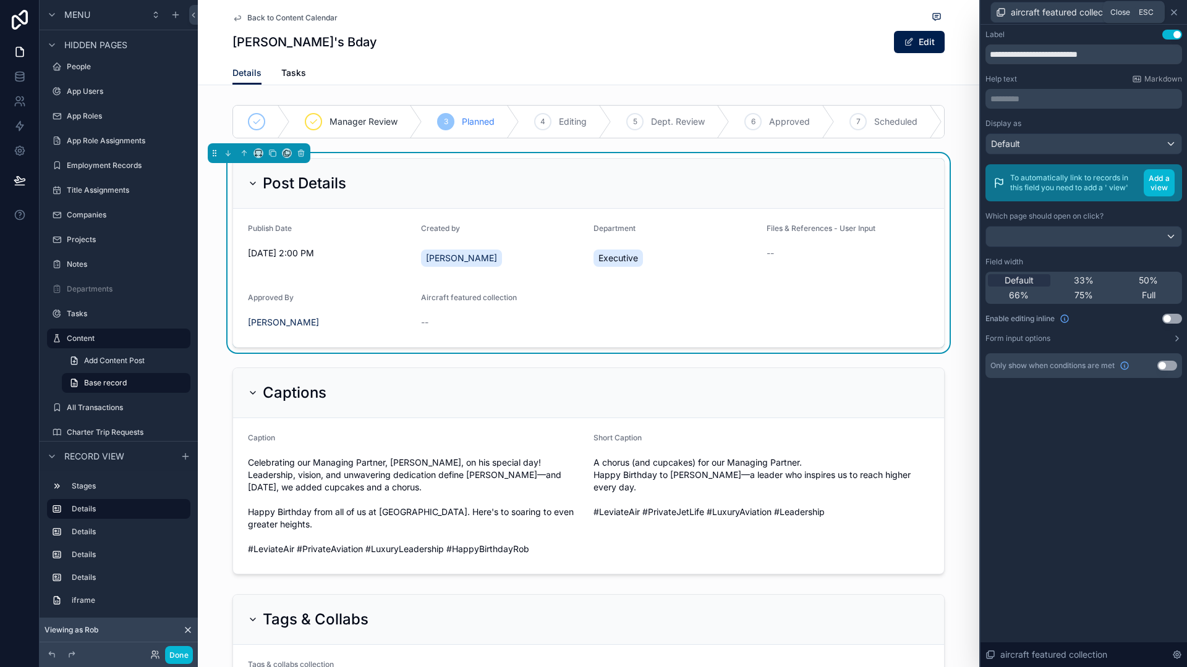
click at [1175, 14] on icon at bounding box center [1174, 12] width 10 height 10
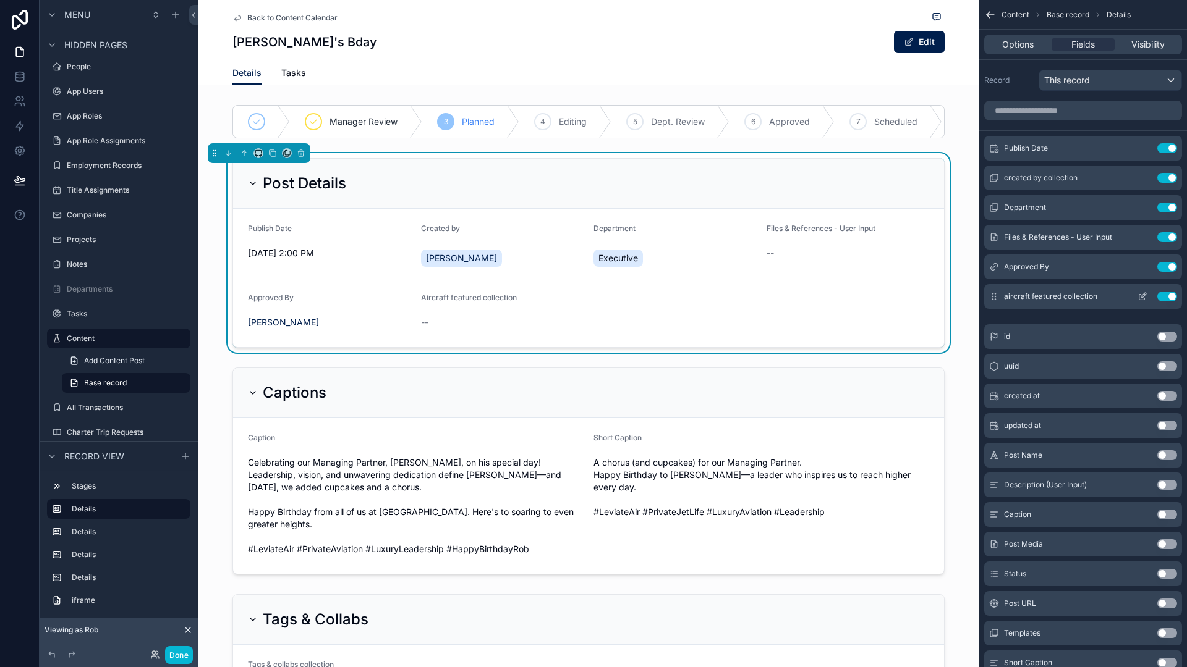
click at [1143, 297] on icon "scrollable content" at bounding box center [1142, 297] width 10 height 10
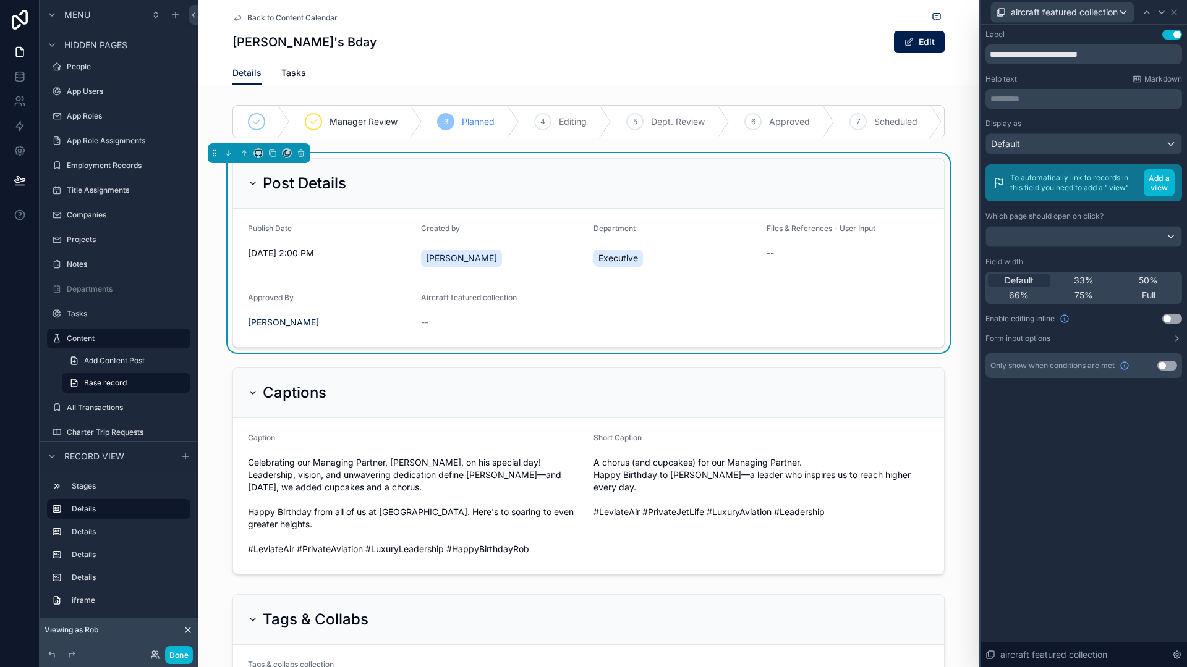
click at [1164, 370] on button "Use setting" at bounding box center [1167, 366] width 20 height 10
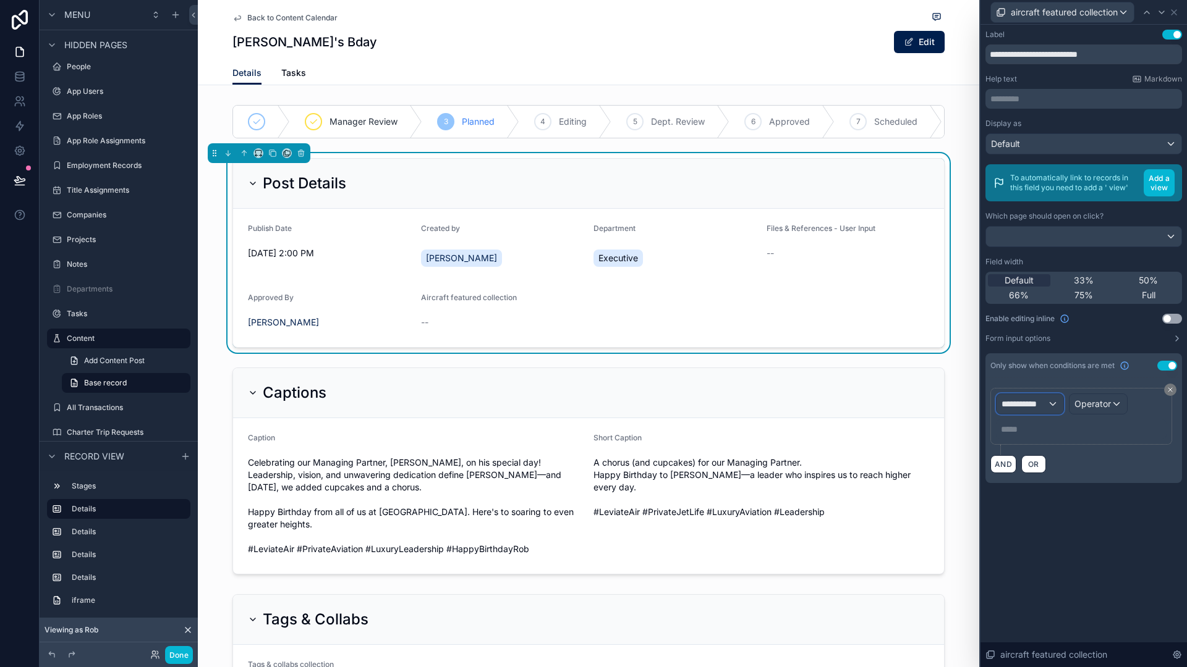
click at [1040, 404] on span "**********" at bounding box center [1024, 404] width 46 height 12
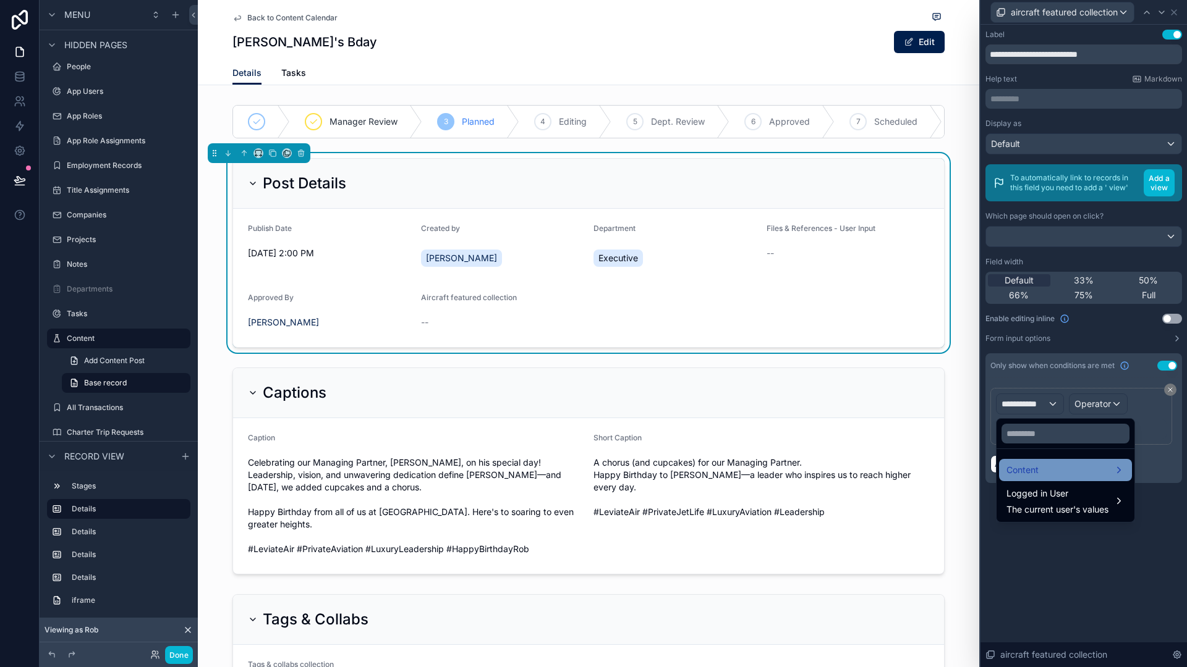
click at [1041, 465] on div "Content" at bounding box center [1065, 470] width 118 height 15
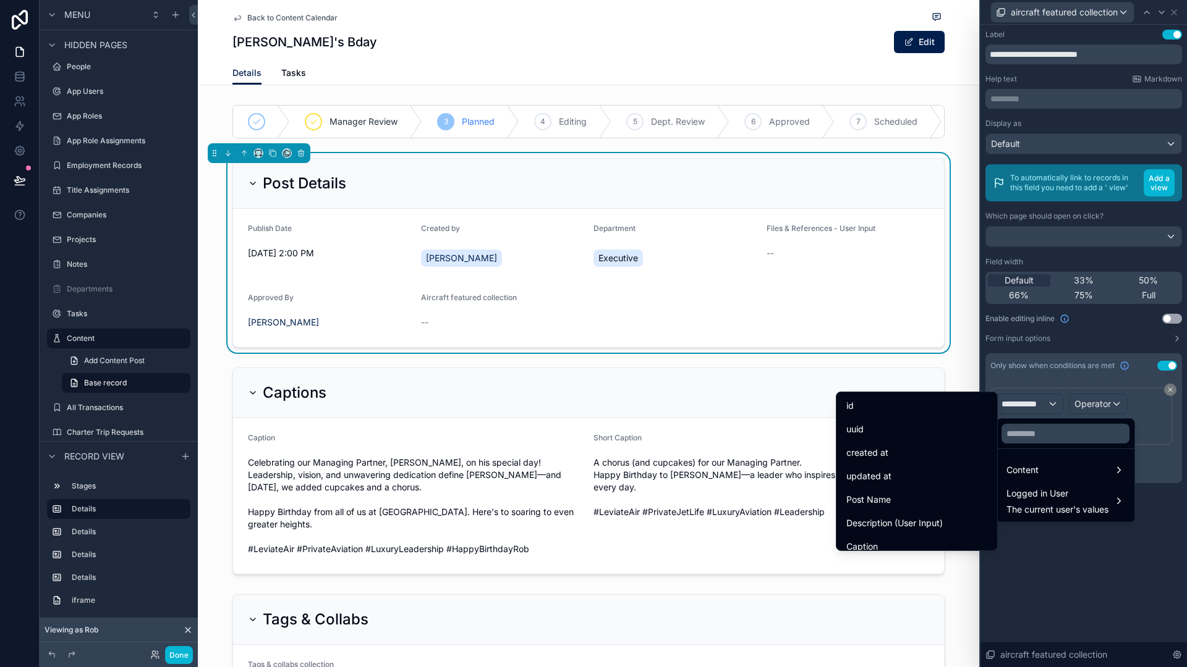
scroll to position [433, 0]
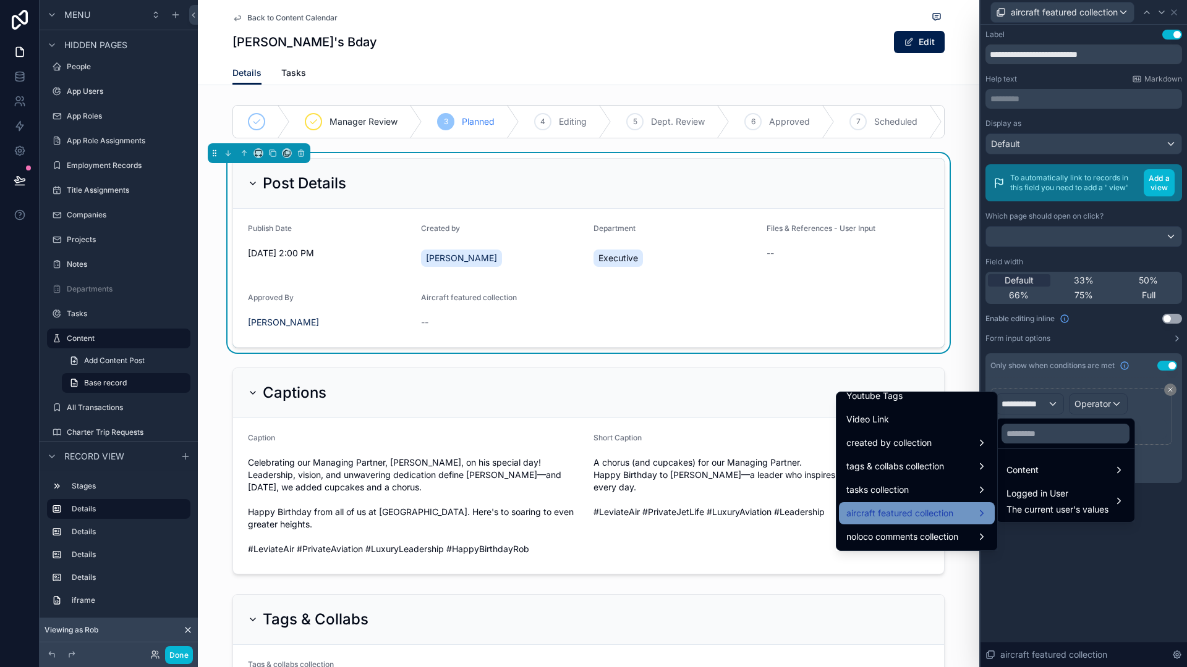
click at [901, 518] on span "aircraft featured collection" at bounding box center [899, 513] width 107 height 15
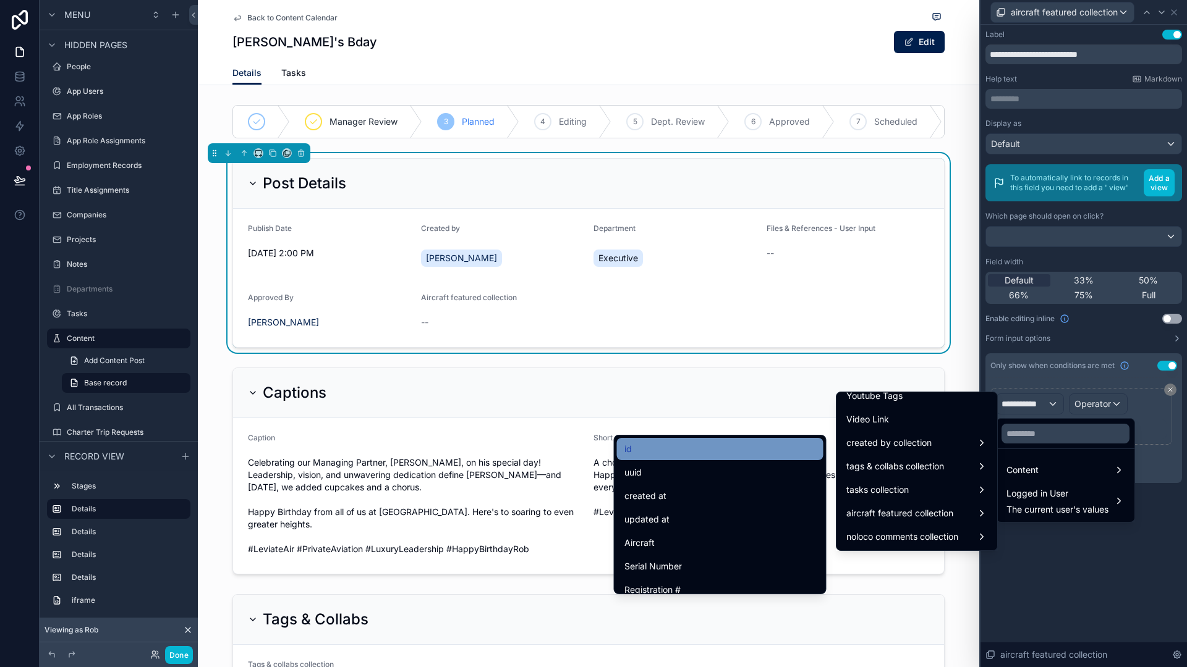
click at [699, 456] on div "id" at bounding box center [720, 449] width 192 height 15
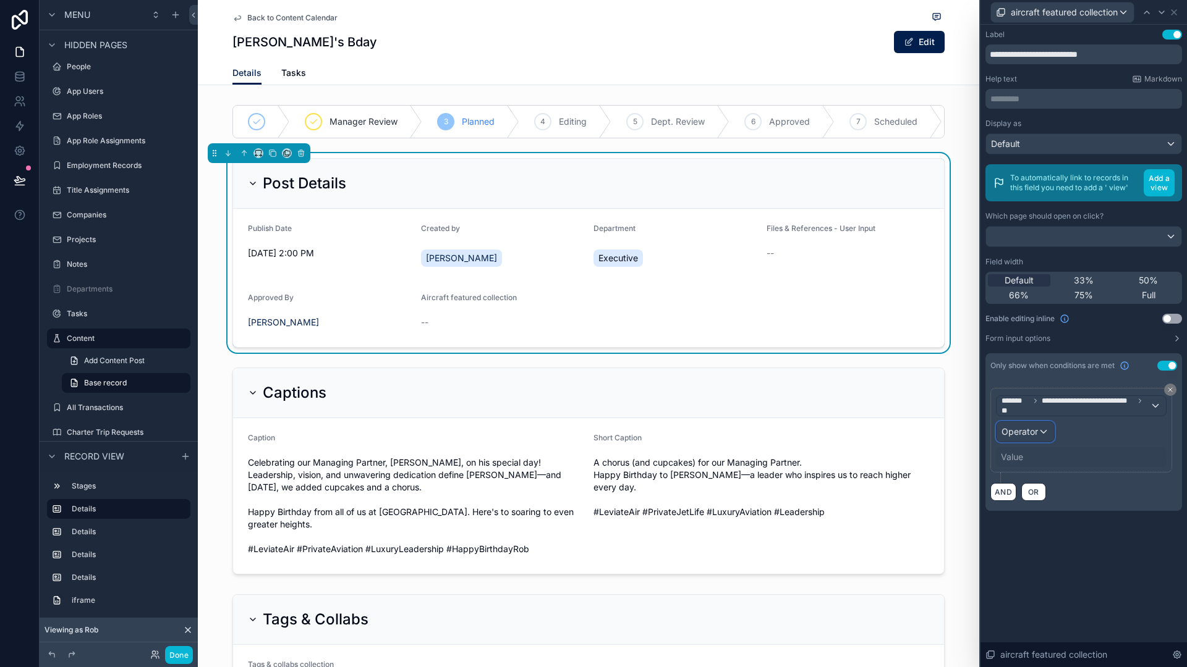
click at [1032, 433] on span "Operator" at bounding box center [1019, 431] width 36 height 11
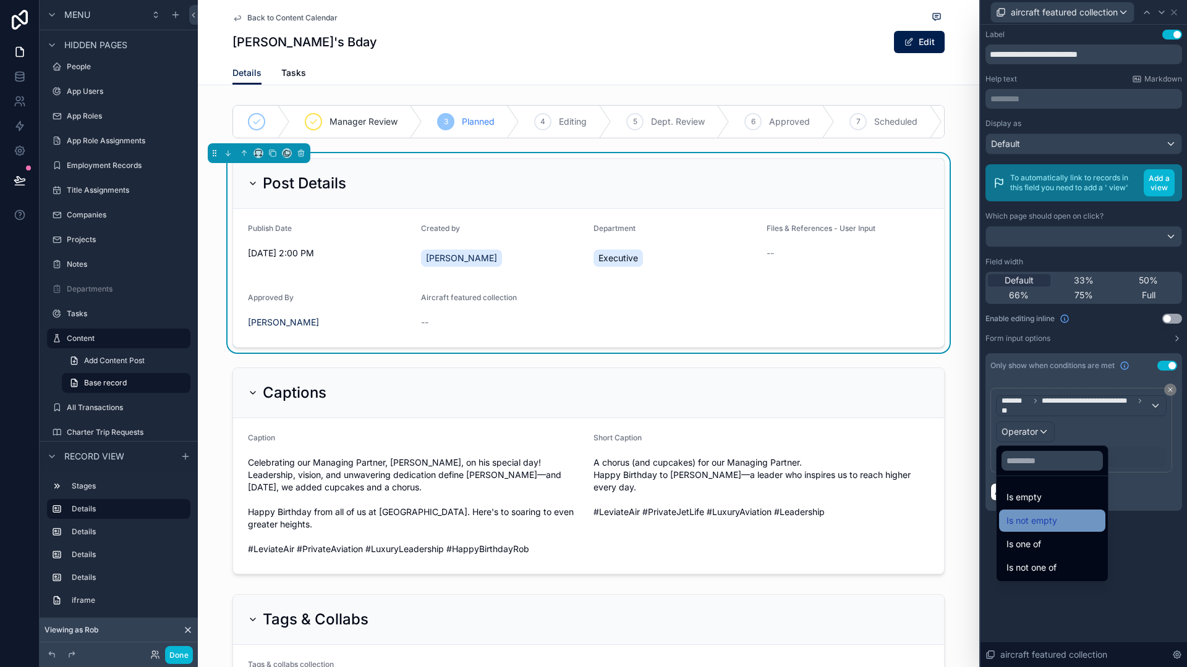
click at [1051, 522] on span "Is not empty" at bounding box center [1031, 521] width 51 height 15
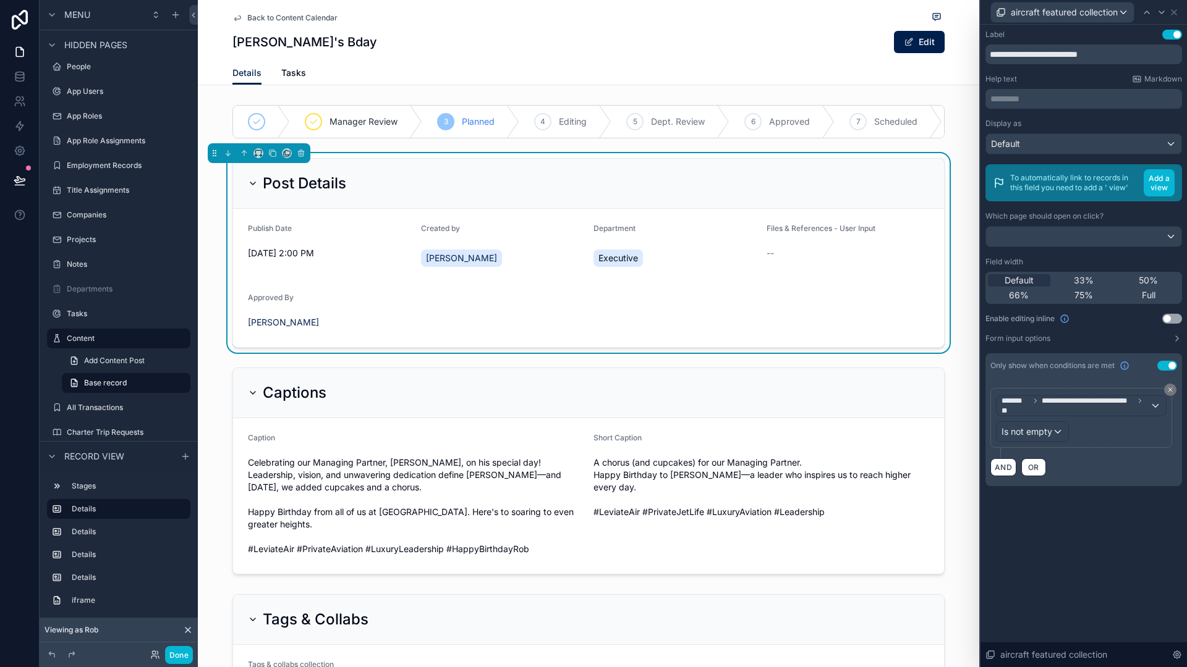
click at [1052, 546] on div "**********" at bounding box center [1083, 346] width 206 height 643
click at [307, 329] on span "[PERSON_NAME]" at bounding box center [283, 322] width 71 height 12
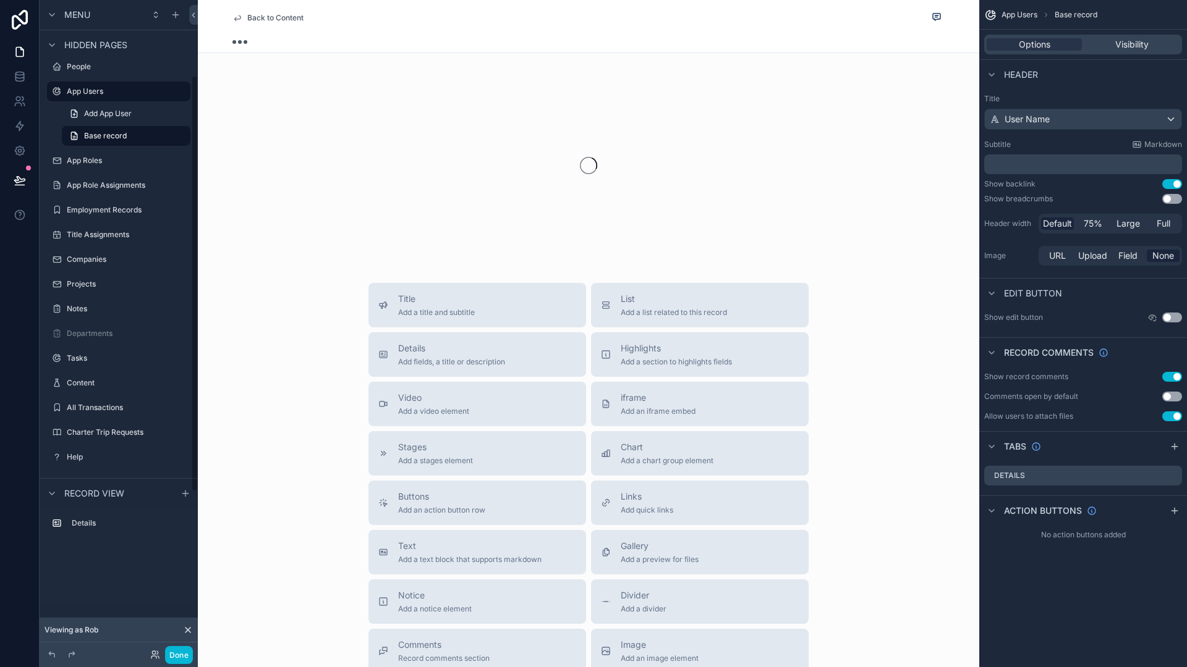
scroll to position [119, 0]
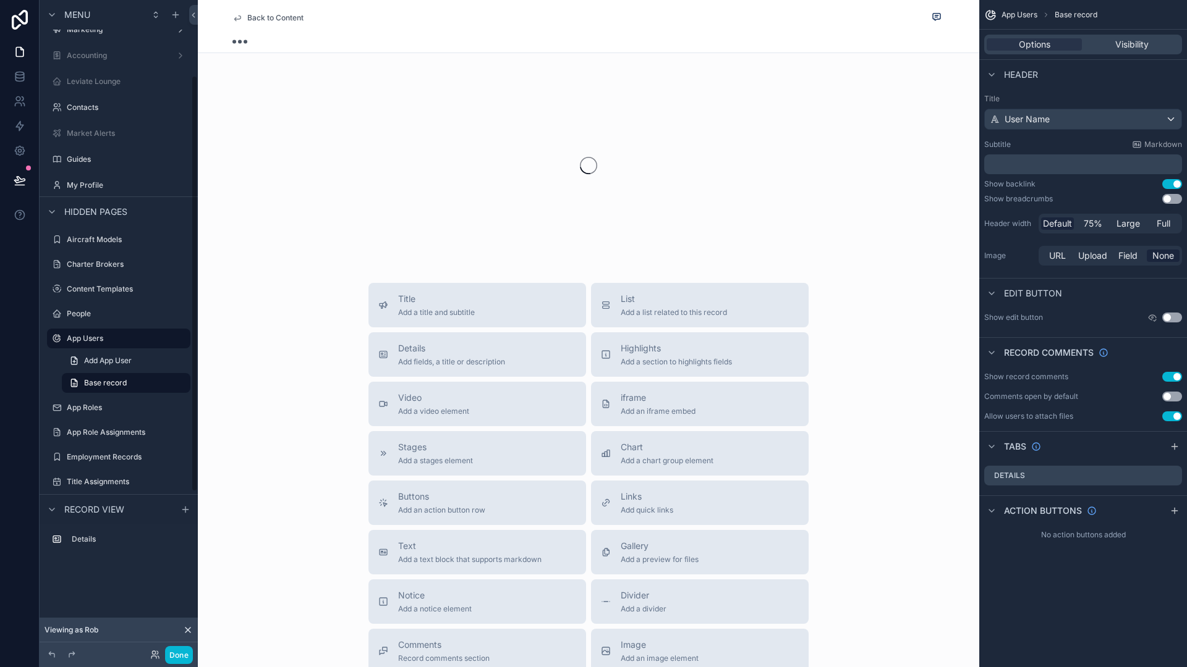
click at [247, 15] on span "Back to Content" at bounding box center [275, 18] width 56 height 10
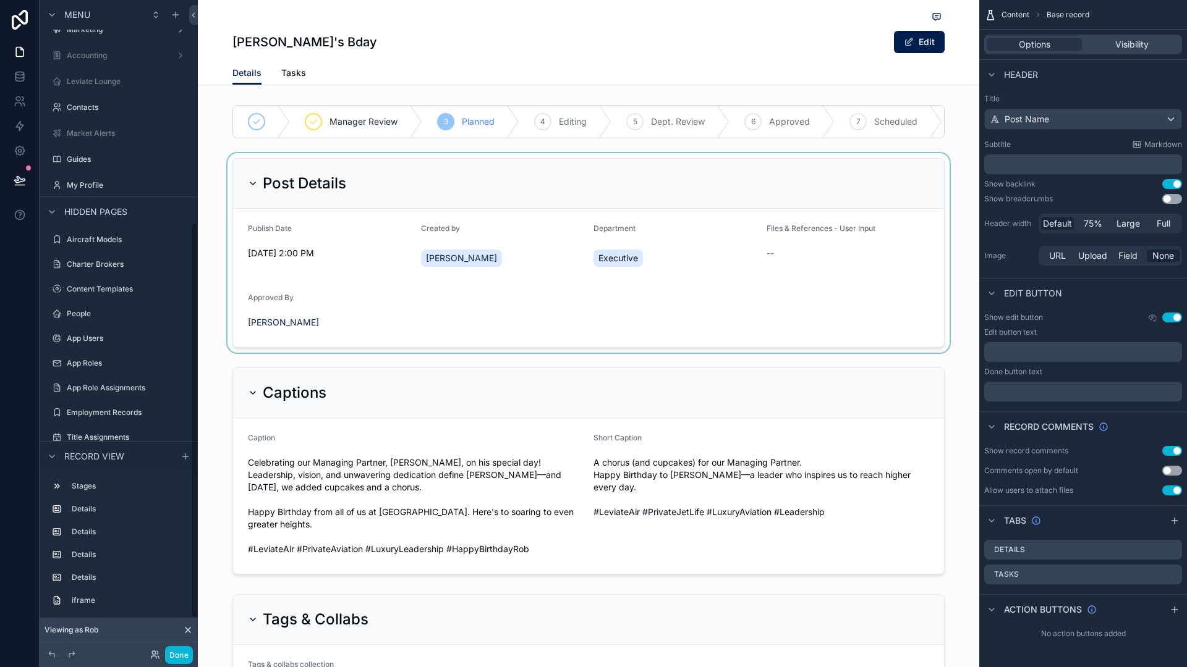
scroll to position [366, 0]
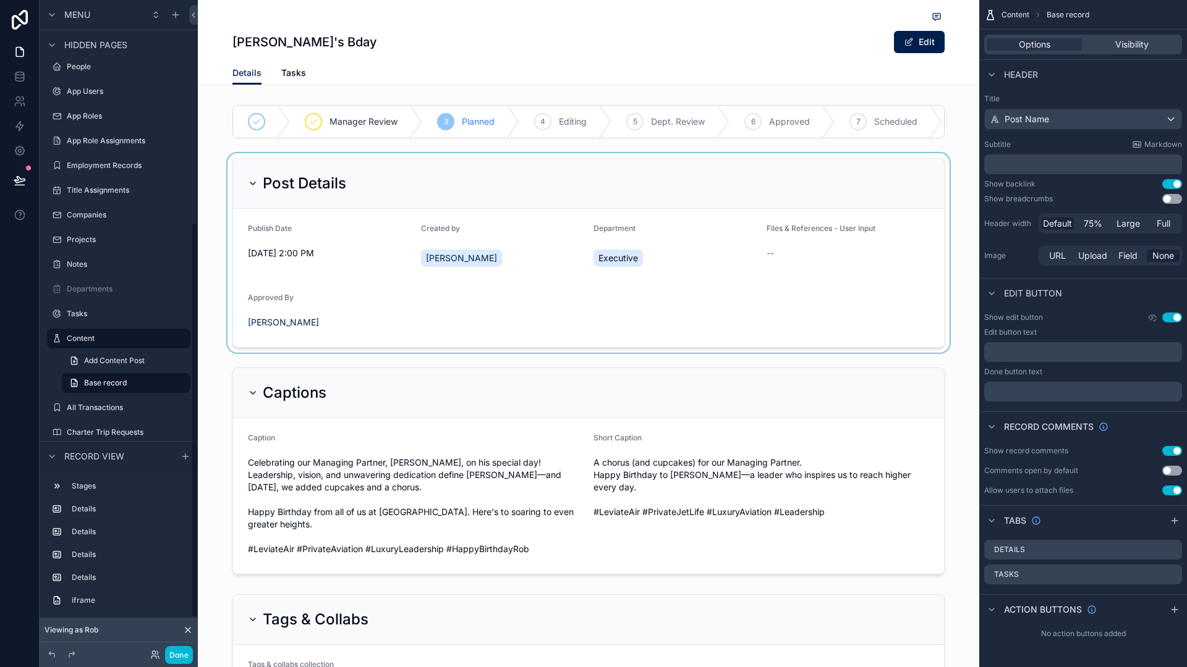
click at [306, 297] on div "scrollable content" at bounding box center [588, 253] width 781 height 200
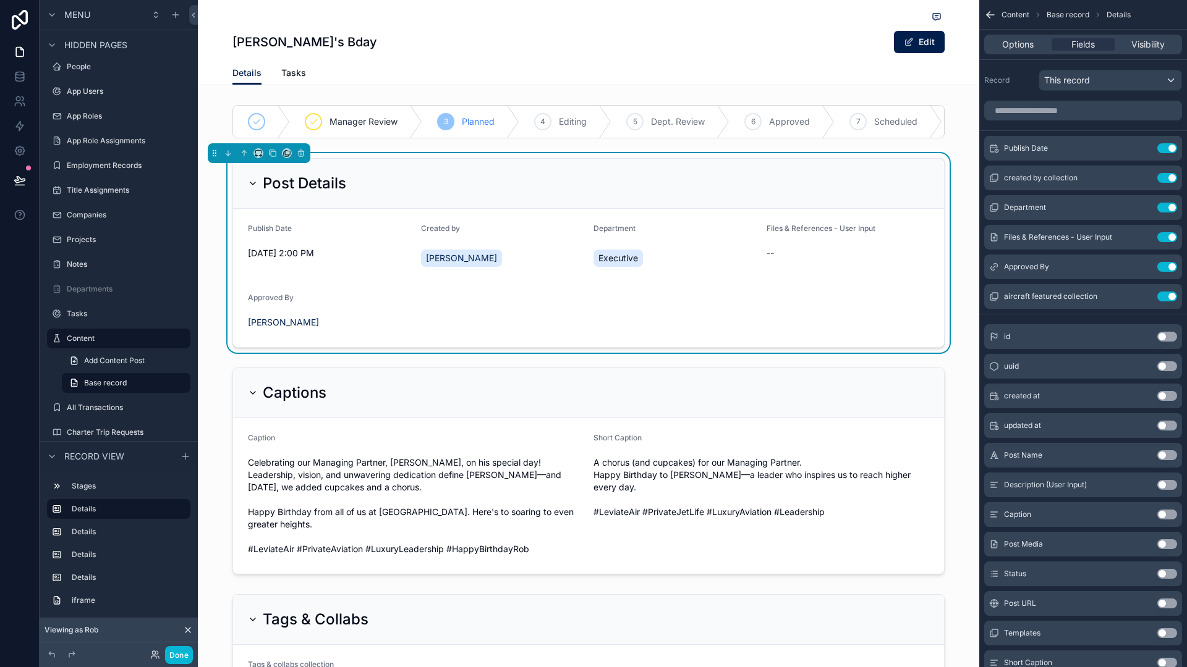
click at [342, 308] on div "Approved By" at bounding box center [329, 300] width 163 height 15
click at [1140, 268] on icon "scrollable content" at bounding box center [1142, 267] width 10 height 10
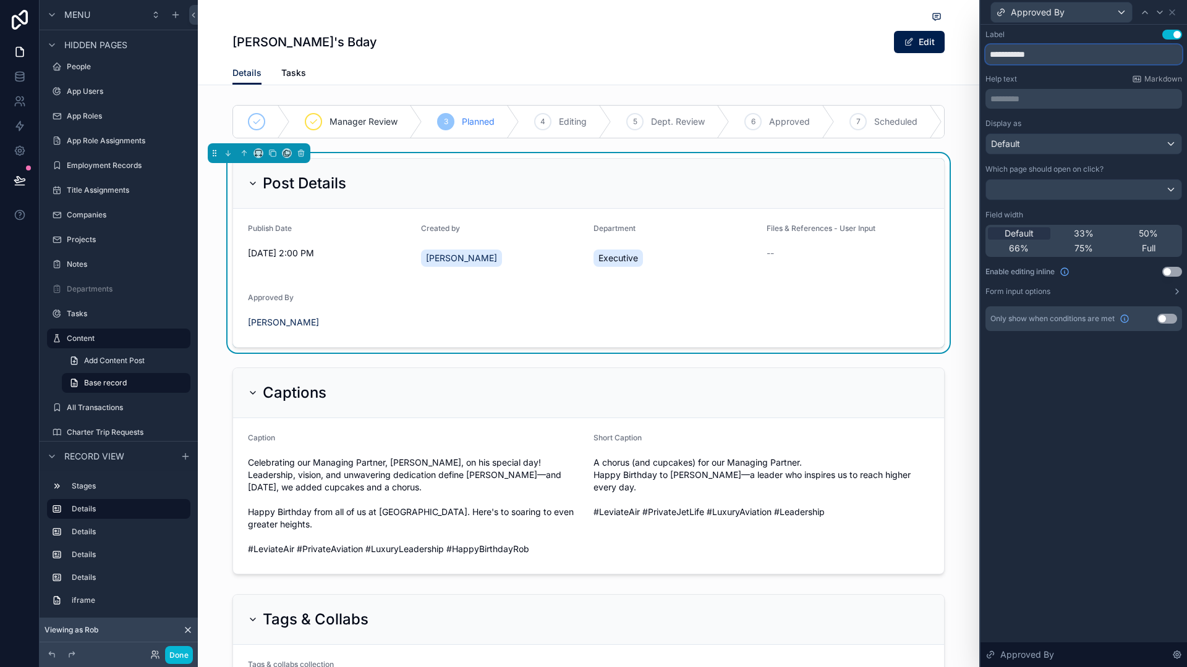
click at [1088, 51] on input "**********" at bounding box center [1083, 54] width 197 height 20
click at [1084, 9] on div "Approved By" at bounding box center [1061, 12] width 141 height 20
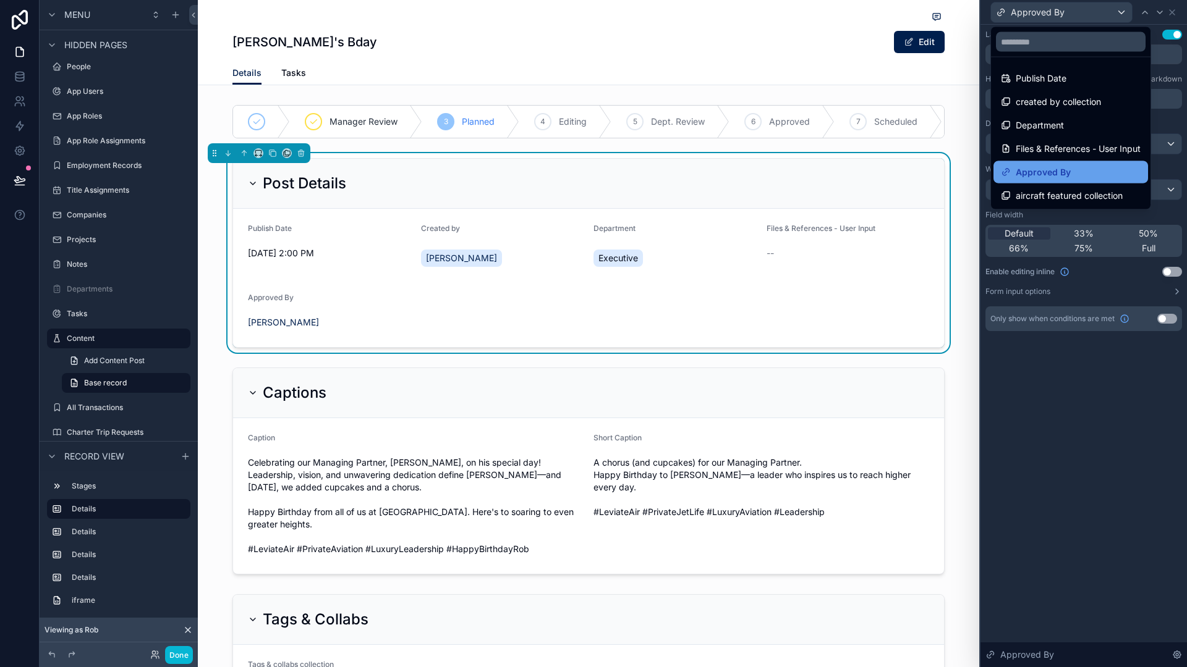
click at [1055, 173] on span "Approved By" at bounding box center [1042, 172] width 55 height 15
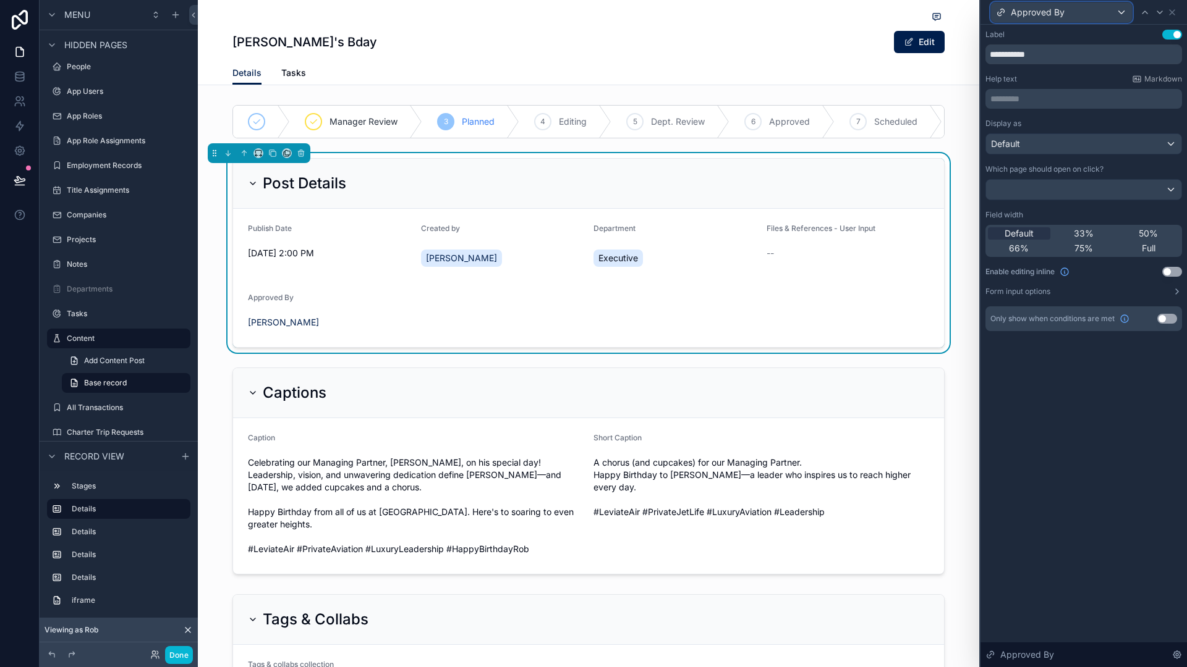
click at [1084, 11] on div "Approved By" at bounding box center [1061, 12] width 141 height 20
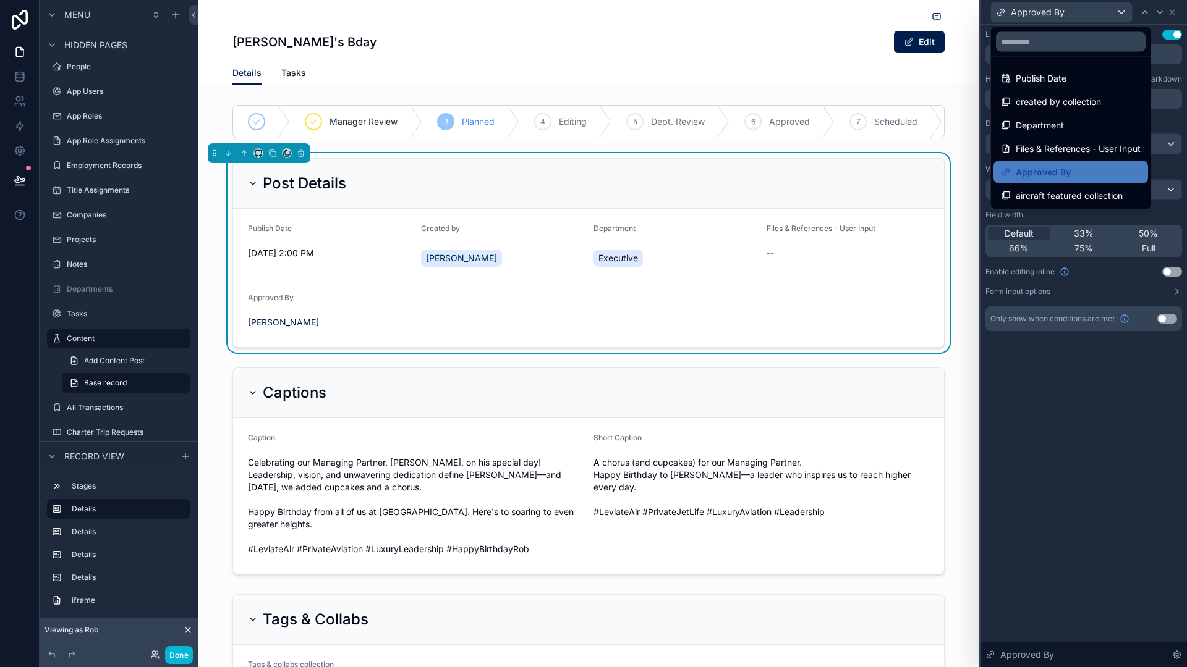
click at [1168, 38] on div at bounding box center [1083, 333] width 206 height 667
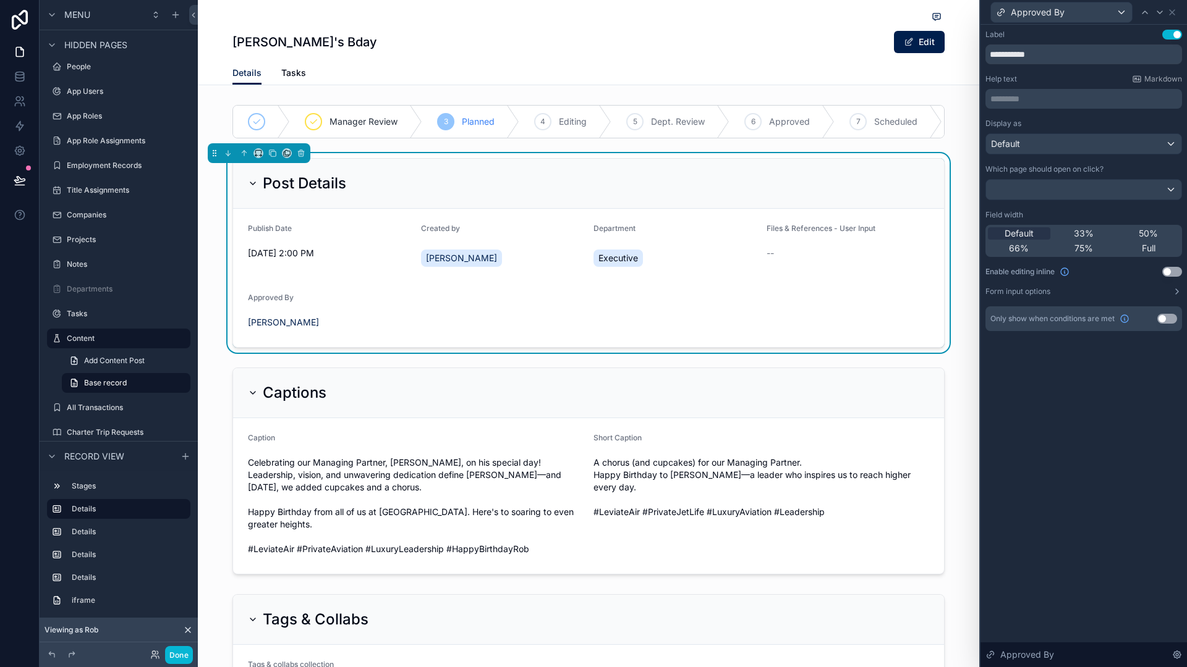
click at [1169, 32] on button "Use setting" at bounding box center [1172, 35] width 20 height 10
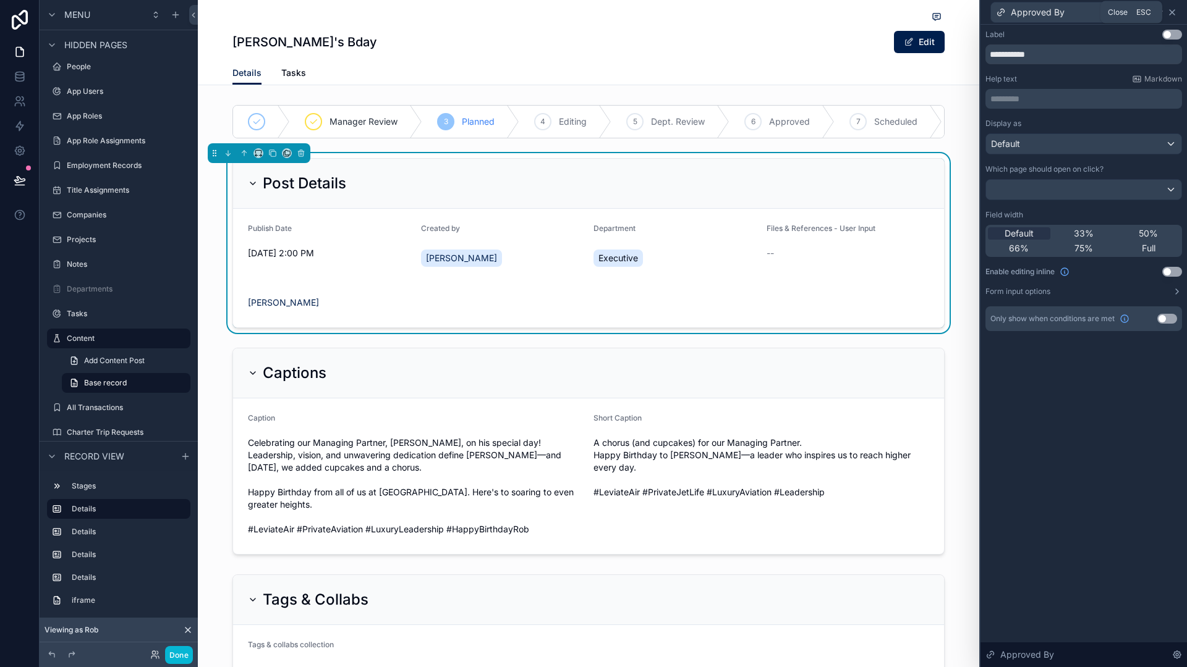
click at [1172, 11] on icon at bounding box center [1171, 12] width 5 height 5
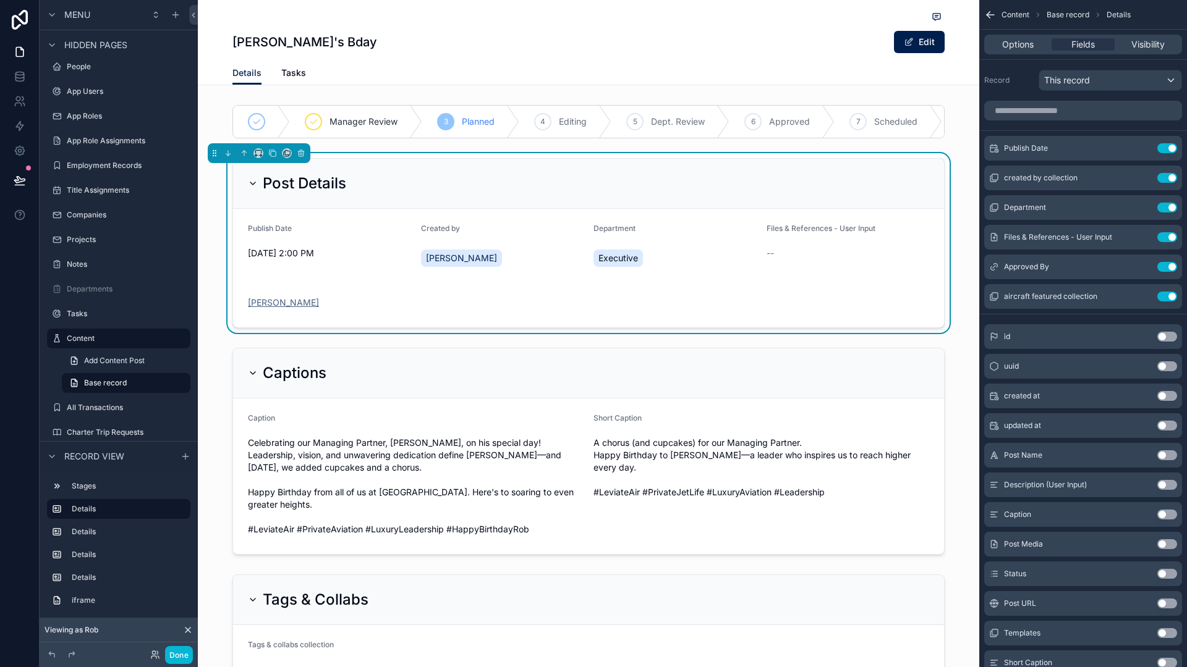
click at [252, 308] on span "[PERSON_NAME]" at bounding box center [283, 303] width 71 height 12
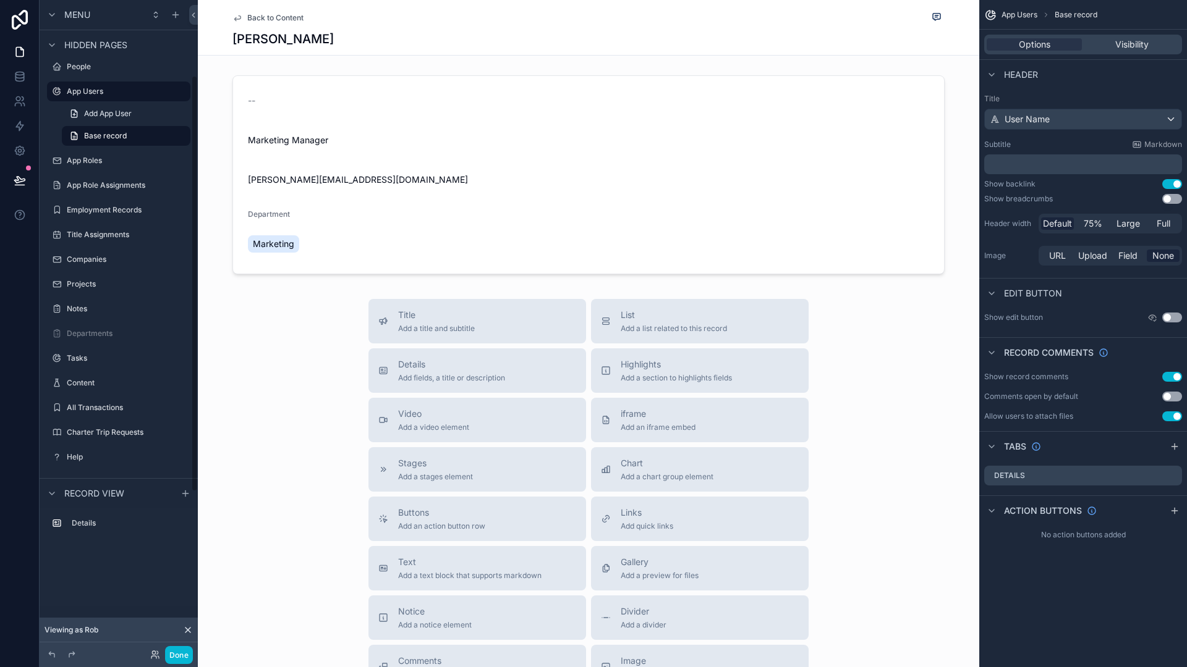
scroll to position [119, 0]
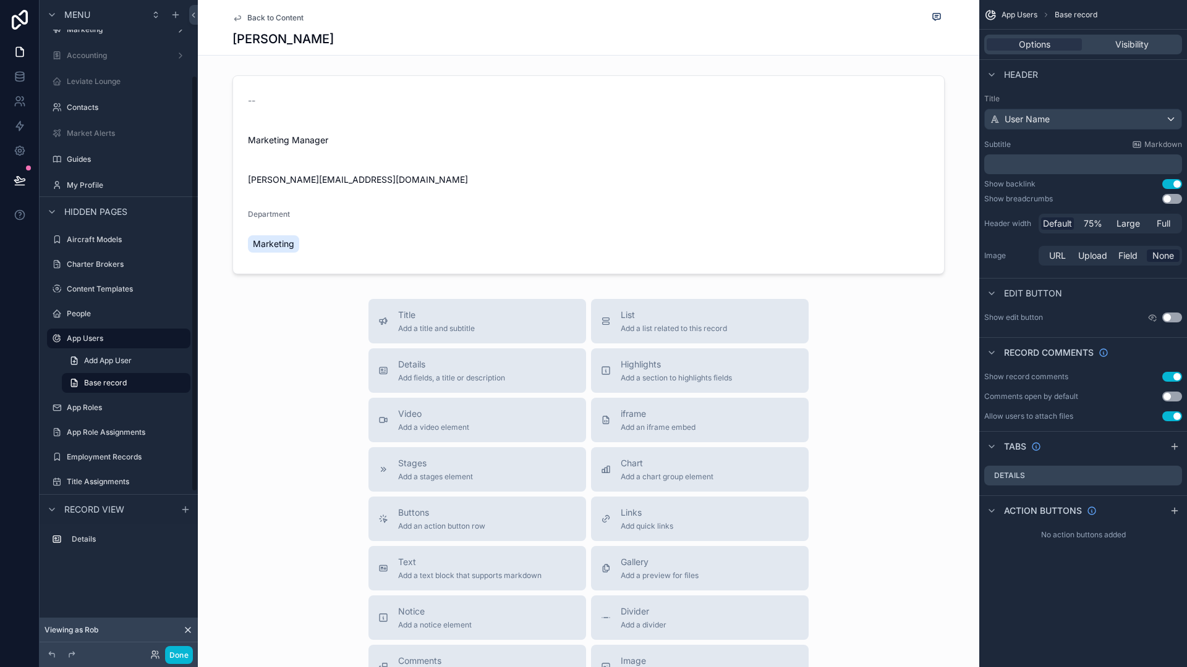
click at [248, 24] on div "Back to Content" at bounding box center [588, 17] width 712 height 15
click at [251, 20] on span "Back to Content" at bounding box center [275, 18] width 56 height 10
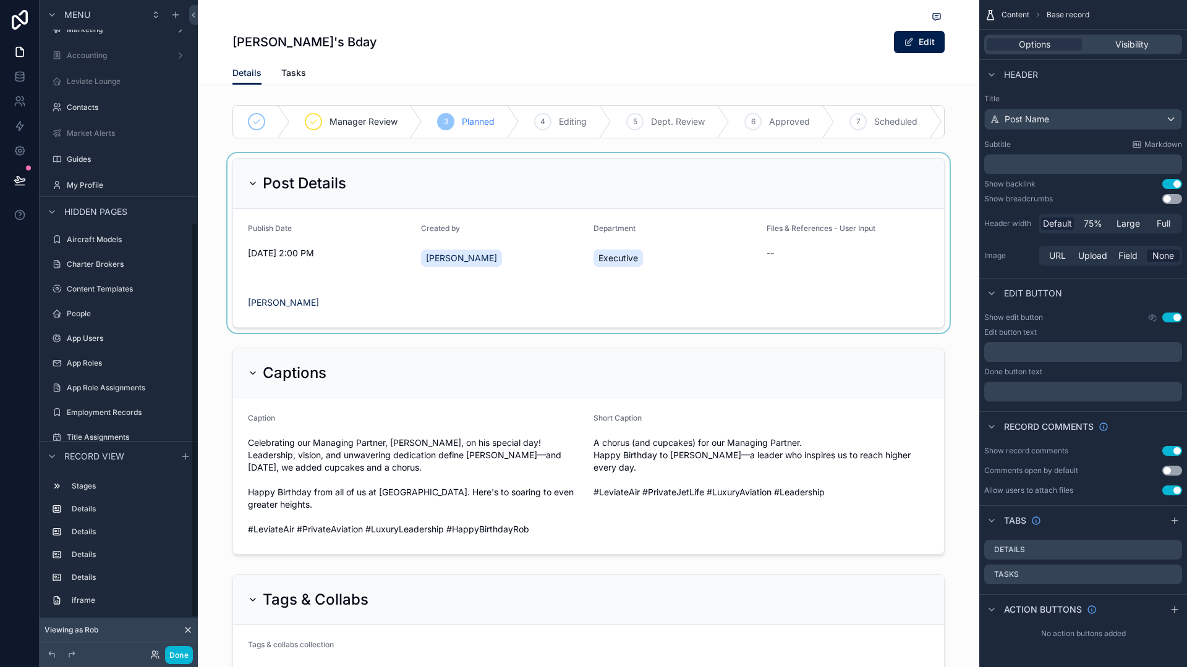
scroll to position [366, 0]
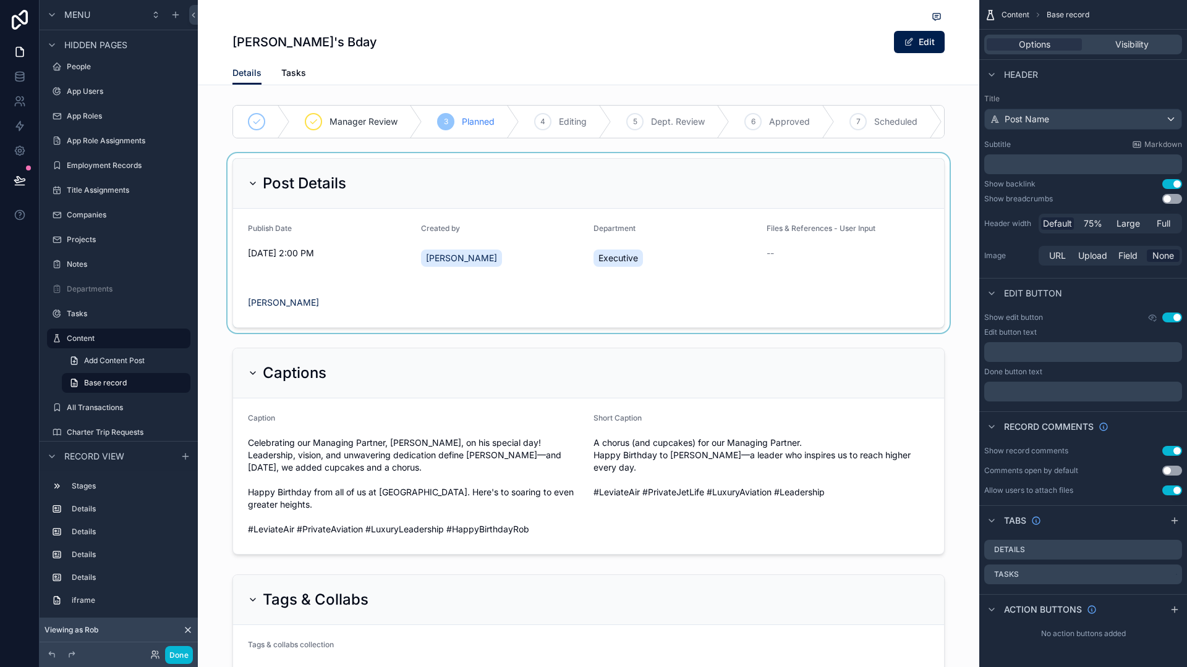
click at [691, 167] on div "scrollable content" at bounding box center [588, 243] width 781 height 180
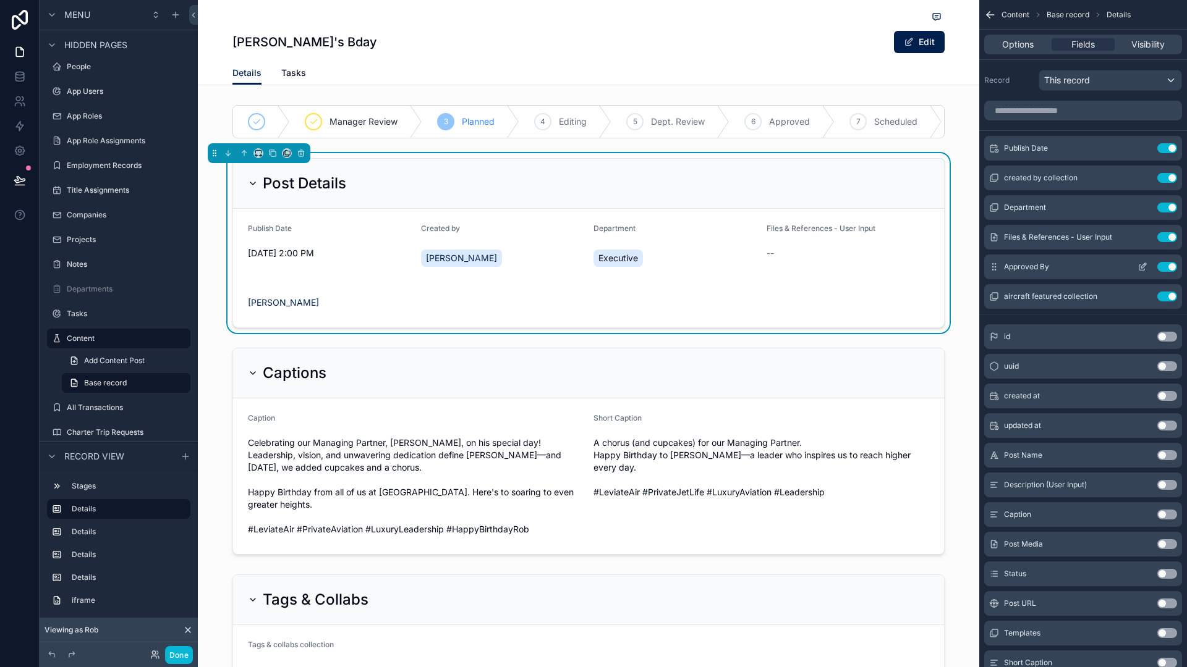
click at [1166, 267] on button "Use setting" at bounding box center [1167, 267] width 20 height 10
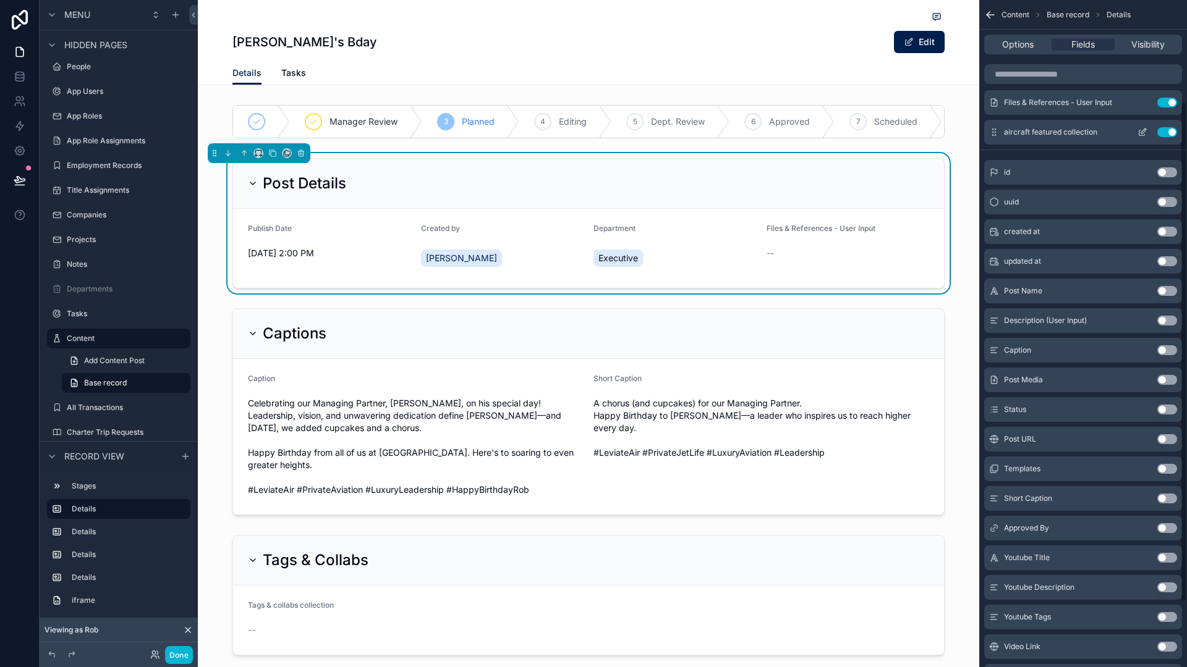
scroll to position [0, 0]
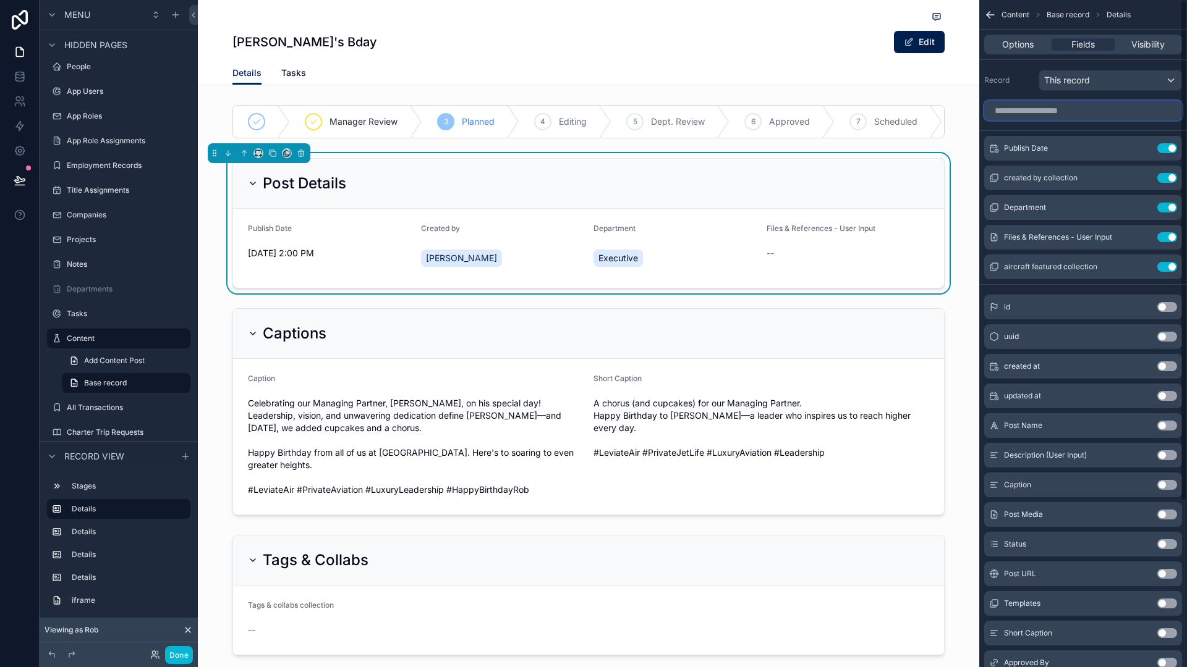
click at [1090, 115] on input "scrollable content" at bounding box center [1083, 111] width 198 height 20
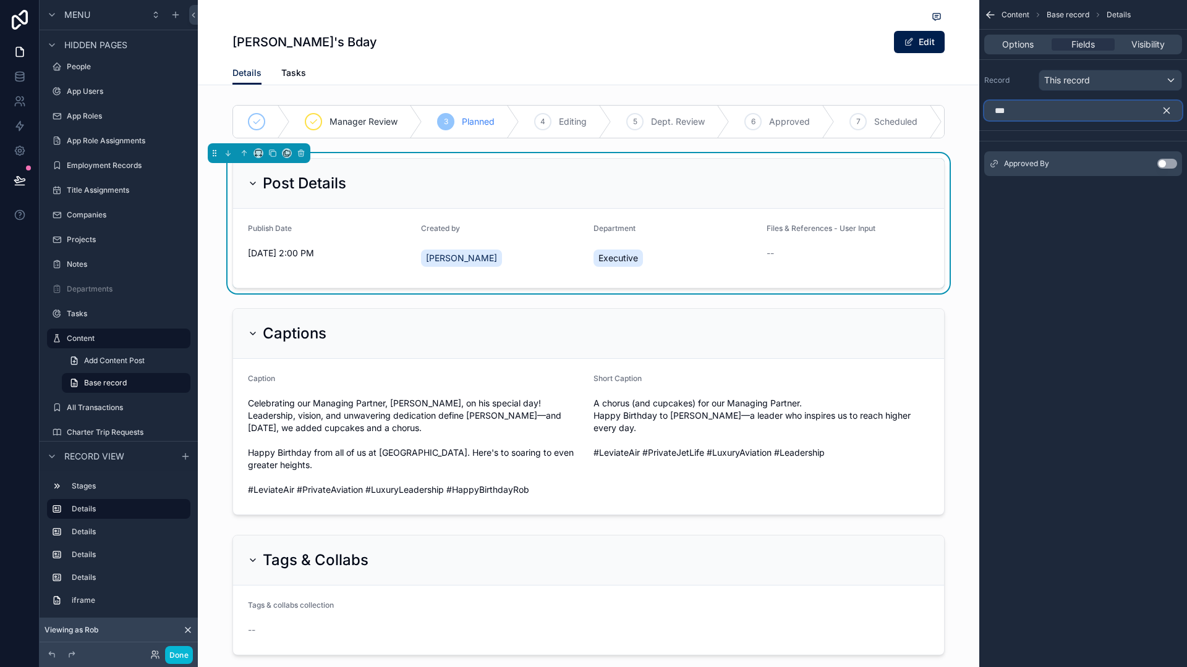
type input "***"
click at [1172, 163] on button "Use setting" at bounding box center [1167, 164] width 20 height 10
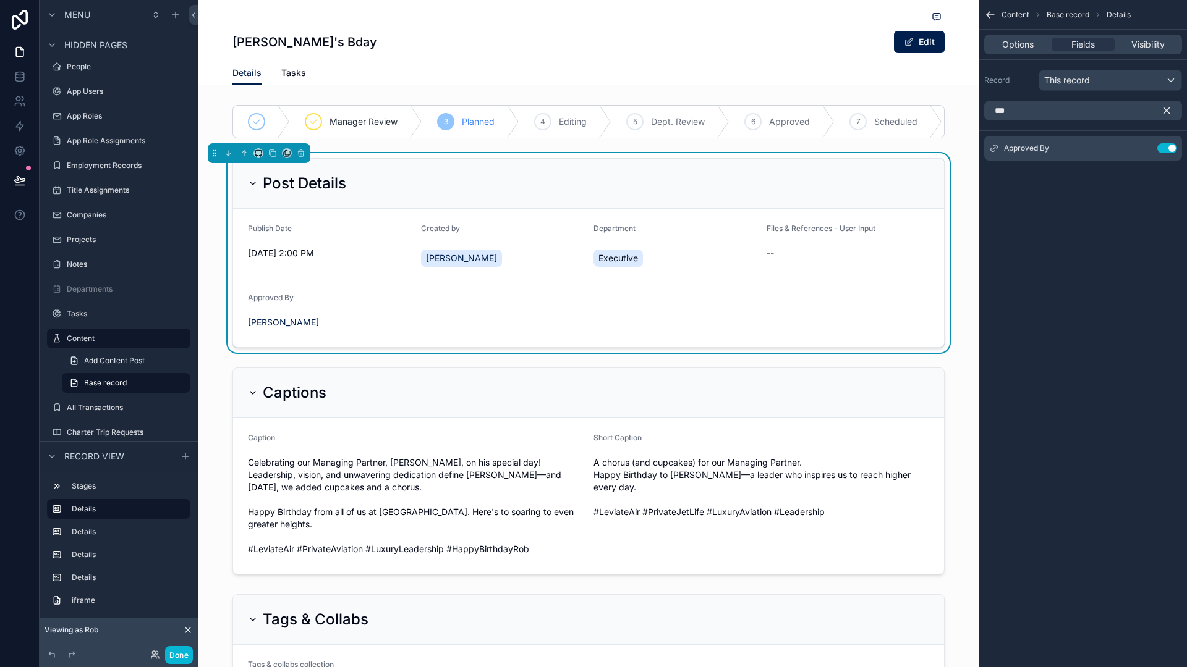
click at [1138, 318] on div "Content Base record Details Options Fields Visibility Record This record *** Ap…" at bounding box center [1083, 333] width 208 height 667
click at [115, 211] on label "Companies" at bounding box center [116, 215] width 99 height 10
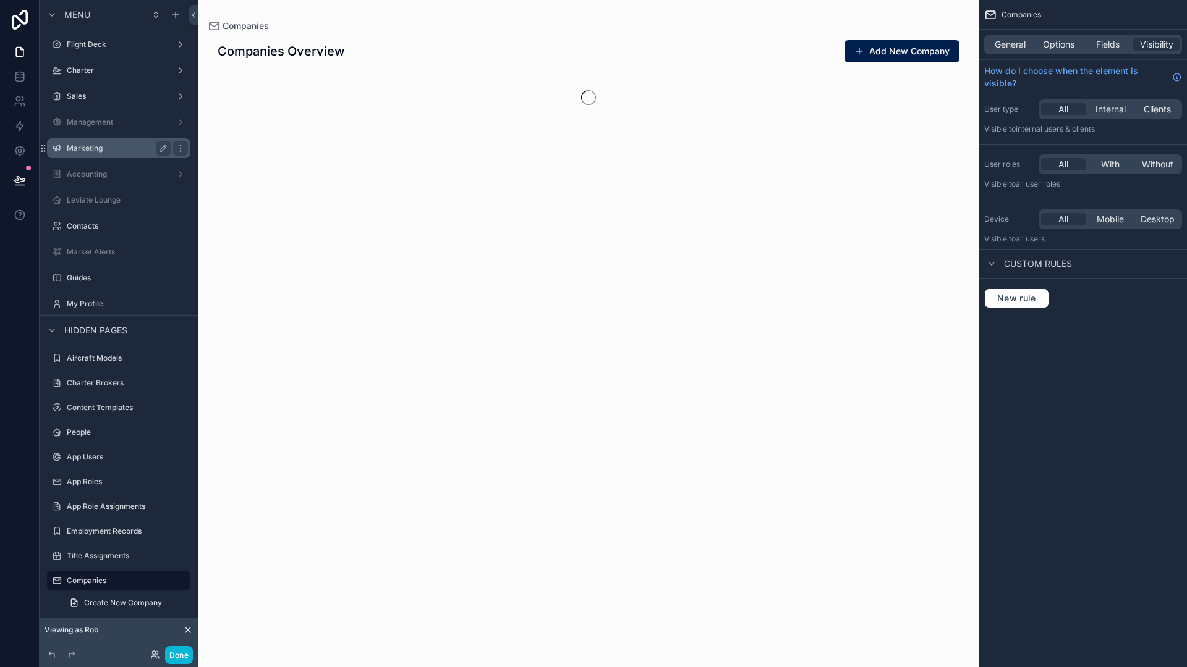
click at [91, 150] on label "Marketing" at bounding box center [116, 148] width 99 height 10
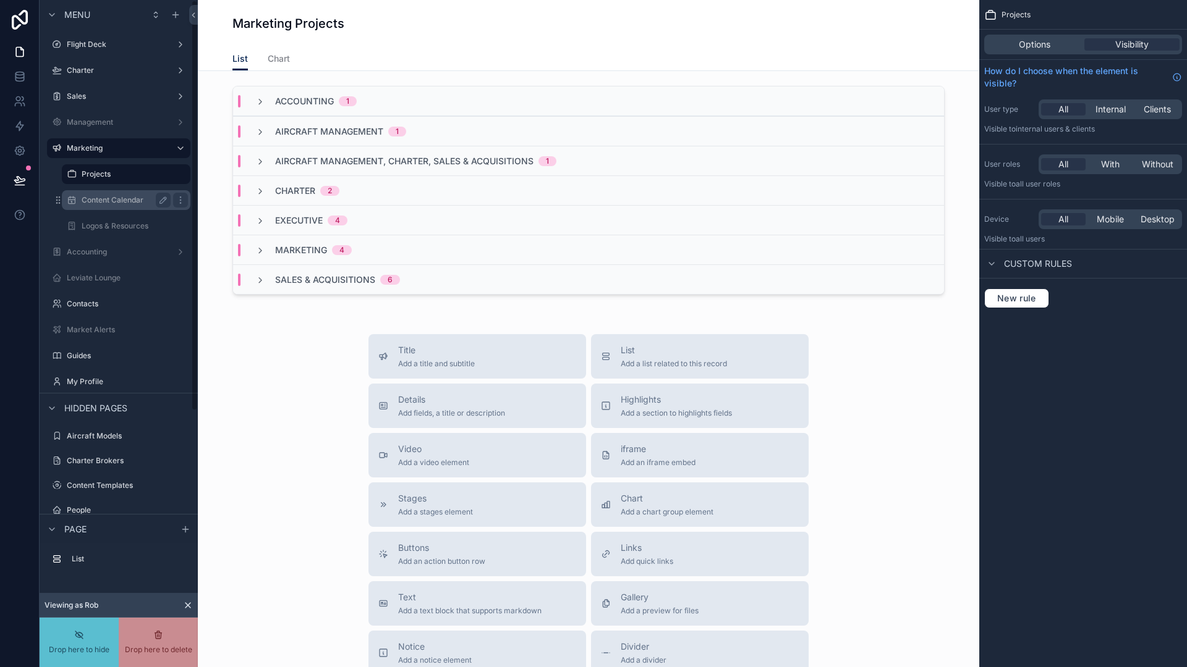
click at [122, 199] on label "Content Calendar" at bounding box center [124, 200] width 84 height 10
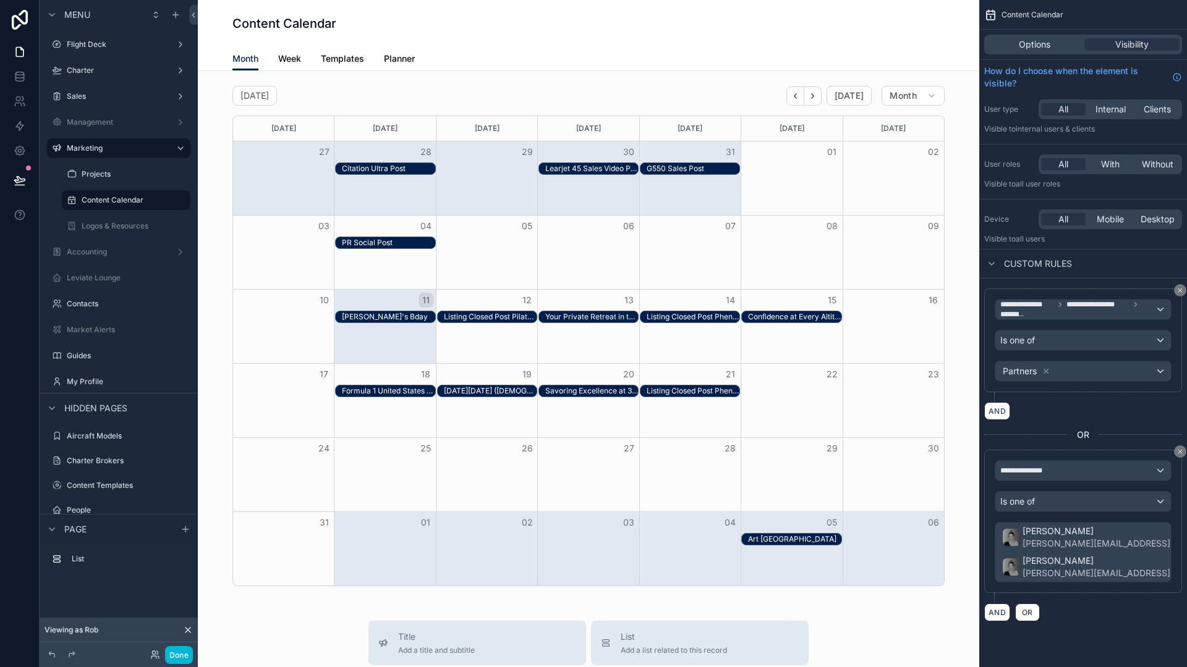
click at [378, 59] on div "Month Week Templates Planner" at bounding box center [588, 58] width 712 height 23
click at [384, 59] on span "Planner" at bounding box center [399, 59] width 31 height 12
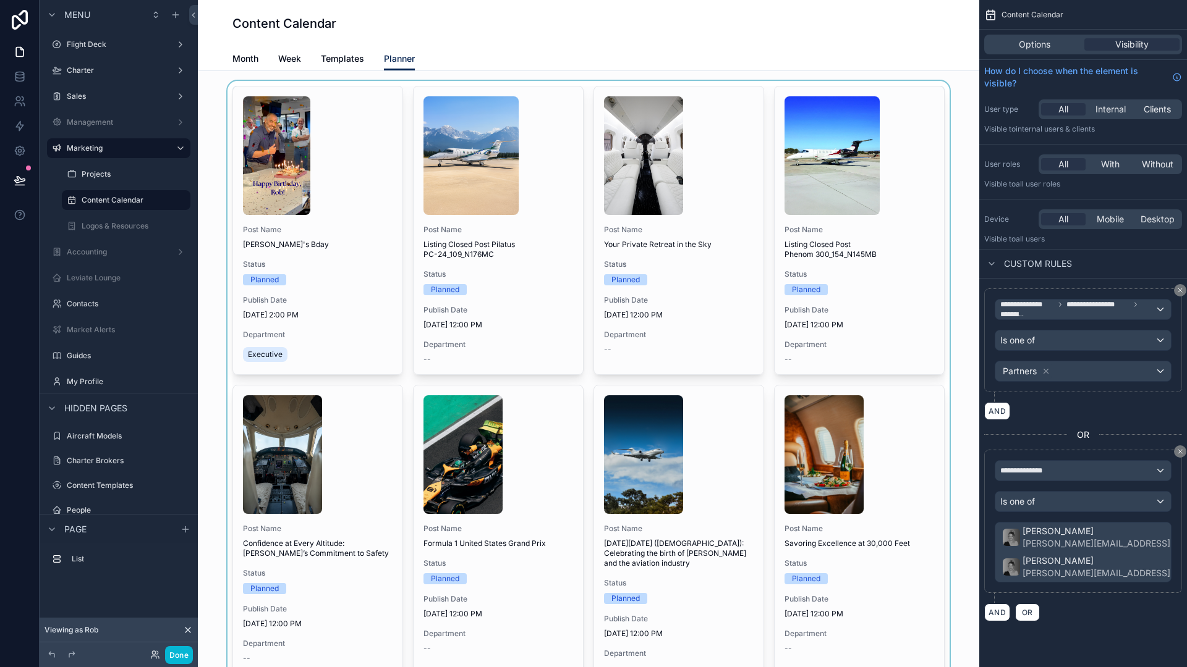
click at [347, 240] on div "scrollable content" at bounding box center [588, 559] width 761 height 956
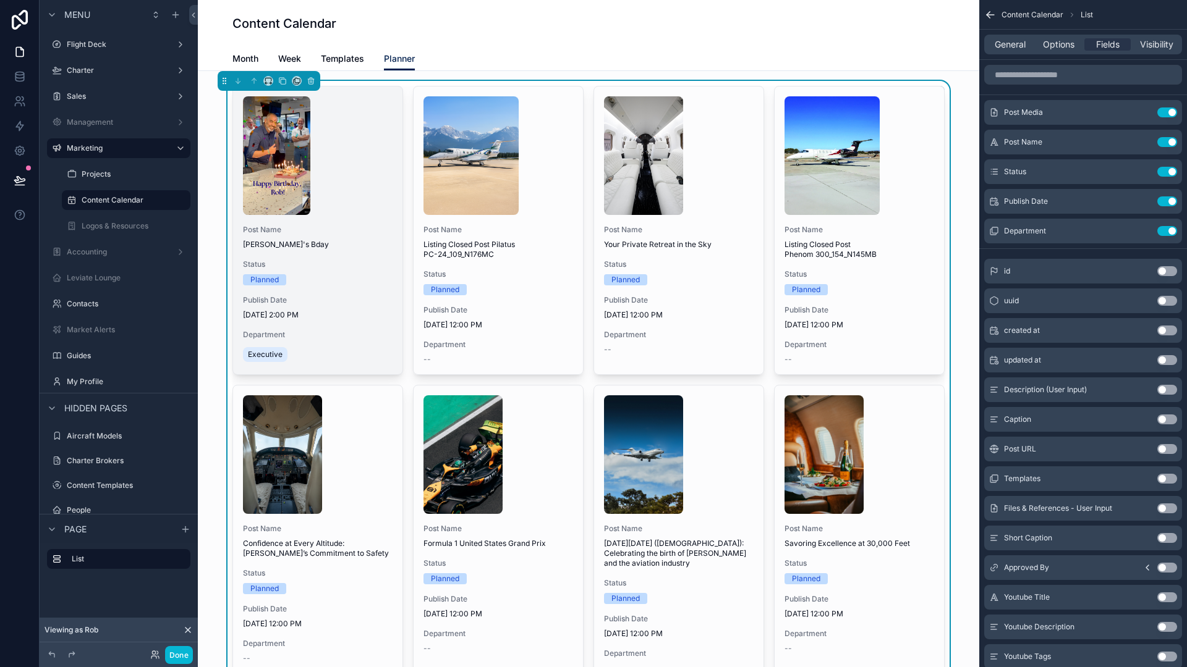
click at [346, 271] on div "Status Planned" at bounding box center [318, 273] width 150 height 26
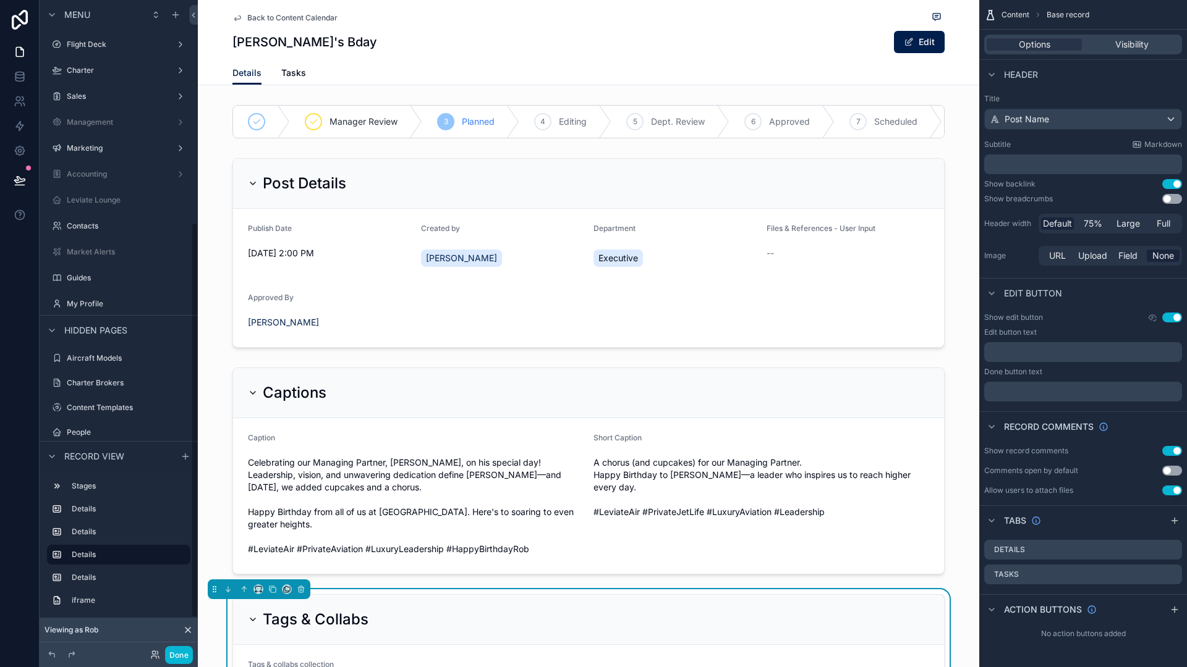
scroll to position [366, 0]
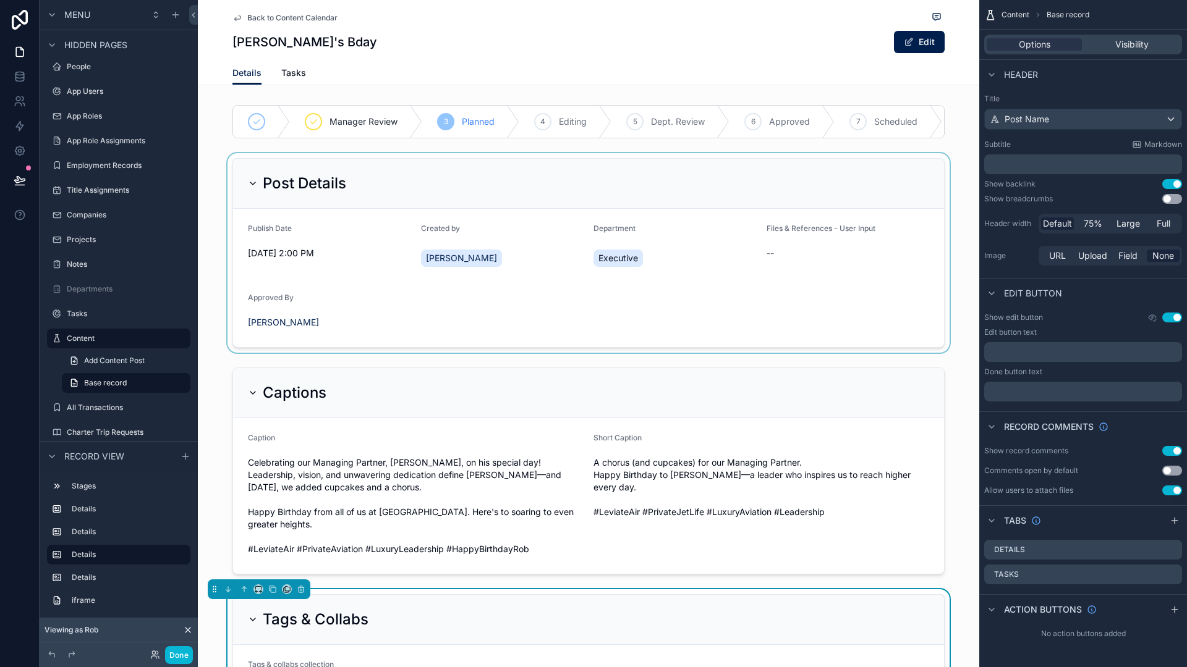
click at [493, 310] on div "scrollable content" at bounding box center [588, 253] width 781 height 200
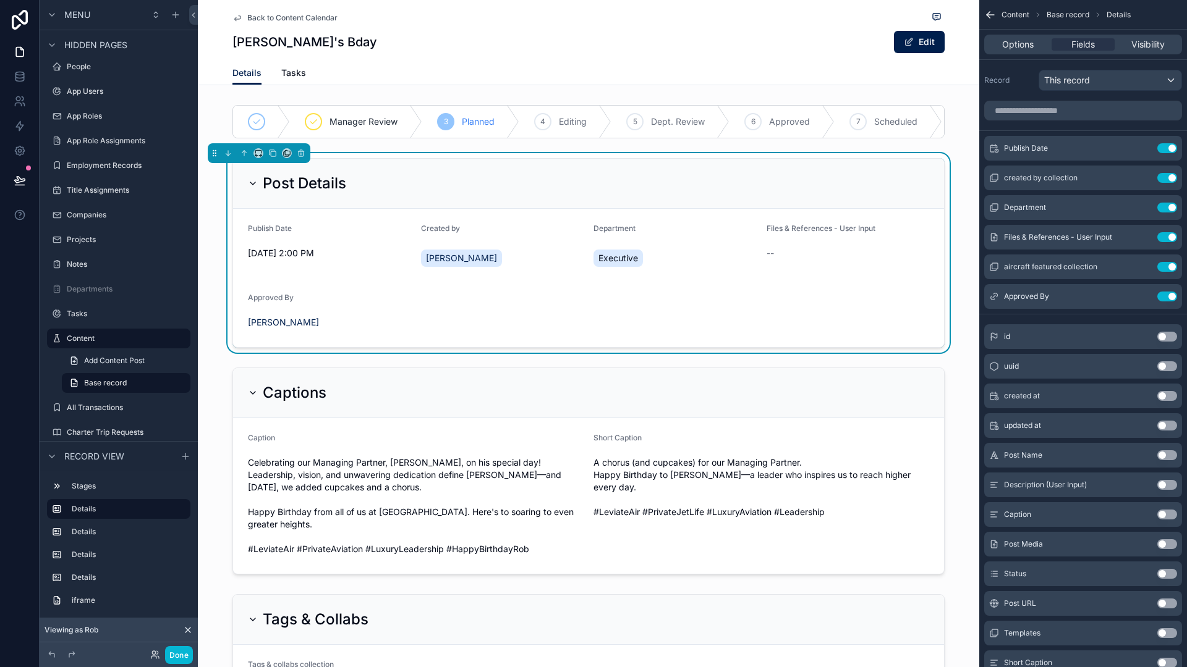
click at [441, 315] on form "Publish Date [DATE] 2:00 PM Created by [PERSON_NAME] Department Executive Files…" at bounding box center [588, 278] width 711 height 138
click at [1124, 300] on div "Approved By Use setting" at bounding box center [1083, 296] width 198 height 25
click at [1141, 298] on icon "scrollable content" at bounding box center [1142, 297] width 10 height 10
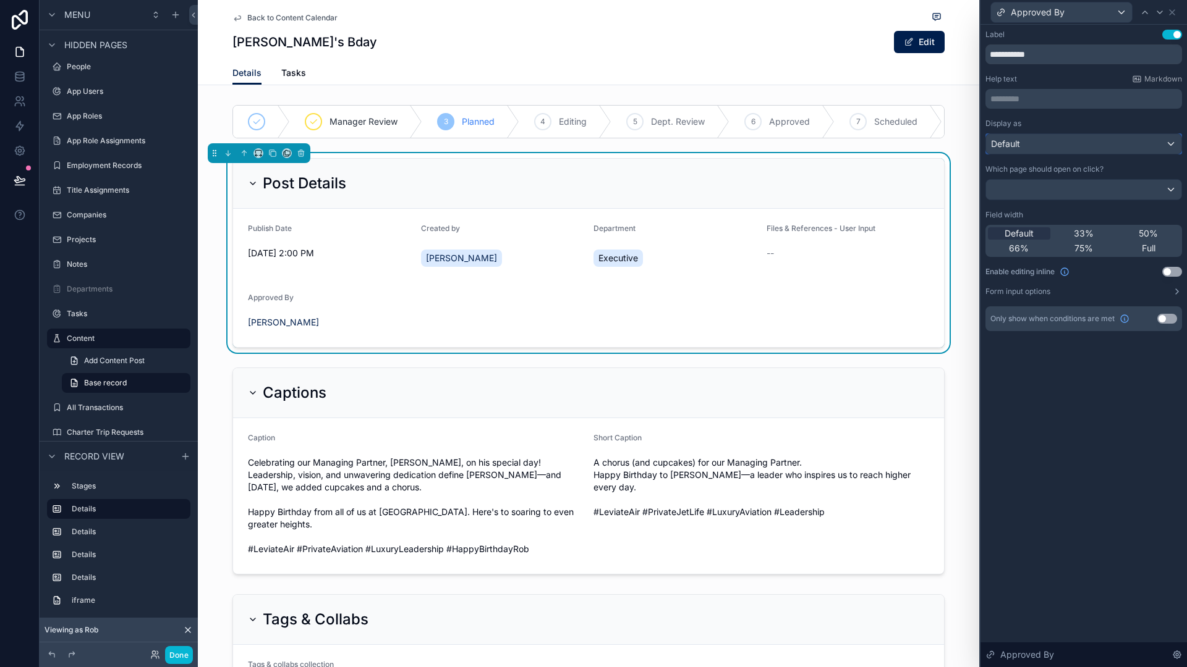
click at [1067, 145] on div "Default" at bounding box center [1083, 144] width 195 height 20
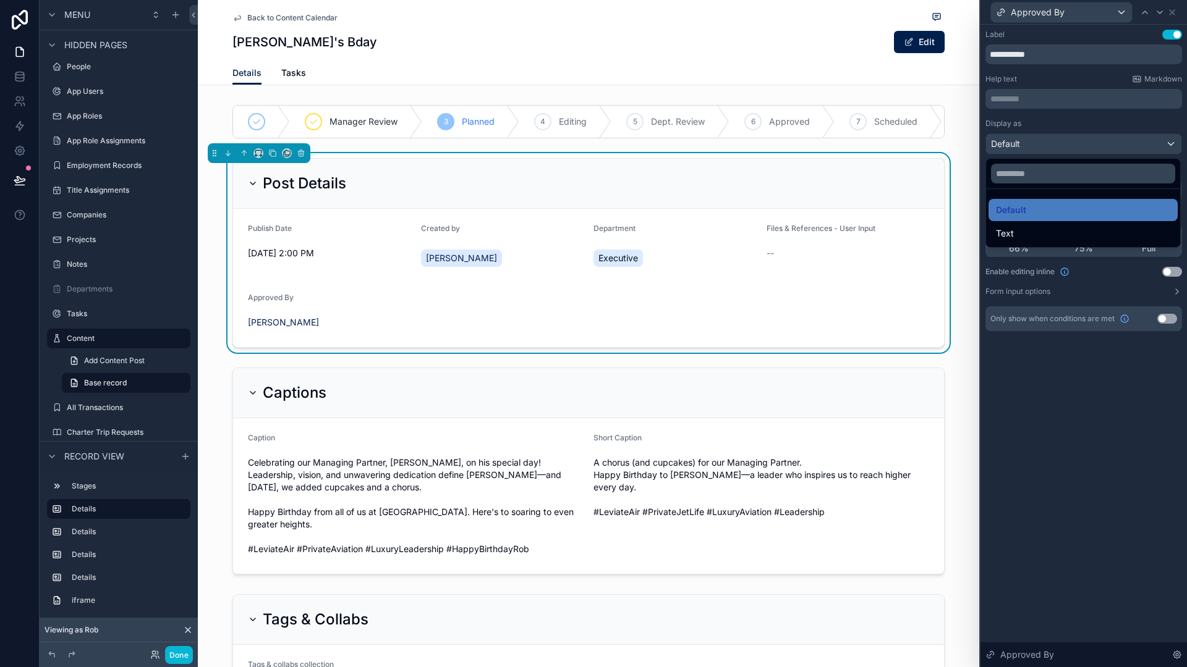
click at [1067, 151] on div at bounding box center [1083, 333] width 206 height 667
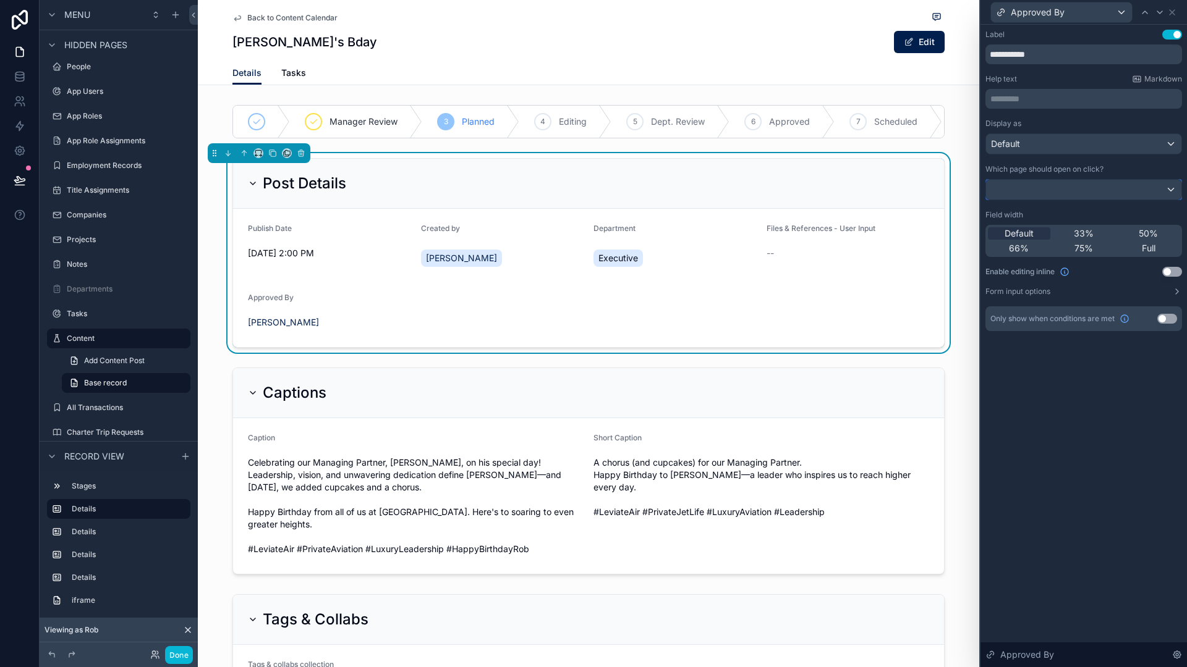
click at [1068, 191] on div at bounding box center [1083, 190] width 195 height 20
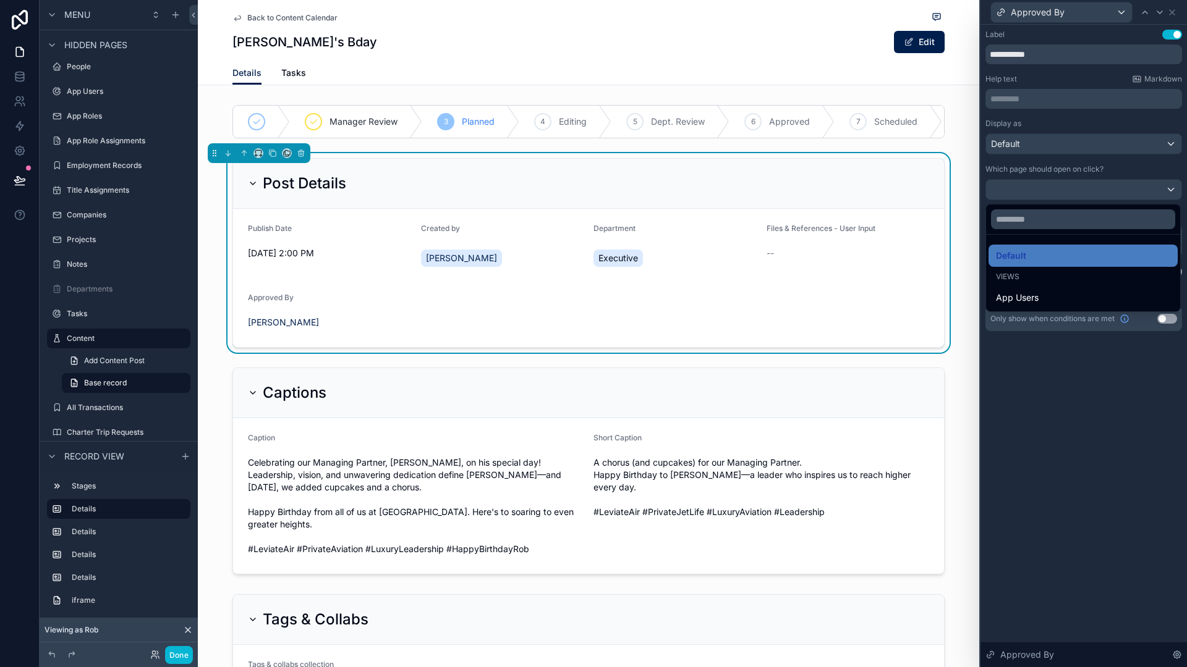
click at [1071, 187] on div at bounding box center [1083, 333] width 206 height 667
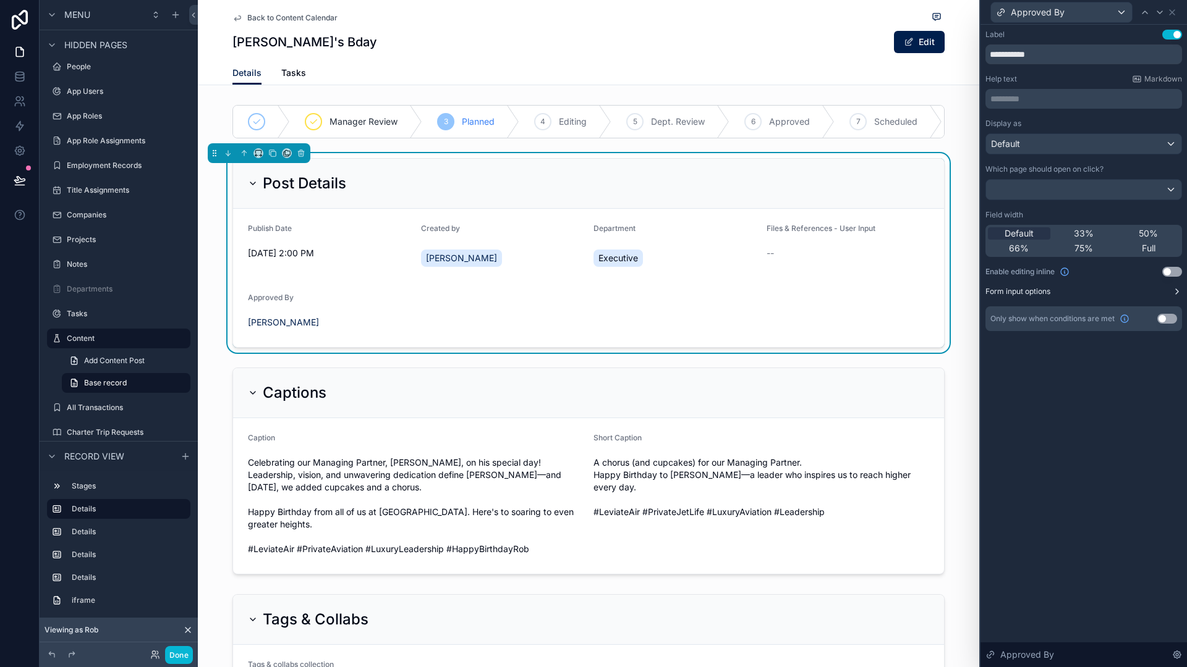
click at [1072, 294] on button "Form input options" at bounding box center [1083, 292] width 197 height 10
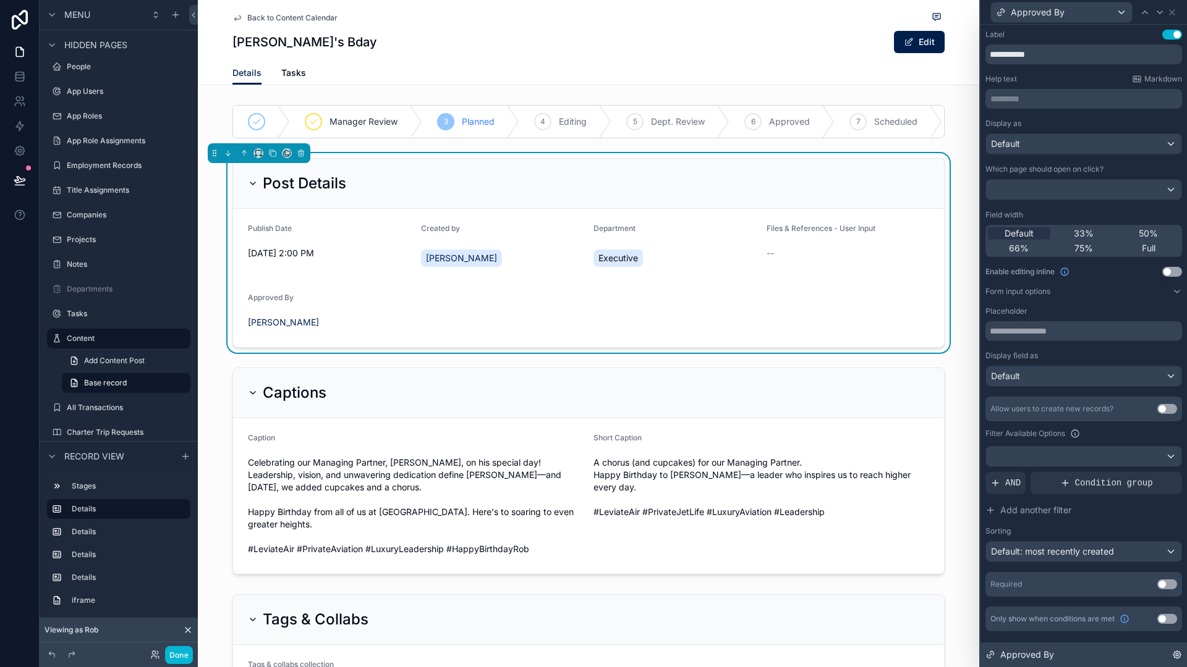
click at [1048, 646] on div "Approved By" at bounding box center [1083, 655] width 206 height 25
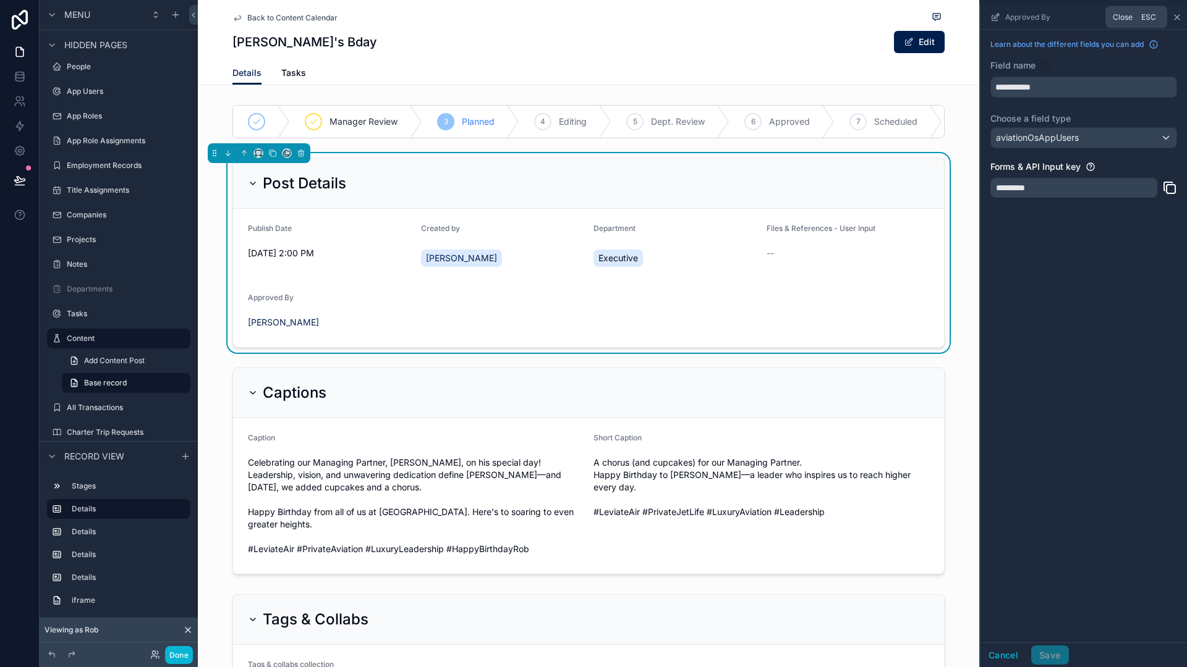
click at [1177, 19] on icon "scrollable content" at bounding box center [1177, 17] width 10 height 10
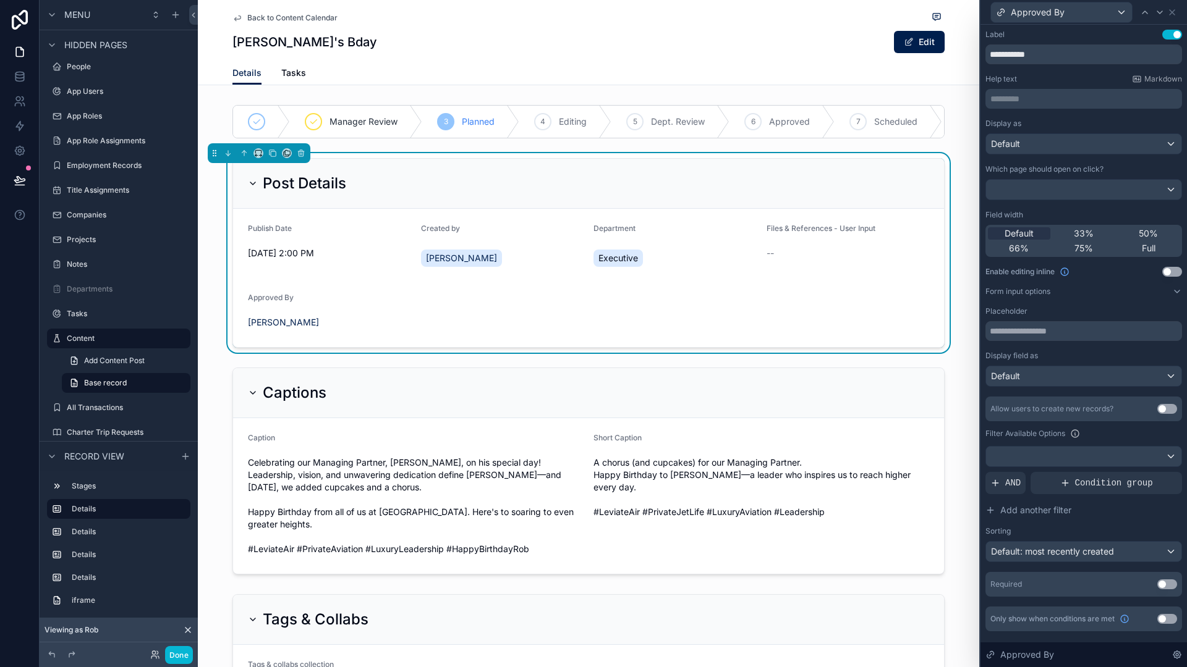
click at [1178, 10] on div "Approved By" at bounding box center [1083, 12] width 197 height 24
click at [1176, 12] on icon at bounding box center [1172, 12] width 10 height 10
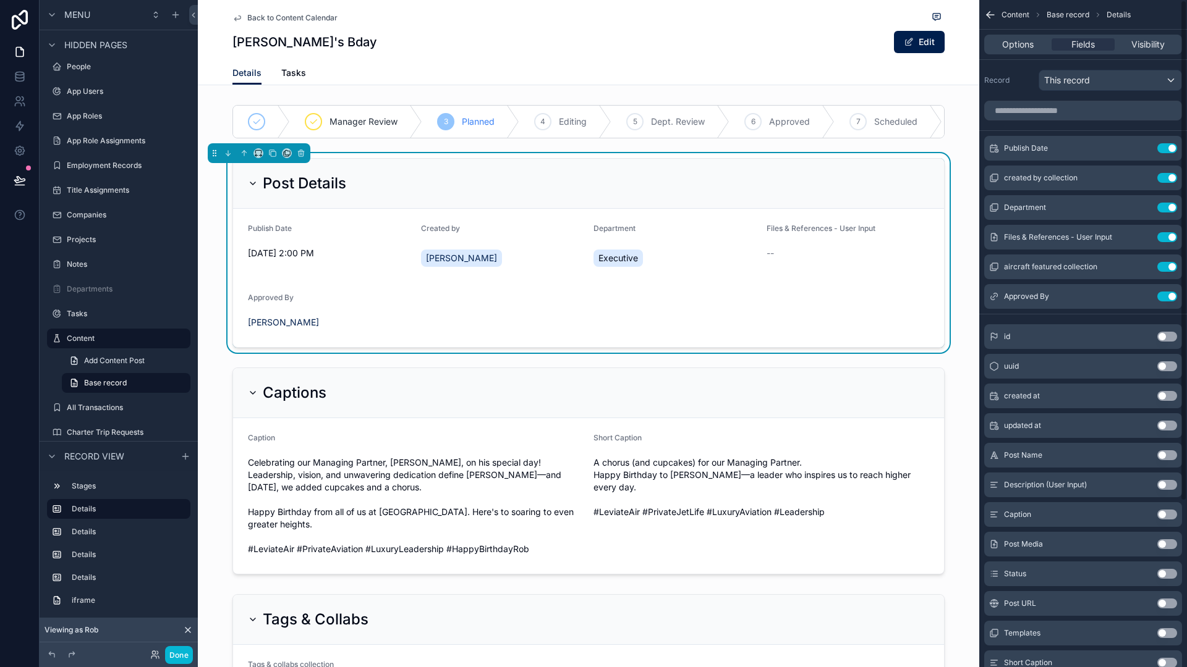
scroll to position [15, 0]
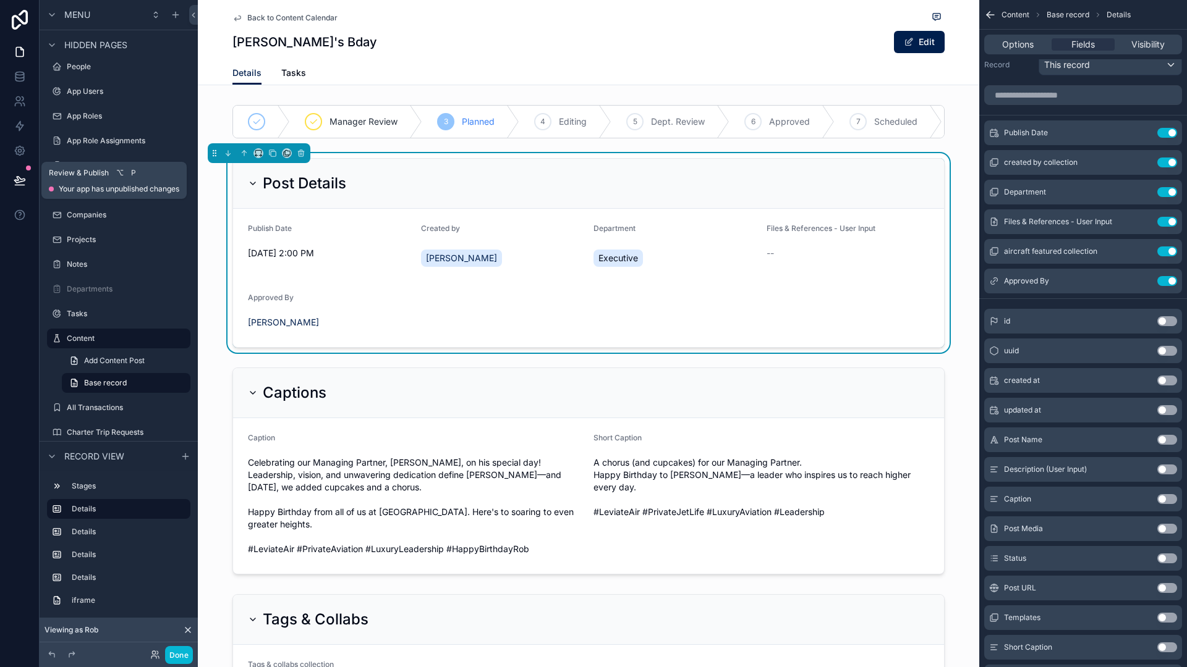
click at [22, 180] on icon at bounding box center [20, 180] width 12 height 12
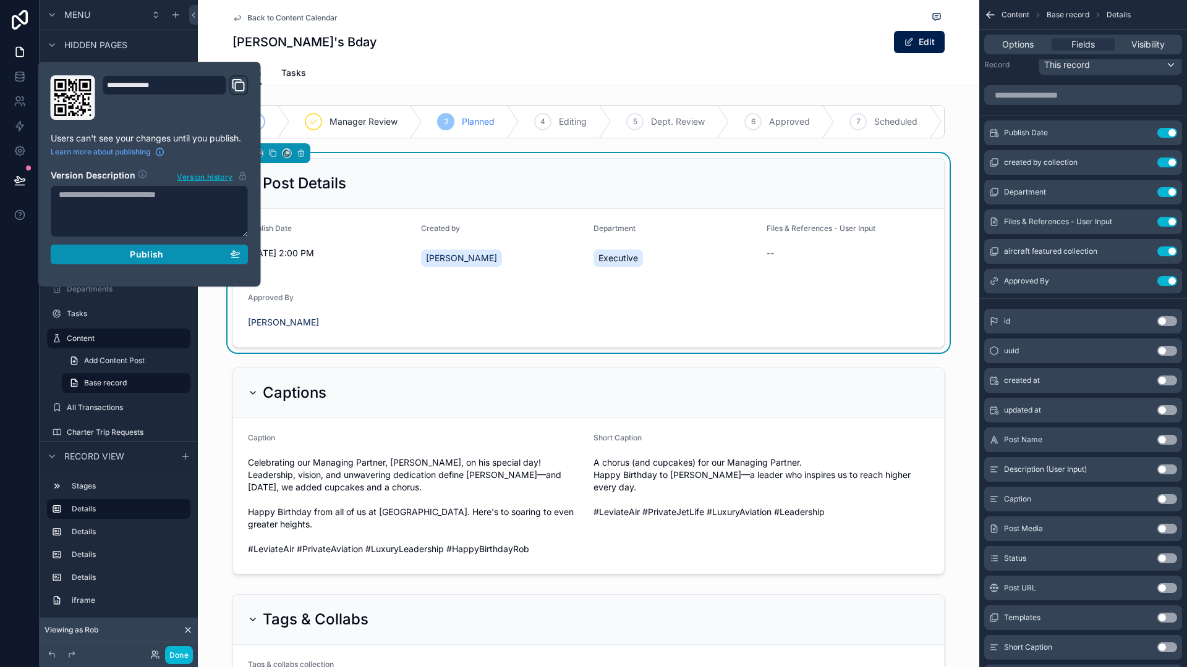
click at [80, 263] on button "Publish" at bounding box center [150, 255] width 198 height 20
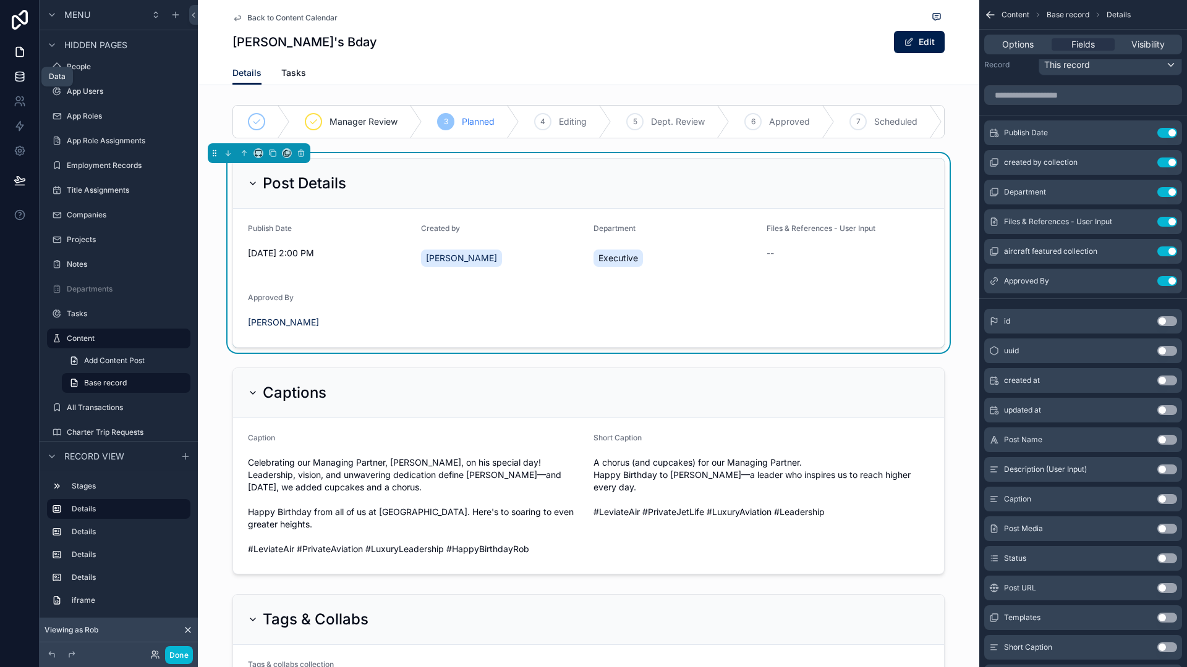
click at [23, 69] on link at bounding box center [19, 76] width 39 height 25
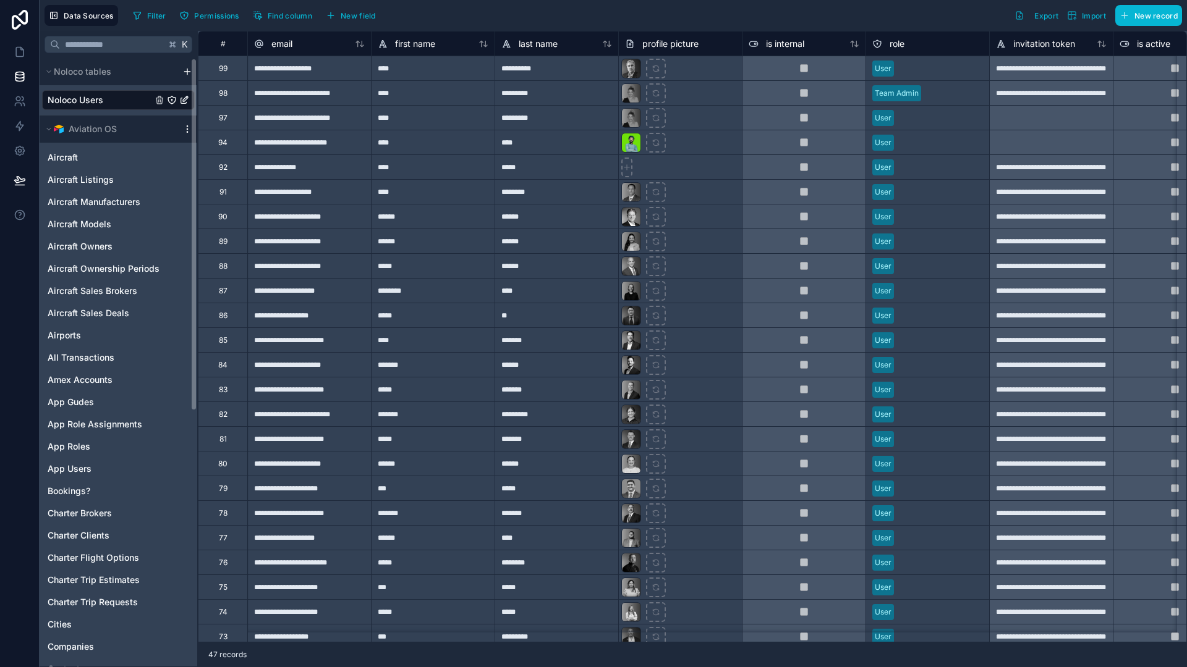
click at [186, 130] on icon "scrollable content" at bounding box center [187, 129] width 10 height 10
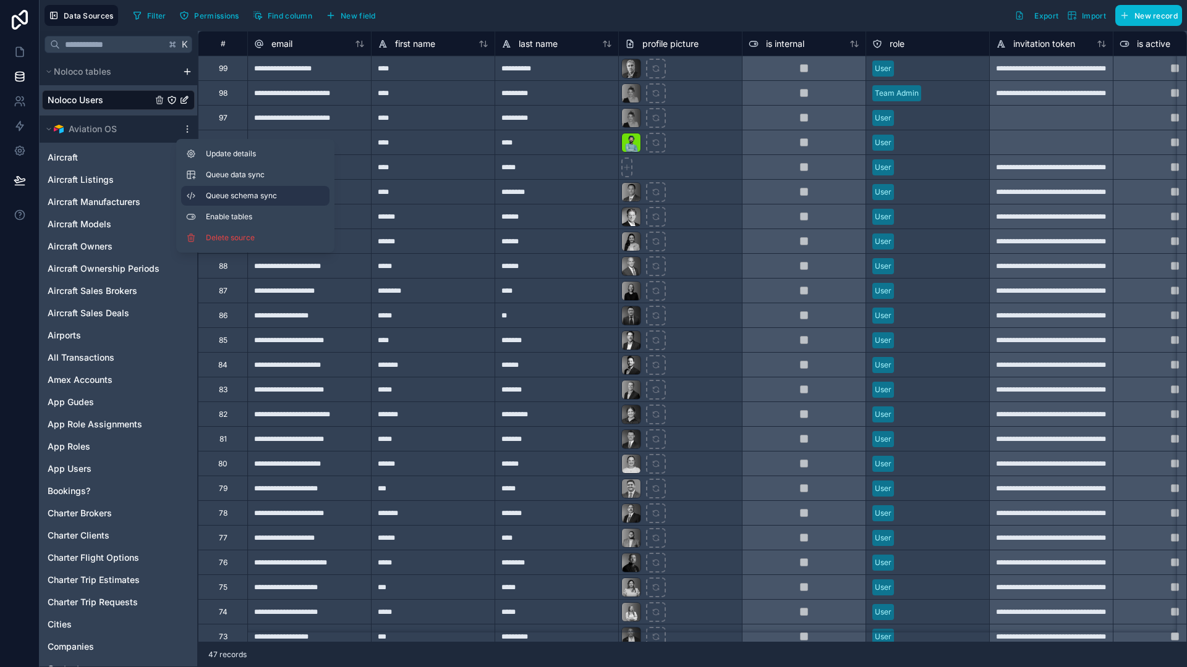
click at [252, 198] on span "Queue schema sync" at bounding box center [250, 196] width 89 height 10
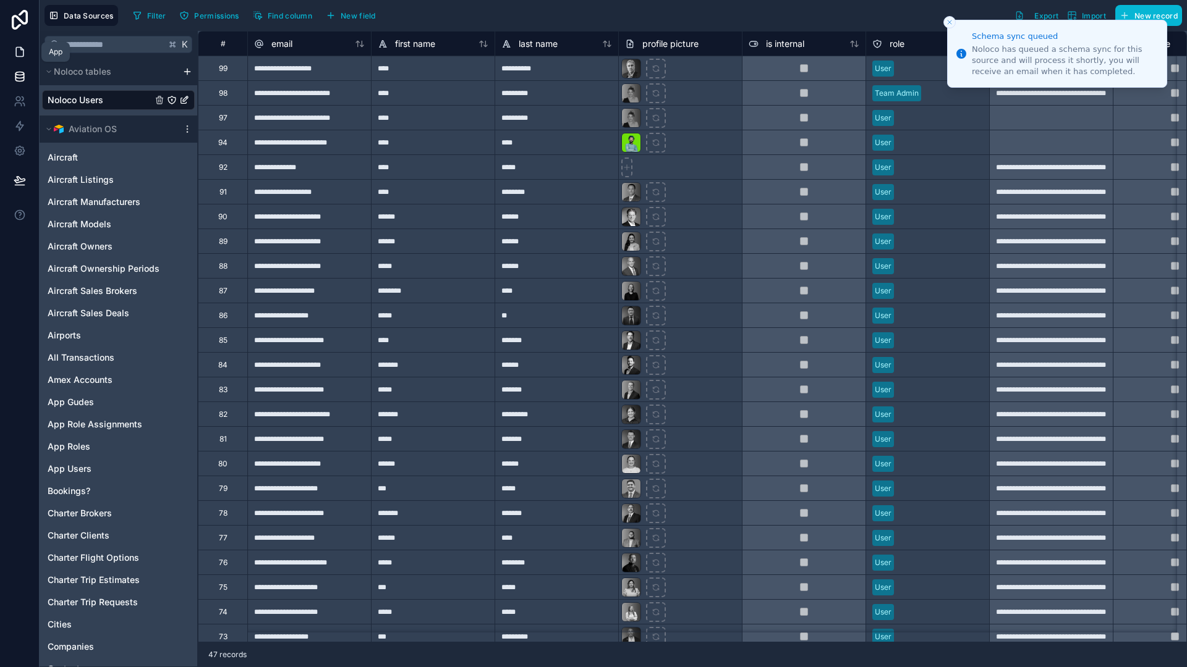
click at [19, 58] on link at bounding box center [19, 52] width 39 height 25
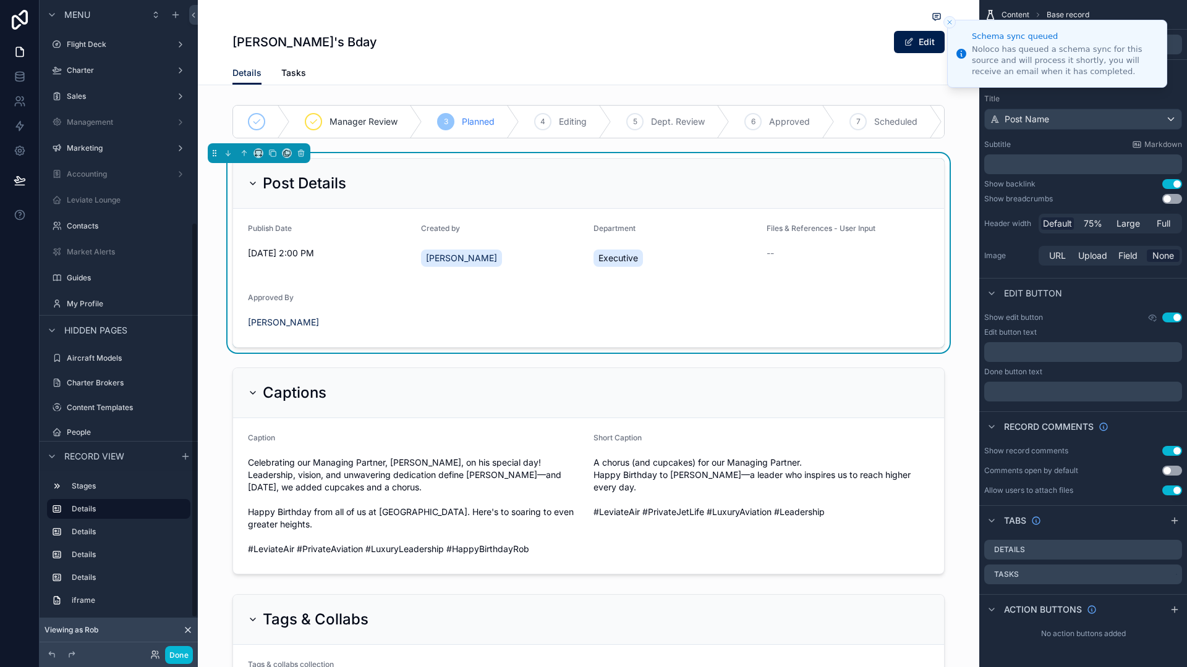
scroll to position [366, 0]
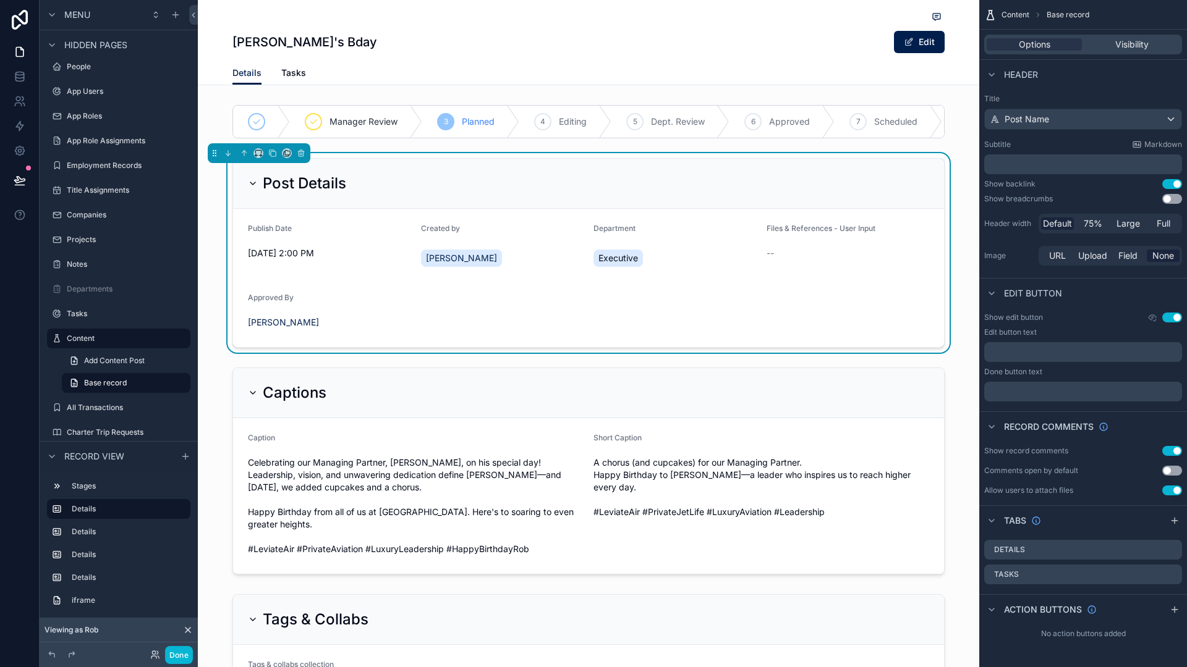
click at [430, 318] on form "Publish Date [DATE] 2:00 PM Created by [PERSON_NAME] Department Executive Files…" at bounding box center [588, 278] width 711 height 138
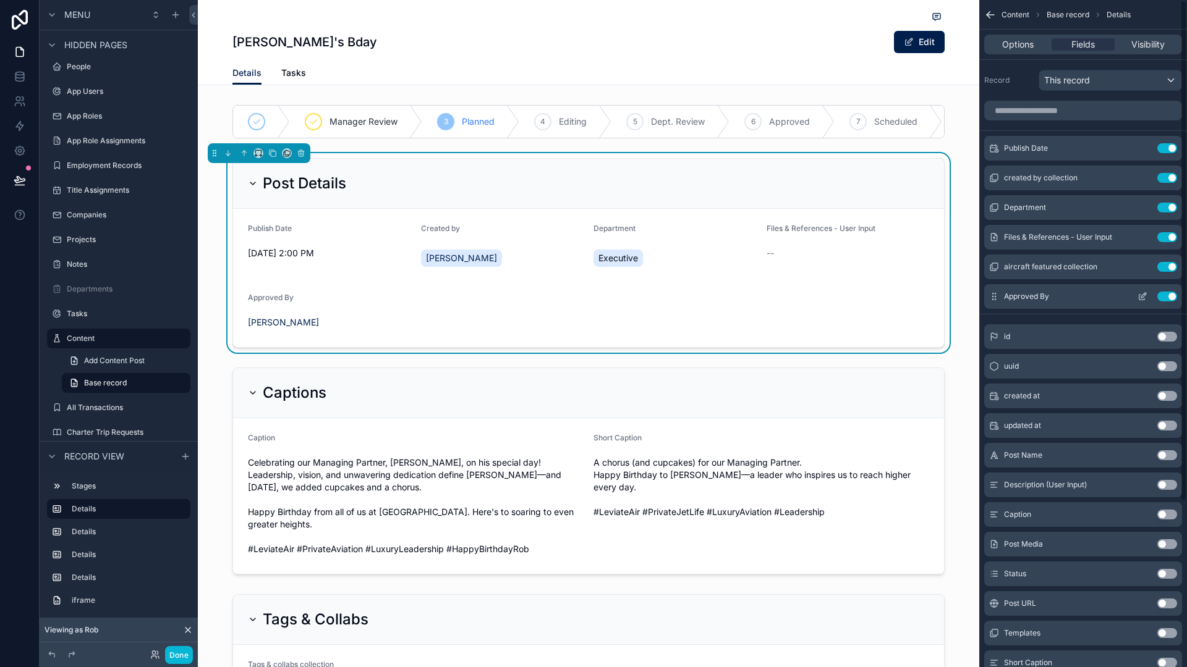
click at [1091, 302] on div "Approved By Use setting" at bounding box center [1083, 296] width 198 height 25
click at [1043, 295] on span "Approved By" at bounding box center [1026, 297] width 45 height 10
click at [453, 193] on div "Post Details" at bounding box center [588, 184] width 681 height 20
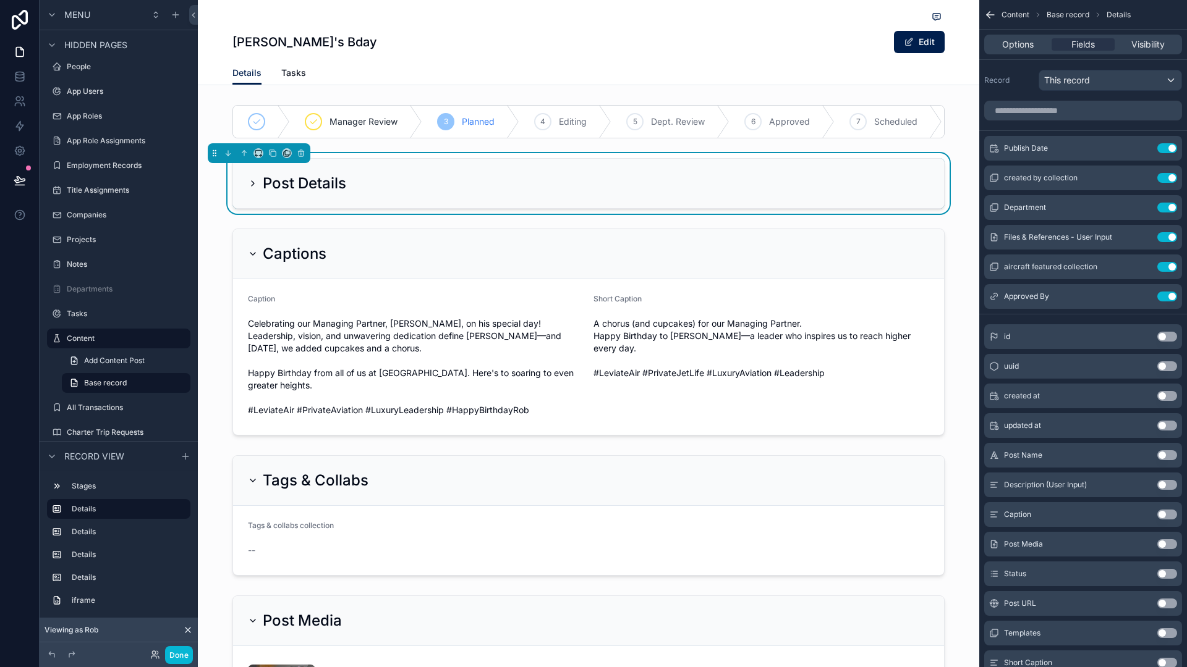
click at [451, 208] on div "Post Details" at bounding box center [588, 183] width 711 height 49
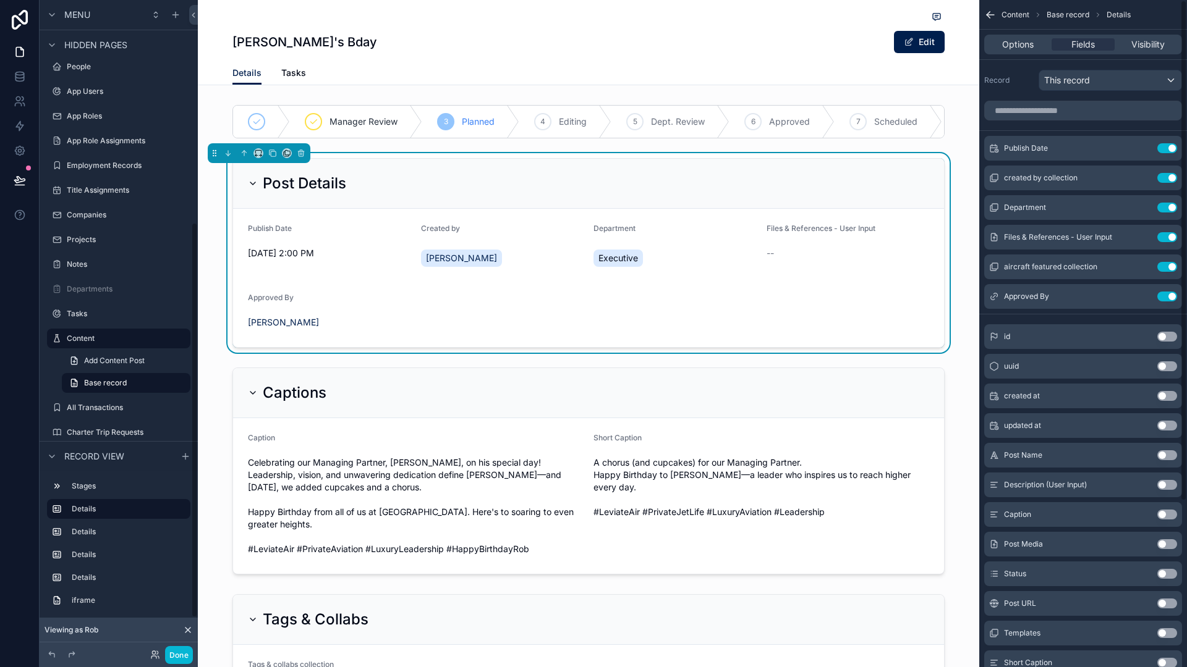
click at [232, 47] on h1 "[PERSON_NAME]'s Bday" at bounding box center [304, 41] width 145 height 17
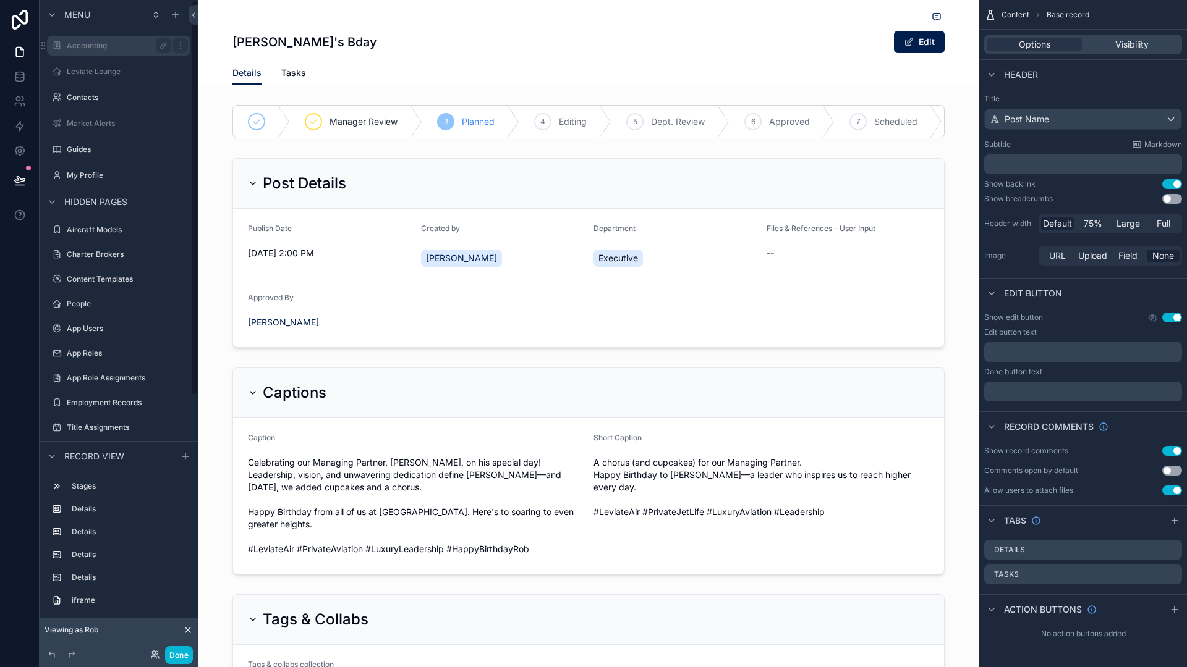
scroll to position [0, 0]
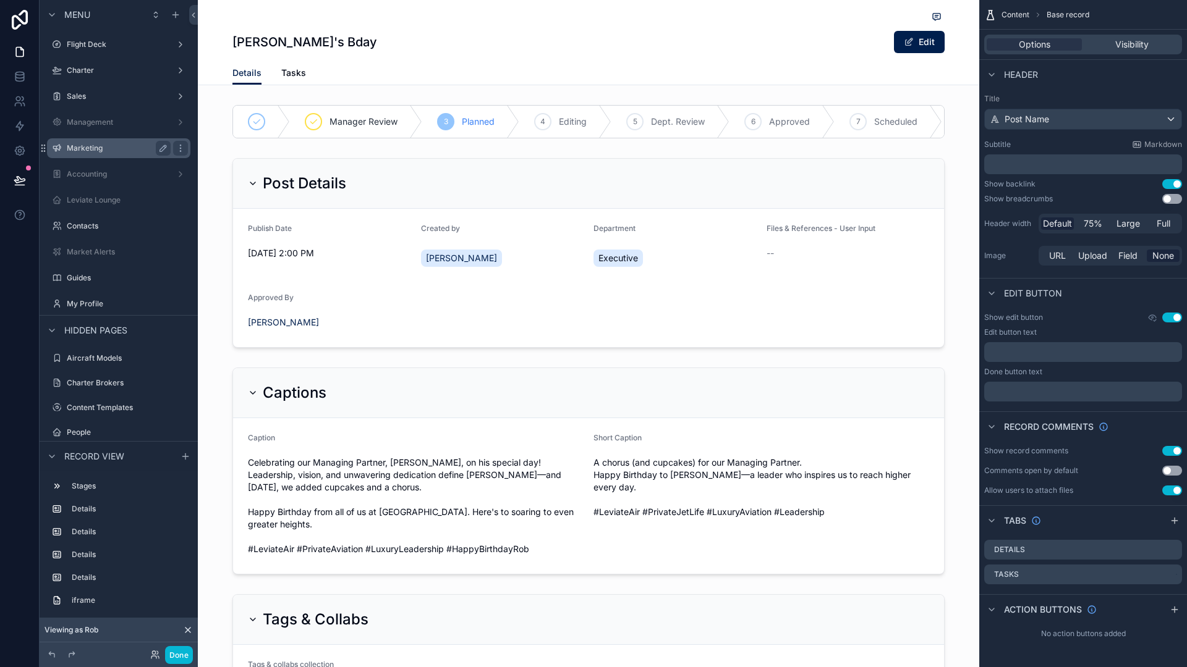
click at [100, 144] on label "Marketing" at bounding box center [116, 148] width 99 height 10
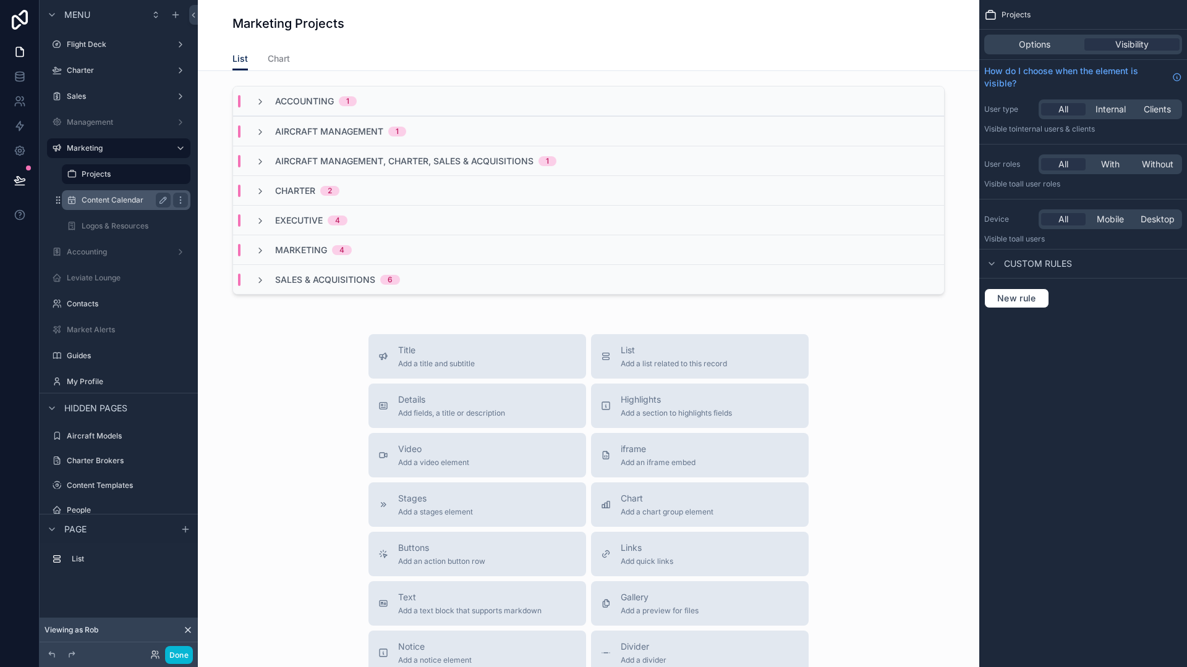
click at [132, 201] on label "Content Calendar" at bounding box center [124, 200] width 84 height 10
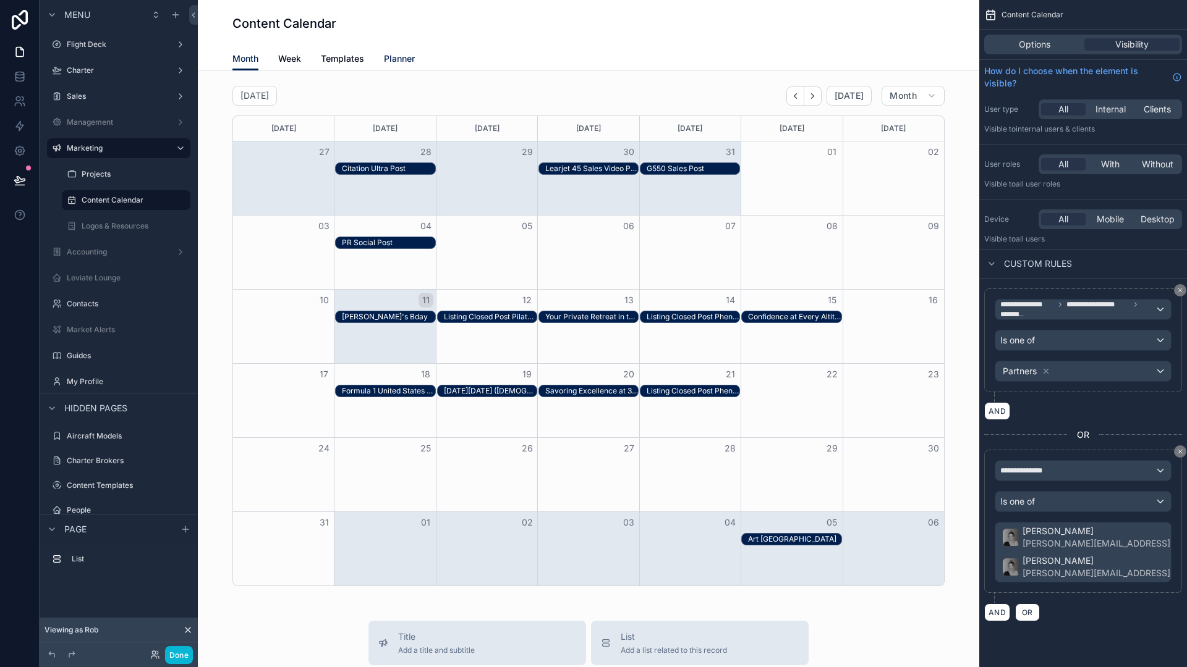
click at [386, 56] on span "Planner" at bounding box center [399, 59] width 31 height 12
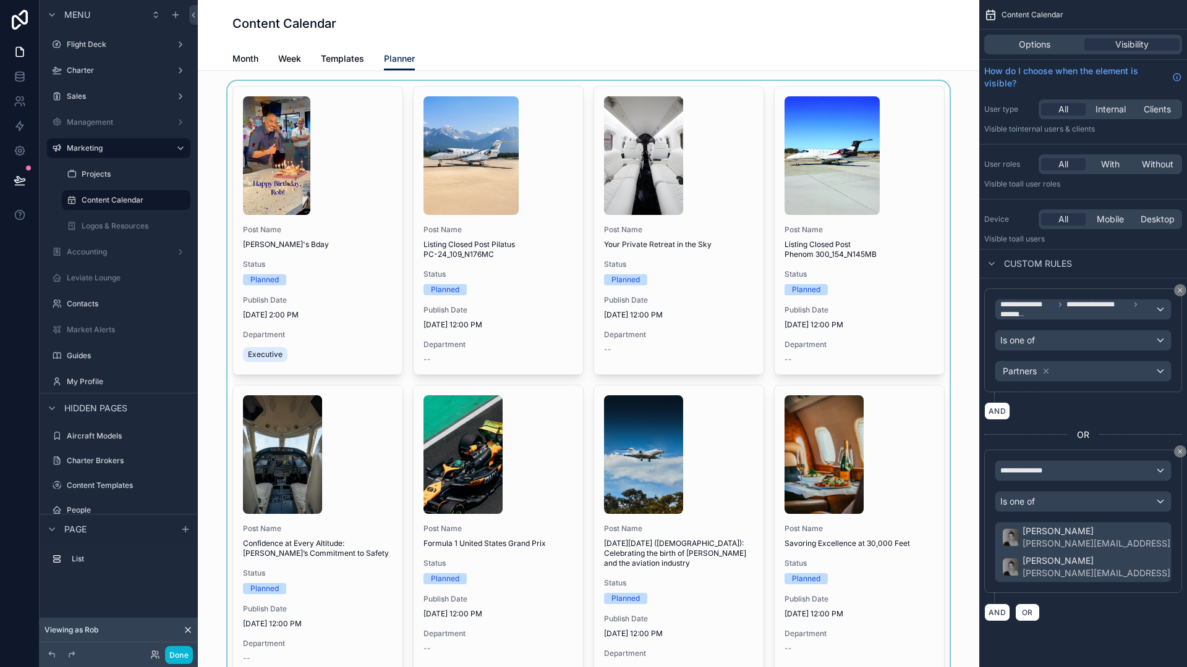
click at [451, 184] on div "scrollable content" at bounding box center [588, 559] width 761 height 956
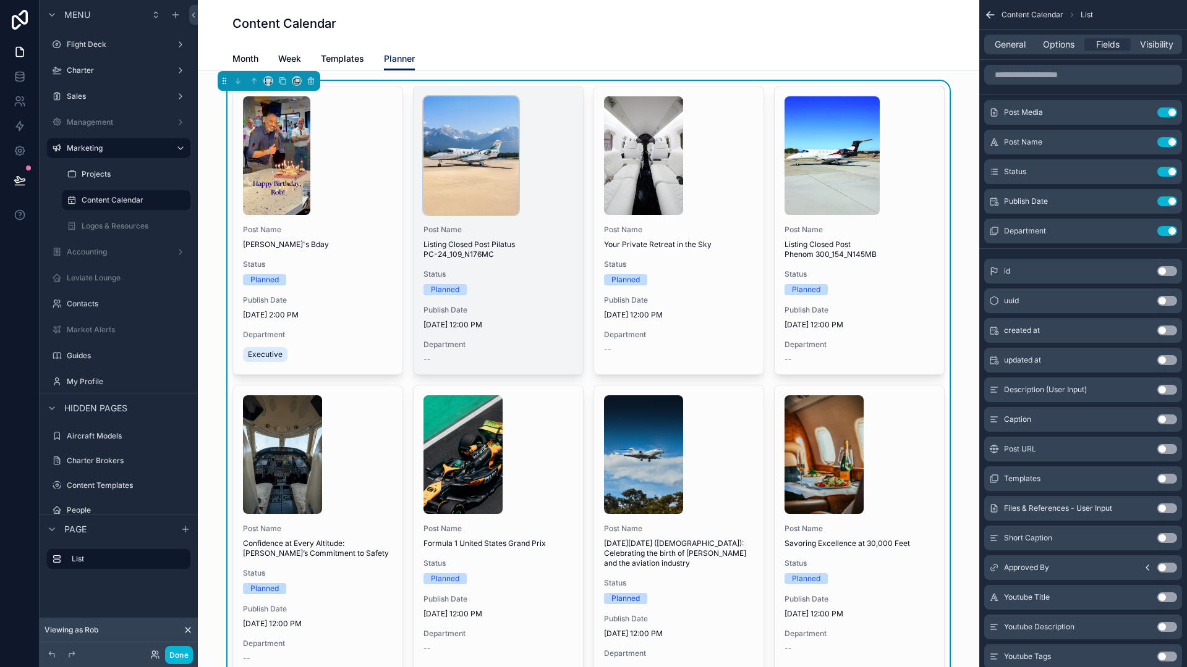
click at [480, 186] on img "scrollable content" at bounding box center [470, 155] width 95 height 119
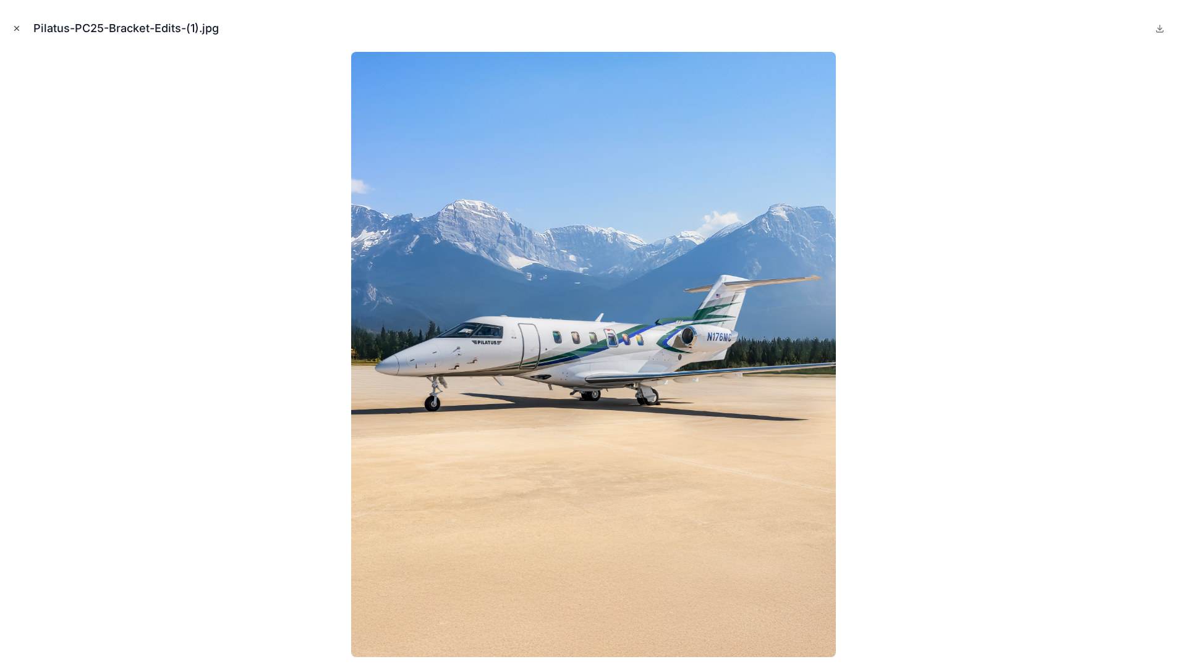
click at [16, 28] on icon "Close modal" at bounding box center [17, 29] width 4 height 4
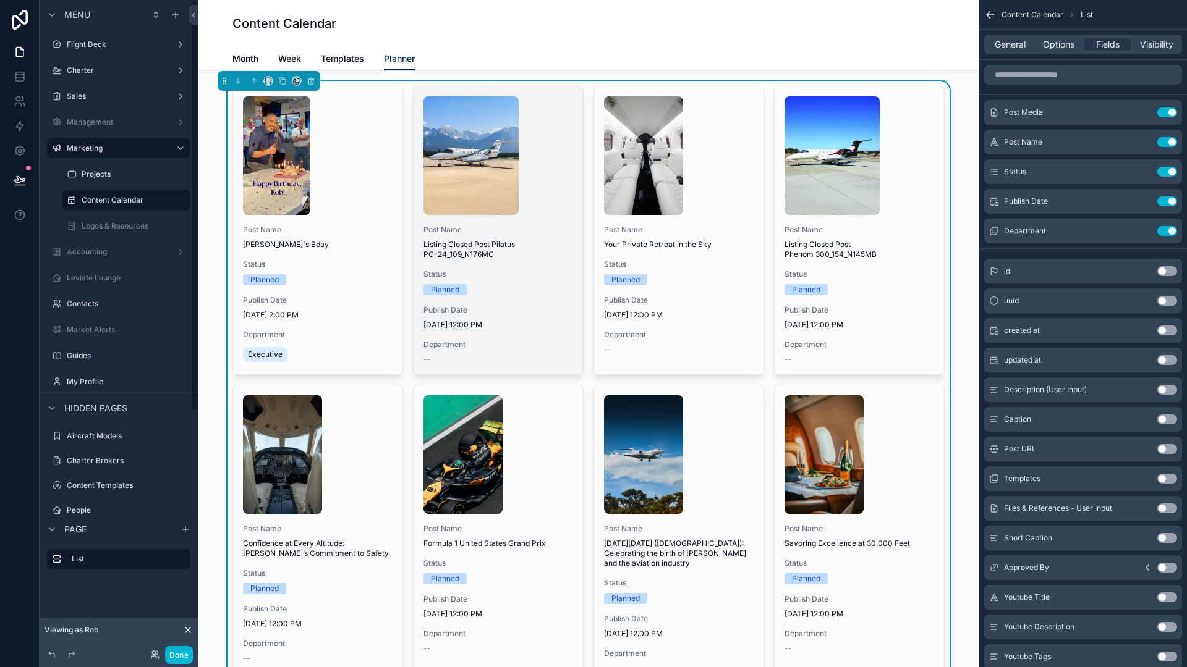
click at [519, 270] on span "Status" at bounding box center [498, 274] width 150 height 10
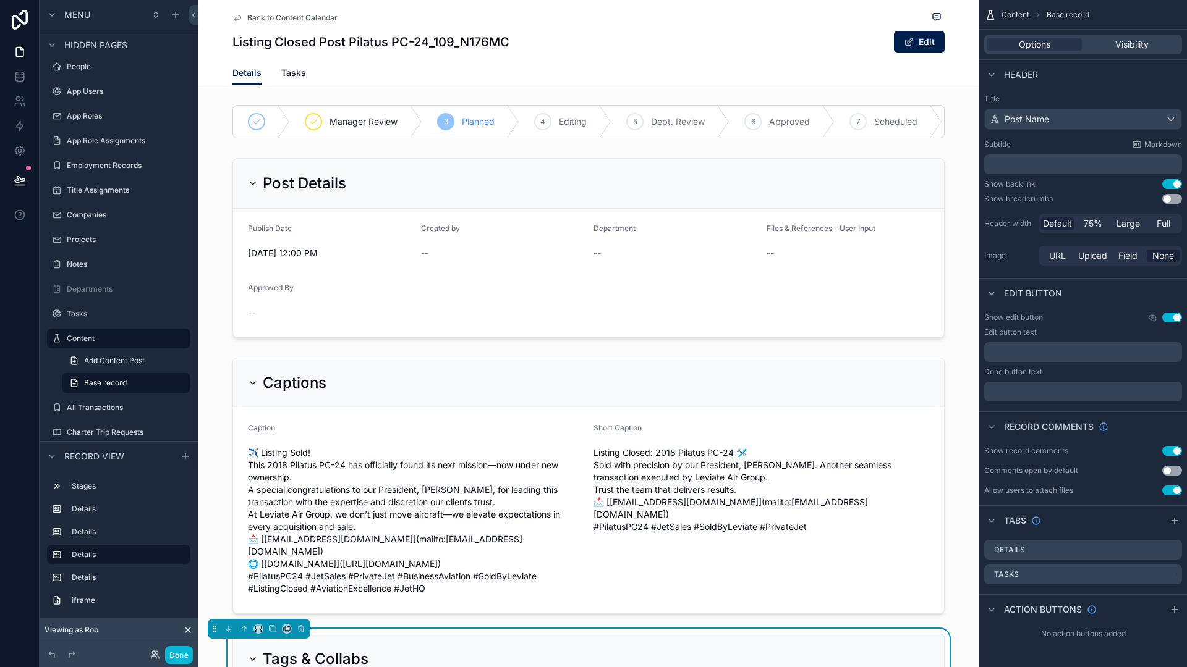
click at [305, 20] on span "Back to Content Calendar" at bounding box center [292, 18] width 90 height 10
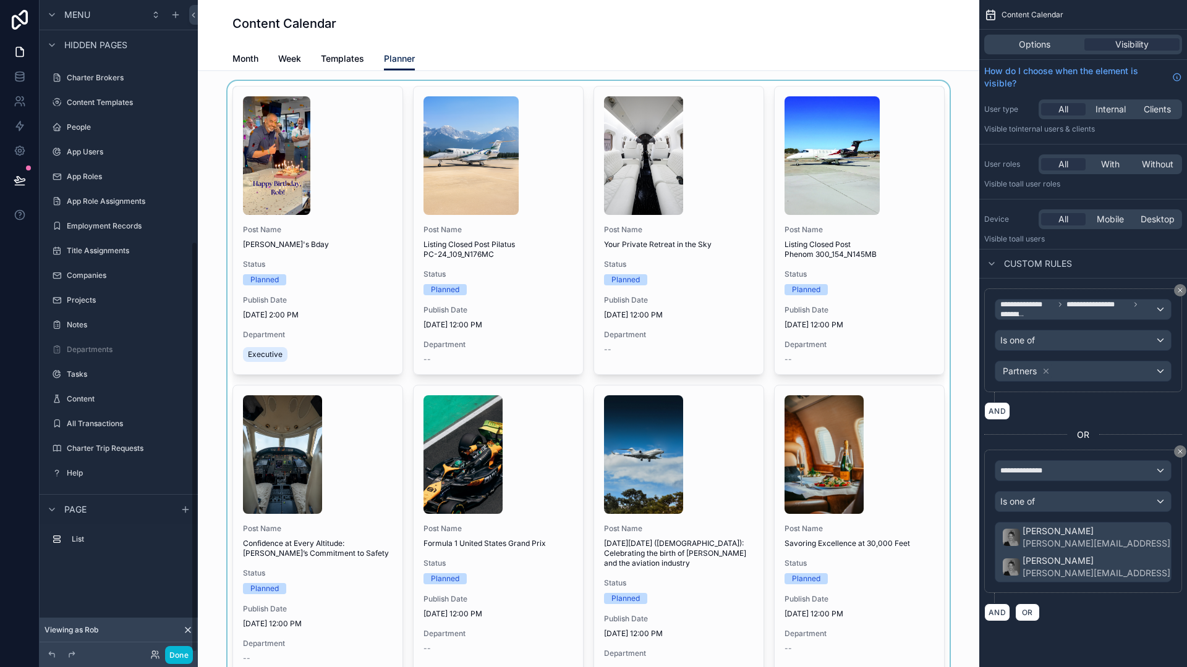
click at [341, 194] on div "scrollable content" at bounding box center [588, 559] width 761 height 956
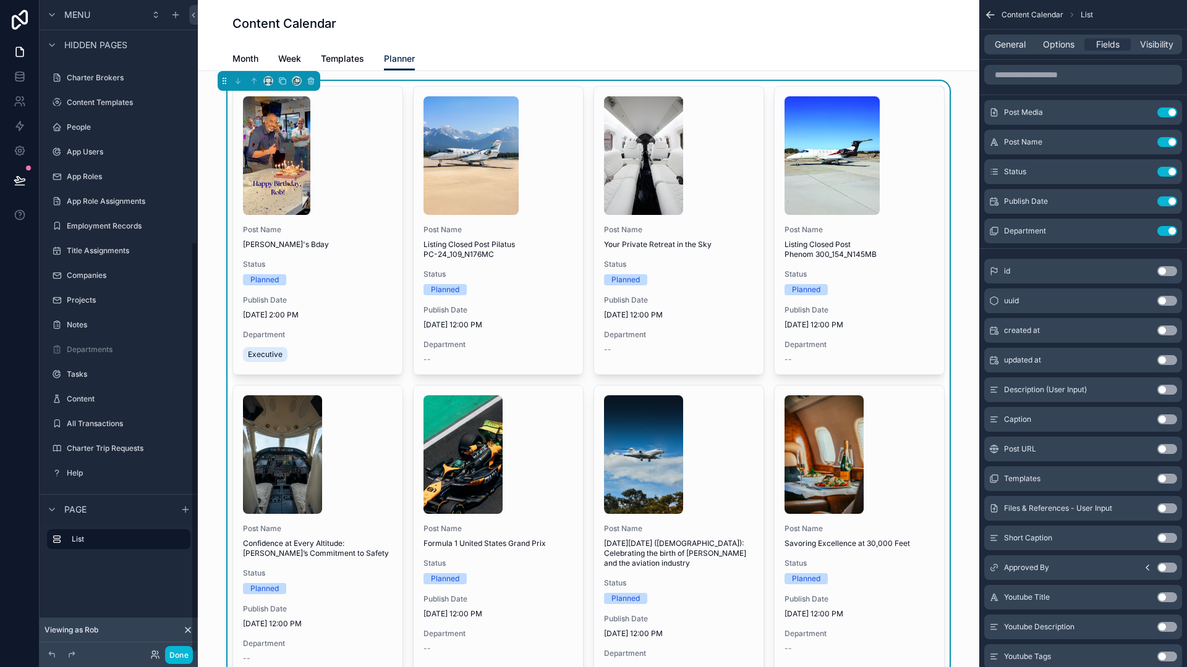
click at [341, 193] on div "scrollable content" at bounding box center [318, 155] width 150 height 119
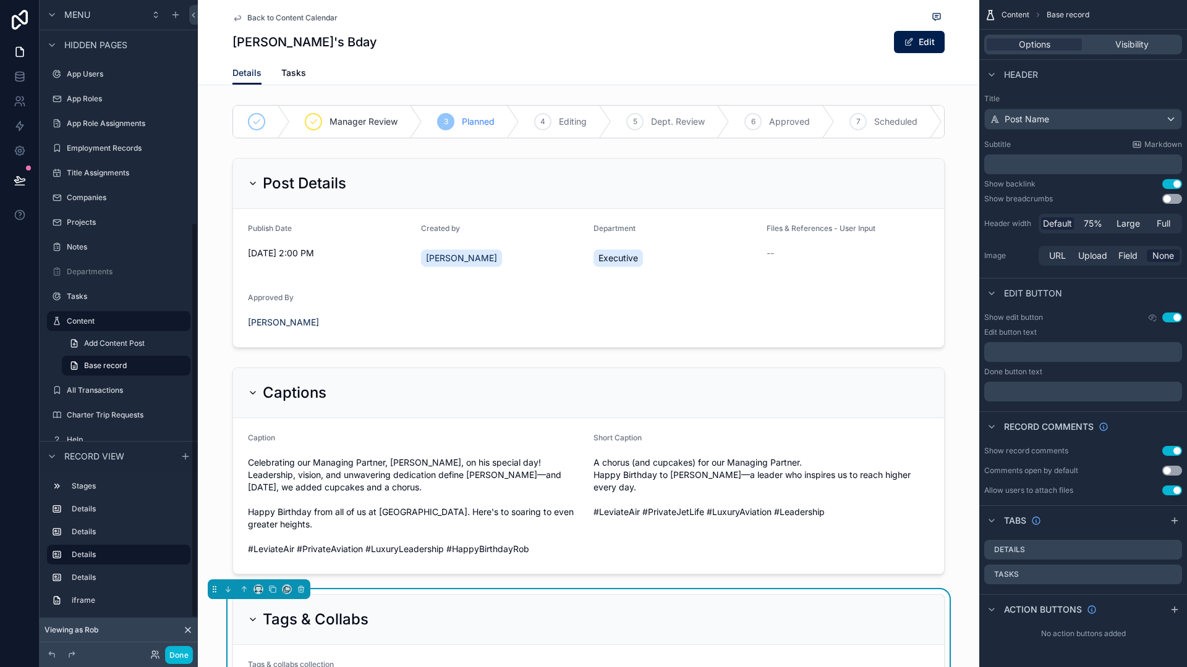
scroll to position [366, 0]
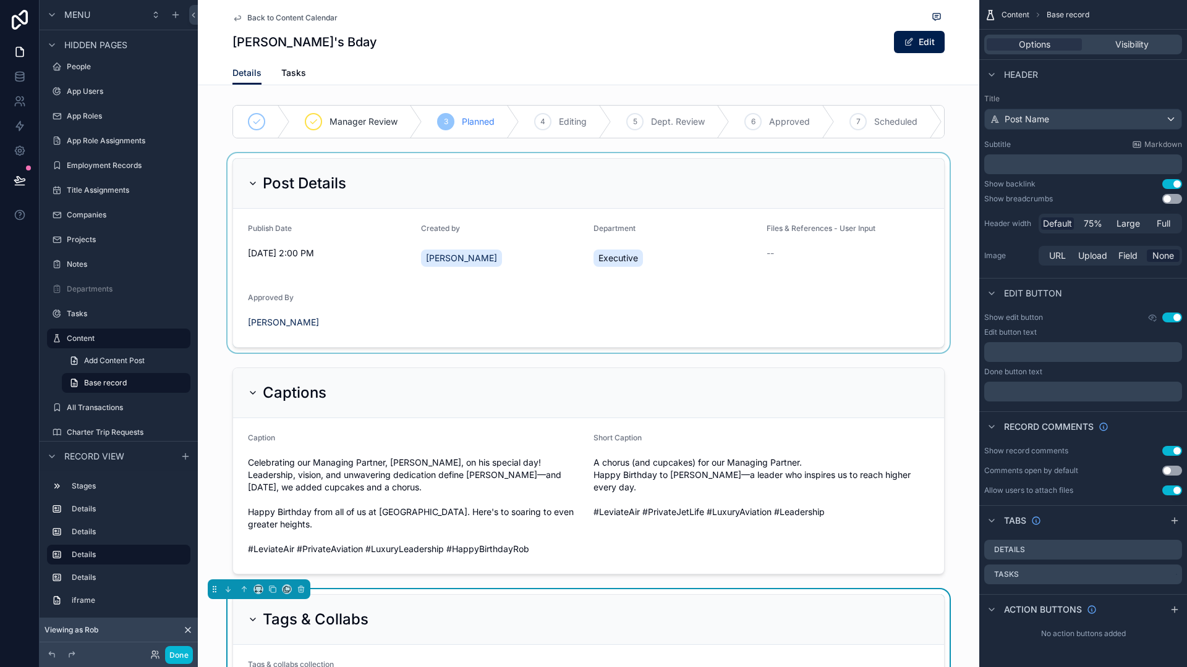
click at [297, 313] on div "scrollable content" at bounding box center [588, 253] width 781 height 200
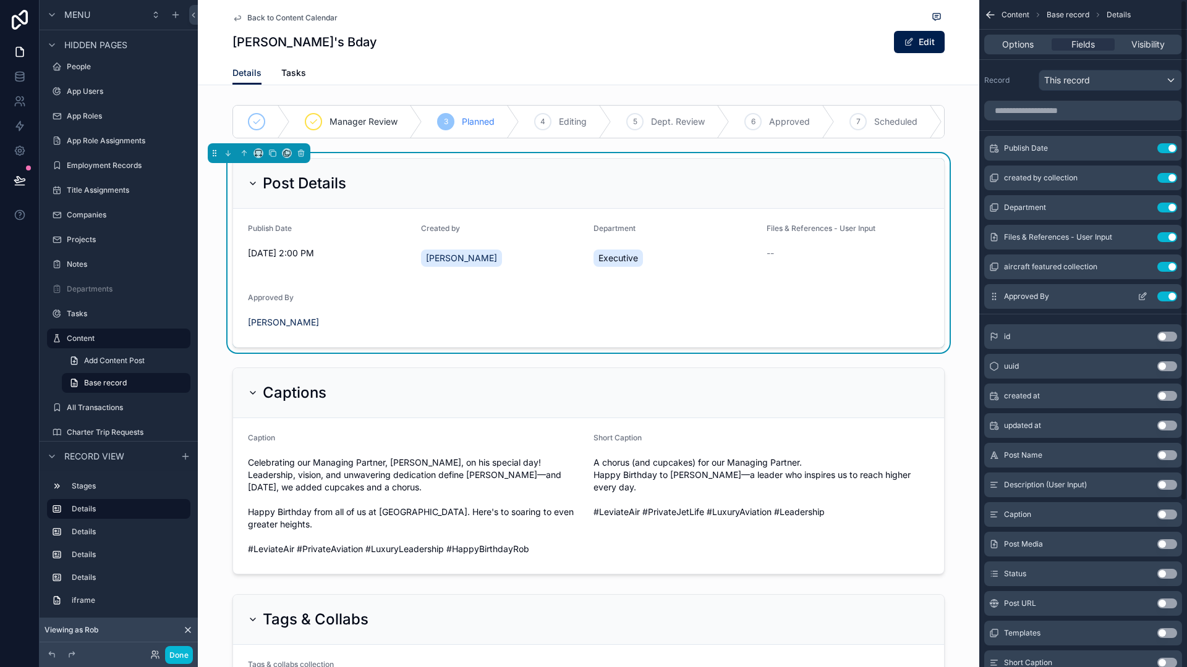
click at [1066, 290] on div "Approved By Use setting" at bounding box center [1083, 296] width 198 height 25
click at [17, 76] on icon at bounding box center [20, 76] width 12 height 12
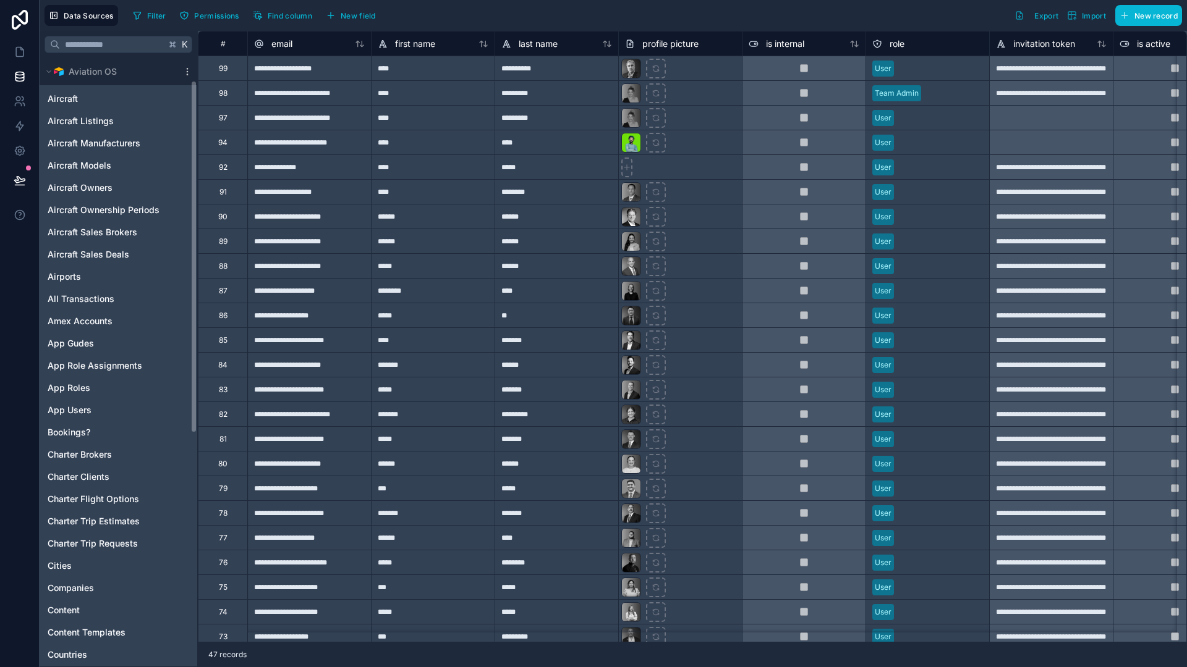
scroll to position [88, 0]
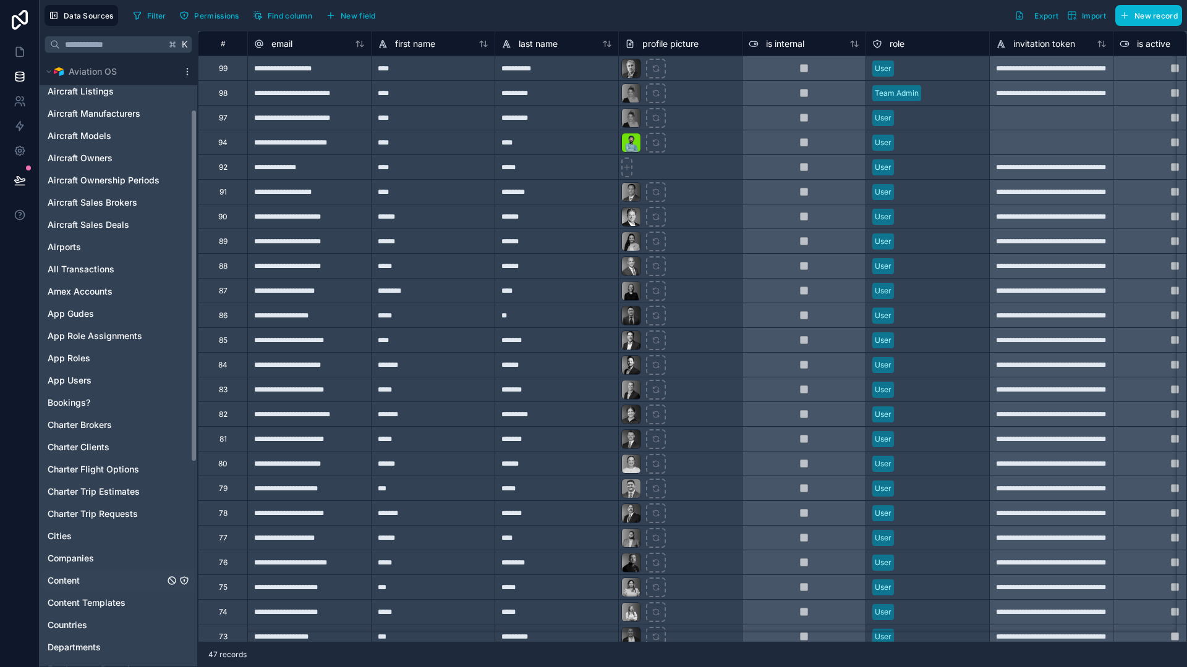
click at [85, 580] on div "Content" at bounding box center [118, 581] width 153 height 20
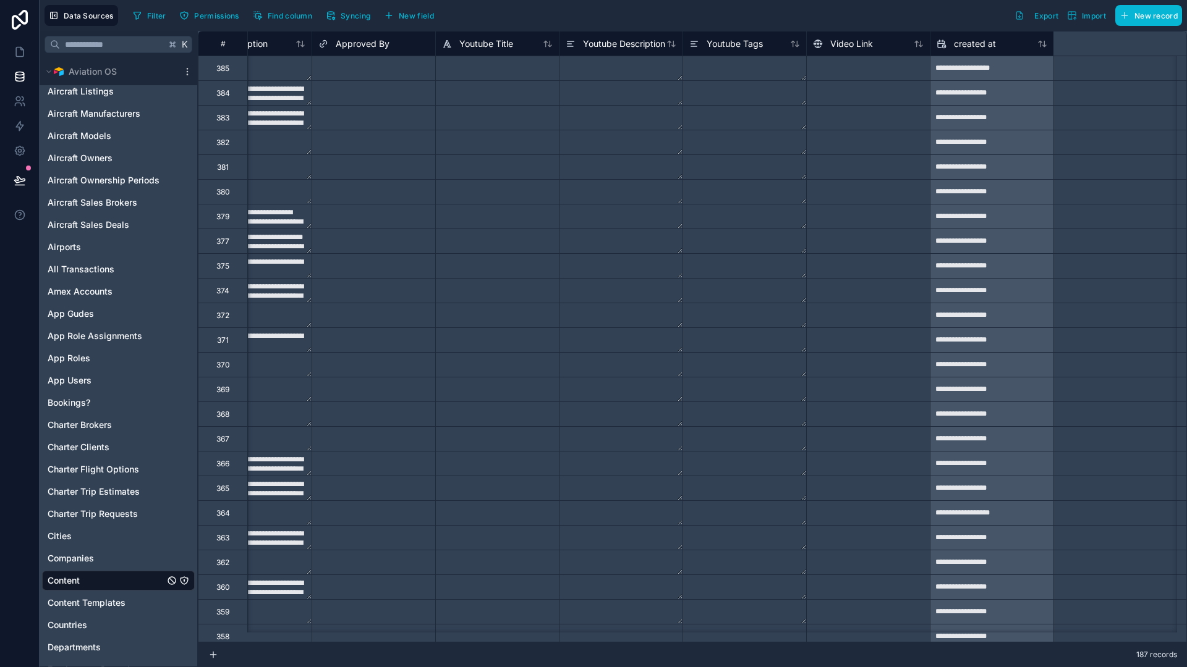
scroll to position [0, 1010]
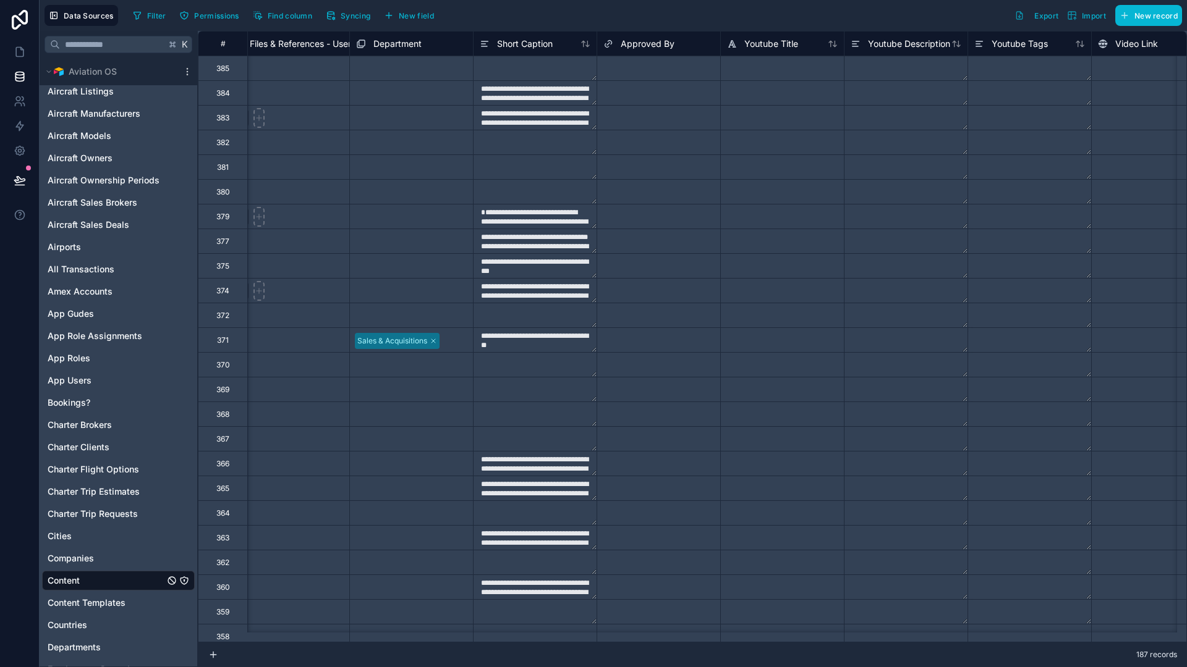
click at [656, 67] on div "Select a Approved By" at bounding box center [640, 69] width 75 height 10
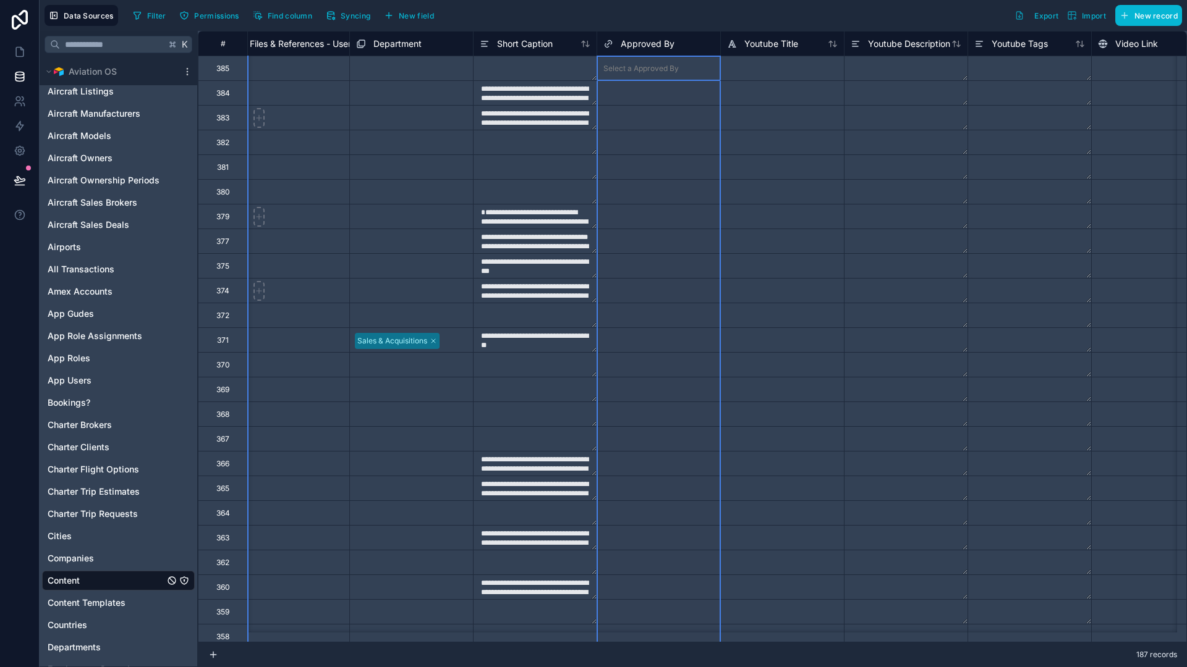
click at [668, 39] on span "Approved By" at bounding box center [647, 44] width 54 height 12
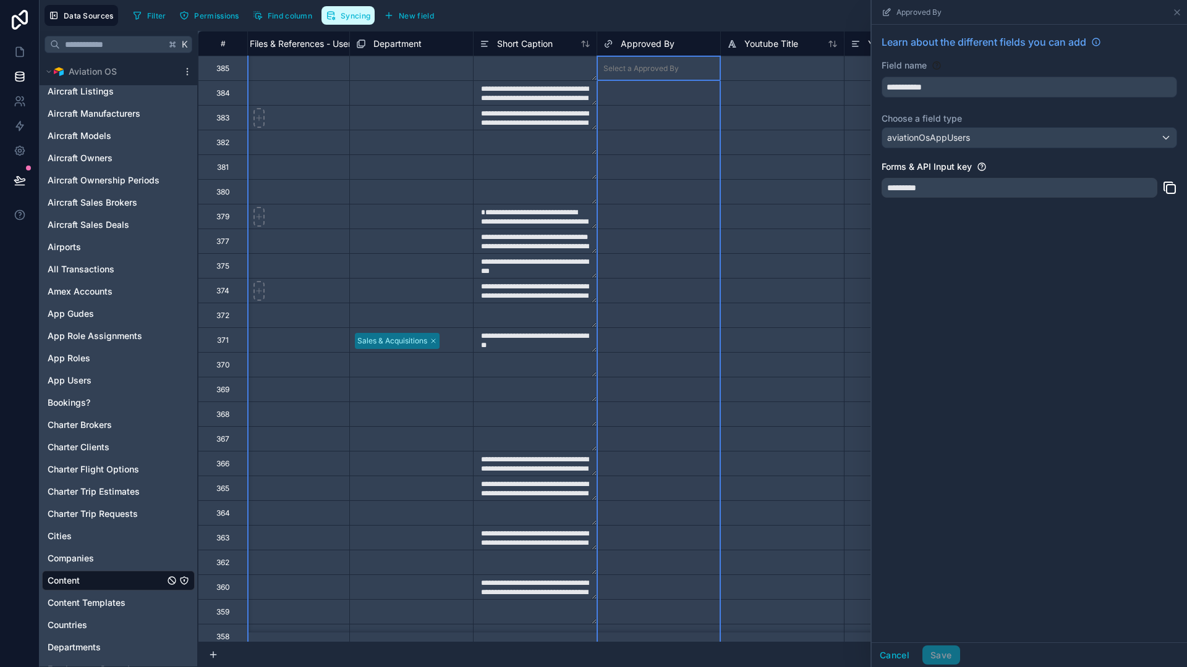
click at [372, 7] on button "Syncing" at bounding box center [347, 15] width 53 height 19
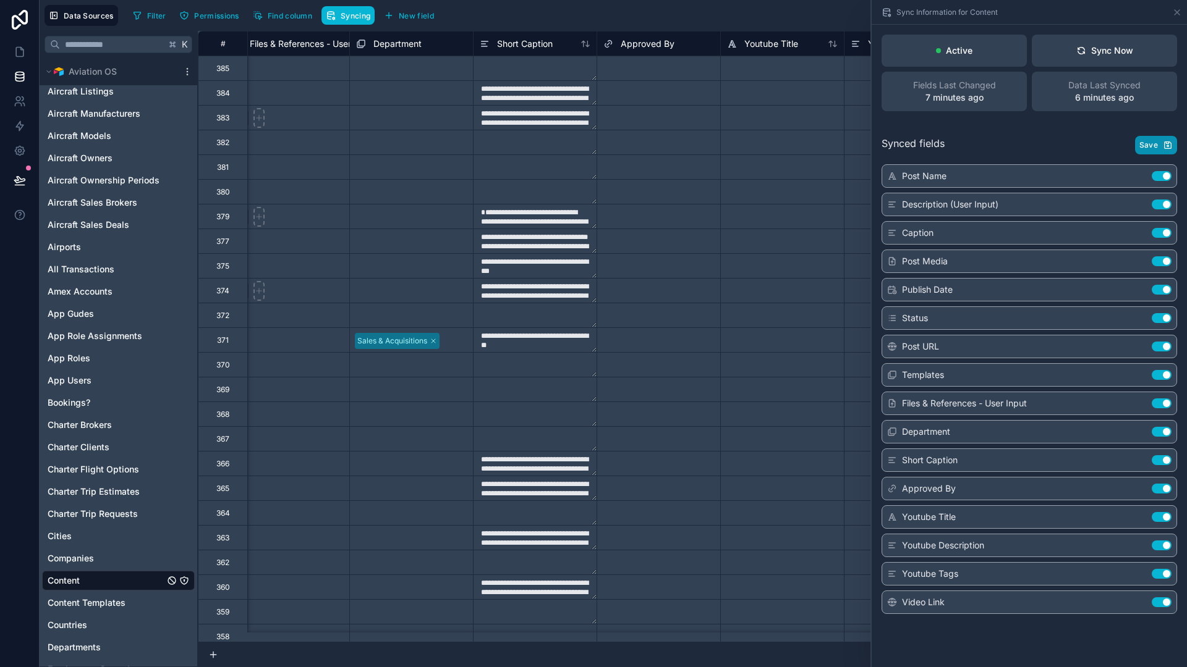
click at [1148, 148] on span "Save" at bounding box center [1148, 145] width 19 height 10
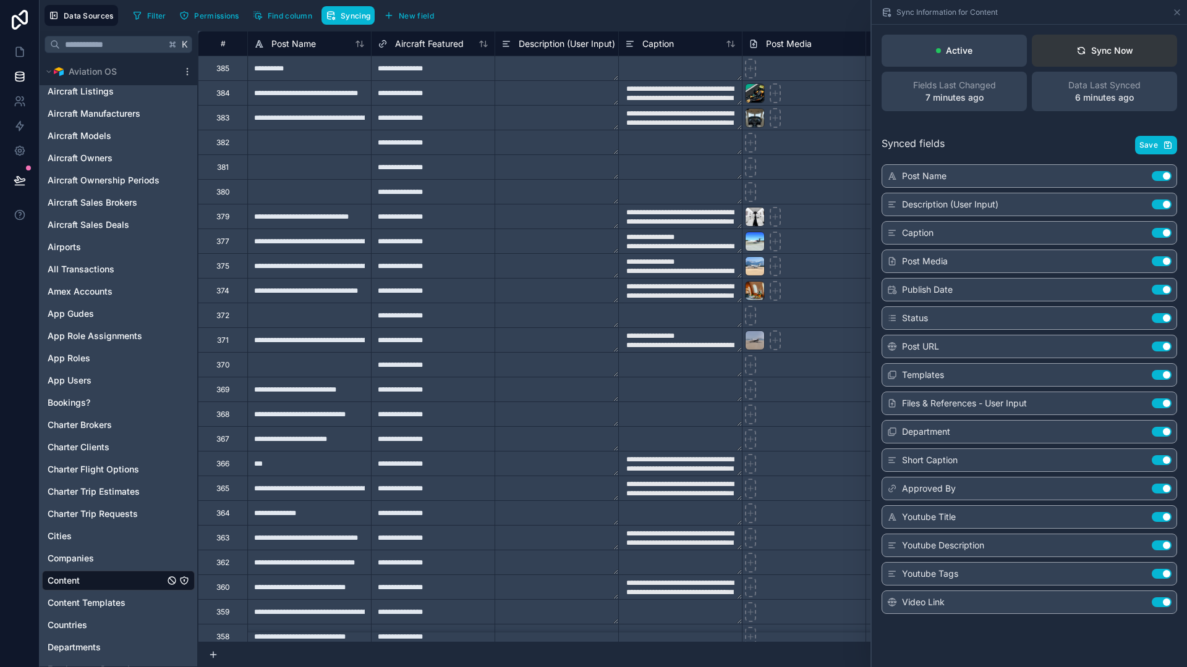
click at [1129, 45] on div "Sync Now" at bounding box center [1104, 50] width 57 height 12
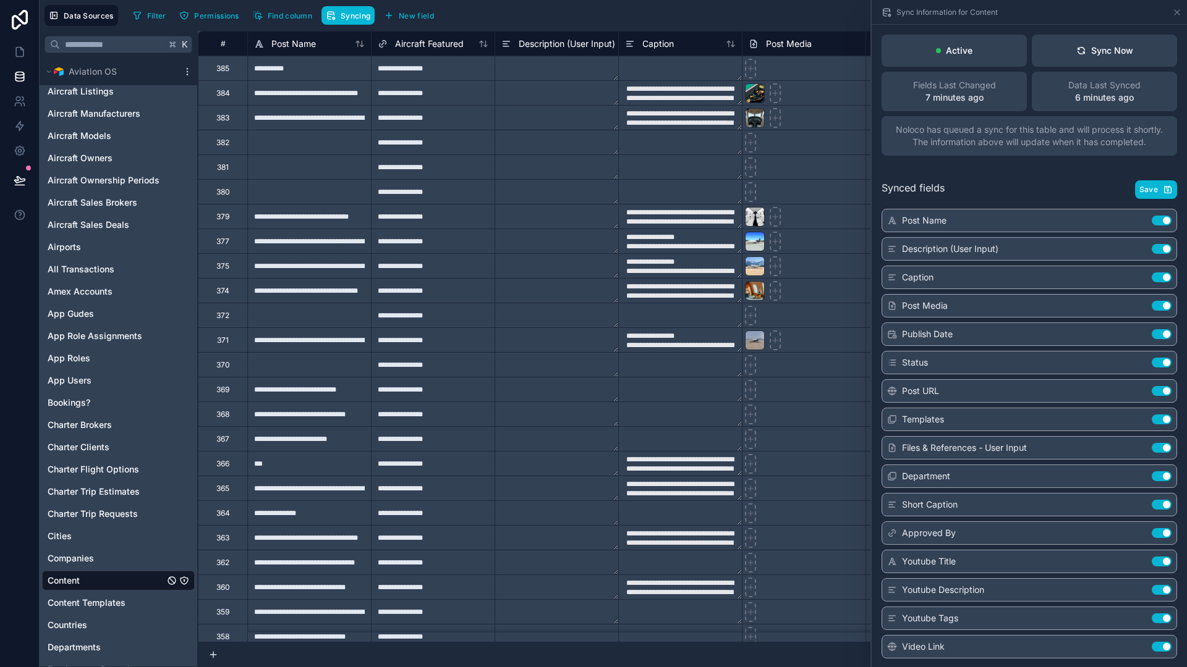
scroll to position [1, 0]
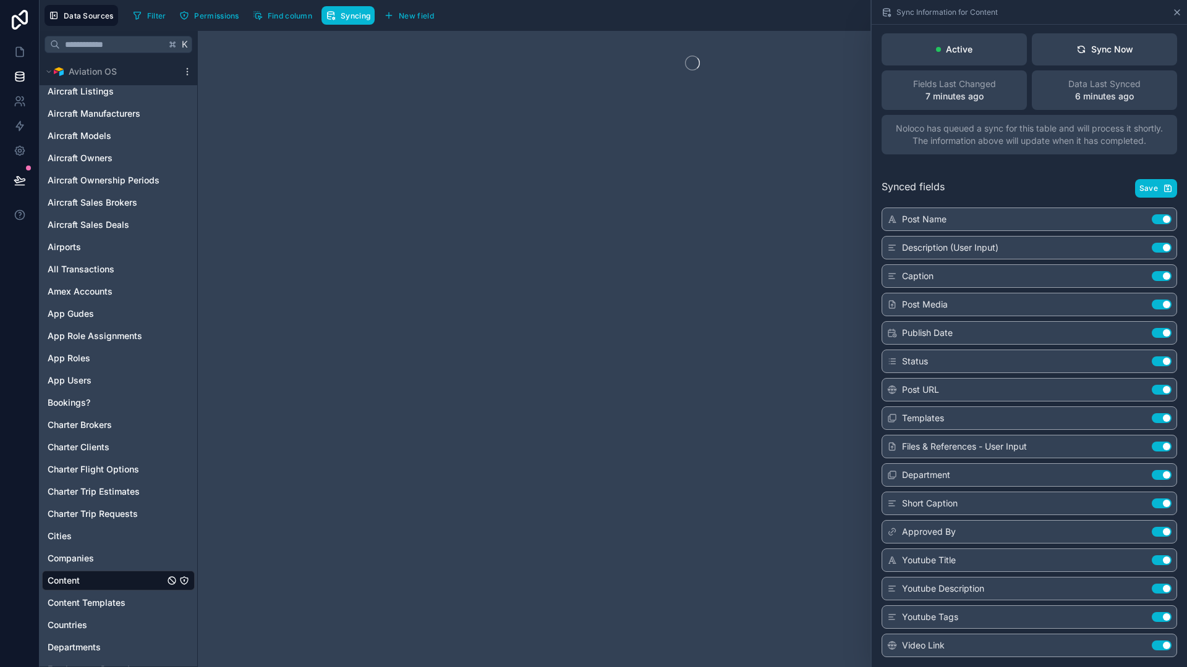
click at [1178, 11] on icon at bounding box center [1177, 12] width 10 height 10
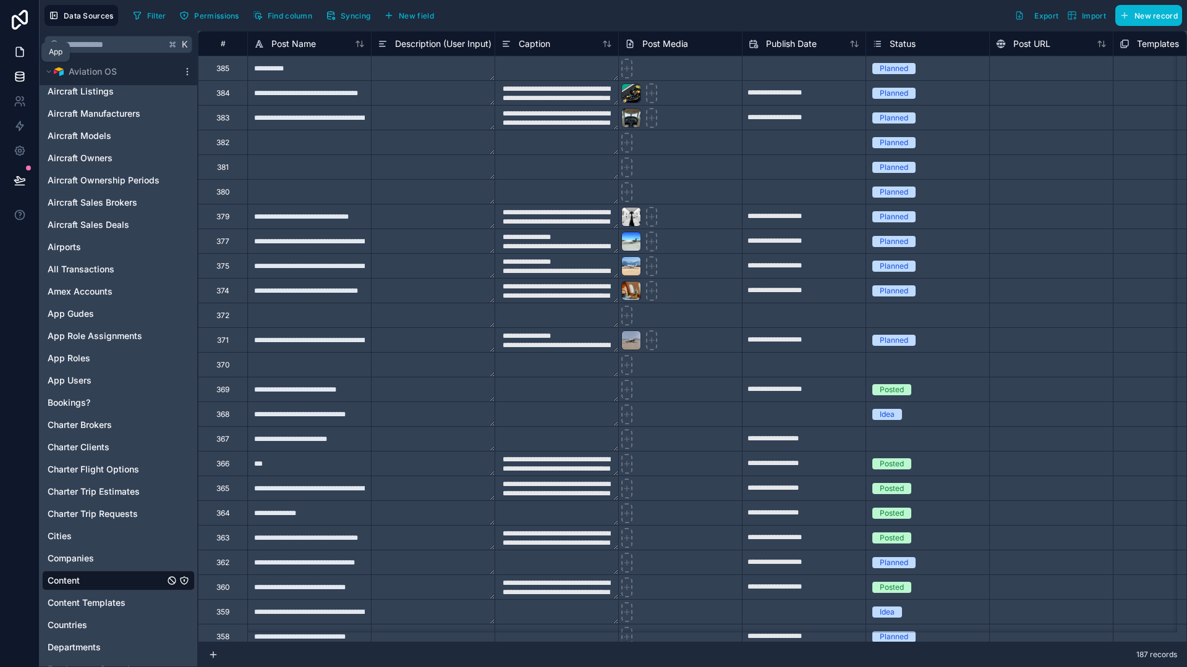
click at [29, 51] on link at bounding box center [19, 52] width 39 height 25
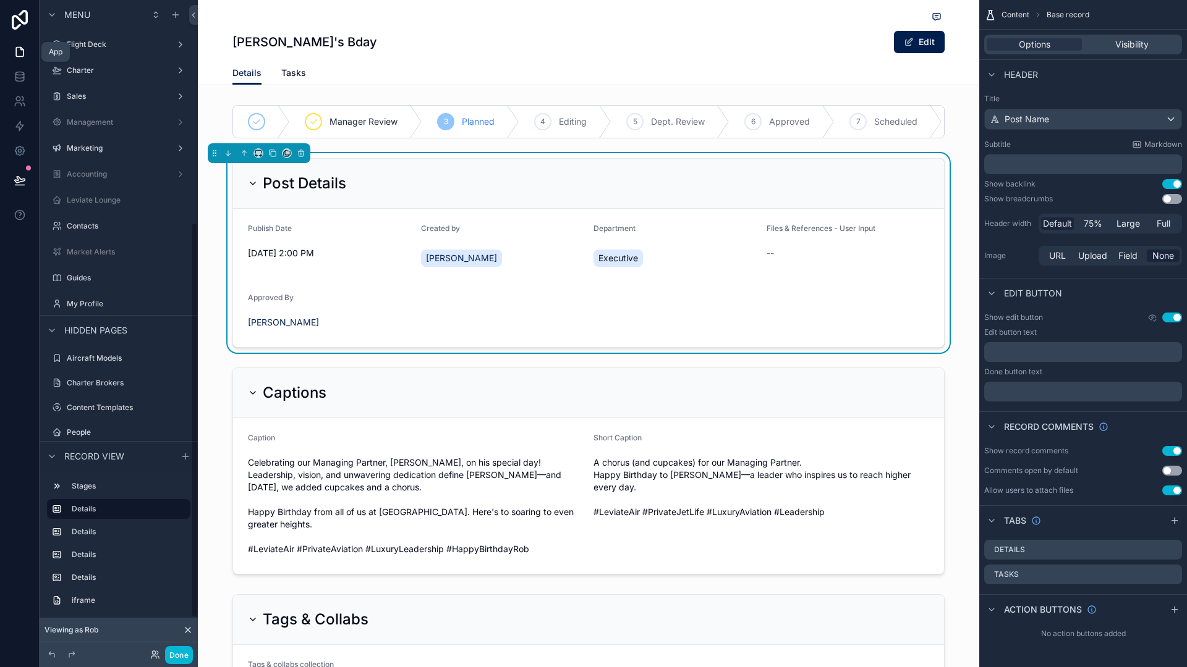
scroll to position [366, 0]
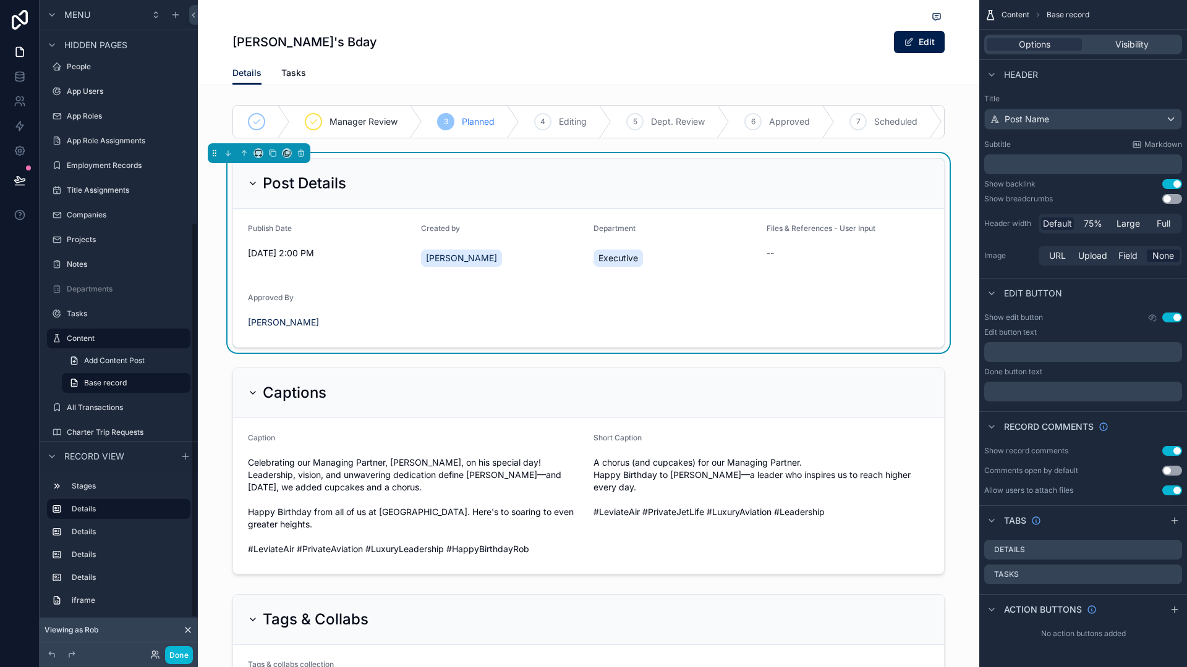
click at [444, 337] on form "Publish Date [DATE] 2:00 PM Created by [PERSON_NAME] Department Executive Files…" at bounding box center [588, 278] width 711 height 138
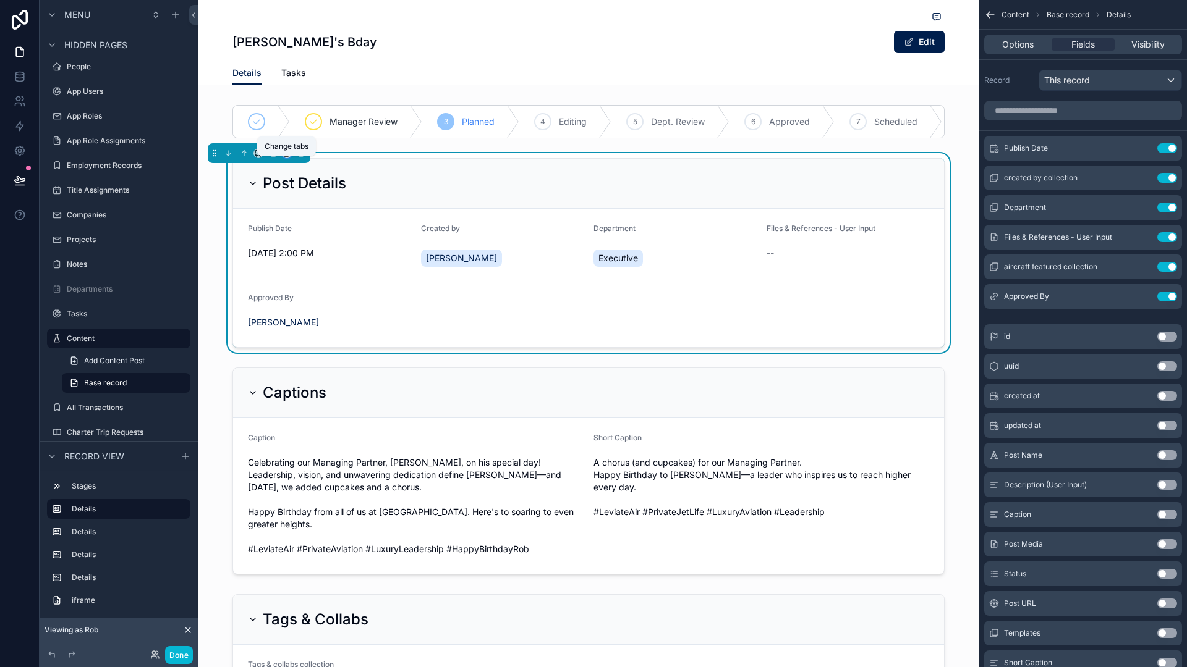
click at [286, 158] on icon "scrollable content" at bounding box center [286, 153] width 9 height 9
click at [399, 201] on div "scrollable content" at bounding box center [593, 333] width 1187 height 667
click at [274, 158] on icon "scrollable content" at bounding box center [272, 153] width 9 height 9
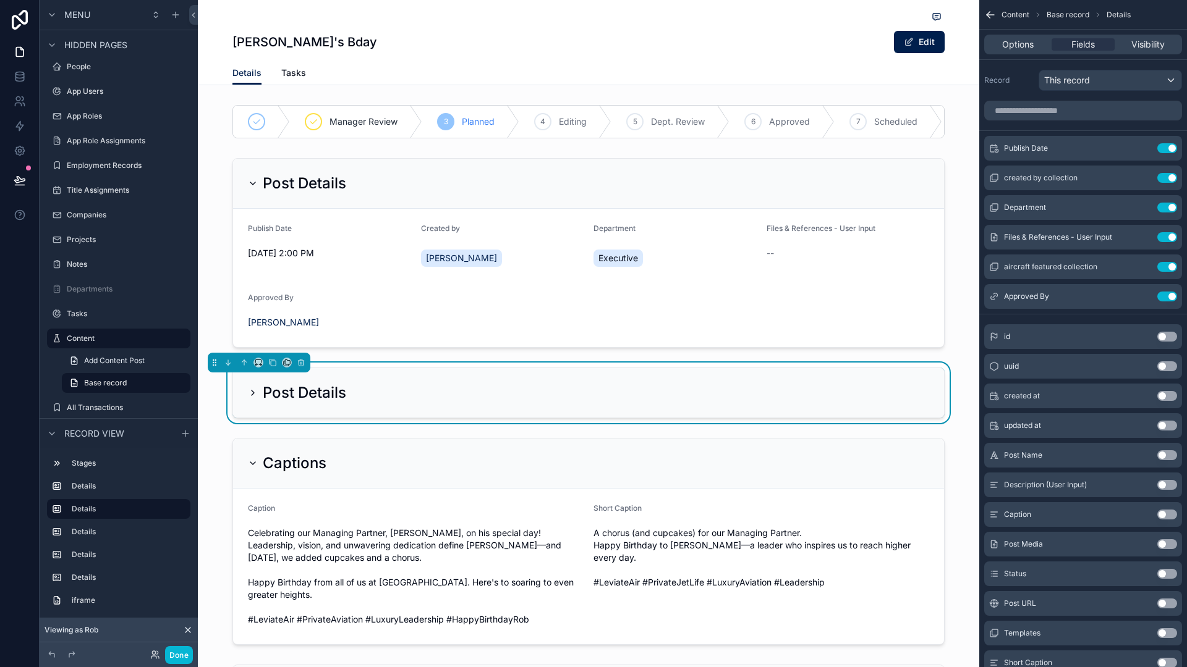
click at [358, 386] on div "Post Details" at bounding box center [588, 392] width 711 height 49
click at [348, 413] on div "Post Details" at bounding box center [588, 392] width 711 height 49
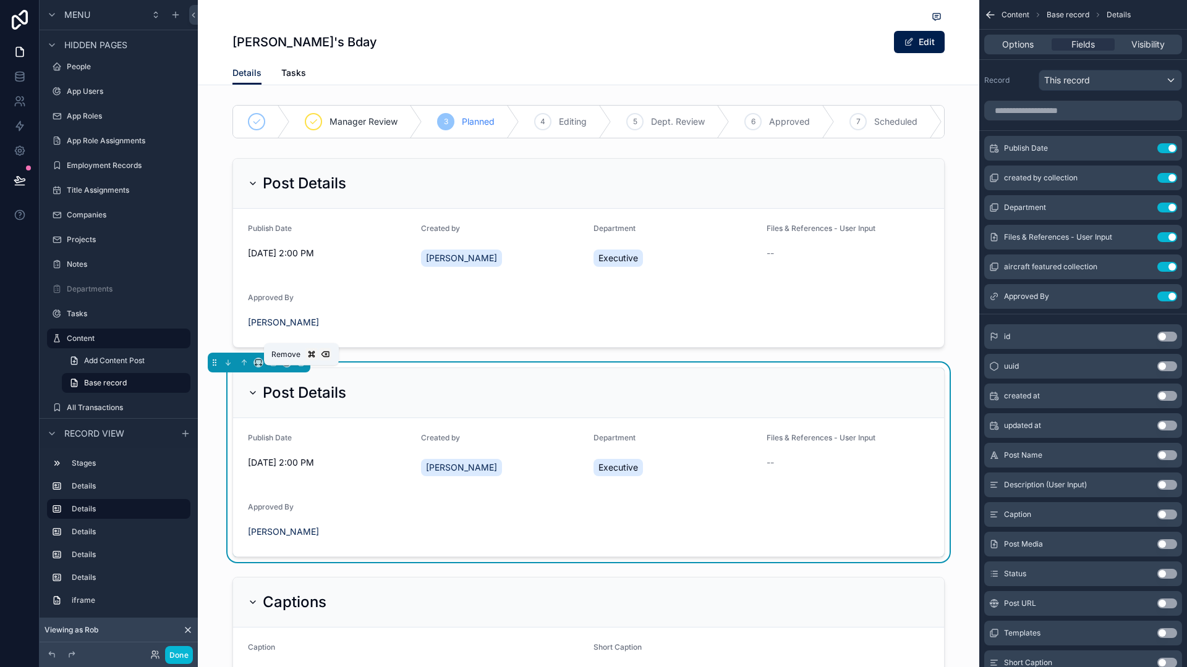
click at [304, 367] on icon "scrollable content" at bounding box center [301, 362] width 9 height 9
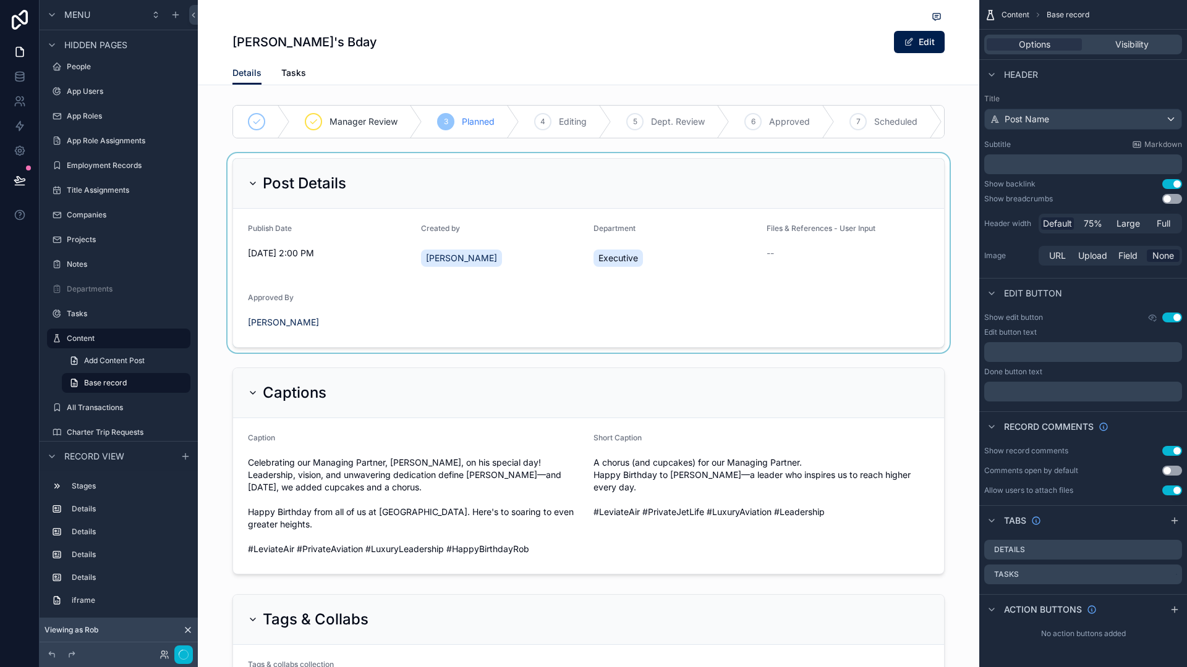
click at [355, 215] on div "scrollable content" at bounding box center [588, 253] width 781 height 200
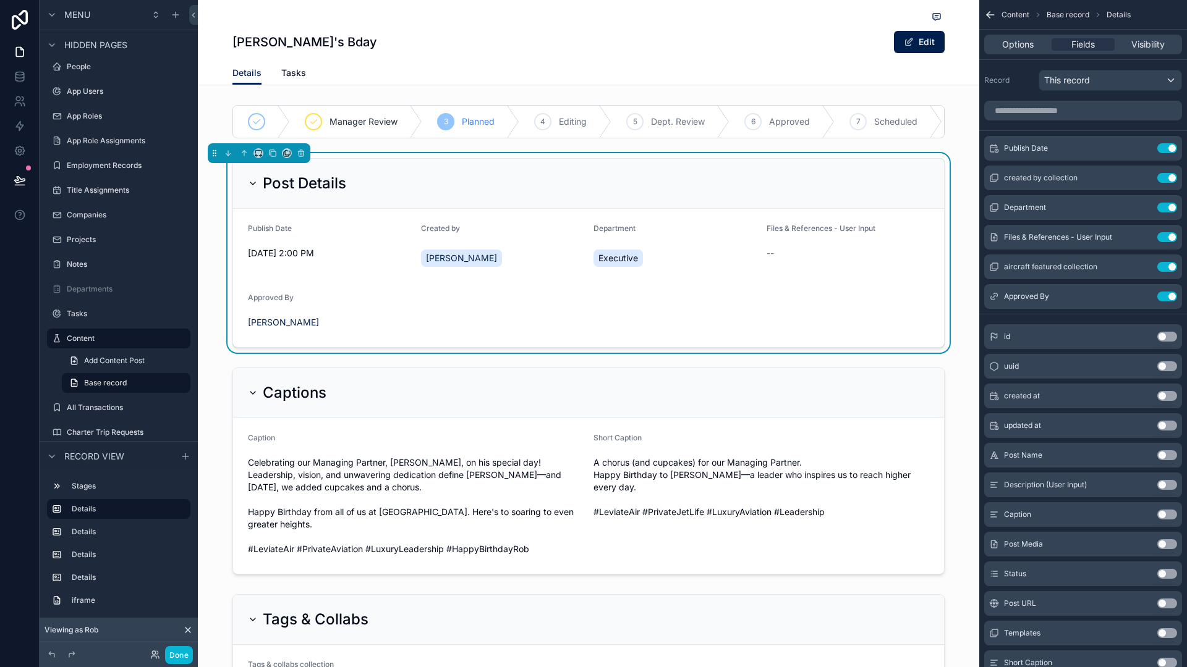
click at [368, 308] on div "Approved By" at bounding box center [329, 300] width 163 height 15
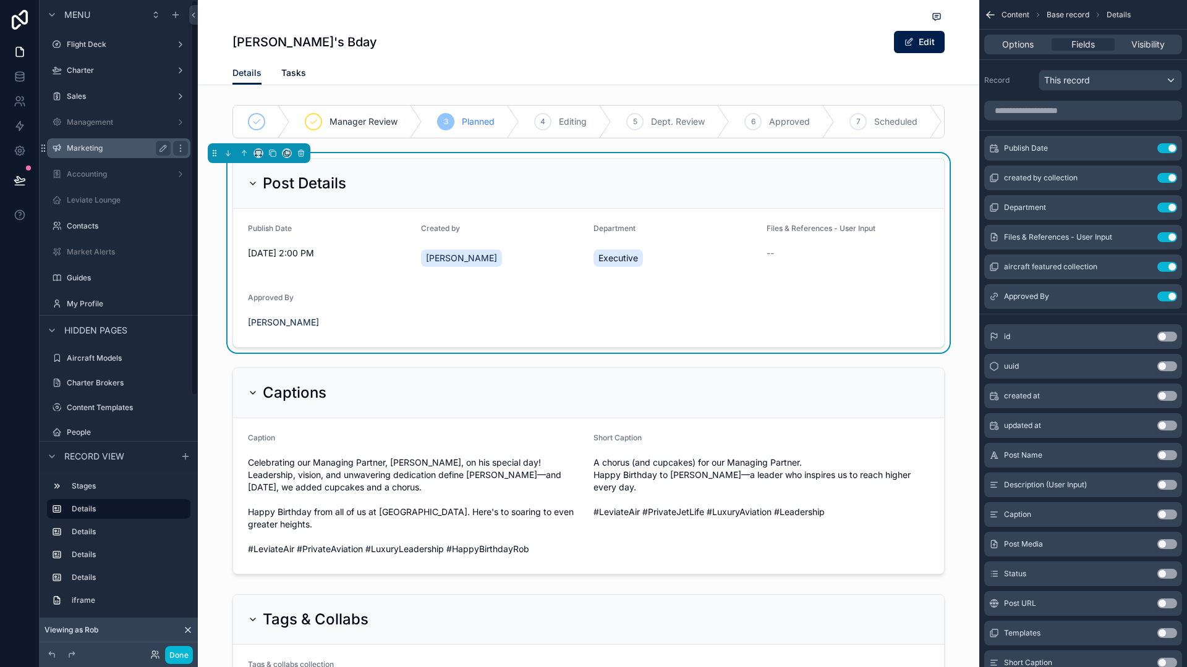
click at [100, 145] on label "Marketing" at bounding box center [116, 148] width 99 height 10
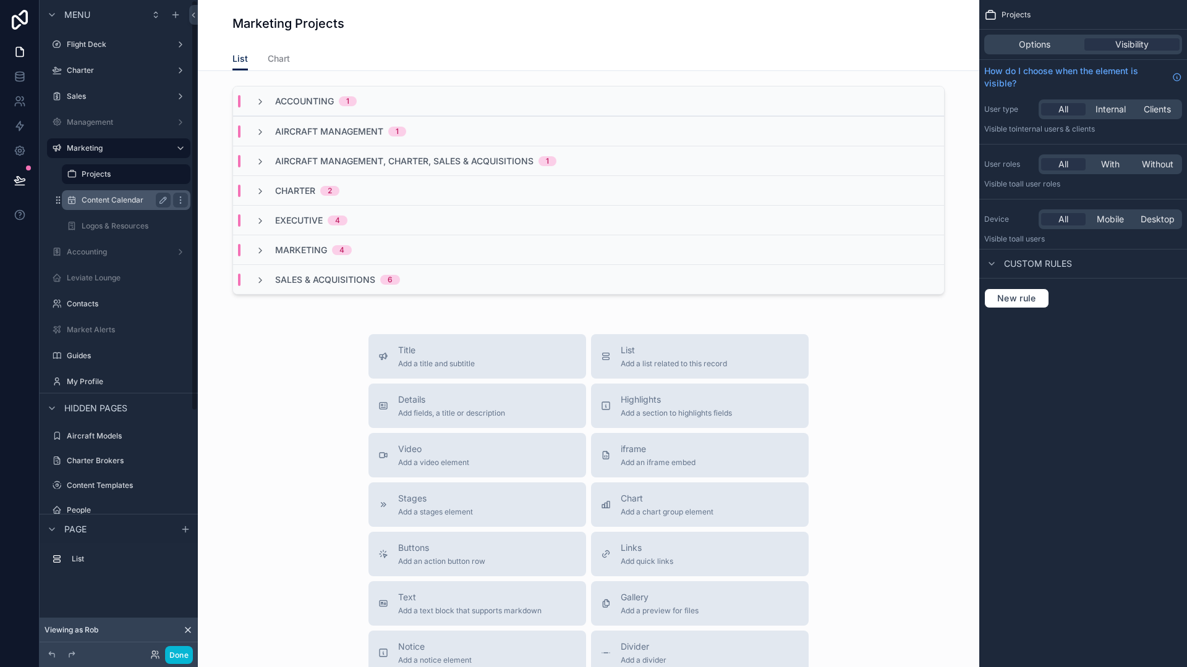
click at [82, 205] on div "Content Calendar" at bounding box center [126, 200] width 89 height 15
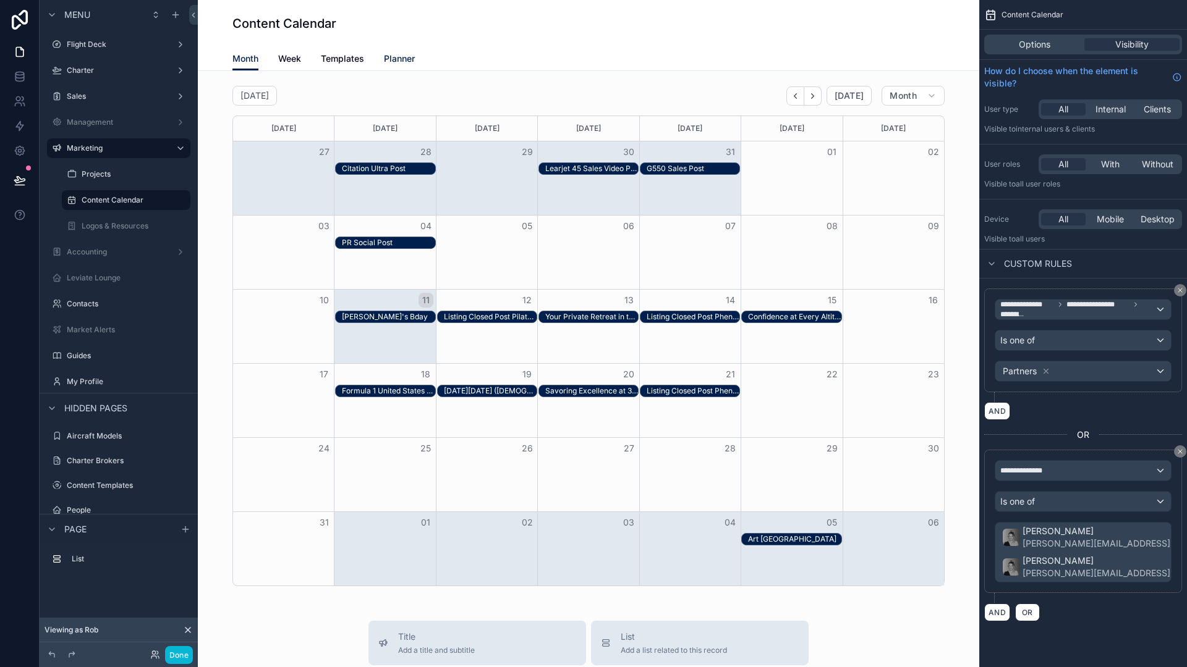
click at [397, 59] on span "Planner" at bounding box center [399, 59] width 31 height 12
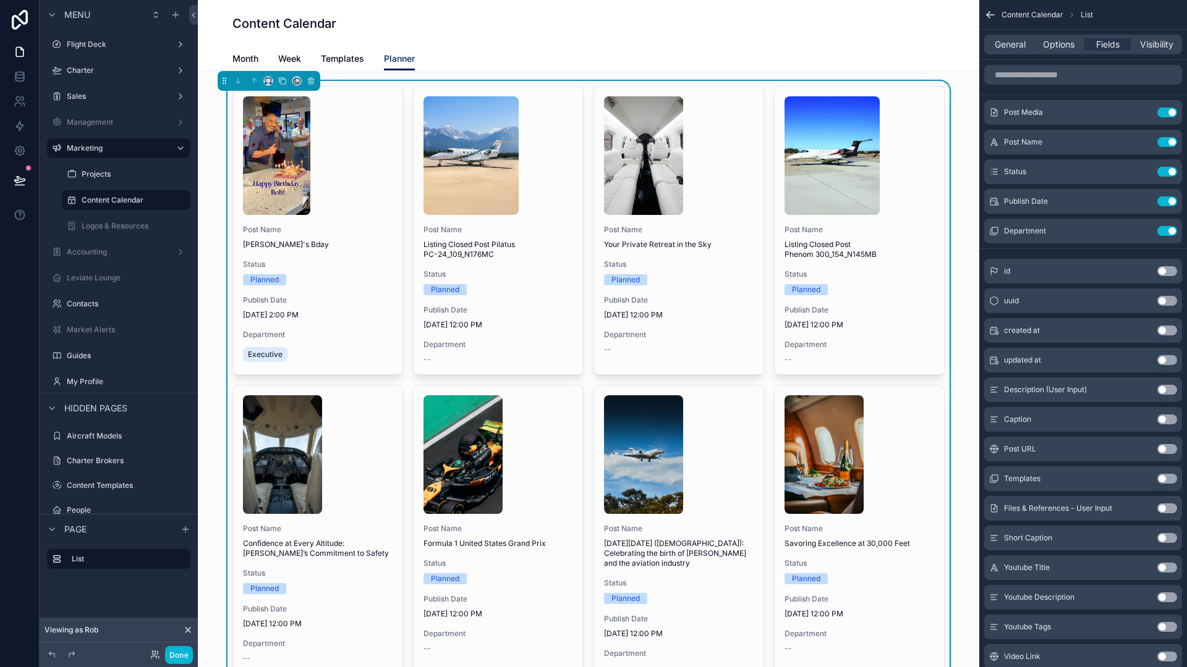
click at [355, 277] on div "Planned" at bounding box center [318, 279] width 150 height 11
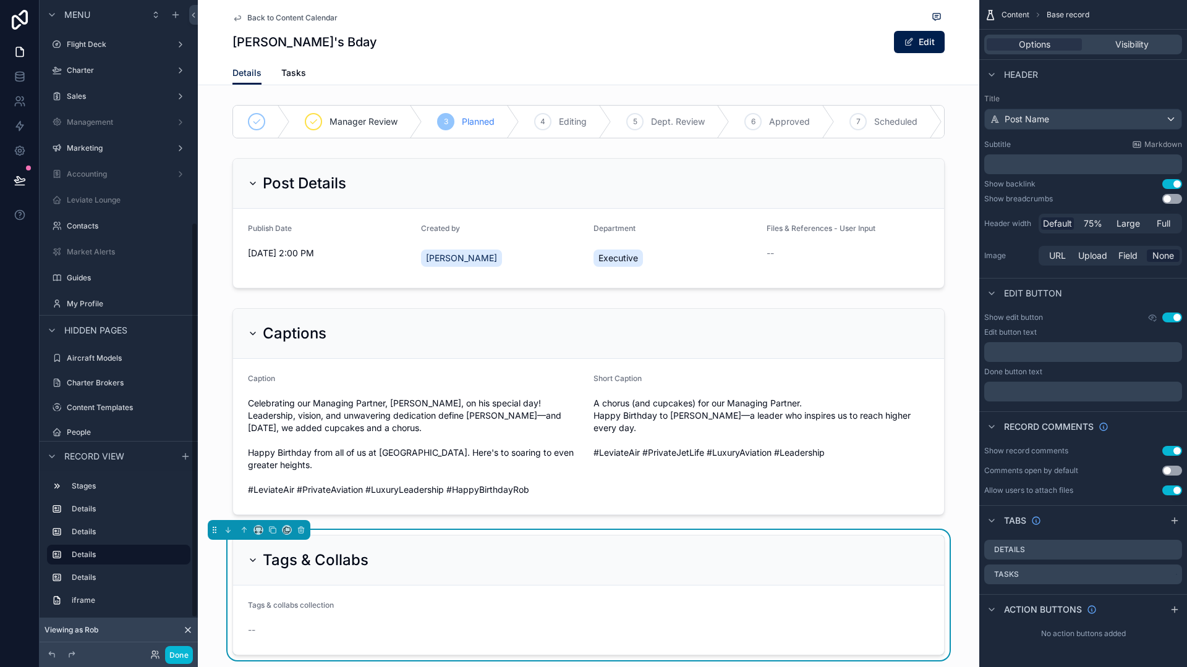
scroll to position [366, 0]
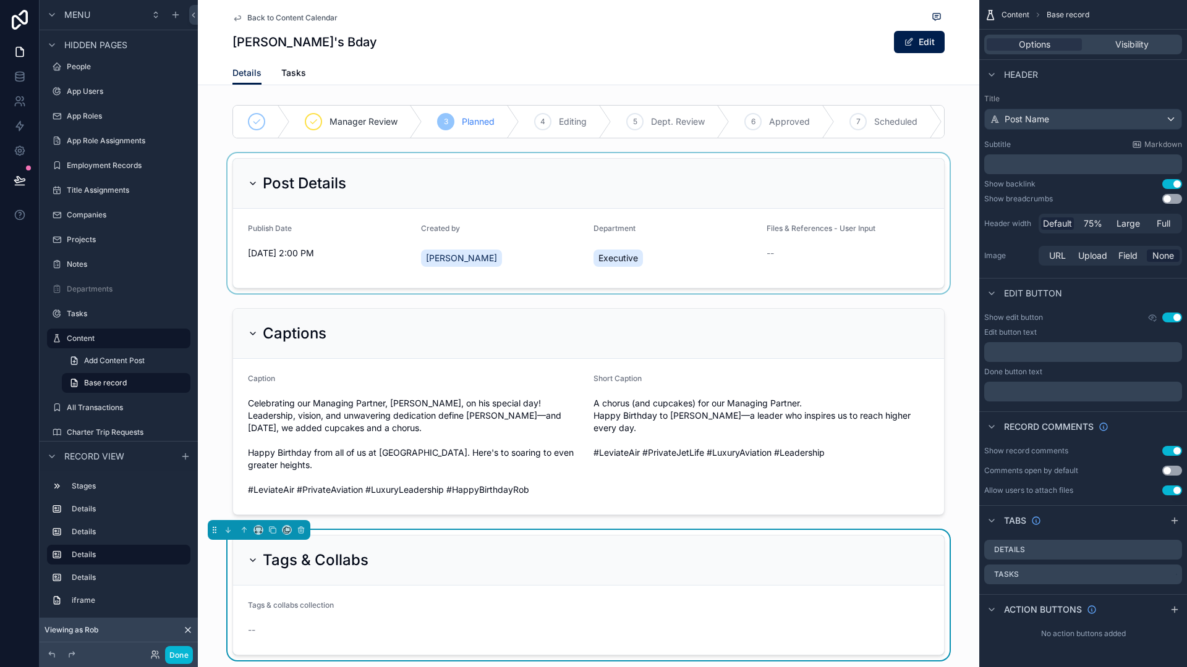
click at [719, 237] on div "scrollable content" at bounding box center [588, 223] width 781 height 140
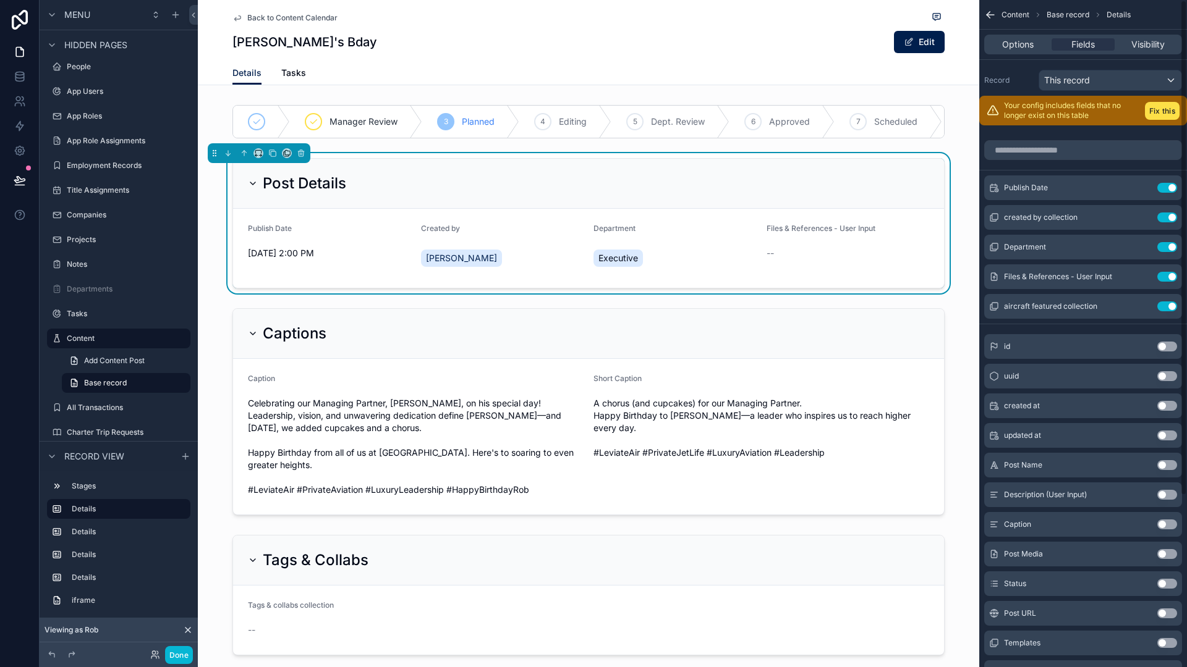
click at [1185, 104] on div "Content Base record Details Options Fields Visibility Record This record Your c…" at bounding box center [1083, 333] width 208 height 667
click at [1173, 111] on button "Fix this" at bounding box center [1161, 111] width 35 height 18
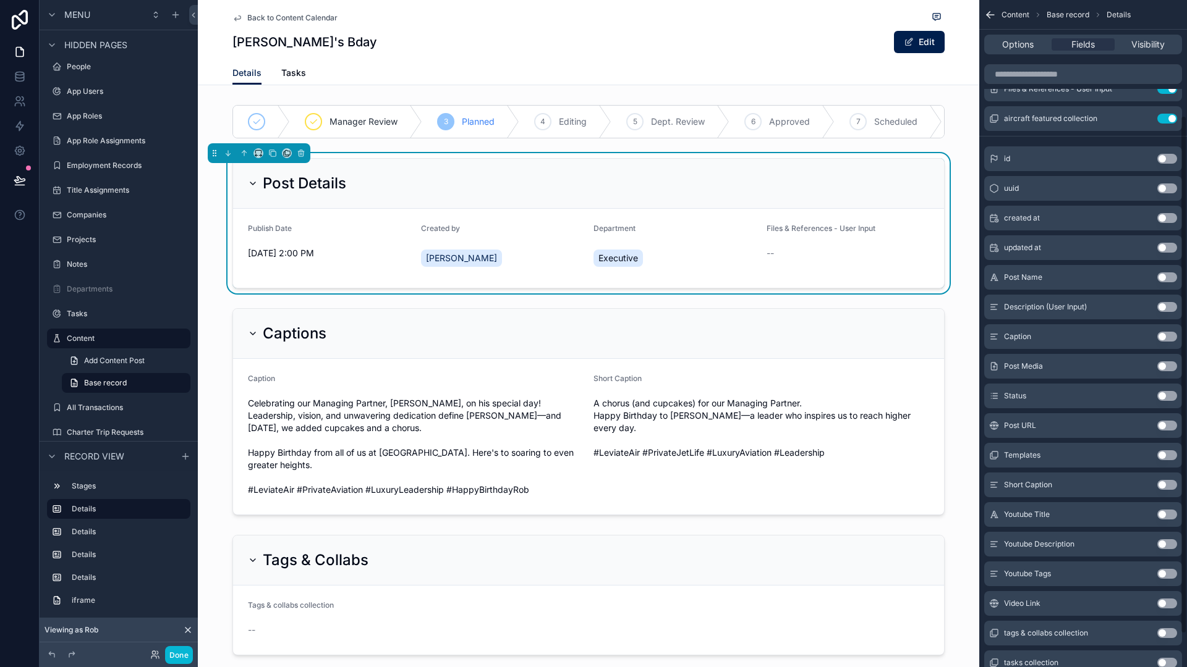
scroll to position [191, 0]
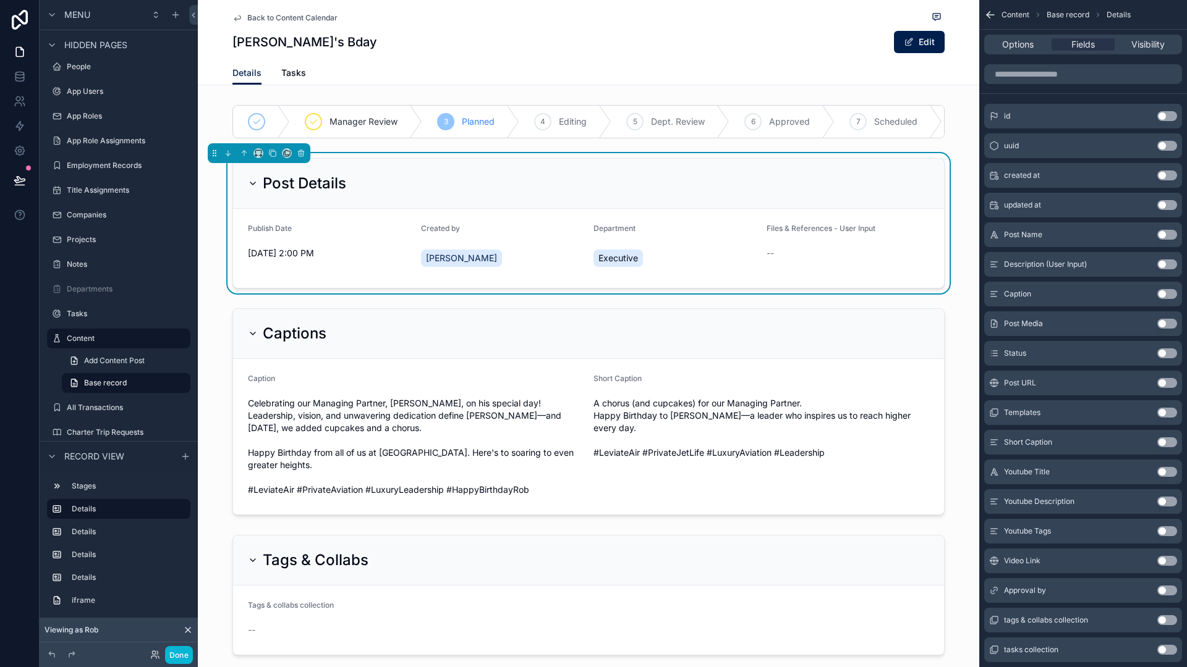
click at [1172, 584] on div "Approval by Use setting" at bounding box center [1083, 590] width 198 height 25
click at [1169, 592] on button "Use setting" at bounding box center [1167, 591] width 20 height 10
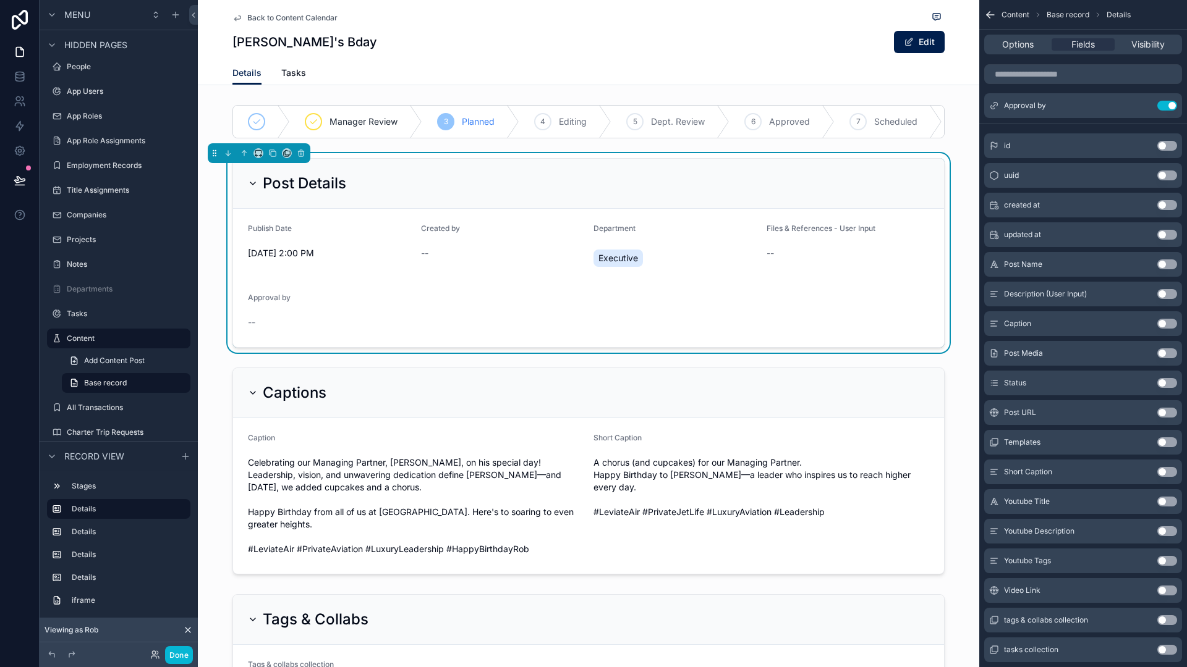
click at [598, 78] on div "Details Tasks" at bounding box center [588, 72] width 712 height 23
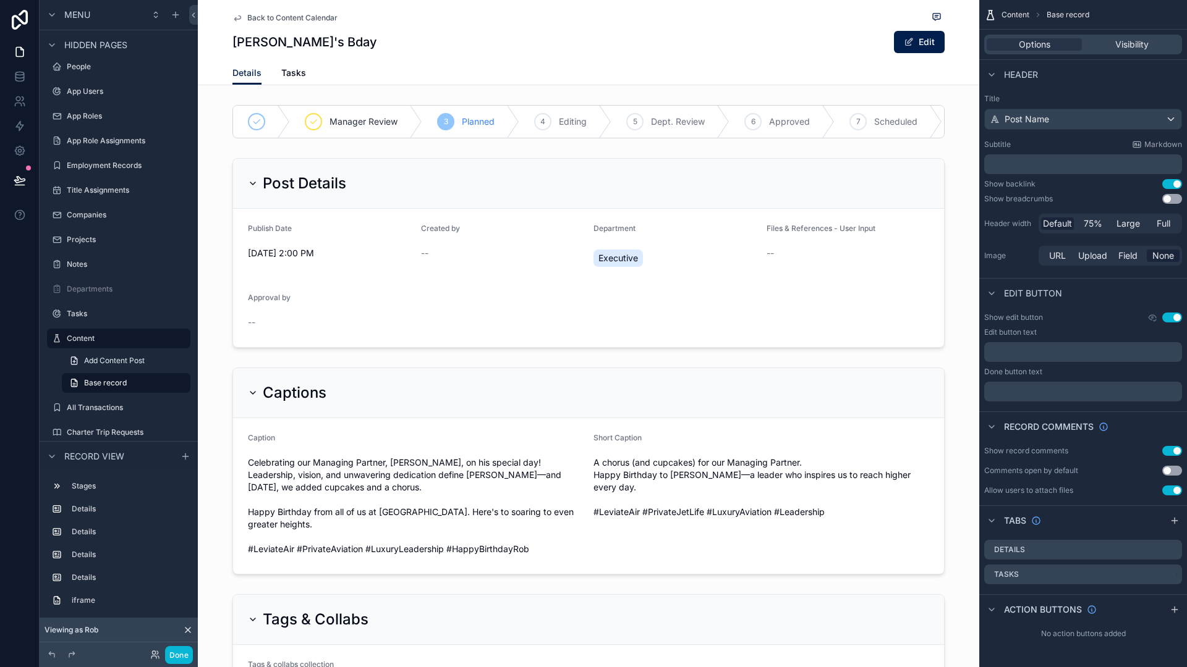
scroll to position [0, 0]
click at [463, 202] on div "scrollable content" at bounding box center [588, 253] width 781 height 200
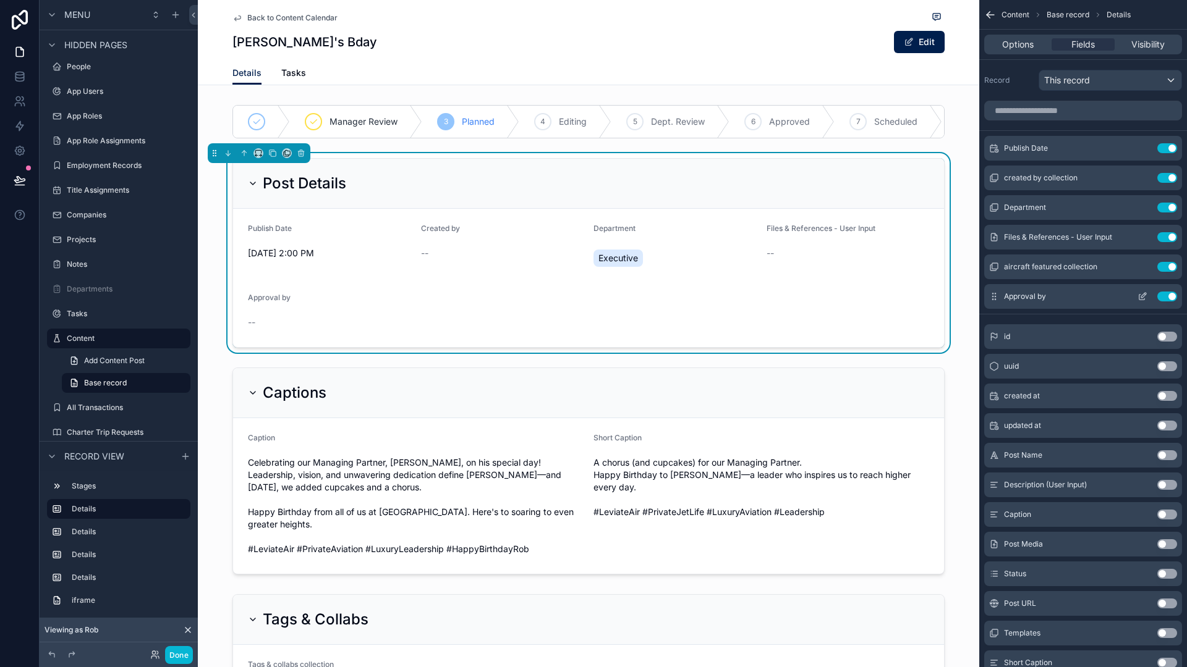
click at [1141, 298] on icon "scrollable content" at bounding box center [1142, 297] width 10 height 10
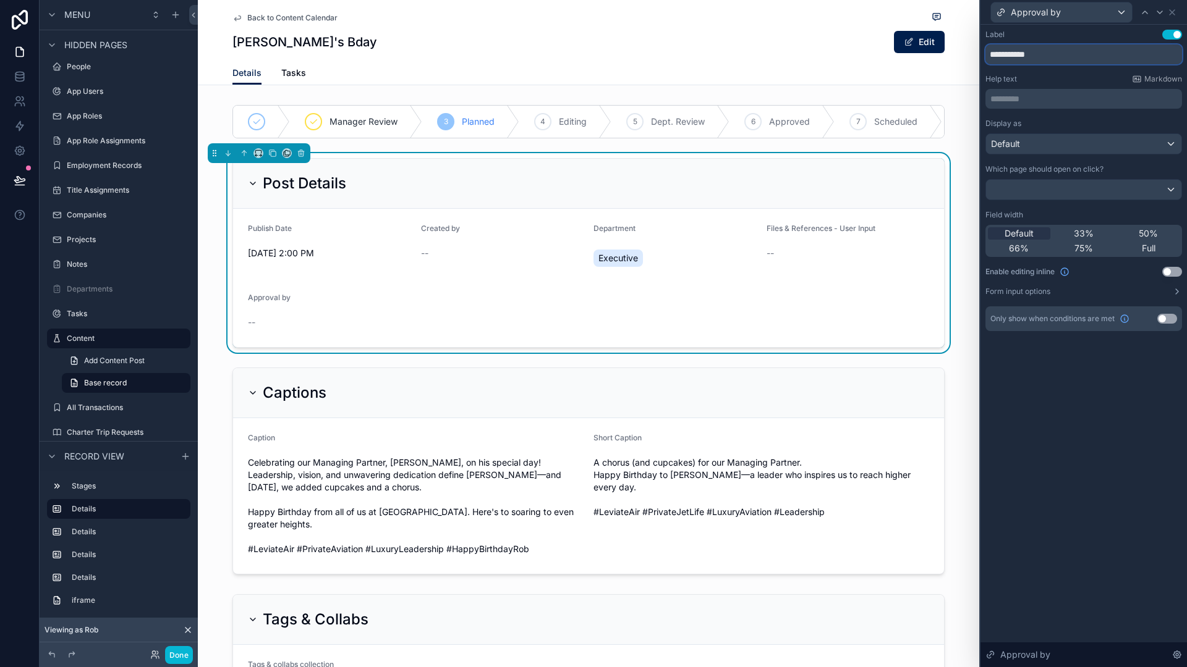
click at [1027, 54] on input "**********" at bounding box center [1083, 54] width 197 height 20
type input "**********"
click at [1136, 361] on div "**********" at bounding box center [1083, 346] width 206 height 643
click at [1172, 11] on icon at bounding box center [1171, 12] width 5 height 5
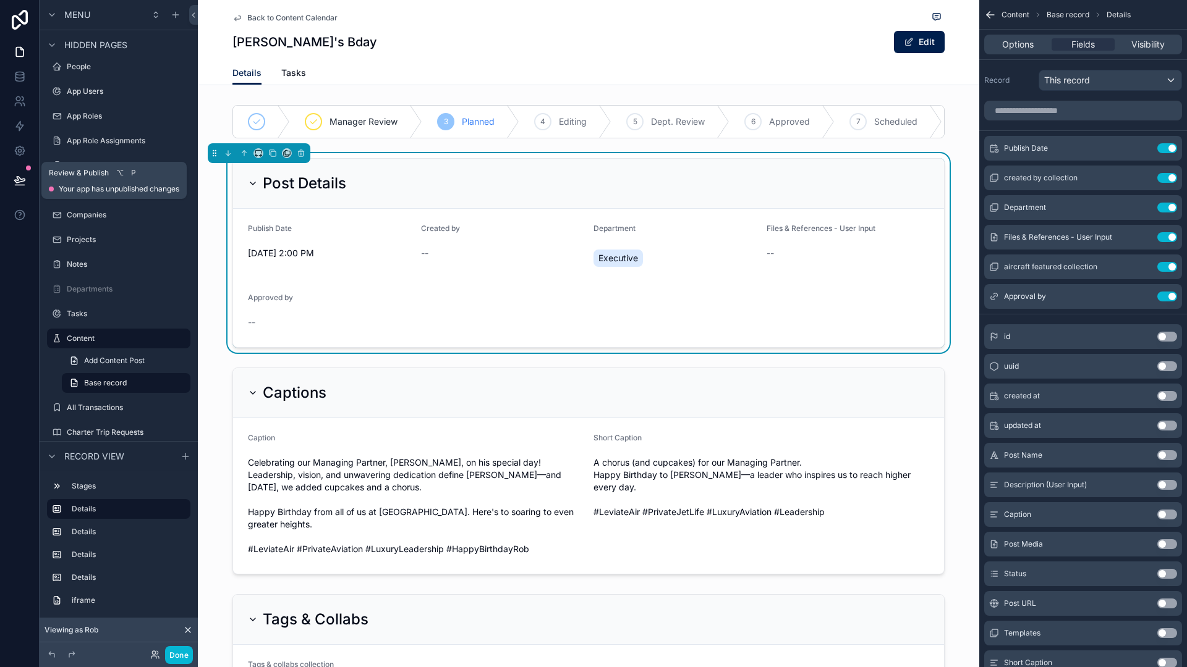
click at [23, 173] on button at bounding box center [19, 180] width 27 height 35
click at [280, 52] on div "[PERSON_NAME]'s Bday Edit" at bounding box center [588, 41] width 712 height 23
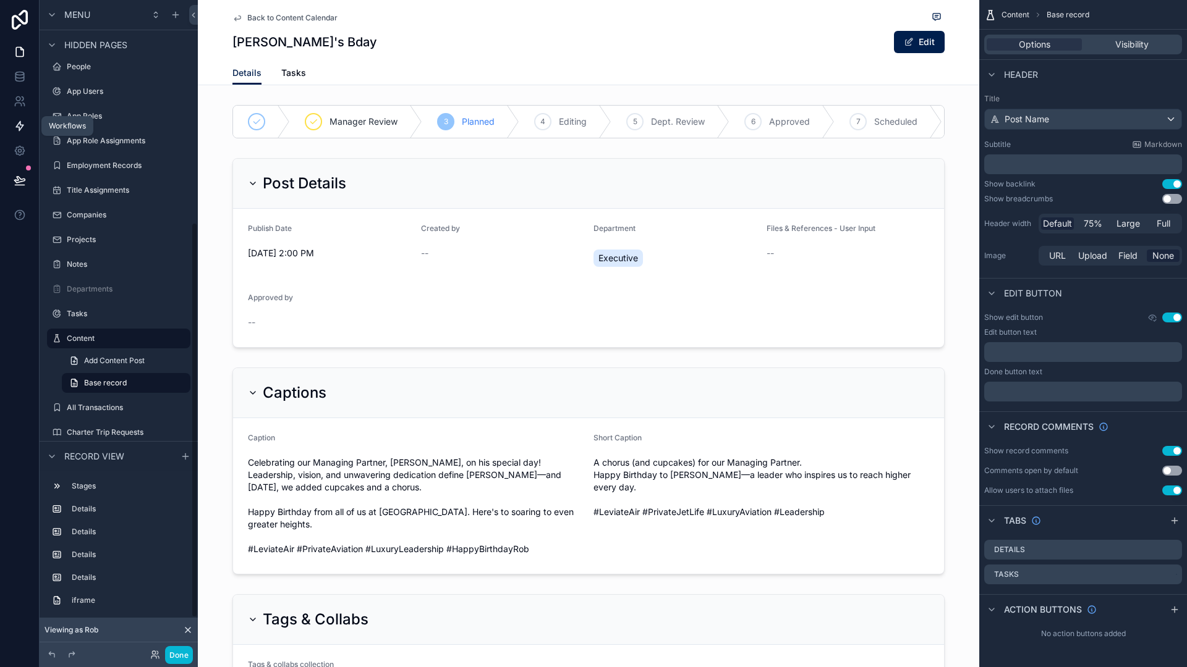
click at [20, 127] on icon at bounding box center [20, 126] width 12 height 12
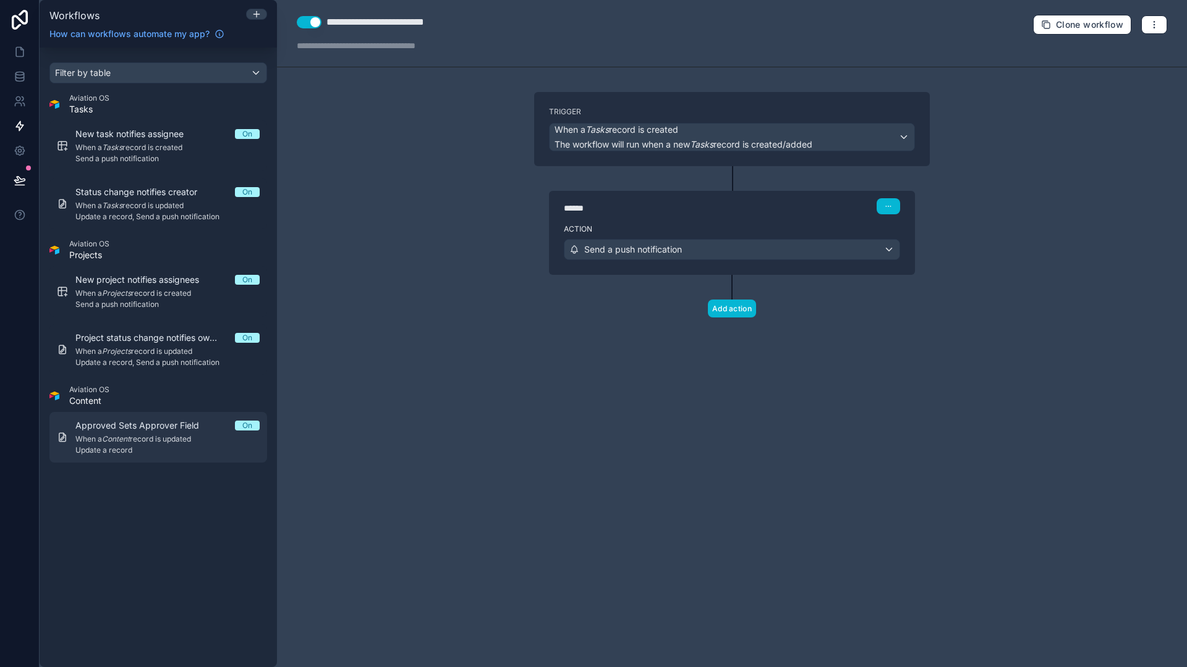
click at [143, 443] on span "When a Content record is updated" at bounding box center [167, 439] width 184 height 10
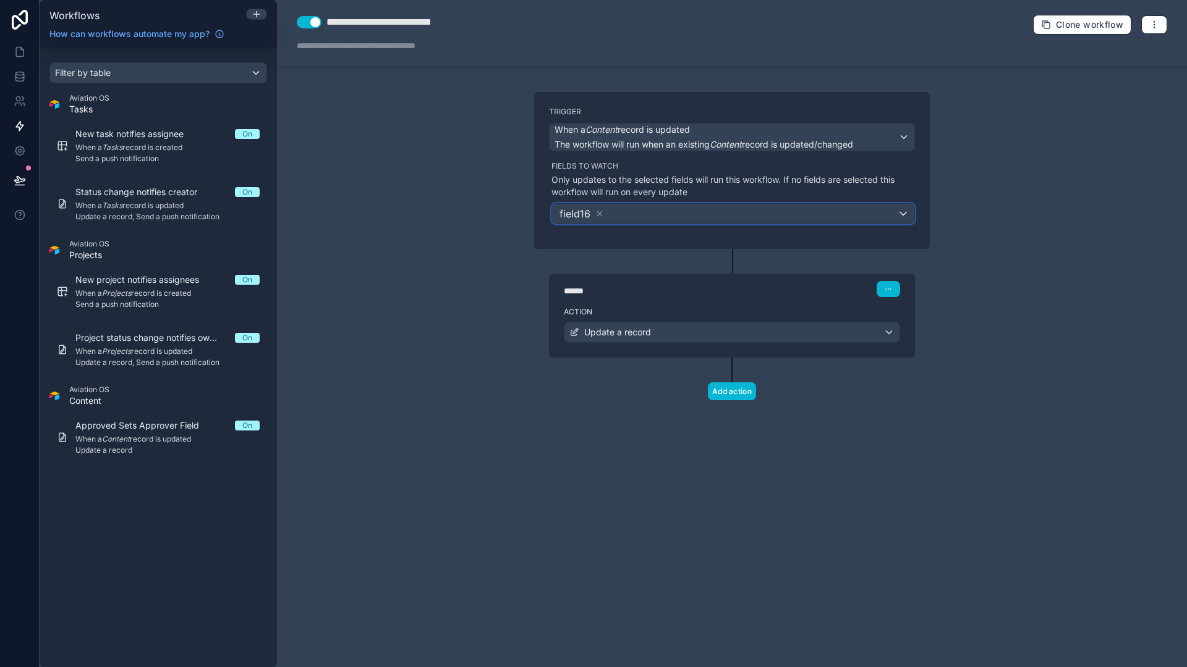
click at [644, 213] on div "field16" at bounding box center [733, 214] width 362 height 20
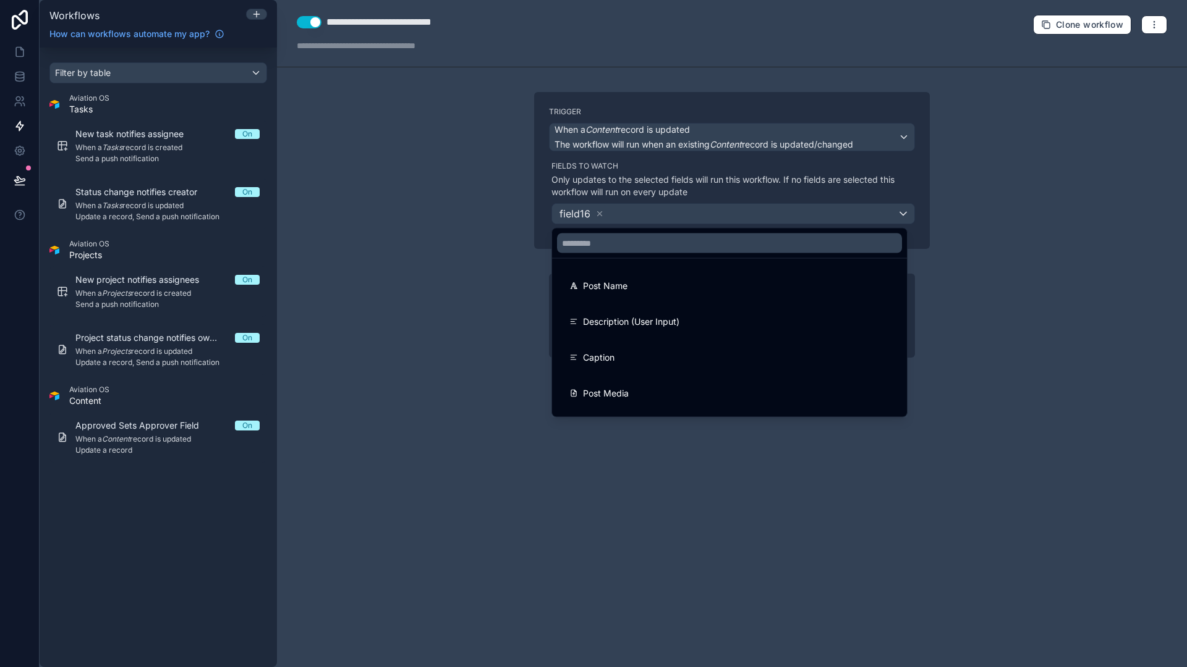
click at [598, 209] on div at bounding box center [593, 333] width 1187 height 667
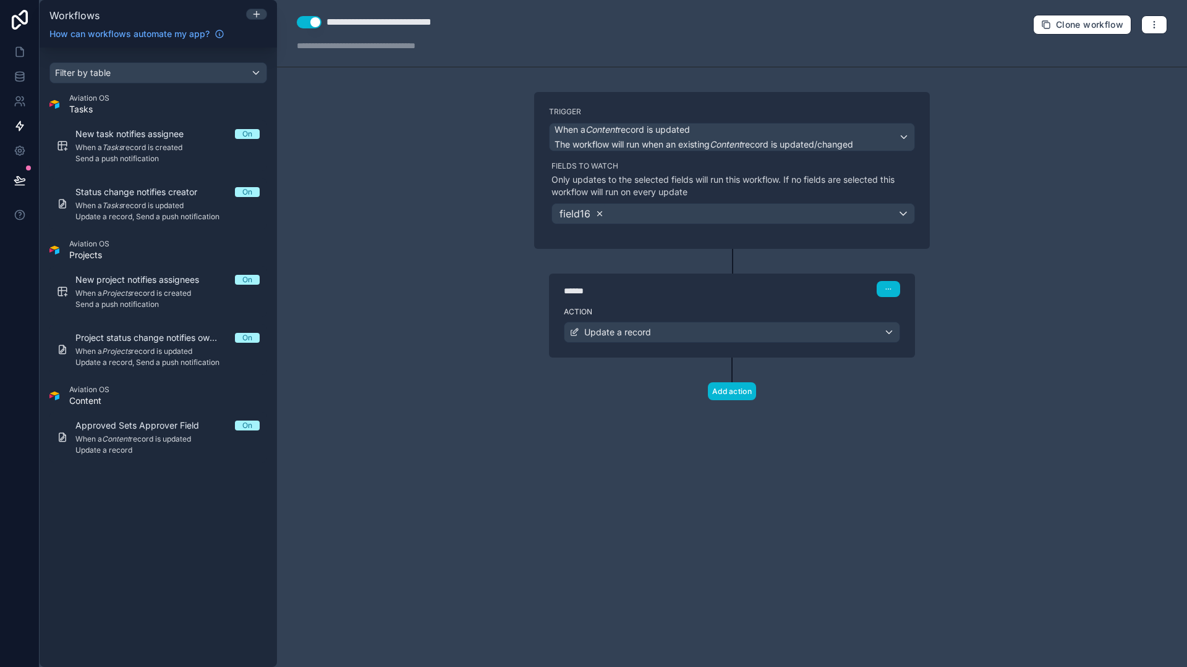
click at [599, 215] on icon at bounding box center [599, 213] width 9 height 9
click at [599, 215] on span "Choose fields to watch" at bounding box center [611, 214] width 108 height 12
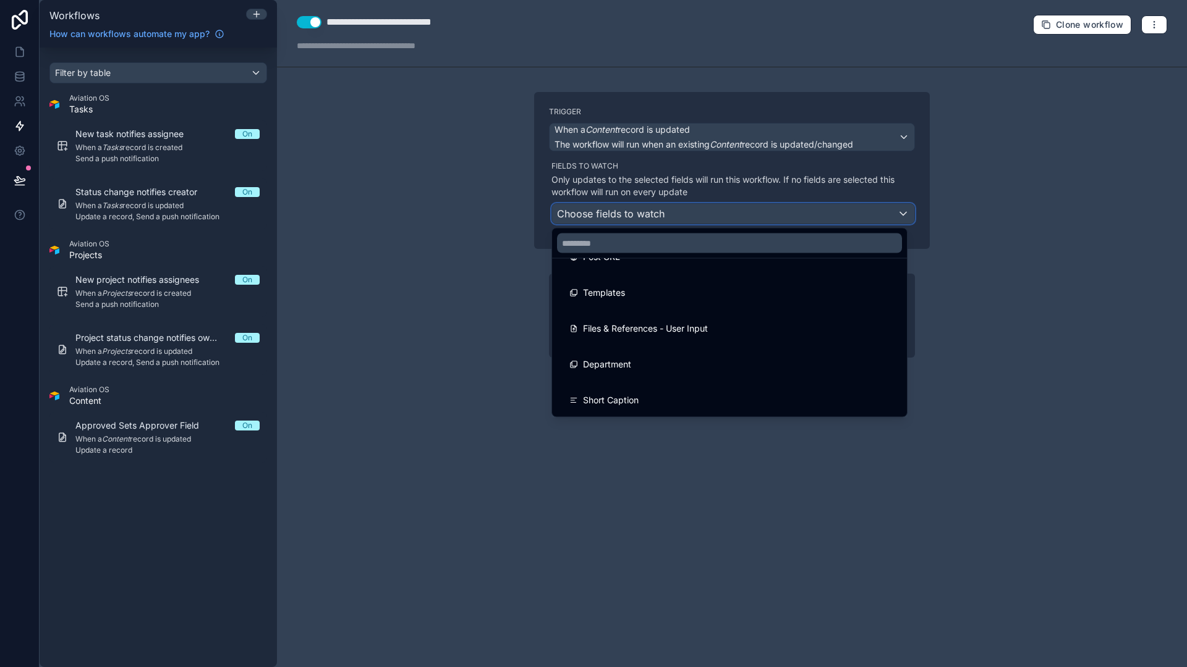
scroll to position [46, 0]
click at [619, 245] on input "text" at bounding box center [729, 244] width 345 height 20
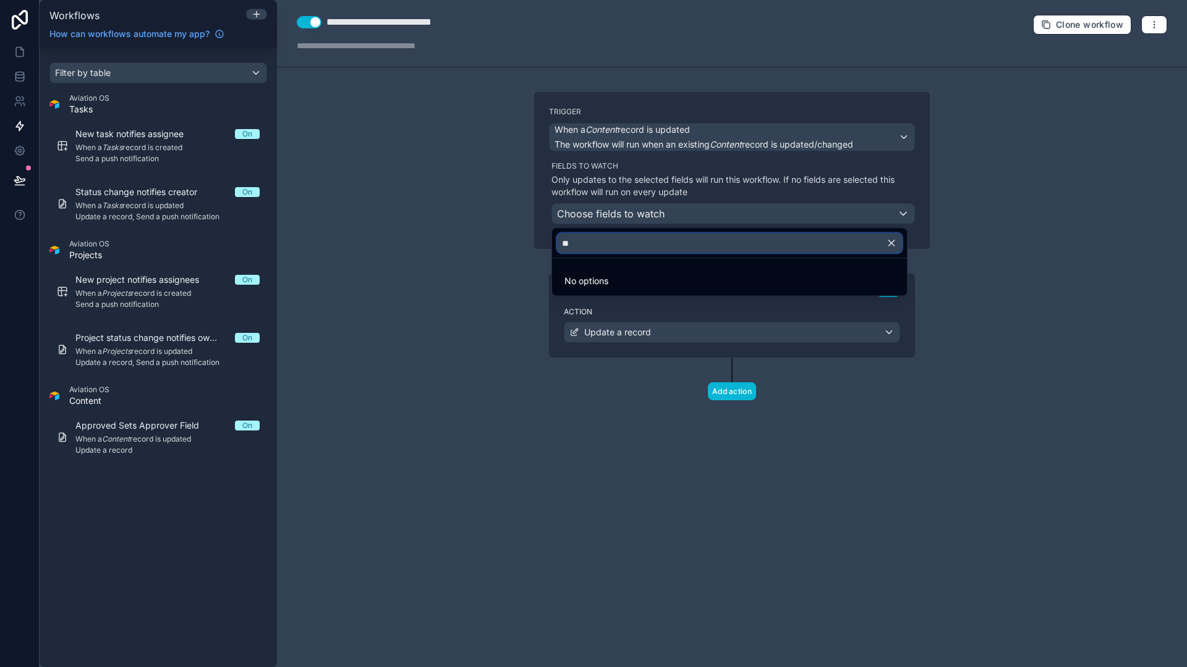
type input "*"
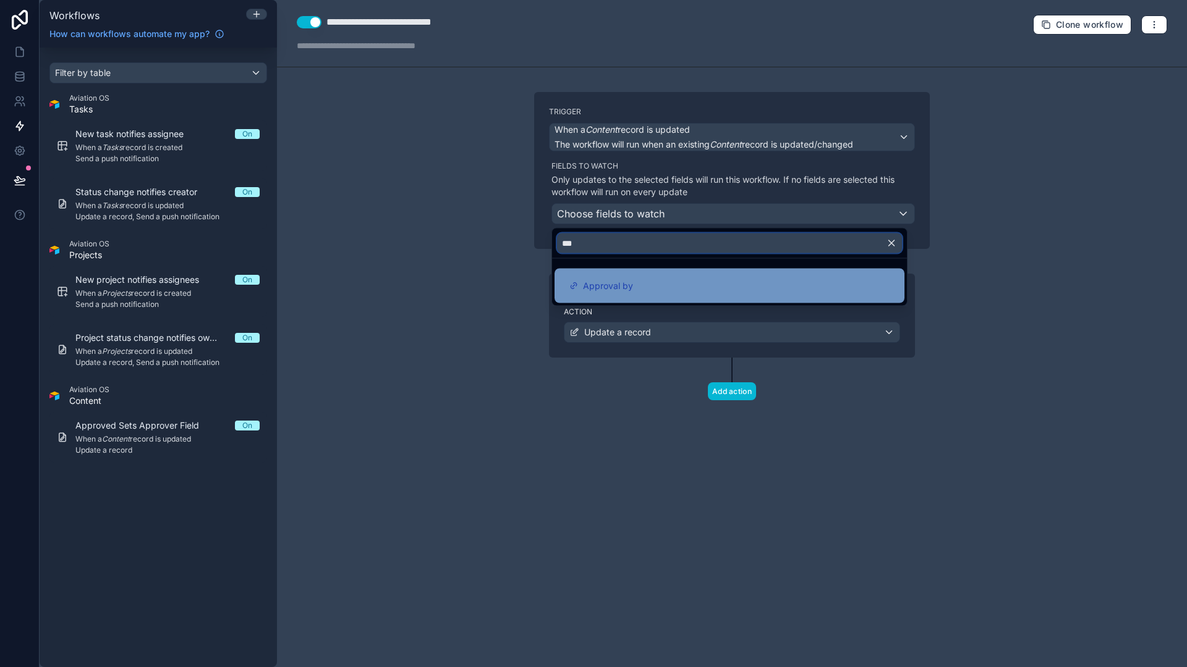
type input "***"
click at [655, 285] on div "Approval by" at bounding box center [729, 286] width 320 height 15
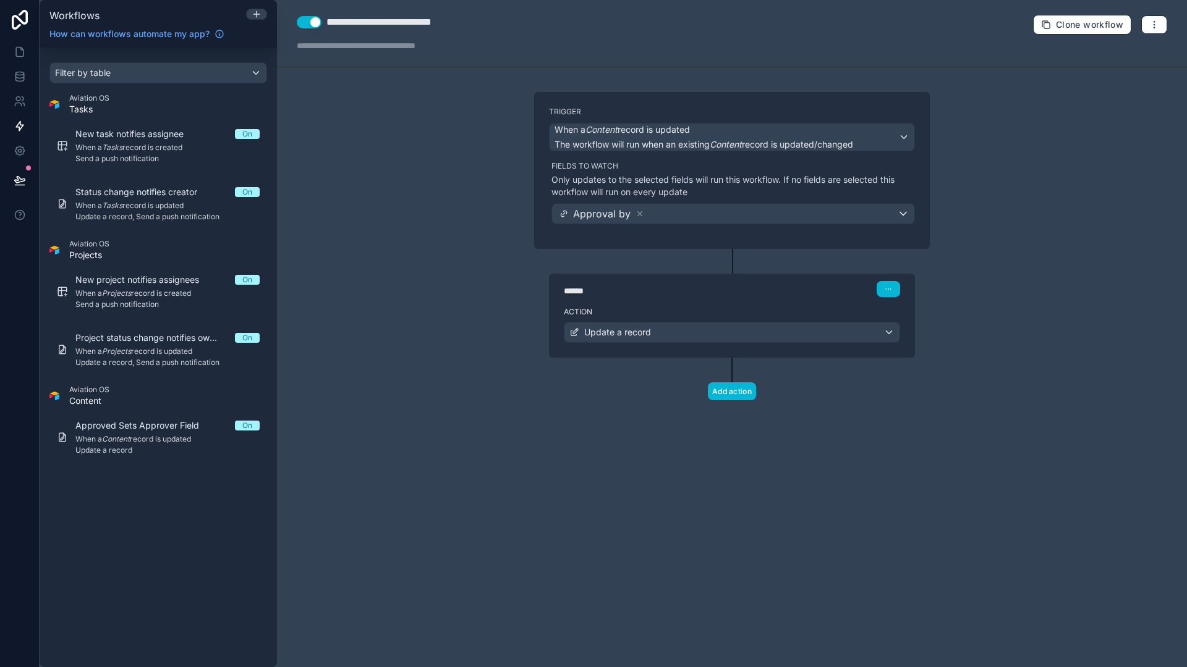
click at [819, 310] on label "Action" at bounding box center [732, 312] width 336 height 10
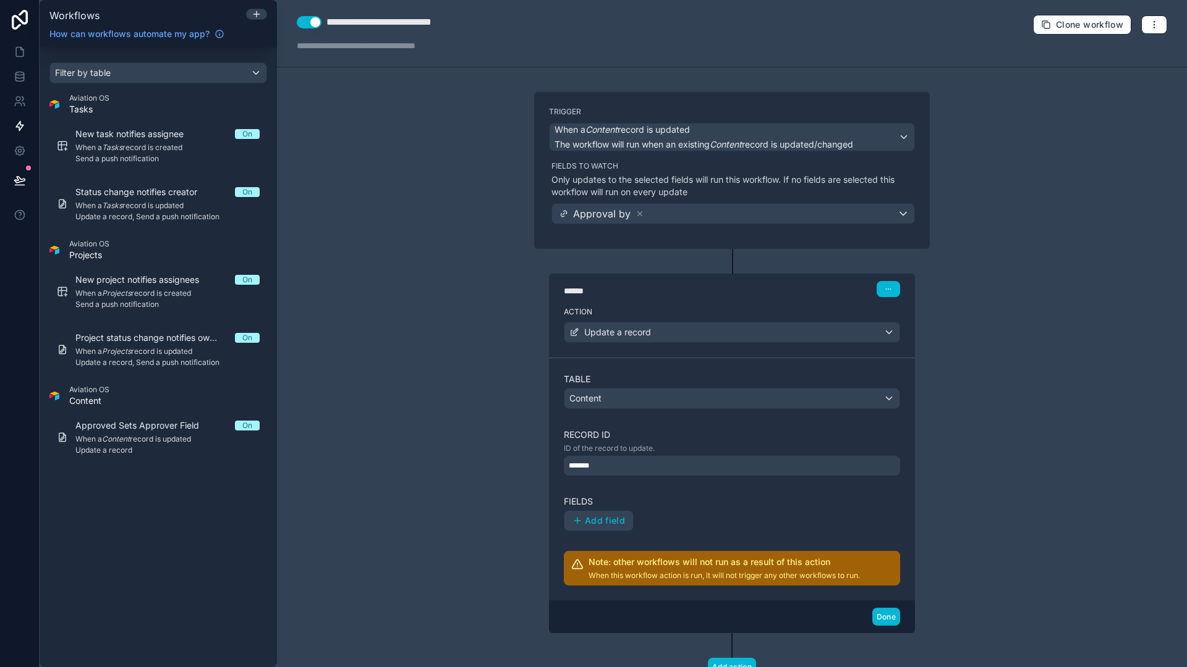
scroll to position [27, 0]
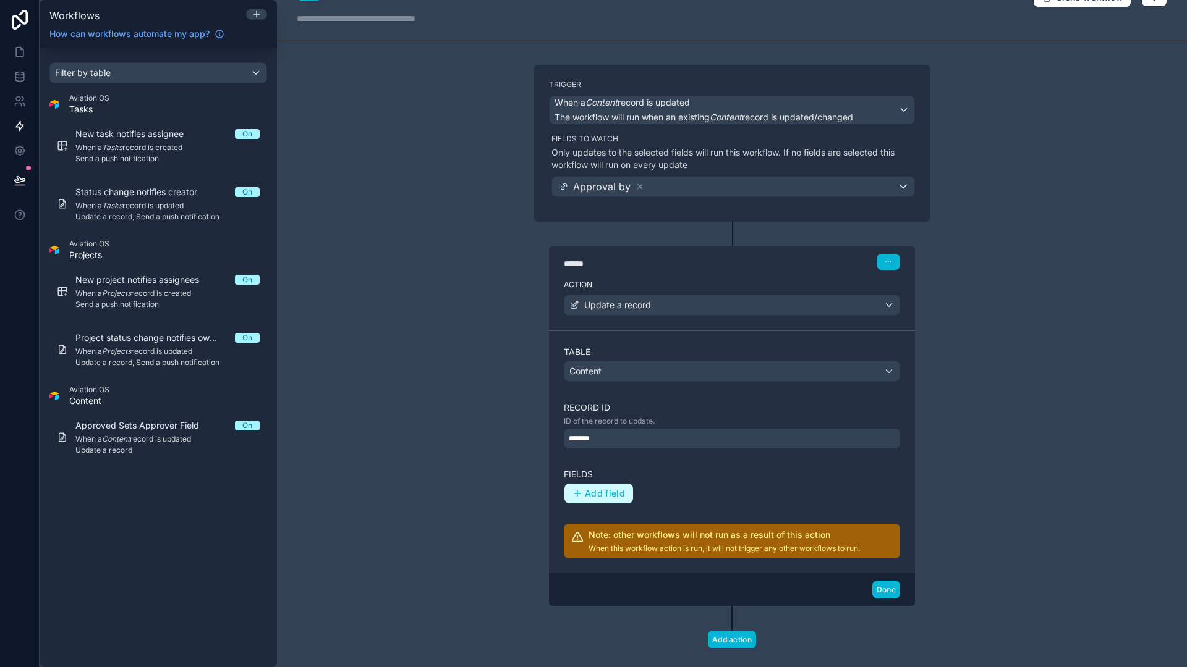
click at [591, 491] on span "Add field" at bounding box center [605, 493] width 40 height 11
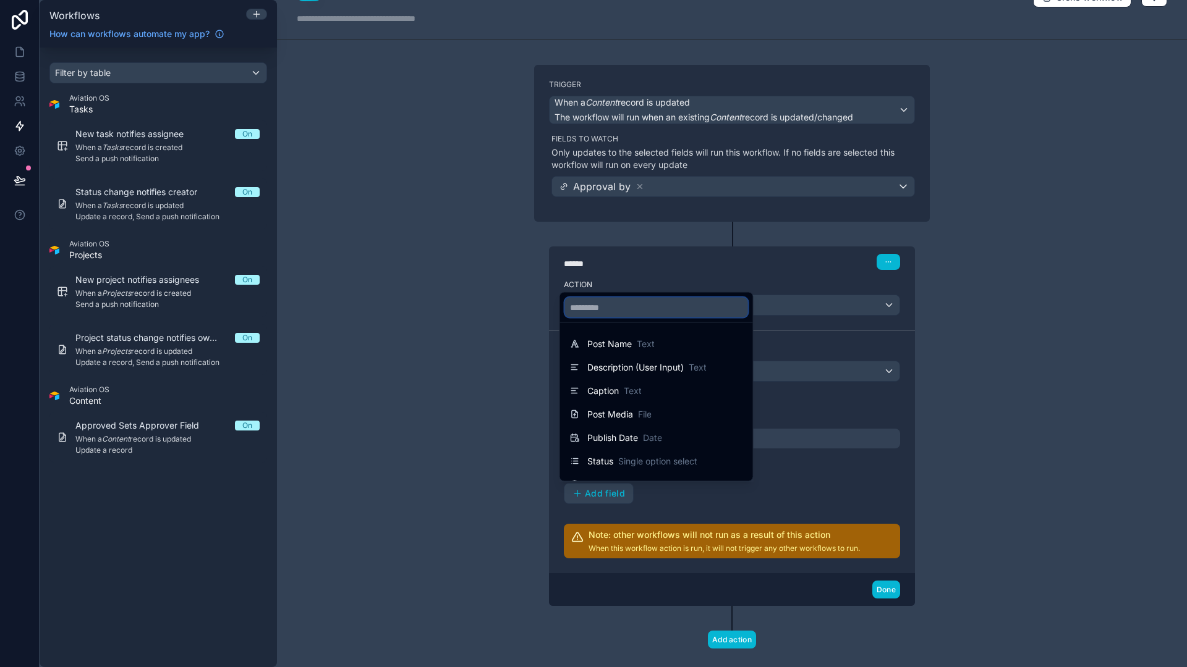
click at [591, 307] on input "text" at bounding box center [656, 308] width 183 height 20
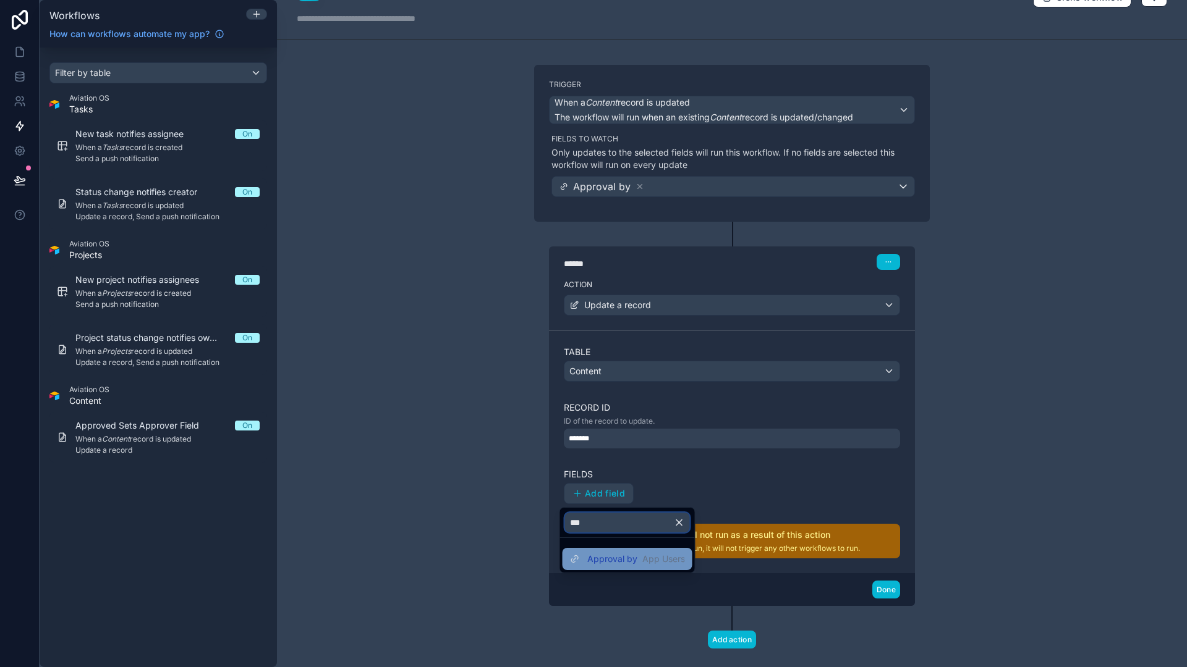
type input "***"
click at [636, 559] on div "Approval by App Users" at bounding box center [636, 559] width 98 height 12
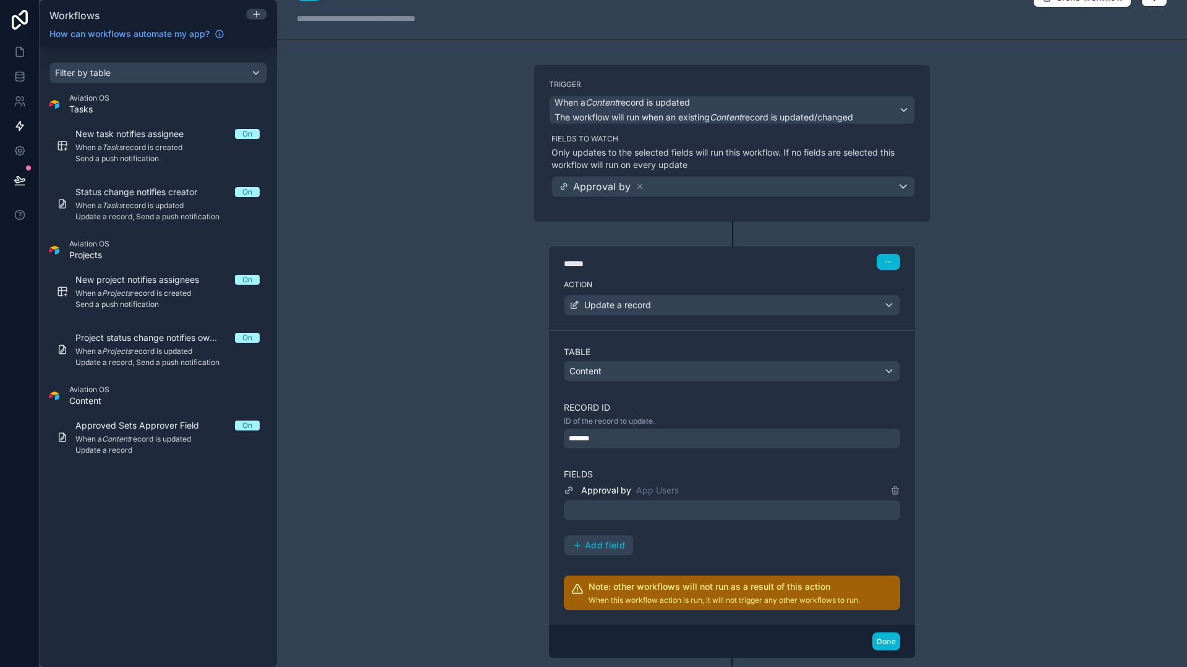
click at [644, 509] on div at bounding box center [732, 511] width 336 height 20
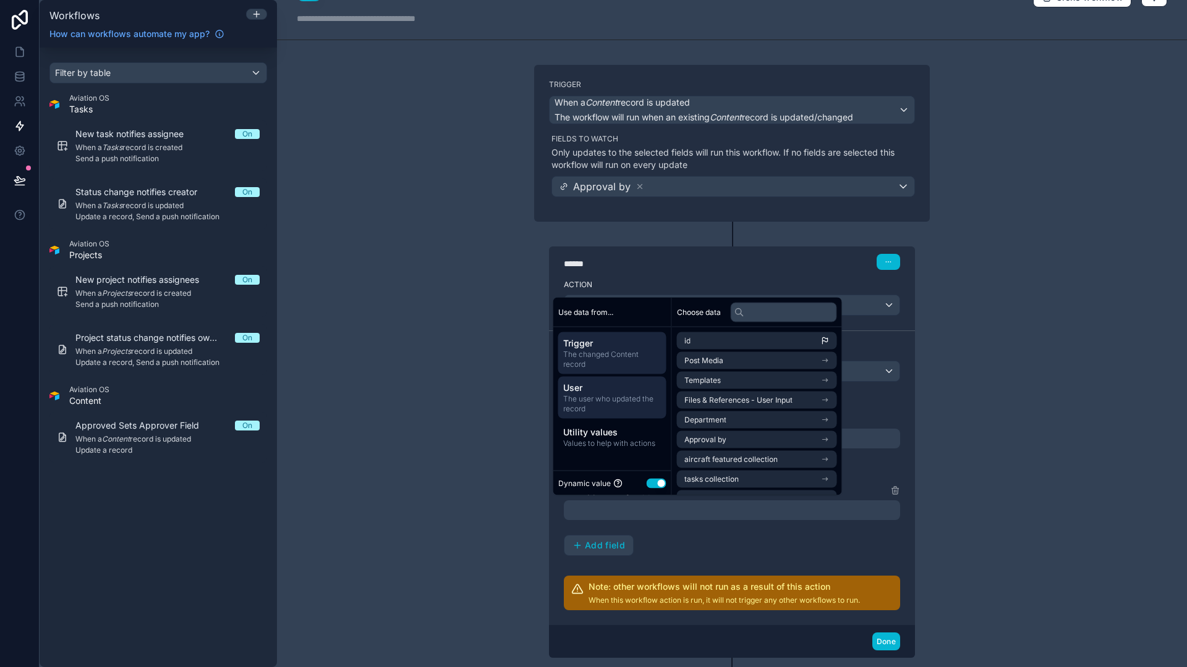
click at [620, 396] on span "The user who updated the record" at bounding box center [612, 404] width 98 height 20
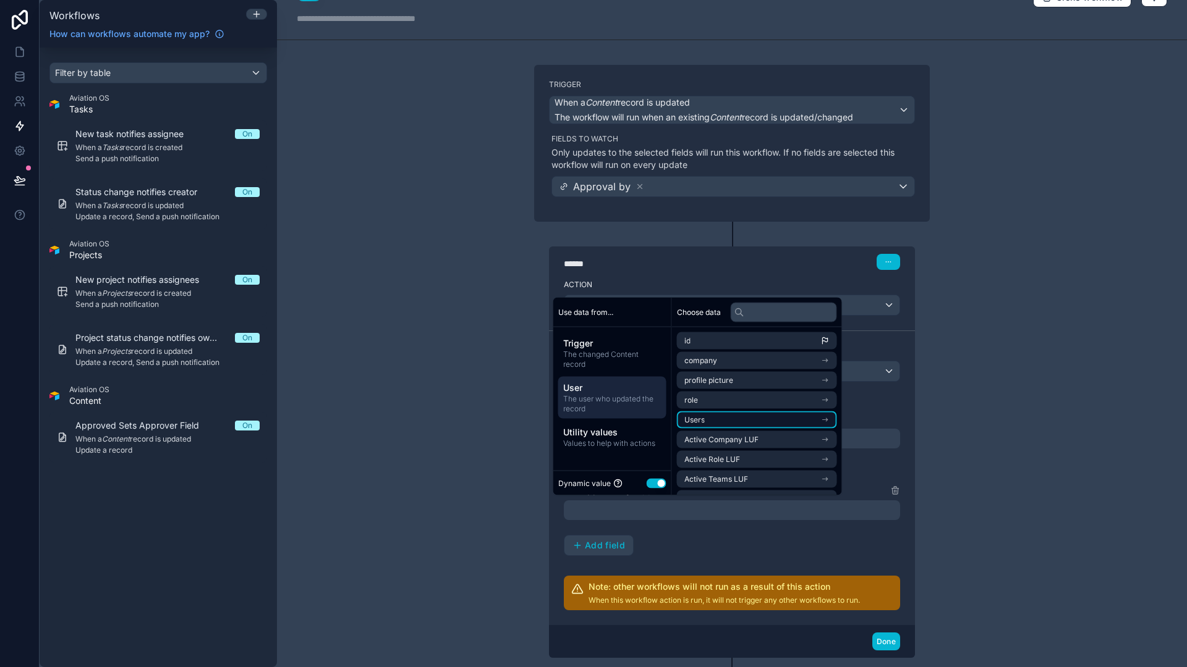
click at [713, 423] on li "Users" at bounding box center [757, 420] width 160 height 17
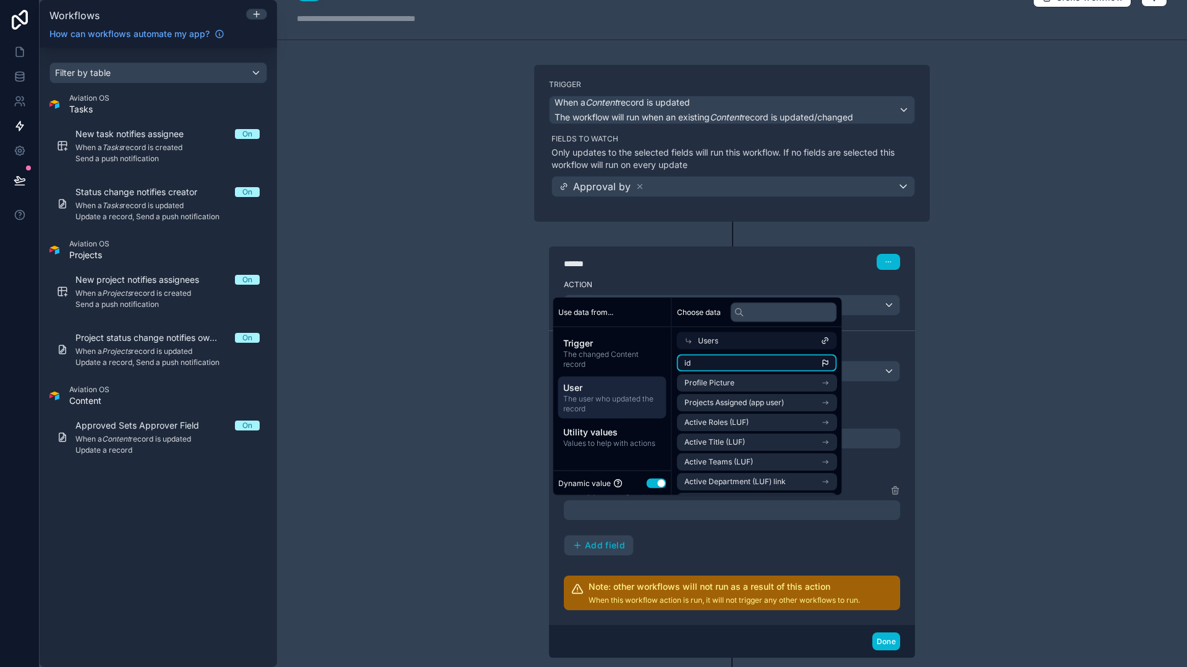
click at [727, 362] on li "id" at bounding box center [757, 363] width 160 height 17
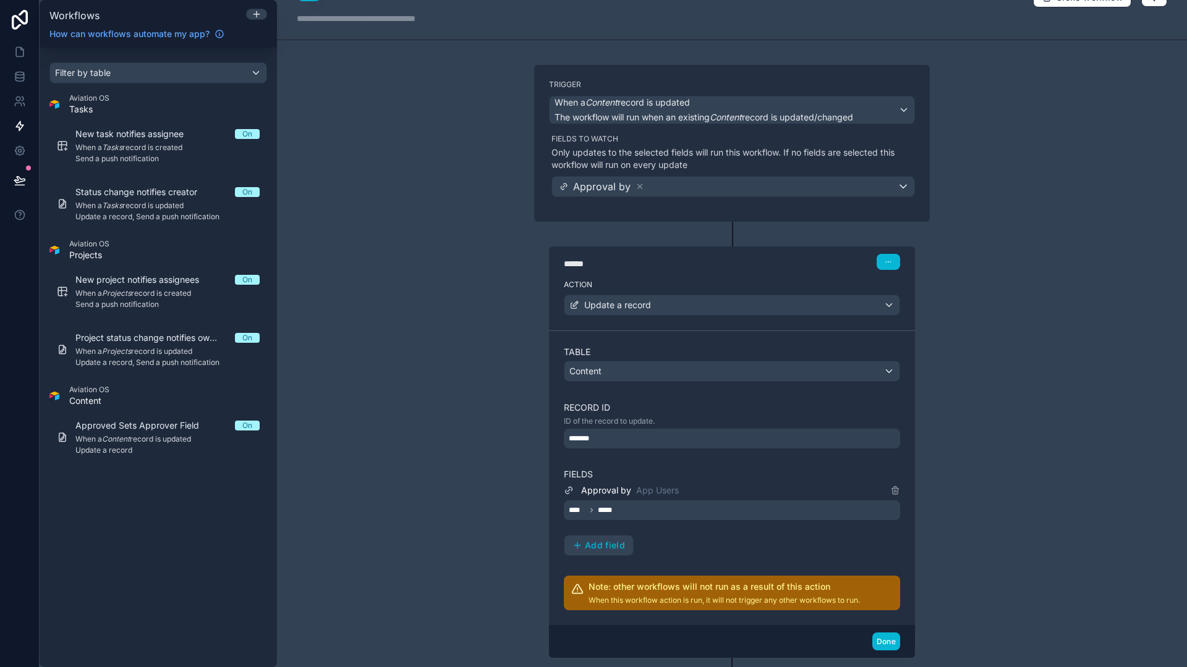
click at [1007, 462] on div "**********" at bounding box center [732, 333] width 910 height 667
click at [714, 259] on div "******" at bounding box center [656, 264] width 185 height 12
click at [635, 185] on icon at bounding box center [639, 186] width 9 height 9
click at [632, 187] on span "Choose fields to watch" at bounding box center [611, 186] width 108 height 12
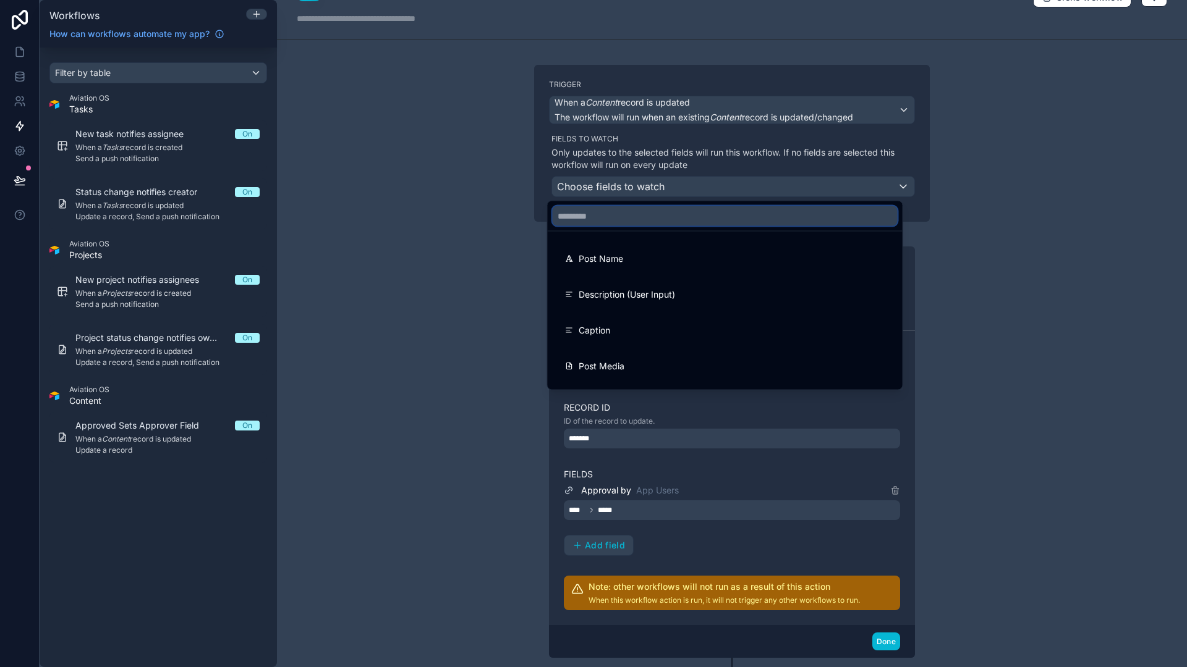
click at [631, 217] on input "text" at bounding box center [724, 216] width 345 height 20
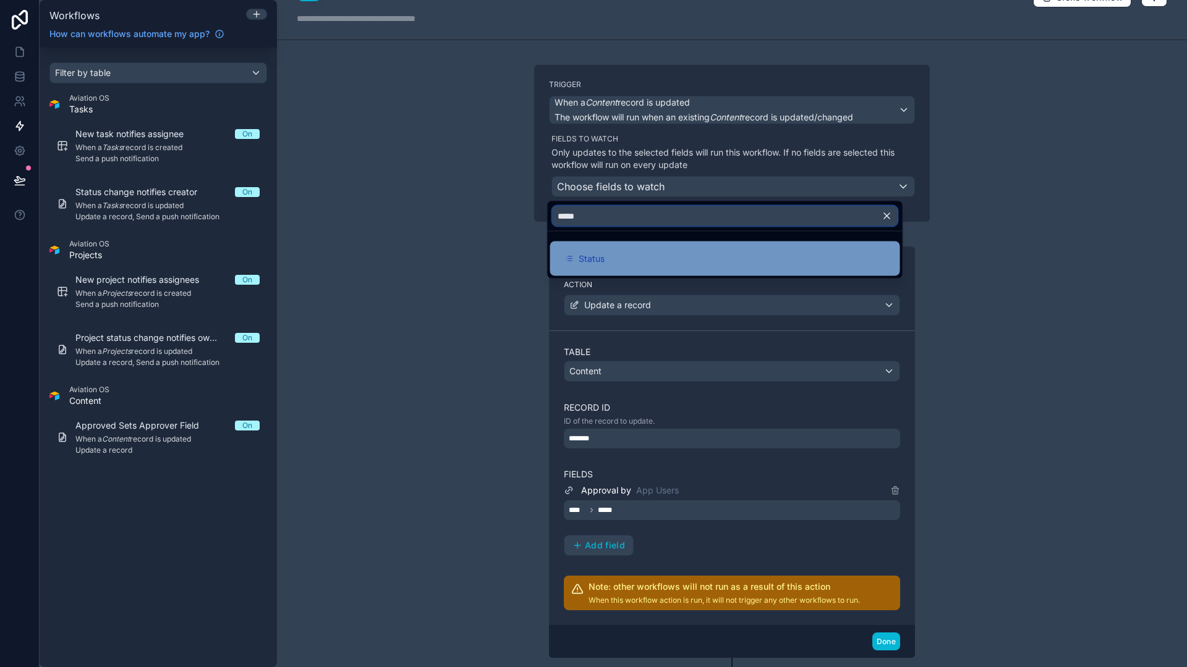
type input "*****"
click at [646, 269] on div "Status" at bounding box center [725, 259] width 350 height 35
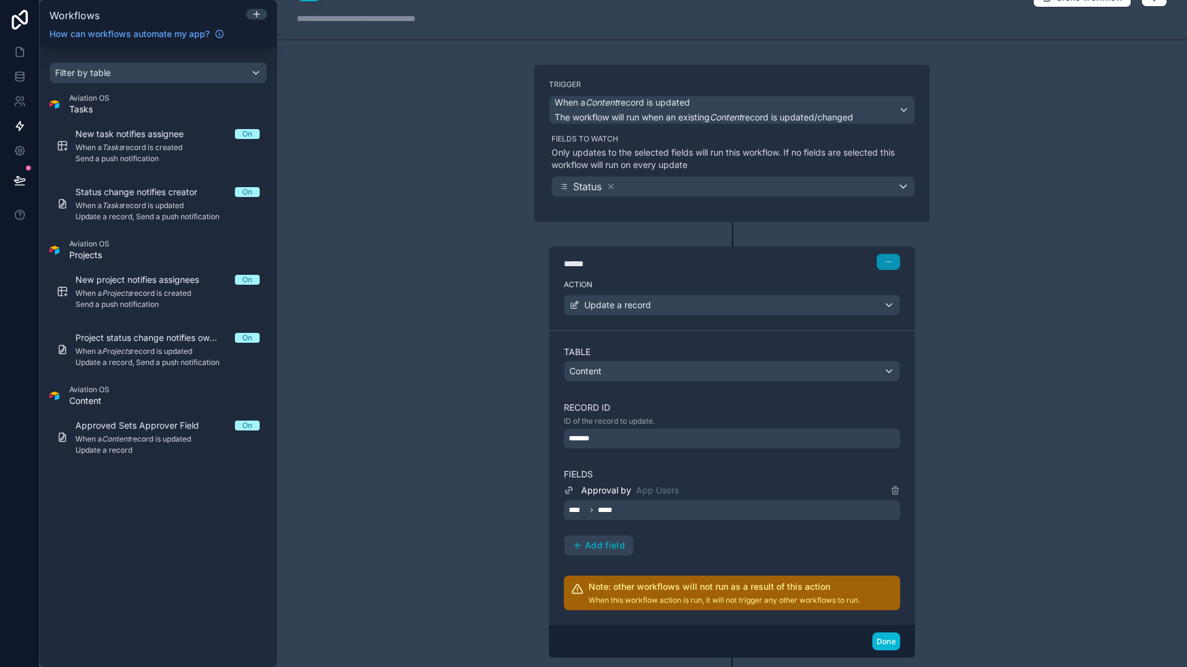
click at [884, 264] on icon "button" at bounding box center [887, 261] width 7 height 7
click at [567, 282] on label "Action" at bounding box center [732, 285] width 336 height 10
drag, startPoint x: 634, startPoint y: 289, endPoint x: 634, endPoint y: 308, distance: 18.5
click at [635, 289] on div "Action Update a record" at bounding box center [732, 303] width 366 height 56
click at [634, 308] on span "Update a record" at bounding box center [617, 305] width 67 height 12
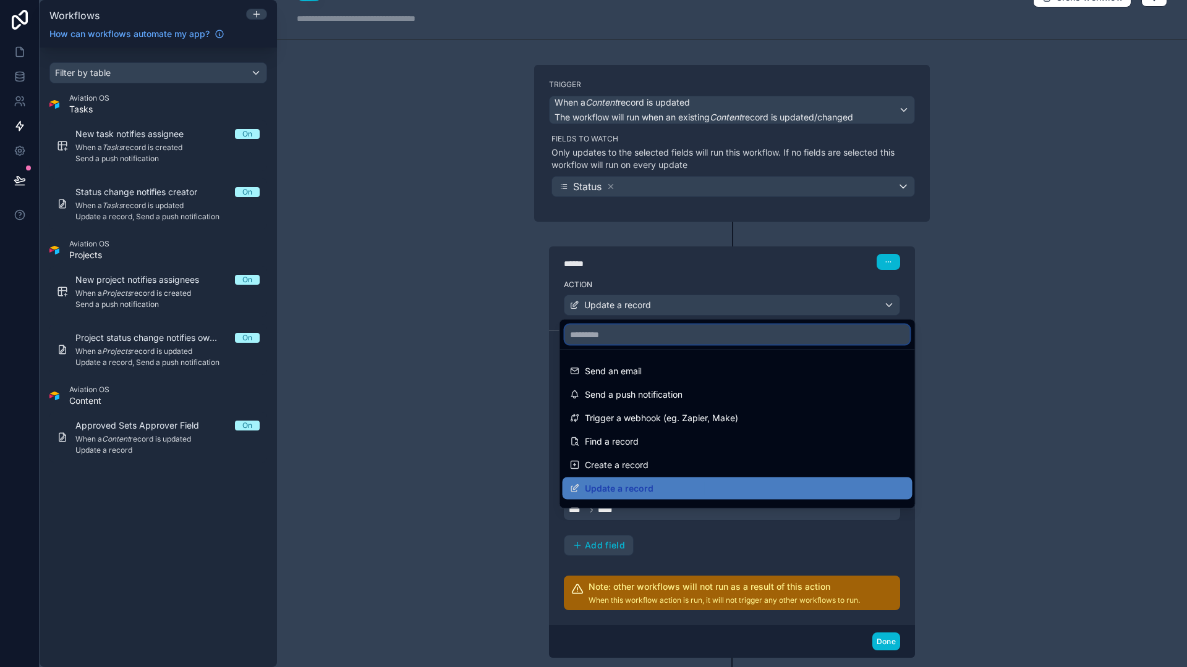
click at [628, 336] on input "text" at bounding box center [737, 335] width 345 height 20
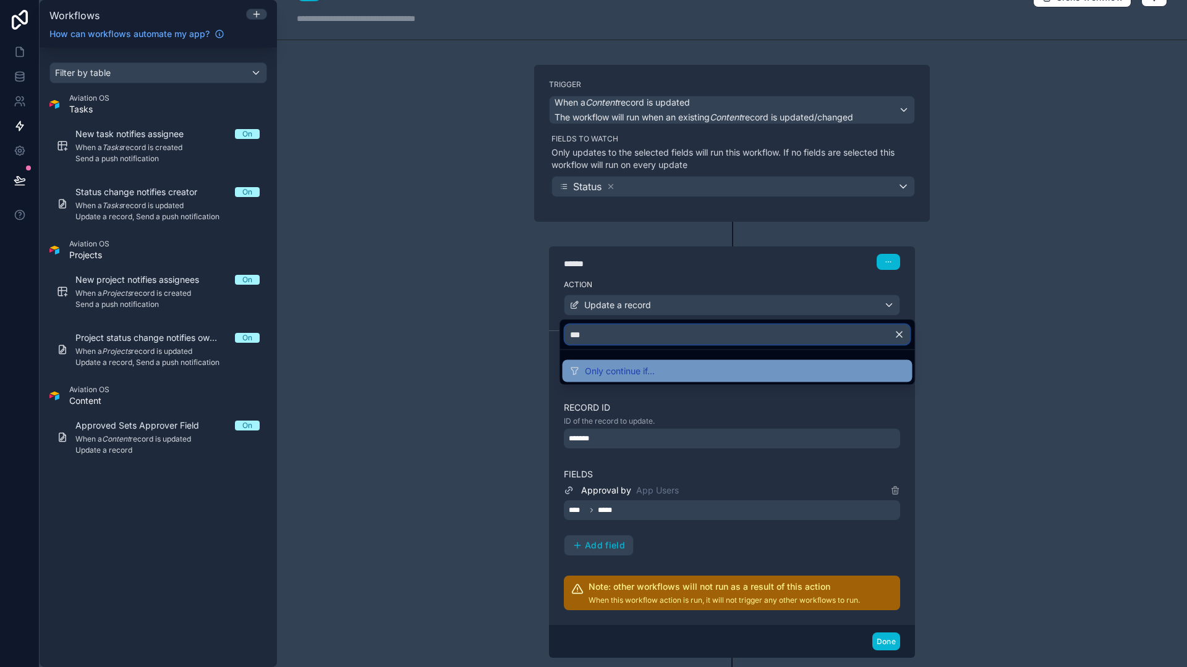
type input "***"
click at [629, 365] on span "Only continue if..." at bounding box center [620, 371] width 70 height 15
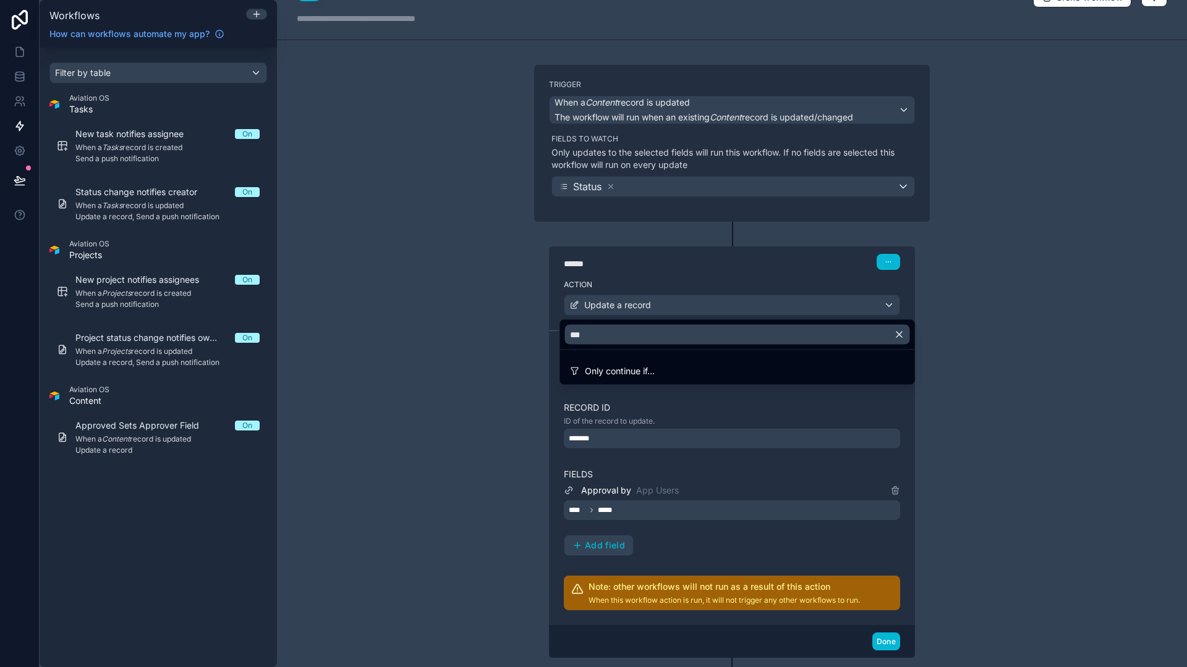
scroll to position [0, 0]
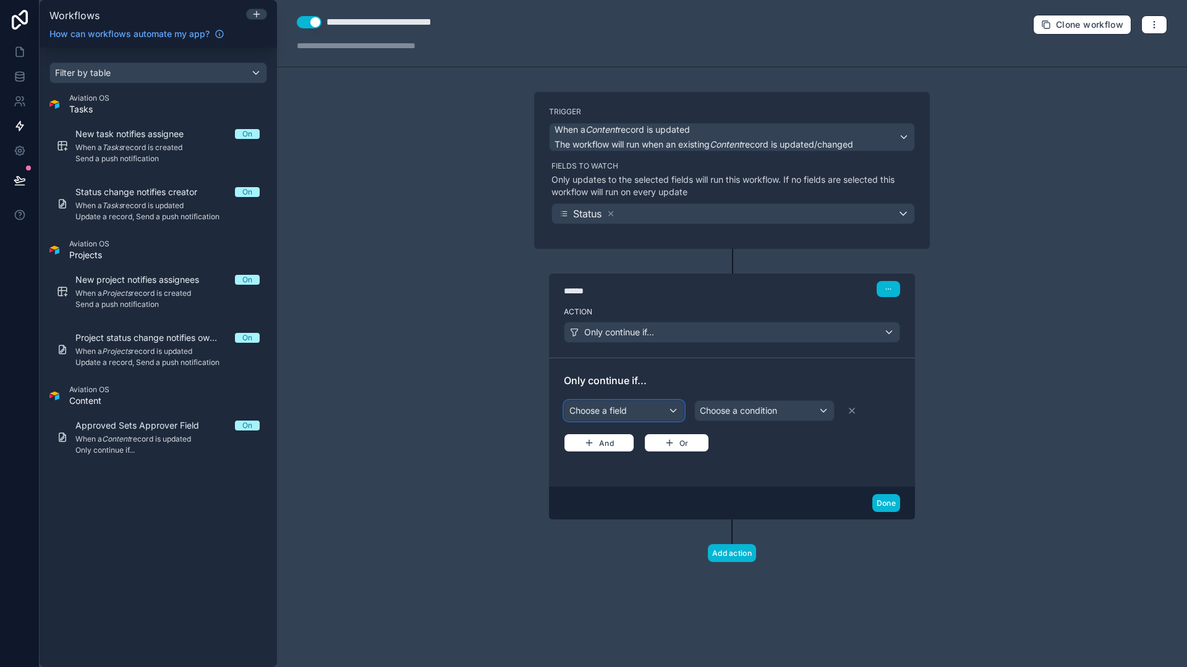
click at [651, 411] on div "Choose a field" at bounding box center [623, 411] width 119 height 20
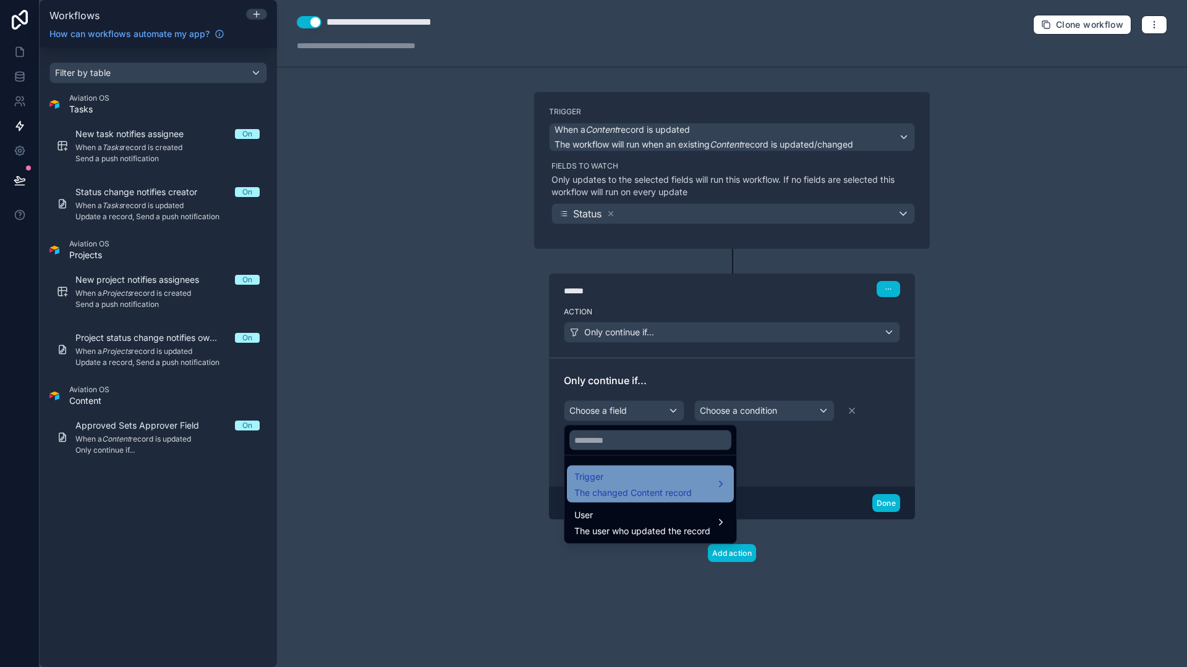
click at [637, 477] on span "Trigger" at bounding box center [632, 477] width 117 height 15
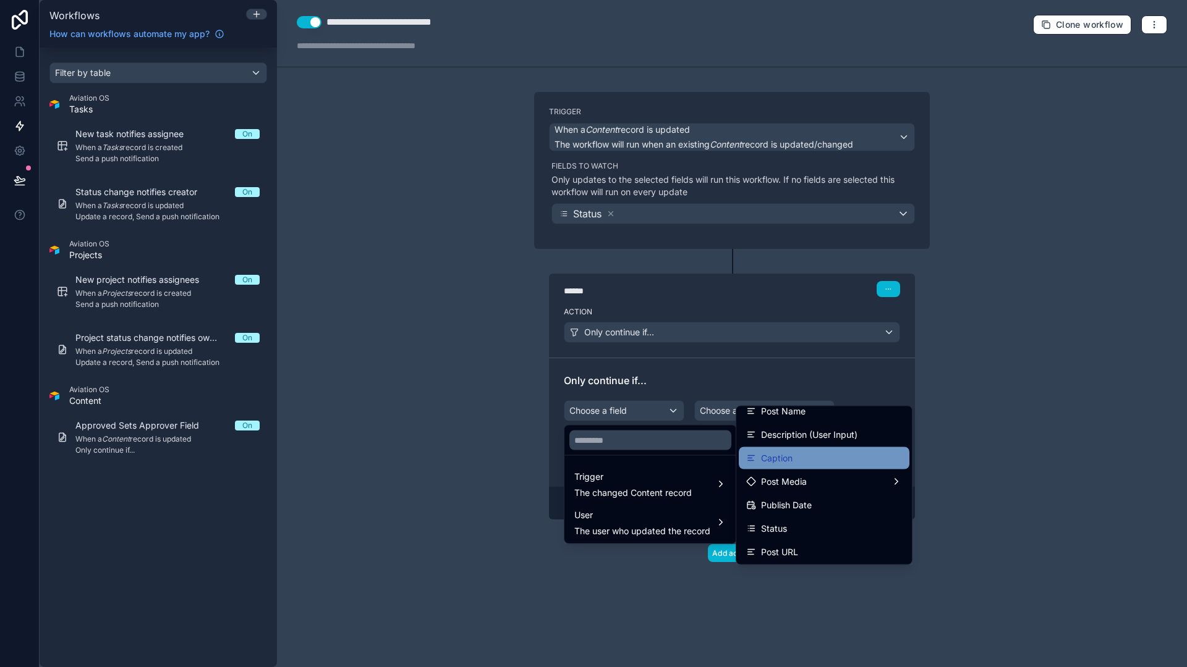
scroll to position [48, 0]
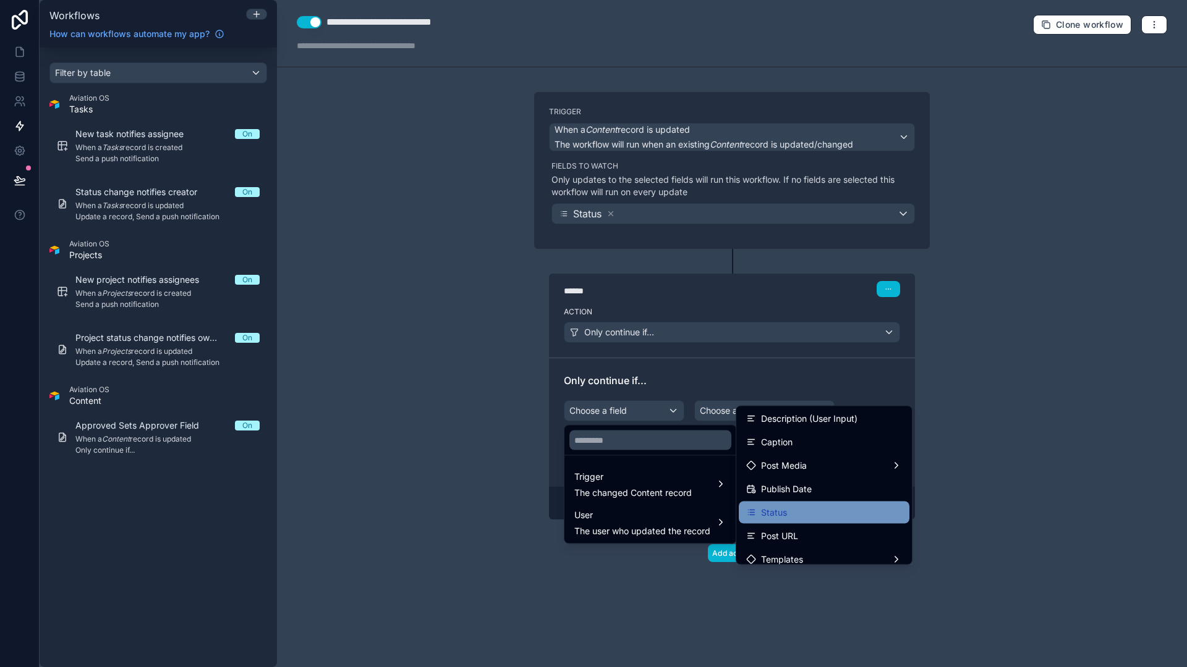
click at [824, 508] on div "Status" at bounding box center [824, 513] width 156 height 15
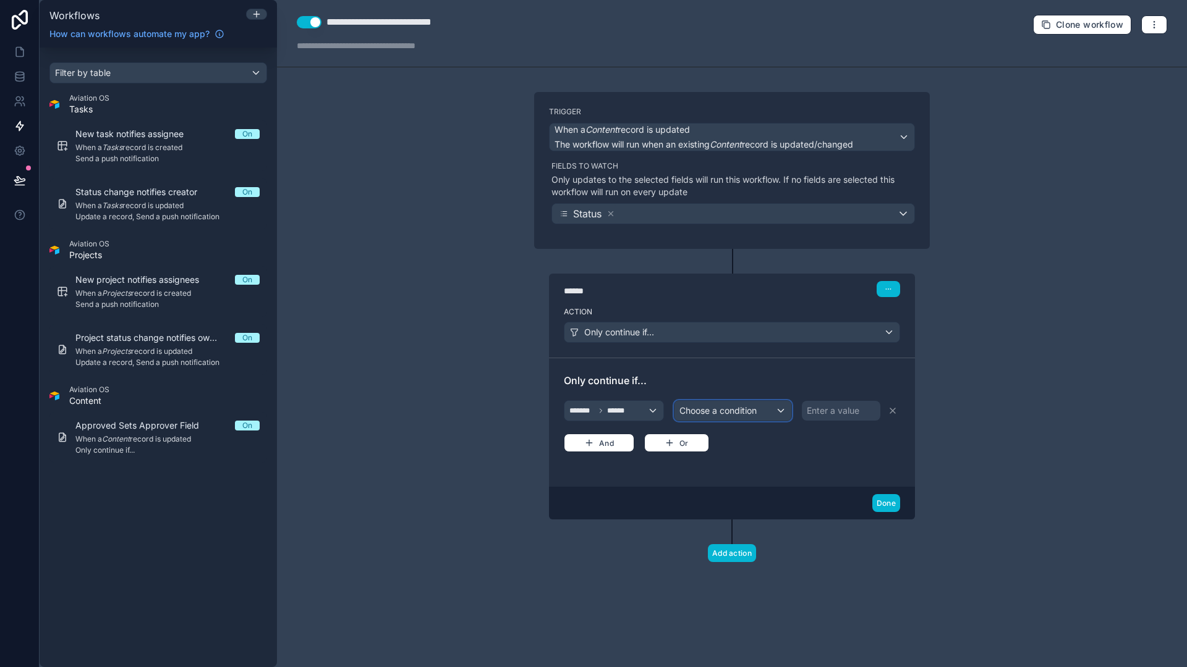
click at [738, 419] on div "Choose a condition" at bounding box center [732, 411] width 117 height 20
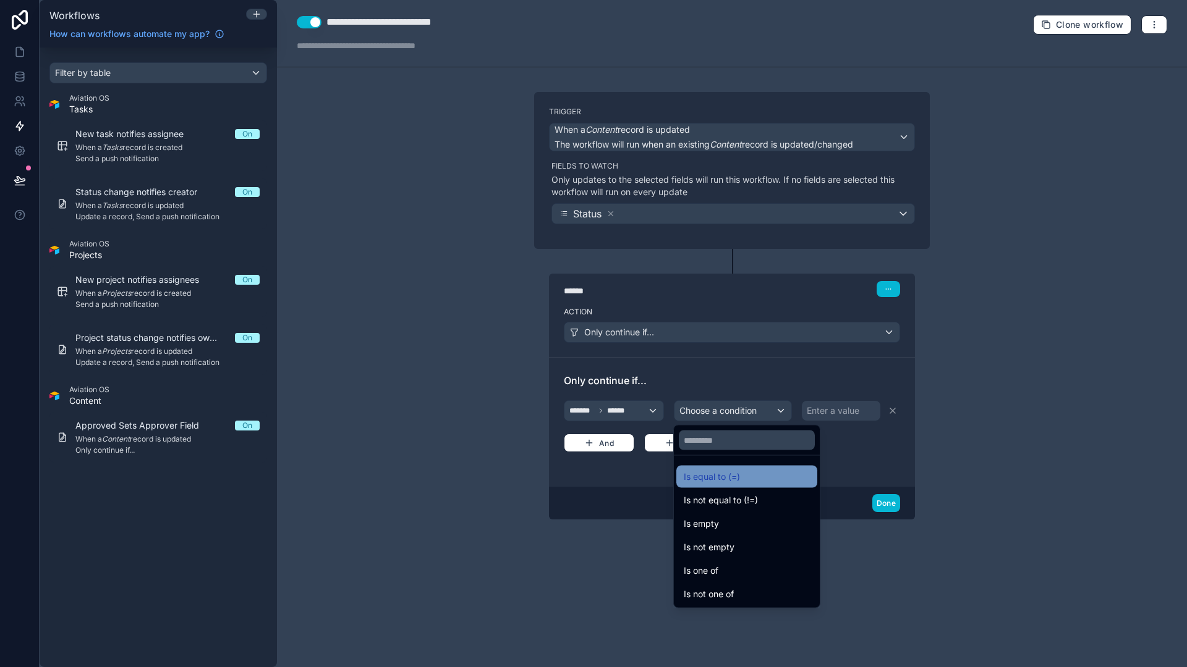
click at [733, 477] on span "Is equal to (=)" at bounding box center [711, 477] width 56 height 15
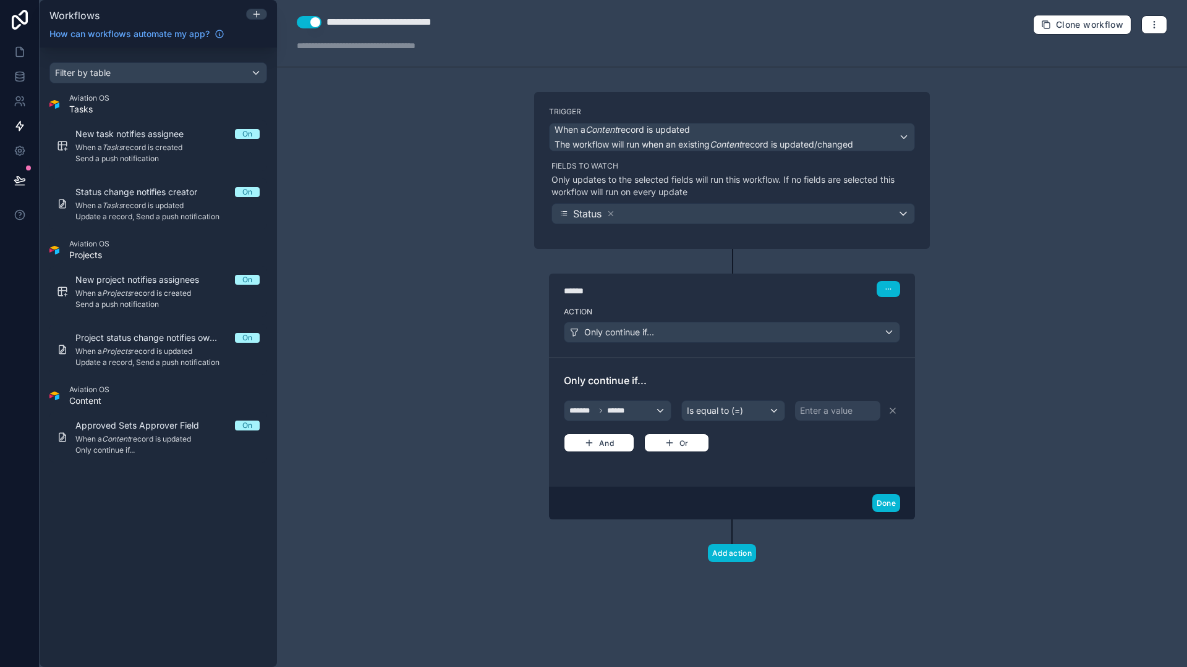
click at [822, 415] on div "Enter a value" at bounding box center [826, 411] width 53 height 12
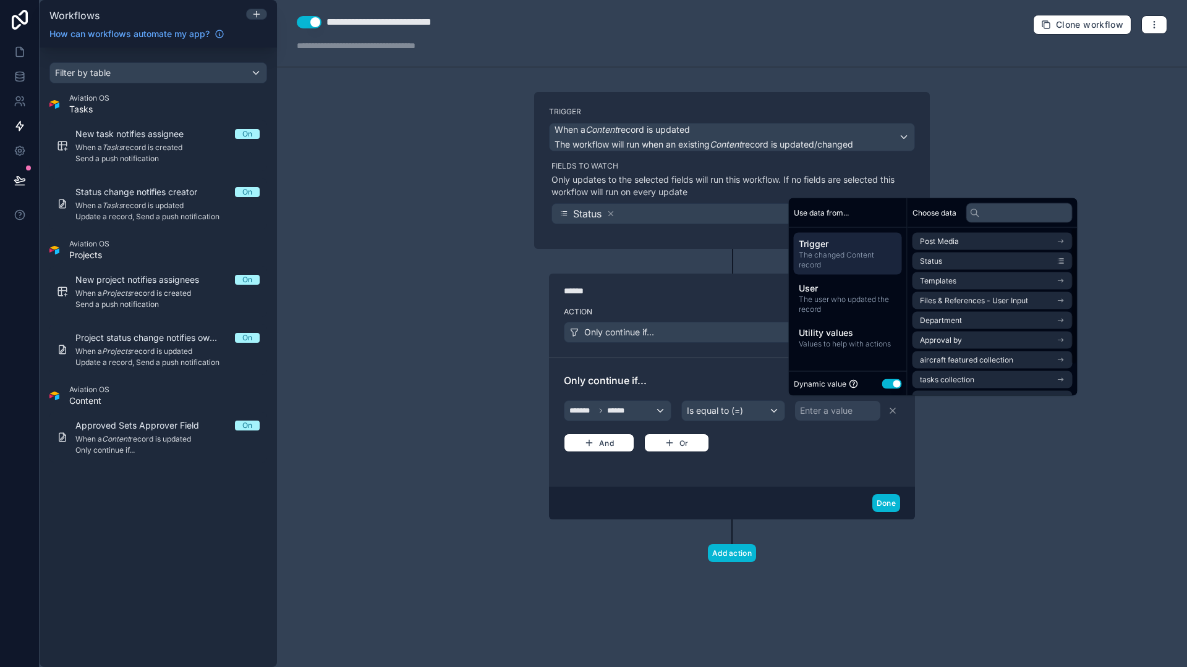
click at [892, 381] on button "Use setting" at bounding box center [892, 384] width 20 height 10
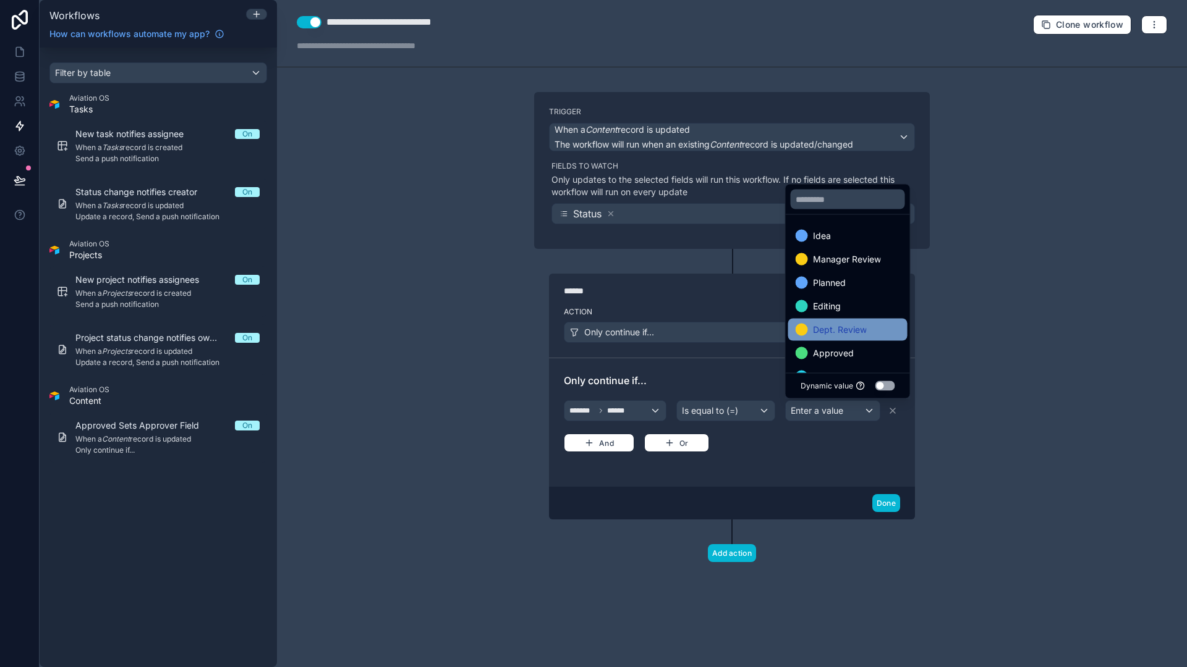
scroll to position [8, 0]
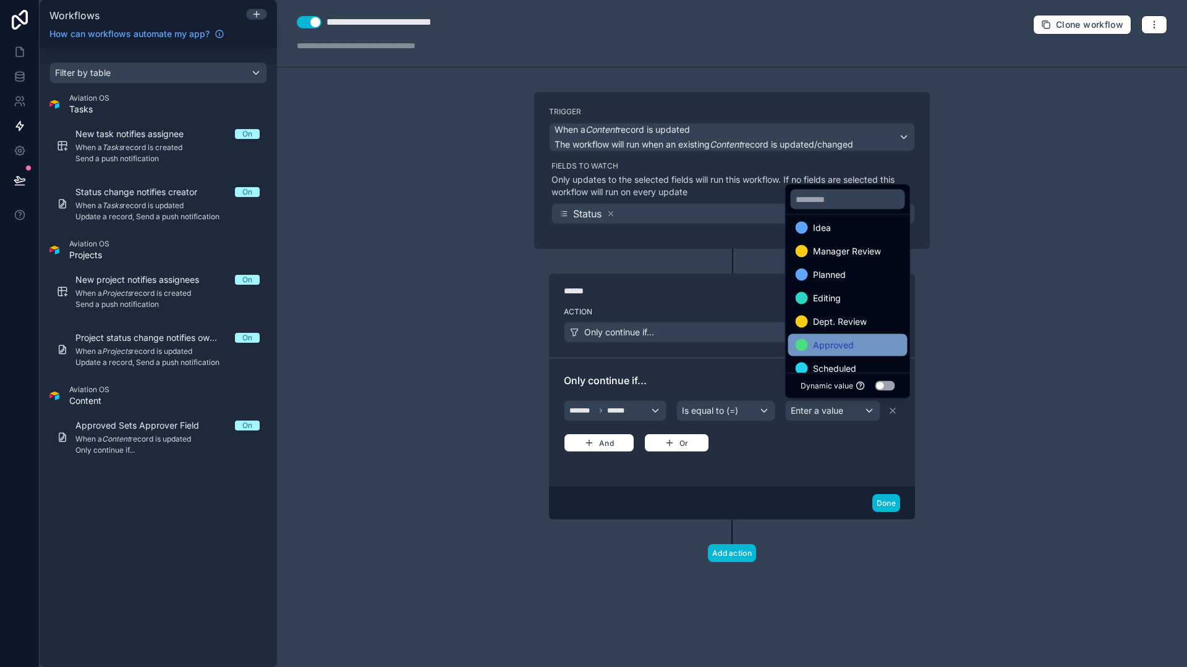
click at [845, 340] on span "Approved" at bounding box center [833, 345] width 41 height 15
click at [813, 481] on div "Only continue if... ******* ****** Is equal to (=) Approved And Or" at bounding box center [732, 422] width 366 height 129
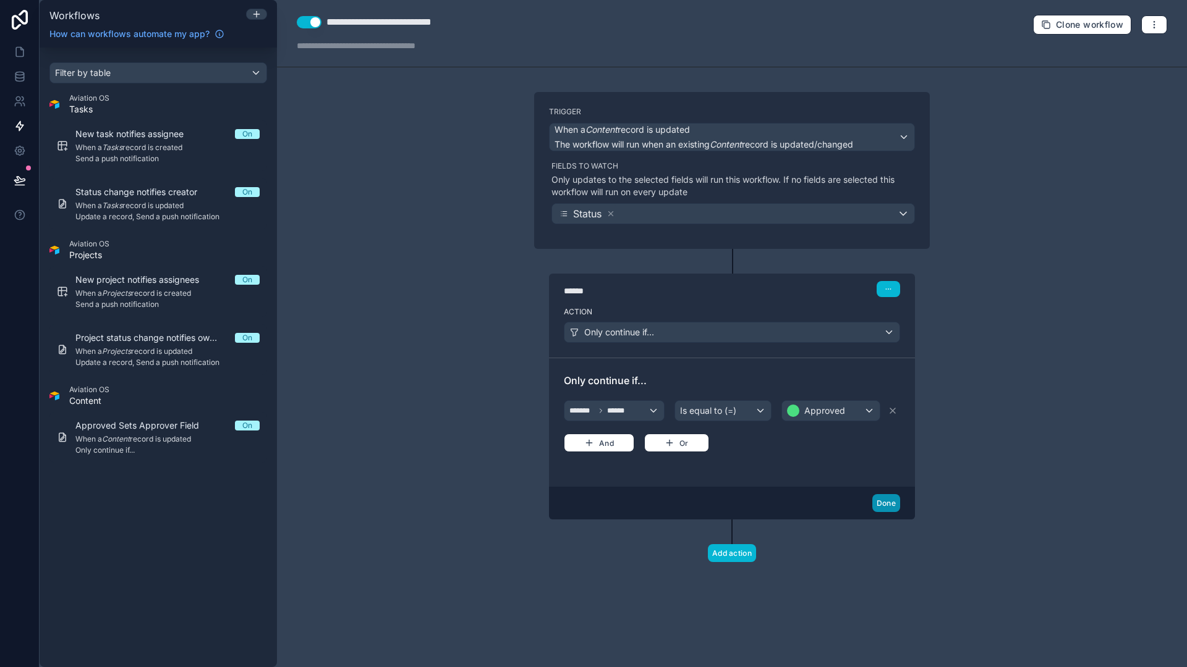
click at [887, 500] on button "Done" at bounding box center [886, 503] width 28 height 18
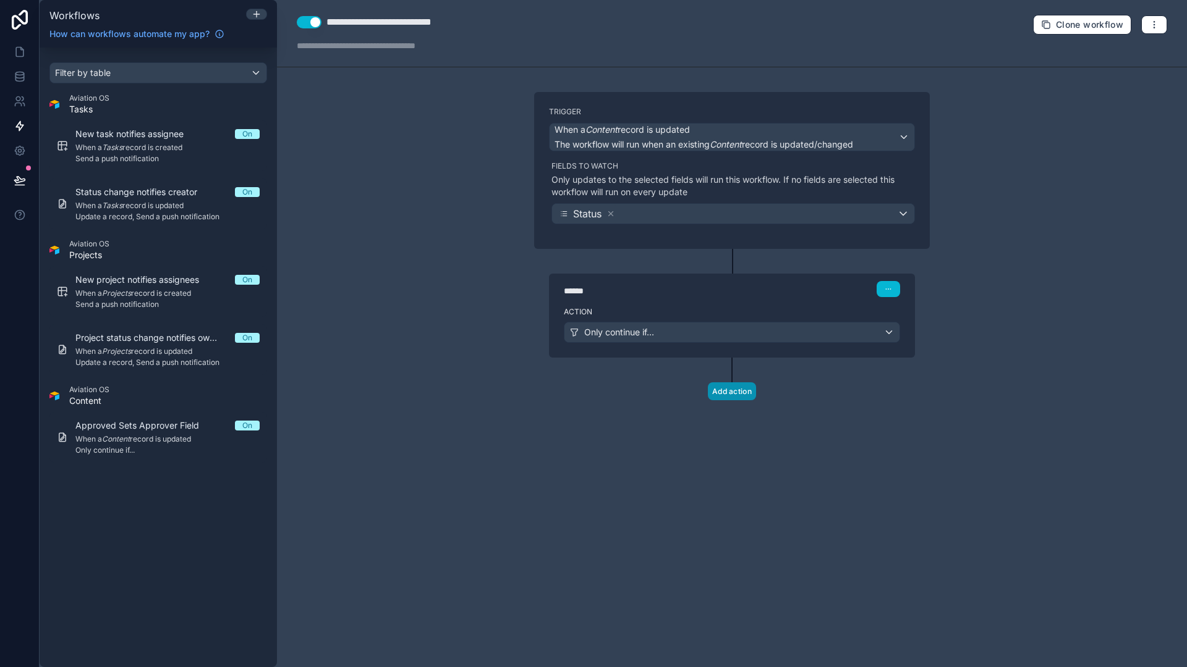
click at [748, 397] on button "Add action" at bounding box center [732, 392] width 48 height 18
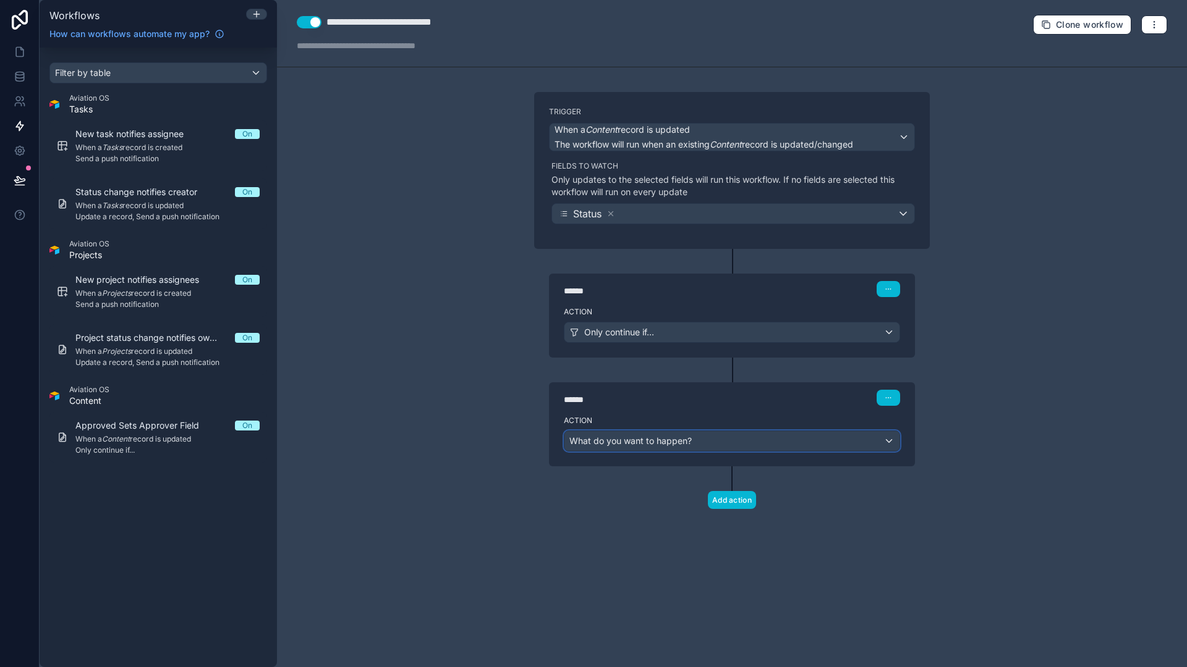
click at [732, 444] on div "What do you want to happen?" at bounding box center [731, 441] width 335 height 20
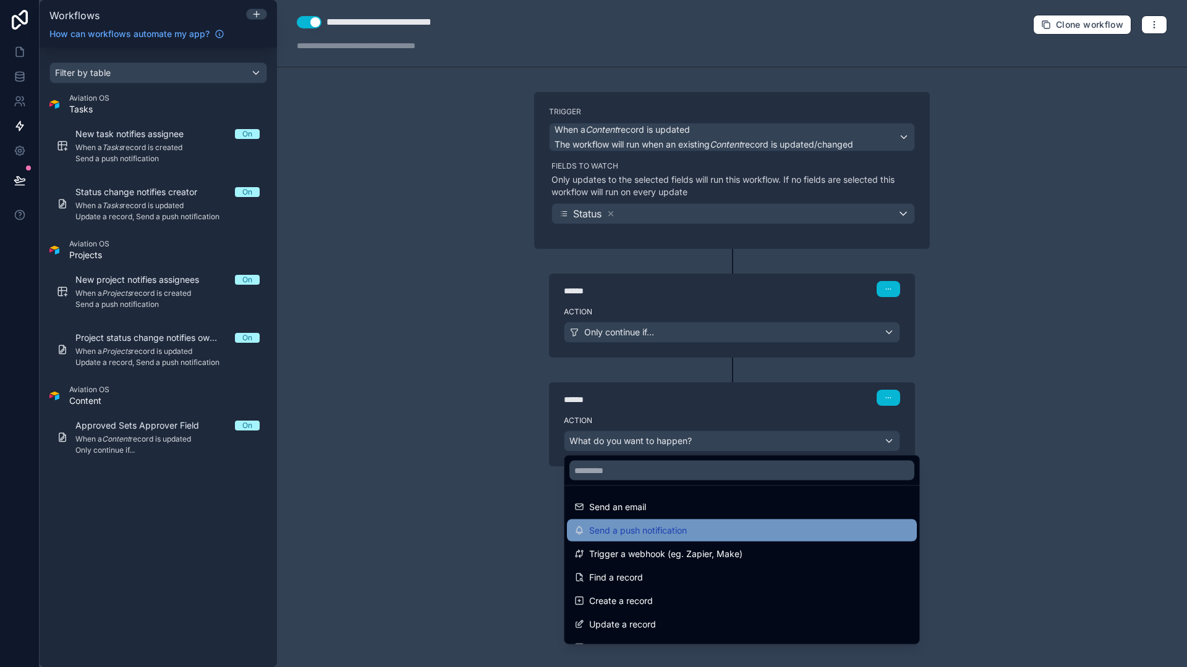
click at [664, 531] on span "Send a push notification" at bounding box center [638, 530] width 98 height 15
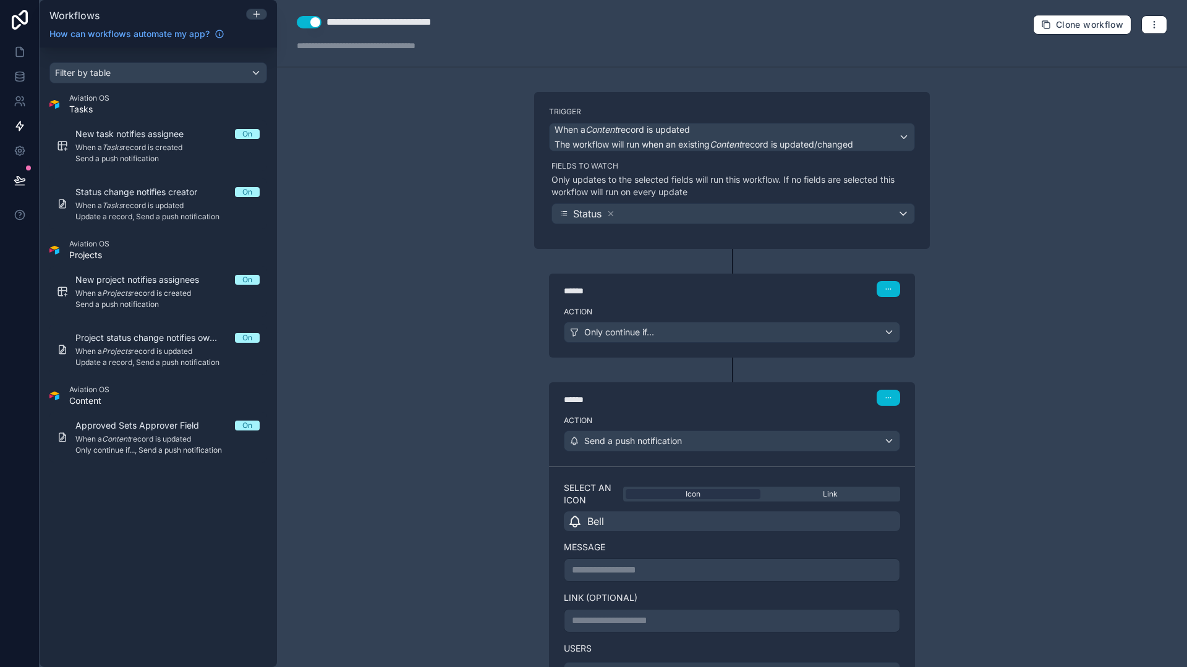
scroll to position [57, 0]
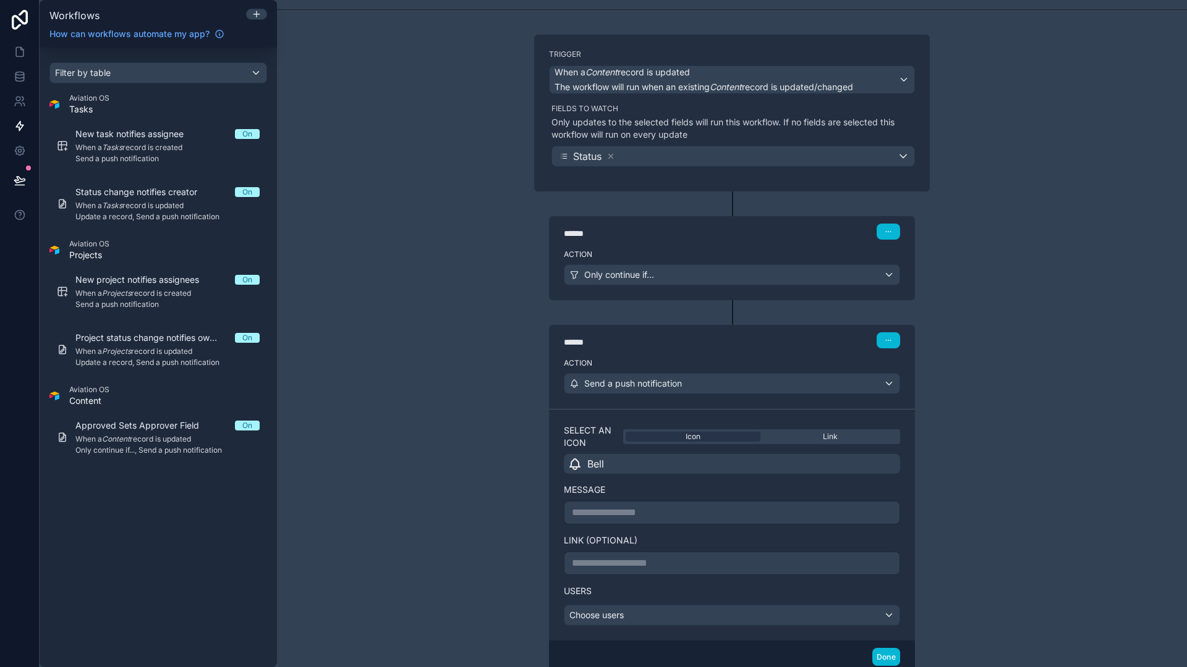
click at [633, 520] on div "**********" at bounding box center [732, 512] width 336 height 23
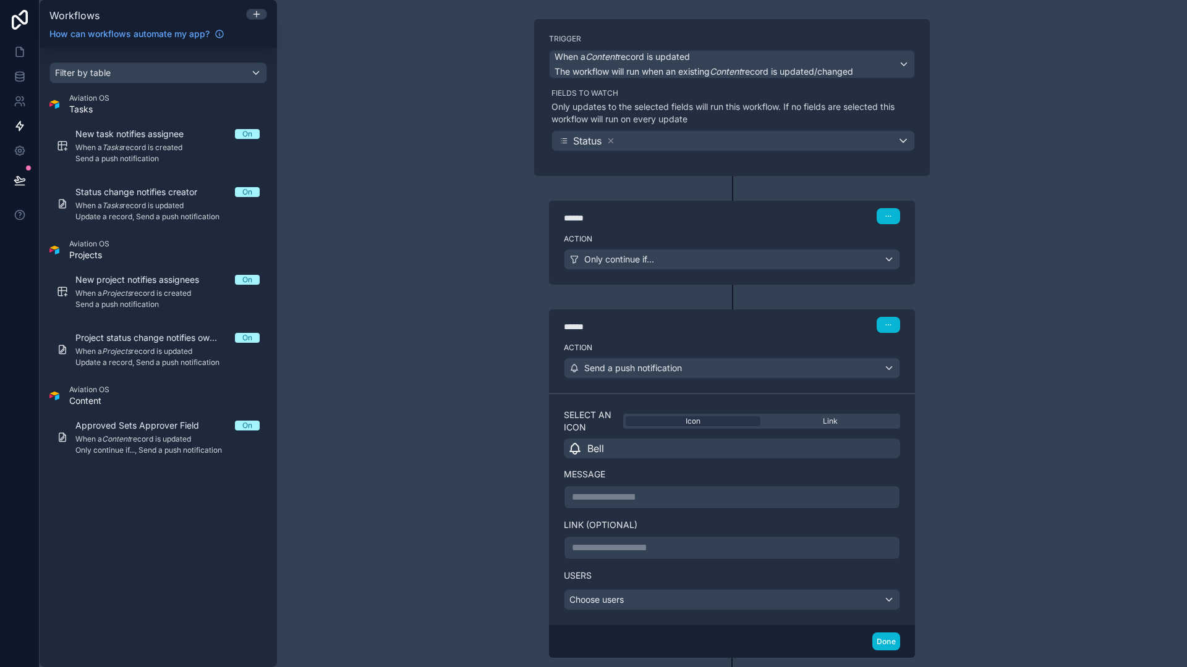
click at [689, 379] on div "Action Send a push notification" at bounding box center [732, 366] width 366 height 56
click at [691, 372] on div "Send a push notification" at bounding box center [731, 368] width 335 height 20
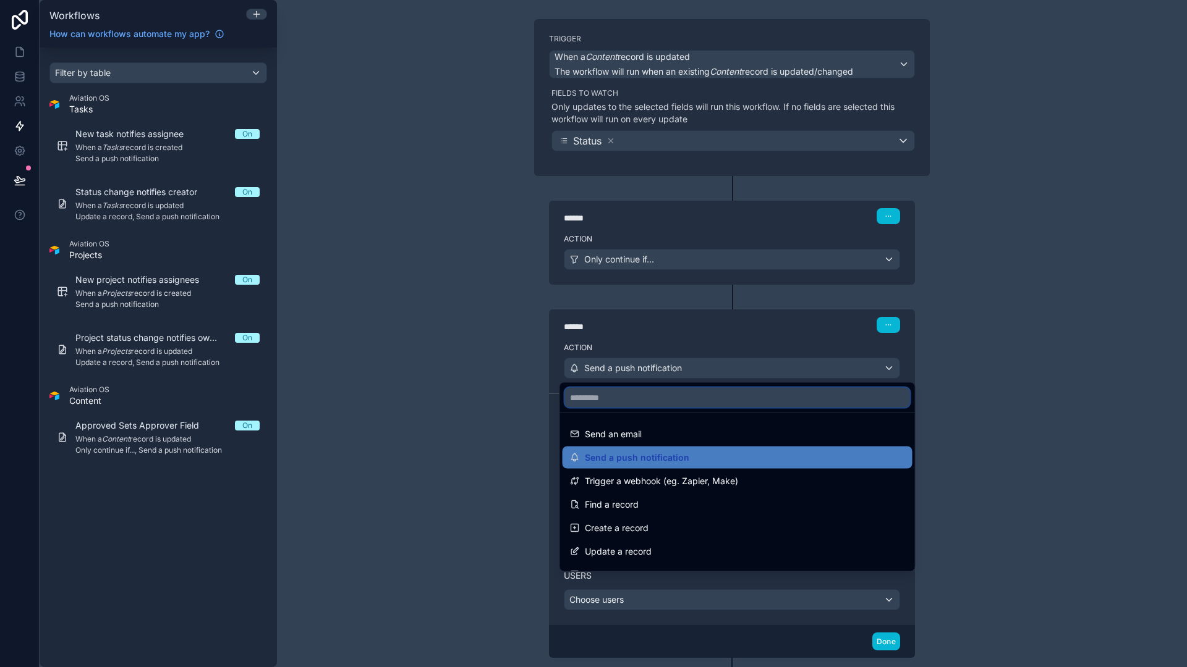
click at [672, 397] on input "text" at bounding box center [737, 398] width 345 height 20
type input "****"
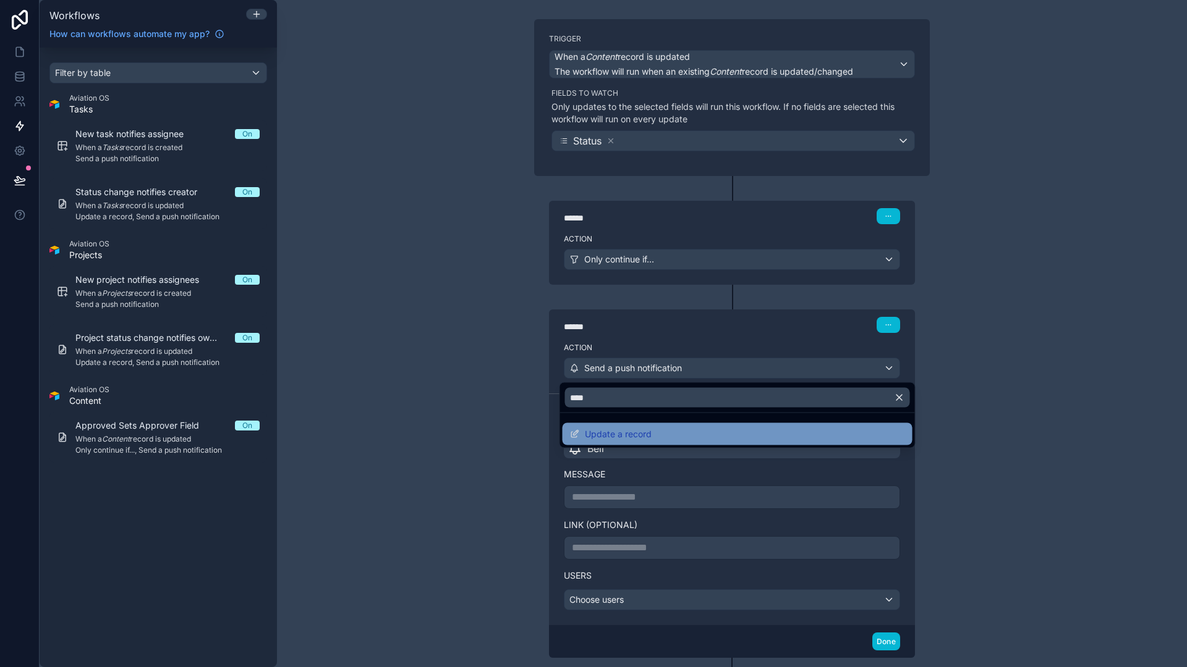
click at [621, 427] on span "Update a record" at bounding box center [618, 434] width 67 height 15
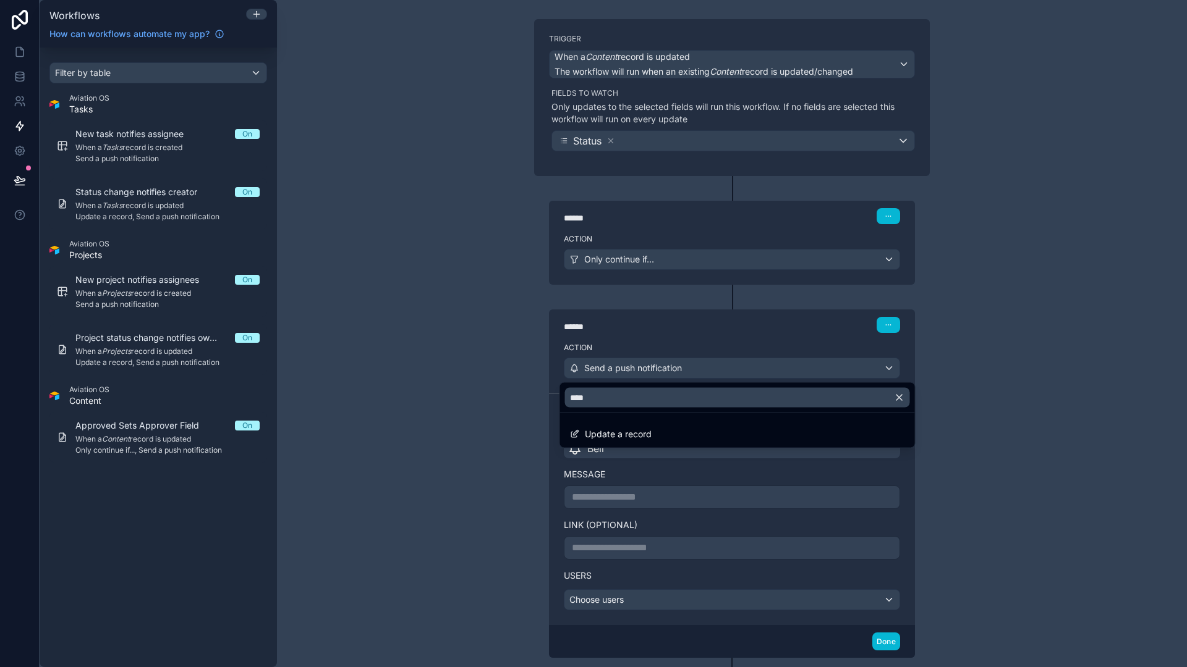
scroll to position [54, 0]
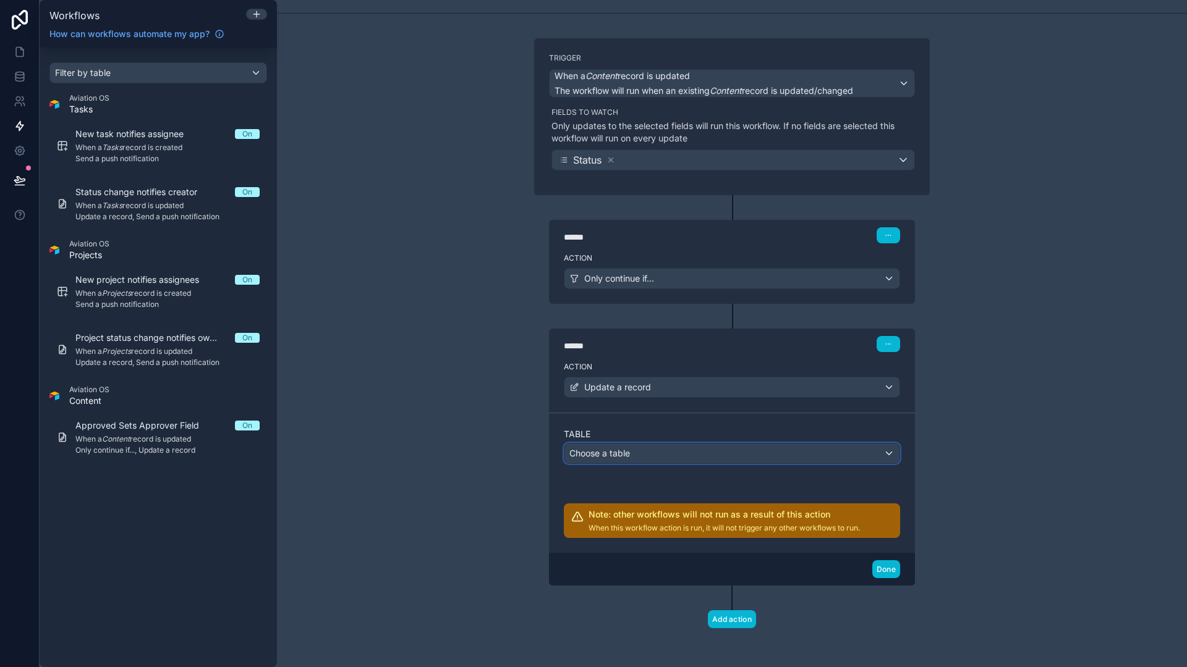
click at [648, 449] on div "Choose a table" at bounding box center [731, 454] width 335 height 20
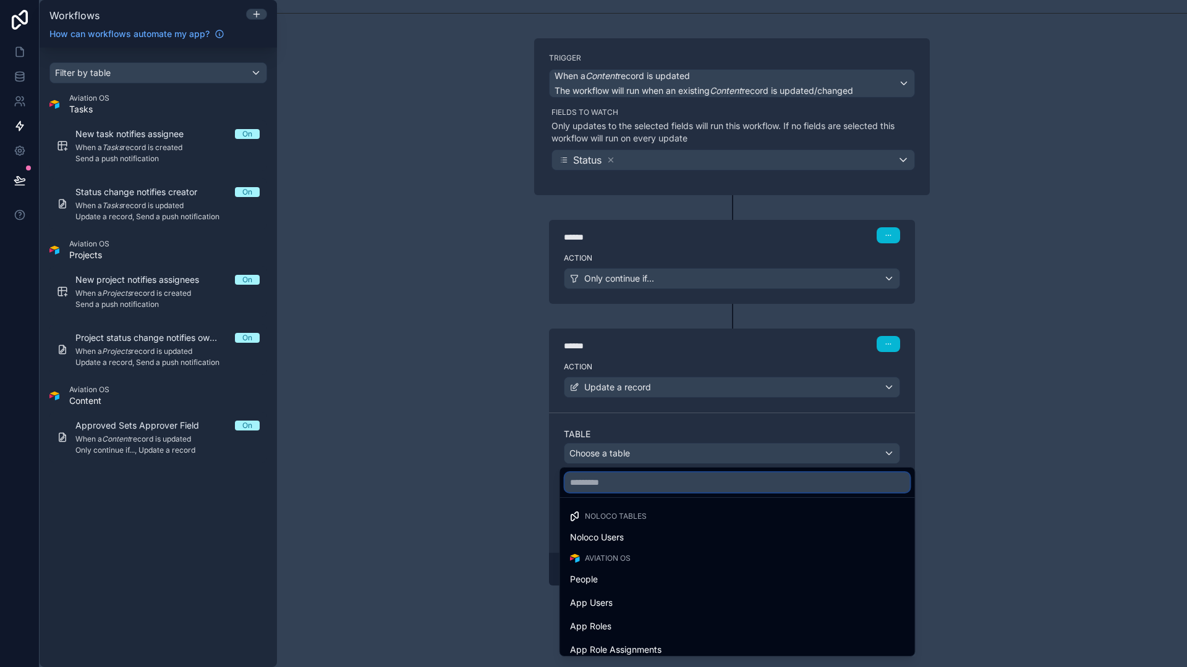
click at [648, 486] on input "text" at bounding box center [737, 483] width 345 height 20
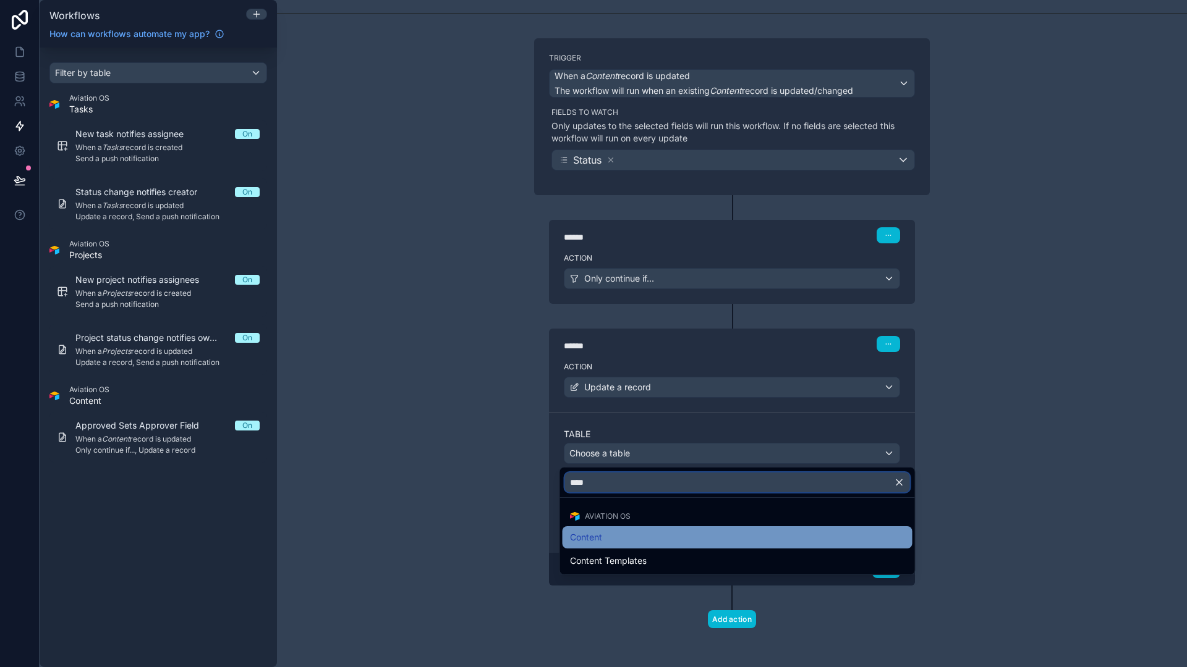
type input "****"
click at [664, 539] on div "Content" at bounding box center [737, 537] width 335 height 15
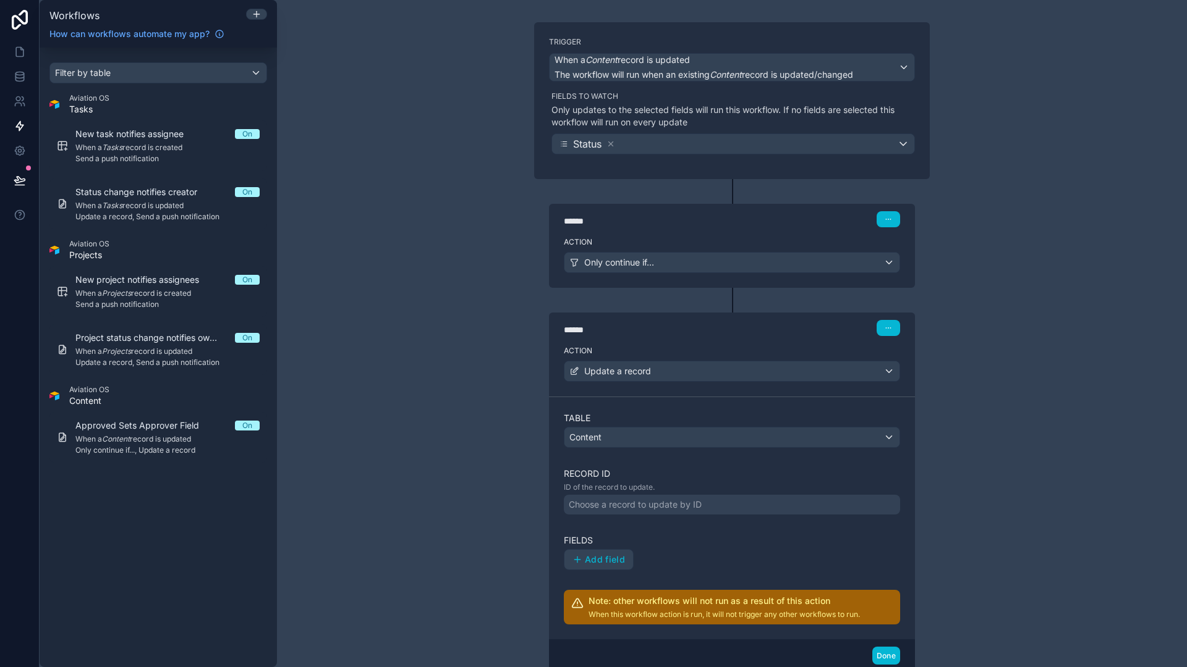
scroll to position [130, 0]
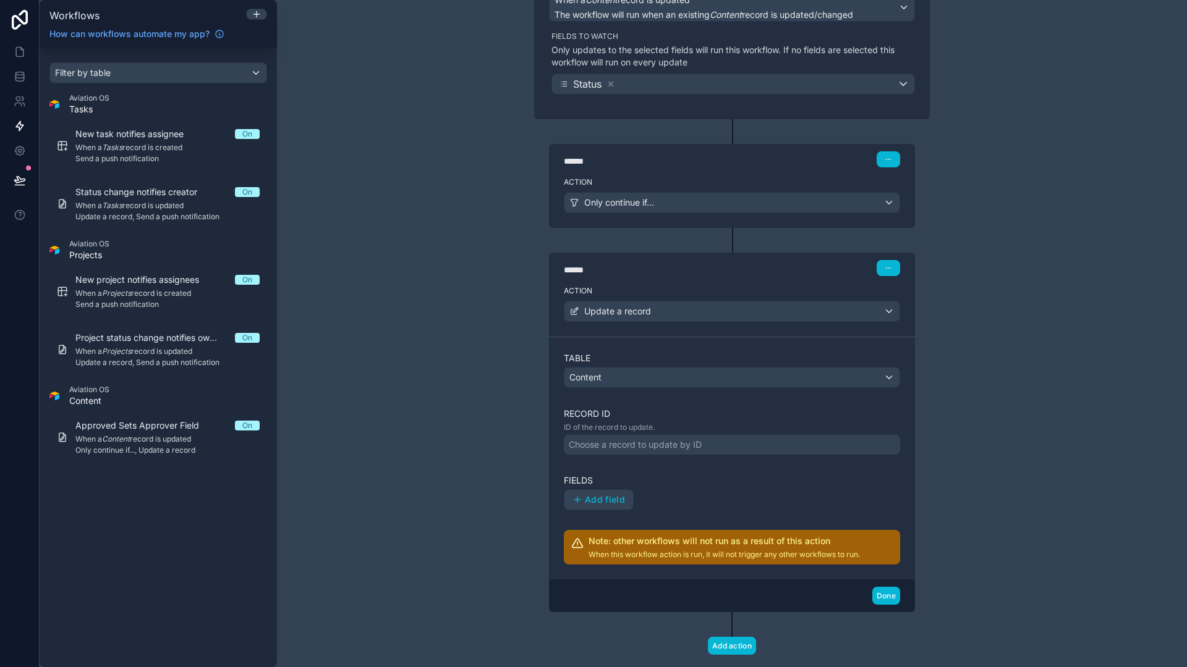
click at [645, 444] on div "Choose a record to update by ID" at bounding box center [635, 445] width 133 height 12
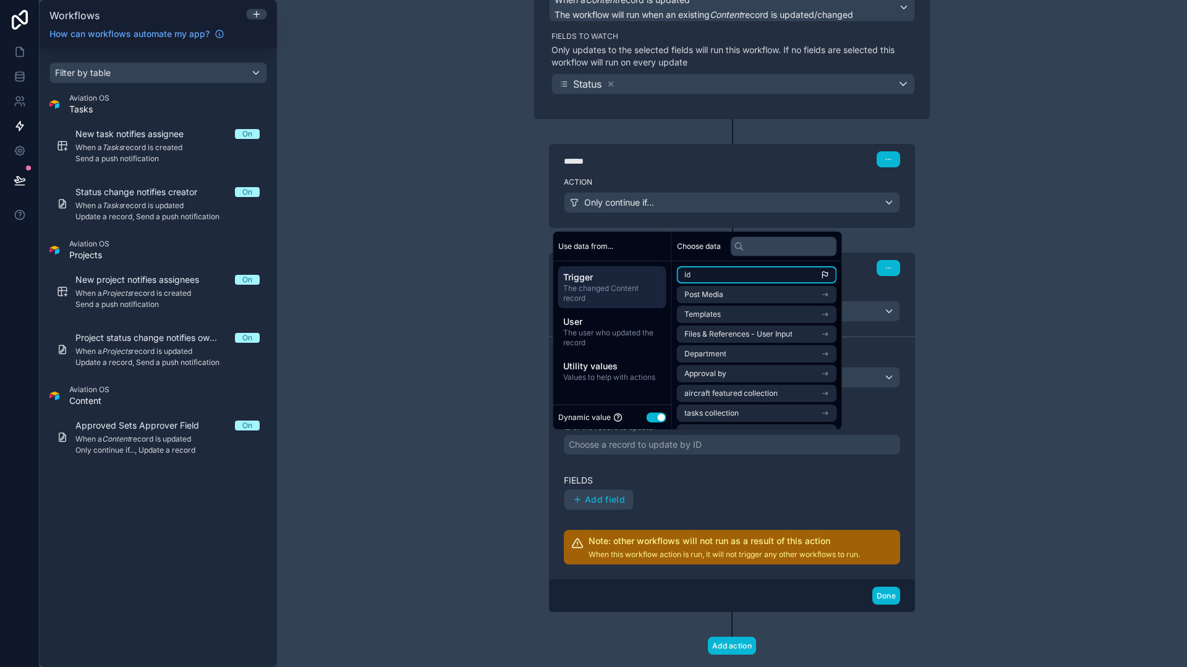
click at [694, 277] on li "id" at bounding box center [757, 274] width 160 height 17
click at [612, 489] on button "Add field" at bounding box center [599, 499] width 70 height 21
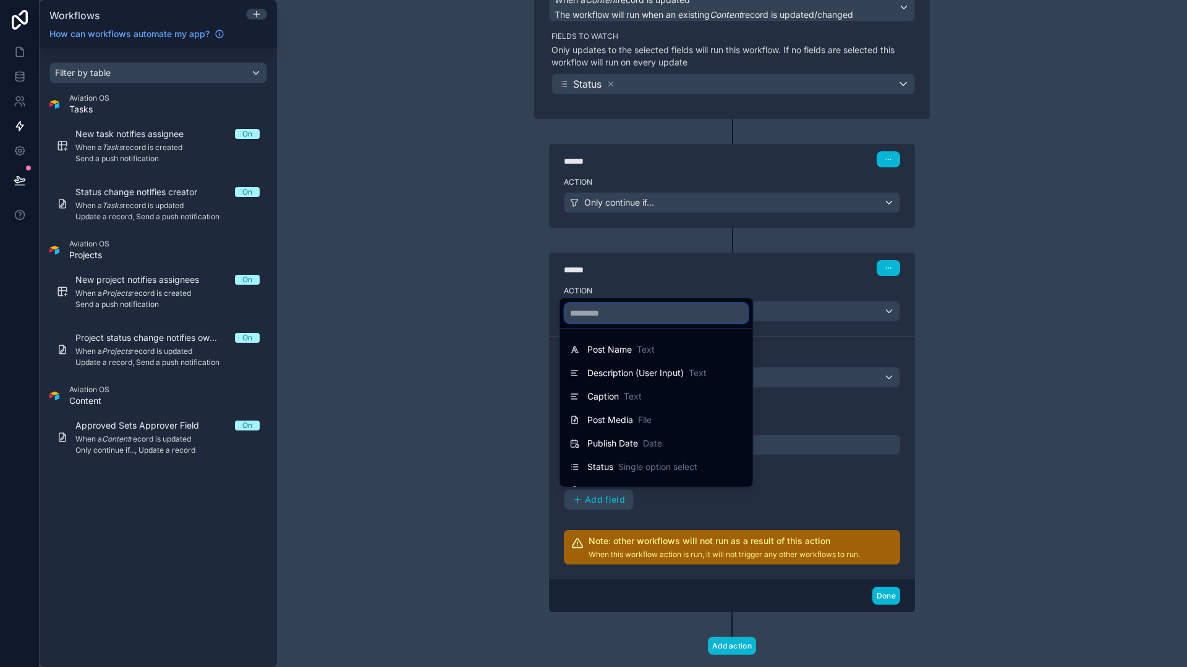
click at [642, 310] on input "text" at bounding box center [656, 313] width 183 height 20
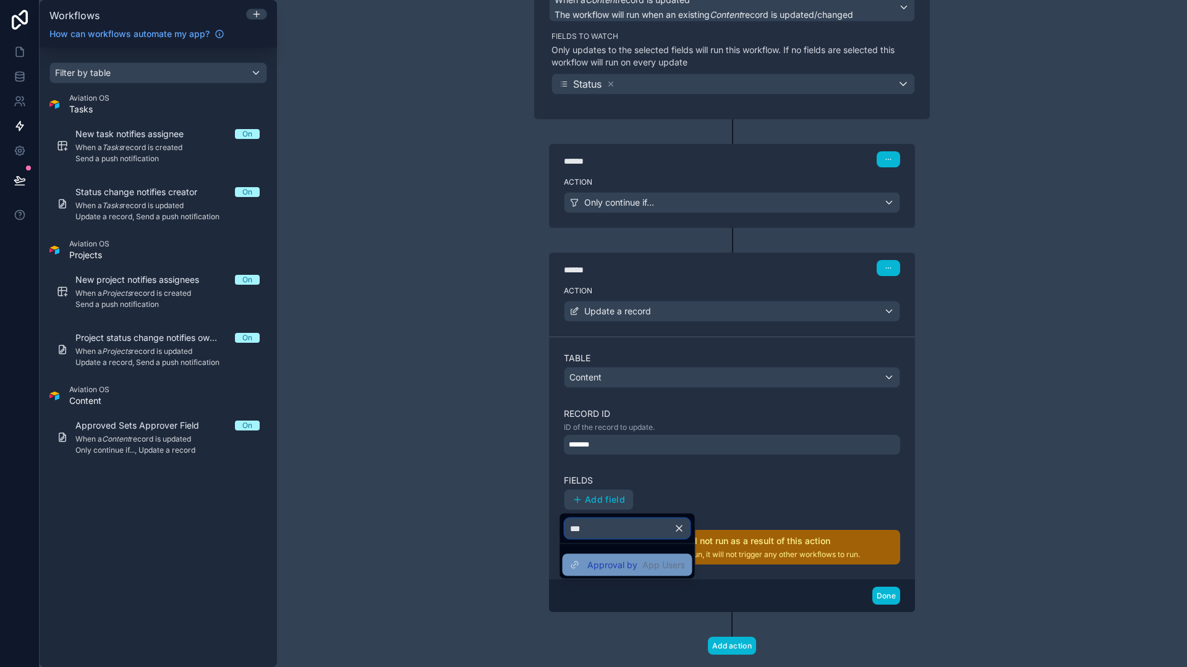
type input "***"
click at [631, 561] on span "Approval by" at bounding box center [612, 565] width 50 height 12
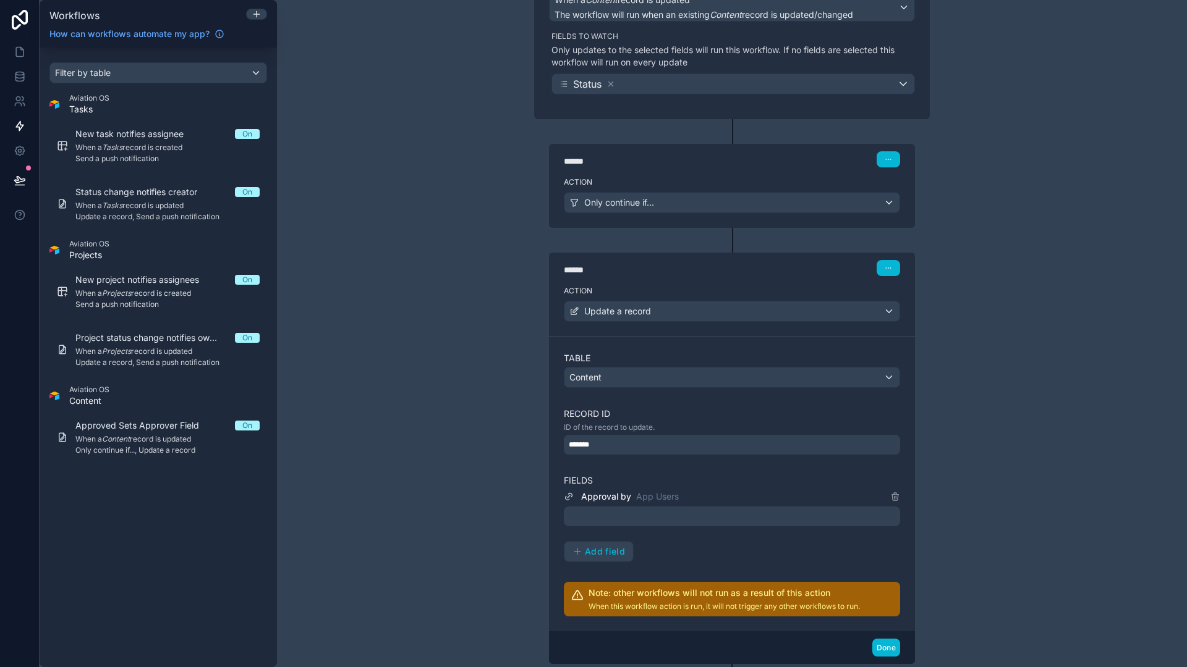
click at [655, 518] on div at bounding box center [732, 517] width 336 height 20
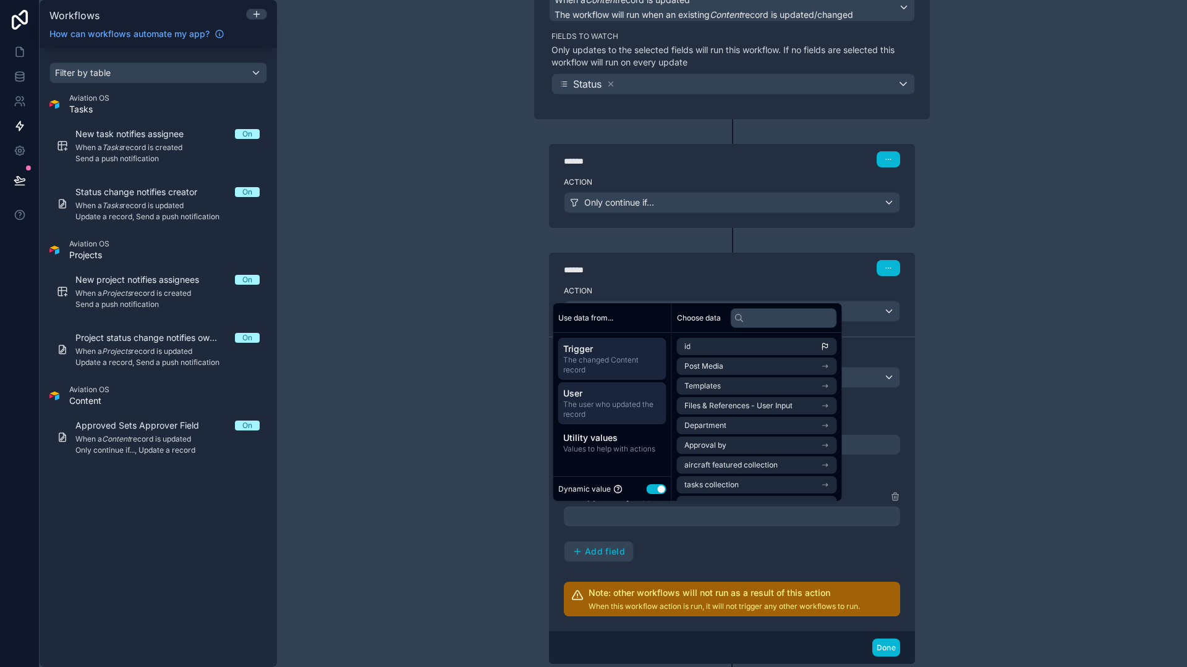
click at [614, 412] on span "The user who updated the record" at bounding box center [612, 410] width 98 height 20
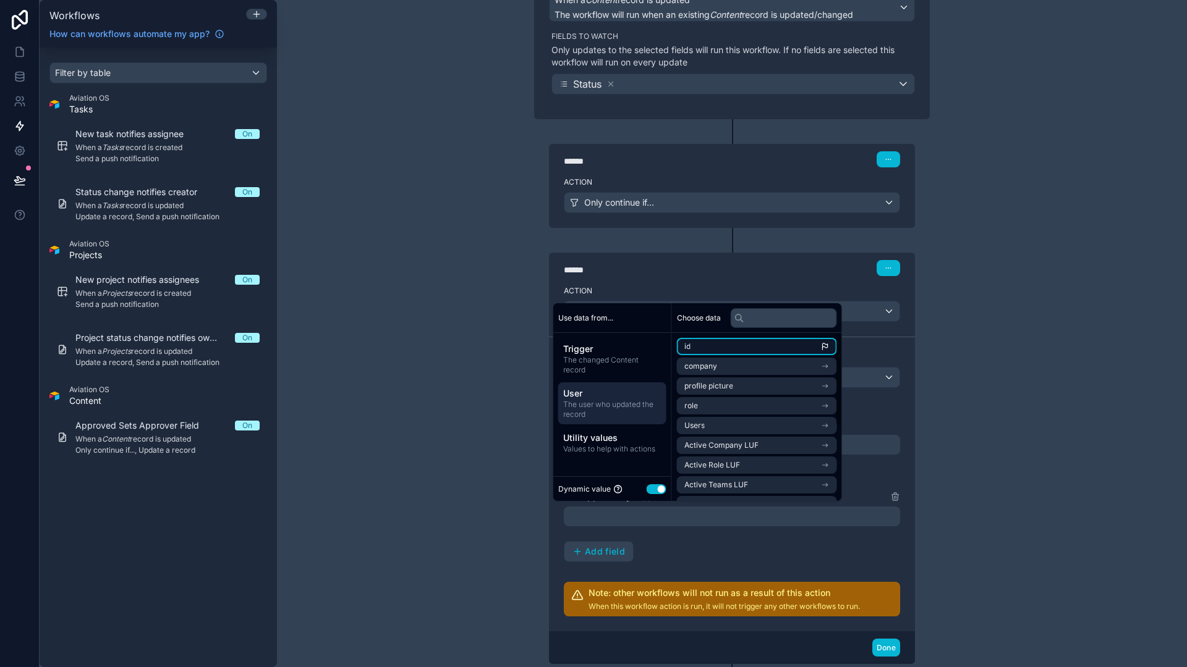
click at [726, 348] on li "id" at bounding box center [757, 346] width 160 height 17
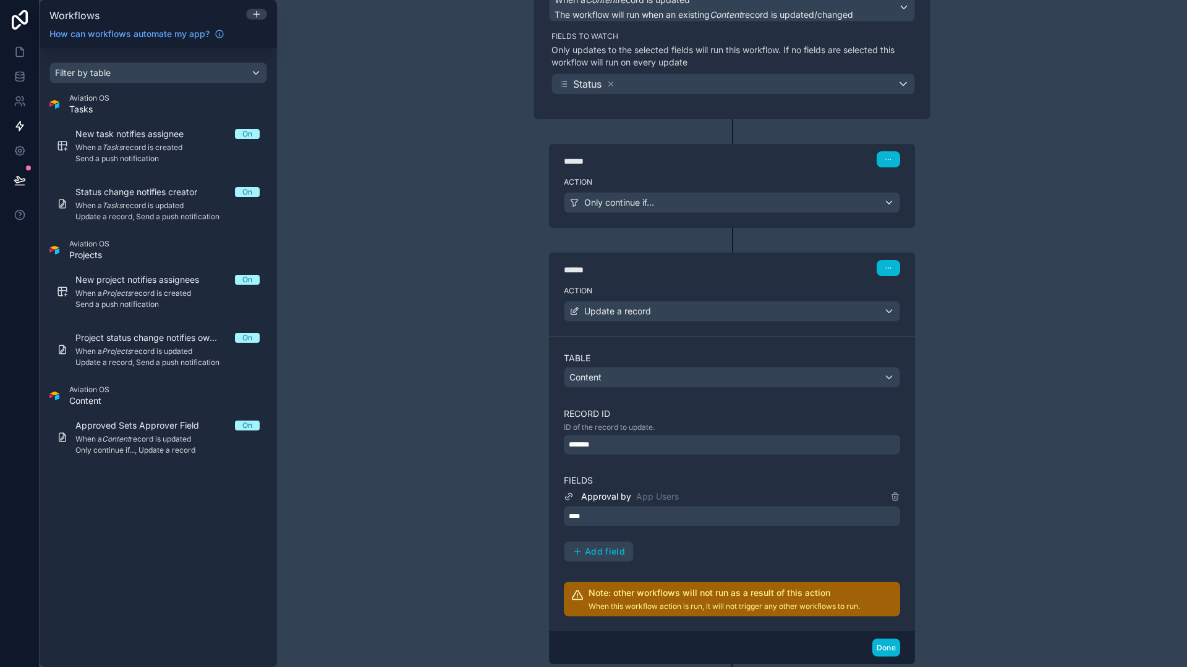
click at [1046, 537] on div "**********" at bounding box center [732, 333] width 910 height 667
click at [884, 649] on button "Done" at bounding box center [886, 648] width 28 height 18
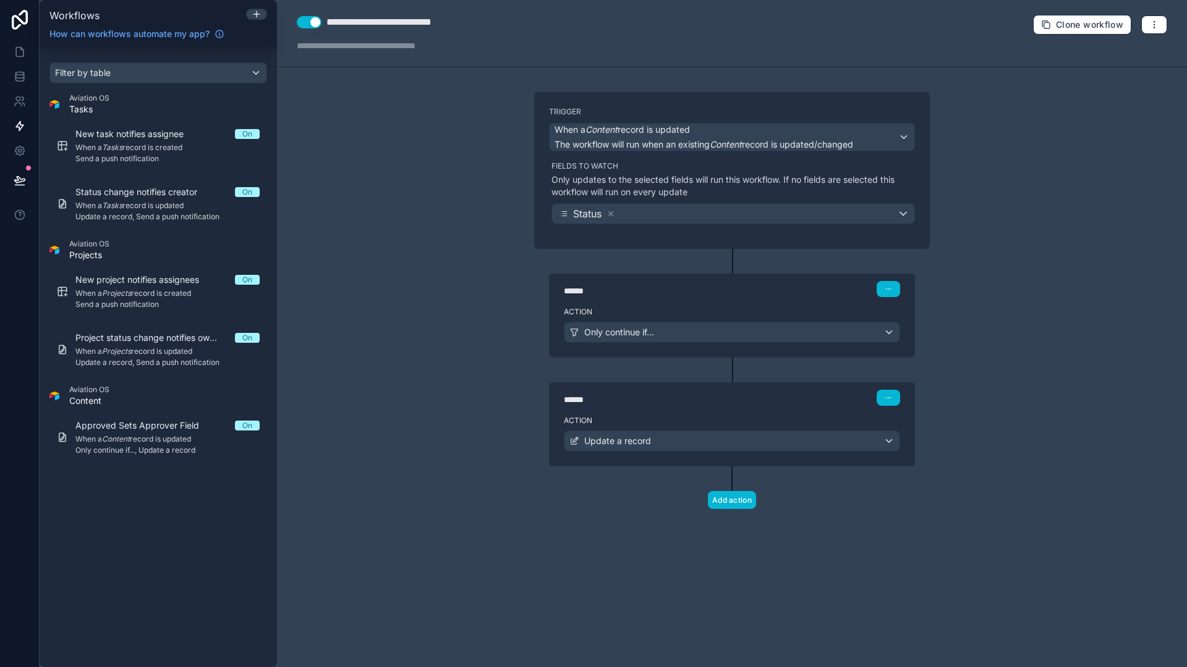
scroll to position [0, 0]
click at [22, 178] on icon at bounding box center [20, 180] width 12 height 12
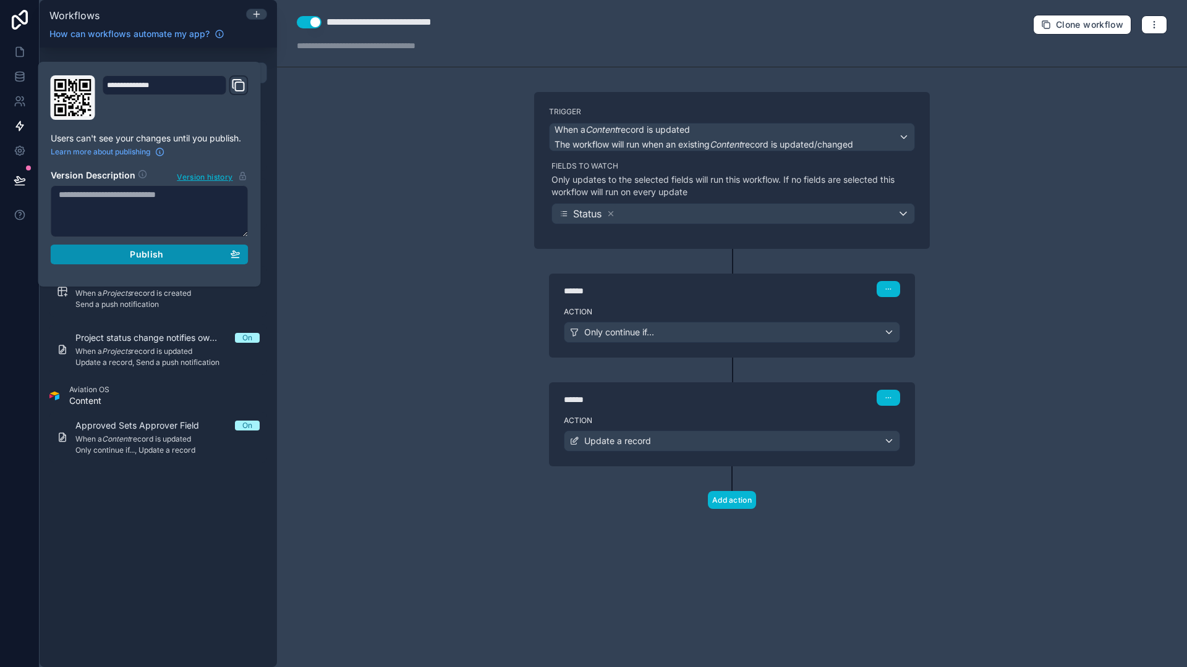
click at [141, 251] on span "Publish" at bounding box center [146, 254] width 33 height 11
click at [370, 273] on div "**********" at bounding box center [732, 333] width 910 height 667
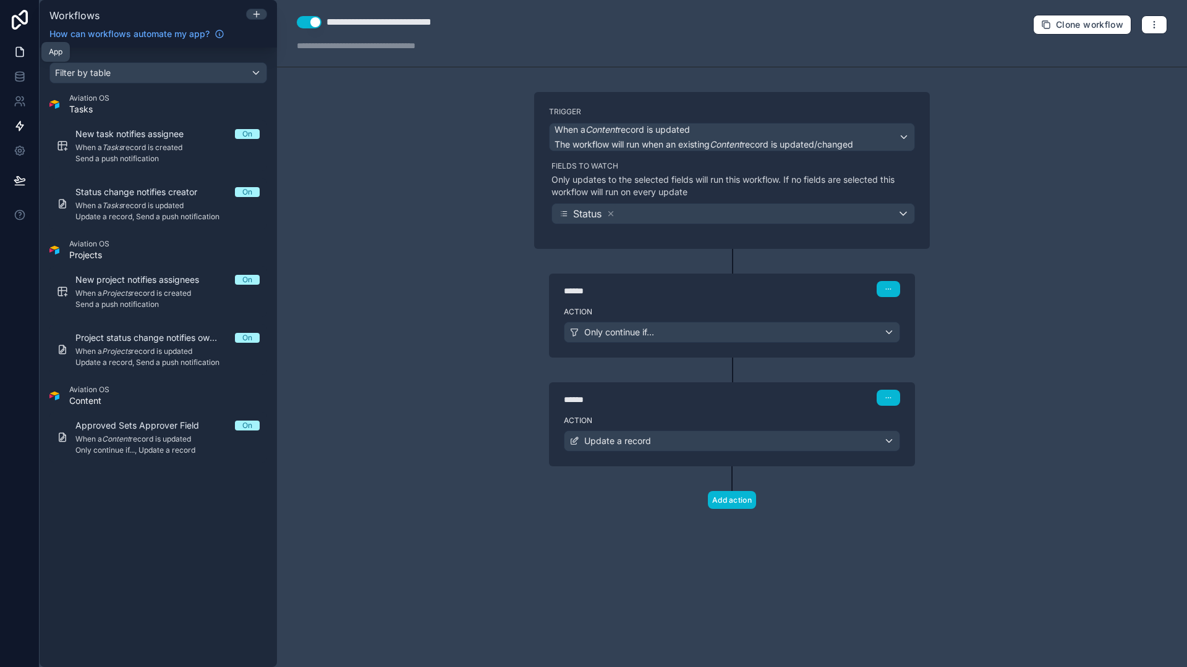
click at [22, 54] on icon at bounding box center [20, 52] width 12 height 12
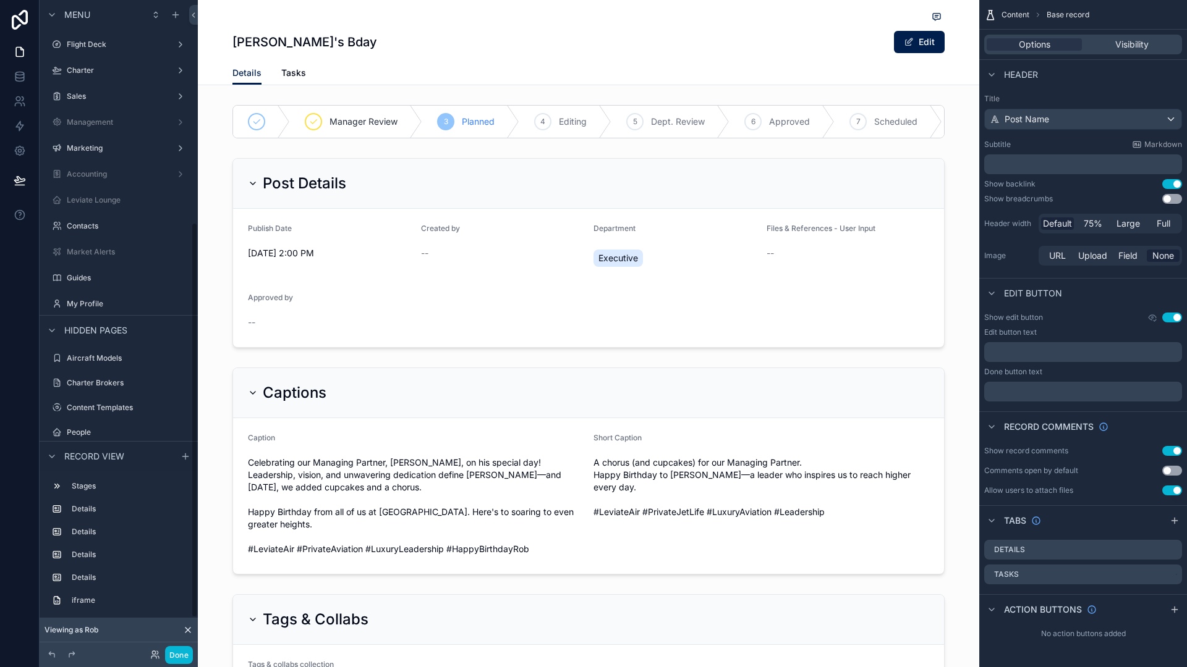
scroll to position [366, 0]
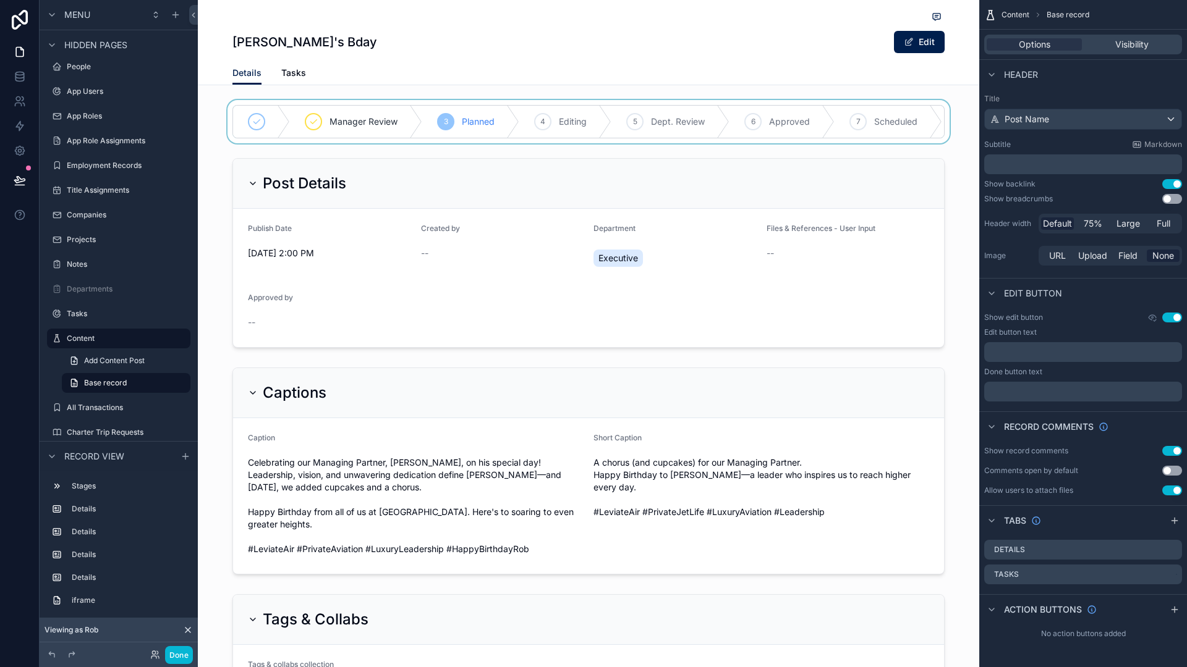
click at [629, 121] on div "scrollable content" at bounding box center [588, 121] width 781 height 43
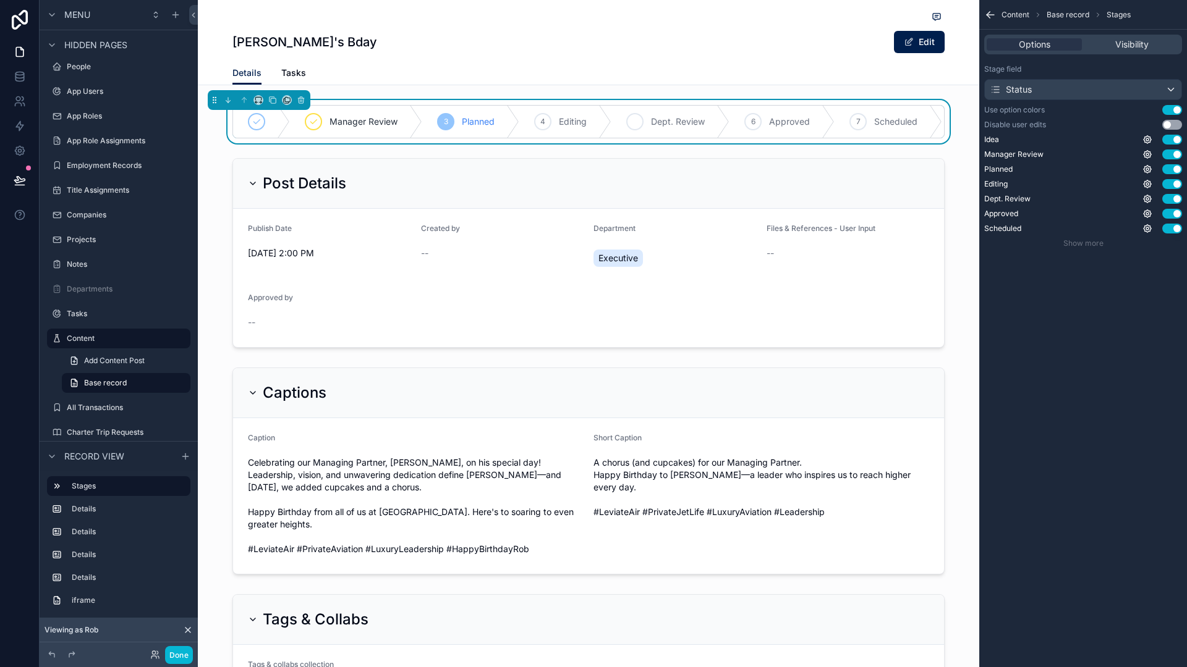
click at [651, 123] on span "Dept. Review" at bounding box center [678, 122] width 54 height 12
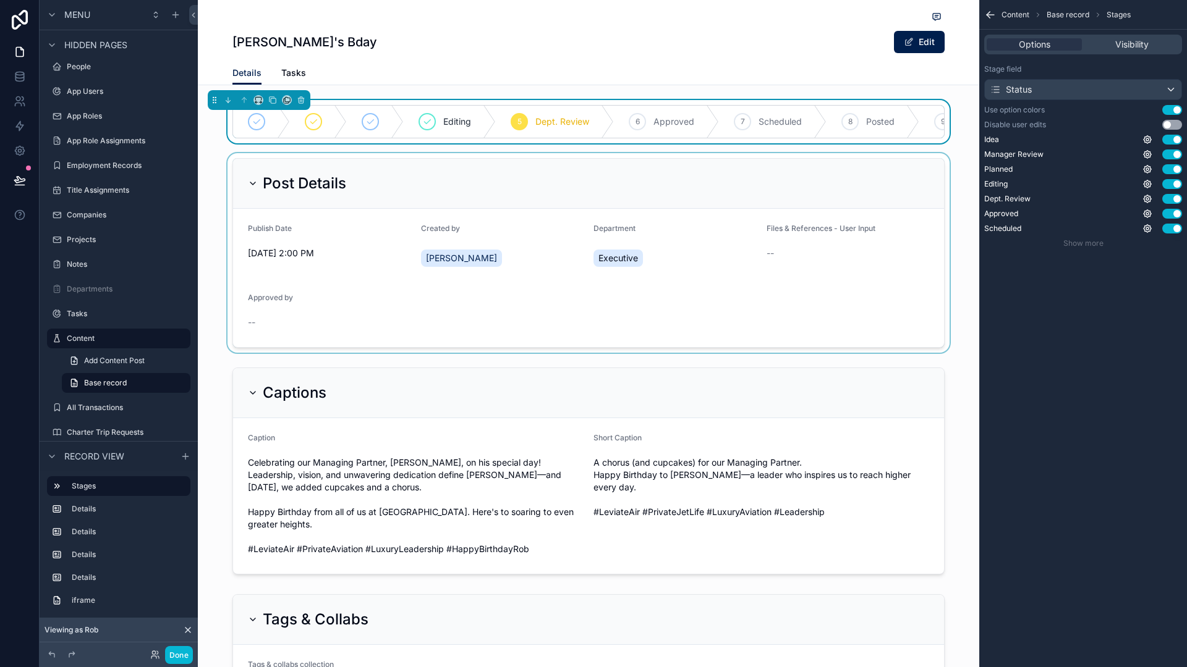
click at [787, 288] on div "scrollable content" at bounding box center [588, 253] width 781 height 200
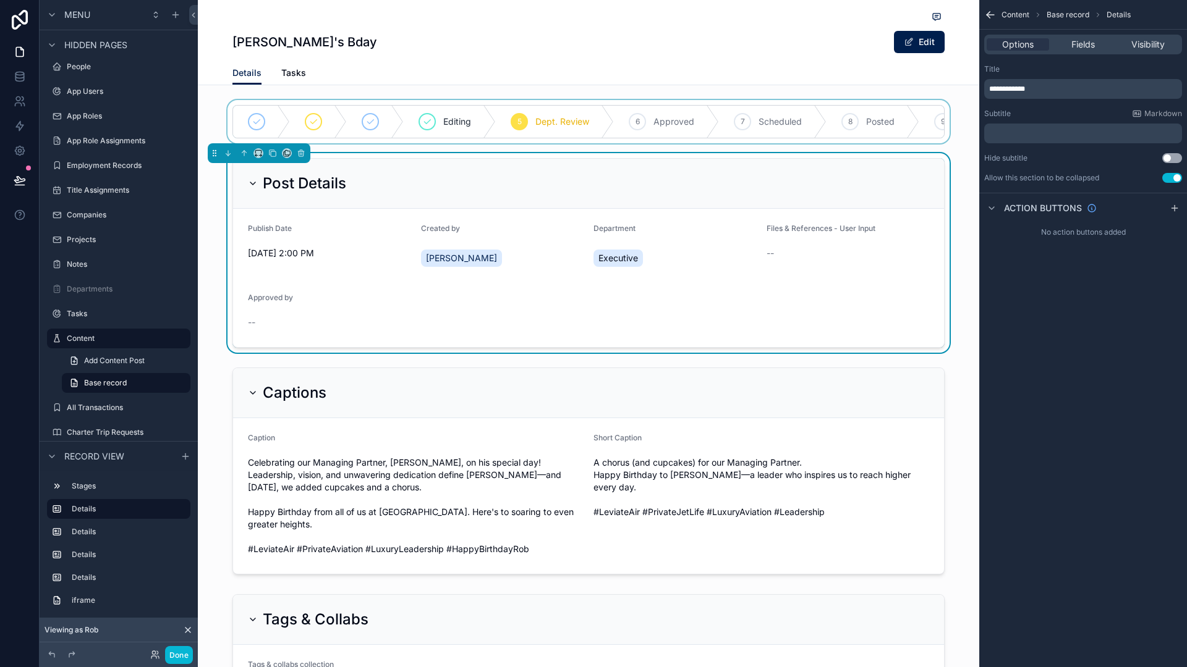
click at [1078, 53] on div "Options Fields Visibility" at bounding box center [1083, 45] width 198 height 20
click at [1084, 43] on span "Fields" at bounding box center [1082, 44] width 23 height 12
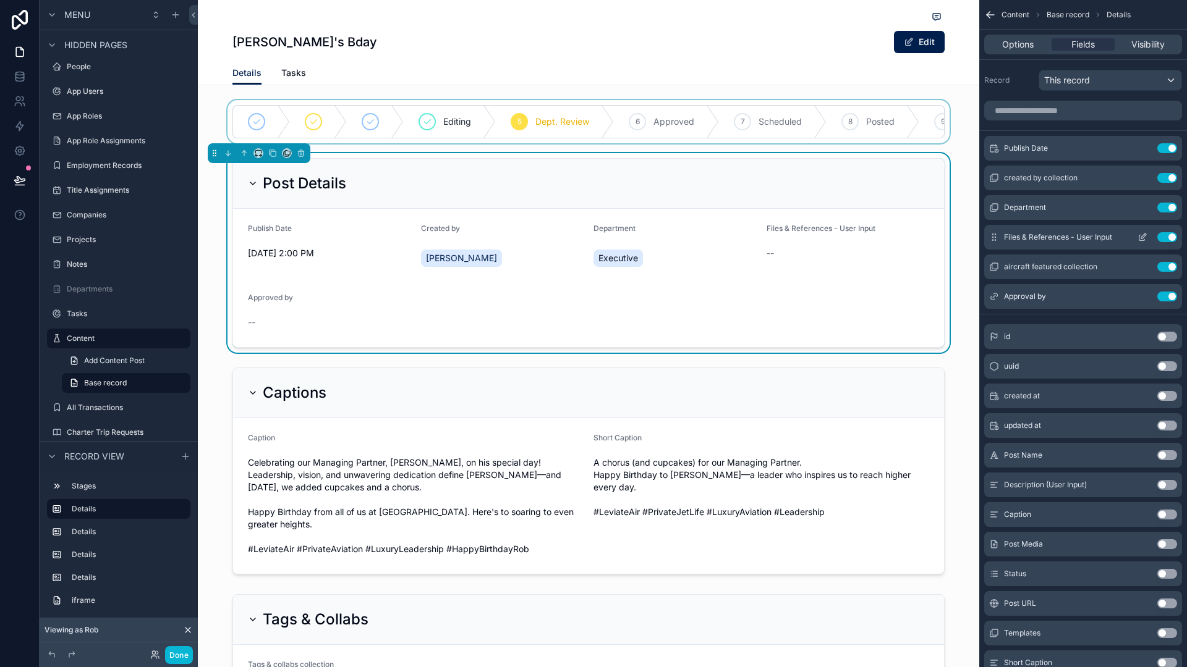
click at [1141, 234] on icon "scrollable content" at bounding box center [1142, 237] width 10 height 10
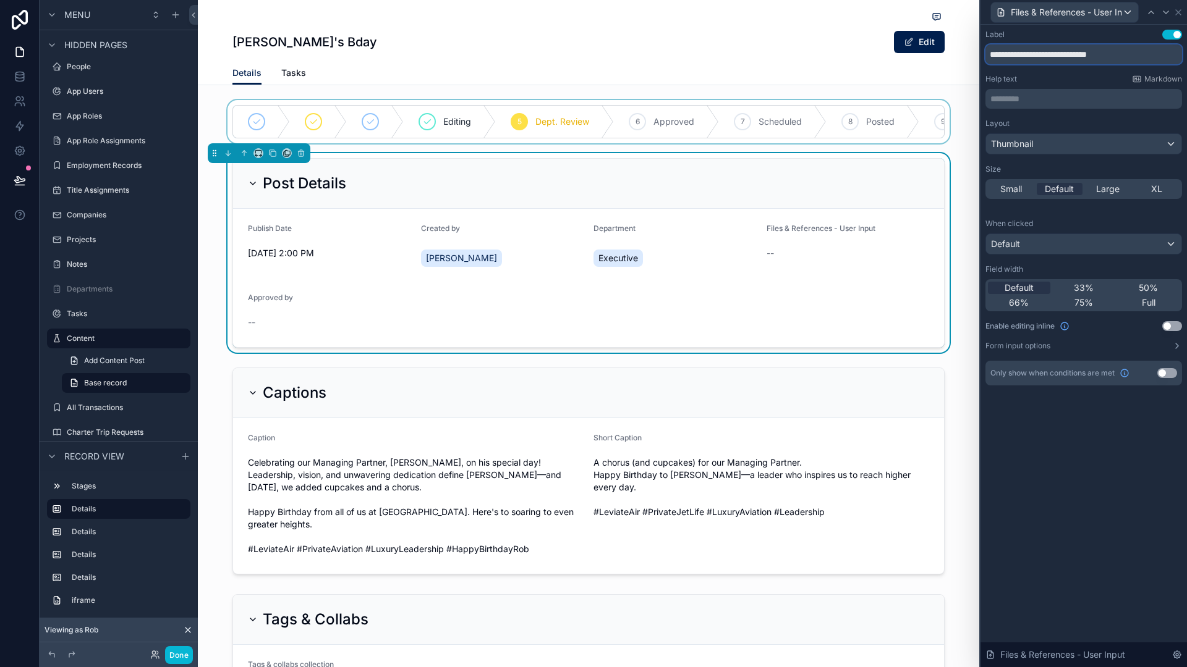
drag, startPoint x: 1065, startPoint y: 53, endPoint x: 1177, endPoint y: 58, distance: 112.6
click at [1177, 58] on input "**********" at bounding box center [1083, 54] width 197 height 20
type input "**********"
drag, startPoint x: 1162, startPoint y: 374, endPoint x: 1150, endPoint y: 378, distance: 12.1
click at [1162, 374] on button "Use setting" at bounding box center [1167, 373] width 20 height 10
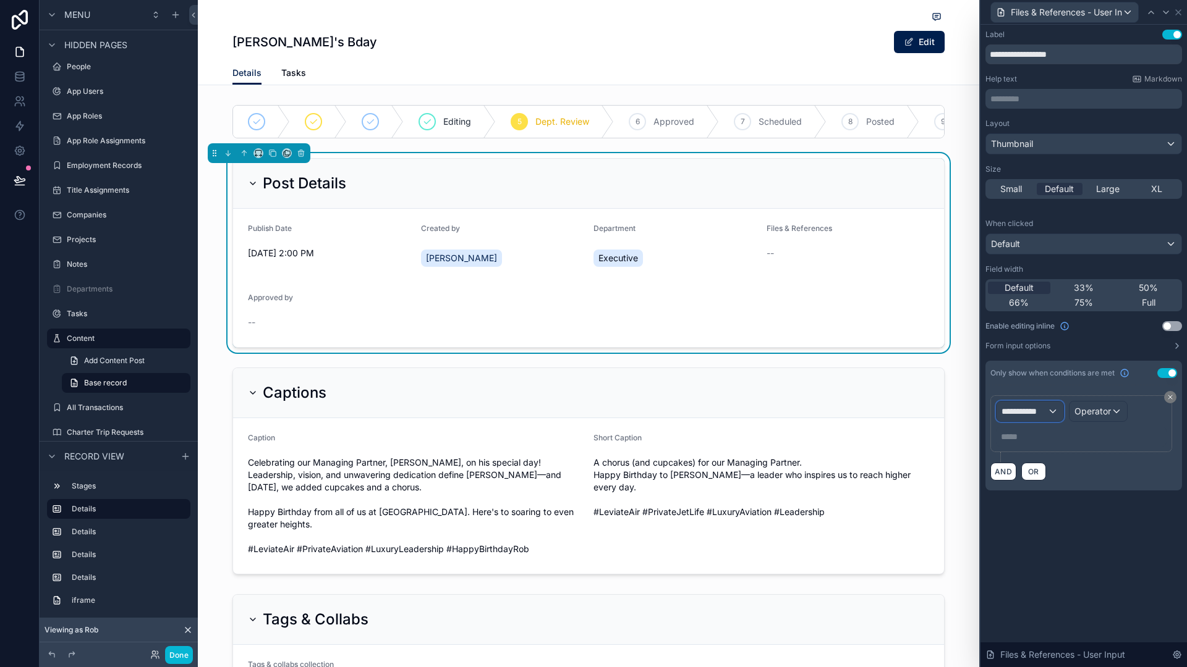
click at [1031, 412] on span "**********" at bounding box center [1024, 411] width 46 height 12
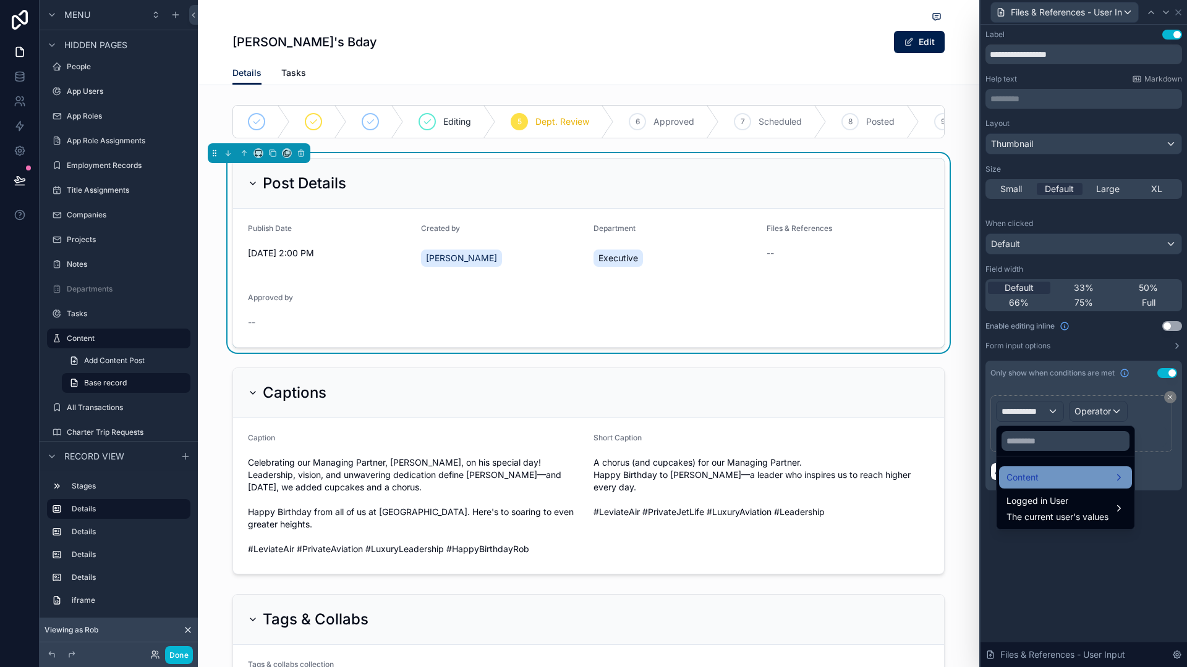
click at [1067, 477] on div "Content" at bounding box center [1065, 477] width 118 height 15
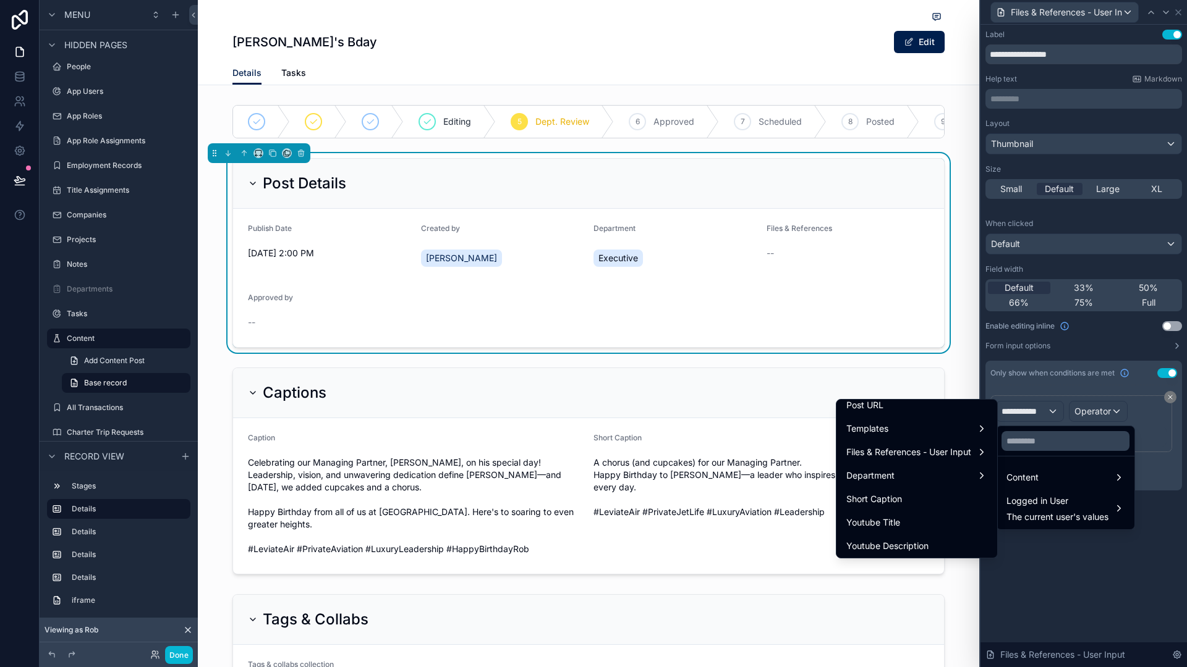
scroll to position [214, 0]
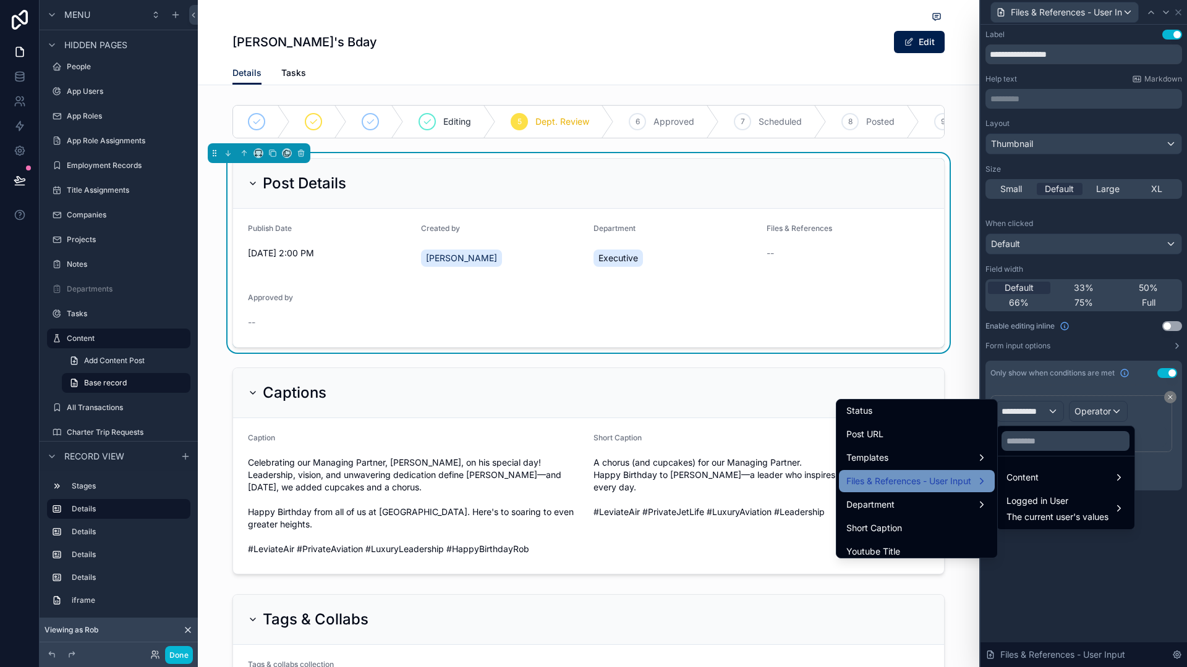
click at [892, 472] on div "Files & References - User Input" at bounding box center [917, 481] width 156 height 22
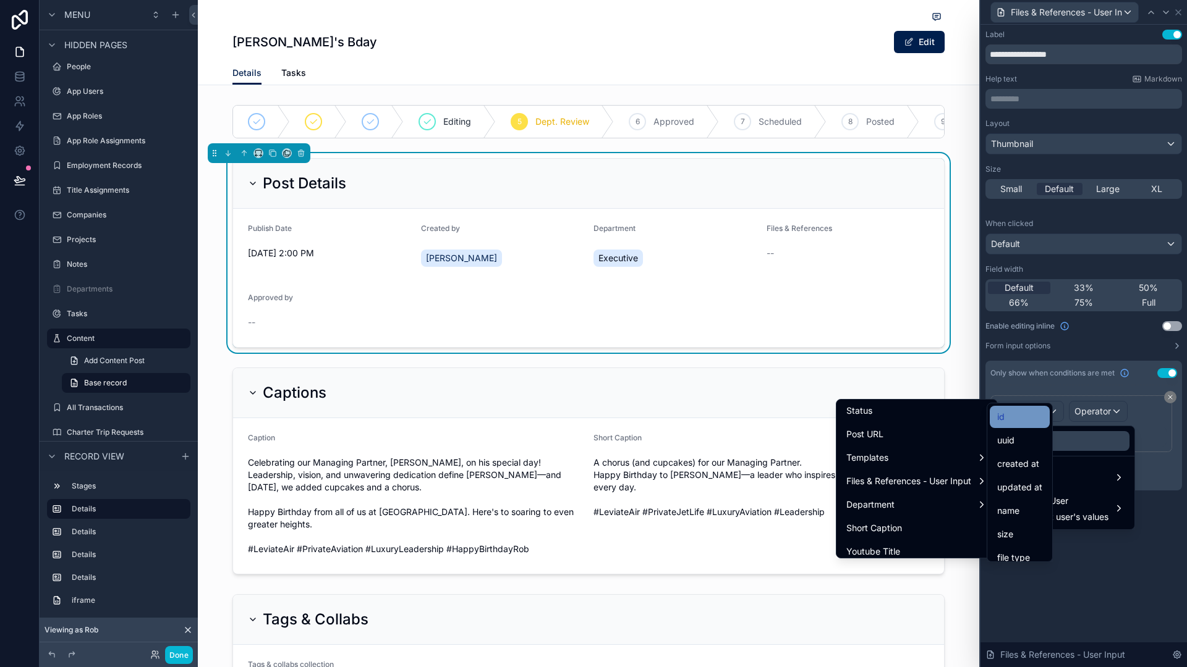
click at [1010, 420] on div "id" at bounding box center [1019, 417] width 45 height 15
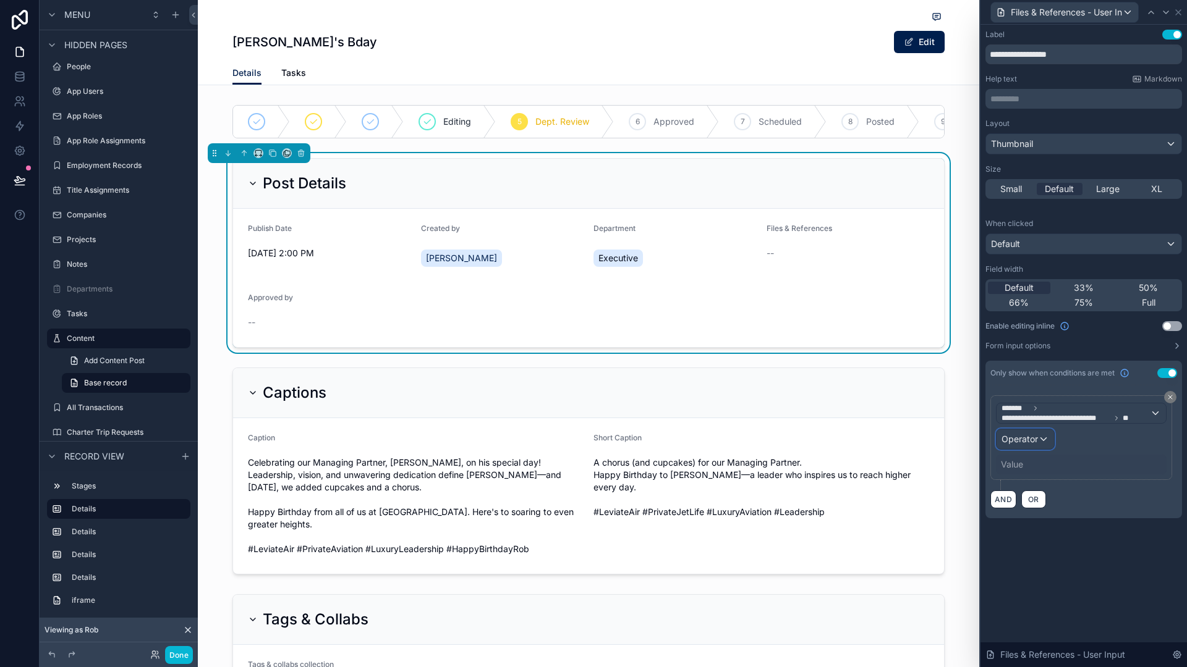
click at [1039, 442] on div "Operator" at bounding box center [1024, 439] width 57 height 20
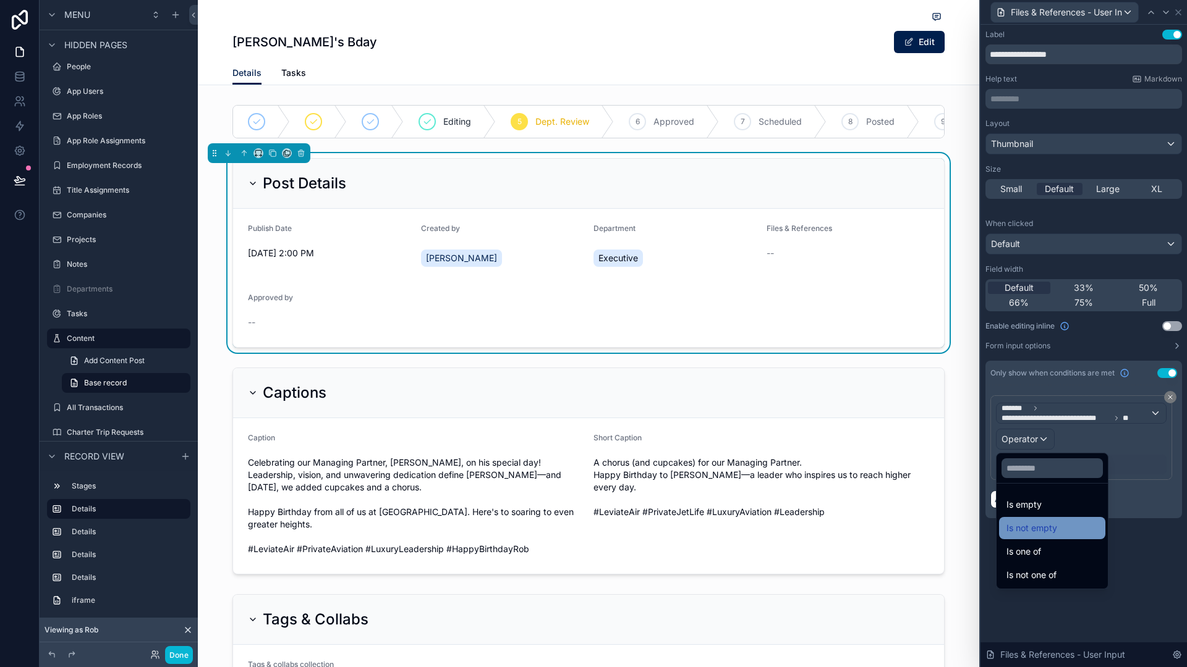
click at [1056, 529] on span "Is not empty" at bounding box center [1031, 528] width 51 height 15
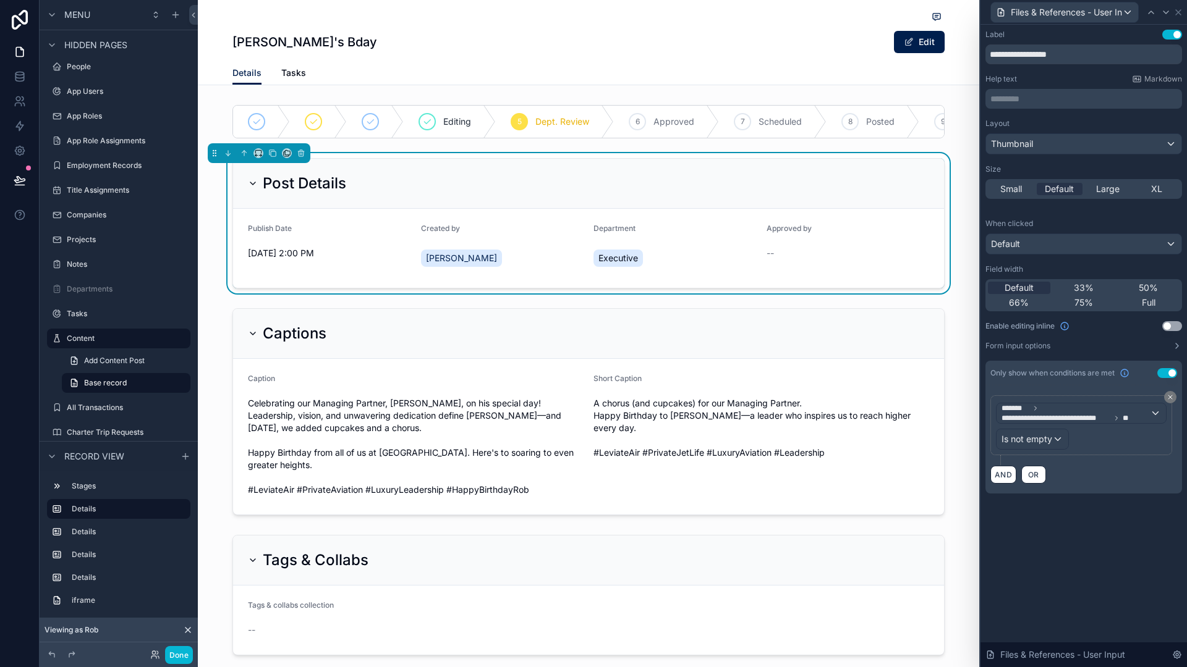
click at [1055, 536] on div "**********" at bounding box center [1083, 346] width 206 height 643
click at [1164, 13] on icon at bounding box center [1166, 12] width 10 height 10
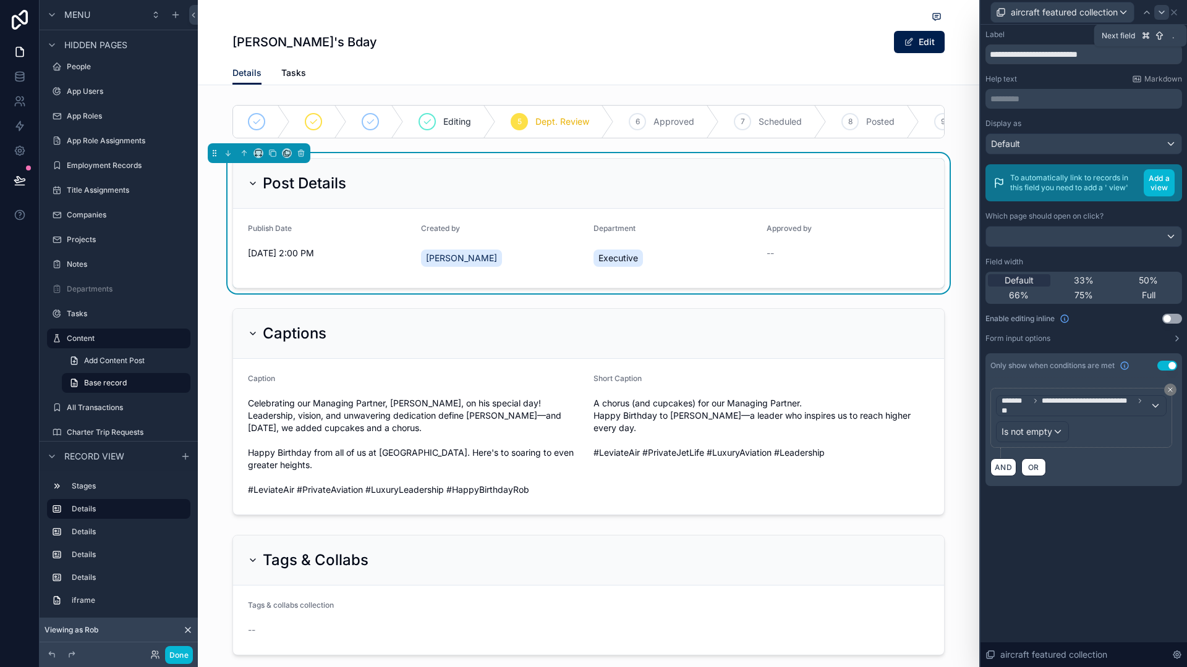
click at [1162, 14] on icon at bounding box center [1161, 12] width 10 height 10
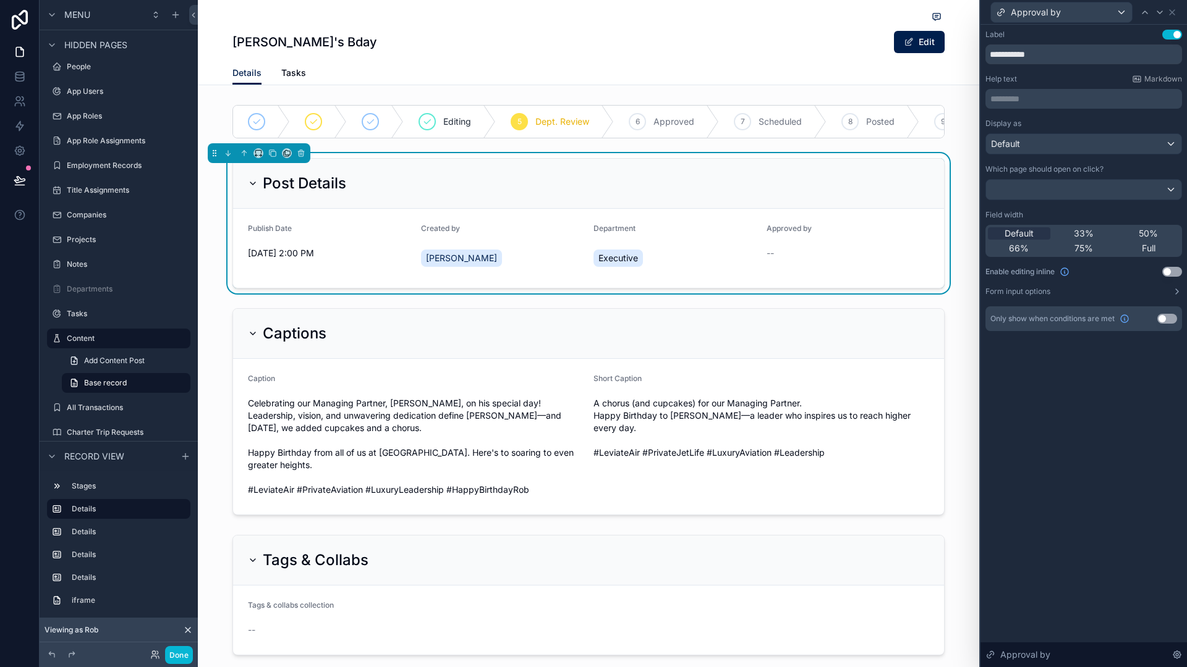
click at [1164, 319] on button "Use setting" at bounding box center [1167, 319] width 20 height 10
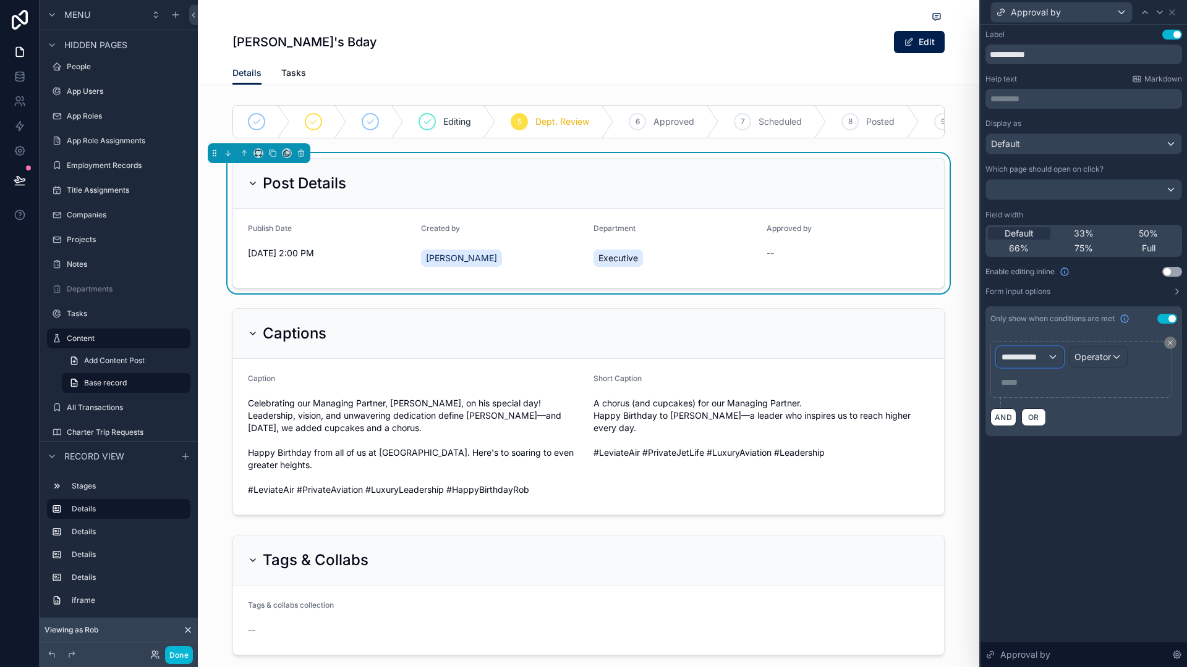
click at [1052, 359] on div "**********" at bounding box center [1029, 357] width 67 height 20
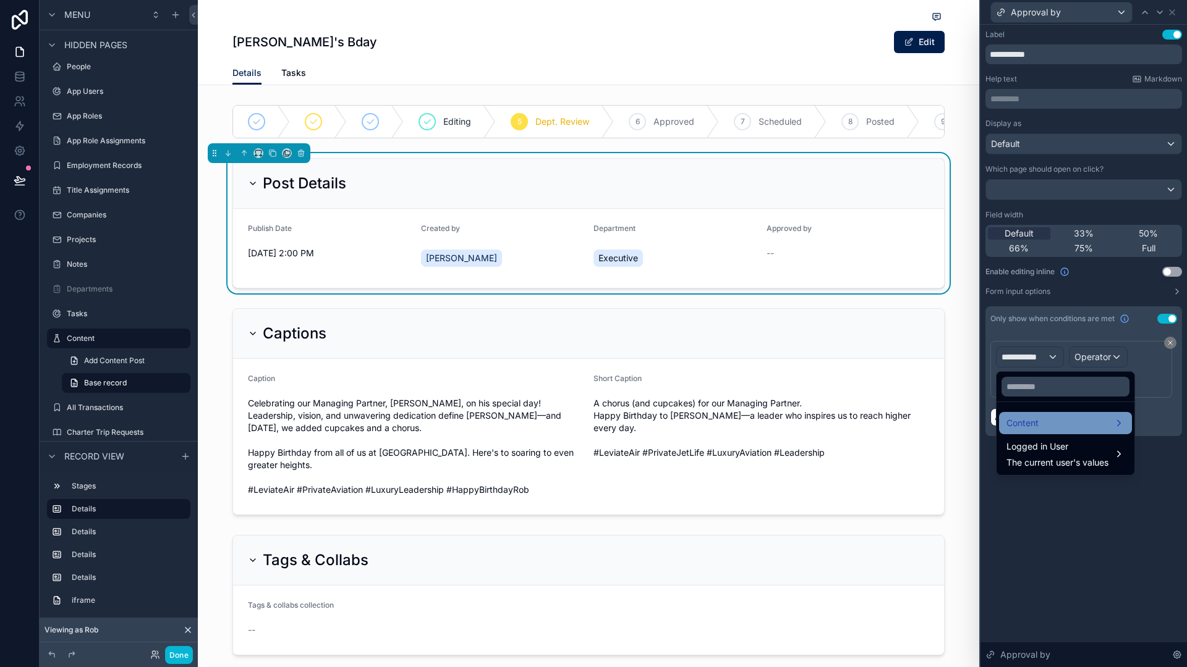
click at [1058, 416] on div "Content" at bounding box center [1065, 423] width 118 height 15
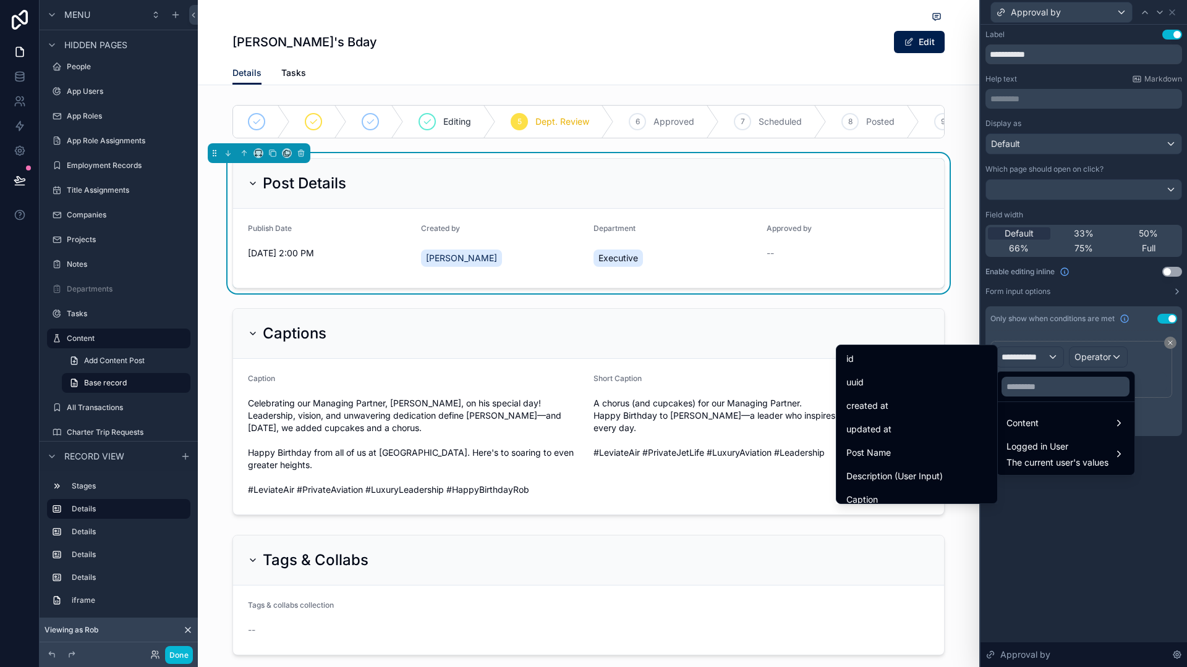
scroll to position [433, 0]
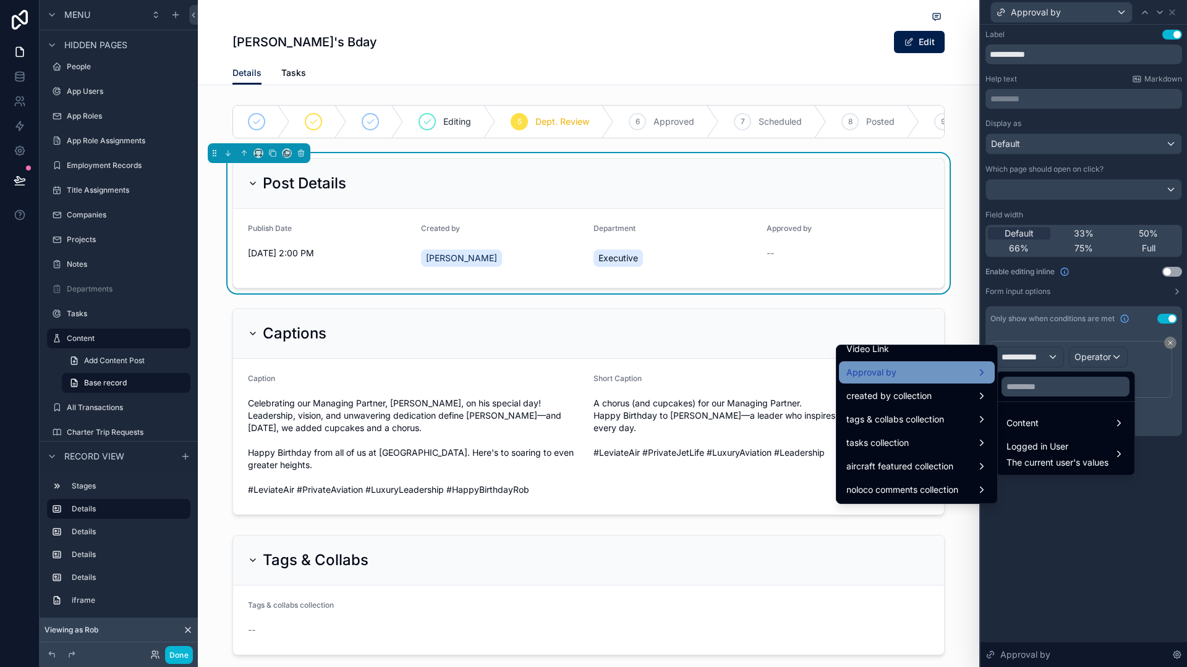
click at [916, 375] on div "Approval by" at bounding box center [916, 372] width 141 height 15
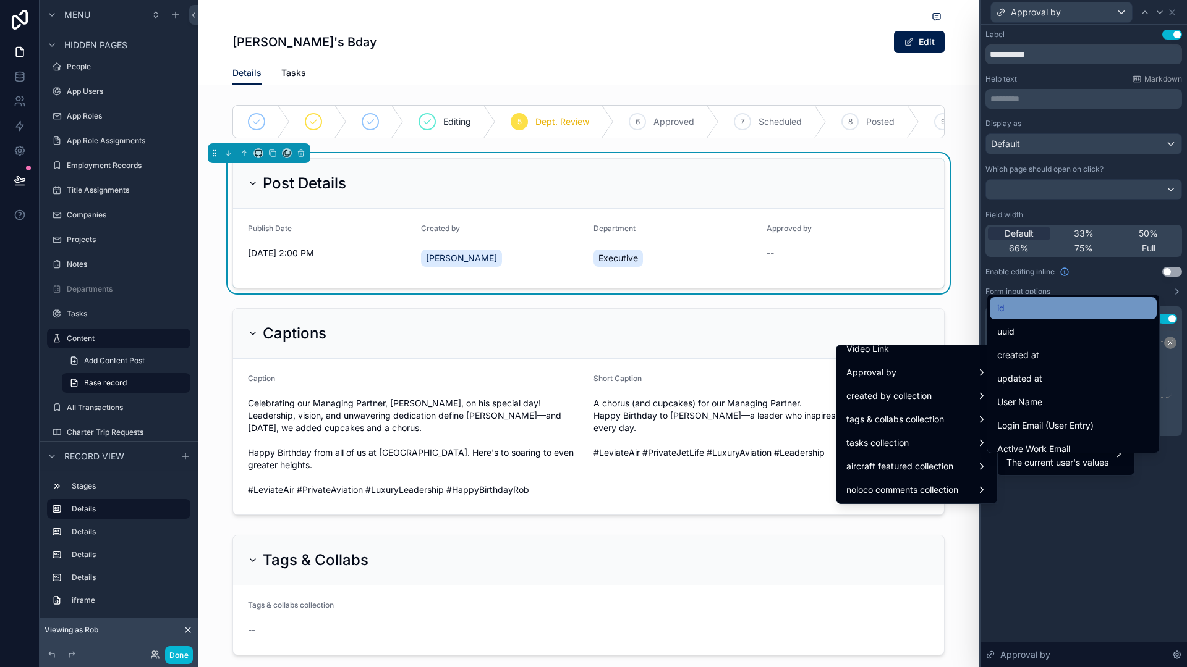
click at [1023, 311] on div "id" at bounding box center [1073, 308] width 152 height 15
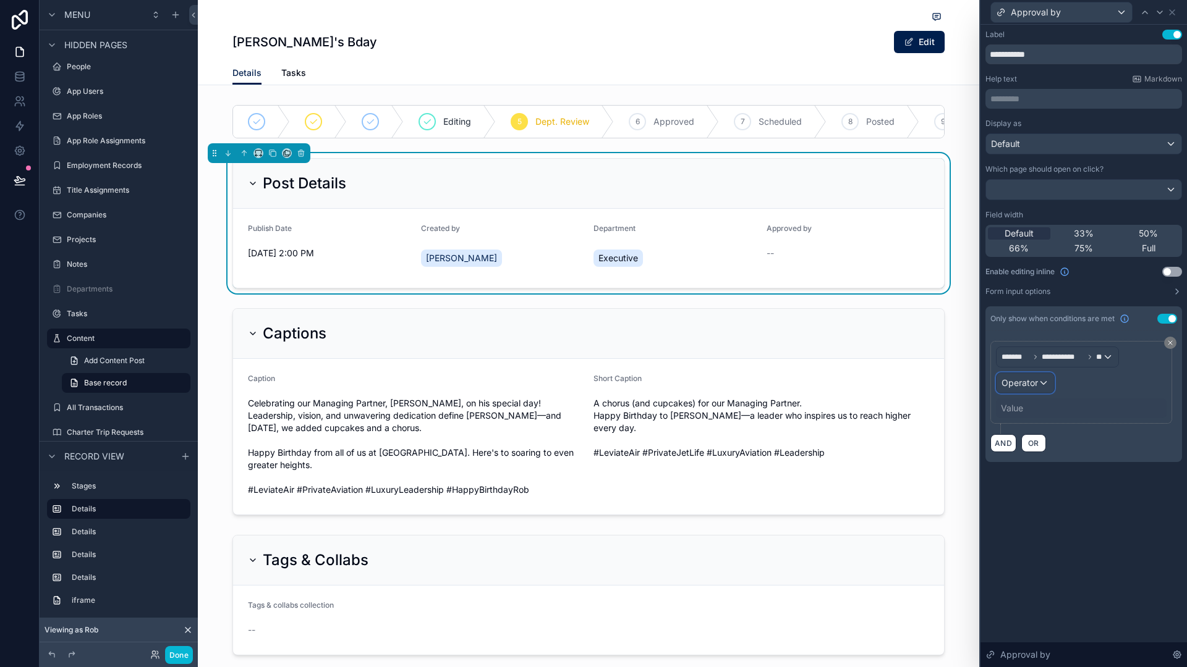
click at [1017, 386] on span "Operator" at bounding box center [1019, 383] width 36 height 11
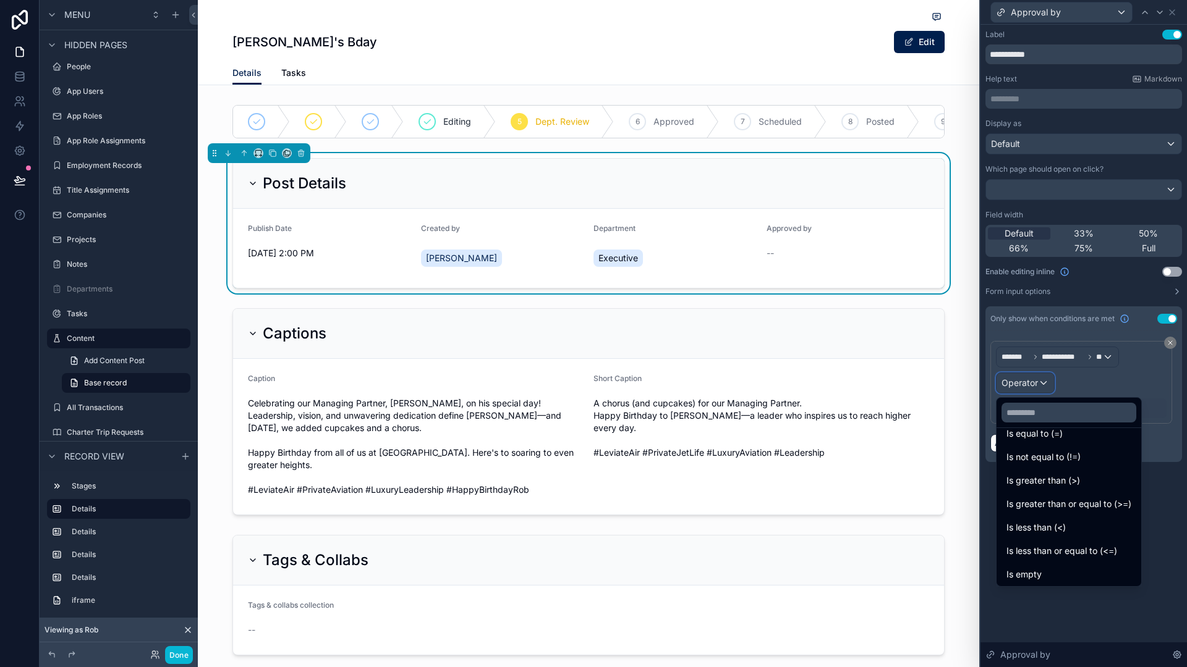
scroll to position [0, 0]
click at [1083, 356] on div at bounding box center [1083, 333] width 206 height 667
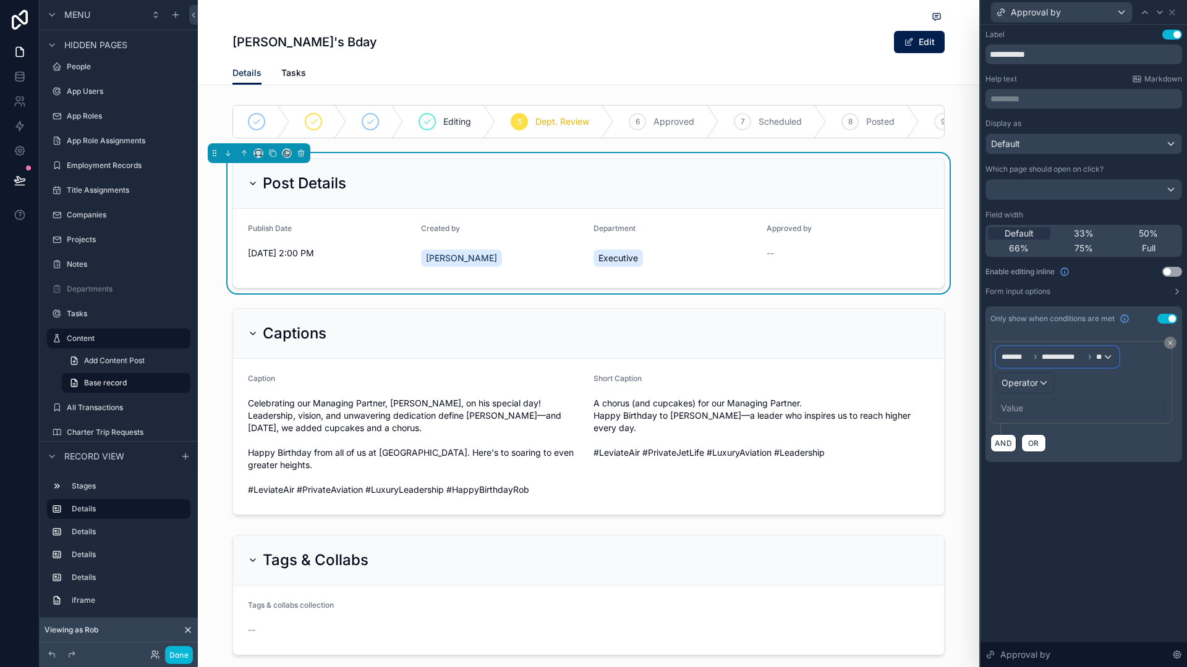
click at [1083, 356] on span "**********" at bounding box center [1051, 357] width 101 height 10
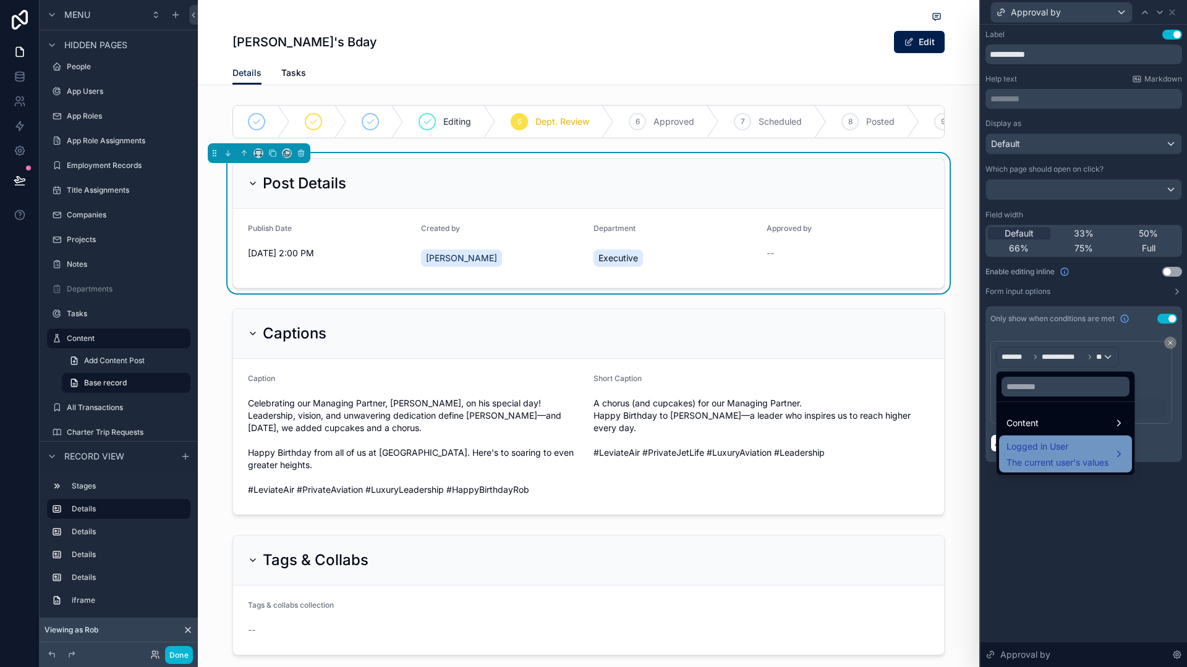
click at [1086, 447] on span "Logged in User" at bounding box center [1057, 446] width 102 height 15
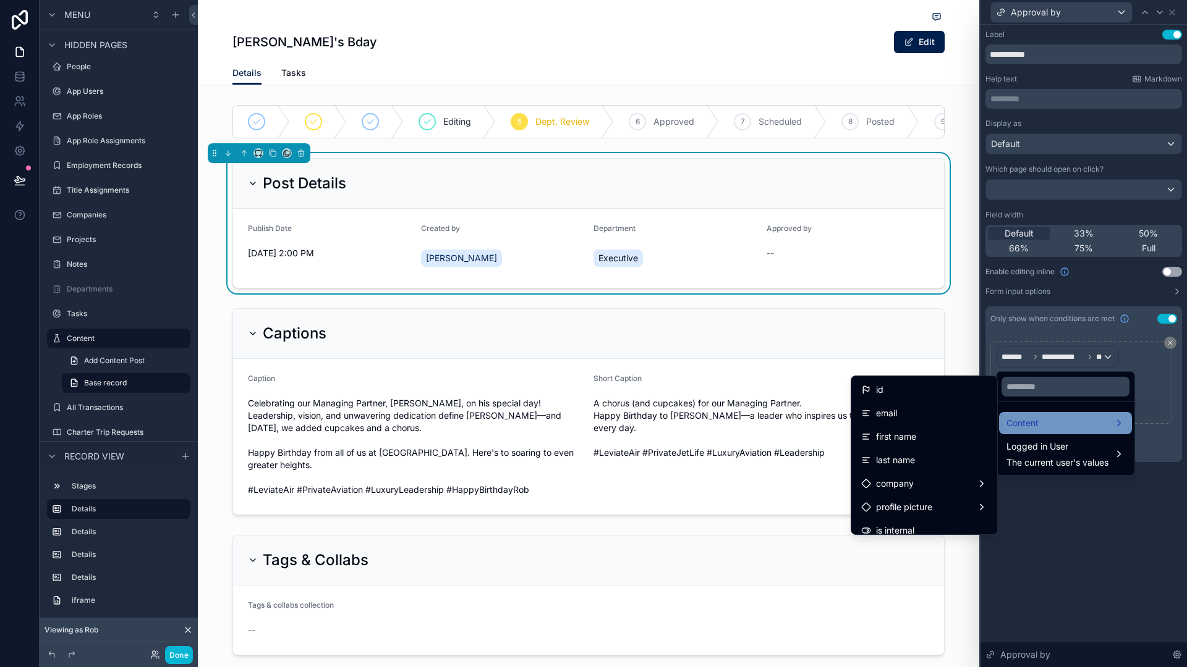
click at [1040, 428] on div "Content" at bounding box center [1065, 423] width 118 height 15
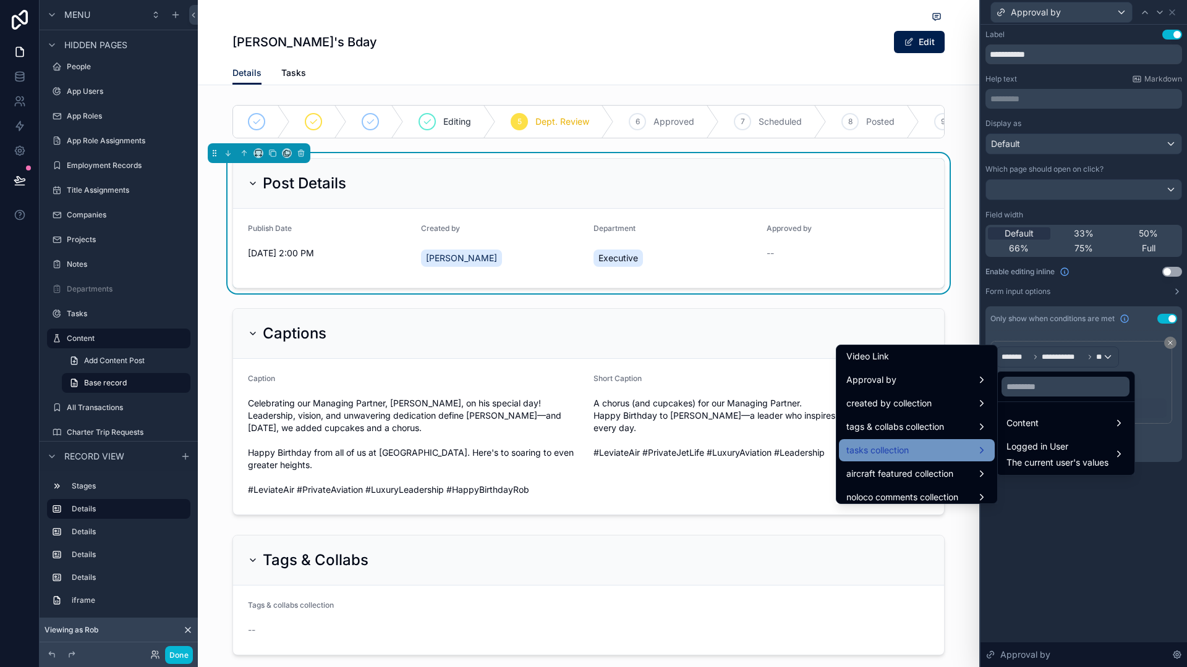
scroll to position [433, 0]
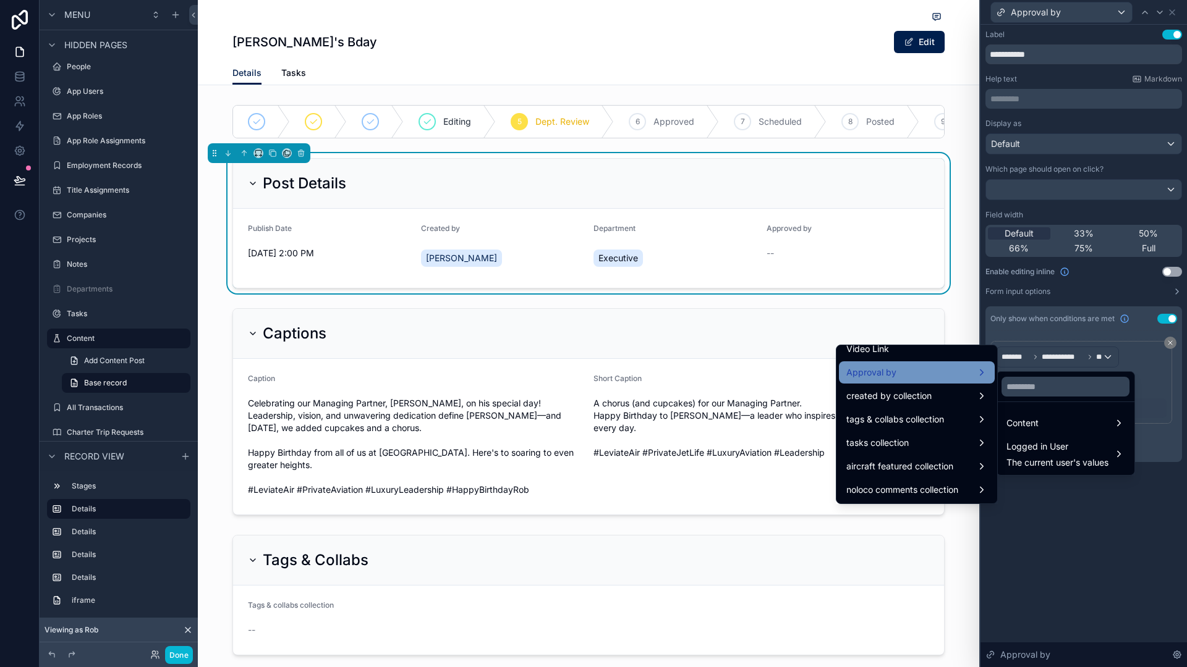
click at [903, 369] on div "Approval by" at bounding box center [916, 372] width 141 height 15
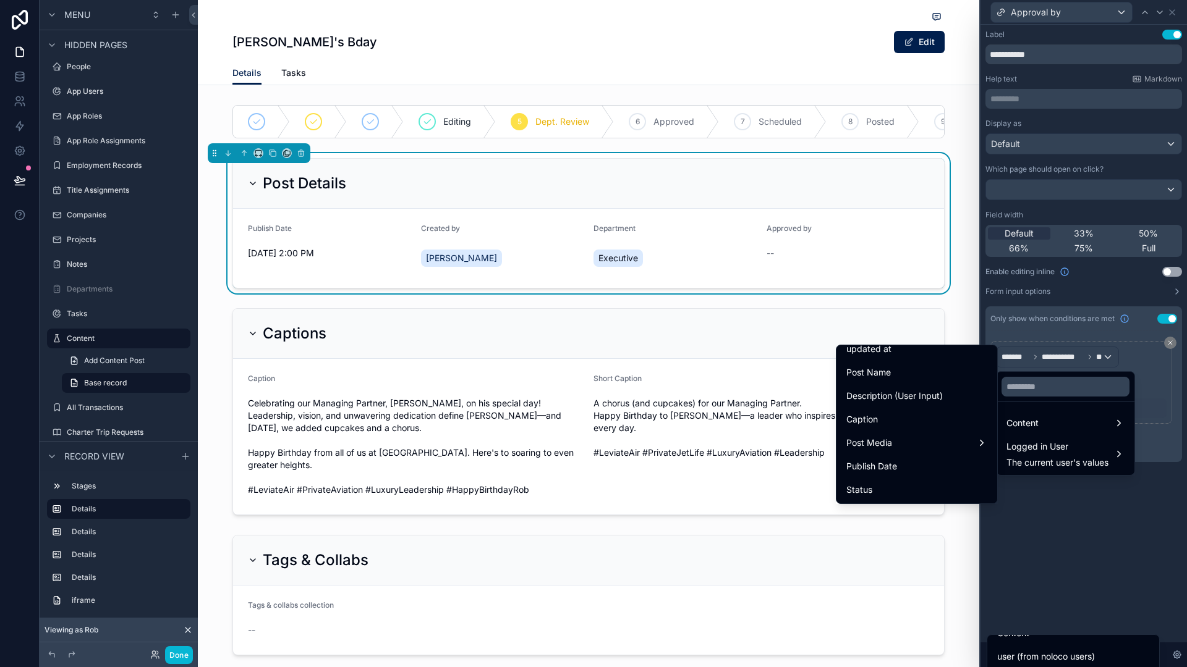
scroll to position [0, 0]
click at [1063, 528] on div at bounding box center [1083, 333] width 206 height 667
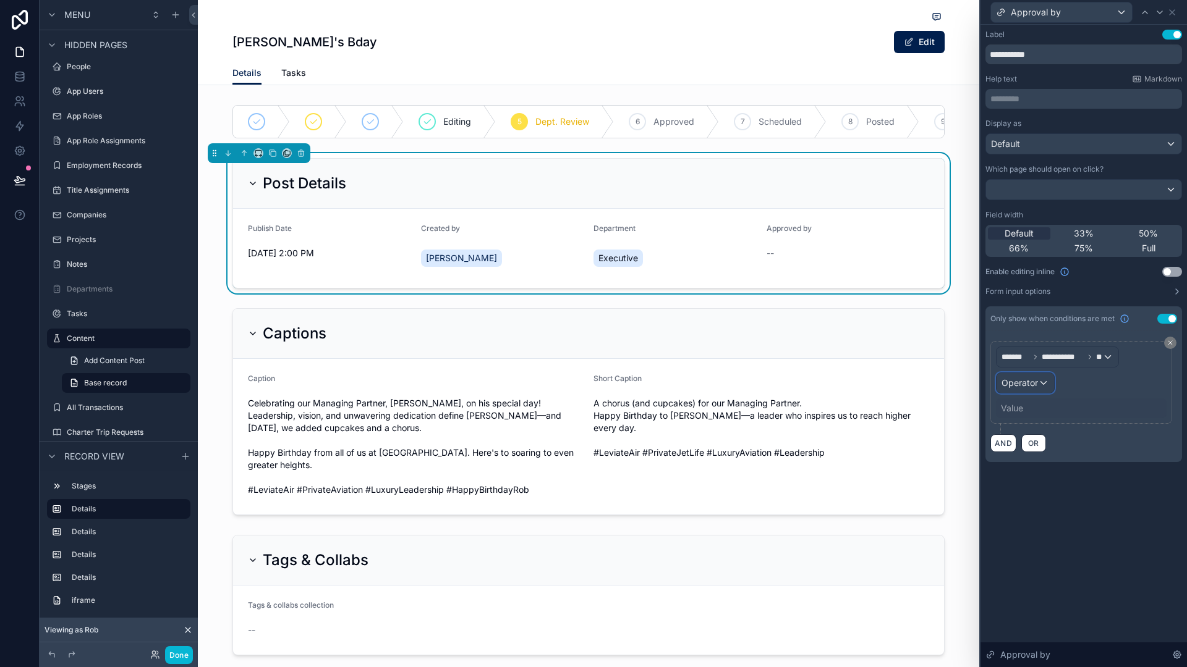
click at [1041, 389] on div "Operator" at bounding box center [1024, 383] width 57 height 20
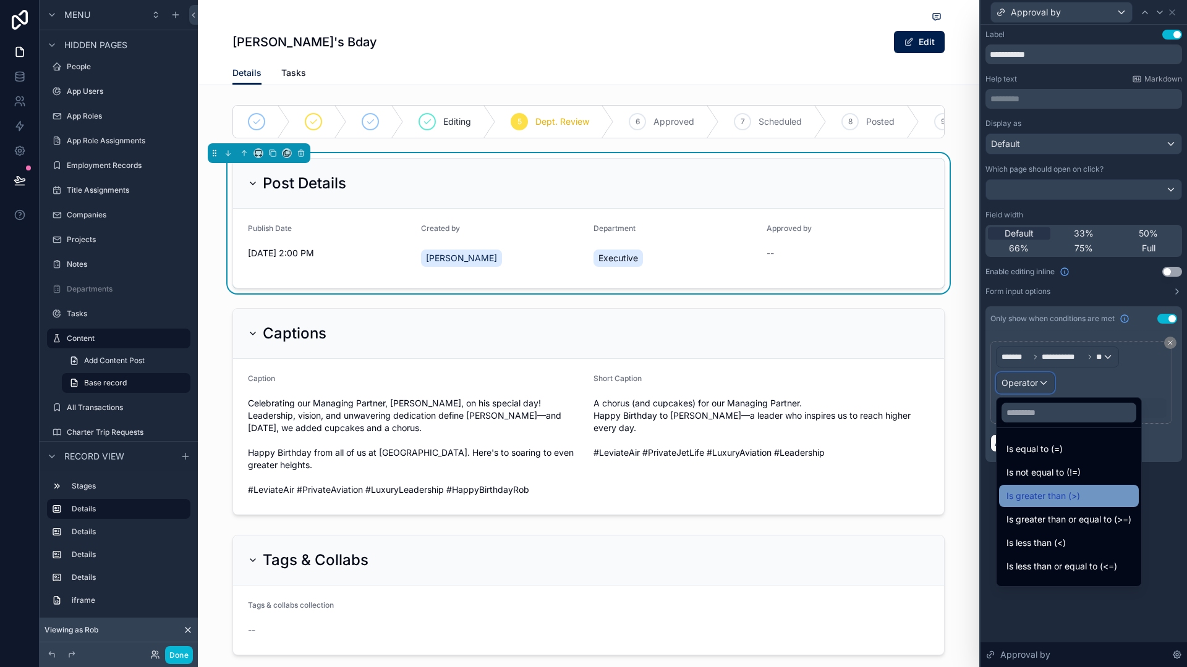
scroll to position [88, 0]
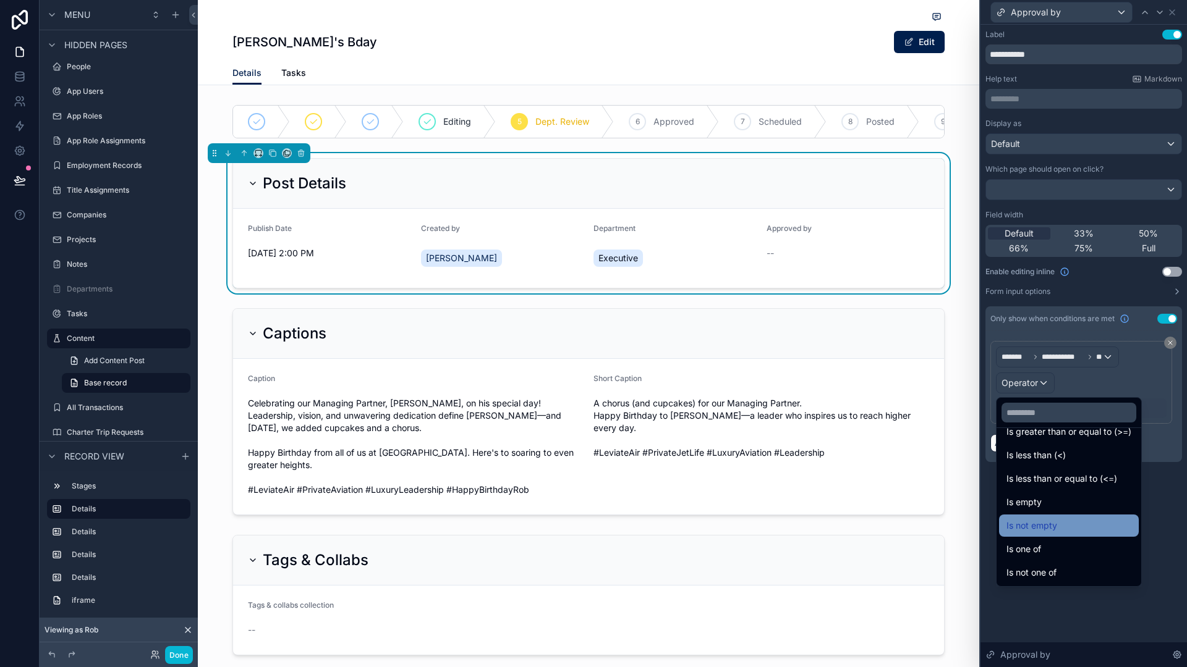
click at [1080, 522] on div "Is not empty" at bounding box center [1068, 525] width 125 height 15
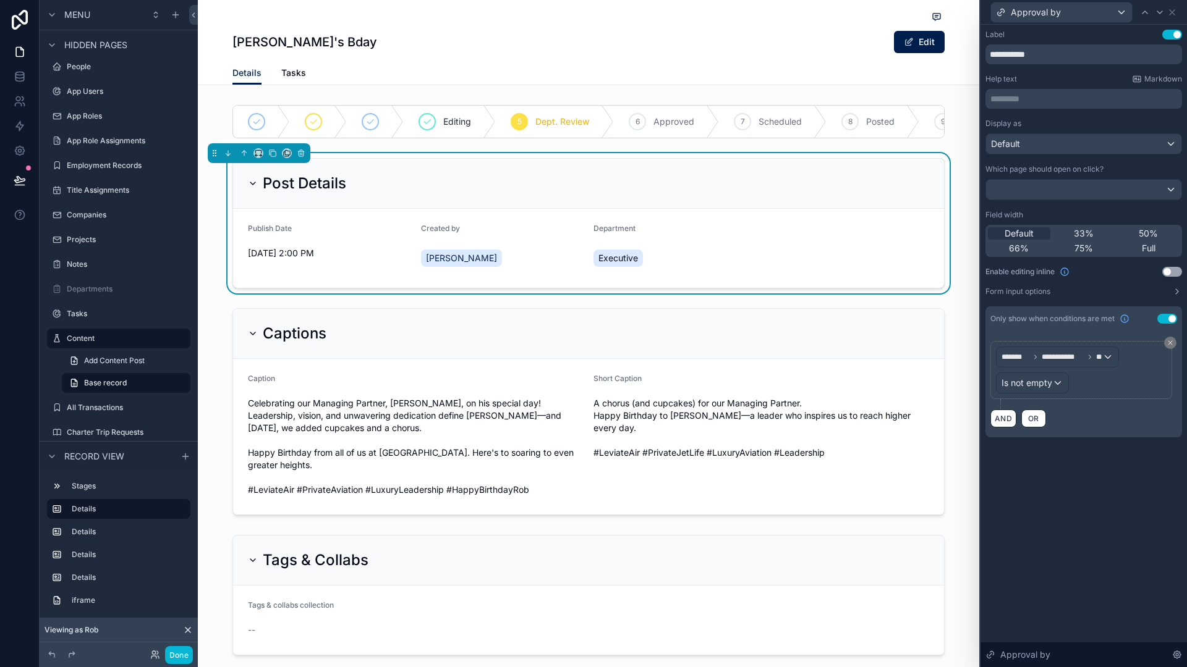
click at [1087, 482] on div "**********" at bounding box center [1083, 346] width 206 height 643
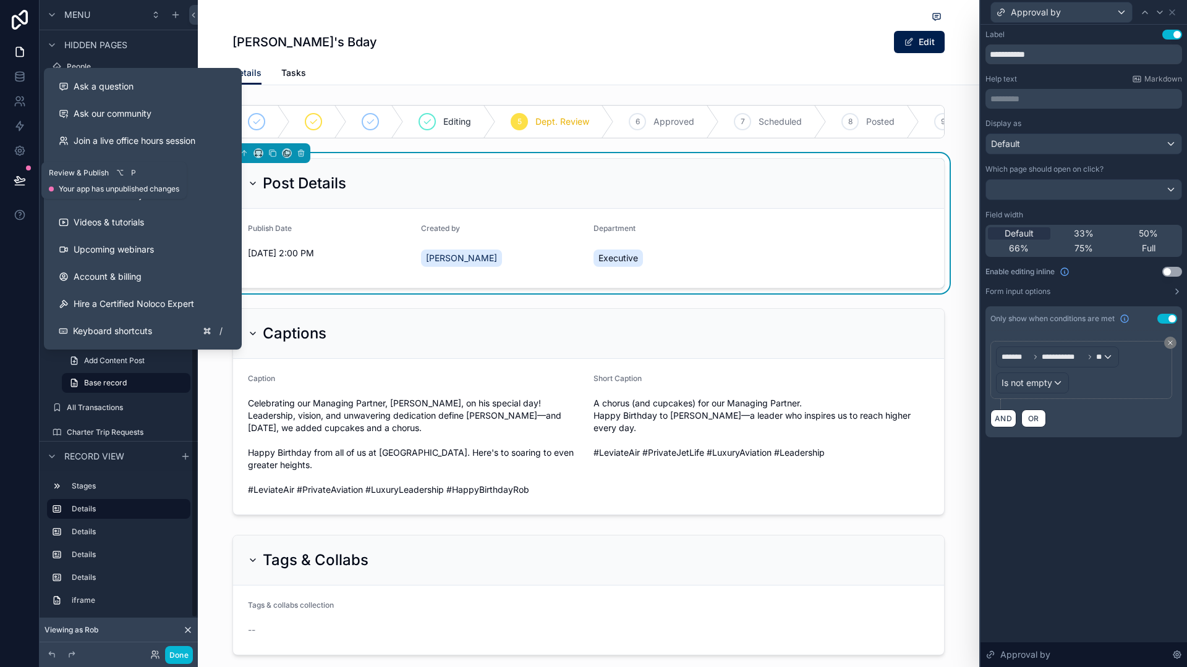
click at [22, 181] on icon at bounding box center [19, 180] width 11 height 6
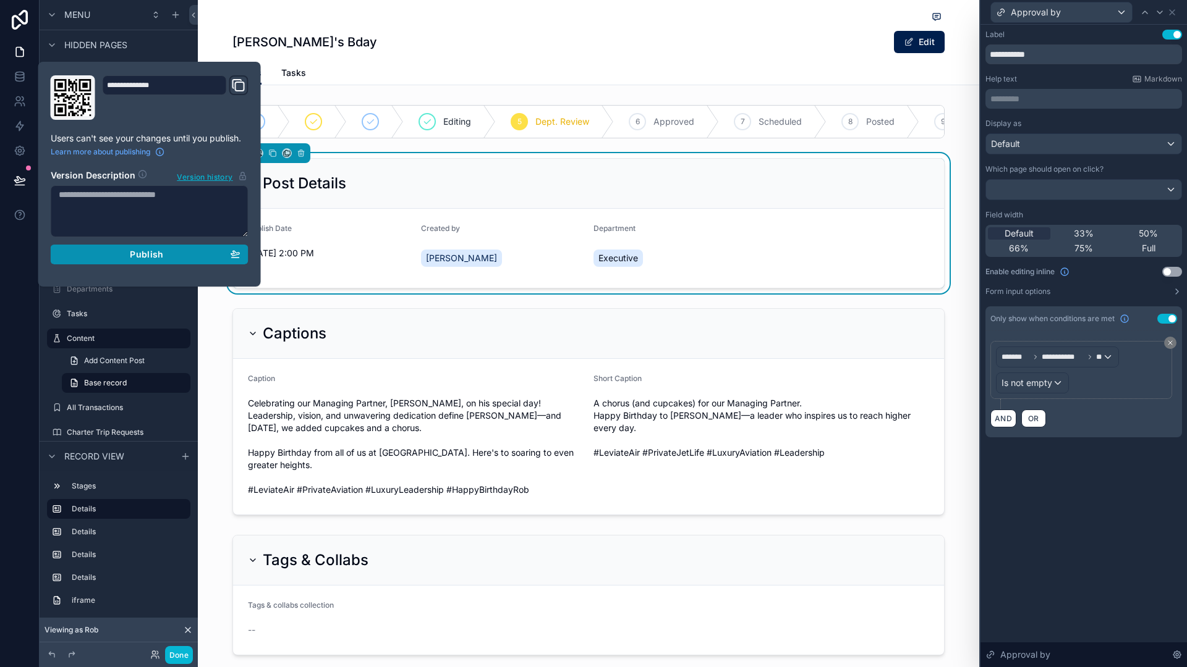
click at [89, 252] on div "Publish" at bounding box center [150, 254] width 182 height 11
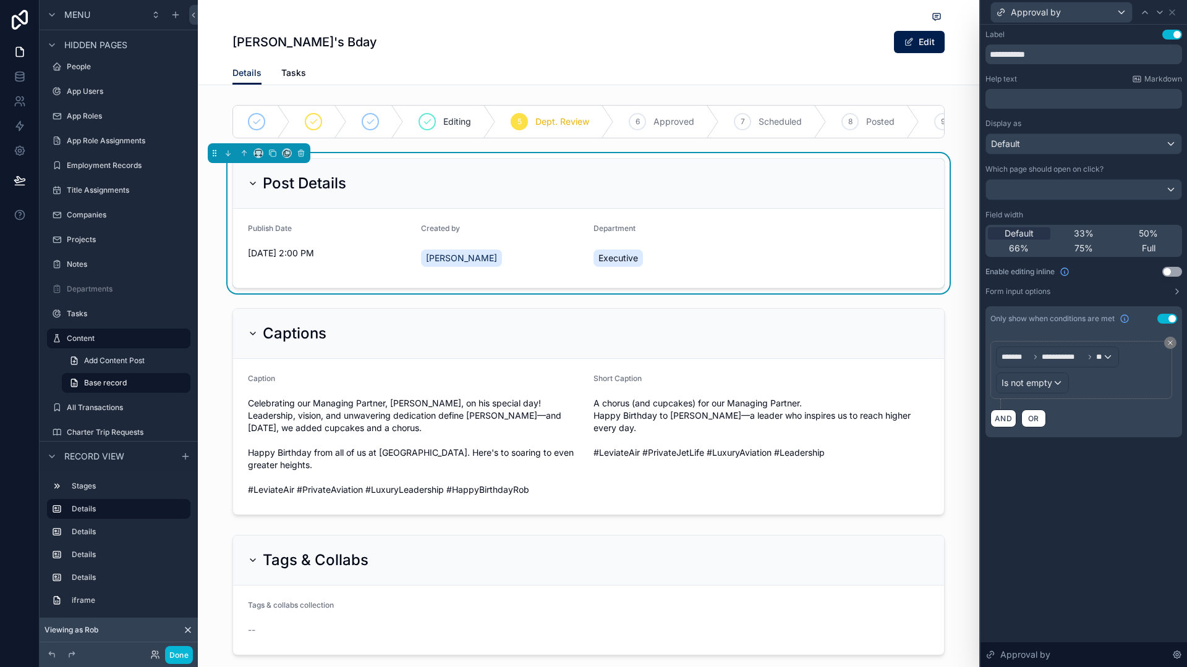
click at [1108, 565] on div "**********" at bounding box center [1083, 346] width 206 height 643
click at [172, 659] on button "Done" at bounding box center [179, 655] width 28 height 18
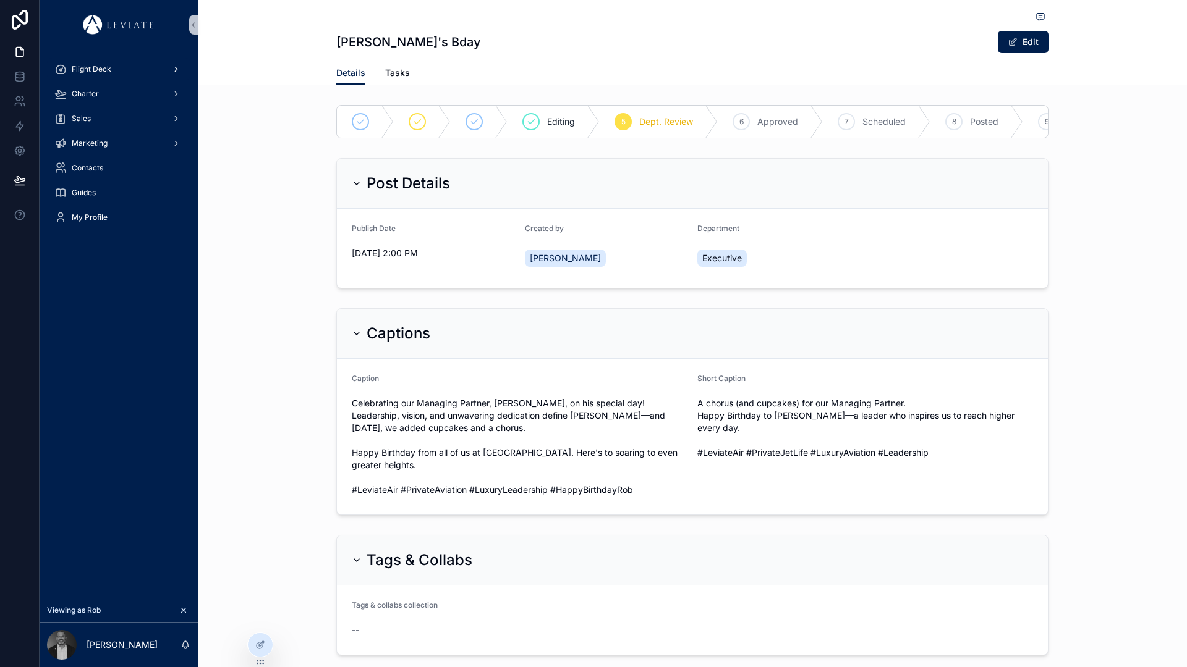
click at [79, 63] on div "Flight Deck" at bounding box center [118, 69] width 129 height 20
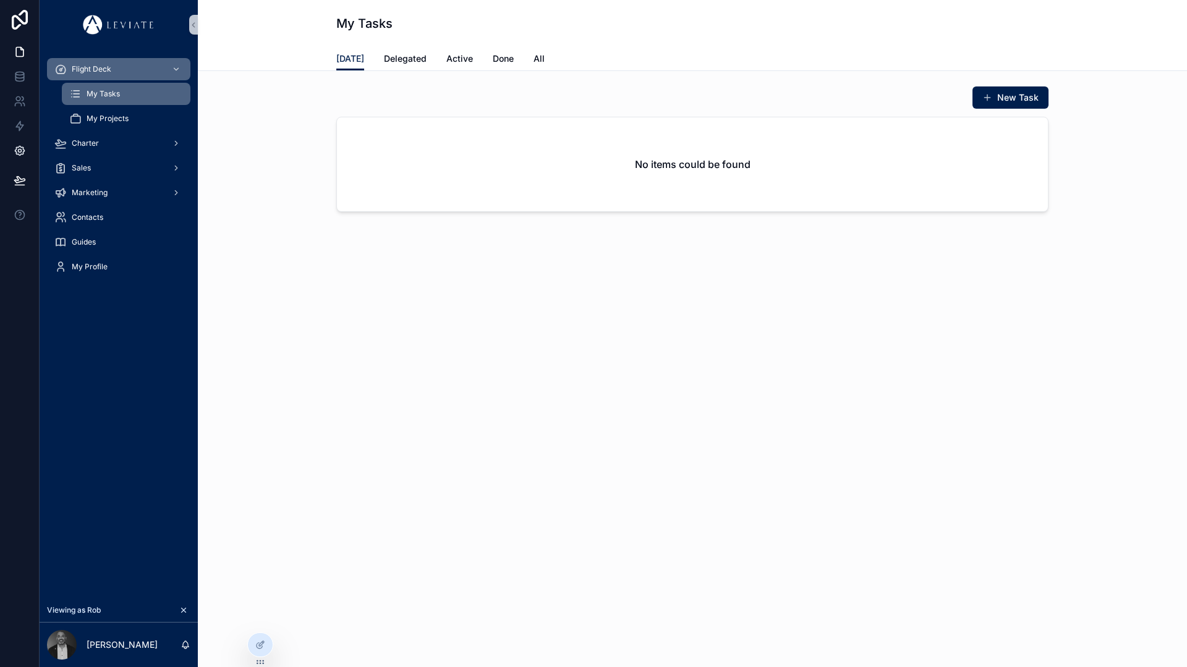
drag, startPoint x: 370, startPoint y: 407, endPoint x: 22, endPoint y: 156, distance: 428.1
click at [370, 407] on div "My Tasks [DATE] [DATE] Delegated Active Done All New Task No items could be fou…" at bounding box center [692, 333] width 989 height 667
click at [143, 190] on div "Marketing" at bounding box center [118, 193] width 129 height 20
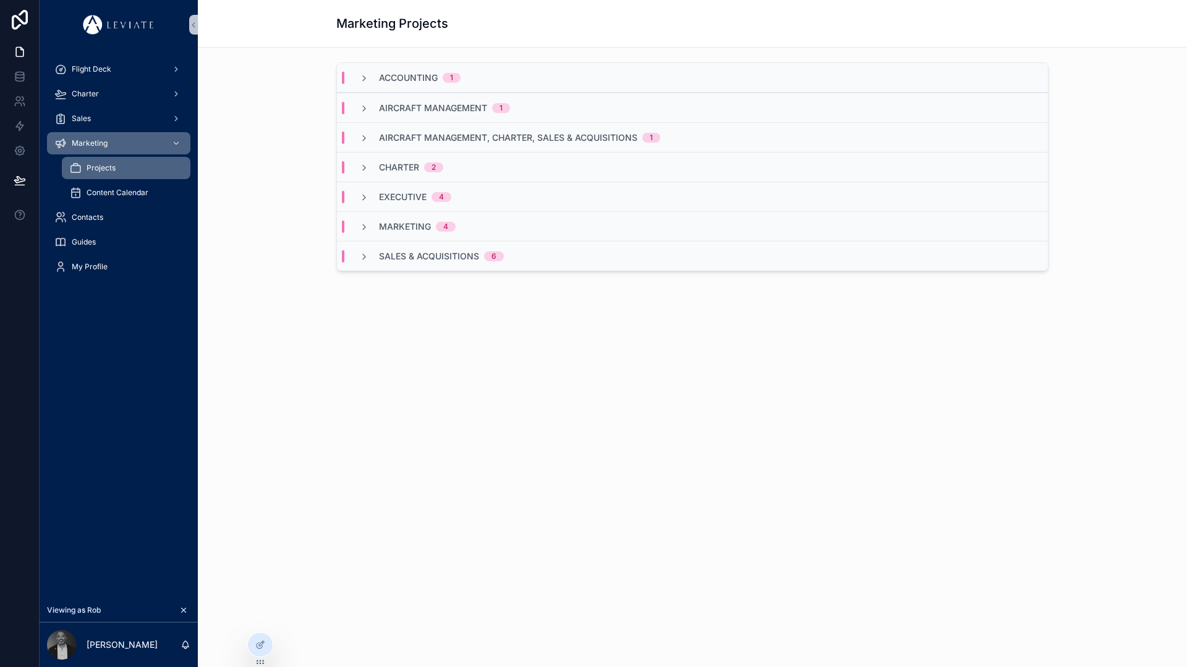
click at [150, 192] on div "Content Calendar" at bounding box center [126, 193] width 114 height 20
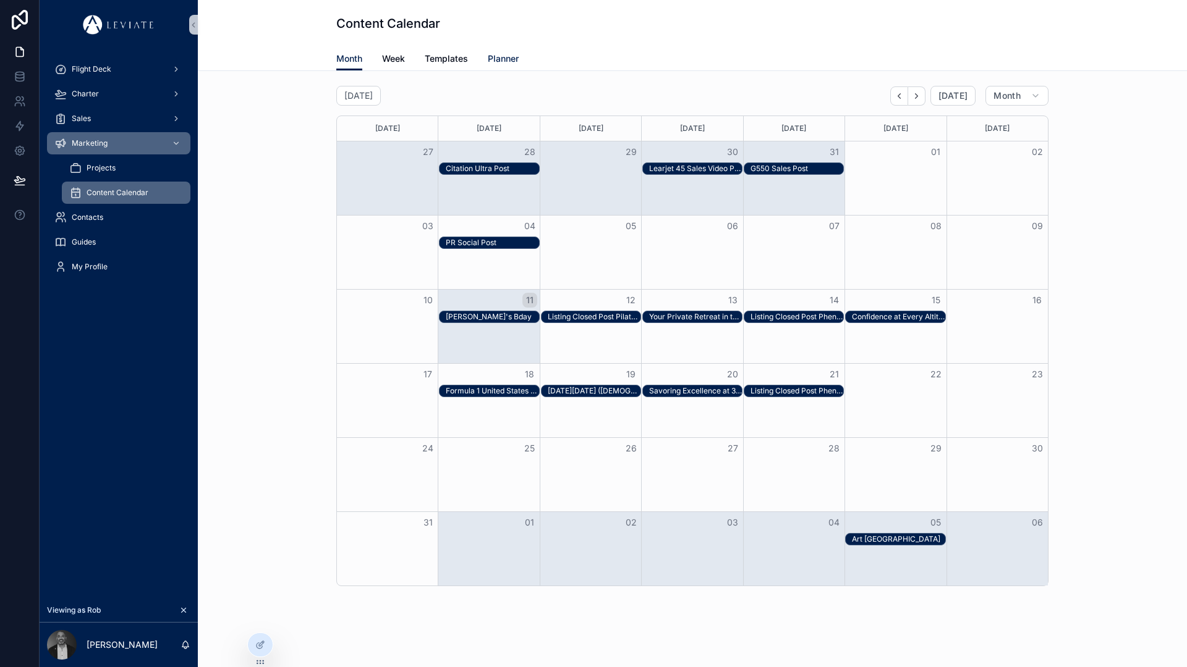
click at [499, 62] on span "Planner" at bounding box center [503, 59] width 31 height 12
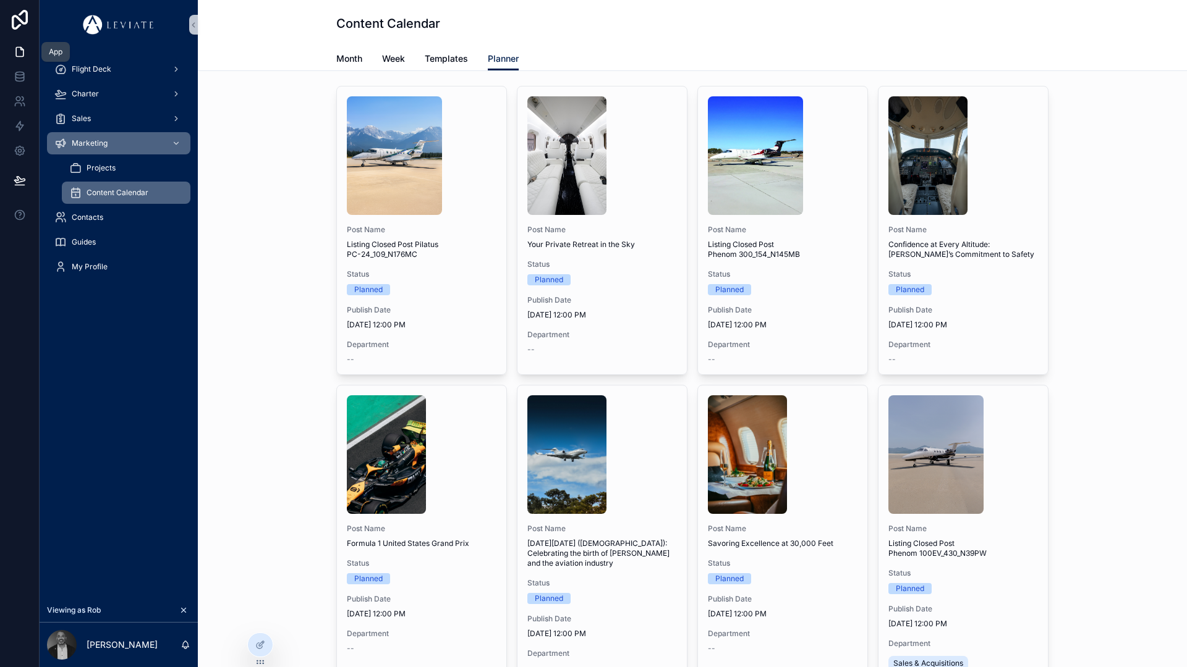
click at [19, 53] on icon at bounding box center [20, 52] width 12 height 12
click at [254, 643] on div at bounding box center [260, 644] width 25 height 23
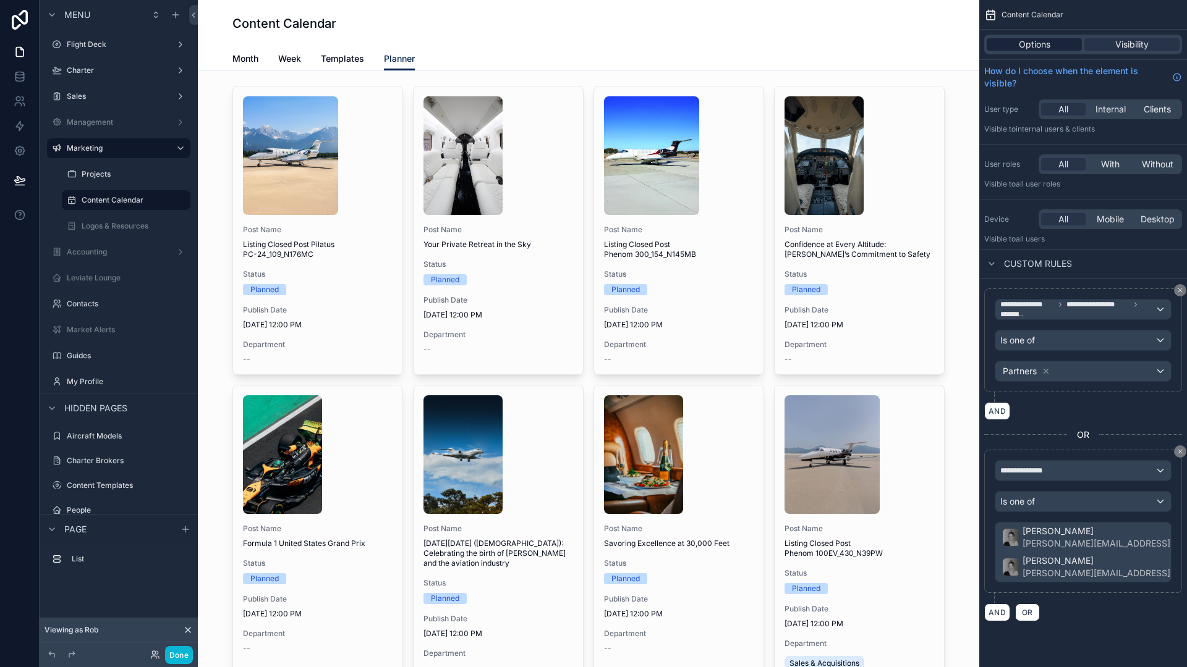
click at [1030, 45] on span "Options" at bounding box center [1034, 44] width 32 height 12
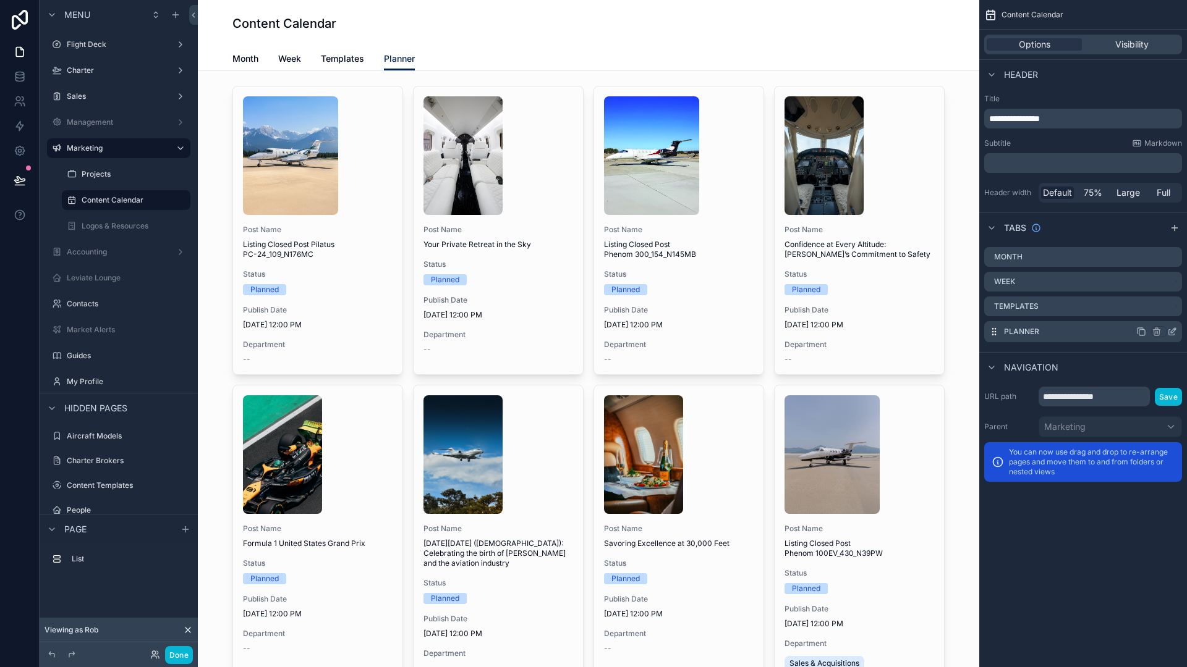
click at [1083, 336] on div "Planner" at bounding box center [1083, 331] width 198 height 21
click at [1174, 335] on icon "scrollable content" at bounding box center [1172, 332] width 10 height 10
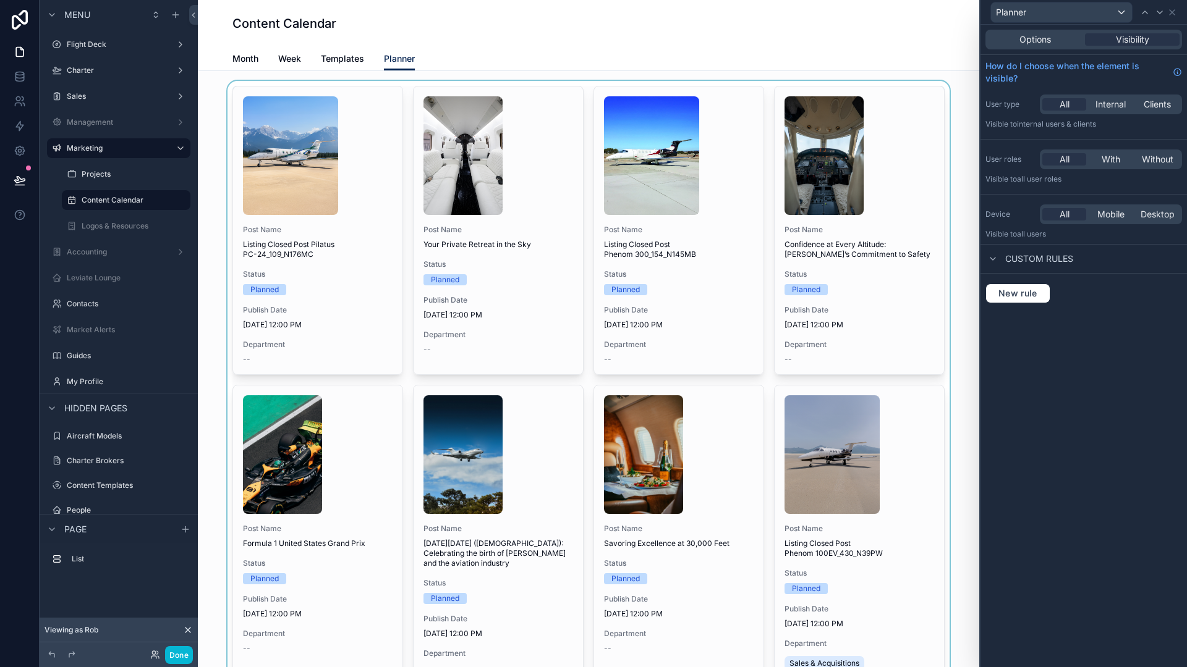
click at [405, 385] on div "scrollable content" at bounding box center [588, 404] width 761 height 647
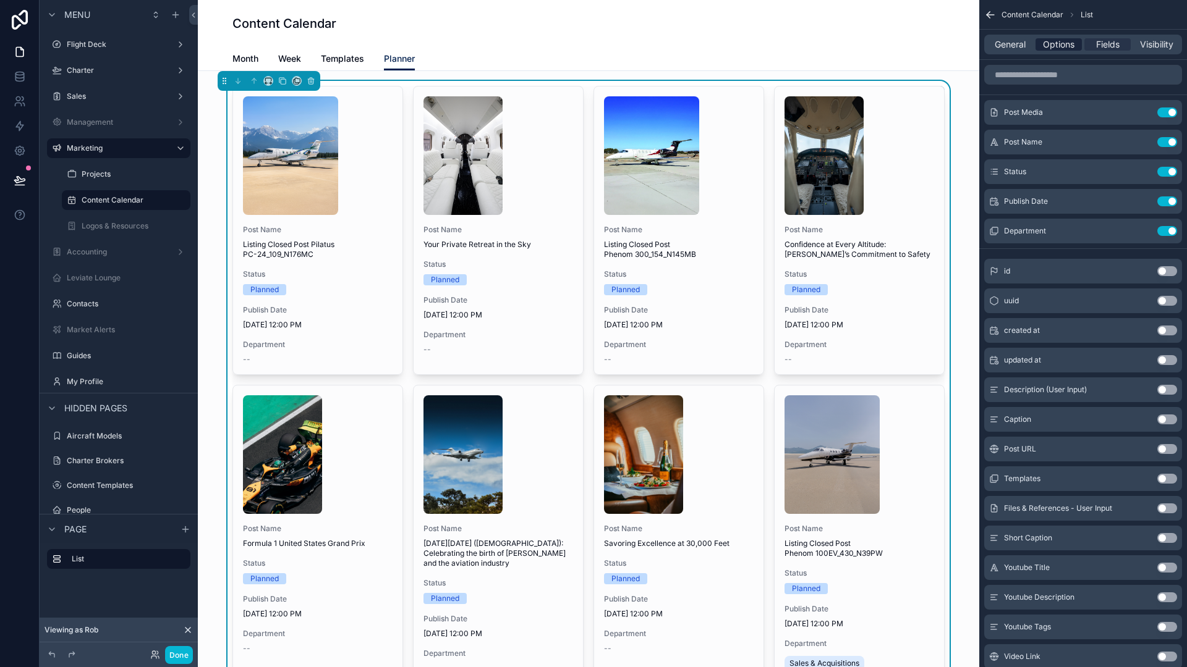
click at [1062, 44] on span "Options" at bounding box center [1059, 44] width 32 height 12
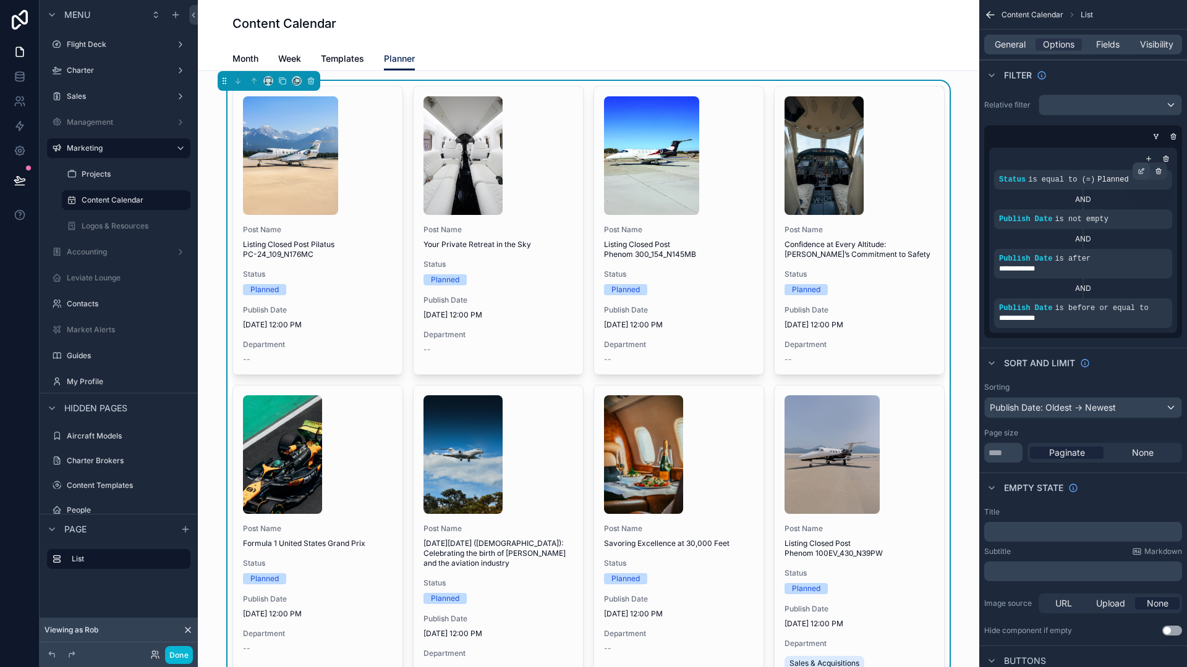
click at [1136, 175] on div "scrollable content" at bounding box center [1140, 171] width 17 height 17
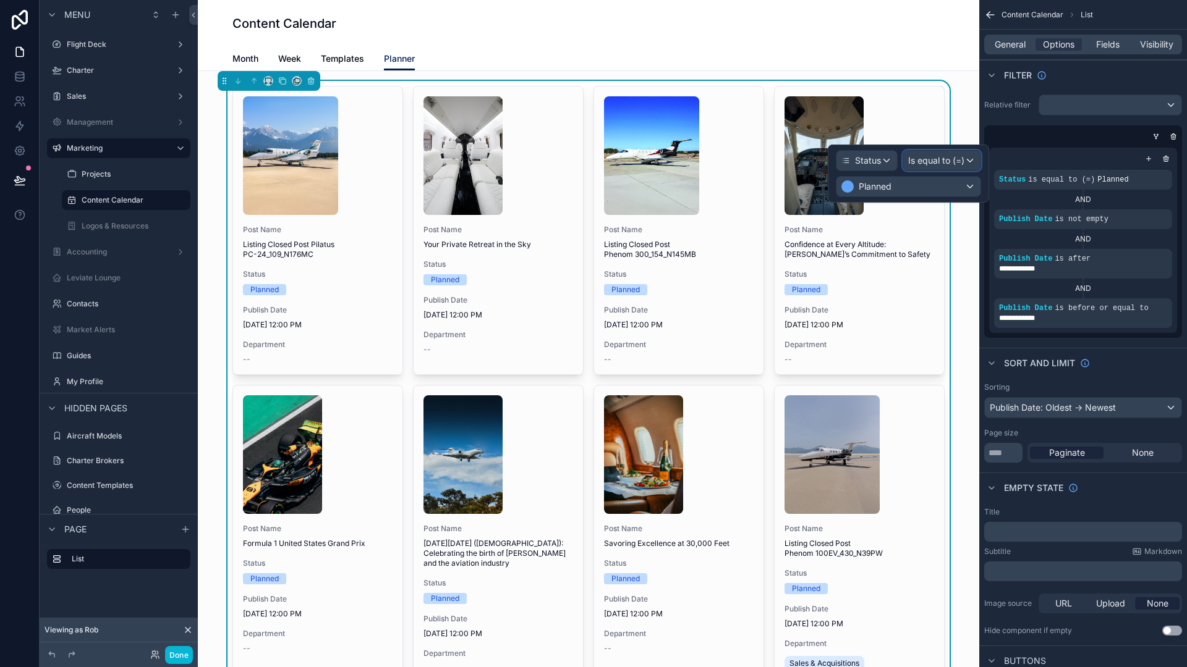
click at [956, 159] on span "Is equal to (=)" at bounding box center [936, 160] width 56 height 12
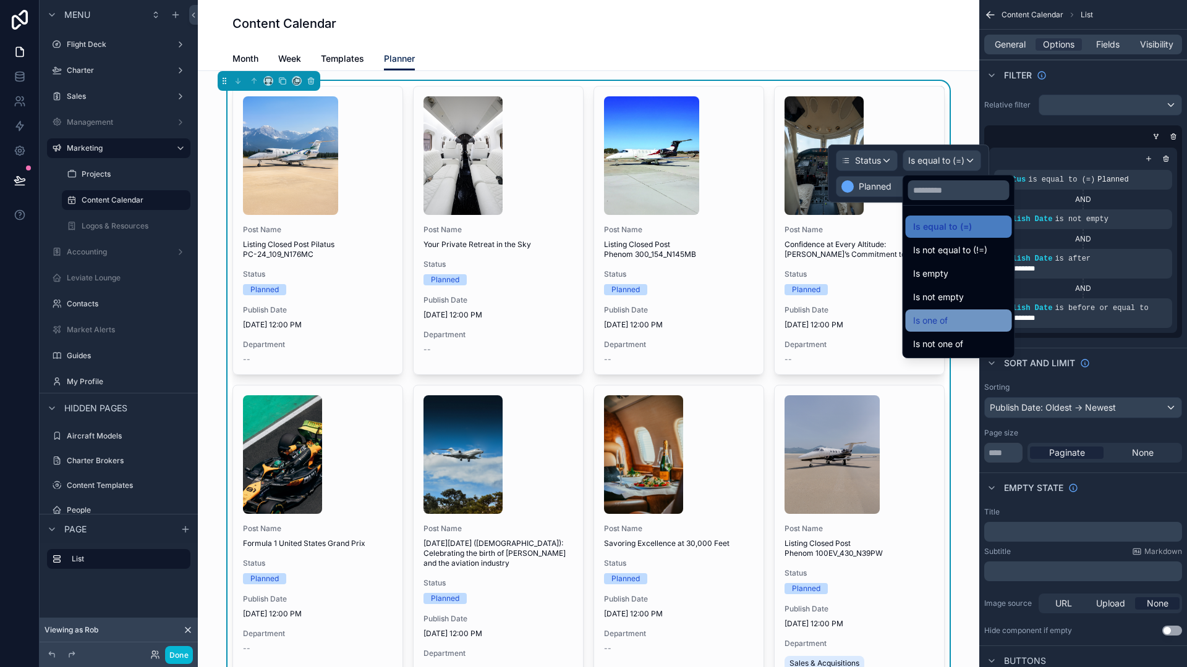
click at [957, 317] on div "Is one of" at bounding box center [958, 320] width 91 height 15
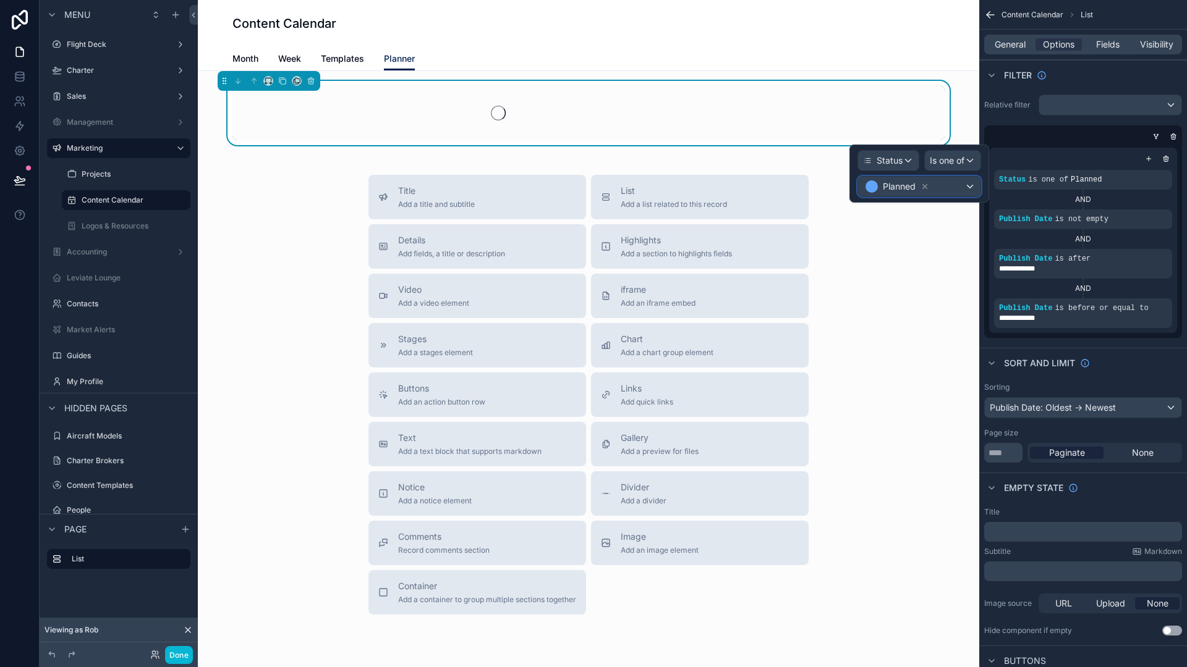
click at [936, 191] on div "Planned" at bounding box center [919, 187] width 122 height 20
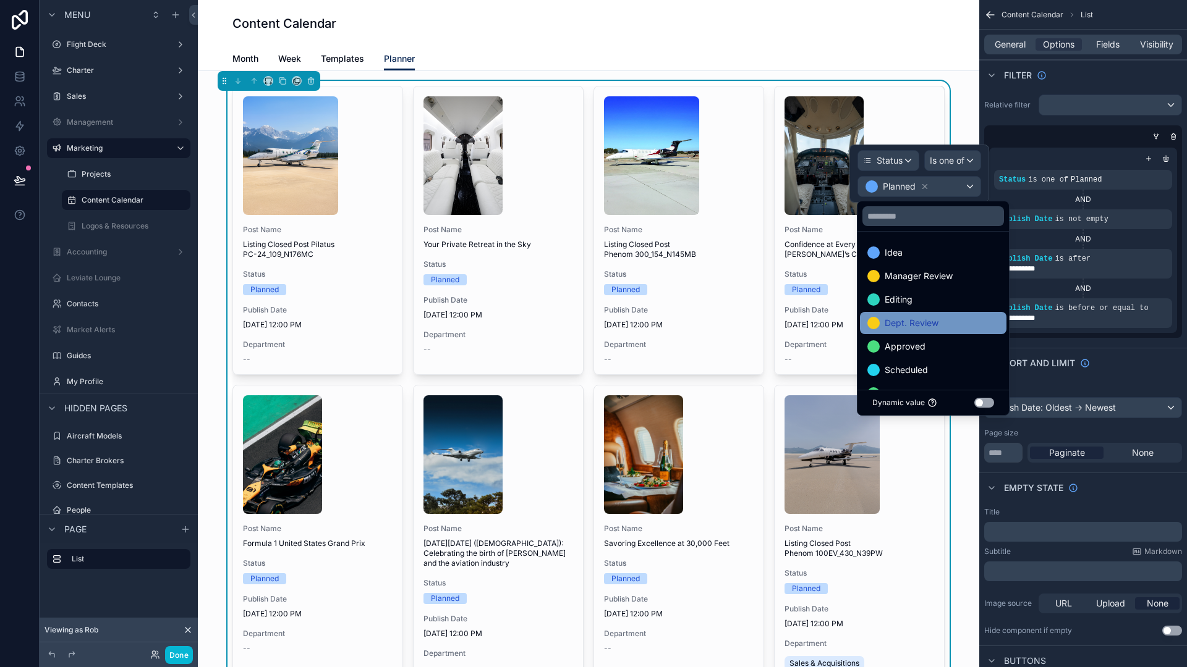
click at [933, 326] on span "Dept. Review" at bounding box center [911, 323] width 54 height 15
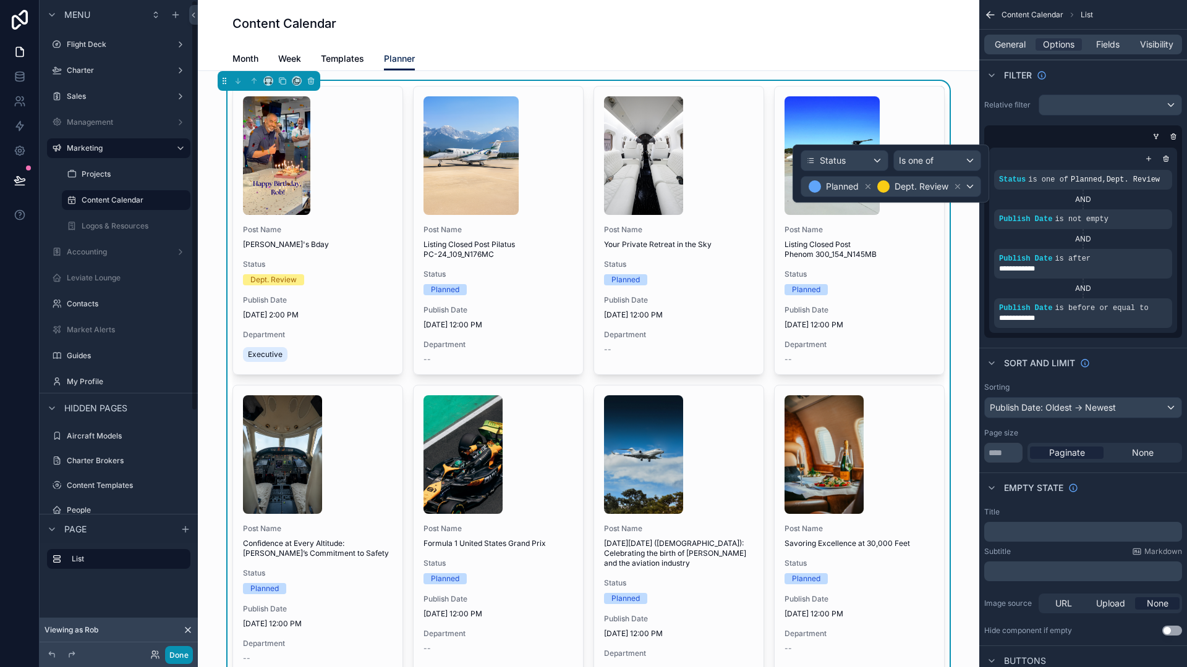
click at [171, 652] on button "Done" at bounding box center [179, 655] width 28 height 18
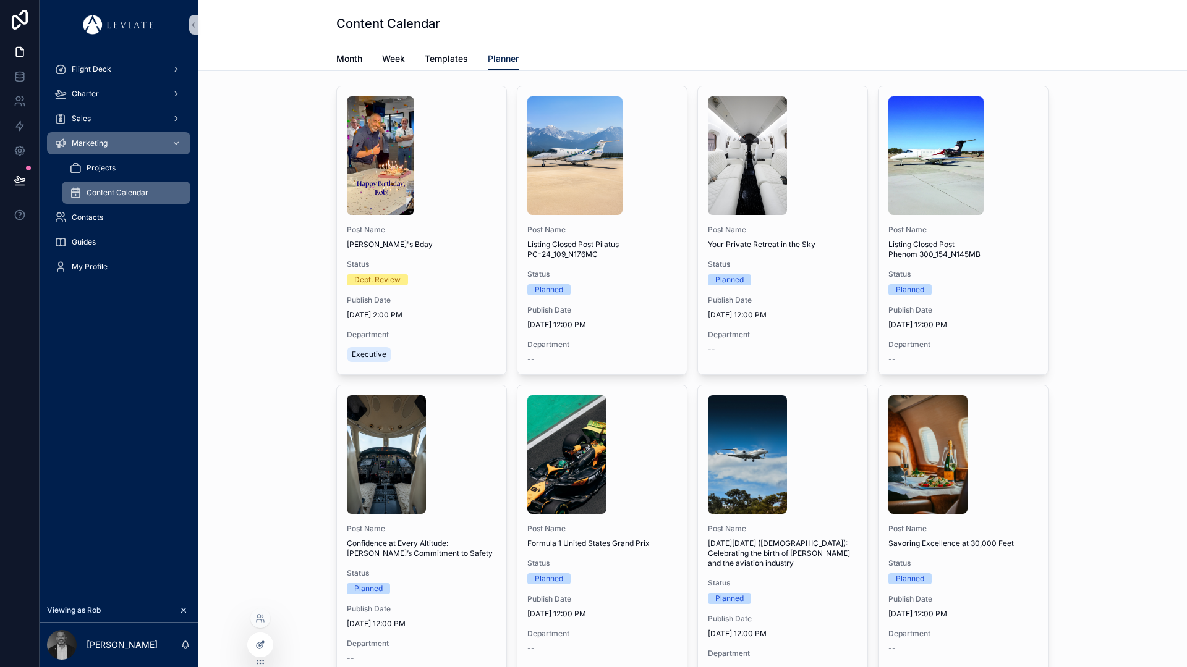
click at [264, 638] on div at bounding box center [260, 644] width 25 height 23
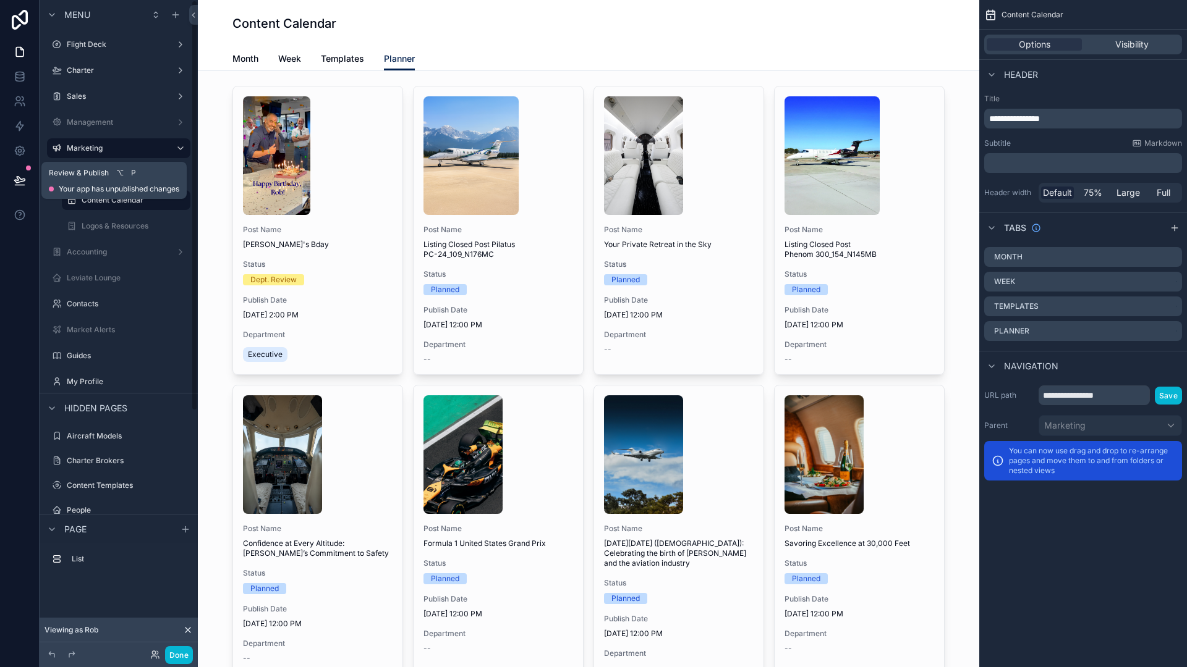
click at [26, 184] on button at bounding box center [19, 180] width 27 height 35
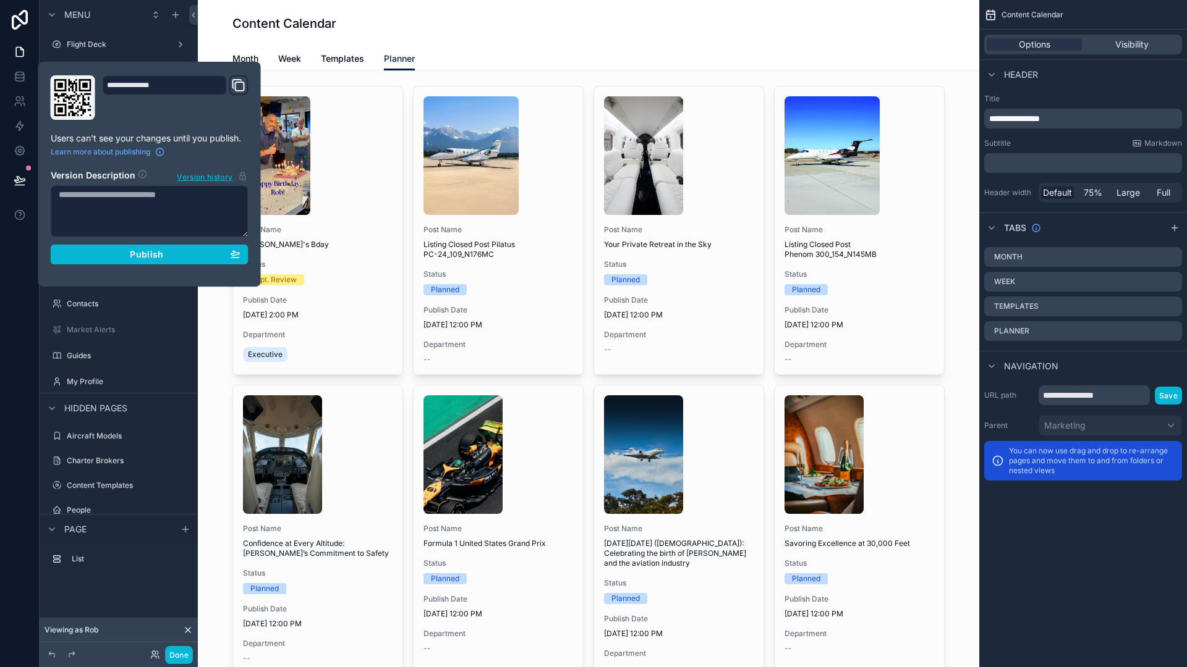
click at [292, 35] on div "Content Calendar" at bounding box center [588, 23] width 712 height 47
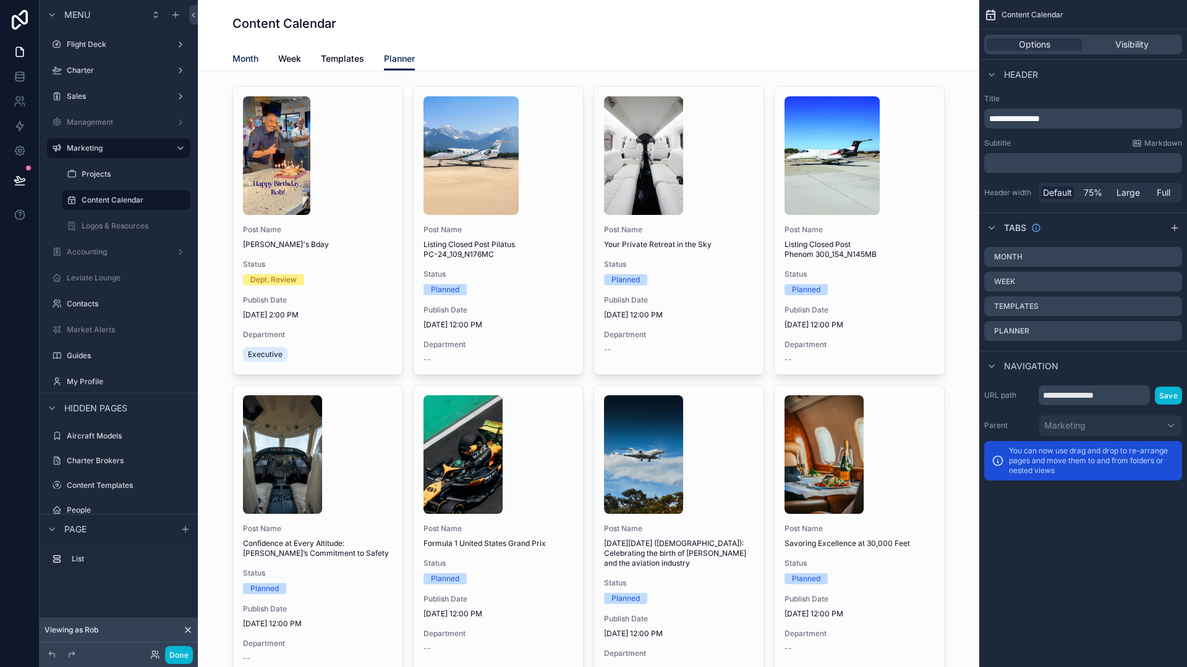
click at [237, 58] on span "Month" at bounding box center [245, 59] width 26 height 12
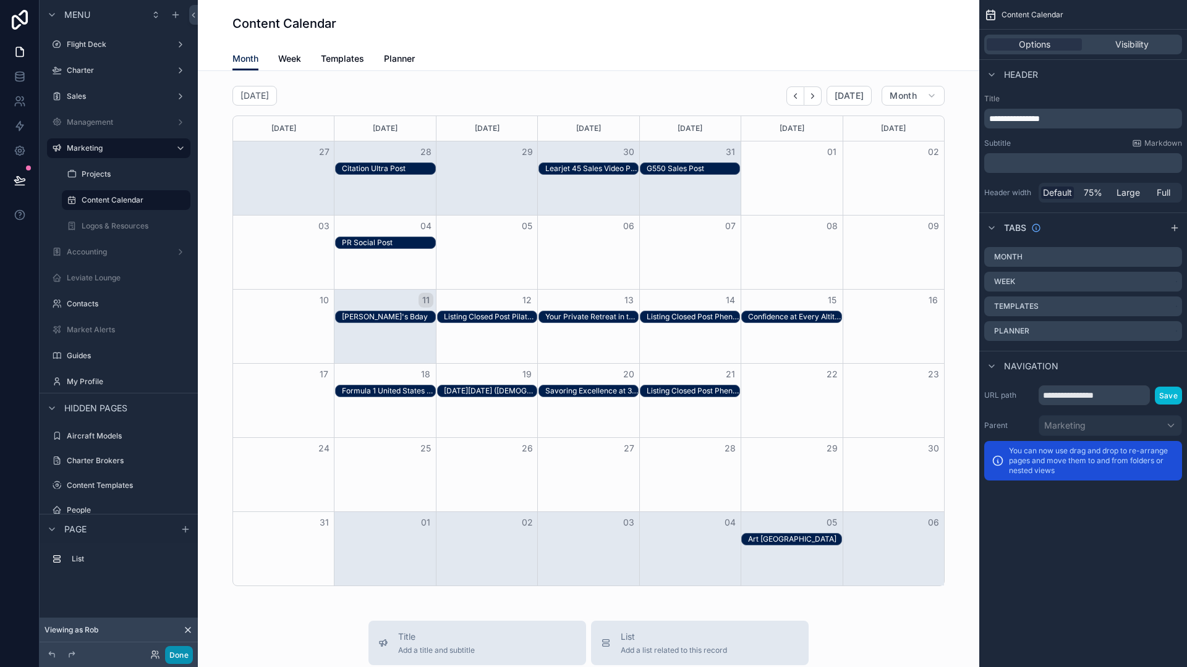
click at [179, 652] on button "Done" at bounding box center [179, 655] width 28 height 18
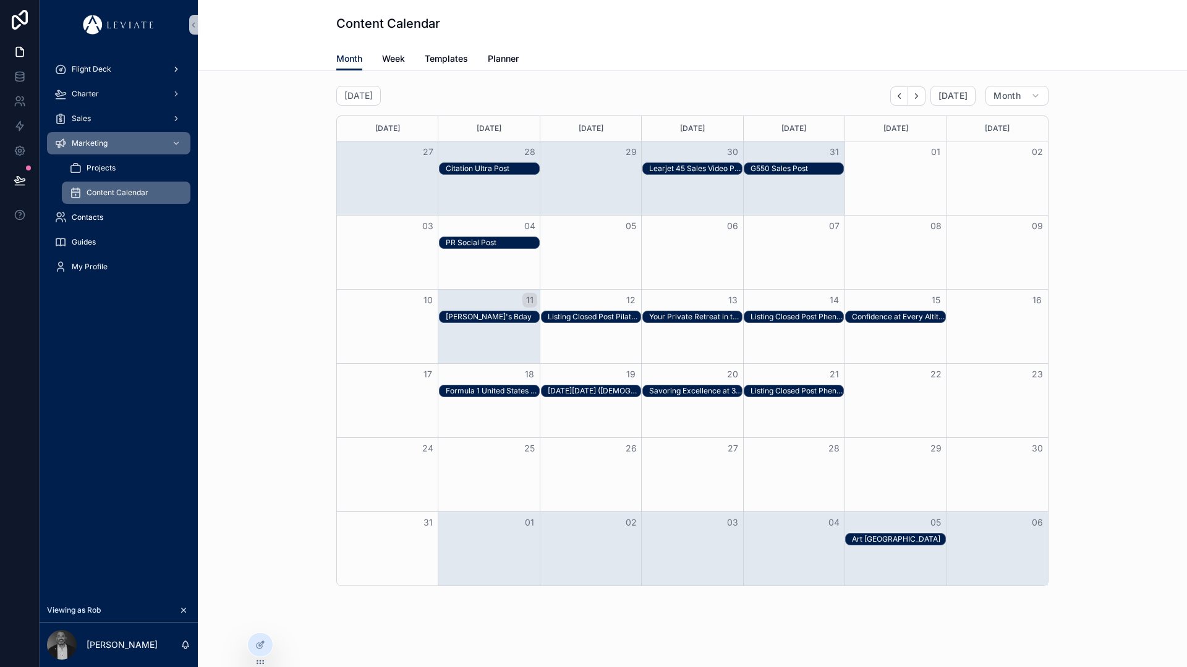
click at [115, 67] on div "Flight Deck" at bounding box center [118, 69] width 129 height 20
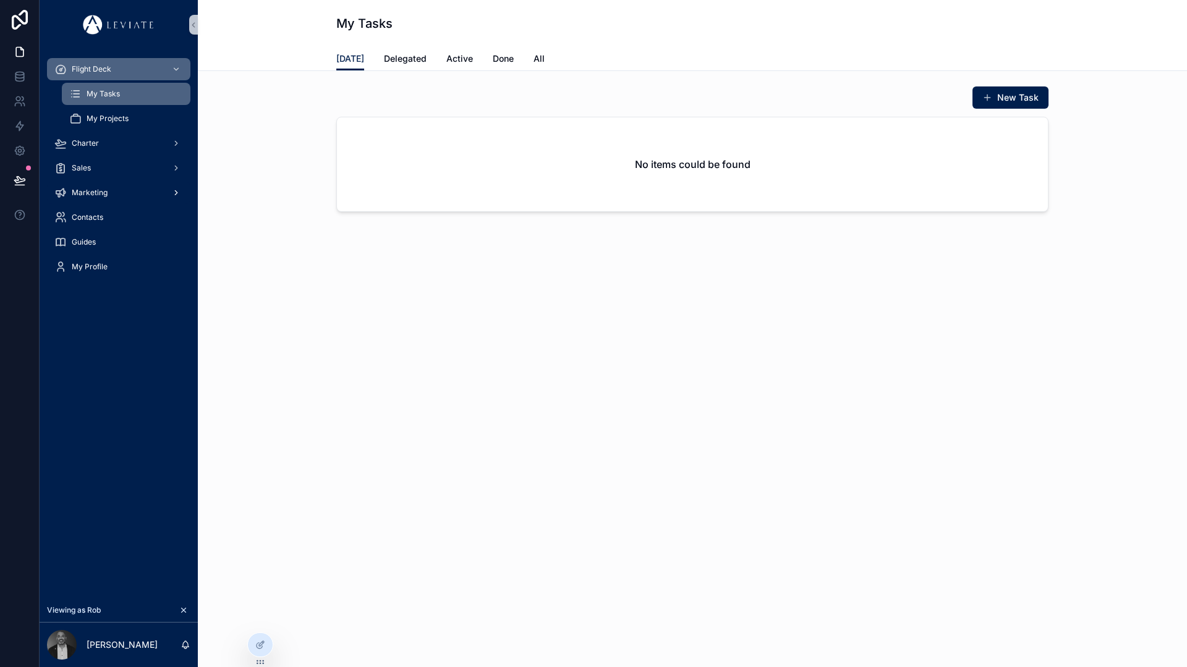
click at [158, 185] on div "Marketing" at bounding box center [118, 193] width 129 height 20
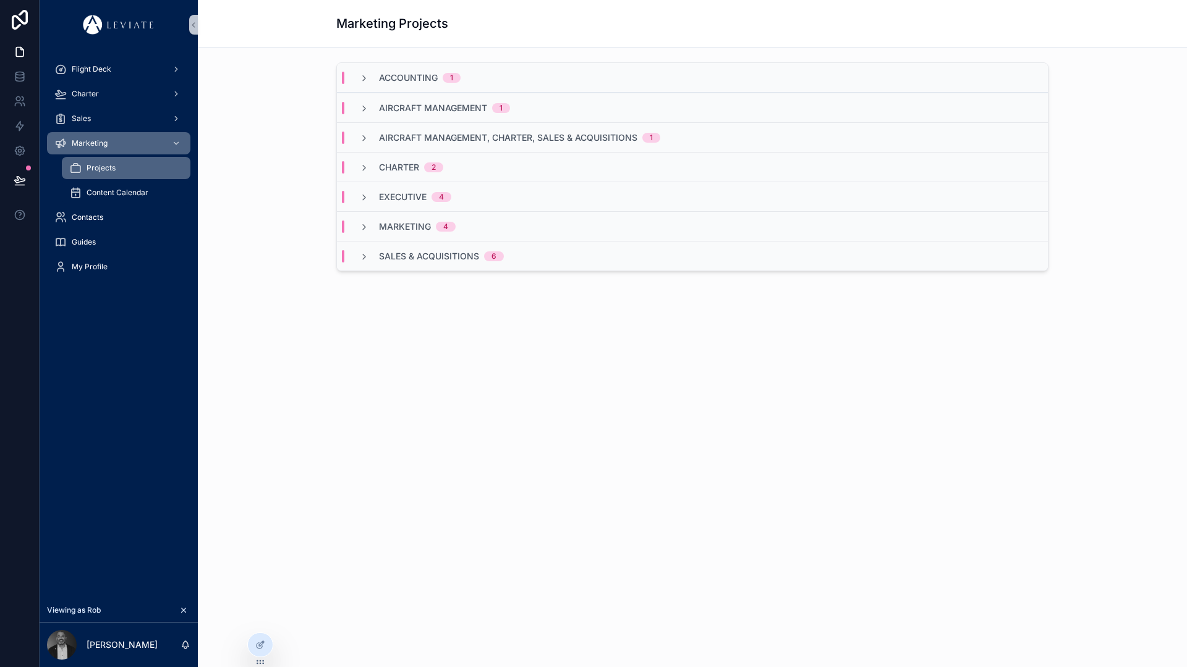
click at [156, 193] on div "Content Calendar" at bounding box center [126, 193] width 114 height 20
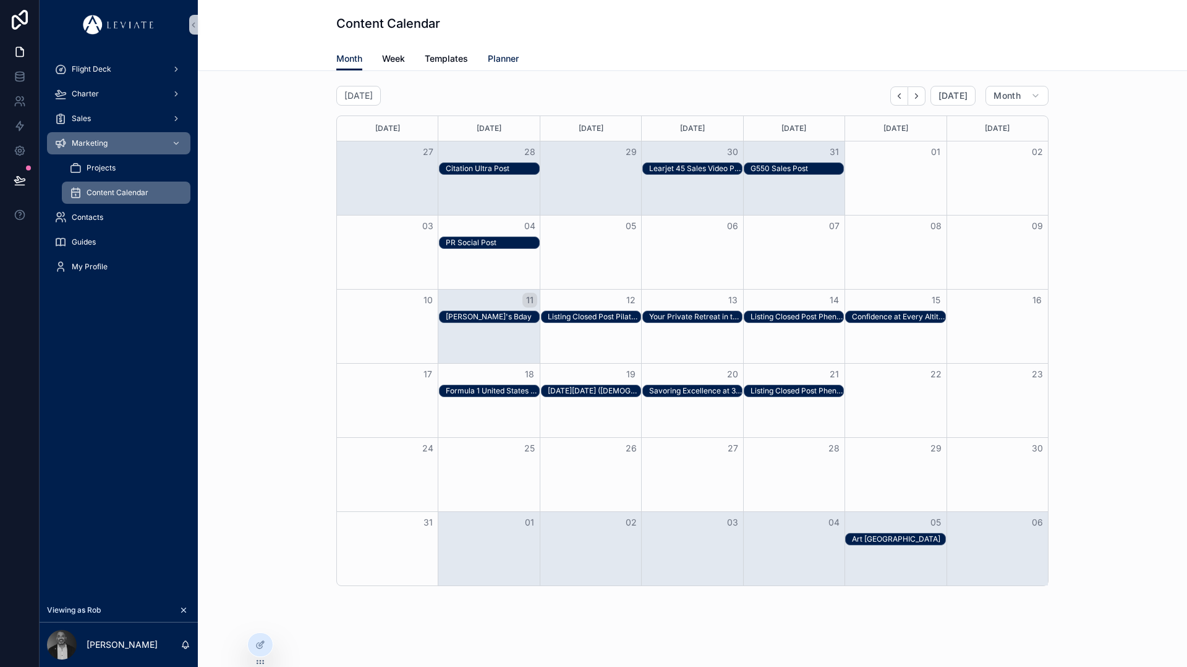
click at [491, 61] on span "Planner" at bounding box center [503, 59] width 31 height 12
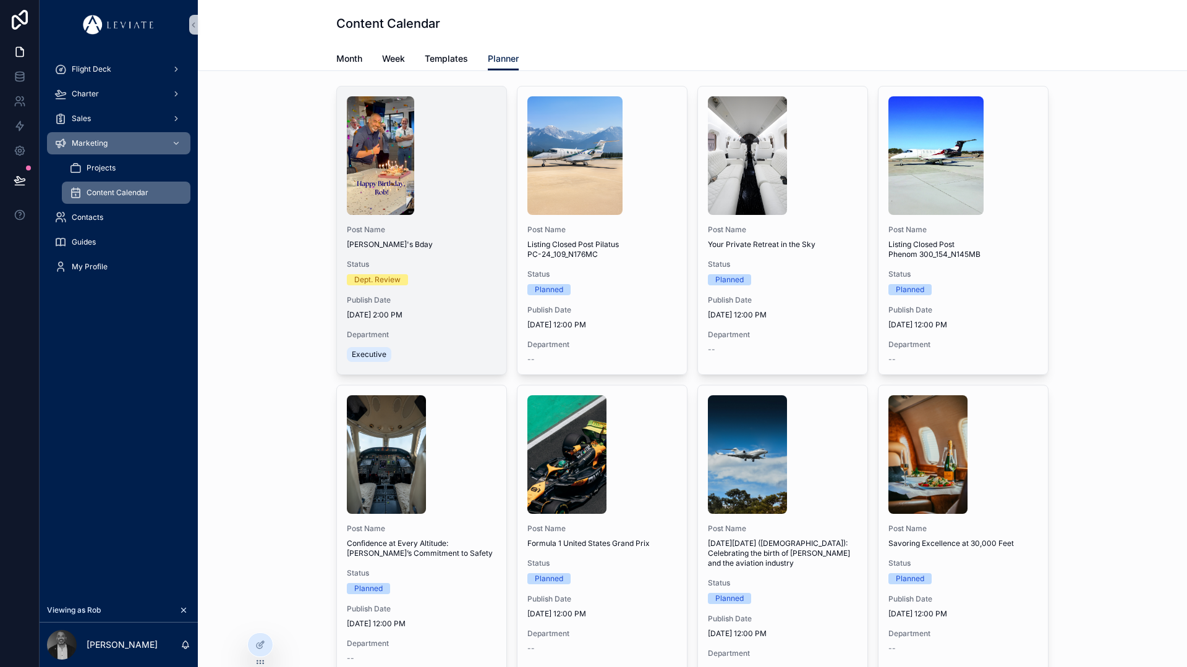
click at [450, 183] on div "scrollable content" at bounding box center [422, 155] width 150 height 119
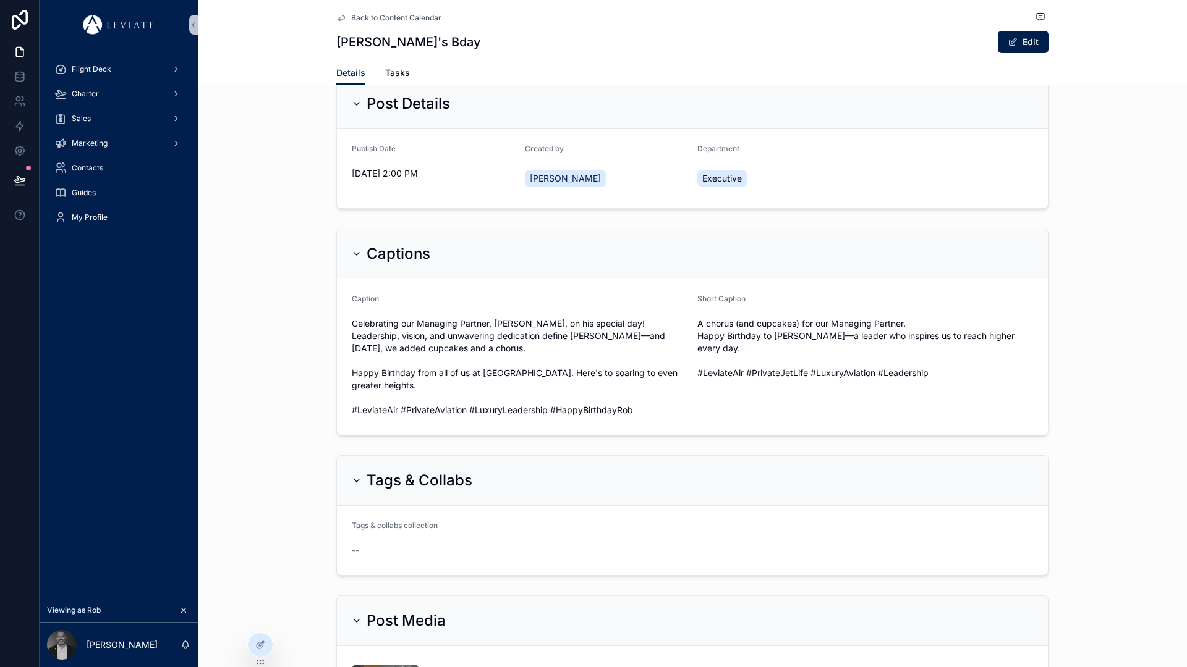
scroll to position [88, 0]
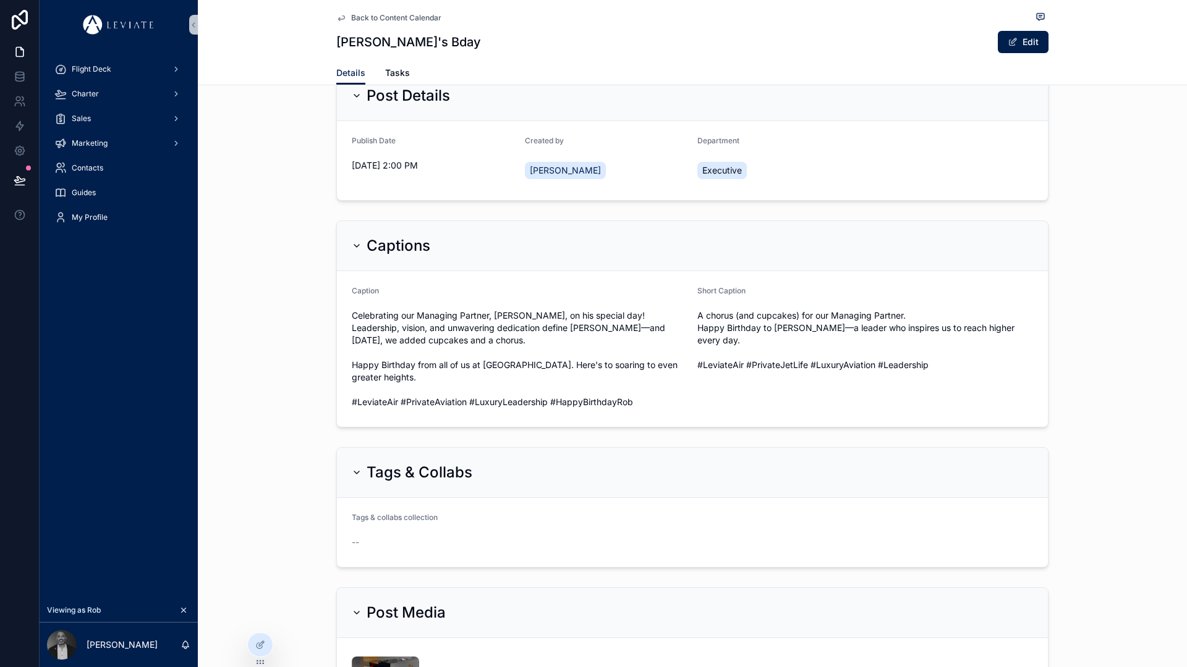
click at [355, 251] on icon "scrollable content" at bounding box center [357, 246] width 10 height 10
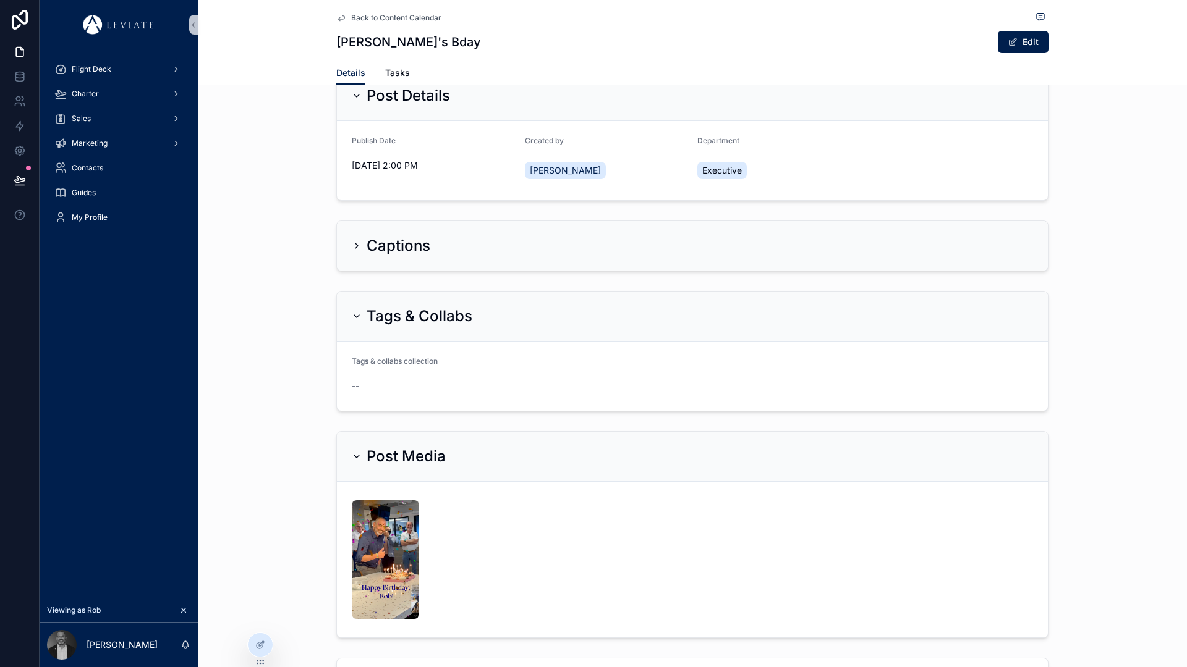
click at [354, 101] on icon "scrollable content" at bounding box center [357, 96] width 10 height 10
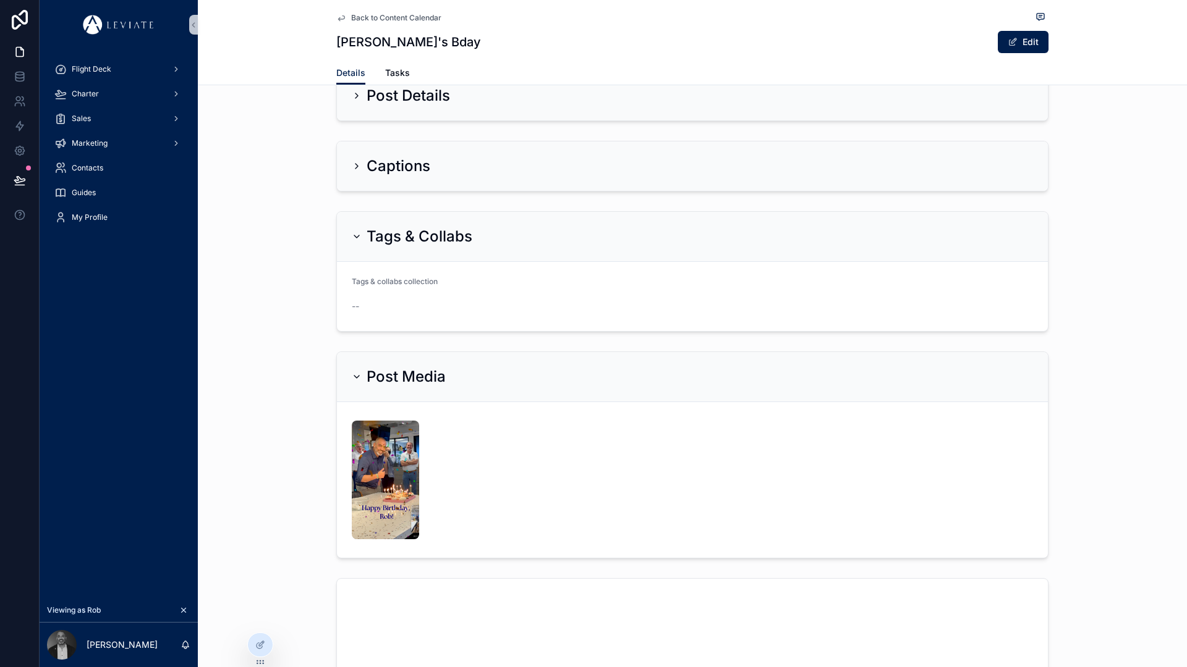
click at [352, 242] on icon "scrollable content" at bounding box center [357, 237] width 10 height 10
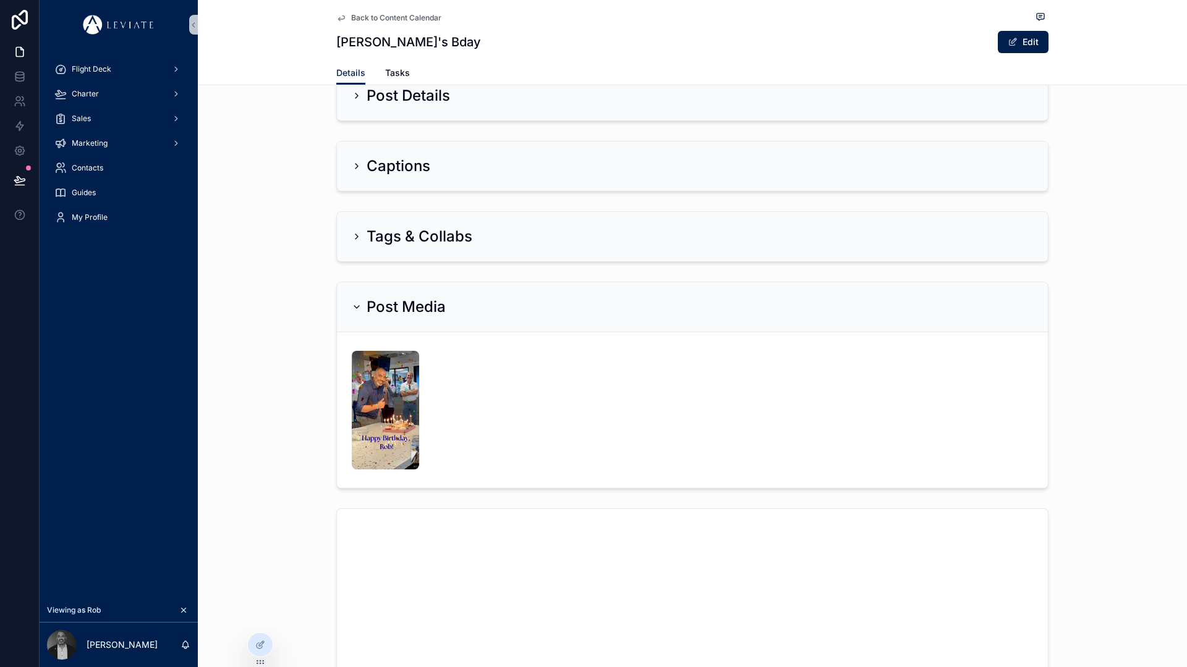
click at [354, 308] on icon "scrollable content" at bounding box center [356, 307] width 5 height 2
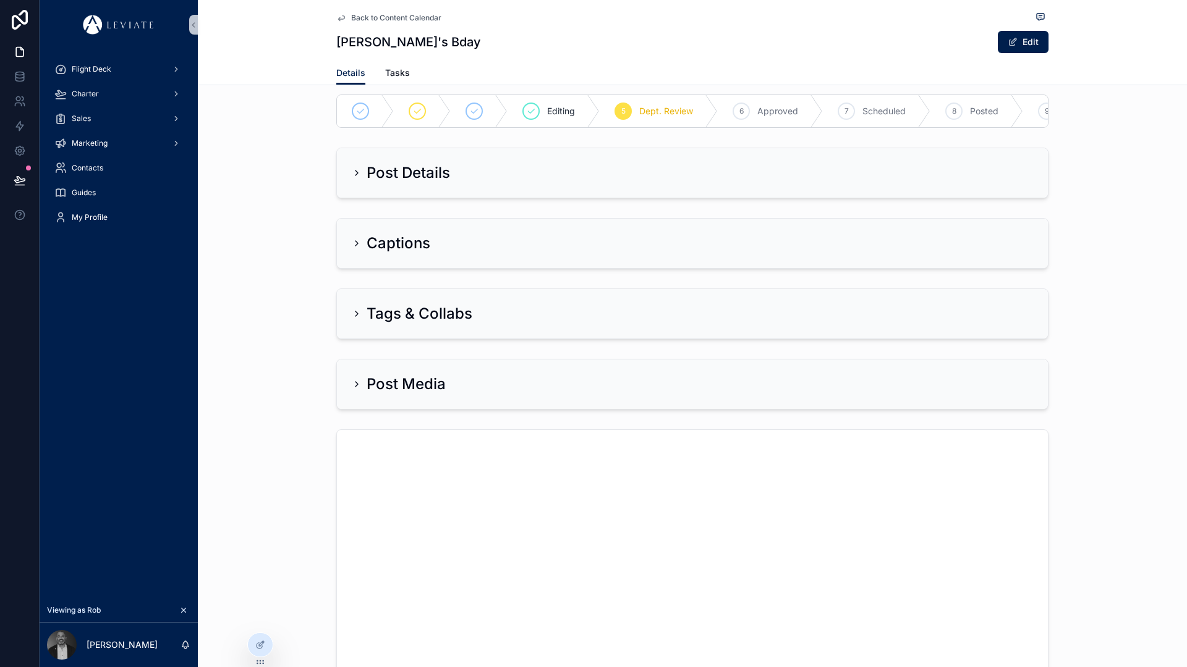
scroll to position [0, 0]
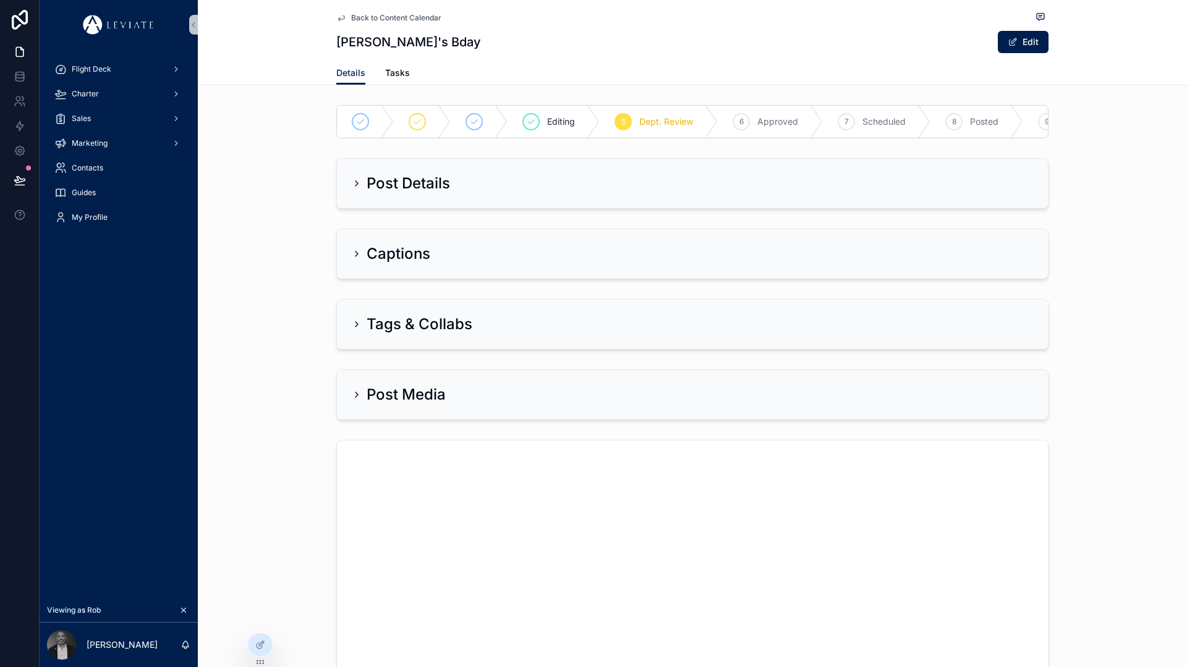
click at [352, 188] on icon "scrollable content" at bounding box center [357, 184] width 10 height 10
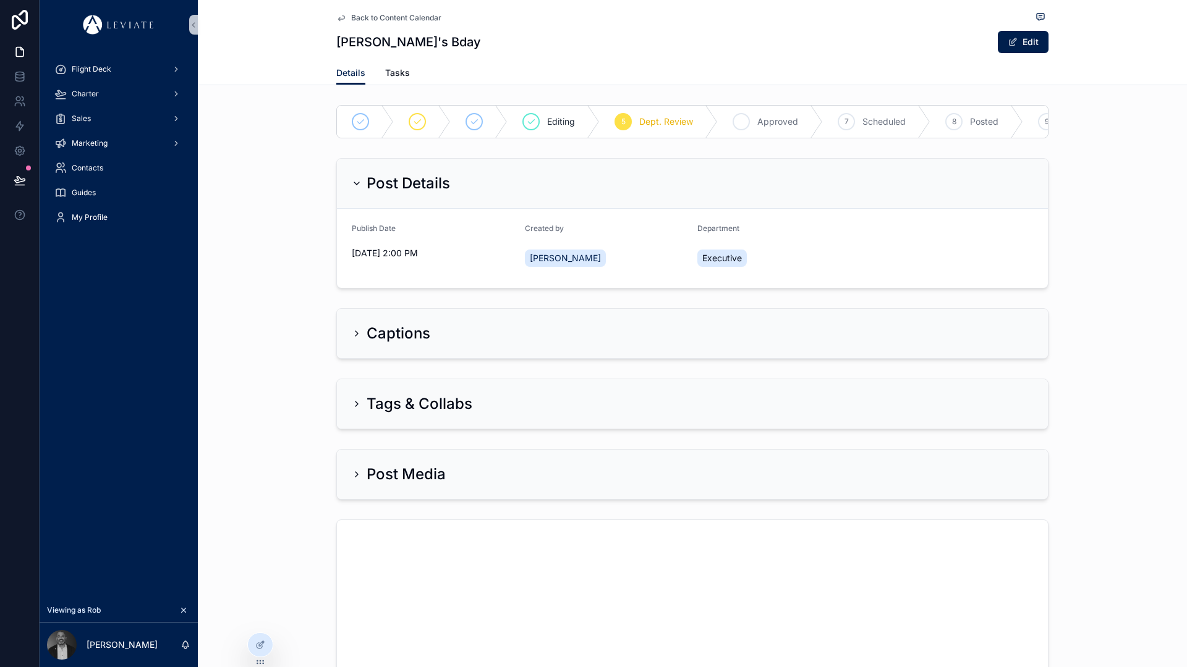
click at [740, 120] on icon "scrollable content" at bounding box center [741, 122] width 10 height 10
click at [289, 266] on div "Post Details Publish Date [DATE] 2:00 PM Created by [PERSON_NAME] Department Ex…" at bounding box center [692, 223] width 989 height 140
click at [21, 129] on icon at bounding box center [20, 126] width 12 height 12
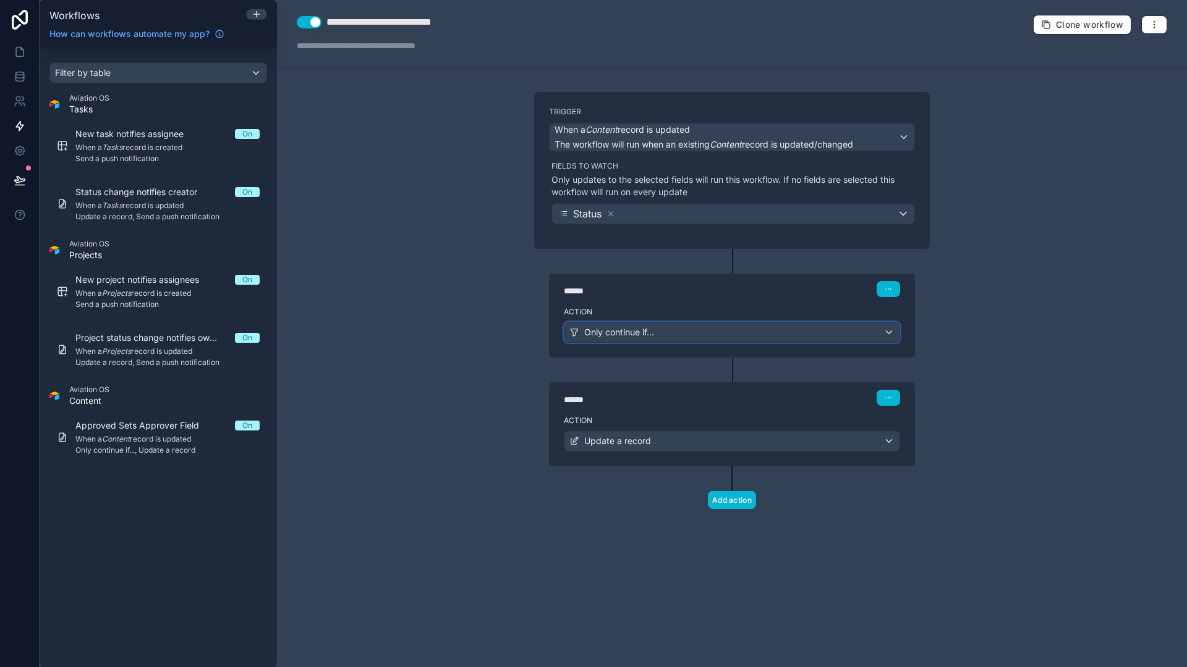
click at [650, 334] on span "Only continue if..." at bounding box center [619, 332] width 70 height 12
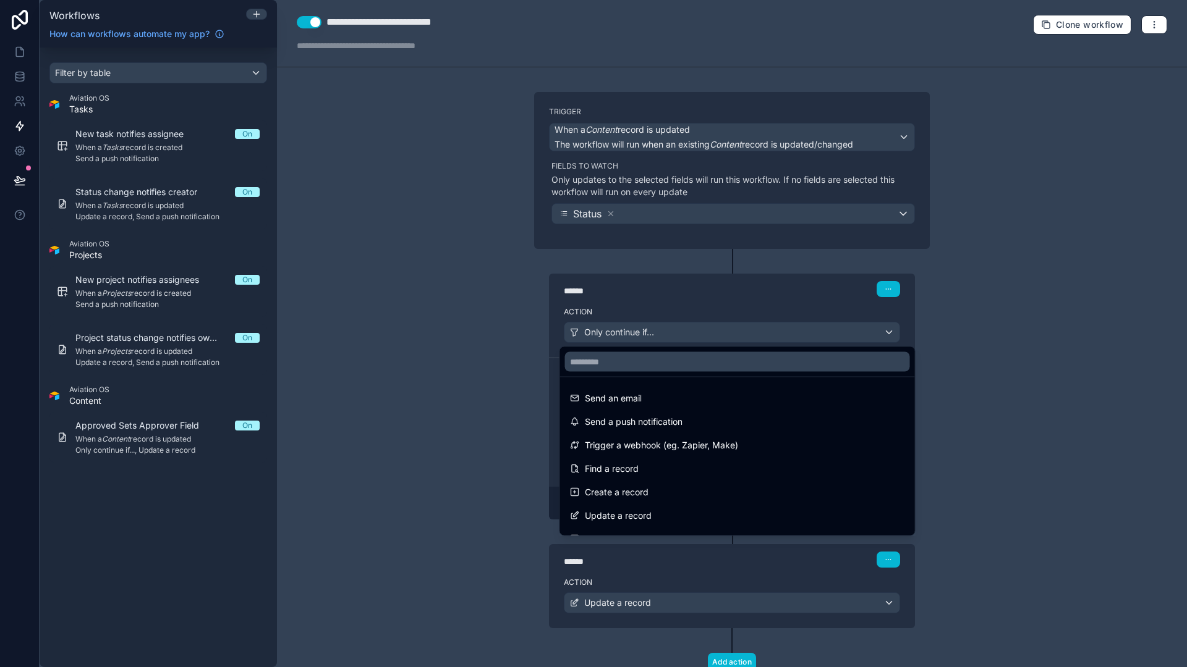
click at [653, 275] on div at bounding box center [593, 333] width 1187 height 667
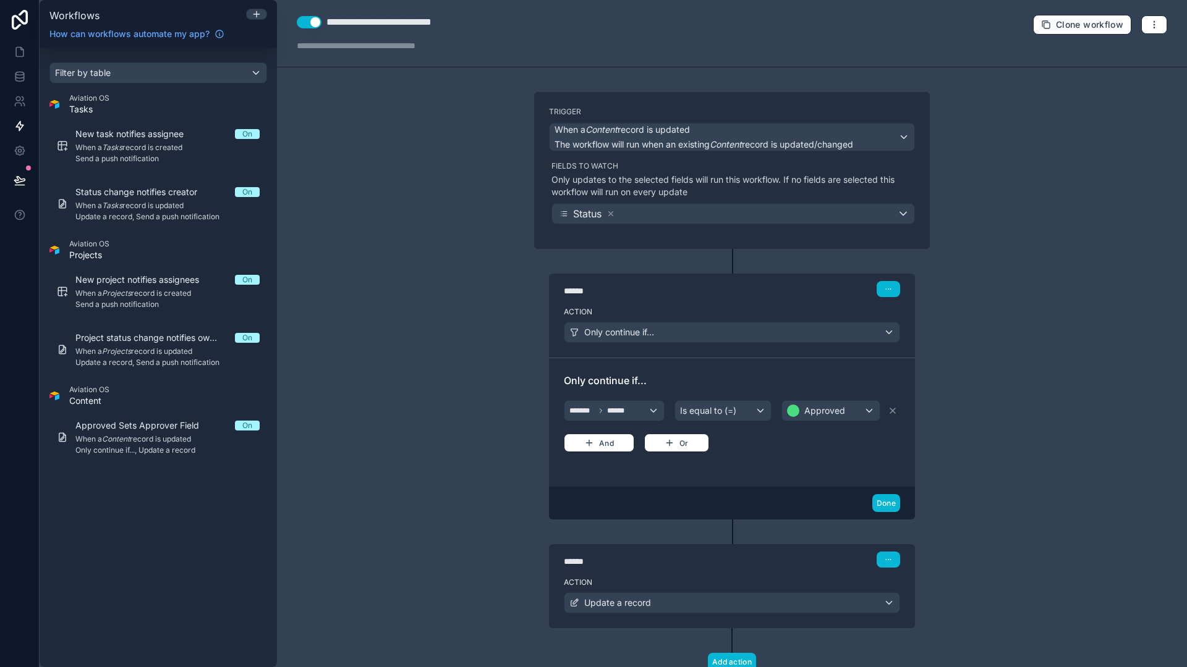
click at [656, 292] on div "******" at bounding box center [656, 291] width 185 height 12
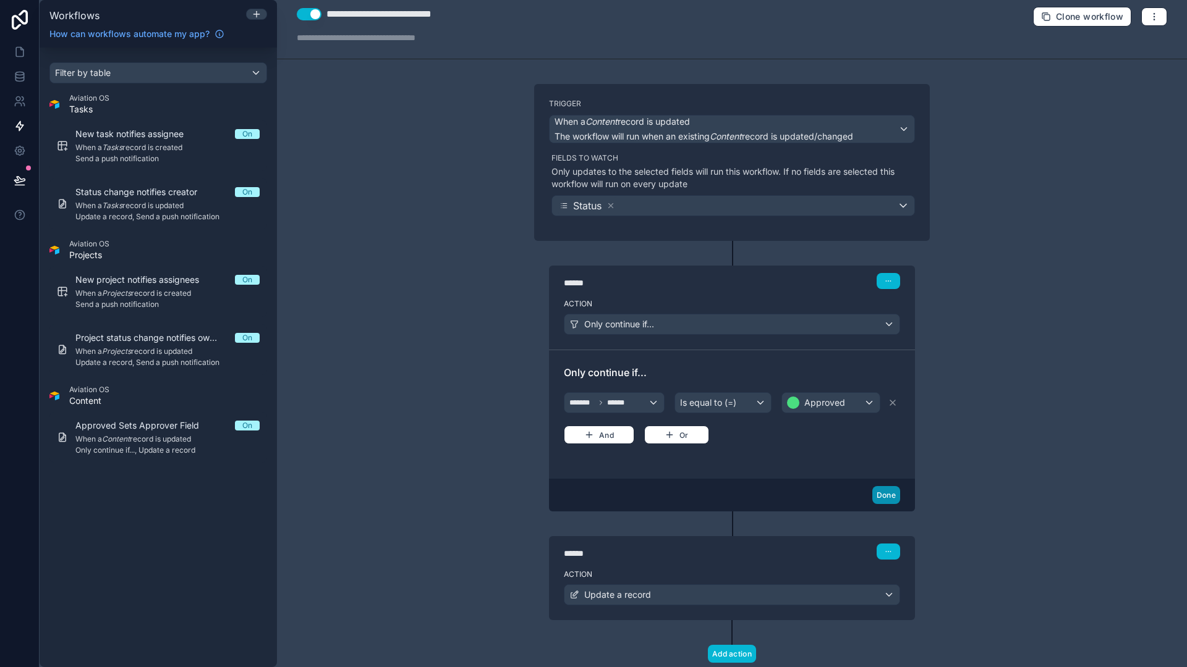
click at [876, 494] on button "Done" at bounding box center [886, 495] width 28 height 18
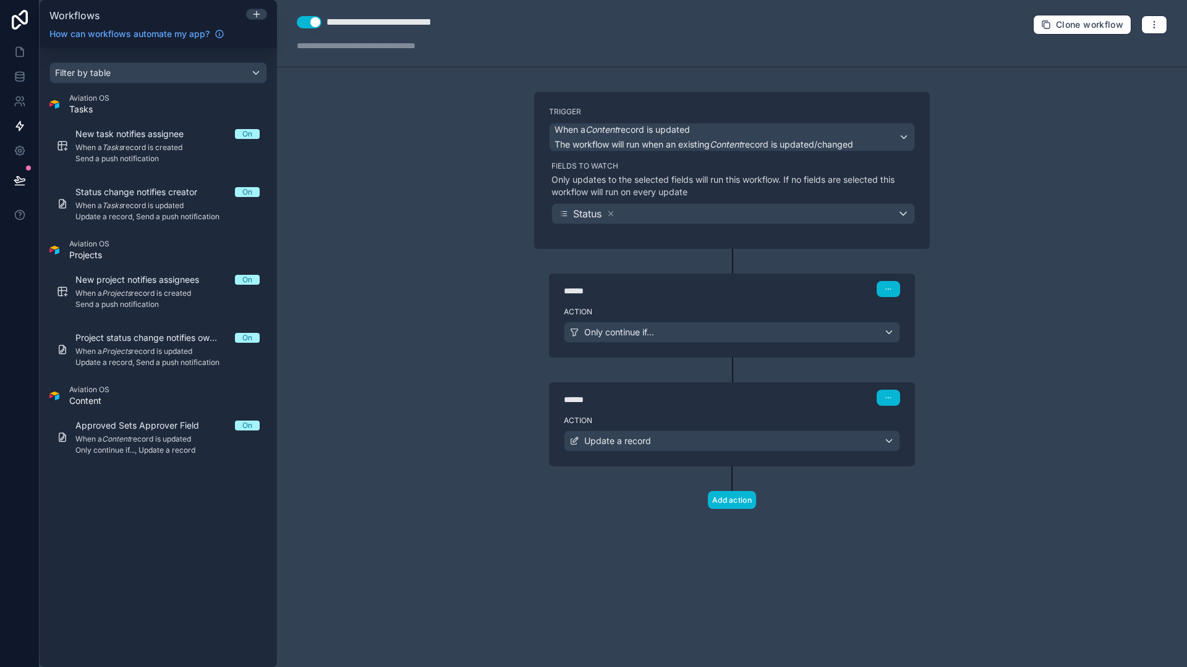
click at [813, 412] on div "Action Update a record" at bounding box center [732, 439] width 366 height 56
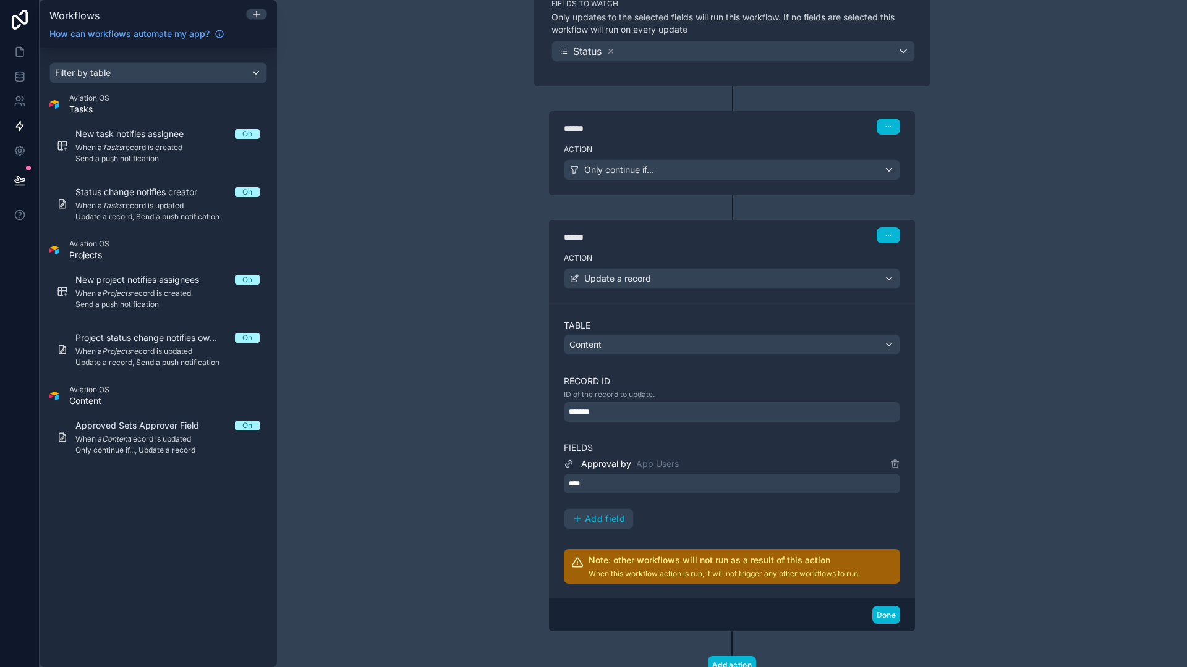
scroll to position [171, 0]
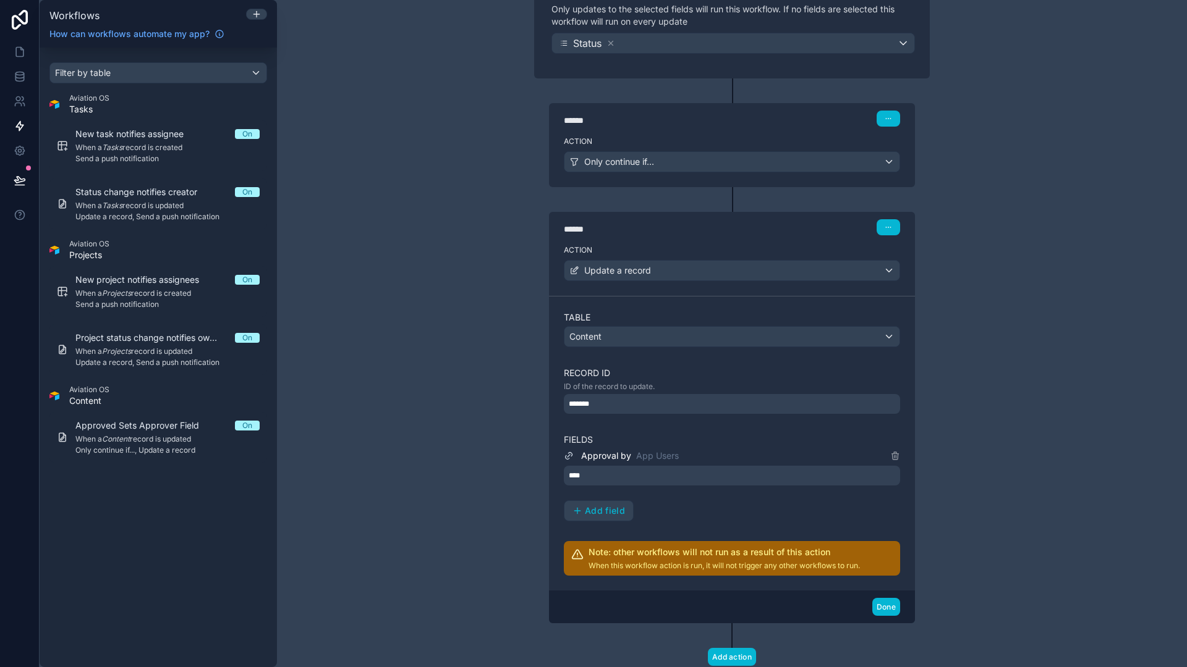
click at [653, 479] on div "****" at bounding box center [732, 476] width 336 height 20
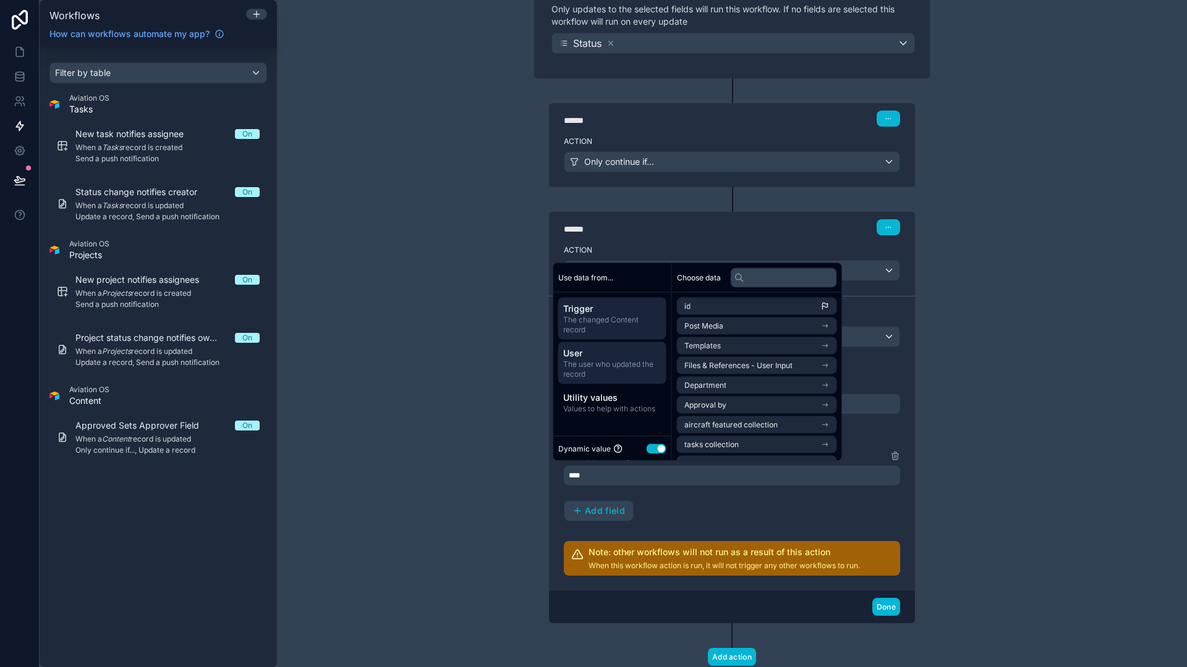
click at [616, 363] on span "The user who updated the record" at bounding box center [612, 370] width 98 height 20
click at [719, 387] on li "Users" at bounding box center [757, 385] width 160 height 17
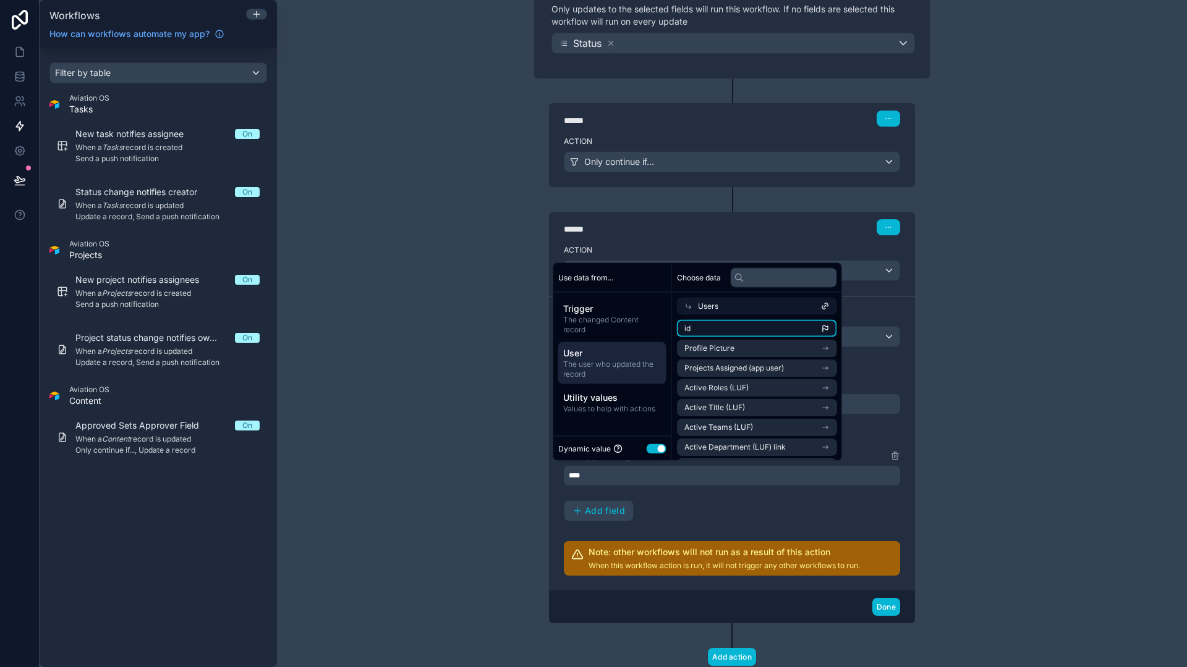
click at [763, 328] on li "id" at bounding box center [757, 328] width 160 height 17
click at [441, 455] on div "**********" at bounding box center [732, 333] width 910 height 667
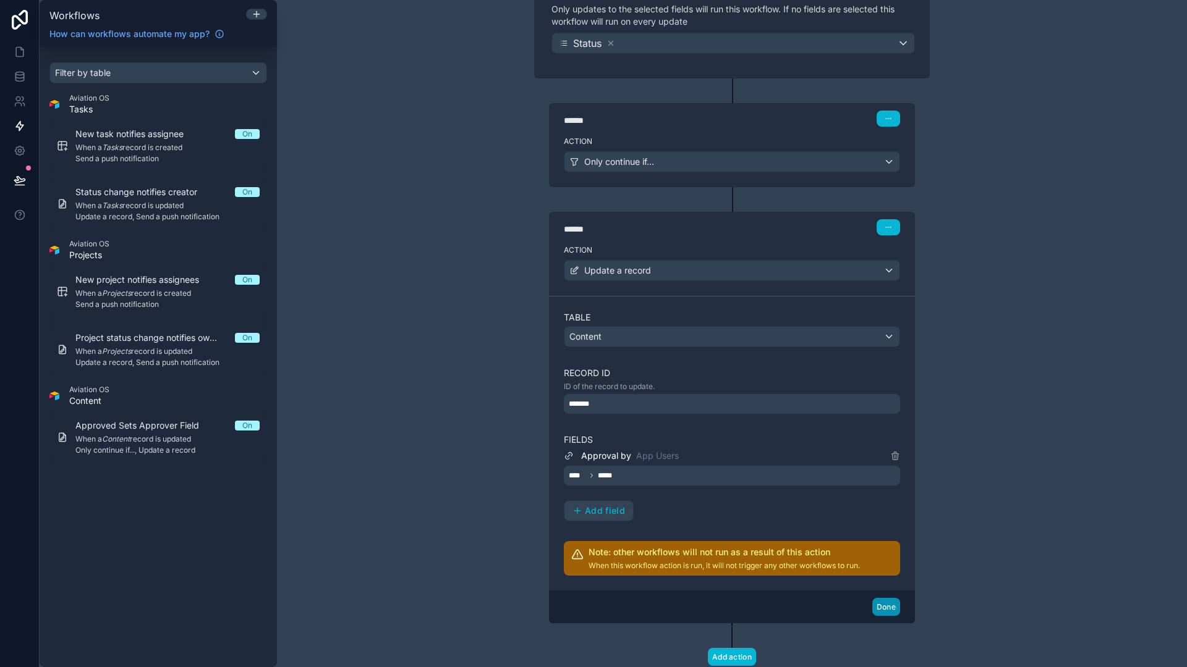
click at [881, 612] on button "Done" at bounding box center [886, 607] width 28 height 18
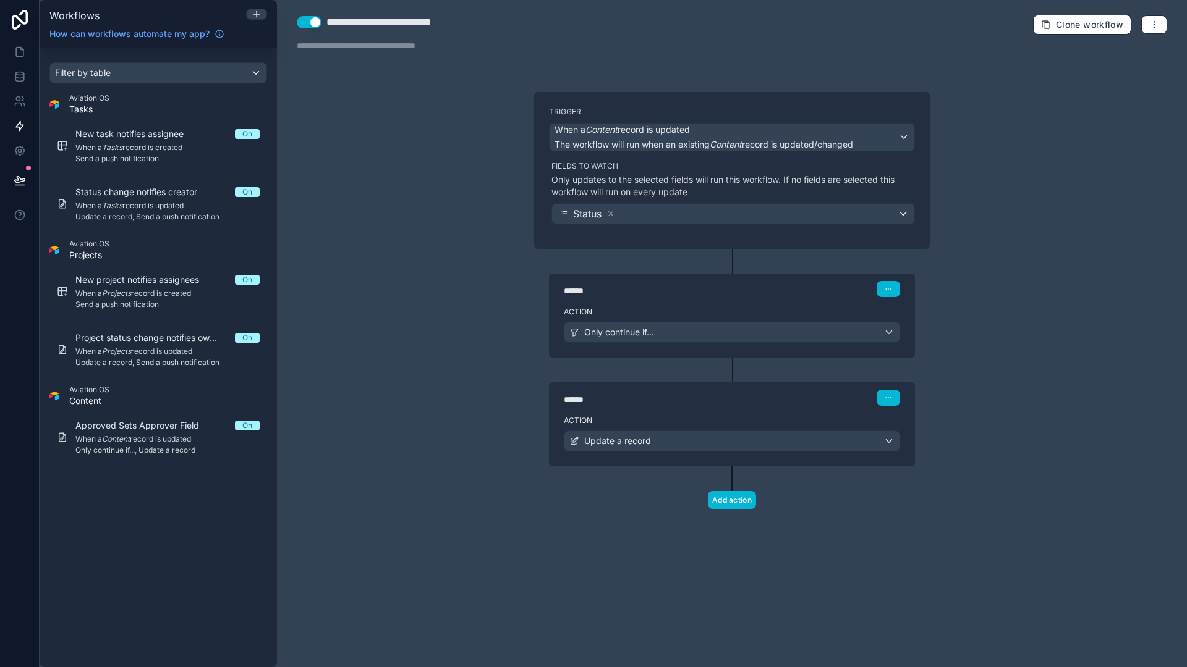
scroll to position [0, 0]
click at [453, 236] on div "**********" at bounding box center [732, 333] width 910 height 667
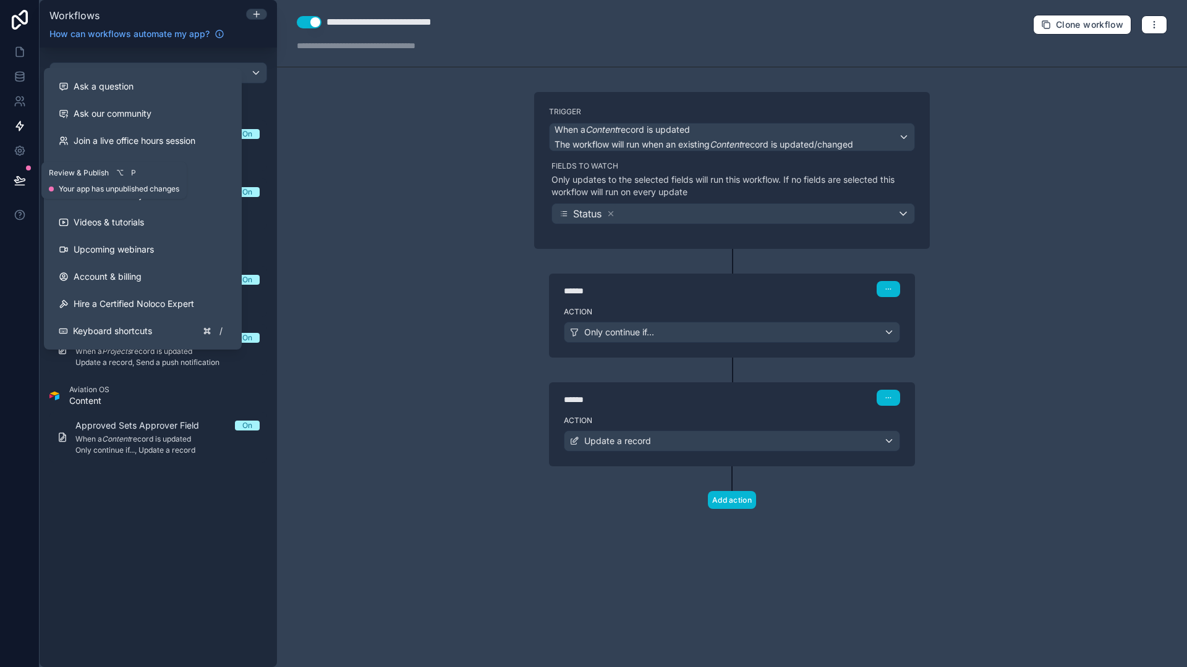
click at [14, 176] on icon at bounding box center [20, 180] width 12 height 12
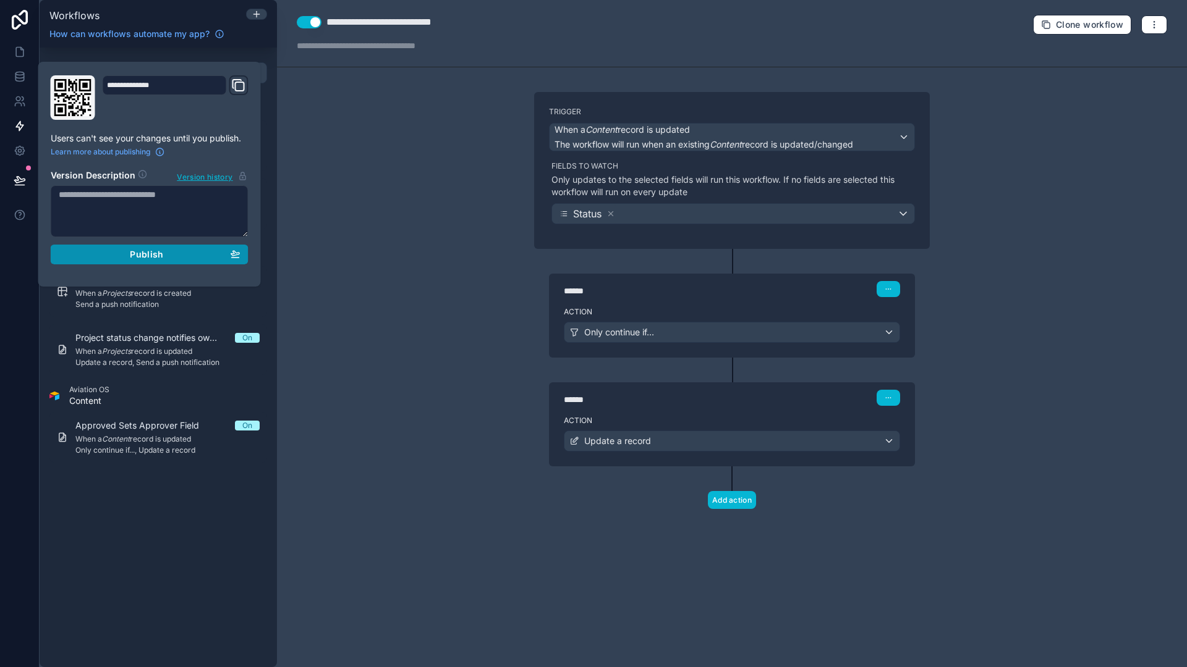
click at [117, 260] on div "Publish" at bounding box center [150, 254] width 182 height 11
click at [351, 298] on div "**********" at bounding box center [732, 333] width 910 height 667
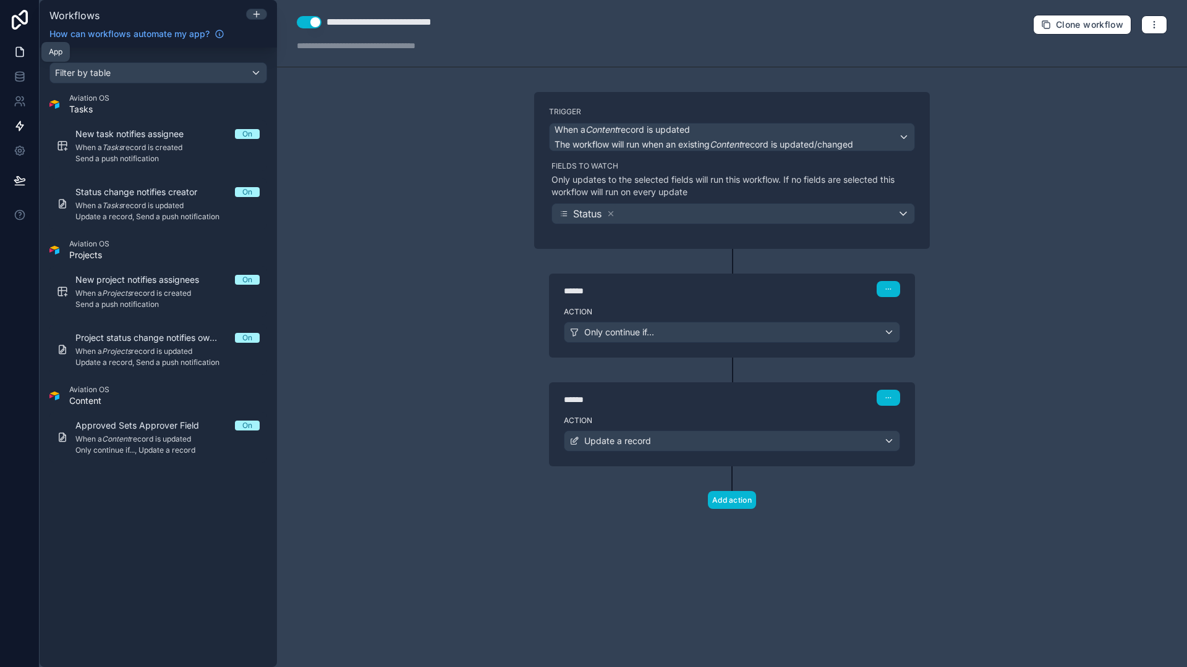
click at [24, 51] on icon at bounding box center [20, 52] width 12 height 12
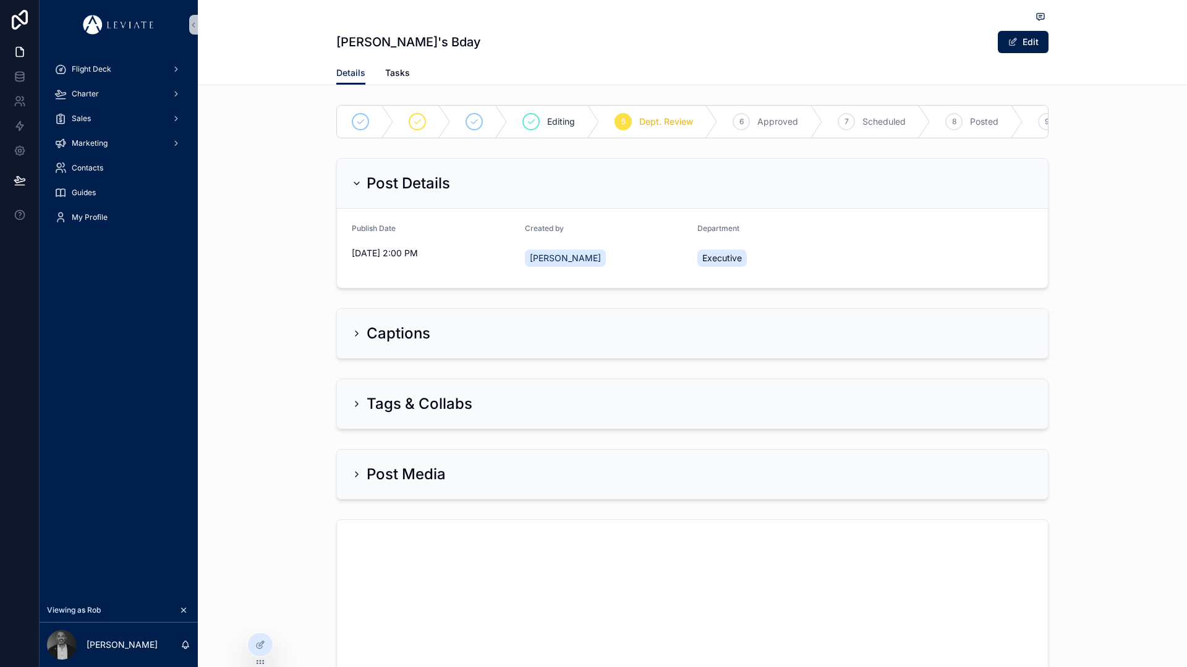
click at [357, 188] on div "Post Details" at bounding box center [401, 184] width 98 height 20
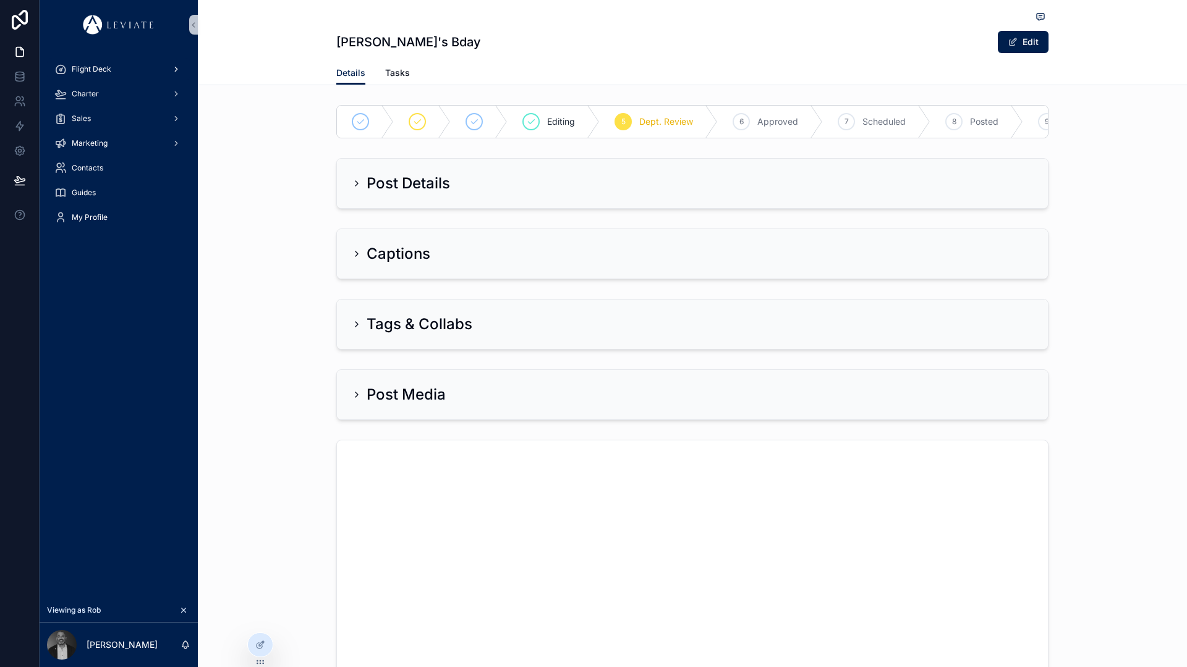
click at [113, 66] on div "Flight Deck" at bounding box center [118, 69] width 129 height 20
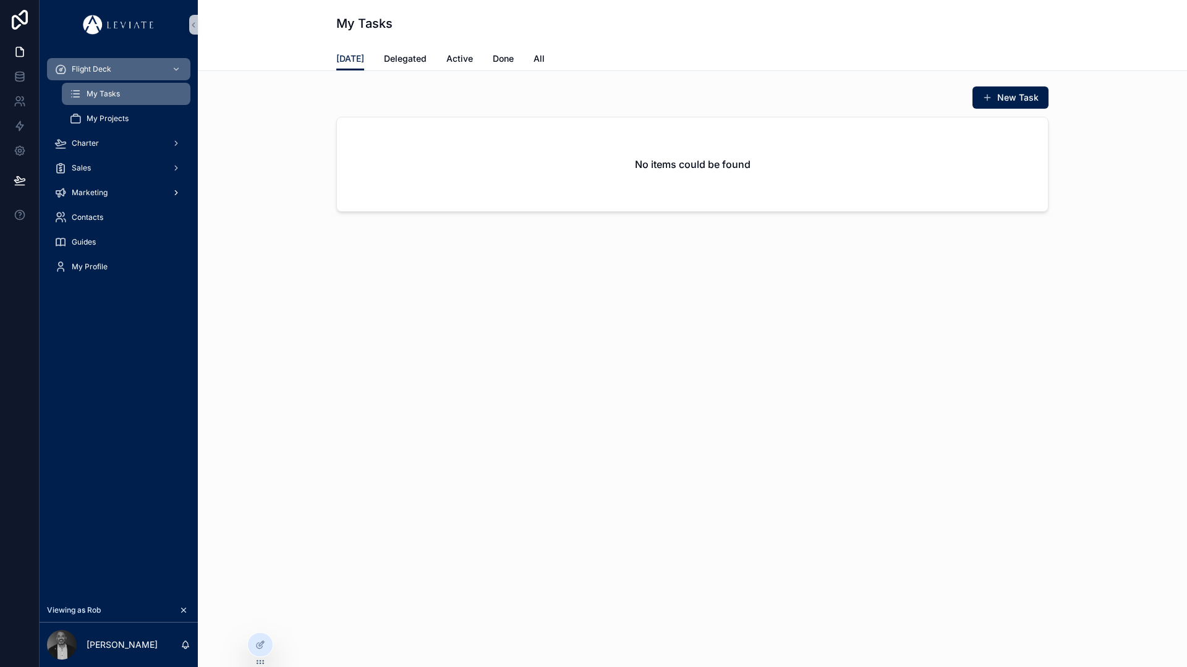
click at [119, 194] on div "Marketing" at bounding box center [118, 193] width 129 height 20
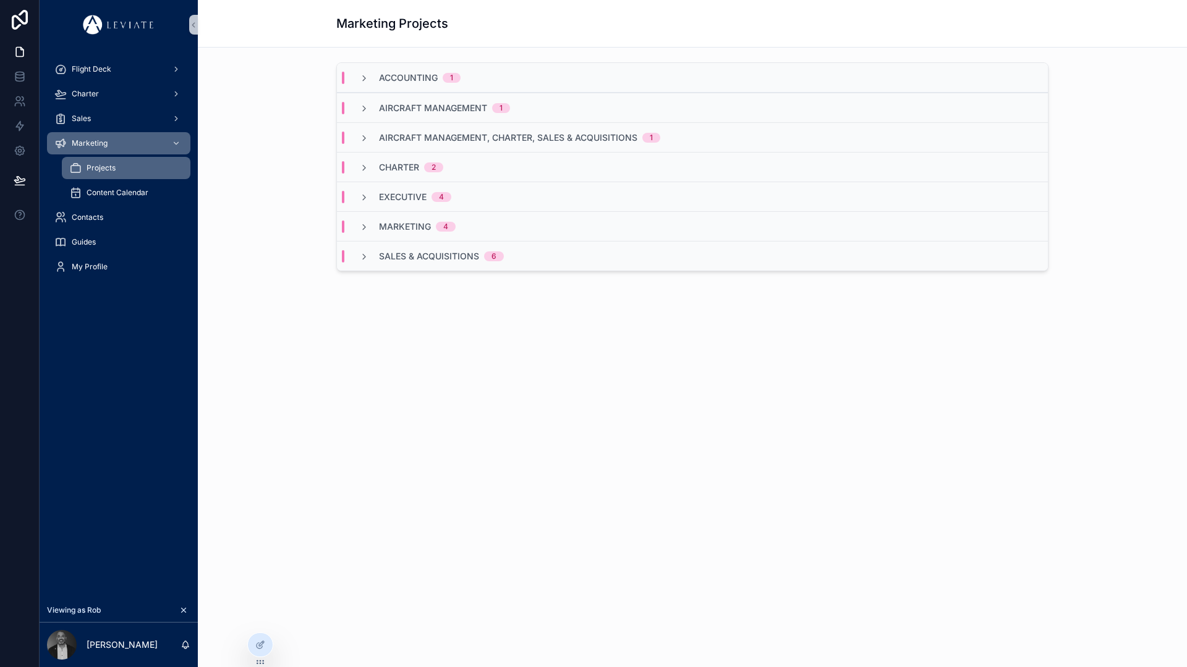
click at [140, 192] on span "Content Calendar" at bounding box center [118, 193] width 62 height 10
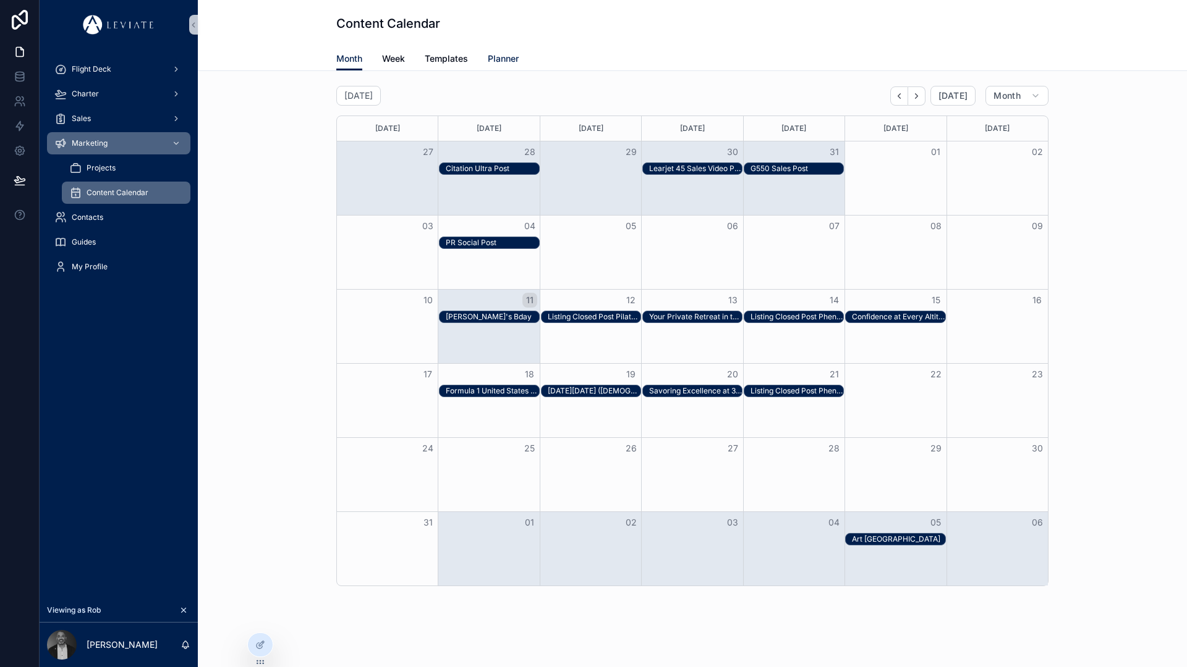
click at [502, 59] on span "Planner" at bounding box center [503, 59] width 31 height 12
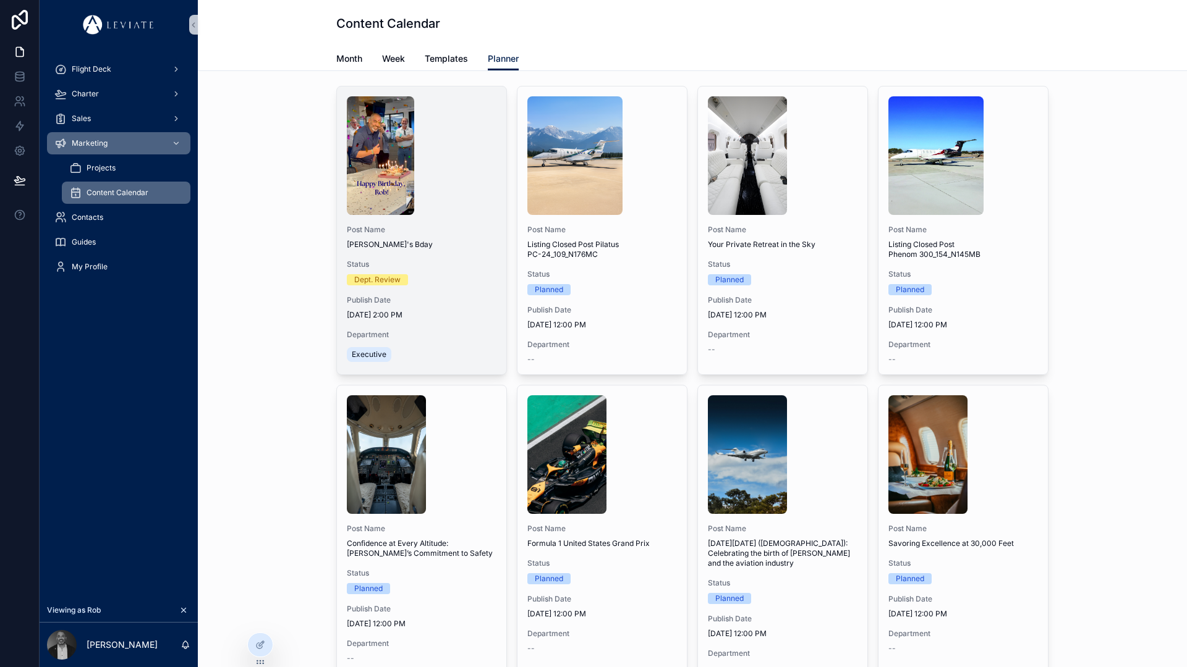
click at [442, 209] on div "scrollable content" at bounding box center [422, 155] width 150 height 119
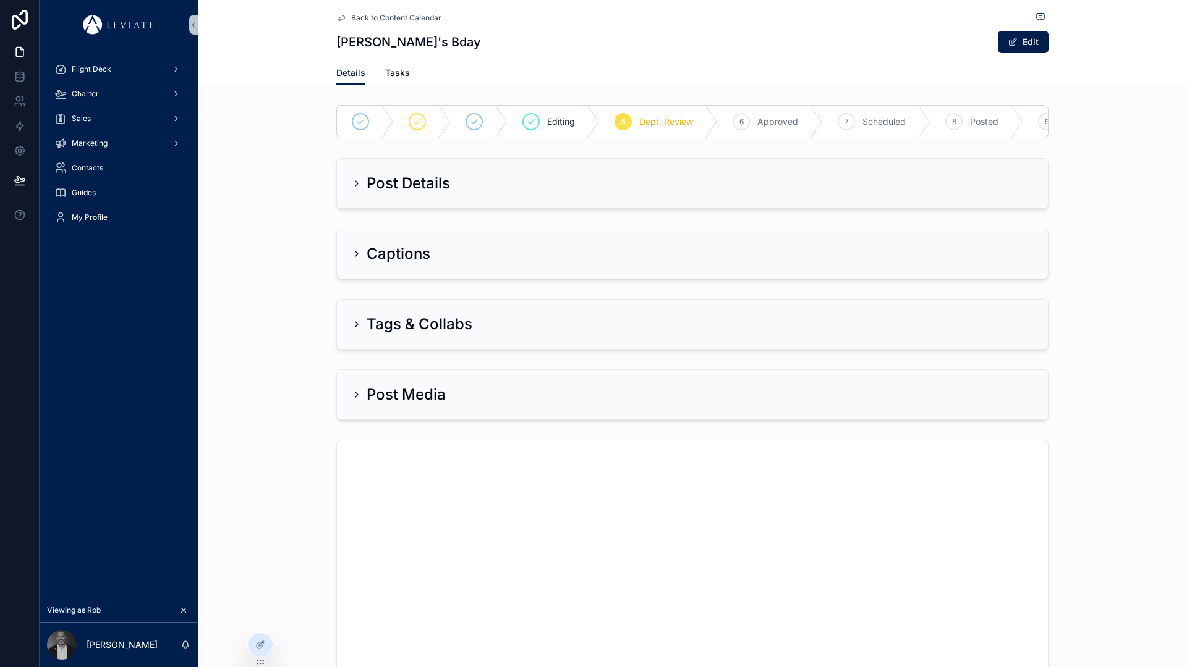
click at [352, 188] on icon "scrollable content" at bounding box center [357, 184] width 10 height 10
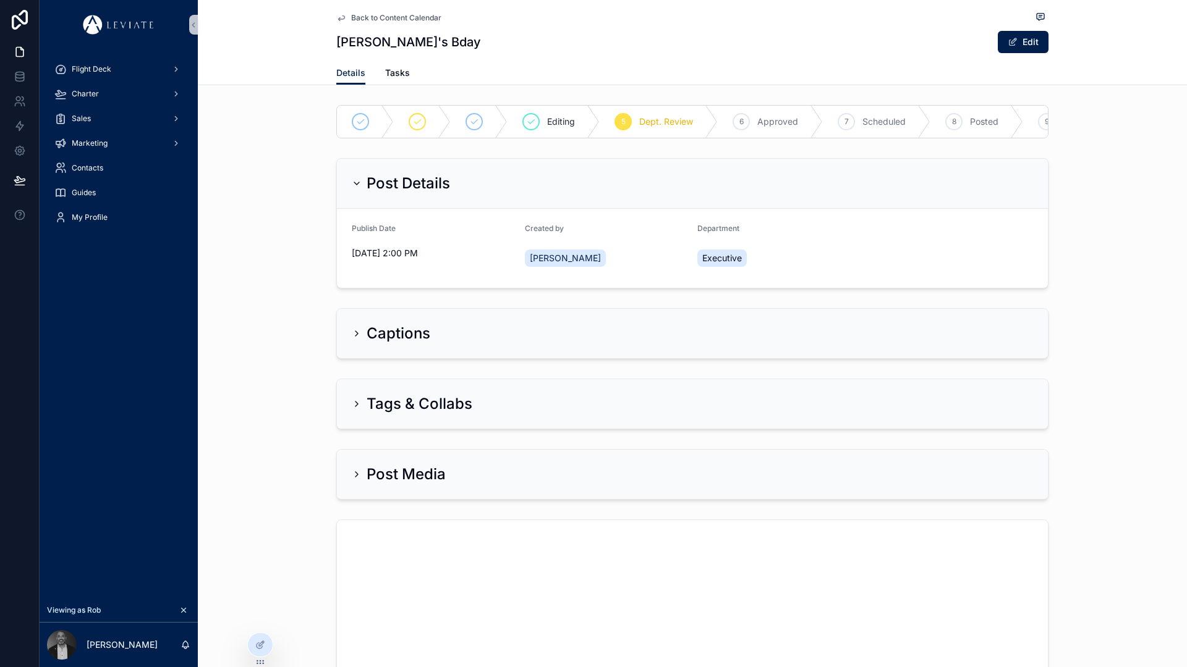
click at [352, 339] on icon "scrollable content" at bounding box center [357, 334] width 10 height 10
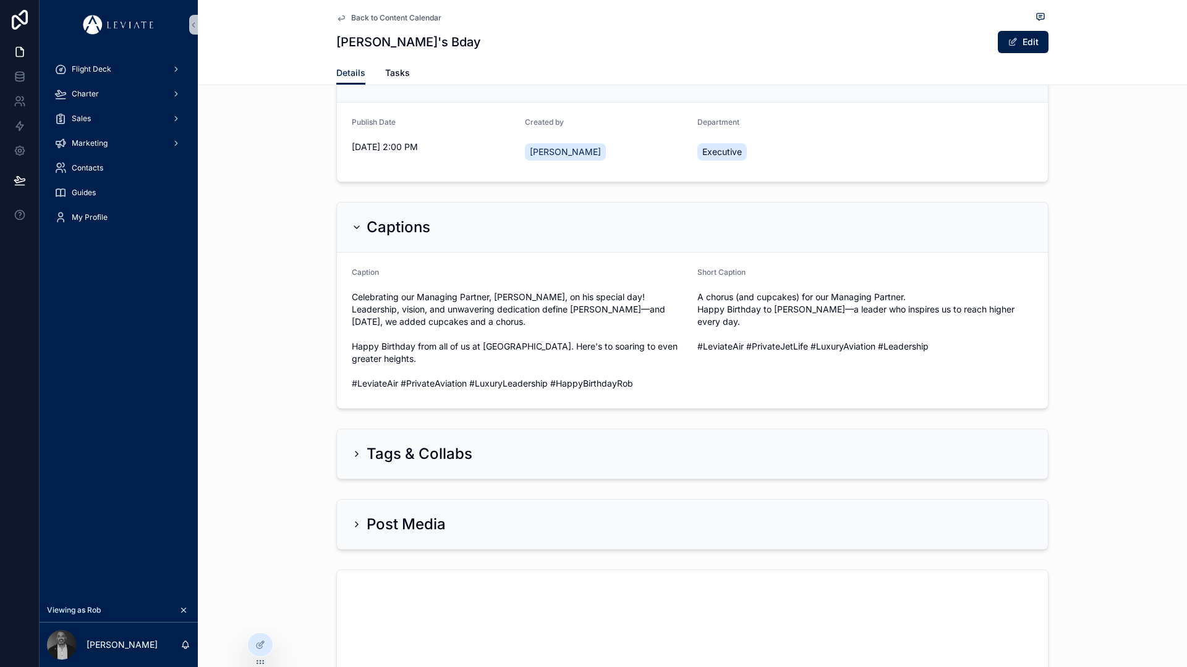
scroll to position [229, 0]
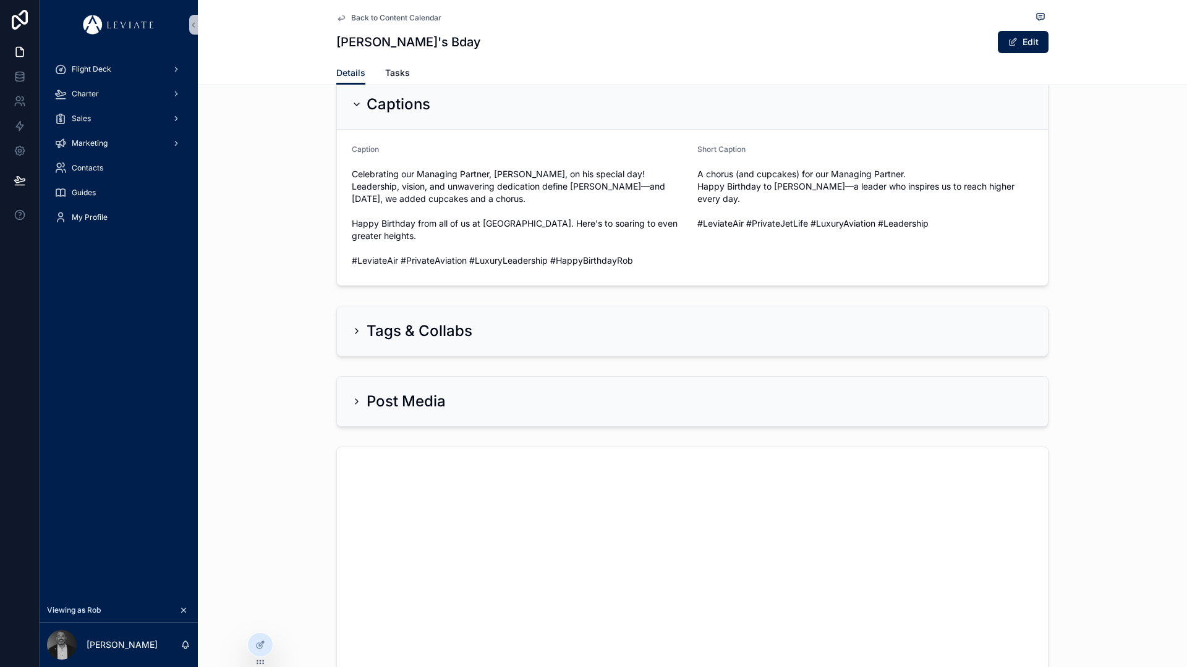
click at [355, 334] on icon "scrollable content" at bounding box center [356, 331] width 2 height 5
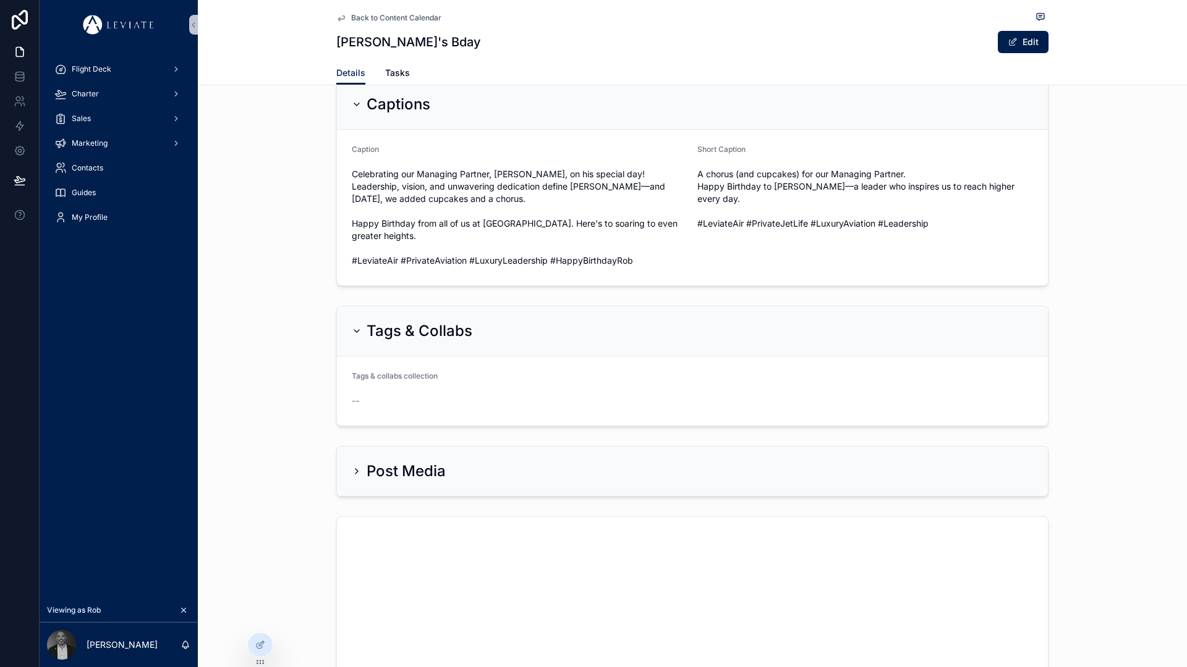
click at [353, 476] on icon "scrollable content" at bounding box center [357, 472] width 10 height 10
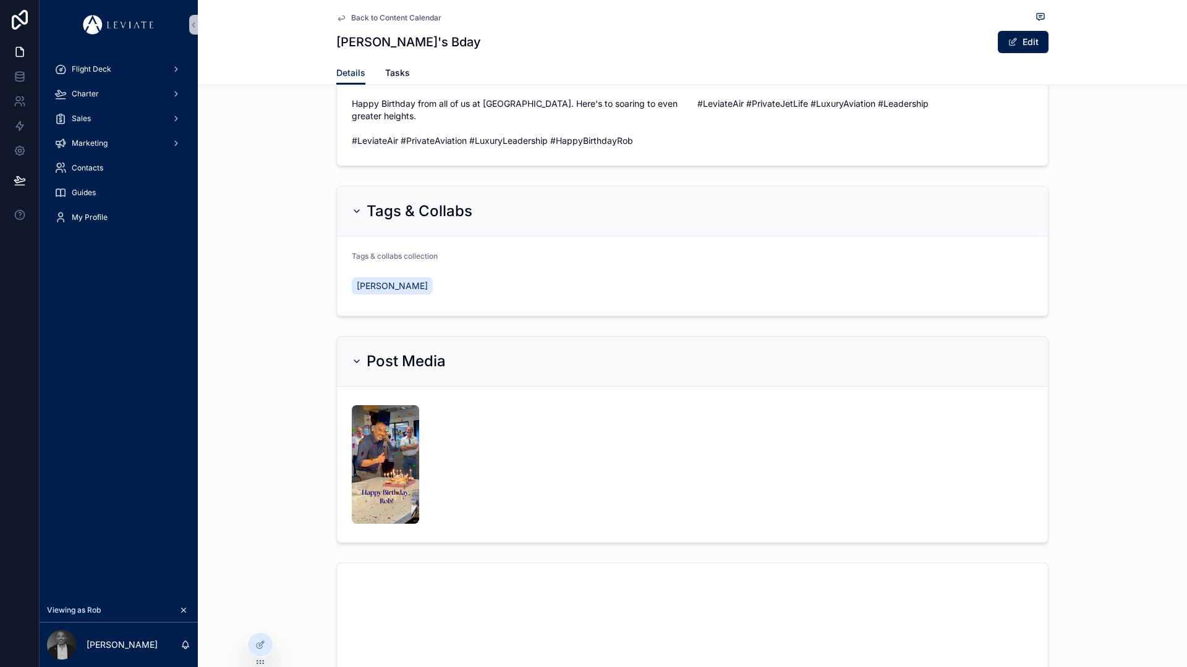
scroll to position [72, 0]
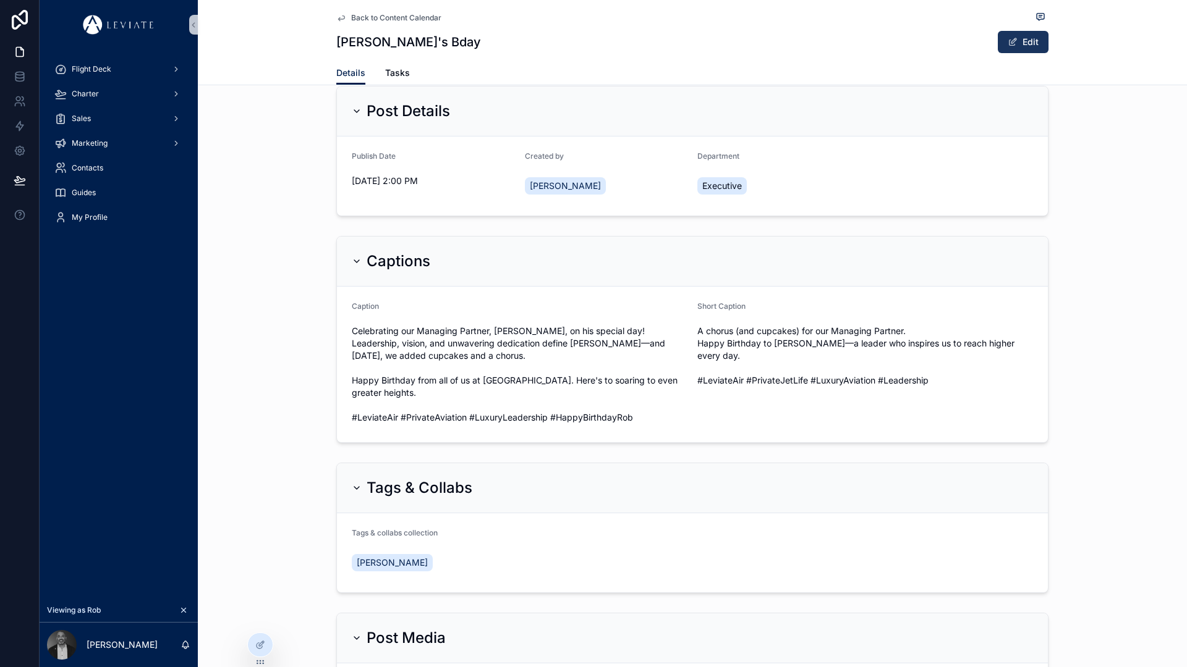
click at [1020, 38] on button "Edit" at bounding box center [1022, 42] width 51 height 22
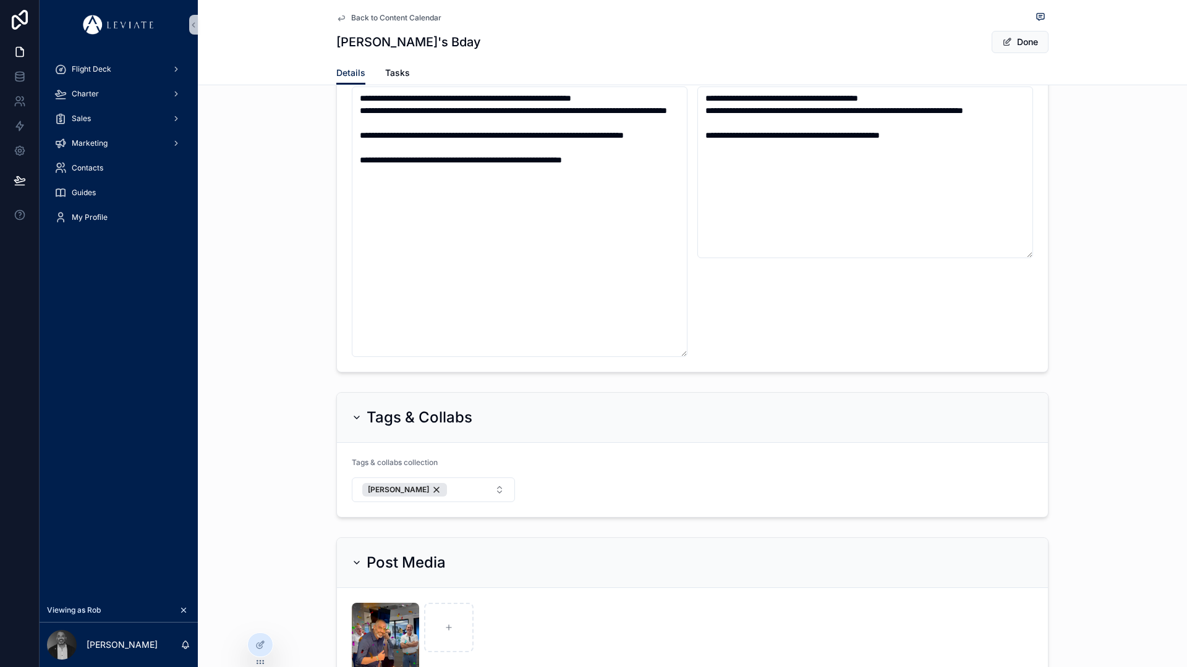
scroll to position [0, 0]
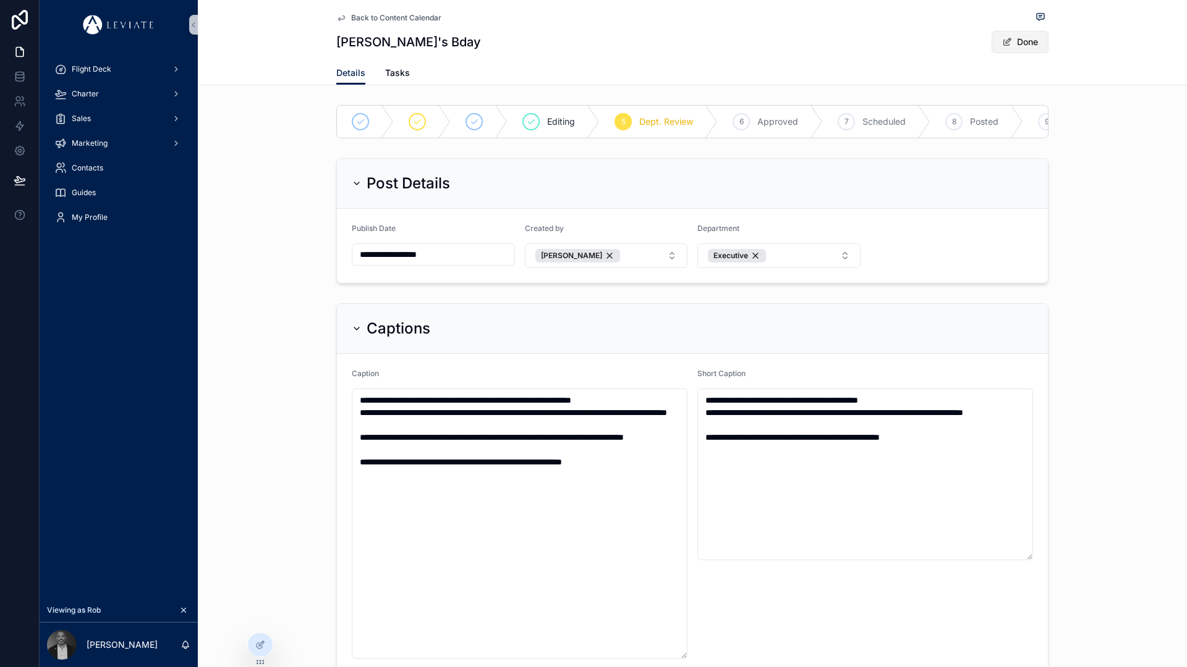
click at [1012, 40] on button "Done" at bounding box center [1019, 42] width 57 height 22
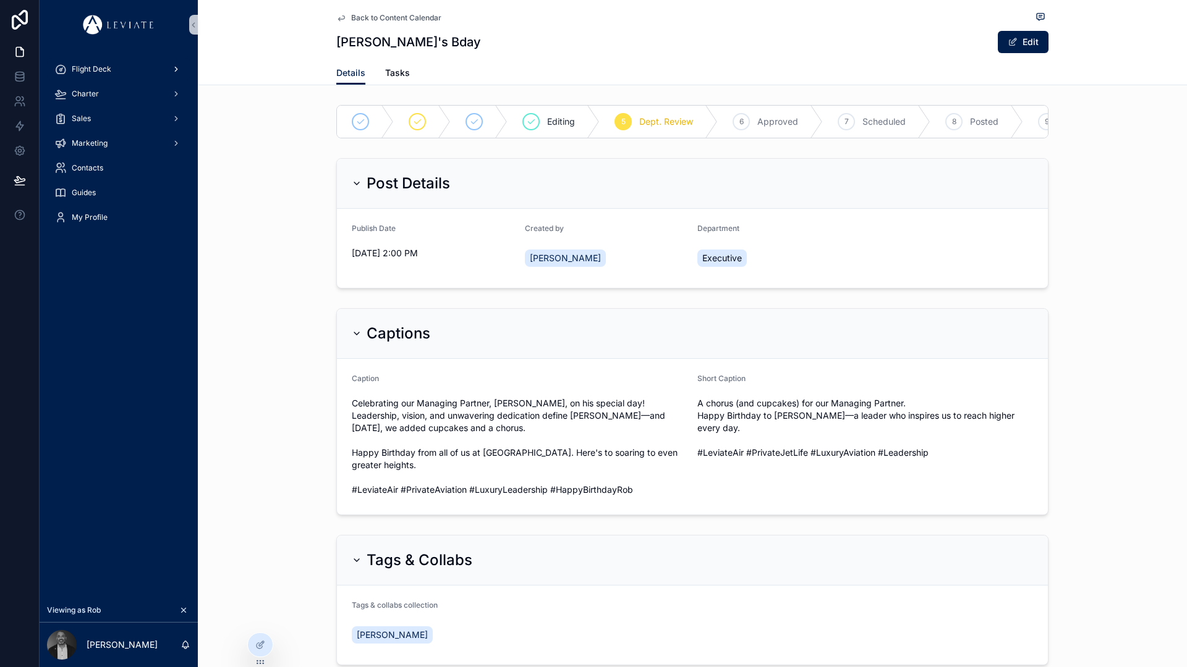
click at [91, 70] on span "Flight Deck" at bounding box center [92, 69] width 40 height 10
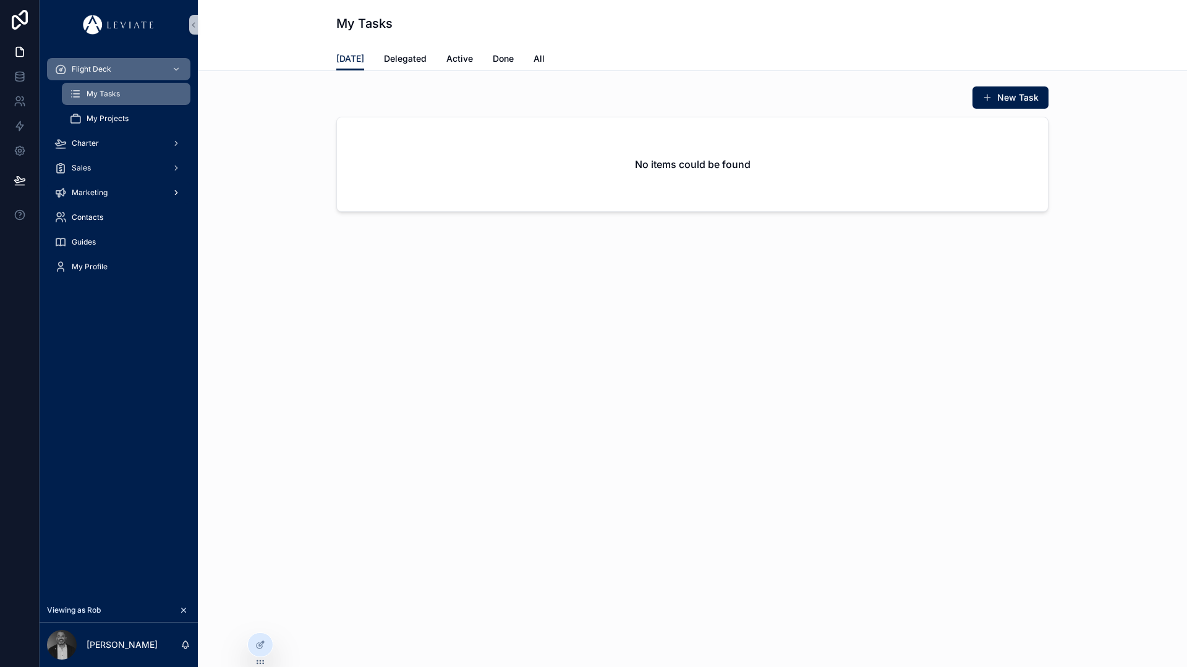
click at [122, 192] on div "Marketing" at bounding box center [118, 193] width 129 height 20
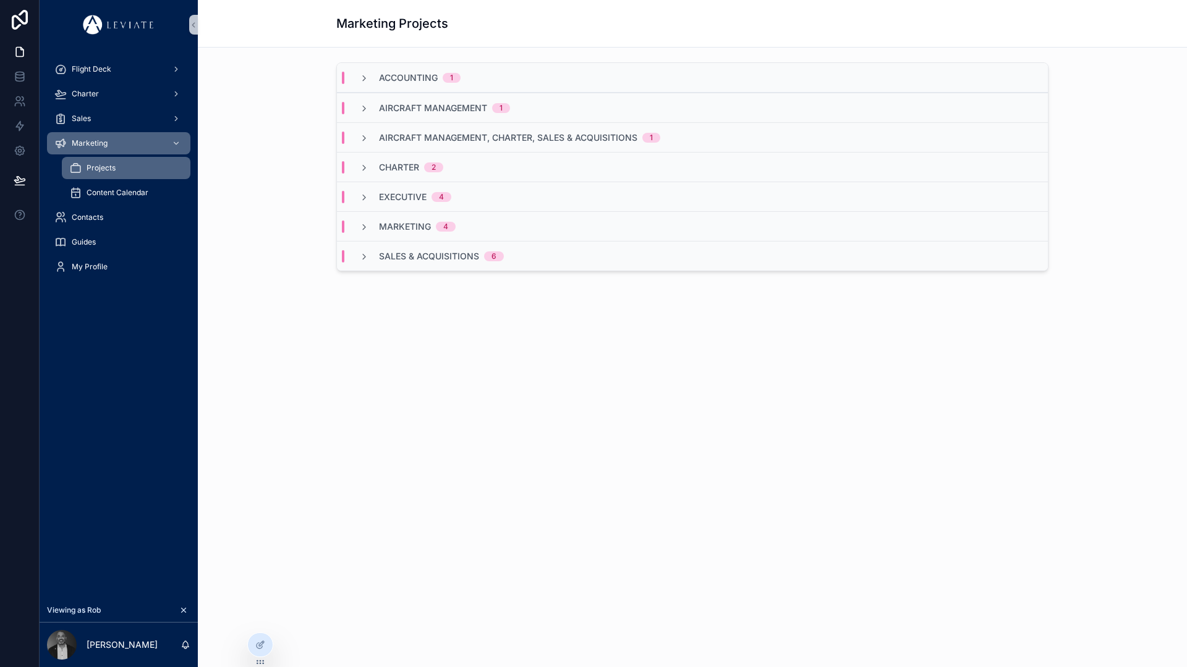
click at [166, 193] on div "Content Calendar" at bounding box center [126, 193] width 114 height 20
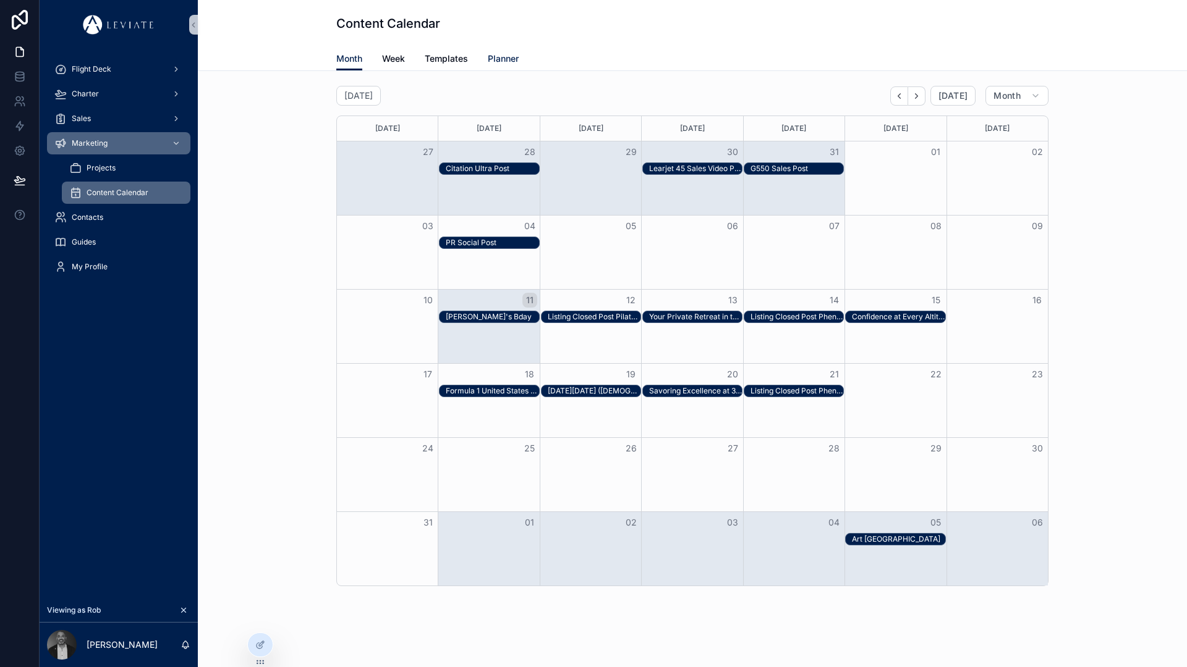
click at [501, 61] on span "Planner" at bounding box center [503, 59] width 31 height 12
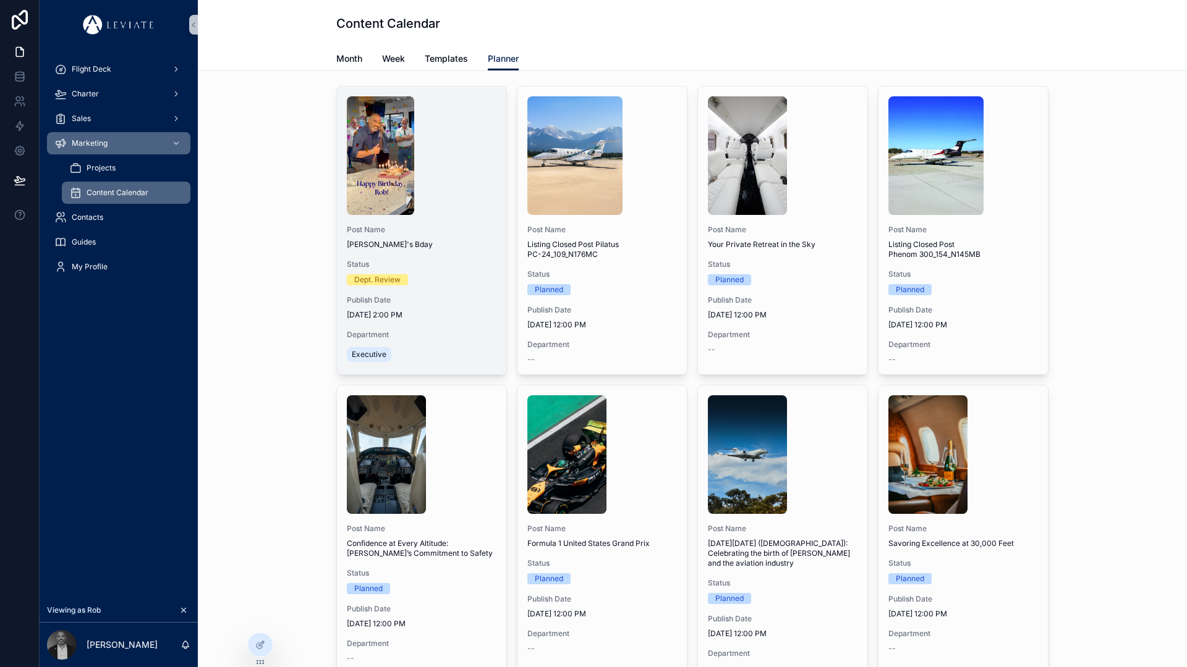
click at [447, 205] on div "scrollable content" at bounding box center [422, 155] width 150 height 119
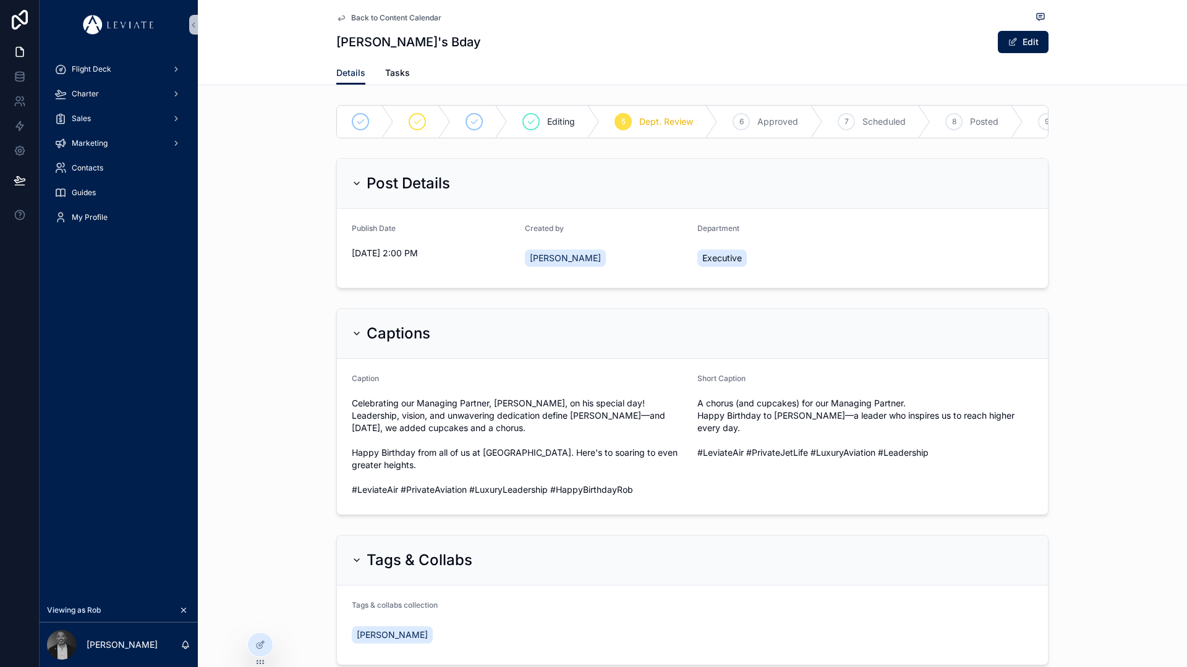
click at [345, 188] on div "Post Details" at bounding box center [692, 184] width 711 height 50
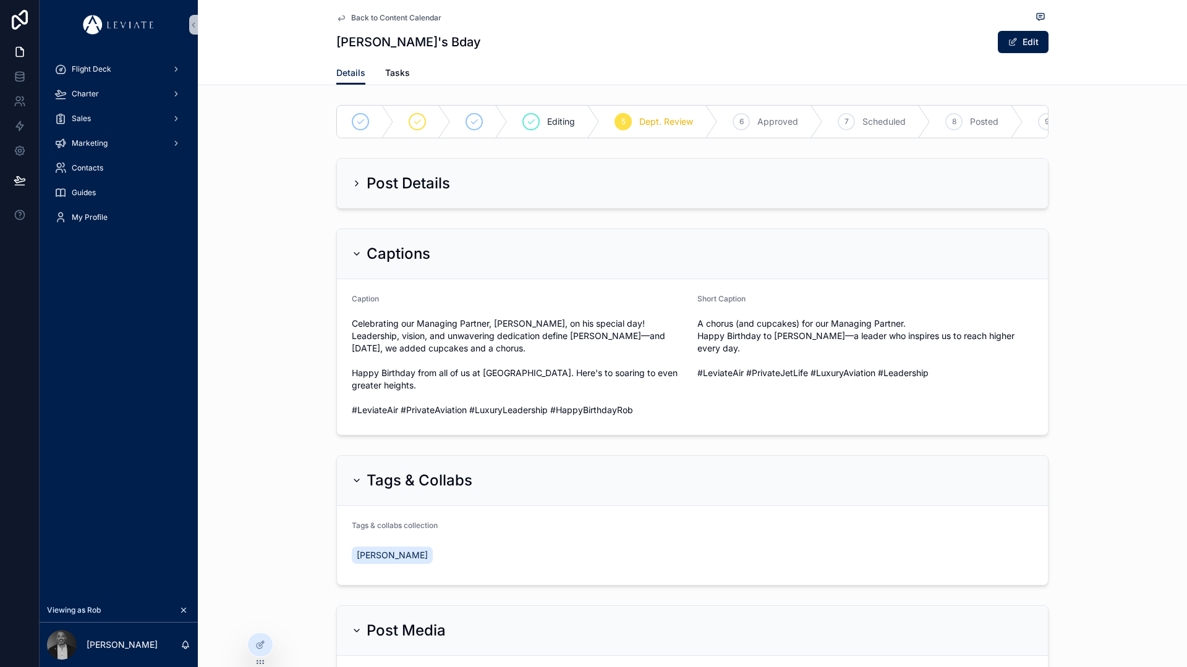
click at [353, 259] on icon "scrollable content" at bounding box center [357, 254] width 10 height 10
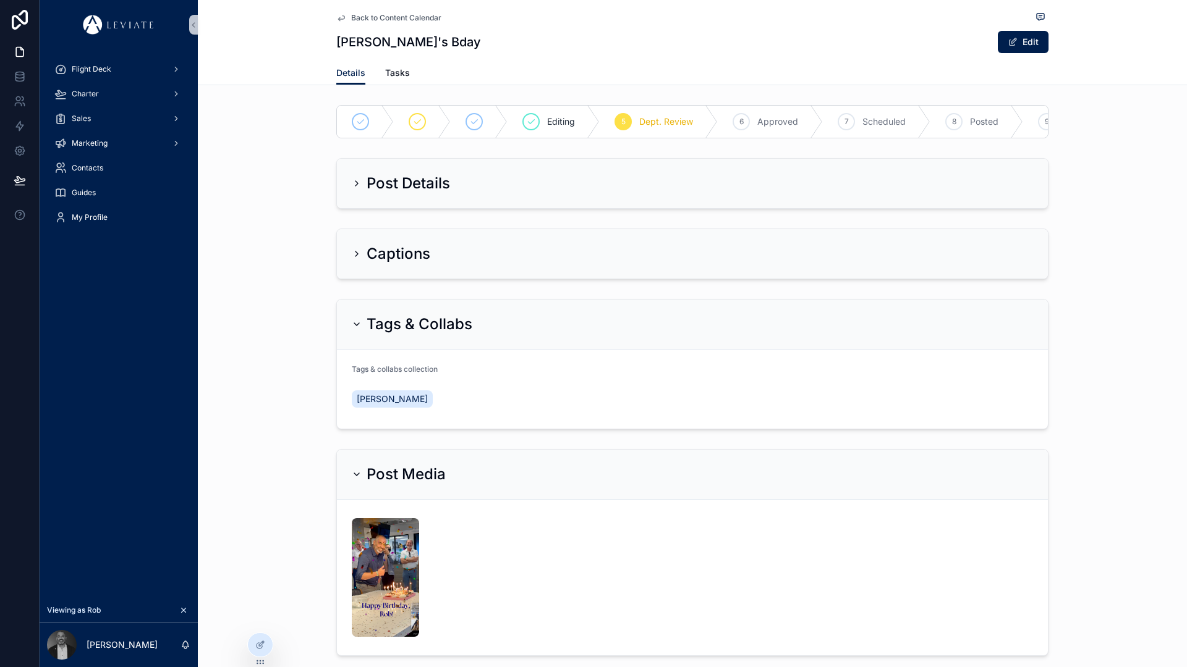
click at [350, 345] on div "Tags & Collabs" at bounding box center [692, 325] width 711 height 50
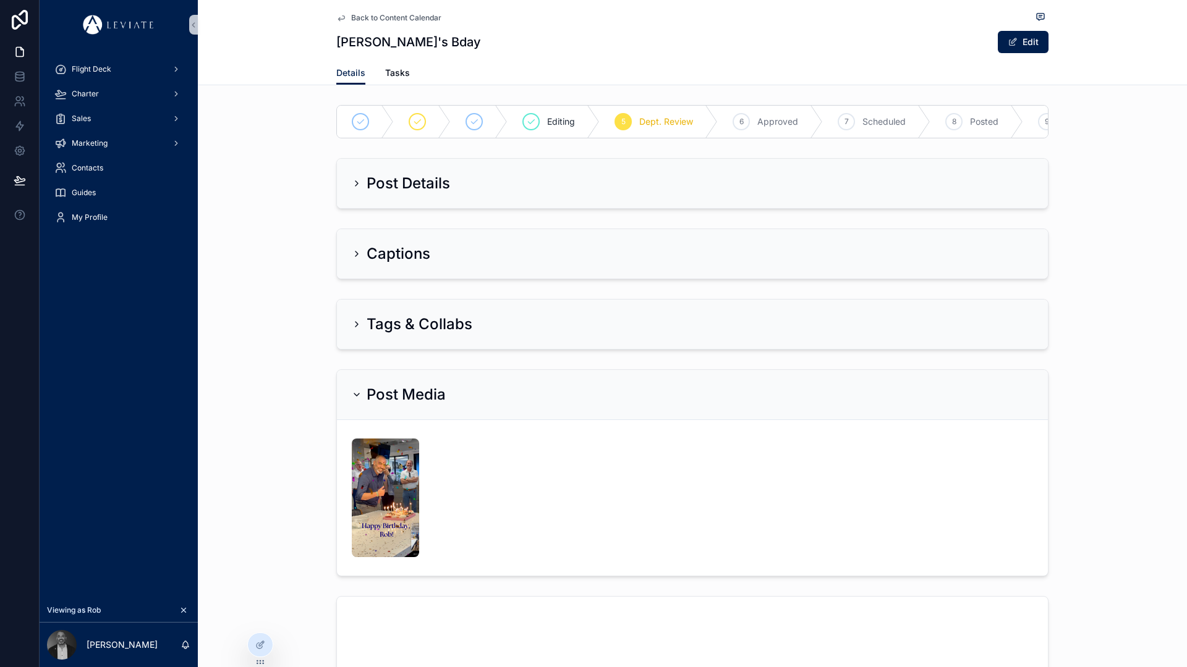
click at [351, 388] on div "Post Media" at bounding box center [692, 395] width 711 height 50
drag, startPoint x: 274, startPoint y: 145, endPoint x: 248, endPoint y: 130, distance: 29.7
click at [272, 143] on div "Editing 5 Dept. Review 6 Approved 7 Scheduled 8 Posted 9 Cancelled" at bounding box center [692, 121] width 989 height 43
click at [136, 77] on div "Flight Deck" at bounding box center [118, 69] width 129 height 20
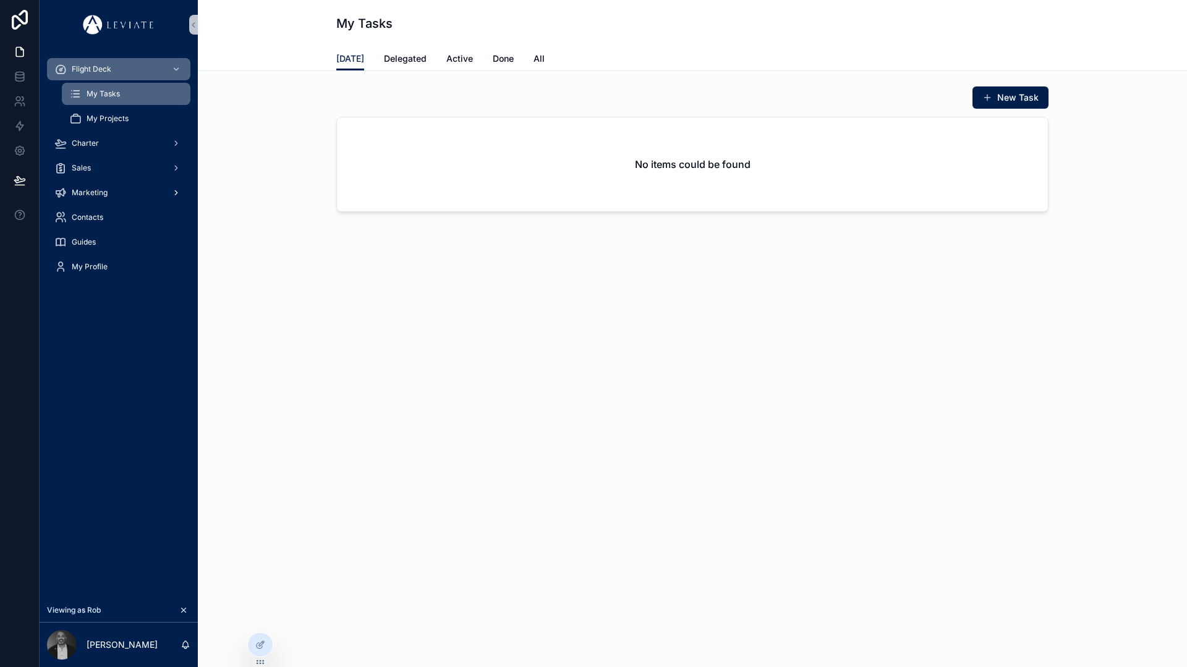
click at [119, 192] on div "Marketing" at bounding box center [118, 193] width 129 height 20
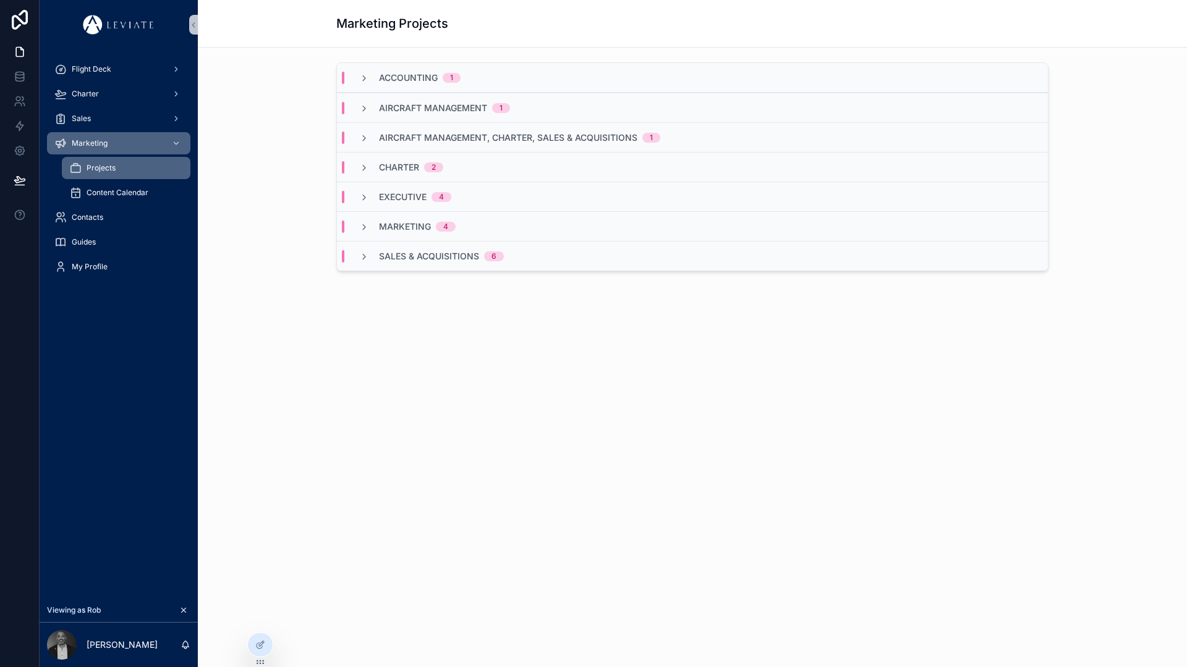
click at [156, 191] on div "Content Calendar" at bounding box center [126, 193] width 114 height 20
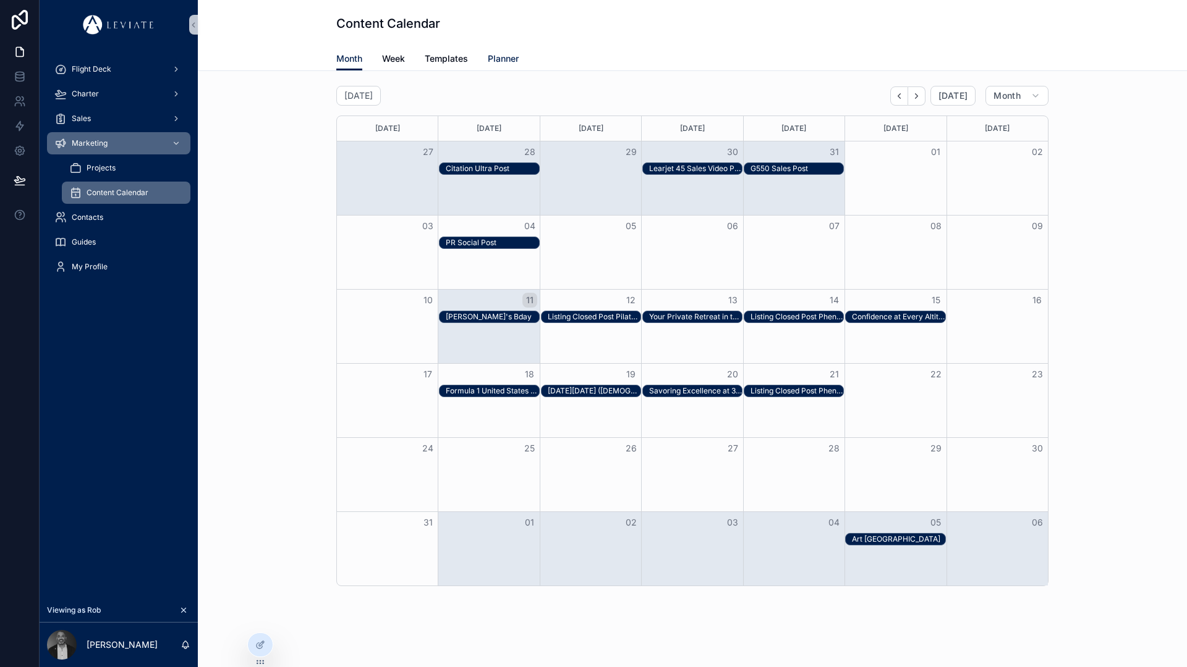
click at [514, 56] on span "Planner" at bounding box center [503, 59] width 31 height 12
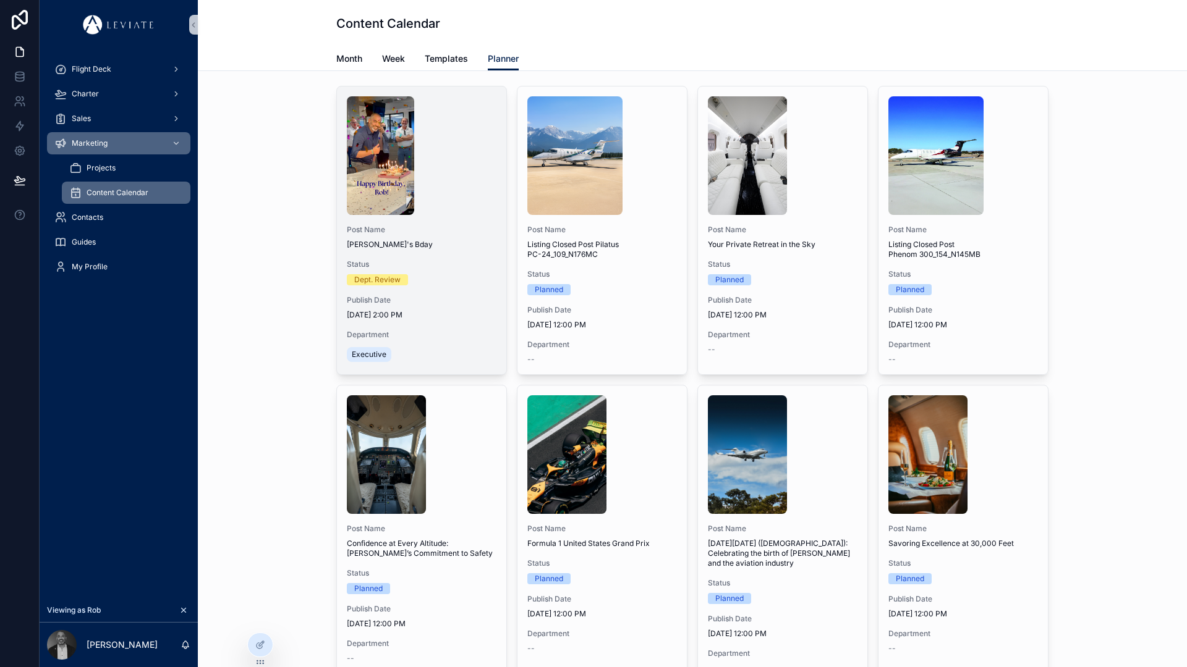
click at [456, 250] on div "Post Name [PERSON_NAME]'s Bday Status Dept. Review Publish Date [DATE] 2:00 PM …" at bounding box center [421, 231] width 169 height 288
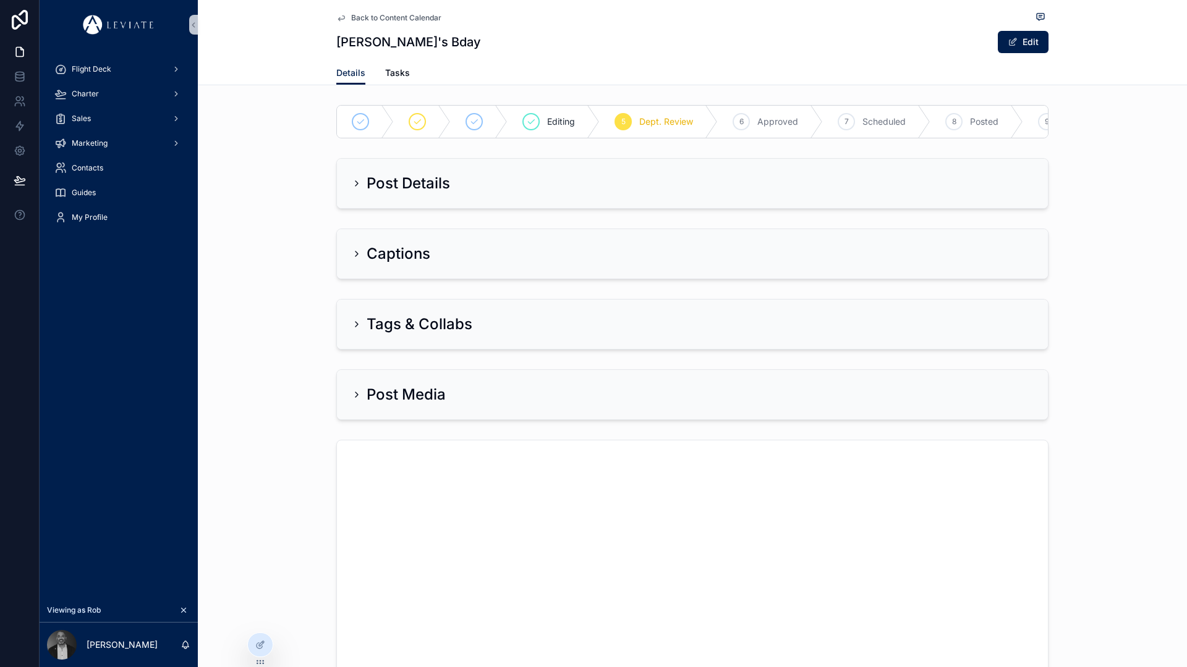
click at [352, 188] on icon "scrollable content" at bounding box center [357, 184] width 10 height 10
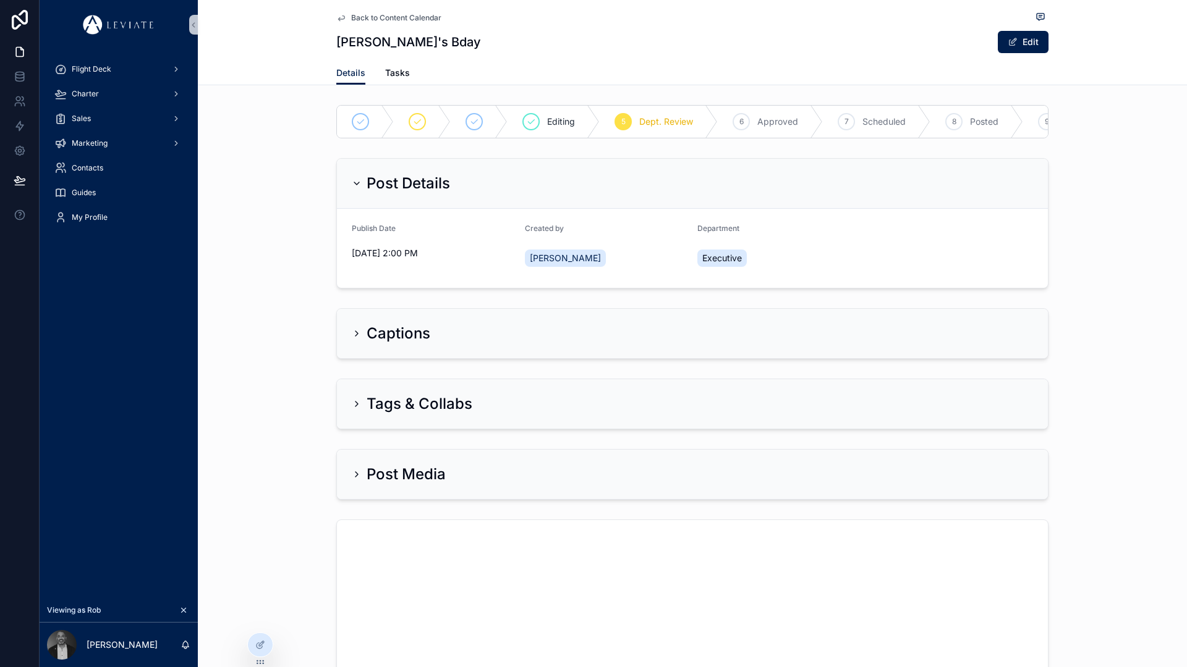
click at [353, 339] on icon "scrollable content" at bounding box center [357, 334] width 10 height 10
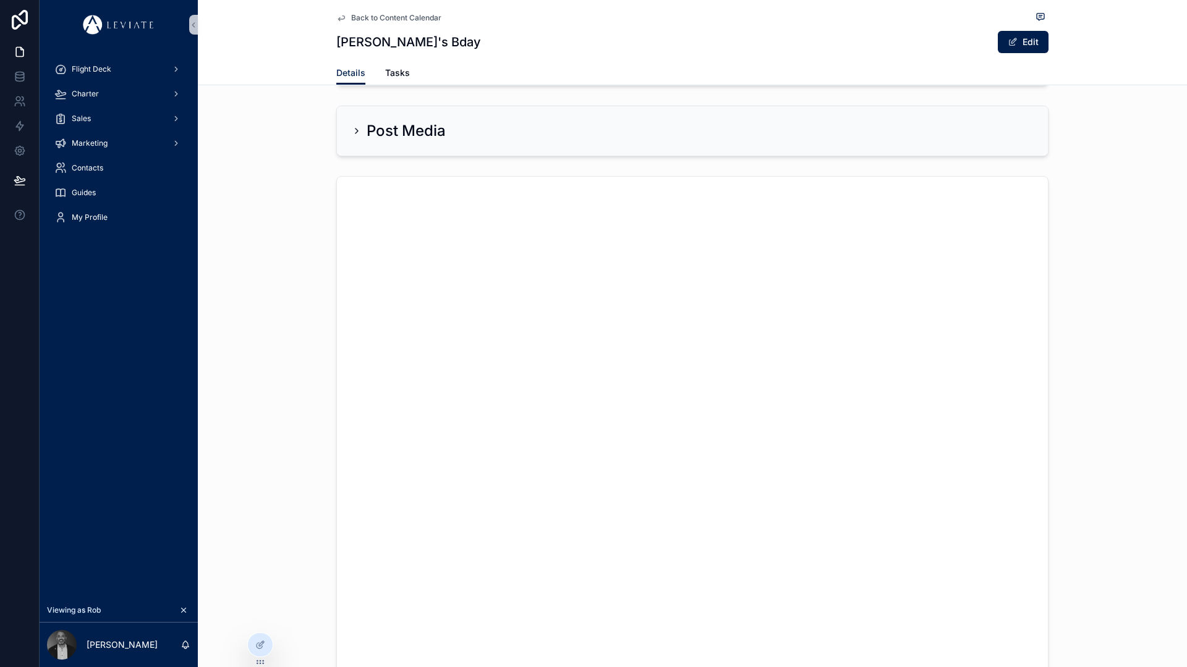
scroll to position [358, 0]
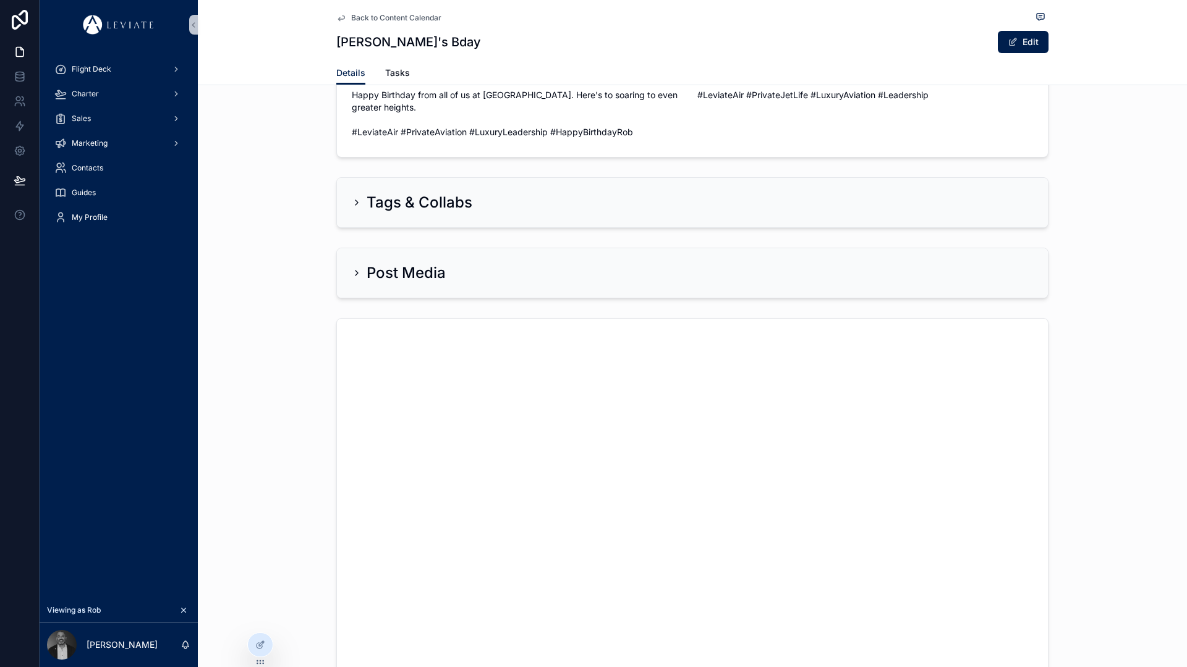
click at [354, 208] on icon "scrollable content" at bounding box center [357, 203] width 10 height 10
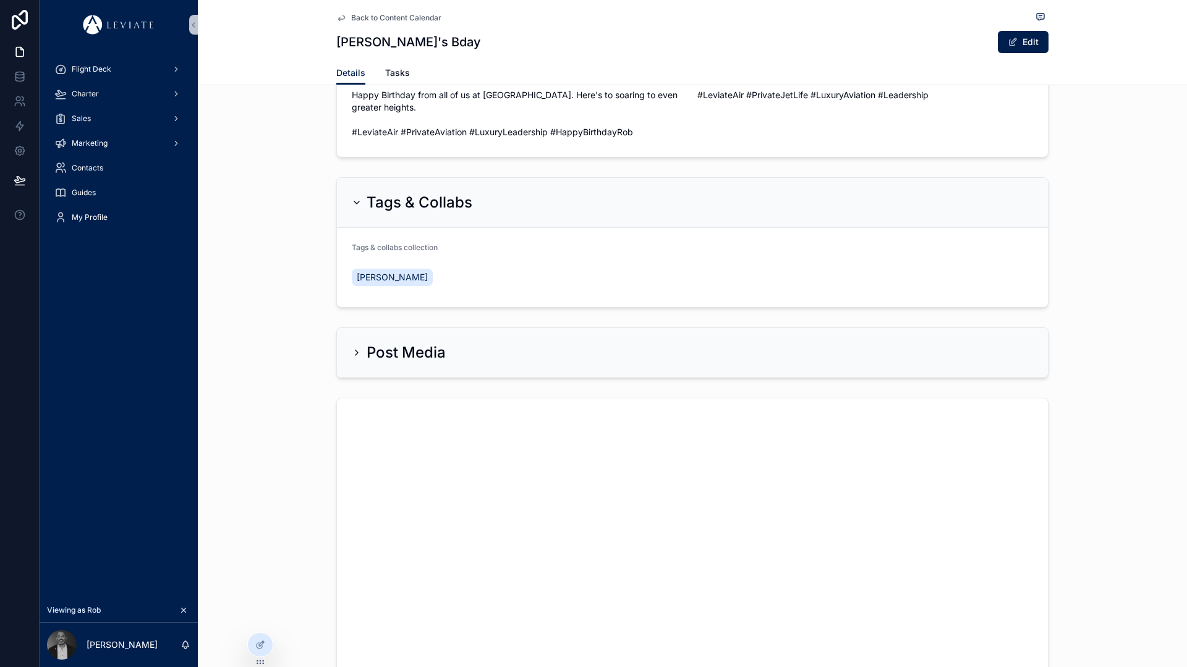
click at [352, 357] on icon "scrollable content" at bounding box center [357, 353] width 10 height 10
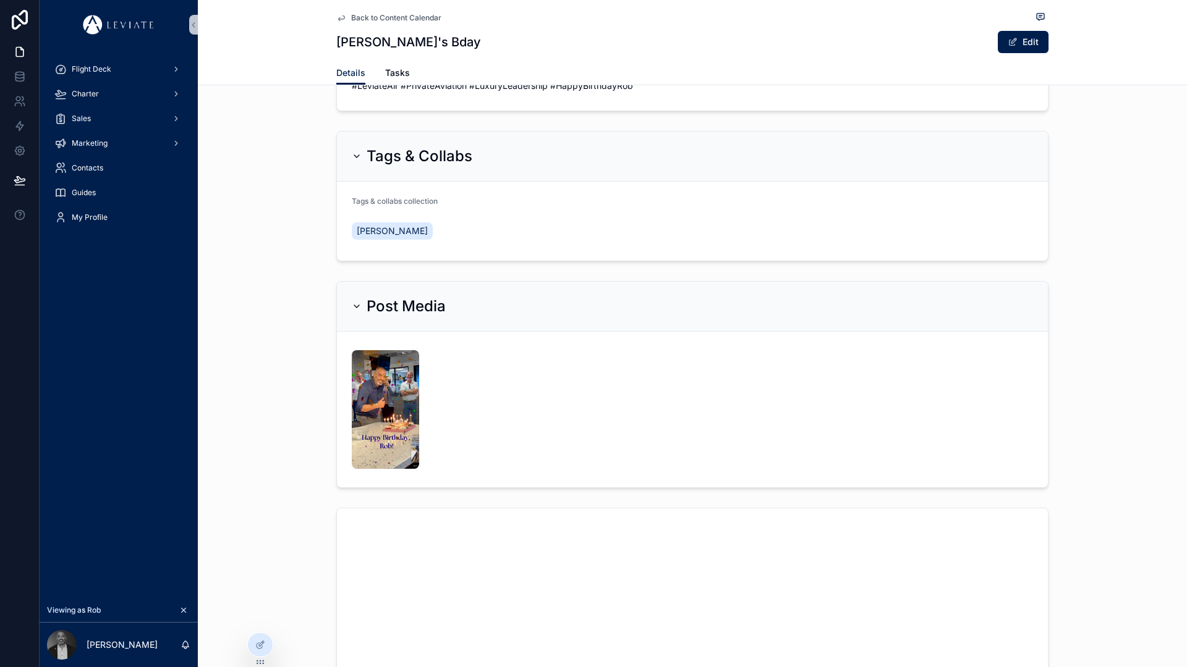
scroll to position [488, 0]
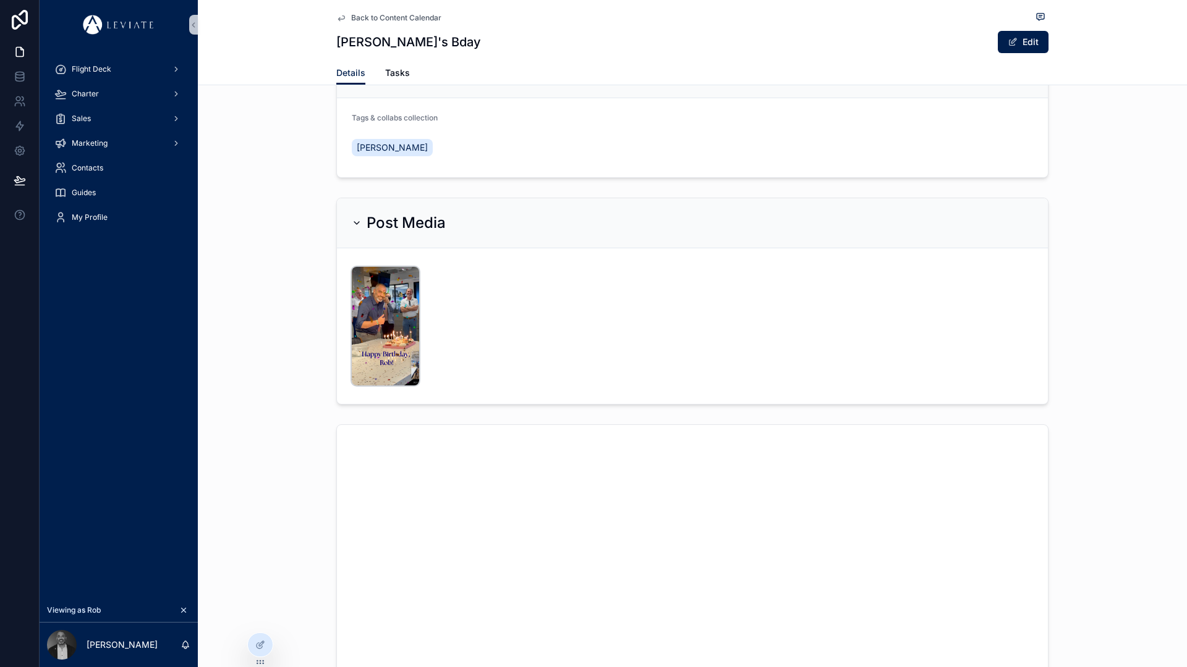
click at [405, 337] on img "scrollable content" at bounding box center [385, 326] width 67 height 119
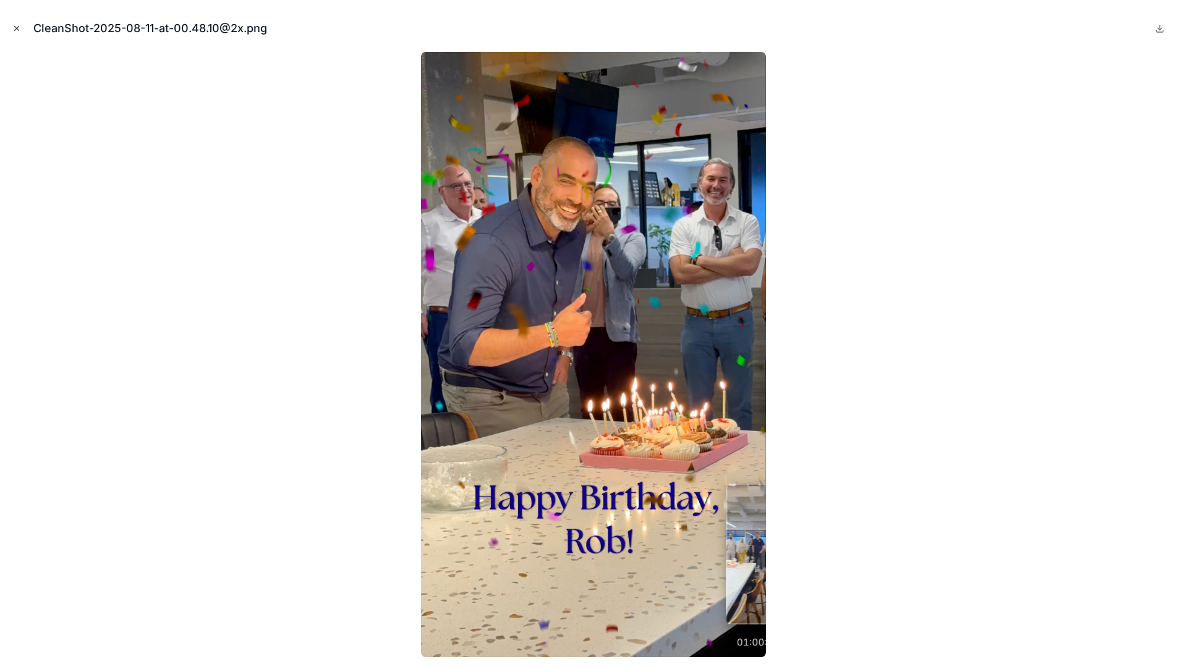
click at [16, 28] on icon "Close modal" at bounding box center [17, 29] width 4 height 4
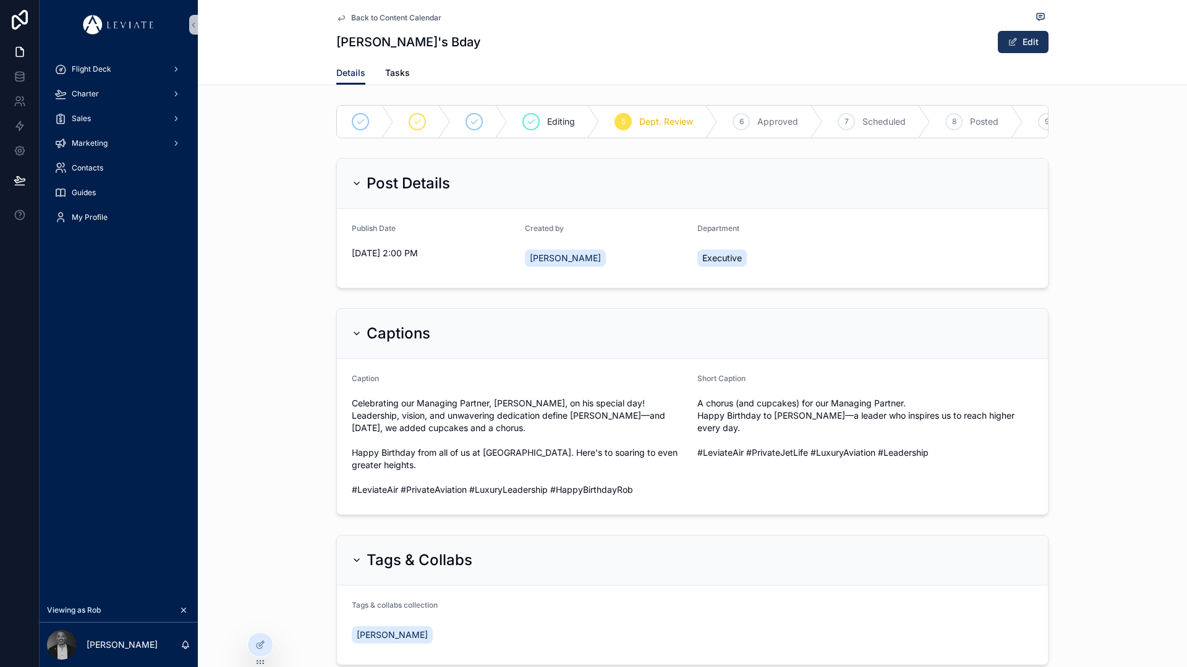
click at [1015, 47] on button "Edit" at bounding box center [1022, 42] width 51 height 22
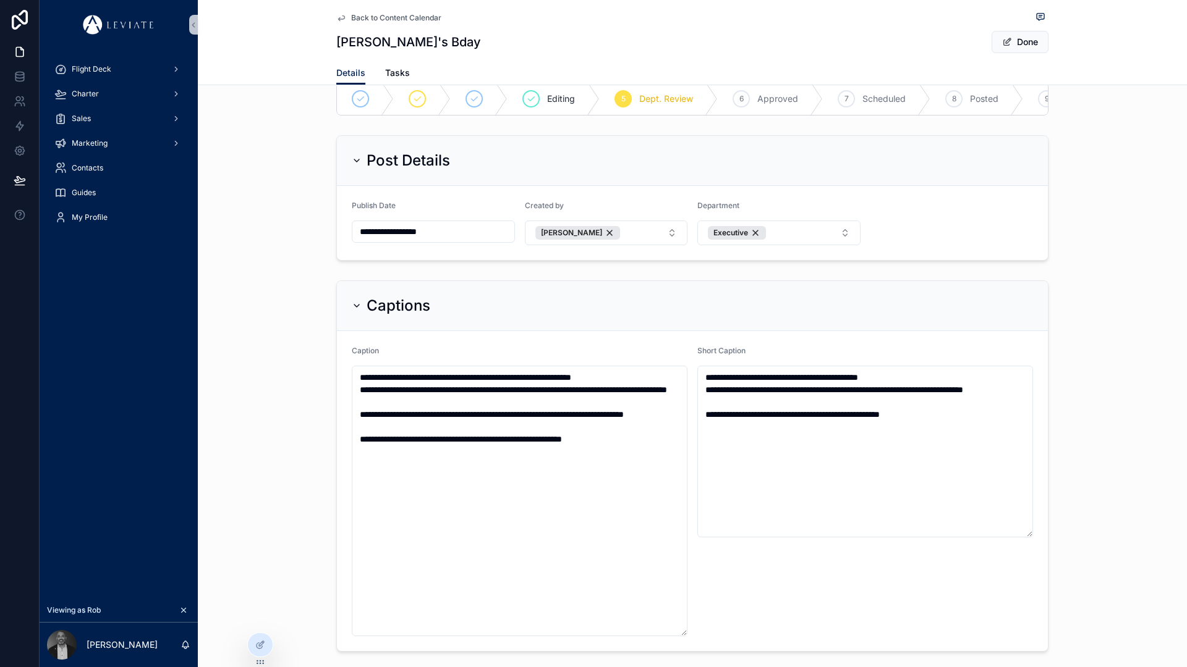
scroll to position [96, 0]
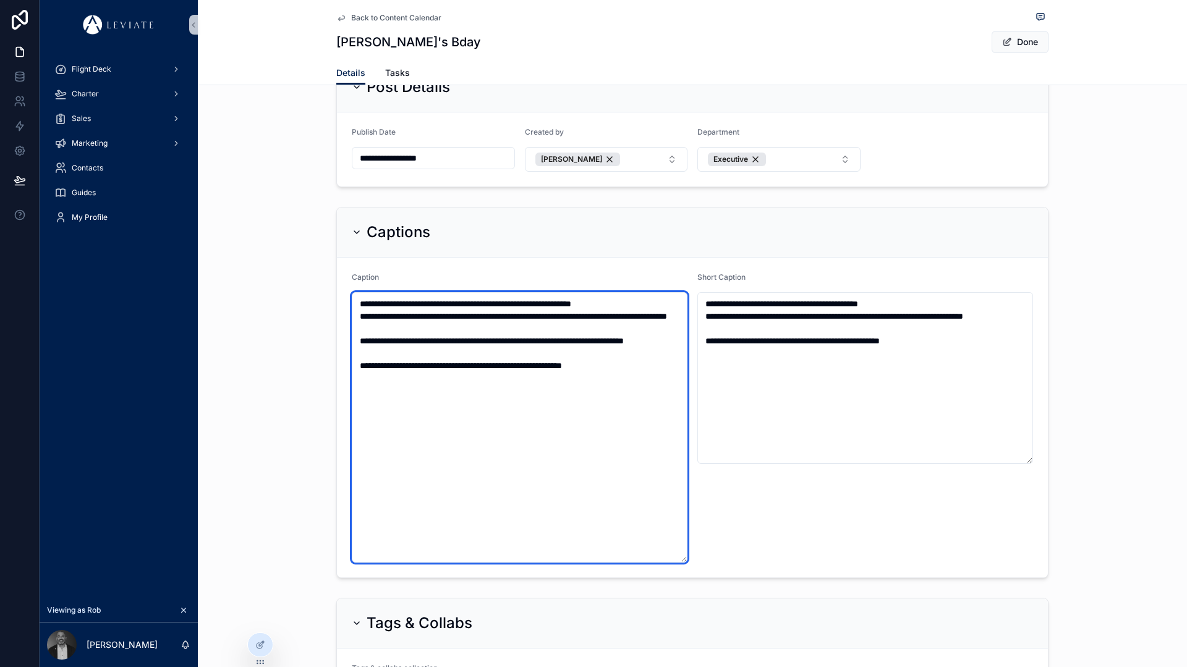
click at [650, 404] on textarea "**********" at bounding box center [520, 427] width 336 height 271
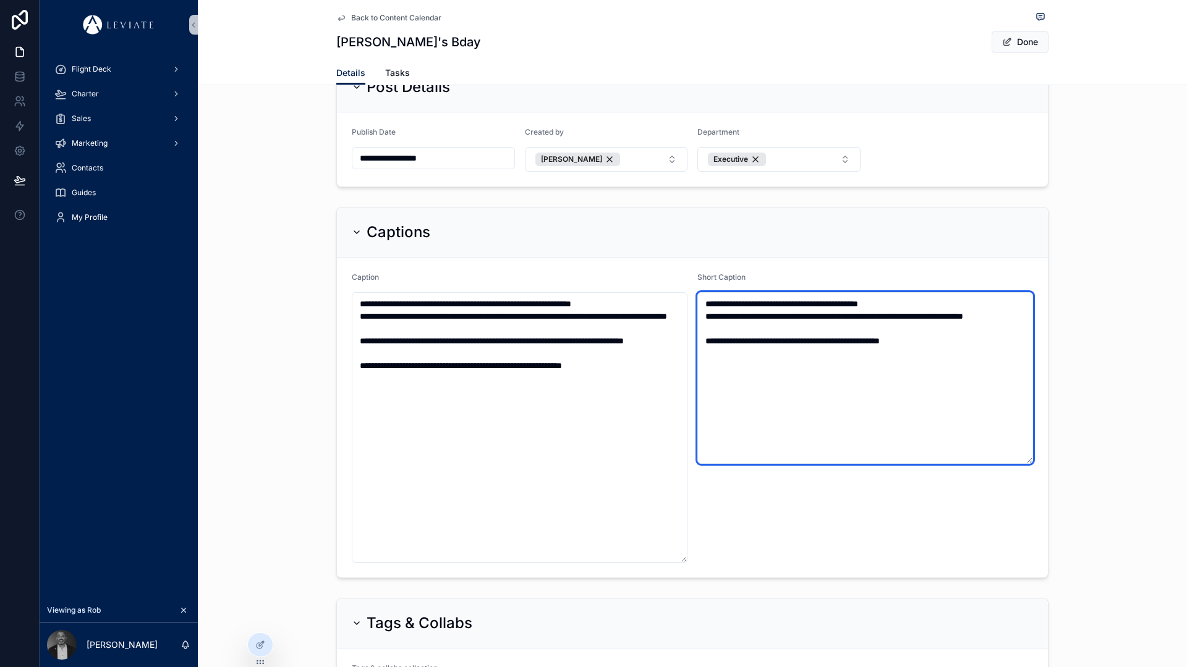
click at [790, 353] on textarea "**********" at bounding box center [865, 378] width 336 height 172
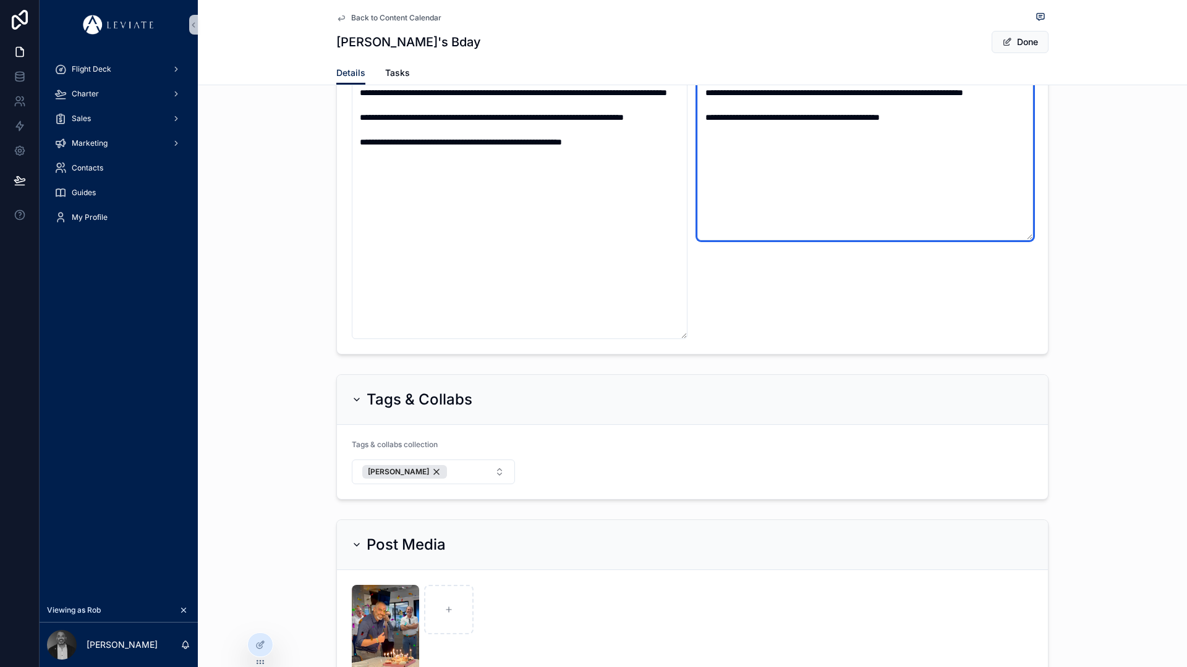
scroll to position [452, 0]
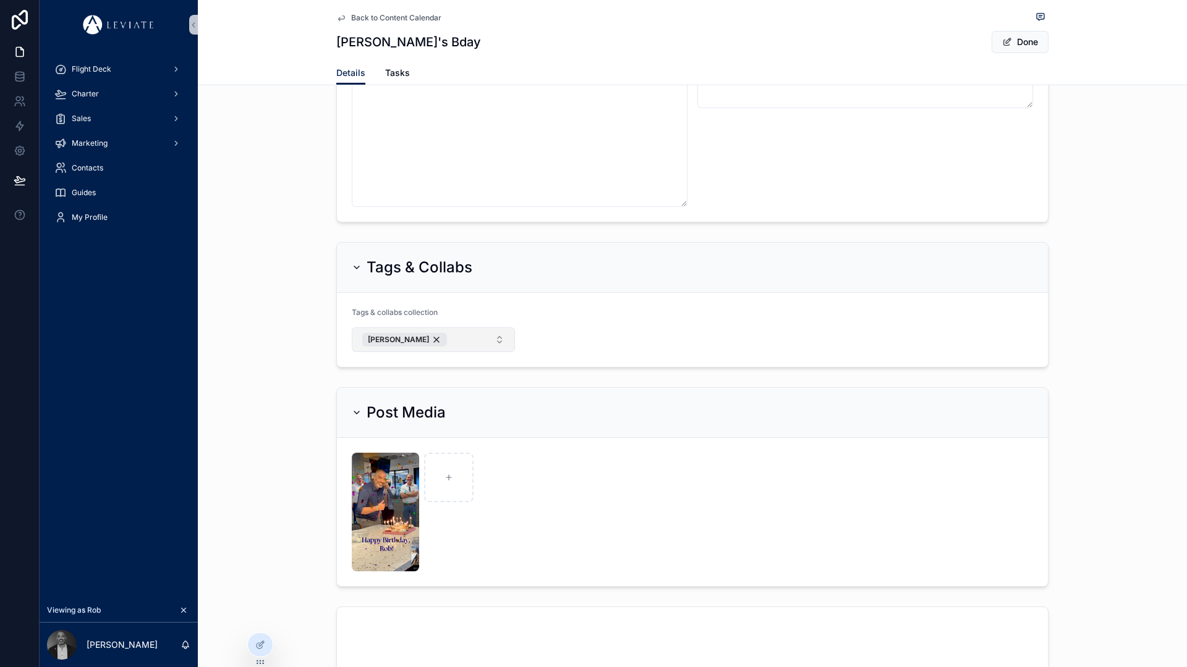
click at [468, 351] on button "[PERSON_NAME]" at bounding box center [433, 340] width 163 height 25
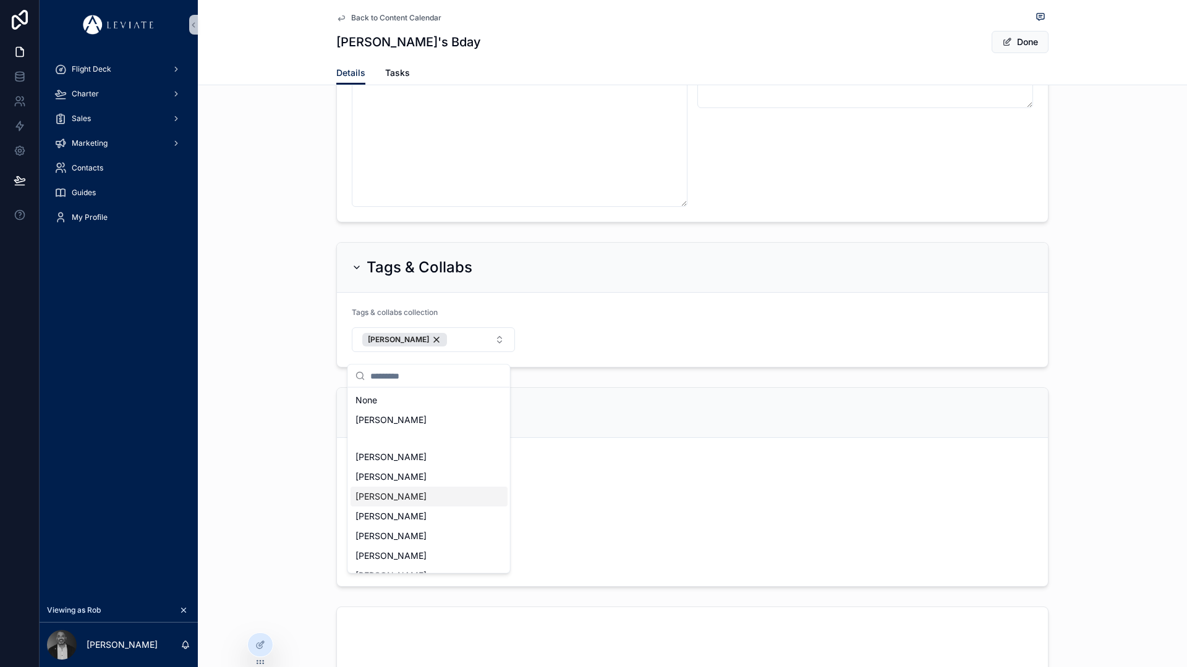
scroll to position [162, 0]
click at [424, 347] on div "[PERSON_NAME]" at bounding box center [404, 340] width 85 height 14
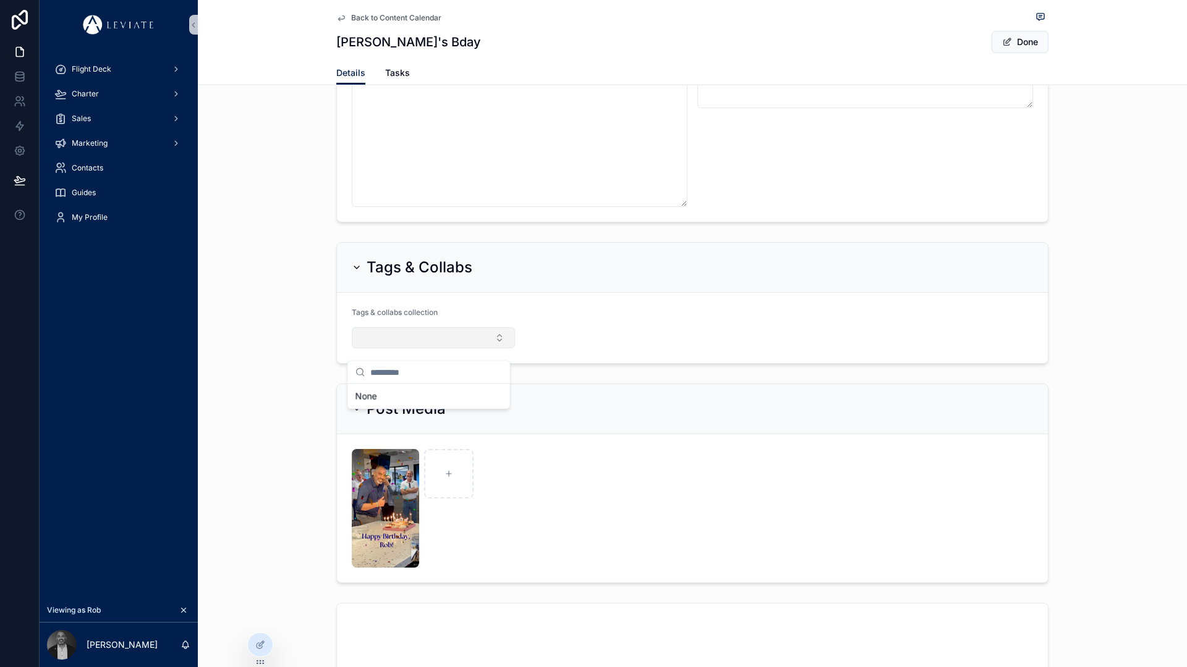
click at [557, 346] on form "Tags & collabs collection" at bounding box center [692, 328] width 711 height 70
click at [434, 345] on button "Select Button" at bounding box center [433, 338] width 163 height 21
type input "***"
click at [439, 397] on div "[PERSON_NAME]" at bounding box center [428, 397] width 157 height 20
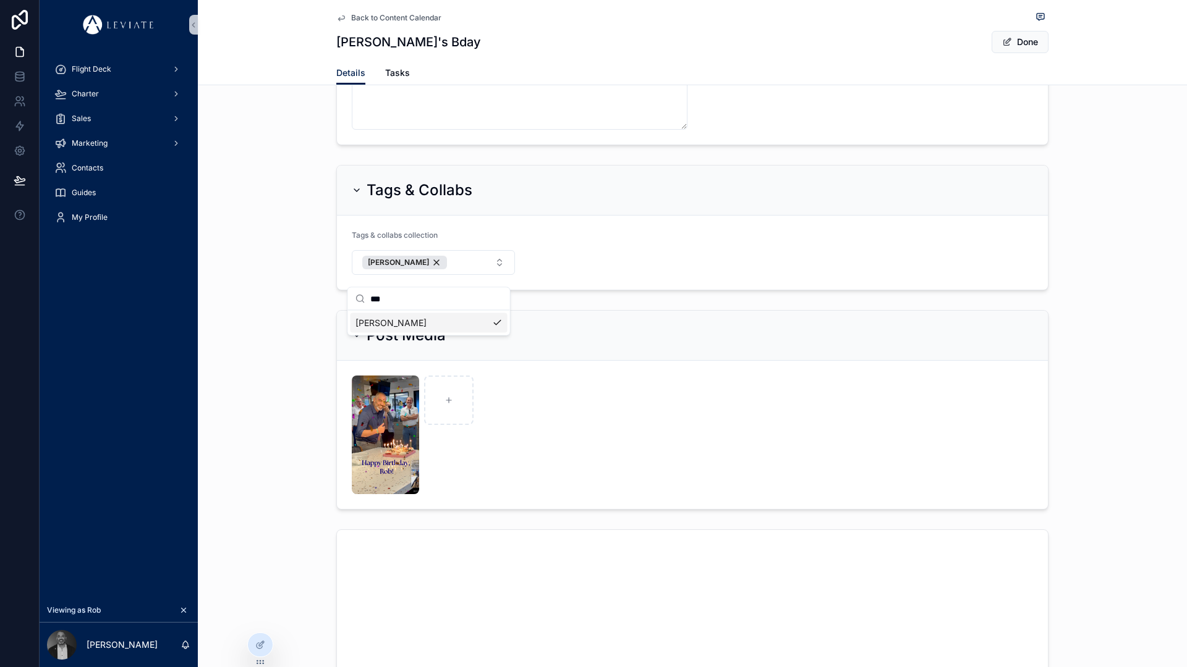
scroll to position [538, 0]
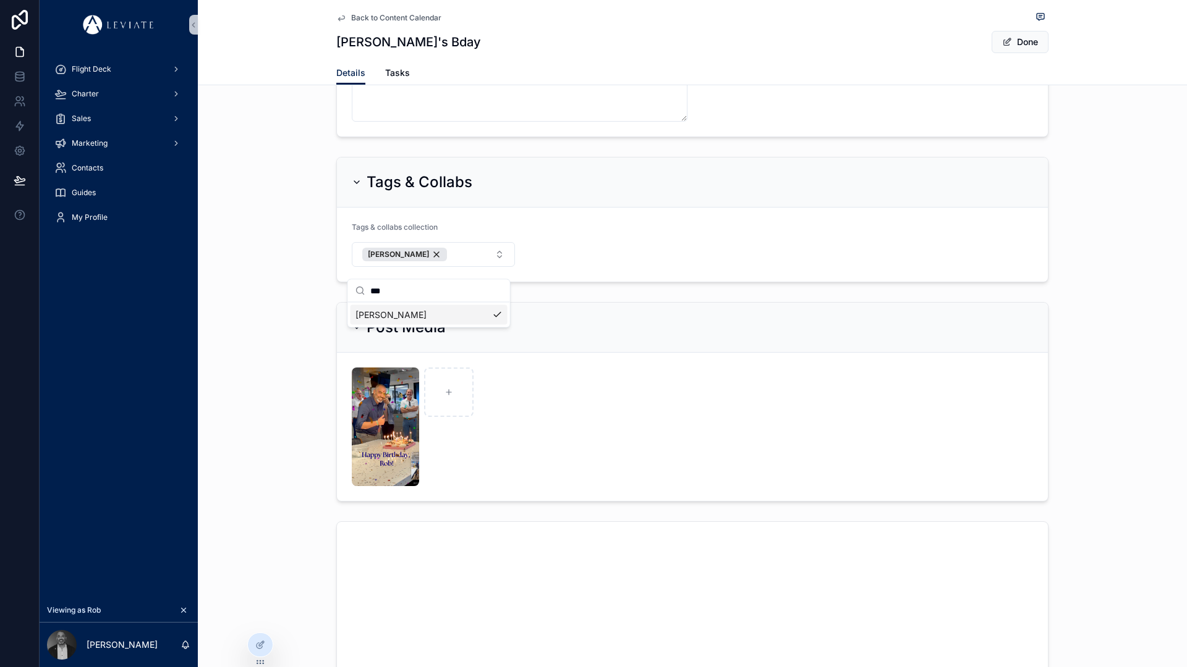
click at [489, 411] on div "scrollable content" at bounding box center [433, 427] width 163 height 119
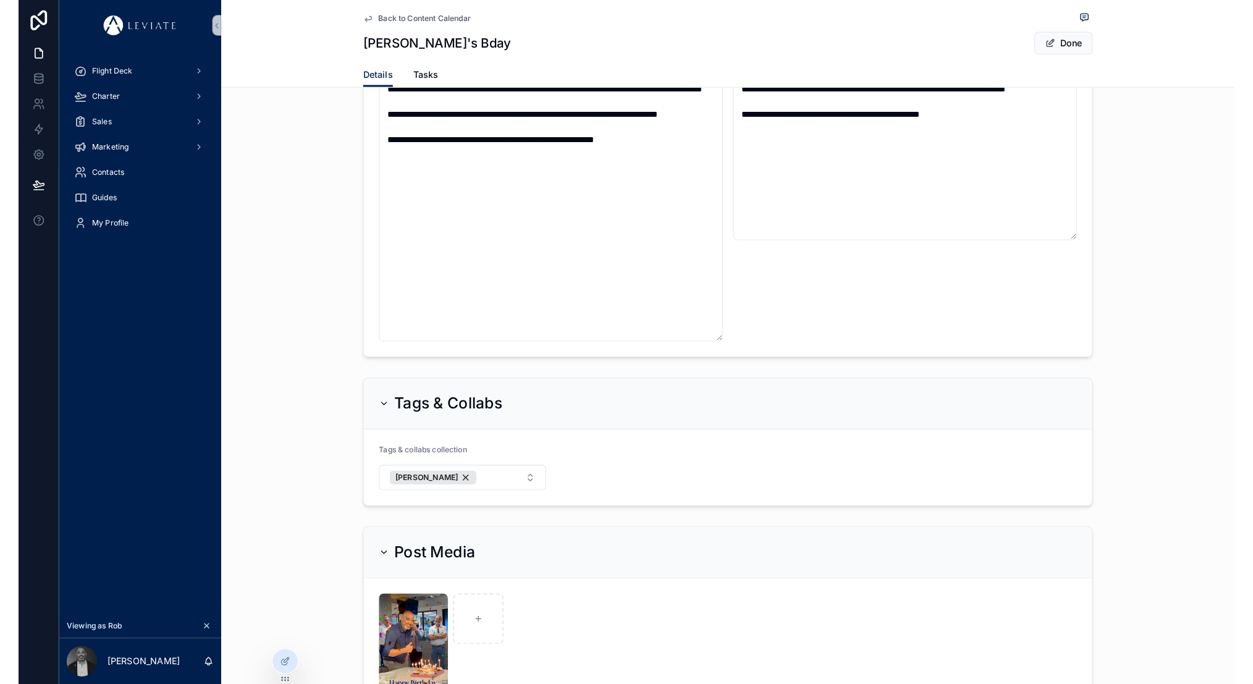
scroll to position [0, 0]
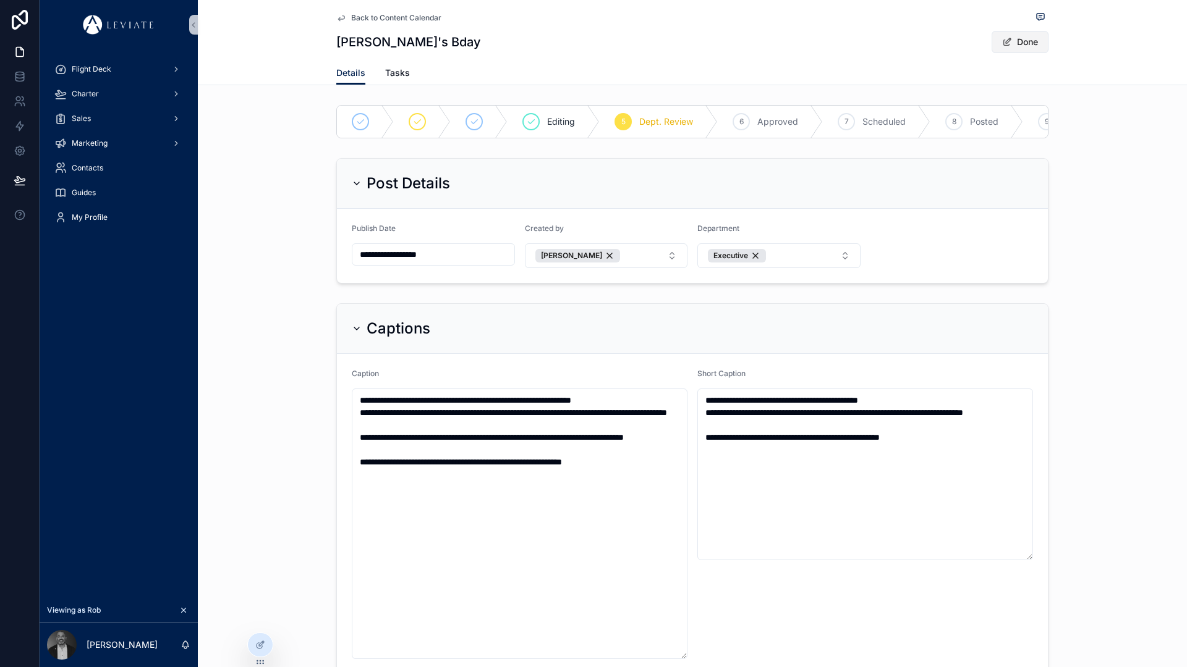
click at [1020, 47] on button "Done" at bounding box center [1019, 42] width 57 height 22
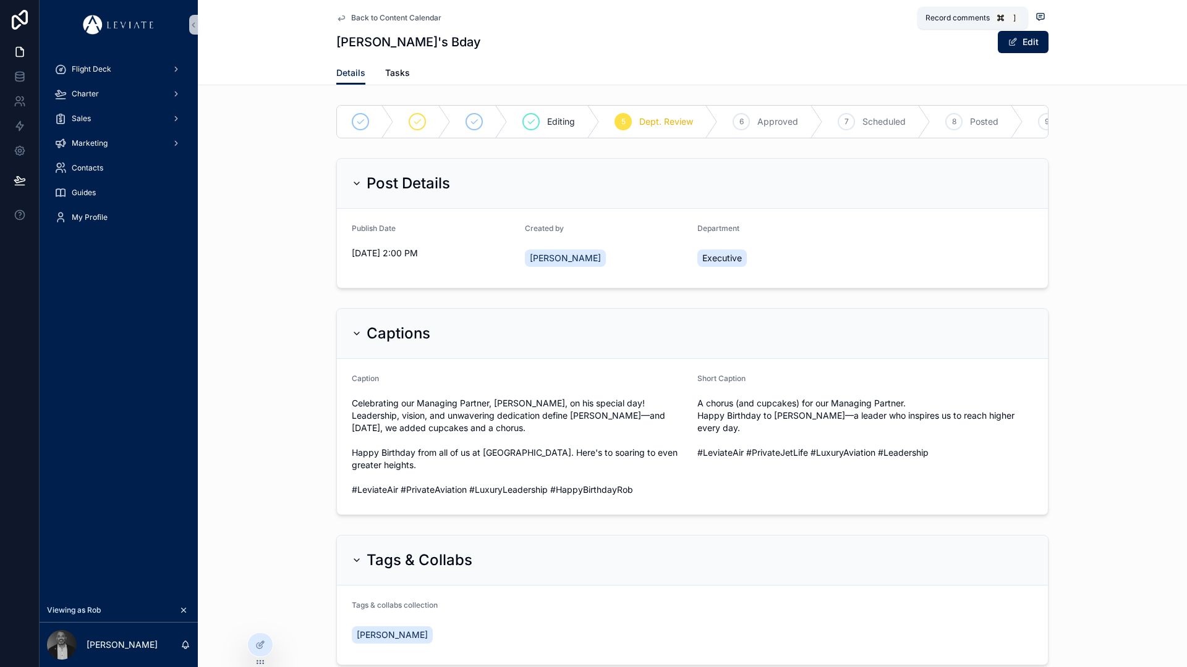
click at [1038, 17] on icon "scrollable content" at bounding box center [1039, 17] width 2 height 0
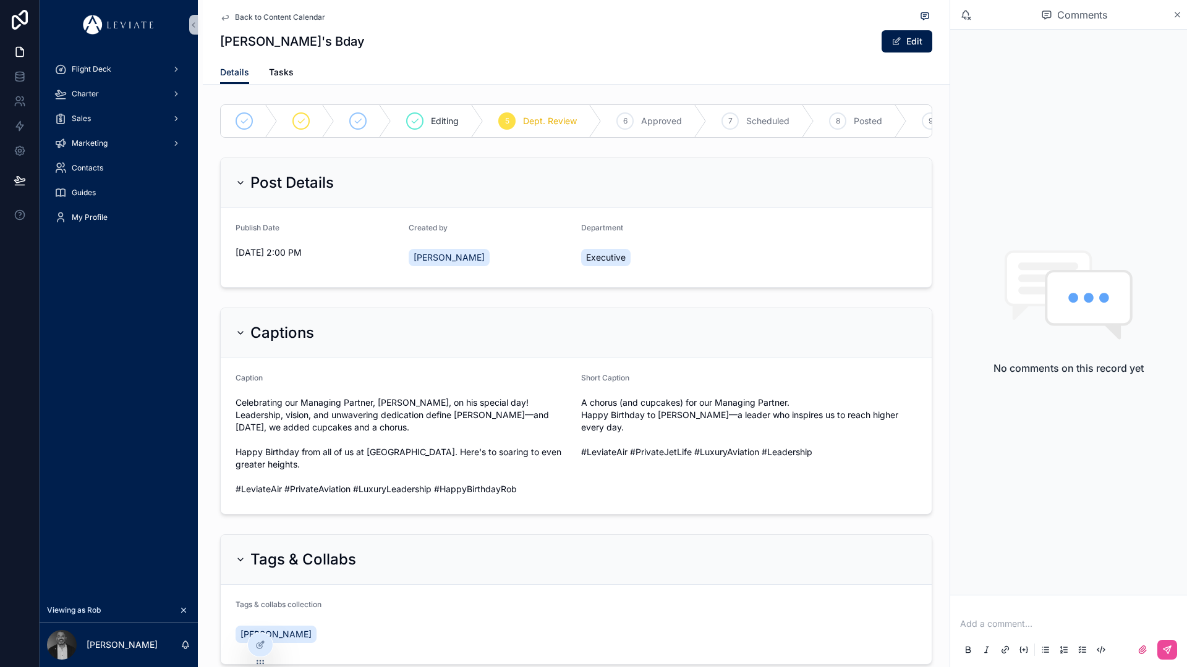
click at [1017, 622] on p "scrollable content" at bounding box center [1071, 624] width 222 height 12
click at [1138, 646] on icon "scrollable content" at bounding box center [1142, 650] width 10 height 10
click at [0, 0] on input "scrollable content" at bounding box center [0, 0] width 0 height 0
click at [1162, 653] on icon "scrollable content" at bounding box center [1167, 650] width 10 height 10
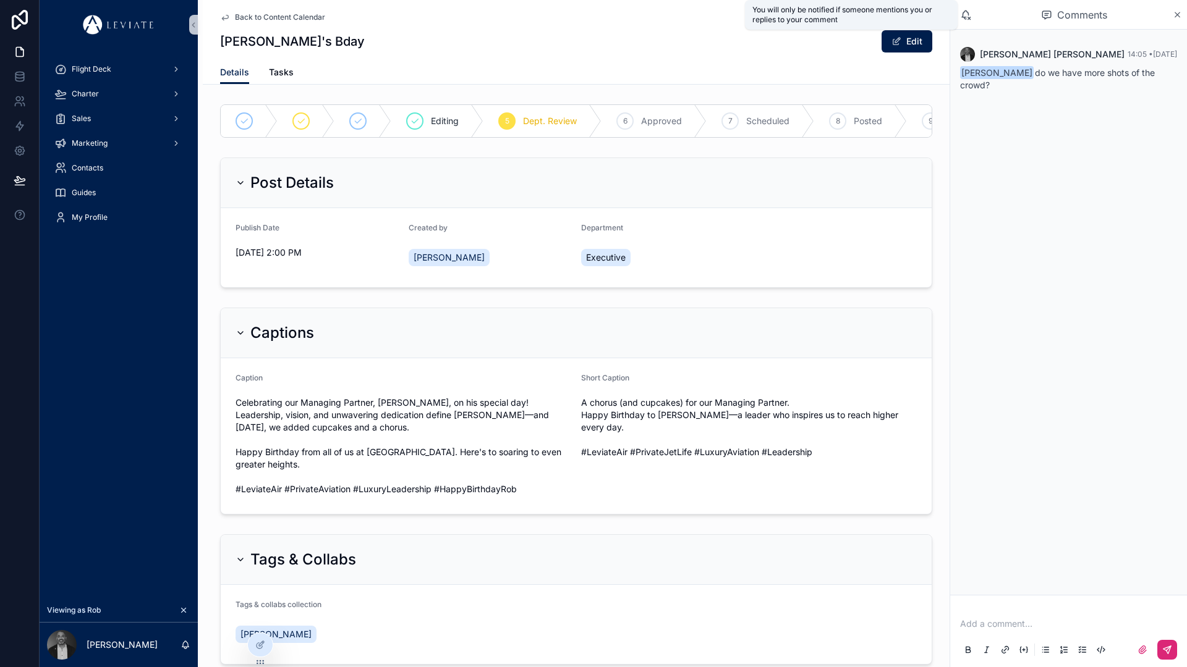
click at [967, 17] on icon "scrollable content" at bounding box center [965, 14] width 11 height 11
click at [967, 17] on icon "scrollable content" at bounding box center [965, 18] width 3 height 2
click at [1127, 70] on span "[PERSON_NAME] do we have more shots of the crowd?" at bounding box center [1057, 78] width 195 height 23
click at [1147, 57] on span "14:05 • [DATE]" at bounding box center [1151, 53] width 49 height 9
click at [1128, 73] on span "[PERSON_NAME] do we have more shots of the crowd?" at bounding box center [1057, 78] width 195 height 23
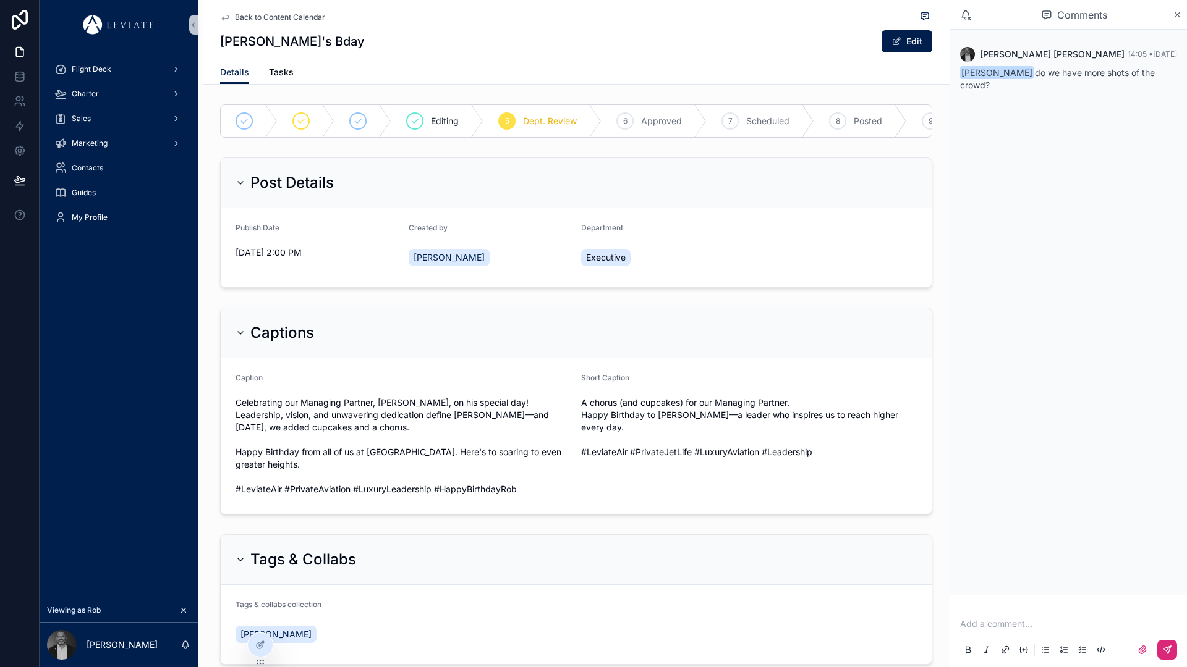
click at [1054, 61] on div "[PERSON_NAME] 14:05 • [DATE]" at bounding box center [1068, 54] width 217 height 15
click at [1046, 208] on div "[PERSON_NAME] 14:05 • [DATE] [PERSON_NAME] do we have more shots of the crowd?" at bounding box center [1068, 312] width 237 height 565
click at [1181, 15] on icon "scrollable content" at bounding box center [1176, 15] width 9 height 10
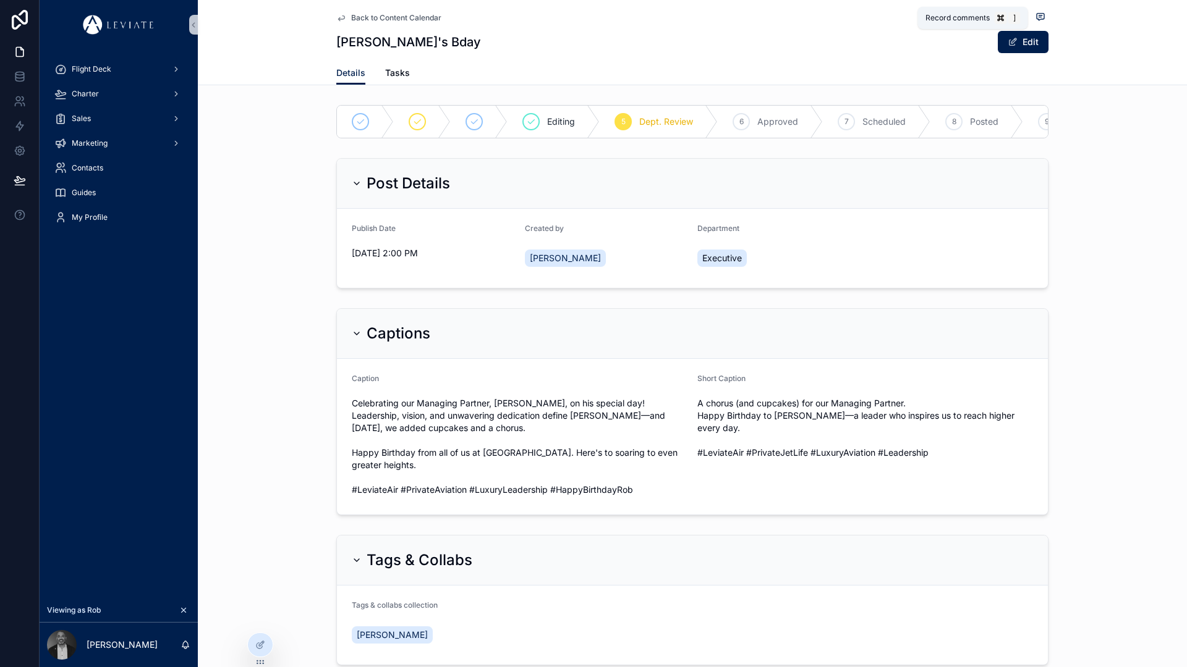
click at [1038, 14] on icon "scrollable content" at bounding box center [1039, 17] width 7 height 7
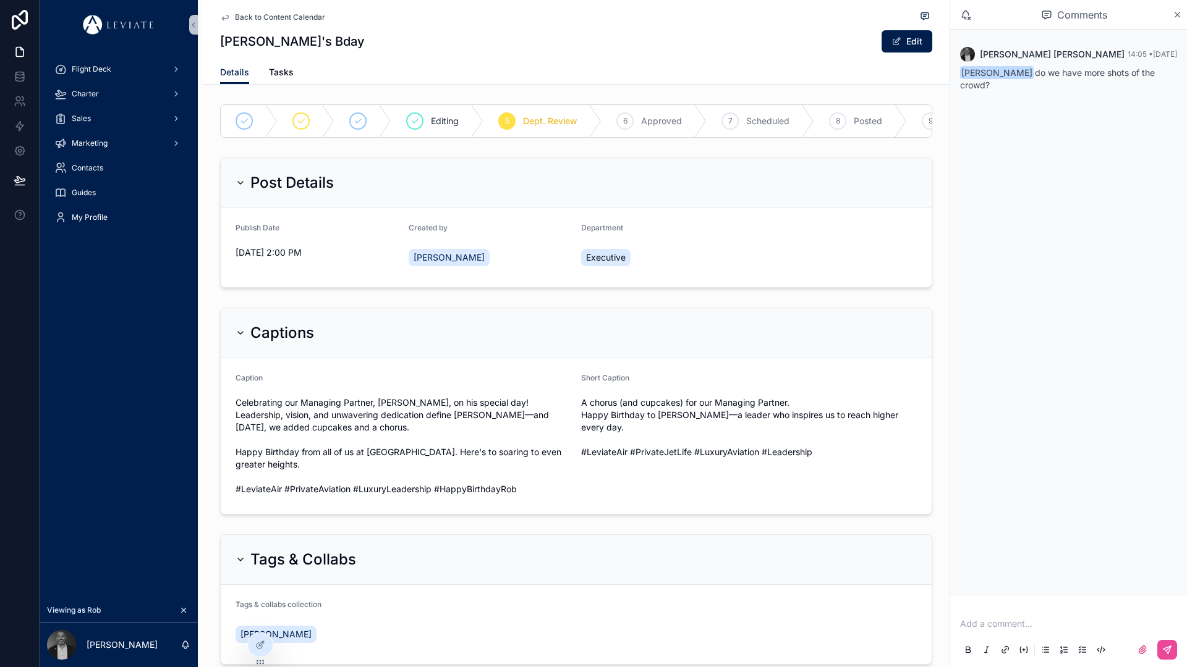
click at [1060, 63] on div "[PERSON_NAME] 14:05 • [DATE] [PERSON_NAME] do we have more shots of the crowd?" at bounding box center [1068, 69] width 232 height 59
click at [1175, 17] on icon "scrollable content" at bounding box center [1177, 14] width 5 height 5
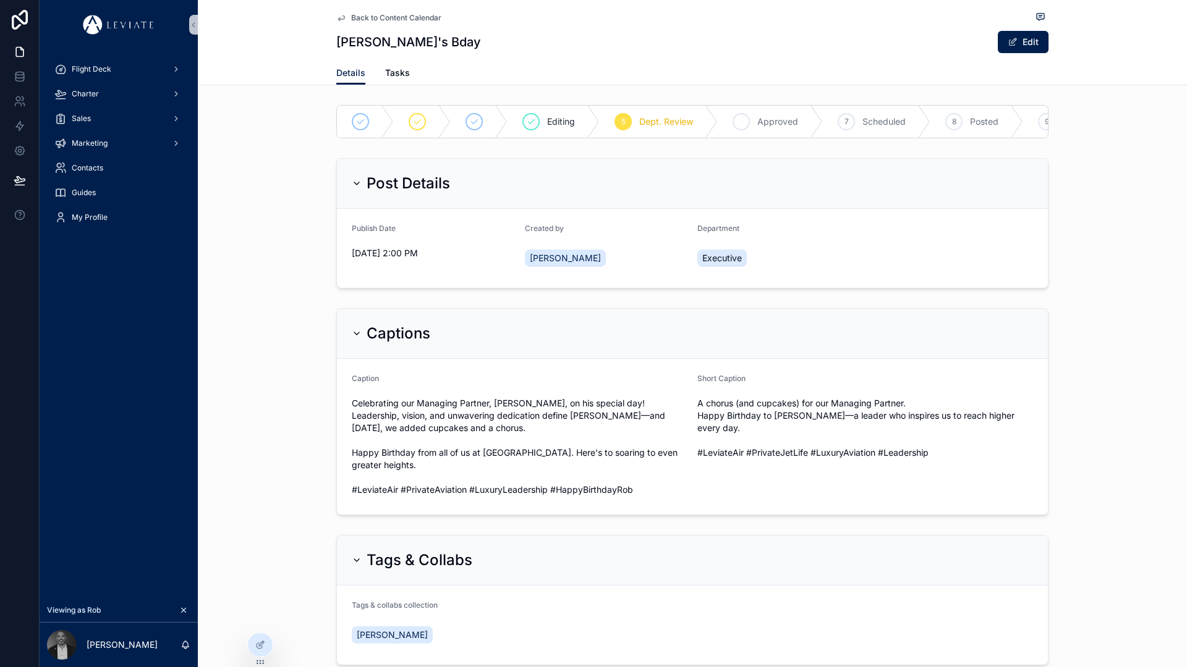
click at [738, 123] on icon "scrollable content" at bounding box center [741, 122] width 6 height 4
click at [920, 239] on div "Approved by" at bounding box center [951, 231] width 163 height 15
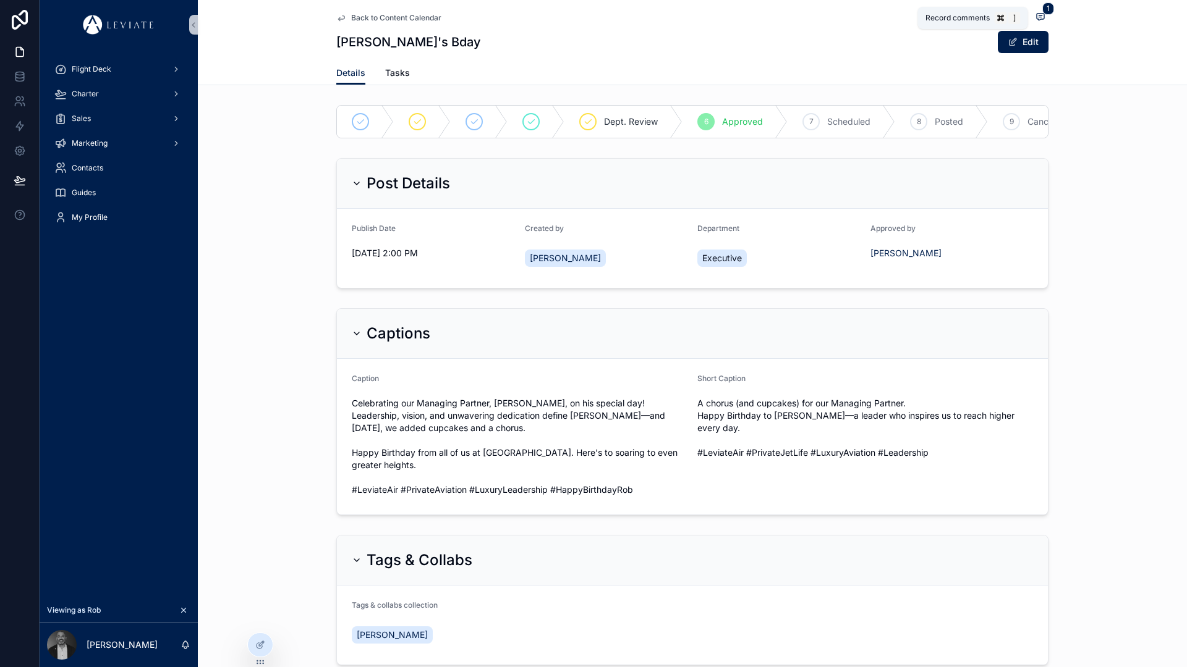
click at [1038, 17] on icon "scrollable content" at bounding box center [1040, 17] width 10 height 10
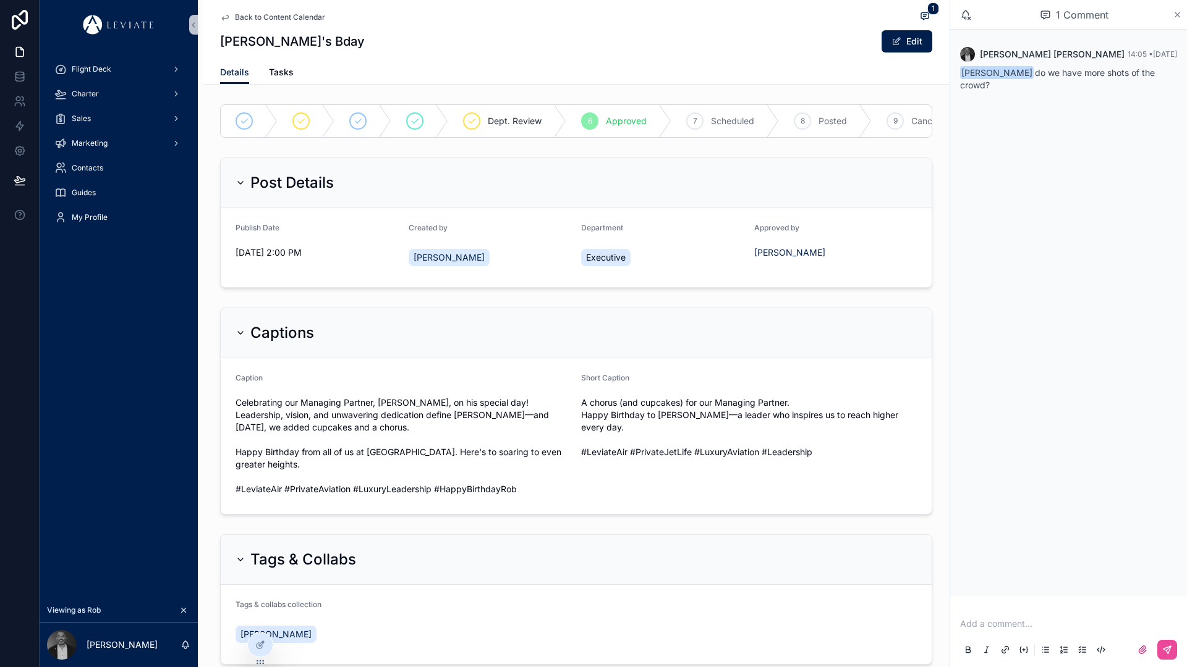
click at [1178, 12] on icon "scrollable content" at bounding box center [1177, 14] width 5 height 5
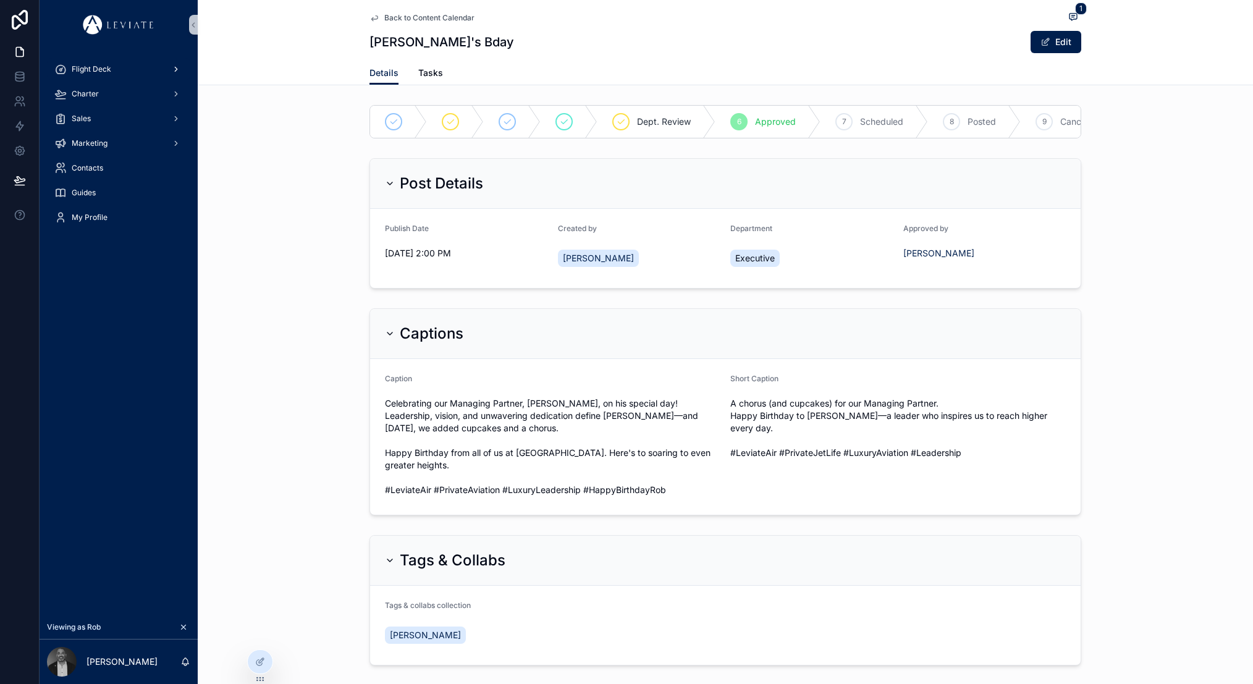
click at [151, 68] on div "Flight Deck" at bounding box center [118, 69] width 129 height 20
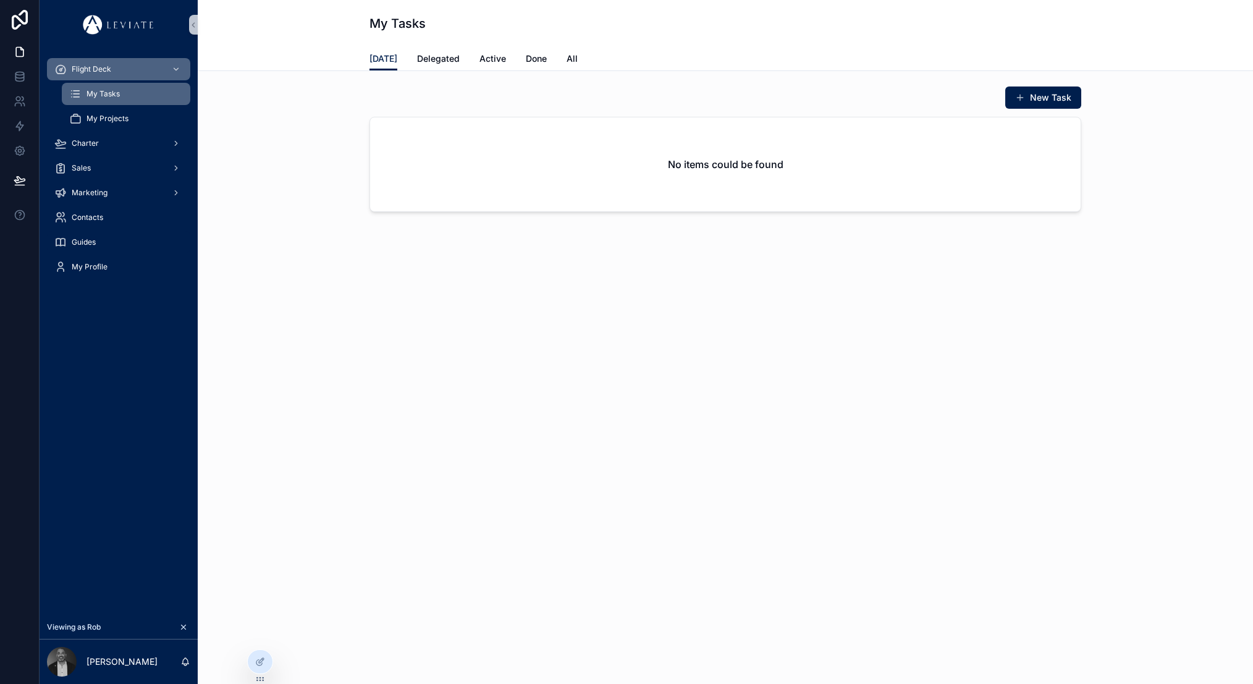
click at [112, 242] on div "Guides" at bounding box center [118, 242] width 129 height 20
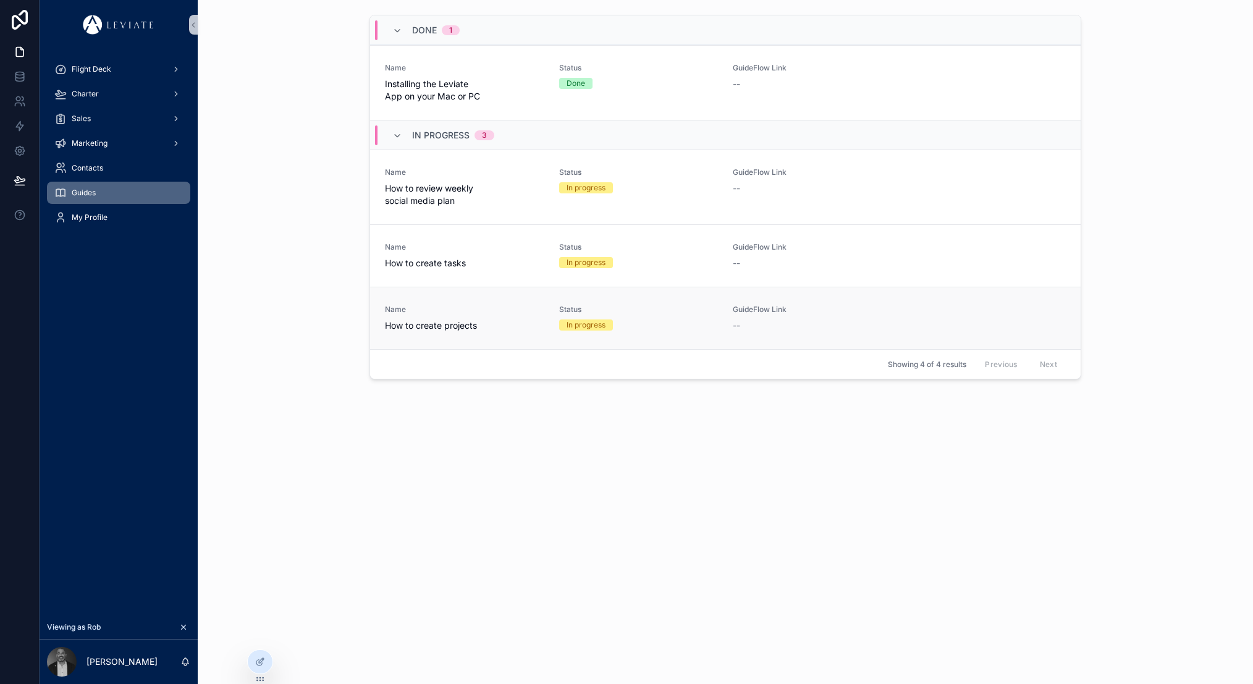
click at [750, 315] on div "Done 1 Name Installing the Leviate App on your Mac or PC Status Done GuideFlow …" at bounding box center [725, 196] width 711 height 363
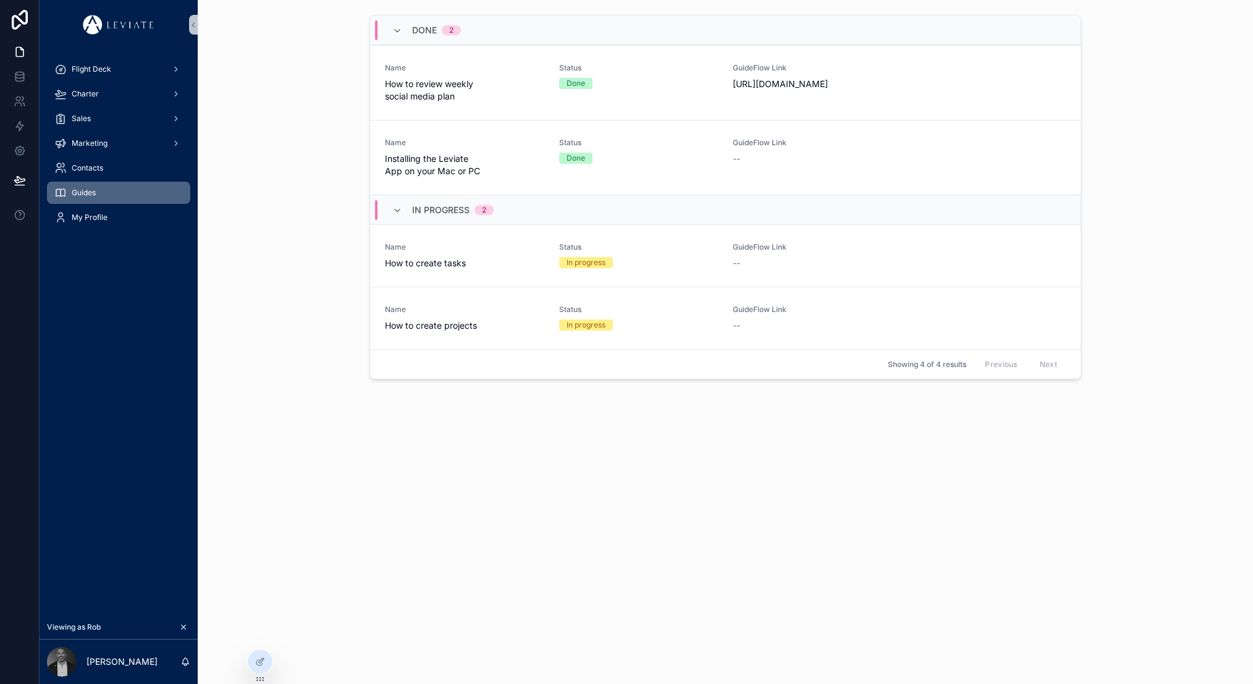
click at [546, 471] on div "Done 2 Name How to review weekly social media plan Status Done GuideFlow Link […" at bounding box center [725, 244] width 1055 height 488
click at [664, 83] on div "Done" at bounding box center [638, 83] width 159 height 11
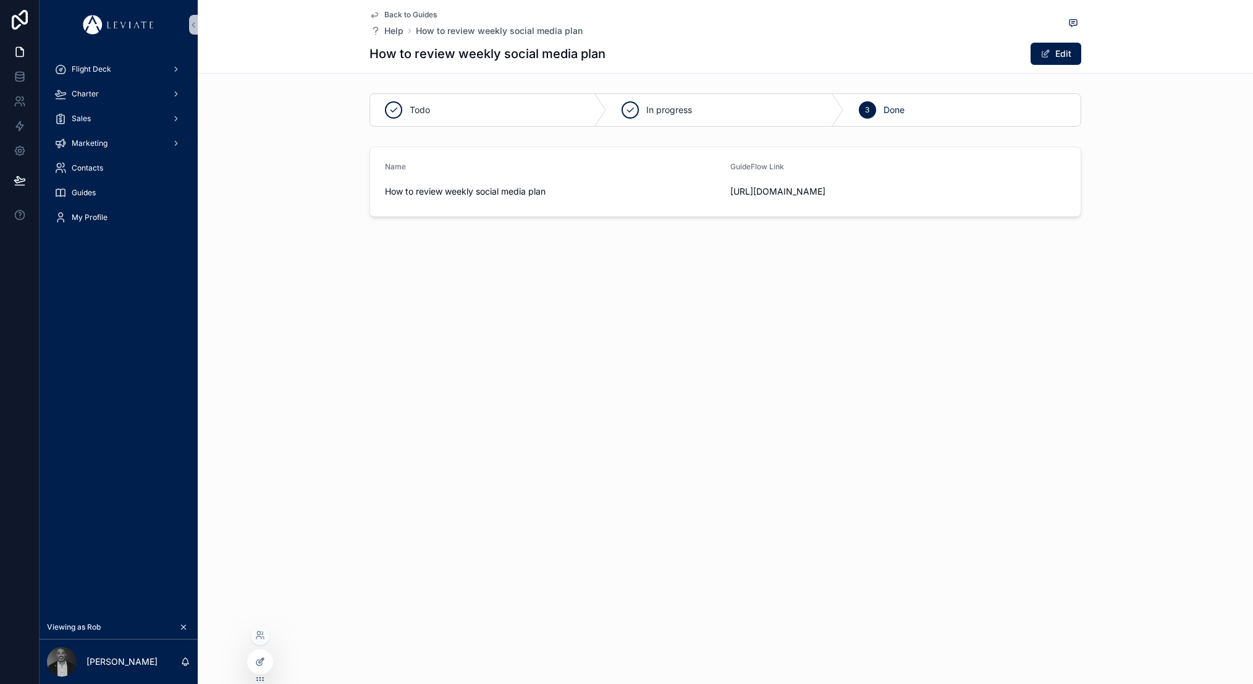
click at [255, 655] on div at bounding box center [260, 661] width 25 height 23
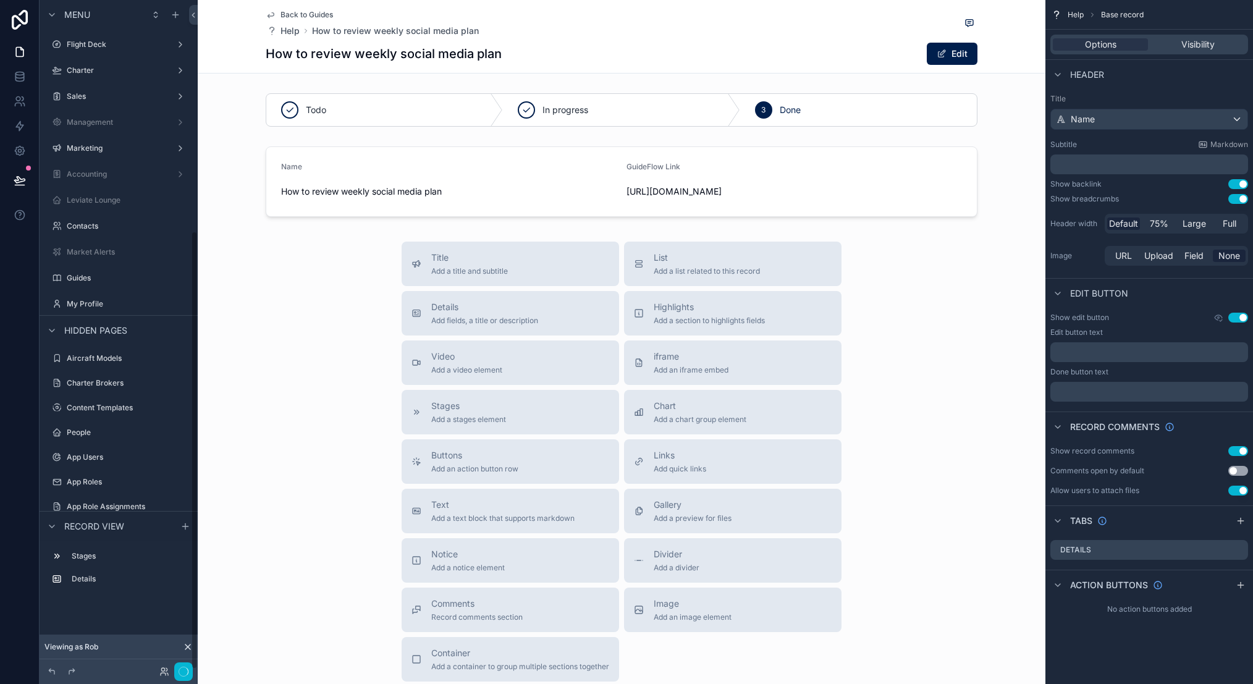
scroll to position [353, 0]
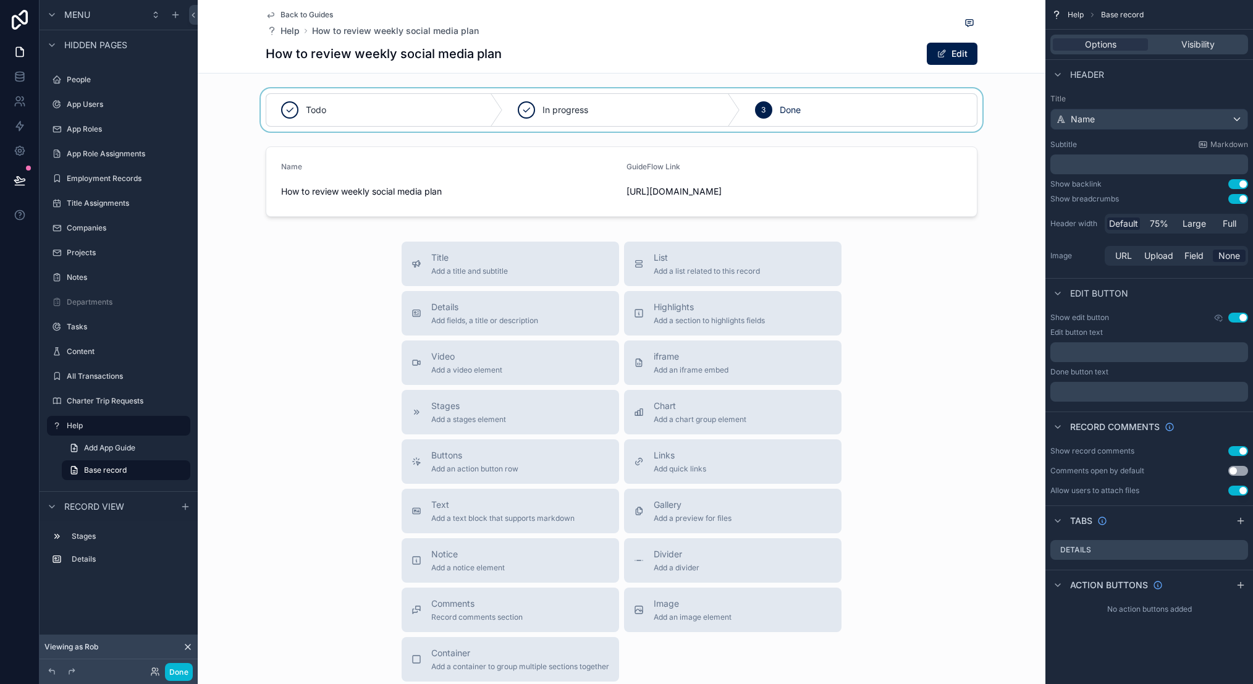
click at [944, 104] on div "scrollable content" at bounding box center [622, 109] width 848 height 43
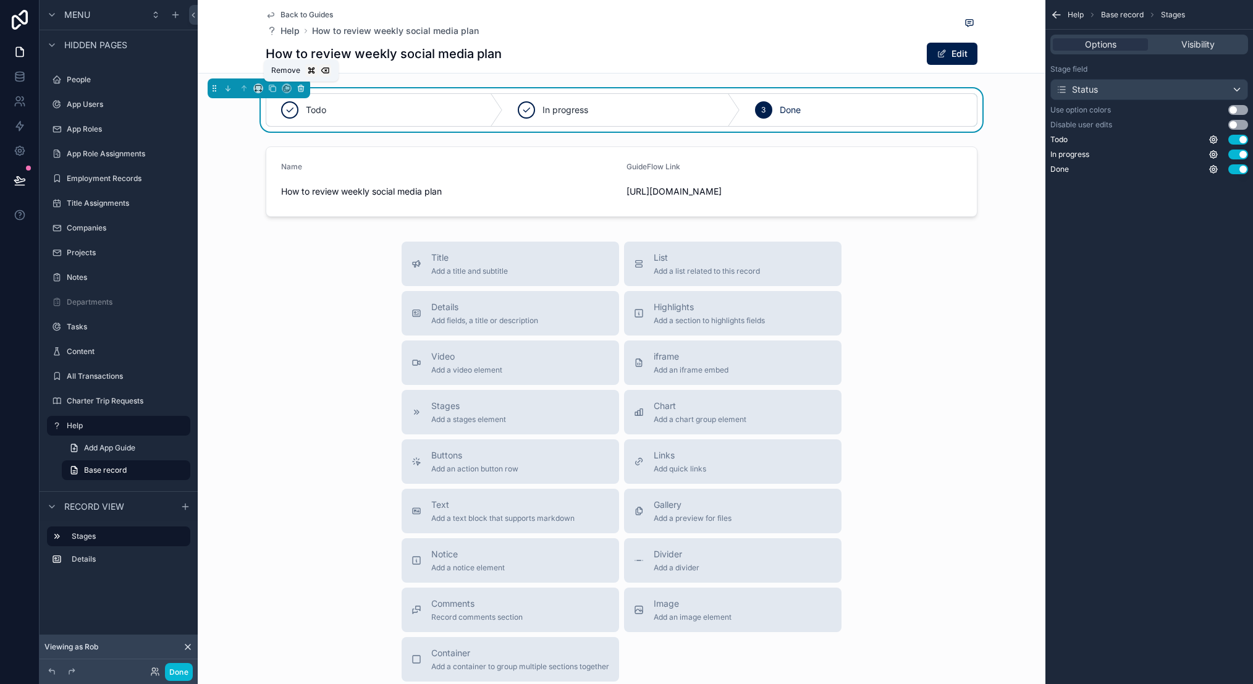
click at [302, 86] on icon "scrollable content" at bounding box center [301, 88] width 9 height 9
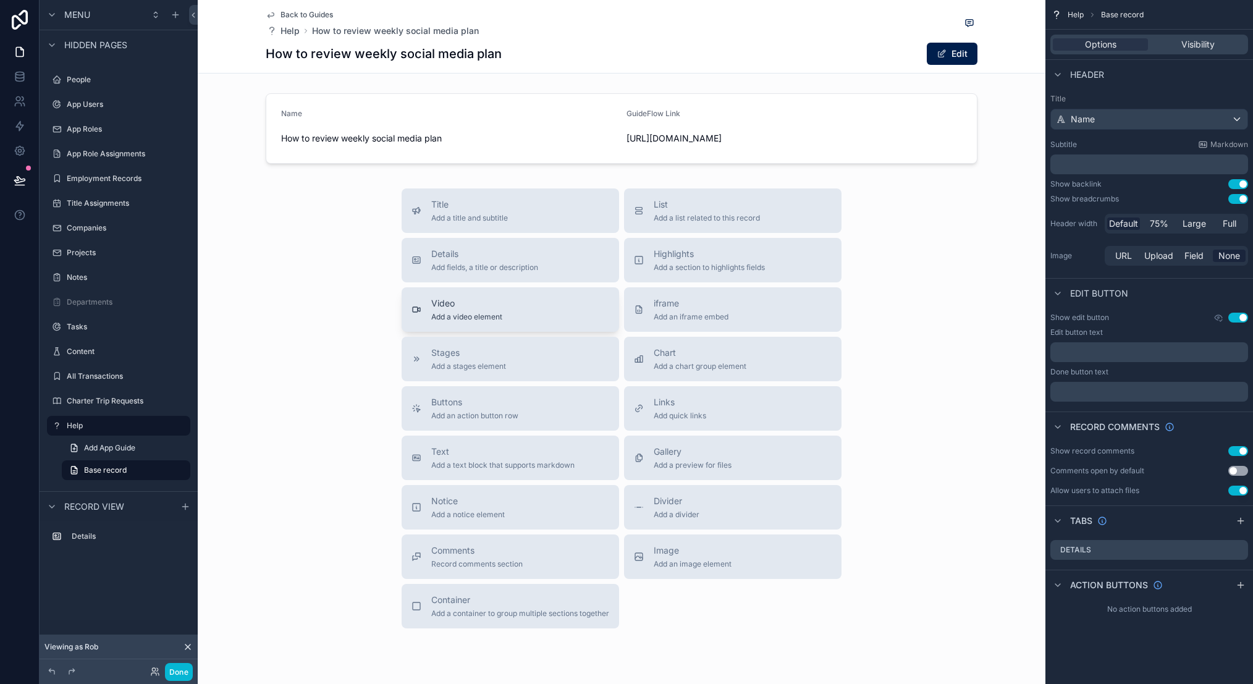
click at [490, 305] on span "Video" at bounding box center [466, 303] width 71 height 12
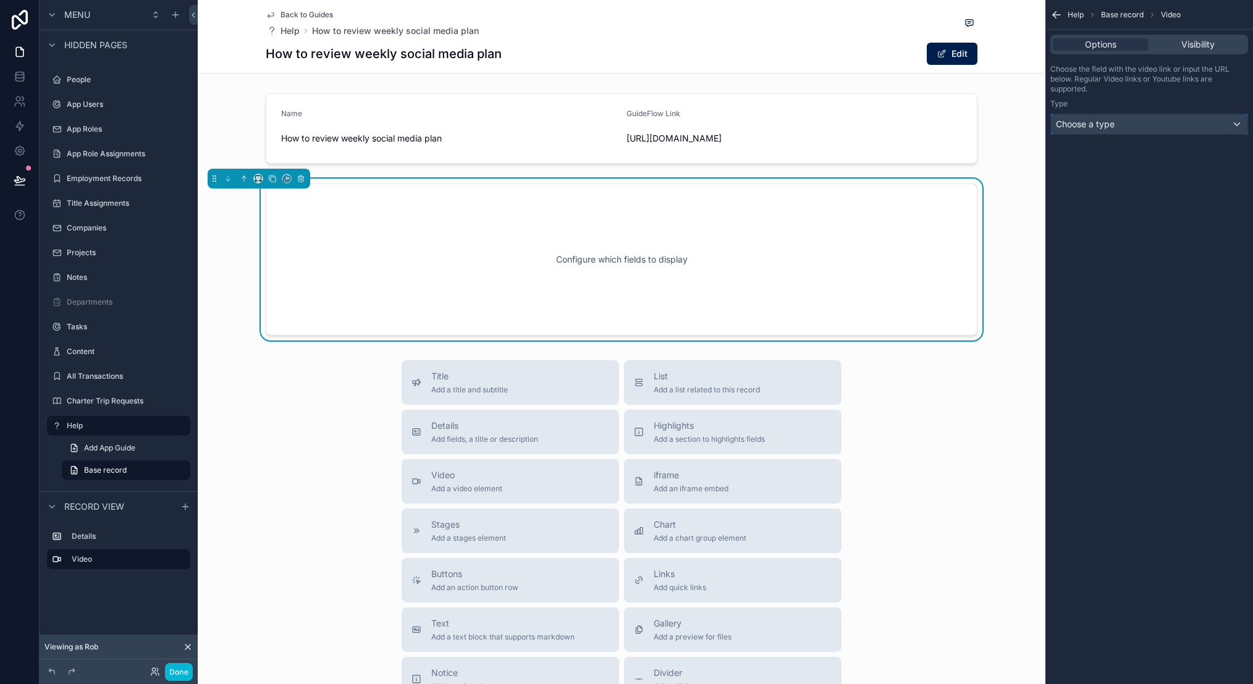
click at [1122, 121] on div "Choose a type" at bounding box center [1149, 124] width 197 height 20
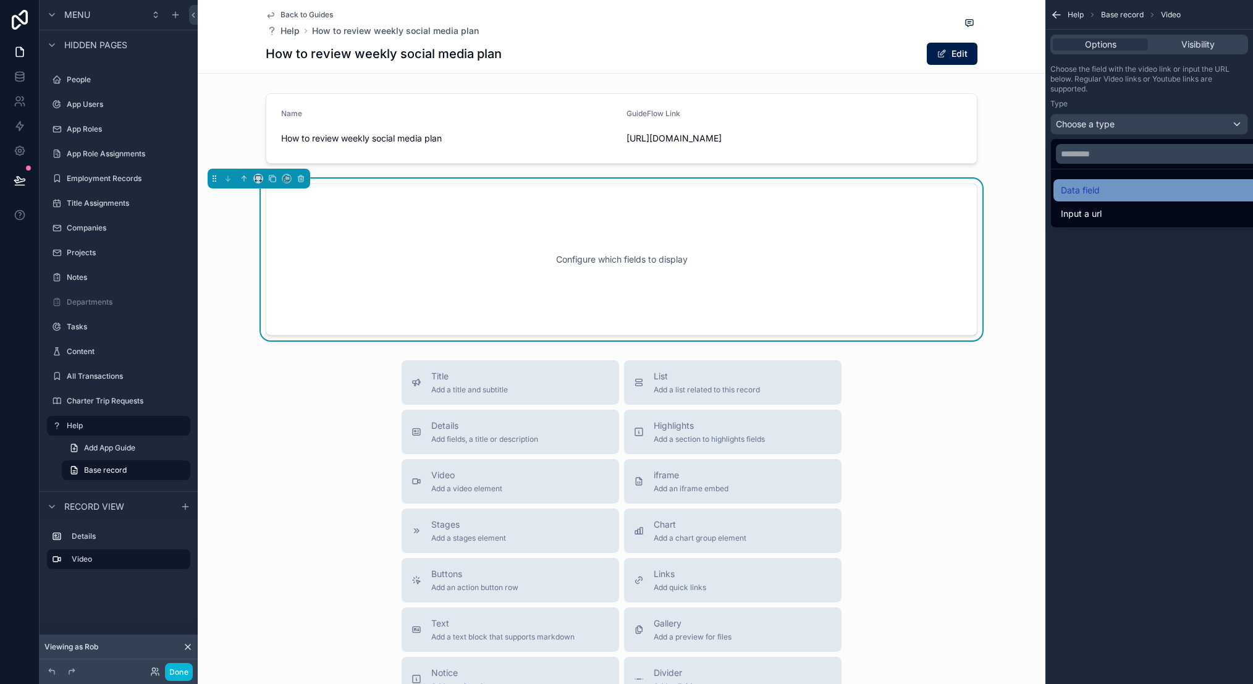
click at [1120, 189] on div "Data field" at bounding box center [1163, 190] width 205 height 15
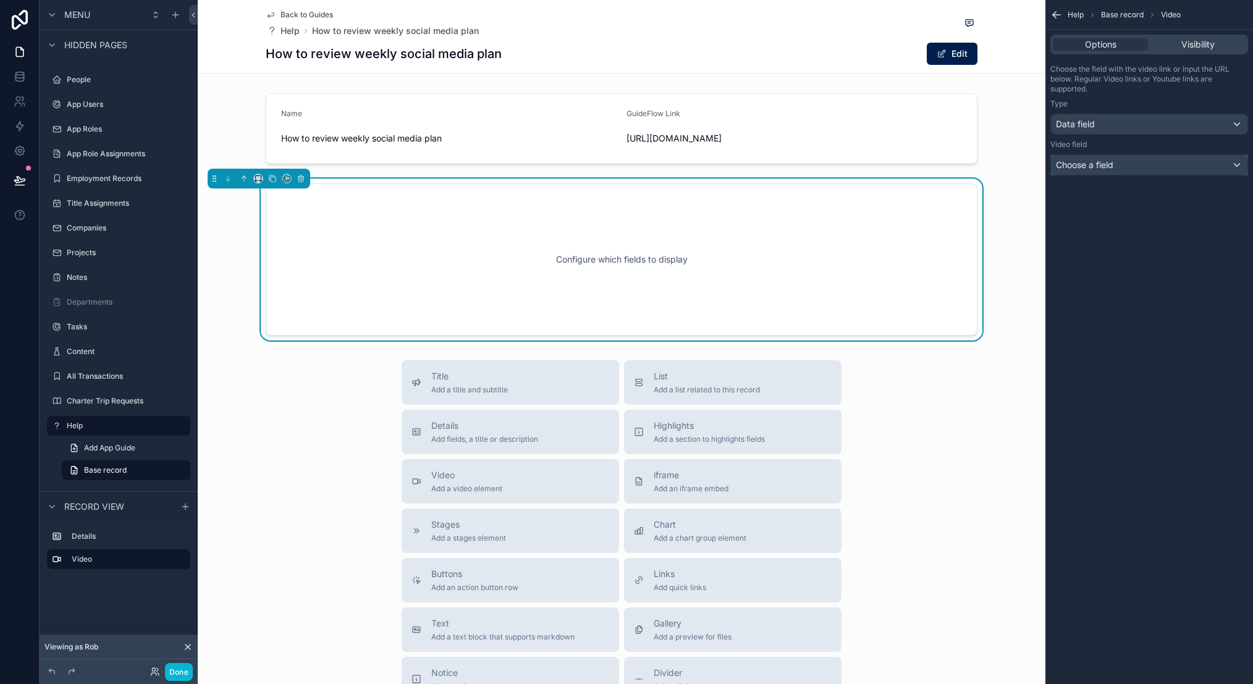
click at [1113, 174] on div "Choose a field" at bounding box center [1149, 165] width 197 height 20
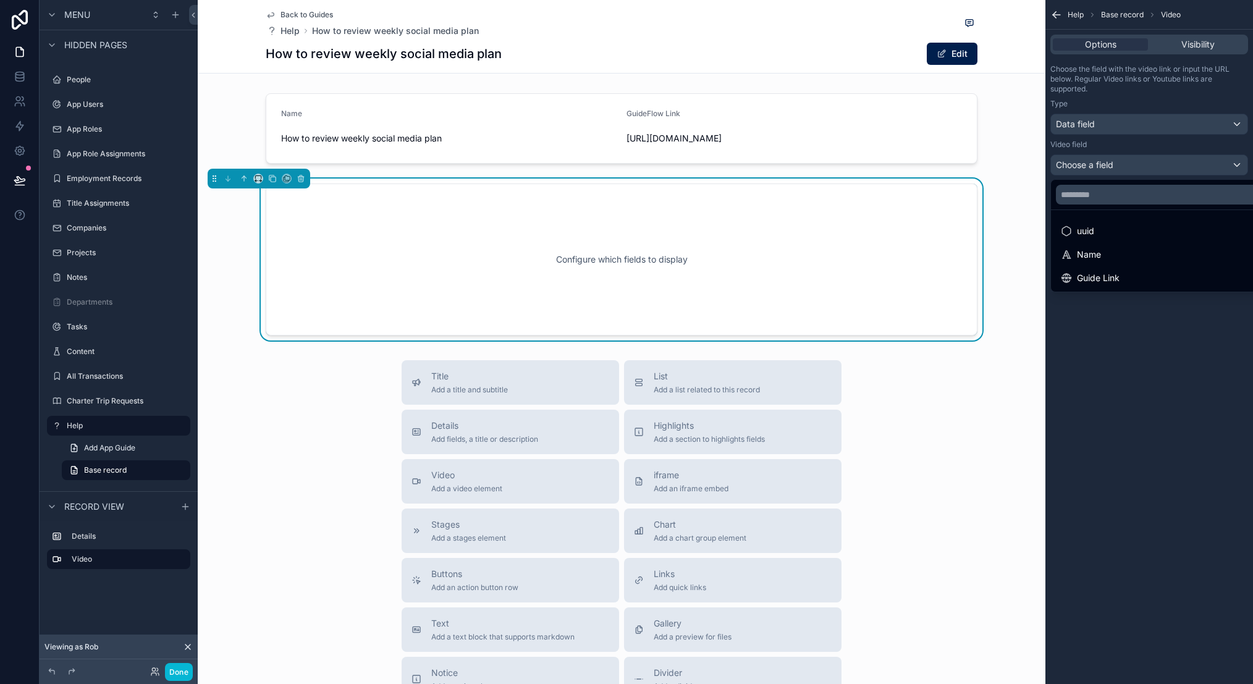
click at [1115, 167] on div "scrollable content" at bounding box center [626, 342] width 1253 height 684
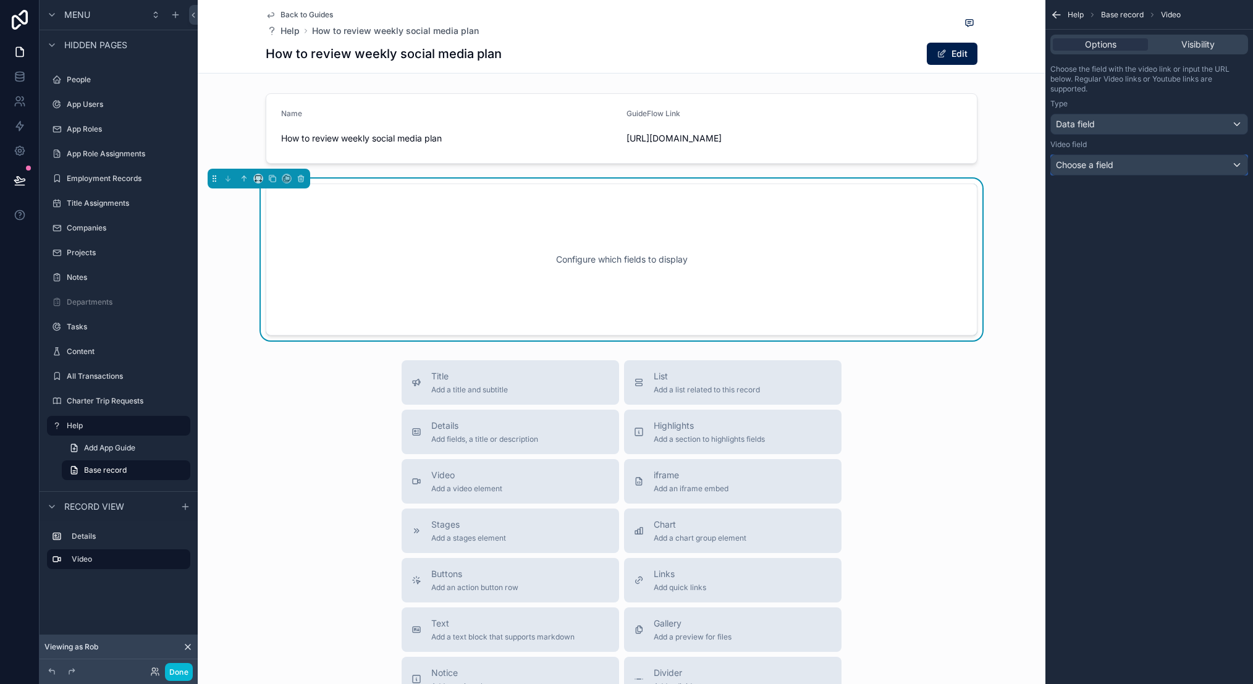
click at [1115, 167] on div "Choose a field" at bounding box center [1149, 165] width 197 height 20
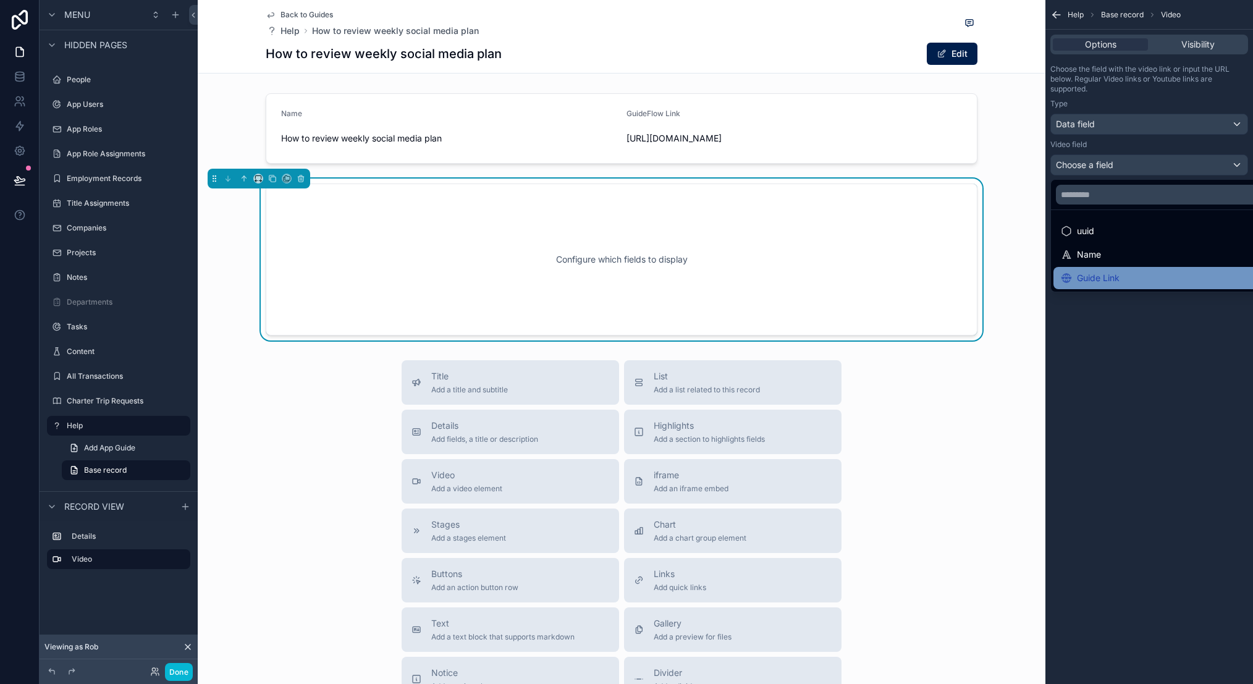
click at [1115, 268] on div "Guide Link" at bounding box center [1164, 278] width 220 height 22
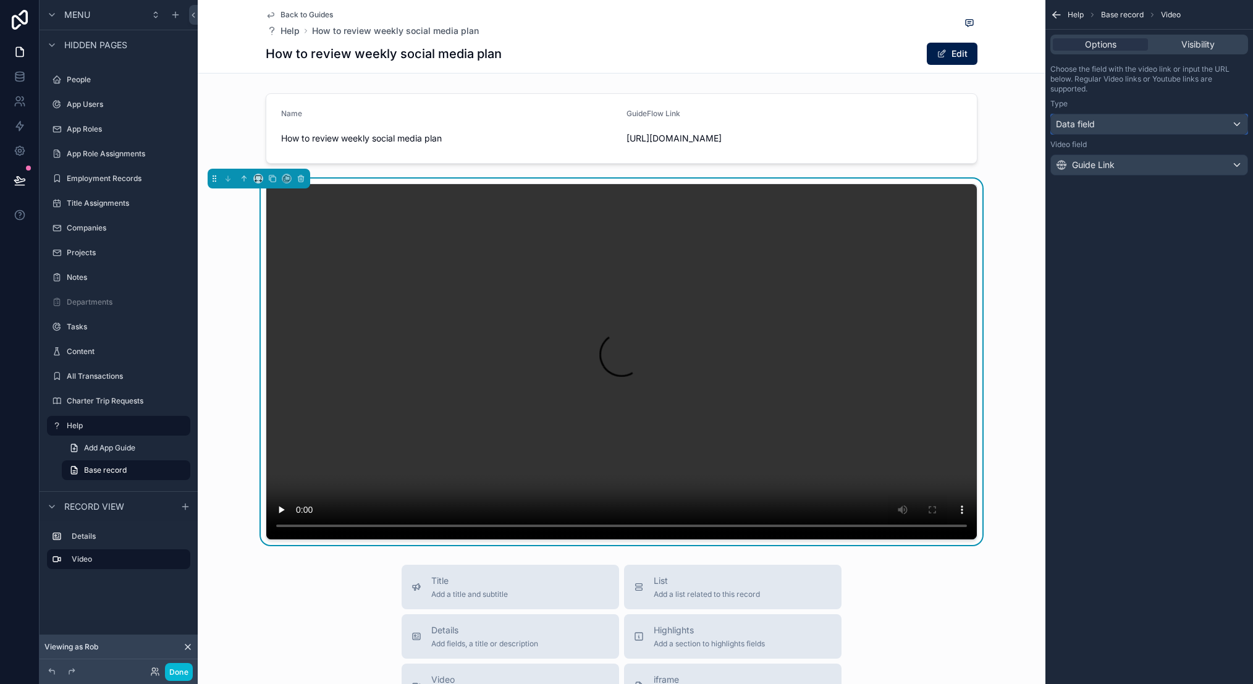
click at [1127, 124] on div "Data field" at bounding box center [1149, 124] width 197 height 20
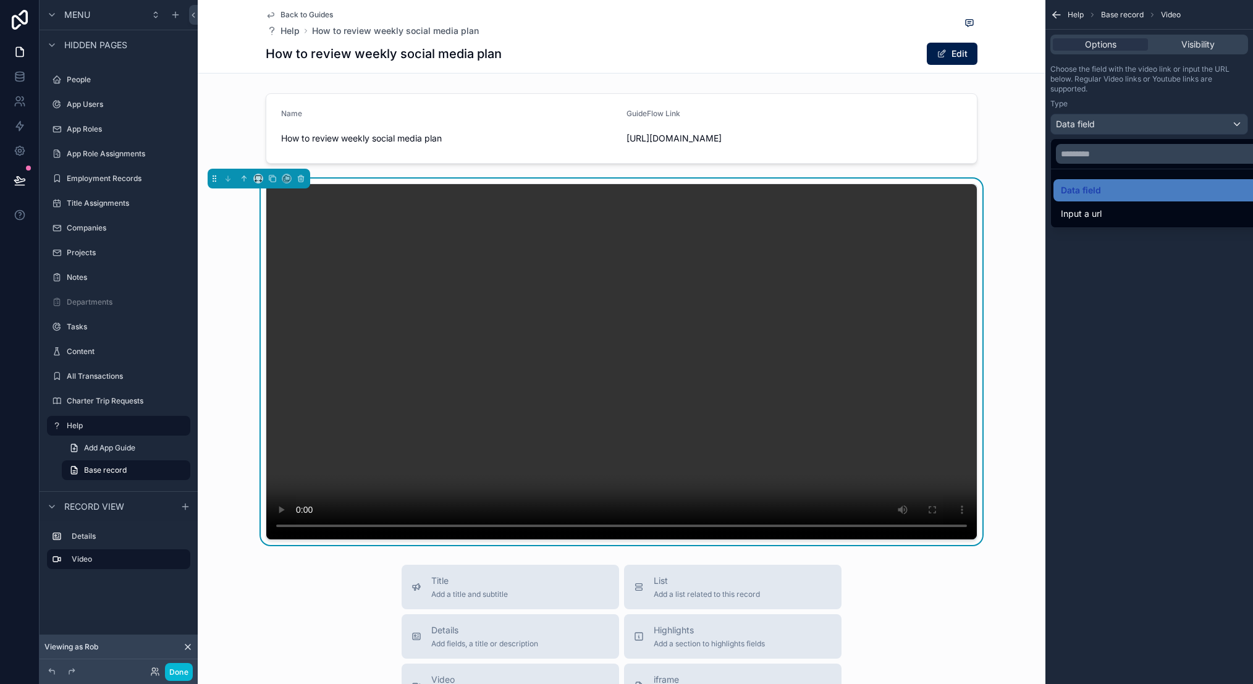
click at [1138, 133] on div "scrollable content" at bounding box center [626, 342] width 1253 height 684
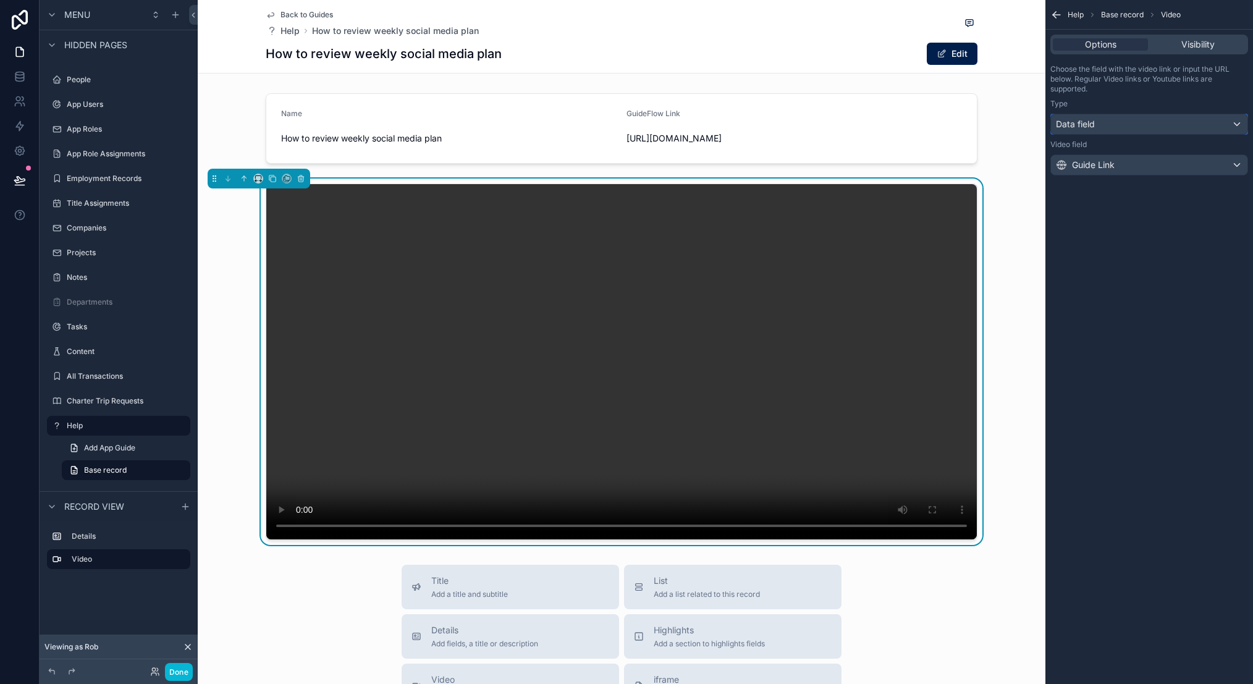
click at [1138, 133] on div "Data field" at bounding box center [1149, 124] width 197 height 20
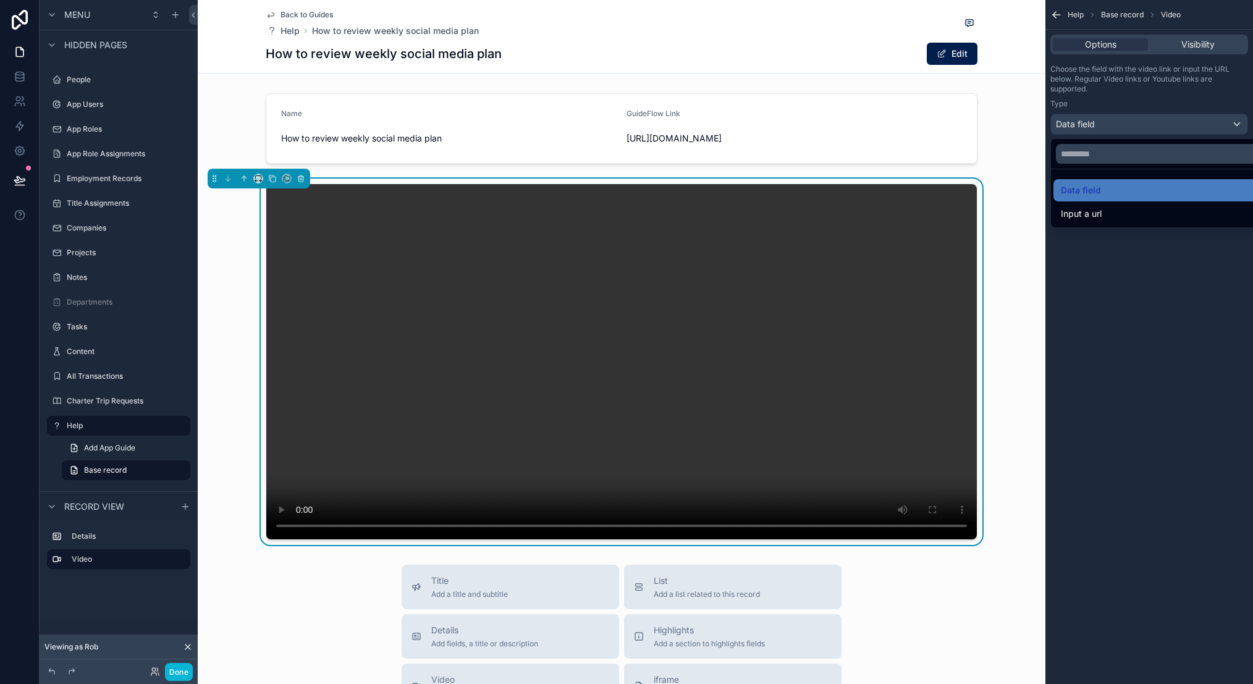
drag, startPoint x: 1136, startPoint y: 190, endPoint x: 1132, endPoint y: 169, distance: 21.5
click at [1136, 190] on div "Data field" at bounding box center [1163, 190] width 205 height 15
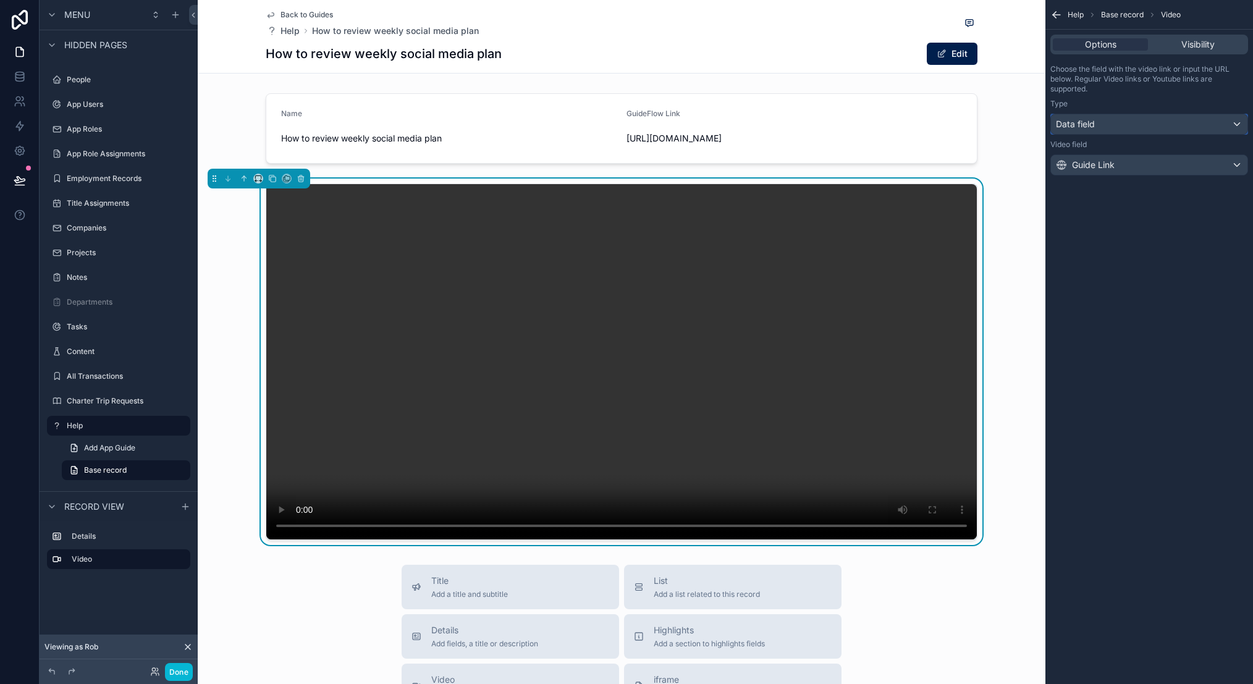
click at [1138, 130] on div "Data field" at bounding box center [1149, 124] width 197 height 20
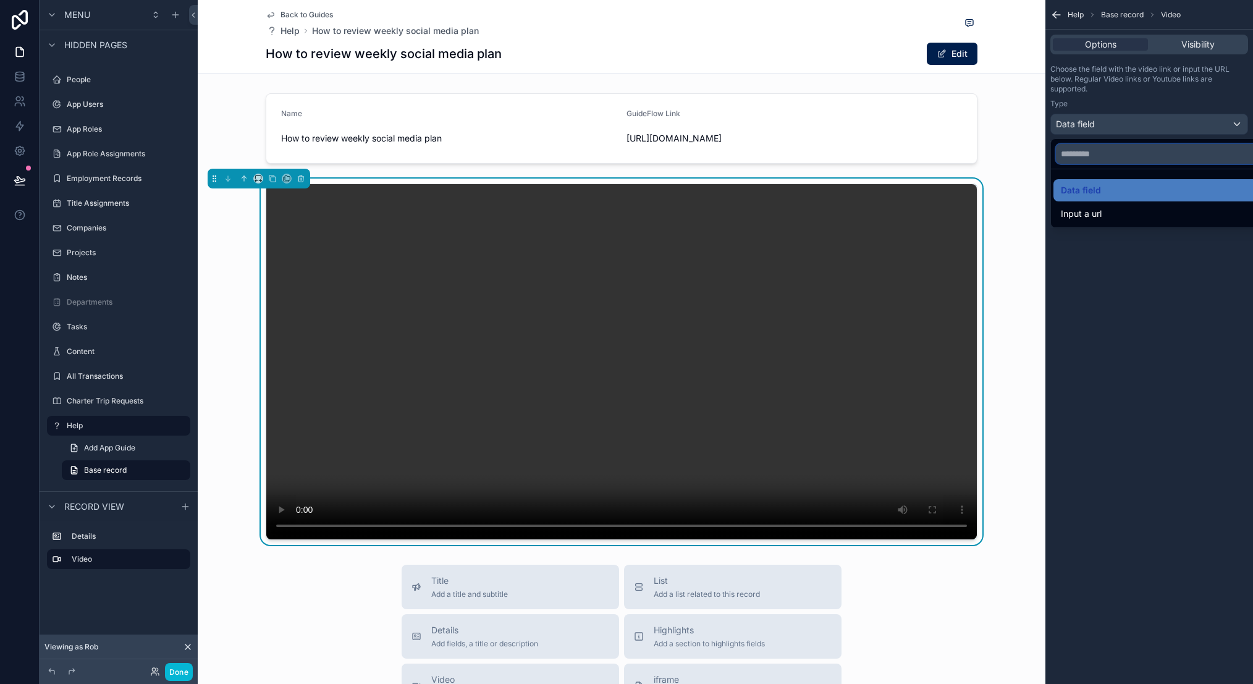
click at [1133, 156] on input "text" at bounding box center [1163, 154] width 215 height 20
click at [1133, 111] on div "scrollable content" at bounding box center [626, 342] width 1253 height 684
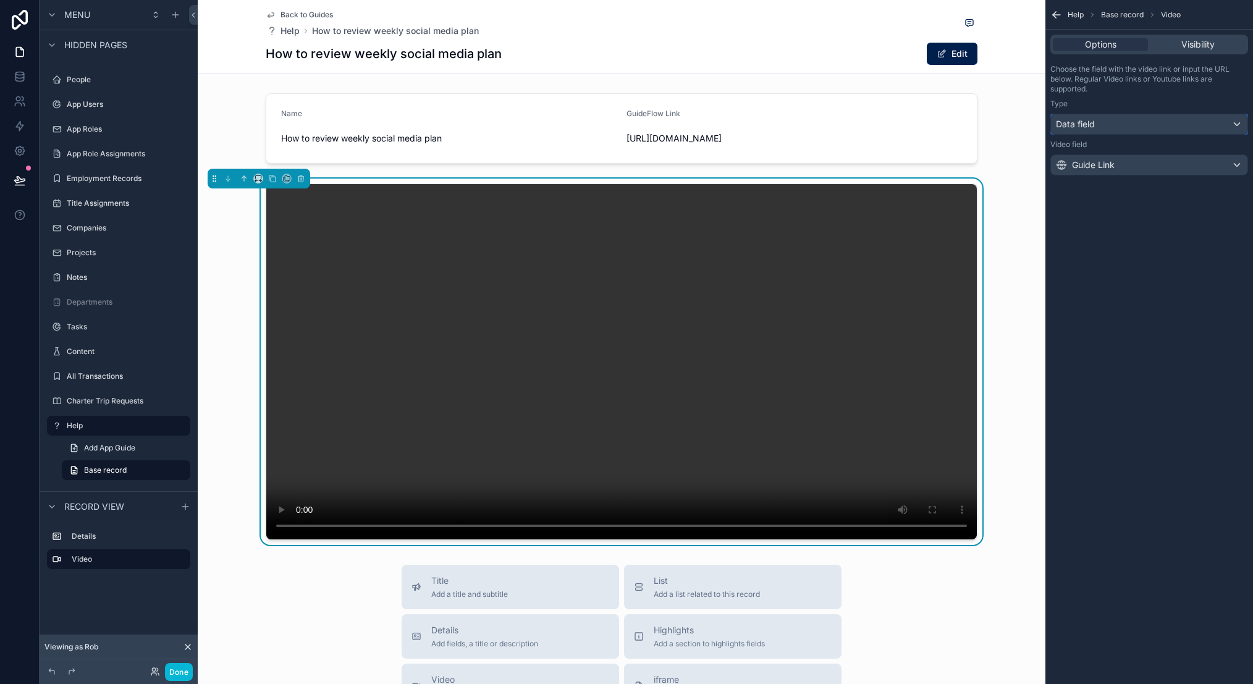
click at [1133, 127] on div "Data field" at bounding box center [1149, 124] width 197 height 20
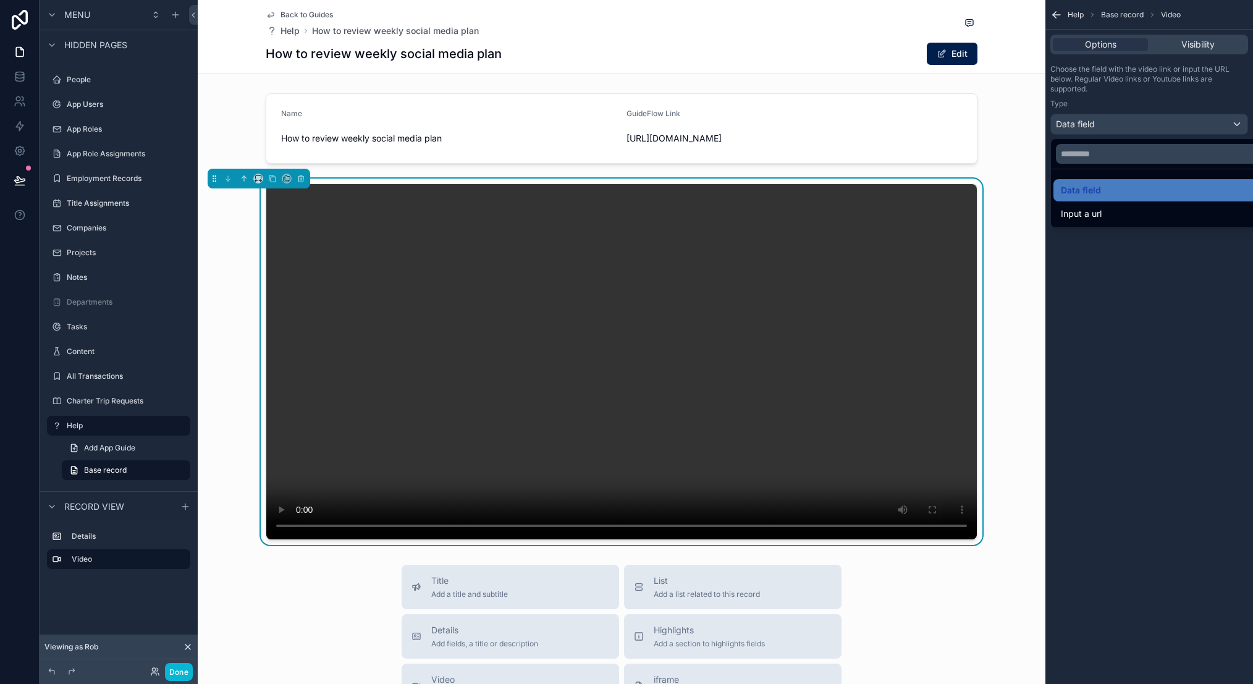
drag, startPoint x: 929, startPoint y: 200, endPoint x: 947, endPoint y: 197, distance: 17.7
click at [931, 200] on video "scrollable content" at bounding box center [621, 361] width 711 height 355
click at [302, 178] on icon "scrollable content" at bounding box center [302, 179] width 0 height 2
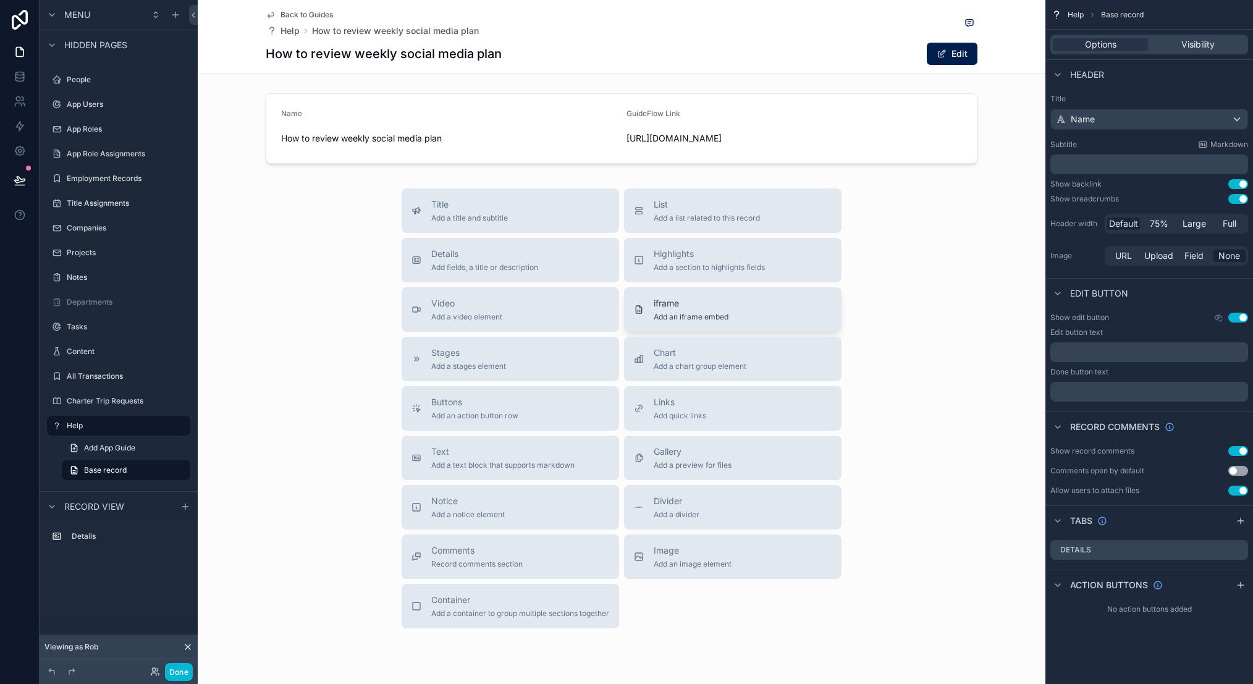
click at [705, 326] on button "iframe Add an iframe embed" at bounding box center [733, 309] width 218 height 44
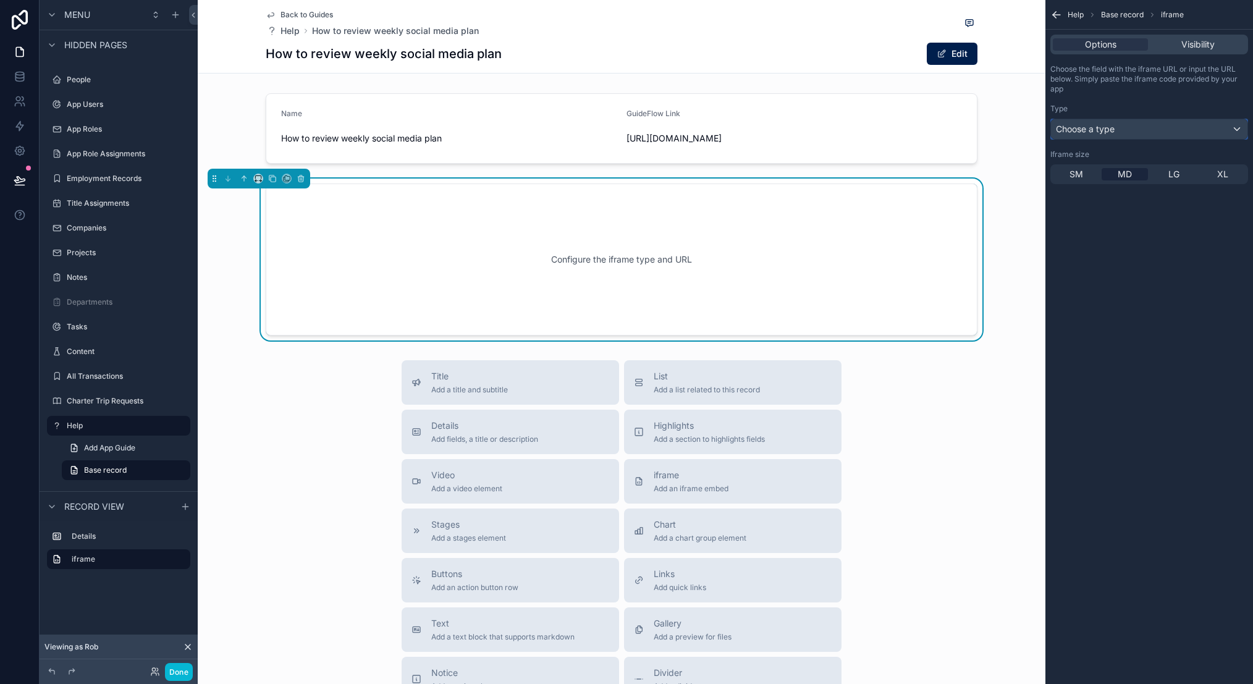
click at [1078, 137] on div "Choose a type" at bounding box center [1149, 129] width 197 height 20
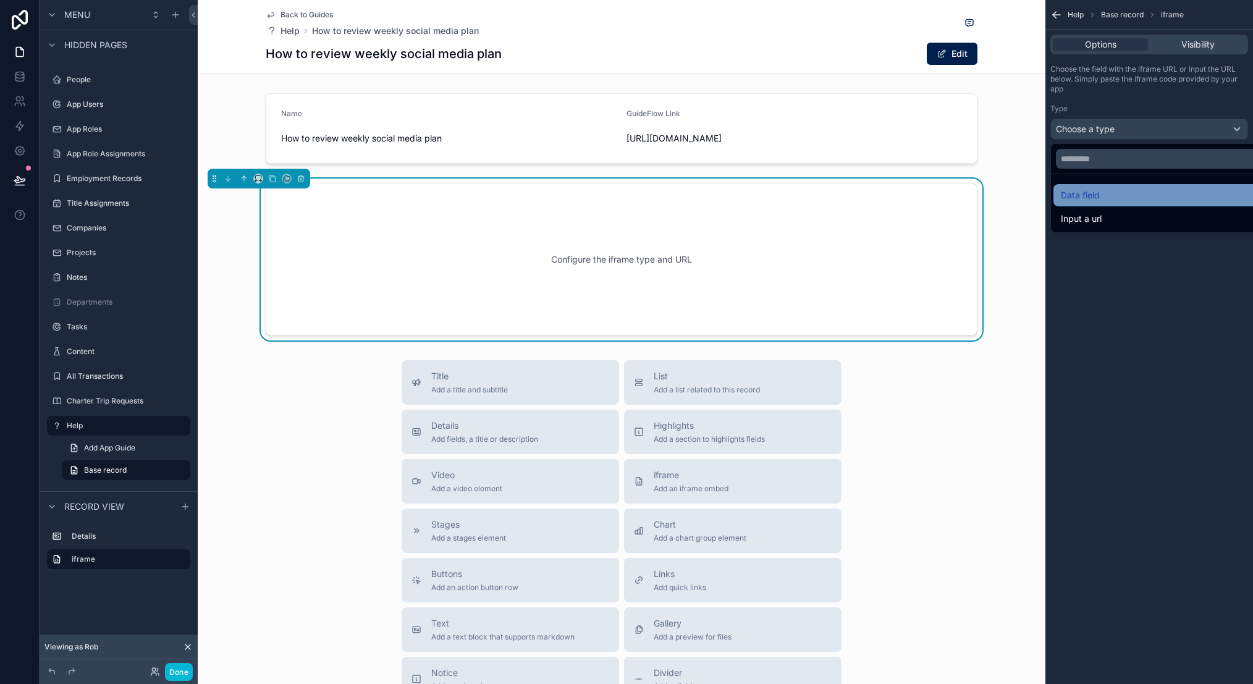
click at [1098, 197] on span "Data field" at bounding box center [1080, 195] width 39 height 15
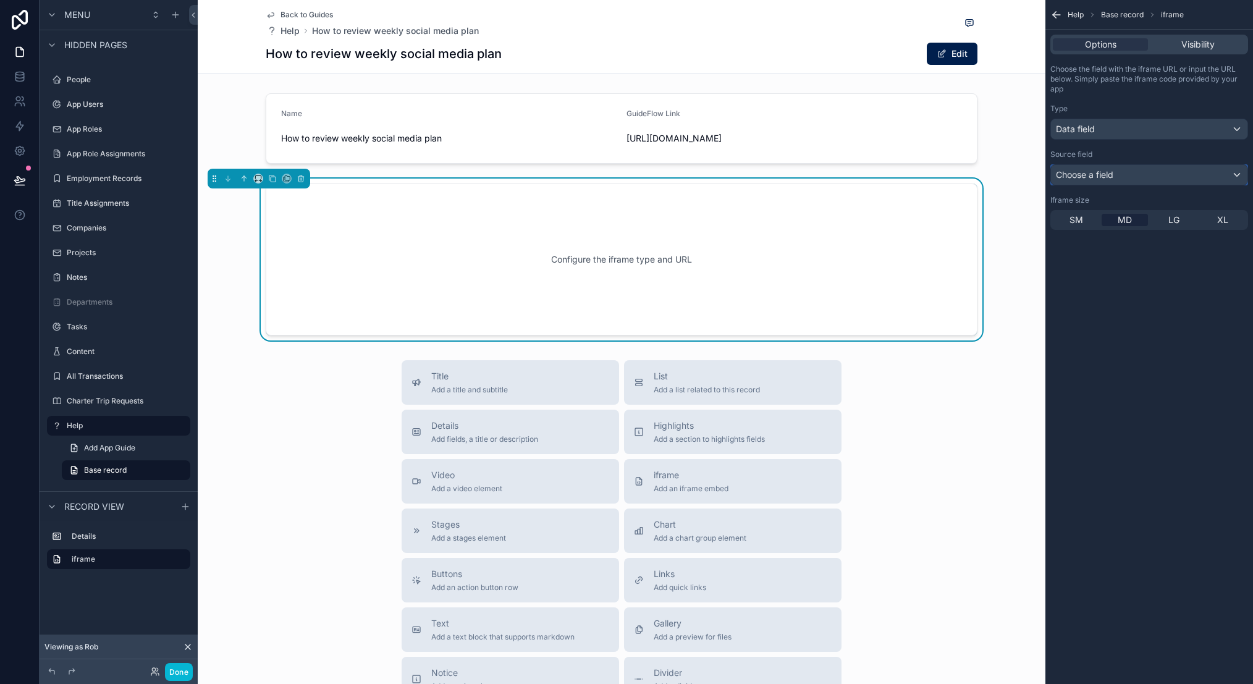
click at [1098, 165] on div "Choose a field" at bounding box center [1149, 175] width 197 height 20
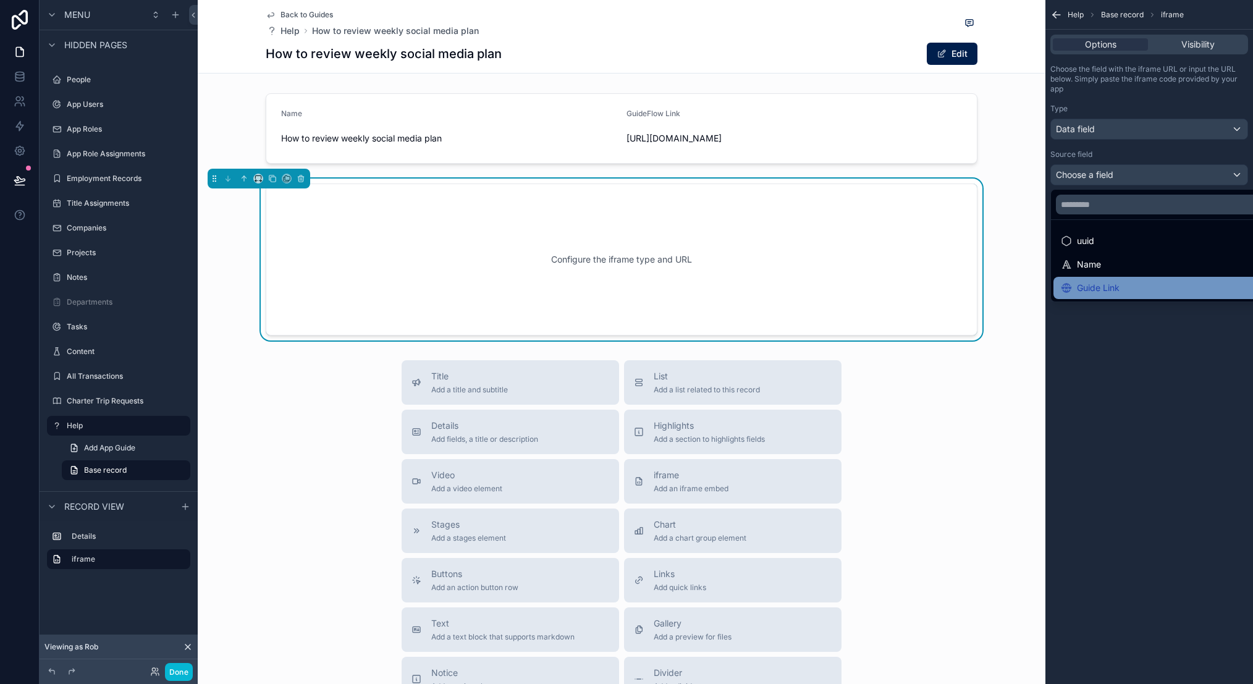
click at [1104, 292] on div "Guide Link" at bounding box center [1090, 288] width 59 height 15
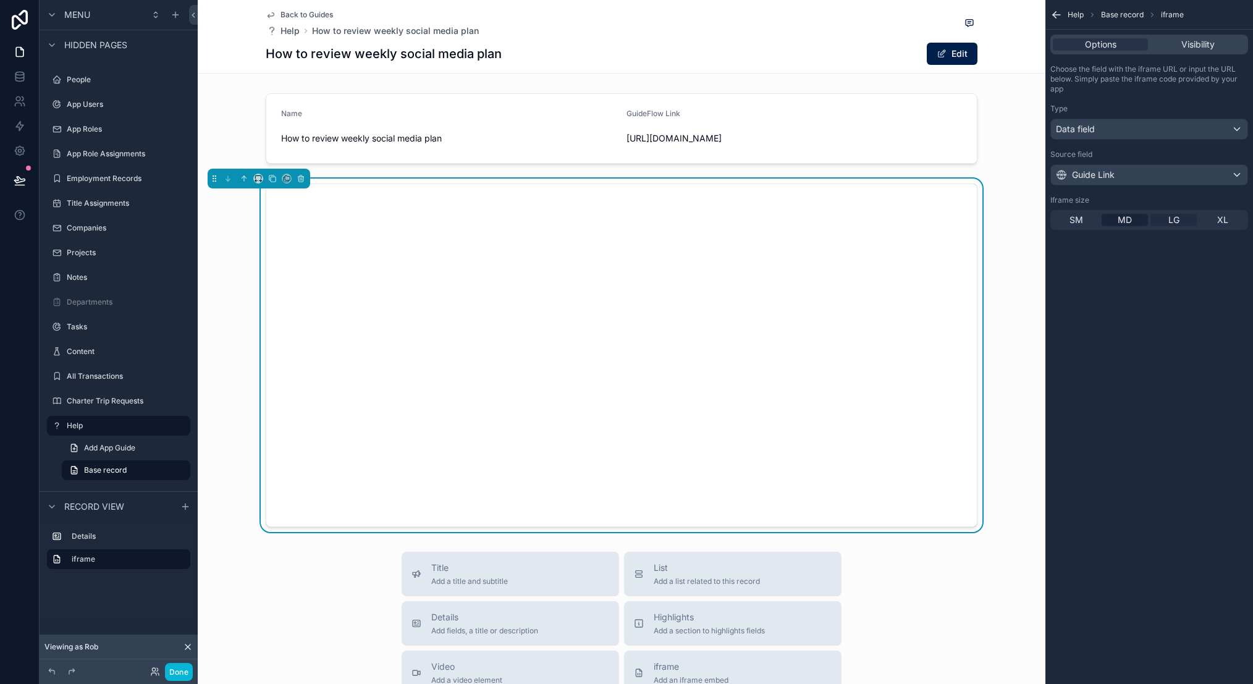
click at [1167, 222] on div "LG" at bounding box center [1174, 220] width 46 height 12
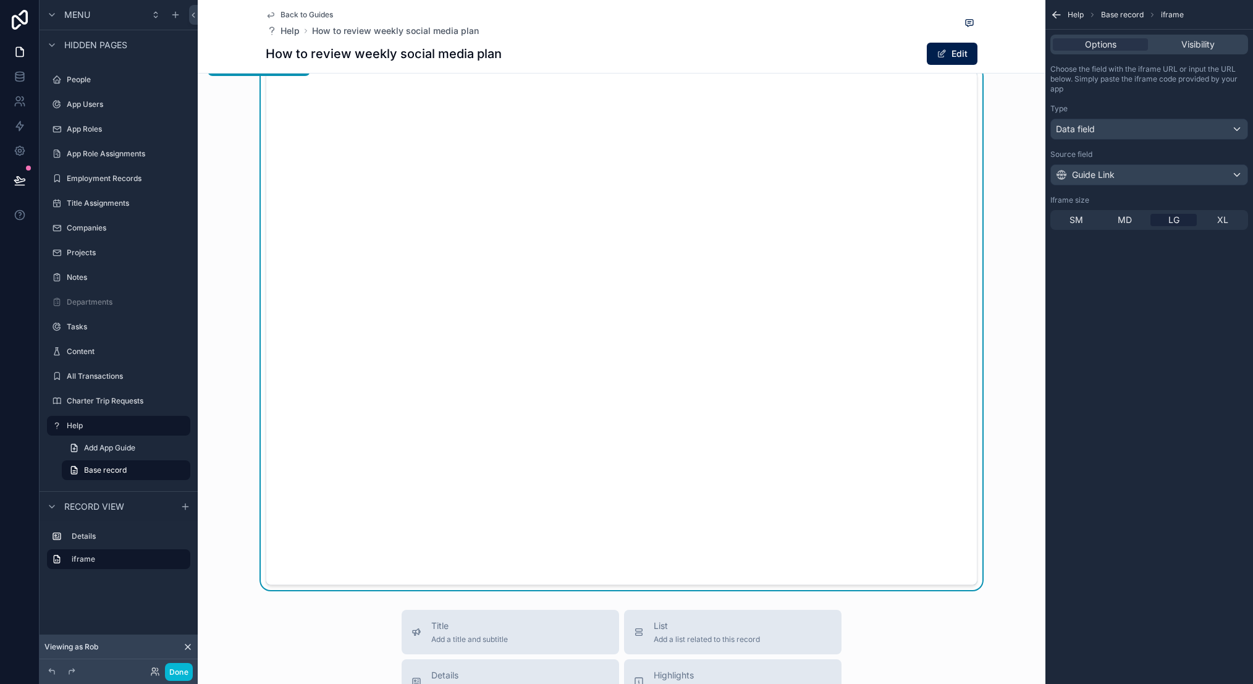
scroll to position [0, 0]
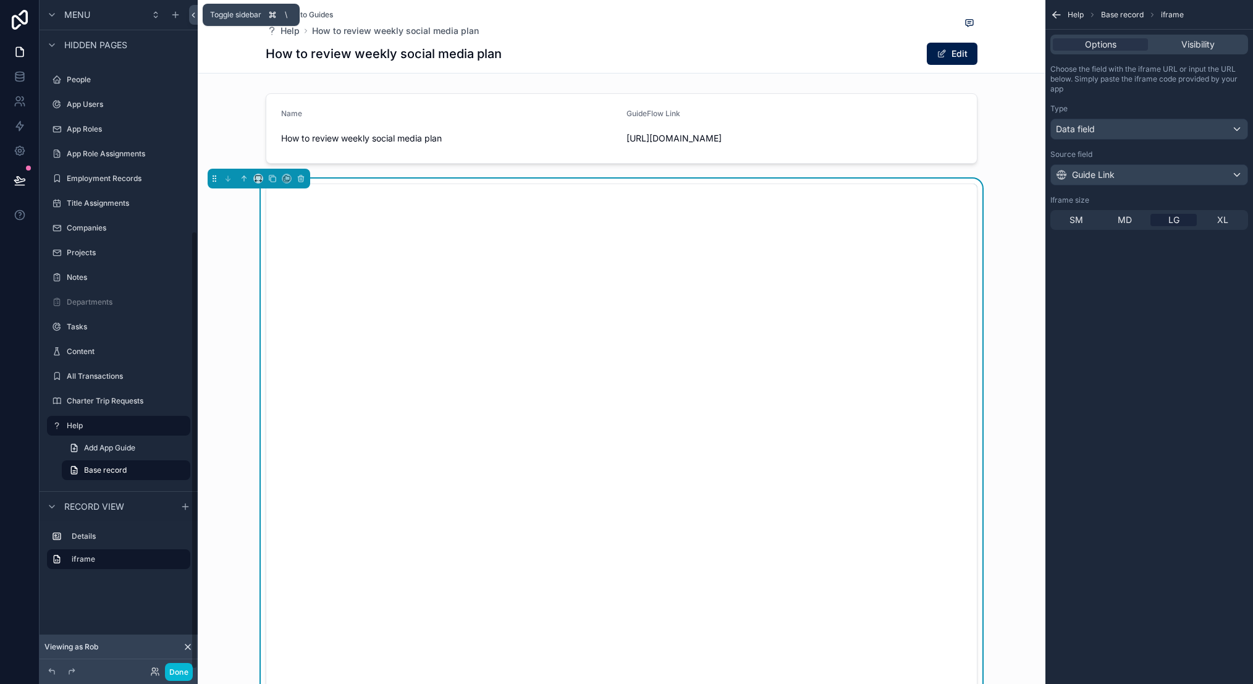
click at [193, 20] on button at bounding box center [193, 15] width 9 height 20
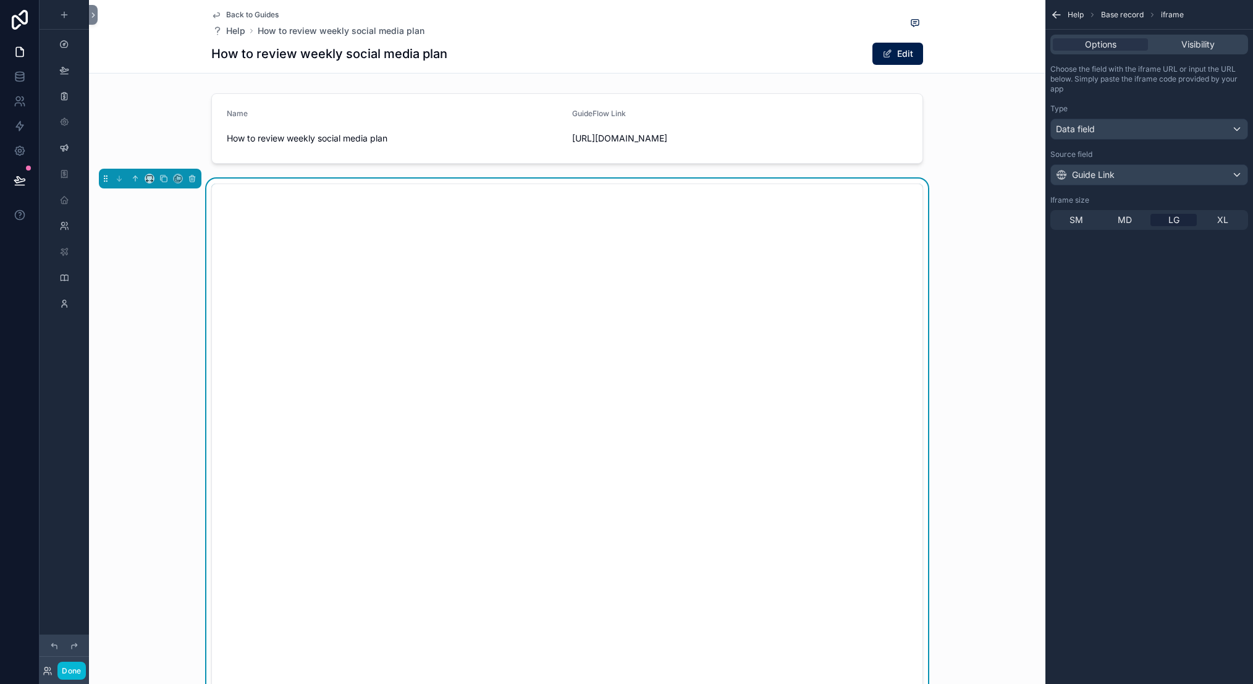
click at [977, 351] on div "scrollable content" at bounding box center [567, 441] width 957 height 524
click at [150, 180] on icon "scrollable content" at bounding box center [149, 178] width 9 height 9
click at [182, 319] on div "75%" at bounding box center [174, 318] width 38 height 15
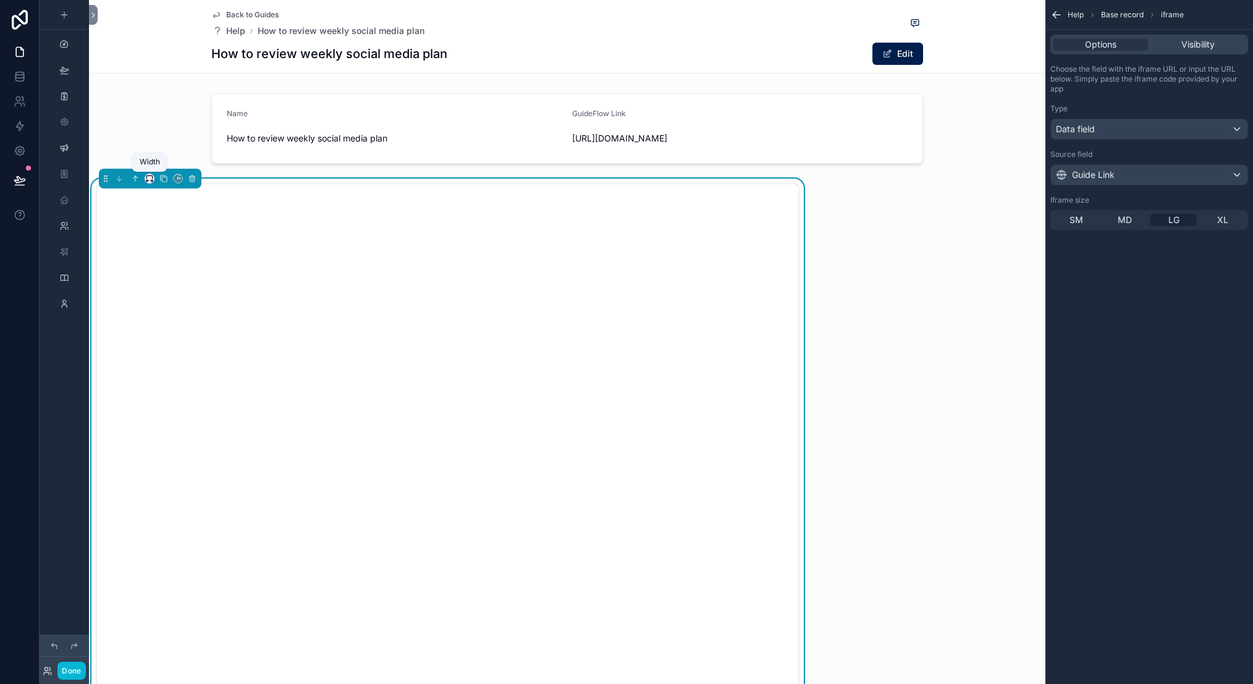
click at [148, 176] on icon "scrollable content" at bounding box center [149, 177] width 6 height 3
click at [174, 328] on span "Large" at bounding box center [166, 332] width 23 height 15
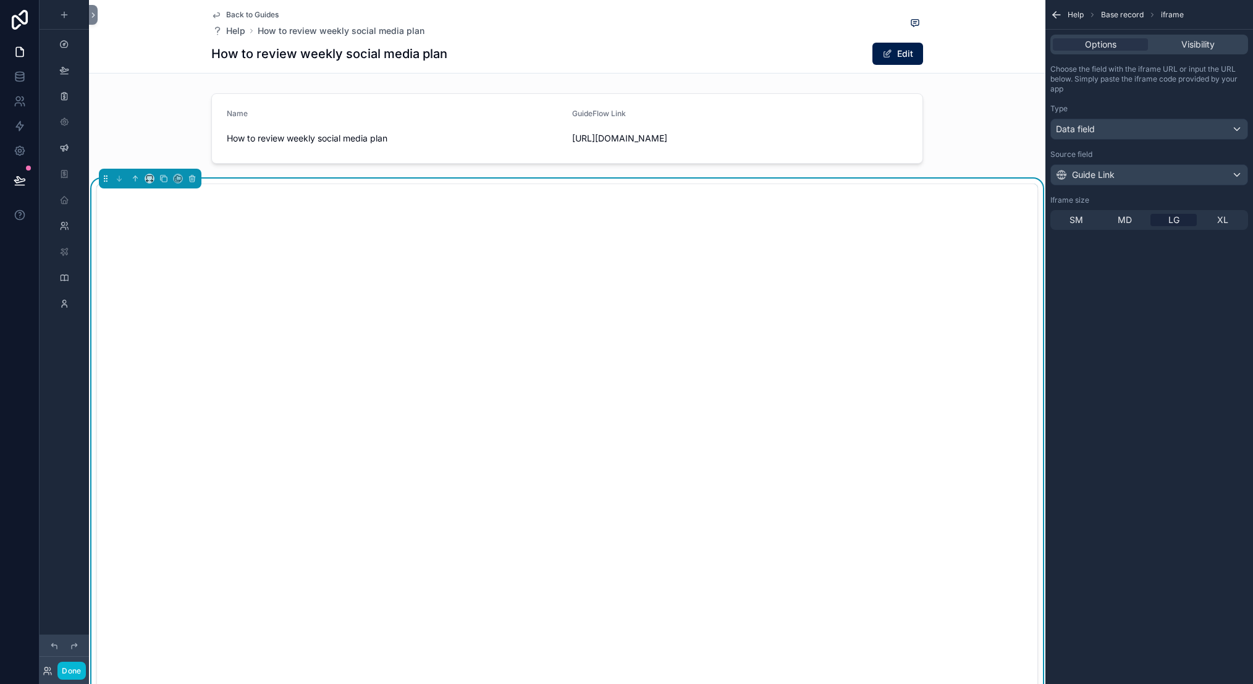
click at [1141, 373] on div "Help Base record iframe Options Visibility Choose the field with the iframe URL…" at bounding box center [1150, 342] width 208 height 684
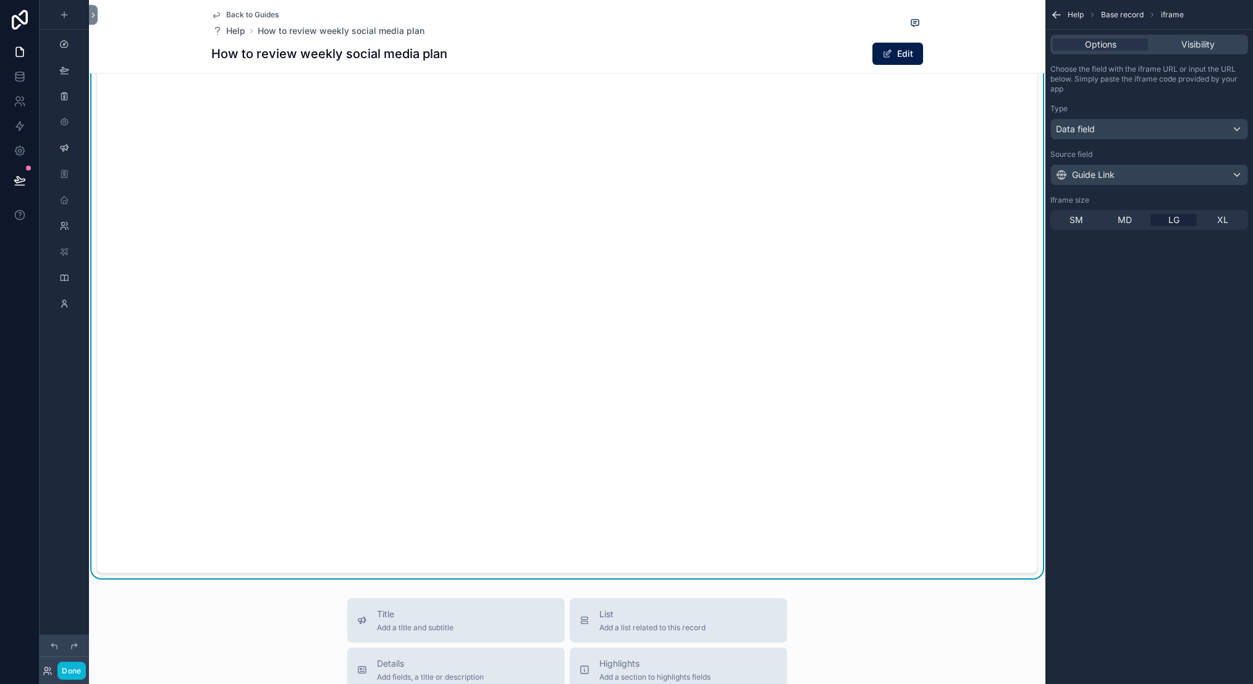
scroll to position [0, 0]
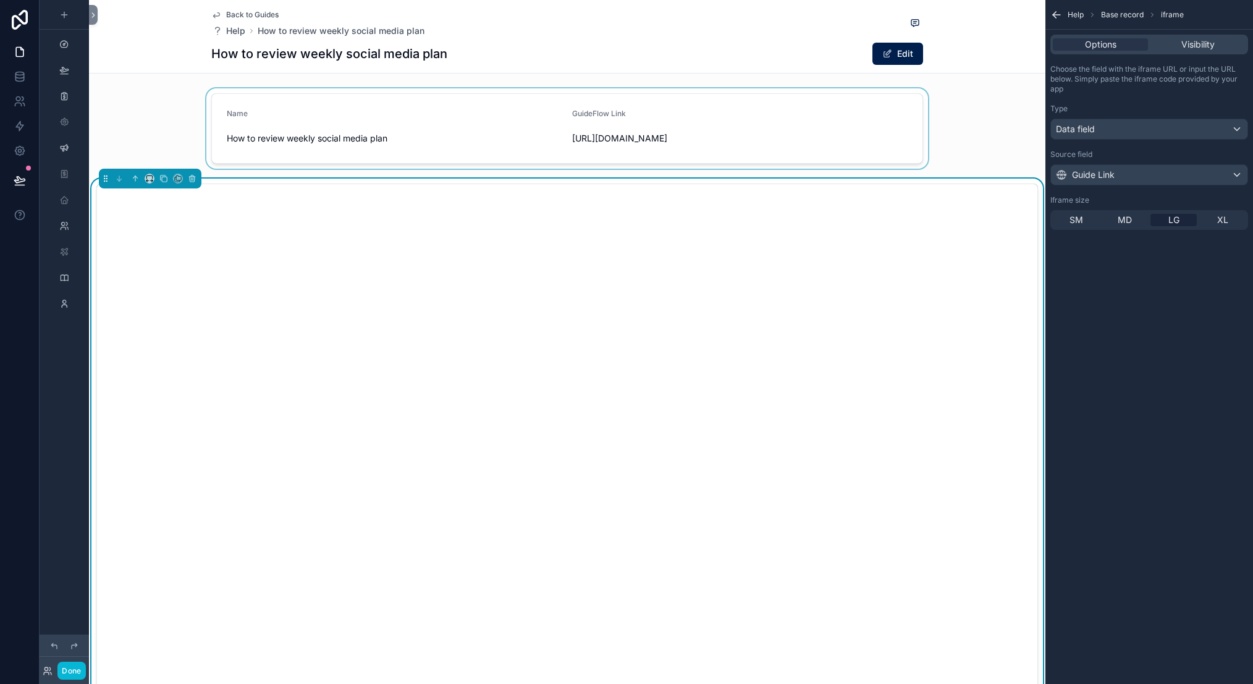
click at [690, 112] on div "scrollable content" at bounding box center [567, 128] width 957 height 80
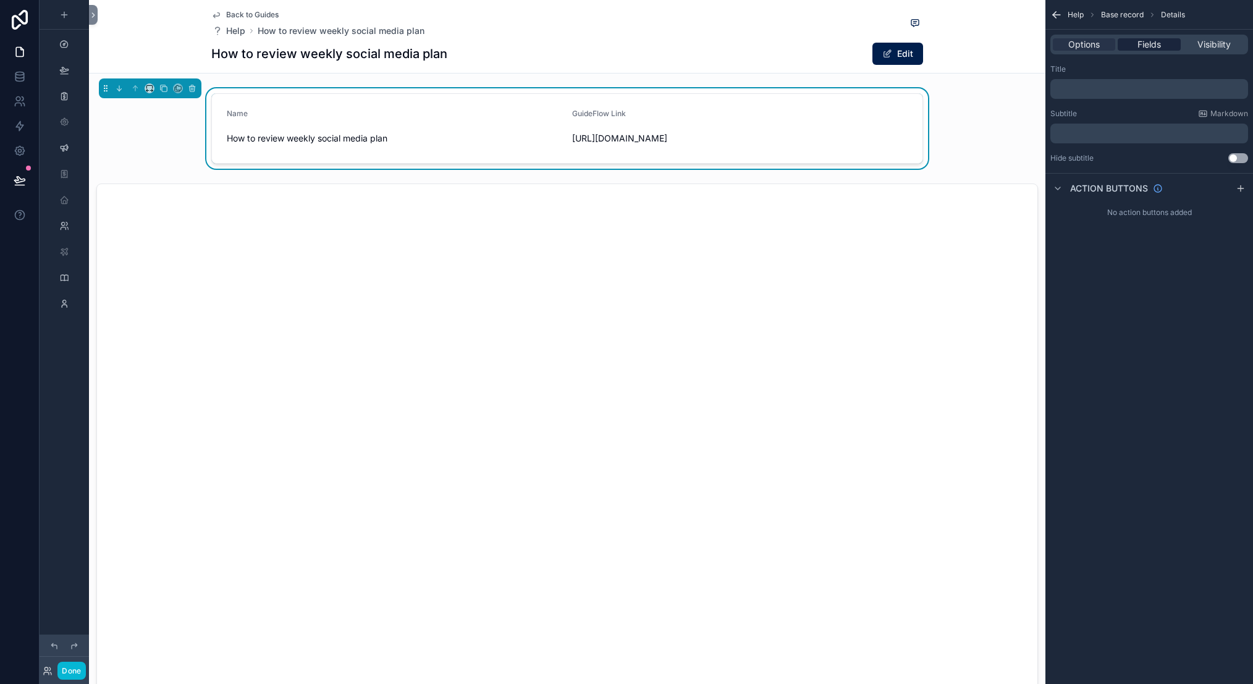
click at [1148, 46] on span "Fields" at bounding box center [1149, 44] width 23 height 12
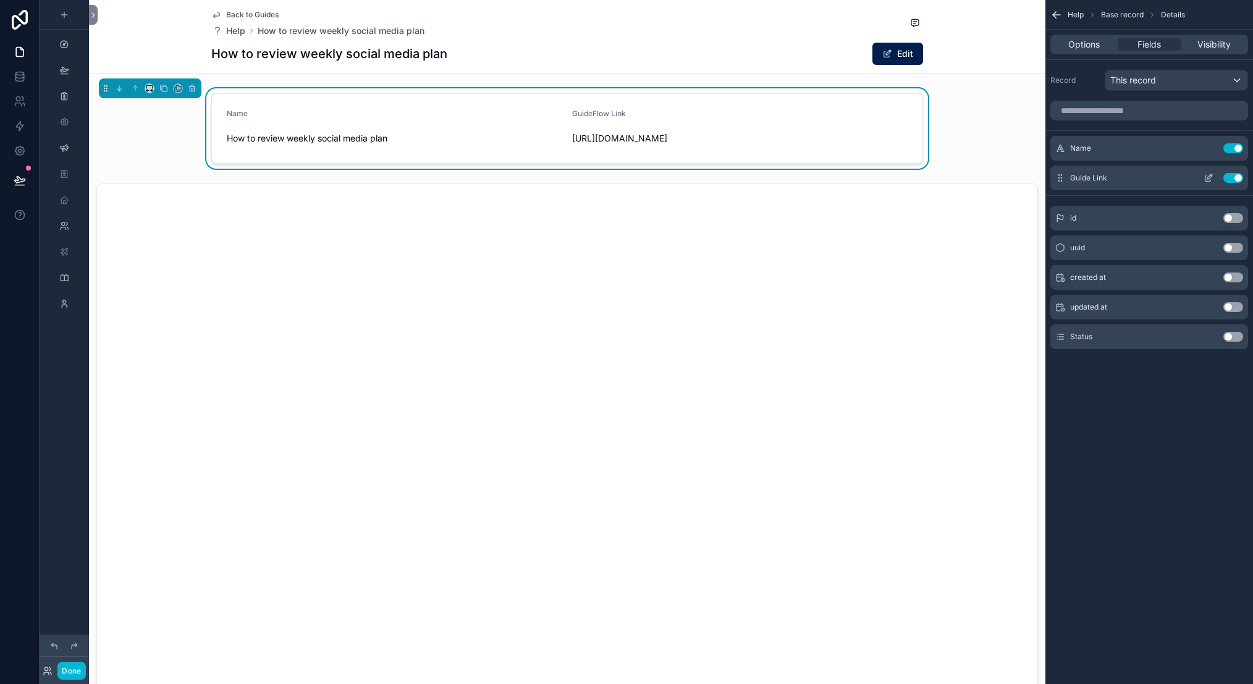
click at [1186, 179] on icon "scrollable content" at bounding box center [1209, 178] width 10 height 10
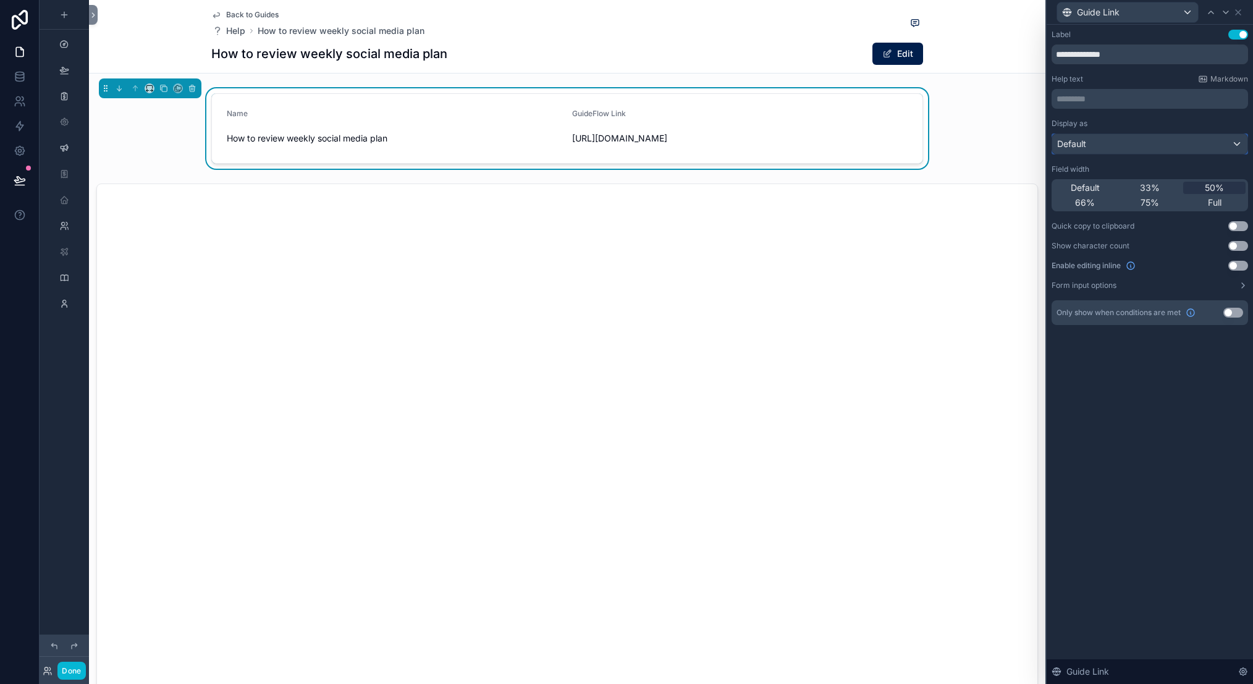
click at [1153, 141] on div "Default" at bounding box center [1149, 144] width 195 height 20
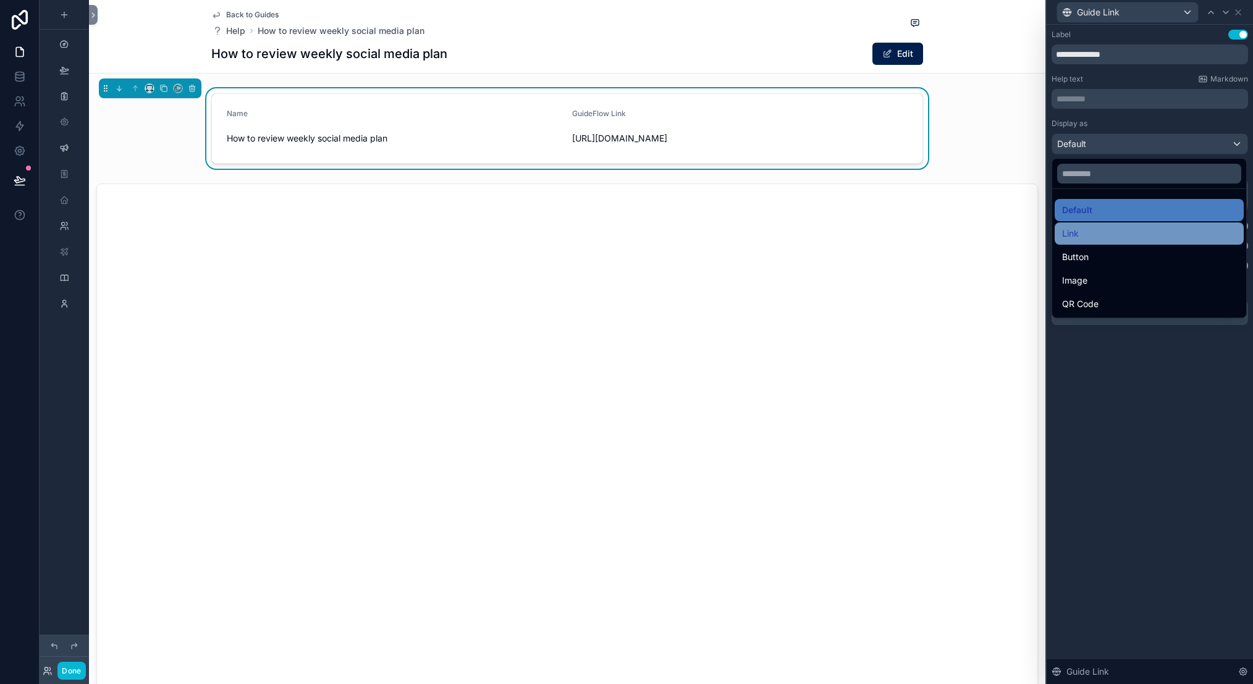
click at [1144, 228] on div "Link" at bounding box center [1149, 233] width 174 height 15
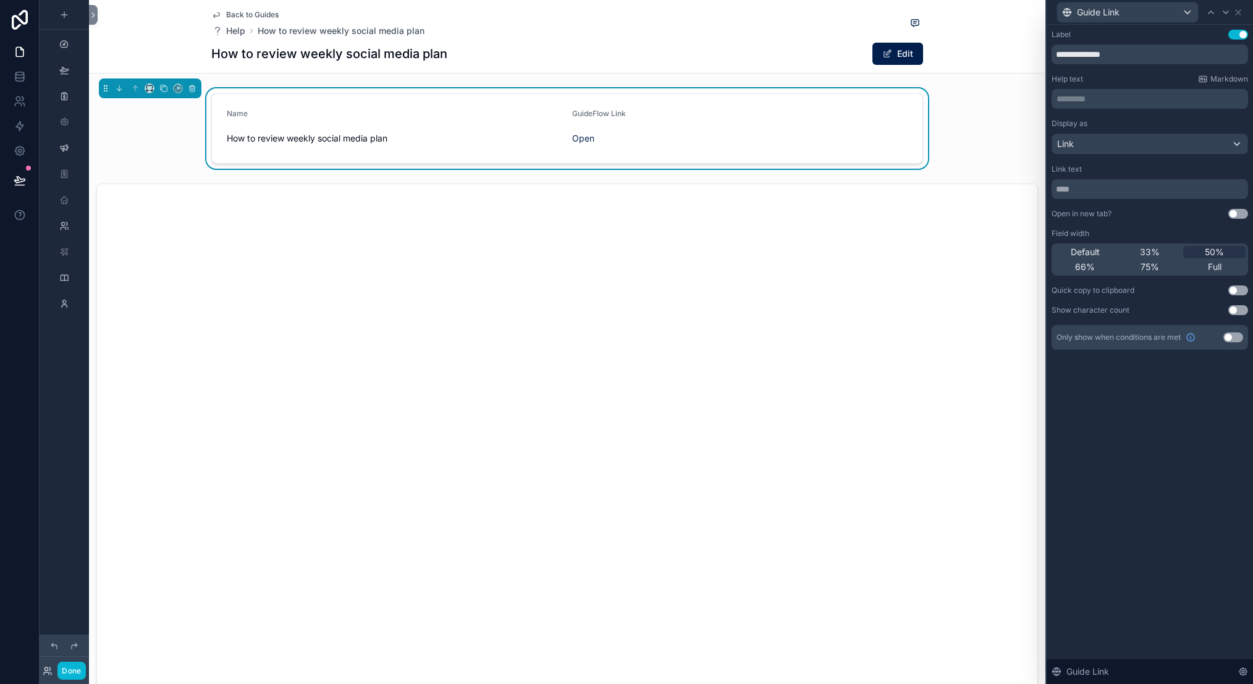
click at [1186, 217] on button "Use setting" at bounding box center [1239, 214] width 20 height 10
click at [1132, 164] on div "Link text" at bounding box center [1150, 169] width 197 height 10
click at [1126, 145] on div "Link" at bounding box center [1149, 144] width 195 height 20
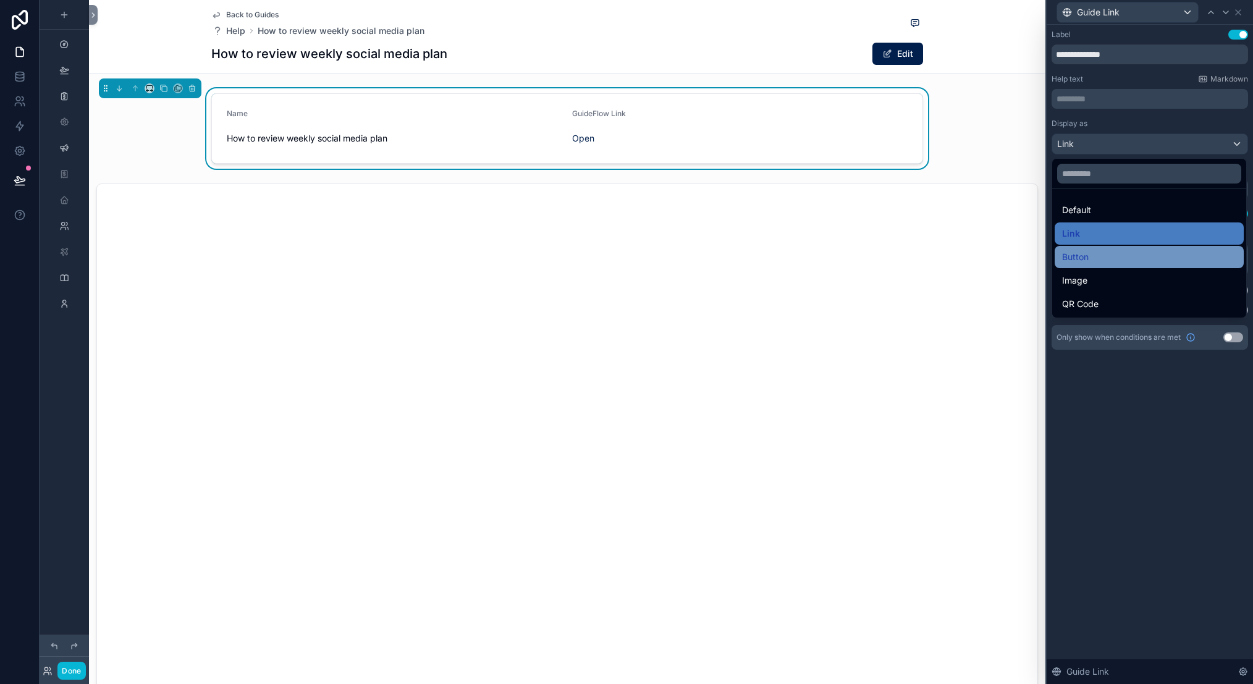
click at [1125, 255] on div "Button" at bounding box center [1149, 257] width 174 height 15
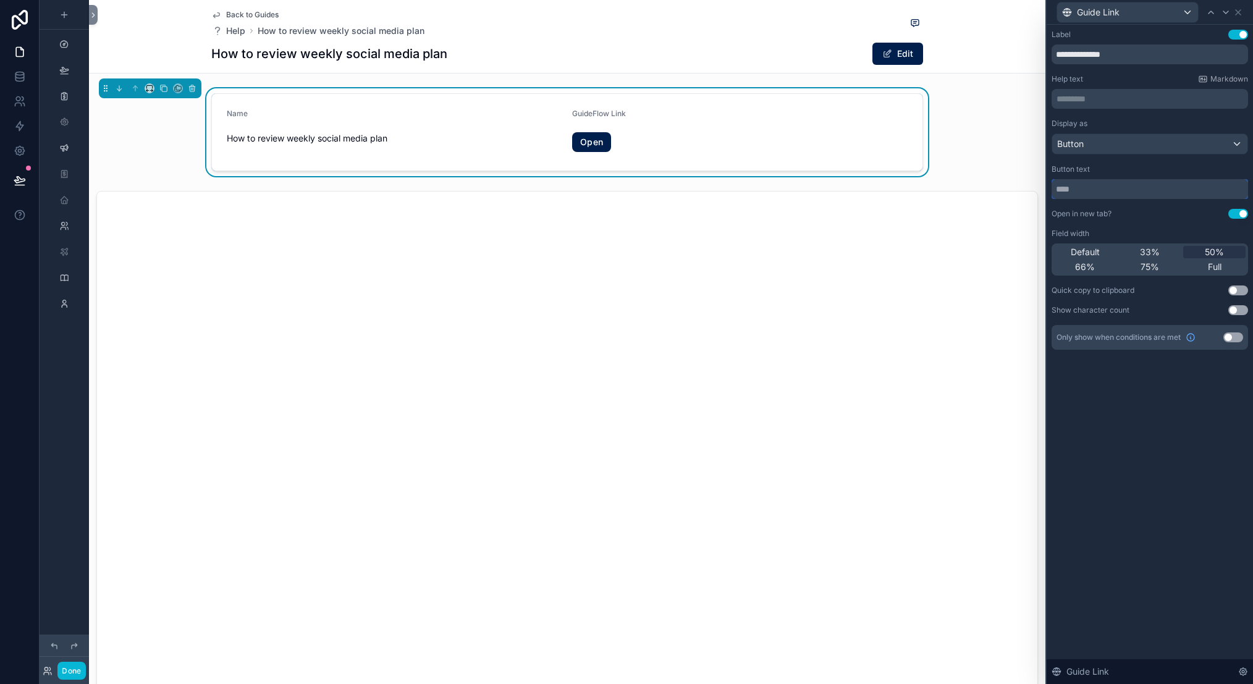
click at [1142, 195] on input "text" at bounding box center [1150, 189] width 197 height 20
click at [1141, 190] on input "text" at bounding box center [1150, 189] width 197 height 20
drag, startPoint x: 1080, startPoint y: 53, endPoint x: 1099, endPoint y: 52, distance: 18.6
click at [1099, 52] on input "**********" at bounding box center [1150, 54] width 197 height 20
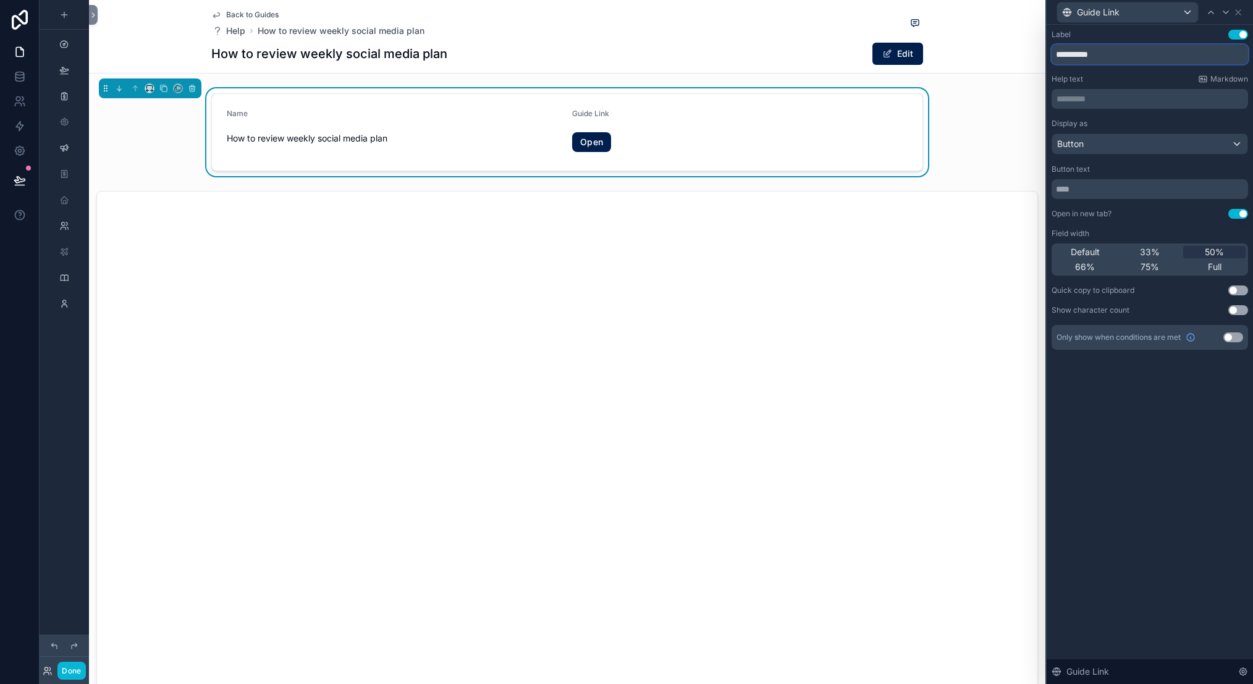
type input "**********"
click at [1186, 455] on div "**********" at bounding box center [1150, 354] width 206 height 659
click at [391, 125] on div "Name How to review weekly social media plan" at bounding box center [395, 132] width 336 height 47
click at [1112, 464] on div "**********" at bounding box center [1150, 354] width 206 height 659
click at [19, 179] on icon at bounding box center [20, 180] width 12 height 12
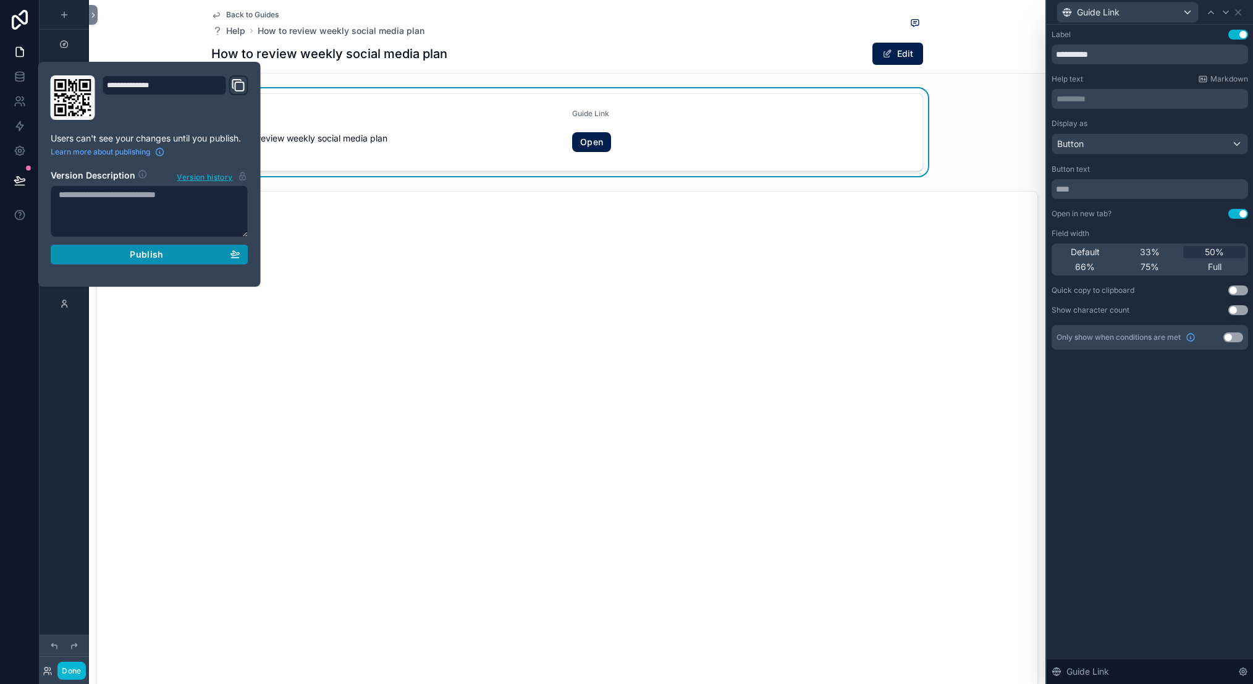
click at [82, 256] on div "Publish" at bounding box center [150, 254] width 182 height 11
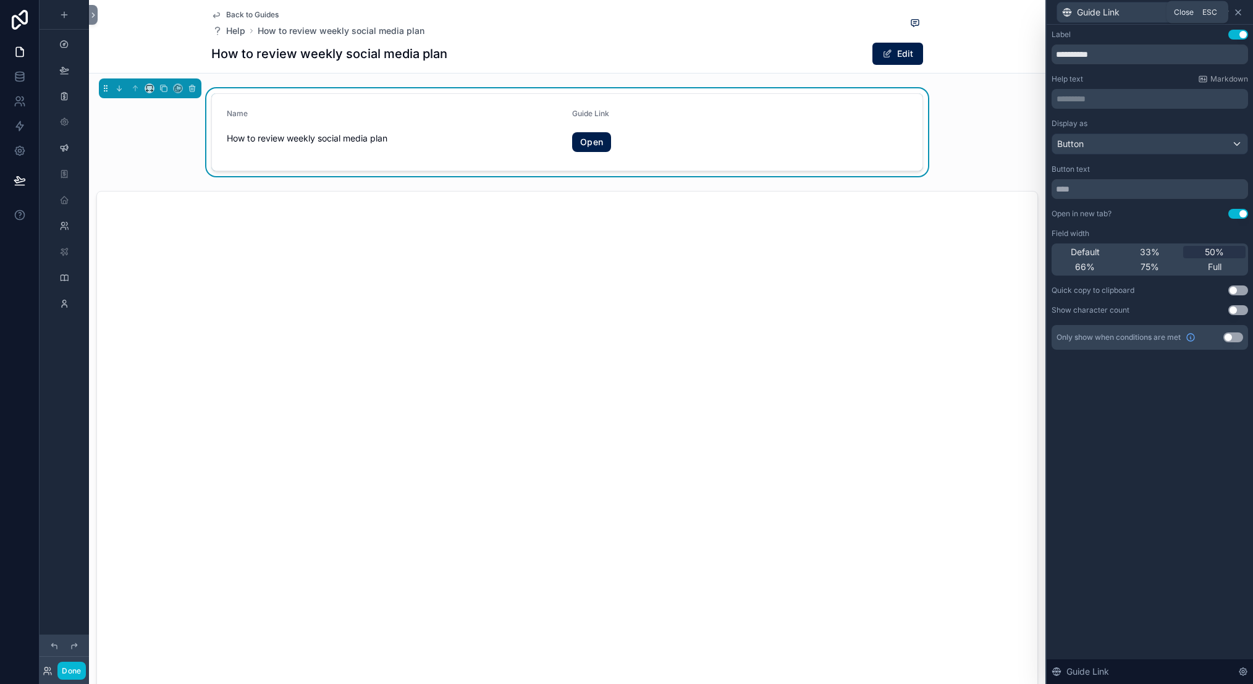
click at [1186, 11] on icon at bounding box center [1238, 12] width 10 height 10
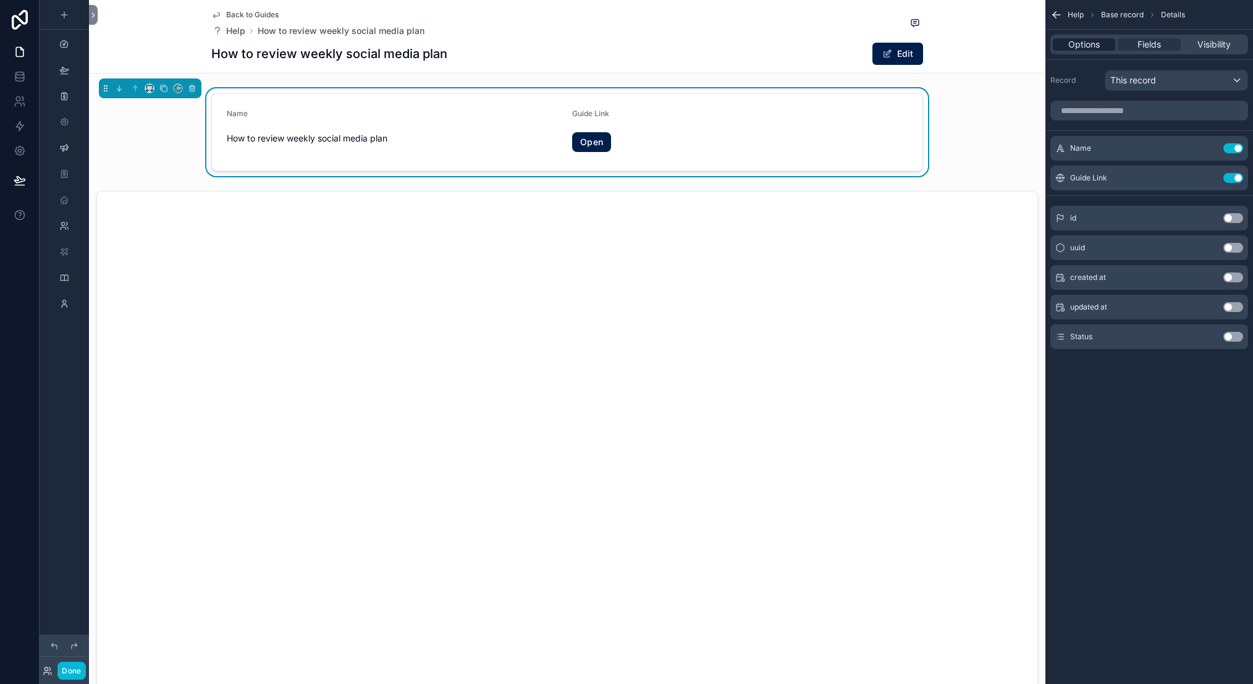
click at [1075, 40] on span "Options" at bounding box center [1084, 44] width 32 height 12
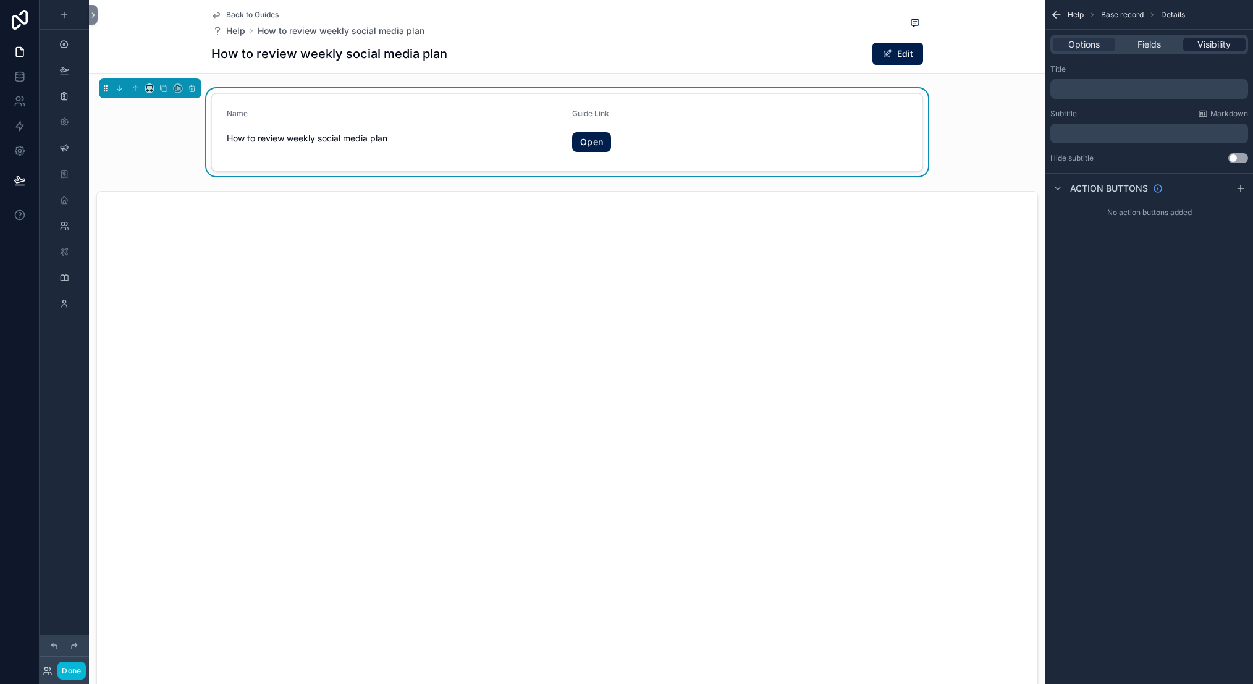
click at [1186, 41] on span "Visibility" at bounding box center [1214, 44] width 33 height 12
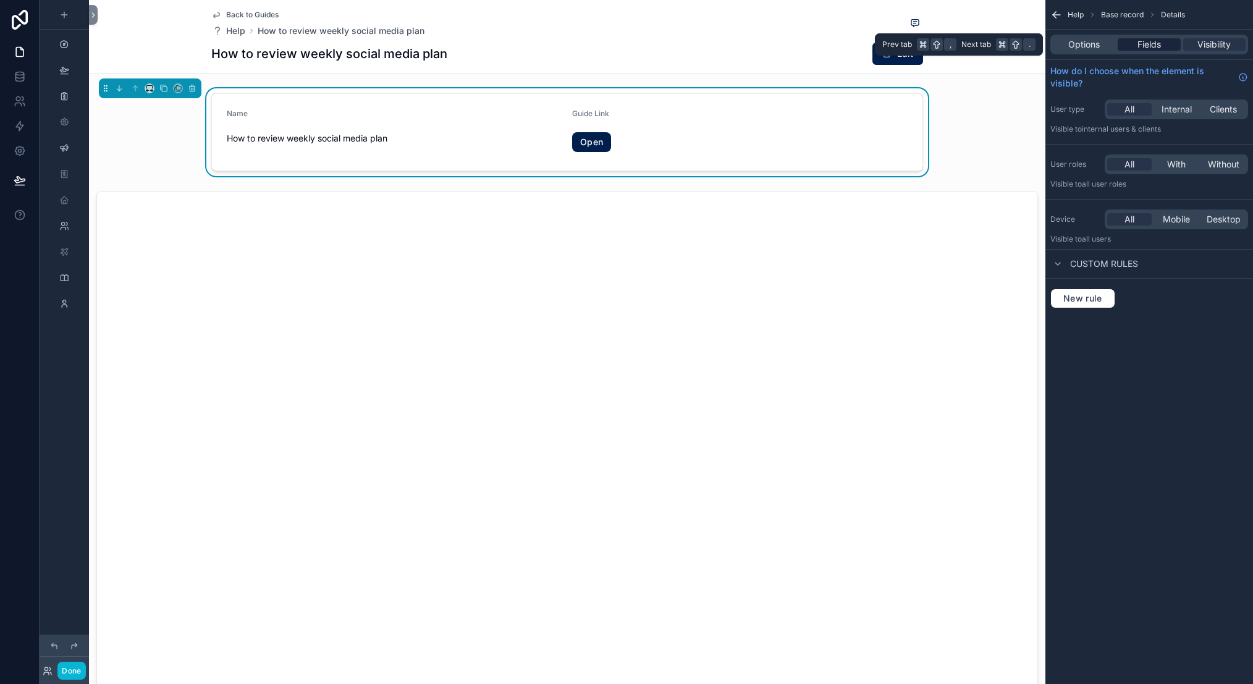
click at [1152, 41] on span "Fields" at bounding box center [1149, 44] width 23 height 12
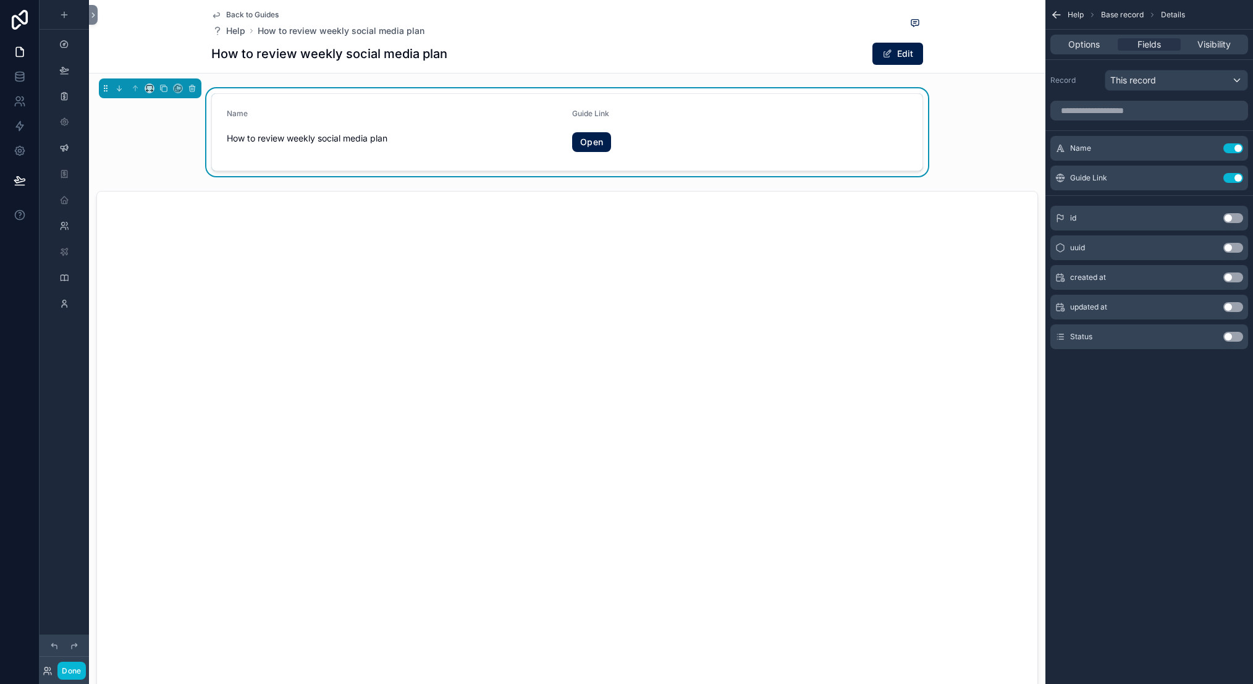
click at [139, 31] on div "Back to Guides Help How to review weekly social media plan How to review weekly…" at bounding box center [567, 37] width 957 height 74
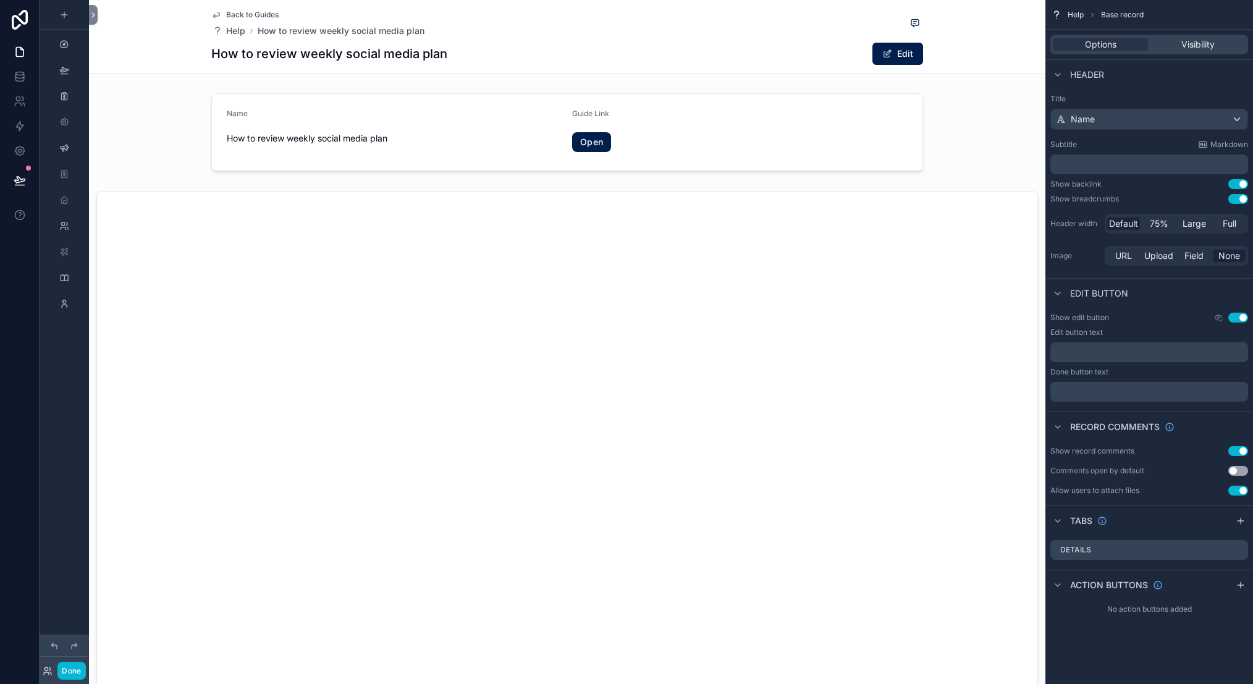
click at [1186, 199] on button "Use setting" at bounding box center [1239, 199] width 20 height 10
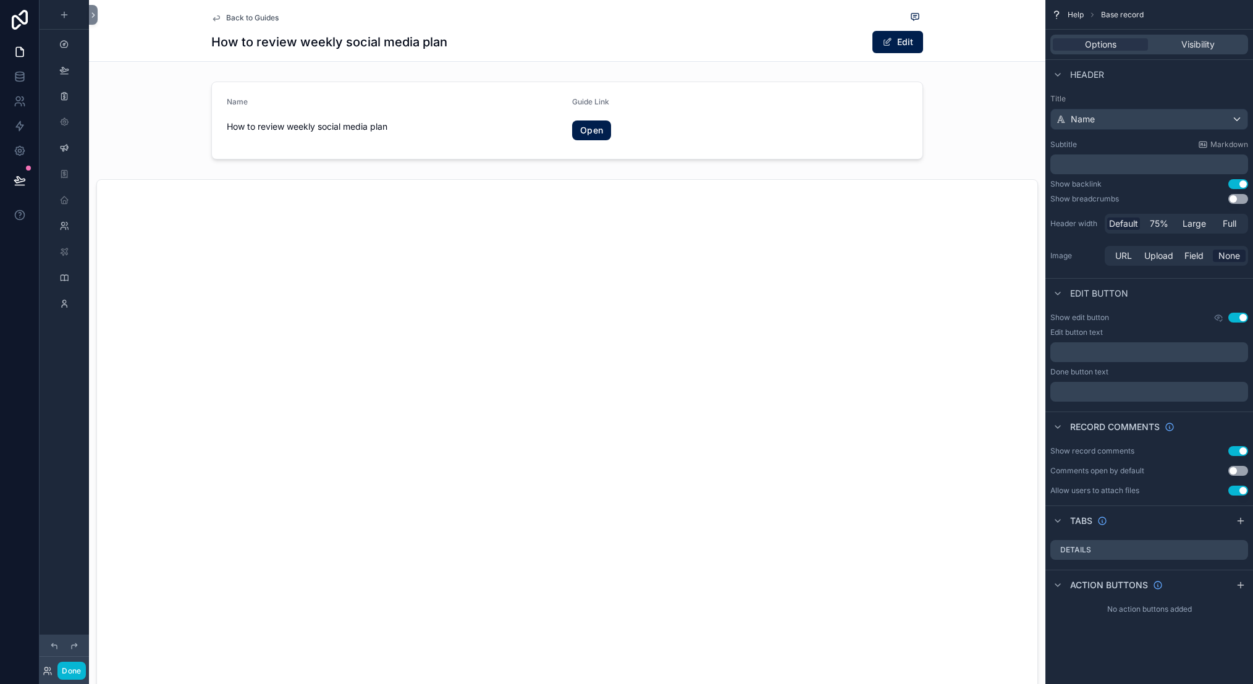
click at [1186, 199] on button "Use setting" at bounding box center [1239, 199] width 20 height 10
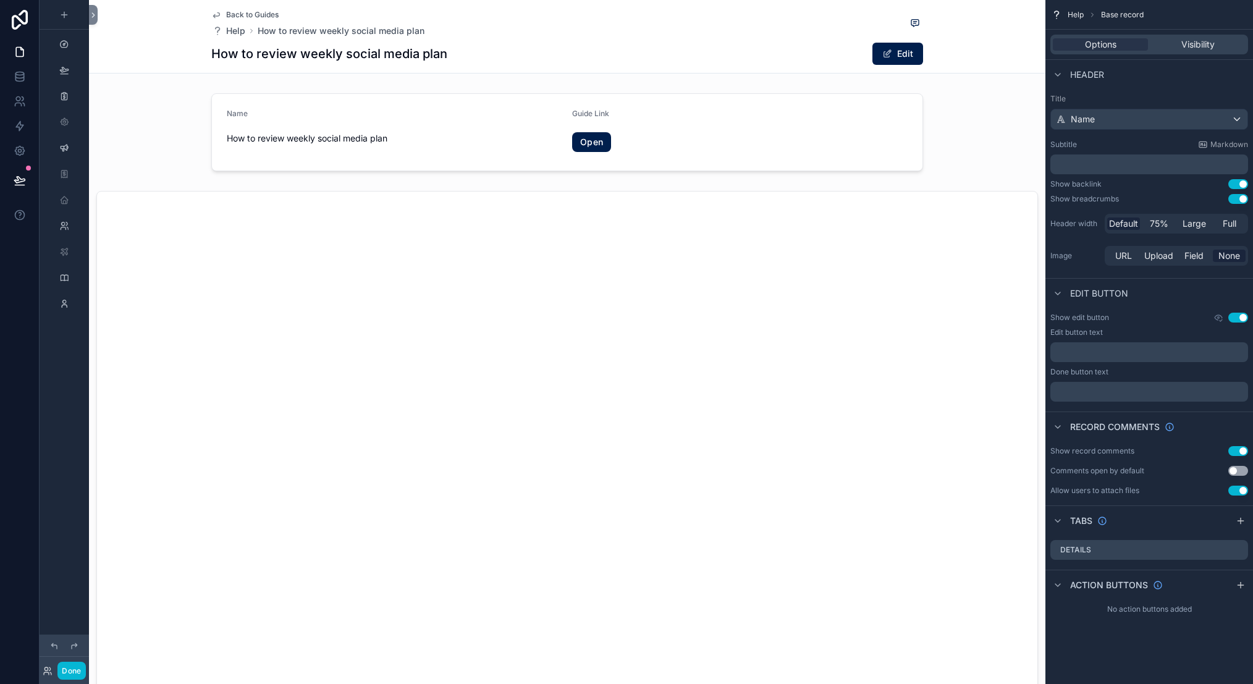
click at [1186, 181] on button "Use setting" at bounding box center [1239, 184] width 20 height 10
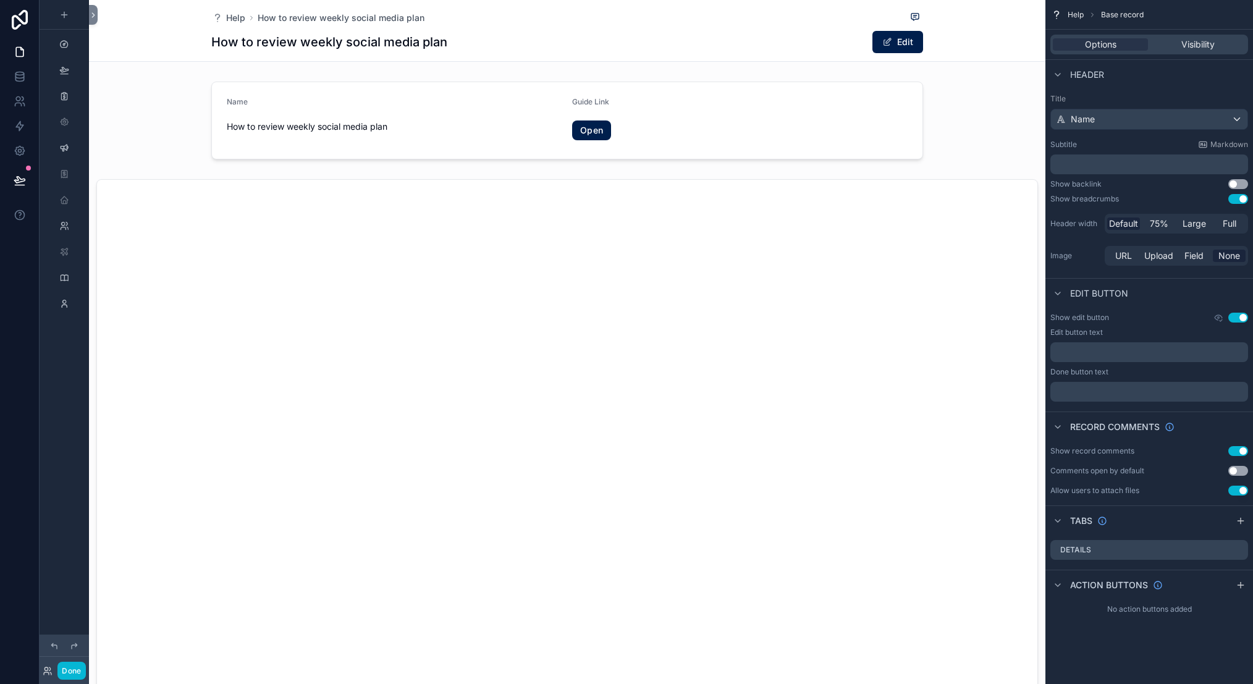
click at [1186, 180] on button "Use setting" at bounding box center [1239, 184] width 20 height 10
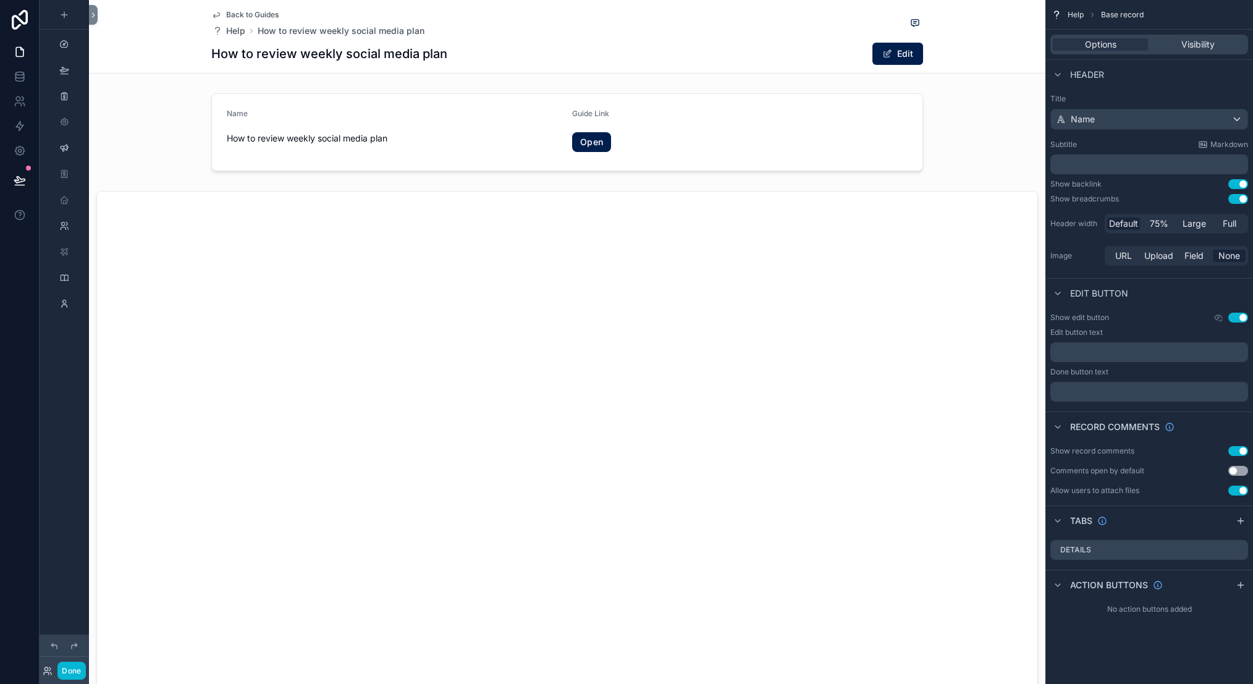
click at [1186, 201] on button "Use setting" at bounding box center [1239, 199] width 20 height 10
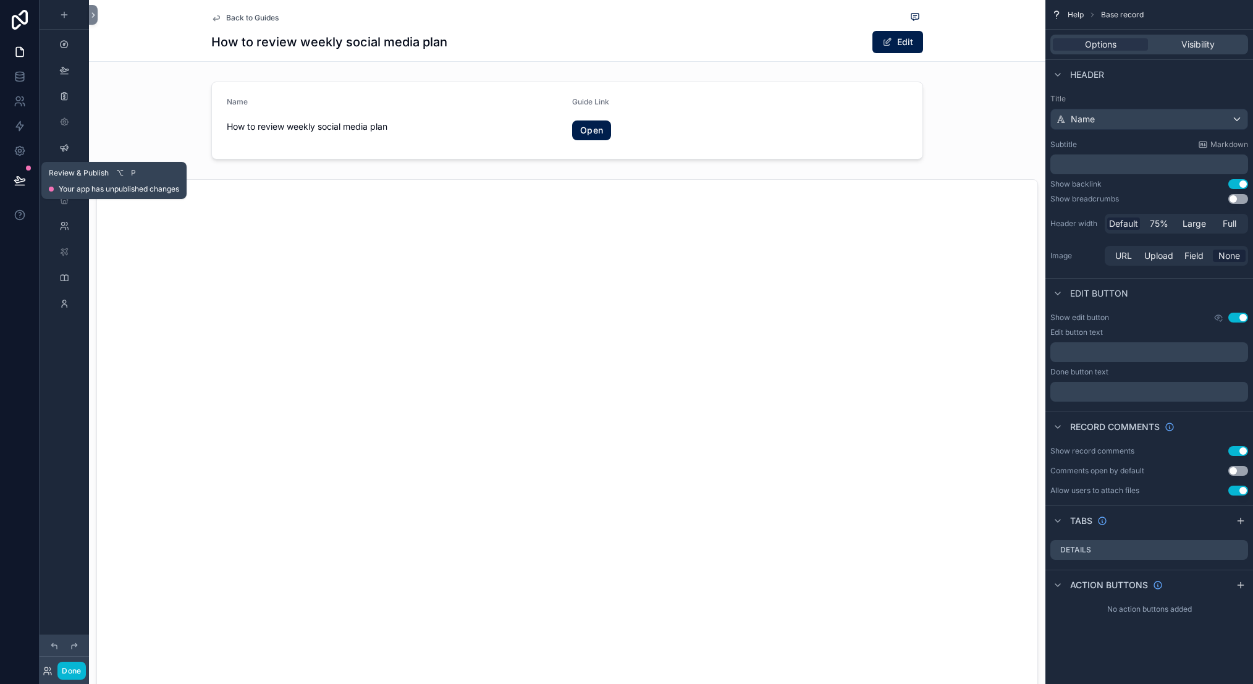
click at [23, 176] on icon at bounding box center [20, 180] width 12 height 12
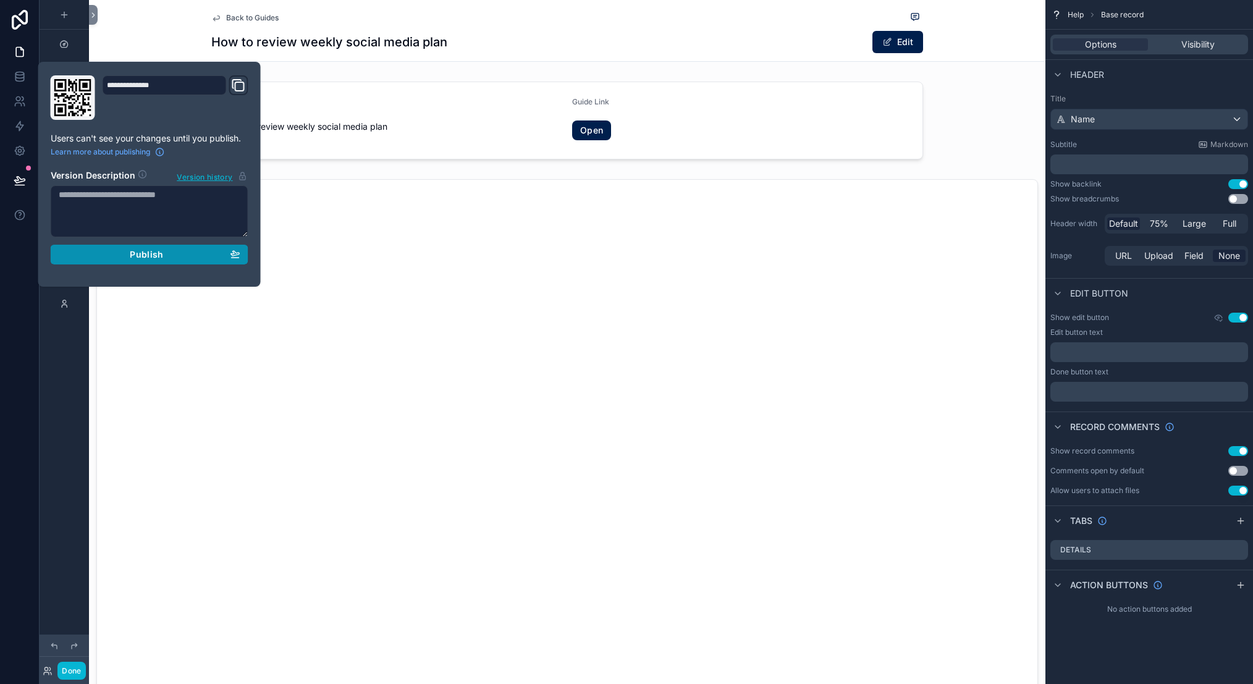
click at [75, 258] on div "Publish" at bounding box center [150, 254] width 182 height 11
